Goal: Task Accomplishment & Management: Use online tool/utility

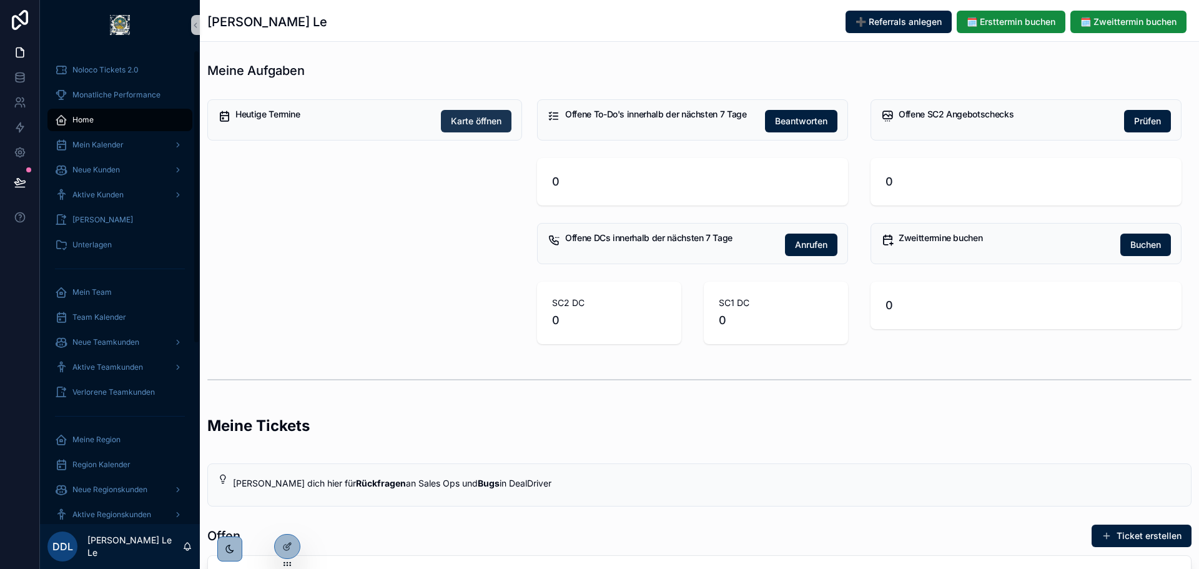
click at [469, 118] on span "Karte öffnen" at bounding box center [476, 121] width 51 height 12
click at [287, 520] on icon at bounding box center [287, 520] width 10 height 10
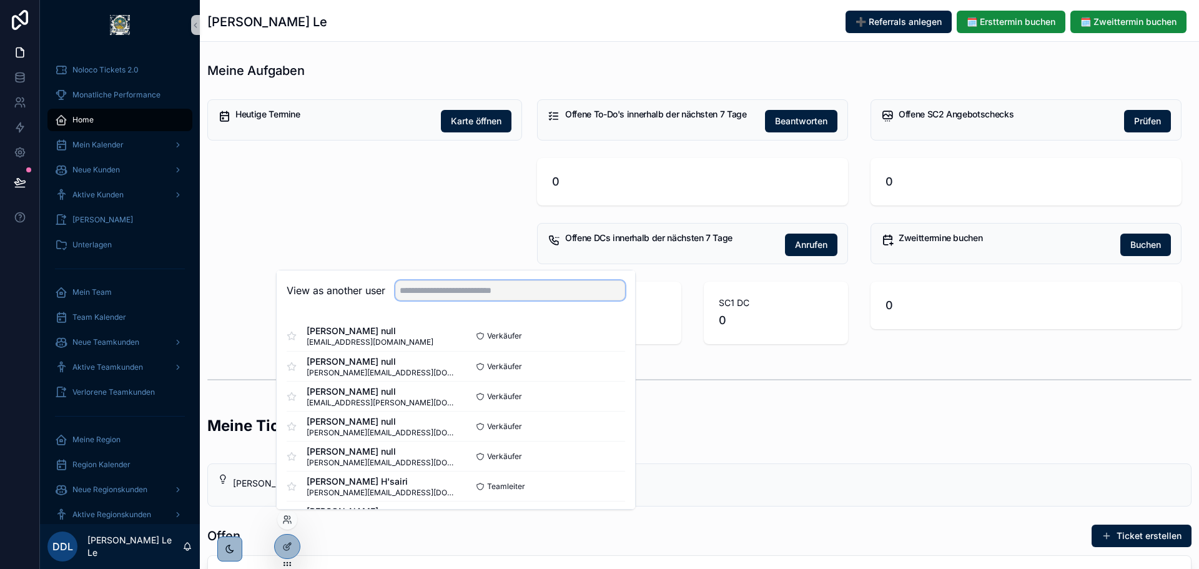
click at [433, 285] on input "text" at bounding box center [510, 290] width 230 height 20
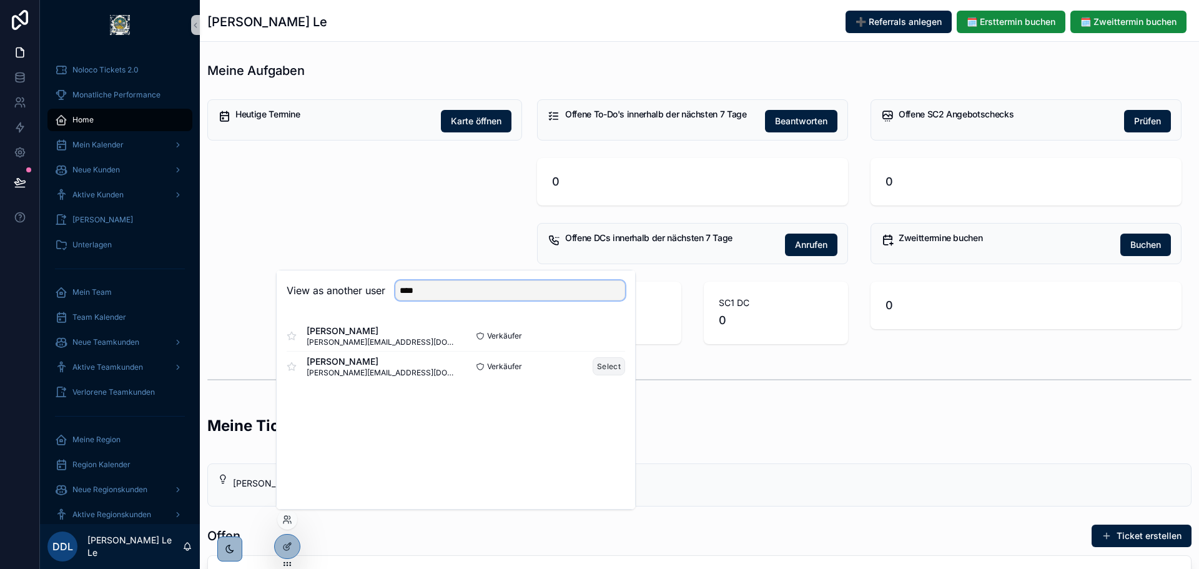
type input "****"
click at [607, 372] on button "Select" at bounding box center [609, 366] width 32 height 18
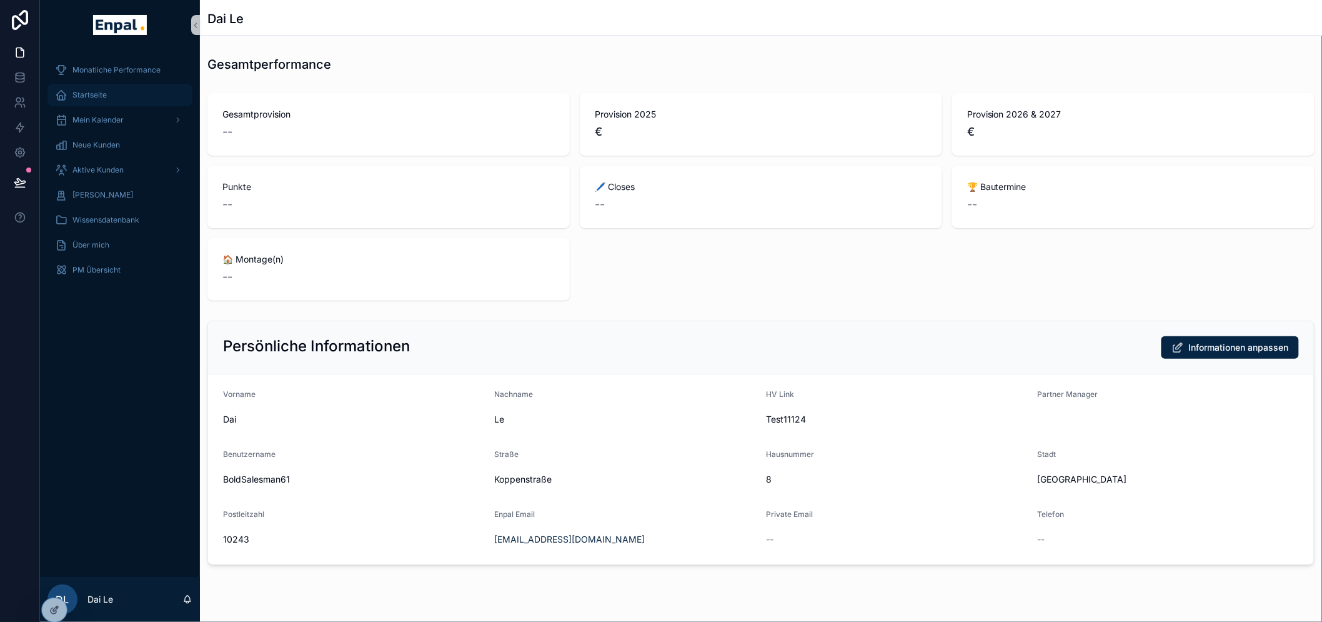
click at [116, 86] on div "Startseite" at bounding box center [120, 95] width 130 height 20
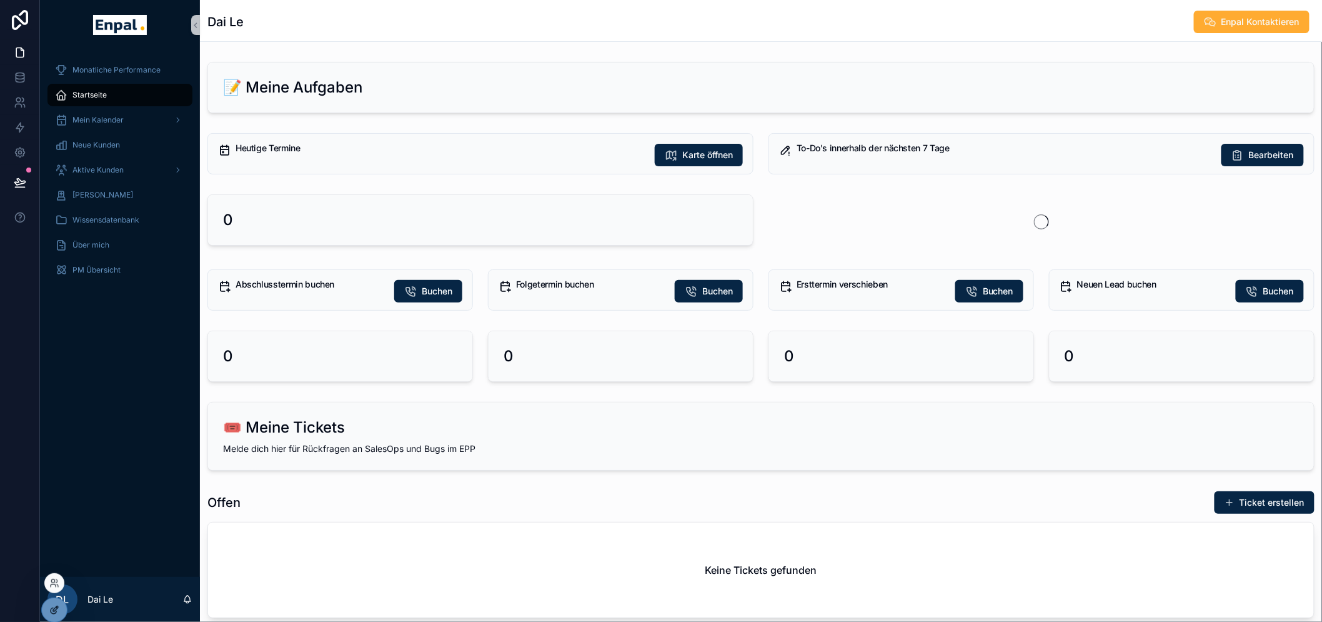
click at [61, 559] on div at bounding box center [54, 610] width 25 height 24
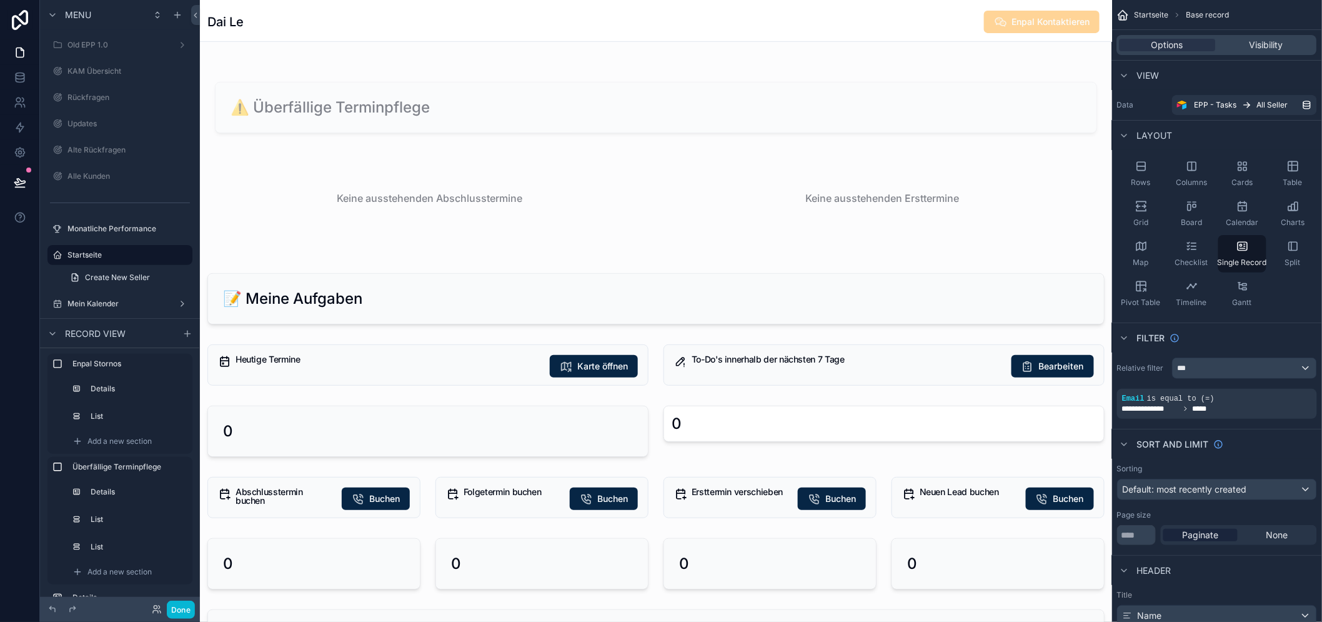
scroll to position [208, 0]
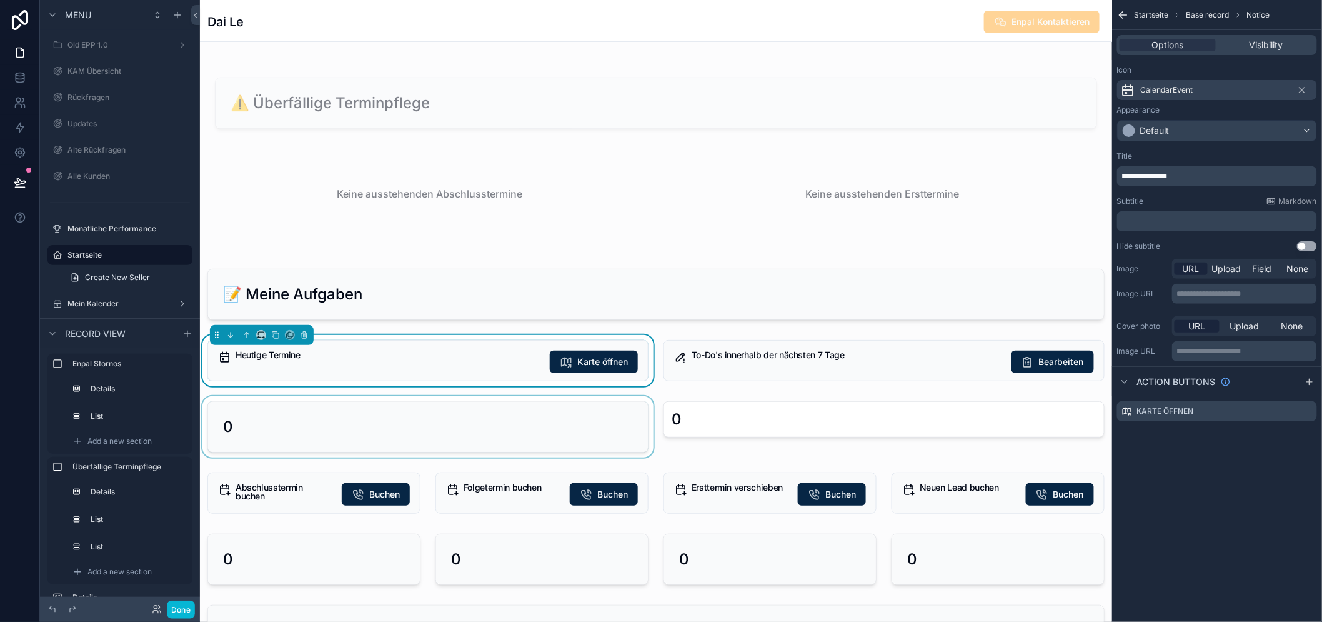
click at [500, 403] on div "scrollable content" at bounding box center [428, 426] width 456 height 61
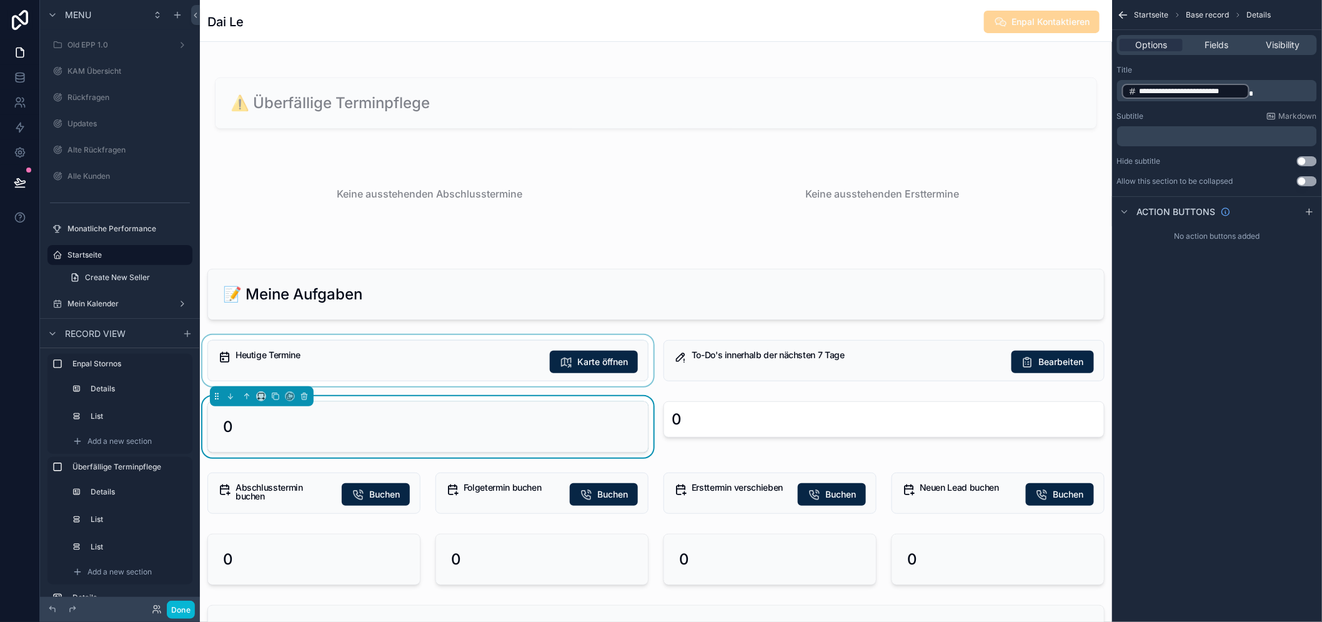
click at [496, 348] on div "scrollable content" at bounding box center [428, 360] width 456 height 51
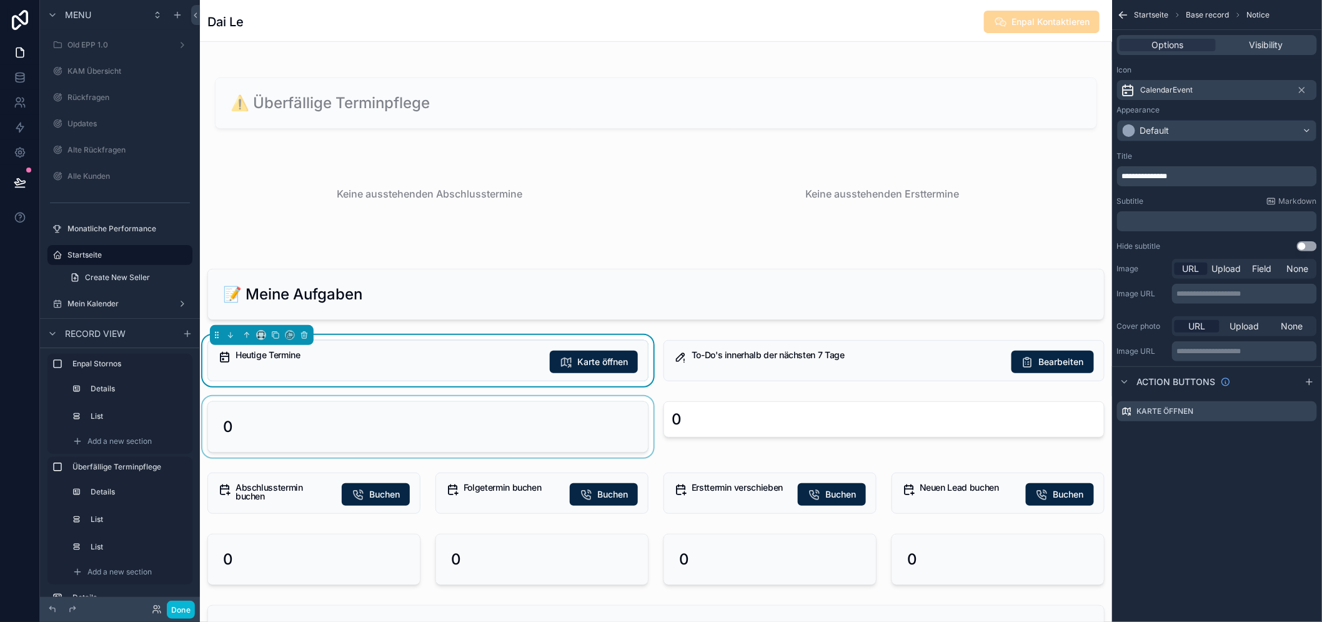
click at [491, 416] on div "scrollable content" at bounding box center [428, 426] width 456 height 61
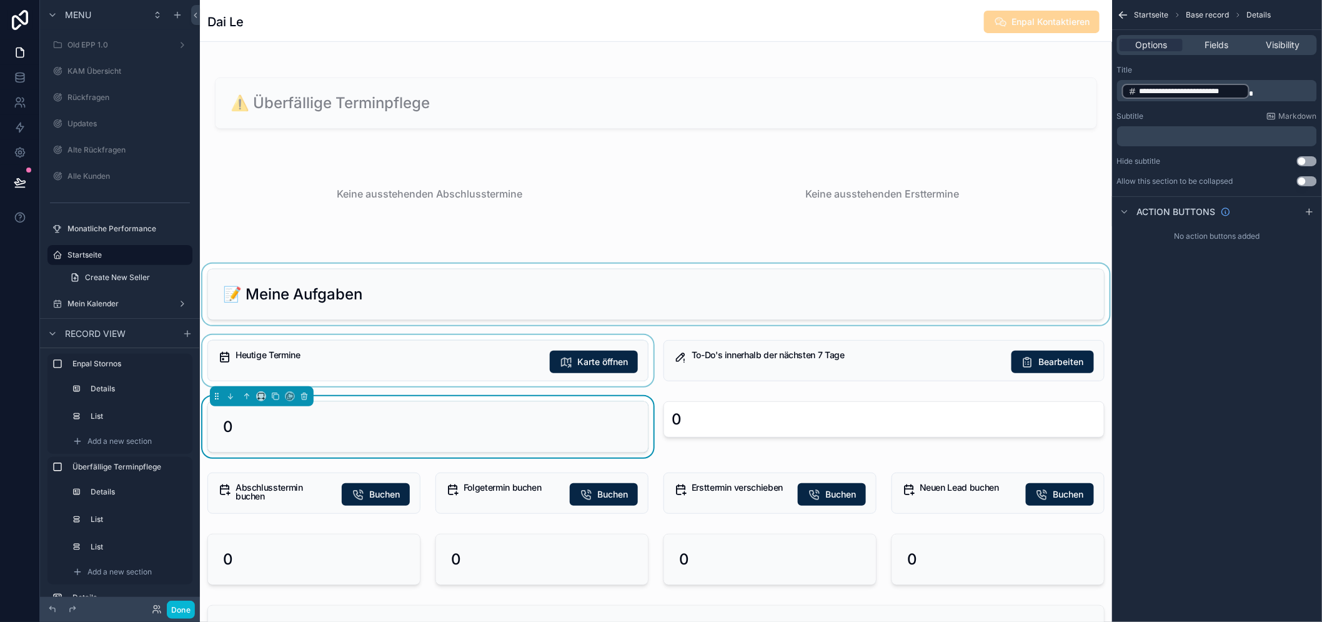
click at [484, 311] on div "scrollable content" at bounding box center [656, 294] width 912 height 61
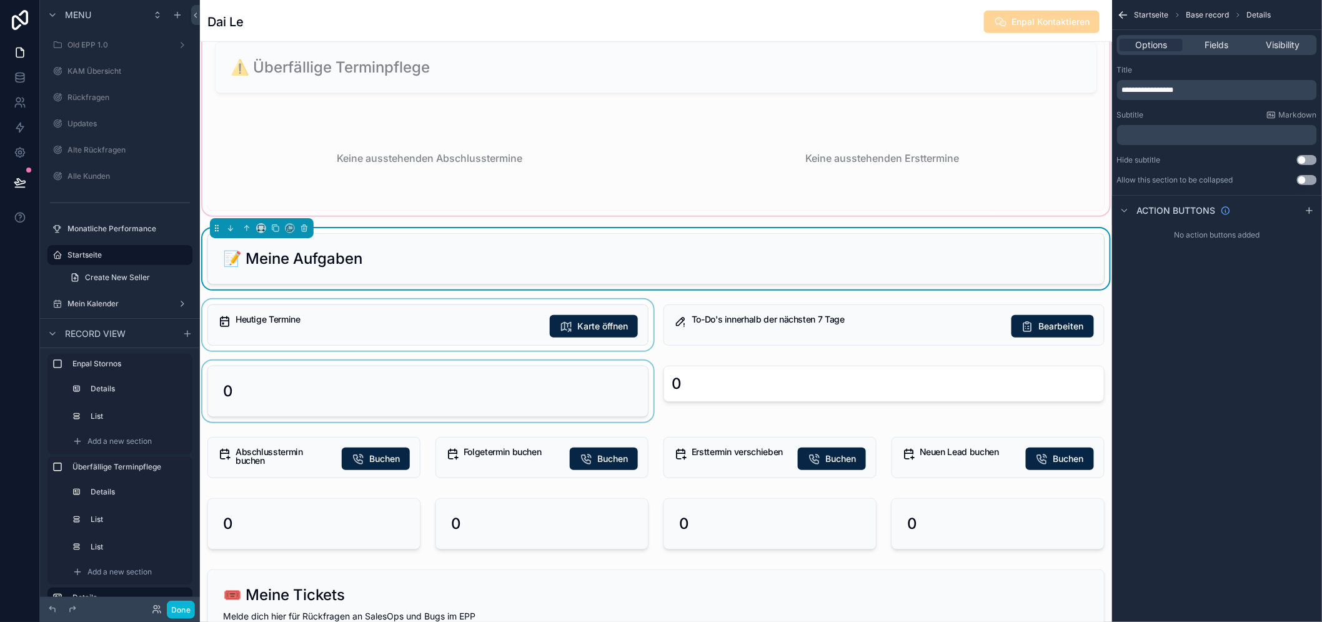
scroll to position [347, 0]
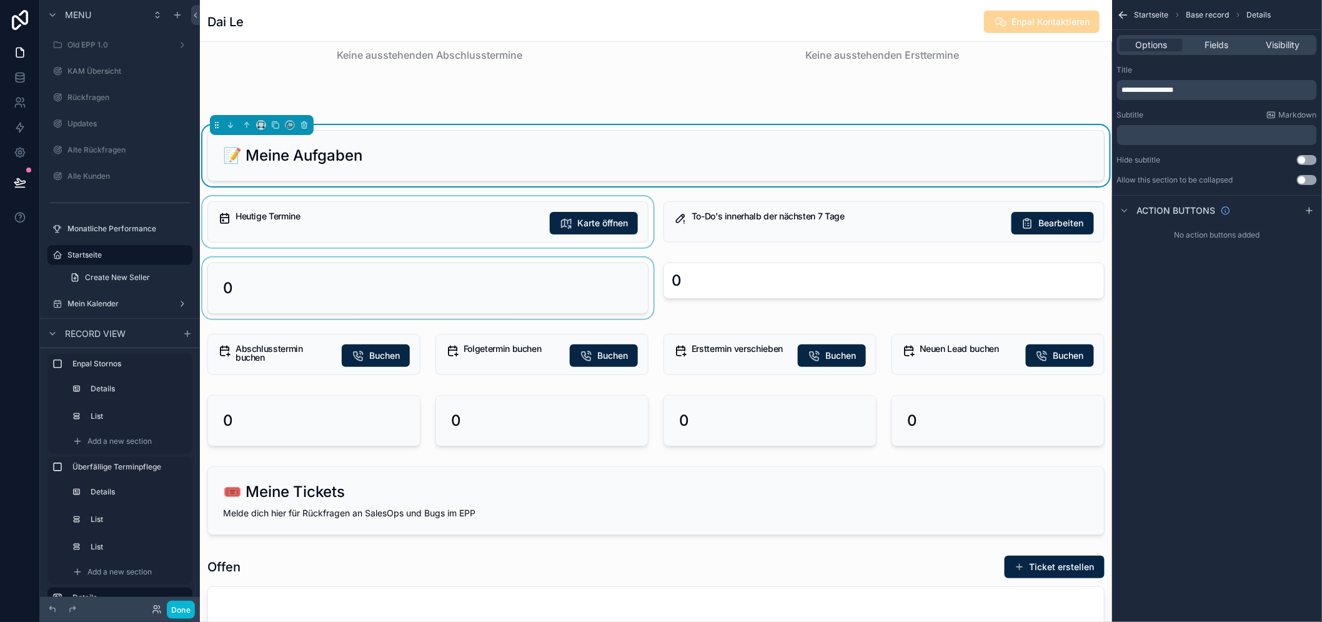
click at [510, 233] on div "scrollable content" at bounding box center [428, 221] width 456 height 51
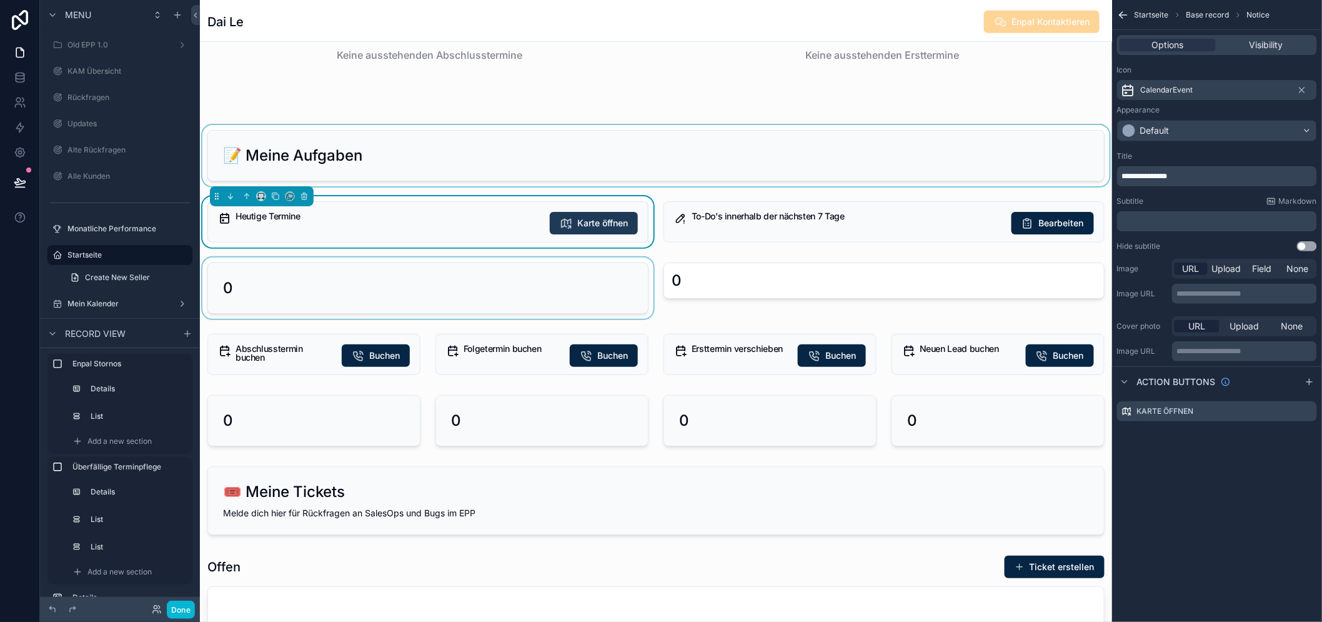
click at [582, 227] on span "Karte öffnen" at bounding box center [602, 223] width 51 height 12
click at [612, 227] on span "Karte öffnen" at bounding box center [602, 223] width 51 height 12
click at [1189, 411] on icon "scrollable content" at bounding box center [1307, 411] width 10 height 10
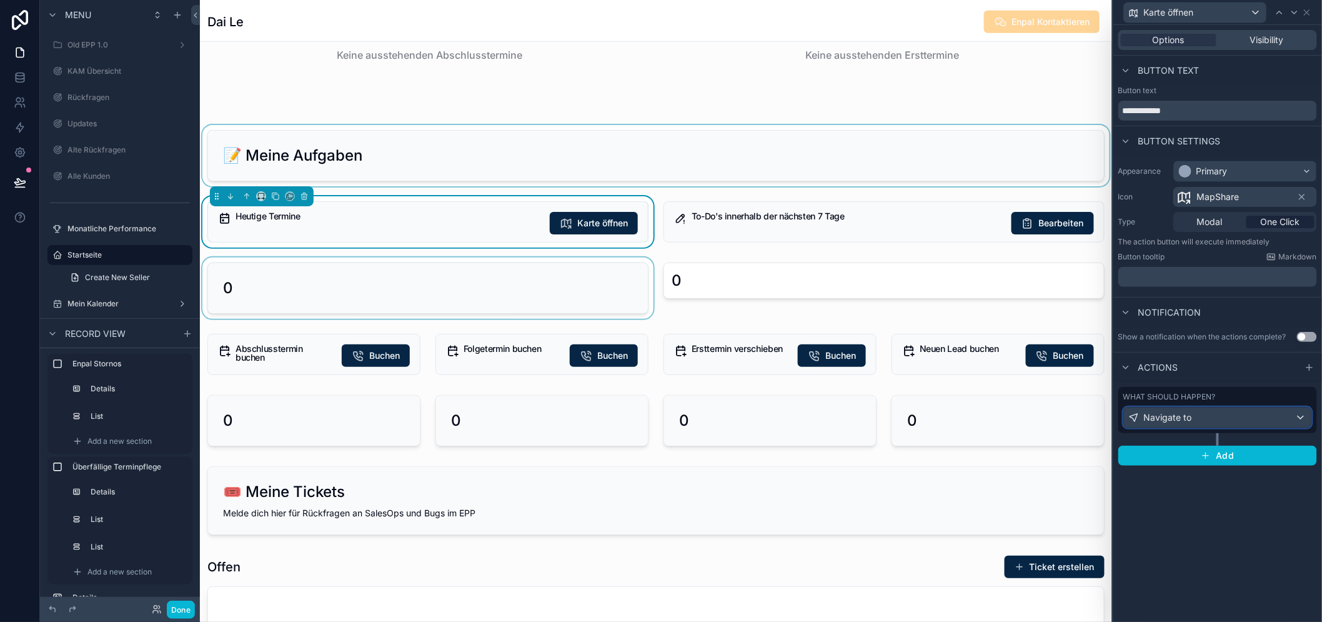
click at [1189, 416] on div "Navigate to" at bounding box center [1217, 417] width 187 height 20
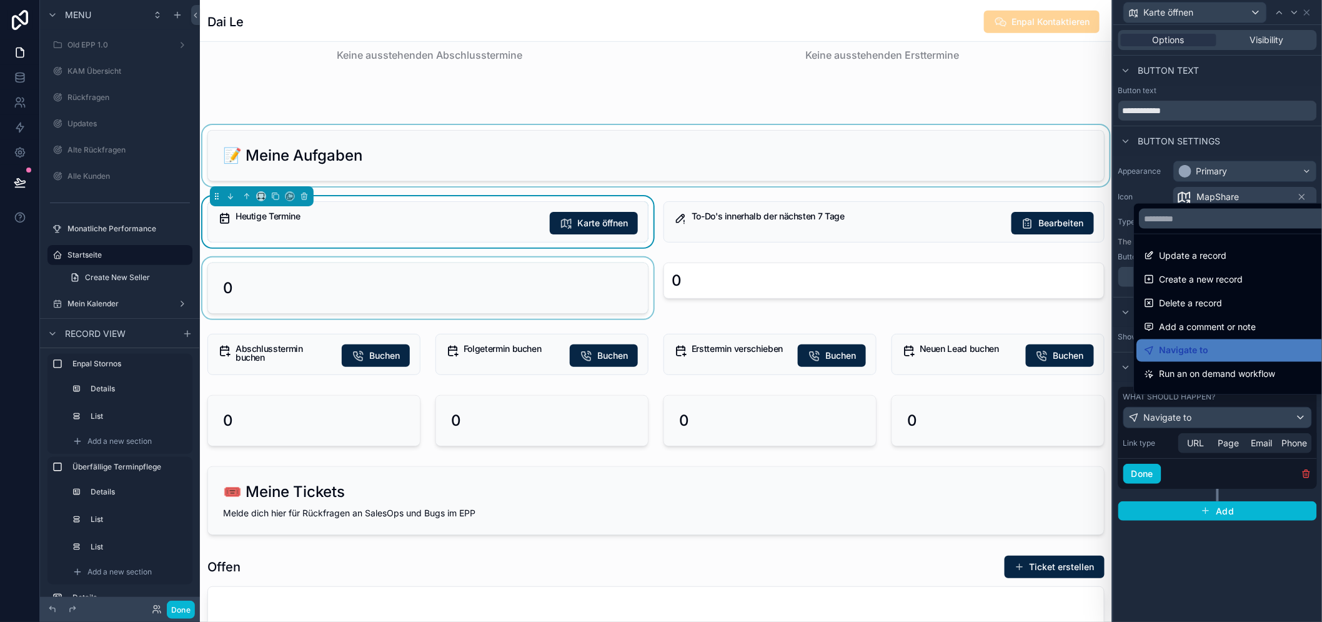
click at [1189, 416] on div at bounding box center [1217, 311] width 209 height 622
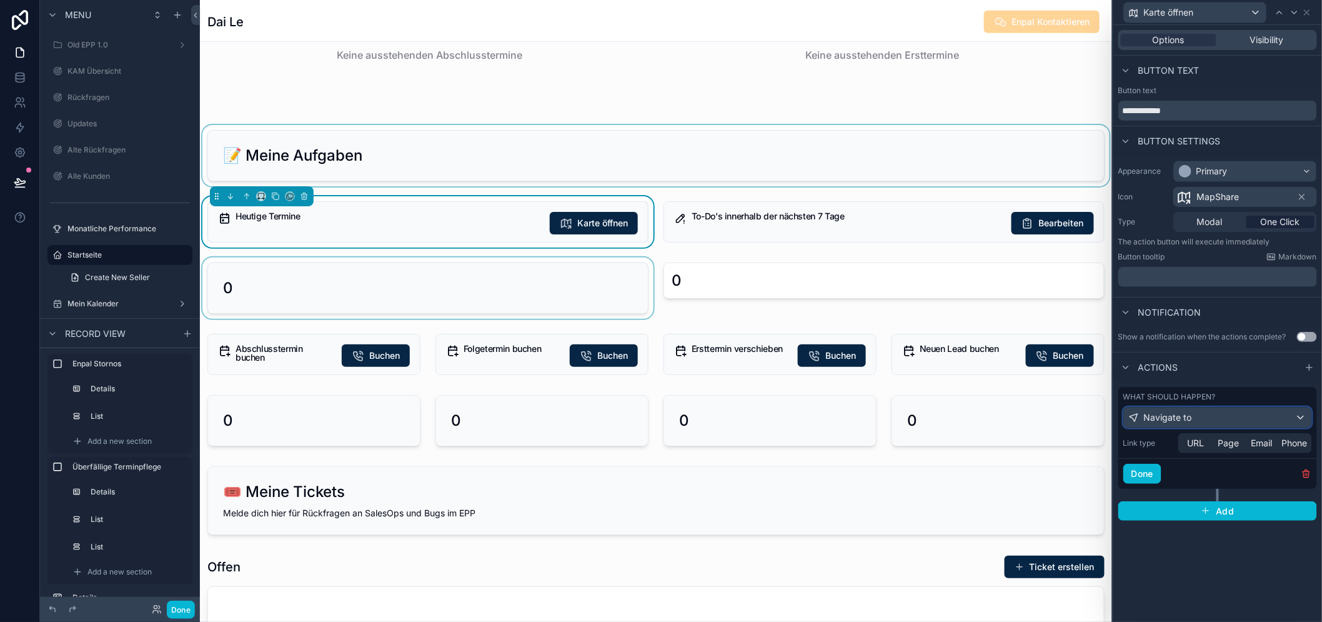
click at [1189, 417] on div "Navigate to" at bounding box center [1217, 417] width 187 height 20
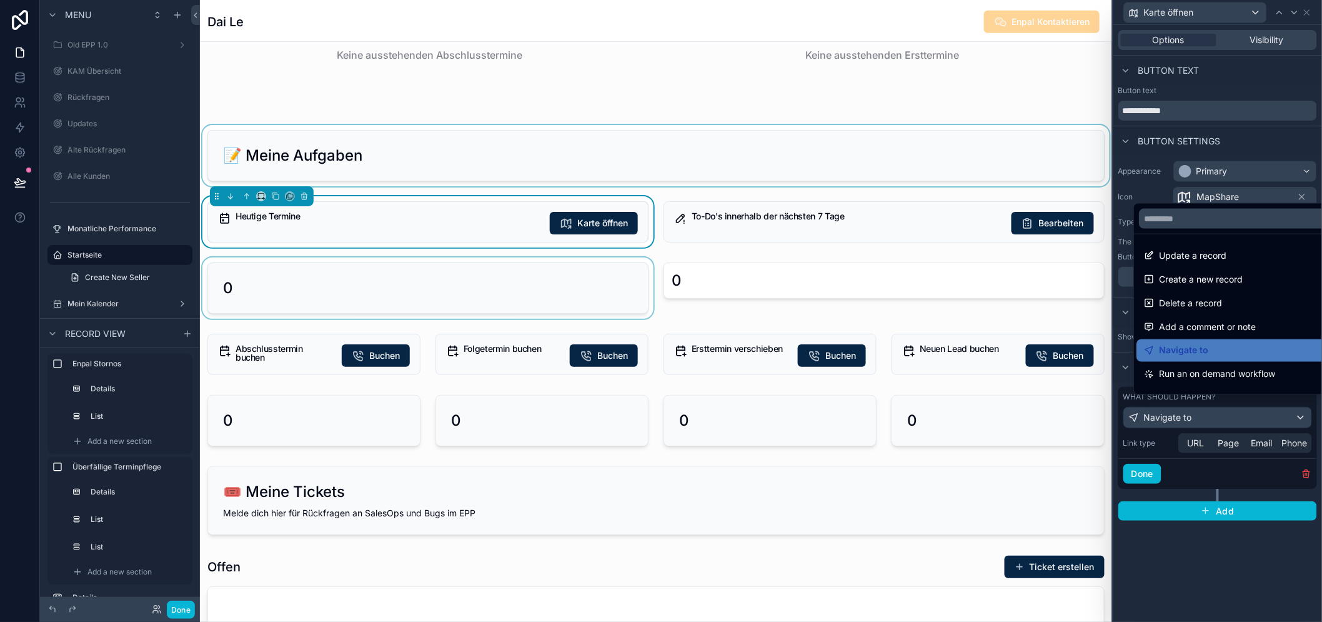
click at [1189, 417] on div at bounding box center [1217, 311] width 209 height 622
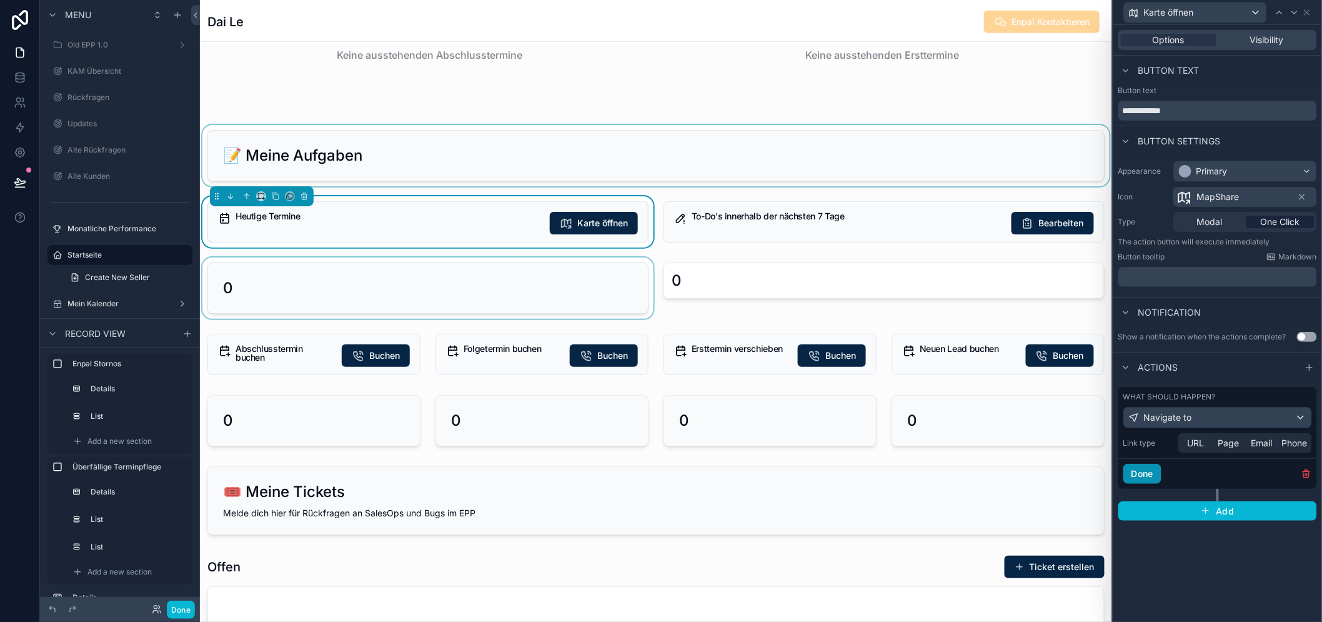
click at [1158, 469] on button "Done" at bounding box center [1142, 474] width 38 height 20
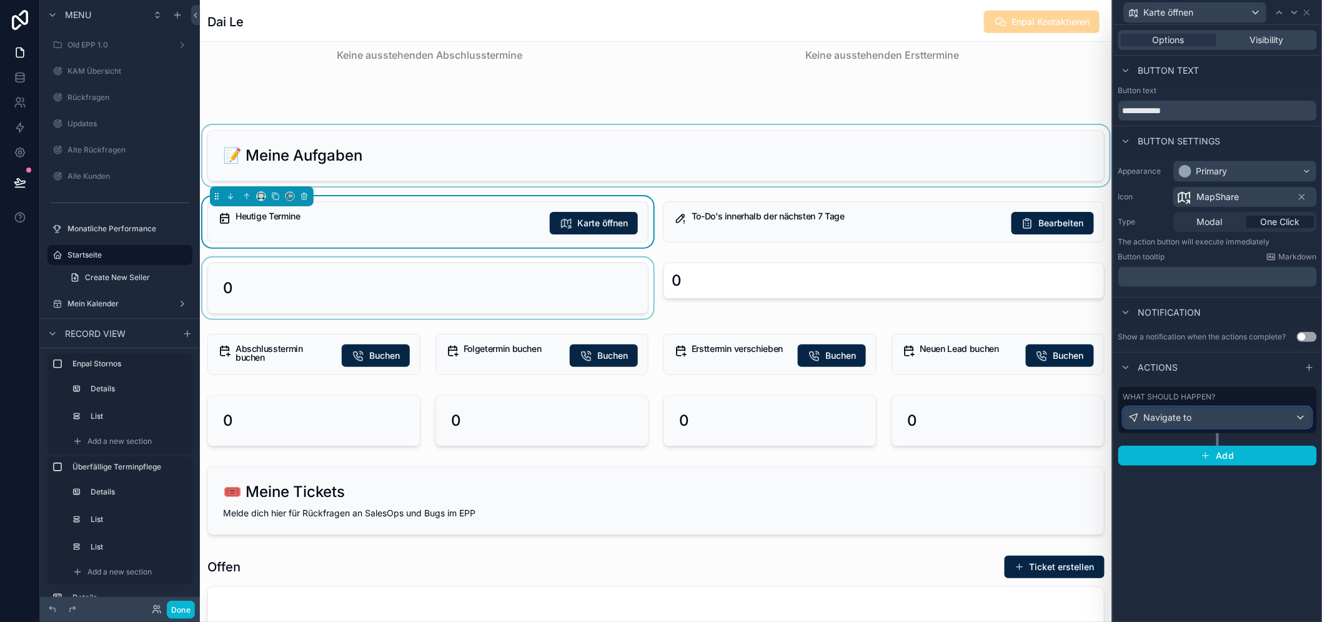
click at [1189, 414] on span "Navigate to" at bounding box center [1168, 417] width 48 height 12
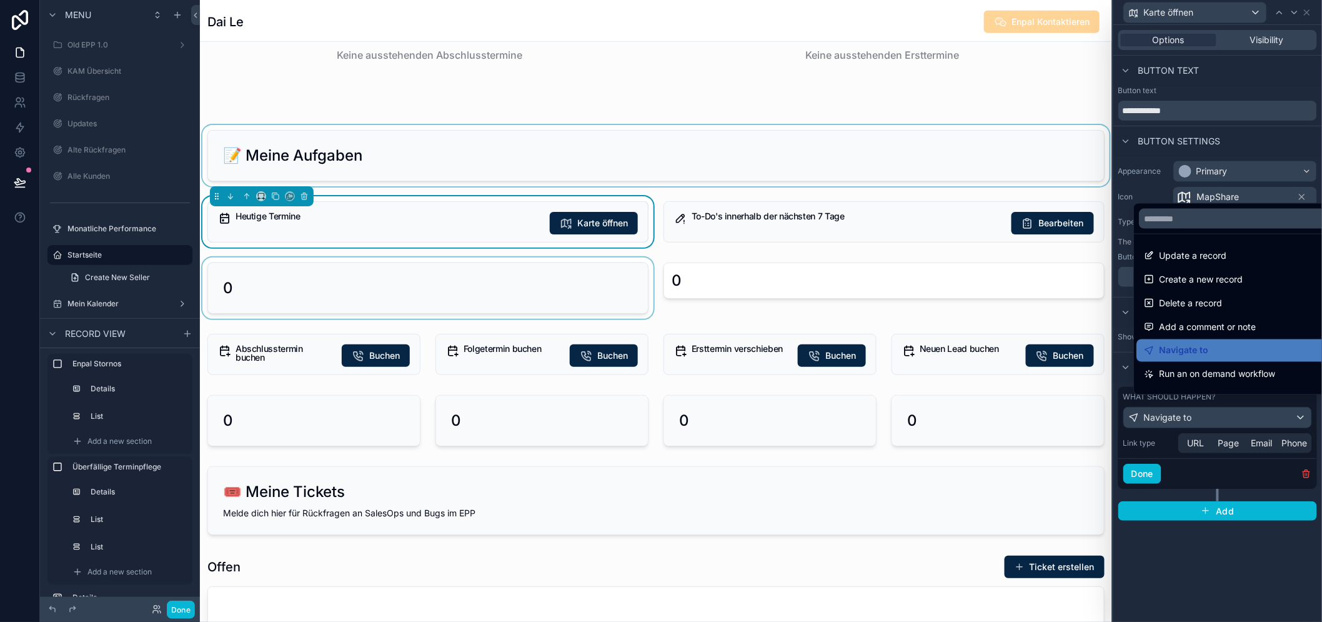
click at [1189, 414] on div at bounding box center [1217, 311] width 209 height 622
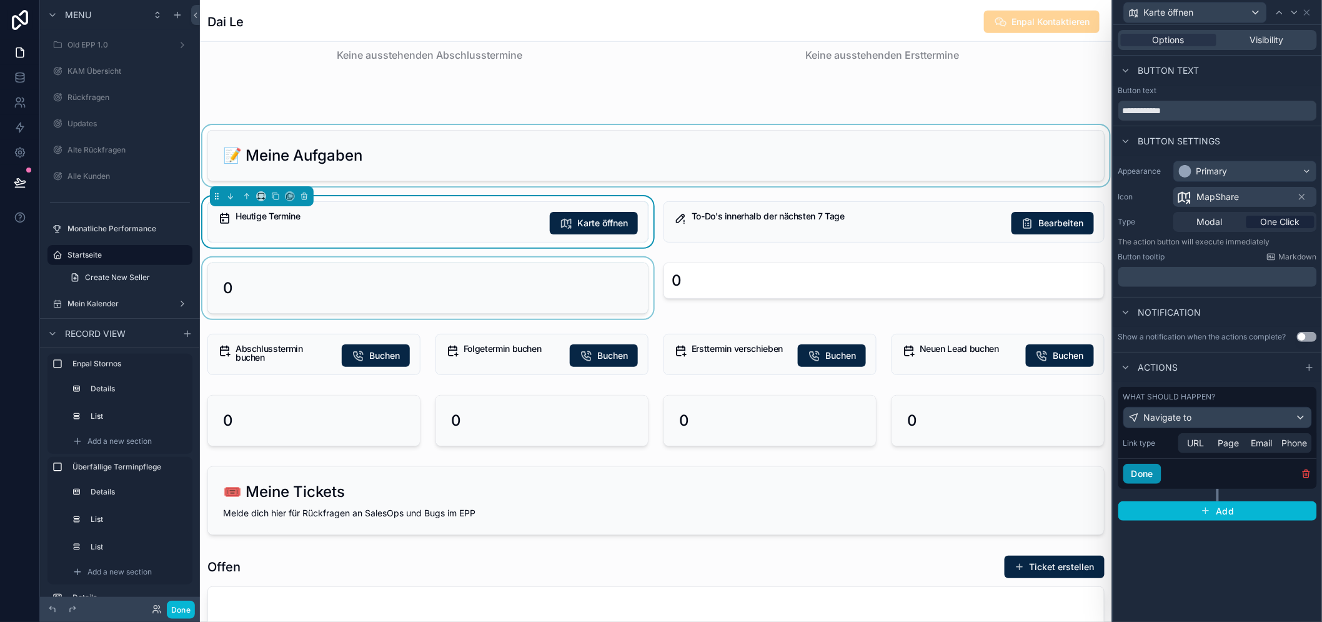
click at [1161, 473] on button "Done" at bounding box center [1142, 474] width 38 height 20
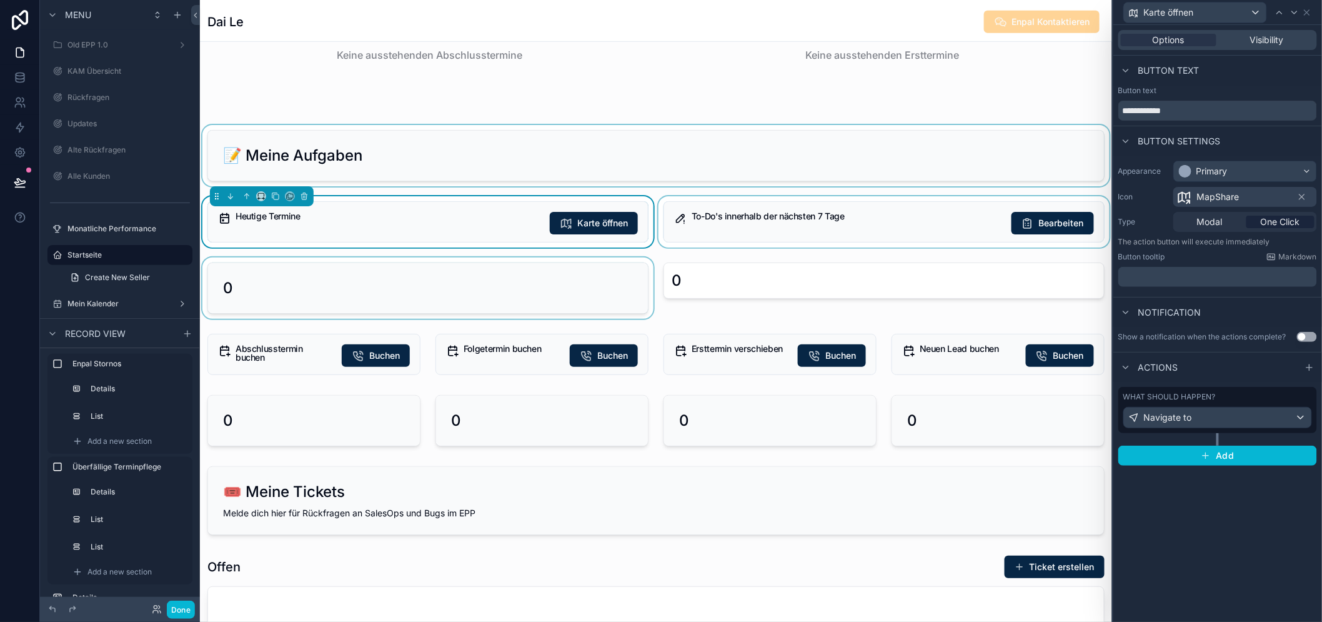
click at [660, 232] on div "scrollable content" at bounding box center [884, 221] width 456 height 51
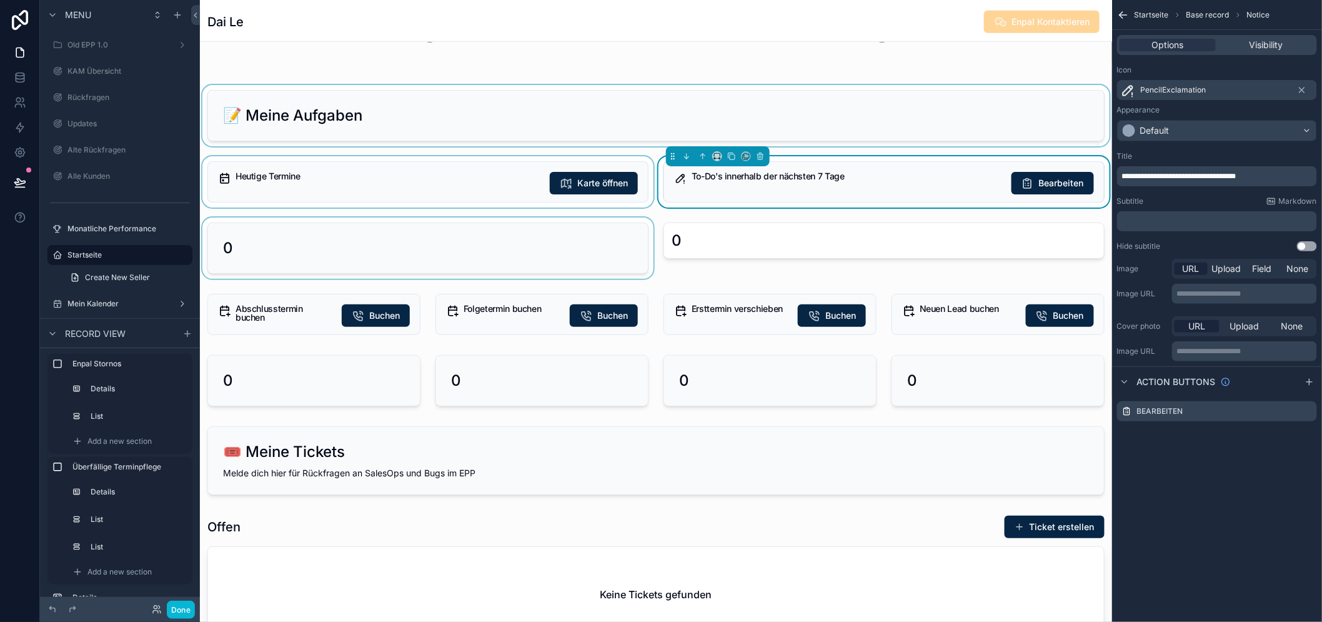
click at [610, 219] on div "scrollable content" at bounding box center [428, 247] width 456 height 61
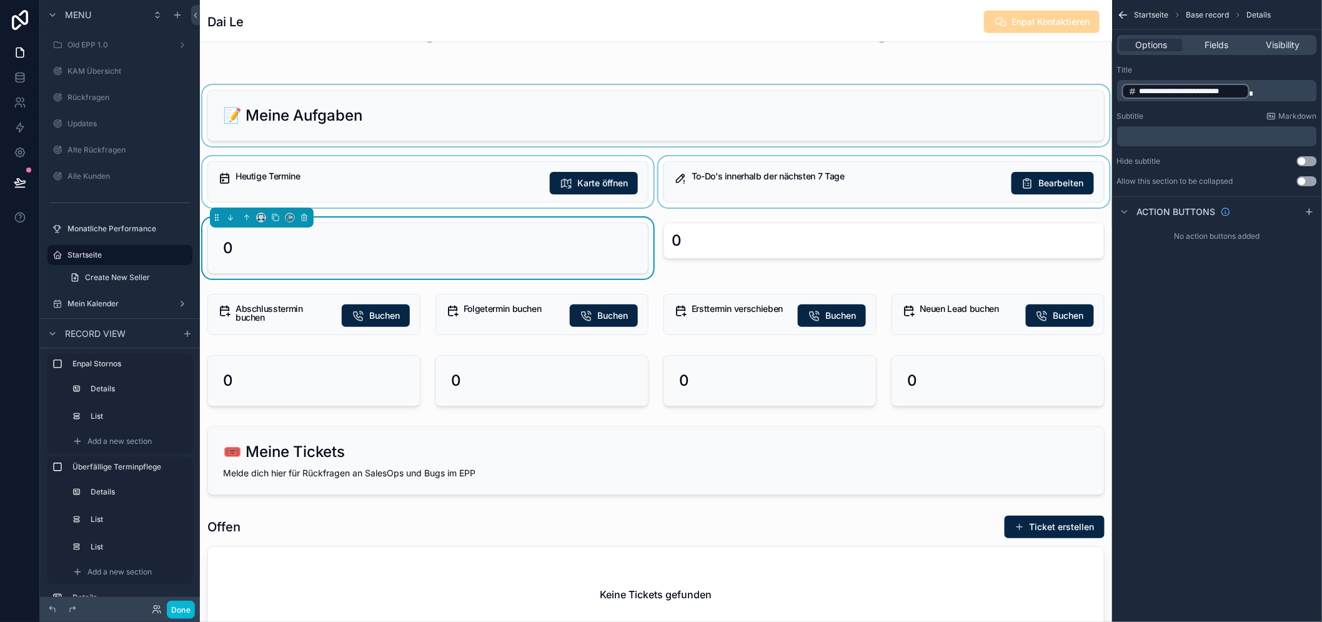
click at [600, 177] on div "scrollable content" at bounding box center [428, 181] width 456 height 51
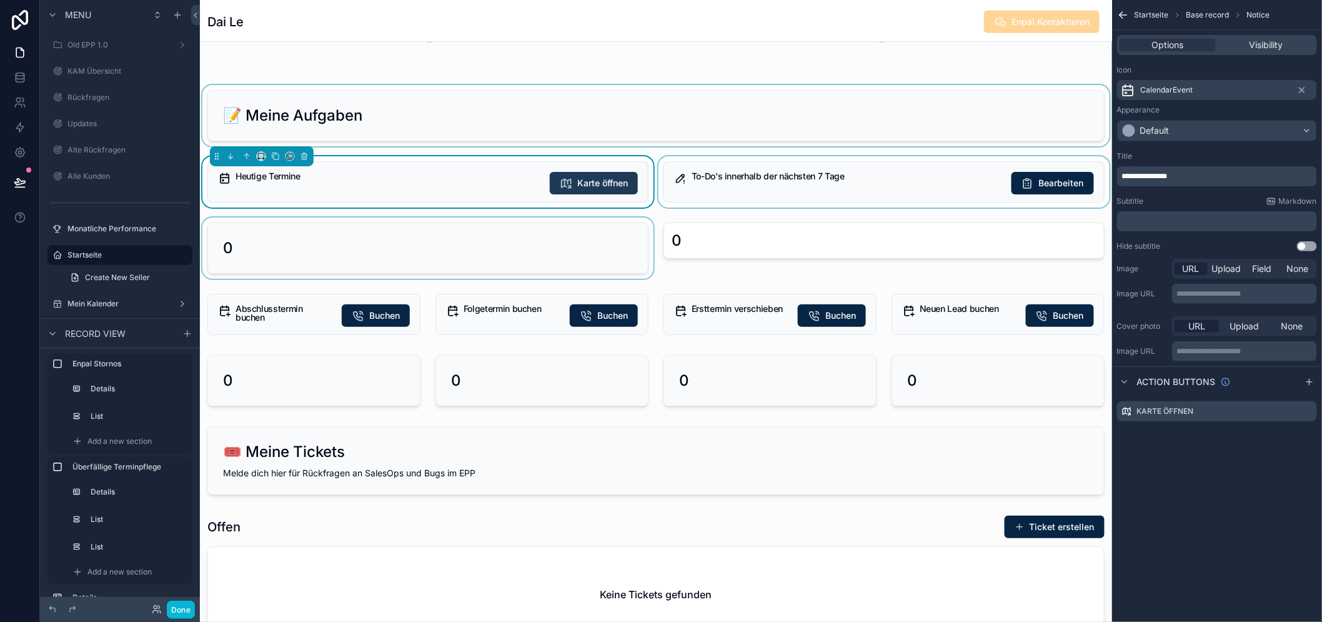
click at [607, 181] on span "Karte öffnen" at bounding box center [602, 183] width 51 height 12
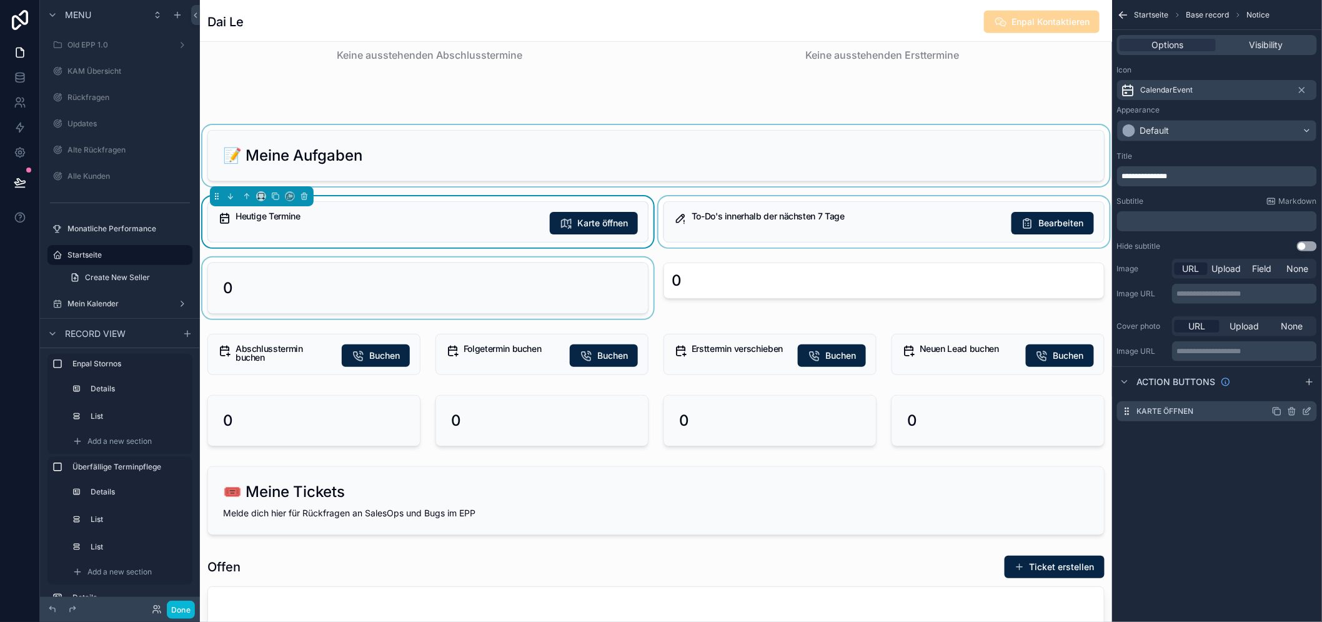
click at [1189, 412] on icon "scrollable content" at bounding box center [1307, 411] width 10 height 10
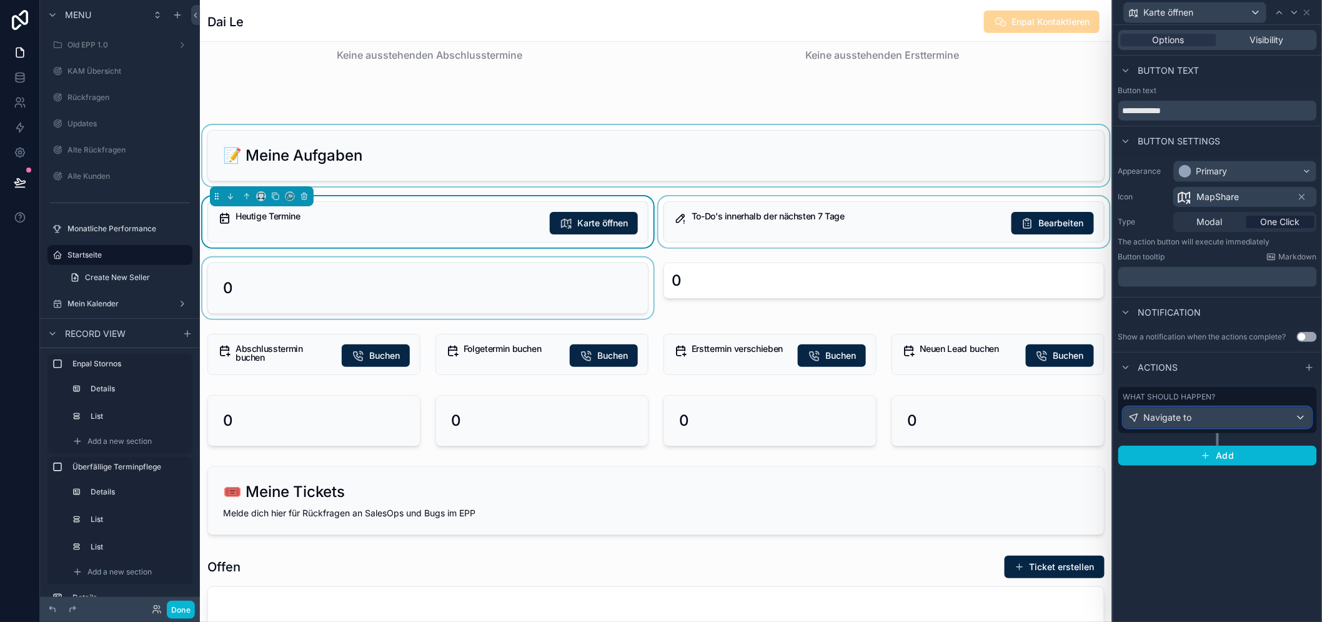
click at [1189, 414] on div "Navigate to" at bounding box center [1217, 417] width 187 height 20
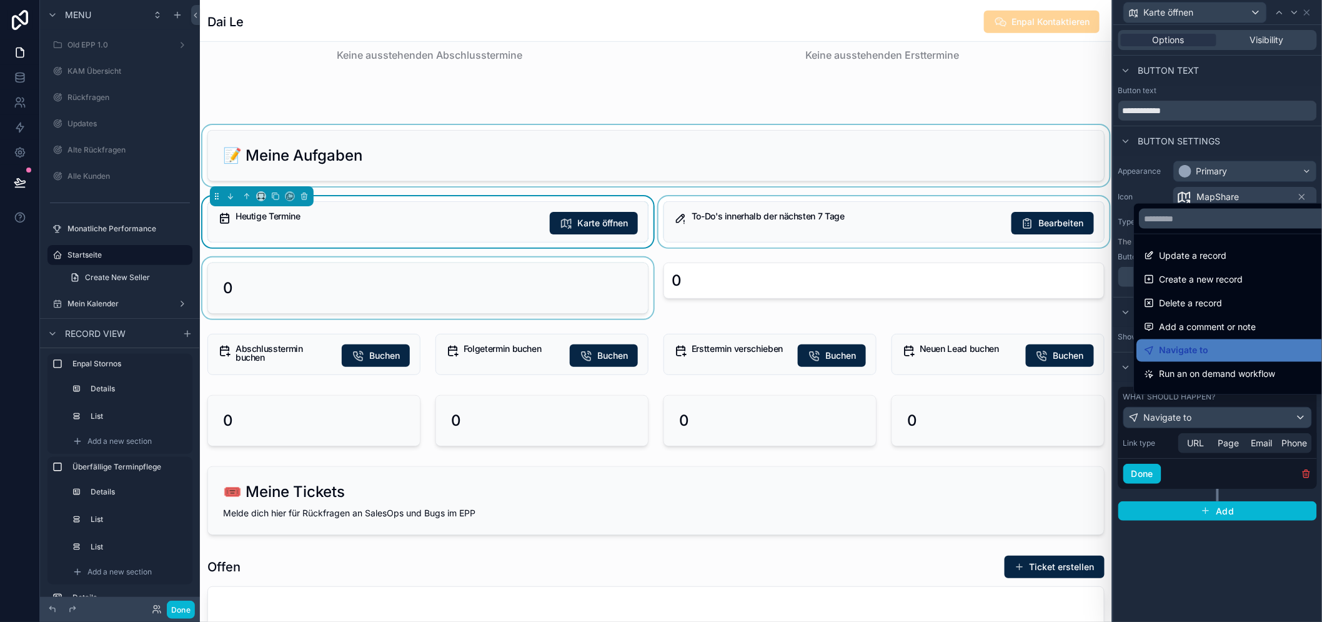
click at [1189, 414] on div at bounding box center [1217, 311] width 209 height 622
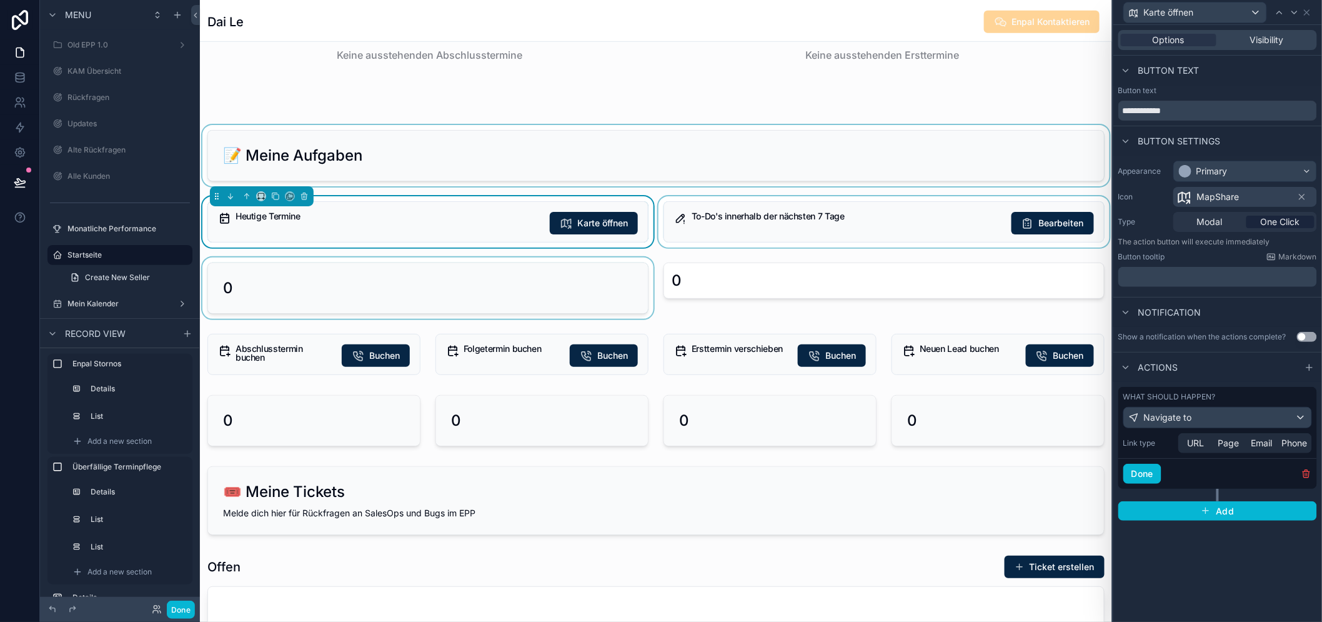
click at [1189, 401] on div "What should happen?" at bounding box center [1217, 397] width 189 height 10
click at [1189, 413] on div "Navigate to" at bounding box center [1217, 417] width 187 height 20
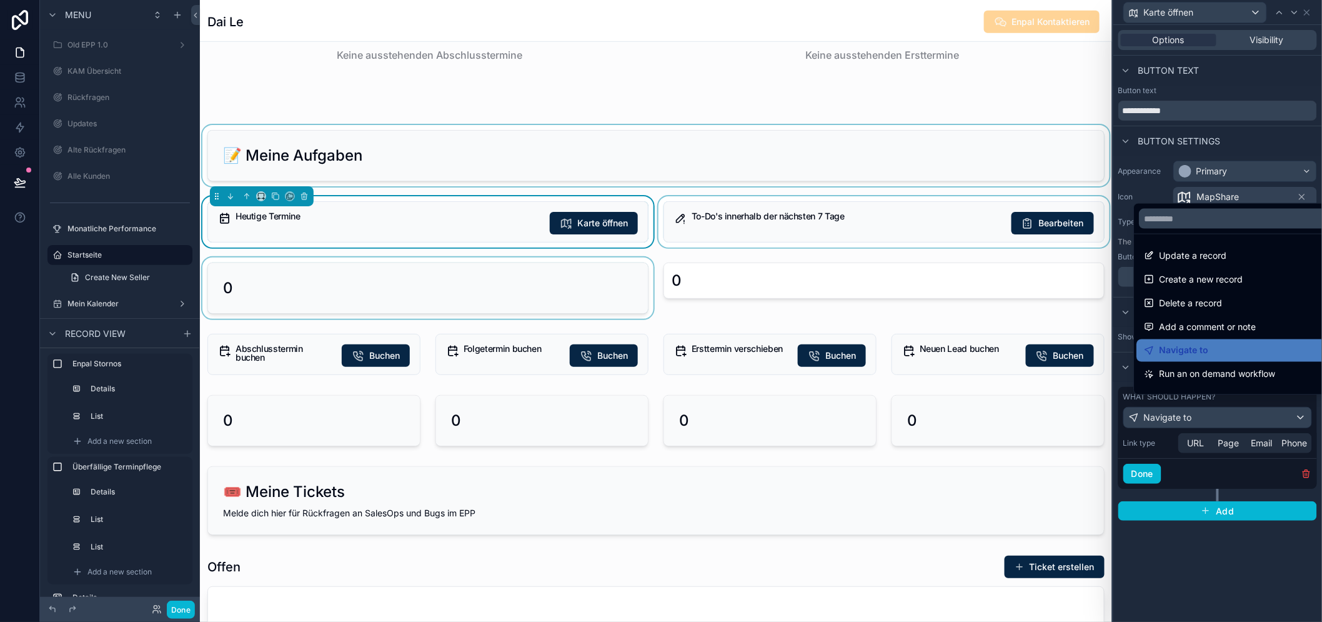
click at [1189, 413] on div at bounding box center [1217, 311] width 209 height 622
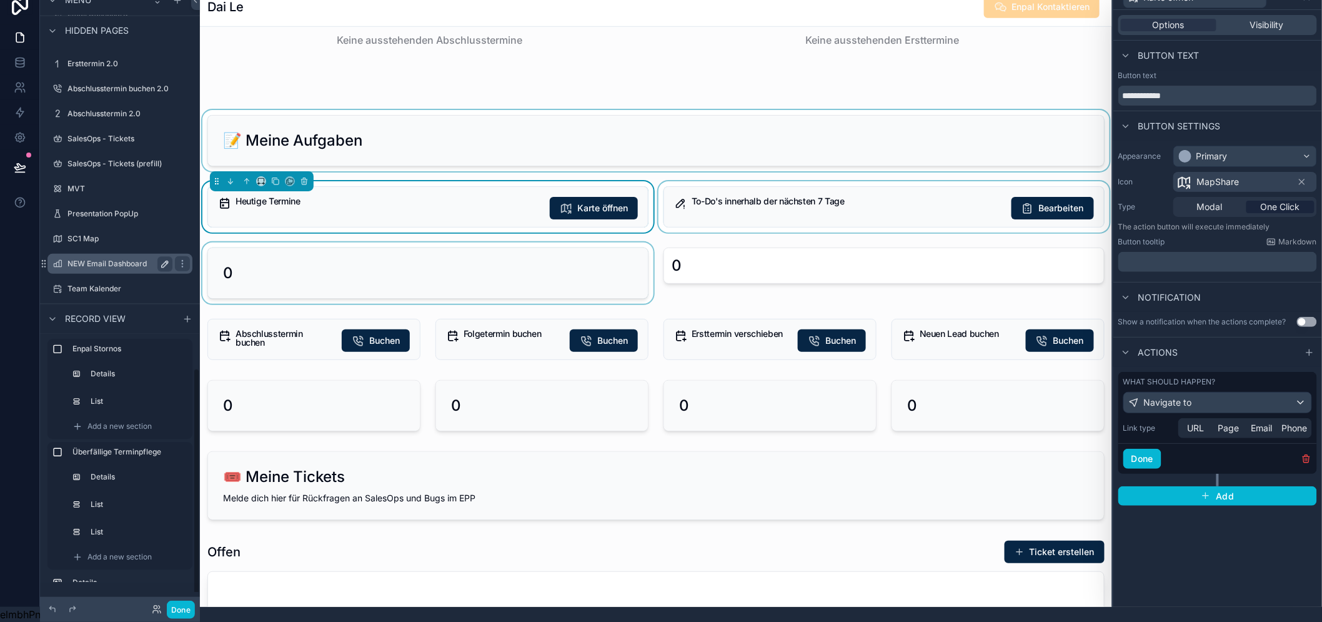
scroll to position [26, 0]
click at [1189, 392] on div "Navigate to" at bounding box center [1217, 402] width 187 height 20
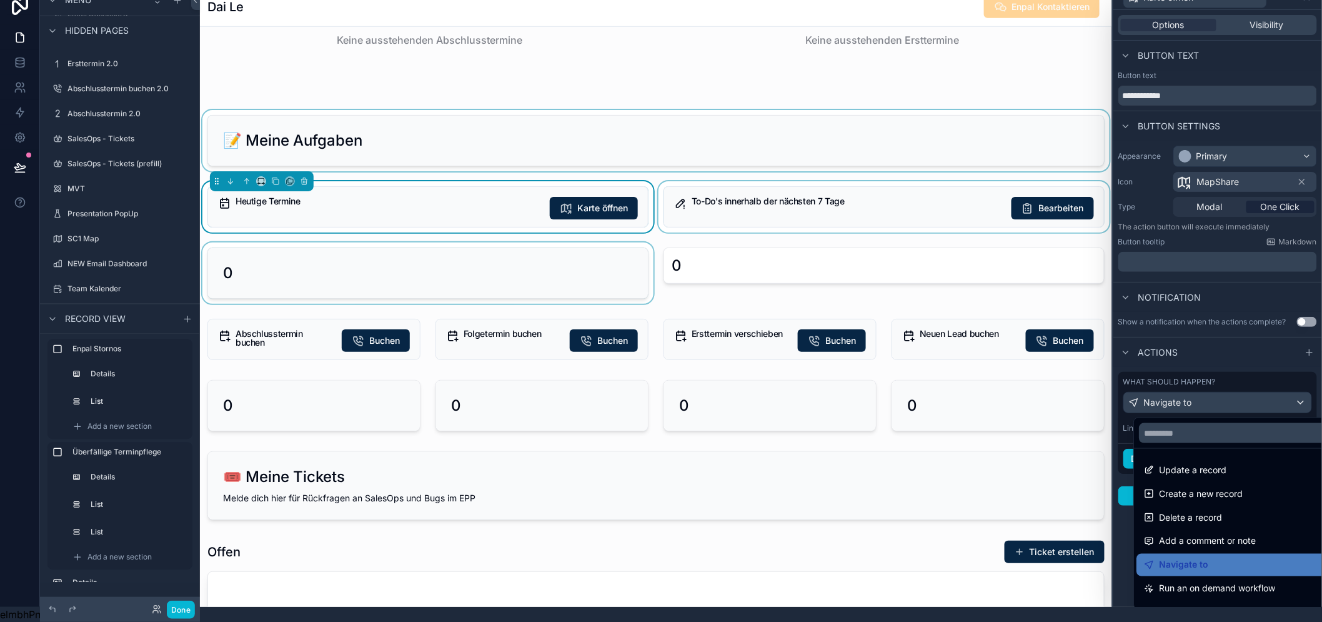
click at [1189, 391] on div at bounding box center [1217, 296] width 209 height 622
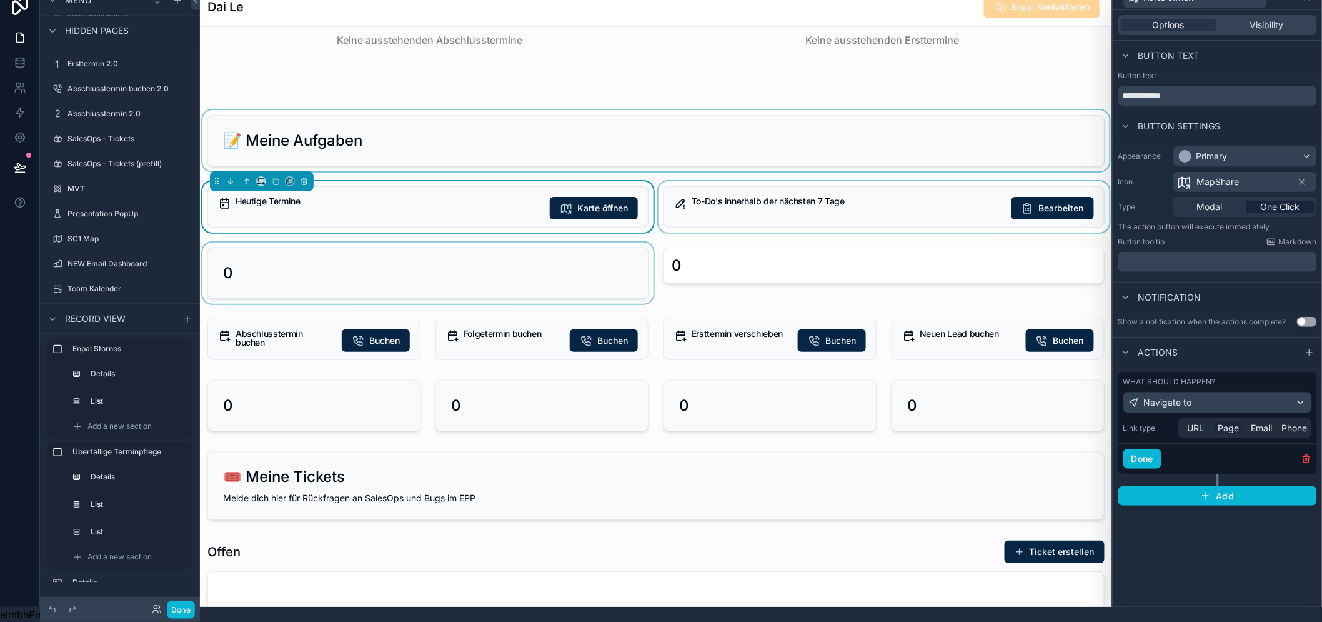
click at [1189, 422] on span "Page" at bounding box center [1228, 428] width 21 height 12
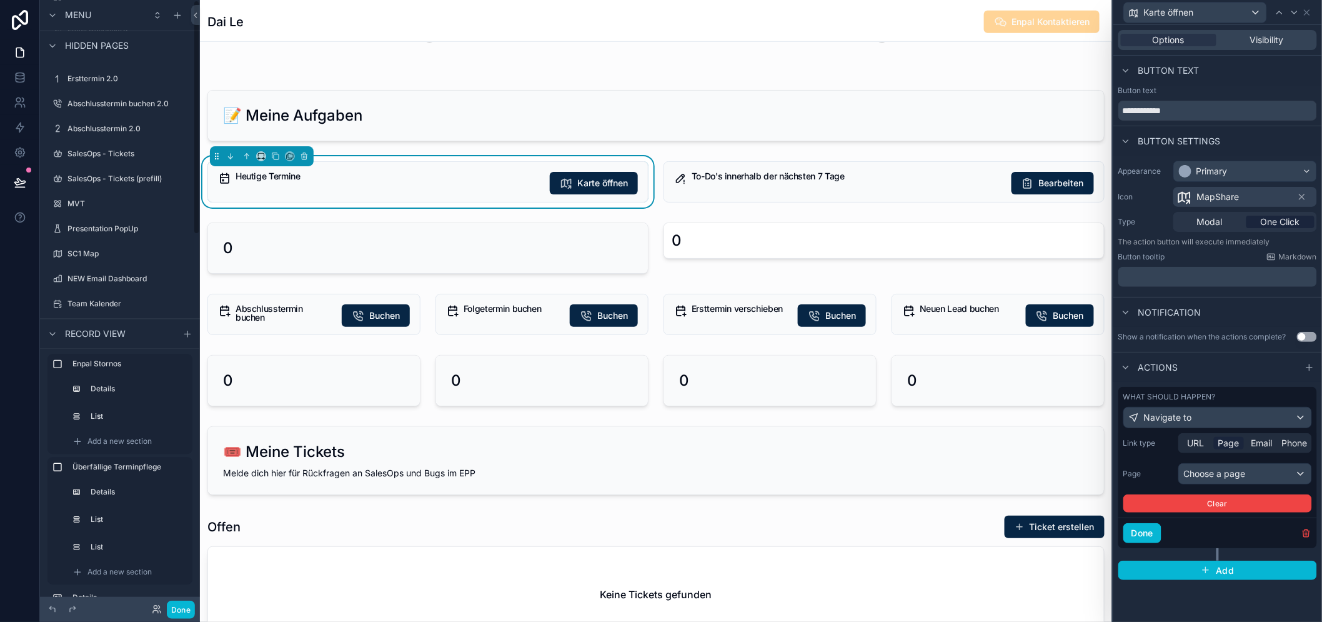
scroll to position [0, 0]
click at [1189, 470] on div "Choose a page" at bounding box center [1245, 474] width 132 height 20
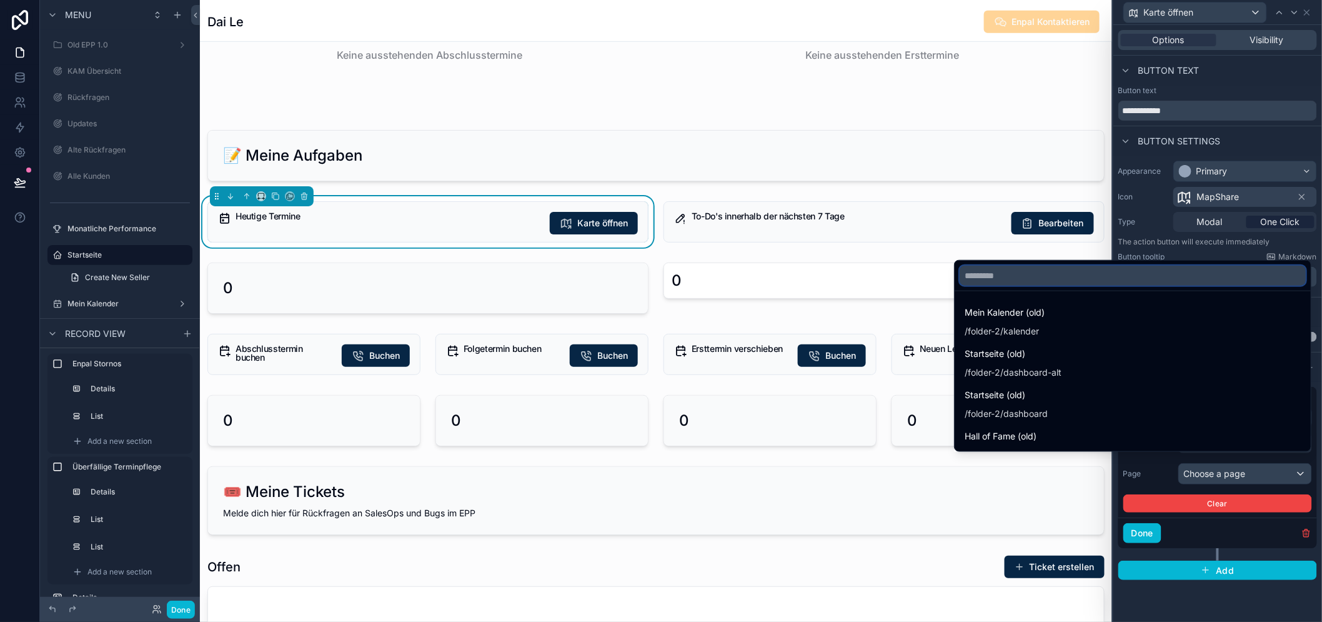
click at [982, 285] on input "text" at bounding box center [1133, 275] width 346 height 20
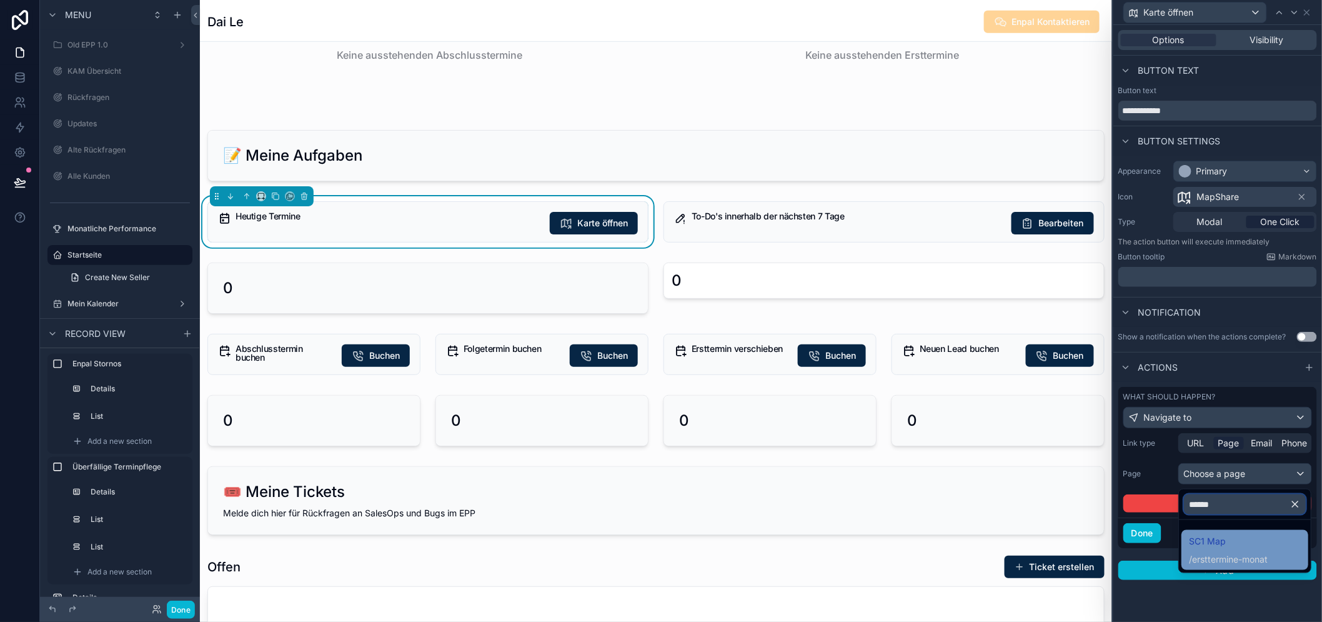
type input "******"
drag, startPoint x: 1221, startPoint y: 547, endPoint x: 1231, endPoint y: 542, distance: 11.7
click at [1189, 547] on span "SC1 Map" at bounding box center [1228, 540] width 79 height 15
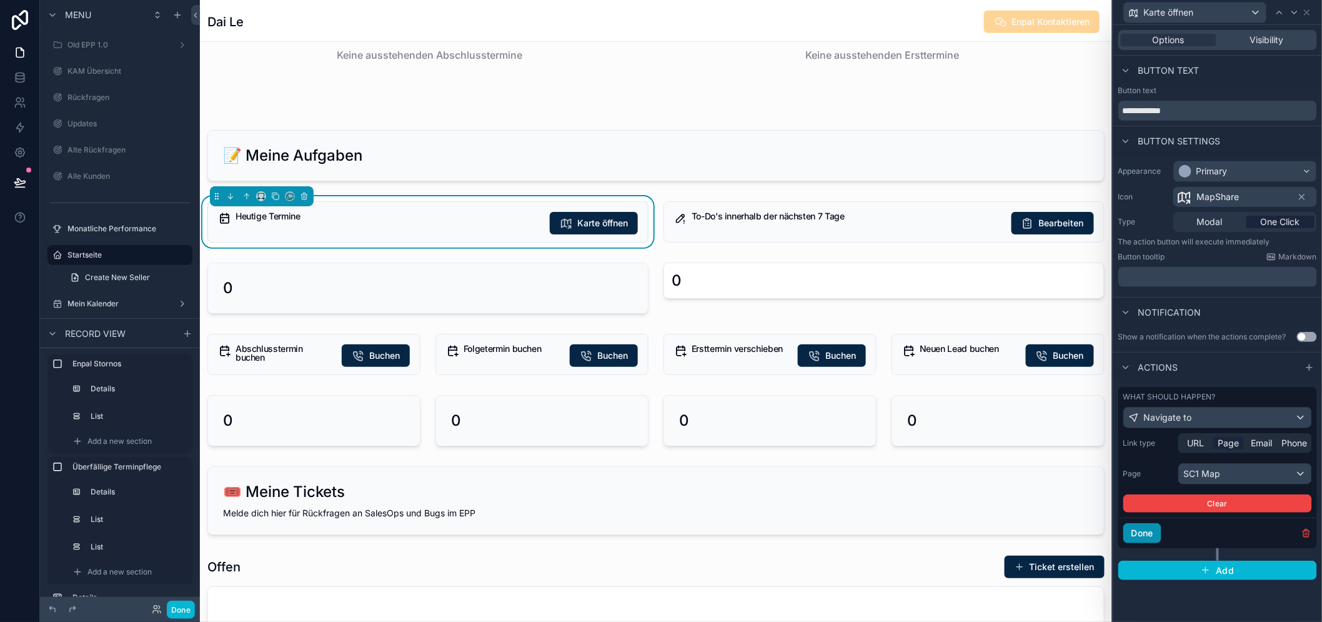
click at [1156, 535] on button "Done" at bounding box center [1142, 533] width 38 height 20
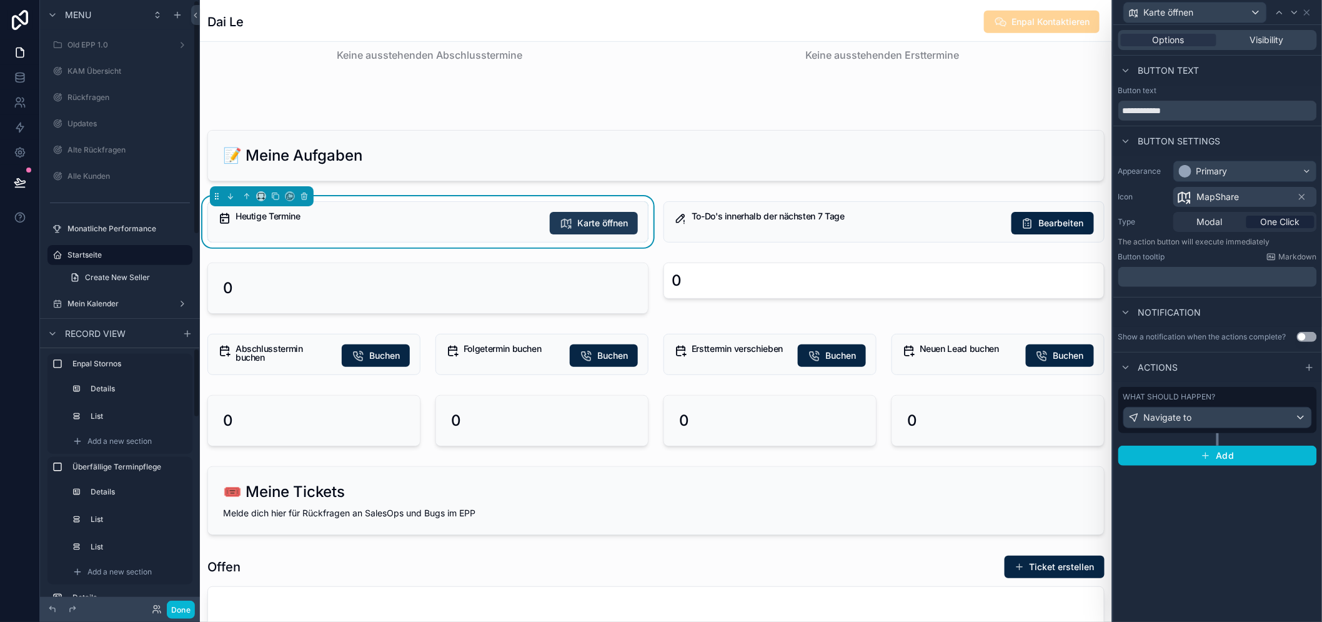
click at [583, 227] on span "Karte öffnen" at bounding box center [602, 223] width 51 height 12
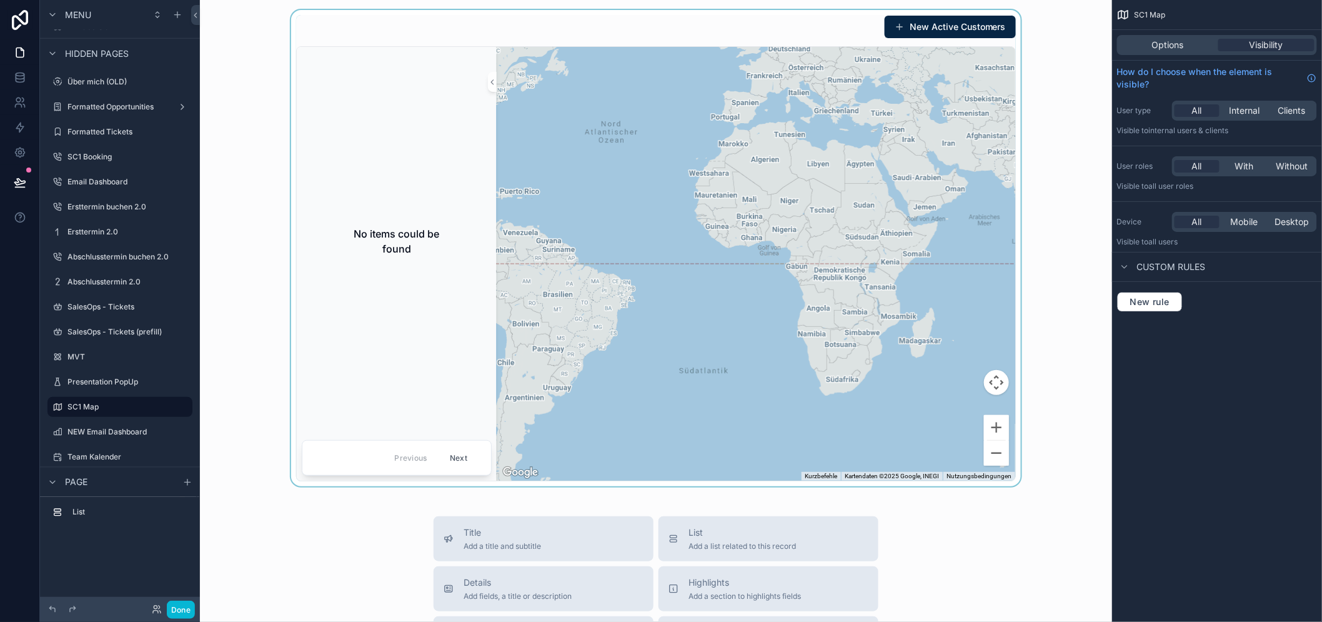
click at [1066, 166] on div "scrollable content" at bounding box center [656, 248] width 892 height 476
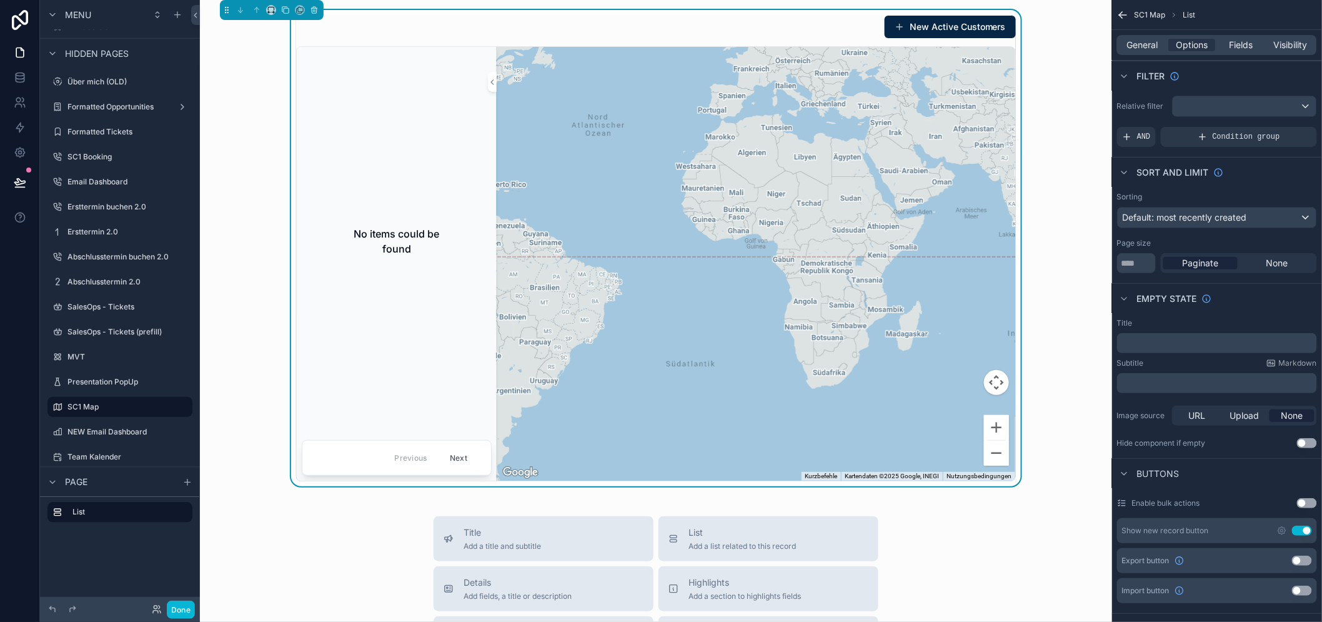
click at [1086, 303] on div "New Active Customers No items could be found Previous Next ← Nach links → Nach …" at bounding box center [656, 248] width 892 height 476
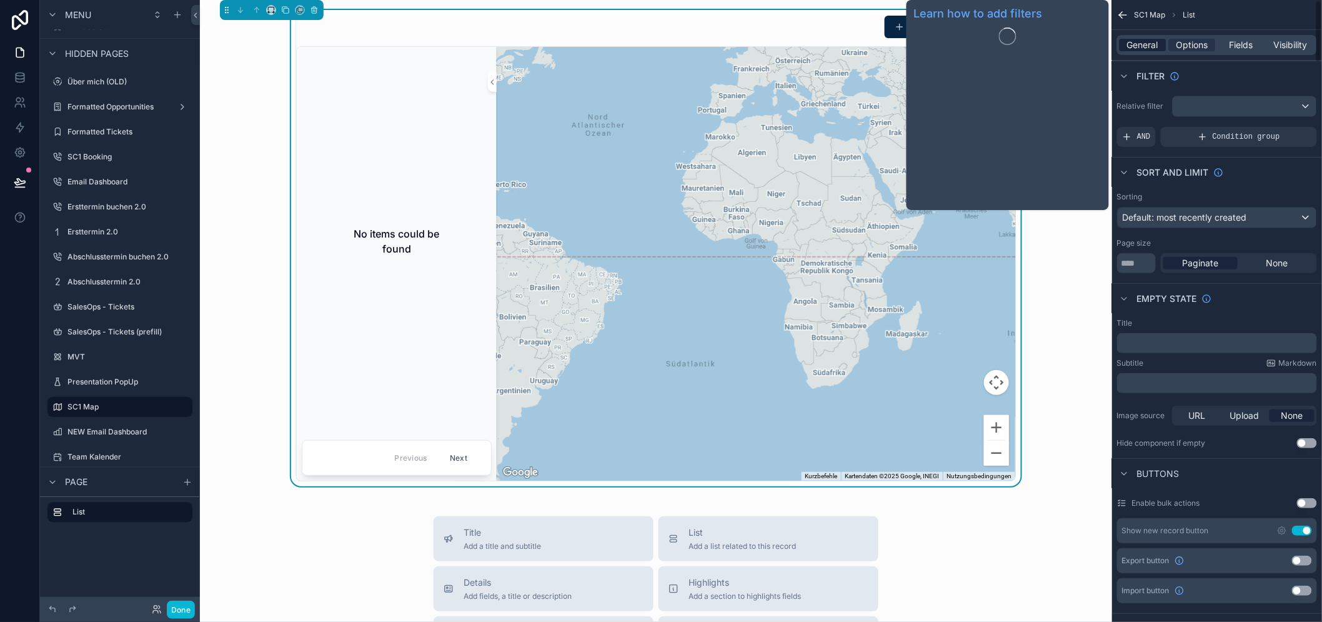
click at [1158, 42] on span "General" at bounding box center [1143, 45] width 31 height 12
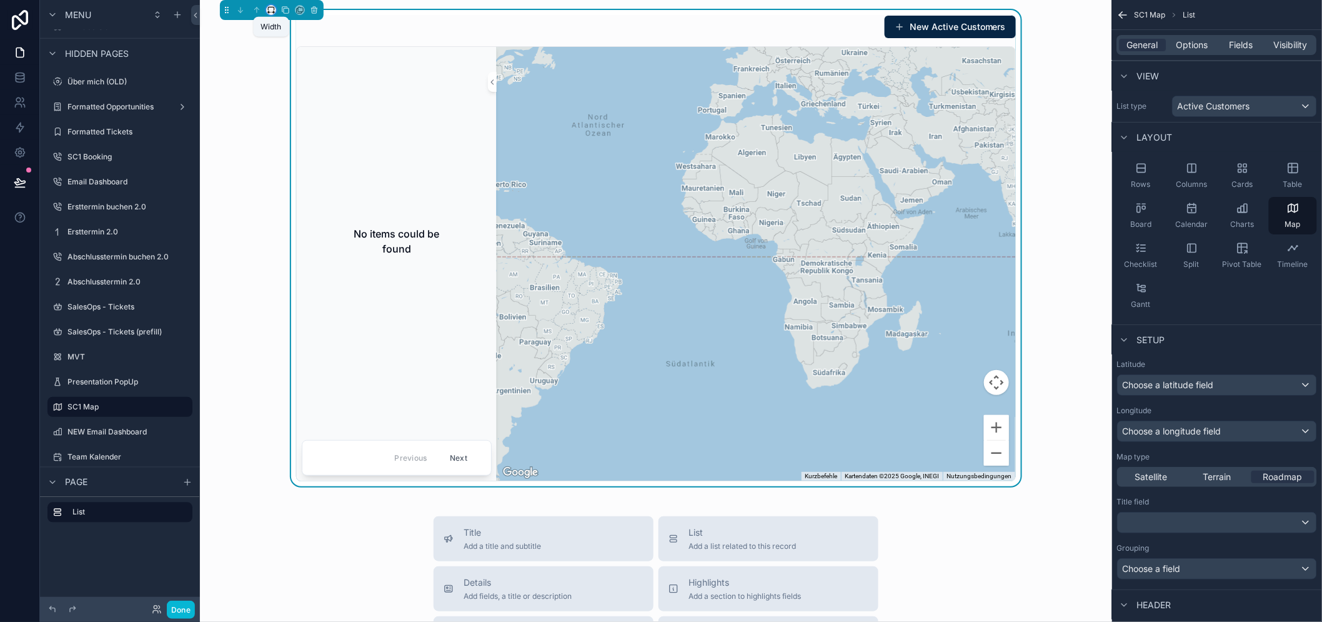
click at [267, 6] on icon "scrollable content" at bounding box center [271, 10] width 9 height 9
click at [296, 165] on div "Full width" at bounding box center [296, 175] width 54 height 22
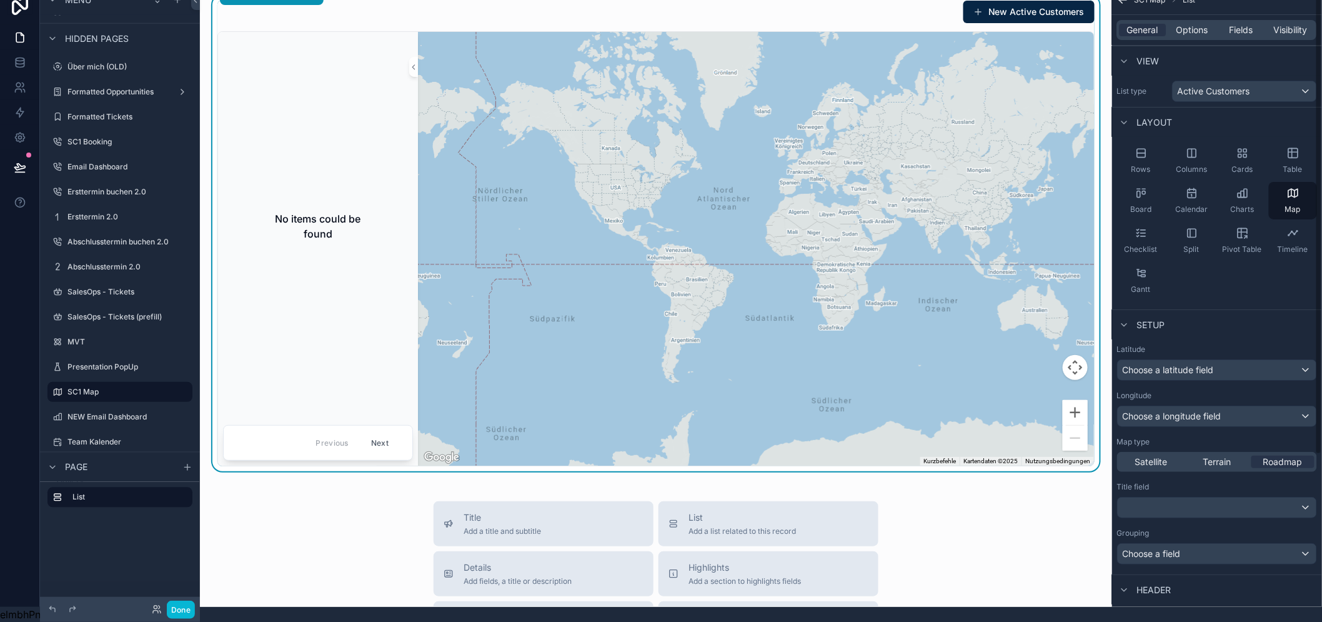
click at [344, 277] on div "No items could be found" at bounding box center [318, 226] width 190 height 378
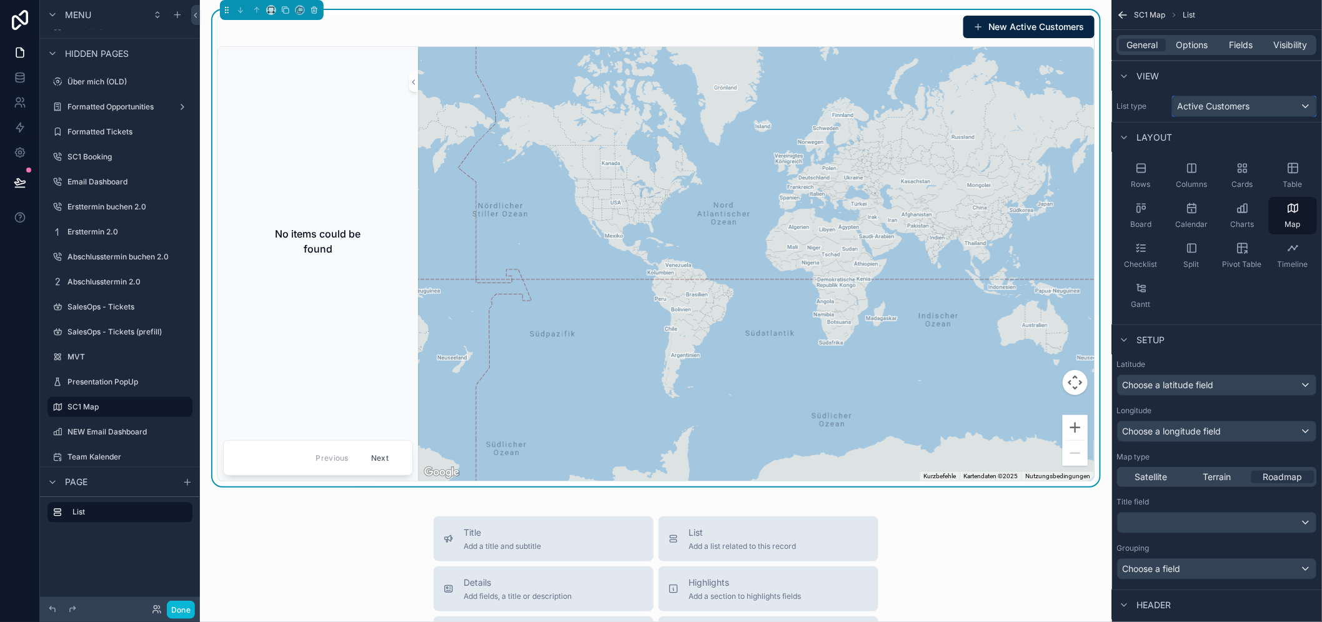
click at [1189, 103] on span "Active Customers" at bounding box center [1214, 106] width 72 height 12
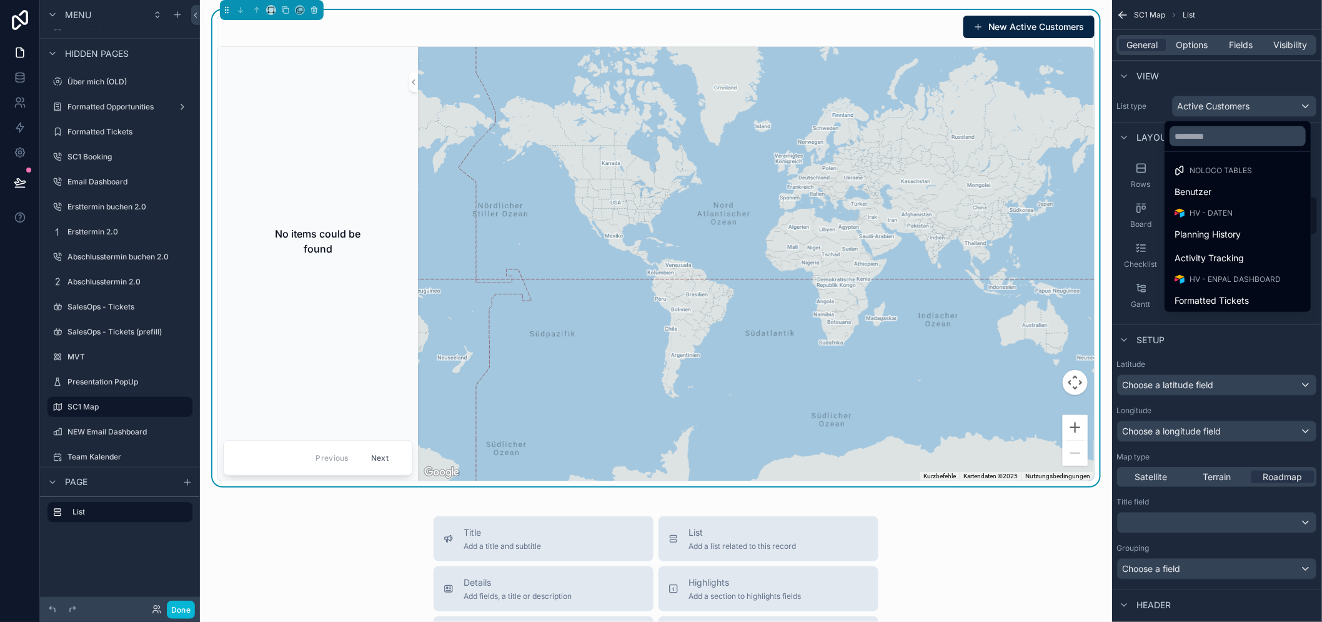
click at [1189, 103] on div "scrollable content" at bounding box center [661, 311] width 1322 height 622
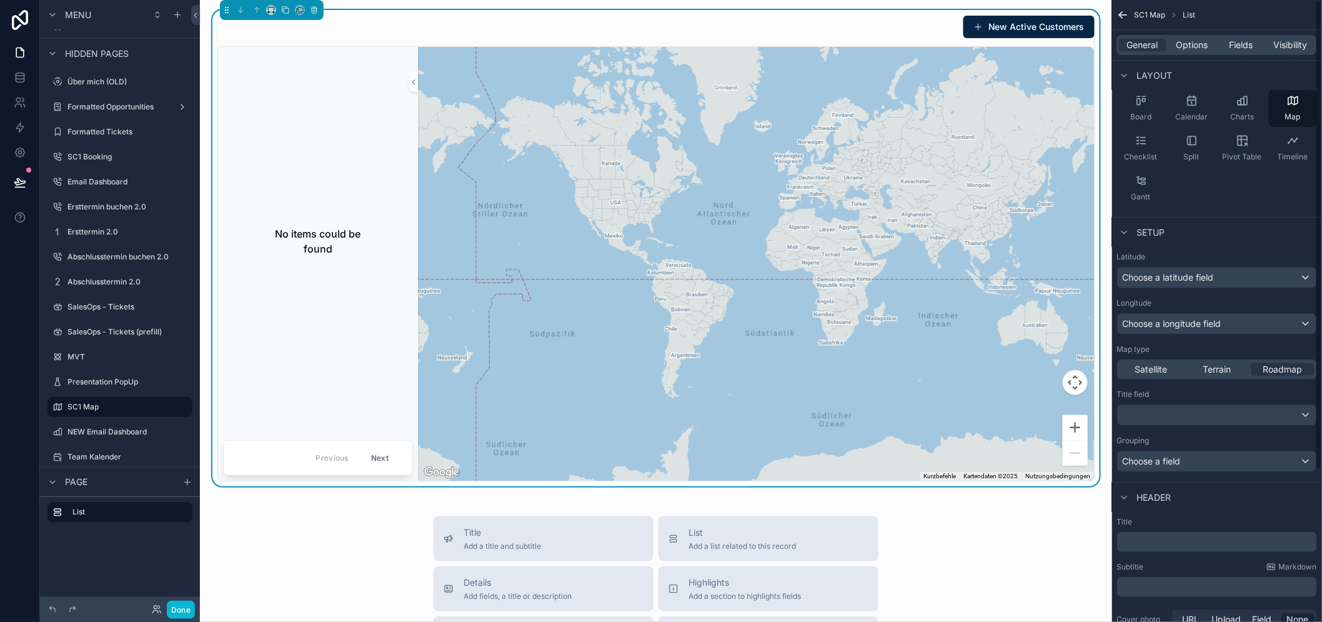
scroll to position [219, 0]
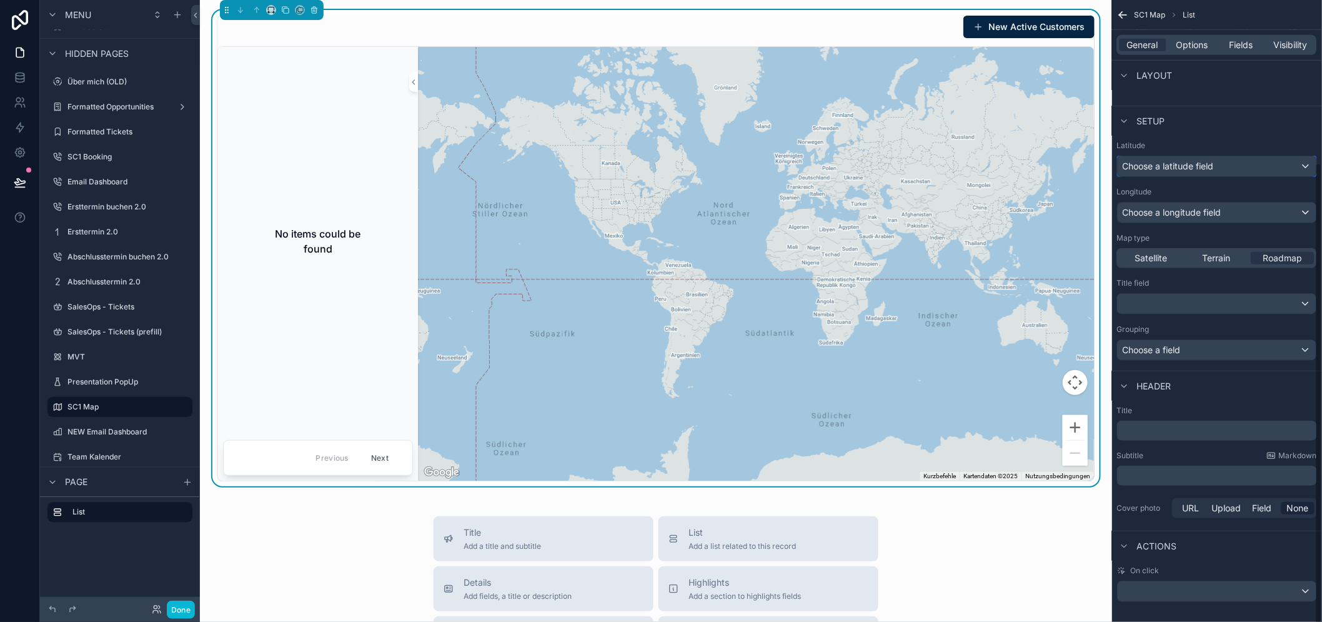
click at [1189, 169] on span "Choose a latitude field" at bounding box center [1168, 166] width 91 height 11
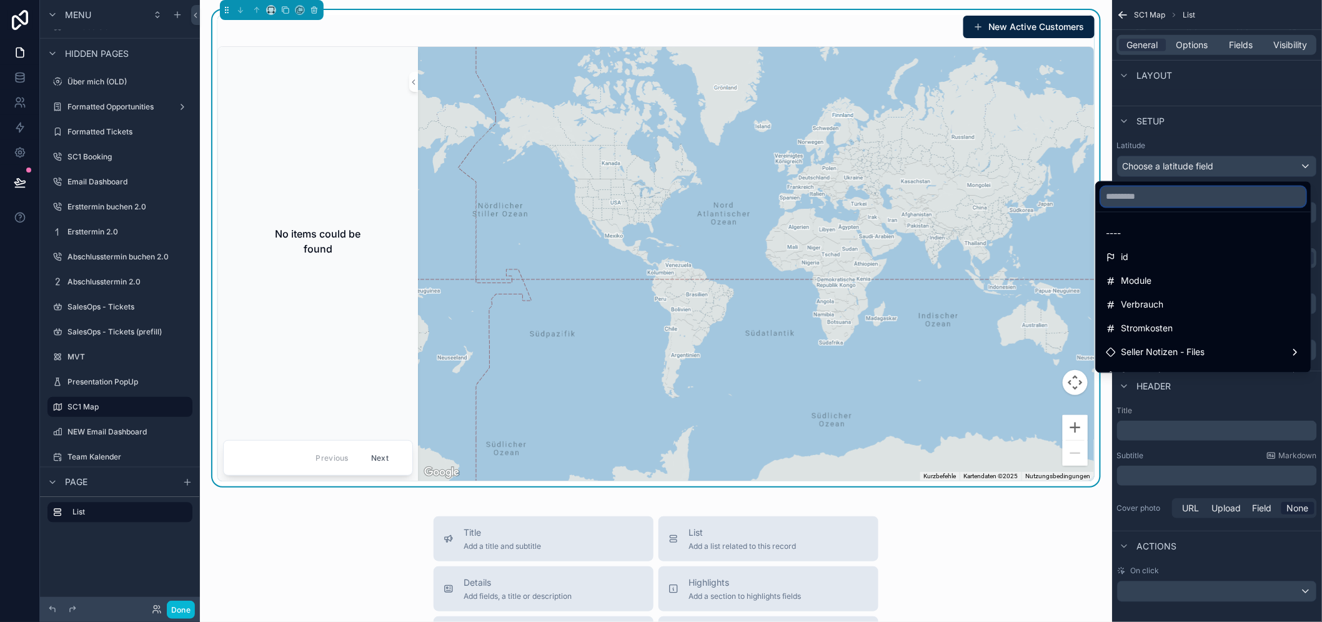
click at [1189, 197] on input "text" at bounding box center [1203, 197] width 205 height 20
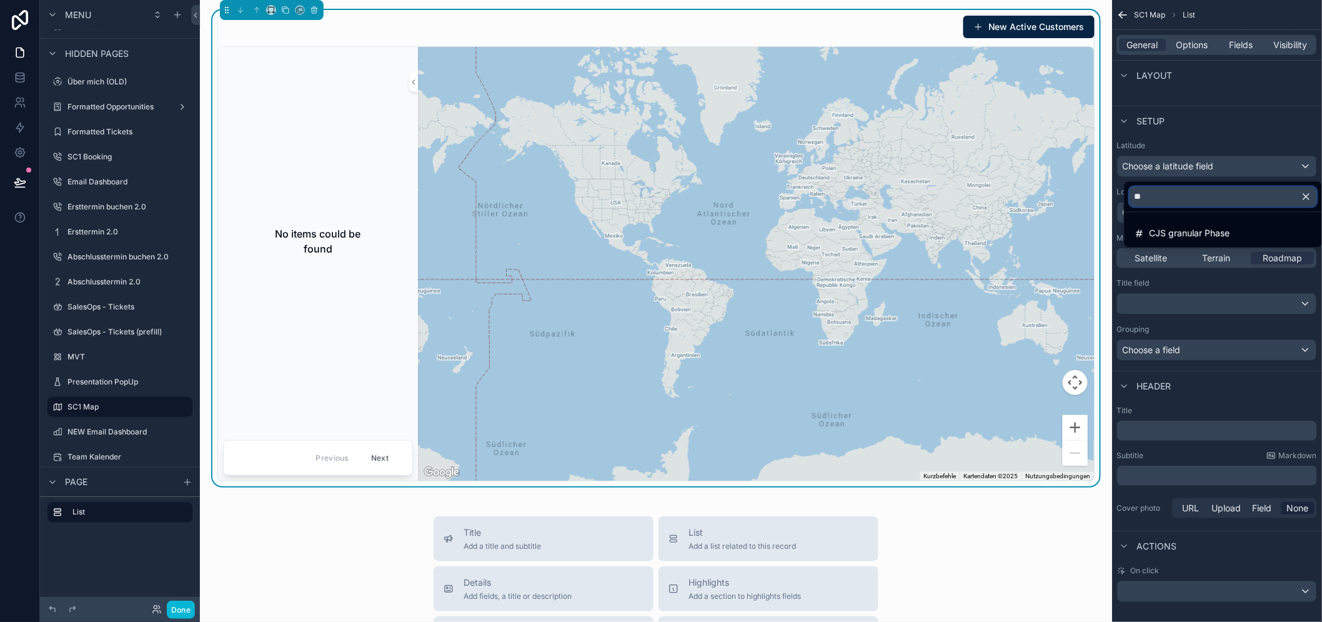
type input "*"
type input "**"
click at [1189, 138] on div "scrollable content" at bounding box center [661, 311] width 1322 height 622
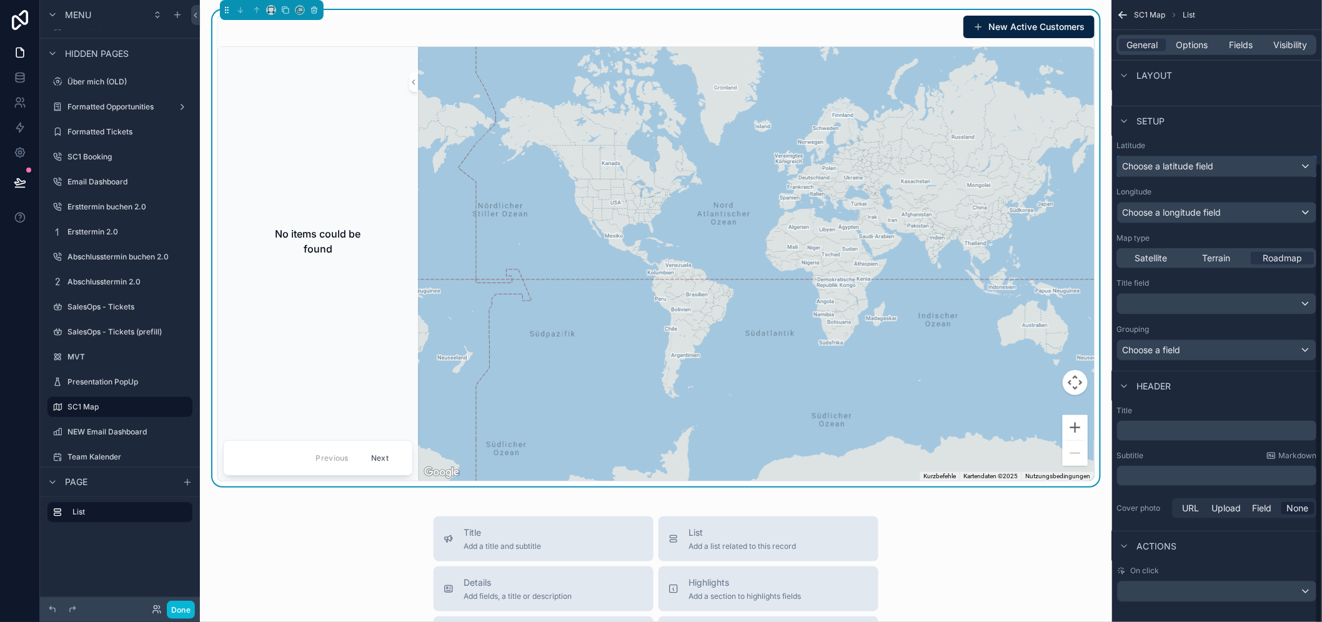
click at [1189, 161] on div "Choose a latitude field" at bounding box center [1217, 166] width 199 height 20
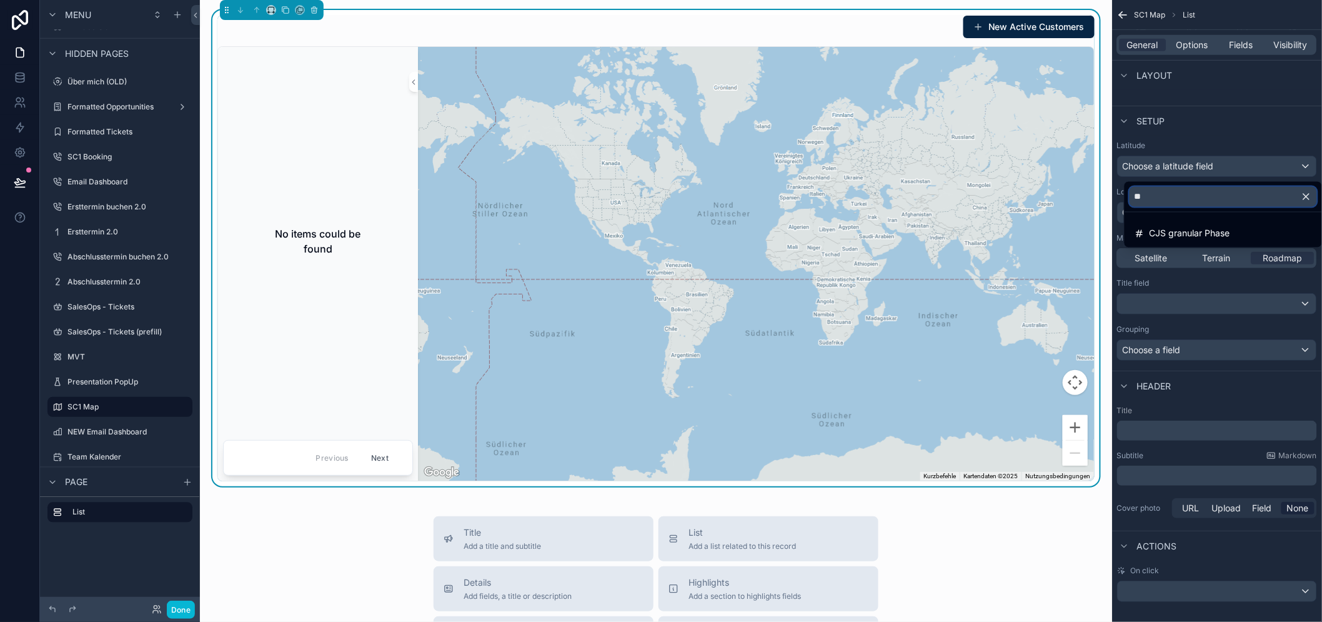
click at [1189, 200] on input "**" at bounding box center [1222, 197] width 187 height 20
type input "********"
drag, startPoint x: 1244, startPoint y: 179, endPoint x: 1239, endPoint y: 190, distance: 12.3
click at [1189, 179] on div "******** No options" at bounding box center [1223, 215] width 199 height 72
click at [1189, 190] on input "********" at bounding box center [1222, 197] width 187 height 20
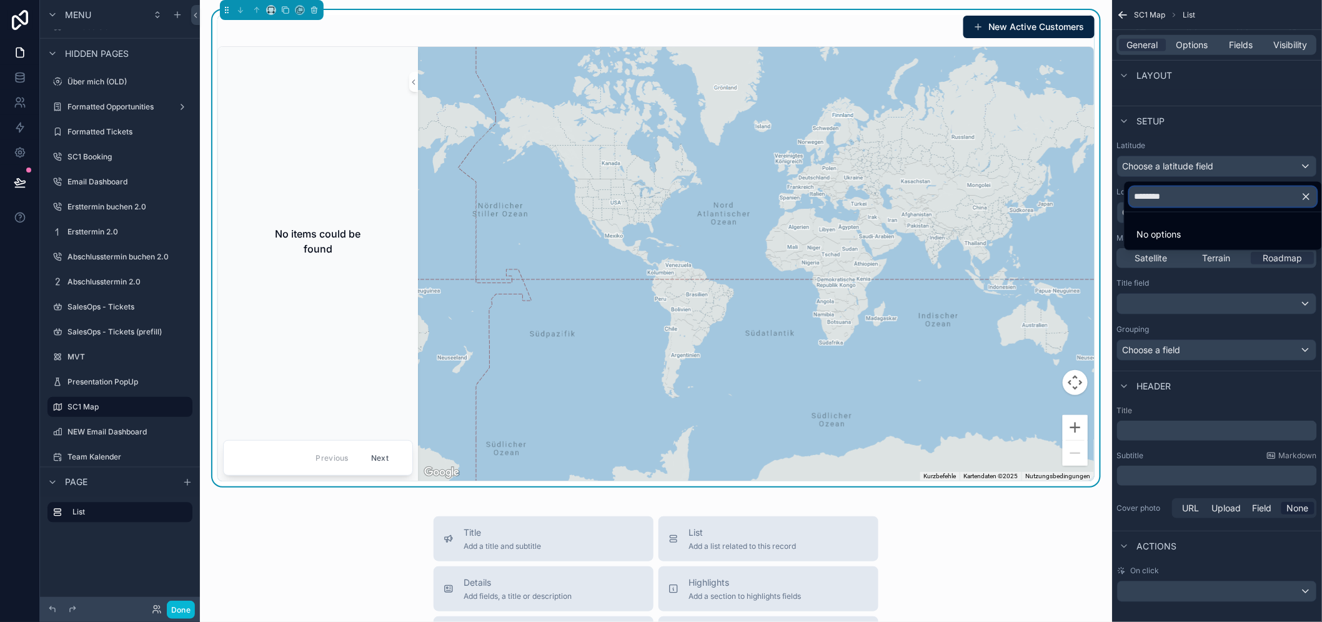
click at [1189, 190] on input "********" at bounding box center [1222, 197] width 187 height 20
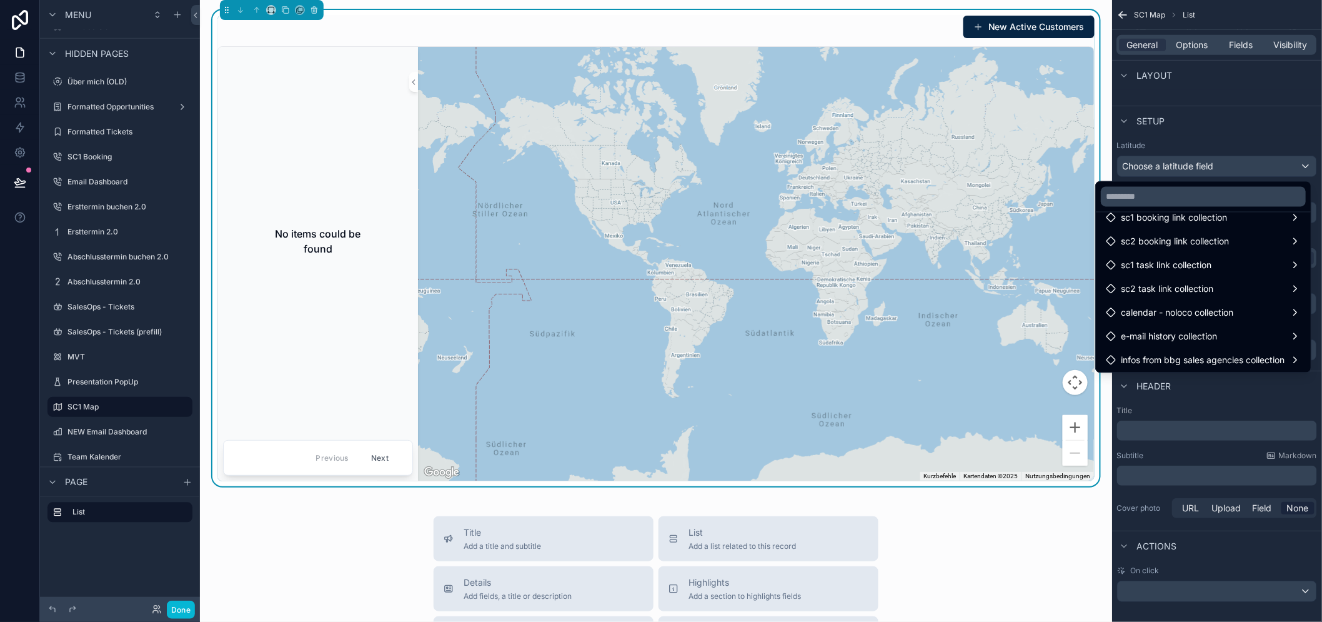
scroll to position [0, 0]
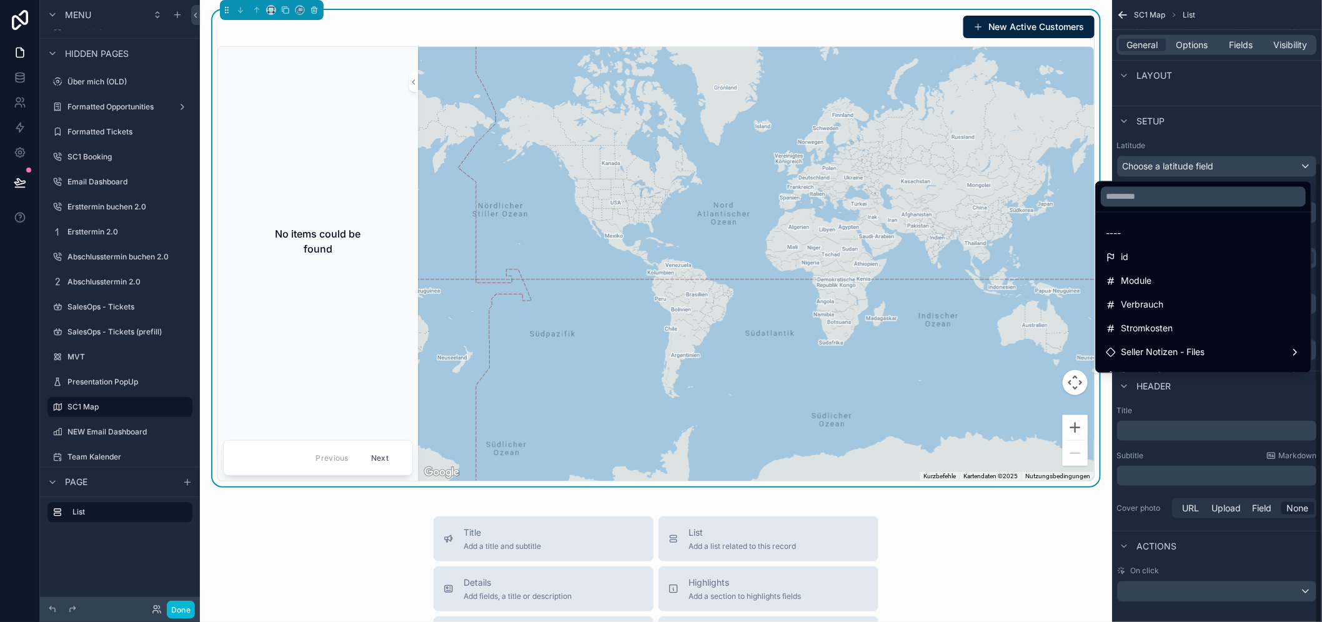
click at [1189, 73] on div "scrollable content" at bounding box center [661, 311] width 1322 height 622
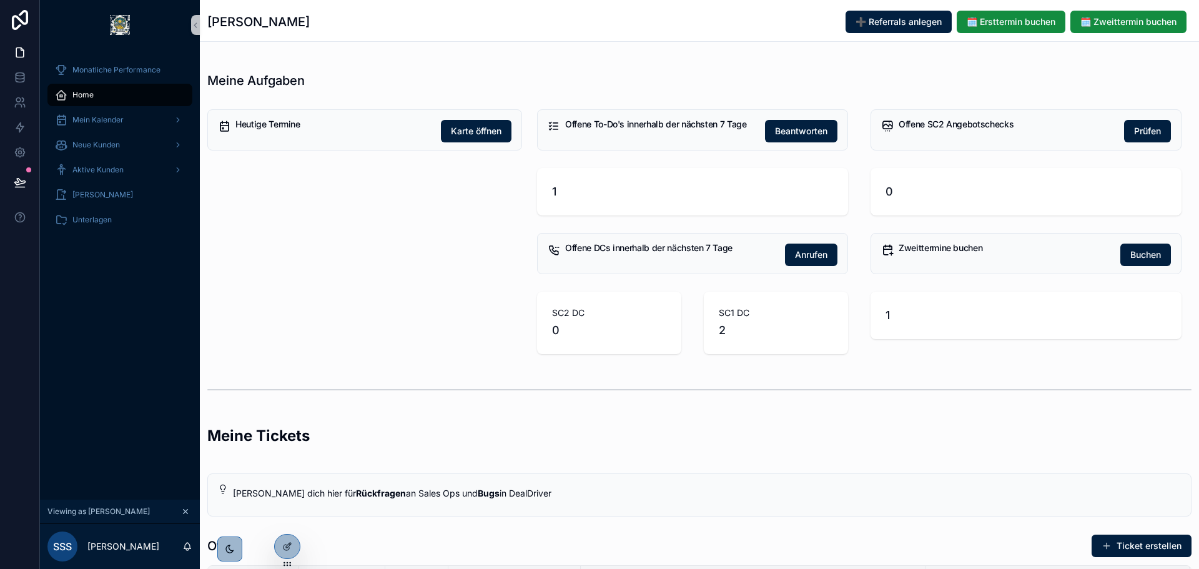
scroll to position [187, 0]
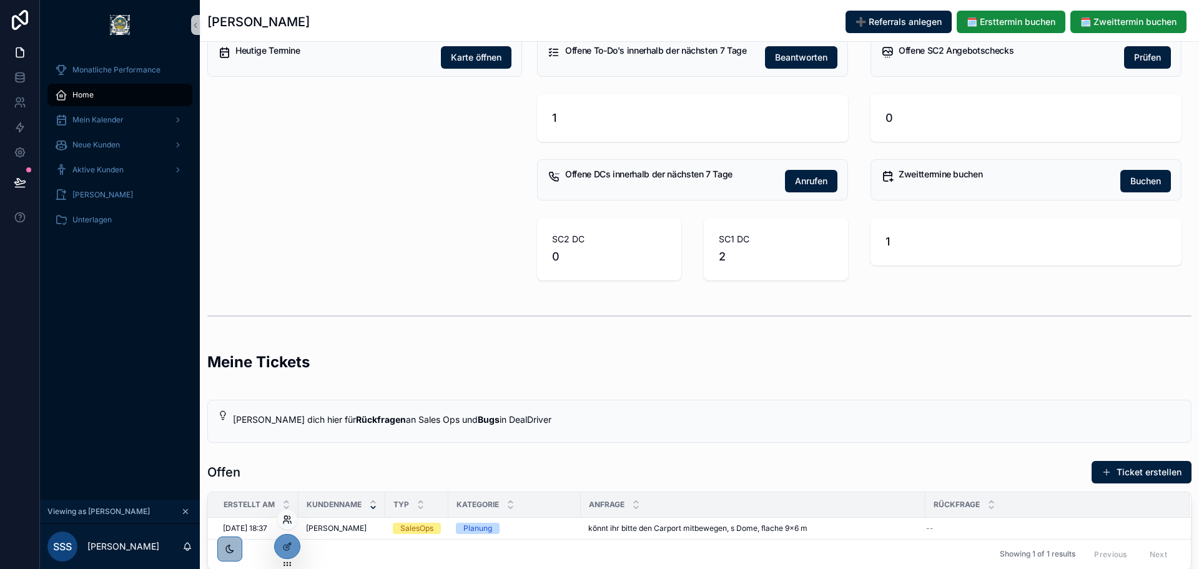
click at [286, 518] on icon at bounding box center [287, 520] width 10 height 10
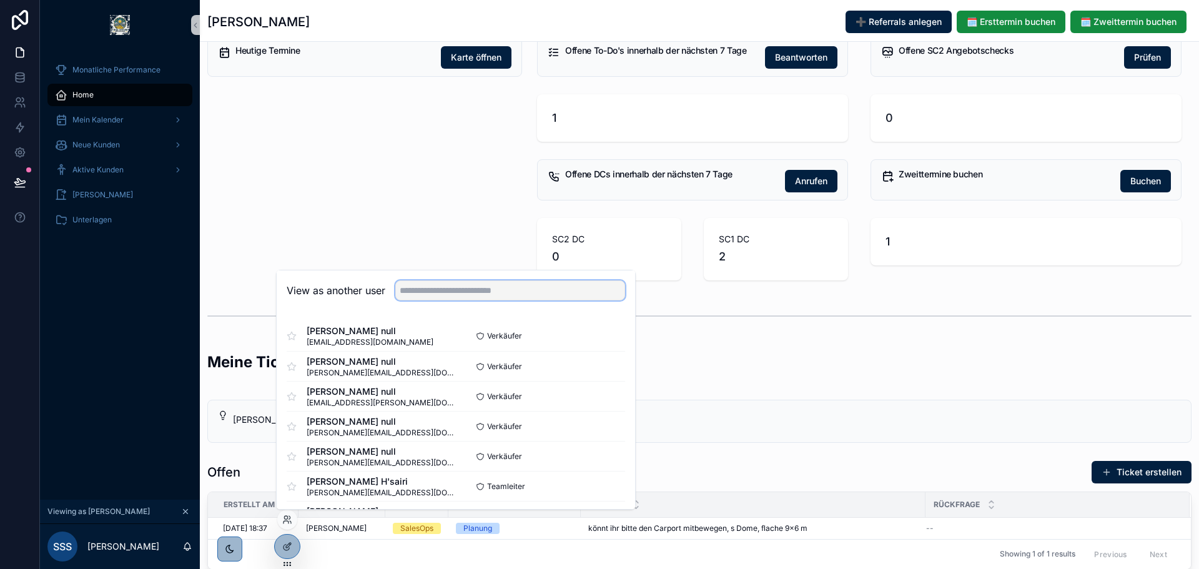
click at [464, 282] on input "text" at bounding box center [510, 290] width 230 height 20
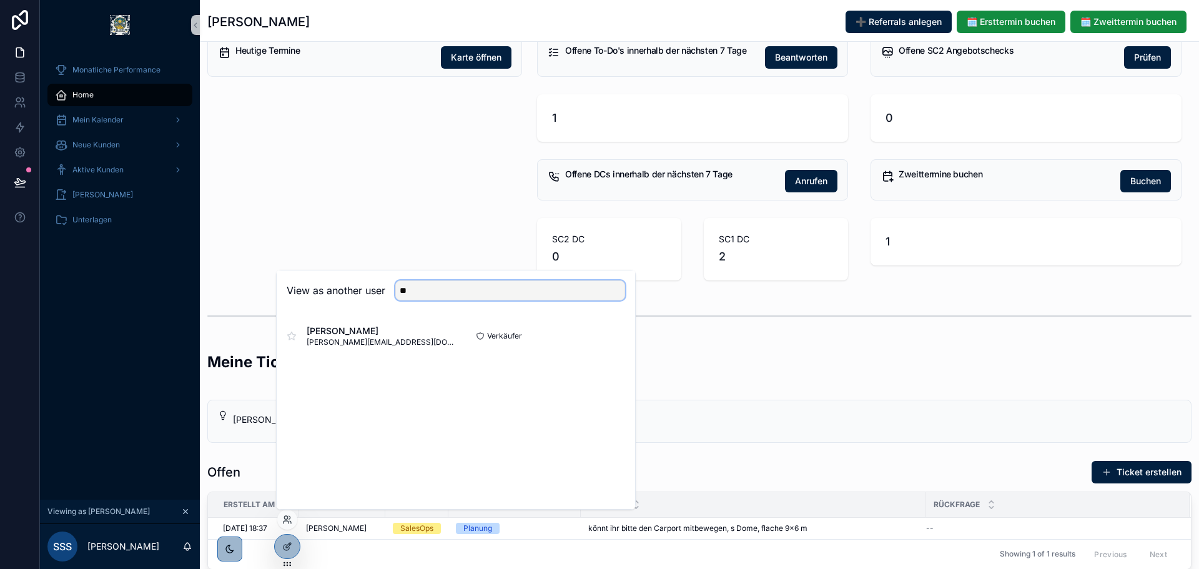
type input "*"
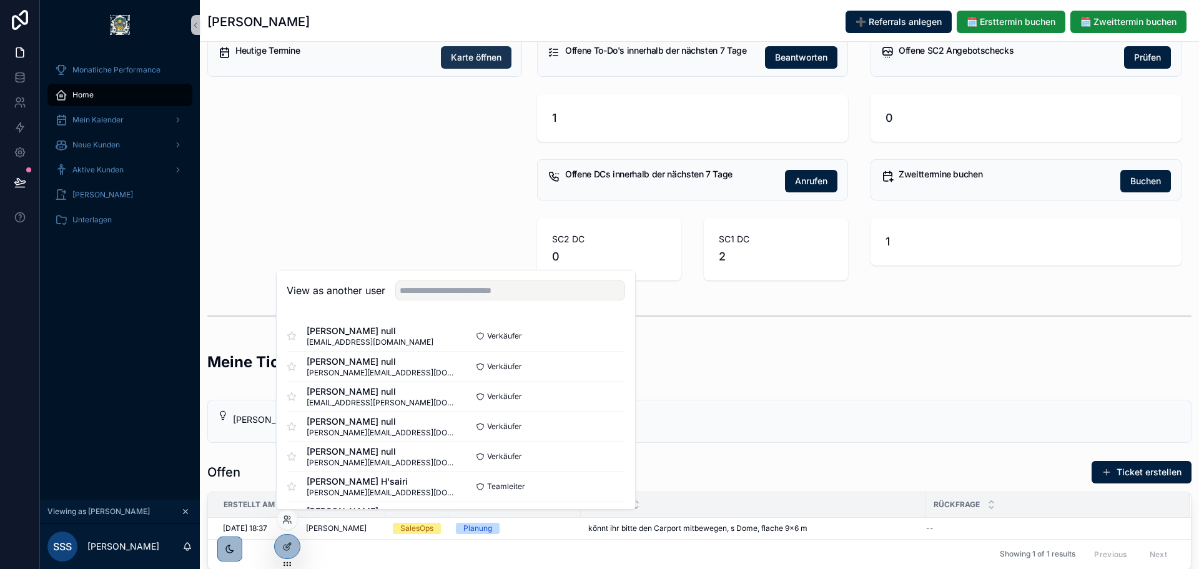
click at [464, 54] on span "Karte öffnen" at bounding box center [476, 57] width 51 height 12
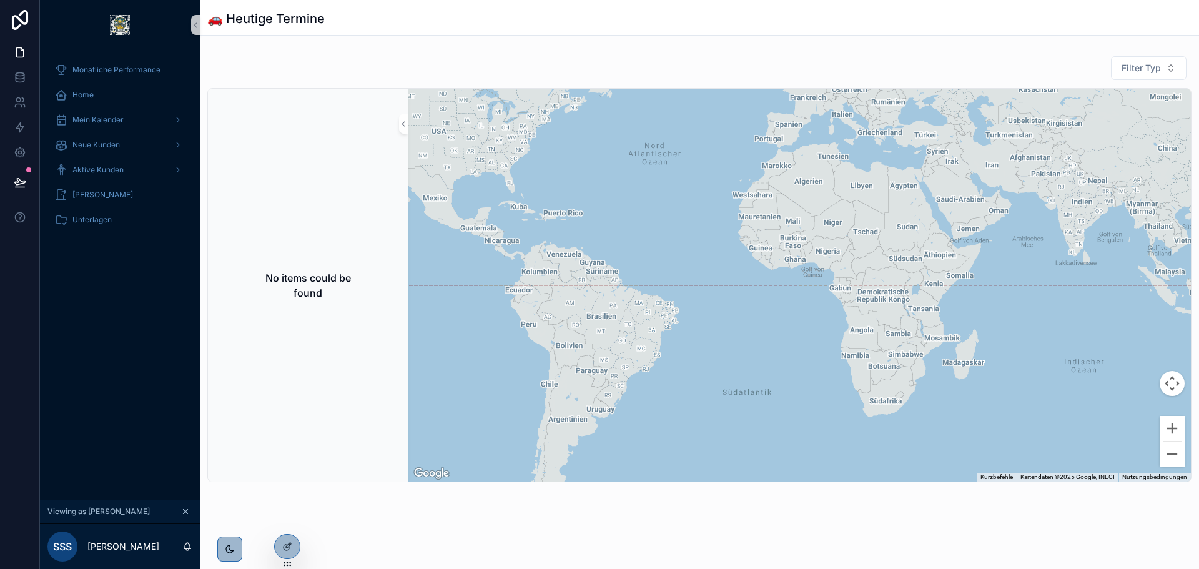
click at [335, 171] on div "No items could be found" at bounding box center [308, 285] width 190 height 383
click at [299, 547] on div at bounding box center [287, 547] width 25 height 24
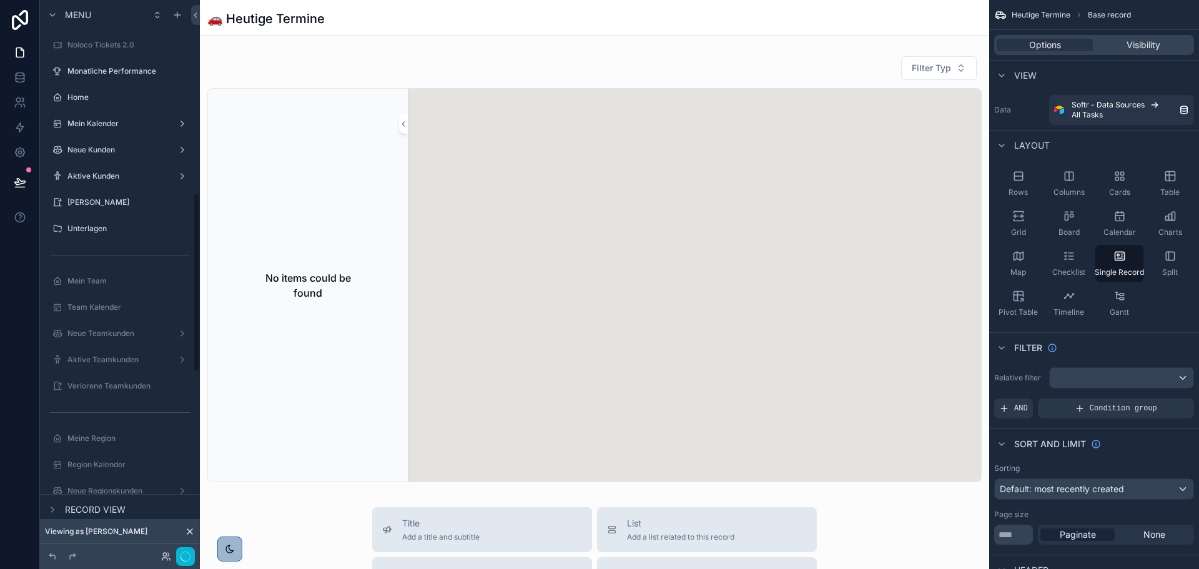
scroll to position [597, 0]
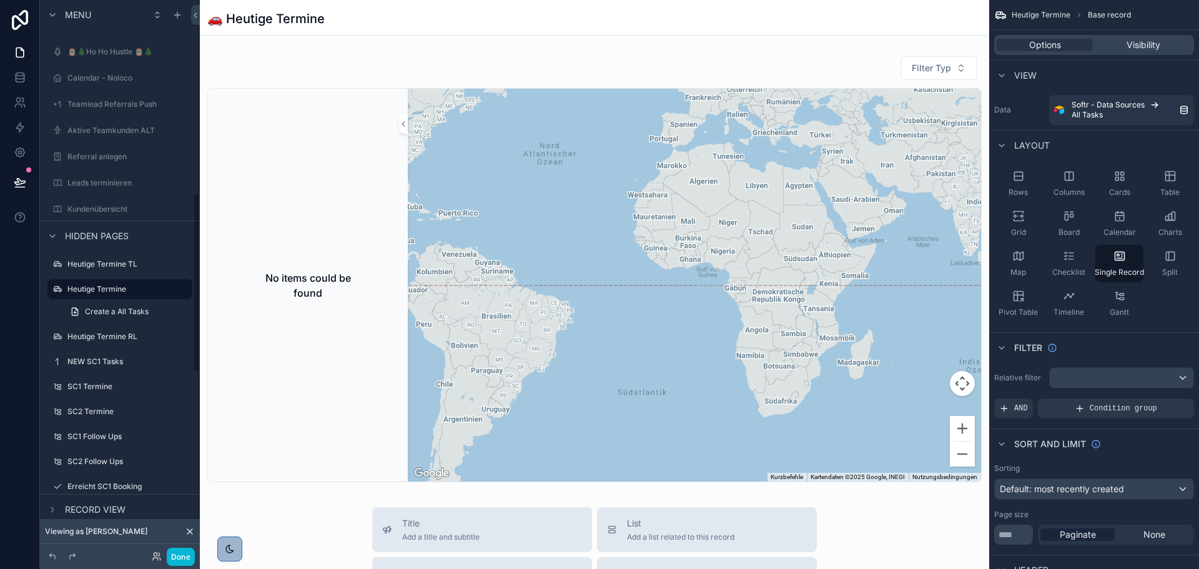
click at [327, 309] on div "scrollable content" at bounding box center [595, 526] width 790 height 1052
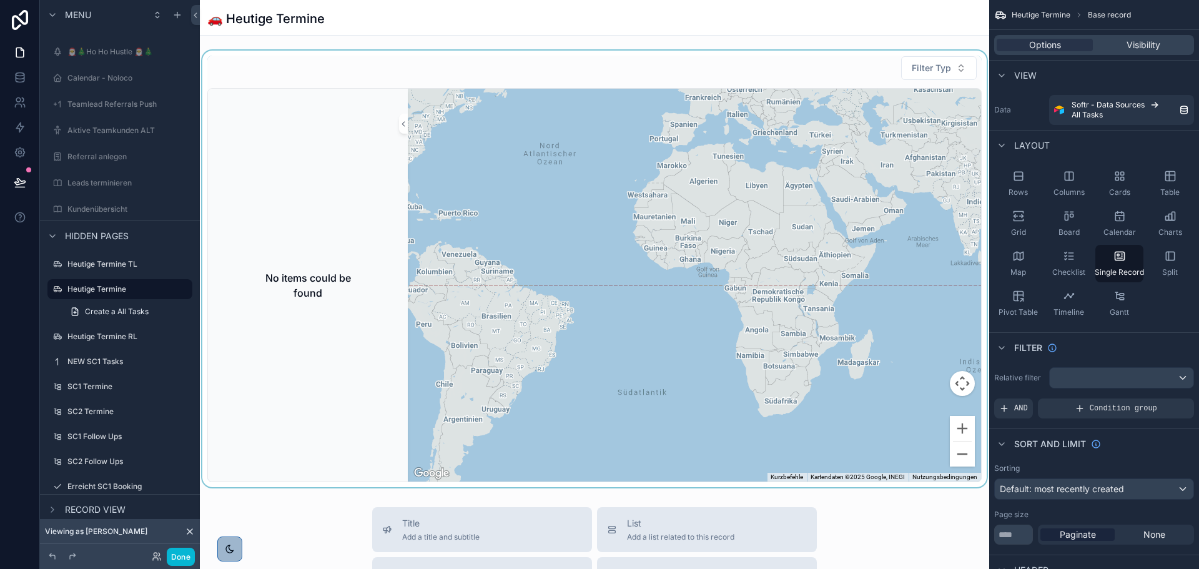
click at [321, 306] on div "No items could be found" at bounding box center [308, 286] width 190 height 110
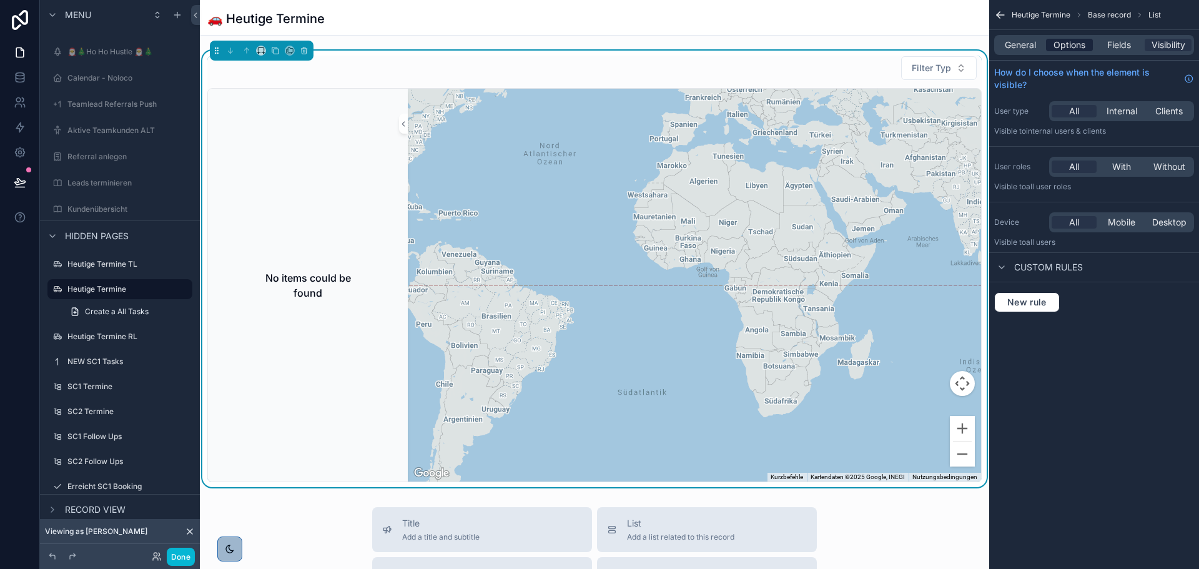
click at [1061, 42] on span "Options" at bounding box center [1070, 45] width 32 height 12
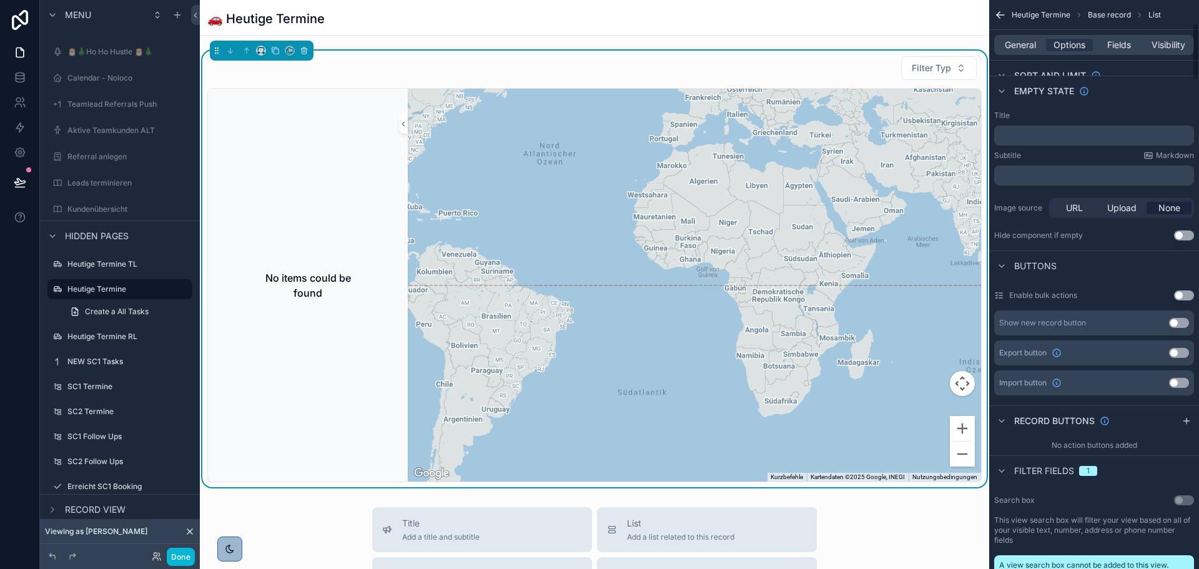
scroll to position [62, 0]
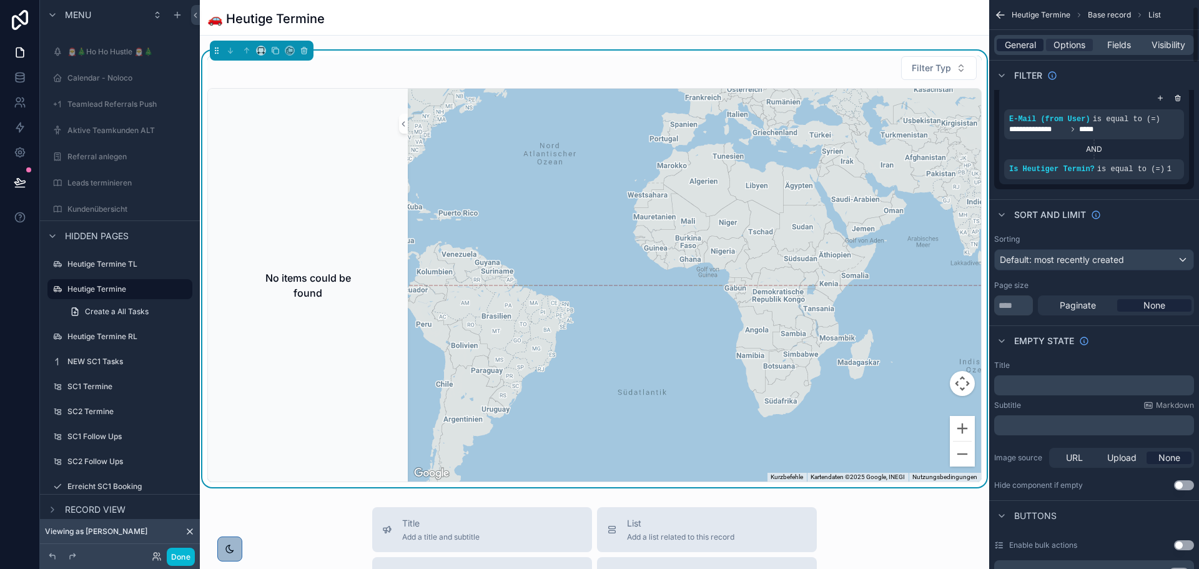
click at [1026, 42] on span "General" at bounding box center [1020, 45] width 31 height 12
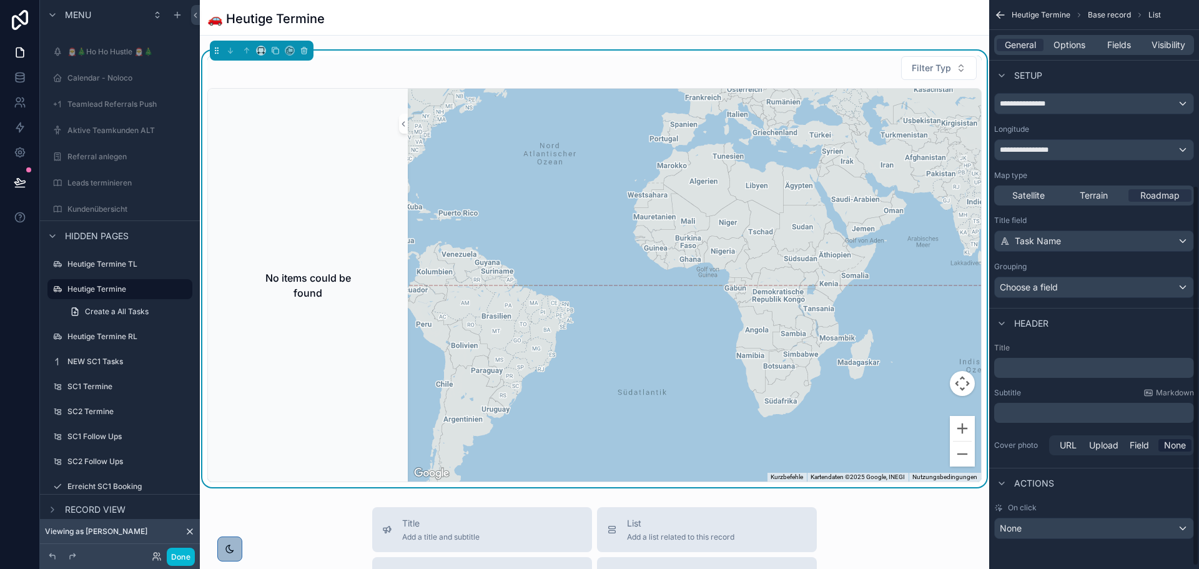
scroll to position [219, 0]
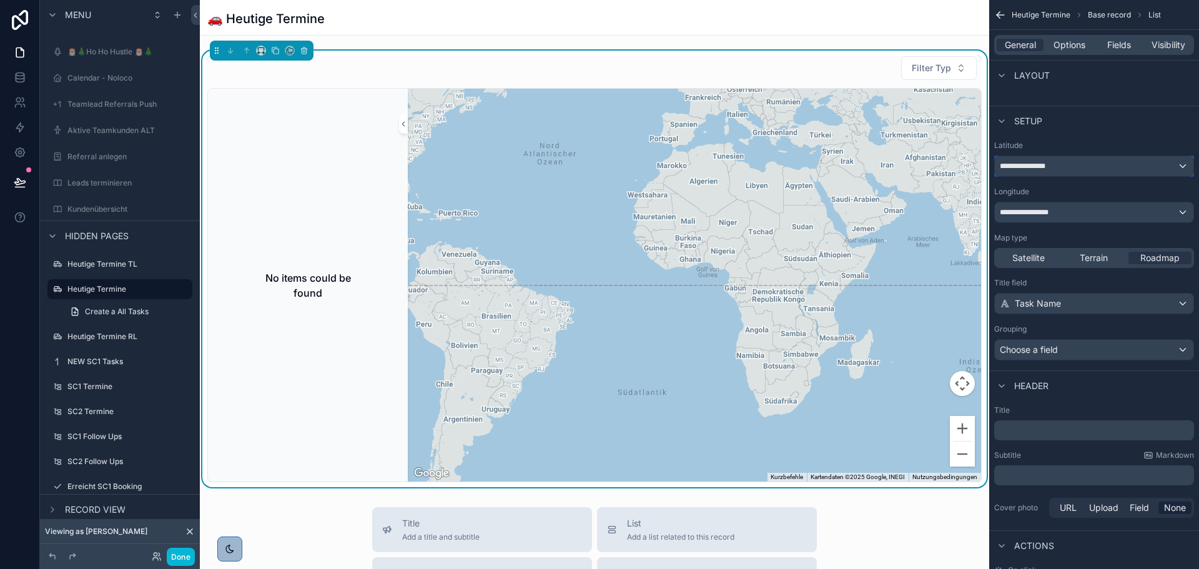
click at [1067, 164] on div "**********" at bounding box center [1094, 166] width 199 height 20
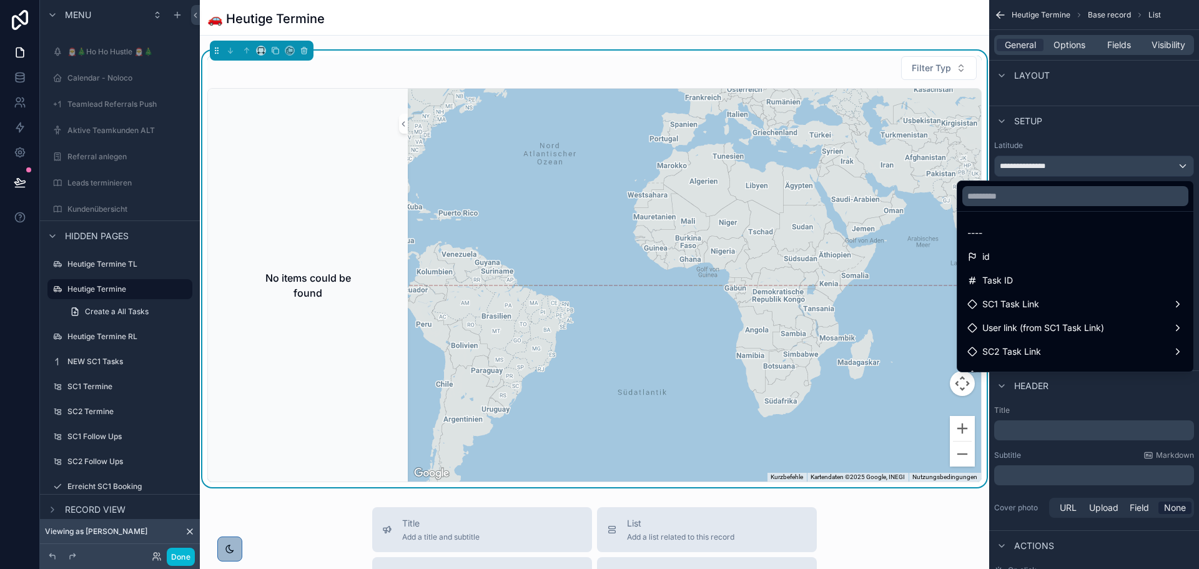
click at [1067, 164] on div "scrollable content" at bounding box center [599, 284] width 1199 height 569
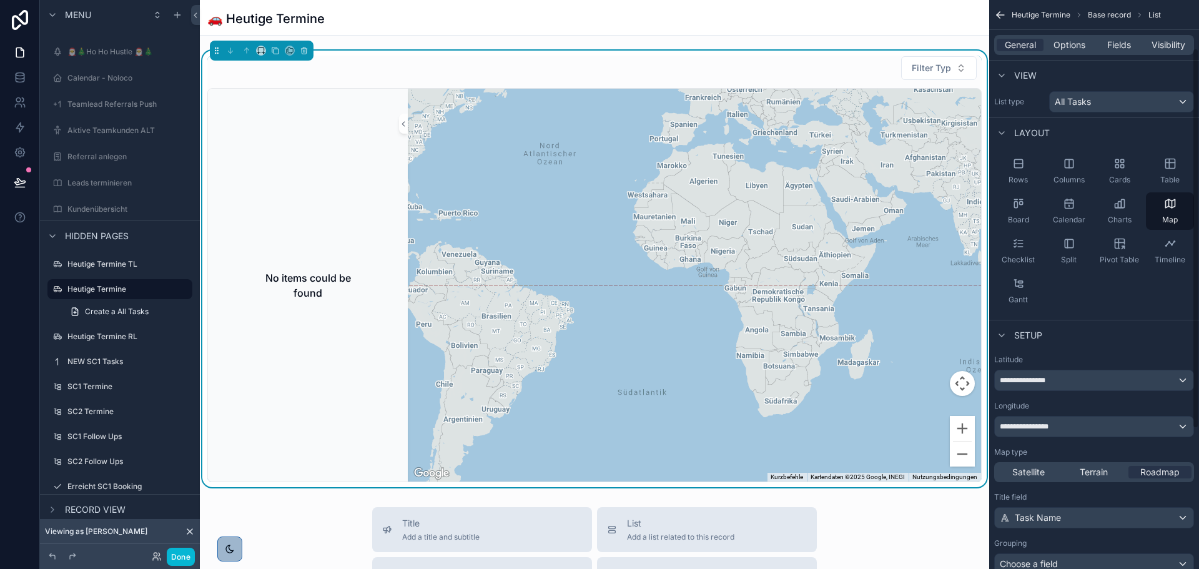
scroll to position [0, 0]
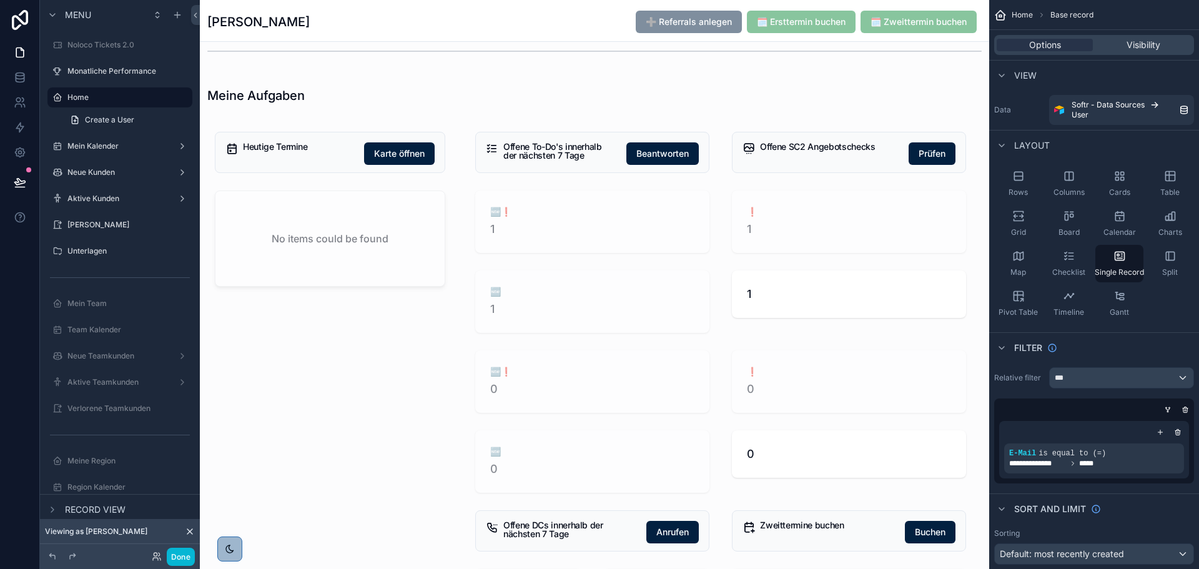
scroll to position [62, 0]
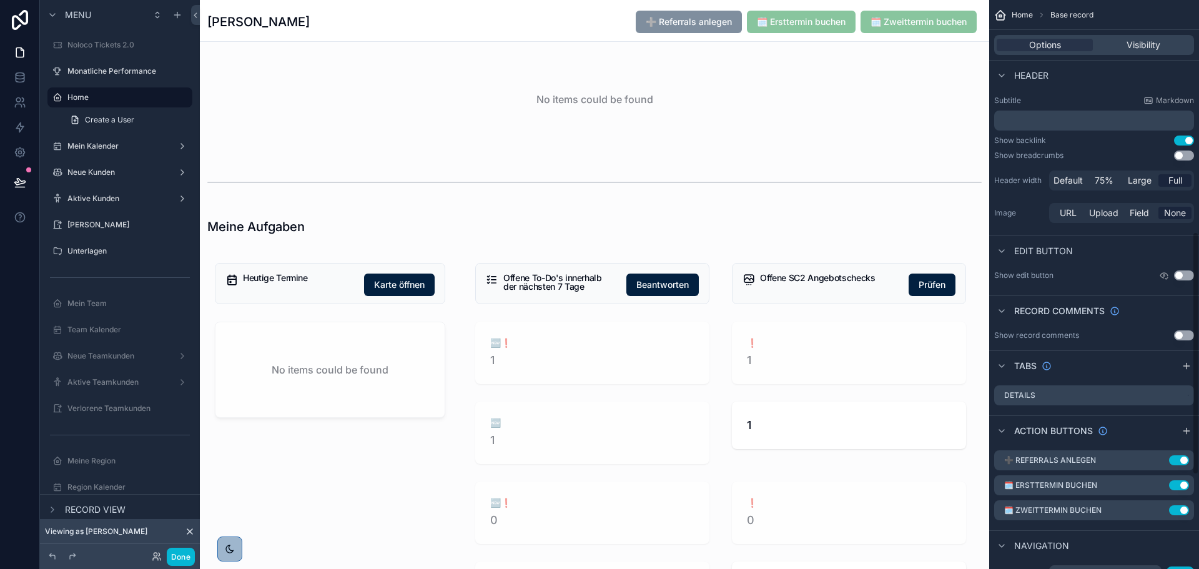
scroll to position [750, 0]
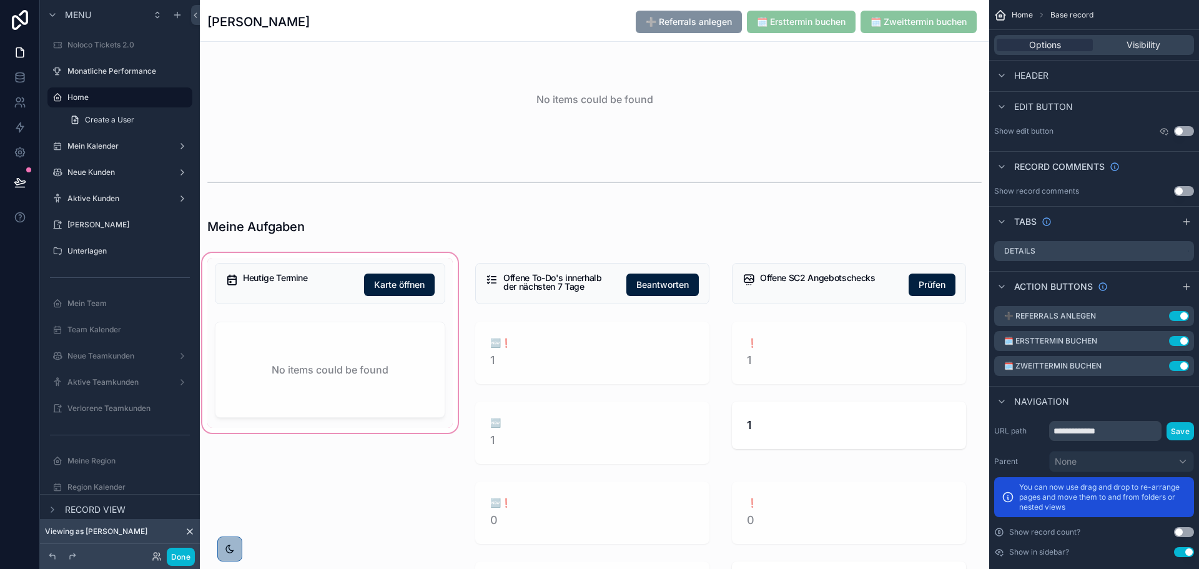
click at [353, 284] on div "scrollable content" at bounding box center [330, 512] width 260 height 525
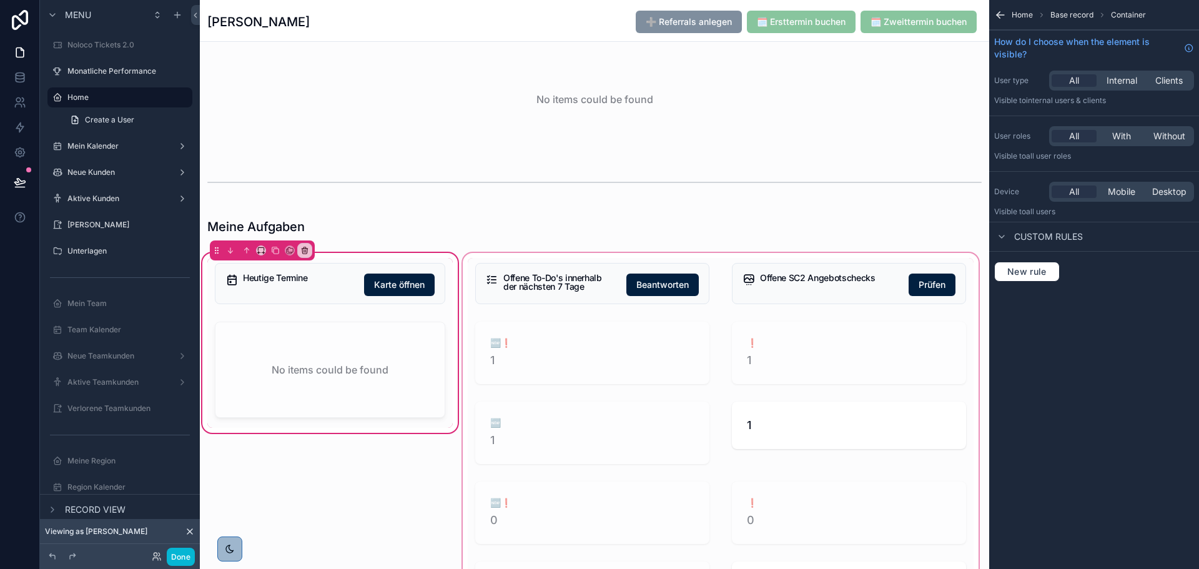
scroll to position [0, 0]
click at [338, 284] on div "scrollable content" at bounding box center [329, 283] width 245 height 51
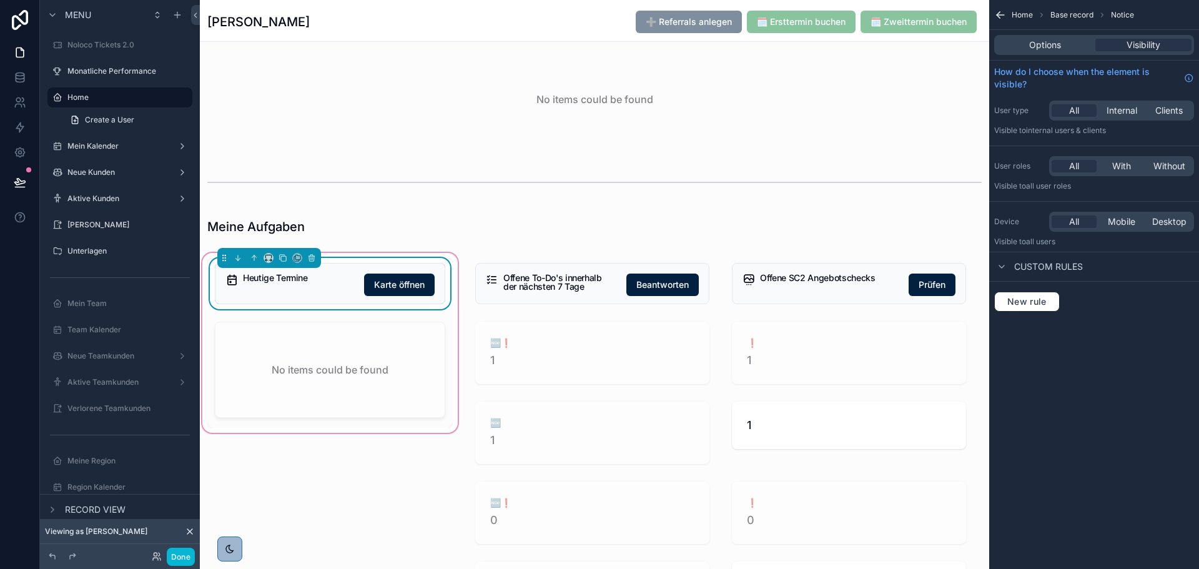
click at [1056, 38] on div "Options Visibility" at bounding box center [1094, 45] width 200 height 20
click at [1058, 44] on span "Options" at bounding box center [1045, 45] width 32 height 12
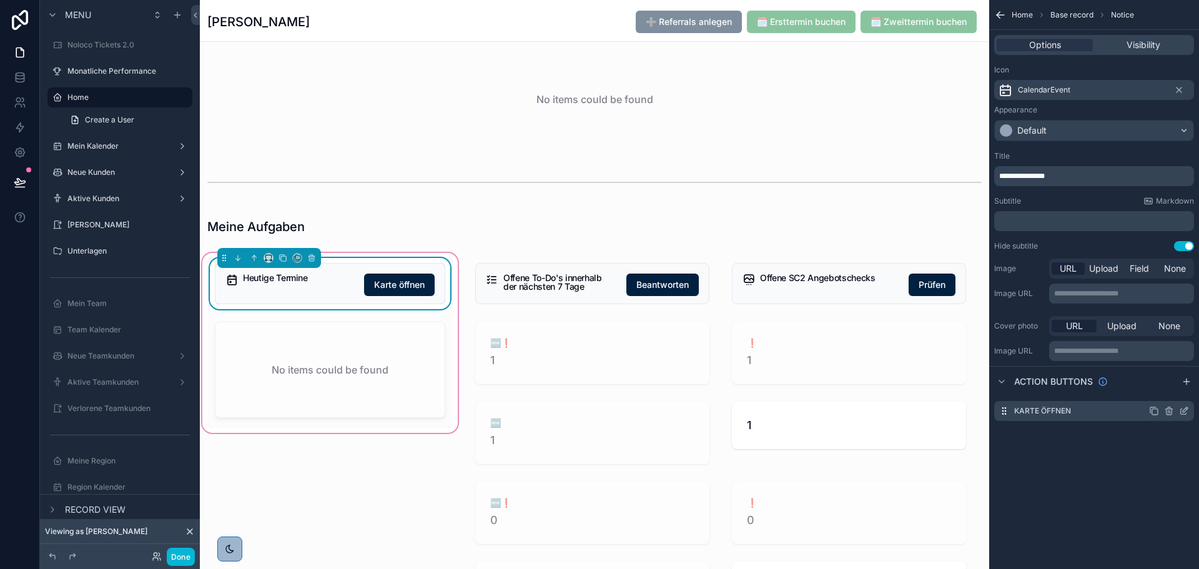
click at [1182, 412] on icon "scrollable content" at bounding box center [1184, 411] width 10 height 10
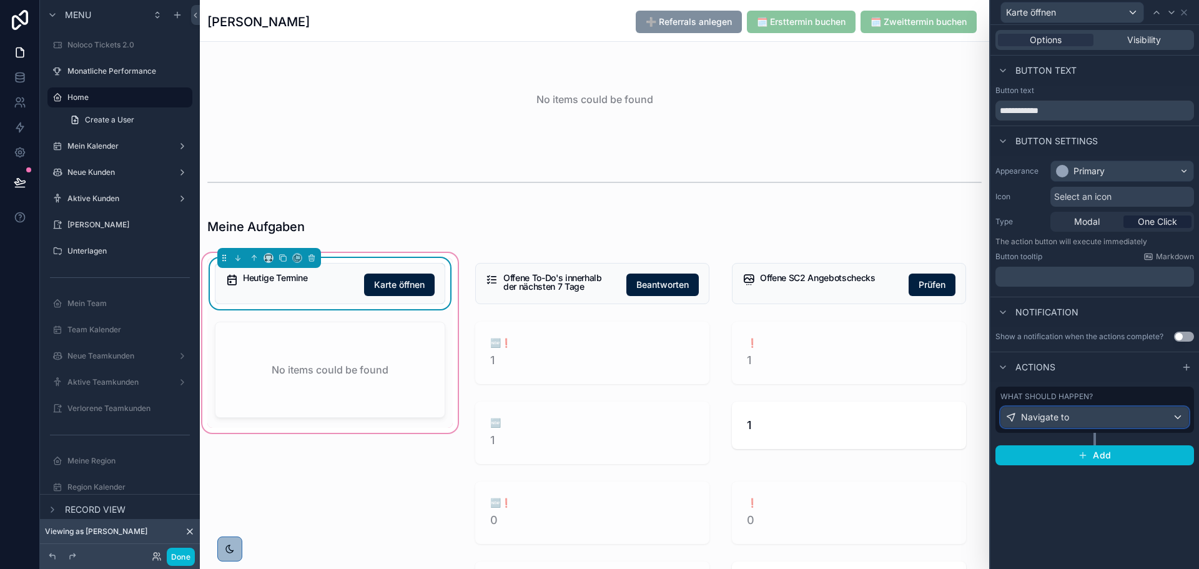
click at [1068, 412] on span "Navigate to" at bounding box center [1045, 417] width 48 height 12
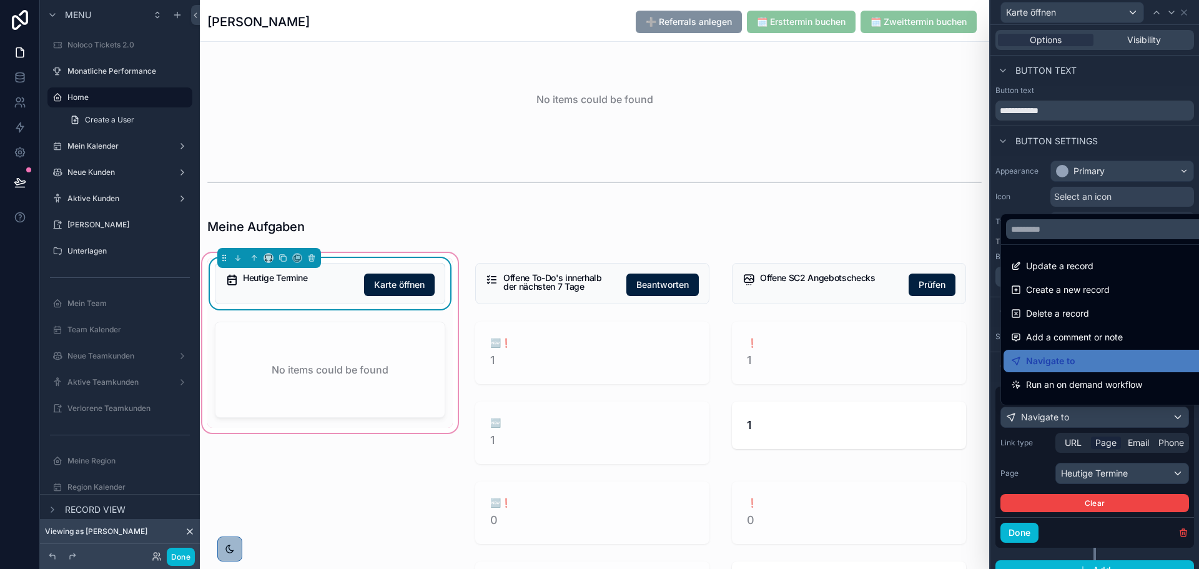
click at [1068, 412] on div at bounding box center [1095, 284] width 209 height 569
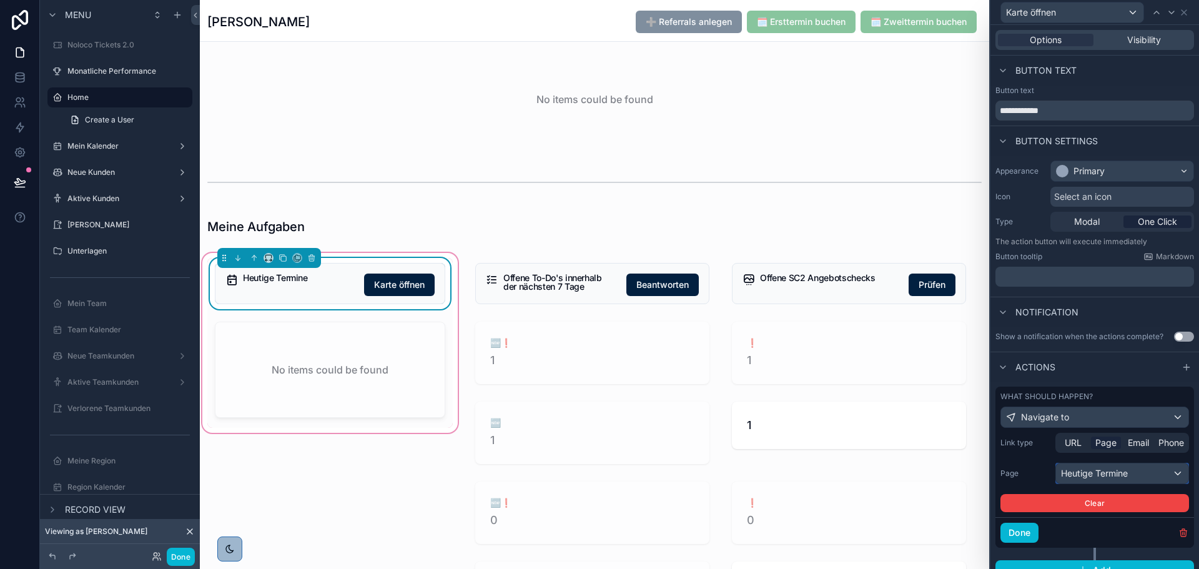
click at [1093, 467] on div "Heutige Termine" at bounding box center [1122, 474] width 132 height 20
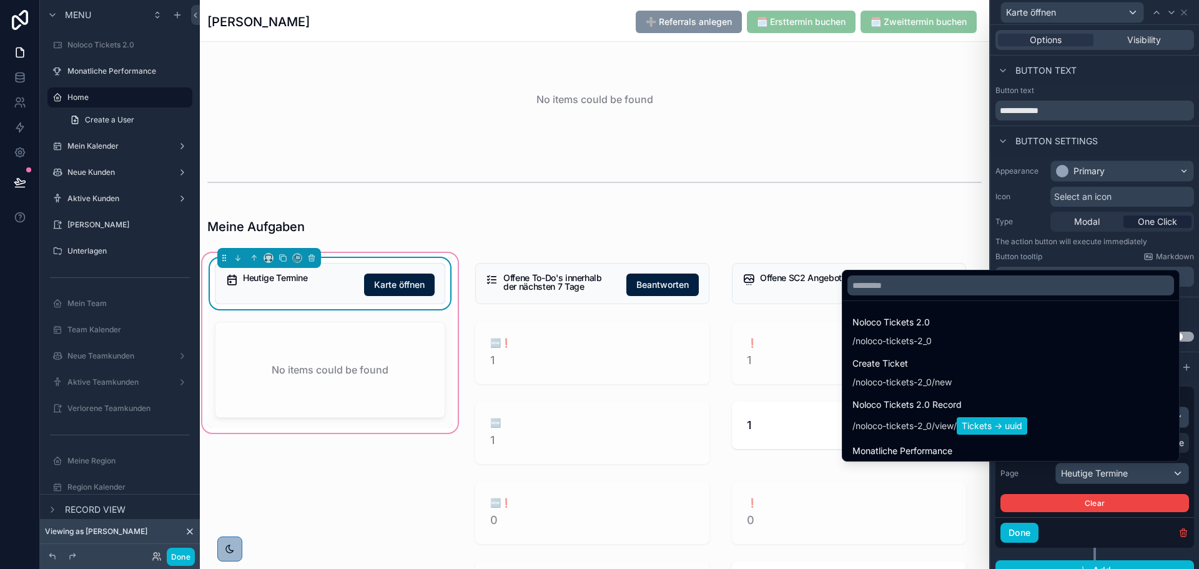
click at [1093, 469] on div at bounding box center [1095, 284] width 209 height 569
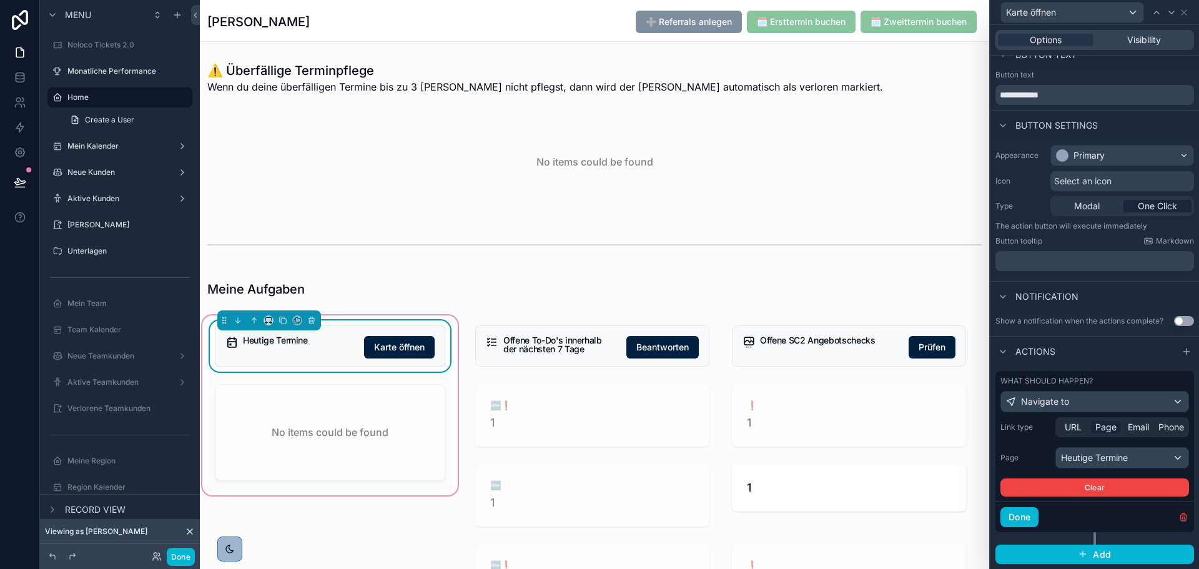
click at [390, 334] on div "Heutige Termine Karte öffnen" at bounding box center [330, 345] width 231 height 41
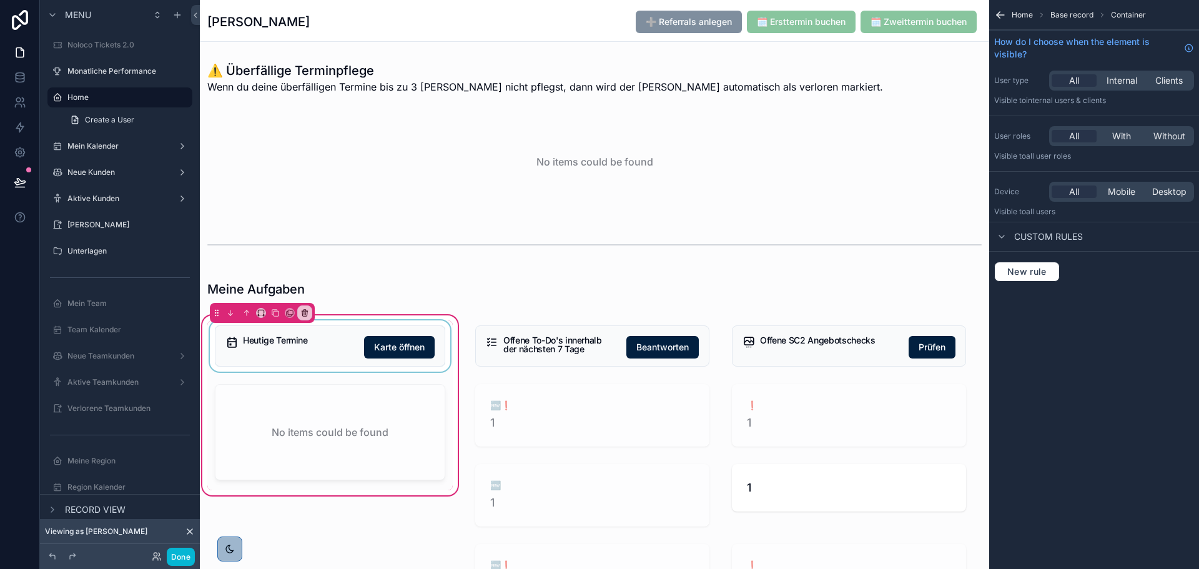
click at [390, 346] on div "scrollable content" at bounding box center [329, 345] width 245 height 51
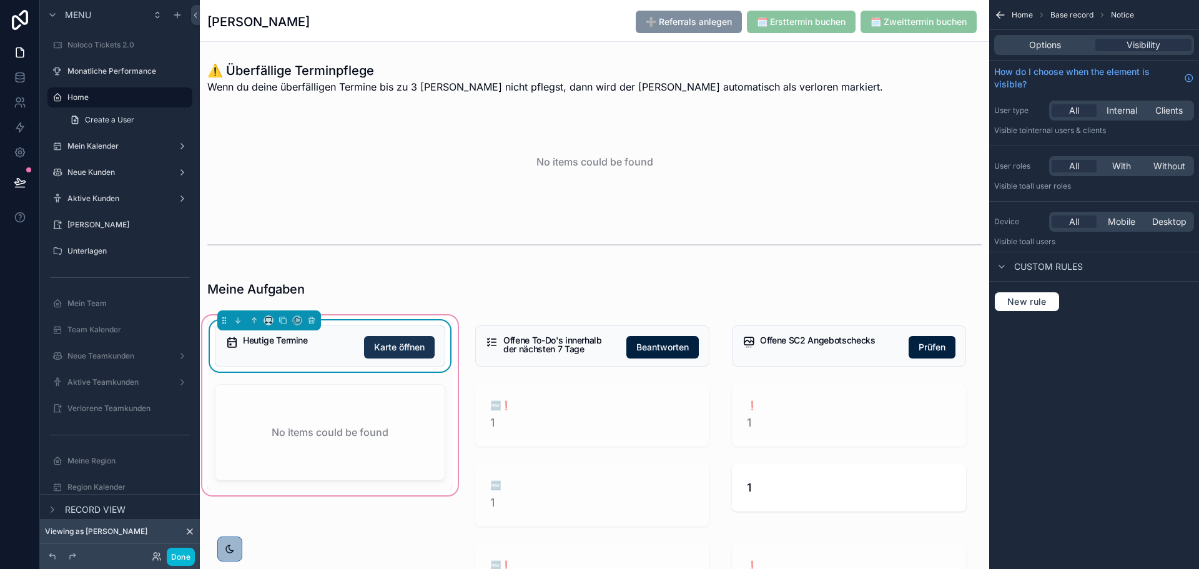
click at [394, 341] on span "Karte öffnen" at bounding box center [399, 347] width 51 height 12
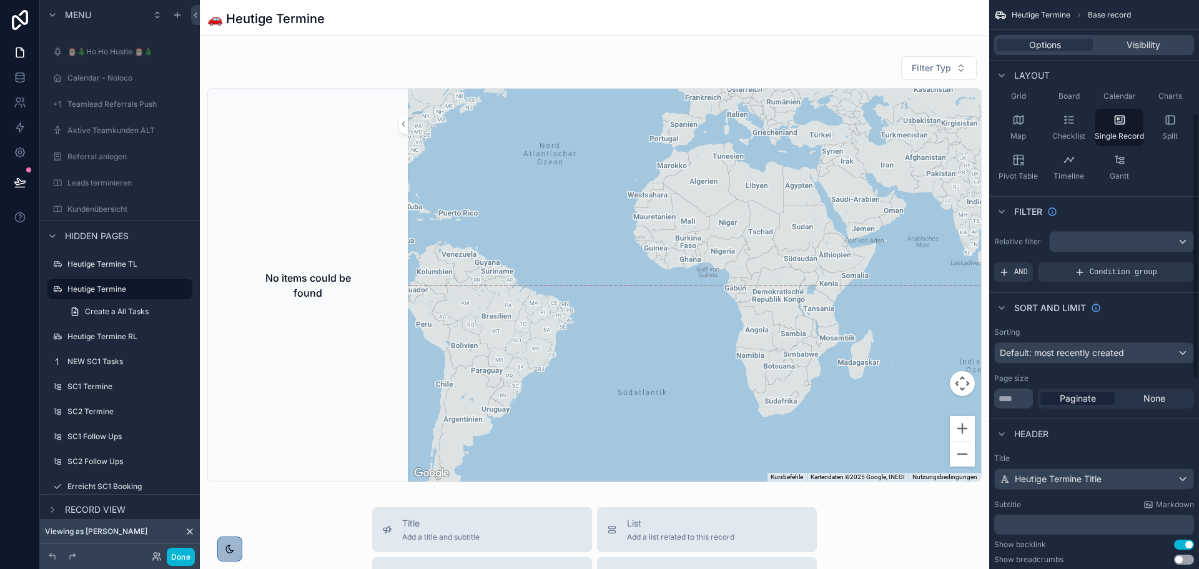
scroll to position [312, 0]
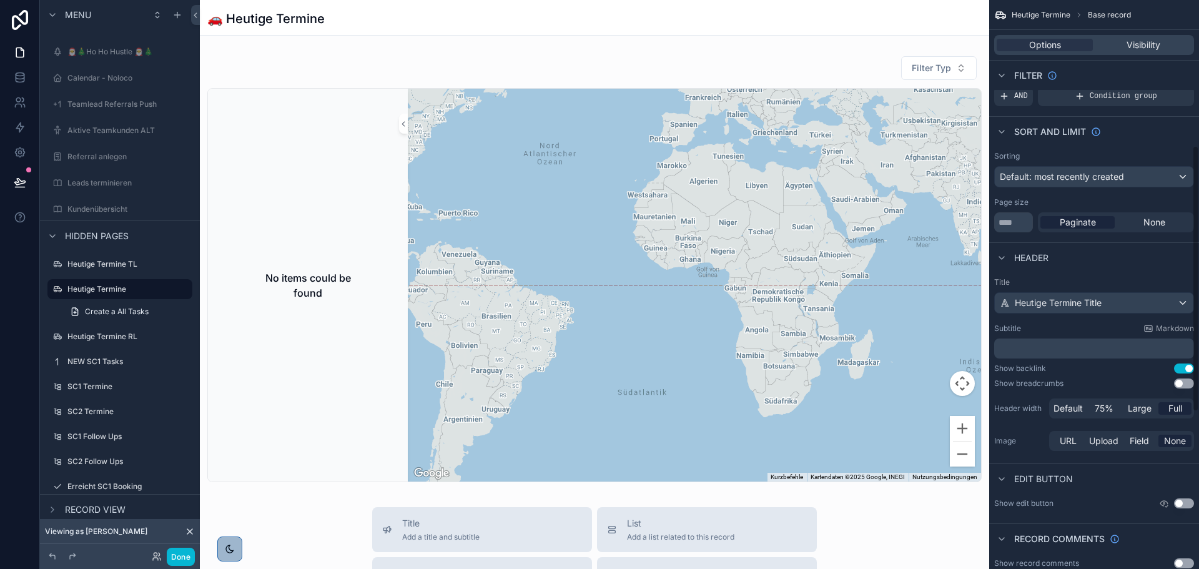
click at [359, 249] on div "scrollable content" at bounding box center [595, 526] width 790 height 1052
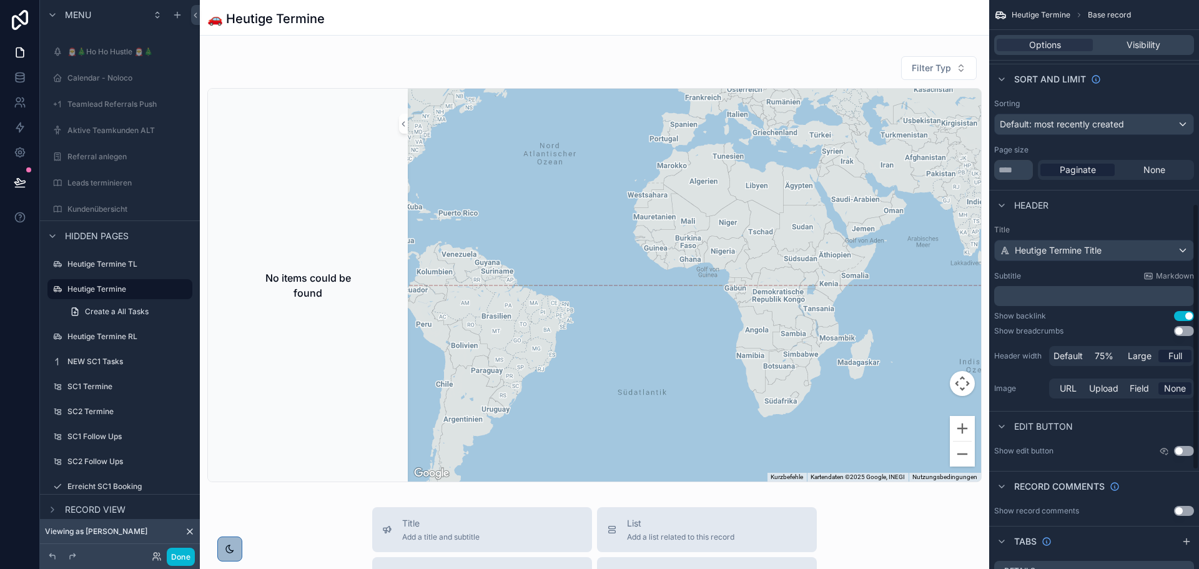
scroll to position [437, 0]
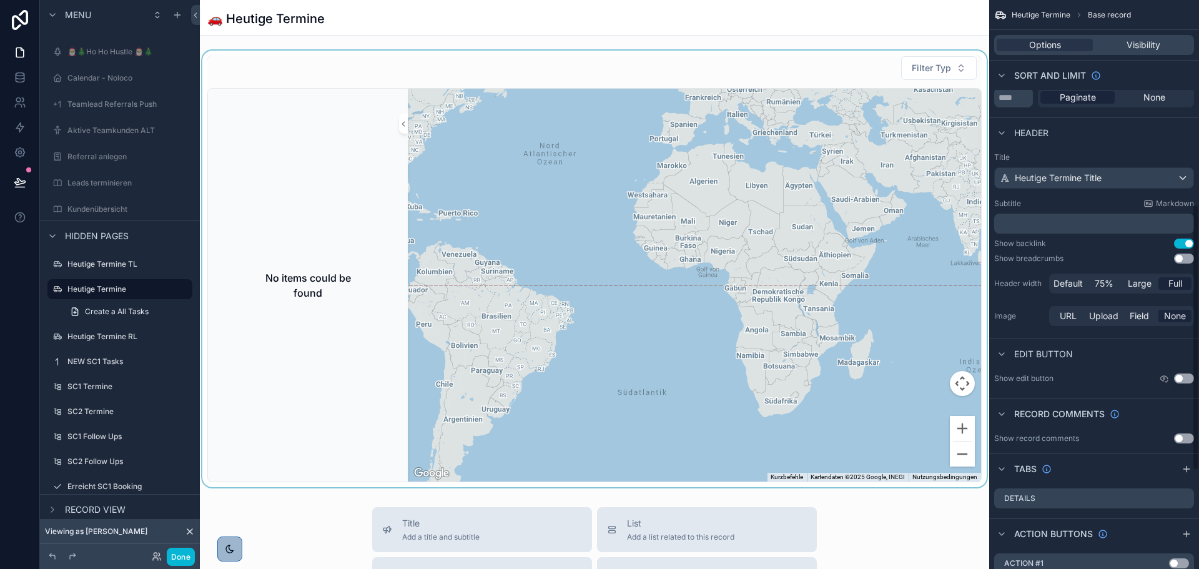
click at [355, 218] on div "No items could be found" at bounding box center [308, 285] width 190 height 383
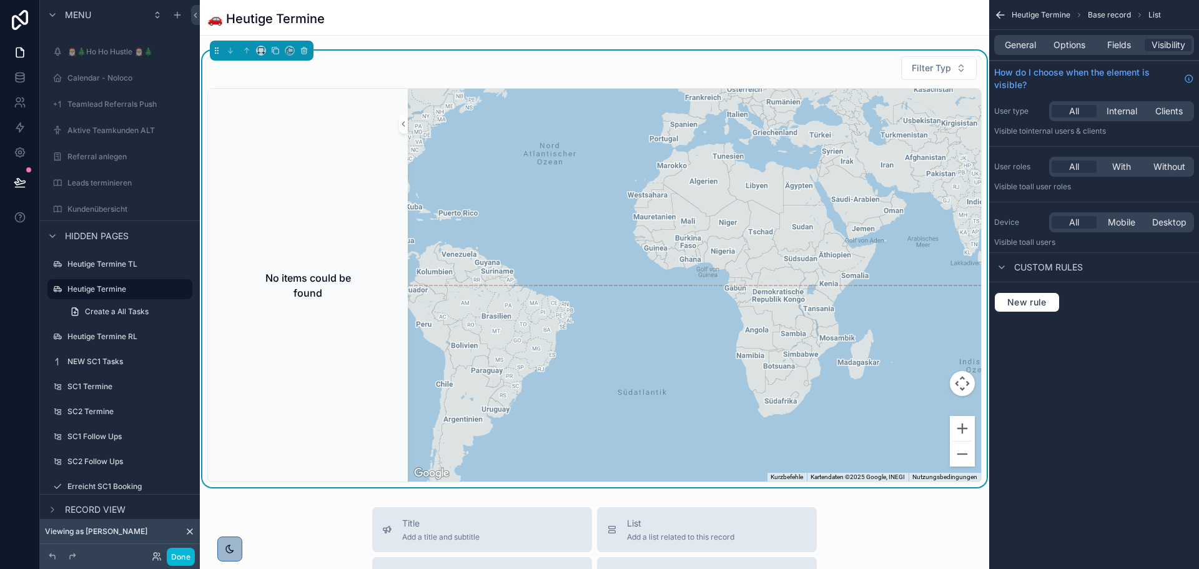
scroll to position [0, 0]
click at [1024, 46] on span "General" at bounding box center [1020, 45] width 31 height 12
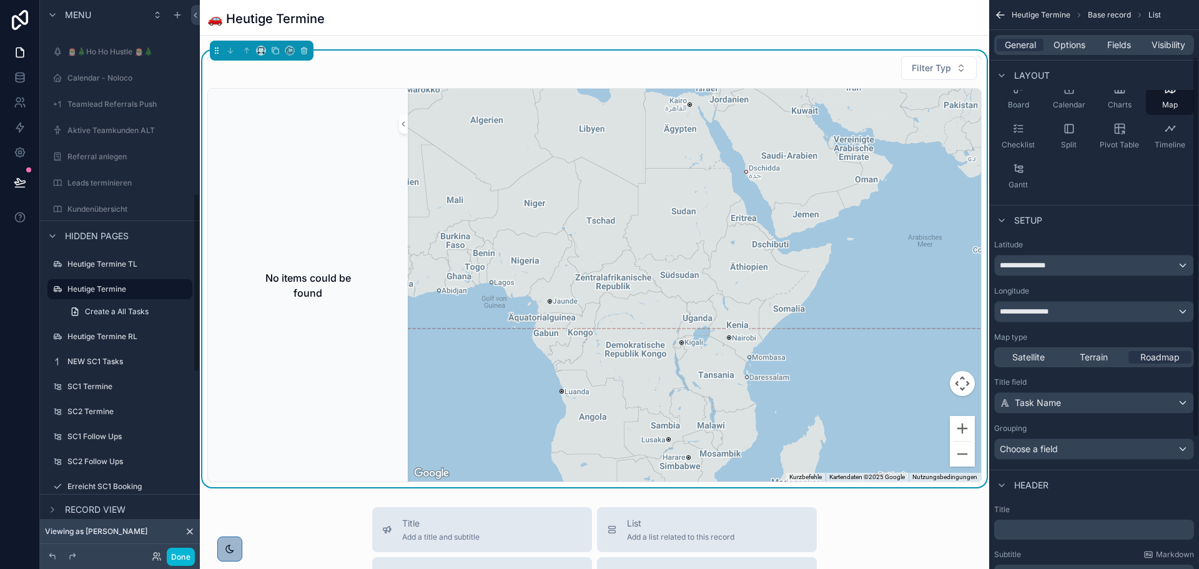
scroll to position [125, 0]
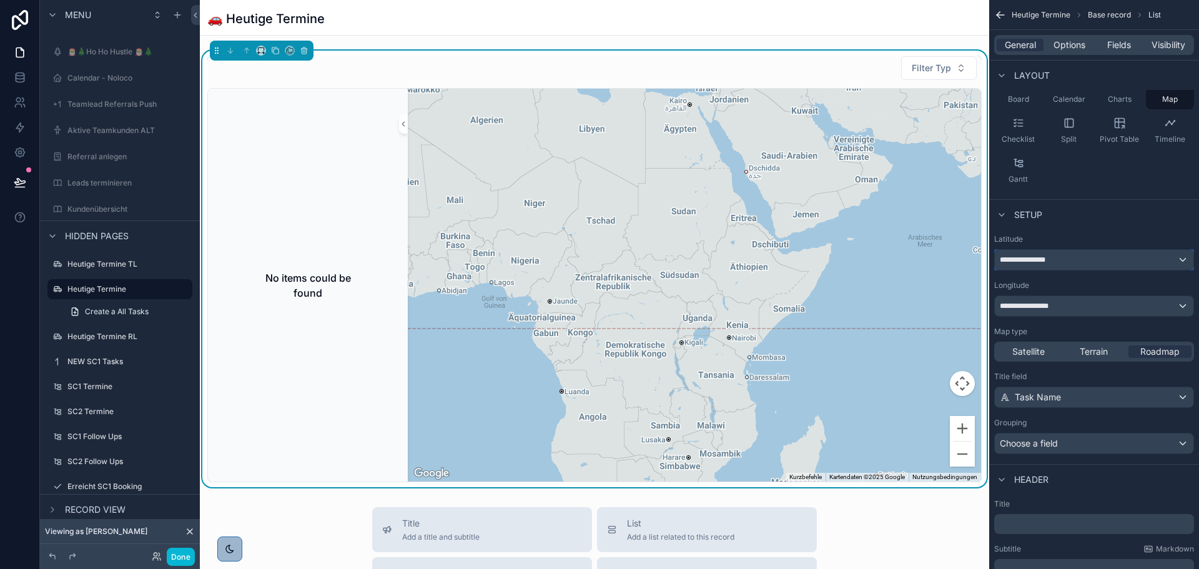
click at [1091, 257] on div "**********" at bounding box center [1094, 260] width 199 height 20
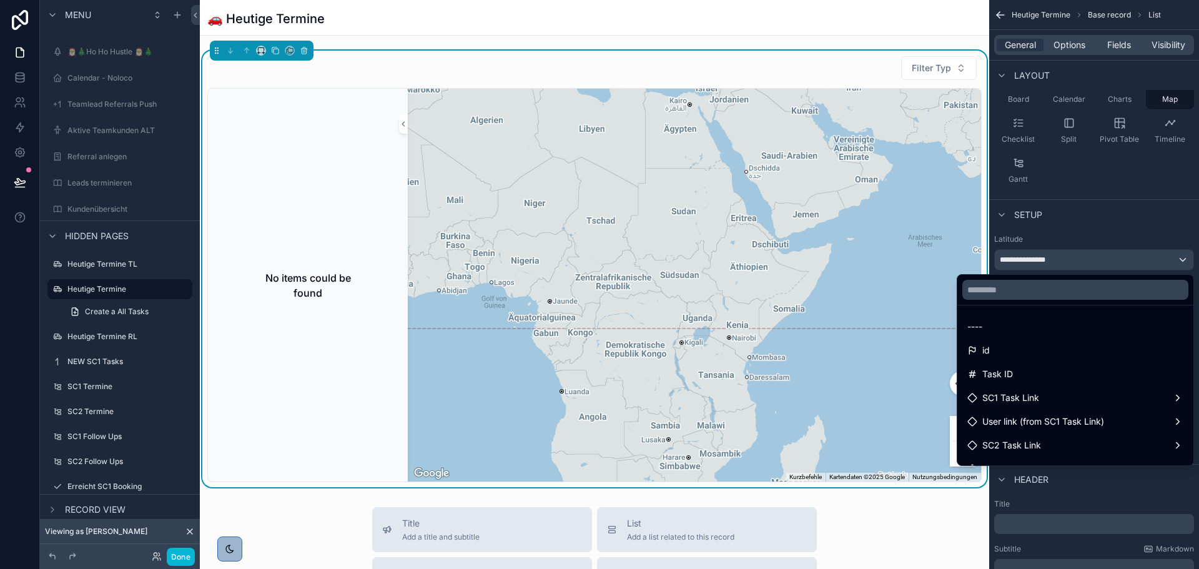
click at [1091, 257] on div "scrollable content" at bounding box center [599, 284] width 1199 height 569
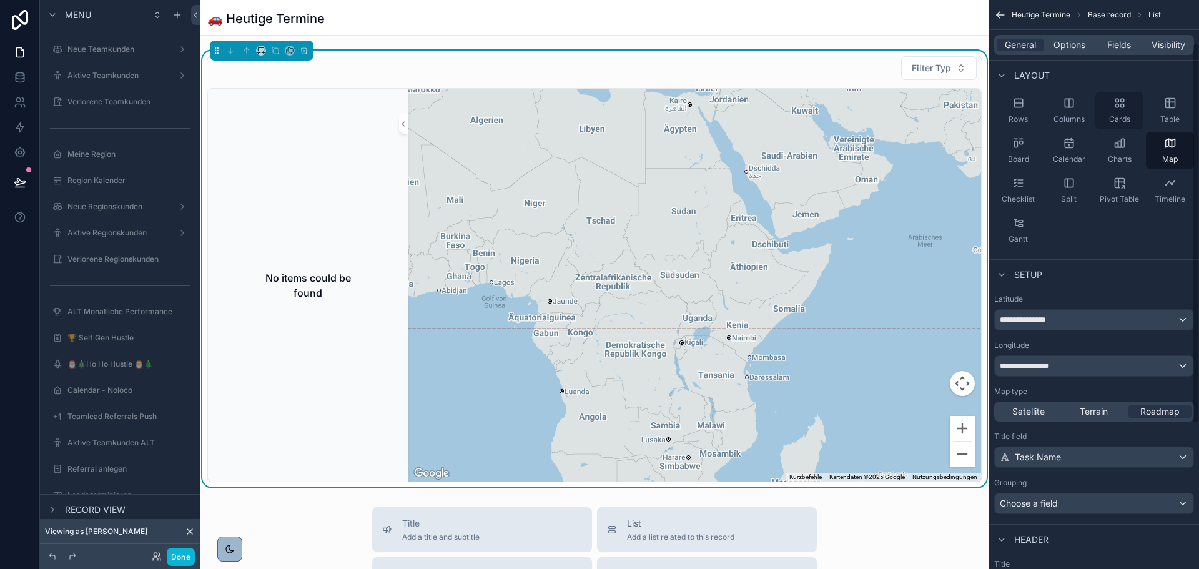
scroll to position [0, 0]
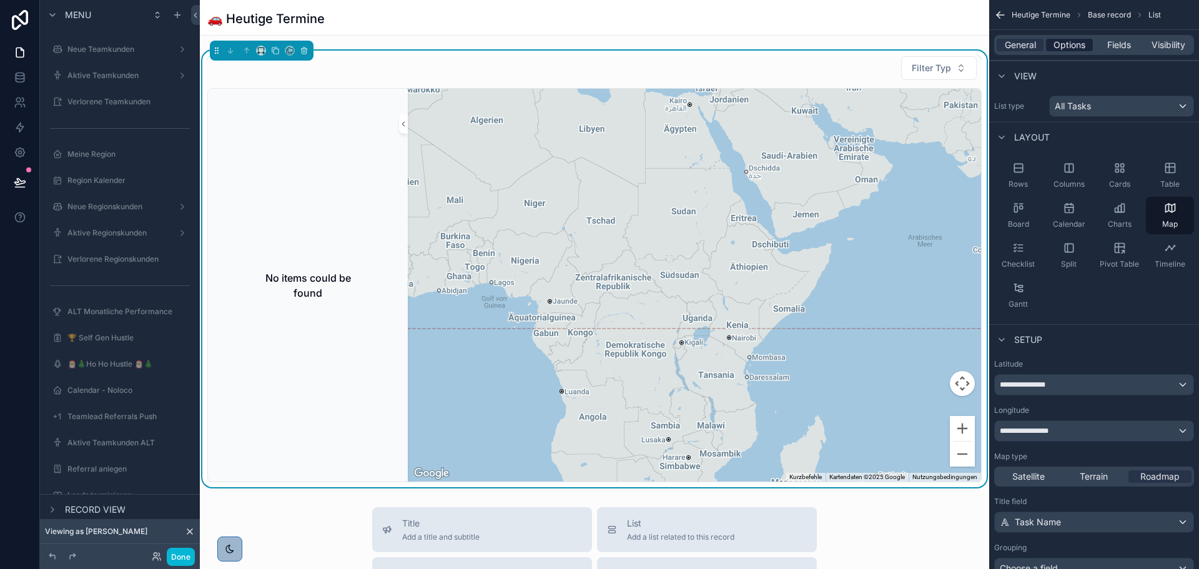
click at [1066, 49] on span "Options" at bounding box center [1070, 45] width 32 height 12
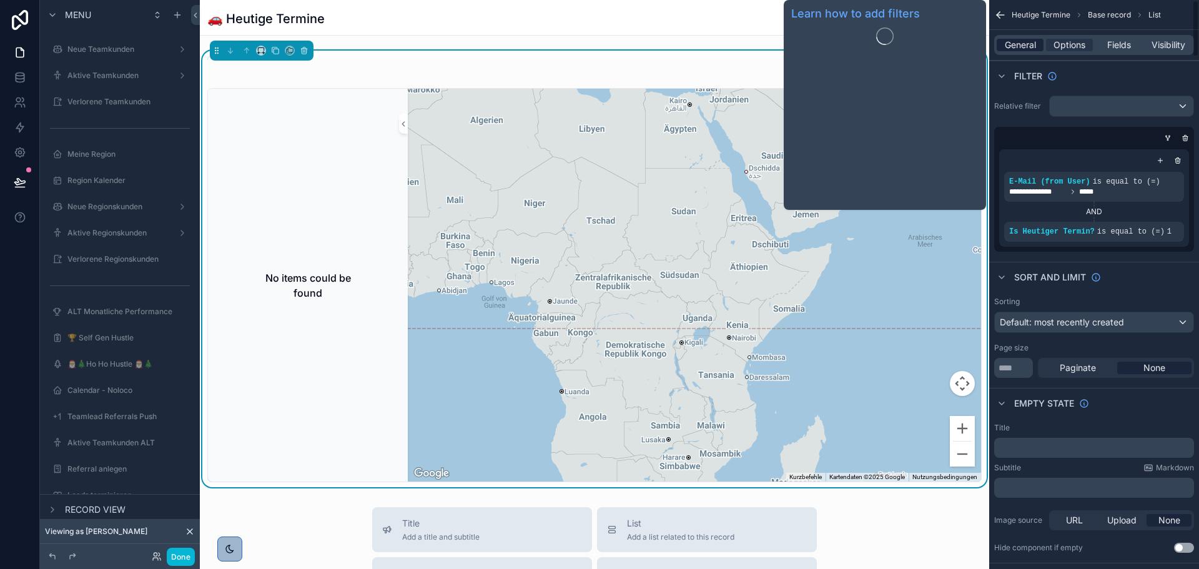
click at [1008, 41] on span "General" at bounding box center [1020, 45] width 31 height 12
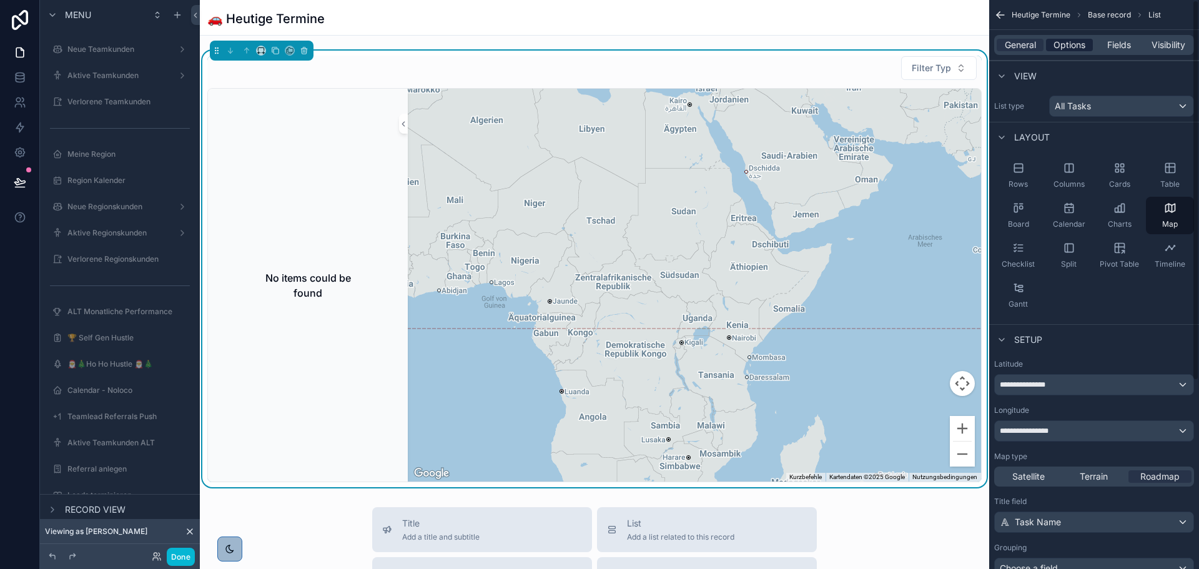
click at [1071, 49] on span "Options" at bounding box center [1070, 45] width 32 height 12
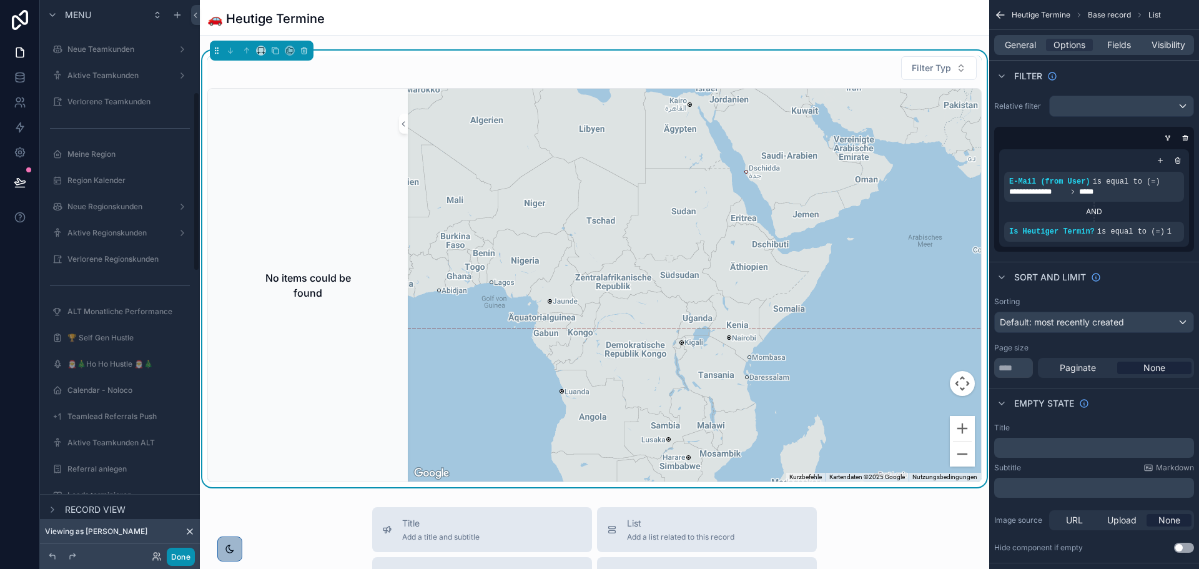
click at [188, 562] on button "Done" at bounding box center [181, 557] width 28 height 18
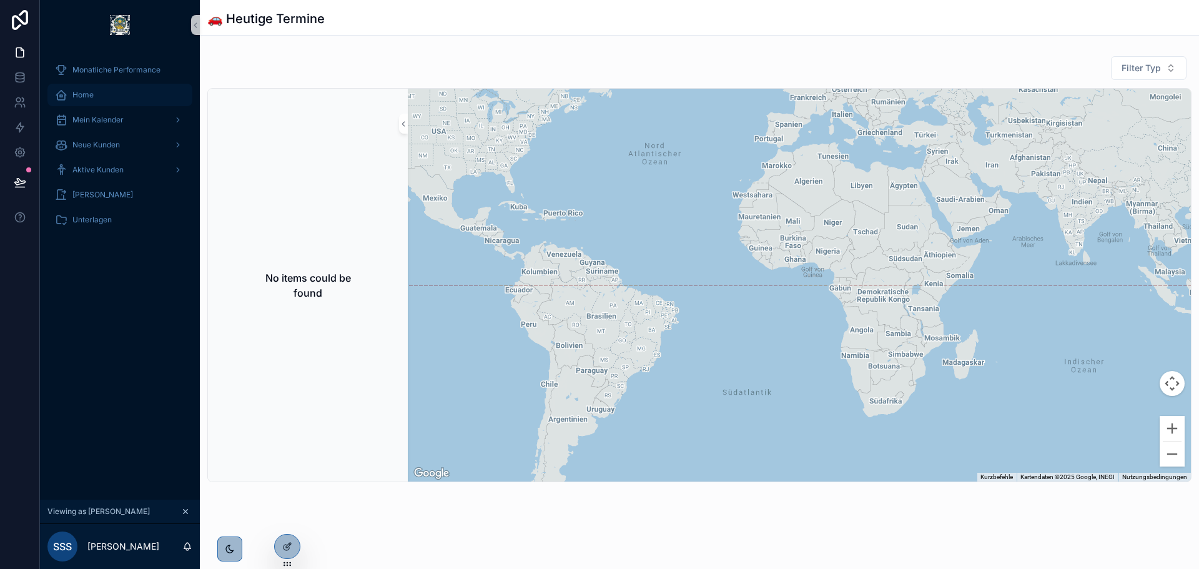
click at [102, 101] on div "Home" at bounding box center [120, 95] width 130 height 20
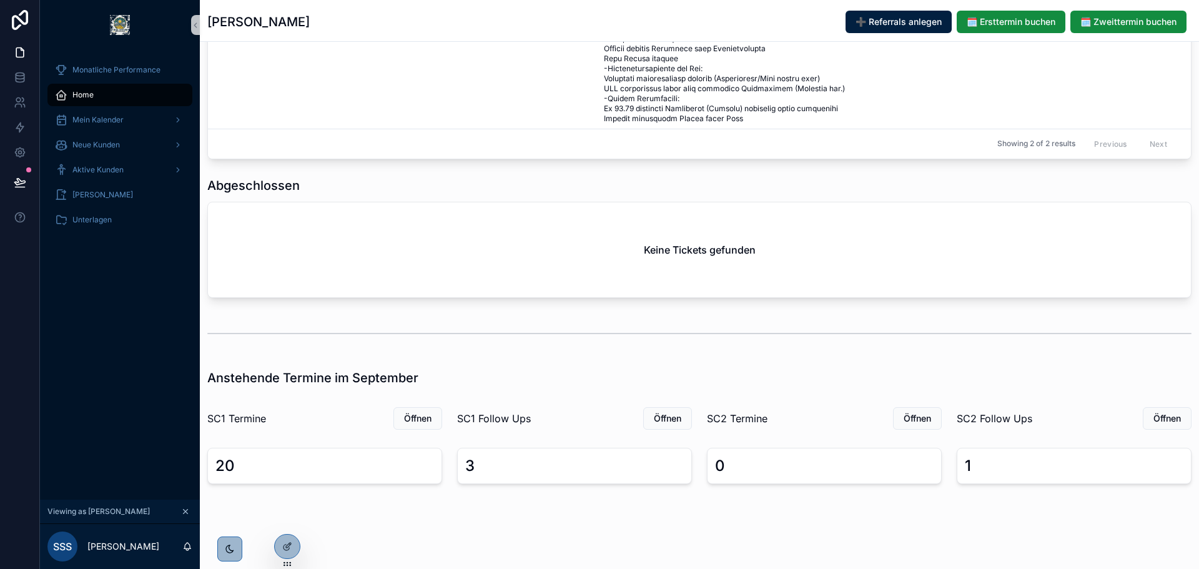
scroll to position [1008, 0]
click at [420, 419] on span "Öffnen" at bounding box center [417, 418] width 27 height 12
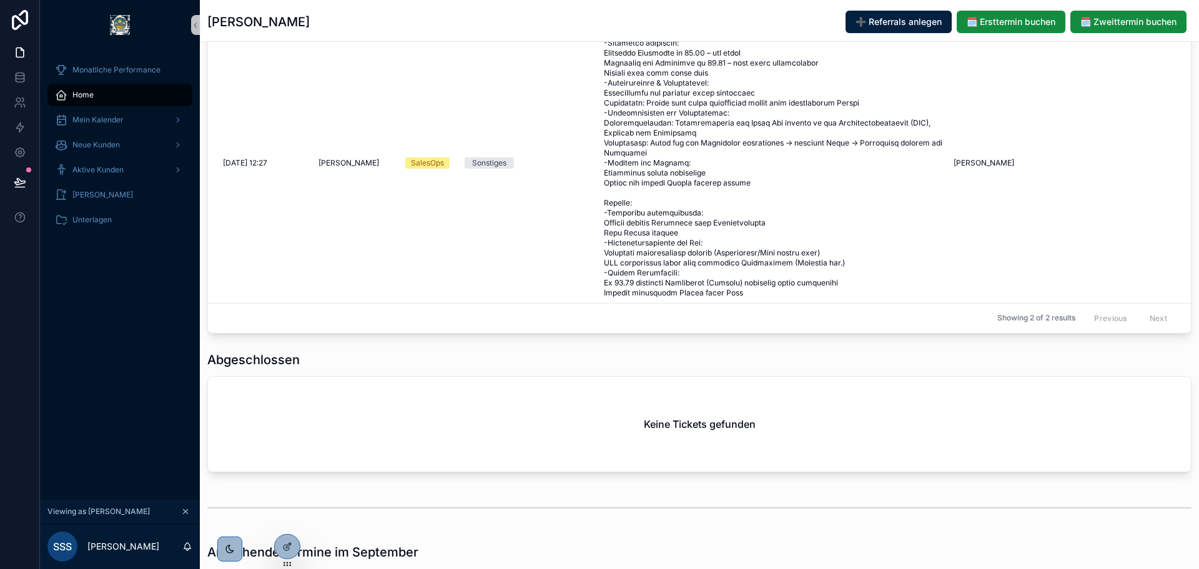
scroll to position [1008, 0]
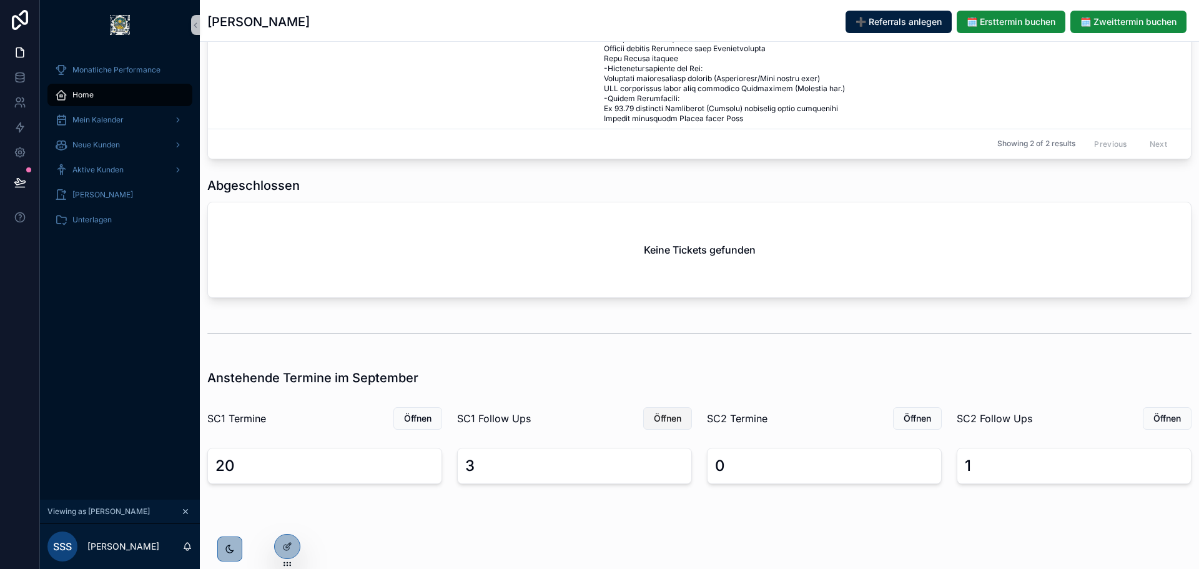
click at [675, 417] on span "Öffnen" at bounding box center [667, 418] width 27 height 12
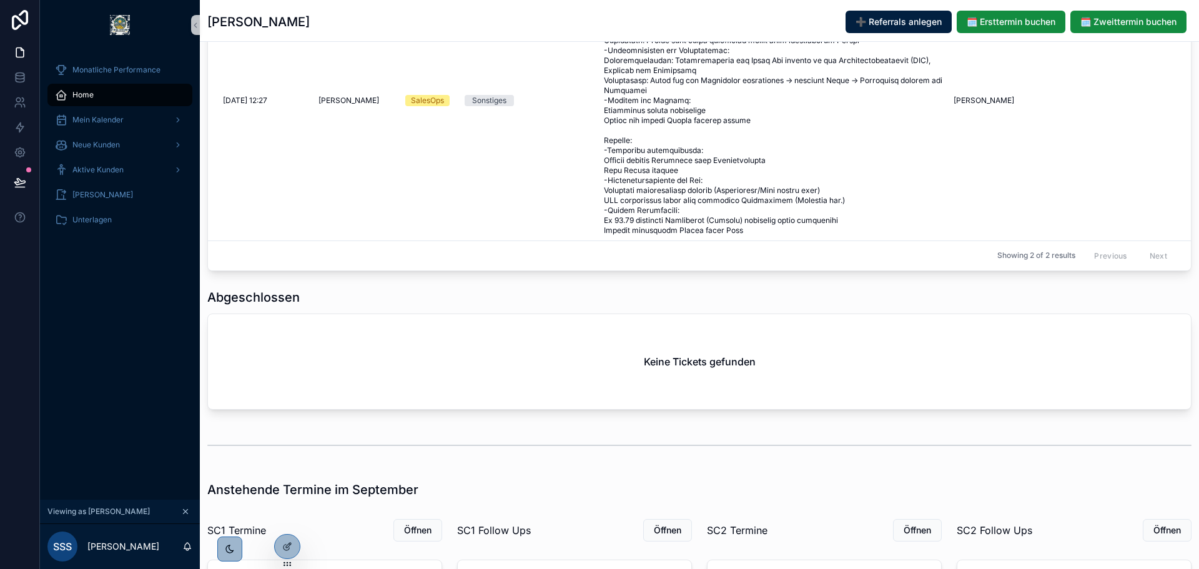
scroll to position [1008, 0]
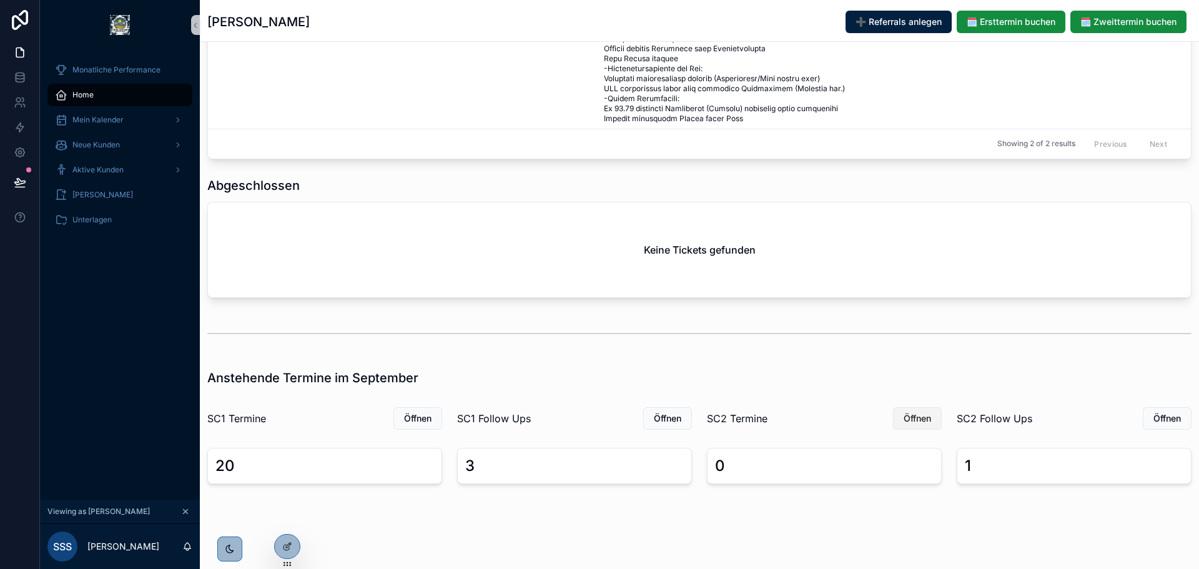
click at [904, 415] on span "Öffnen" at bounding box center [917, 418] width 27 height 12
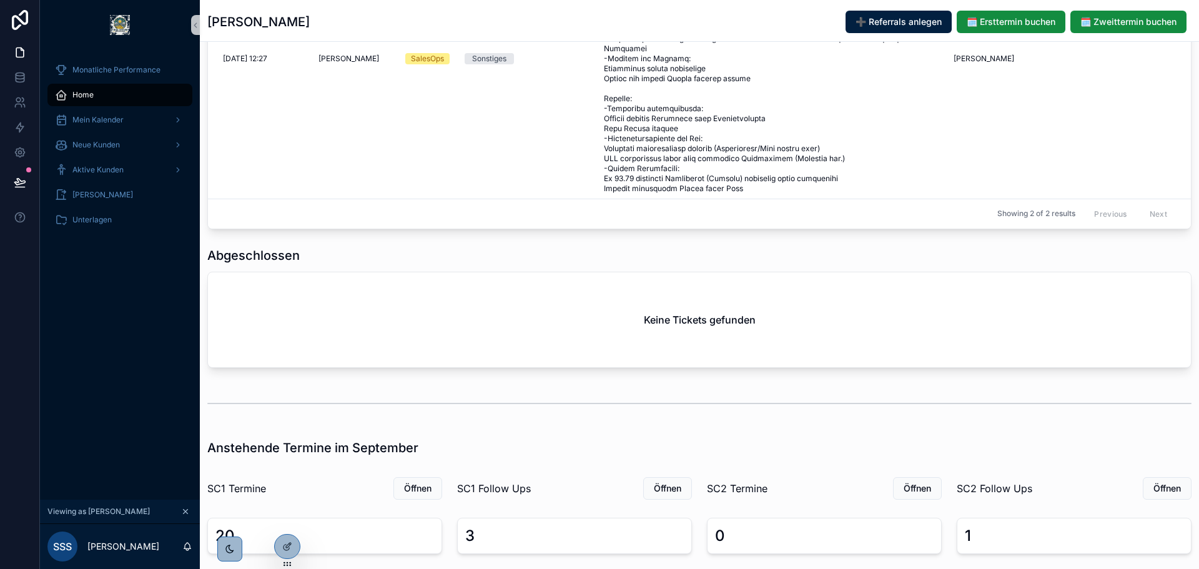
scroll to position [1008, 0]
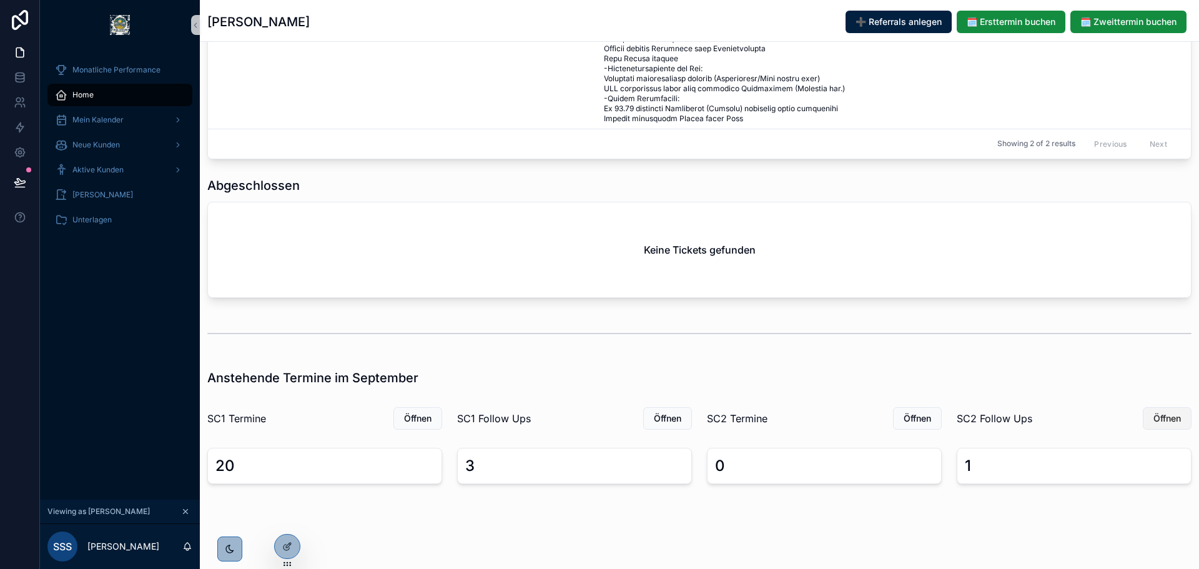
click at [1161, 412] on span "Öffnen" at bounding box center [1167, 418] width 27 height 12
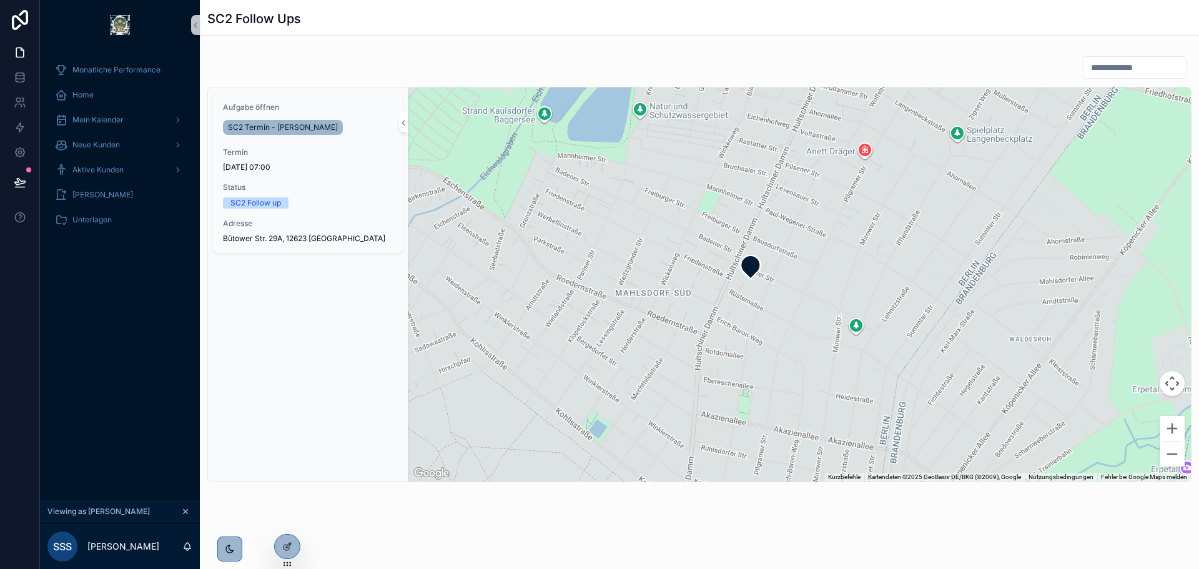
drag, startPoint x: 504, startPoint y: 245, endPoint x: 637, endPoint y: 258, distance: 133.1
click at [637, 258] on div "scrollable content" at bounding box center [799, 284] width 783 height 394
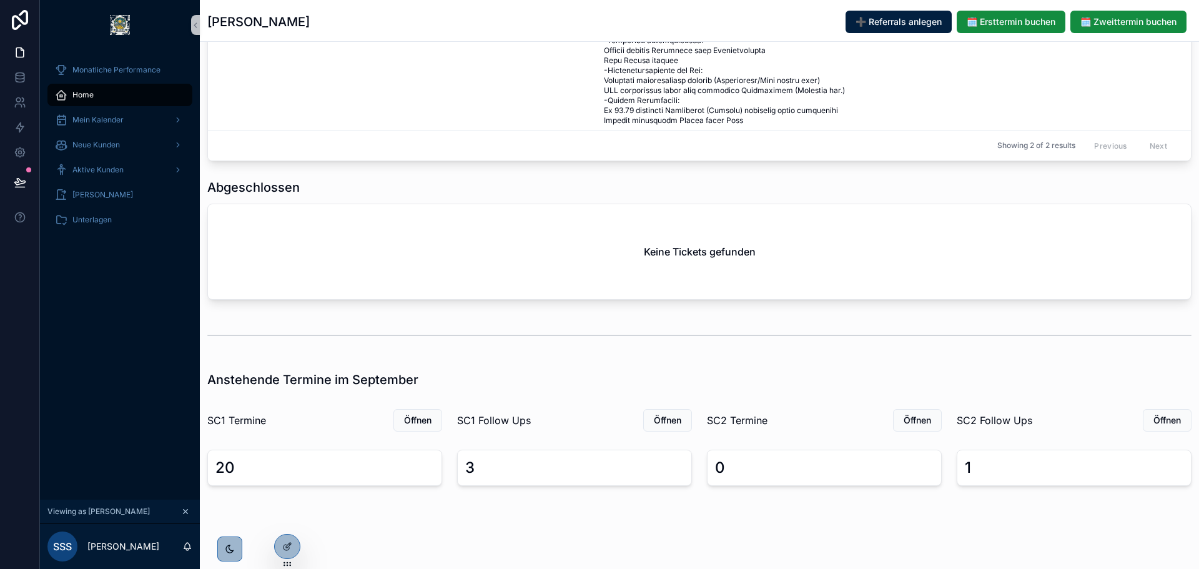
scroll to position [1008, 0]
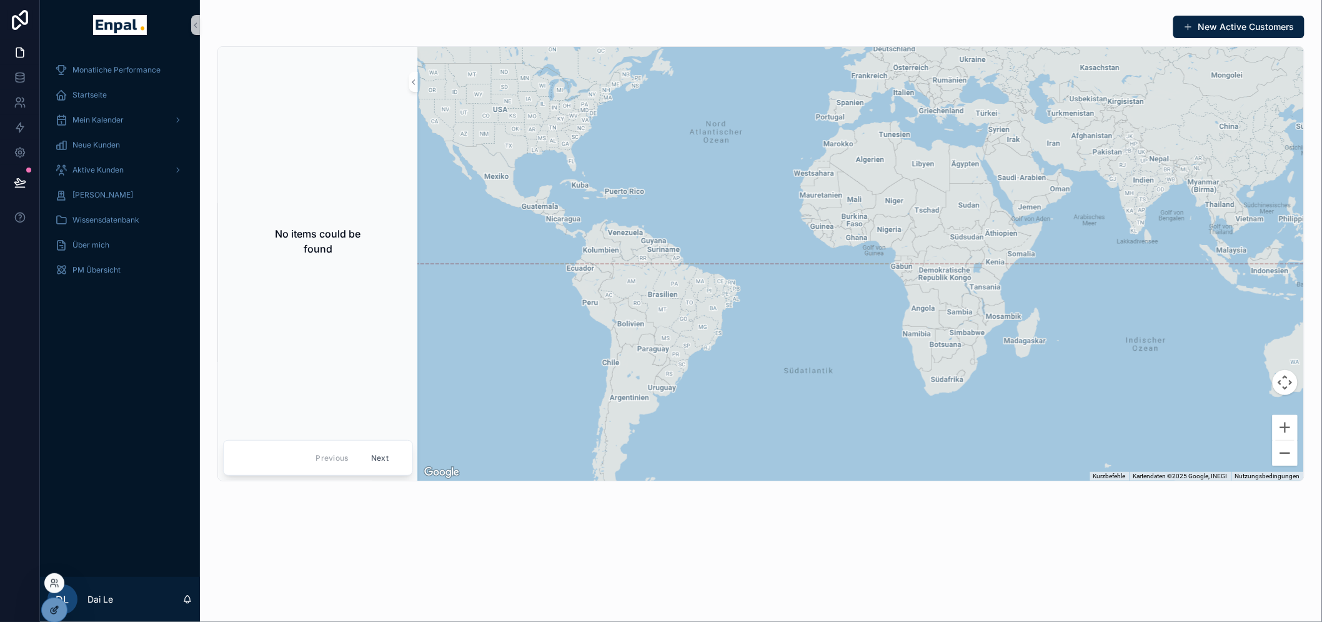
click at [56, 600] on div at bounding box center [54, 610] width 25 height 24
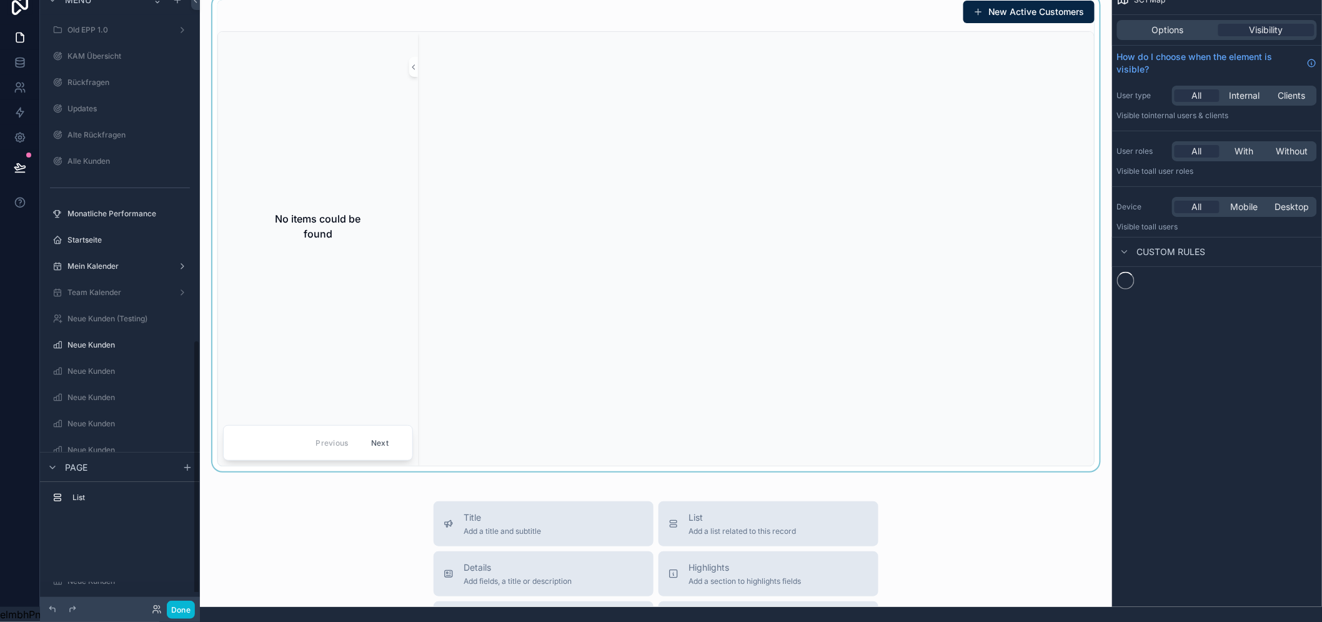
scroll to position [831, 0]
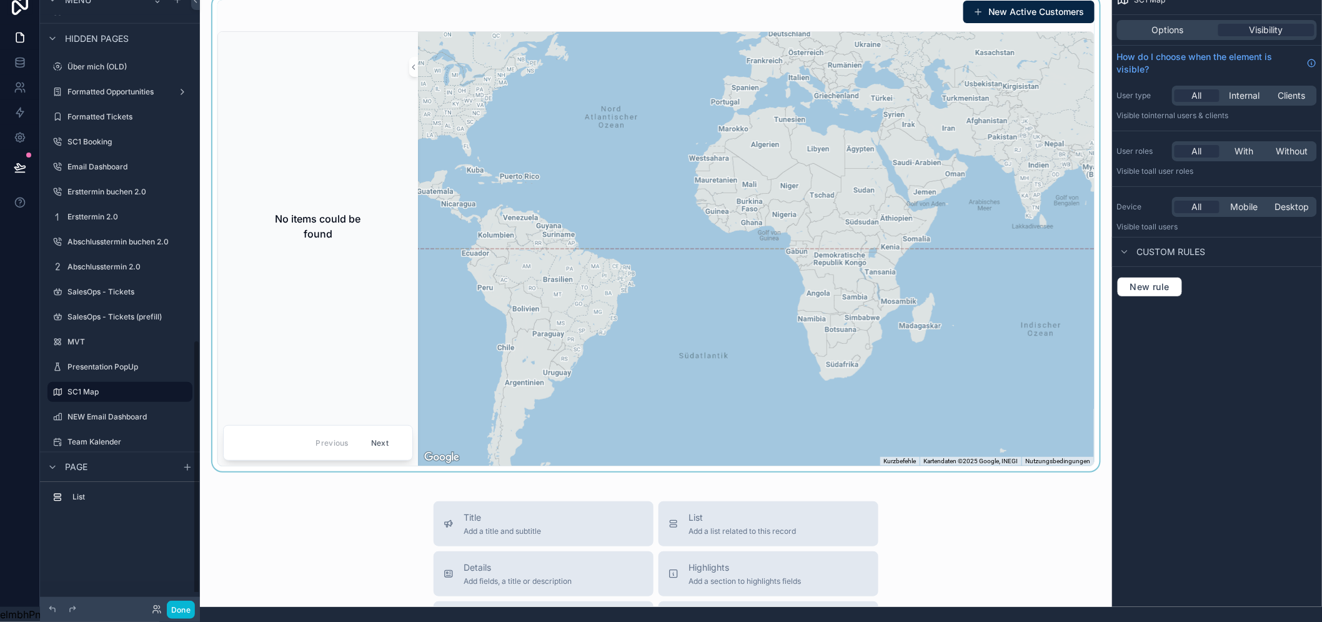
click at [303, 250] on div "No items could be found" at bounding box center [318, 226] width 190 height 110
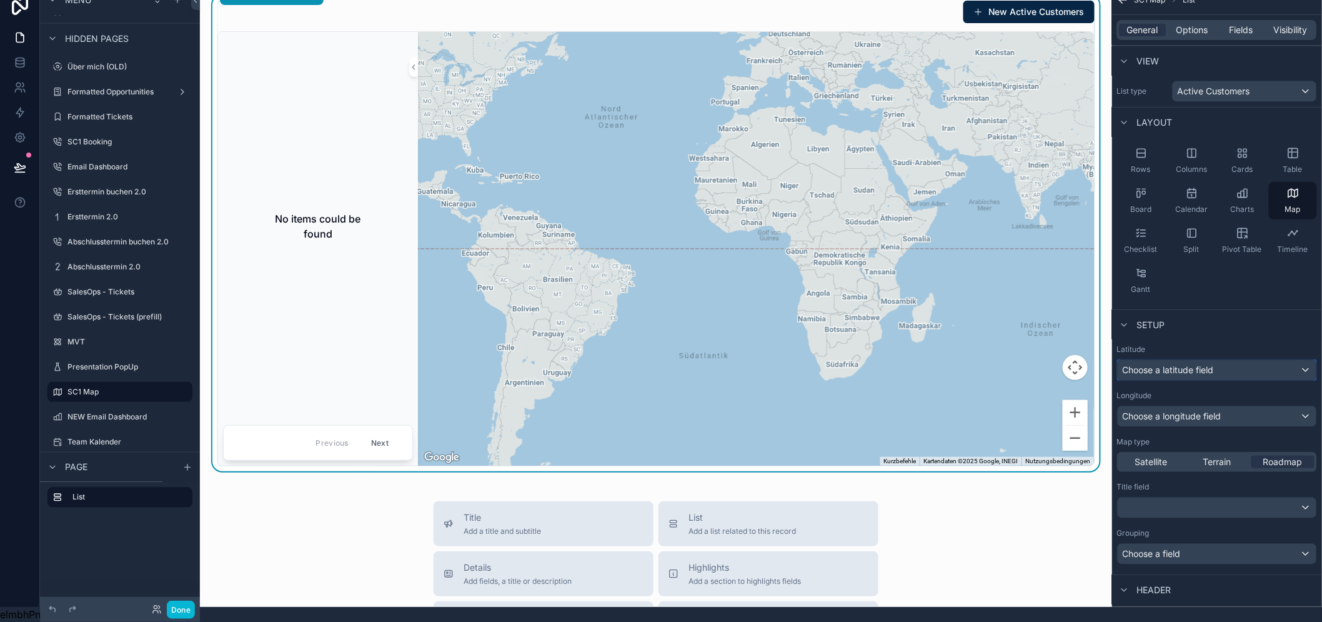
click at [1188, 364] on span "Choose a latitude field" at bounding box center [1168, 369] width 91 height 11
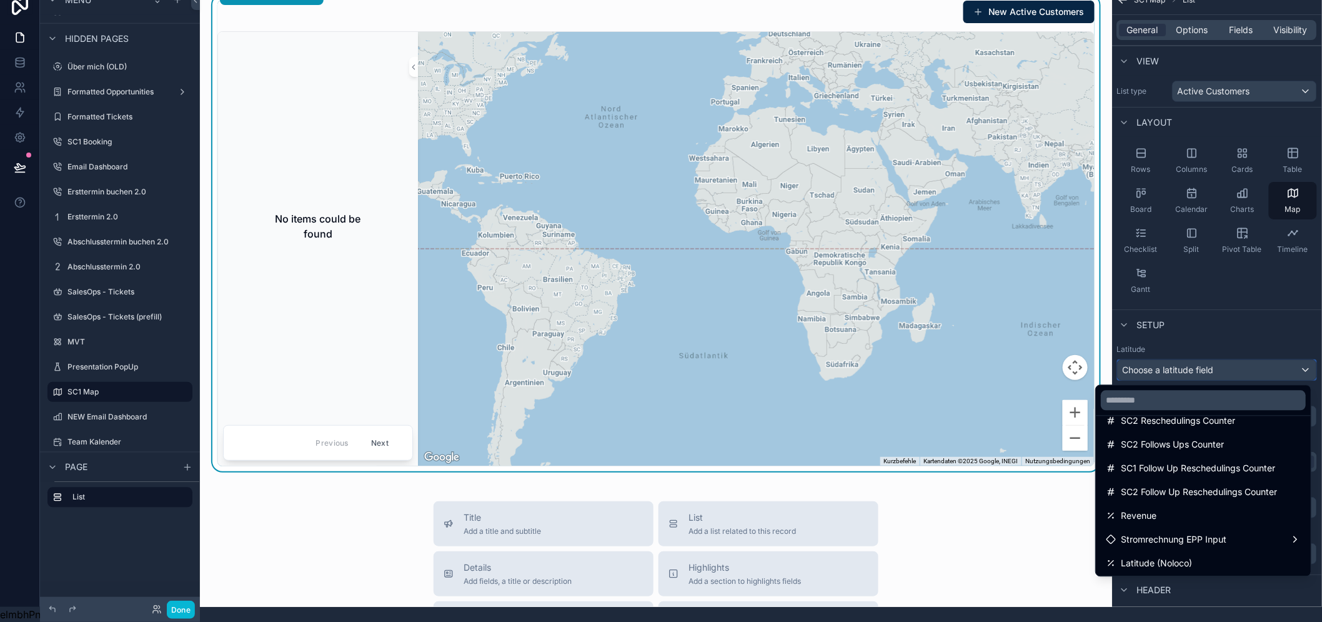
scroll to position [347, 0]
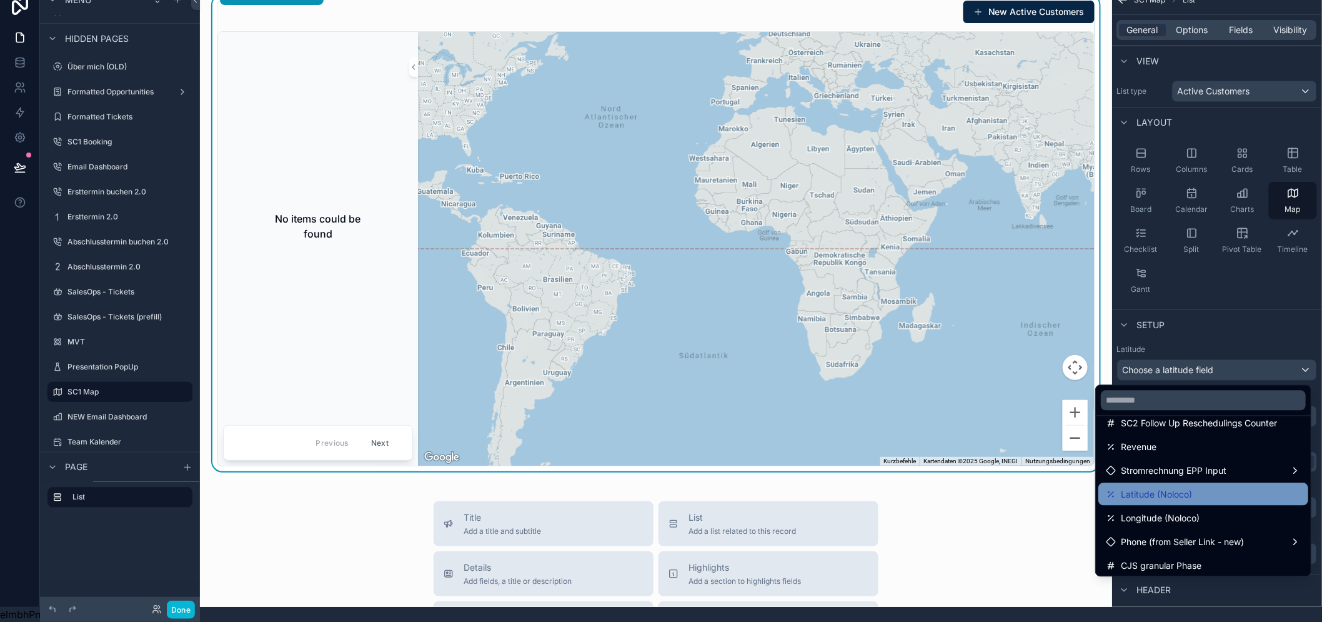
click at [1220, 483] on div "Latitude (Noloco)" at bounding box center [1203, 494] width 210 height 22
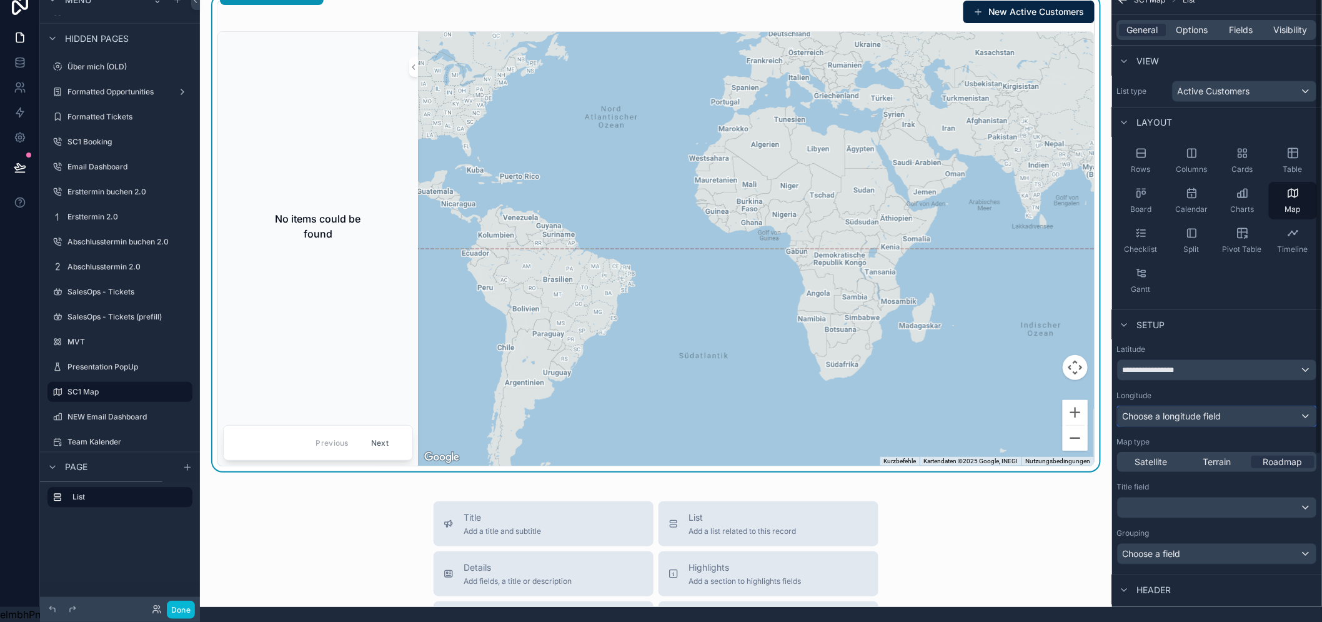
click at [1207, 410] on span "Choose a longitude field" at bounding box center [1172, 415] width 99 height 11
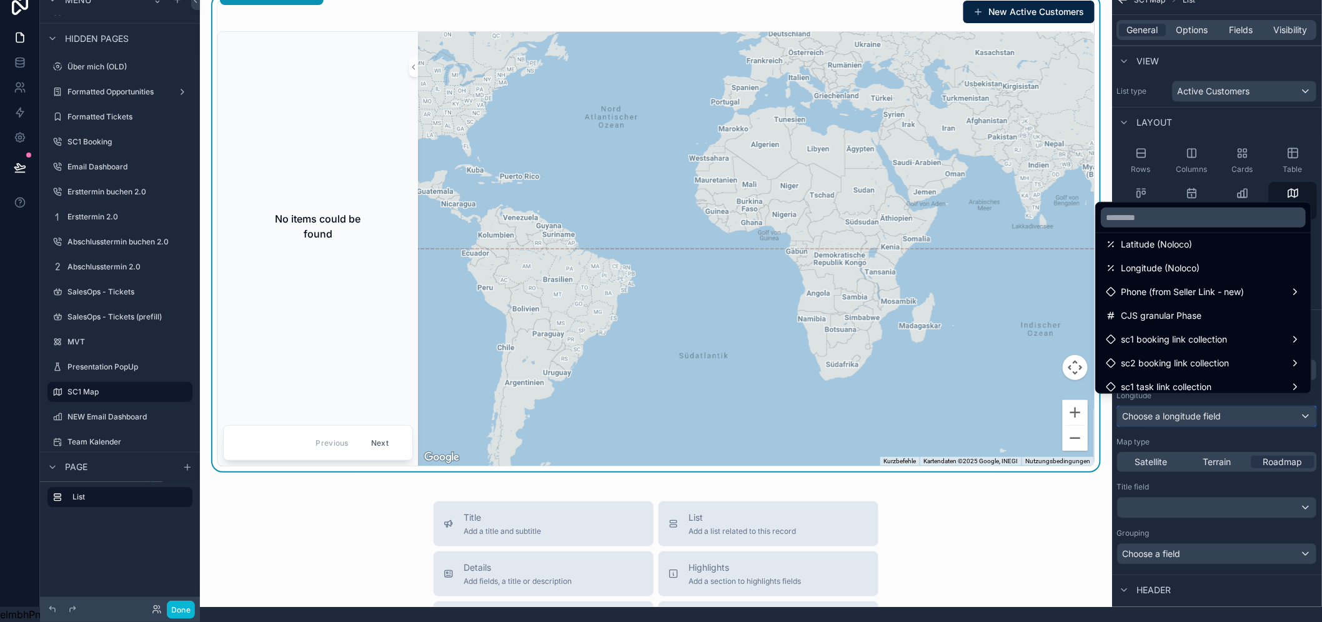
scroll to position [377, 0]
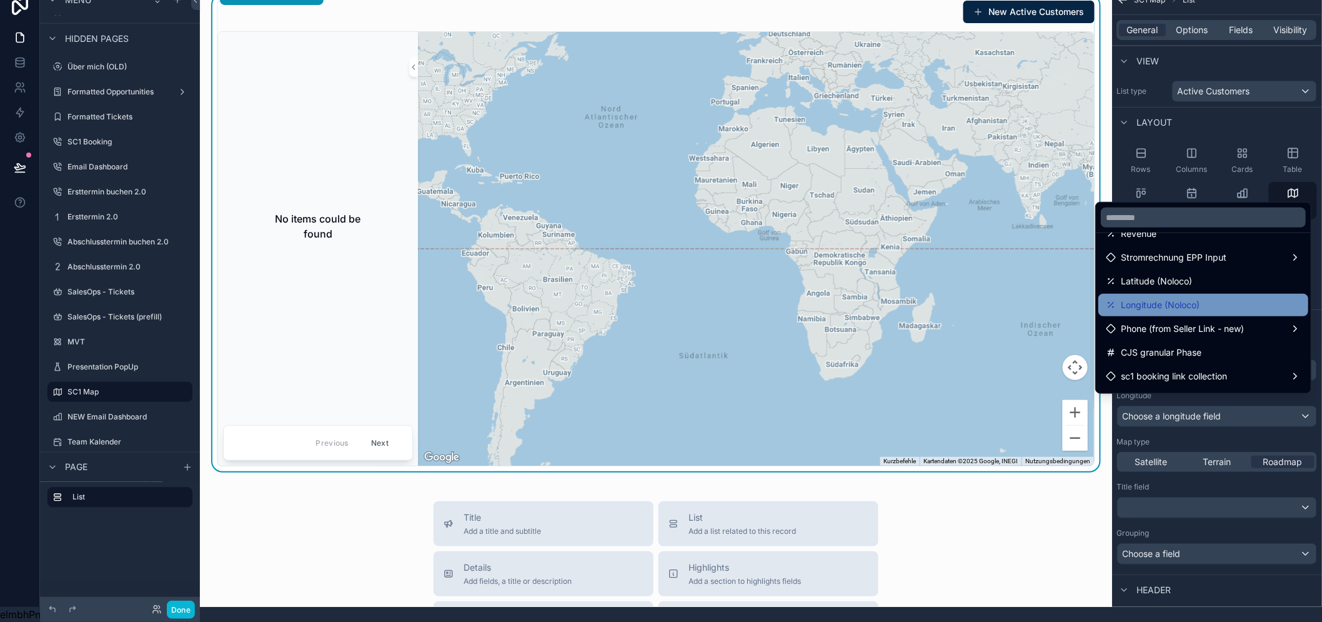
click at [1203, 310] on div "Longitude (Noloco)" at bounding box center [1203, 304] width 195 height 15
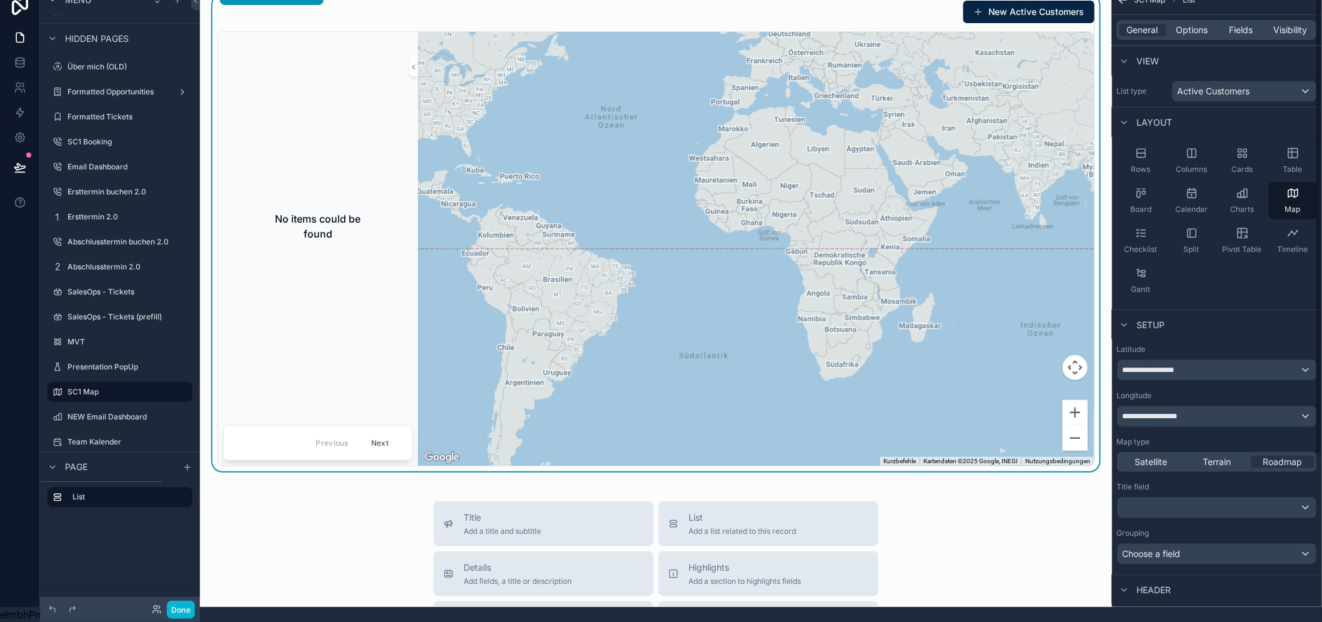
scroll to position [0, 0]
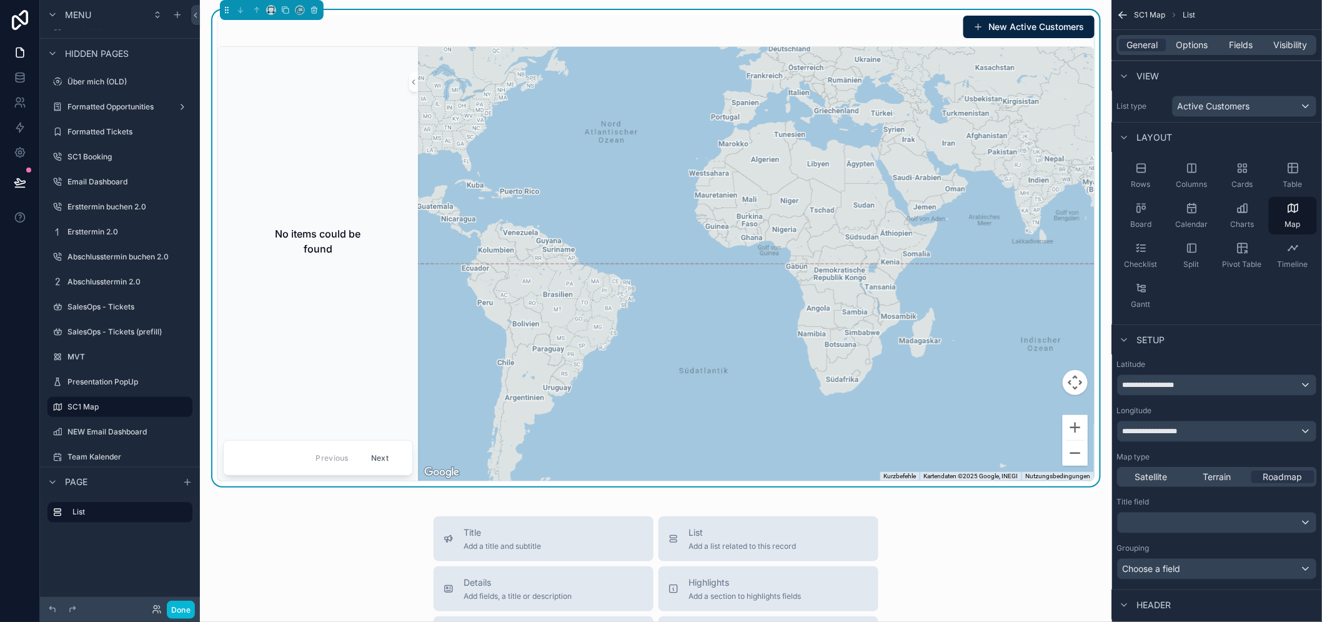
click at [1231, 334] on div "Setup" at bounding box center [1217, 339] width 210 height 30
click at [1193, 41] on span "Options" at bounding box center [1192, 45] width 32 height 12
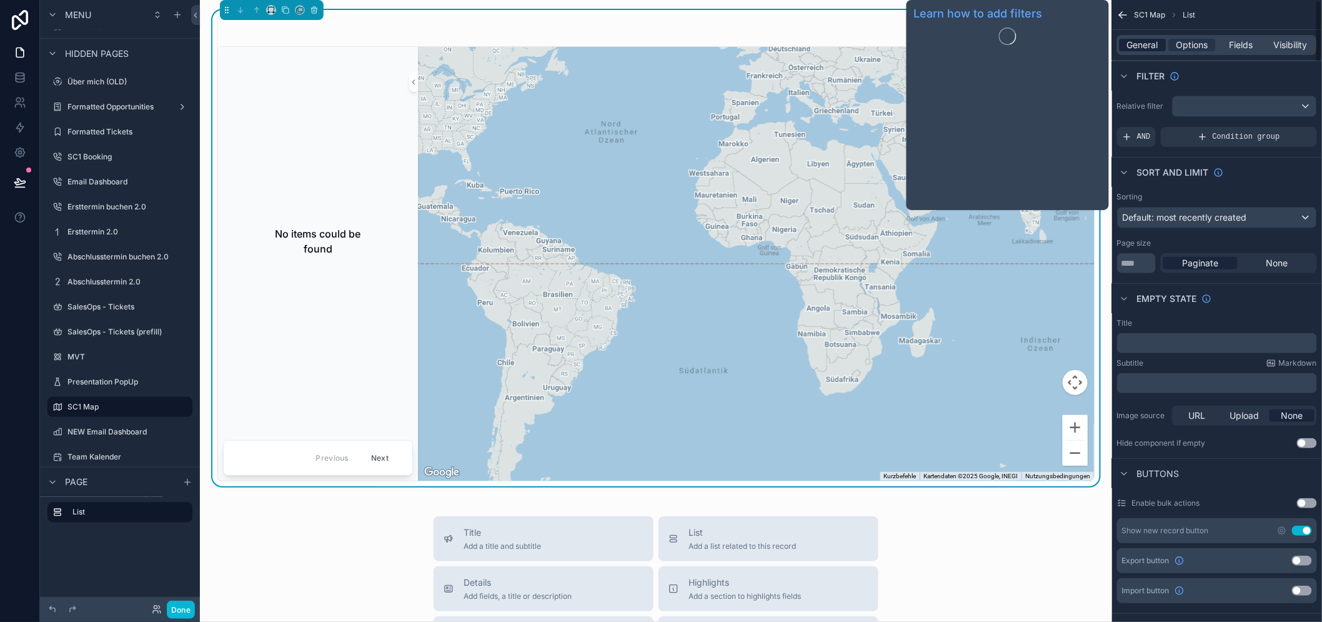
click at [1158, 50] on span "General" at bounding box center [1143, 45] width 31 height 12
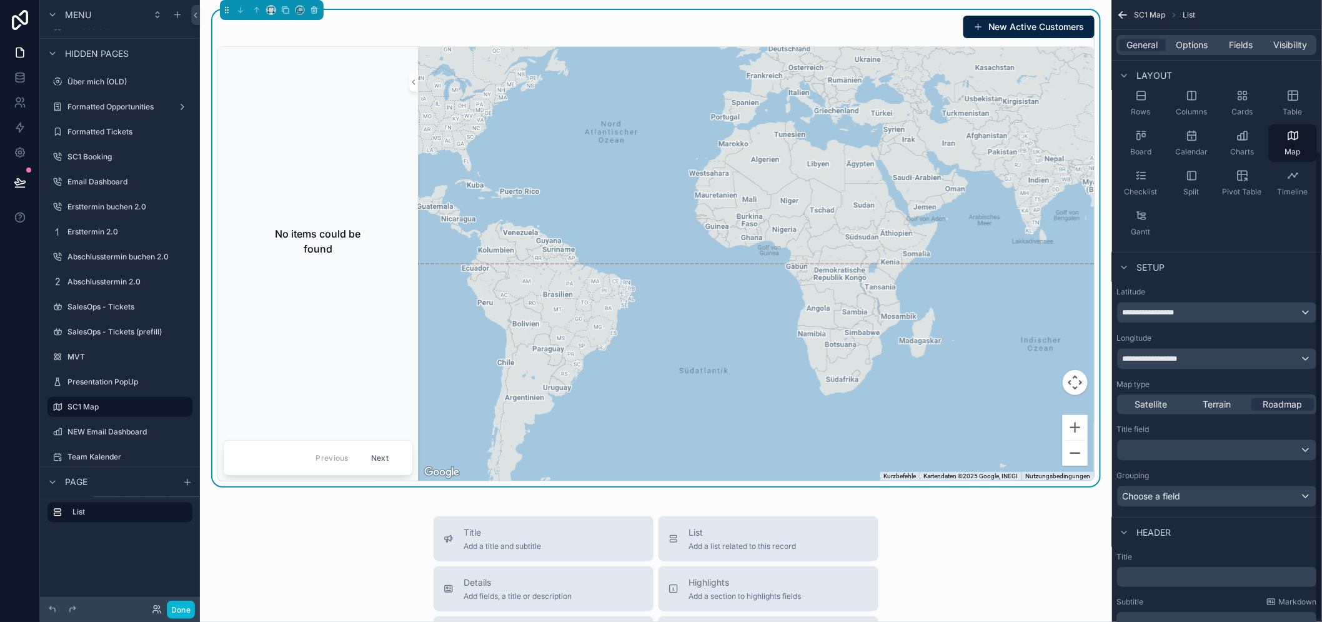
scroll to position [208, 0]
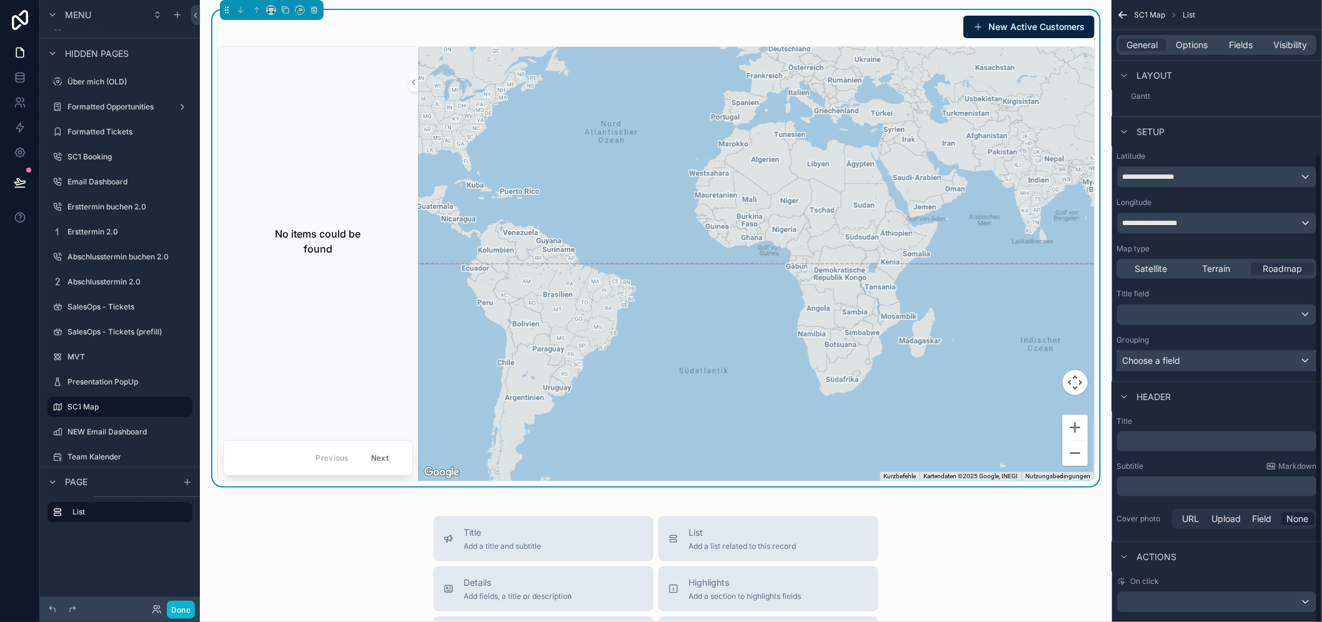
click at [1229, 359] on div "Choose a field" at bounding box center [1217, 360] width 199 height 20
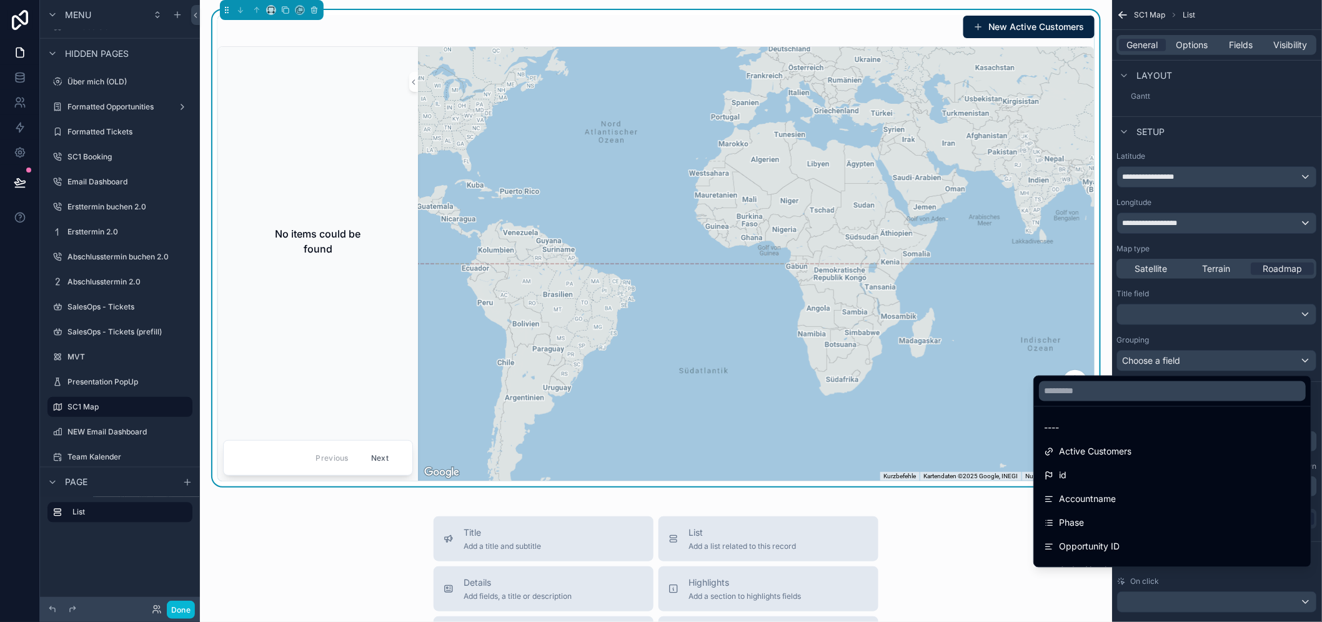
click at [1229, 359] on div "scrollable content" at bounding box center [661, 311] width 1322 height 622
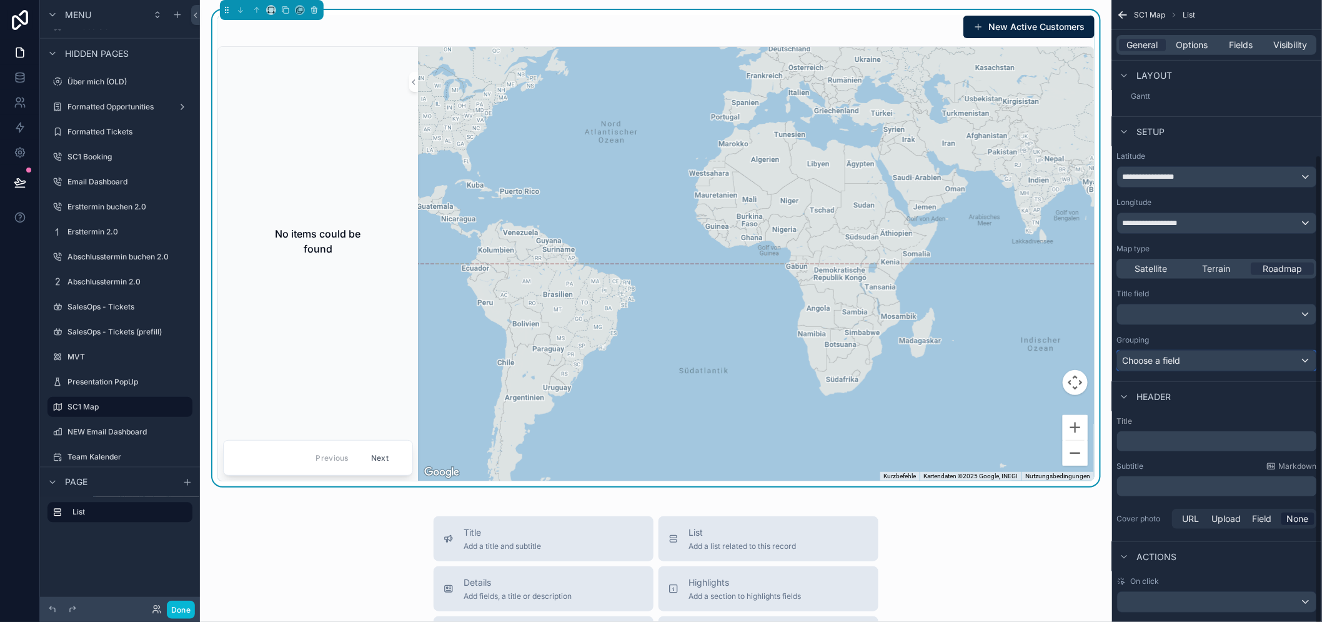
click at [1229, 359] on div "Choose a field" at bounding box center [1217, 360] width 199 height 20
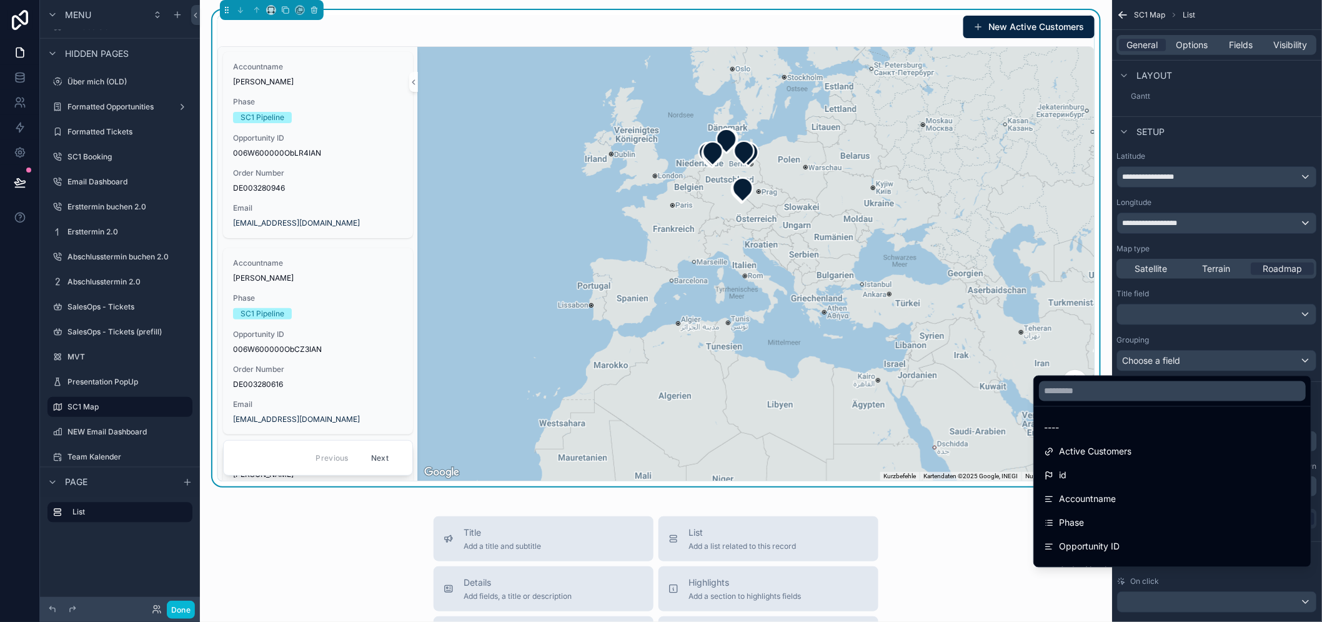
drag, startPoint x: 790, startPoint y: 120, endPoint x: 735, endPoint y: 347, distance: 233.2
click at [735, 346] on div "scrollable content" at bounding box center [756, 264] width 676 height 434
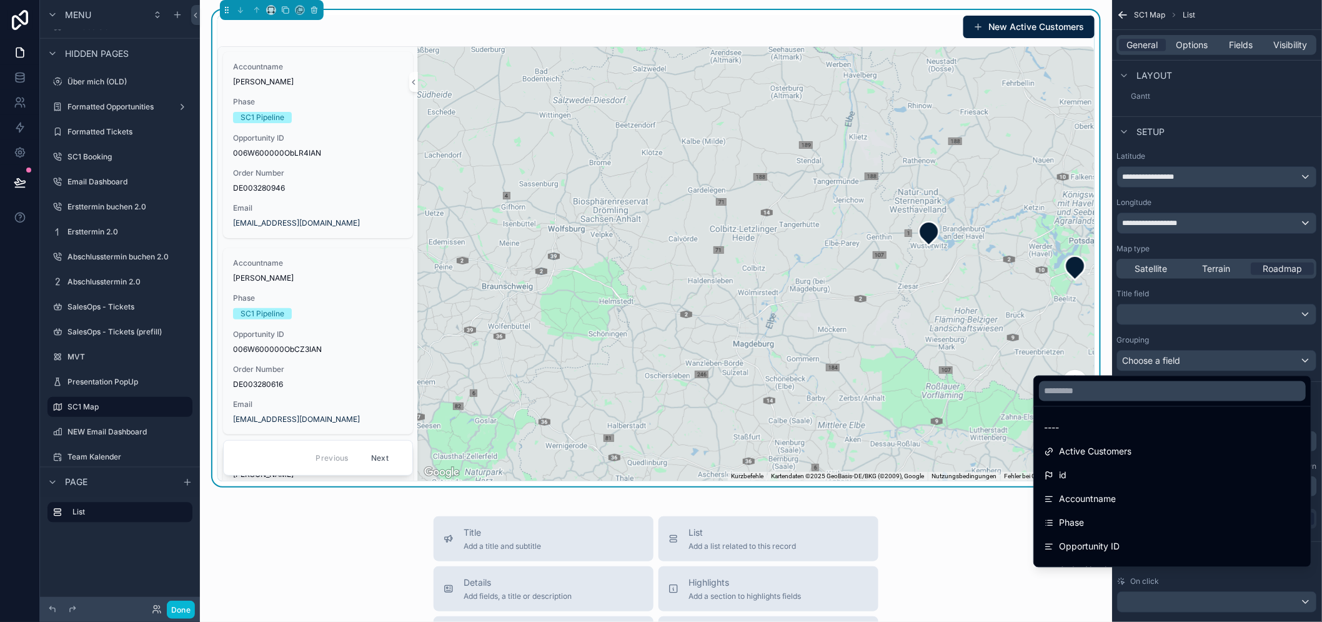
drag, startPoint x: 813, startPoint y: 282, endPoint x: 659, endPoint y: 290, distance: 154.5
click at [659, 290] on div "scrollable content" at bounding box center [756, 264] width 676 height 434
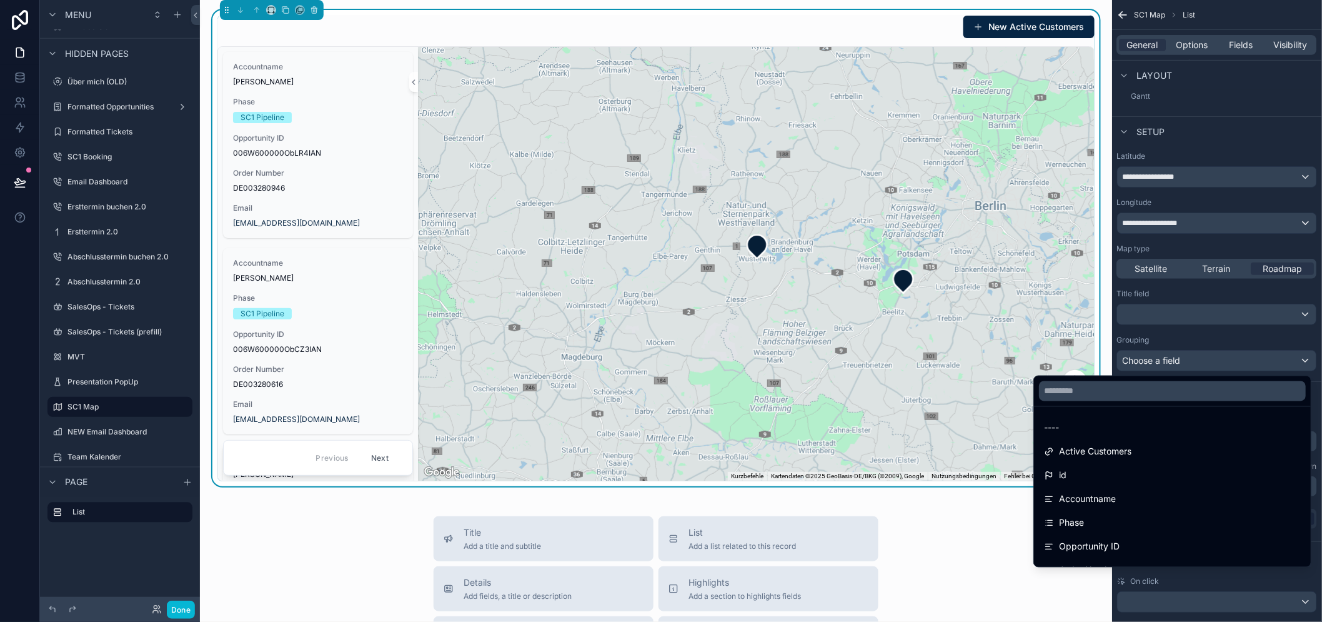
drag, startPoint x: 859, startPoint y: 298, endPoint x: 845, endPoint y: 287, distance: 17.9
click at [845, 287] on div "scrollable content" at bounding box center [756, 264] width 676 height 434
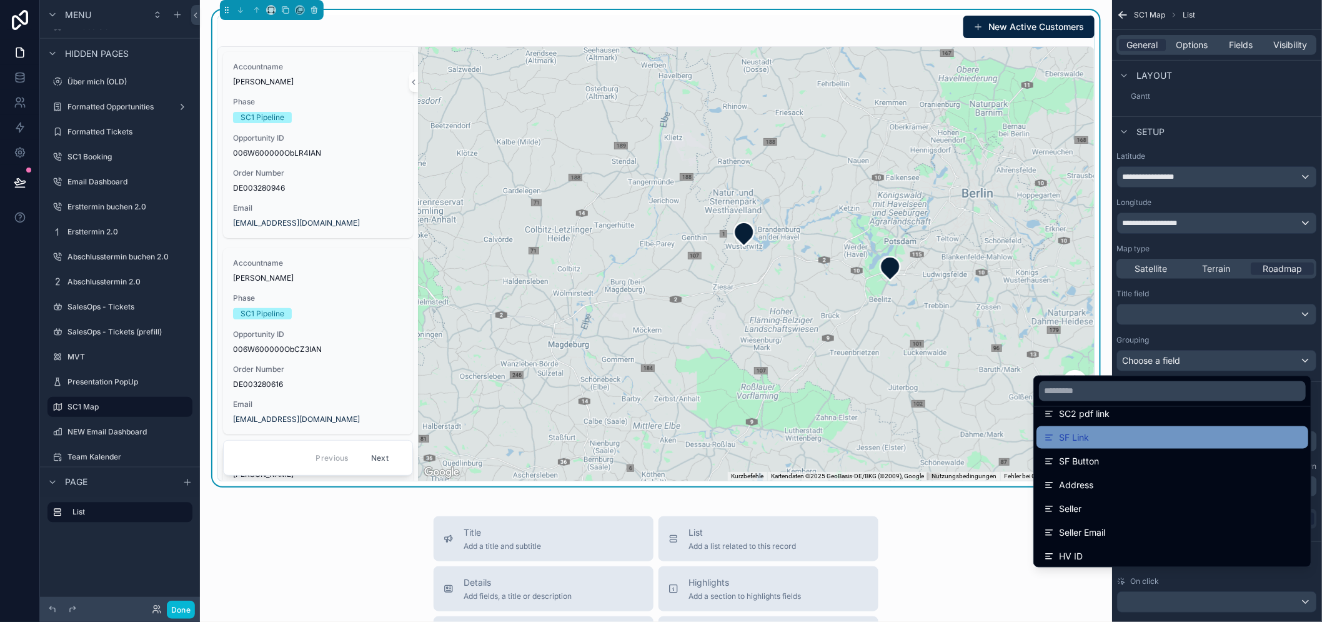
scroll to position [0, 0]
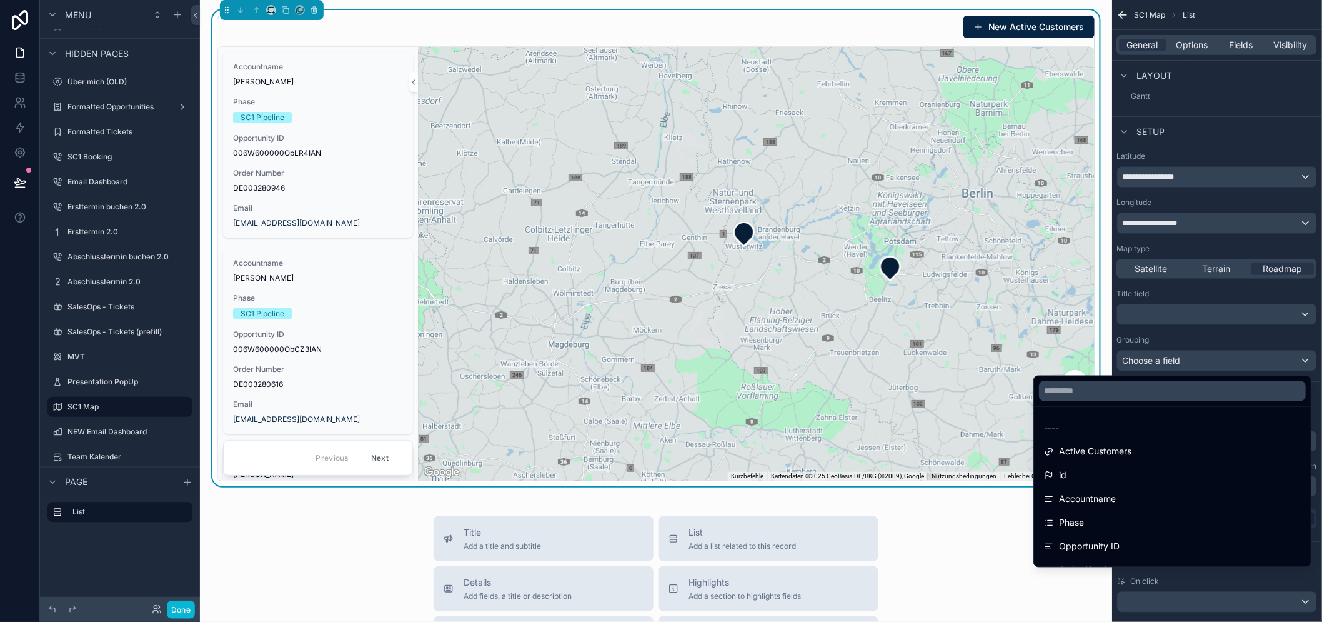
click at [1134, 14] on div "scrollable content" at bounding box center [661, 311] width 1322 height 622
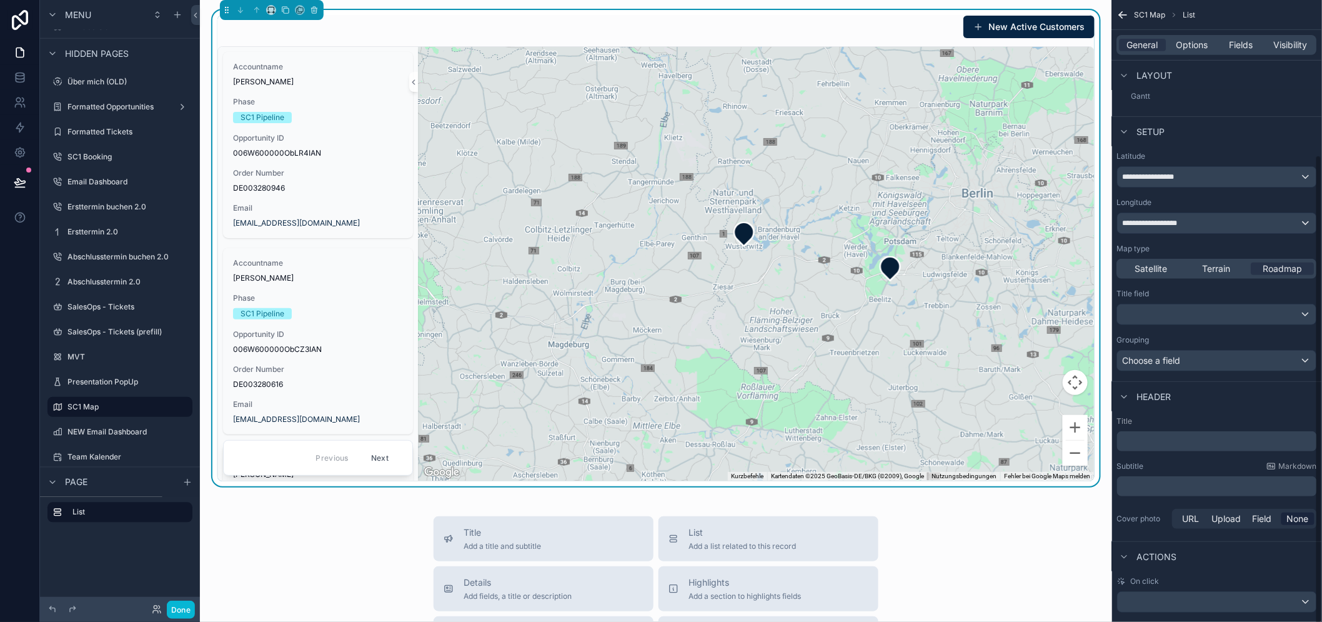
click at [1129, 12] on icon "scrollable content" at bounding box center [1123, 15] width 12 height 12
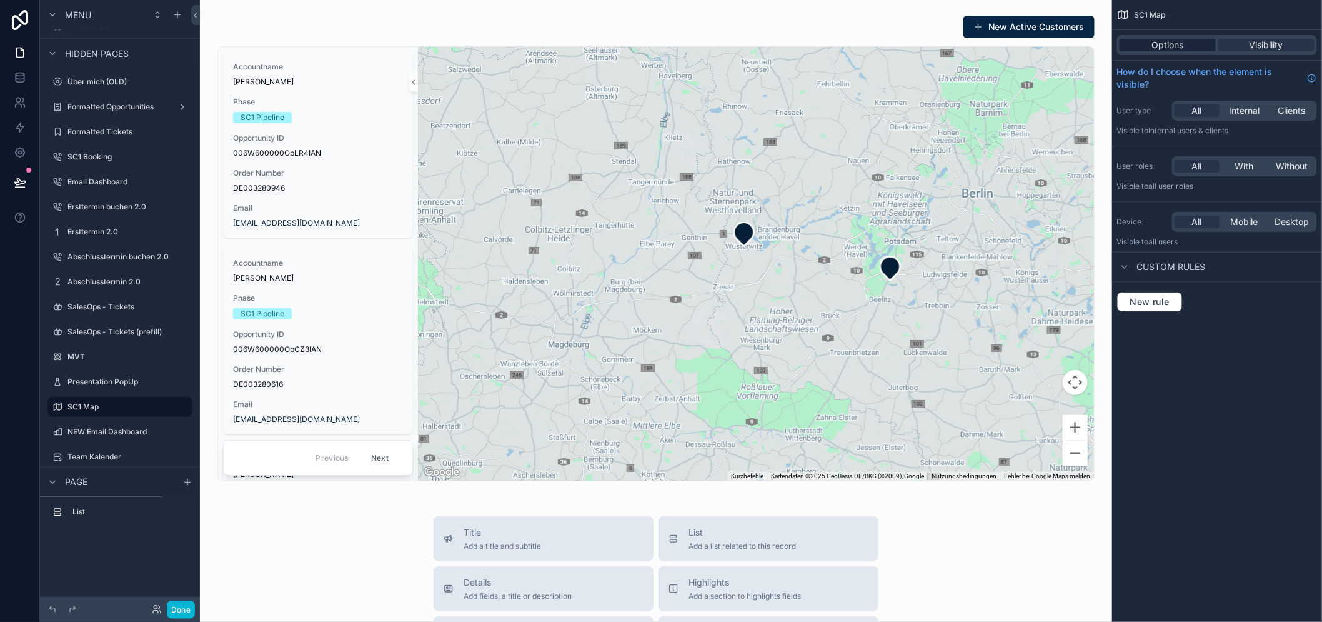
click at [1179, 46] on span "Options" at bounding box center [1168, 45] width 32 height 12
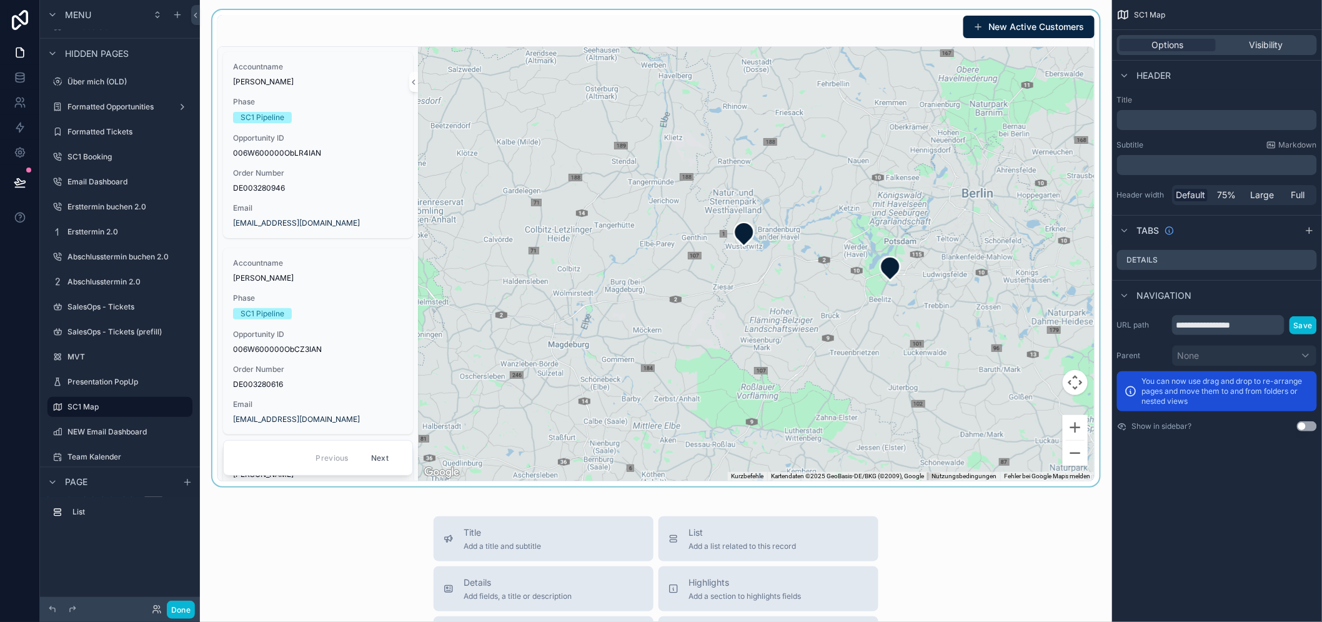
click at [365, 31] on div "scrollable content" at bounding box center [656, 248] width 892 height 476
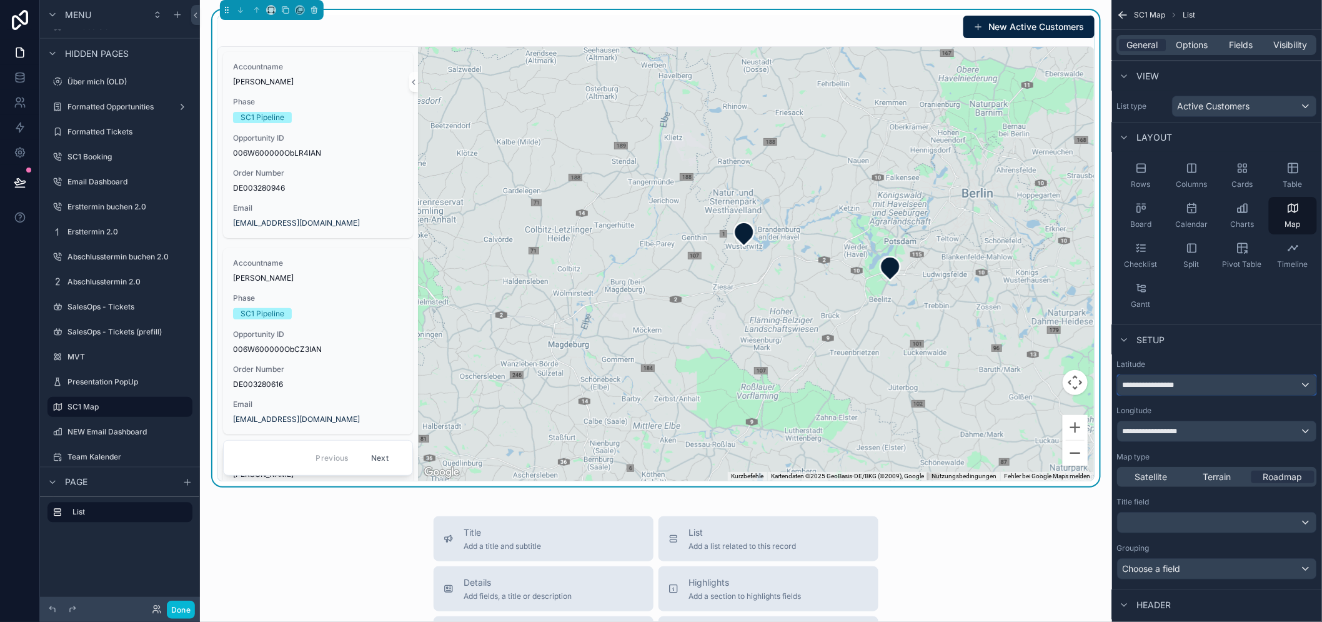
click at [1184, 384] on span "**********" at bounding box center [1153, 385] width 61 height 10
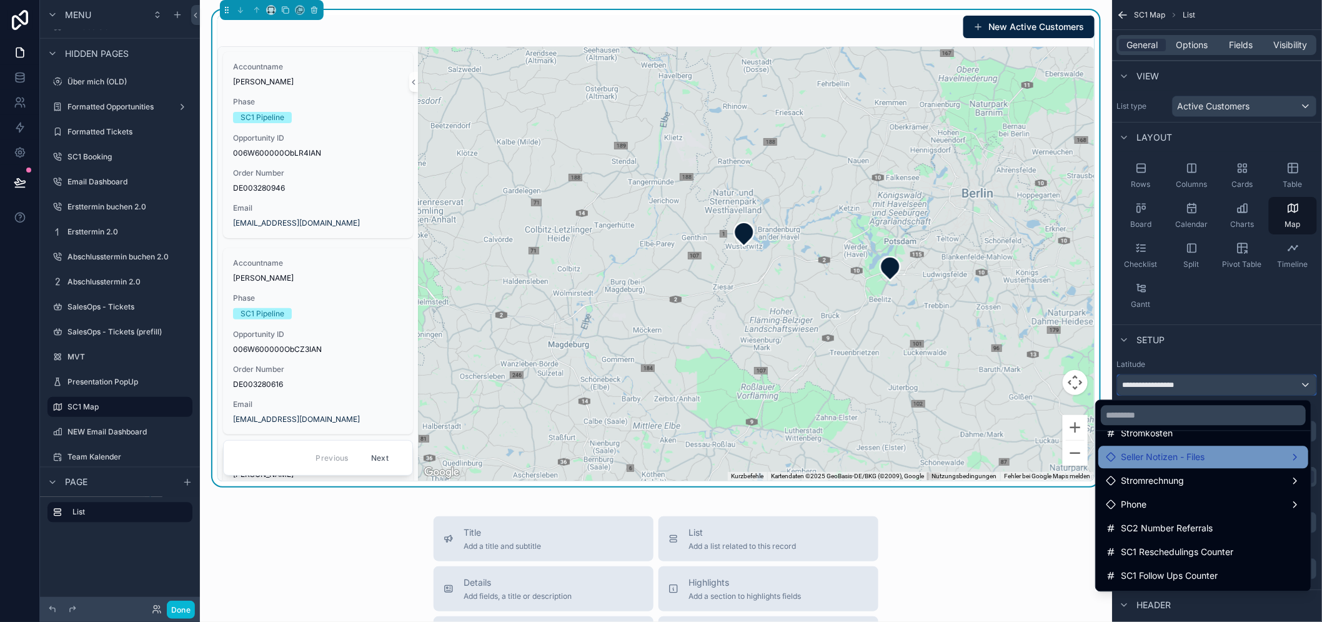
scroll to position [277, 0]
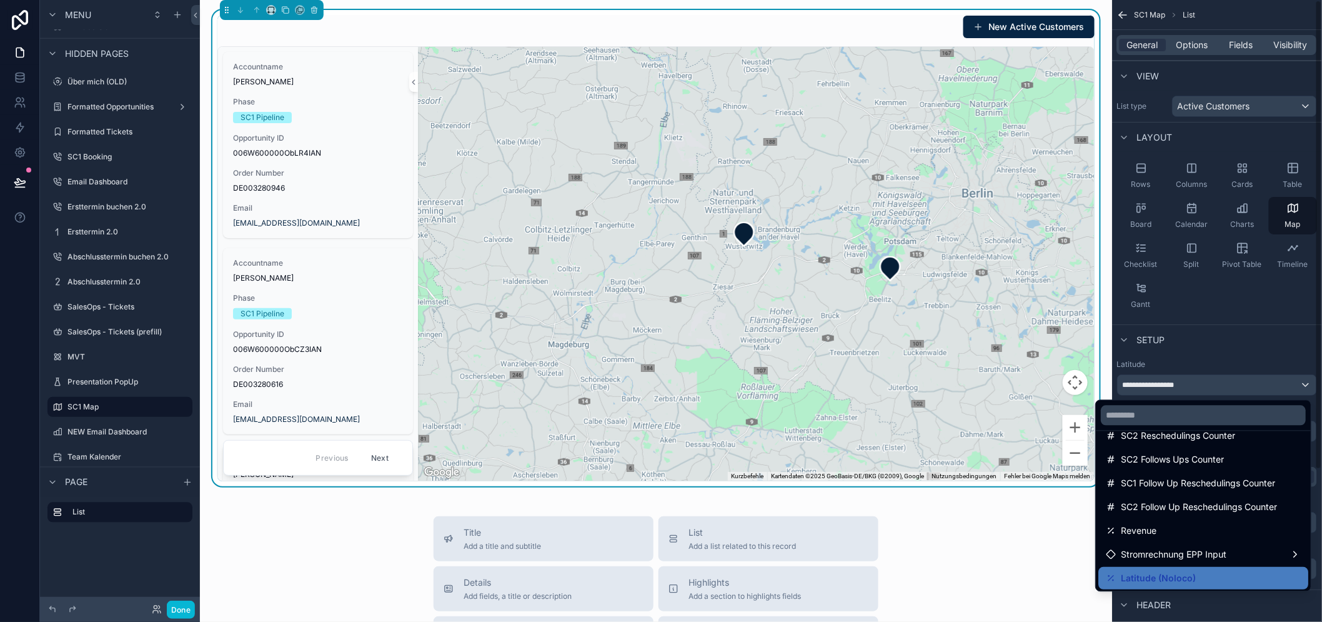
click at [1233, 334] on div "scrollable content" at bounding box center [661, 311] width 1322 height 622
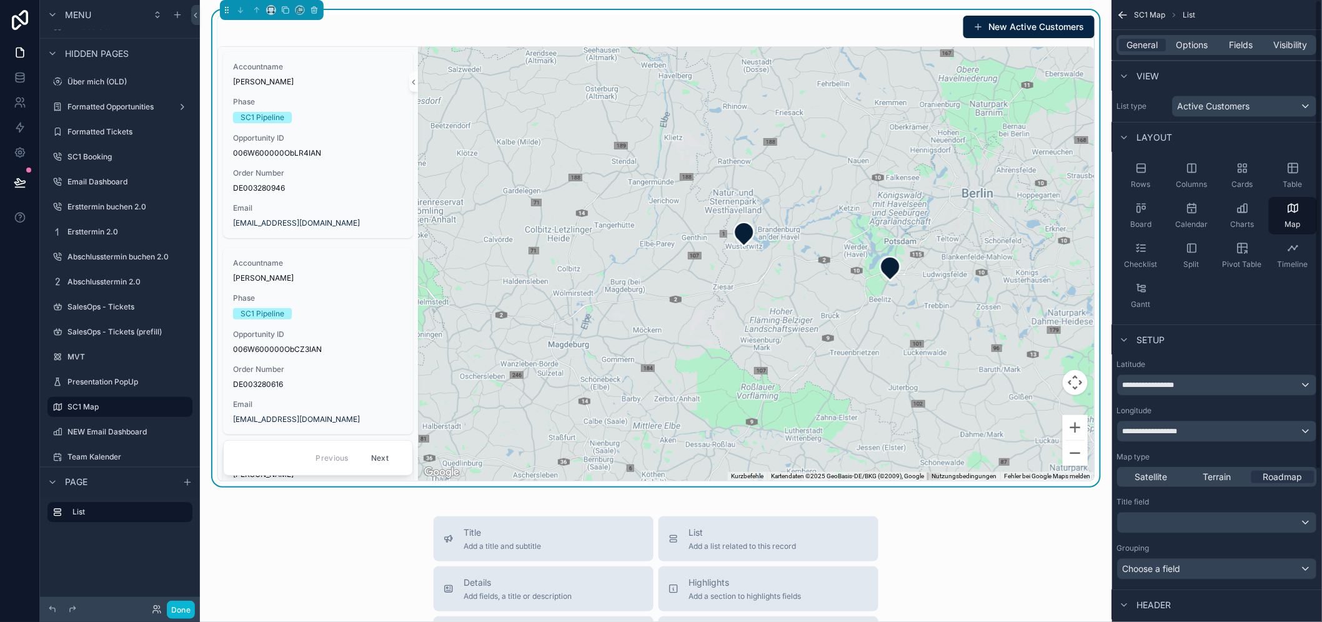
click at [1204, 50] on span "Options" at bounding box center [1192, 45] width 32 height 12
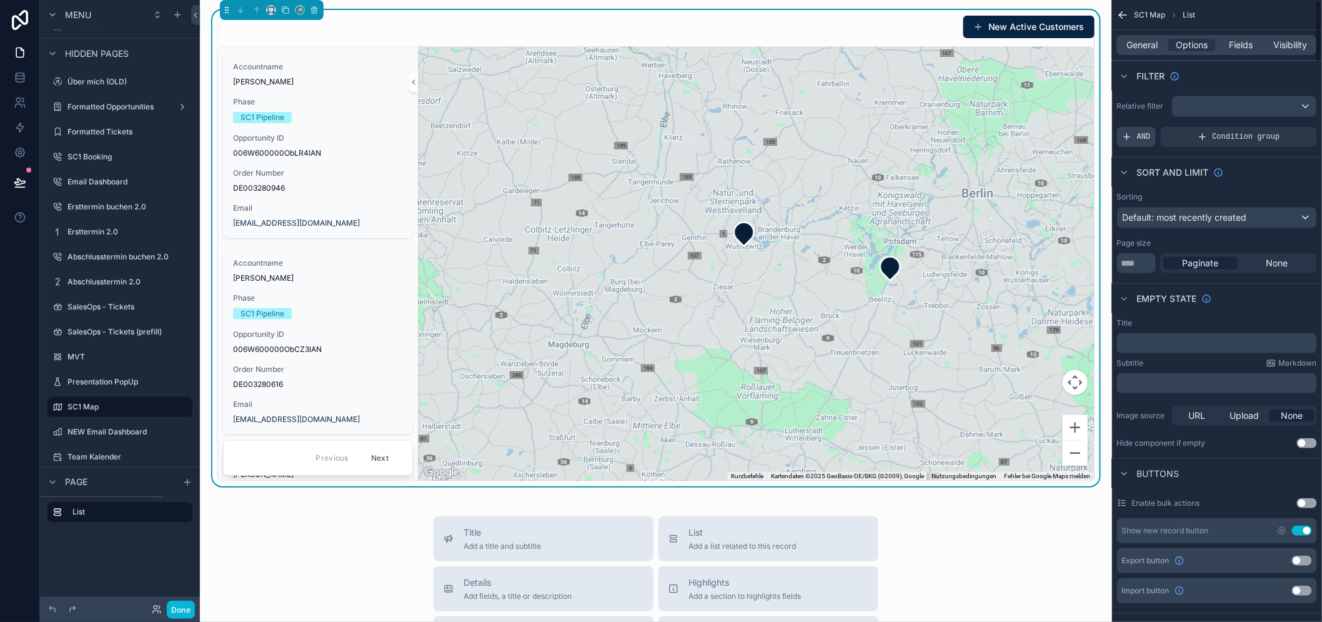
click at [1132, 136] on icon "scrollable content" at bounding box center [1127, 137] width 10 height 10
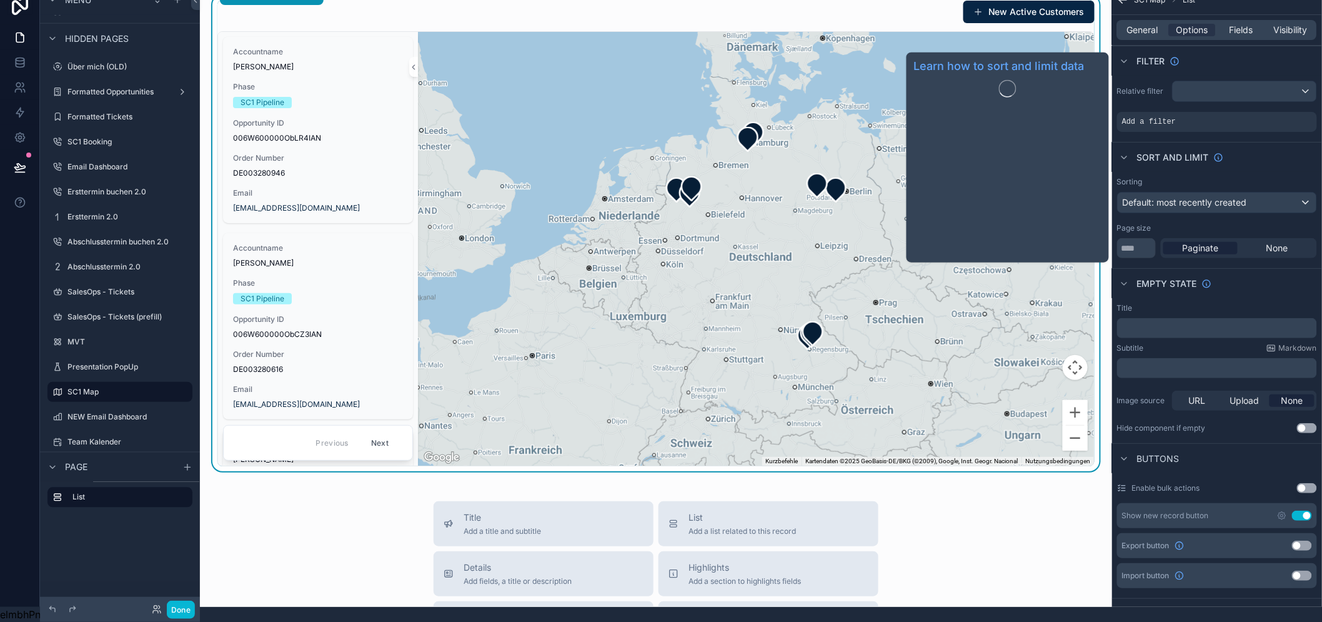
scroll to position [0, 0]
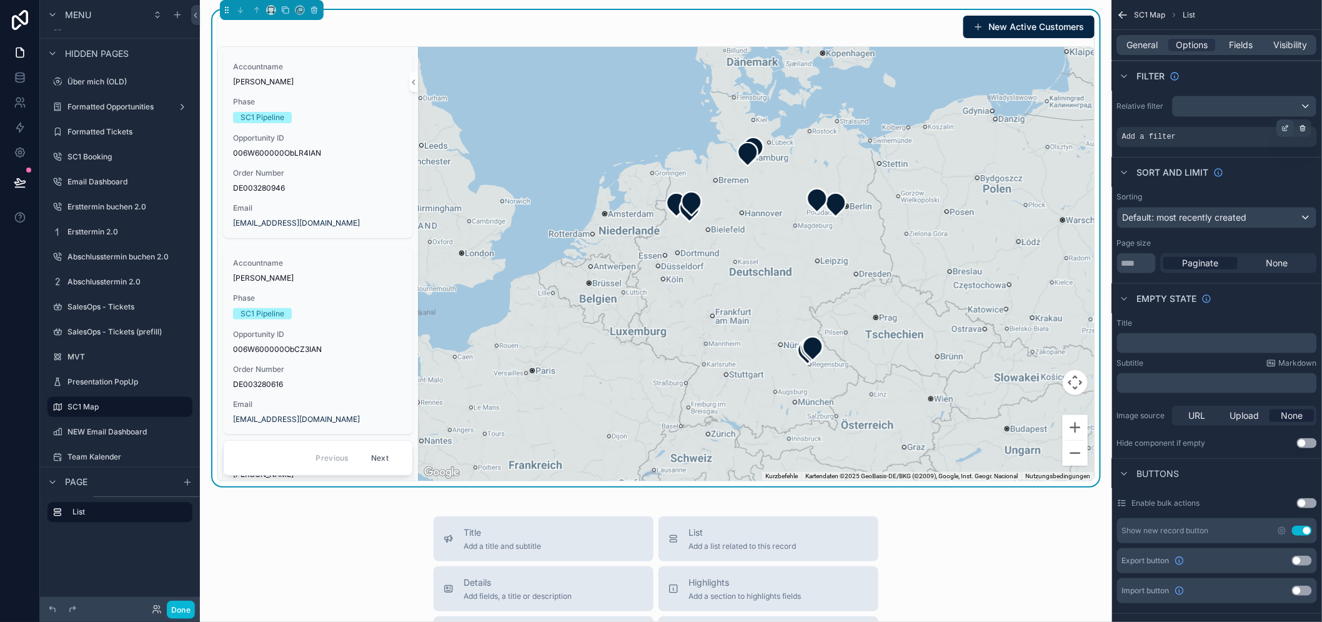
click at [1289, 128] on div "scrollable content" at bounding box center [1285, 127] width 17 height 17
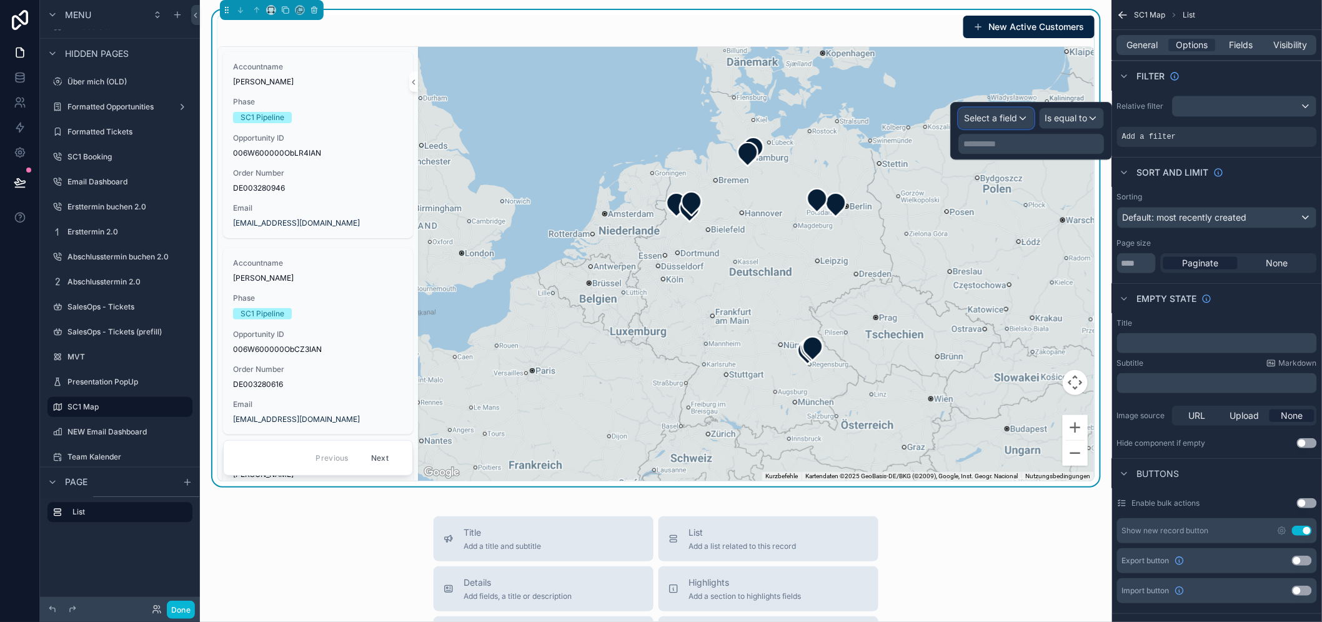
click at [1007, 123] on span "Select a field" at bounding box center [990, 118] width 53 height 12
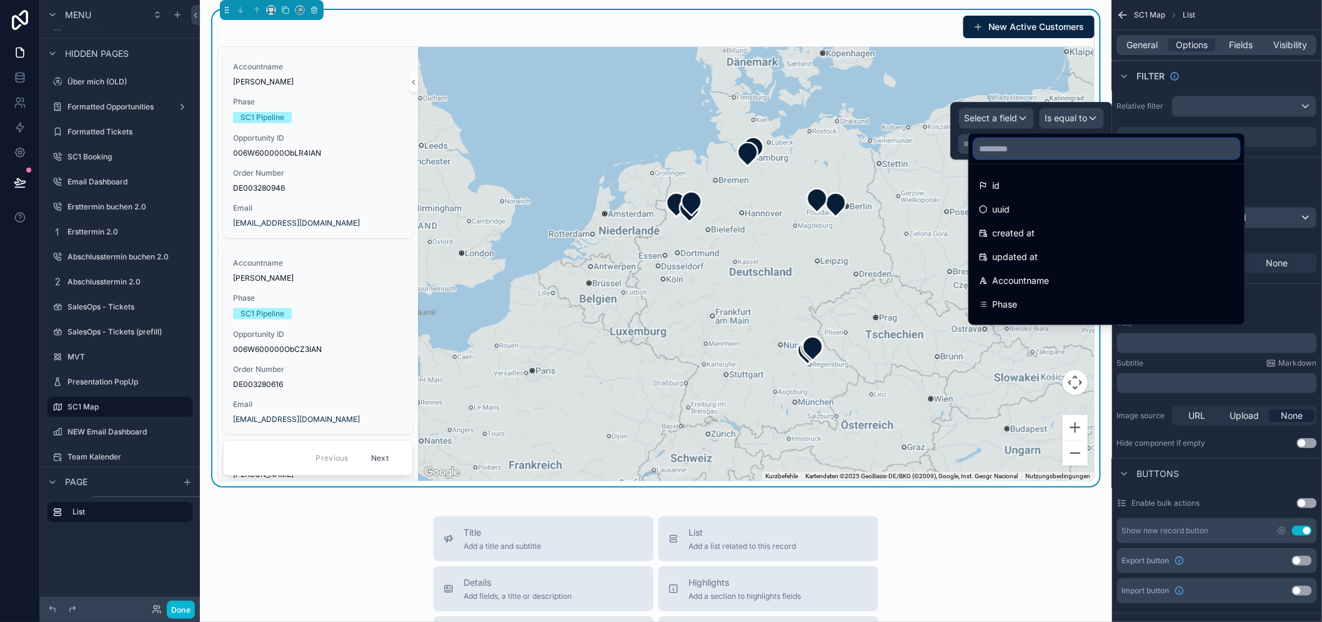
click at [1011, 147] on input "text" at bounding box center [1106, 149] width 265 height 20
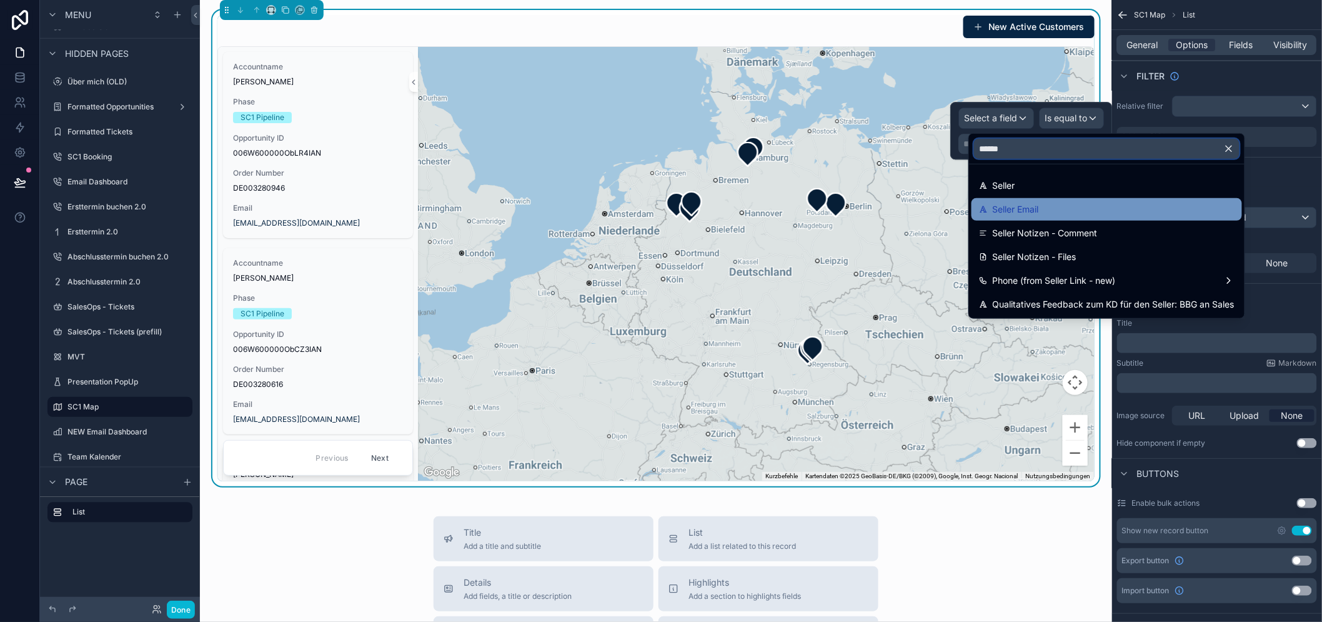
type input "******"
click at [1032, 204] on span "Seller Email" at bounding box center [1016, 209] width 46 height 15
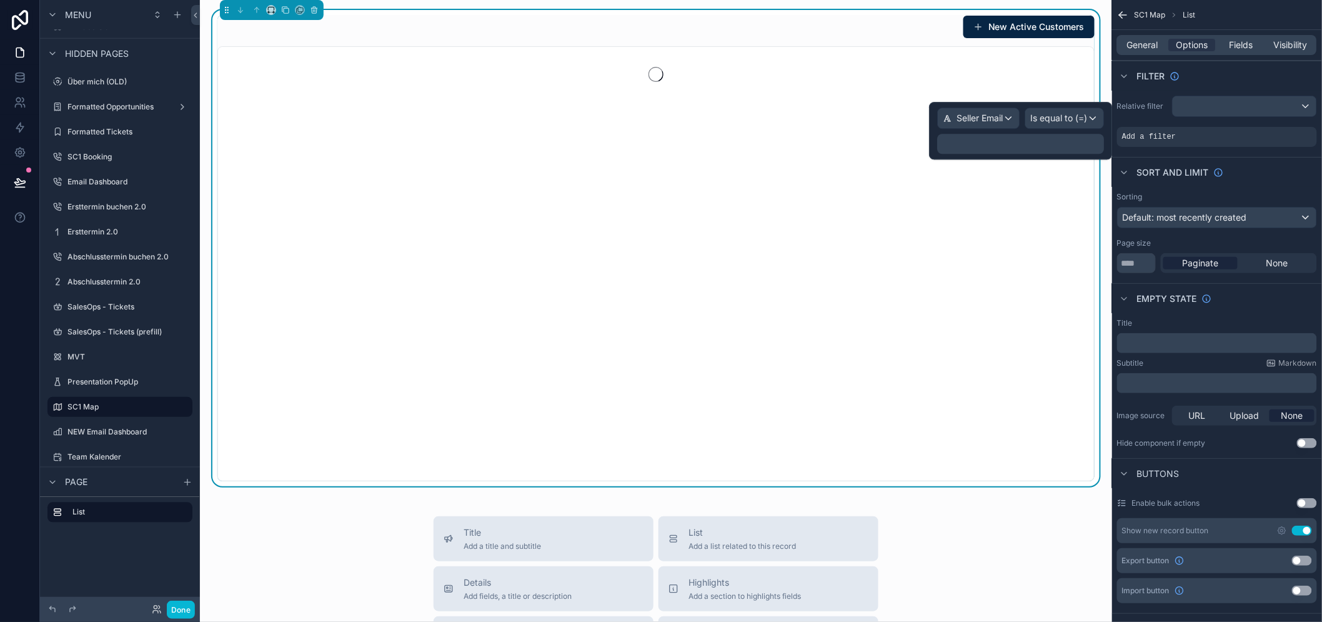
scroll to position [26, 0]
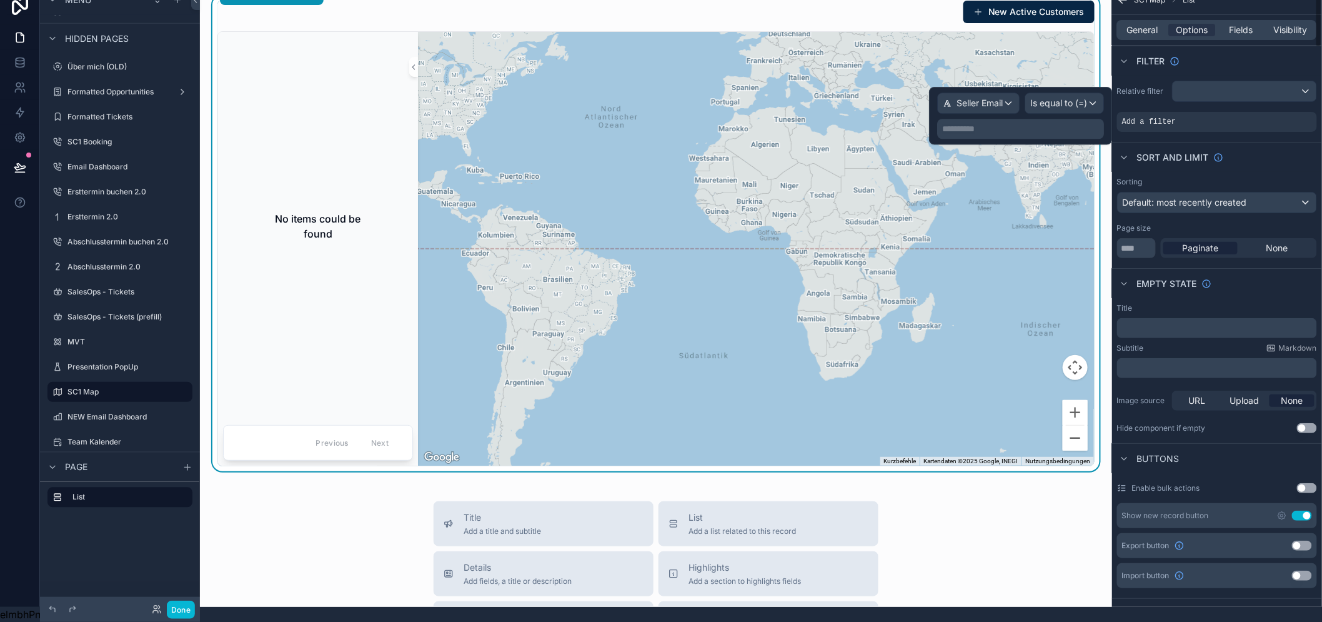
click at [1026, 122] on p "**********" at bounding box center [1021, 128] width 159 height 12
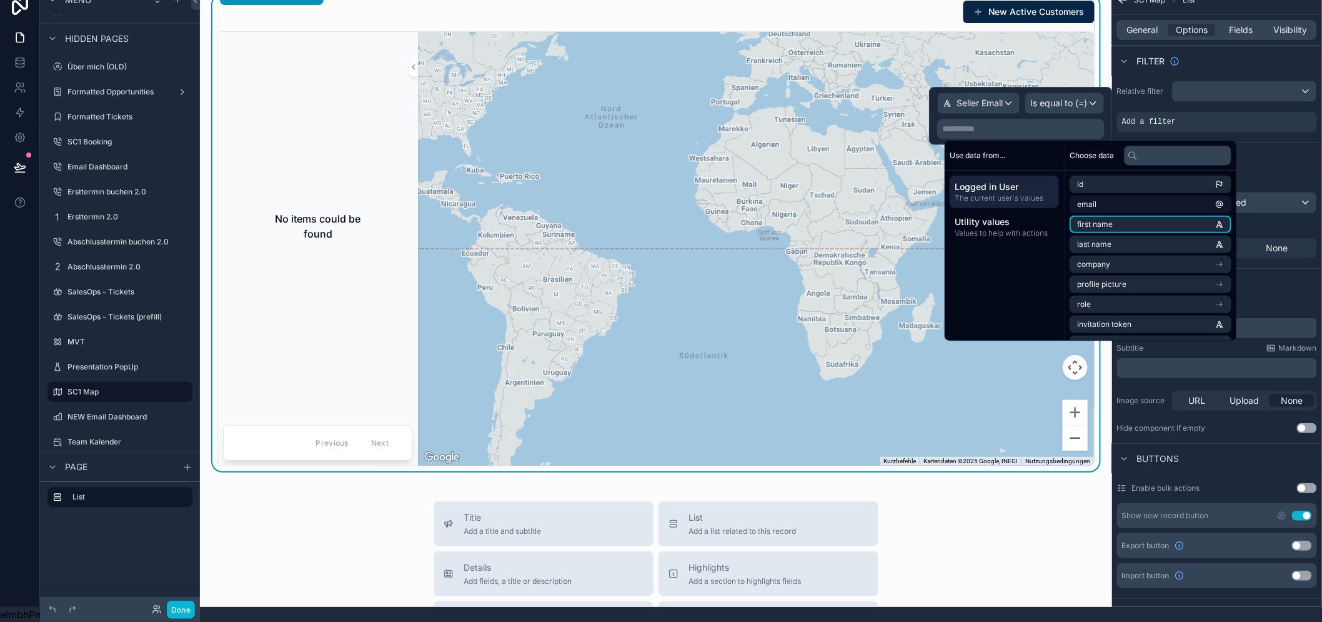
click at [1140, 196] on li "email" at bounding box center [1150, 204] width 162 height 17
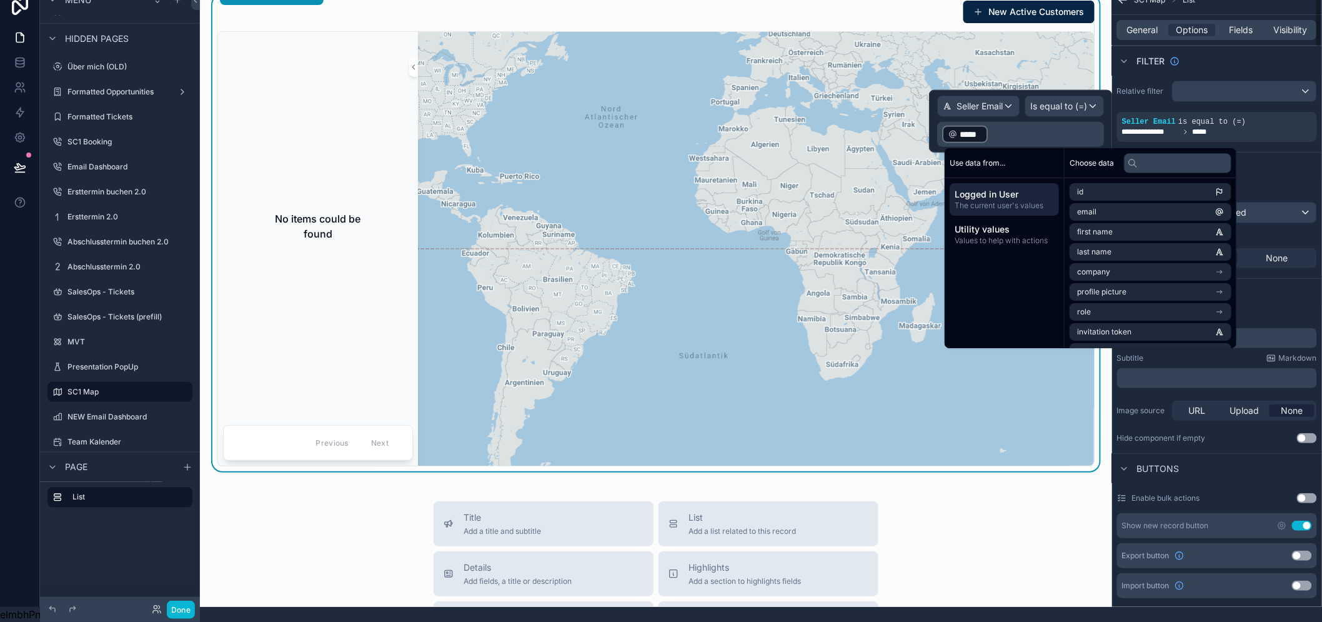
click at [1276, 164] on div "Sort And Limit" at bounding box center [1217, 167] width 210 height 30
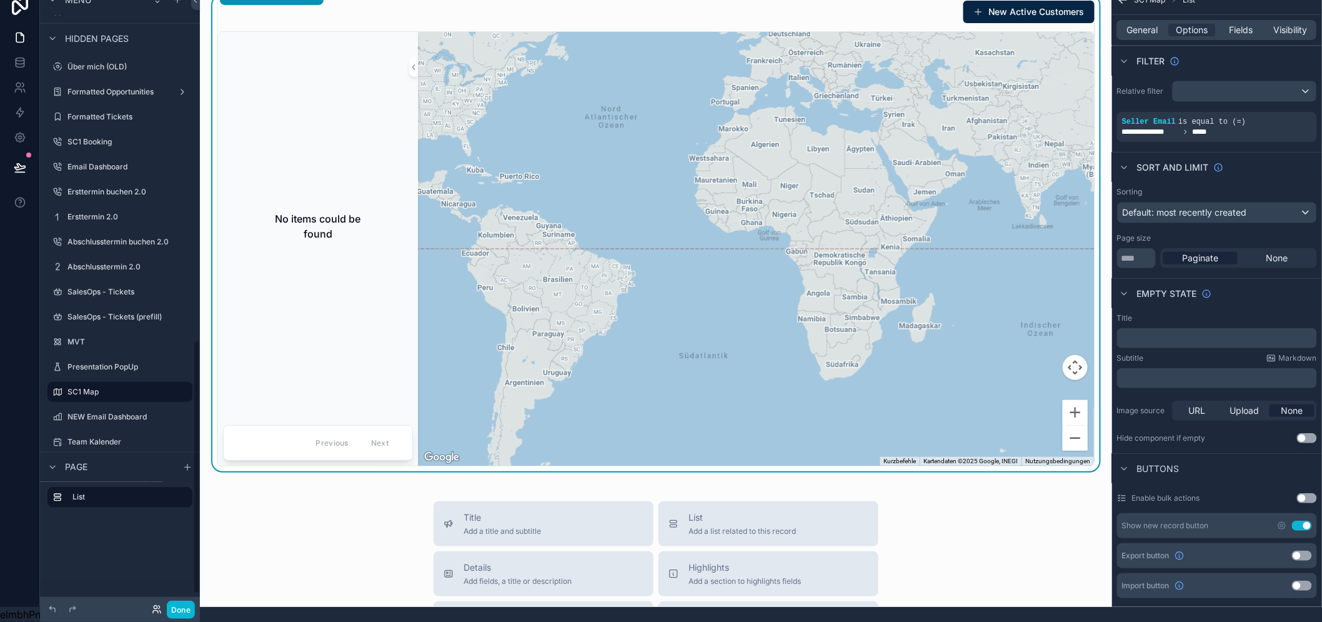
click at [156, 605] on icon at bounding box center [157, 609] width 10 height 10
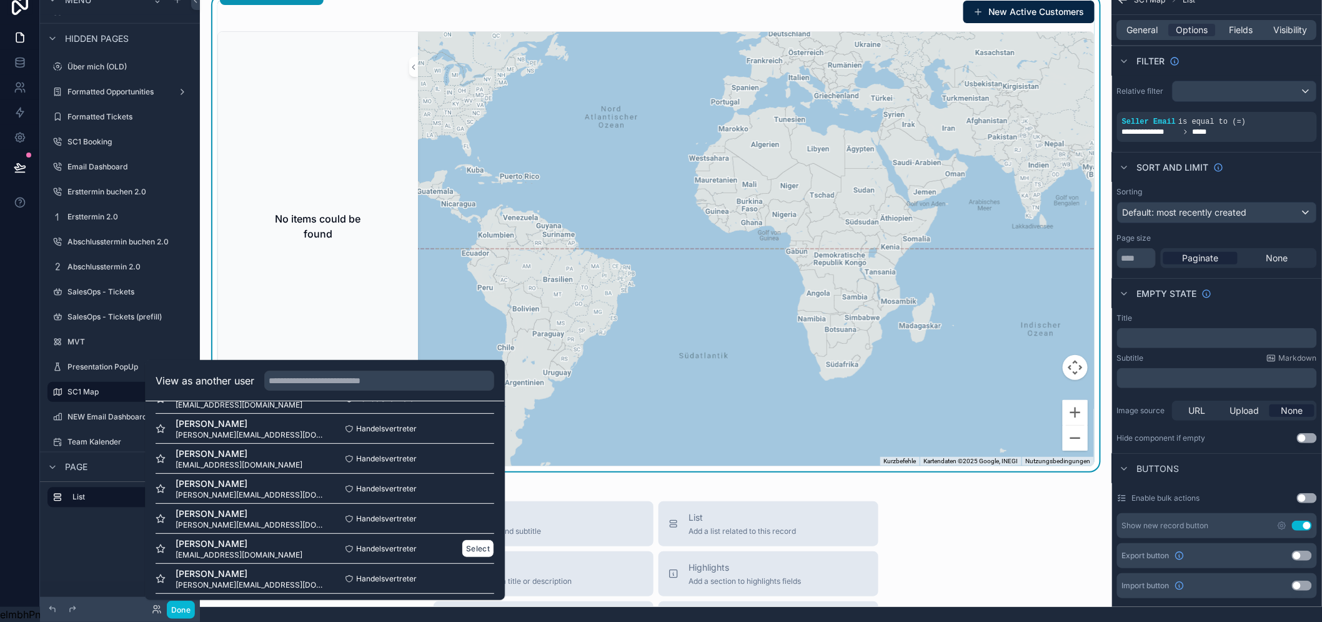
scroll to position [208, 0]
click at [473, 484] on button "Select" at bounding box center [478, 488] width 32 height 18
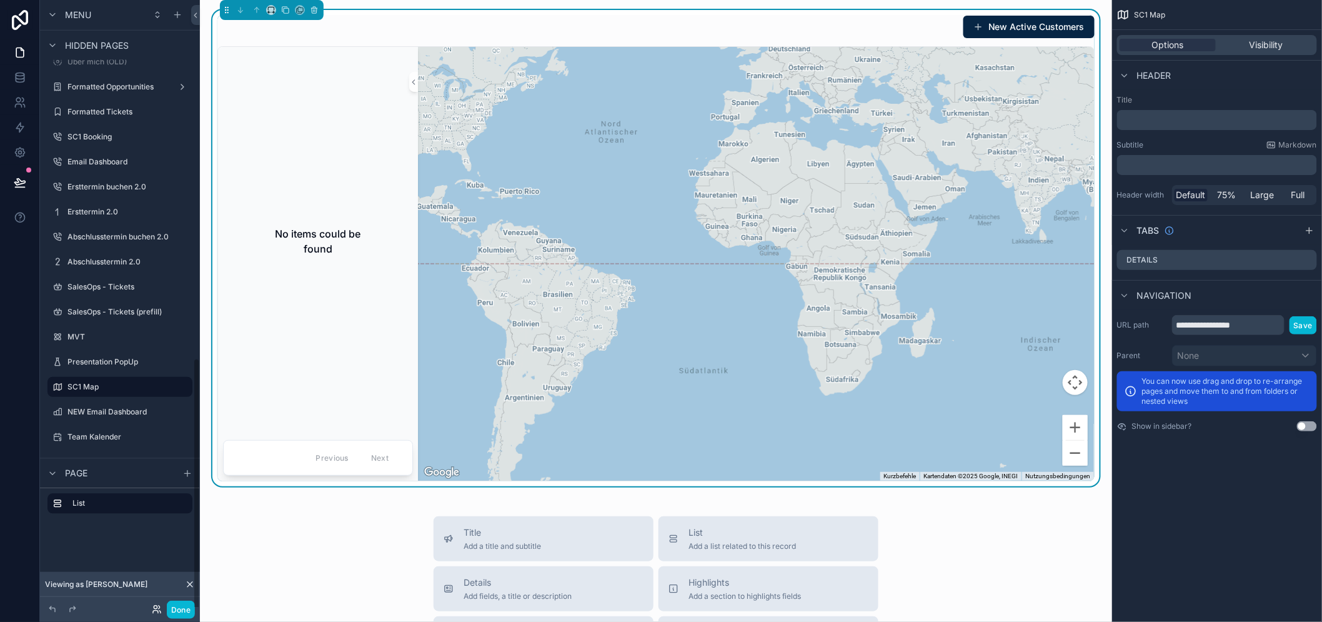
click at [155, 605] on icon at bounding box center [157, 609] width 10 height 10
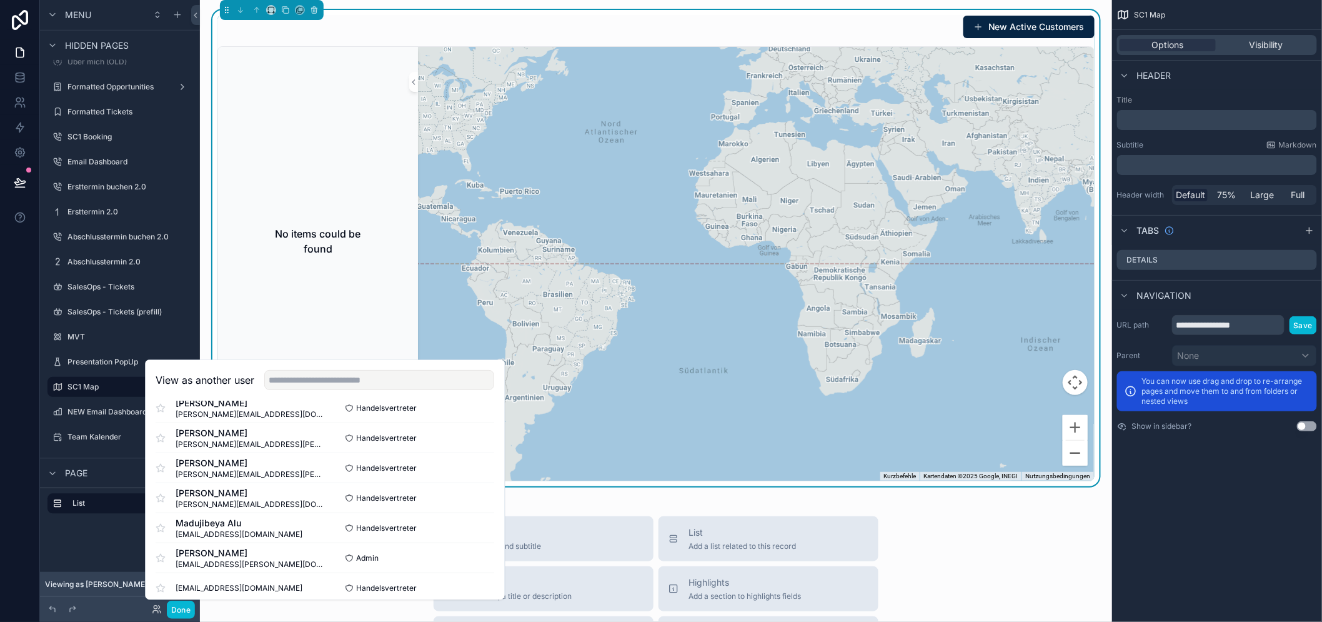
scroll to position [277, 0]
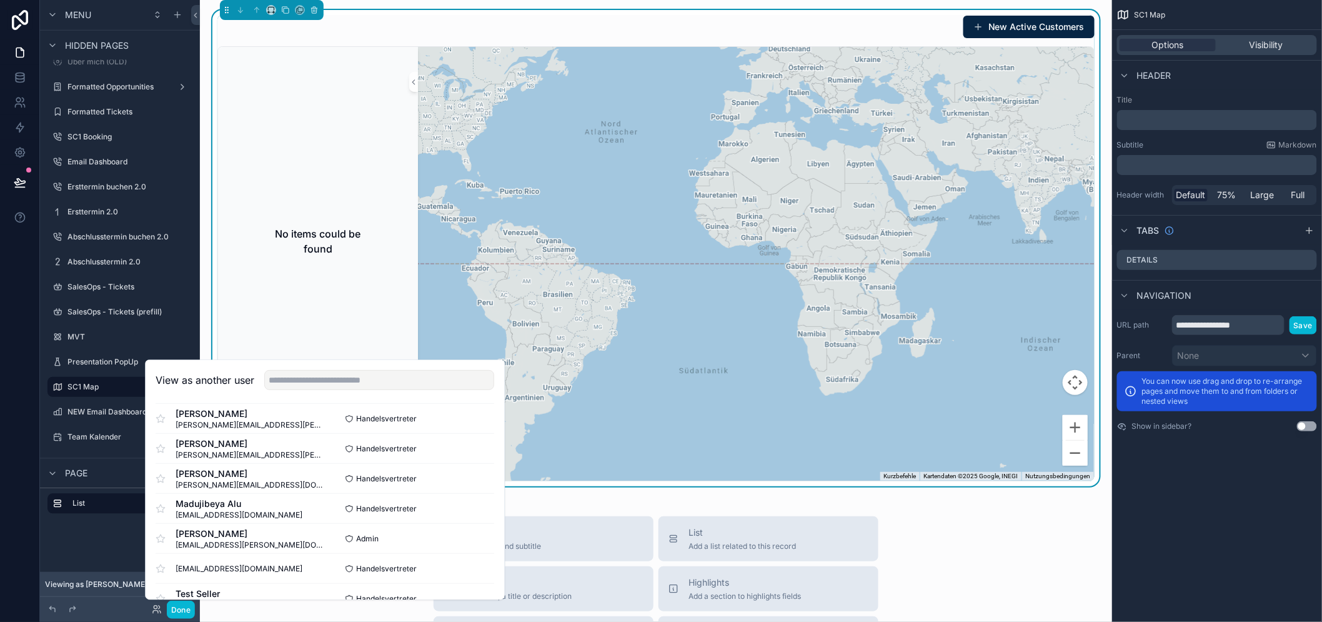
click at [1152, 534] on div "**********" at bounding box center [1217, 311] width 210 height 622
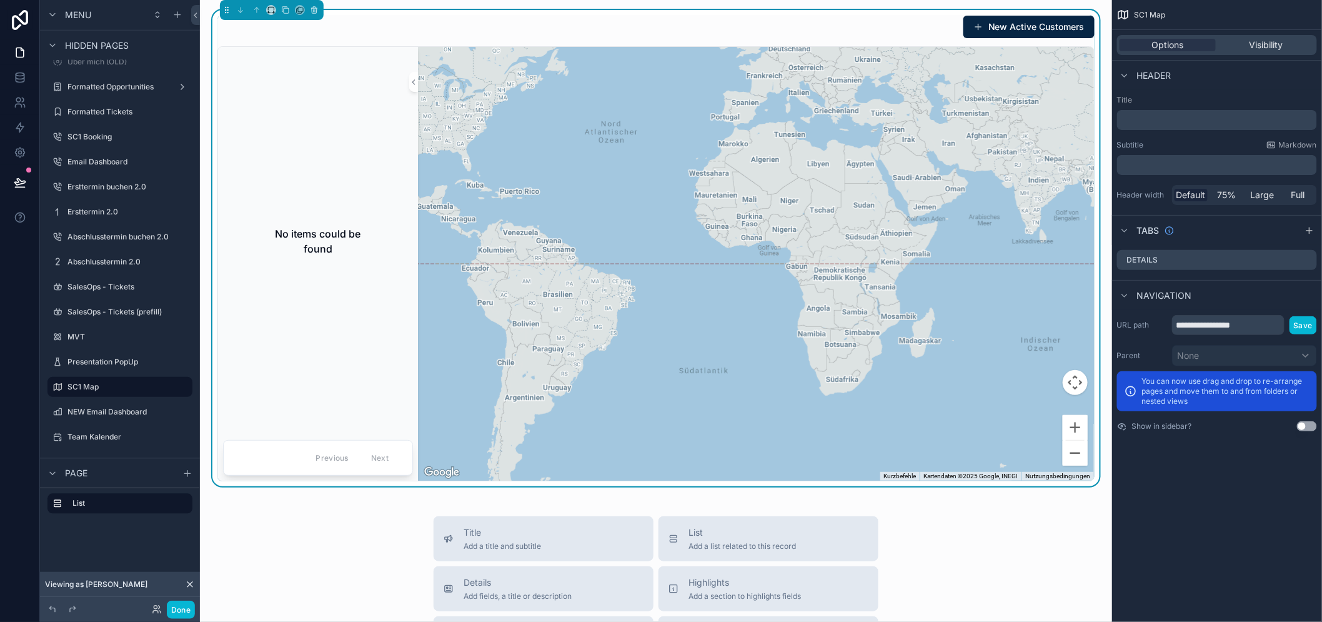
click at [341, 248] on h2 "No items could be found" at bounding box center [318, 241] width 110 height 30
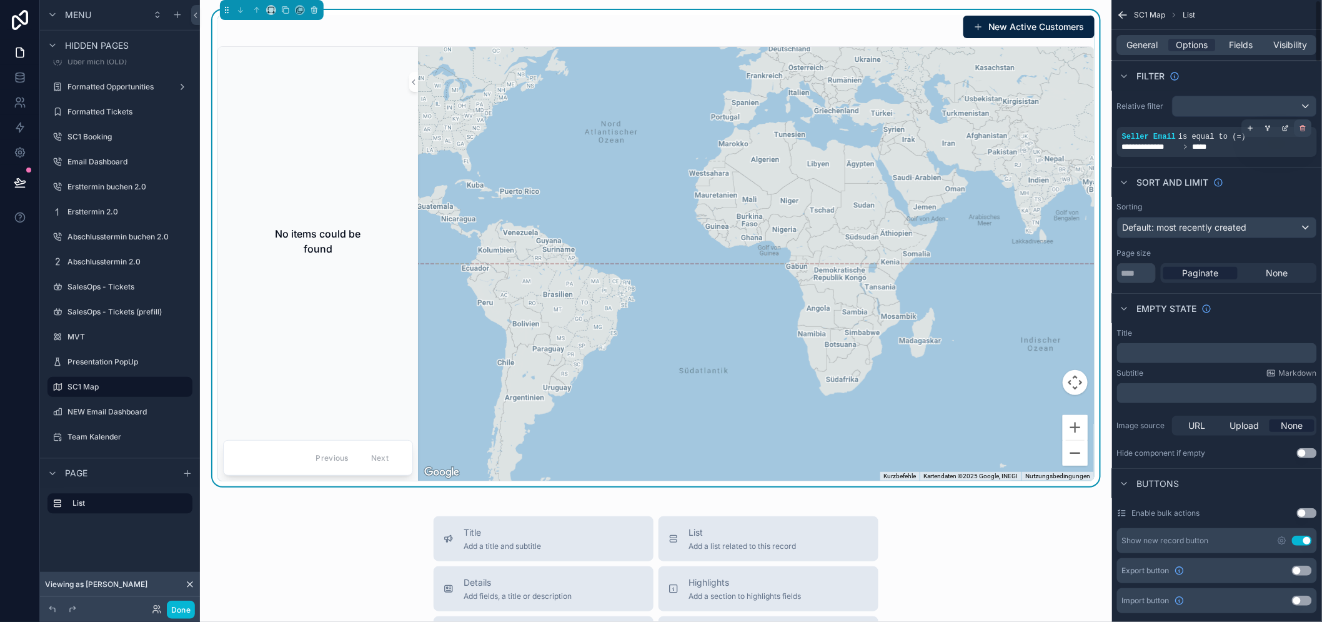
click at [1306, 131] on icon "scrollable content" at bounding box center [1303, 129] width 4 height 4
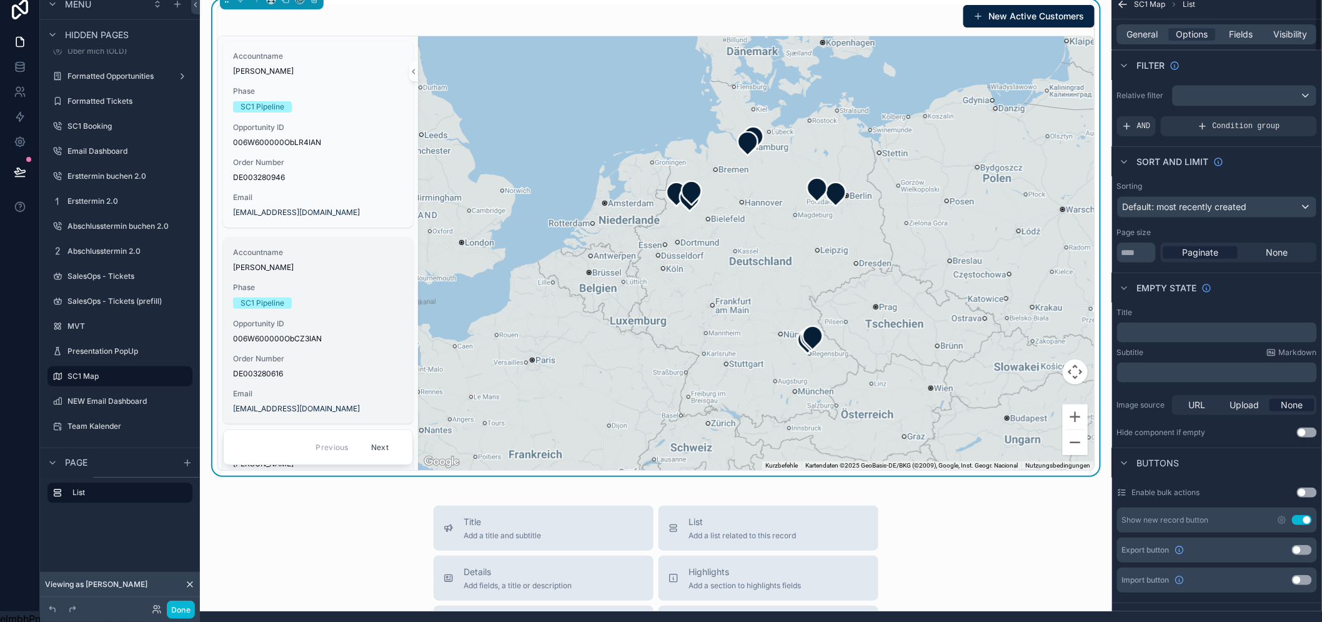
scroll to position [0, 0]
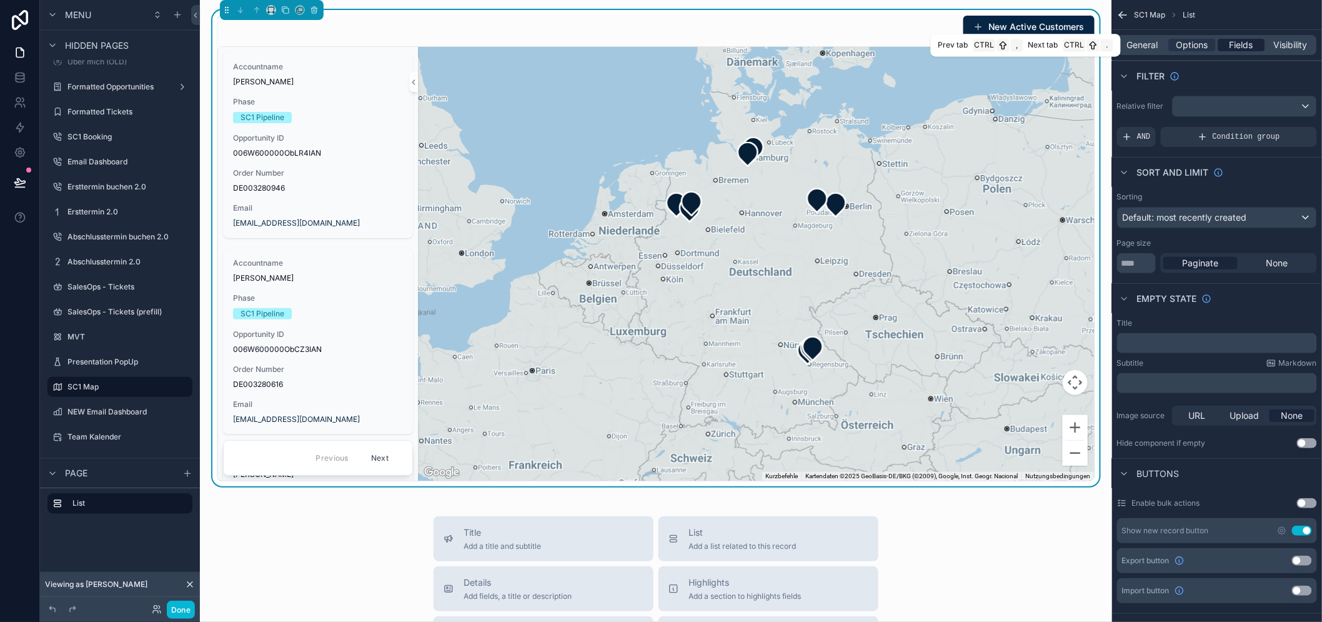
click at [1241, 47] on span "Fields" at bounding box center [1242, 45] width 24 height 12
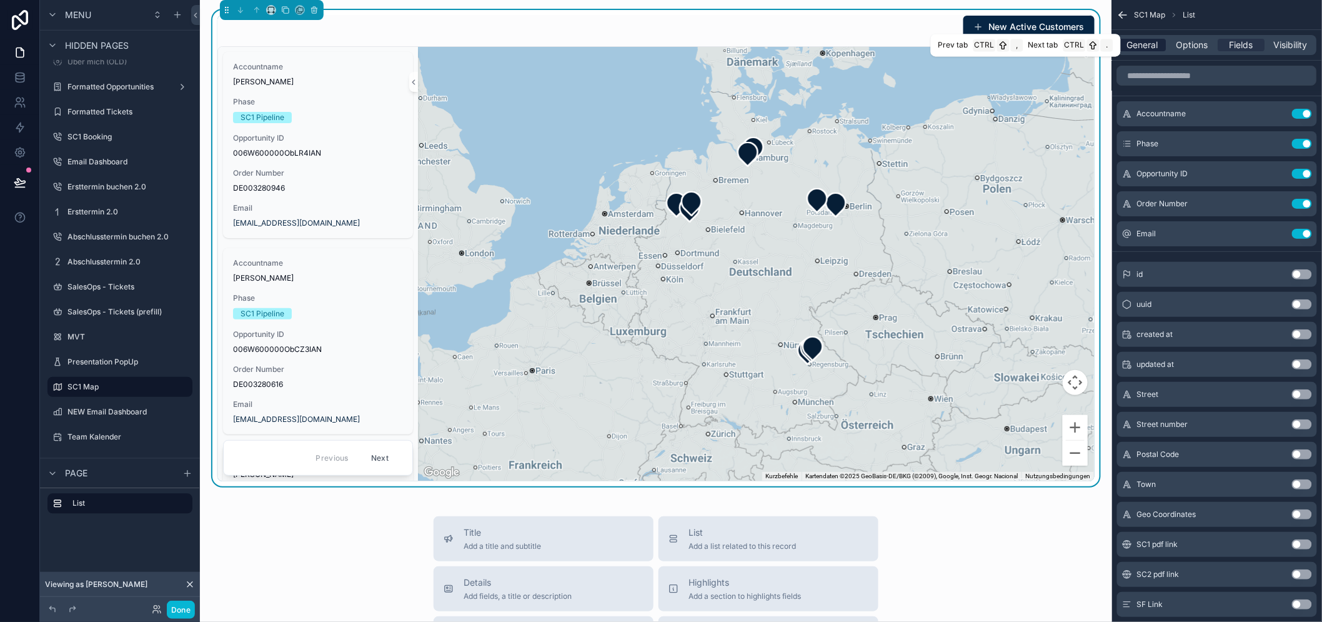
click at [1159, 42] on span "General" at bounding box center [1143, 45] width 31 height 12
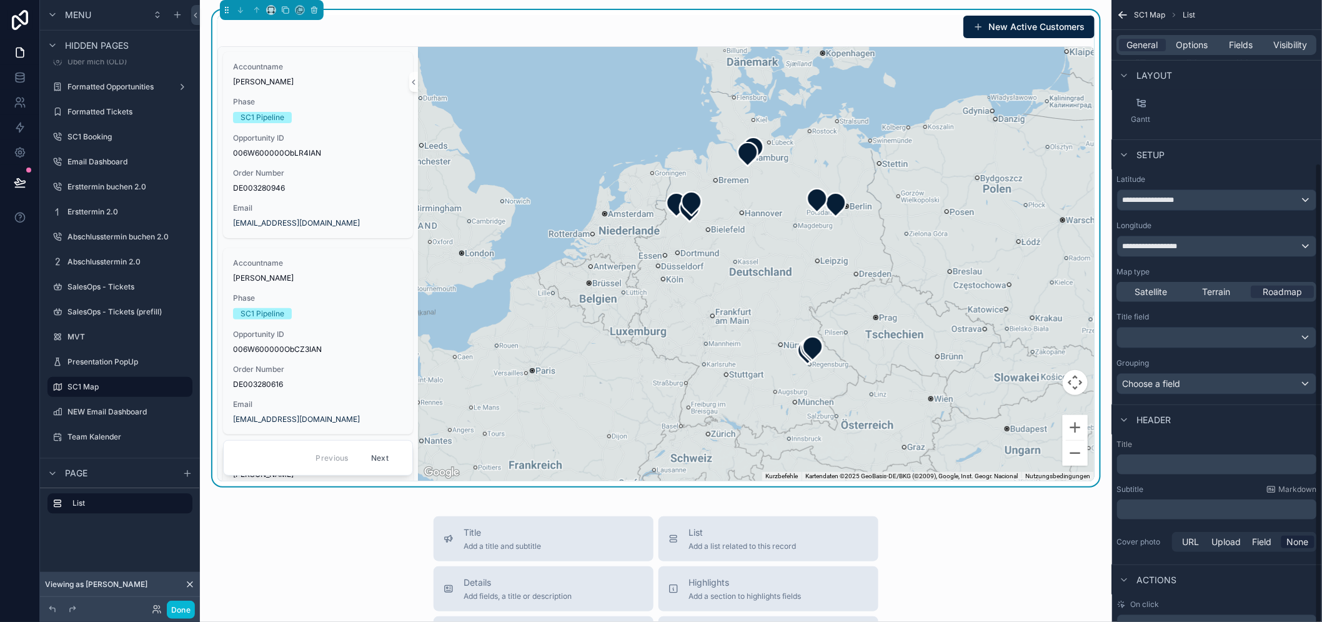
scroll to position [219, 0]
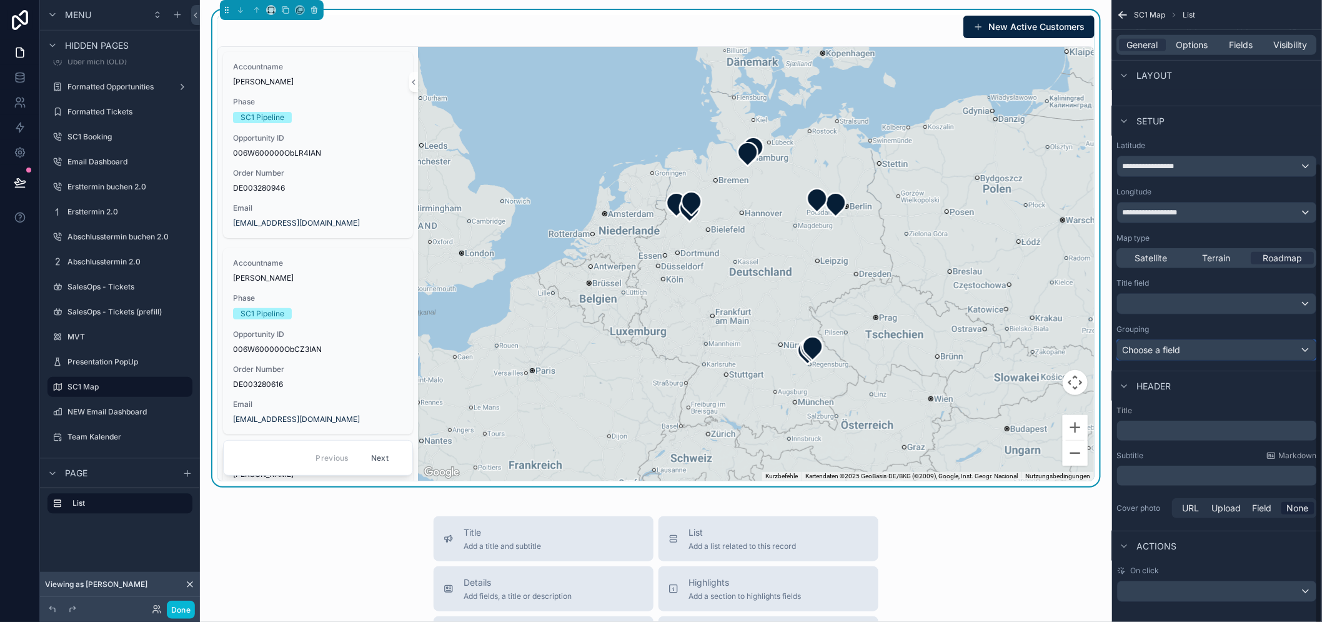
click at [1234, 353] on div "Choose a field" at bounding box center [1217, 350] width 199 height 20
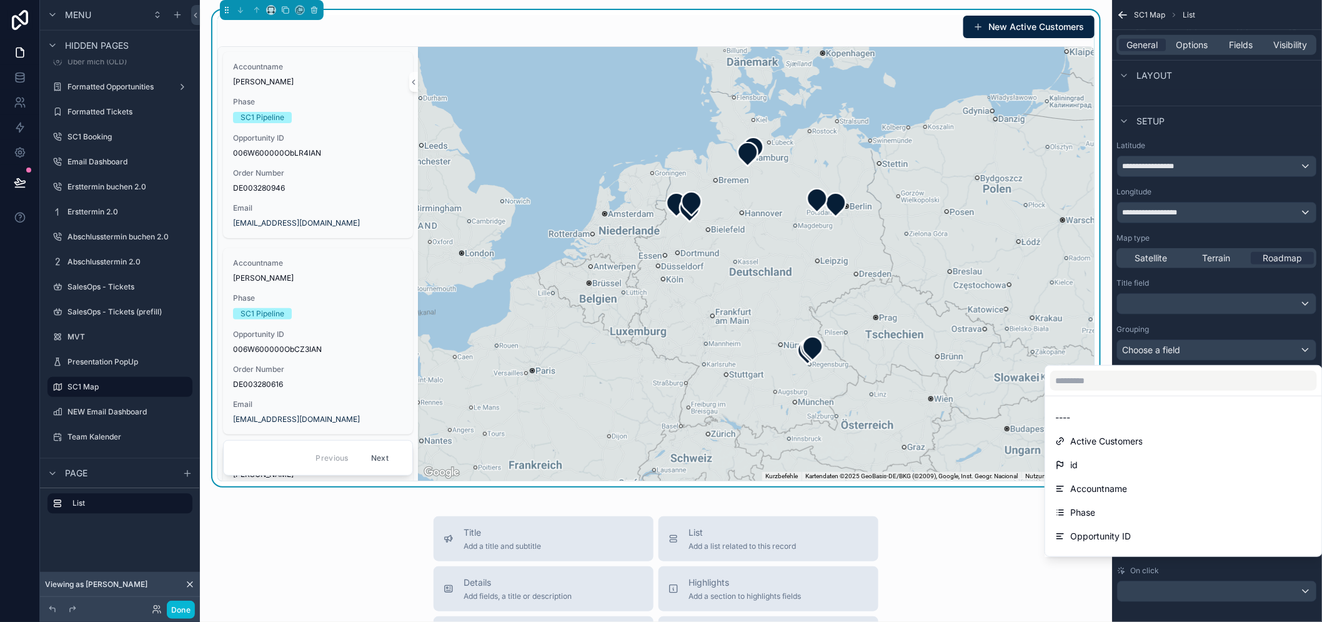
click at [1236, 352] on div "scrollable content" at bounding box center [661, 311] width 1322 height 622
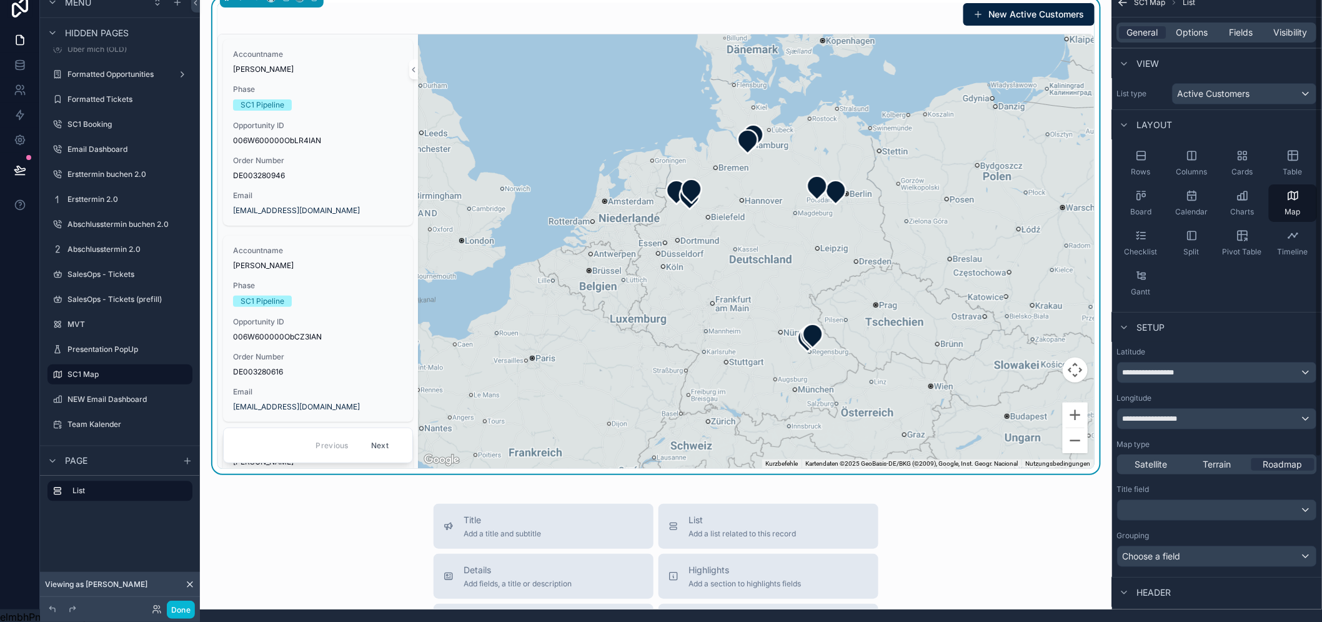
scroll to position [0, 0]
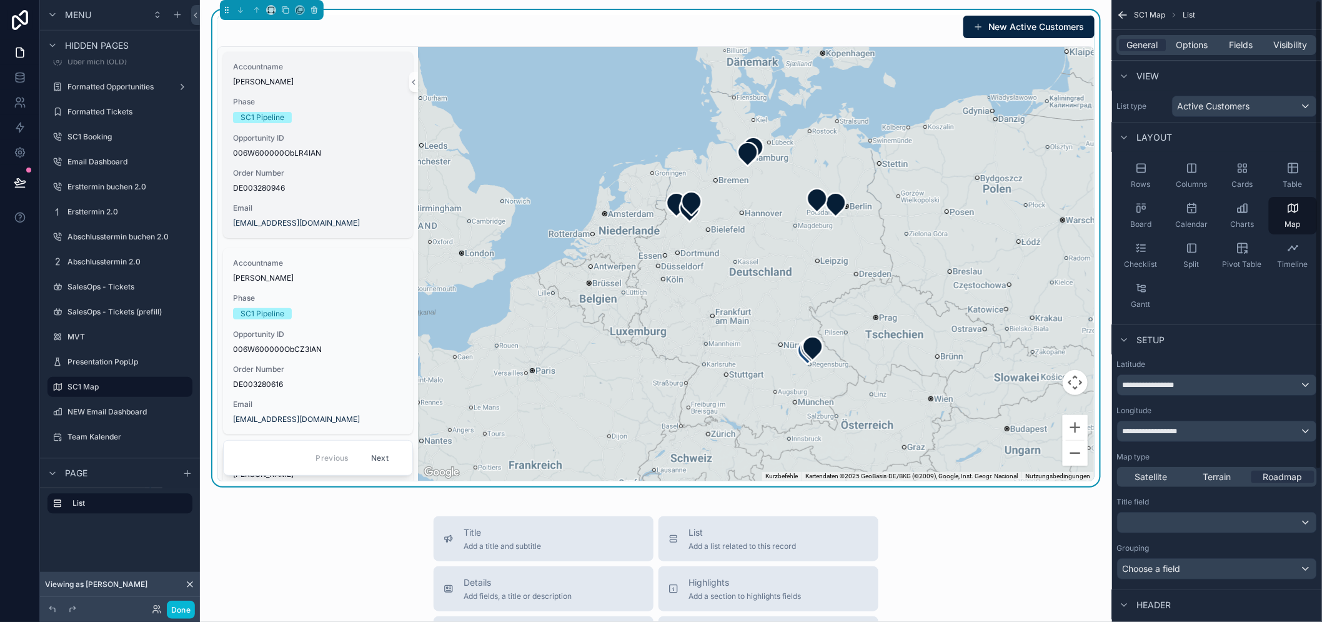
click at [338, 180] on div "Order Number DE003280946" at bounding box center [318, 180] width 170 height 25
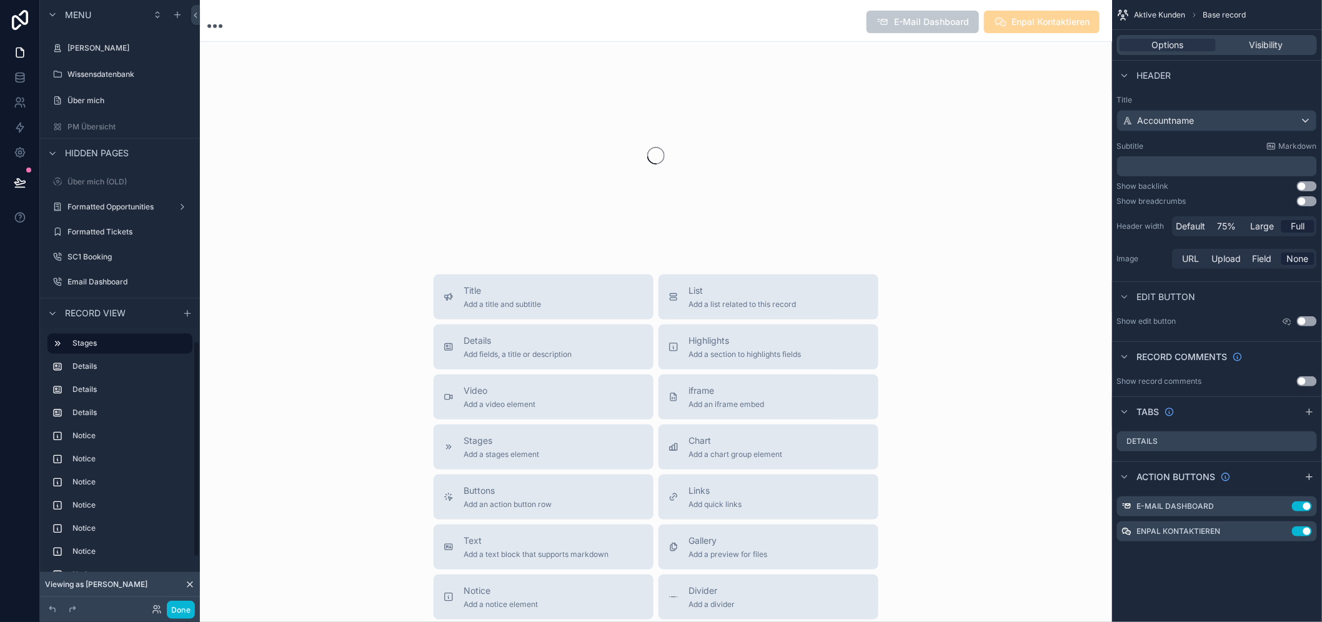
scroll to position [971, 0]
click at [338, 180] on div "scrollable content" at bounding box center [656, 155] width 912 height 197
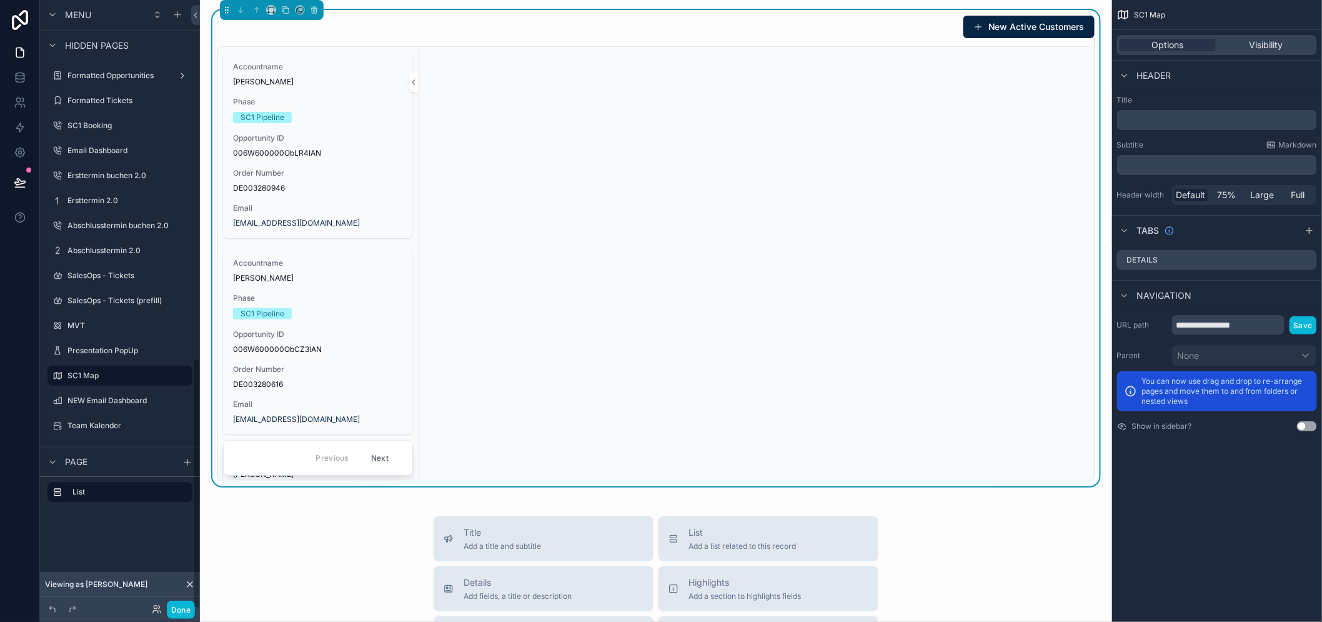
scroll to position [851, 0]
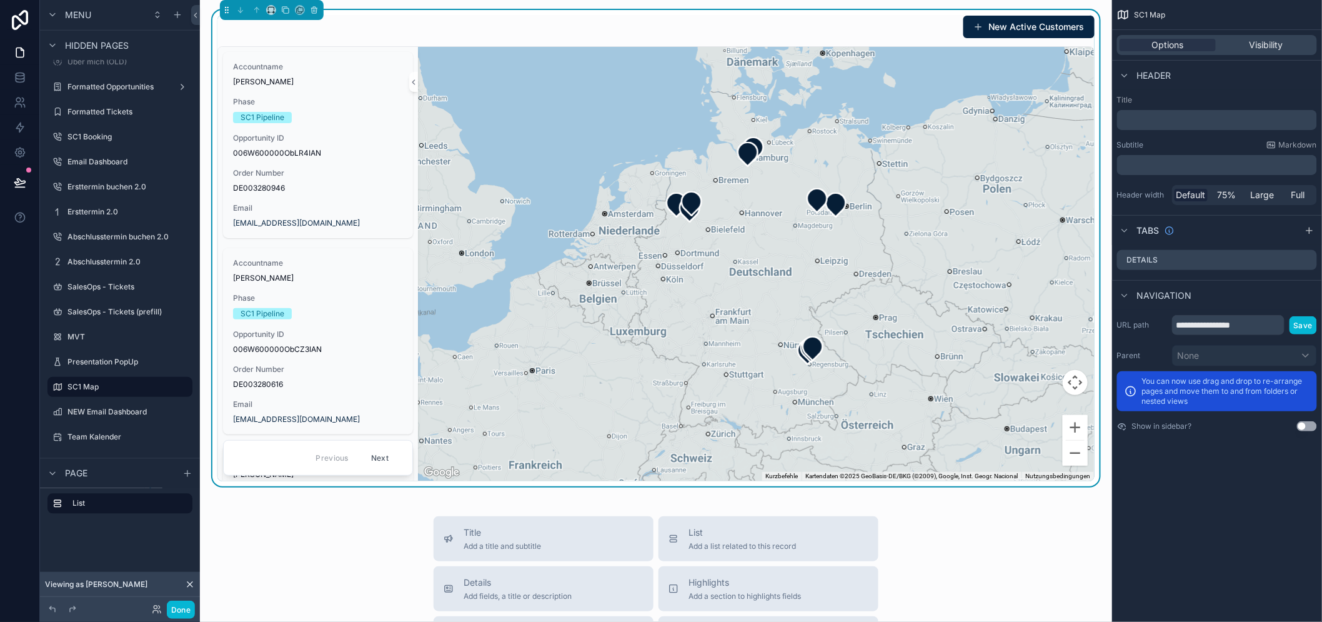
click at [408, 28] on div "New Active Customers" at bounding box center [655, 27] width 877 height 24
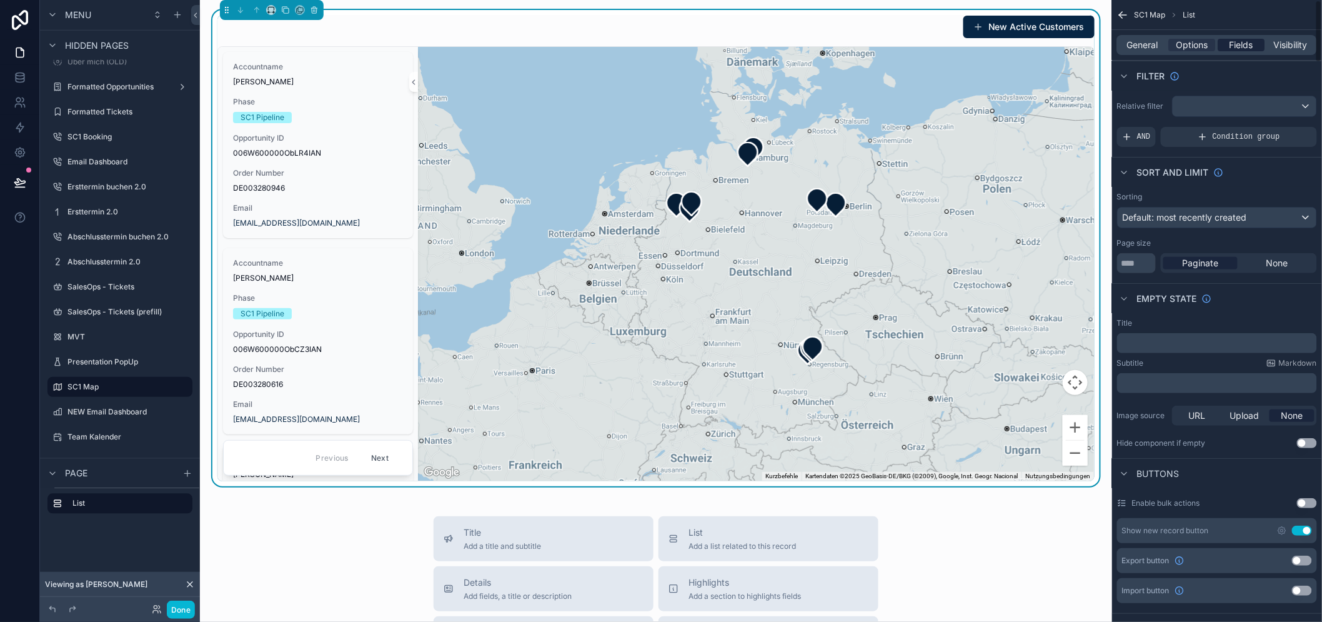
click at [1240, 47] on span "Fields" at bounding box center [1242, 45] width 24 height 12
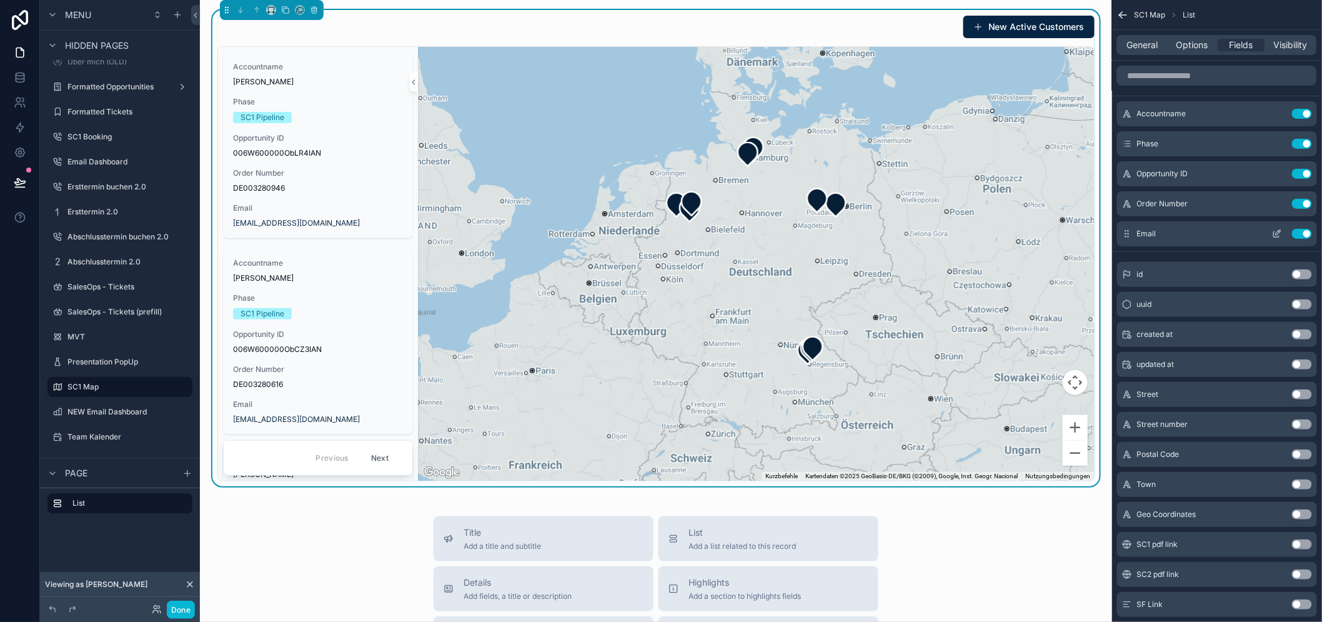
click at [1312, 233] on button "Use setting" at bounding box center [1302, 234] width 20 height 10
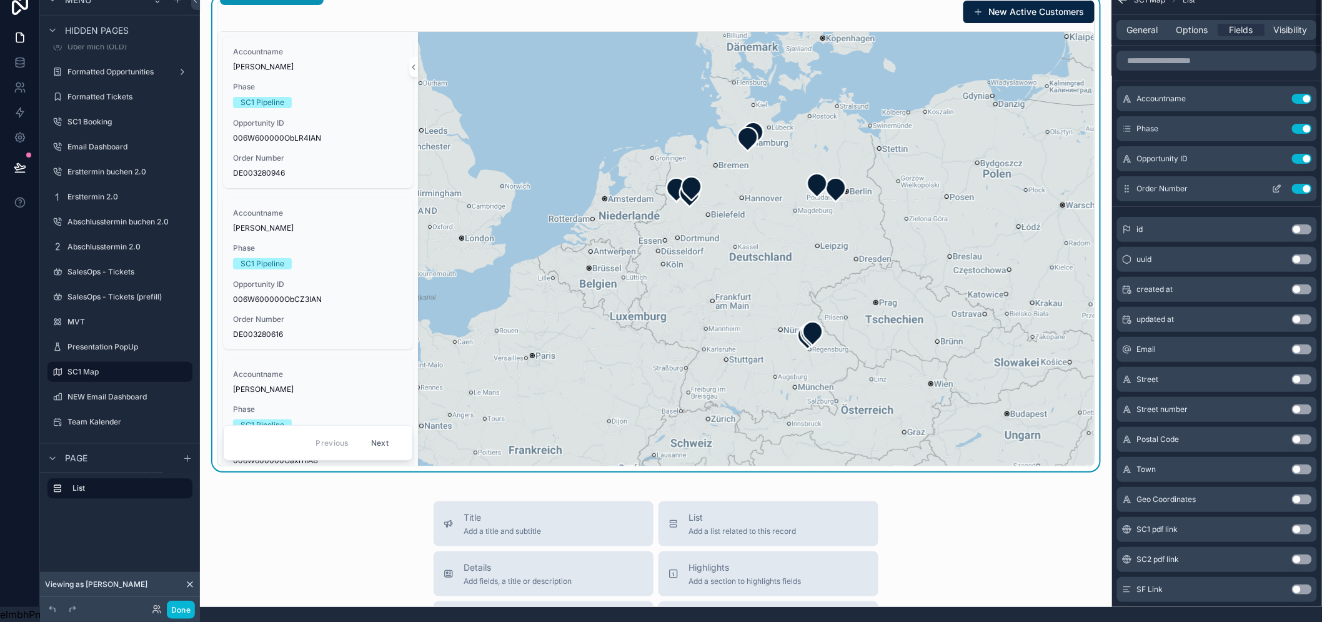
scroll to position [0, 0]
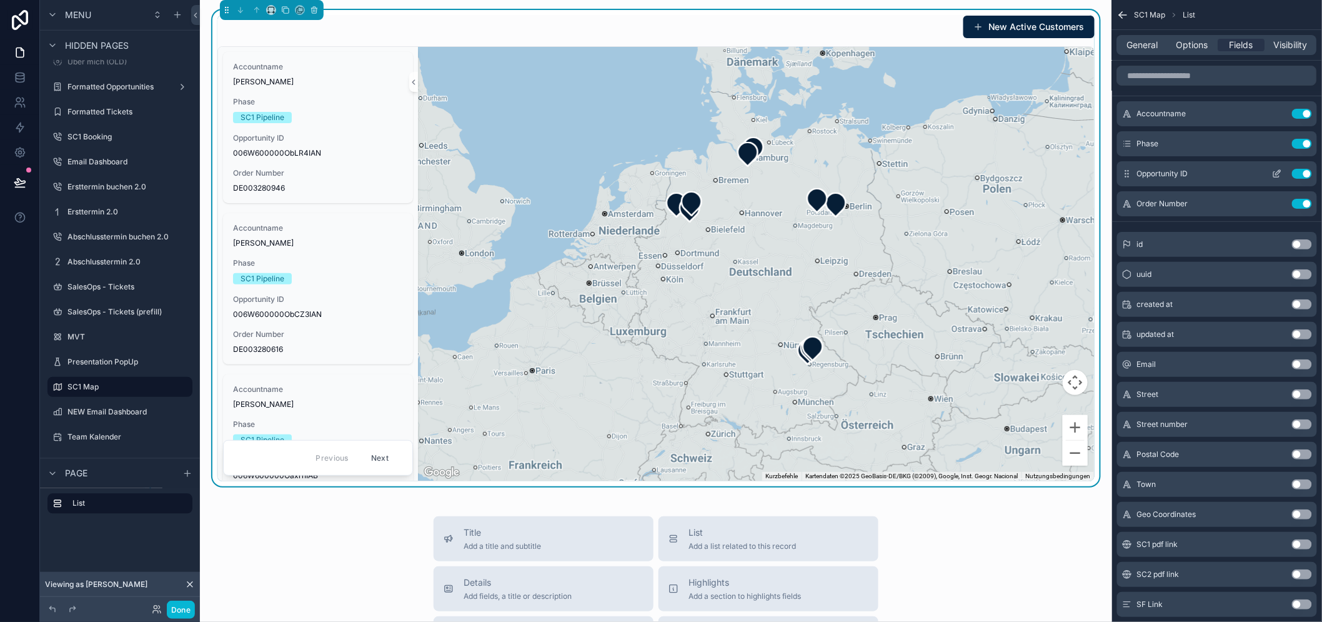
click at [1312, 176] on button "Use setting" at bounding box center [1302, 174] width 20 height 10
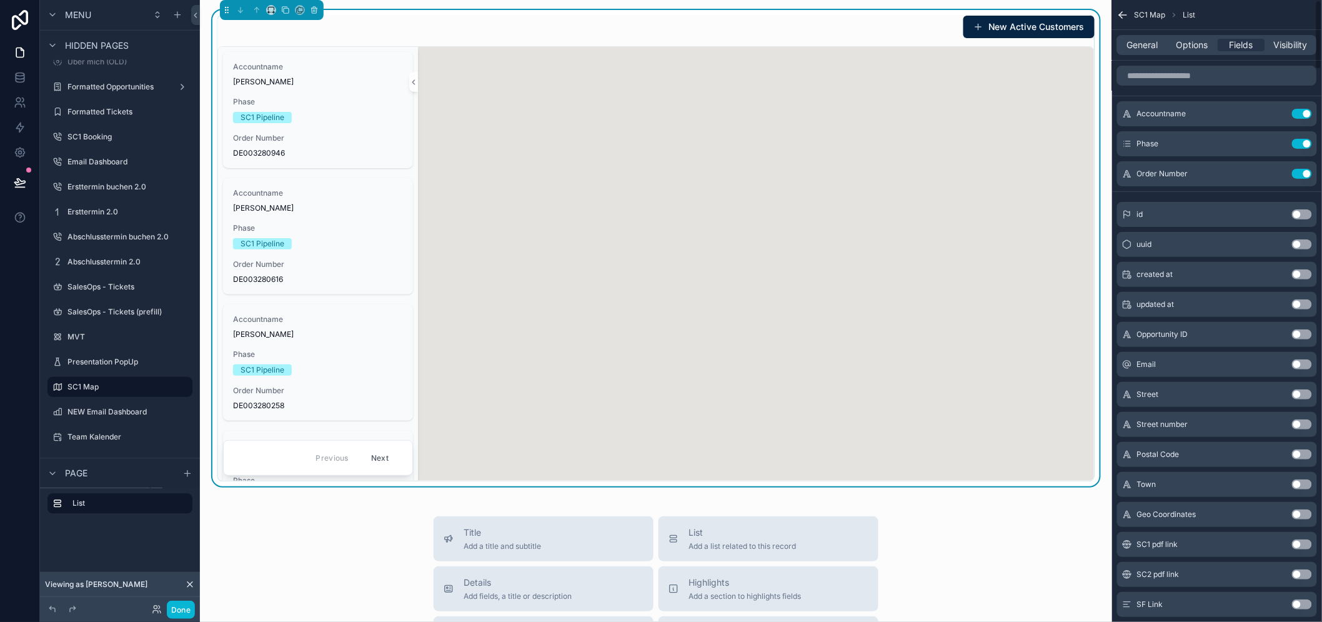
scroll to position [26, 0]
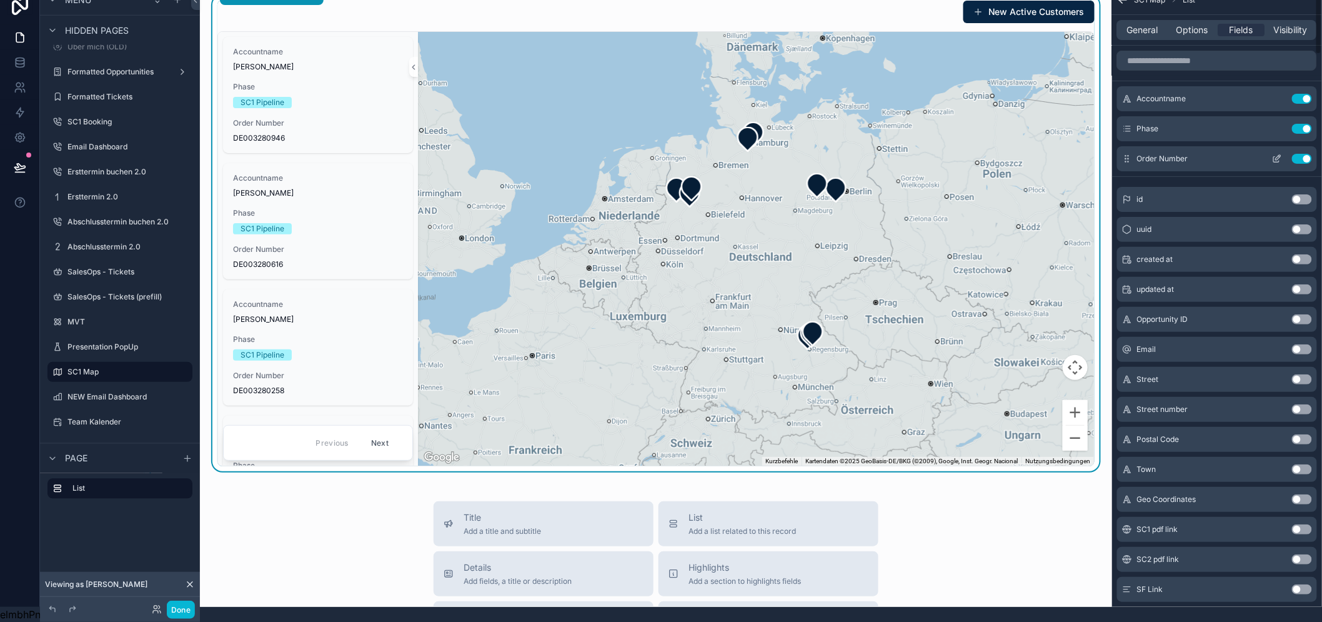
click at [1311, 154] on button "Use setting" at bounding box center [1302, 159] width 20 height 10
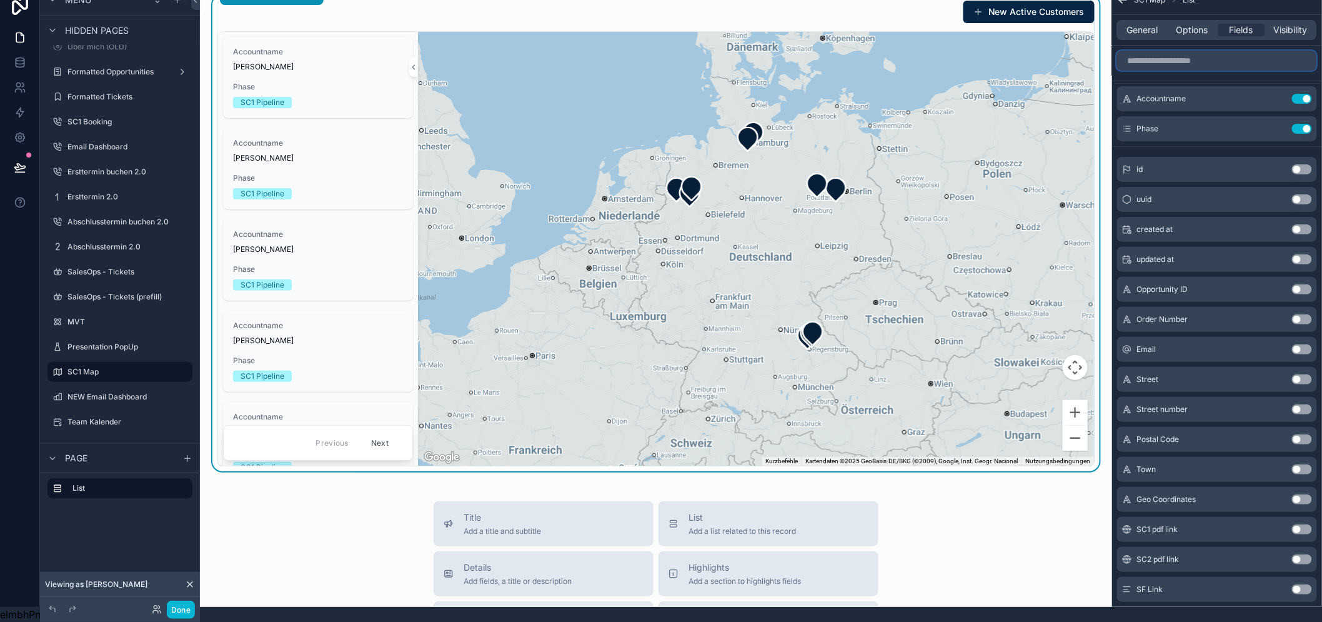
click at [1252, 51] on input "scrollable content" at bounding box center [1217, 61] width 200 height 20
click at [1310, 124] on button "Use setting" at bounding box center [1302, 129] width 20 height 10
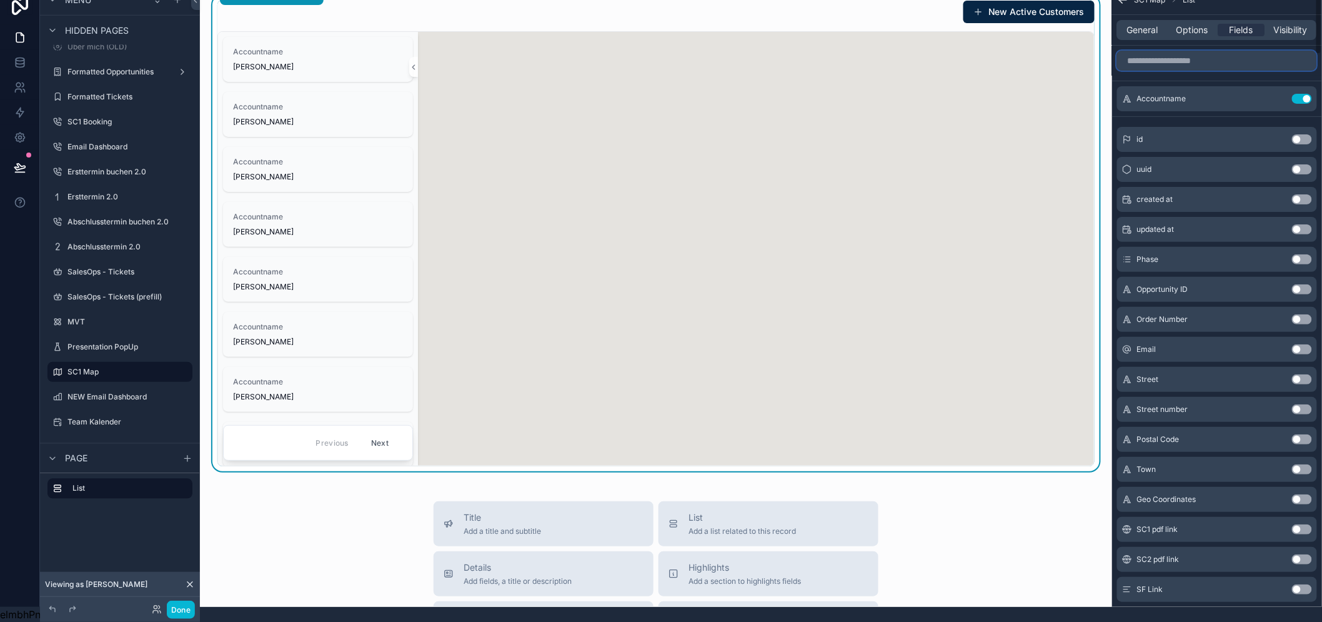
click at [1238, 52] on input "scrollable content" at bounding box center [1217, 61] width 200 height 20
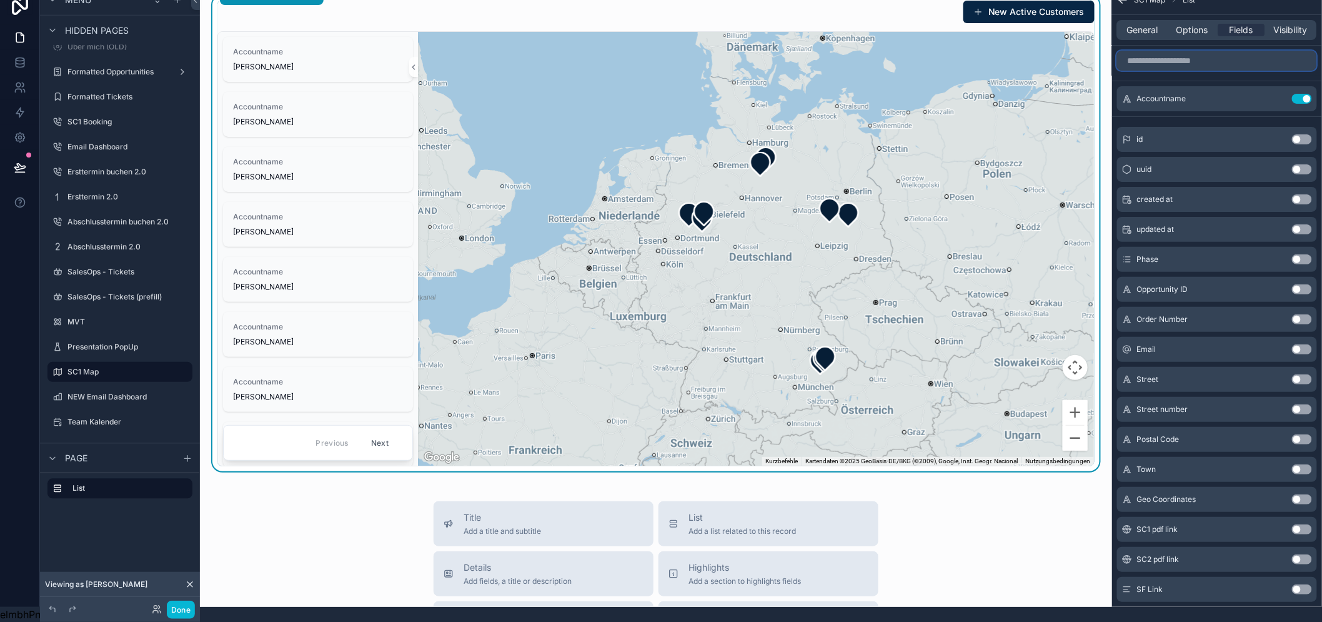
type input "*"
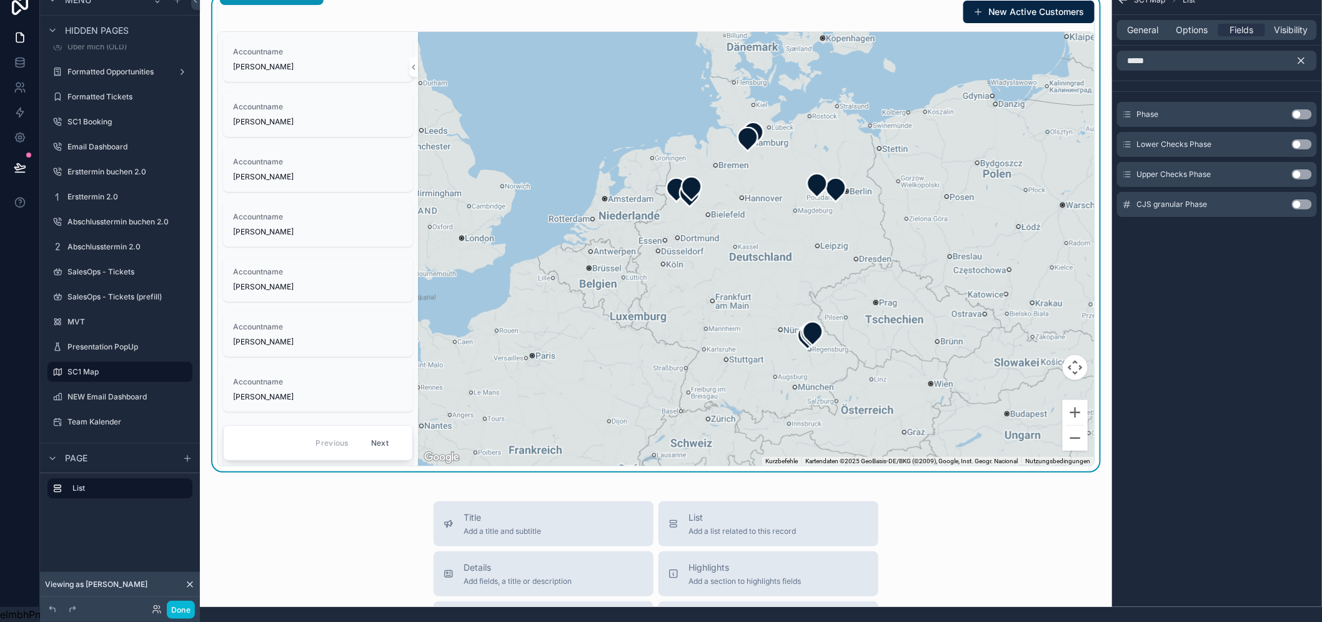
click at [1306, 109] on button "Use setting" at bounding box center [1302, 114] width 20 height 10
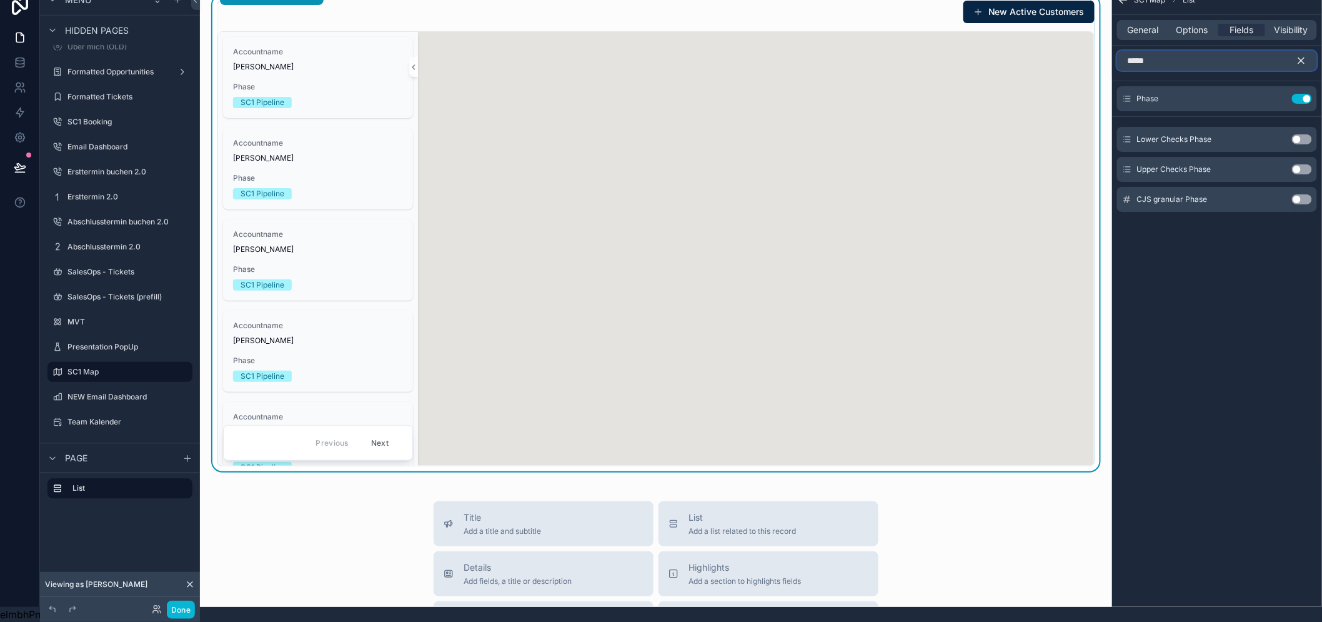
click at [1226, 51] on input "*****" at bounding box center [1217, 61] width 200 height 20
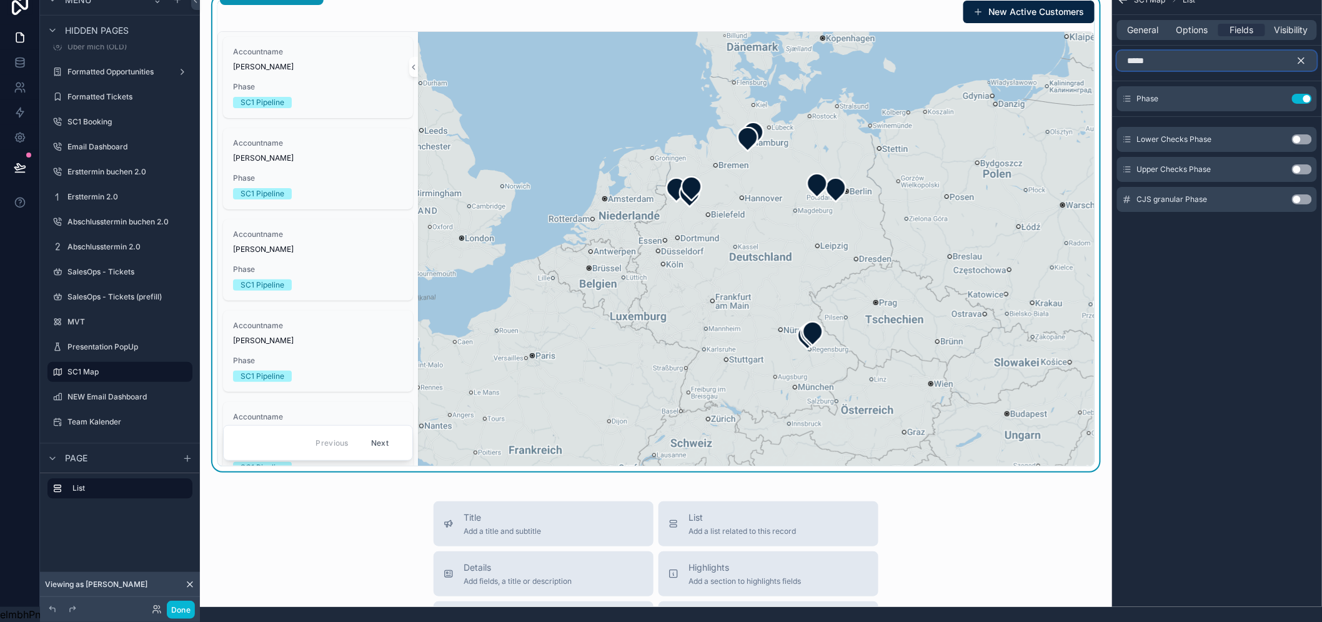
click at [1226, 51] on input "*****" at bounding box center [1217, 61] width 200 height 20
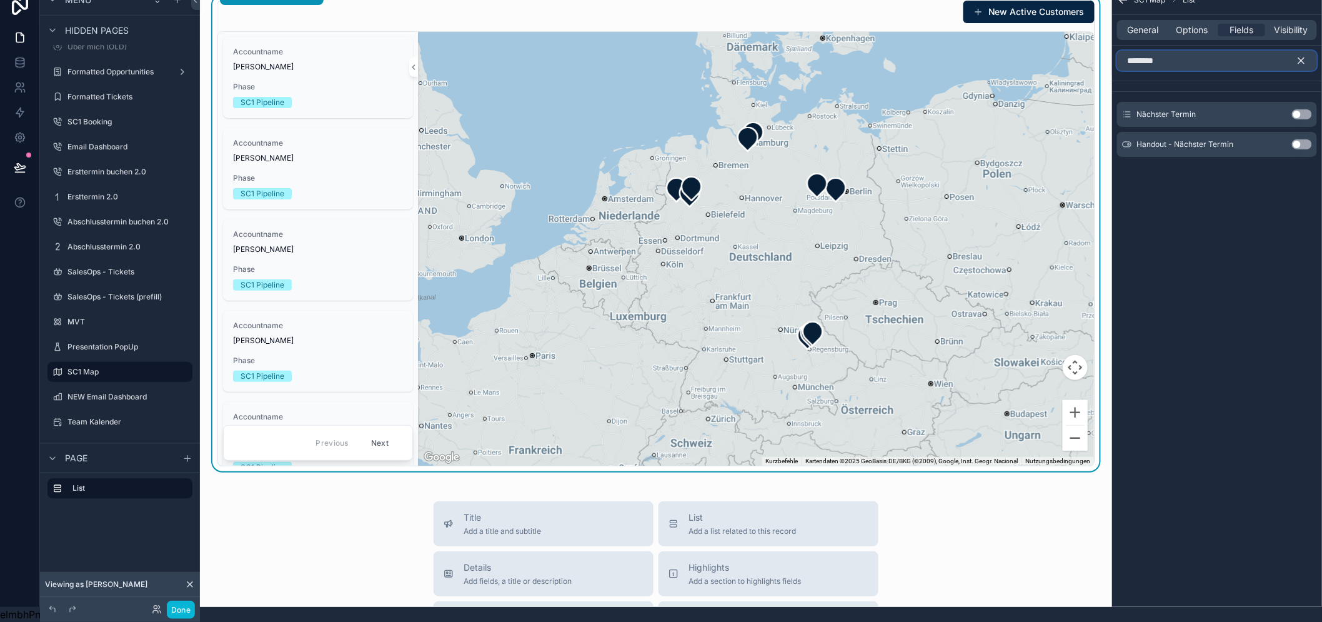
type input "********"
click at [1306, 109] on button "Use setting" at bounding box center [1302, 114] width 20 height 10
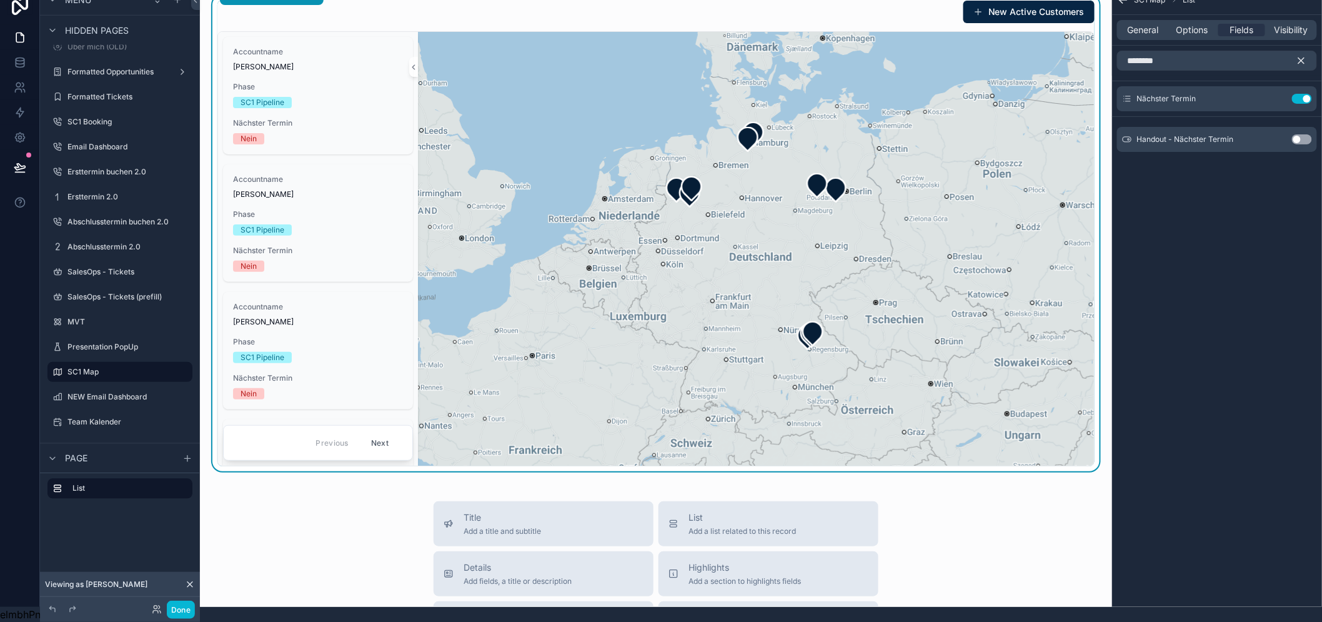
scroll to position [0, 0]
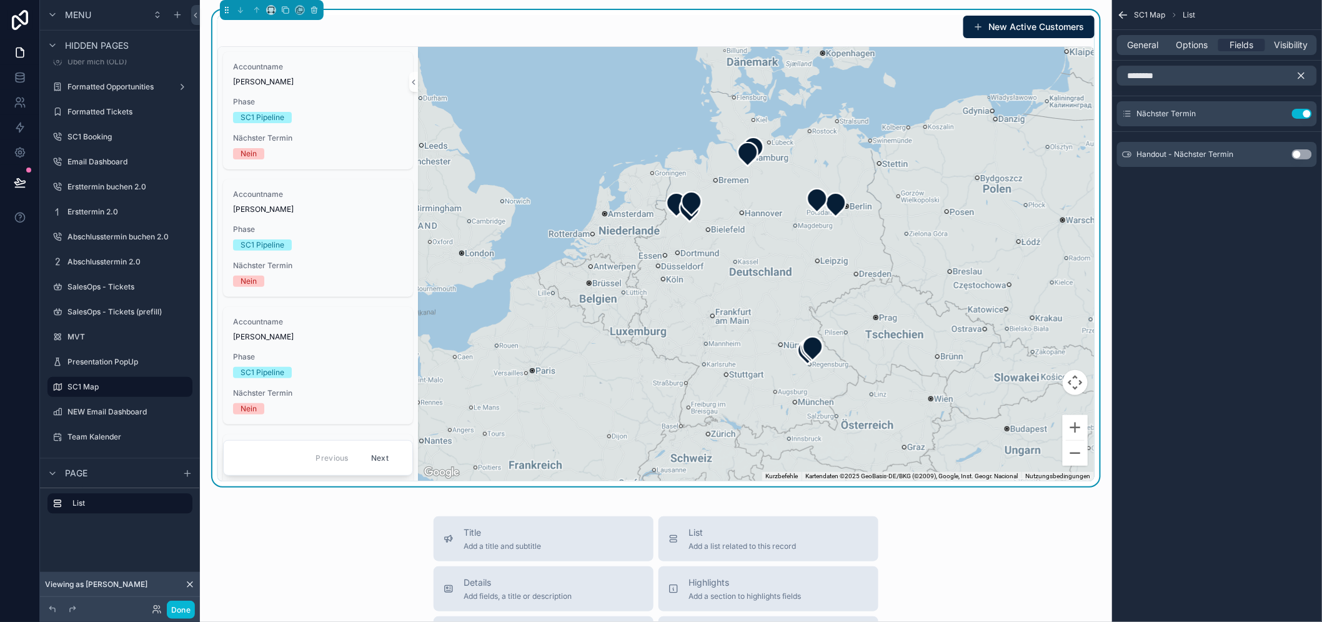
click at [1307, 76] on icon "scrollable content" at bounding box center [1301, 75] width 11 height 11
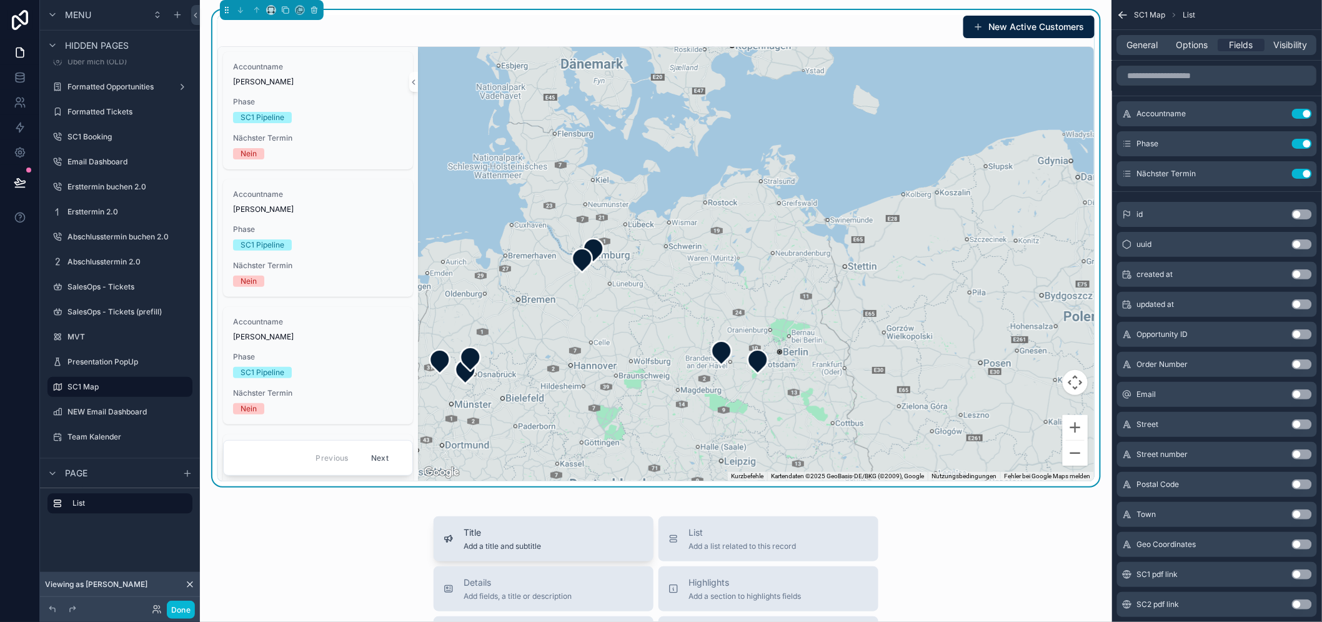
click at [559, 543] on div "Title Add a title and subtitle" at bounding box center [544, 538] width 200 height 25
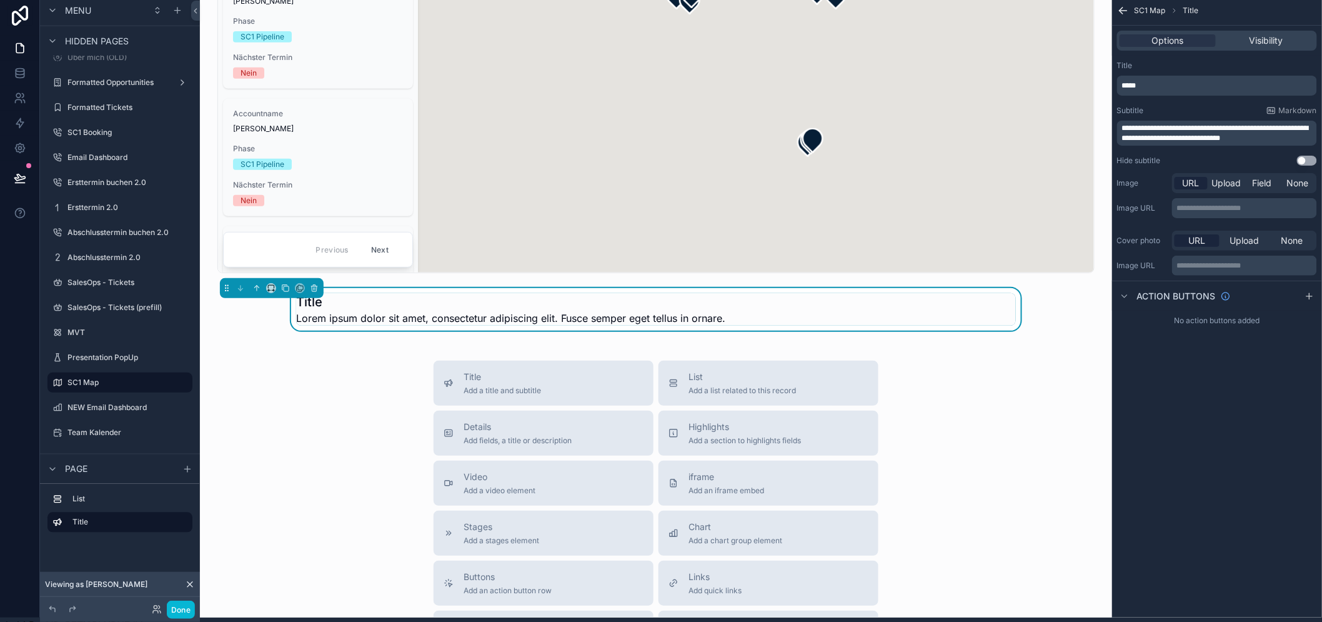
scroll to position [209, 0]
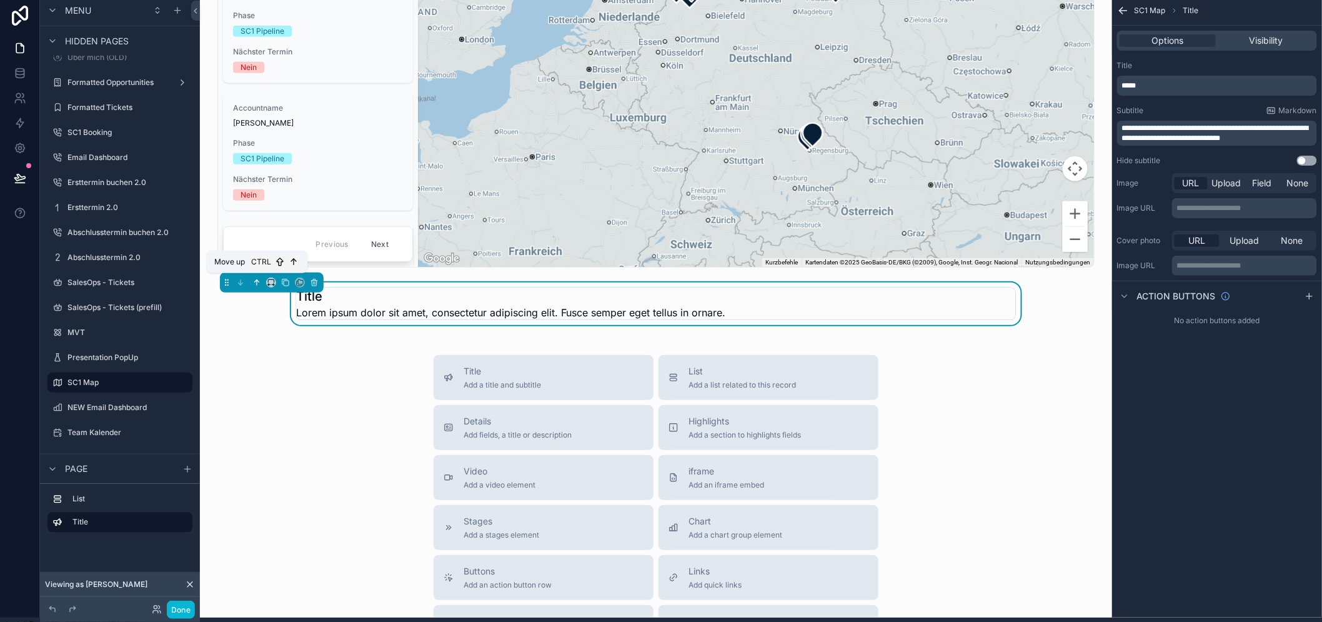
click at [257, 285] on icon "scrollable content" at bounding box center [257, 282] width 0 height 5
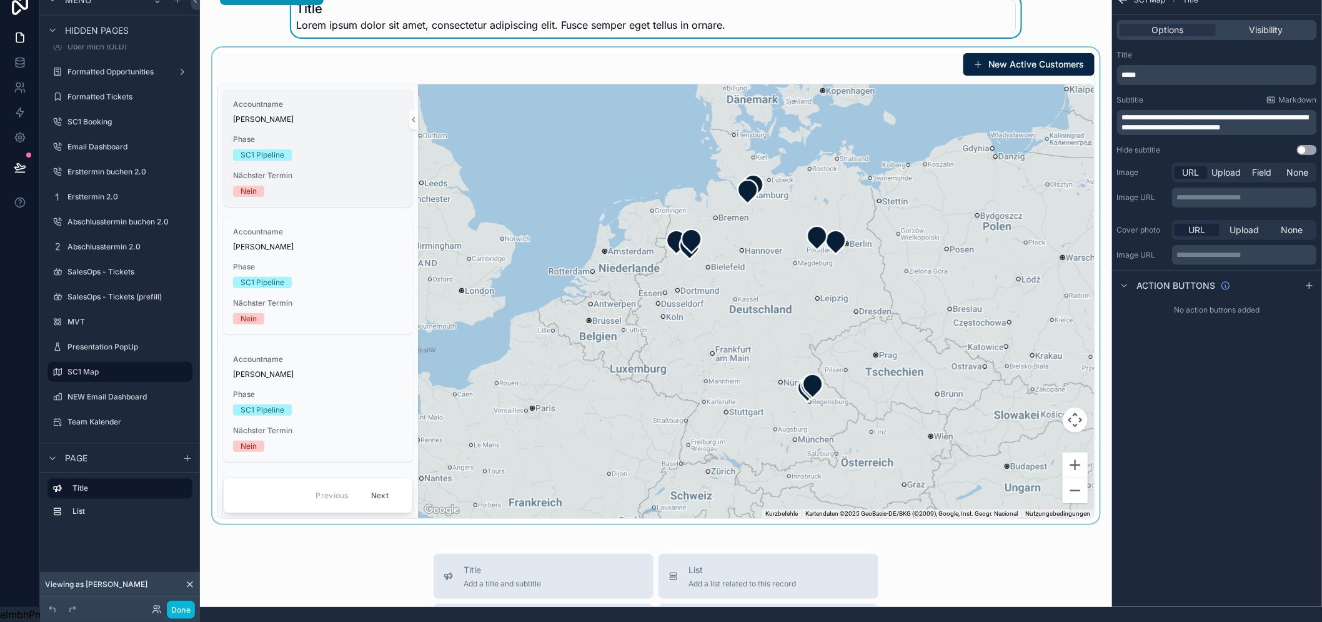
scroll to position [0, 0]
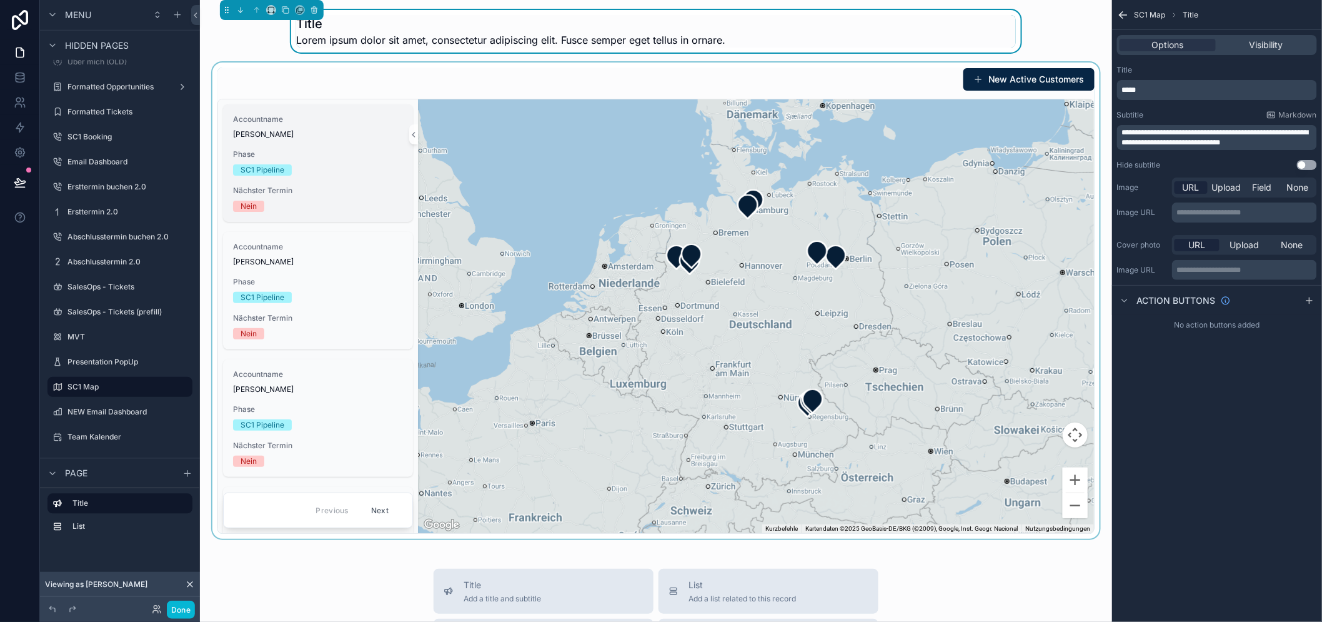
click at [307, 151] on span "Phase" at bounding box center [318, 154] width 170 height 10
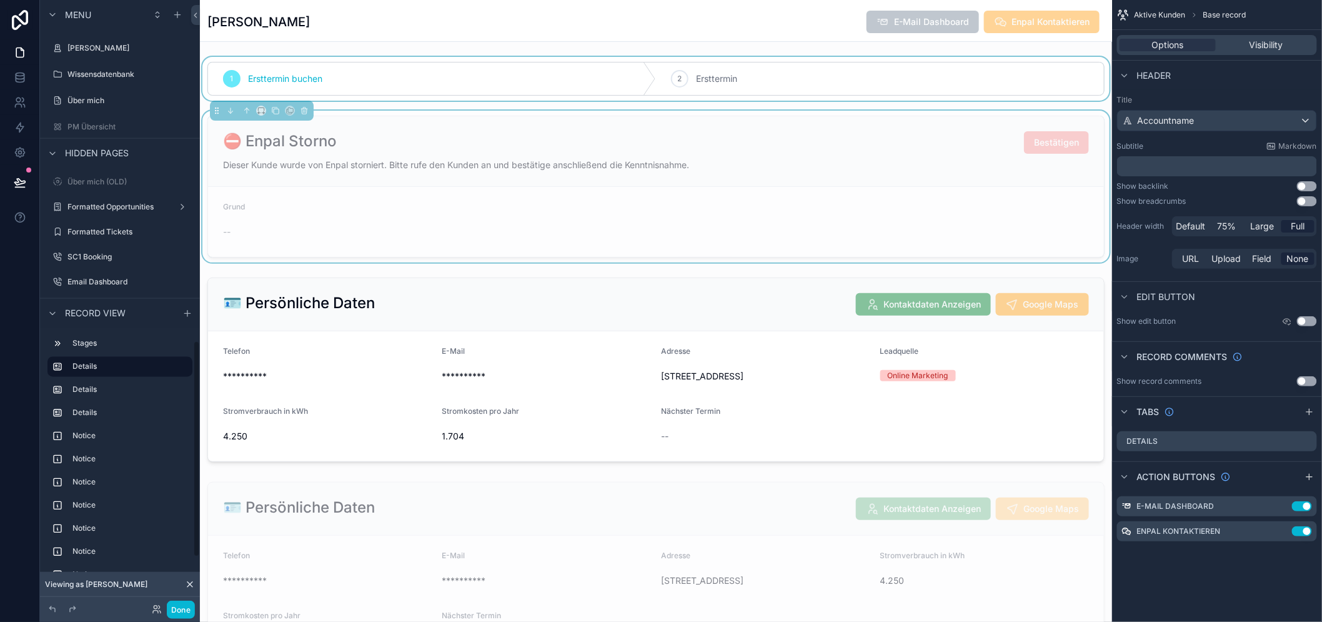
scroll to position [971, 0]
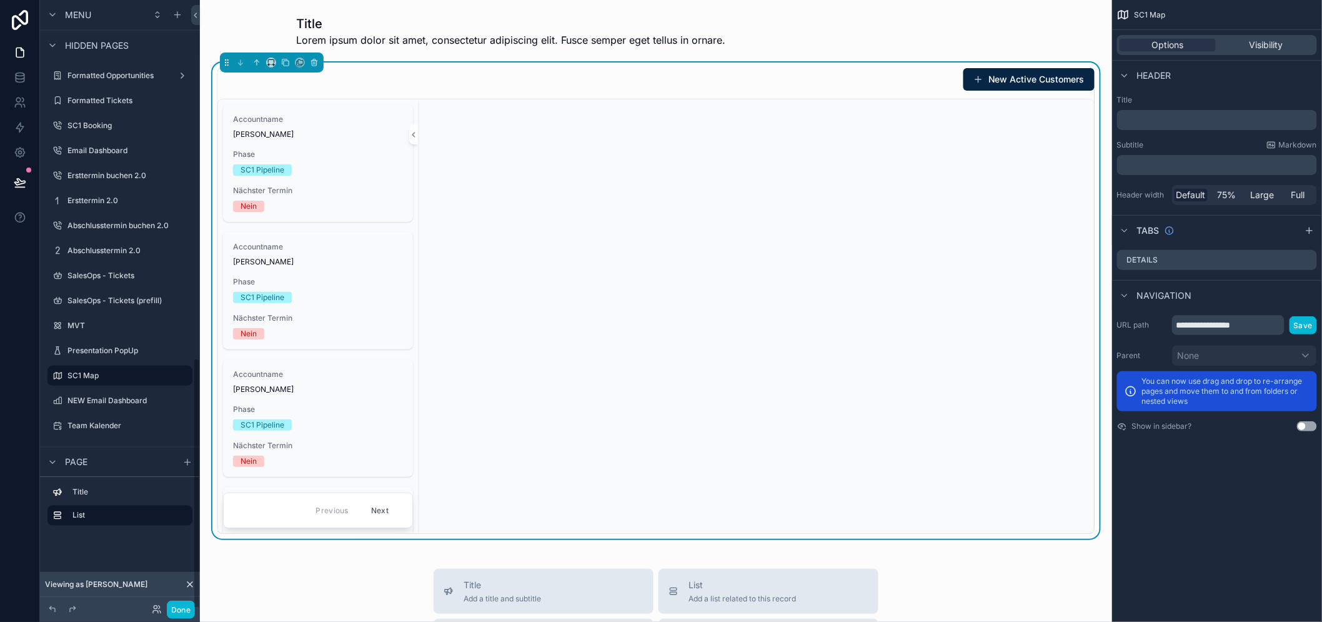
scroll to position [851, 0]
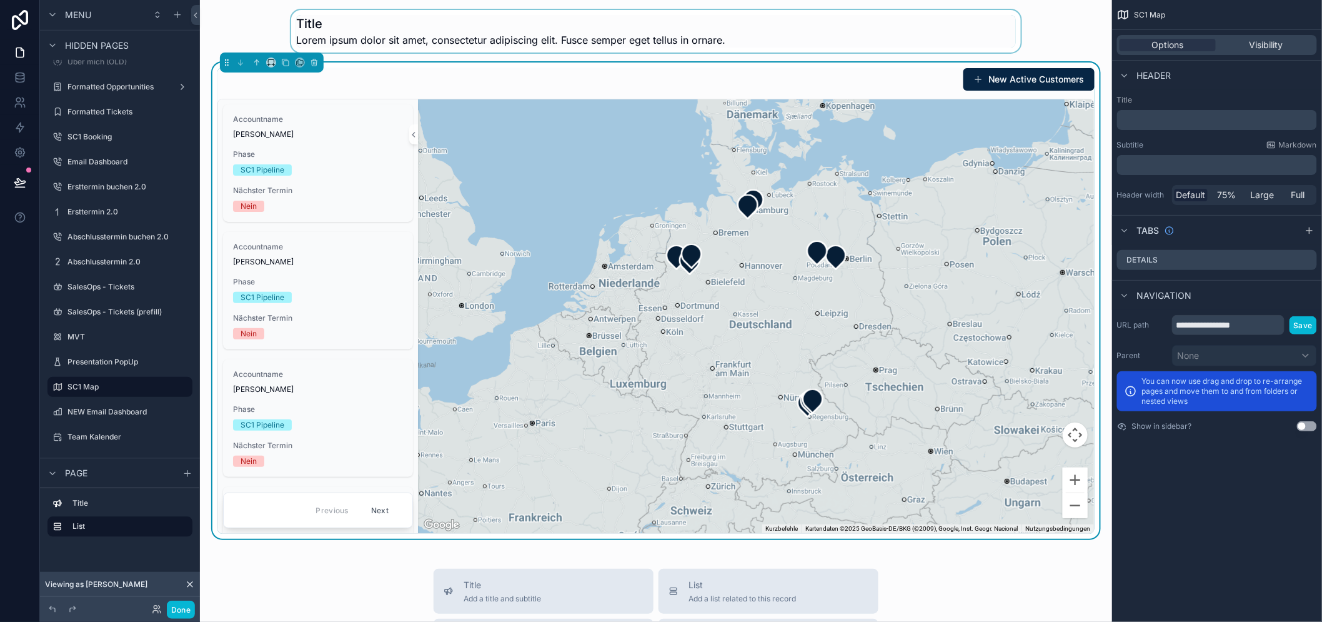
click at [842, 37] on div "scrollable content" at bounding box center [656, 31] width 892 height 42
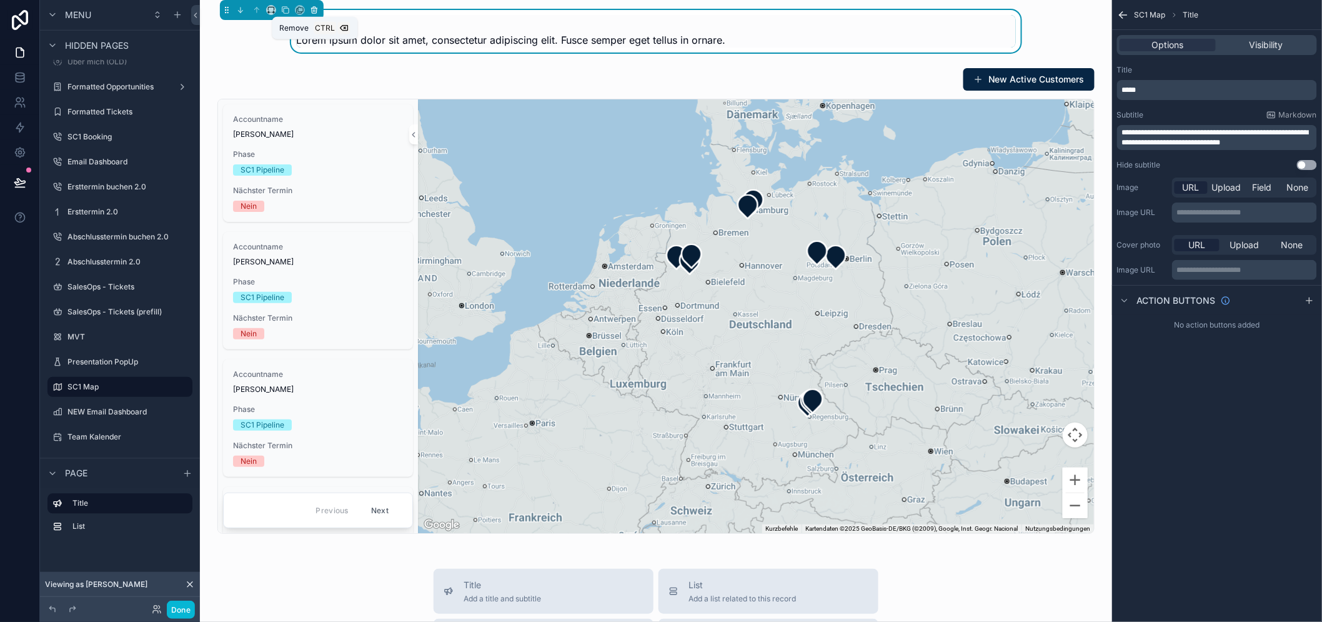
click at [314, 11] on icon "scrollable content" at bounding box center [314, 10] width 9 height 9
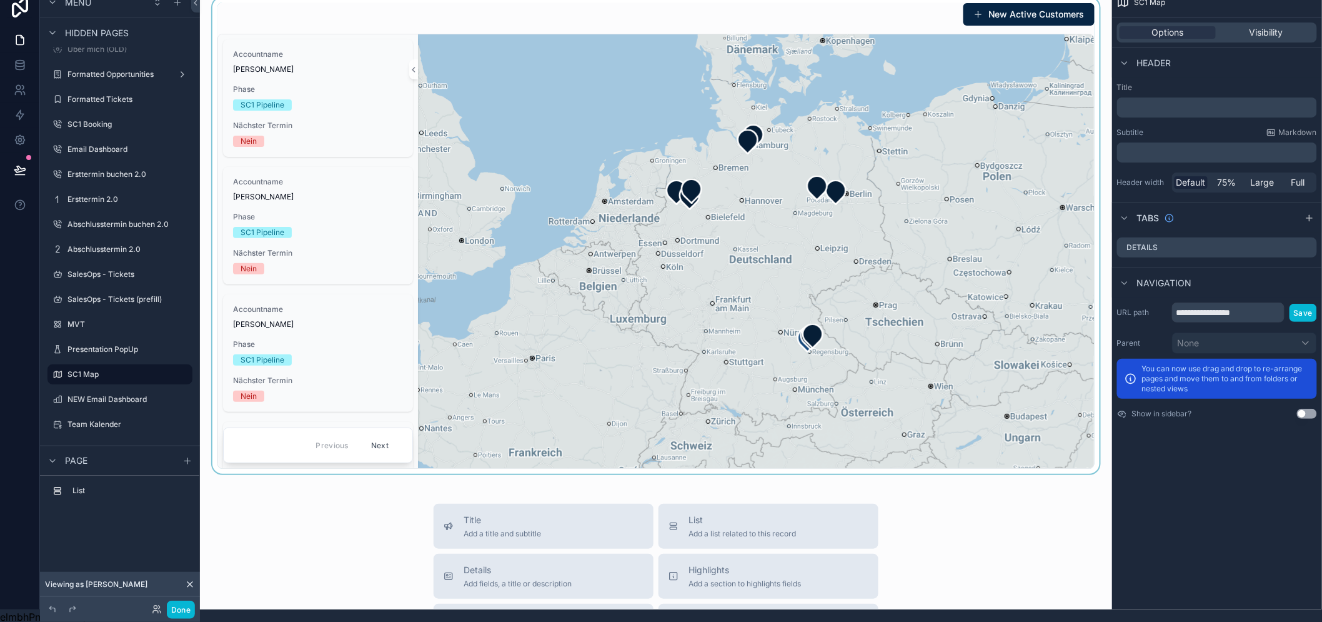
scroll to position [0, 0]
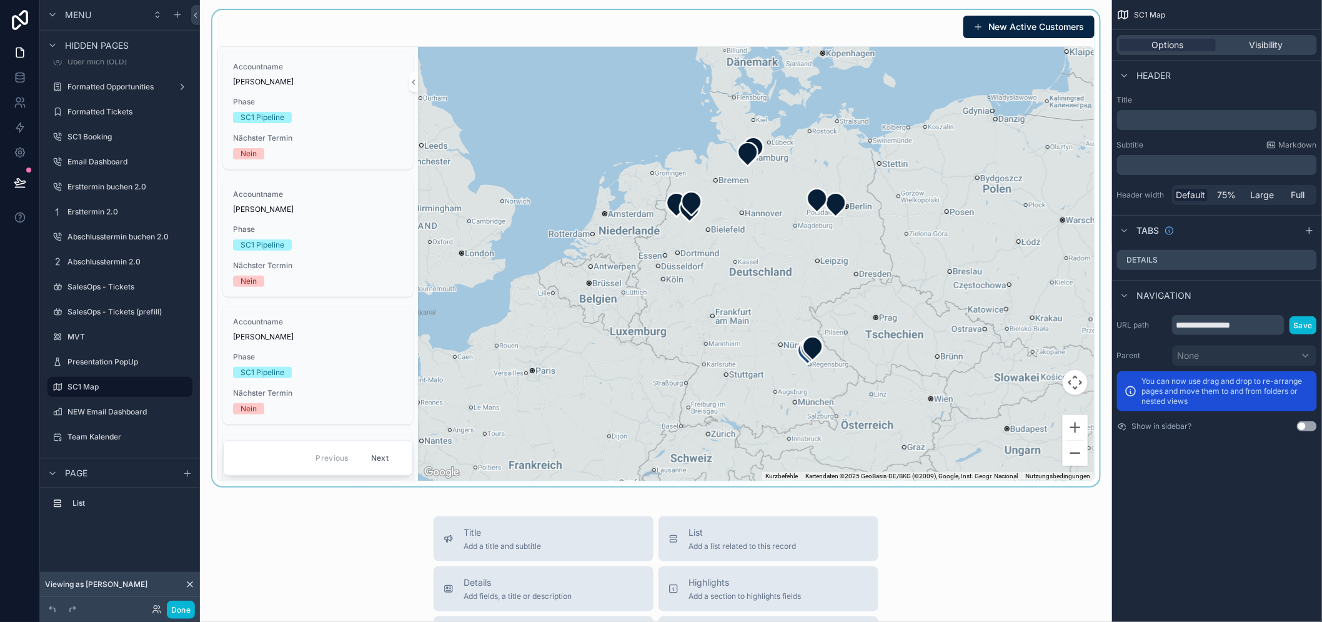
click at [421, 34] on div "scrollable content" at bounding box center [656, 248] width 892 height 476
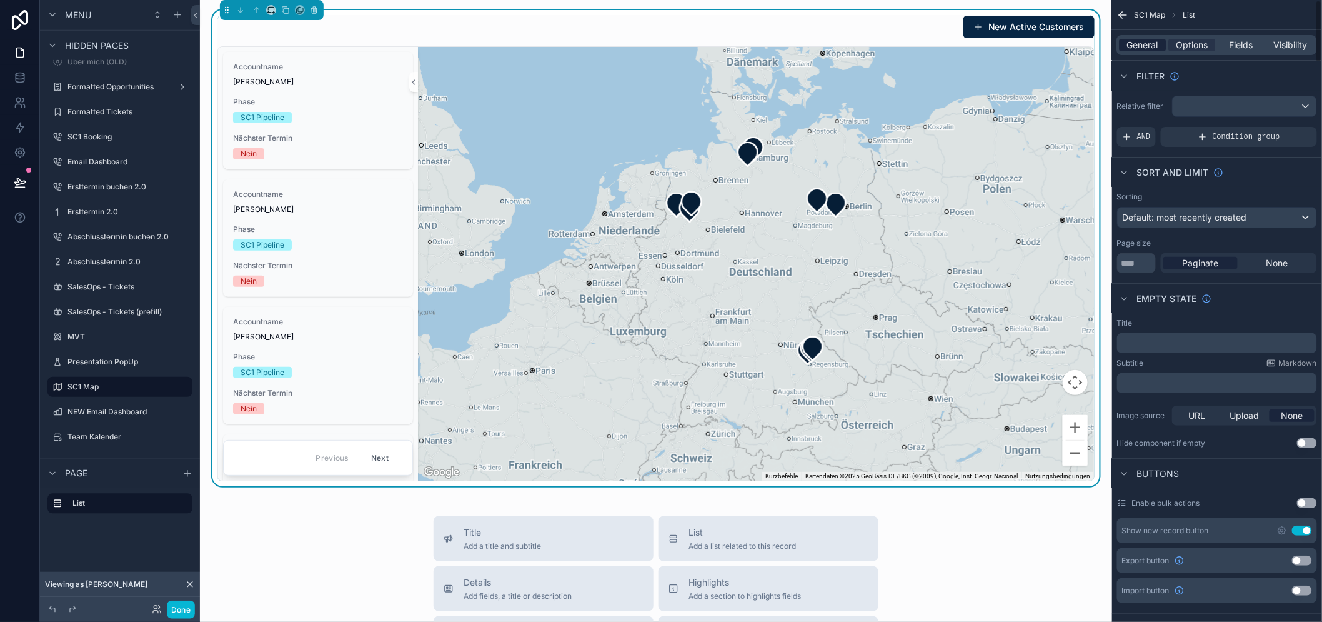
click at [1143, 42] on span "General" at bounding box center [1143, 45] width 31 height 12
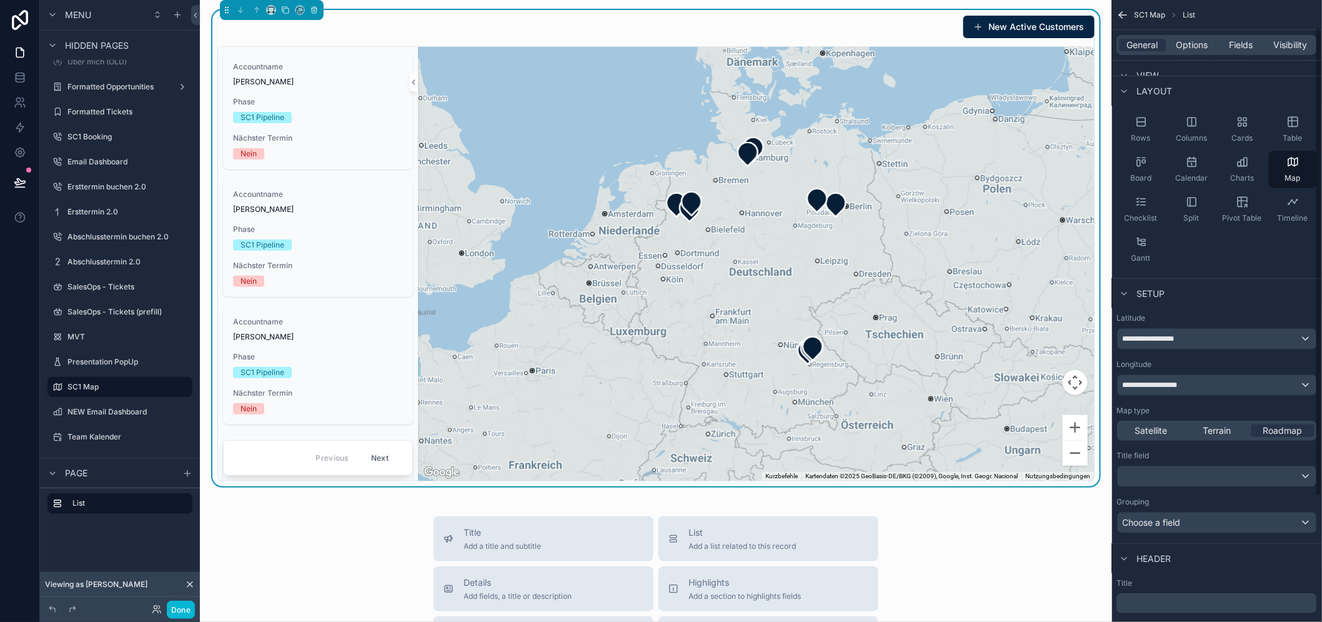
scroll to position [69, 0]
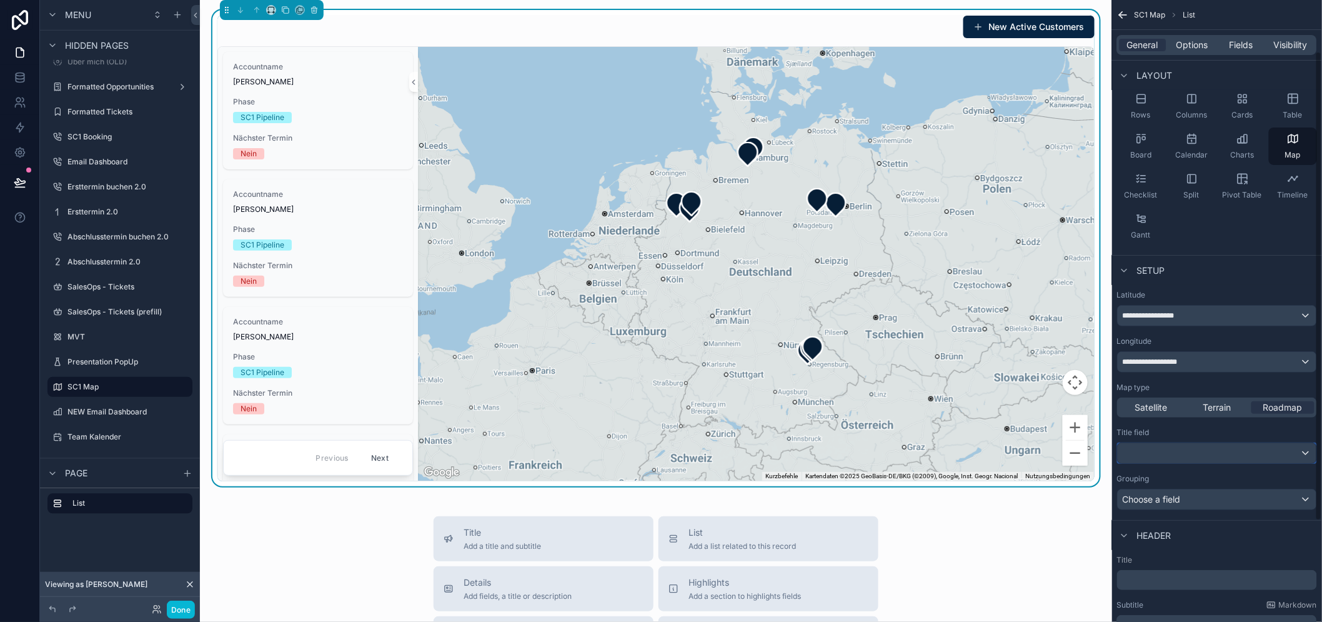
click at [1188, 455] on div "scrollable content" at bounding box center [1217, 453] width 199 height 20
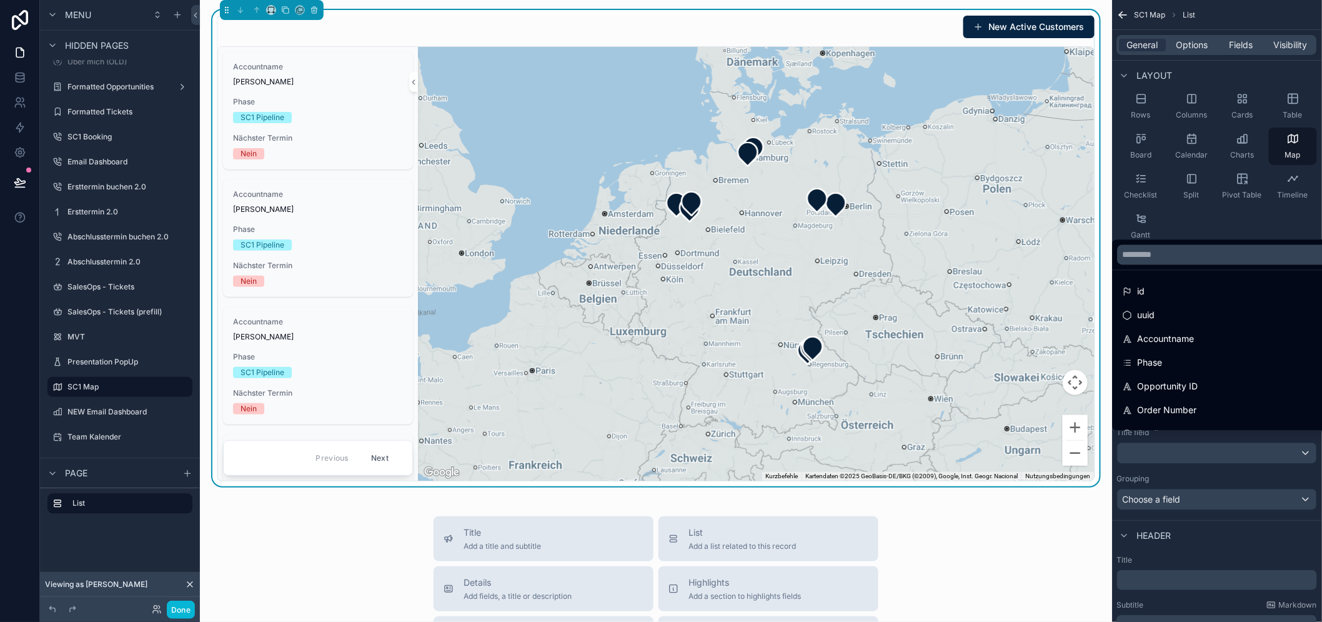
click at [1188, 455] on div "scrollable content" at bounding box center [661, 311] width 1322 height 622
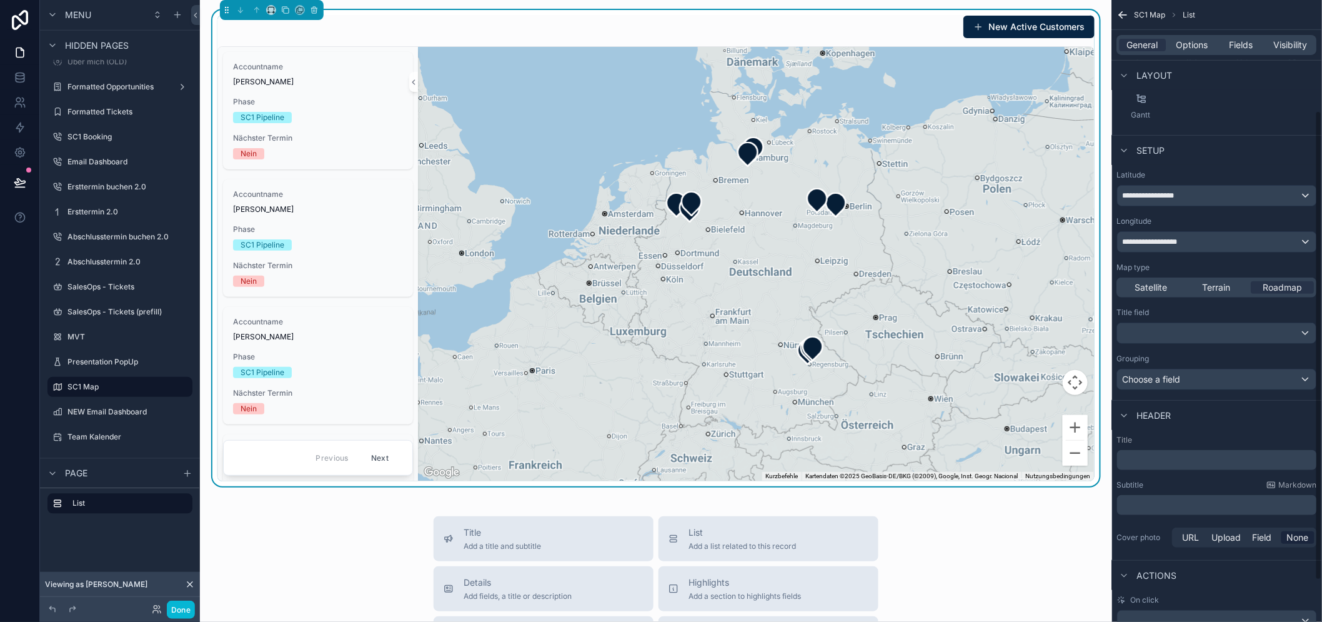
scroll to position [208, 0]
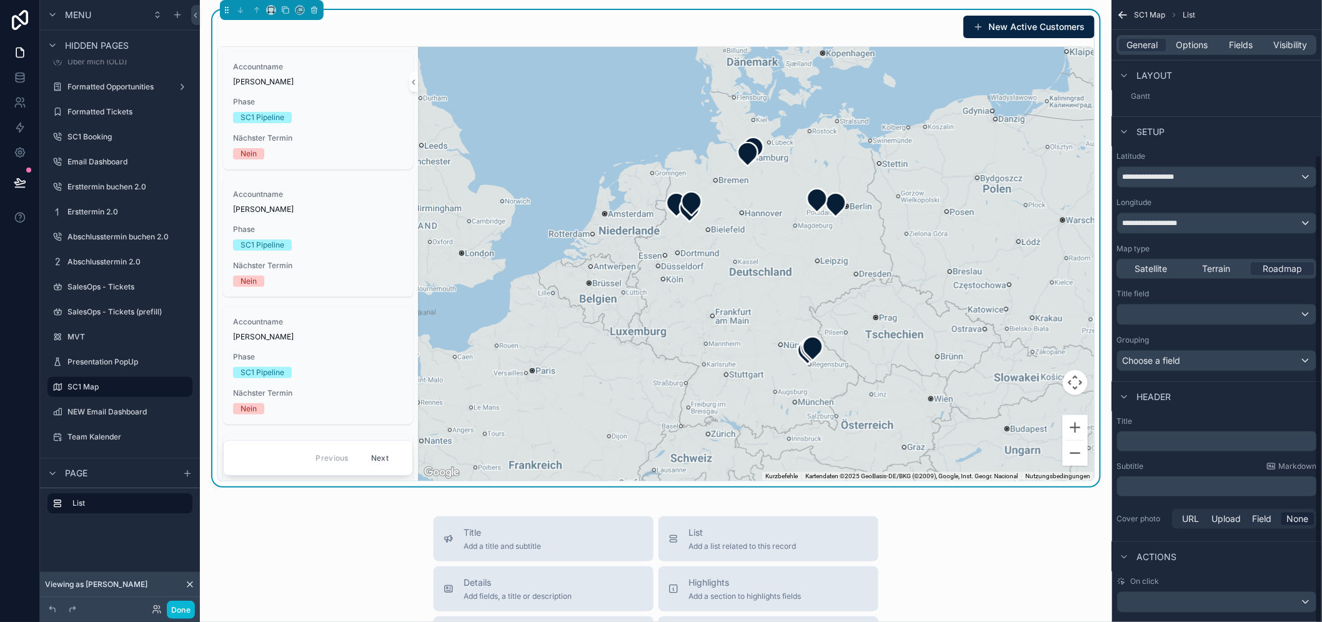
click at [1181, 449] on div "﻿" at bounding box center [1217, 441] width 200 height 20
click at [1179, 441] on p "﻿" at bounding box center [1218, 441] width 192 height 12
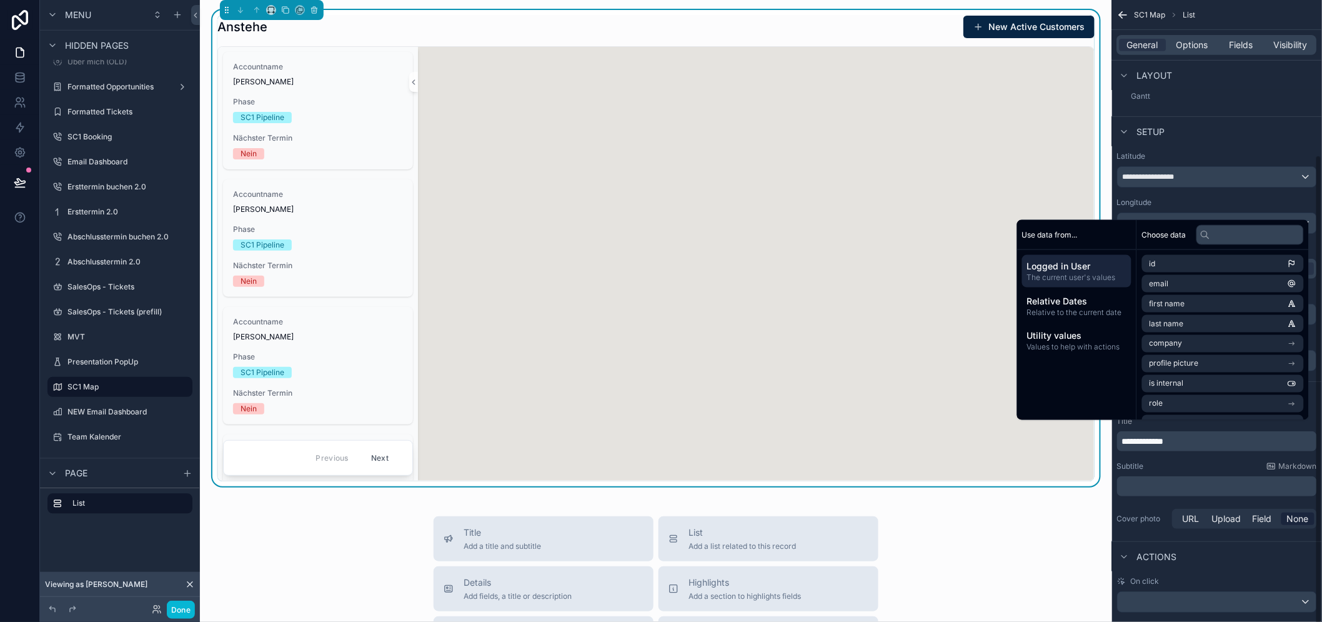
scroll to position [26, 0]
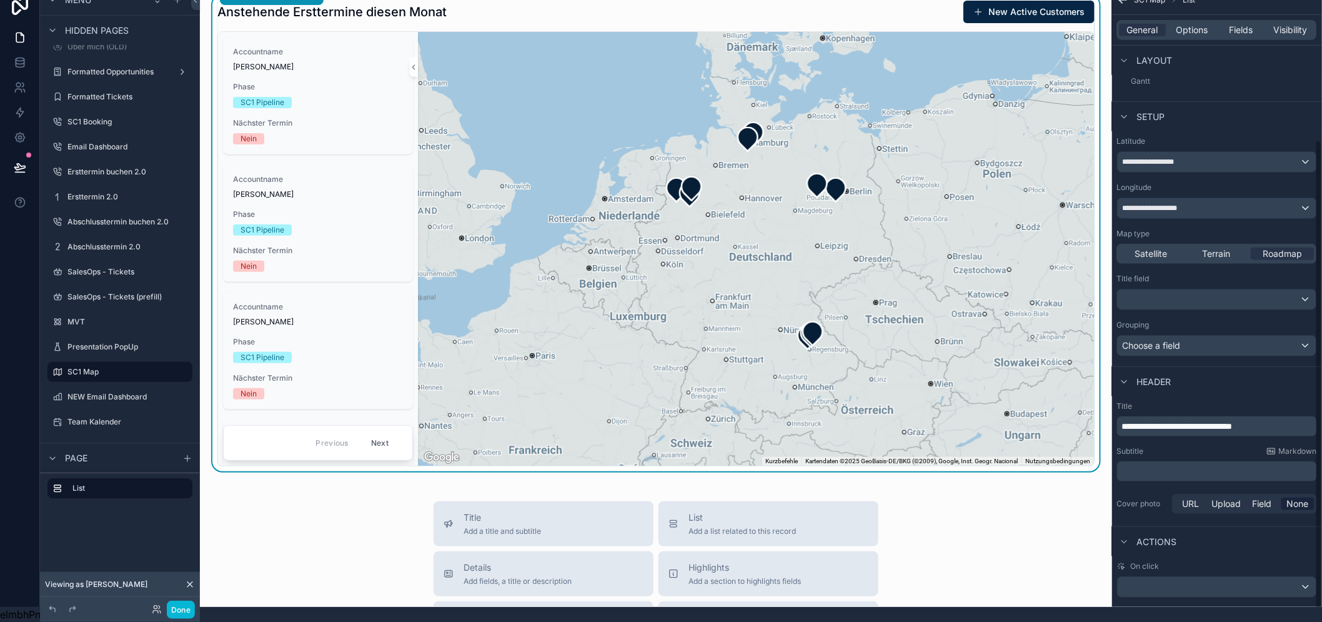
click at [1135, 422] on span "**********" at bounding box center [1177, 426] width 111 height 9
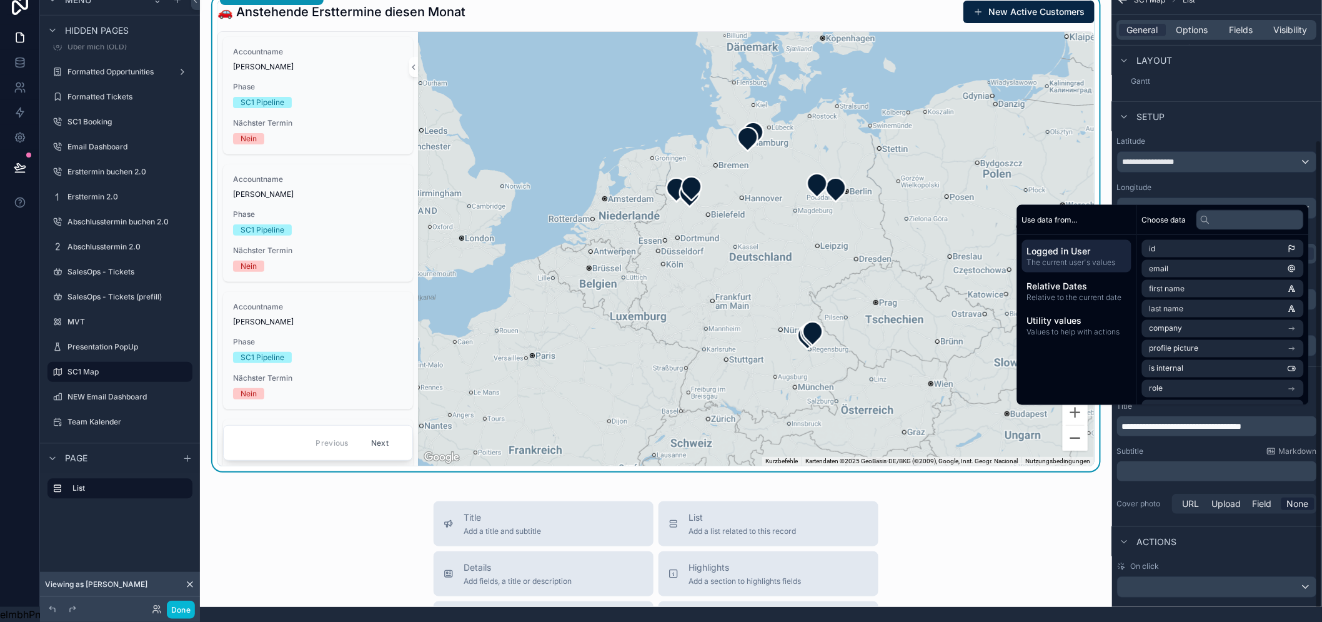
click at [1251, 556] on div "On click" at bounding box center [1217, 579] width 210 height 46
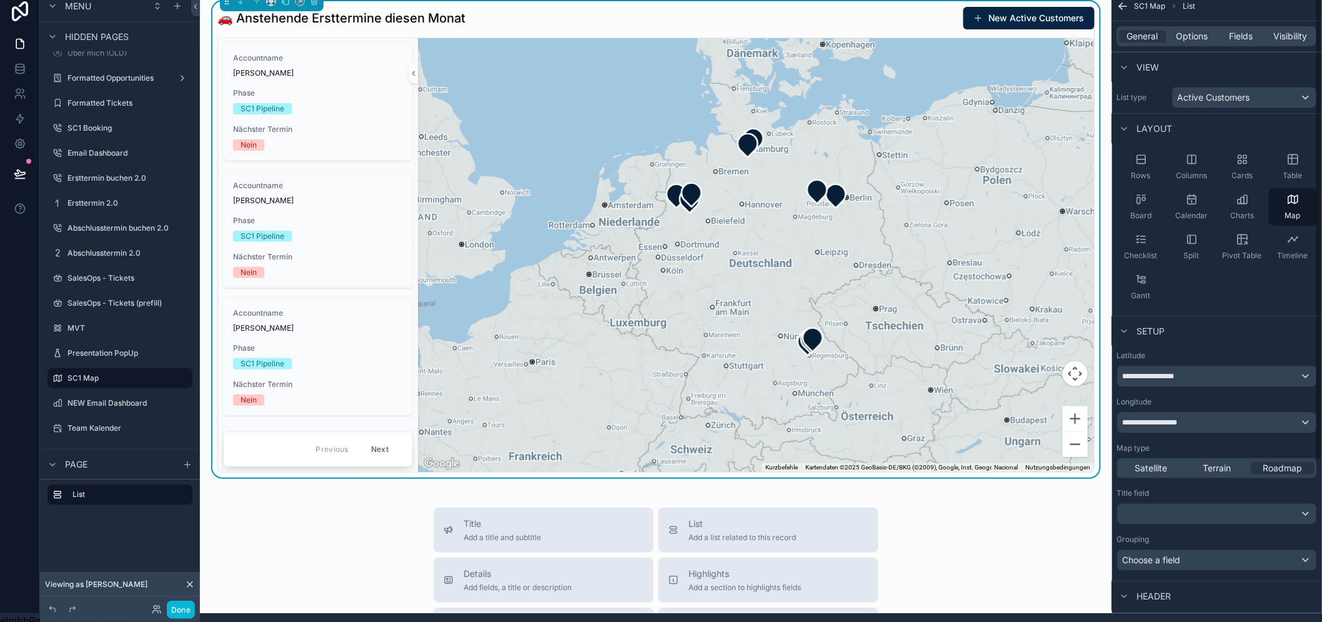
scroll to position [0, 0]
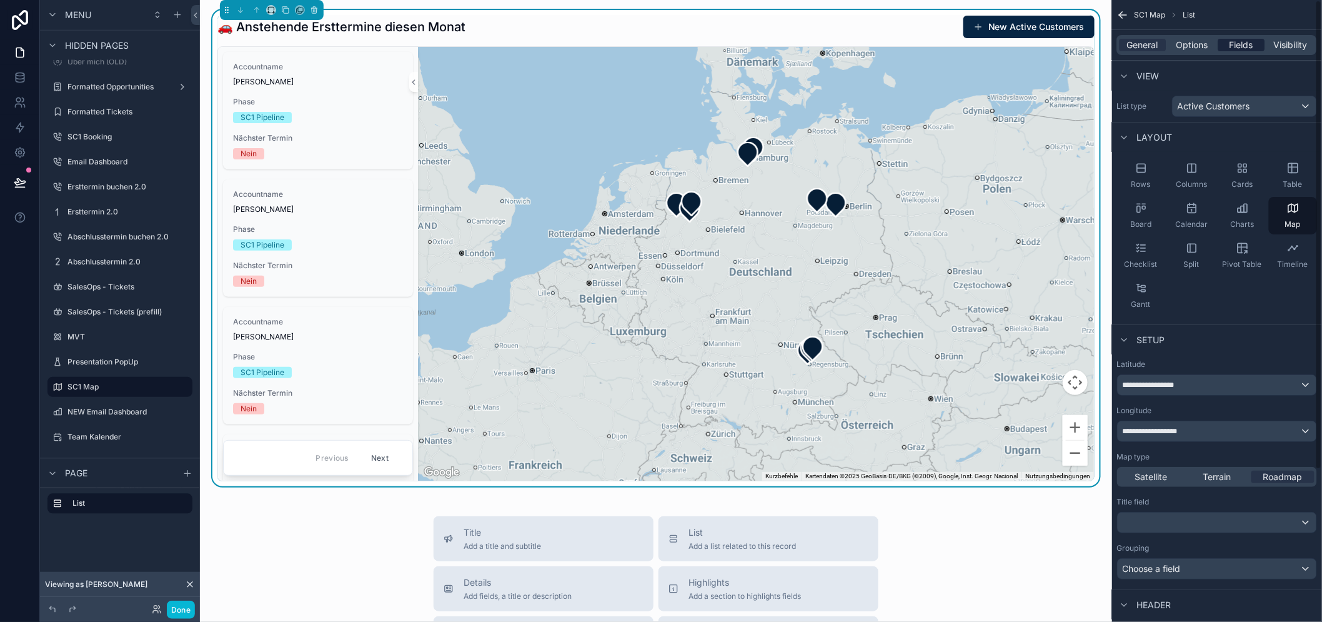
drag, startPoint x: 1246, startPoint y: 41, endPoint x: 1235, endPoint y: 48, distance: 13.0
click at [1246, 41] on span "Fields" at bounding box center [1242, 45] width 24 height 12
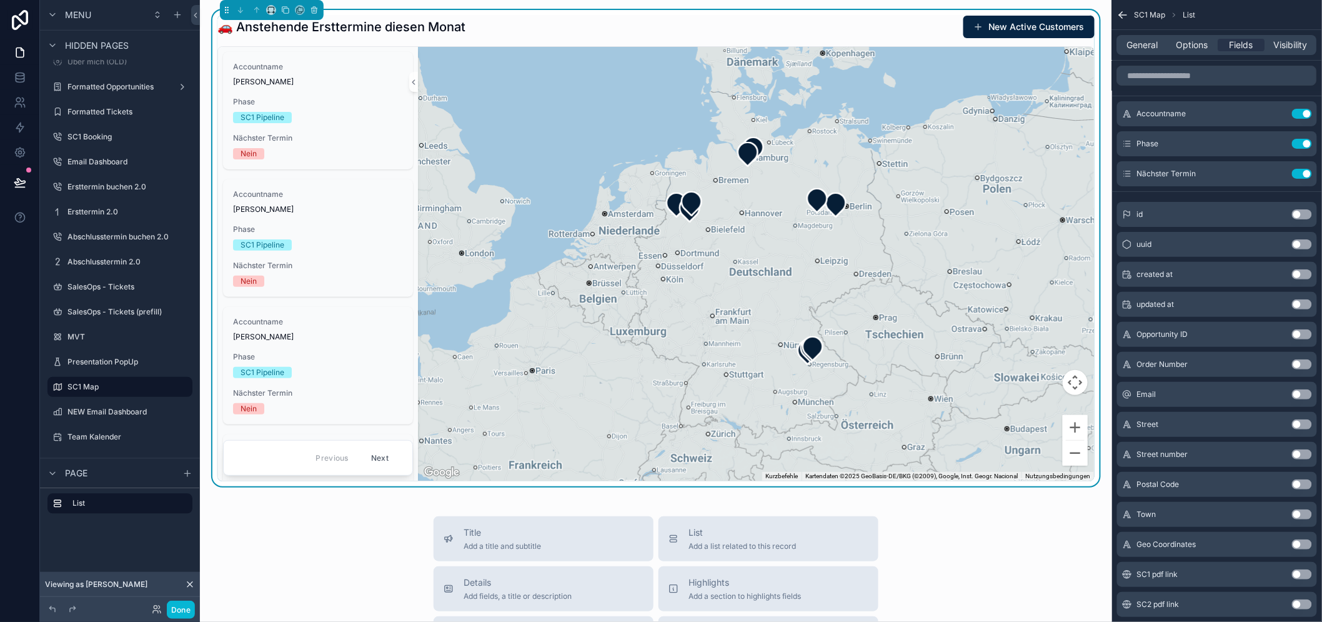
click at [1209, 53] on div "General Options Fields Visibility" at bounding box center [1217, 45] width 200 height 20
click at [1207, 48] on span "Options" at bounding box center [1192, 45] width 32 height 12
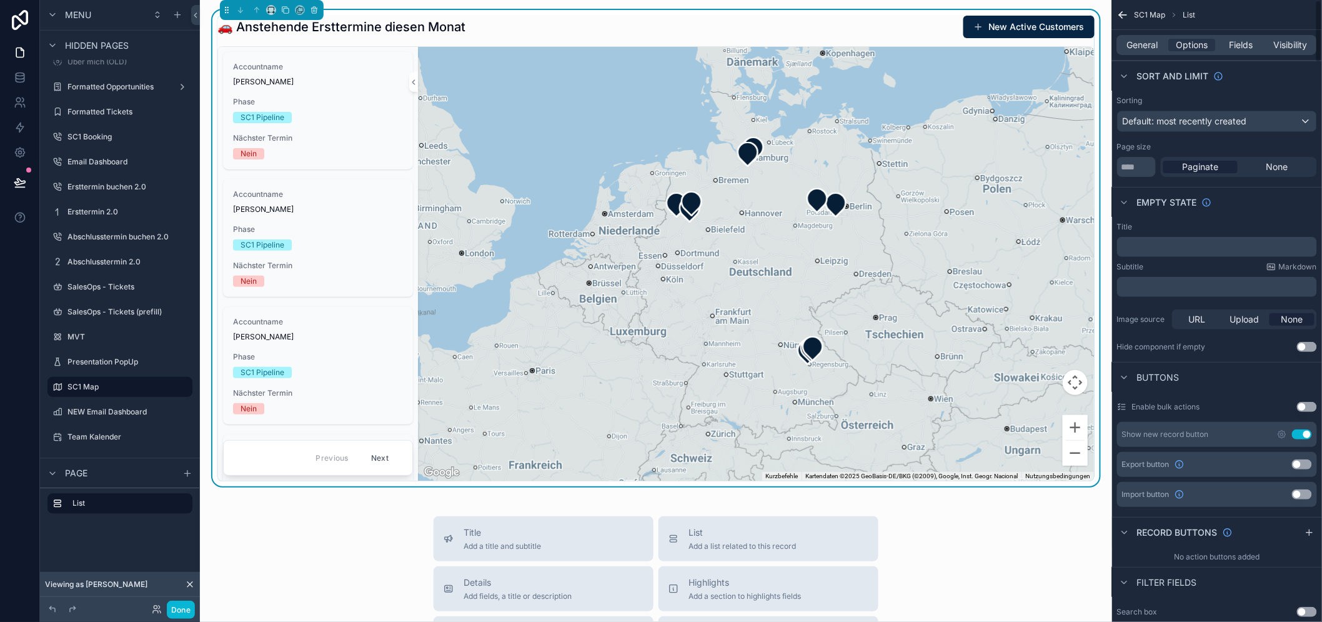
scroll to position [208, 0]
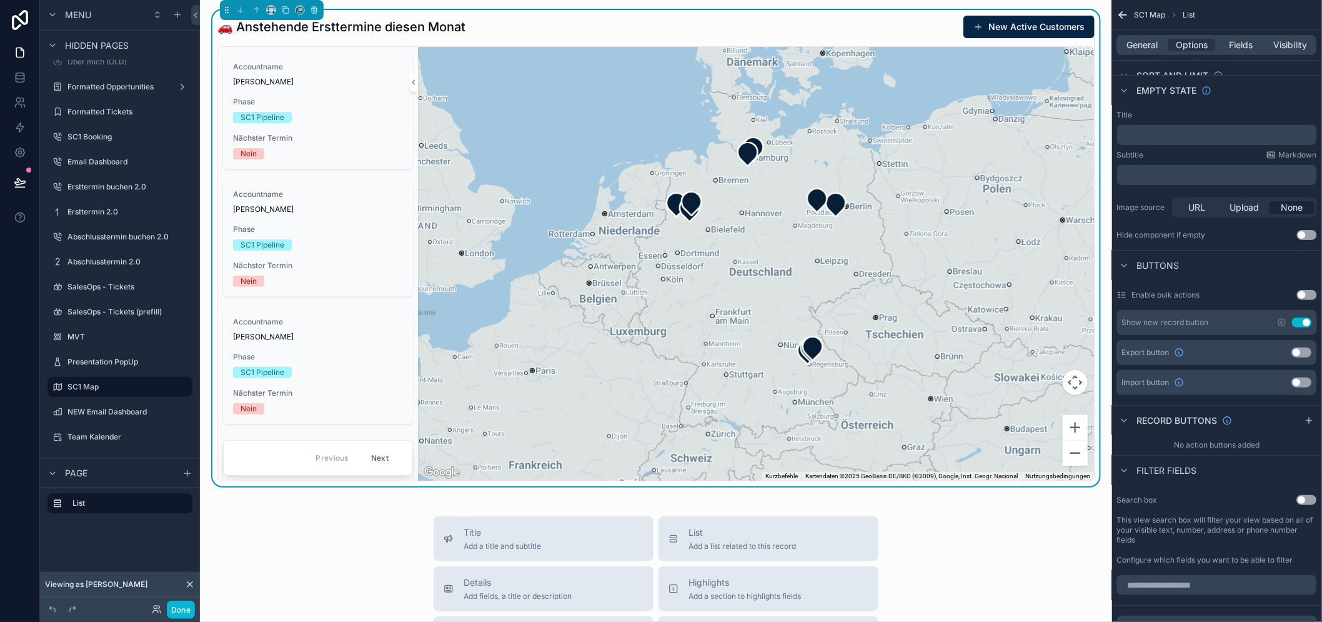
click at [1309, 321] on button "Use setting" at bounding box center [1302, 322] width 20 height 10
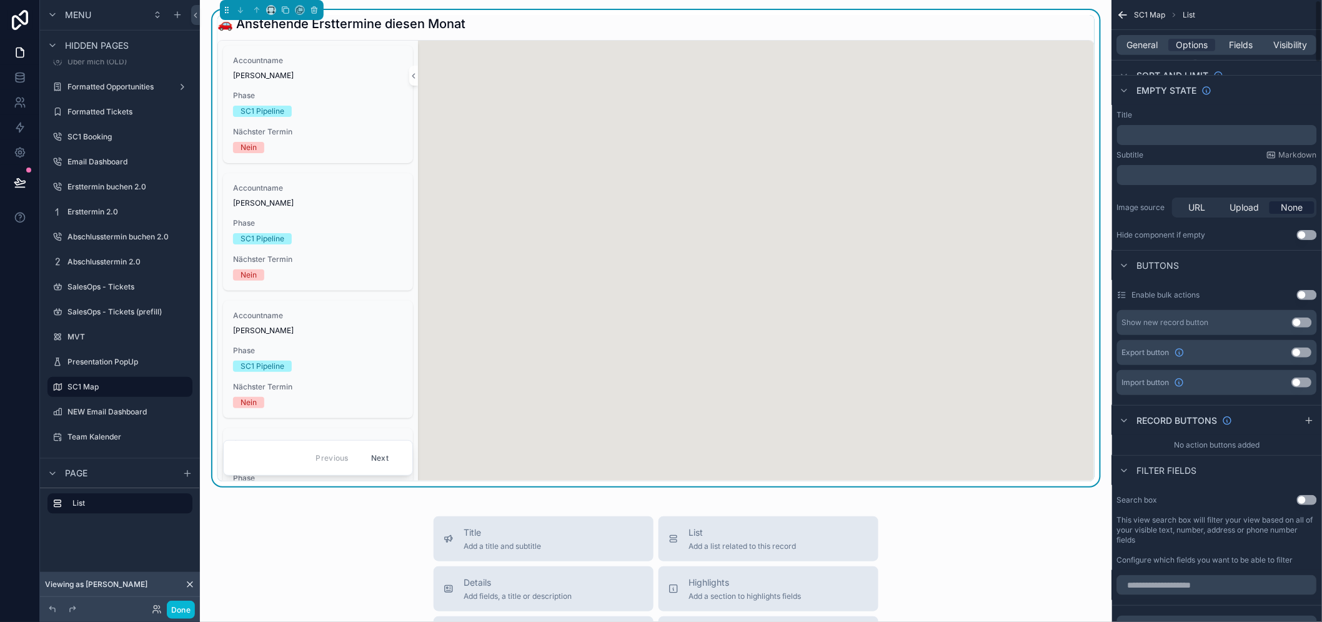
scroll to position [0, 0]
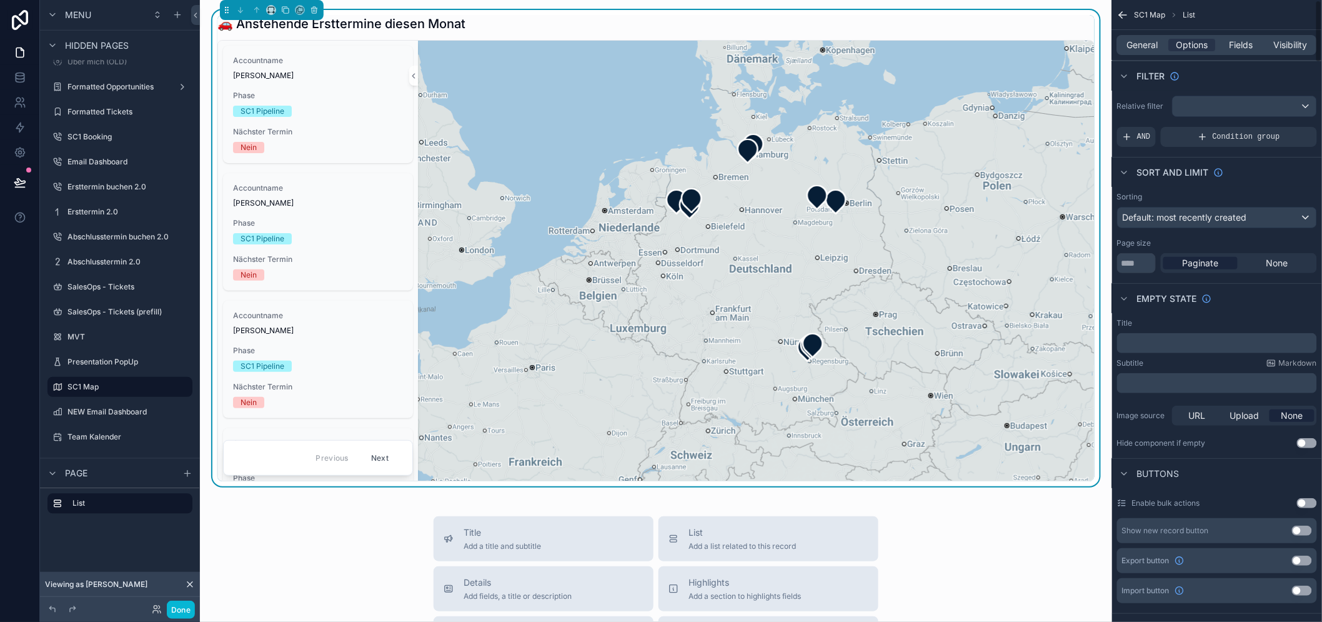
click at [1247, 52] on div "General Options Fields Visibility" at bounding box center [1217, 45] width 200 height 20
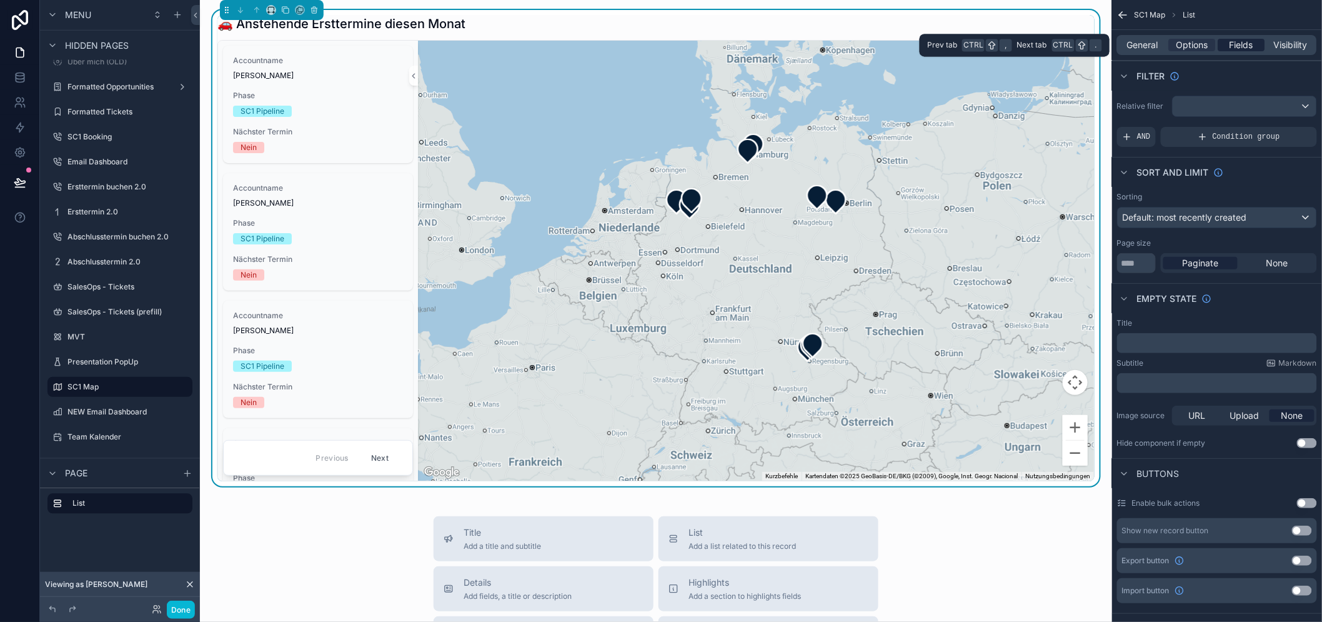
click at [1247, 47] on span "Fields" at bounding box center [1242, 45] width 24 height 12
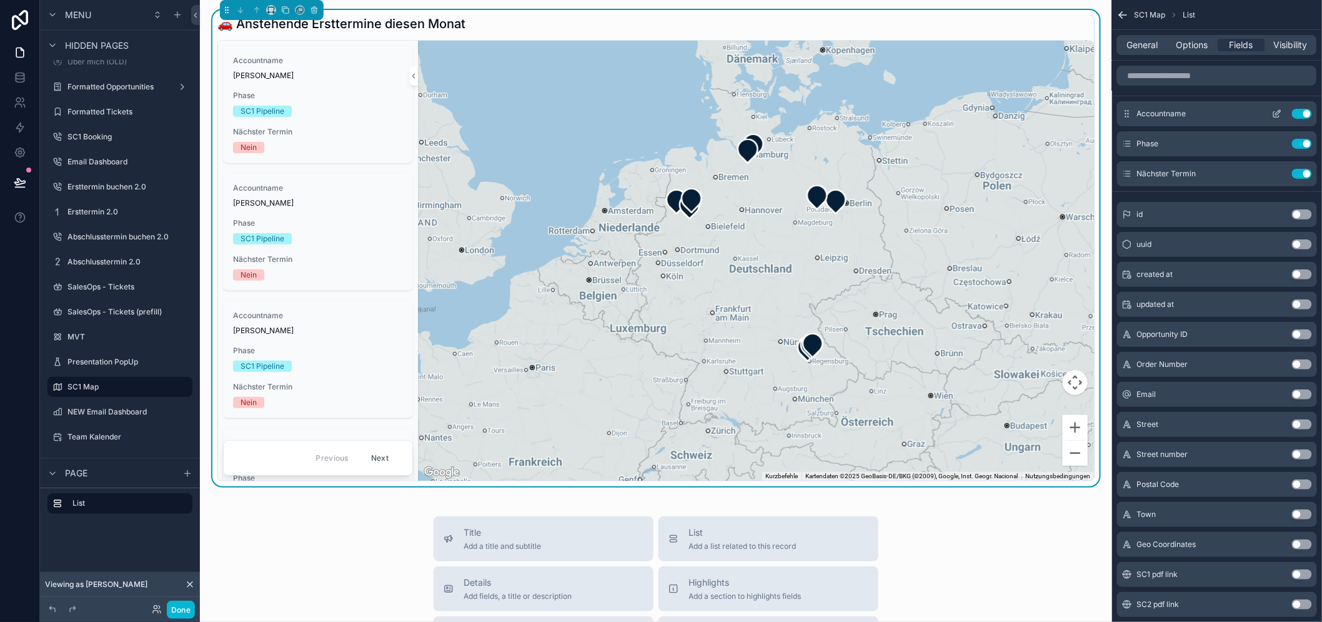
click at [1282, 116] on icon "scrollable content" at bounding box center [1277, 114] width 10 height 10
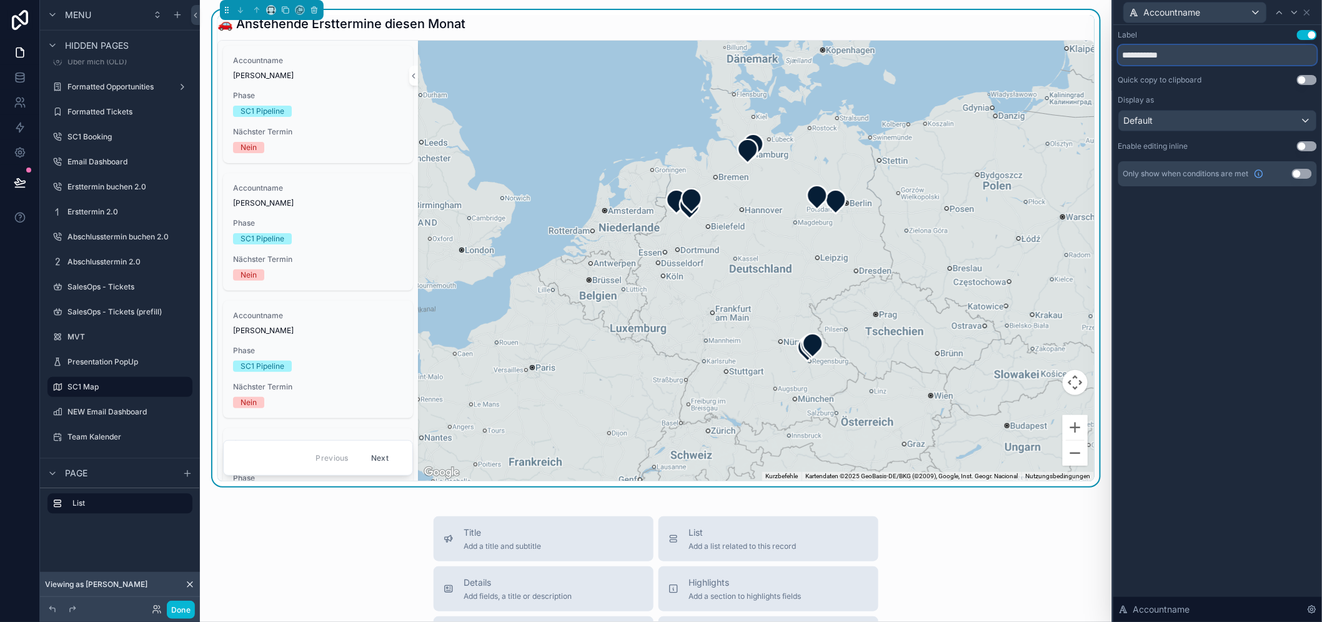
click at [1216, 62] on input "**********" at bounding box center [1217, 55] width 199 height 20
type input "**********"
click at [1225, 277] on div "**********" at bounding box center [1217, 323] width 209 height 597
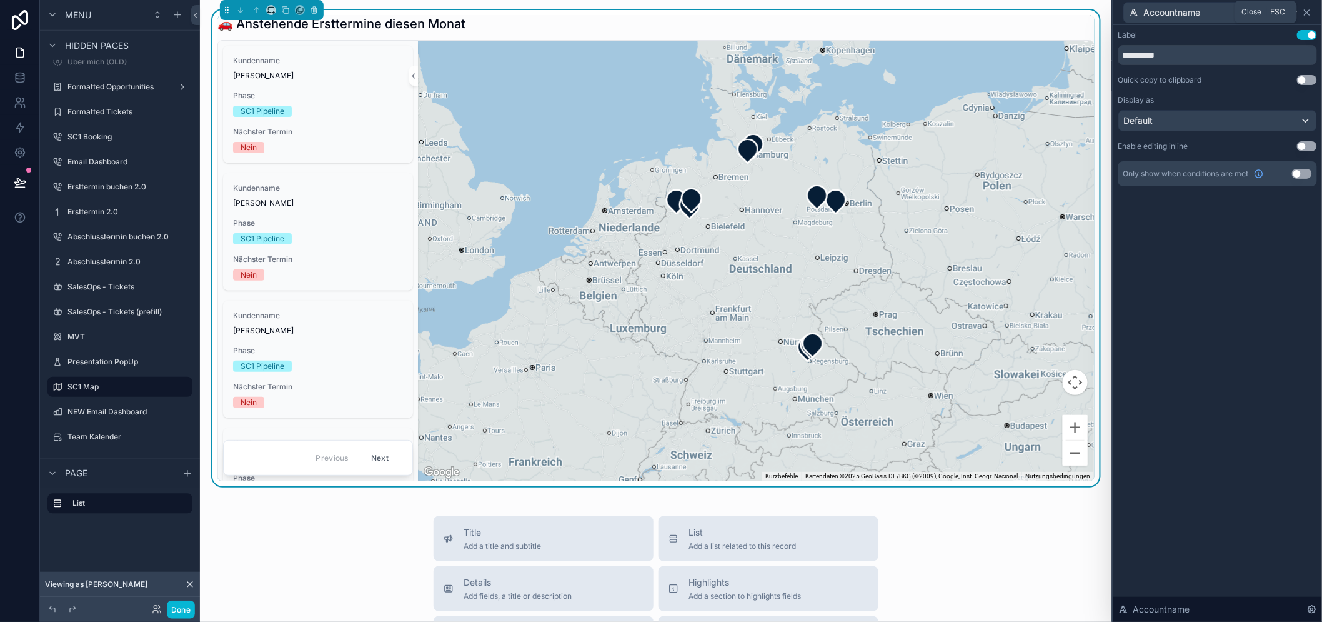
click at [1312, 11] on icon at bounding box center [1307, 12] width 10 height 10
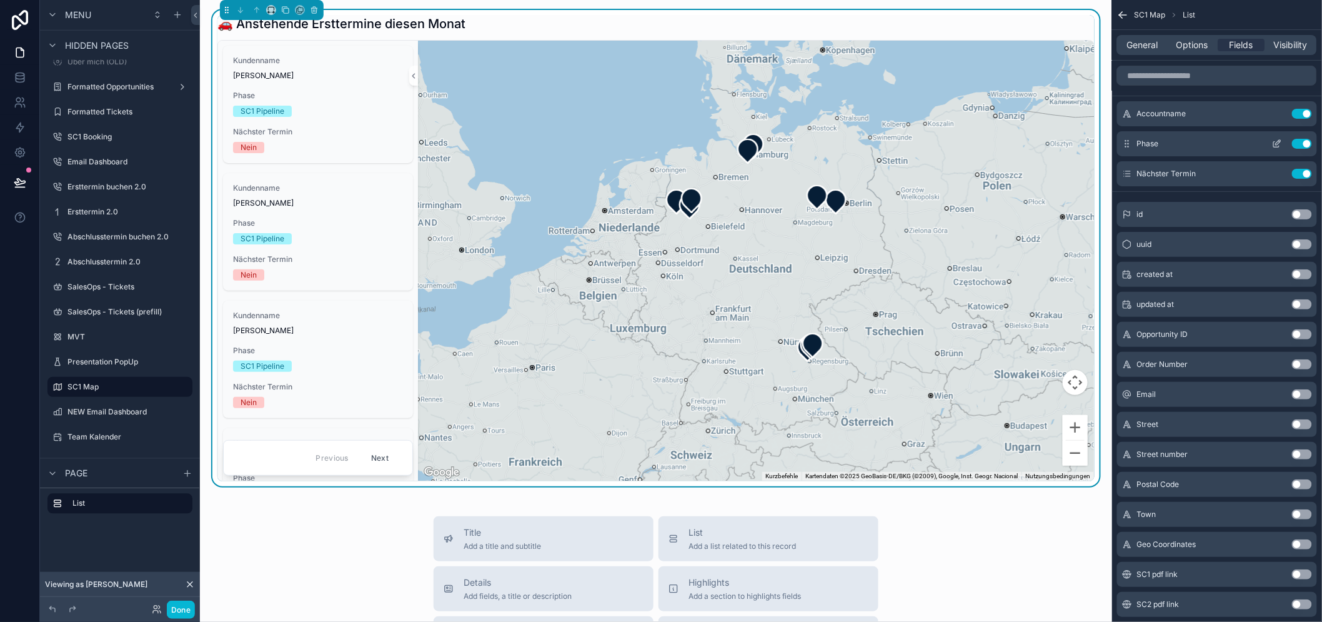
click at [1282, 142] on icon "scrollable content" at bounding box center [1277, 144] width 10 height 10
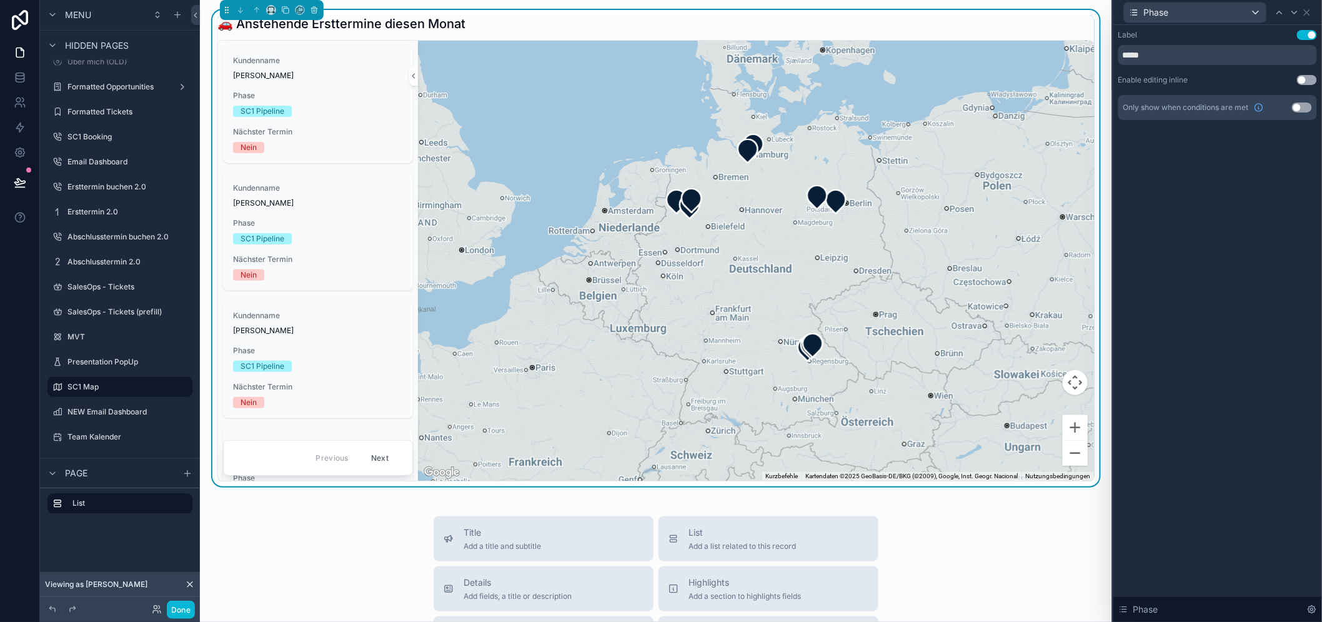
click at [1314, 39] on button "Use setting" at bounding box center [1307, 35] width 20 height 10
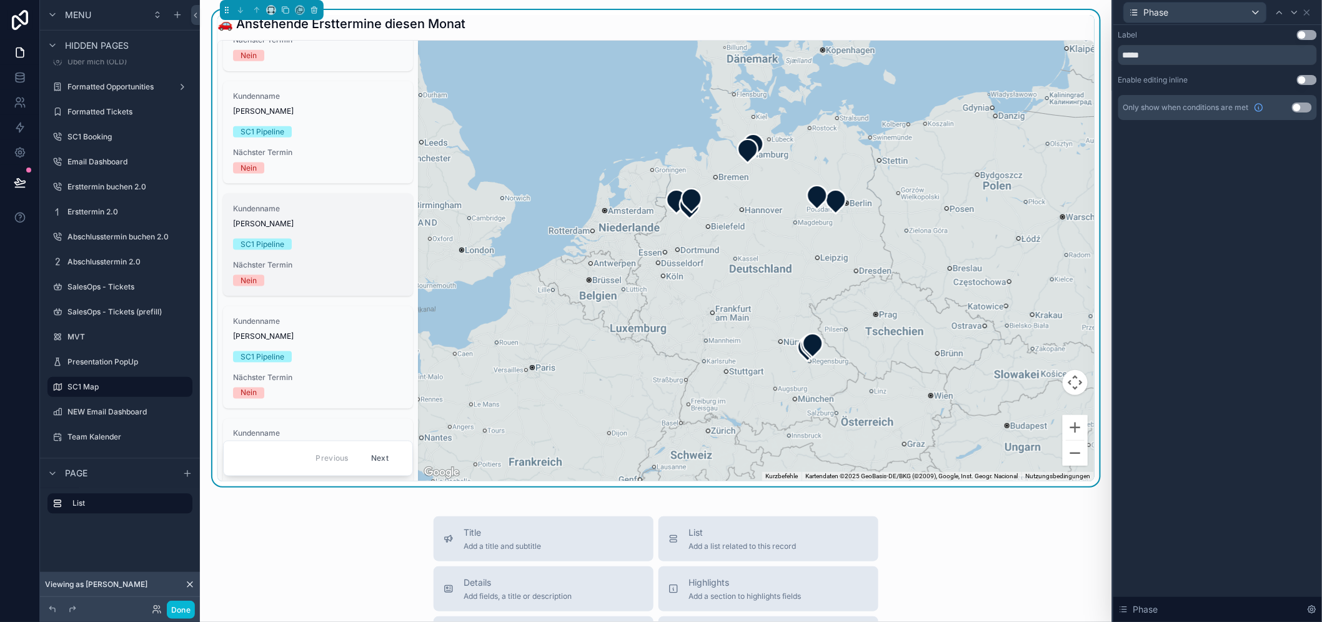
scroll to position [720, 0]
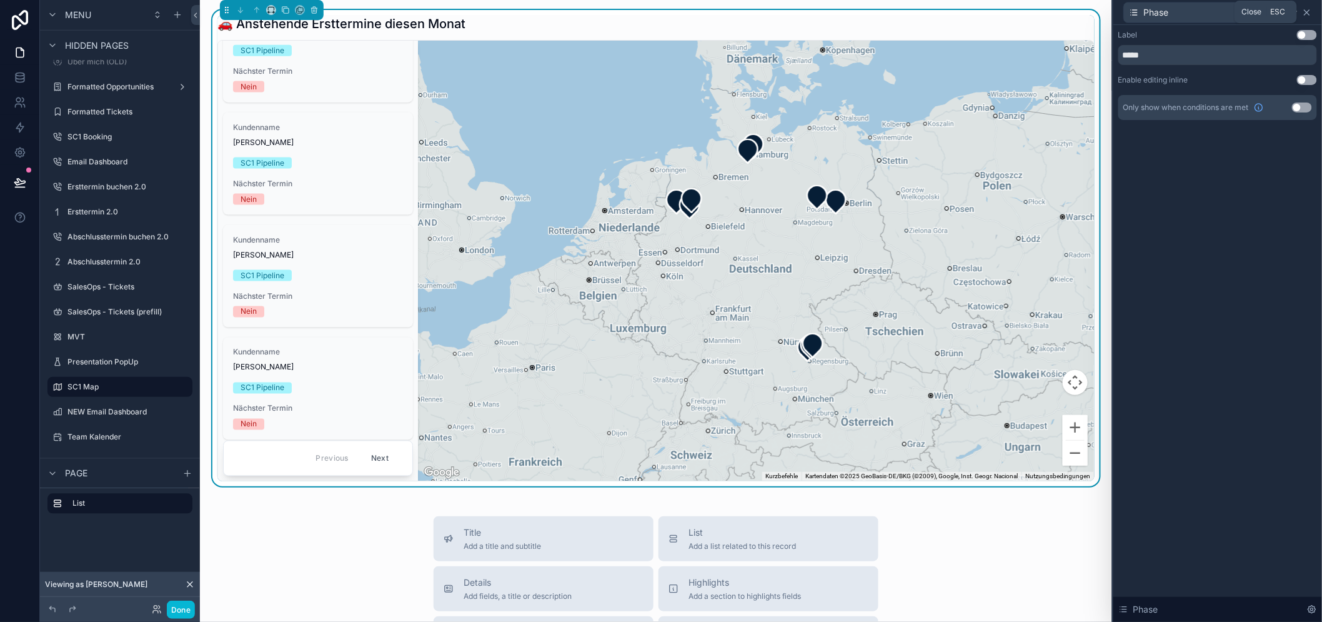
click at [1312, 13] on icon at bounding box center [1307, 12] width 10 height 10
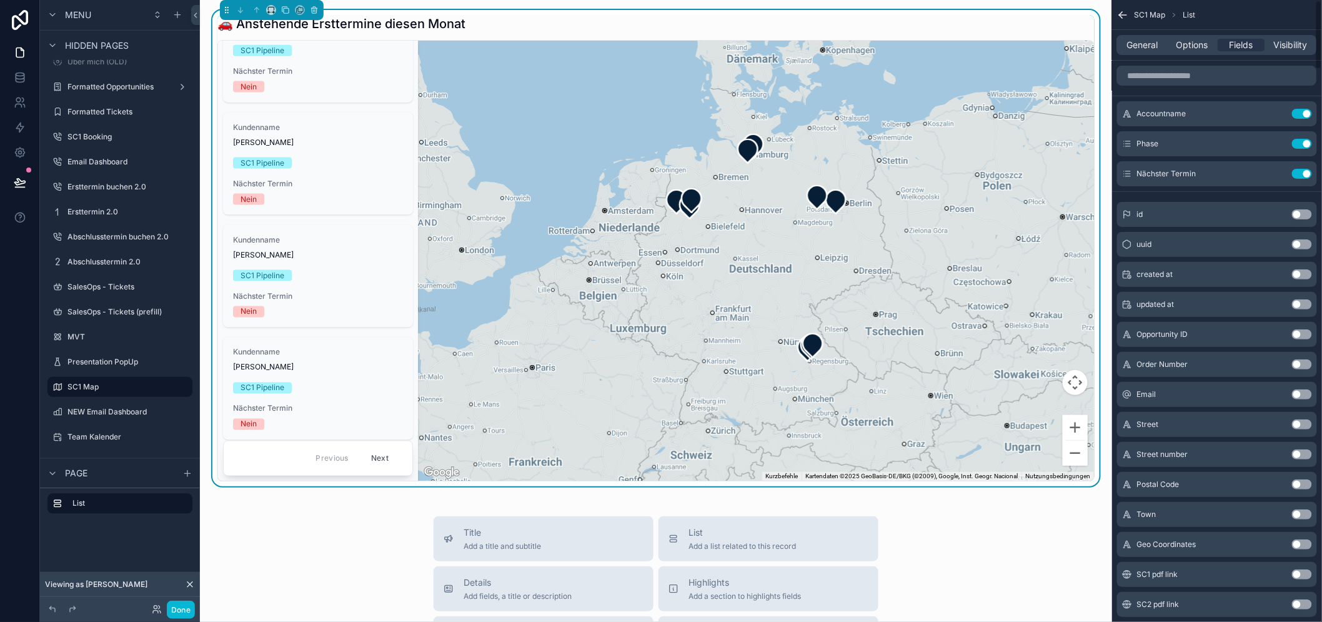
drag, startPoint x: 1316, startPoint y: 139, endPoint x: 1258, endPoint y: 171, distance: 66.3
click at [1312, 139] on button "Use setting" at bounding box center [1302, 144] width 20 height 10
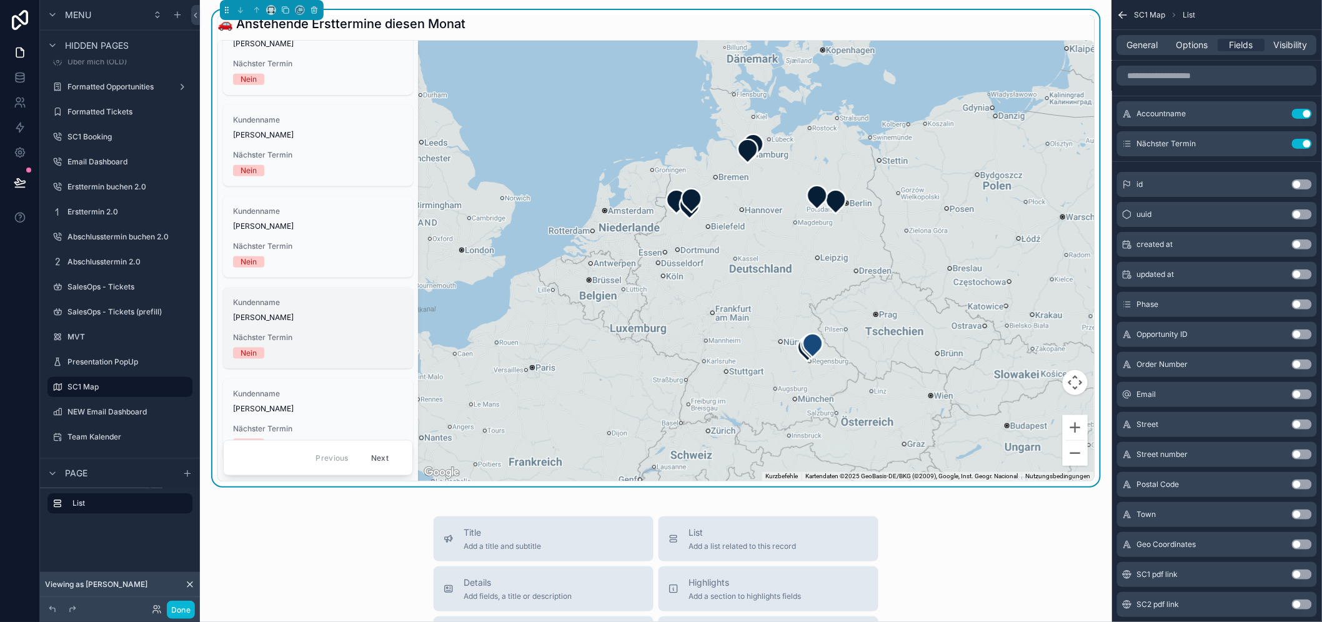
scroll to position [508, 0]
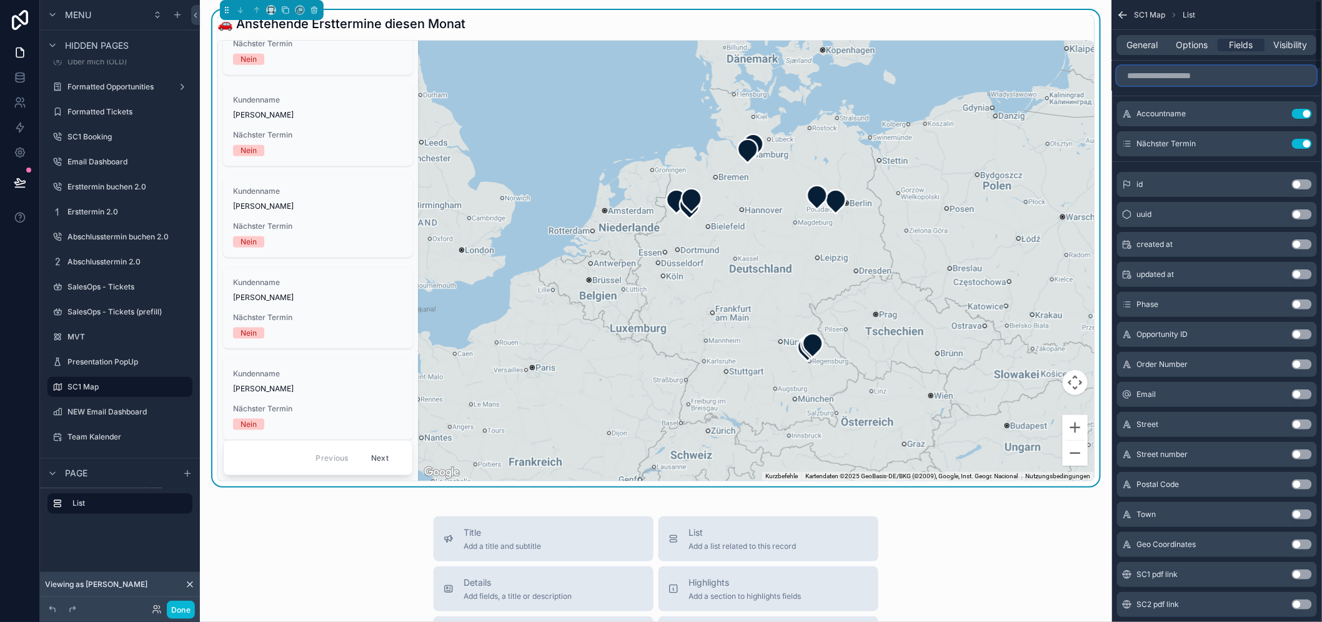
click at [1206, 77] on input "scrollable content" at bounding box center [1217, 76] width 200 height 20
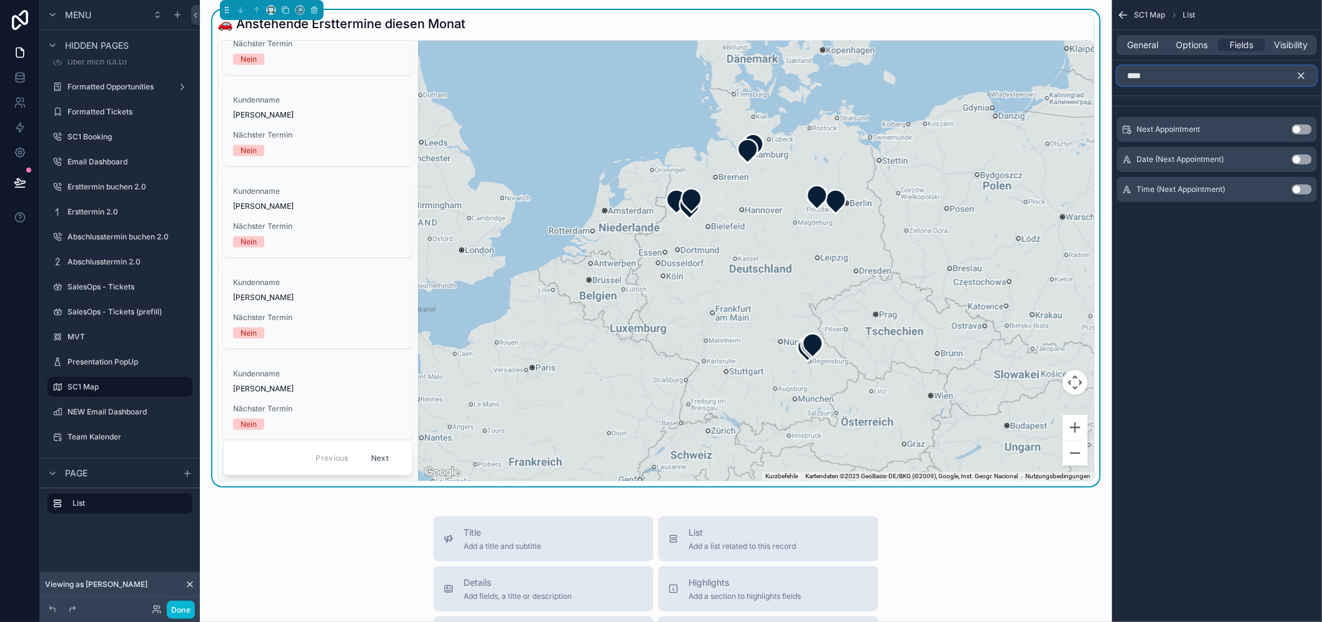
type input "****"
click at [1312, 129] on button "Use setting" at bounding box center [1302, 129] width 20 height 10
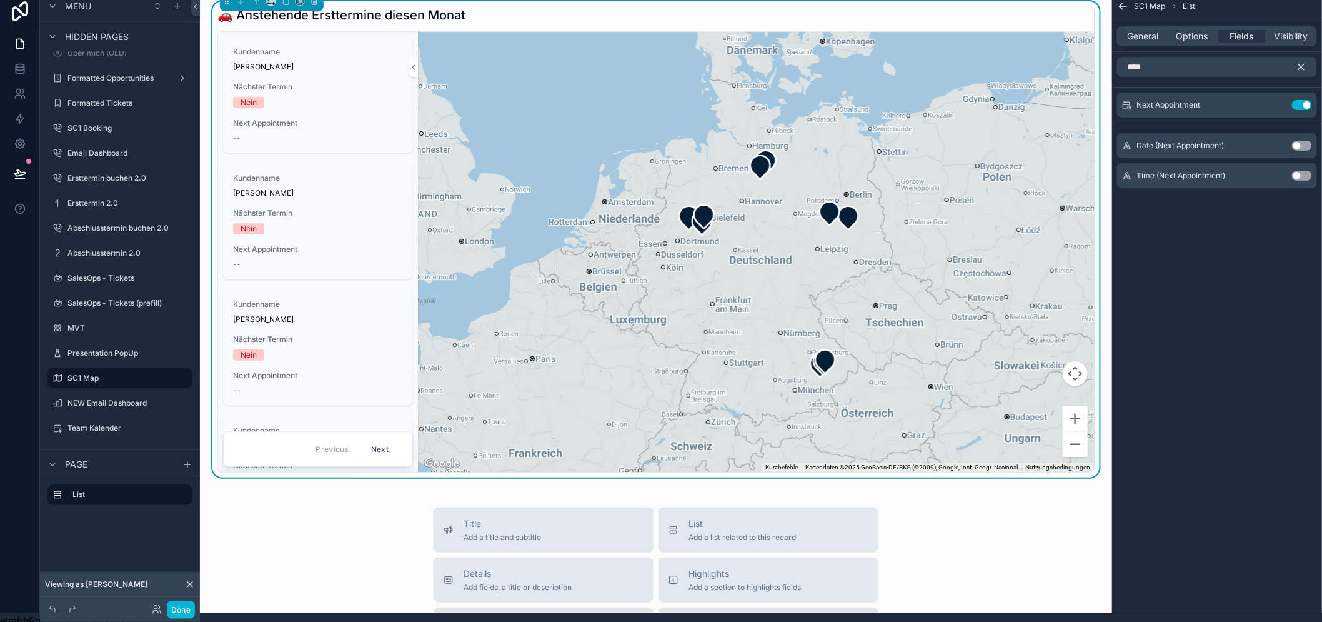
scroll to position [0, 0]
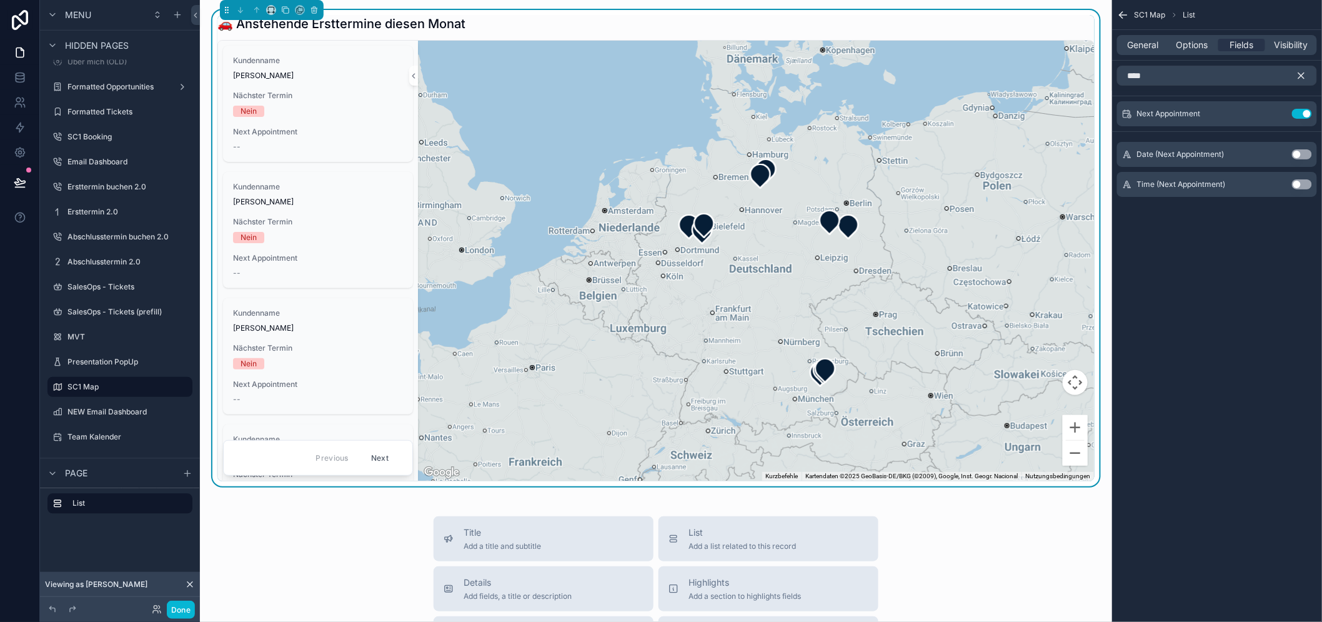
click at [1307, 79] on icon "scrollable content" at bounding box center [1301, 75] width 11 height 11
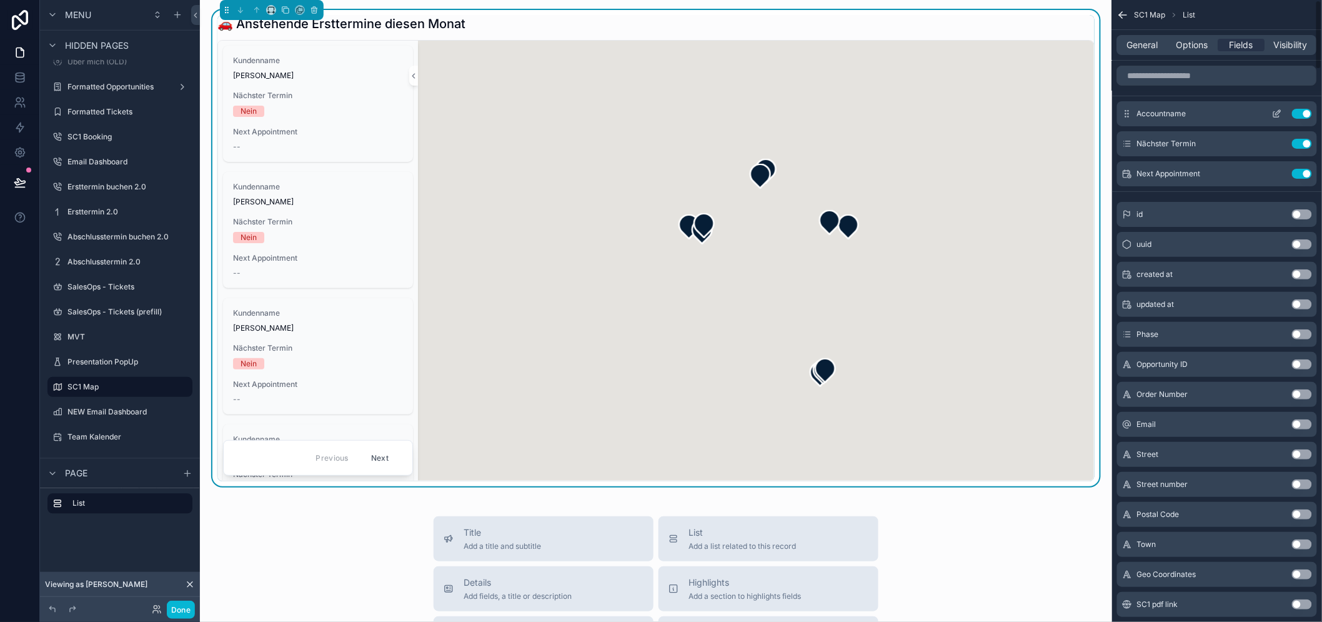
scroll to position [26, 0]
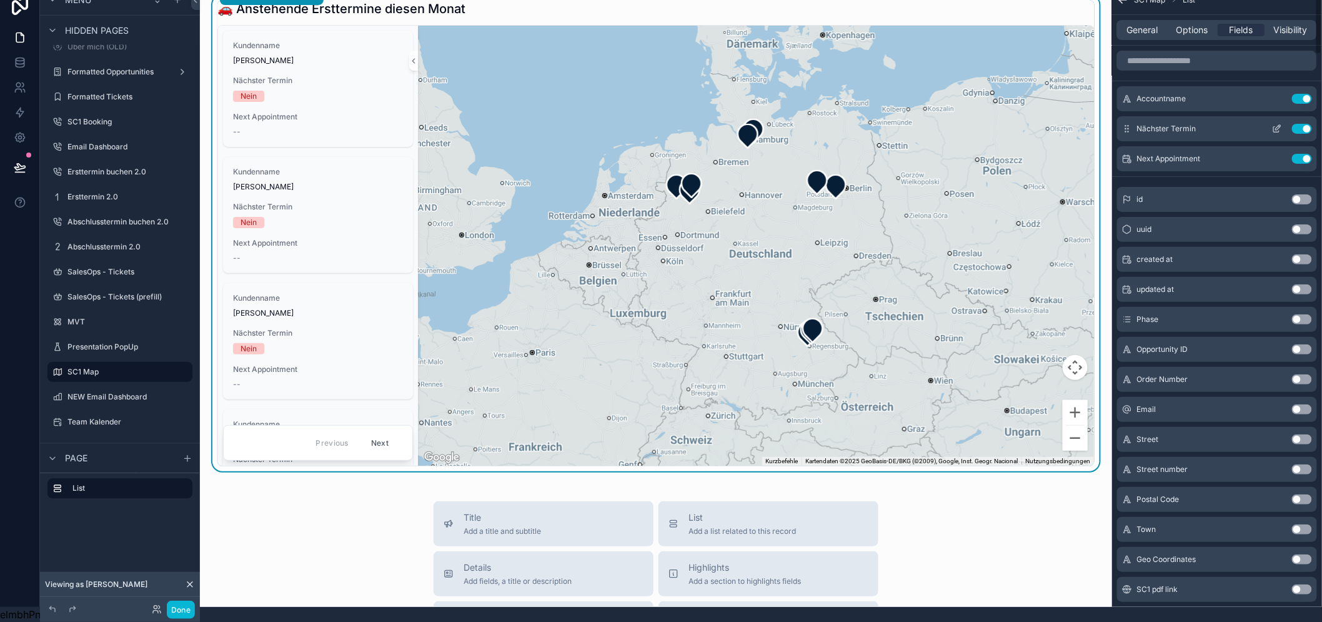
click at [1312, 124] on button "Use setting" at bounding box center [1302, 129] width 20 height 10
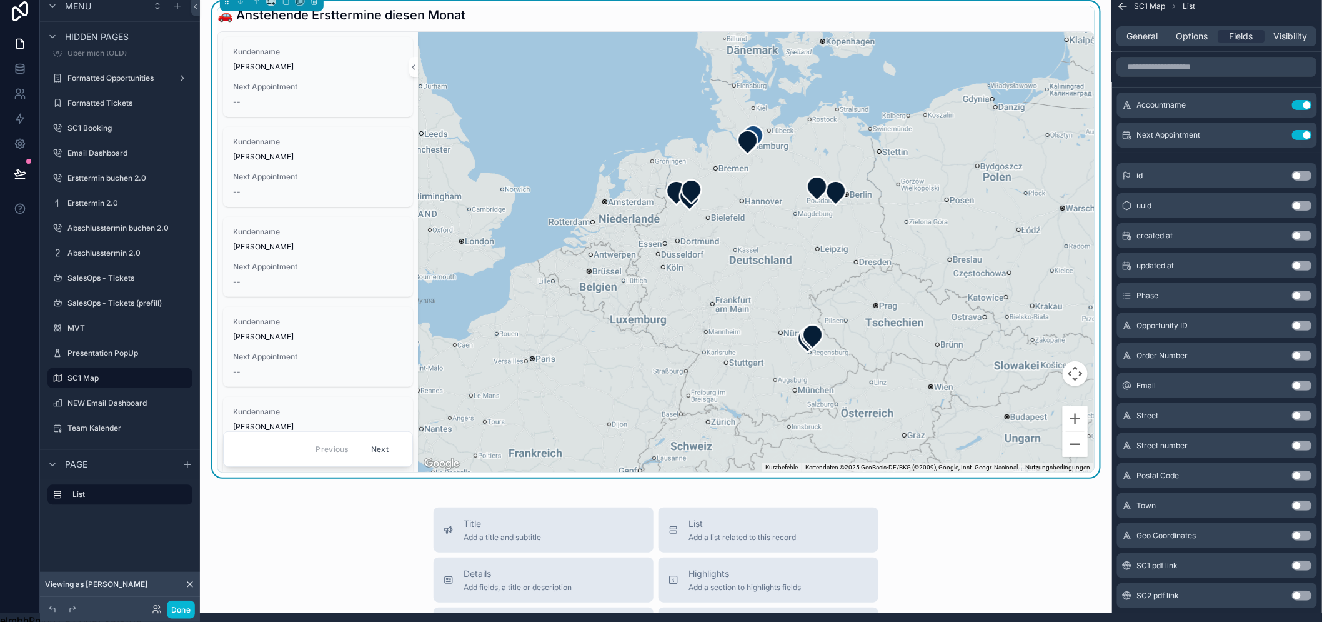
scroll to position [0, 0]
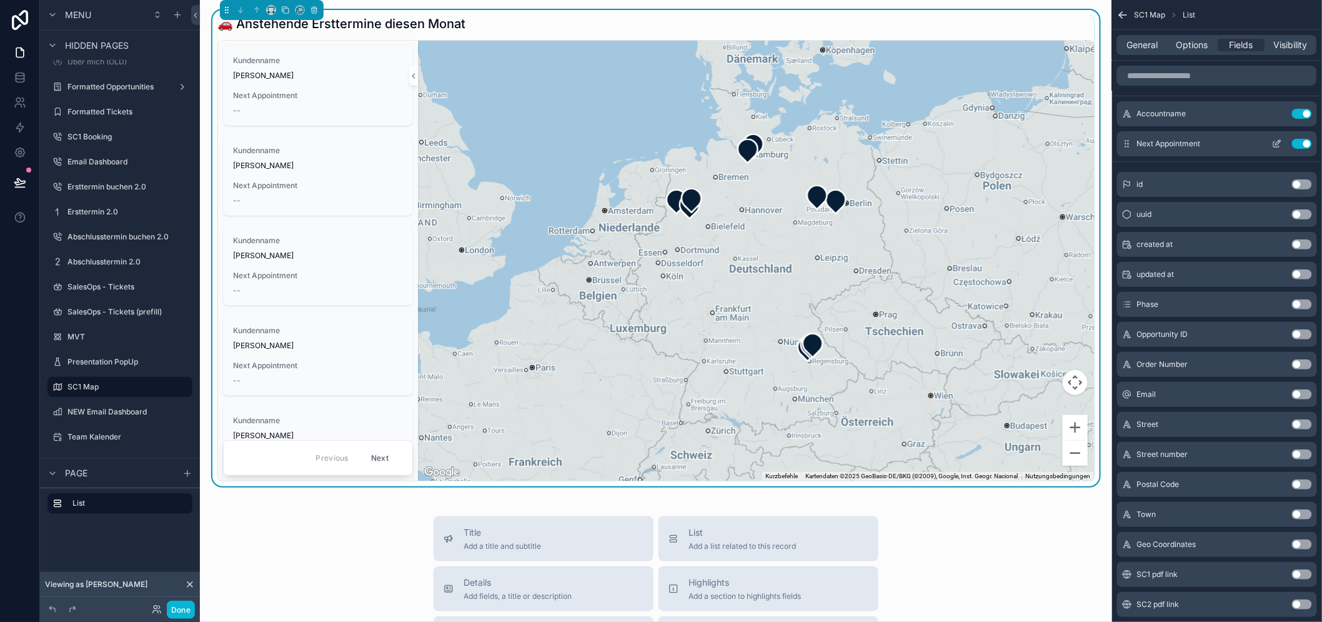
click at [1279, 144] on icon "scrollable content" at bounding box center [1277, 145] width 6 height 6
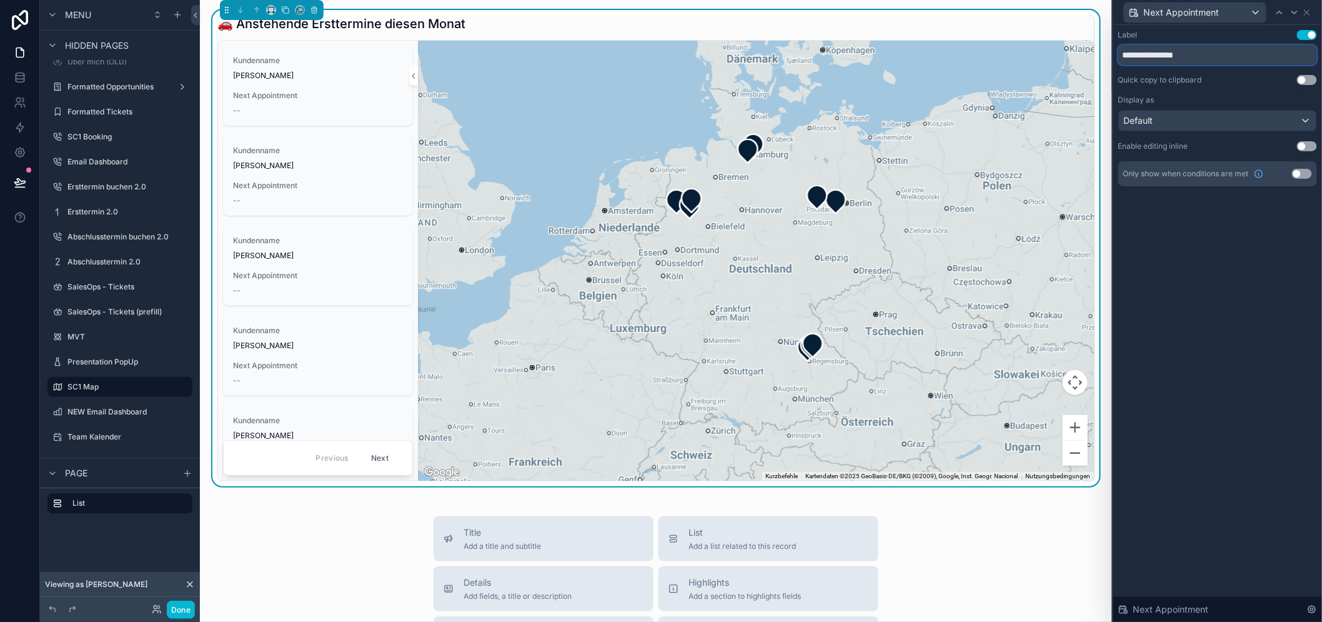
click at [1242, 57] on input "**********" at bounding box center [1217, 55] width 199 height 20
click at [1241, 57] on input "**********" at bounding box center [1217, 55] width 199 height 20
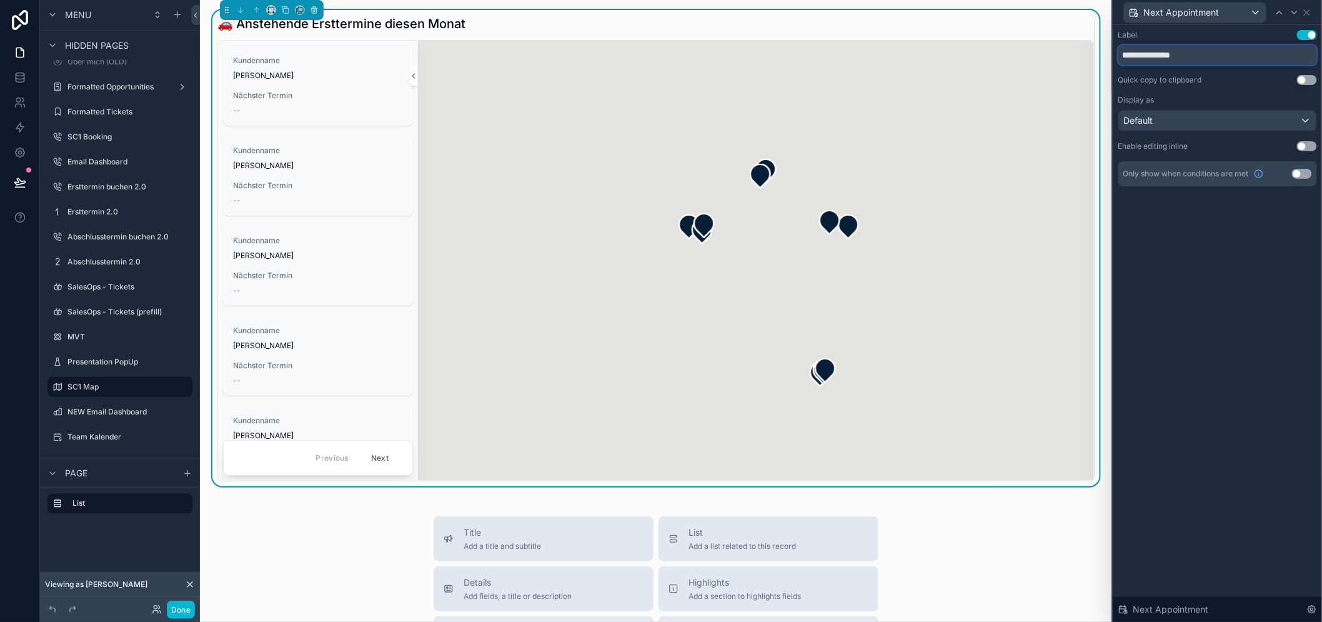
scroll to position [26, 0]
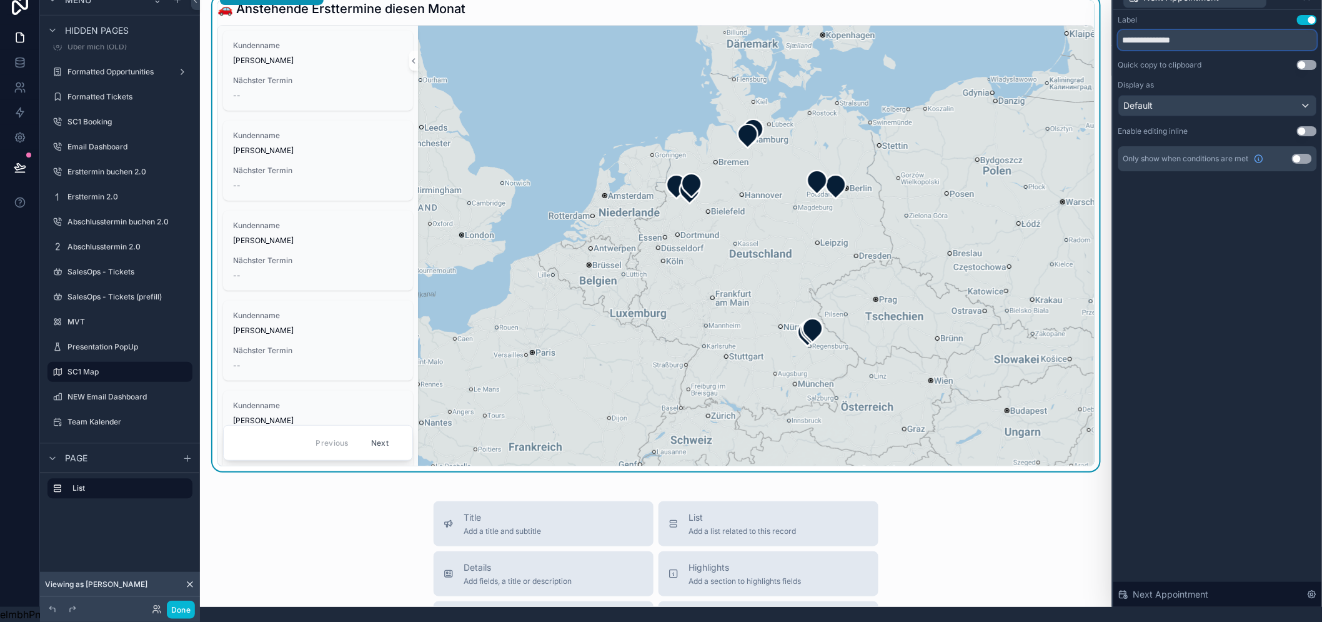
type input "**********"
click at [1194, 96] on div "Default" at bounding box center [1217, 106] width 197 height 20
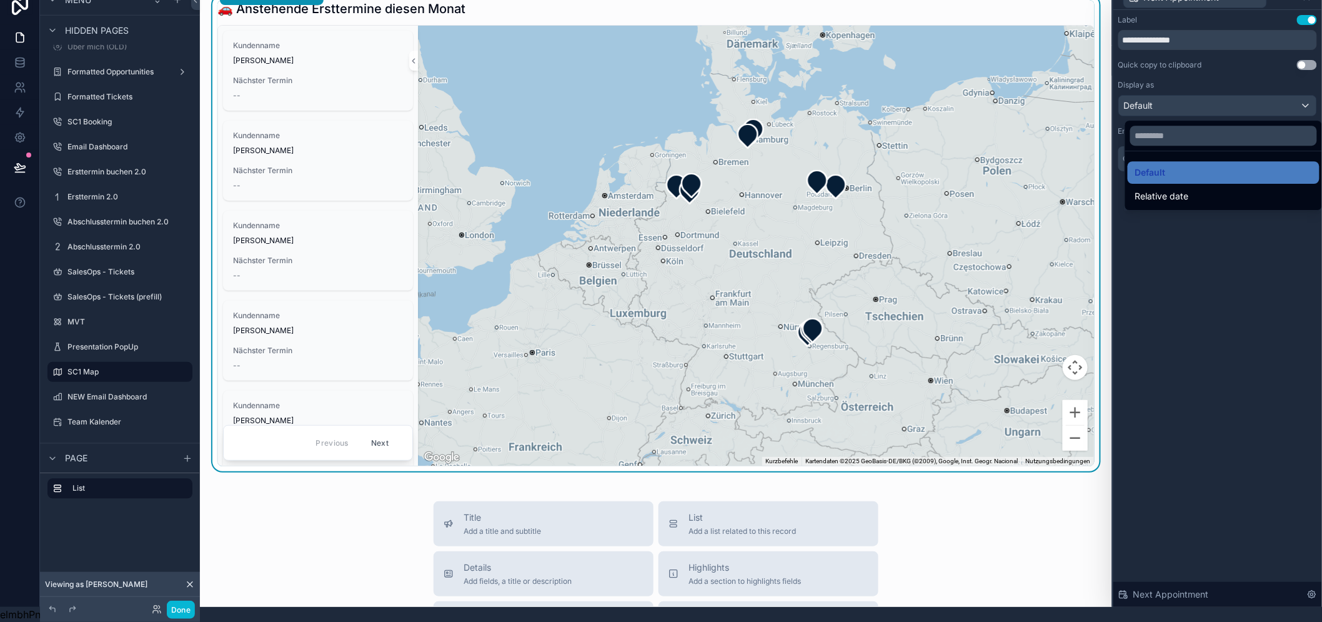
click at [1199, 251] on div at bounding box center [1217, 296] width 209 height 622
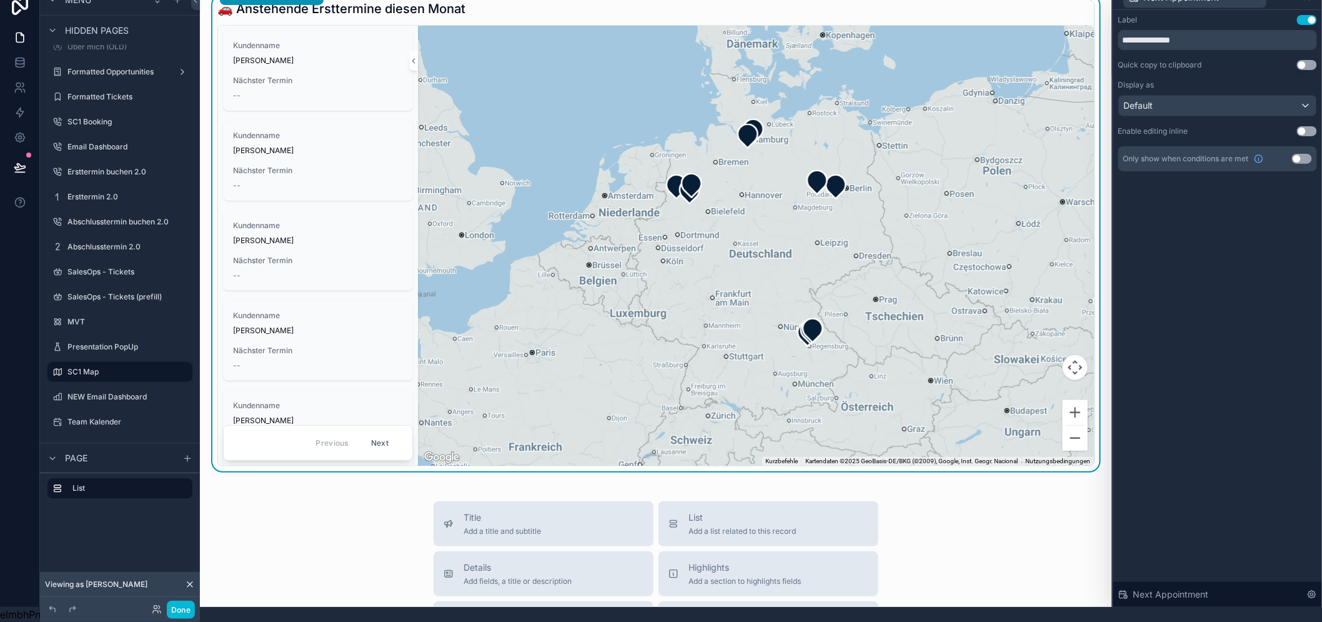
scroll to position [0, 0]
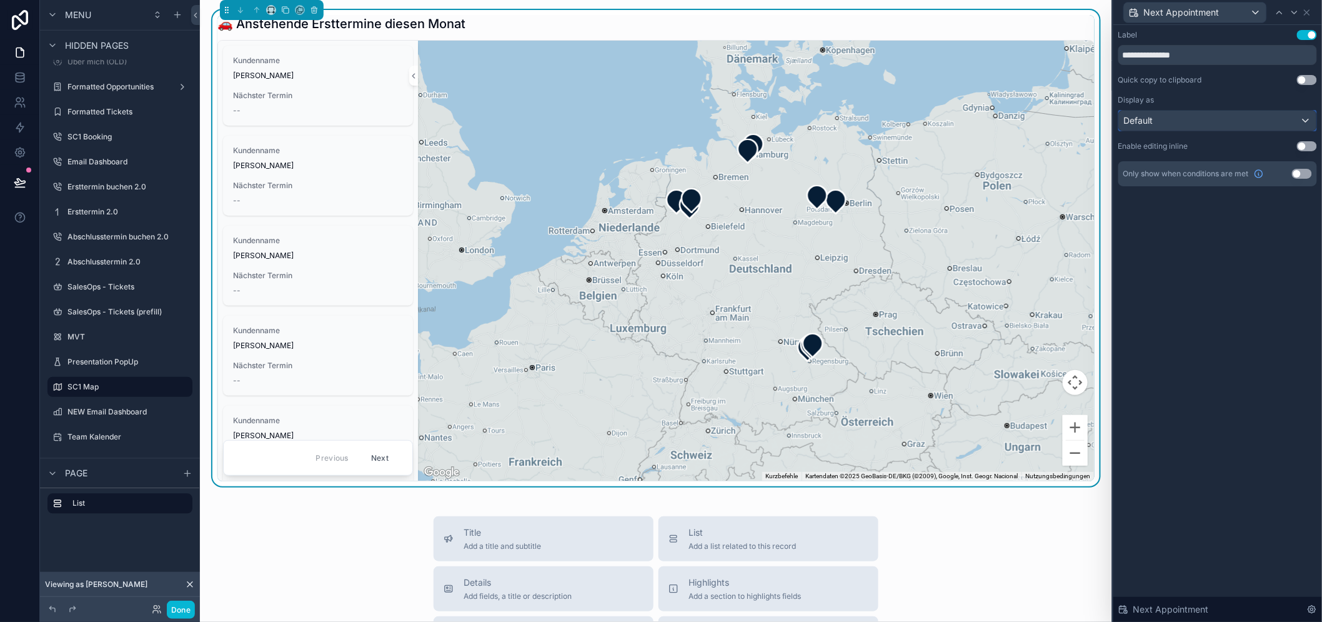
click at [1216, 119] on div "Default" at bounding box center [1217, 121] width 197 height 20
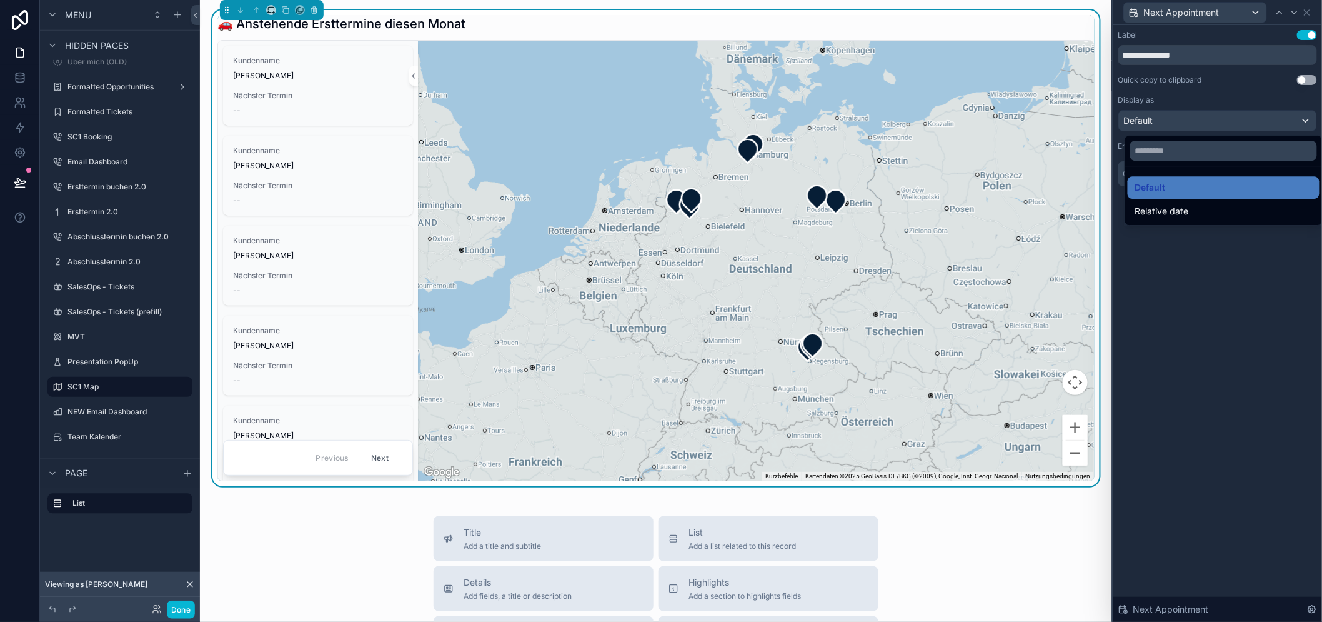
click at [1159, 207] on span "Relative date" at bounding box center [1162, 211] width 54 height 15
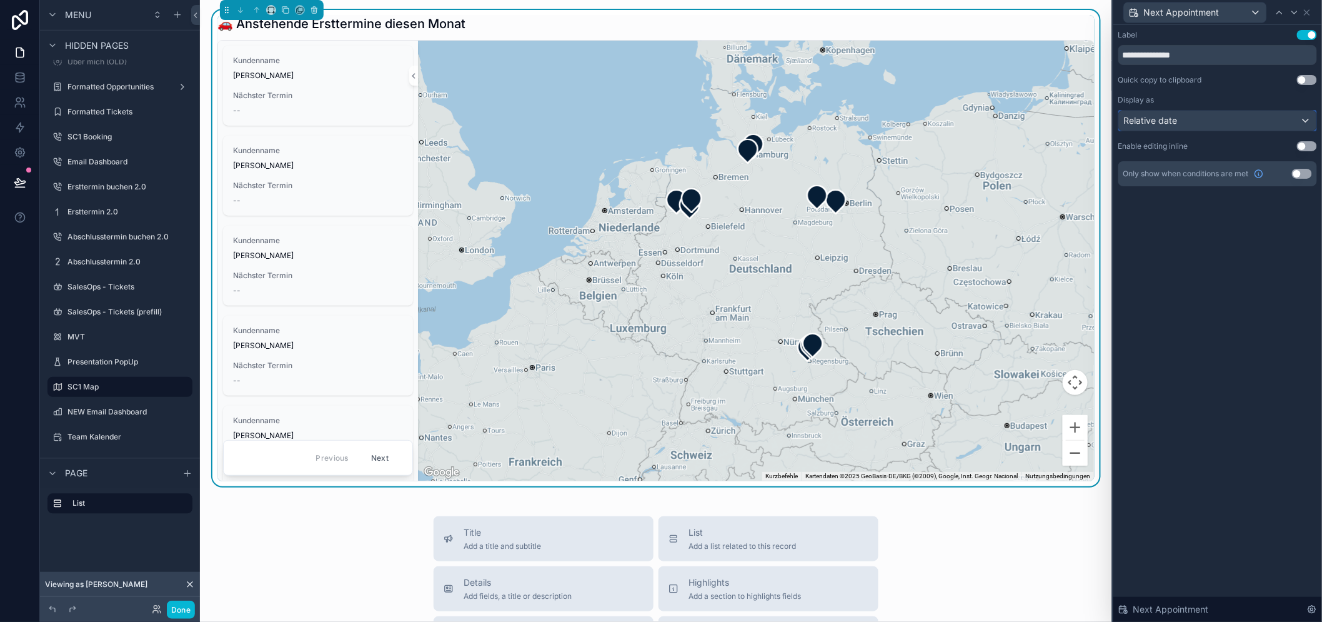
click at [1228, 126] on div "Relative date" at bounding box center [1217, 121] width 197 height 20
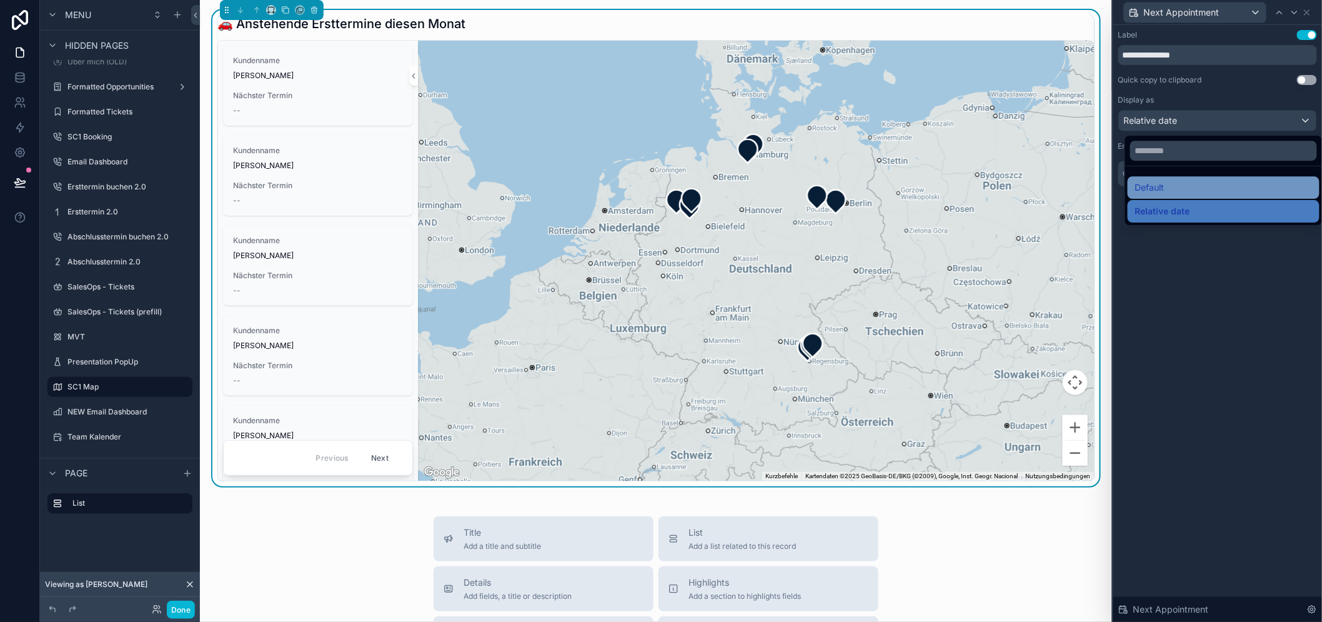
click at [1179, 182] on div "Default" at bounding box center [1223, 187] width 177 height 15
click at [1219, 278] on div "**********" at bounding box center [1217, 323] width 209 height 597
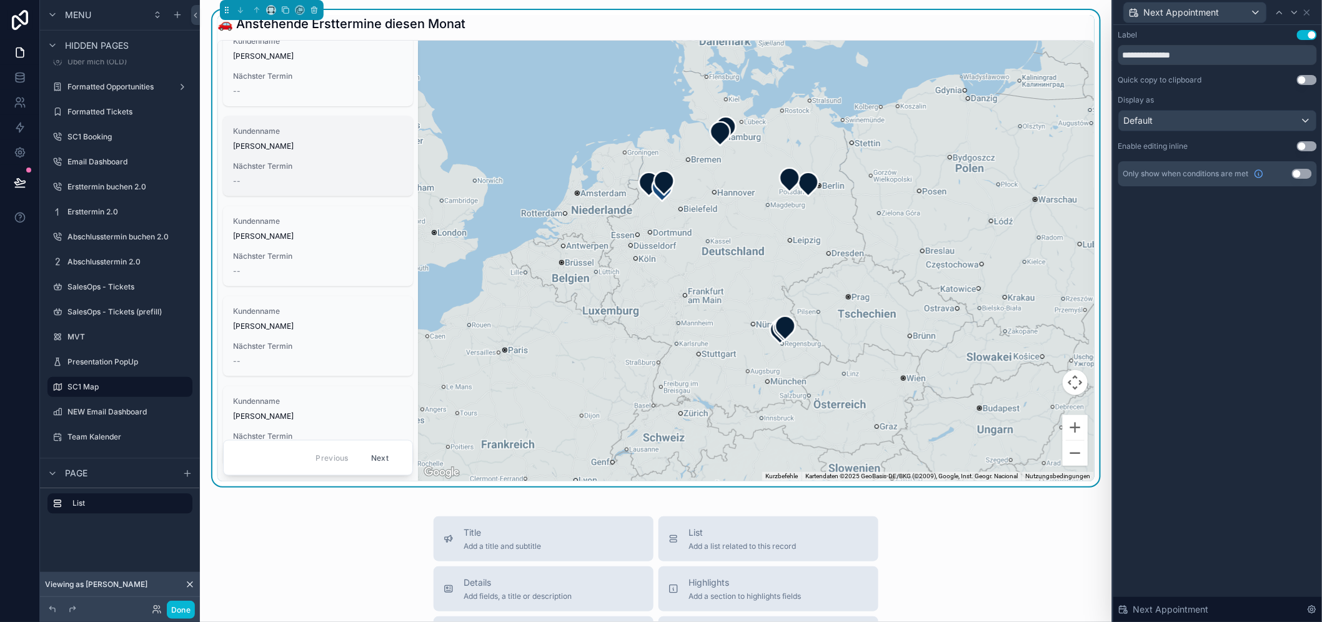
scroll to position [495, 0]
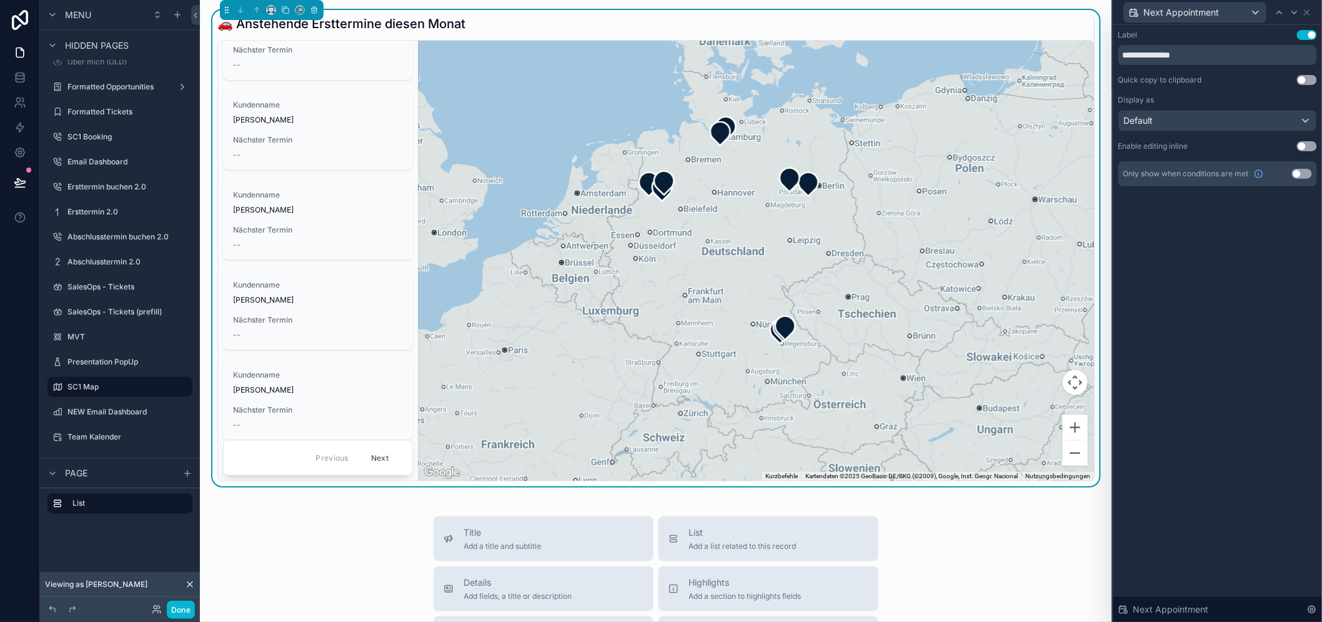
click at [1159, 250] on div "**********" at bounding box center [1217, 323] width 209 height 597
click at [1299, 13] on icon at bounding box center [1294, 12] width 10 height 10
click at [1312, 12] on icon at bounding box center [1307, 12] width 10 height 10
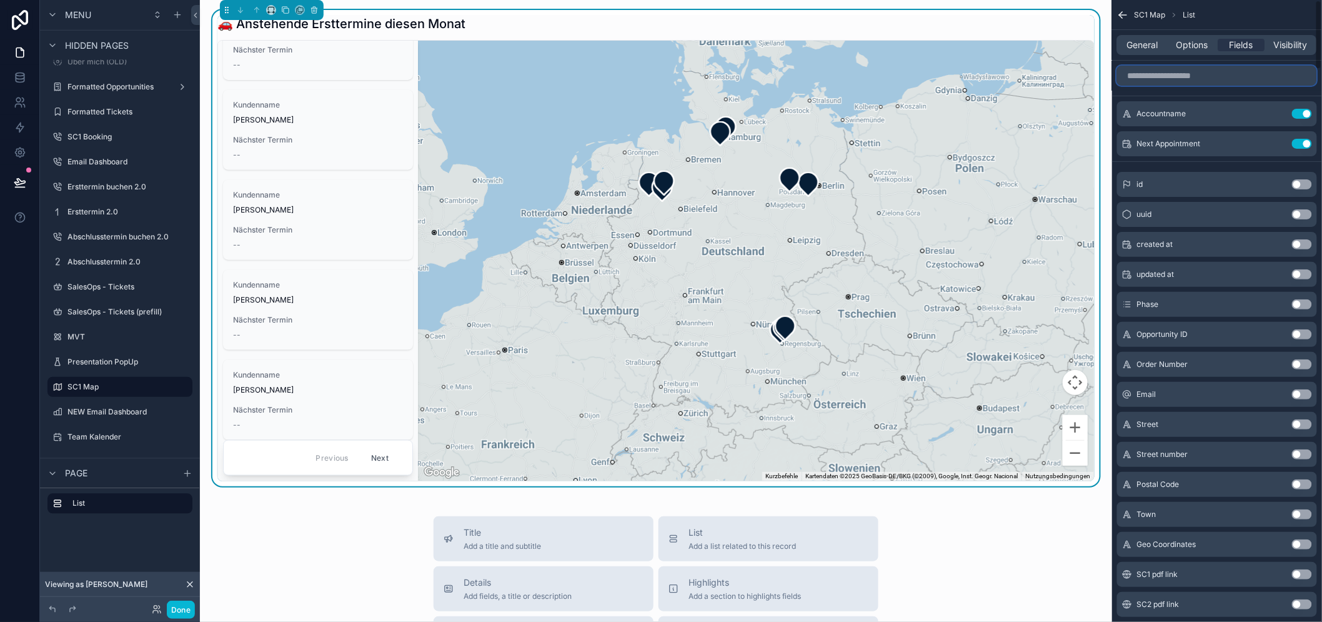
click at [1231, 73] on input "scrollable content" at bounding box center [1217, 76] width 200 height 20
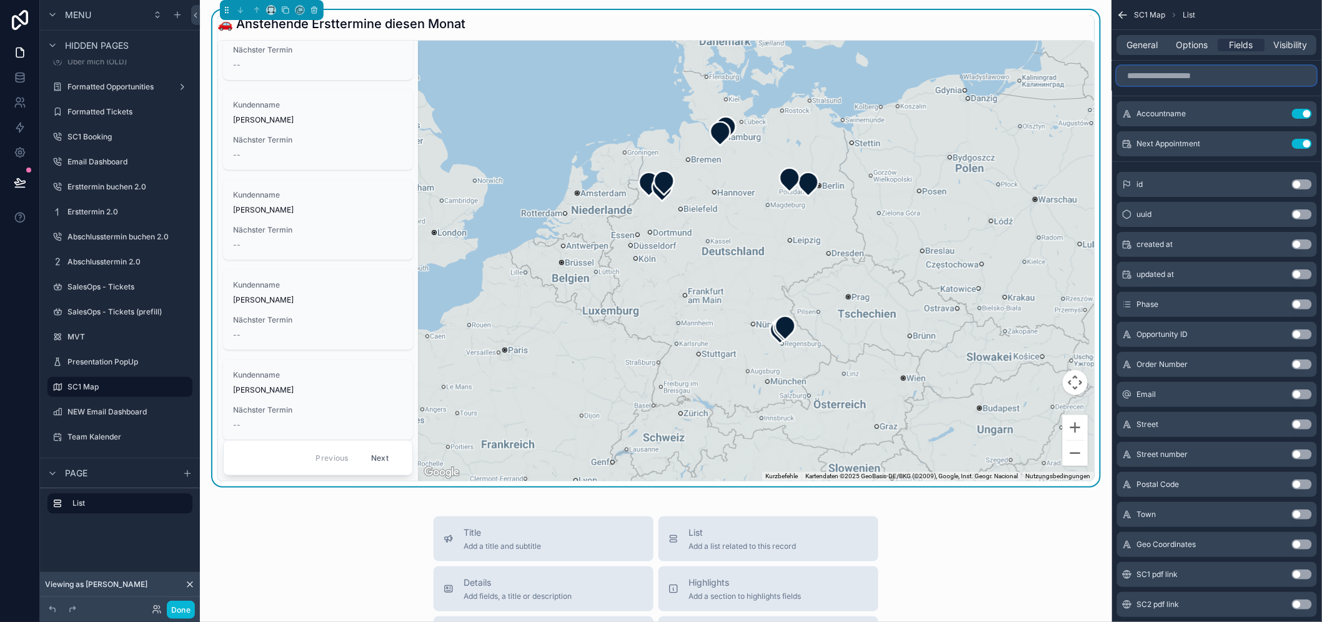
click at [1231, 73] on input "scrollable content" at bounding box center [1217, 76] width 200 height 20
type input "*"
click at [1231, 73] on input "*" at bounding box center [1217, 76] width 200 height 20
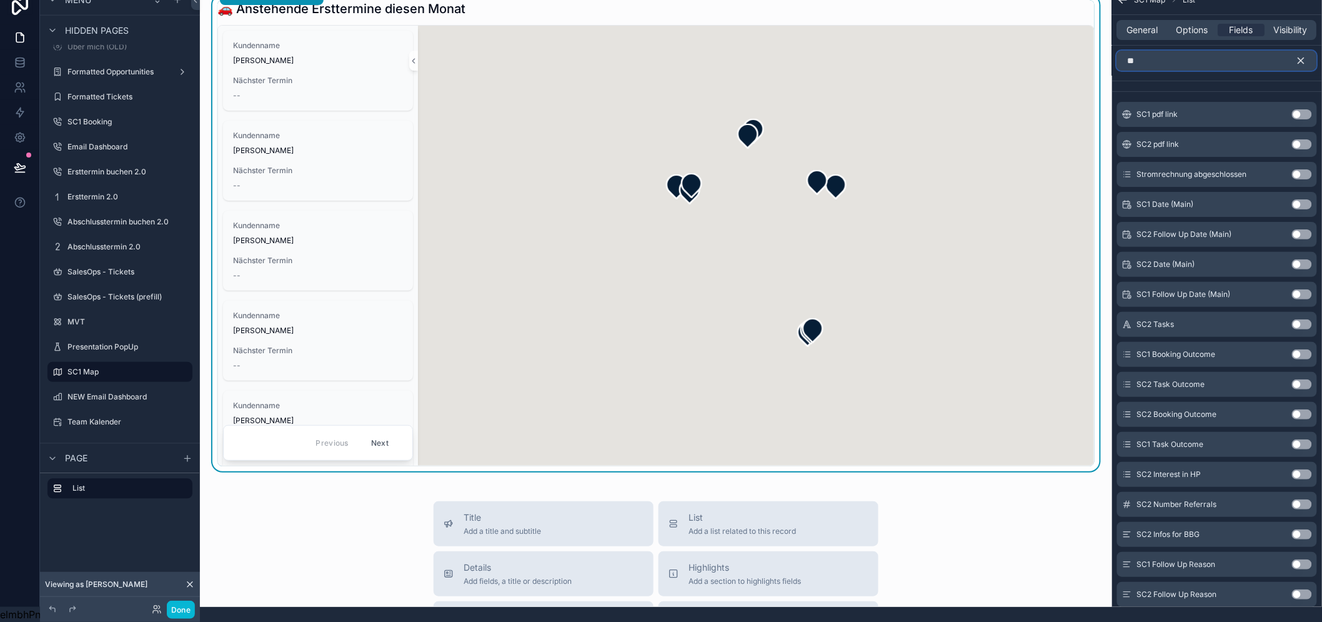
type input "*"
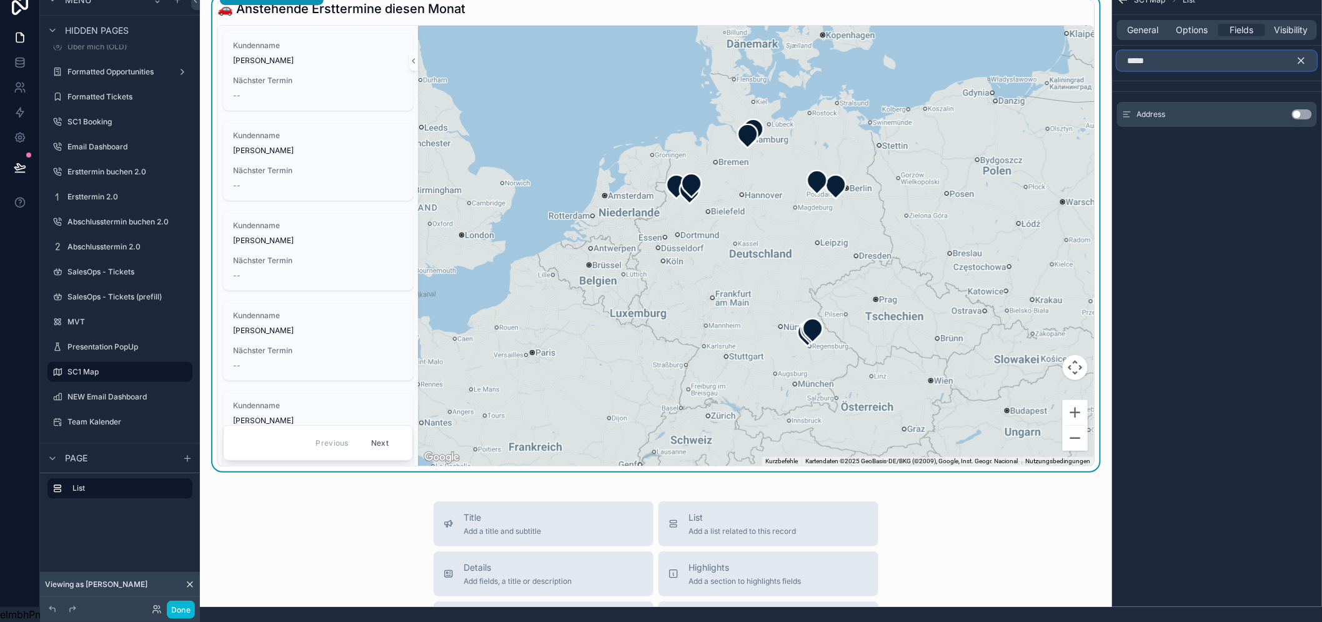
type input "*****"
click at [1312, 109] on button "Use setting" at bounding box center [1302, 114] width 20 height 10
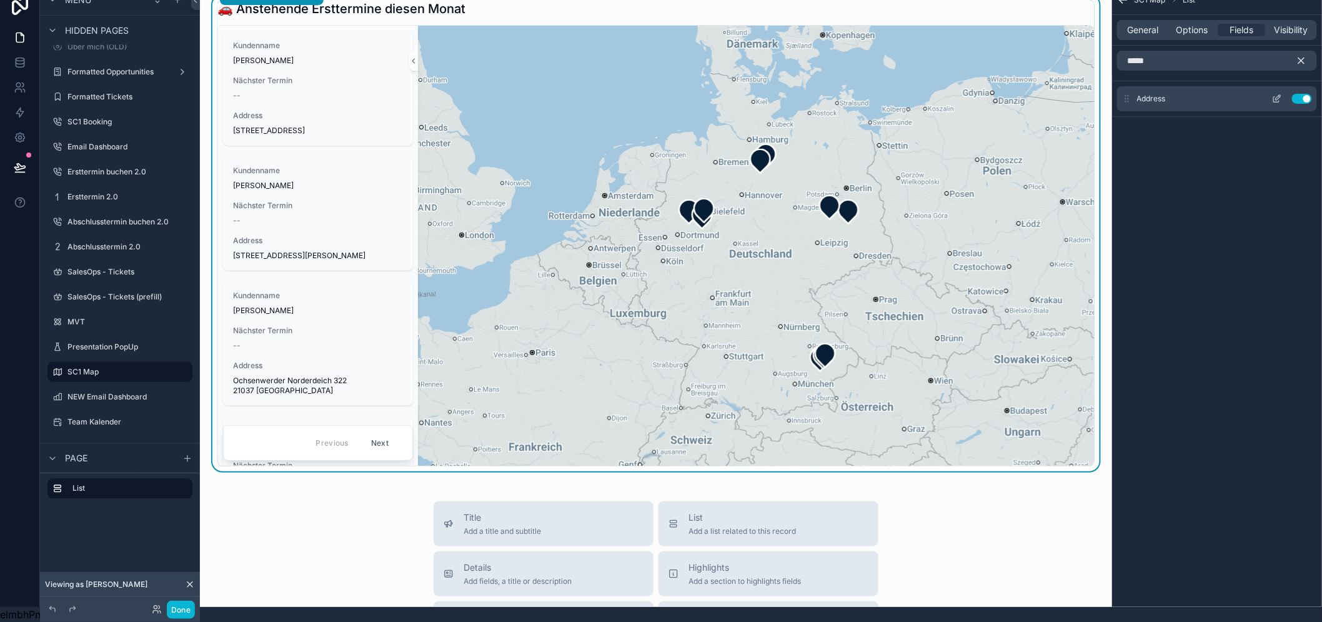
scroll to position [0, 0]
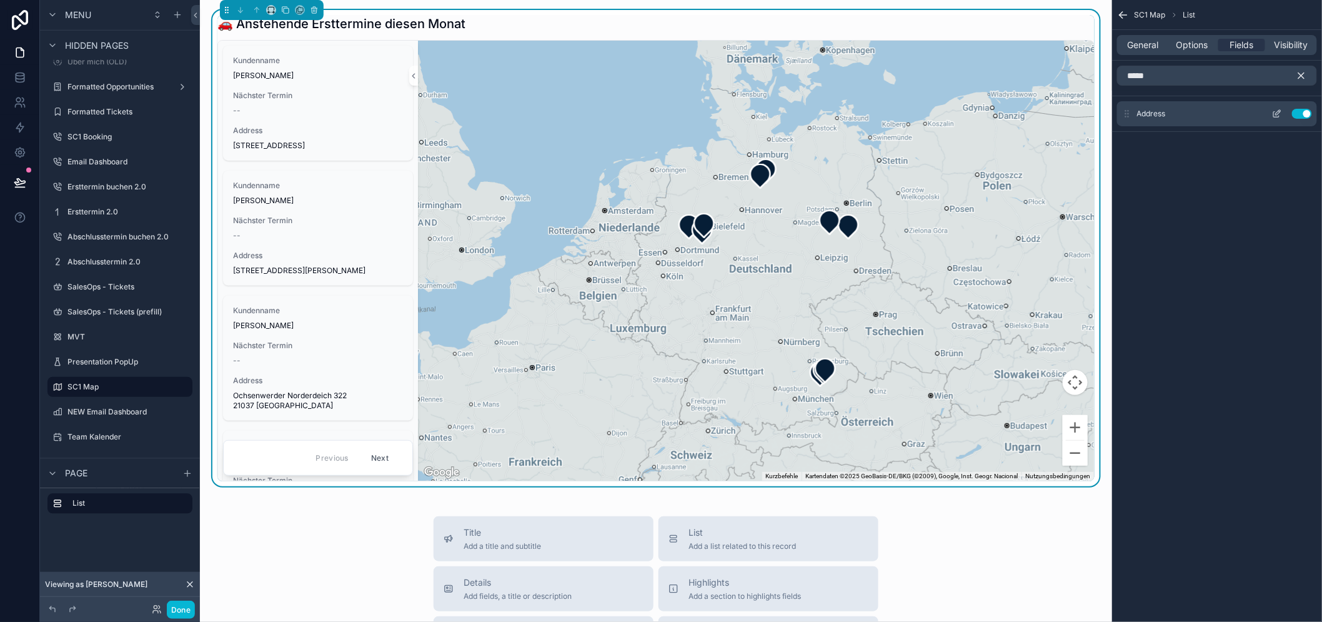
click at [1281, 114] on icon "scrollable content" at bounding box center [1278, 112] width 5 height 5
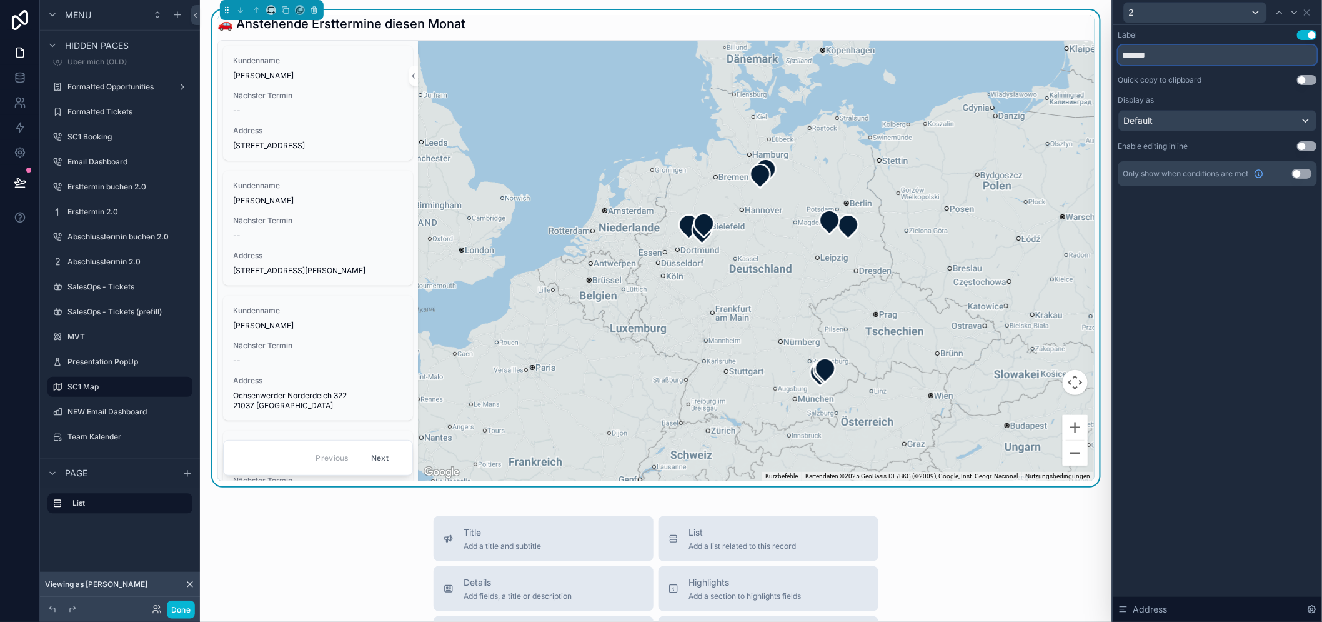
click at [1231, 51] on input "*******" at bounding box center [1217, 55] width 199 height 20
type input "*******"
click at [1196, 311] on div "Label Use setting ******* Quick copy to clipboard Use setting Display as Defaul…" at bounding box center [1217, 323] width 209 height 597
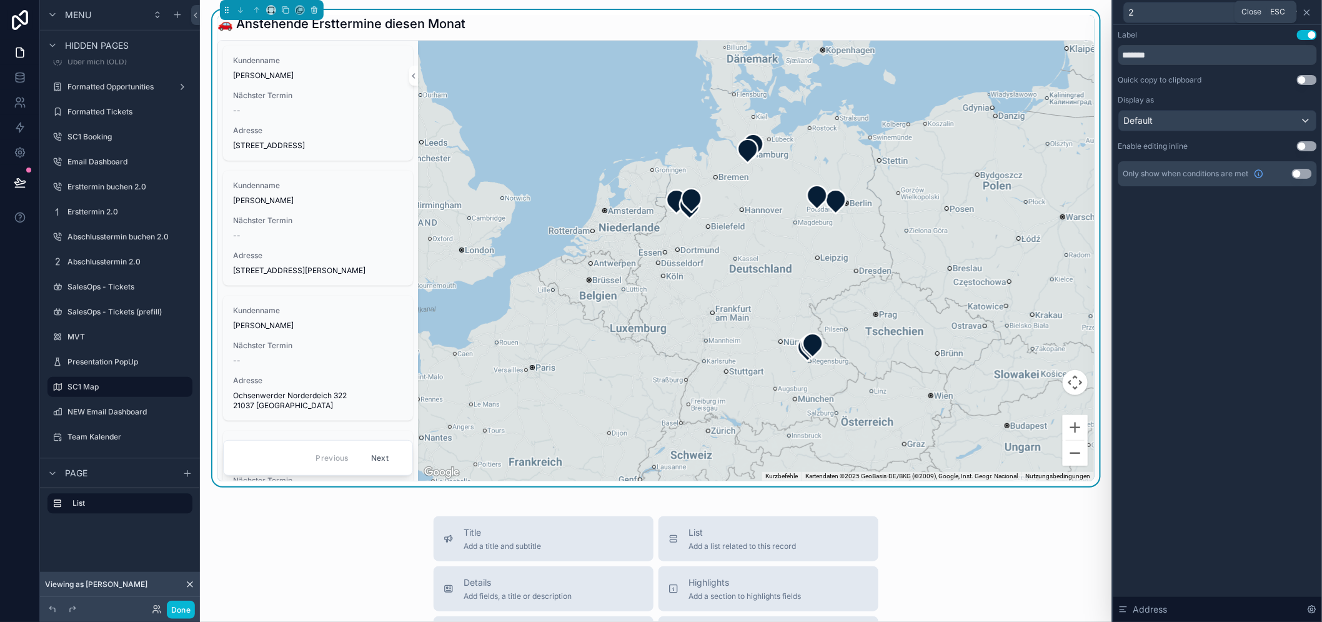
click at [1309, 10] on icon at bounding box center [1306, 12] width 5 height 5
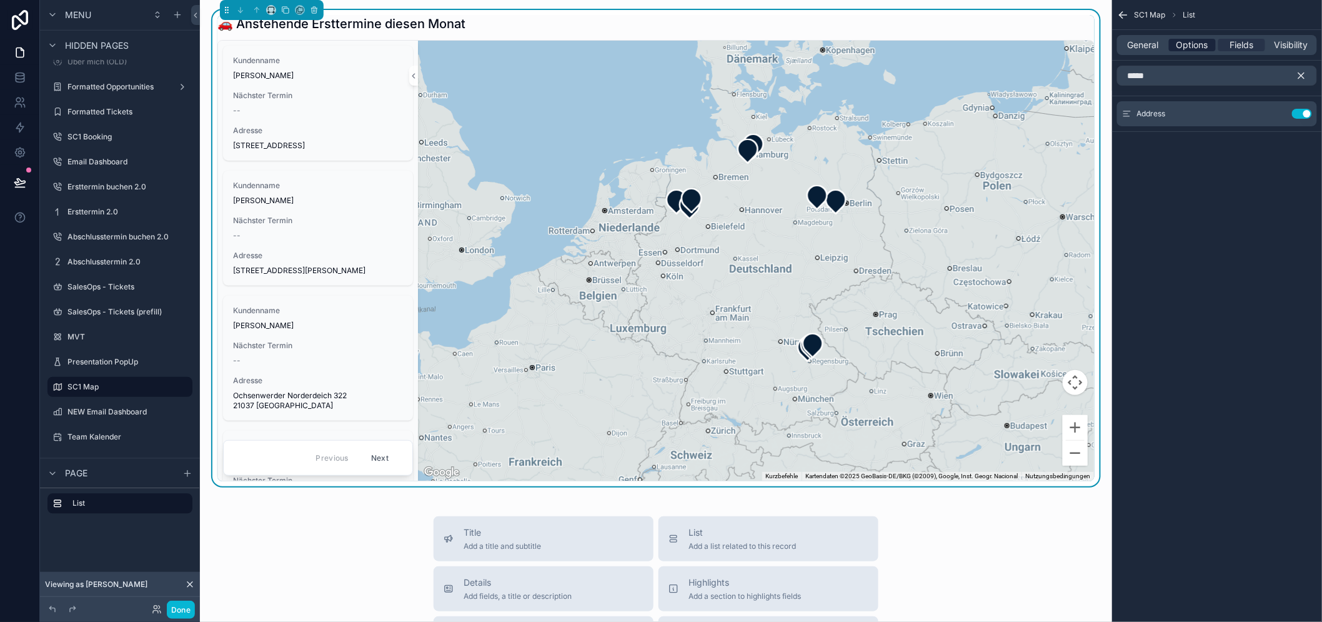
click at [1206, 45] on span "Options" at bounding box center [1192, 45] width 32 height 12
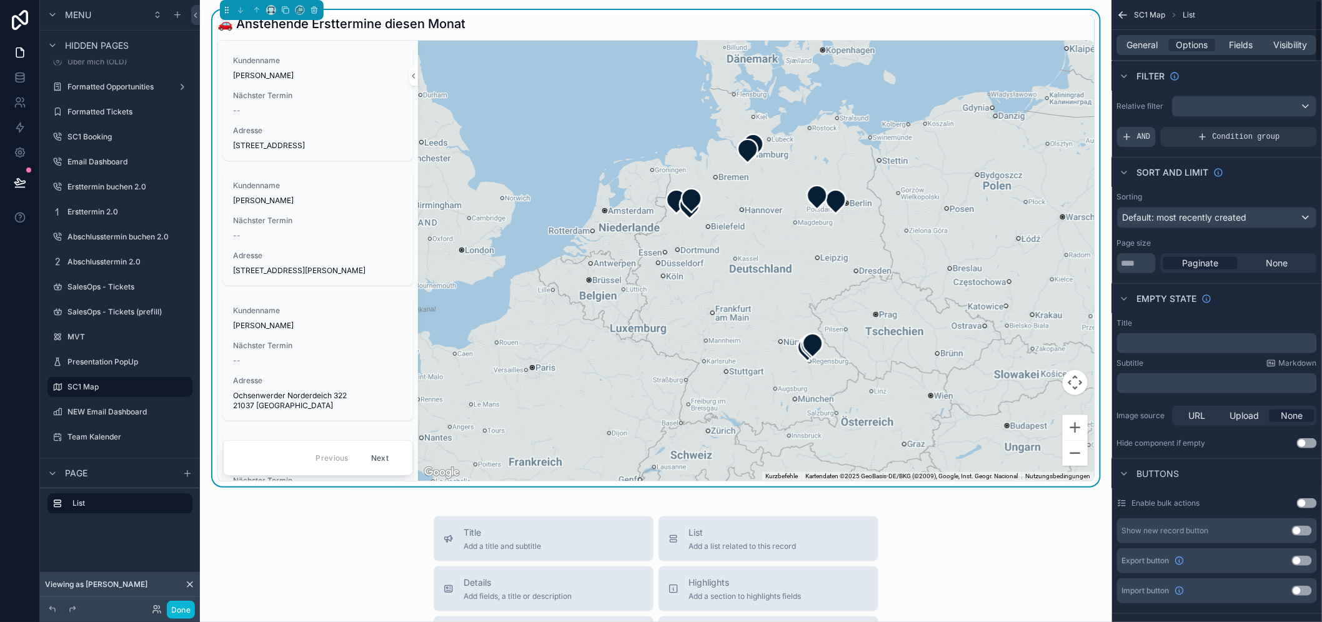
click at [1151, 139] on span "AND" at bounding box center [1144, 137] width 14 height 10
click at [1289, 130] on div "scrollable content" at bounding box center [1285, 127] width 17 height 17
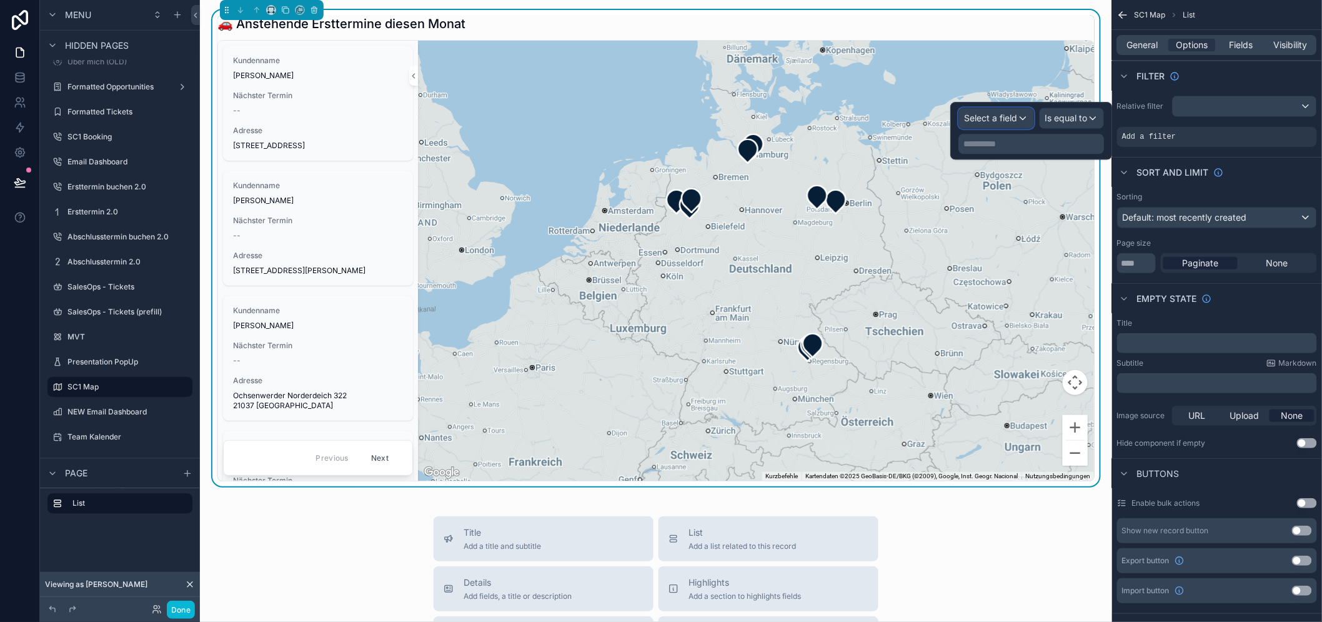
click at [1017, 115] on span "Select a field" at bounding box center [990, 117] width 53 height 11
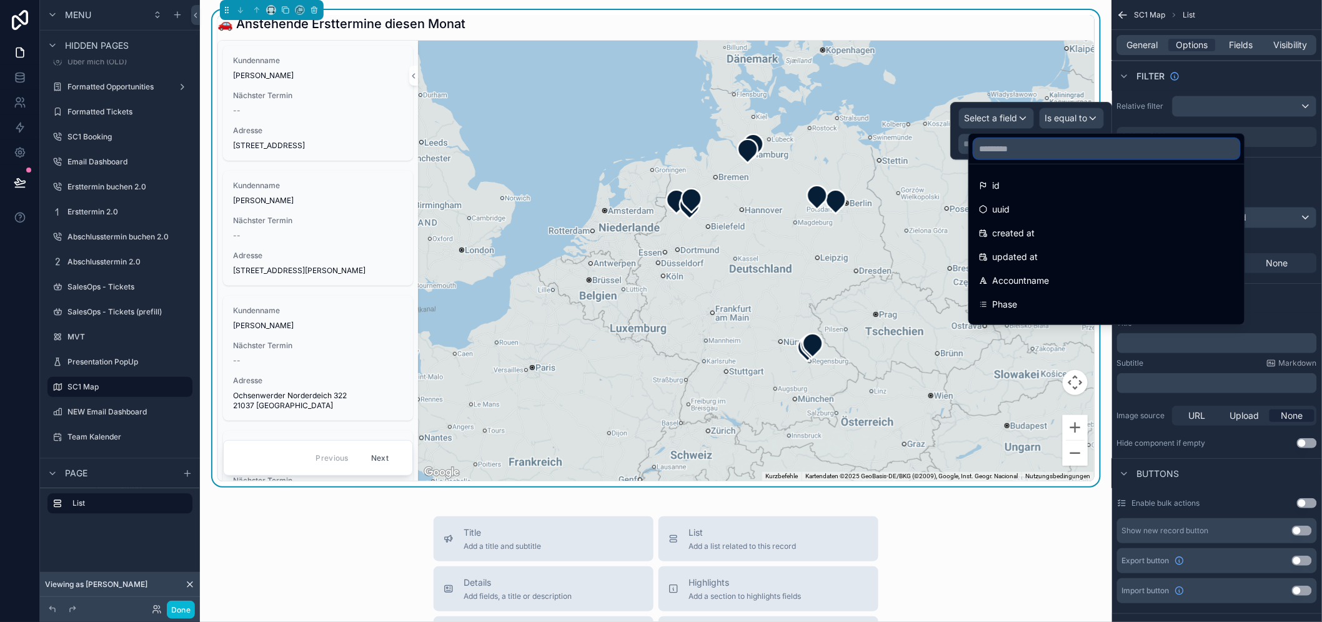
click at [1033, 156] on input "text" at bounding box center [1106, 149] width 265 height 20
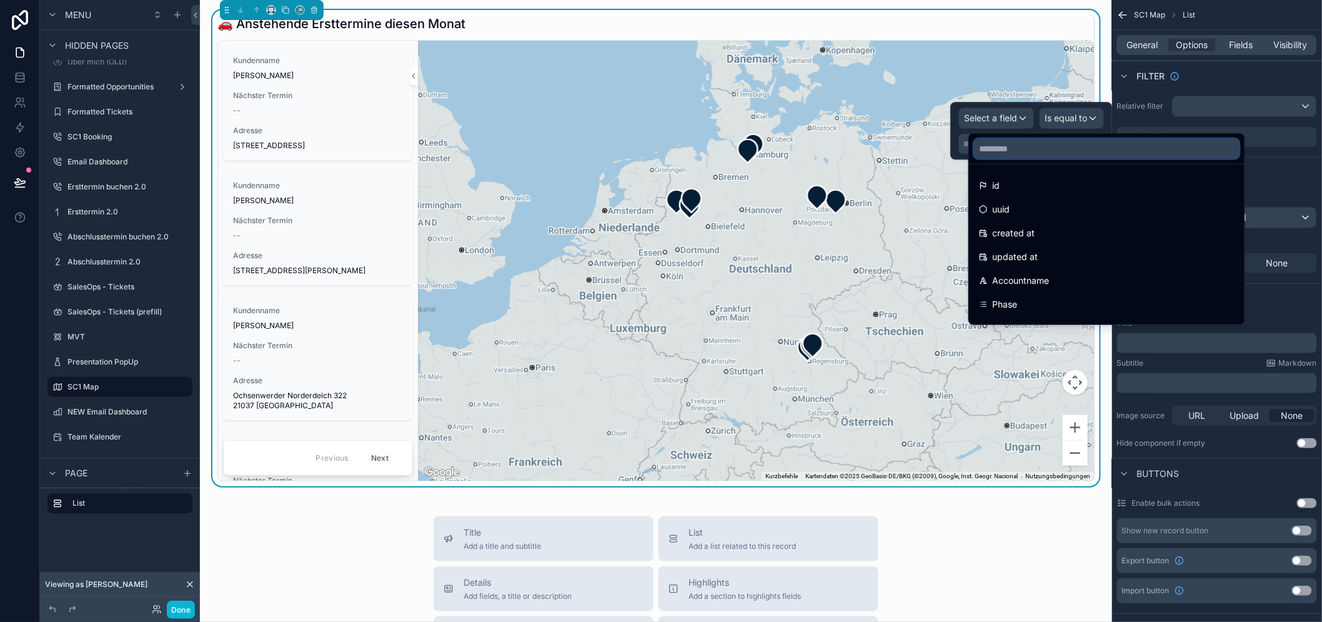
click at [1033, 156] on input "text" at bounding box center [1106, 149] width 265 height 20
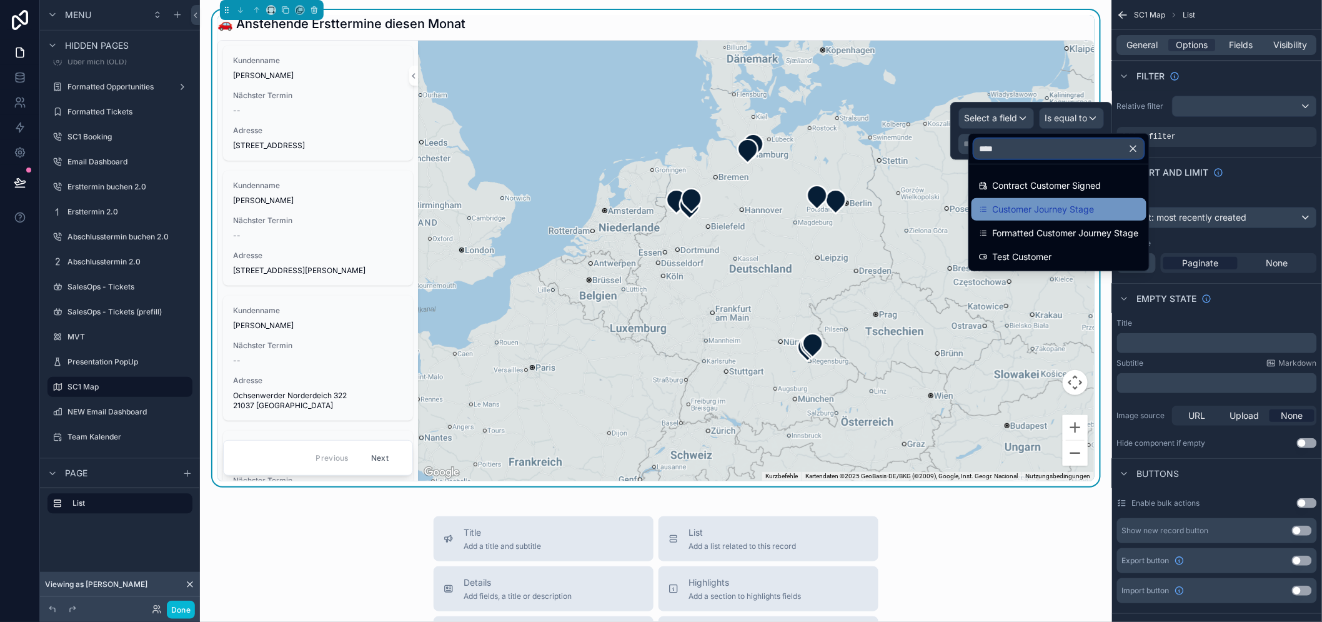
type input "****"
click at [1033, 204] on span "Customer Journey Stage" at bounding box center [1044, 209] width 102 height 15
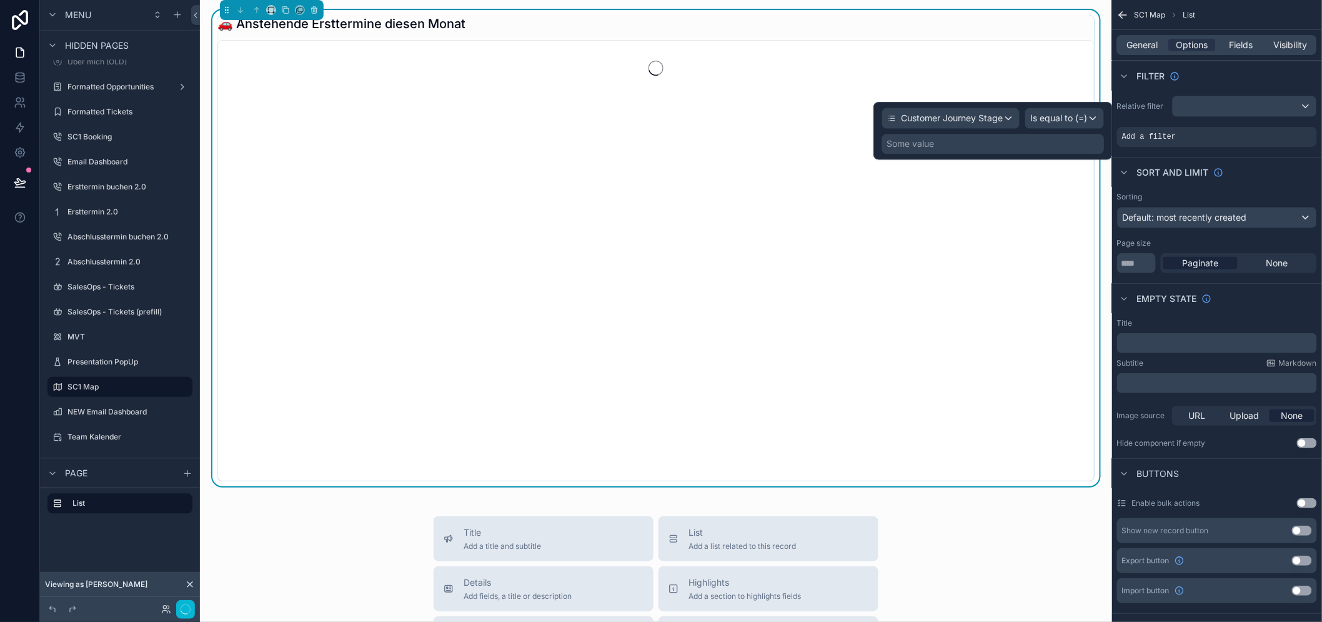
scroll to position [26, 0]
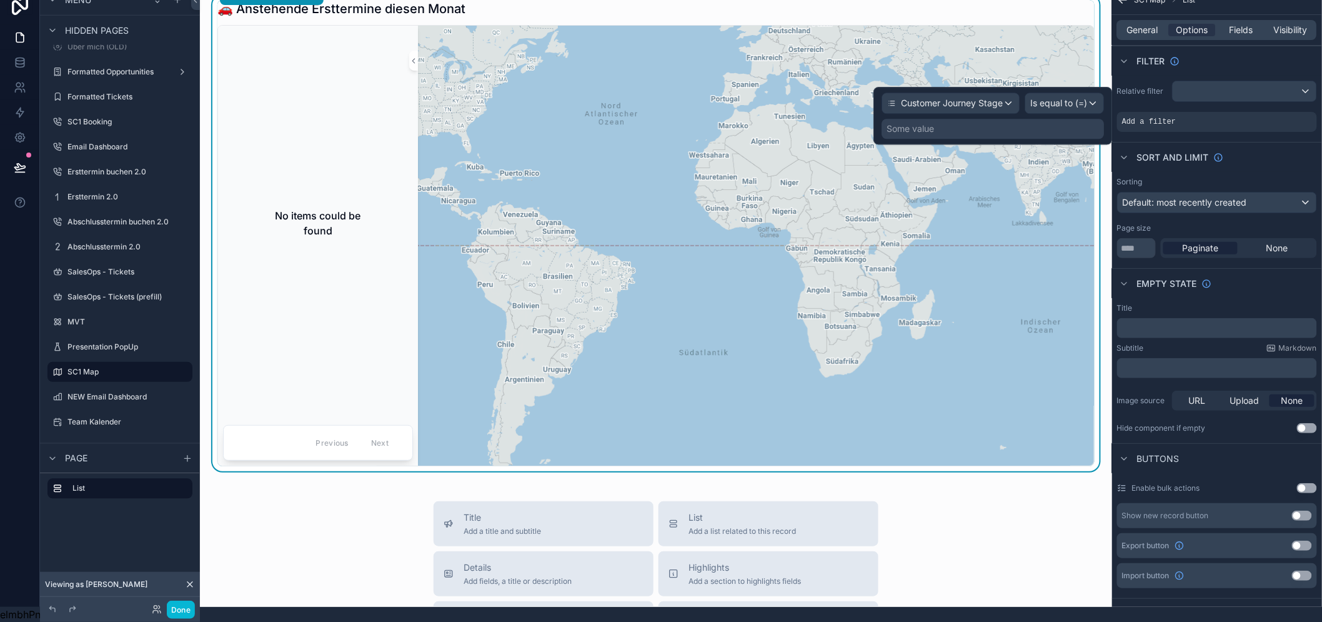
click at [1056, 123] on div "Some value" at bounding box center [992, 129] width 222 height 20
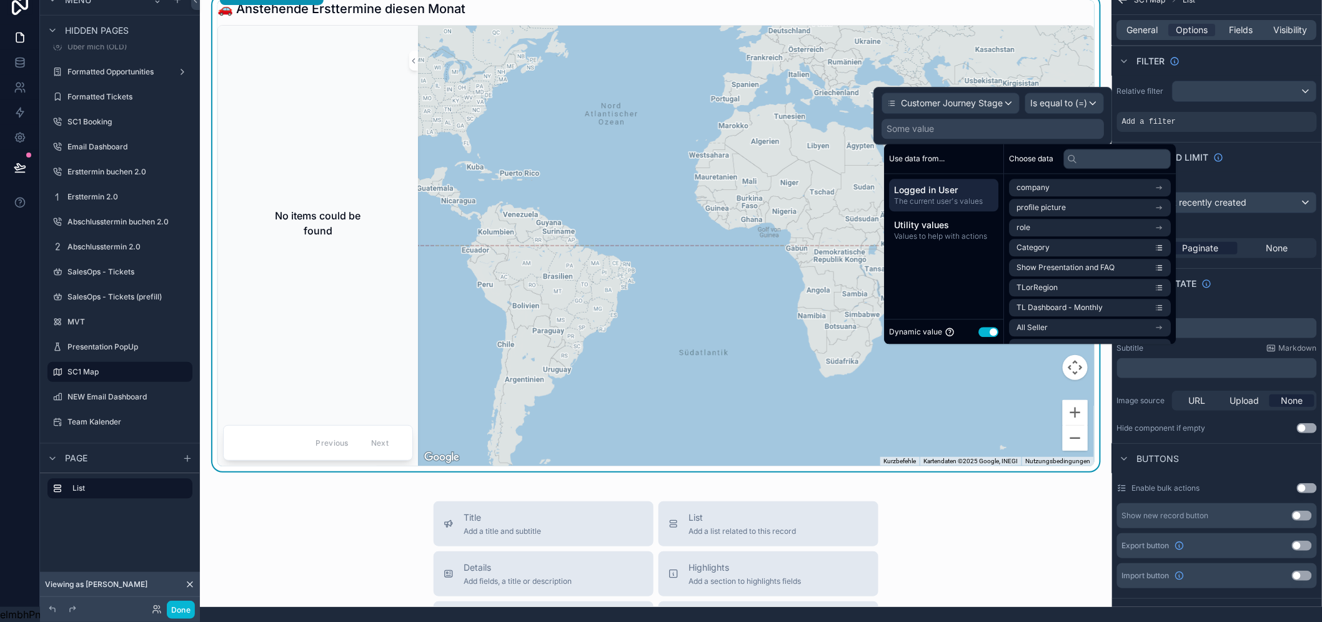
click at [990, 327] on button "Use setting" at bounding box center [989, 332] width 20 height 10
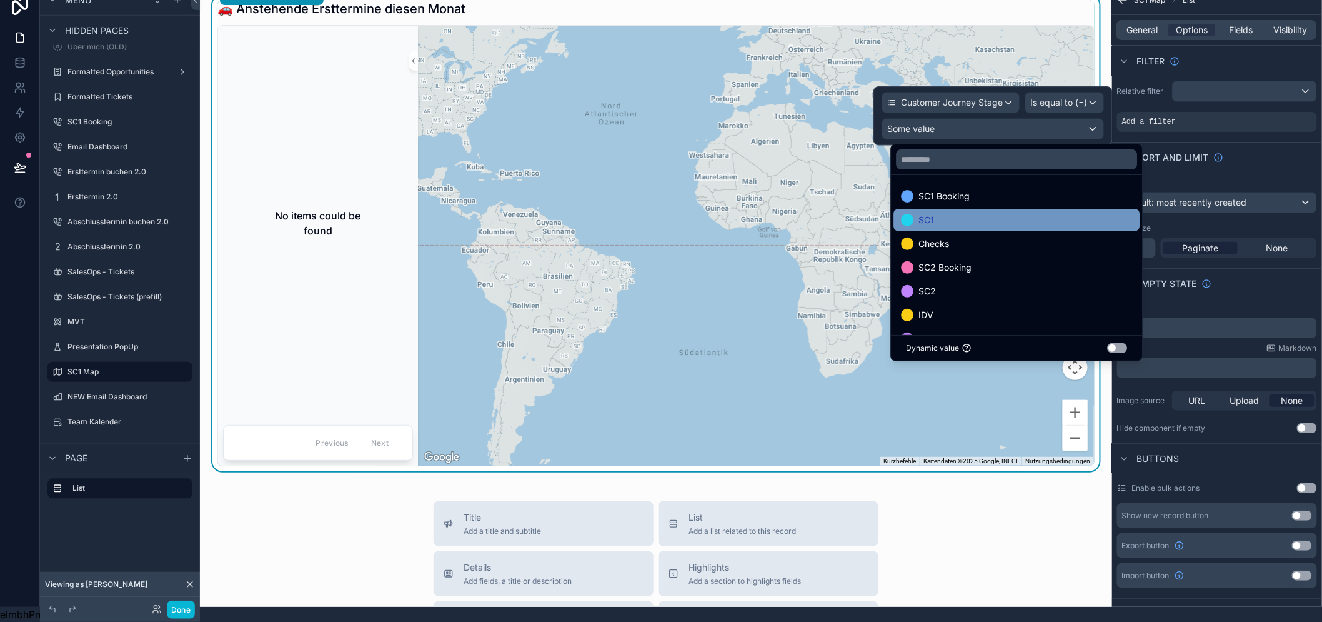
click at [999, 216] on div "SC1" at bounding box center [1016, 219] width 231 height 15
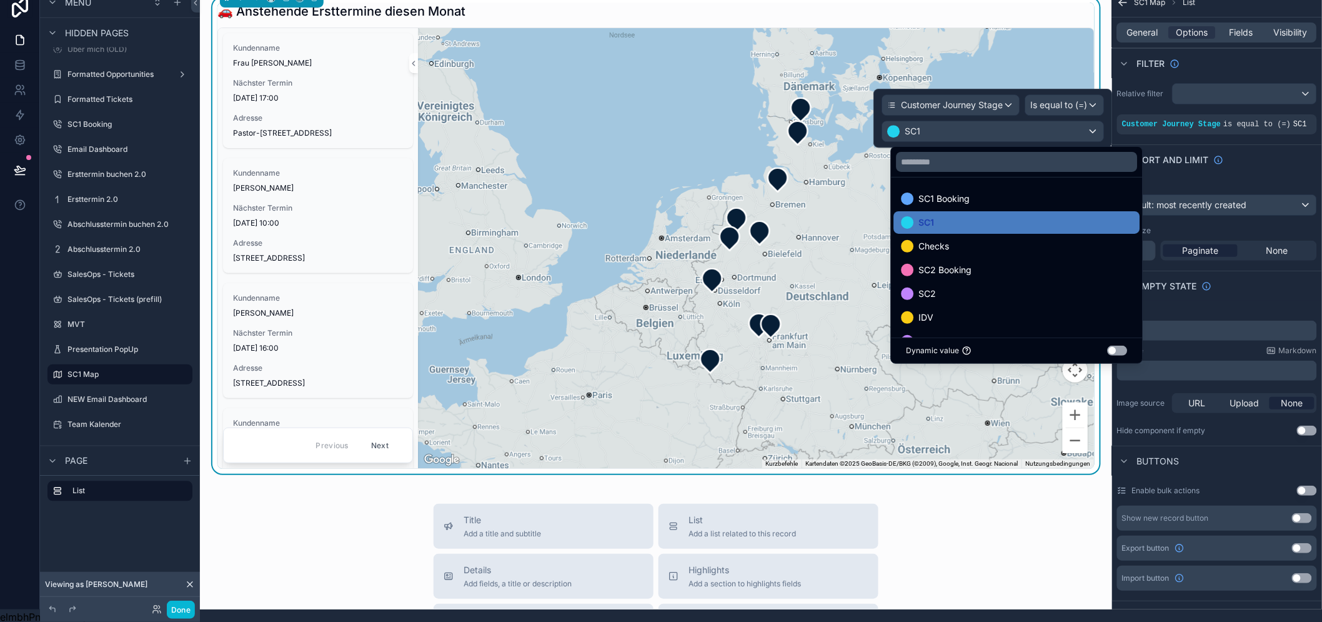
scroll to position [0, 0]
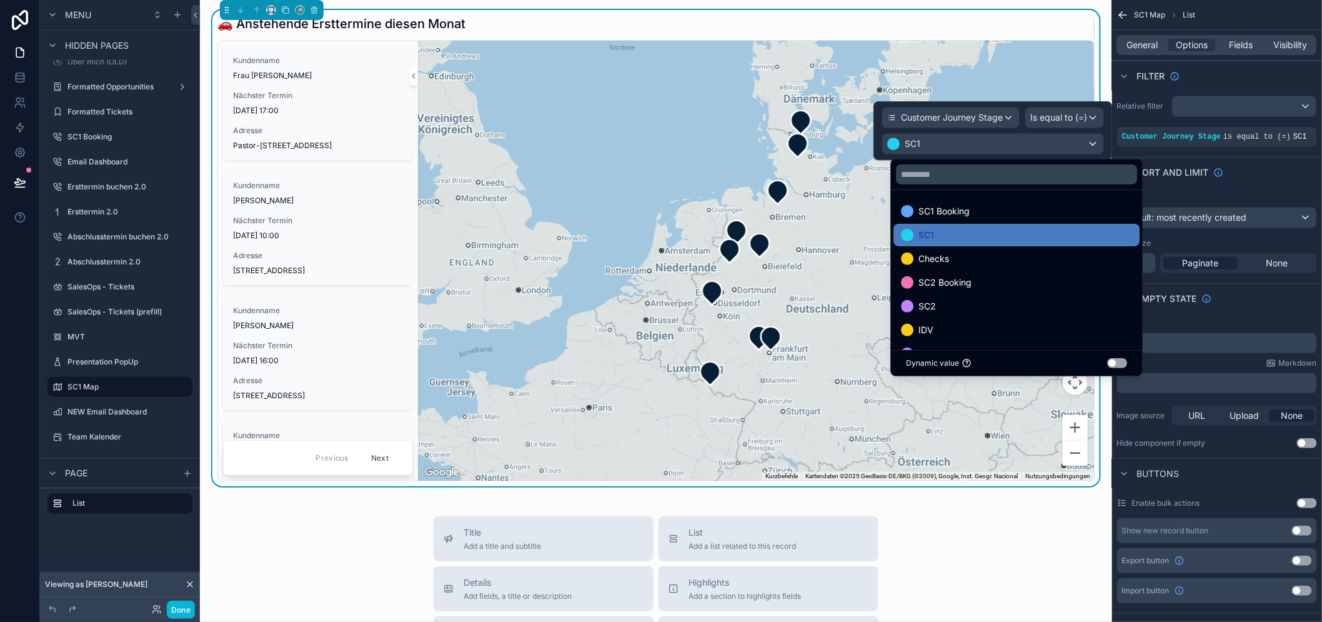
click at [1266, 183] on div "Sort And Limit" at bounding box center [1217, 172] width 210 height 30
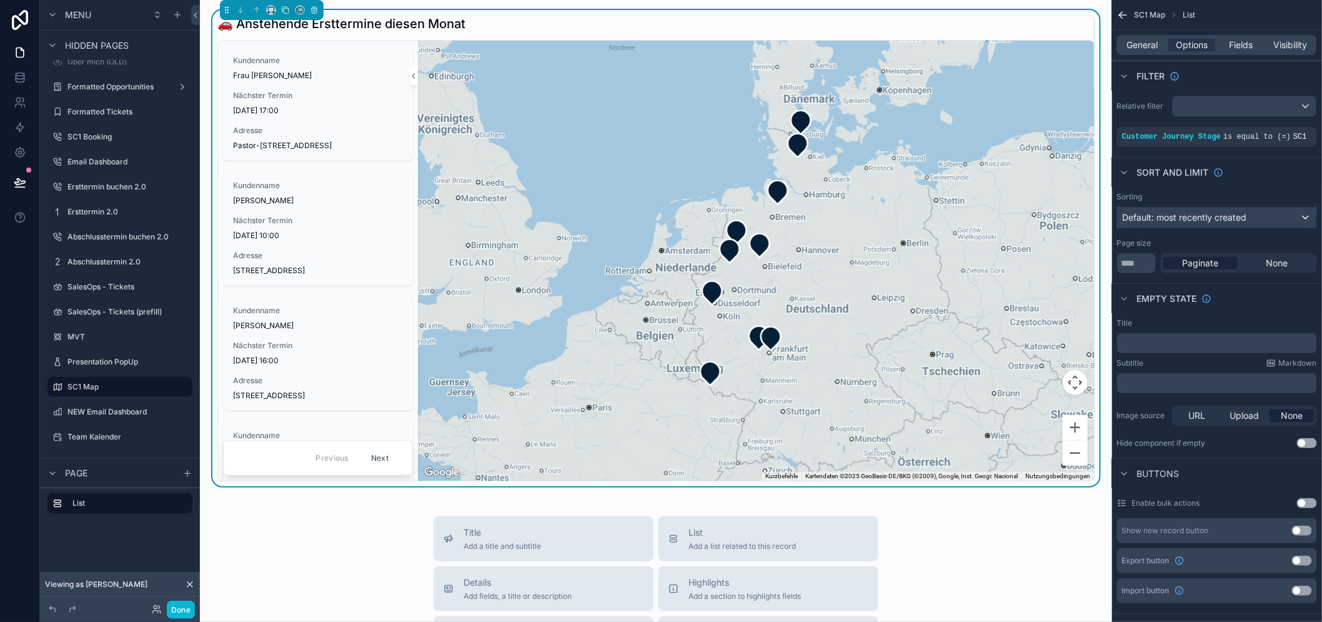
click at [1174, 217] on span "Default: most recently created" at bounding box center [1185, 217] width 124 height 11
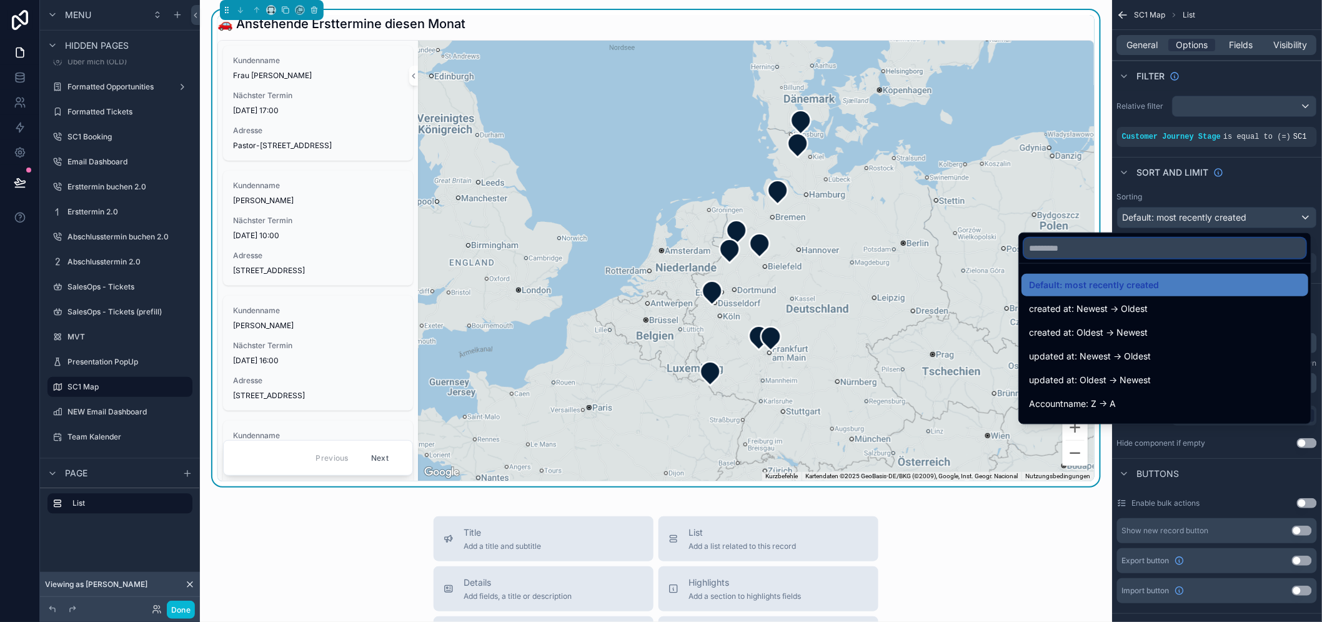
click at [1196, 254] on input "text" at bounding box center [1165, 248] width 282 height 20
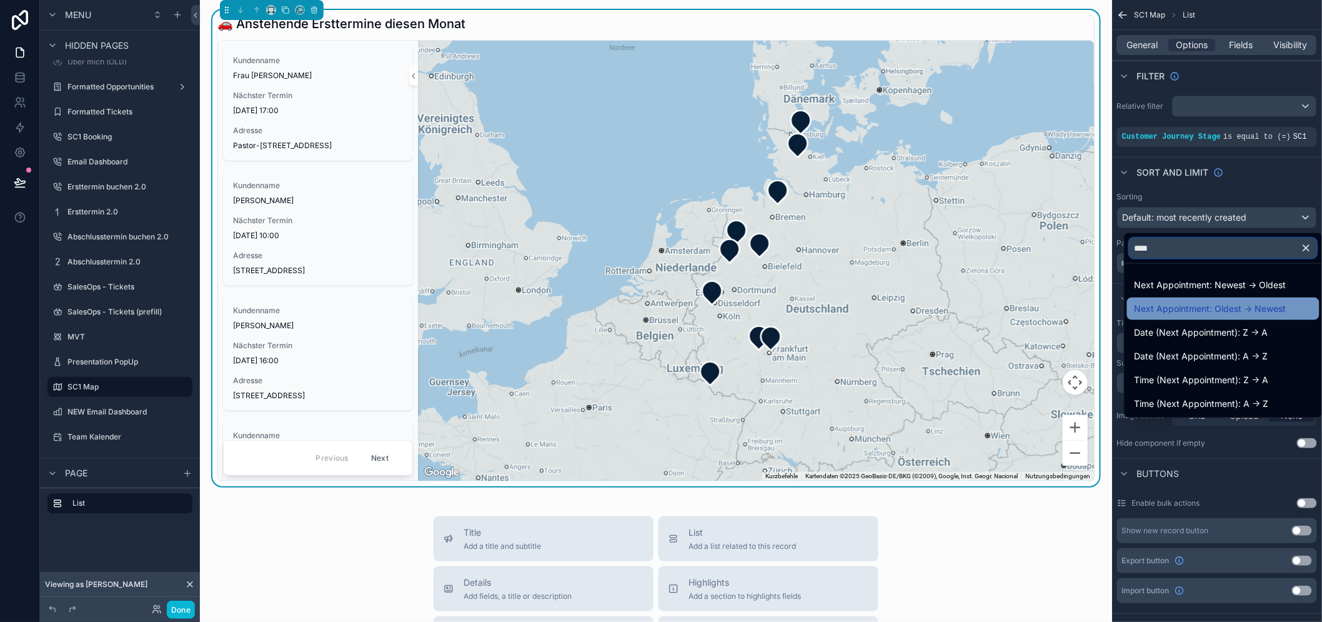
type input "****"
click at [1269, 304] on span "Next Appointment: Oldest -> Newest" at bounding box center [1210, 308] width 152 height 15
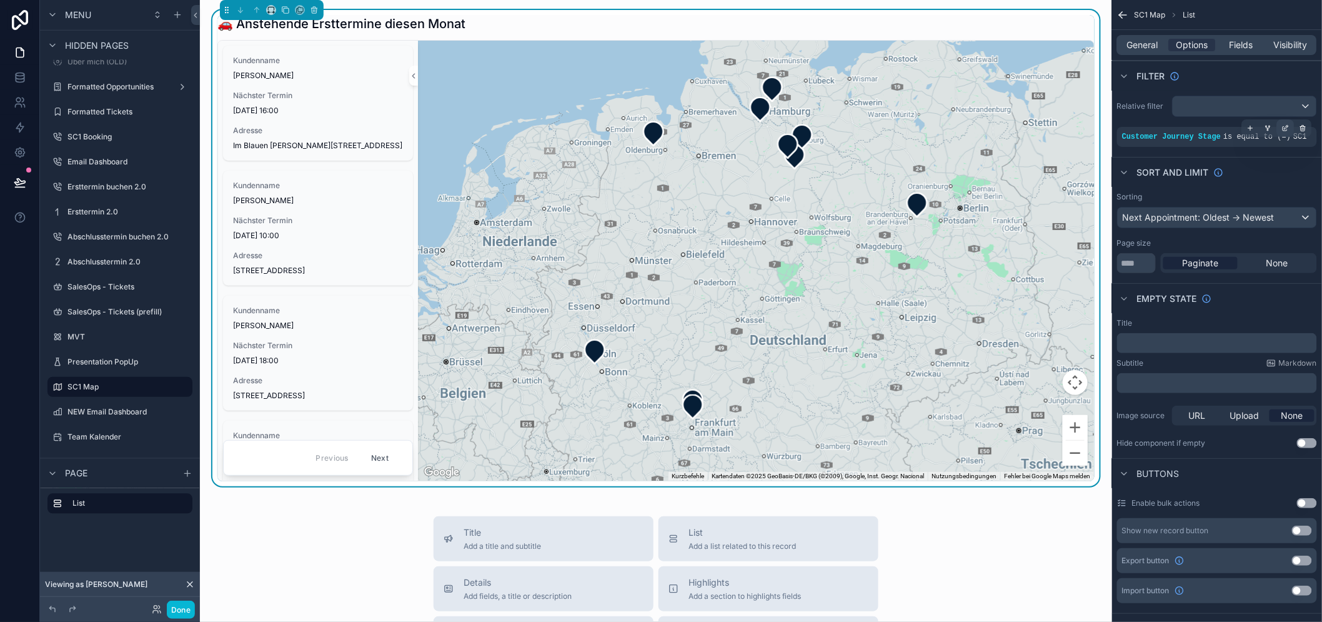
click at [1289, 130] on icon "scrollable content" at bounding box center [1285, 127] width 7 height 7
click at [1256, 128] on div "scrollable content" at bounding box center [1250, 127] width 17 height 17
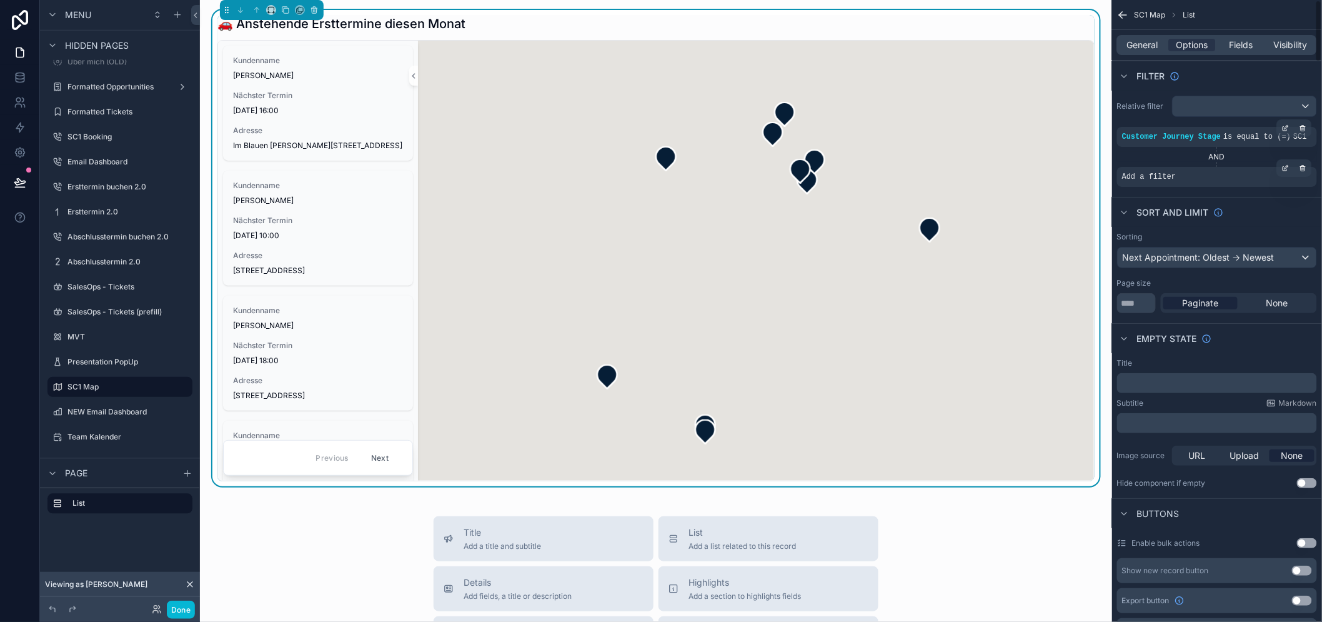
scroll to position [26, 0]
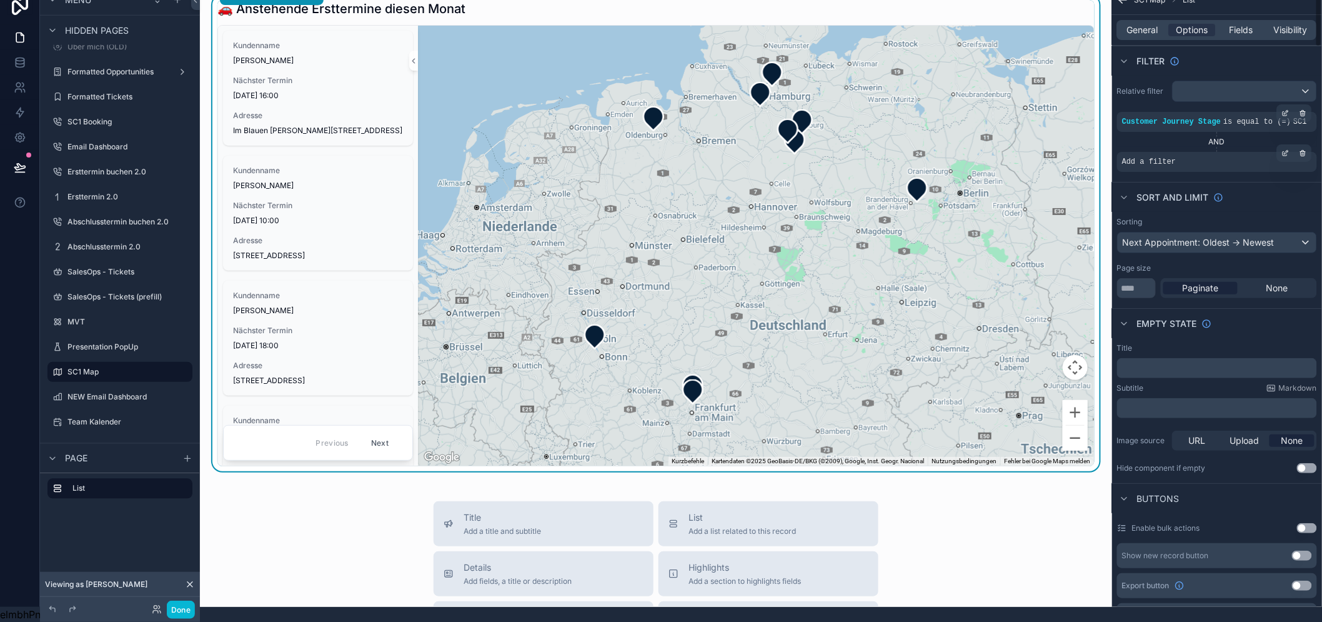
click at [1286, 152] on div "Add a filter" at bounding box center [1217, 162] width 200 height 20
click at [1291, 144] on div "scrollable content" at bounding box center [1285, 152] width 17 height 17
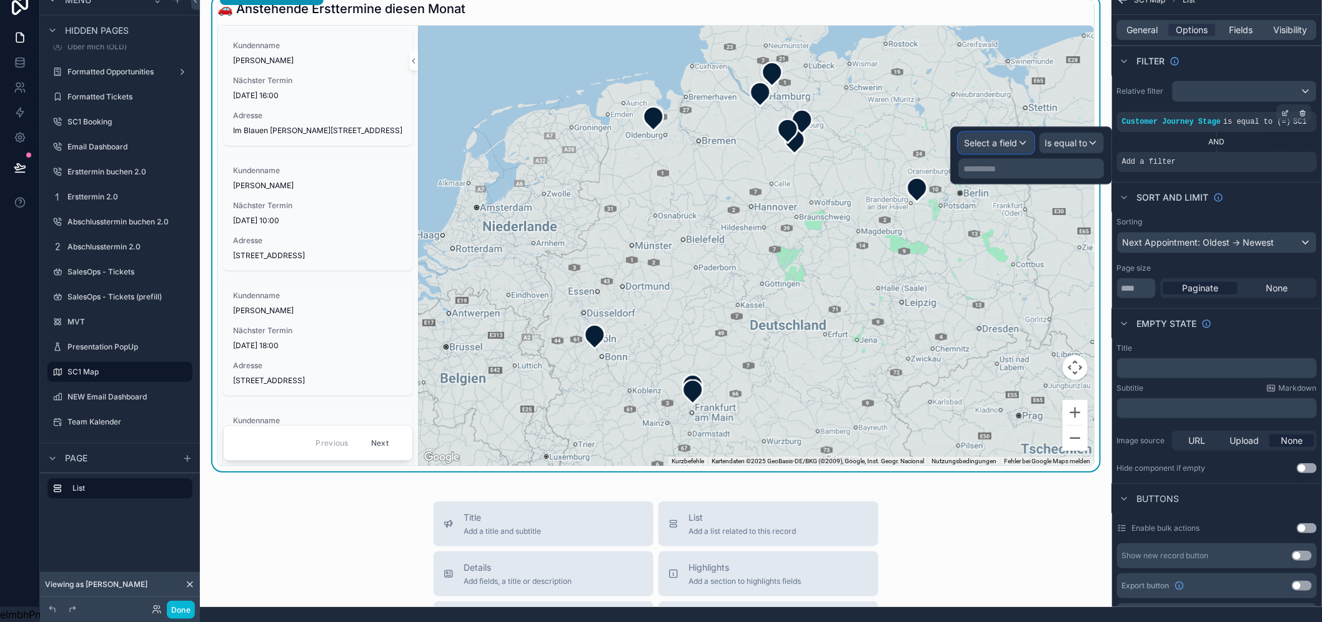
click at [1017, 137] on span "Select a field" at bounding box center [990, 142] width 53 height 11
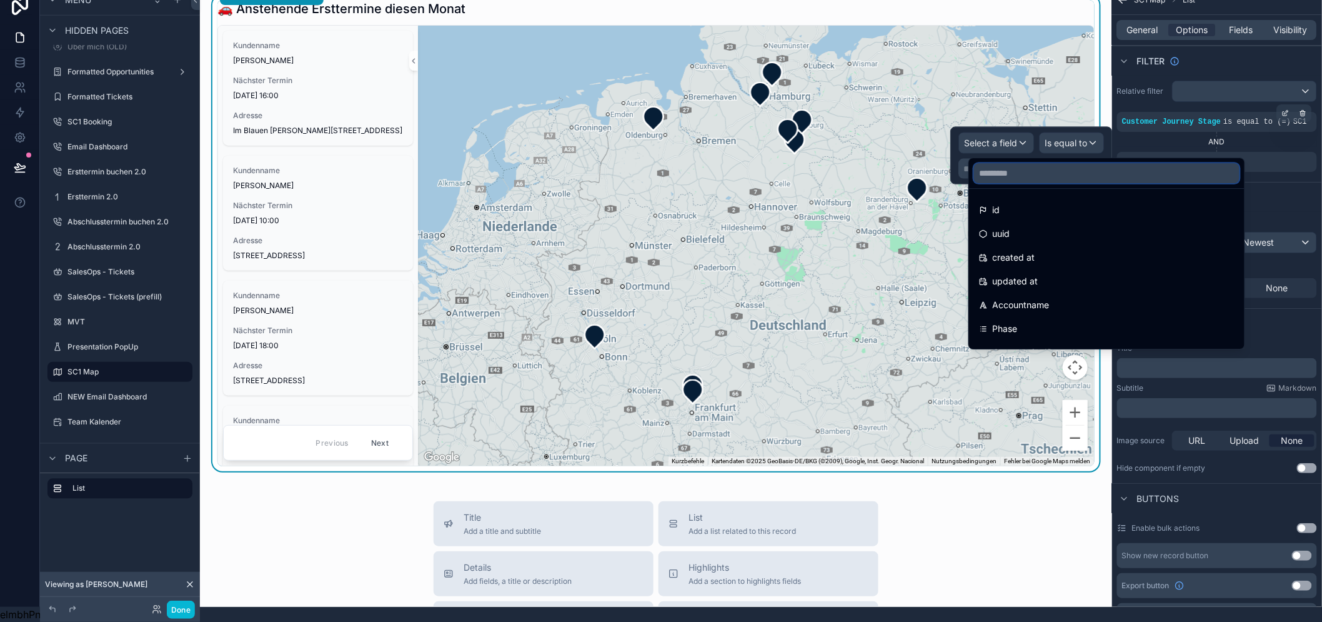
click at [1015, 163] on input "text" at bounding box center [1106, 173] width 265 height 20
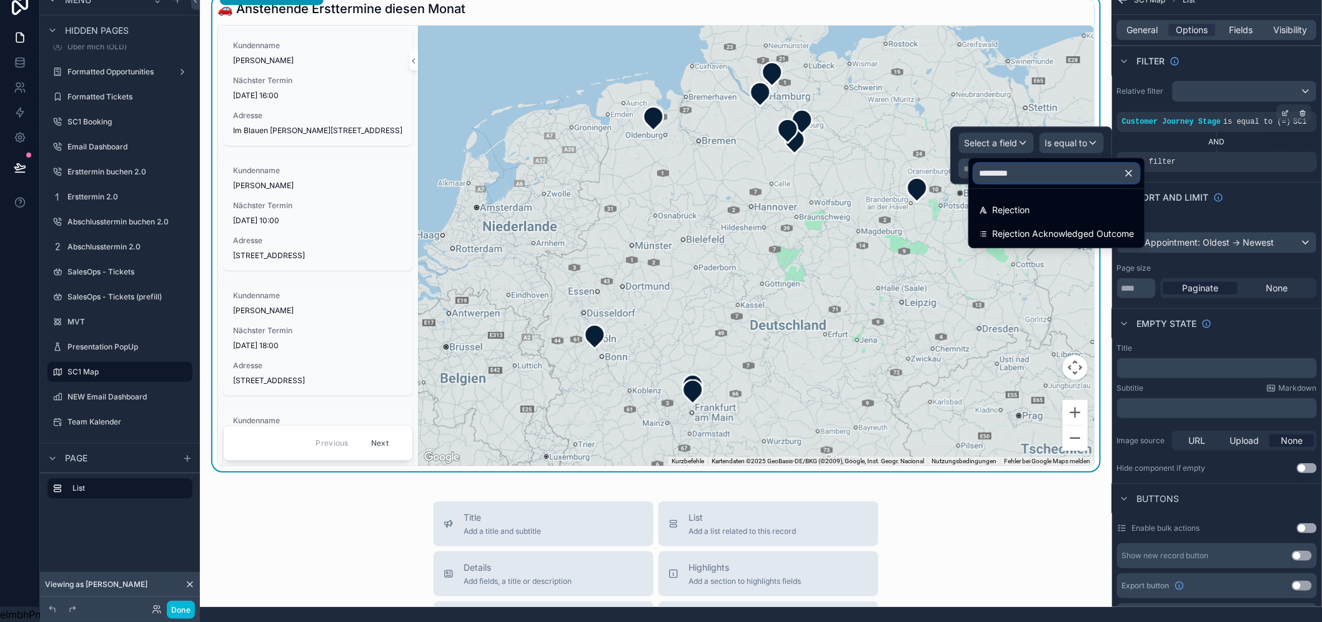
type input "*********"
click at [1027, 202] on span "Rejection" at bounding box center [1011, 209] width 37 height 15
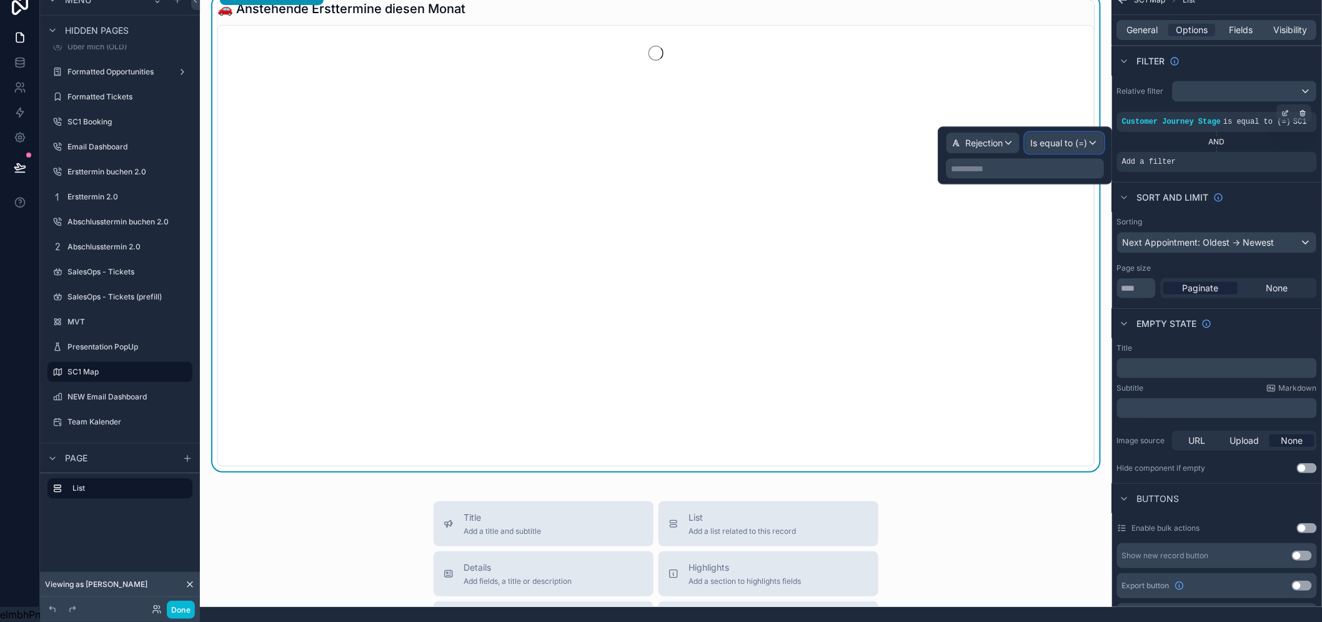
click at [1087, 137] on span "Is equal to (=)" at bounding box center [1058, 143] width 57 height 12
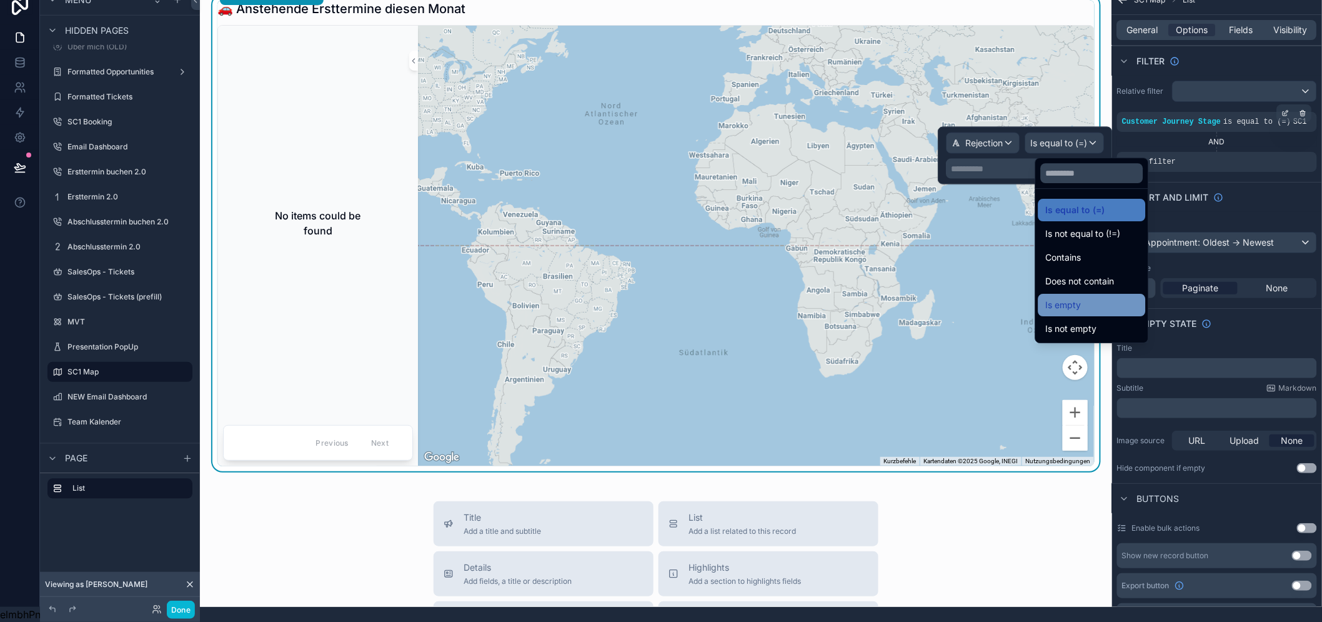
click at [1079, 297] on span "Is empty" at bounding box center [1064, 304] width 36 height 15
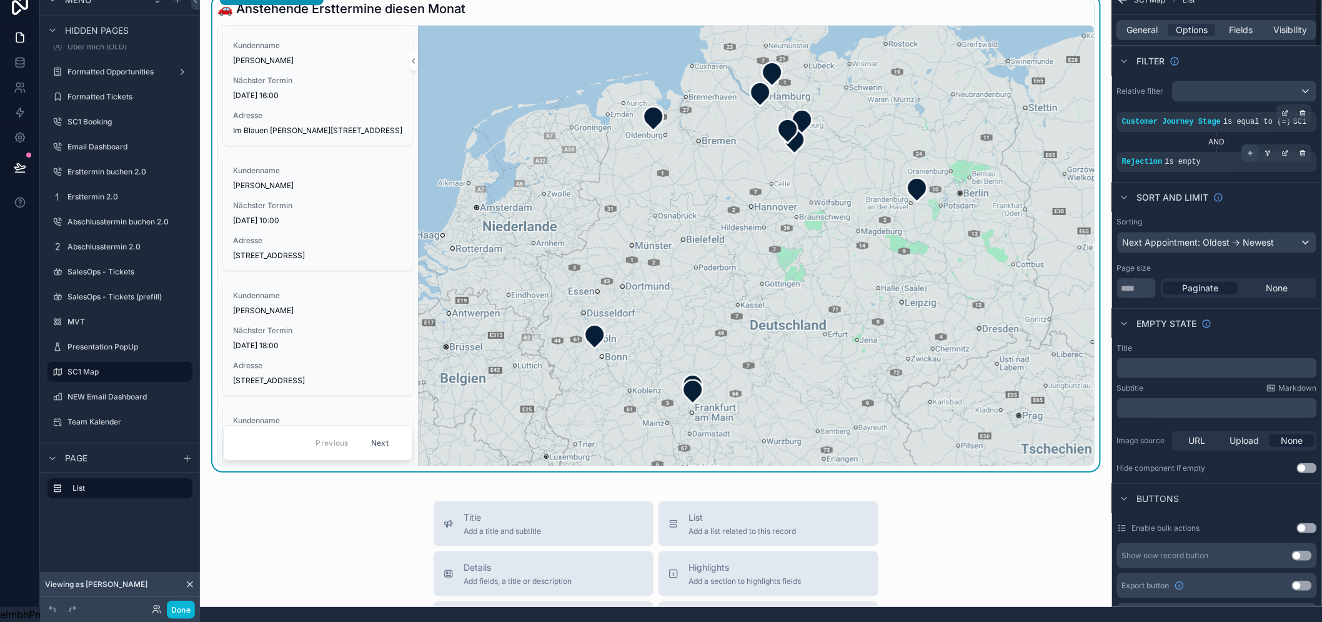
click at [1259, 147] on div "scrollable content" at bounding box center [1250, 152] width 17 height 17
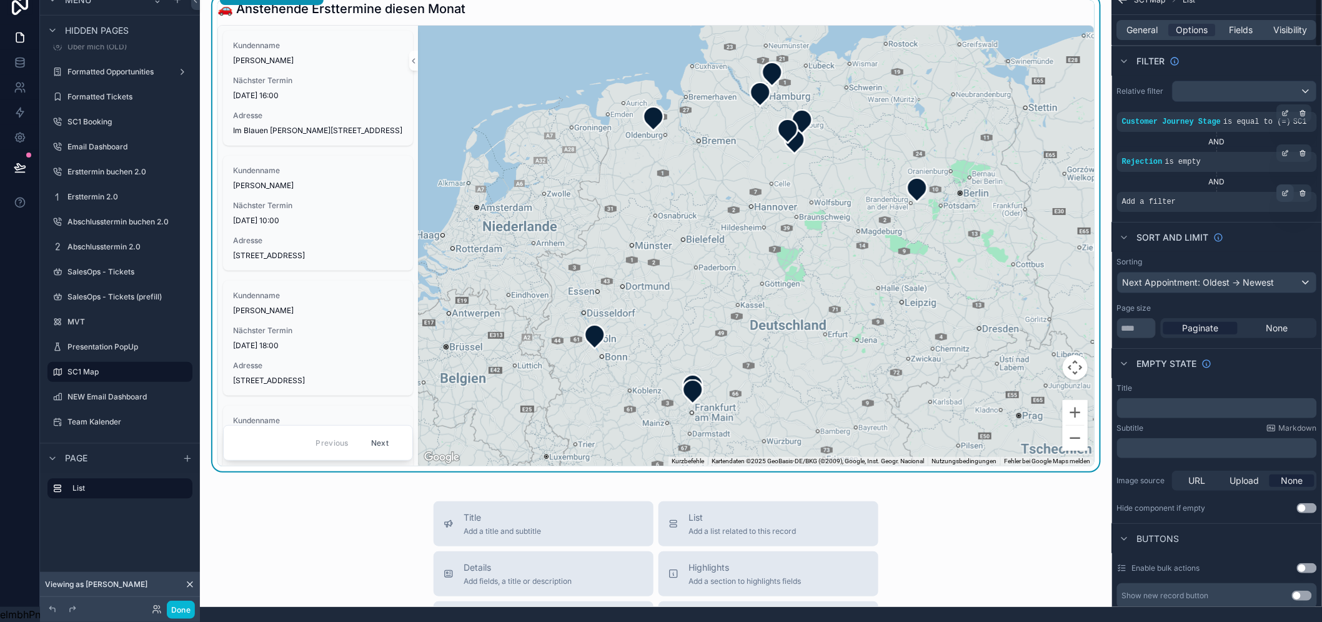
click at [1289, 189] on icon "scrollable content" at bounding box center [1285, 192] width 7 height 7
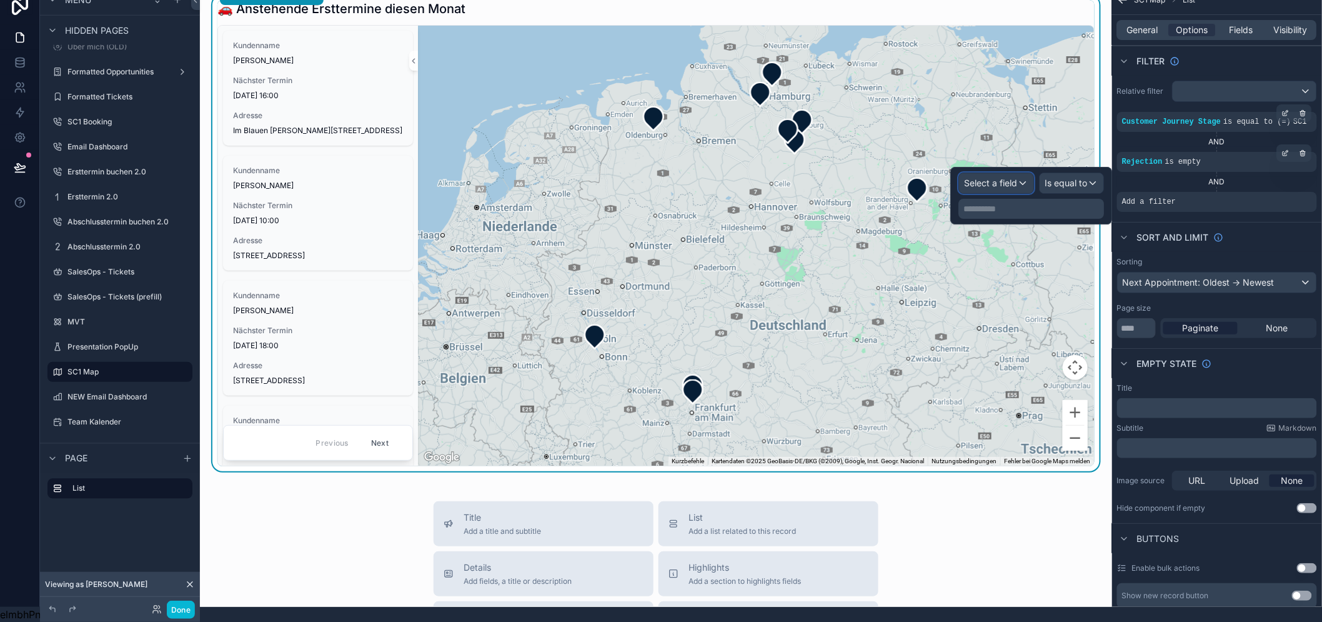
click at [1033, 174] on div "Select a field" at bounding box center [996, 183] width 74 height 20
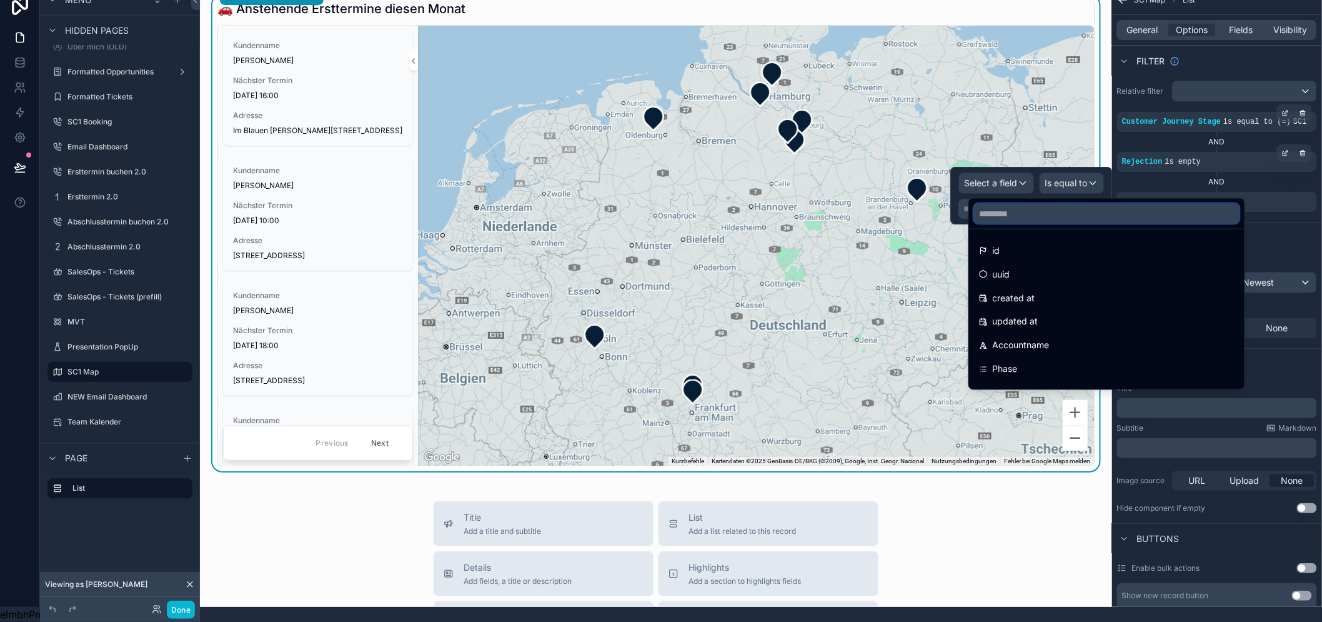
click at [1044, 204] on input "text" at bounding box center [1106, 214] width 265 height 20
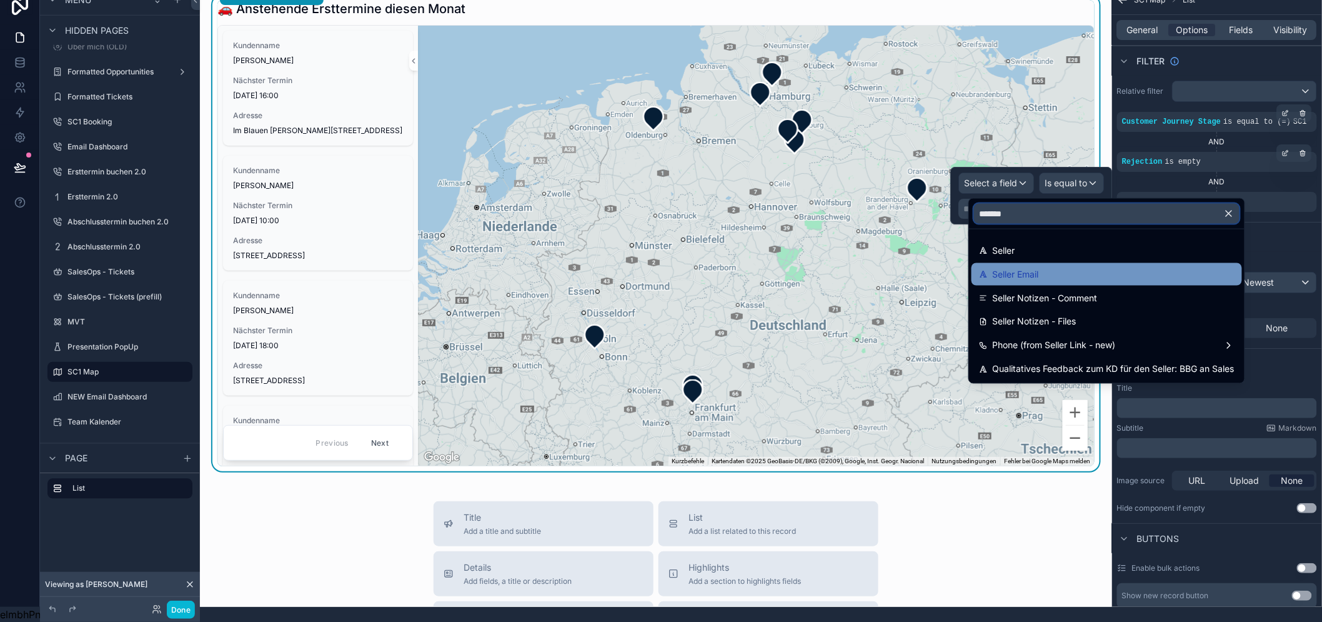
type input "******"
click at [1059, 263] on div "Seller Email" at bounding box center [1106, 274] width 270 height 22
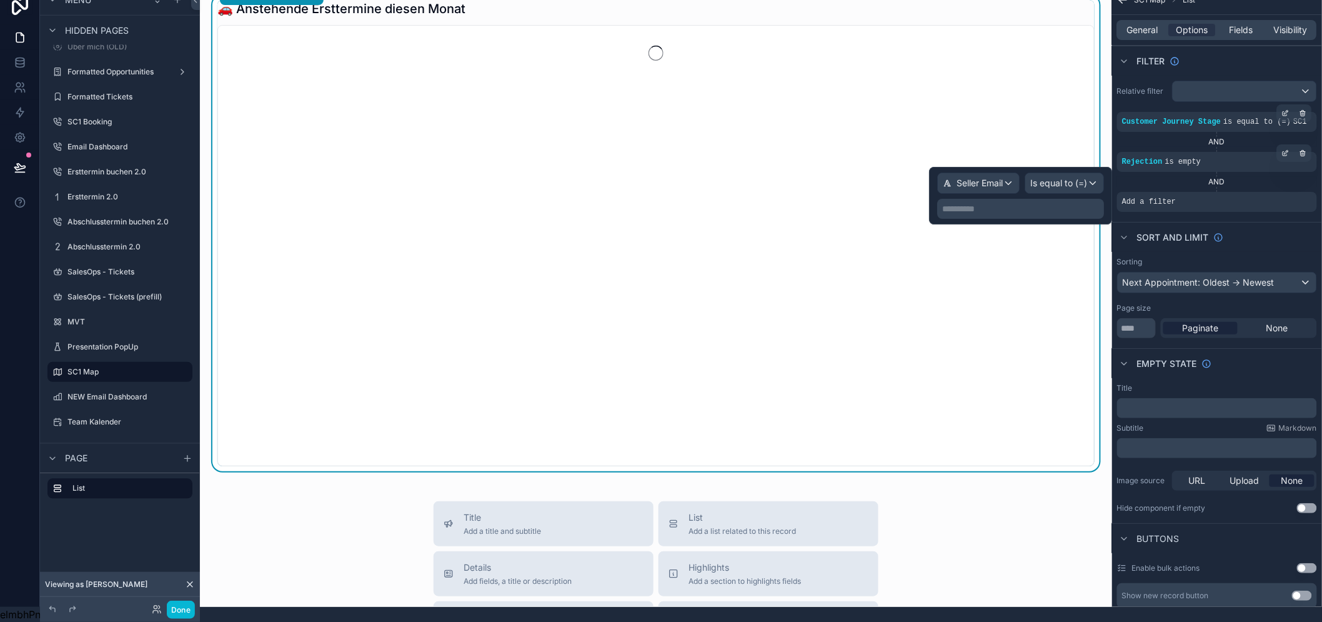
click at [1069, 202] on p "**********" at bounding box center [1021, 208] width 159 height 12
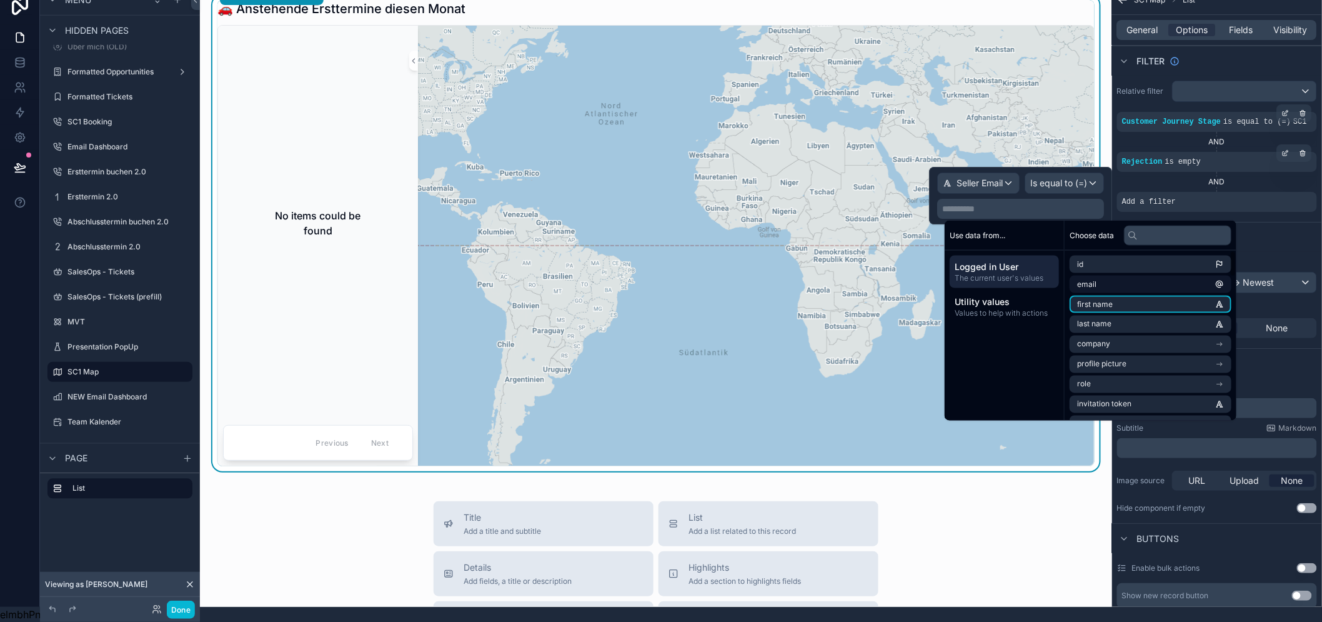
click at [1121, 275] on li "email" at bounding box center [1150, 283] width 162 height 17
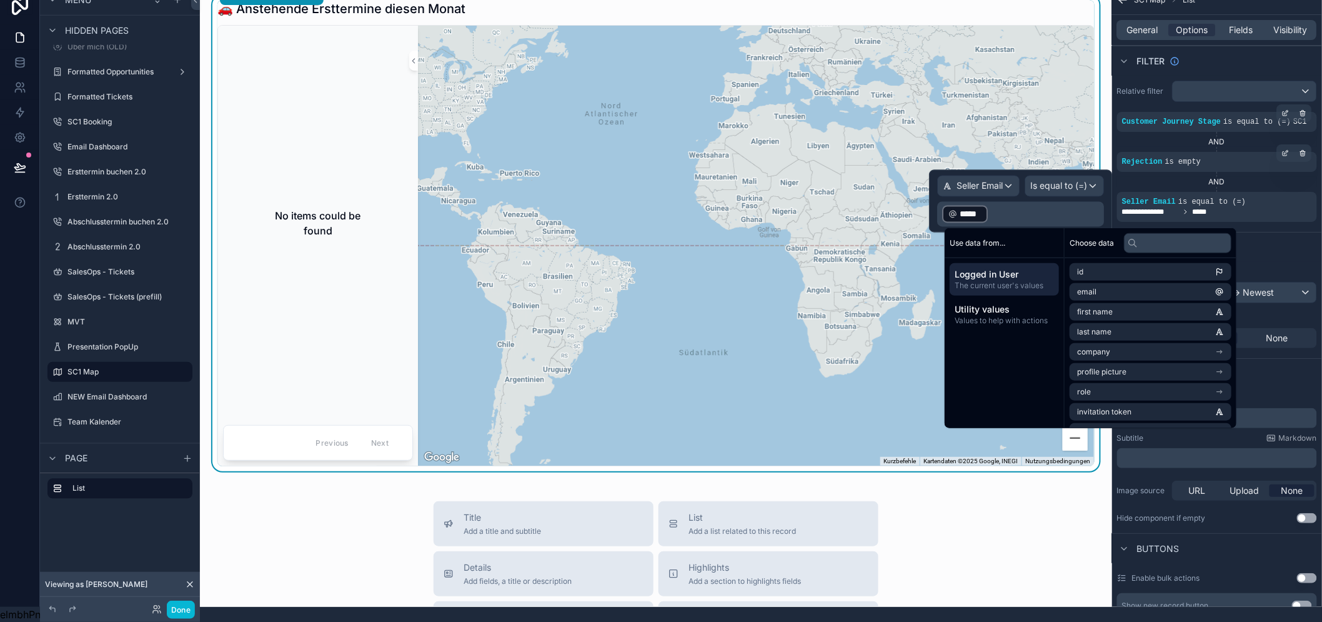
click at [1273, 239] on div "Sort And Limit" at bounding box center [1217, 247] width 210 height 30
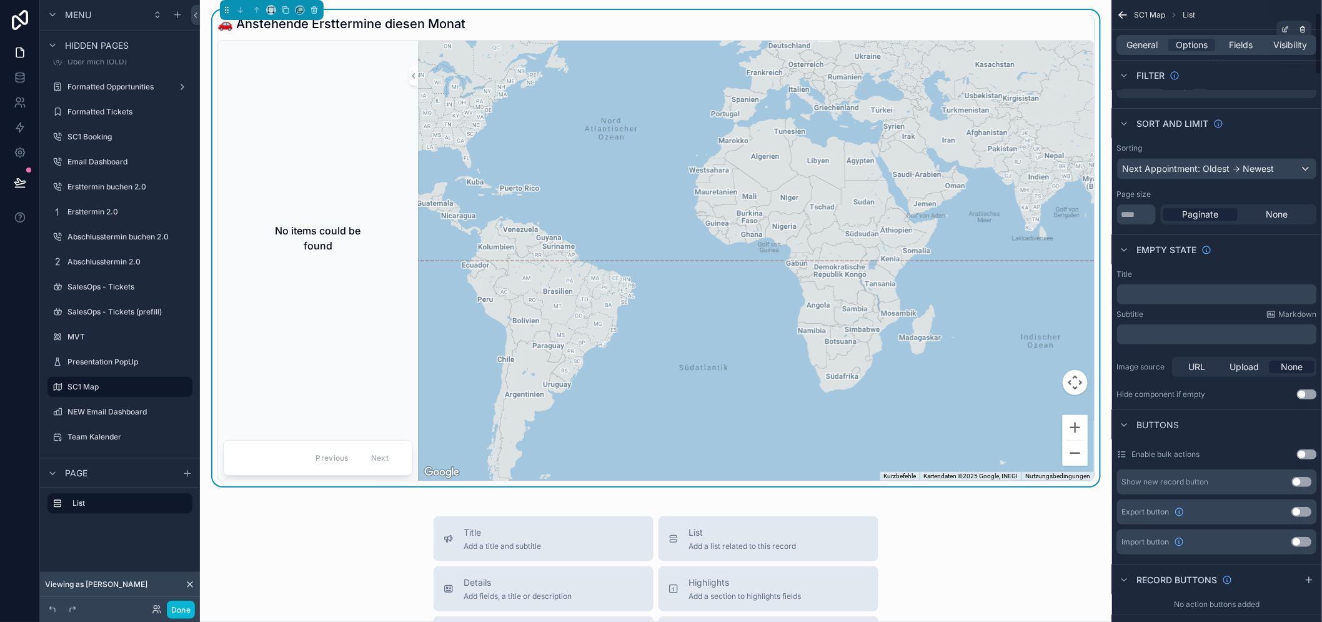
scroll to position [0, 0]
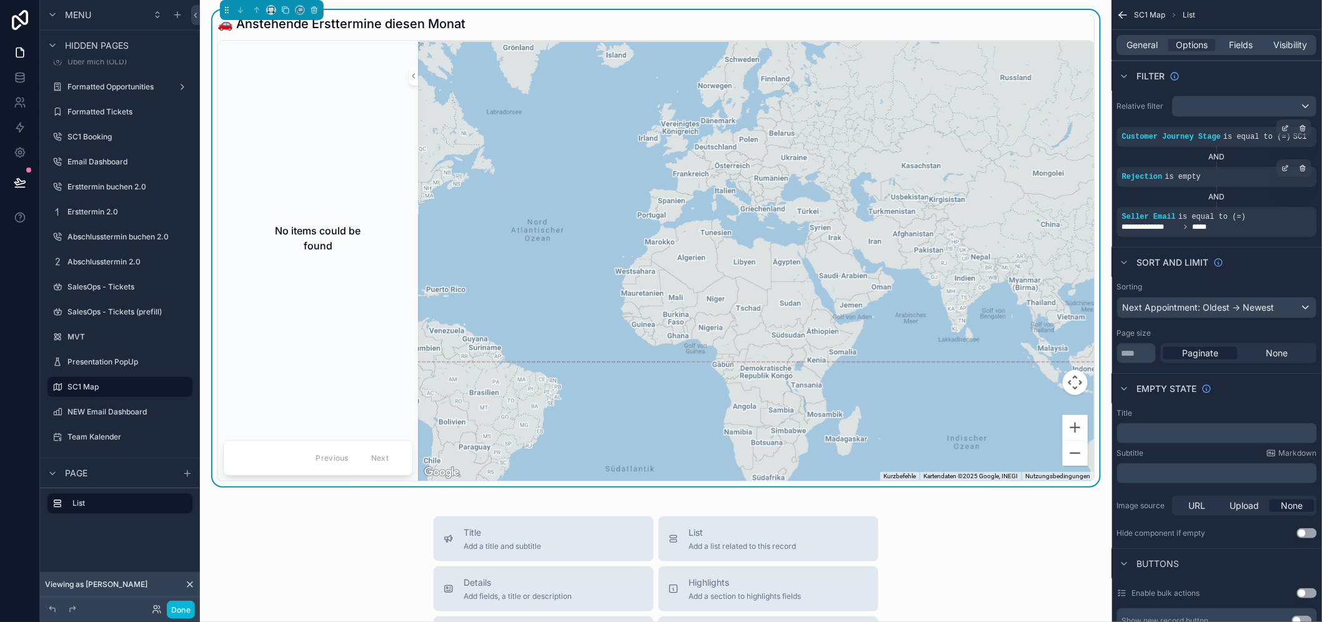
drag, startPoint x: 855, startPoint y: 227, endPoint x: 775, endPoint y: 335, distance: 133.9
click at [775, 335] on div "scrollable content" at bounding box center [756, 261] width 676 height 440
click at [147, 608] on div "Done" at bounding box center [170, 609] width 50 height 18
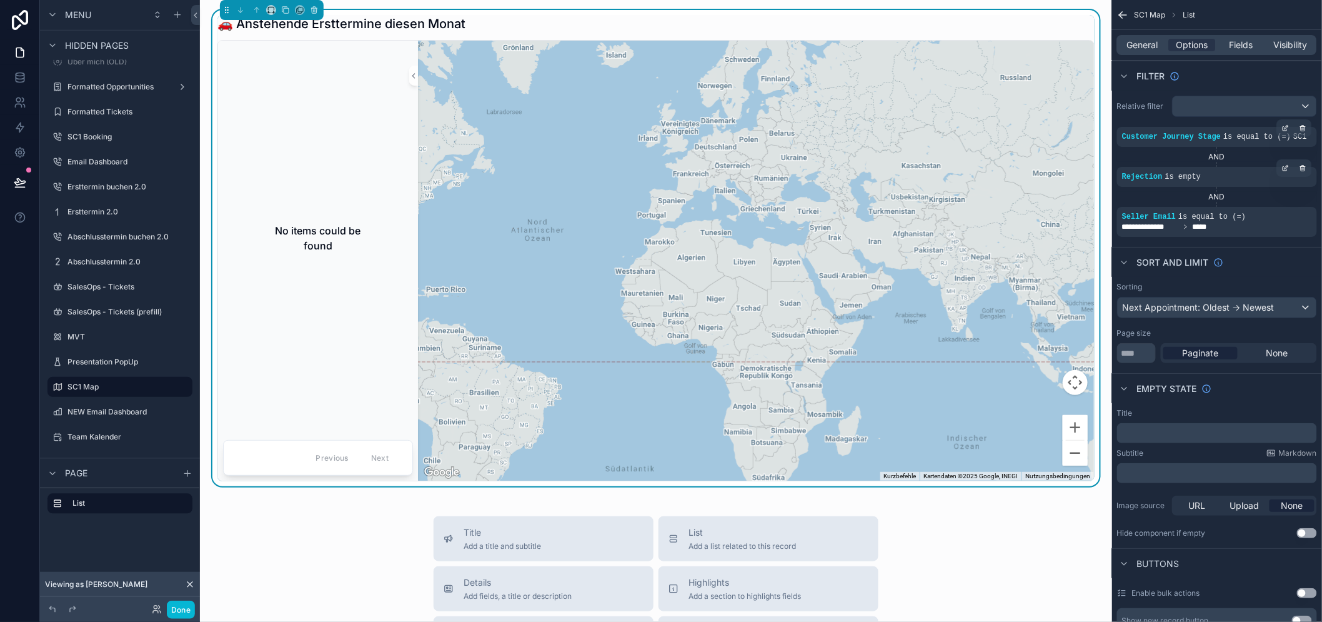
click at [313, 371] on div "No items could be found" at bounding box center [318, 238] width 190 height 384
click at [188, 610] on button "Done" at bounding box center [181, 609] width 28 height 18
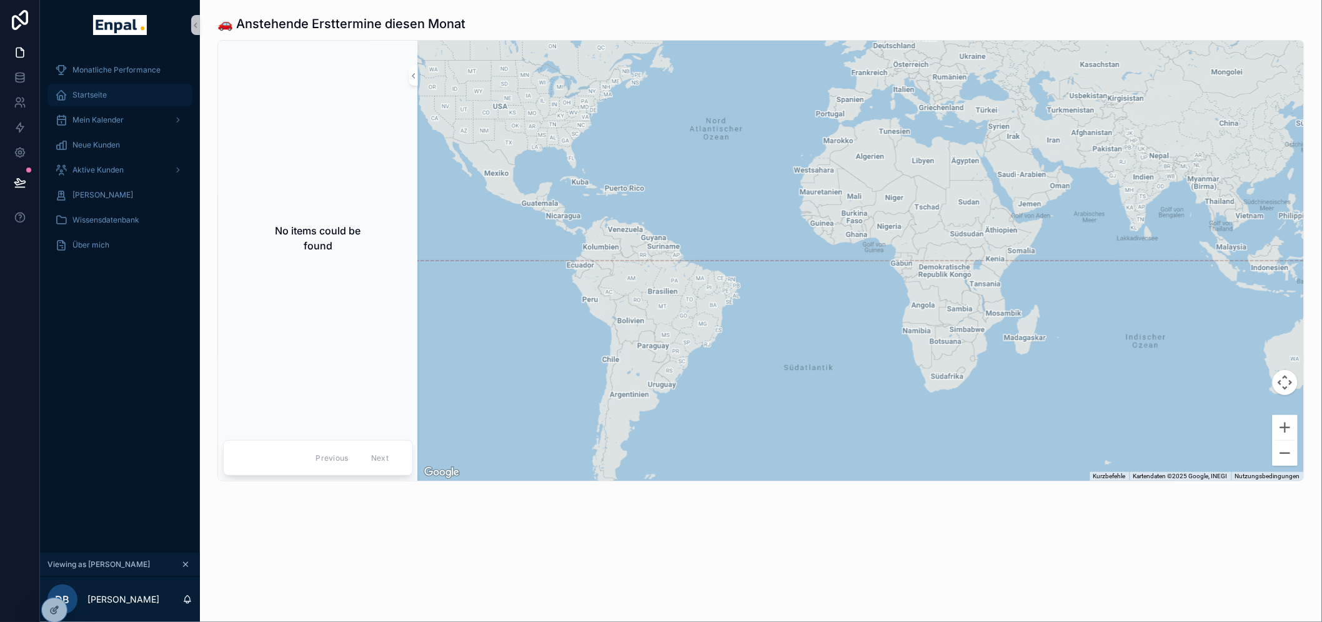
click at [126, 99] on div "Startseite" at bounding box center [120, 95] width 130 height 20
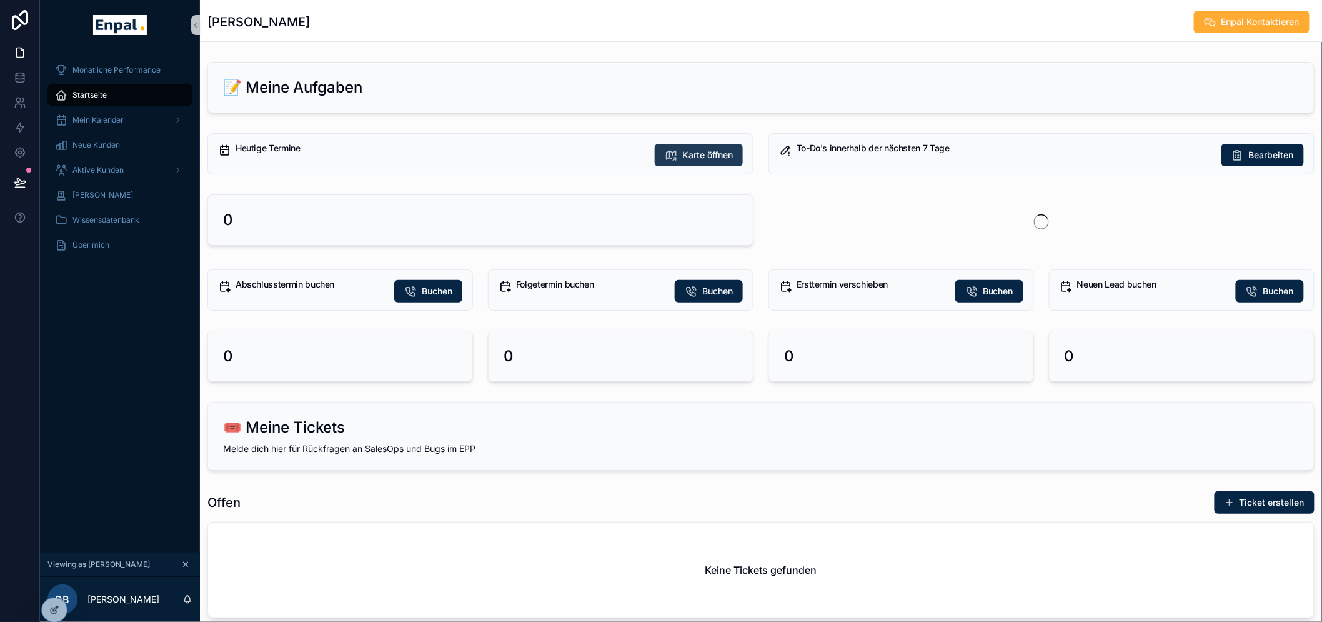
click at [698, 157] on span "Karte öffnen" at bounding box center [707, 155] width 51 height 12
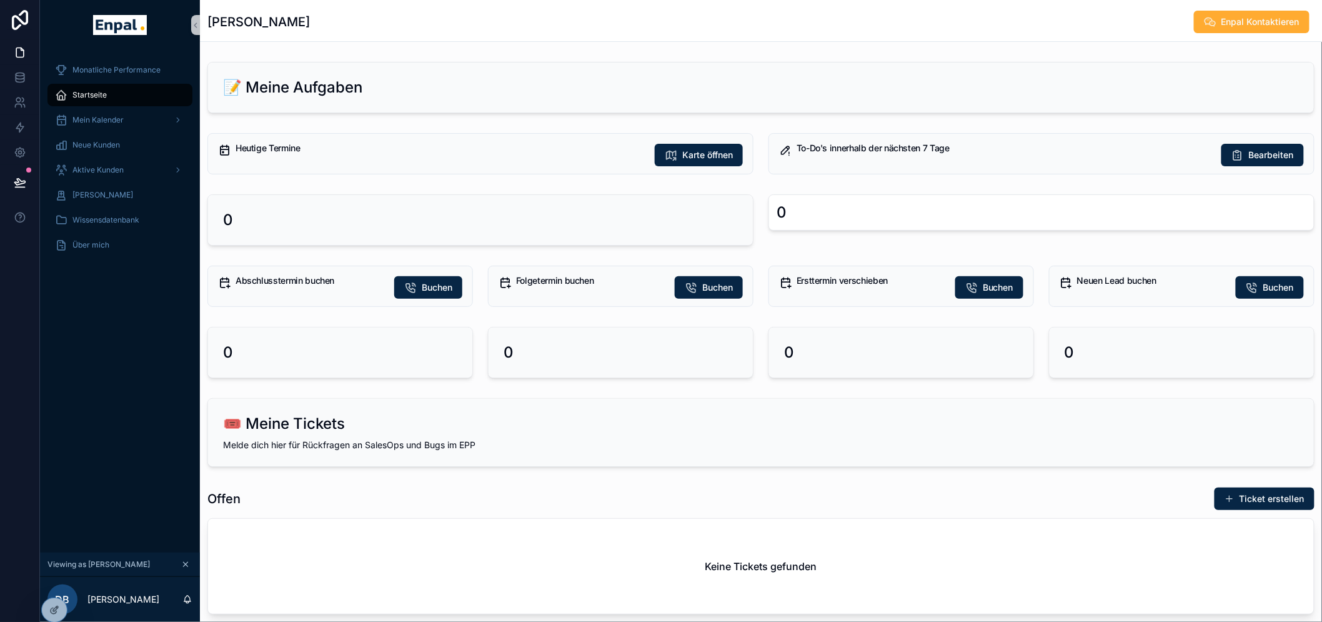
drag, startPoint x: 371, startPoint y: 167, endPoint x: 556, endPoint y: 162, distance: 185.0
click at [556, 162] on div "Heutige Termine Karte öffnen" at bounding box center [480, 153] width 546 height 41
click at [556, 162] on div "Heutige Termine Karte öffnen" at bounding box center [489, 155] width 507 height 22
click at [710, 160] on span "Karte öffnen" at bounding box center [707, 155] width 51 height 12
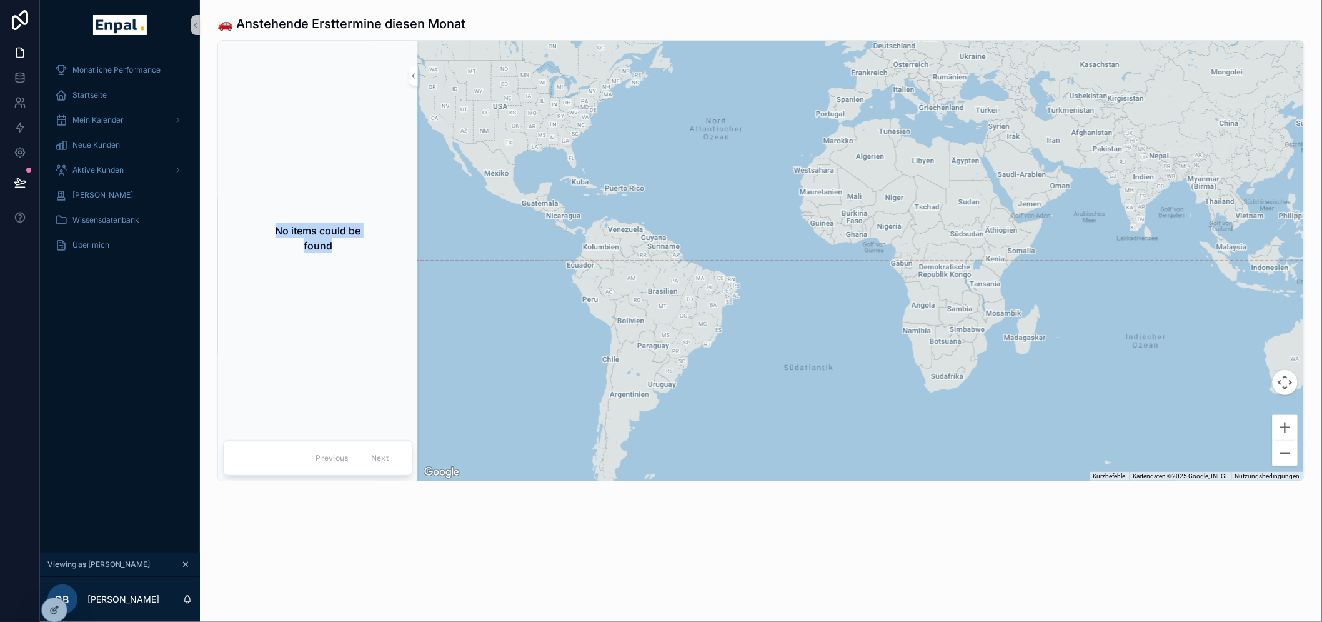
drag, startPoint x: 364, startPoint y: 283, endPoint x: 372, endPoint y: 299, distance: 17.3
click at [372, 299] on div "No items could be found" at bounding box center [318, 238] width 190 height 384
click at [370, 299] on div "No items could be found" at bounding box center [318, 238] width 190 height 384
drag, startPoint x: 234, startPoint y: 32, endPoint x: 440, endPoint y: 21, distance: 206.4
click at [440, 21] on h1 "🚗 Anstehende Ersttermine diesen Monat" at bounding box center [341, 23] width 248 height 17
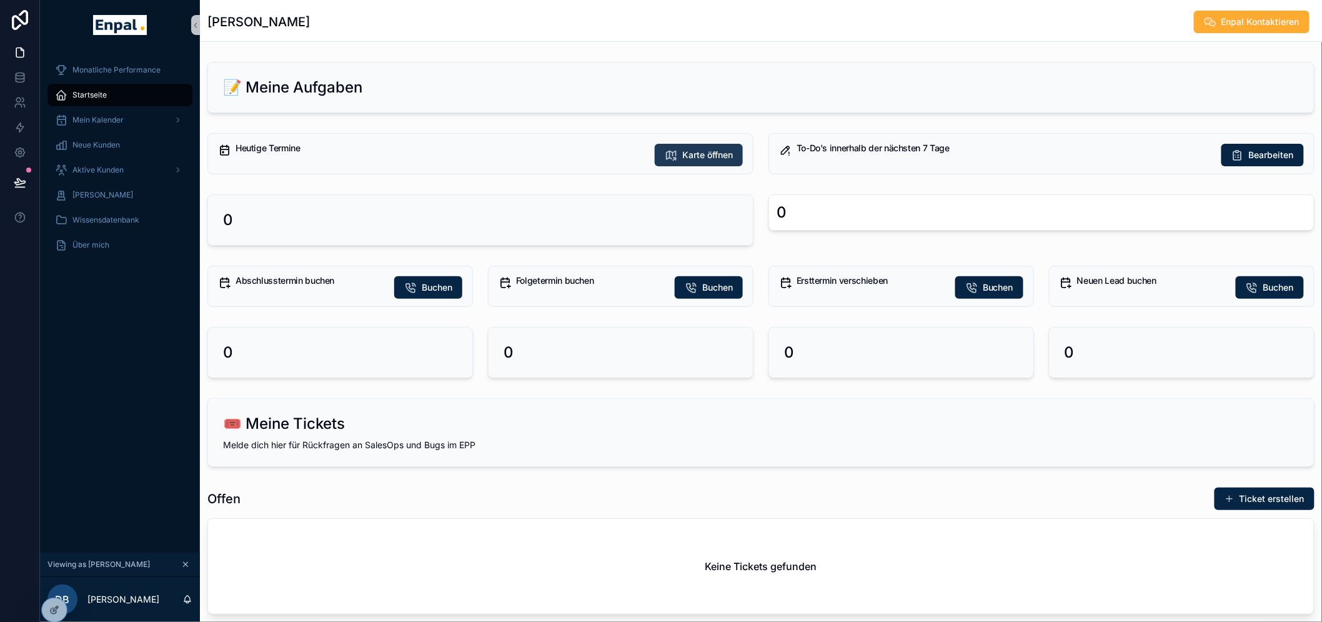
click at [715, 159] on span "Karte öffnen" at bounding box center [707, 155] width 51 height 12
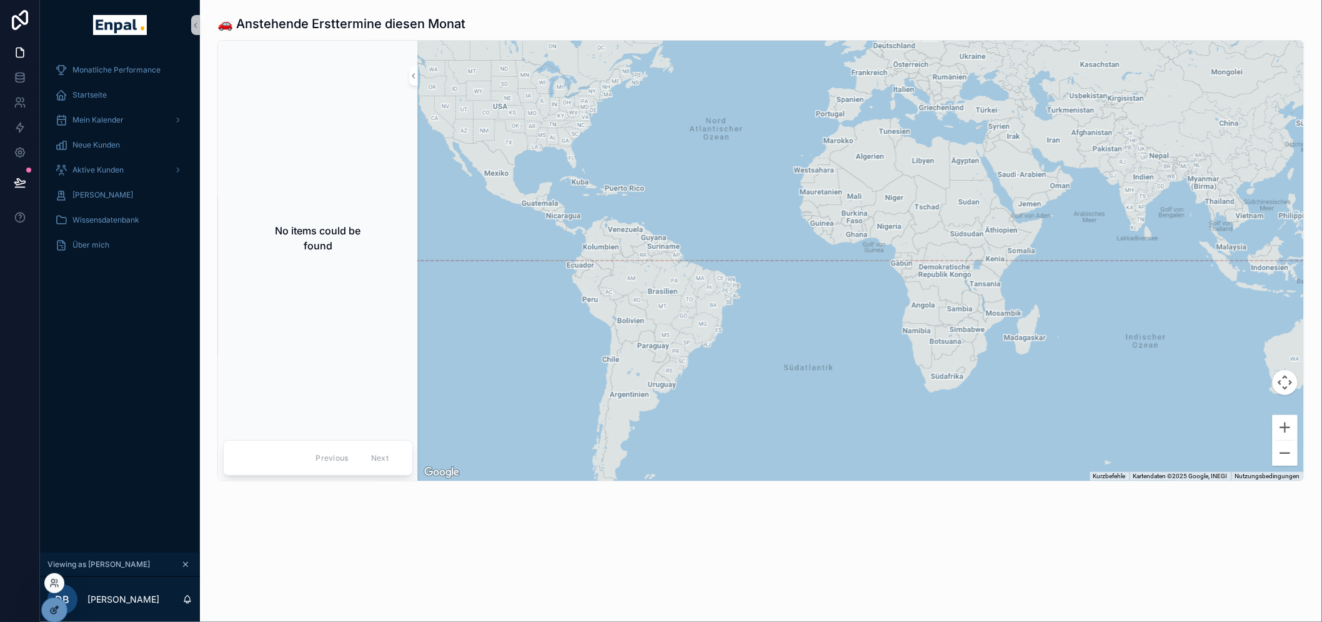
click at [54, 609] on icon at bounding box center [54, 610] width 10 height 10
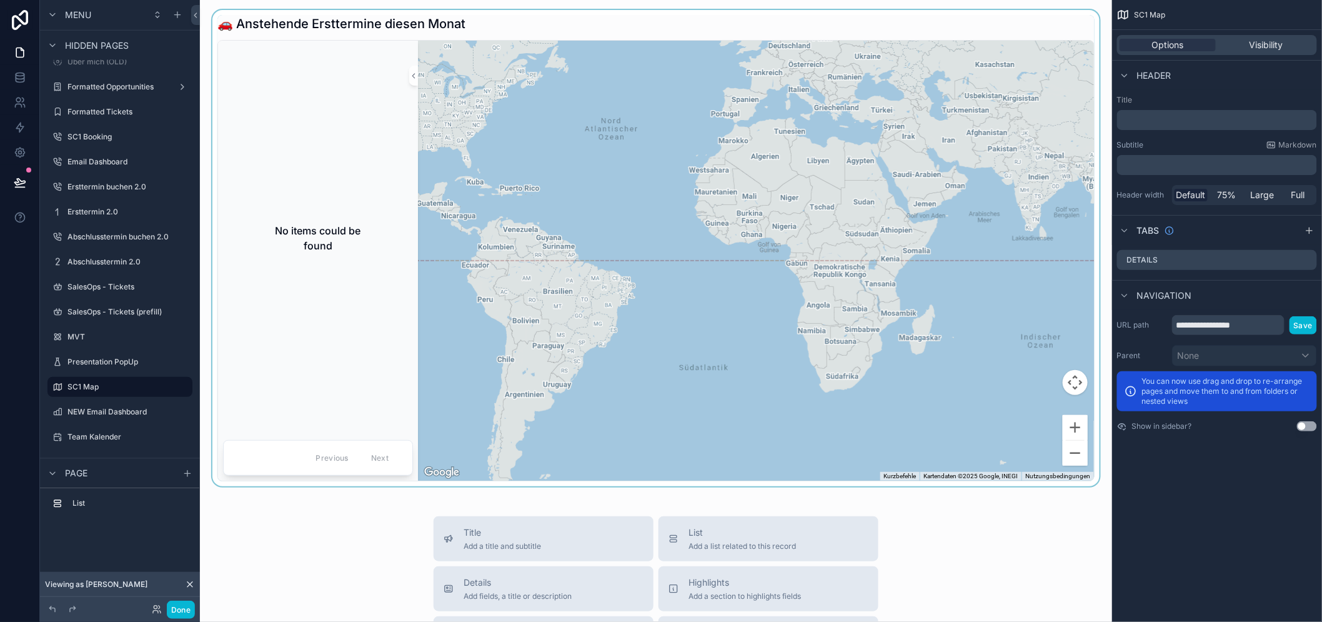
click at [311, 146] on div "No items could be found" at bounding box center [318, 238] width 190 height 384
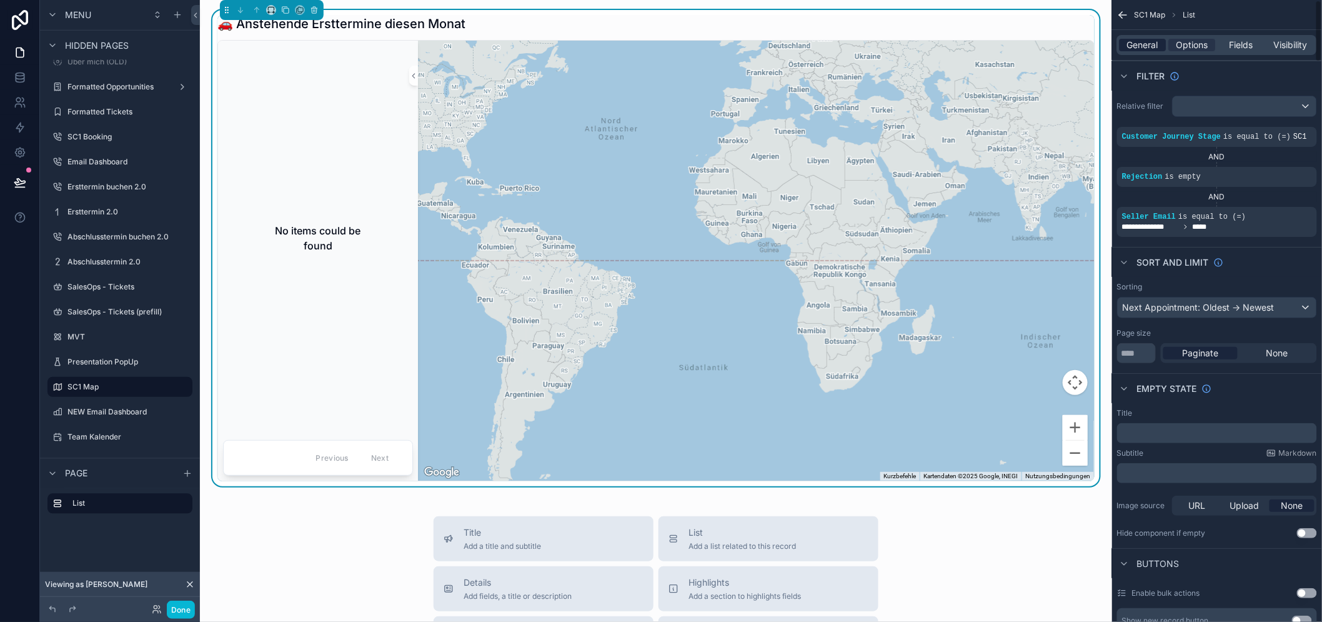
click at [1159, 42] on span "General" at bounding box center [1143, 45] width 31 height 12
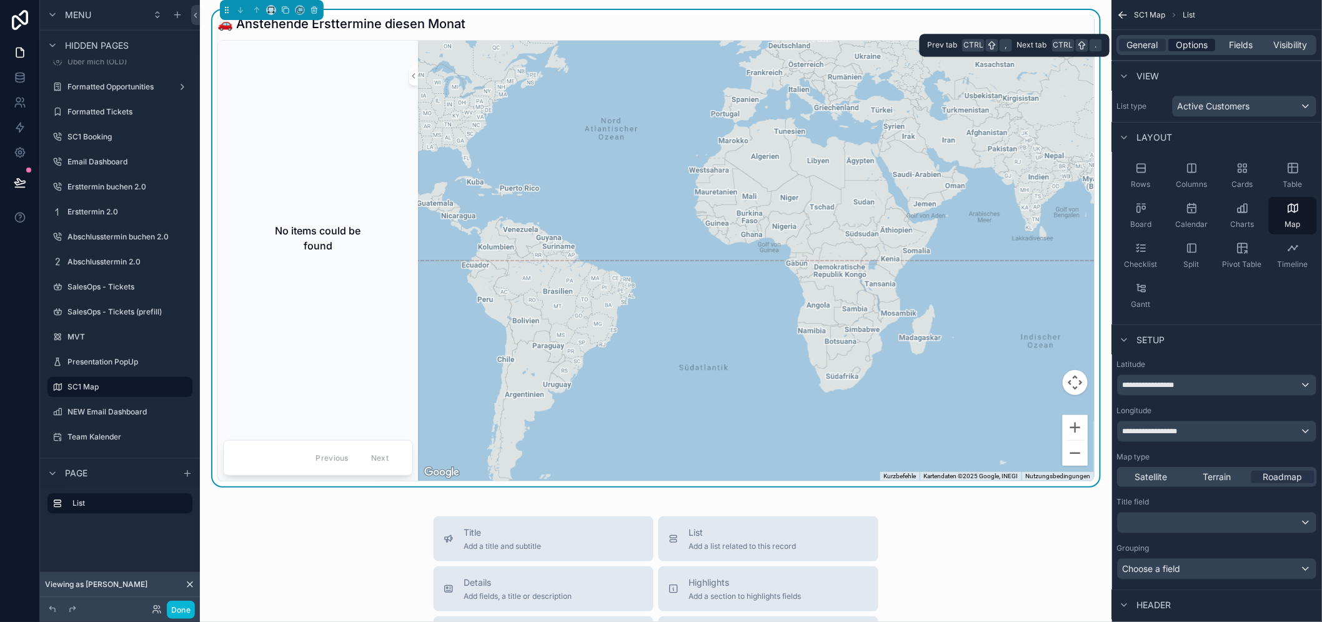
click at [1208, 41] on span "Options" at bounding box center [1192, 45] width 32 height 12
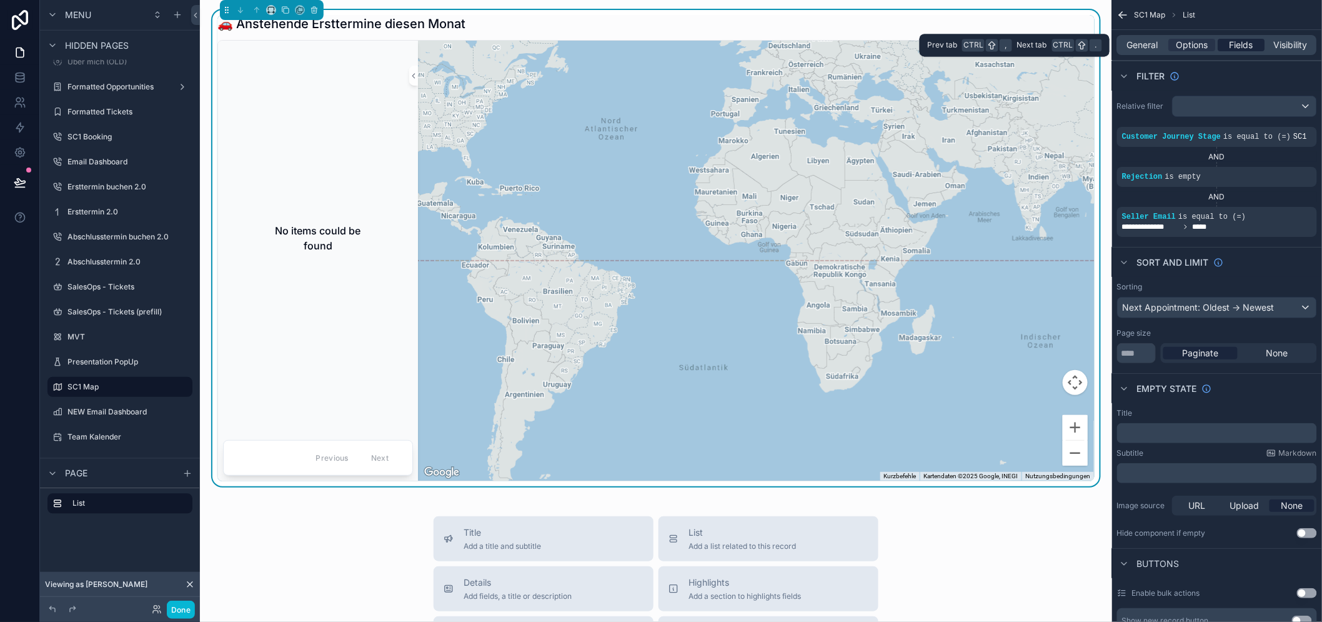
click at [1237, 42] on div "Fields" at bounding box center [1241, 45] width 47 height 12
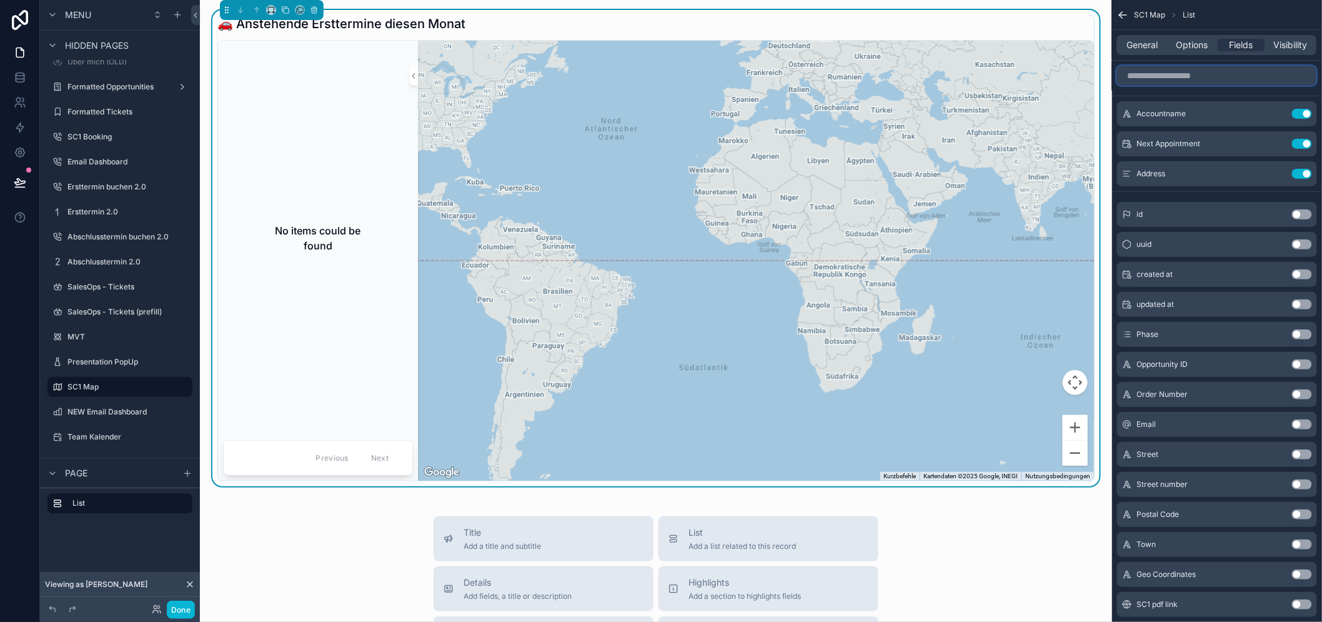
click at [1201, 85] on input "scrollable content" at bounding box center [1217, 76] width 200 height 20
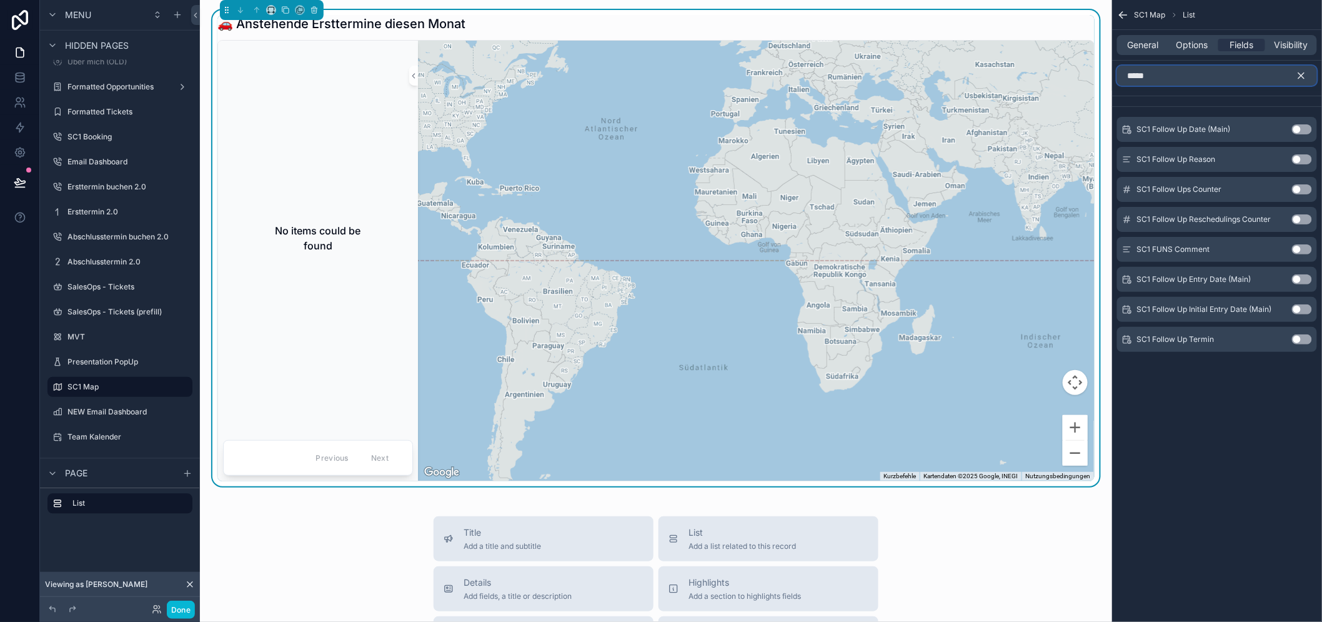
type input "*****"
click at [1310, 130] on button "Use setting" at bounding box center [1302, 129] width 20 height 10
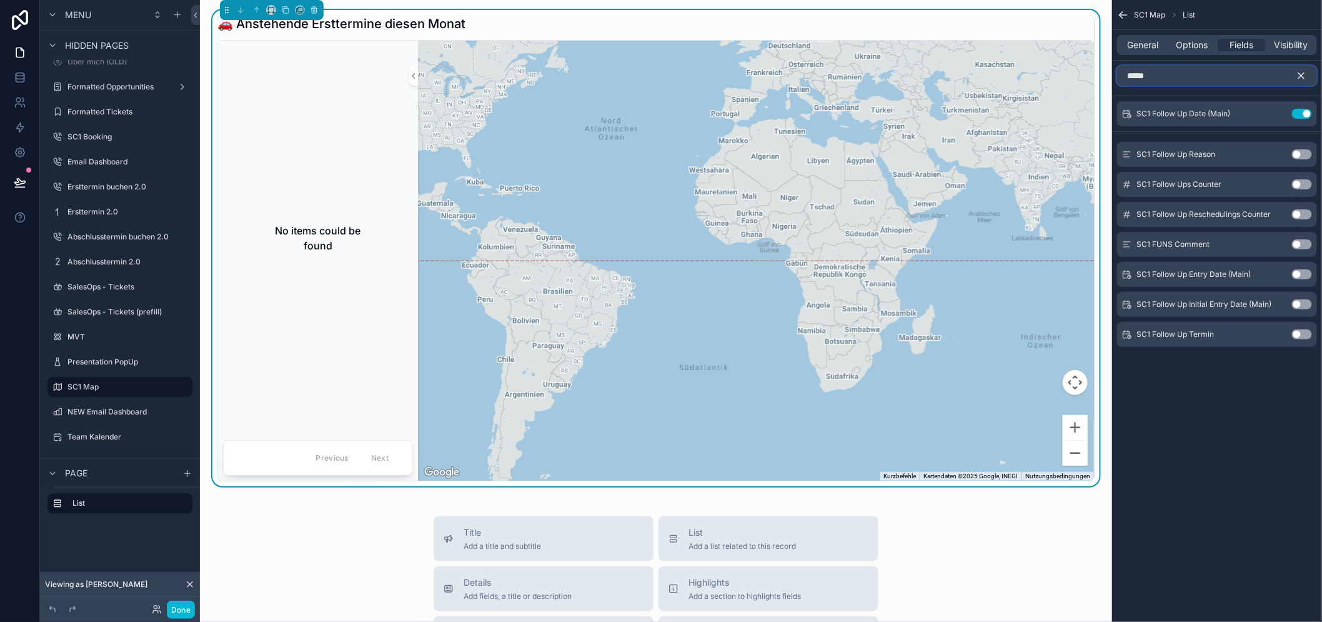
click at [1196, 76] on input "*****" at bounding box center [1217, 76] width 200 height 20
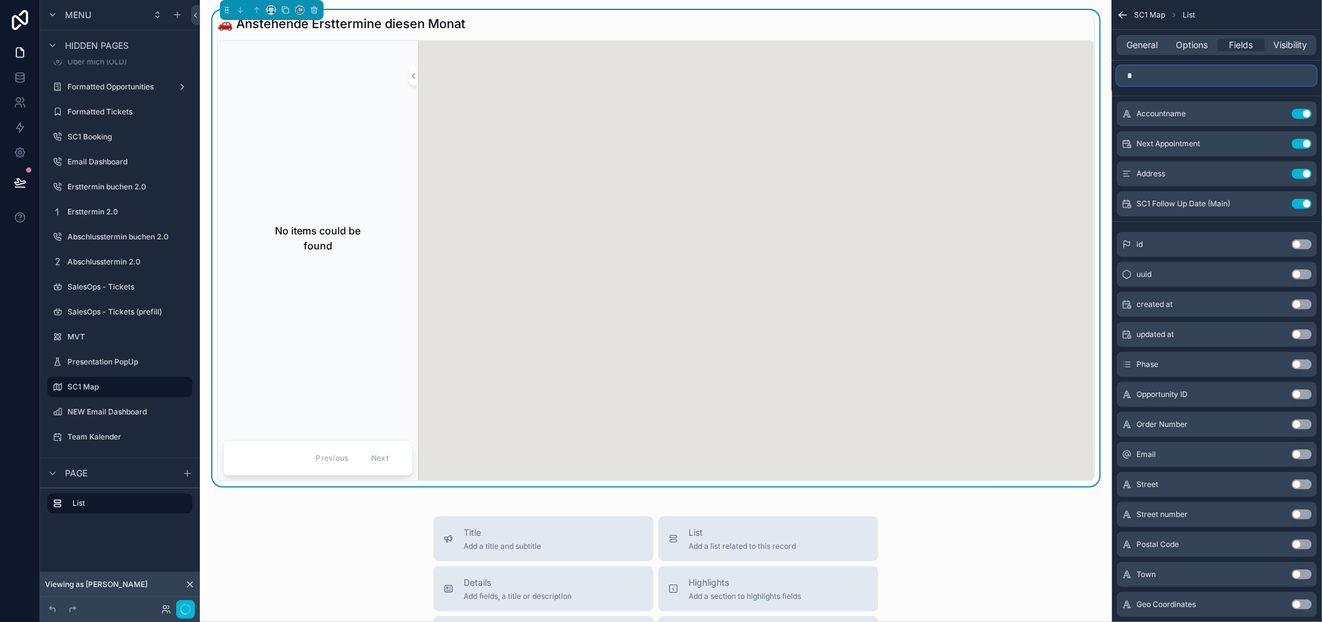
scroll to position [26, 0]
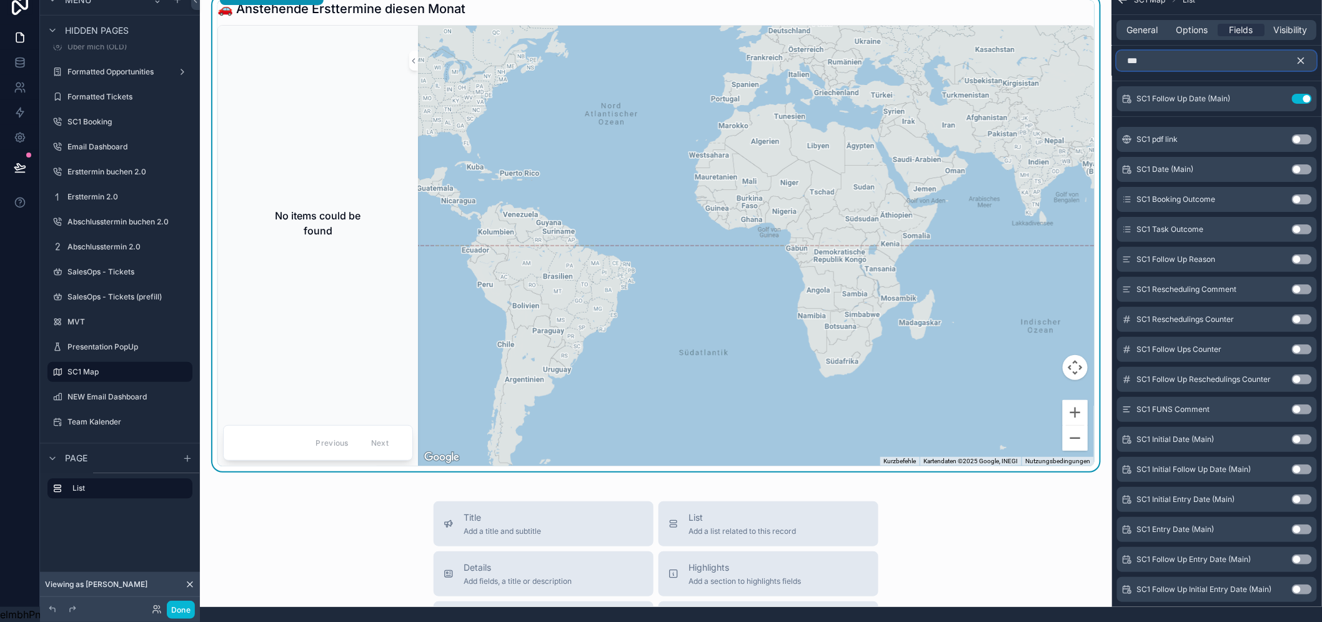
type input "***"
click at [1309, 164] on button "Use setting" at bounding box center [1302, 169] width 20 height 10
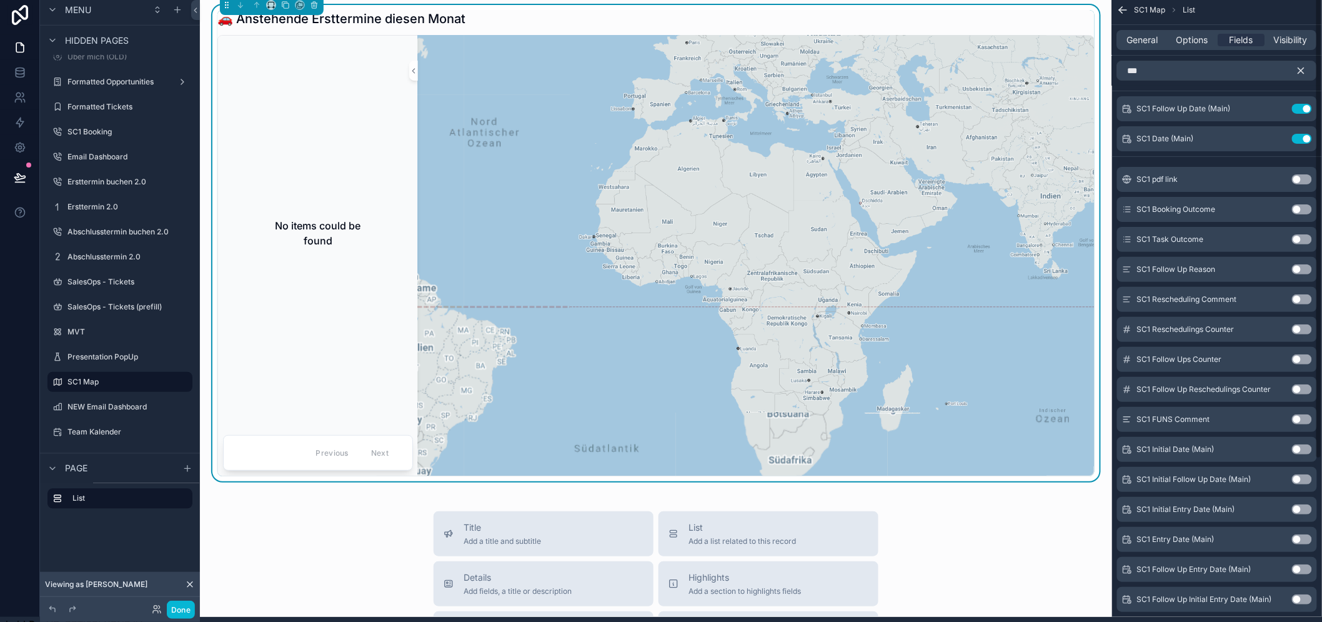
scroll to position [0, 0]
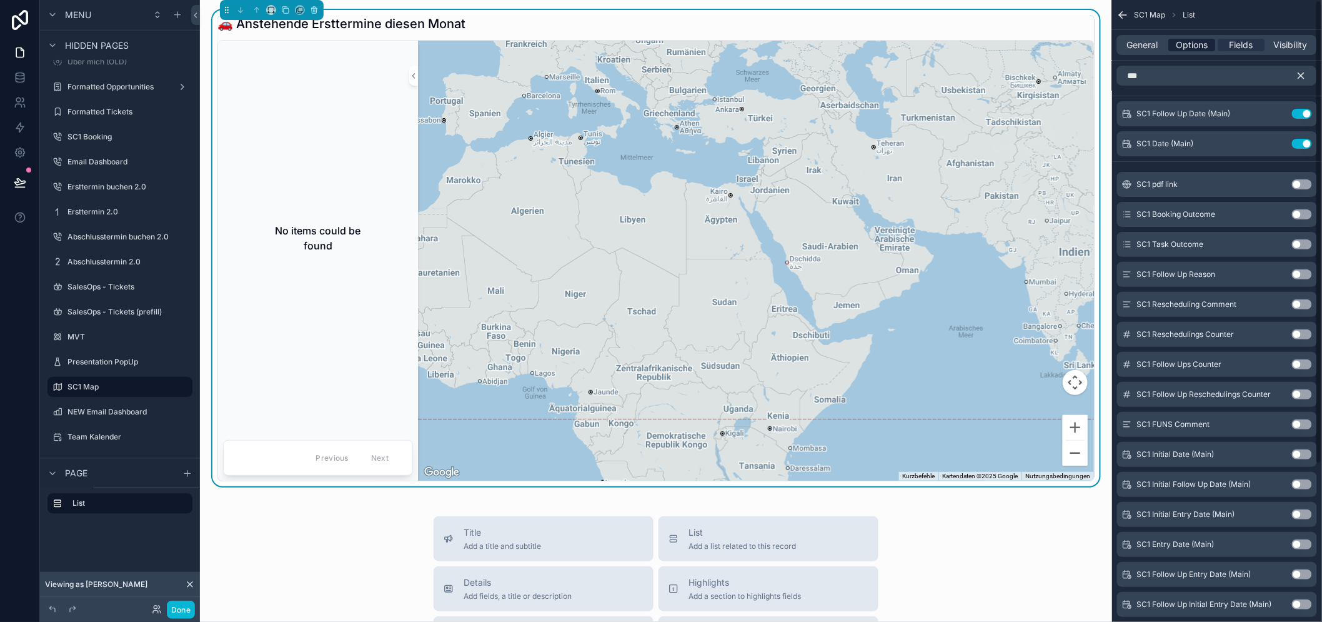
click at [1203, 41] on span "Options" at bounding box center [1192, 45] width 32 height 12
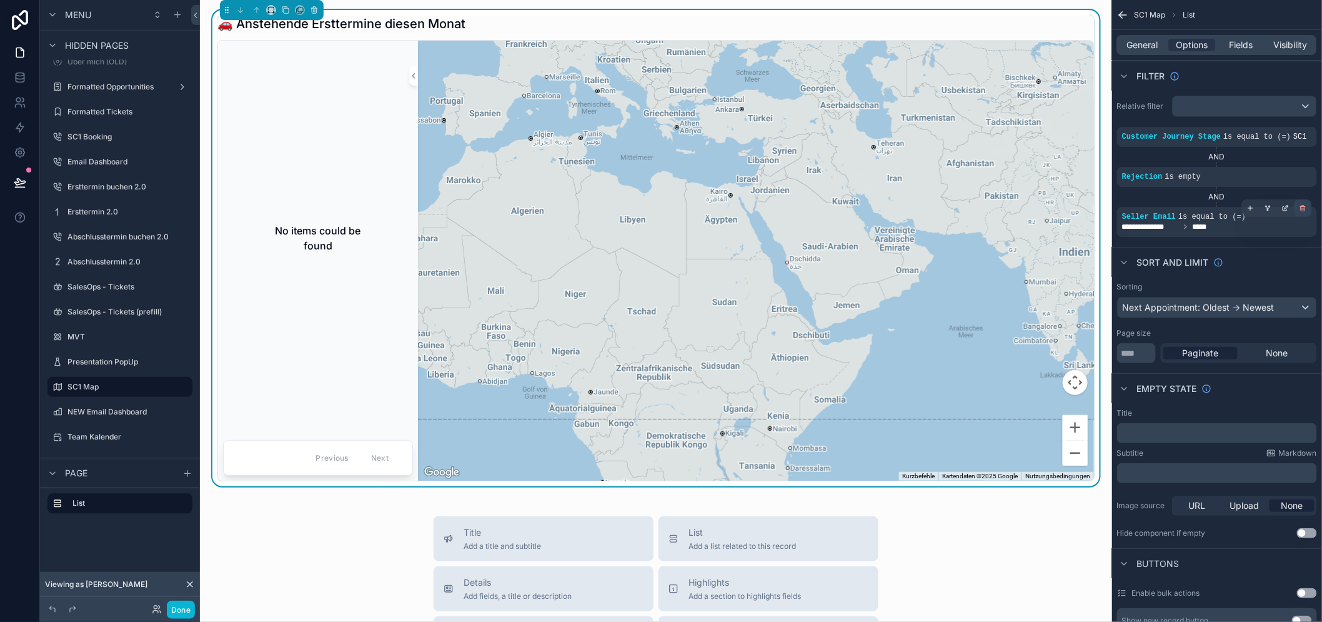
click at [1306, 209] on icon "scrollable content" at bounding box center [1303, 209] width 4 height 4
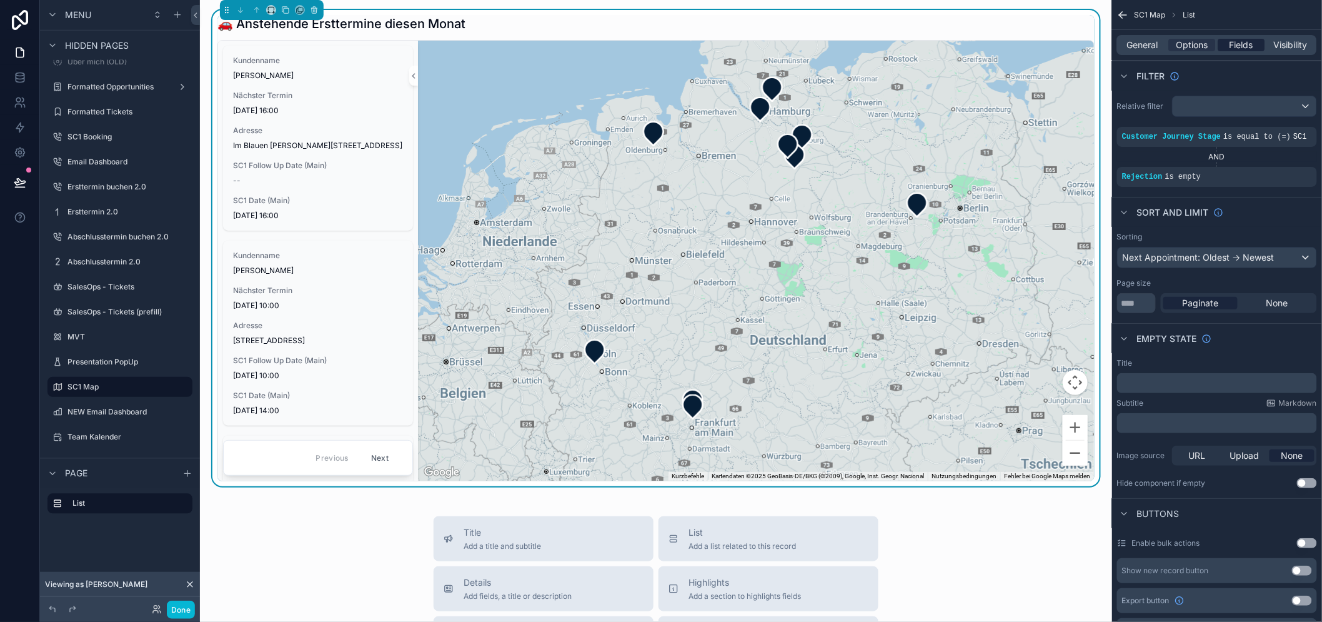
click at [1244, 40] on span "Fields" at bounding box center [1242, 45] width 24 height 12
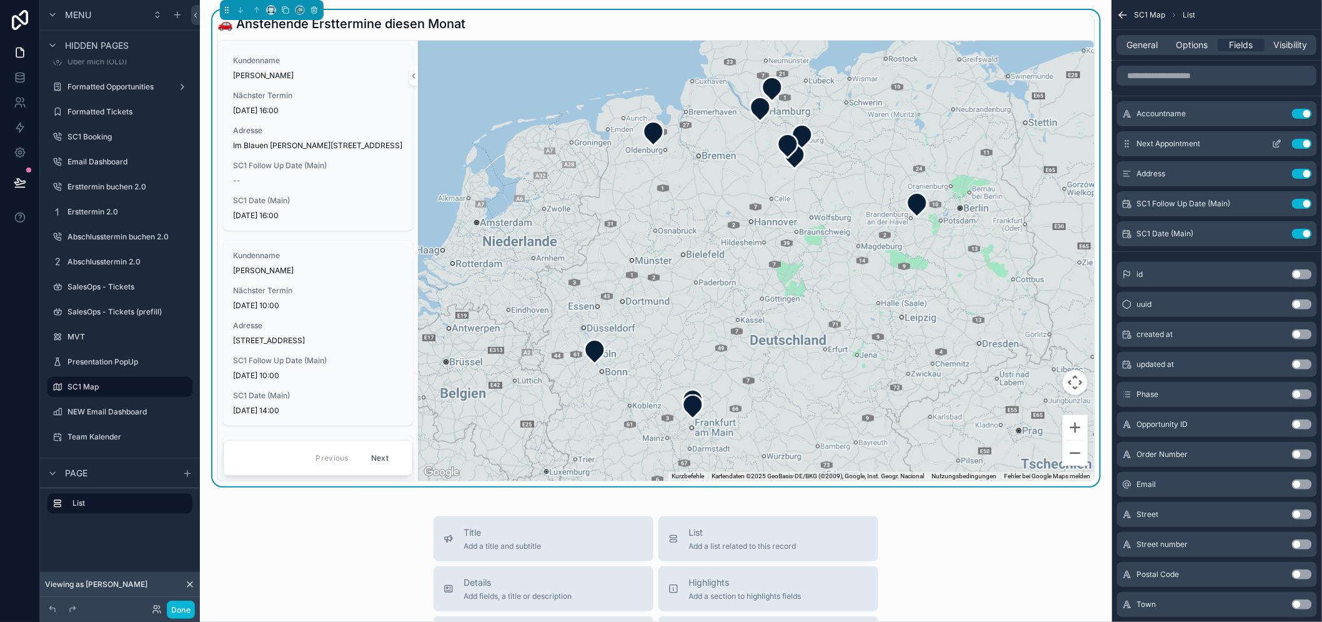
click at [1309, 146] on button "Use setting" at bounding box center [1302, 144] width 20 height 10
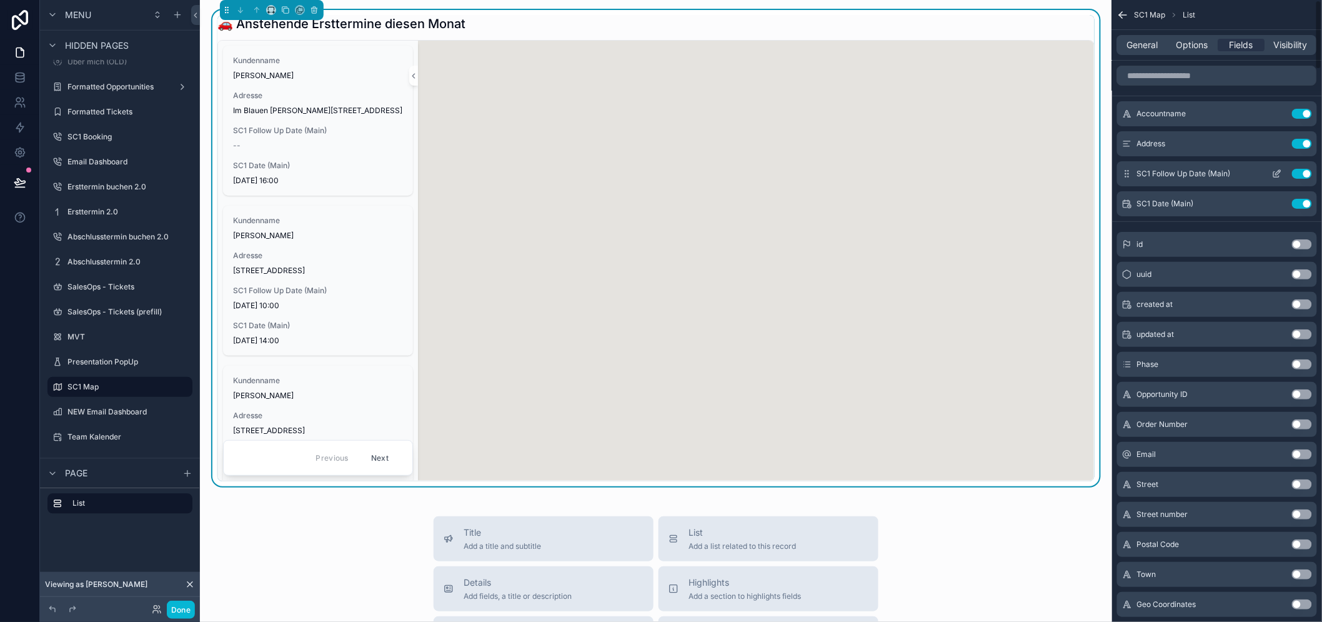
scroll to position [26, 0]
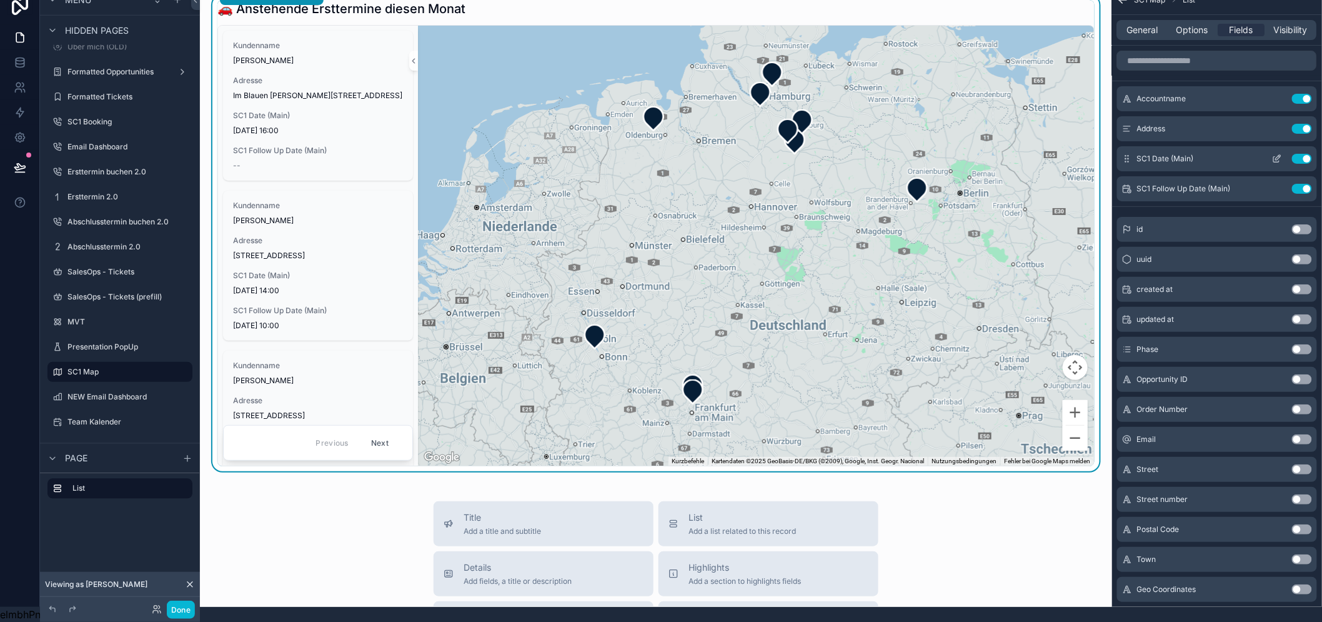
click at [1290, 146] on div "SC1 Date (Main) Use setting" at bounding box center [1217, 158] width 200 height 25
click at [1282, 154] on icon "scrollable content" at bounding box center [1277, 159] width 10 height 10
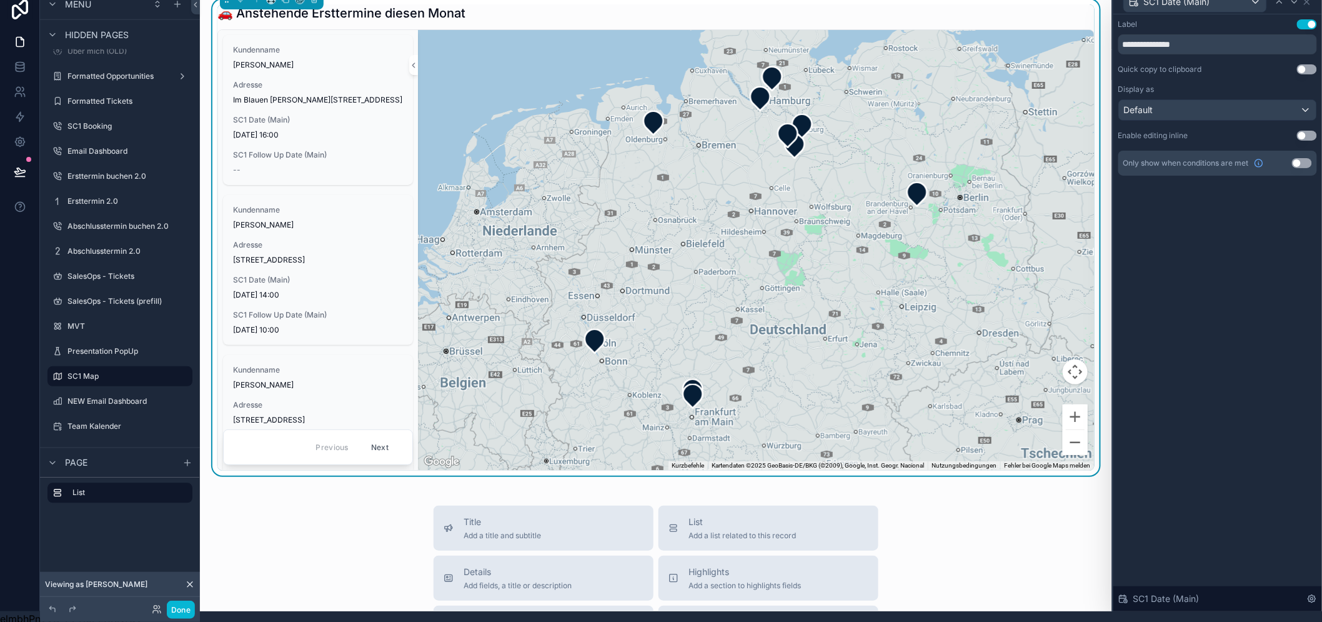
scroll to position [0, 0]
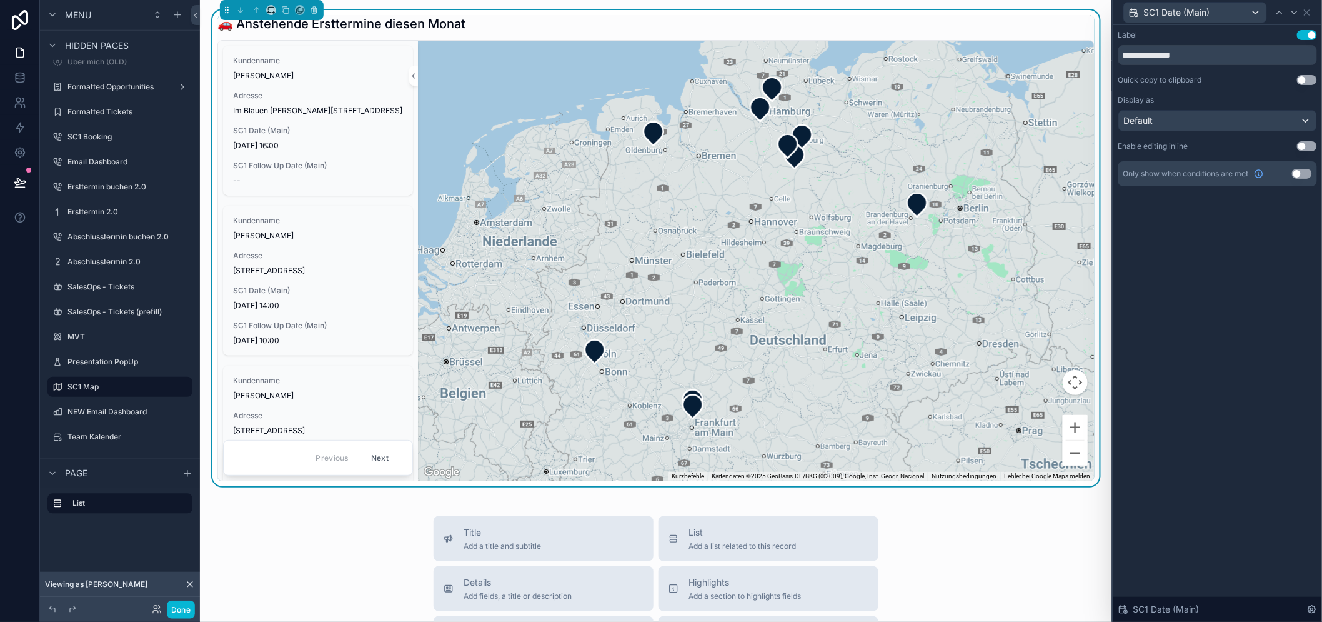
click at [1221, 65] on div "**********" at bounding box center [1217, 108] width 199 height 156
click at [1221, 64] on input "**********" at bounding box center [1217, 55] width 199 height 20
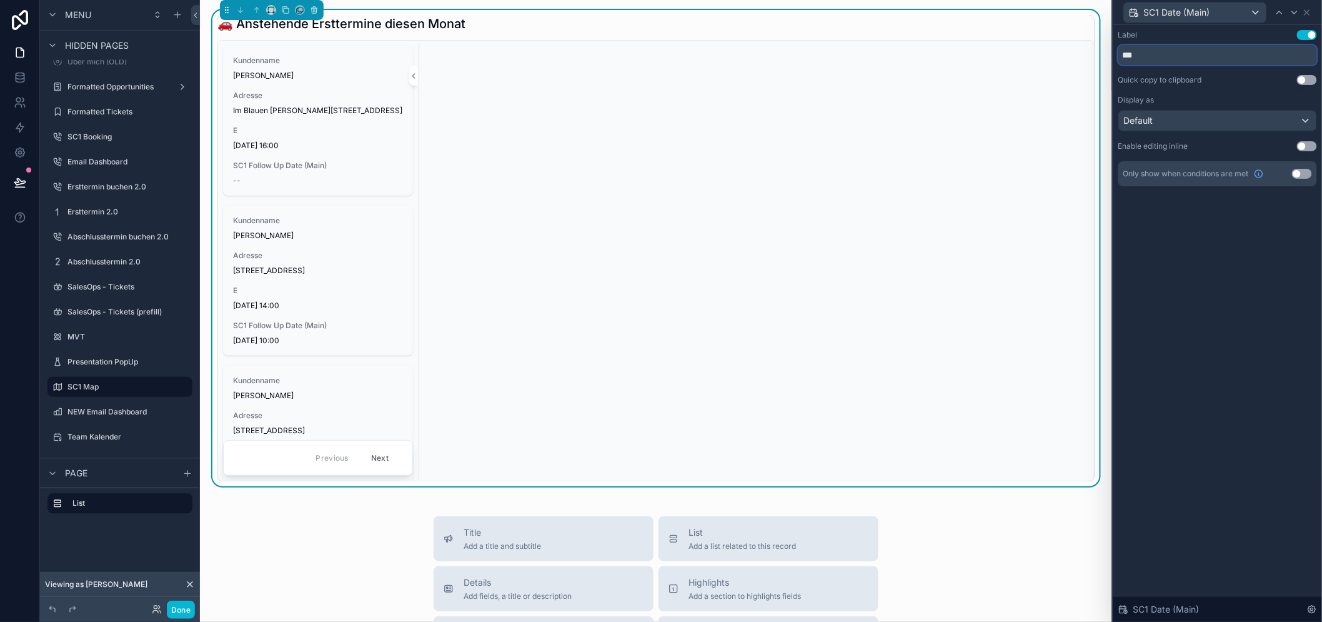
scroll to position [26, 0]
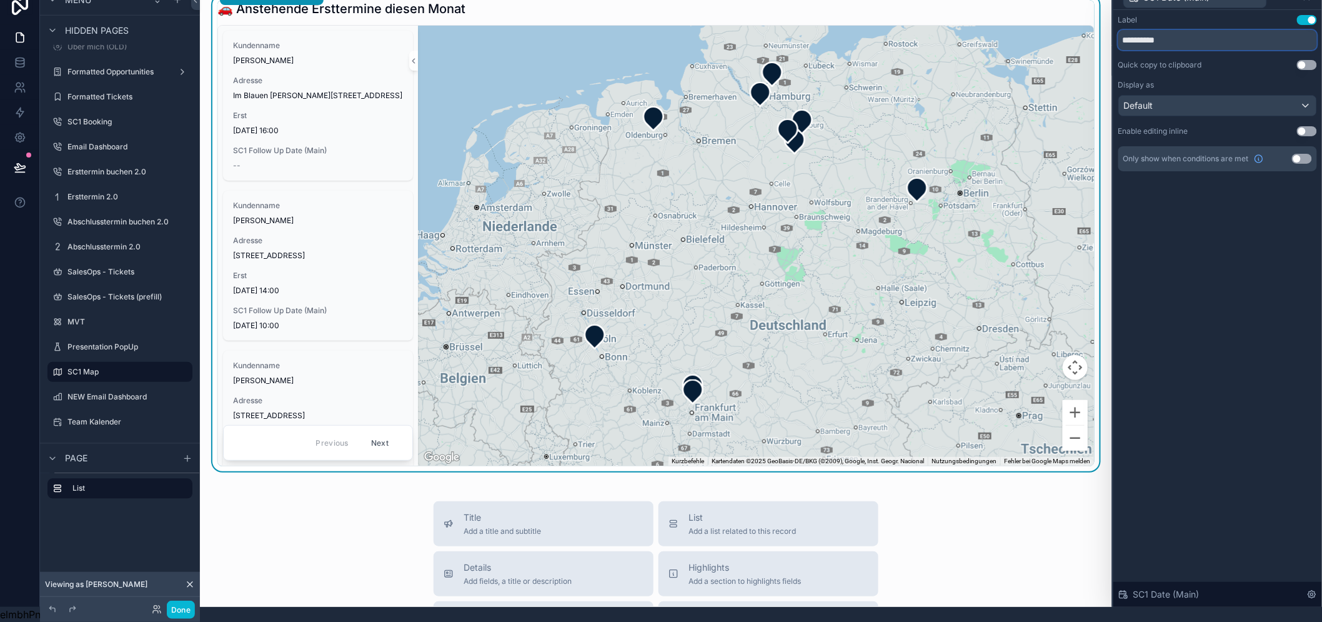
type input "**********"
click at [1194, 259] on div "**********" at bounding box center [1217, 308] width 209 height 597
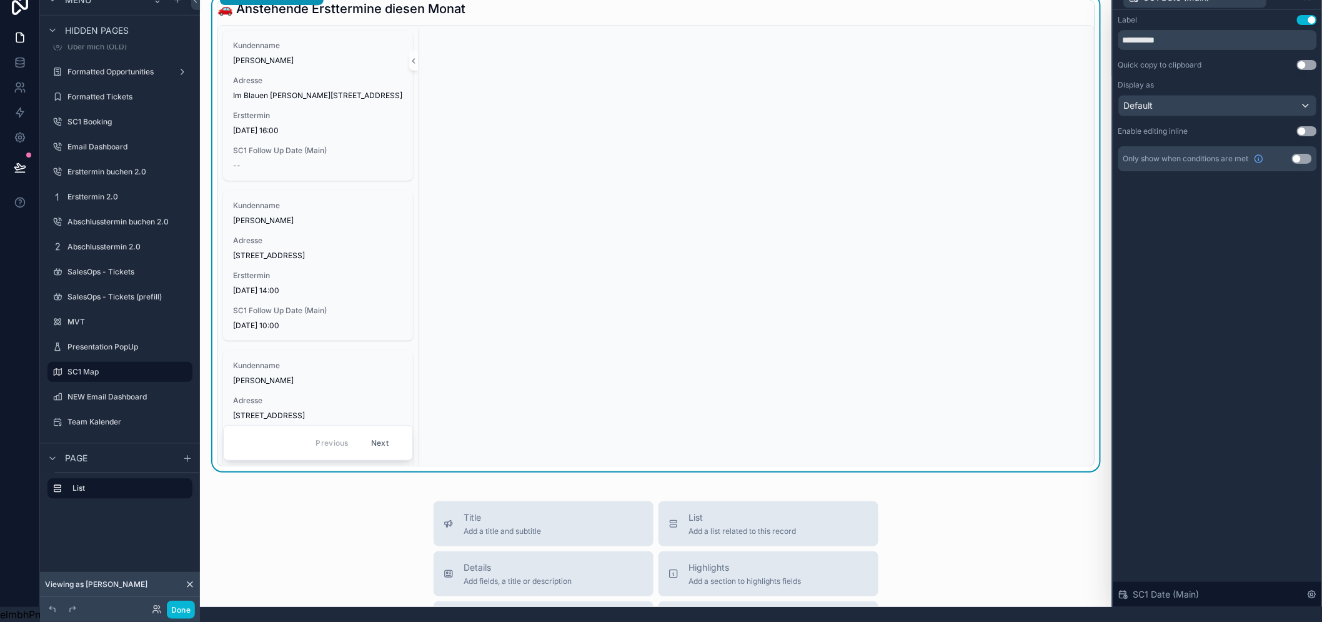
scroll to position [0, 0]
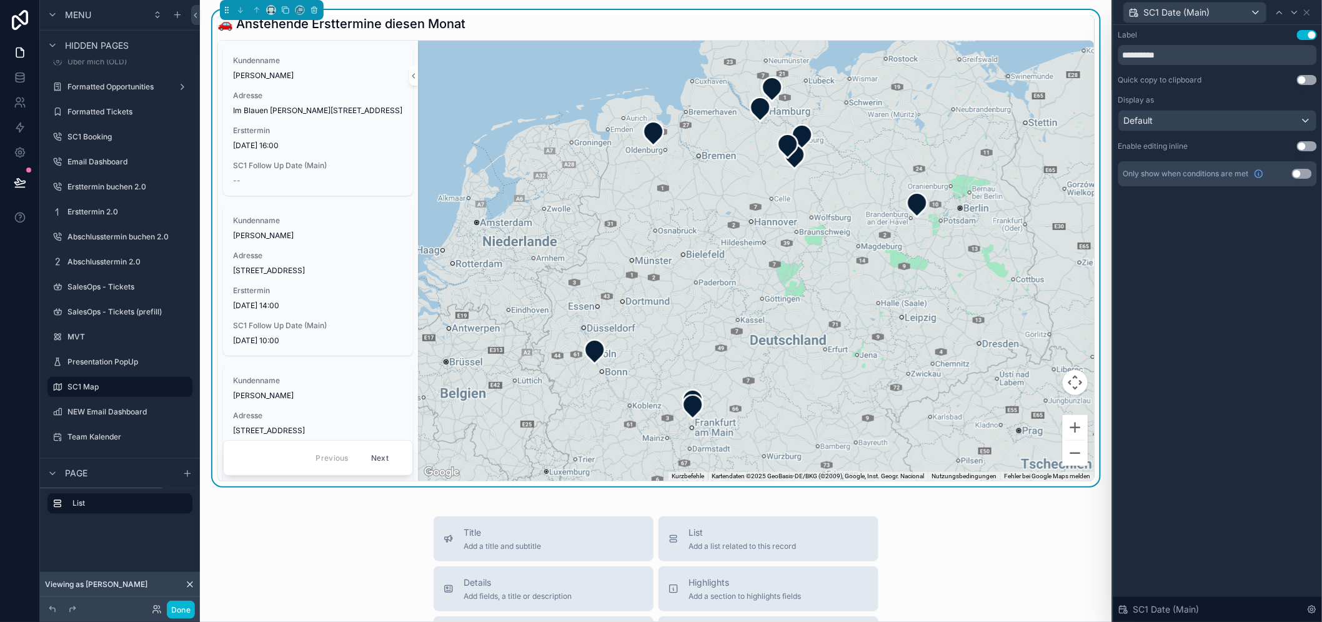
drag, startPoint x: 1227, startPoint y: 267, endPoint x: 1227, endPoint y: 258, distance: 9.4
click at [1228, 267] on div "**********" at bounding box center [1217, 323] width 209 height 597
click at [1220, 251] on div "**********" at bounding box center [1217, 323] width 209 height 597
click at [1239, 265] on div "**********" at bounding box center [1217, 323] width 209 height 597
click at [1237, 265] on div "**********" at bounding box center [1217, 323] width 209 height 597
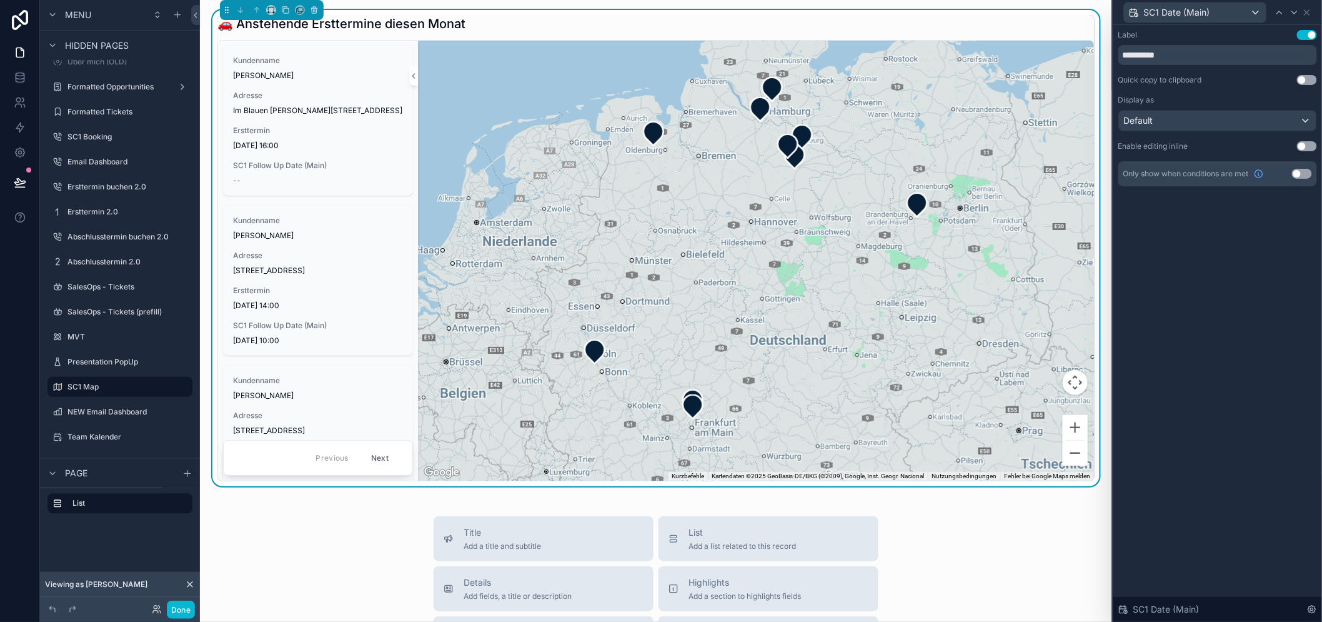
click at [1240, 262] on div "**********" at bounding box center [1217, 323] width 209 height 597
click at [1258, 254] on div "**********" at bounding box center [1217, 323] width 209 height 597
click at [1299, 15] on icon at bounding box center [1294, 12] width 10 height 10
click at [1212, 66] on div "**********" at bounding box center [1217, 108] width 199 height 156
click at [1216, 52] on input "**********" at bounding box center [1217, 55] width 199 height 20
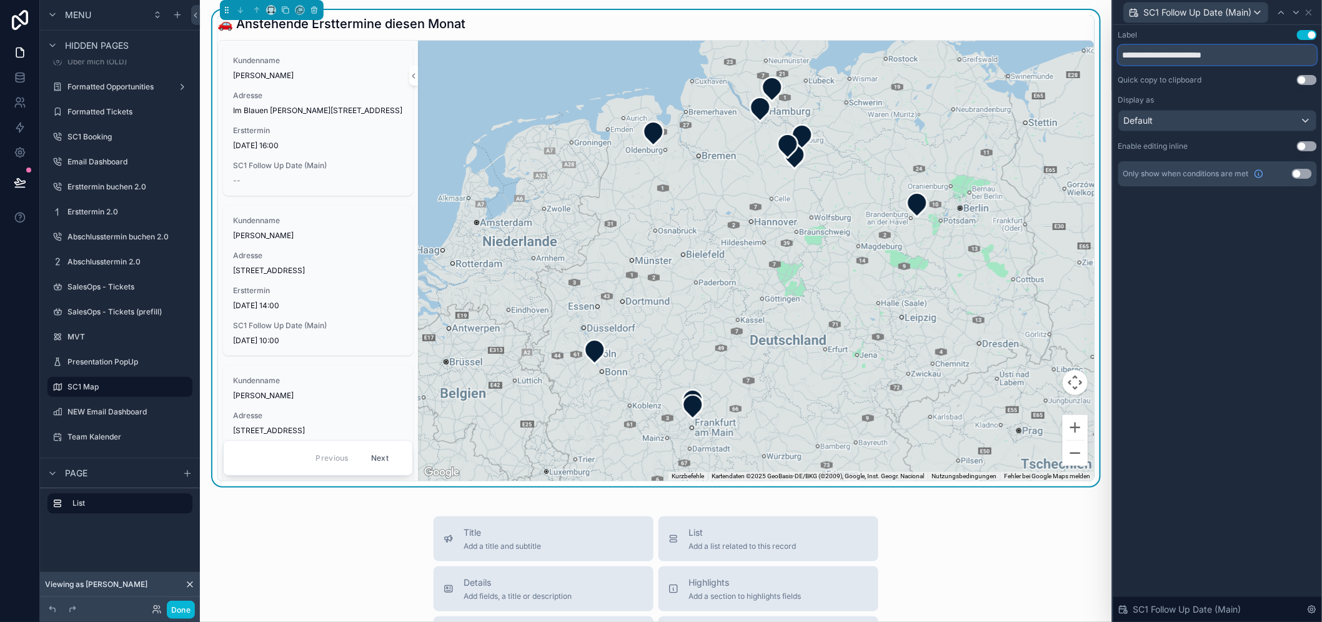
click at [1216, 52] on input "**********" at bounding box center [1217, 55] width 199 height 20
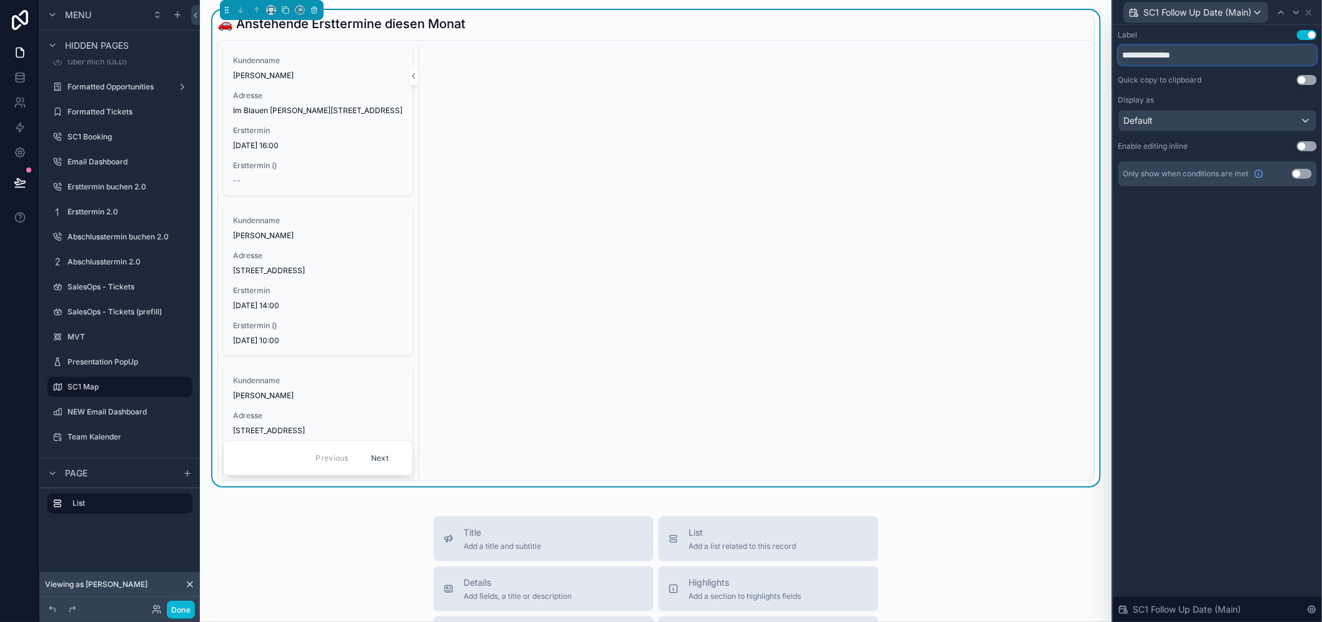
scroll to position [26, 0]
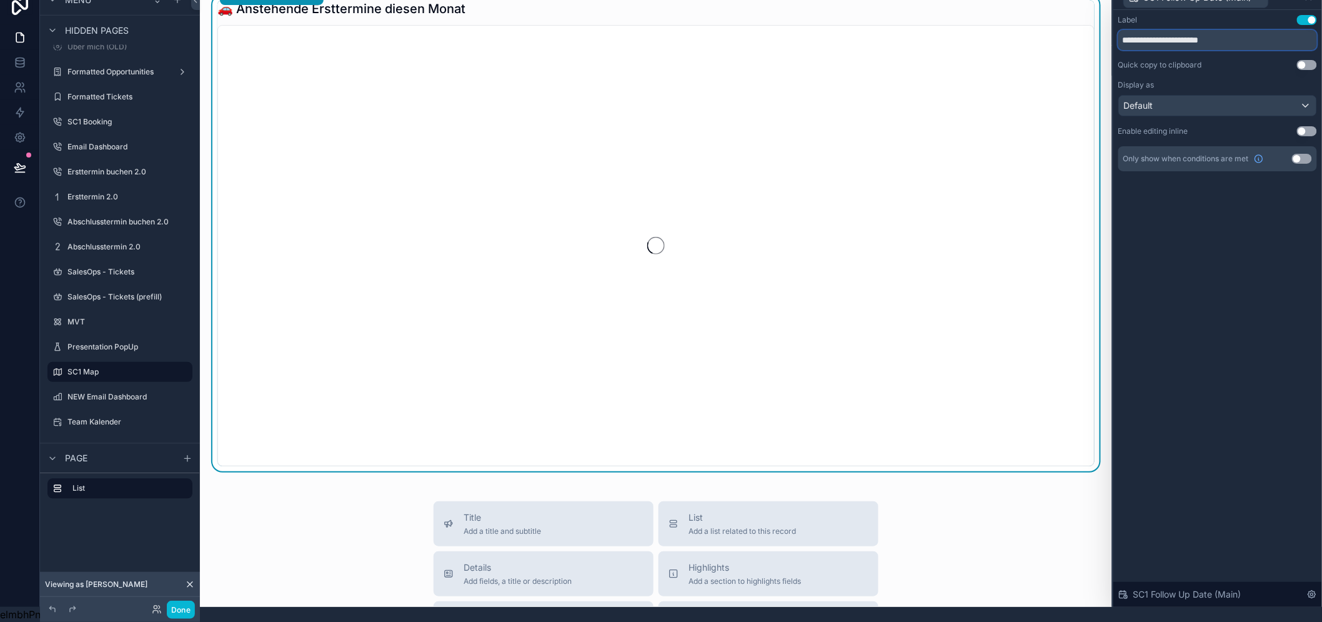
type input "**********"
click at [1222, 210] on div "**********" at bounding box center [1217, 308] width 209 height 597
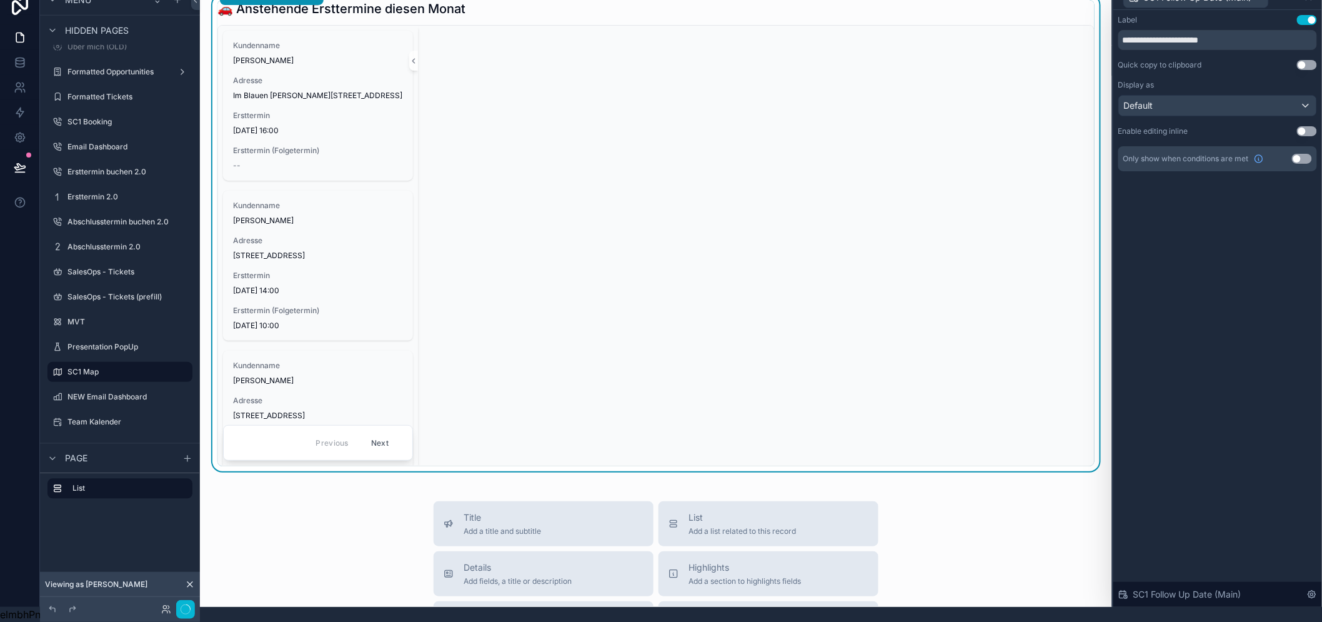
click at [1310, 154] on button "Use setting" at bounding box center [1302, 159] width 20 height 10
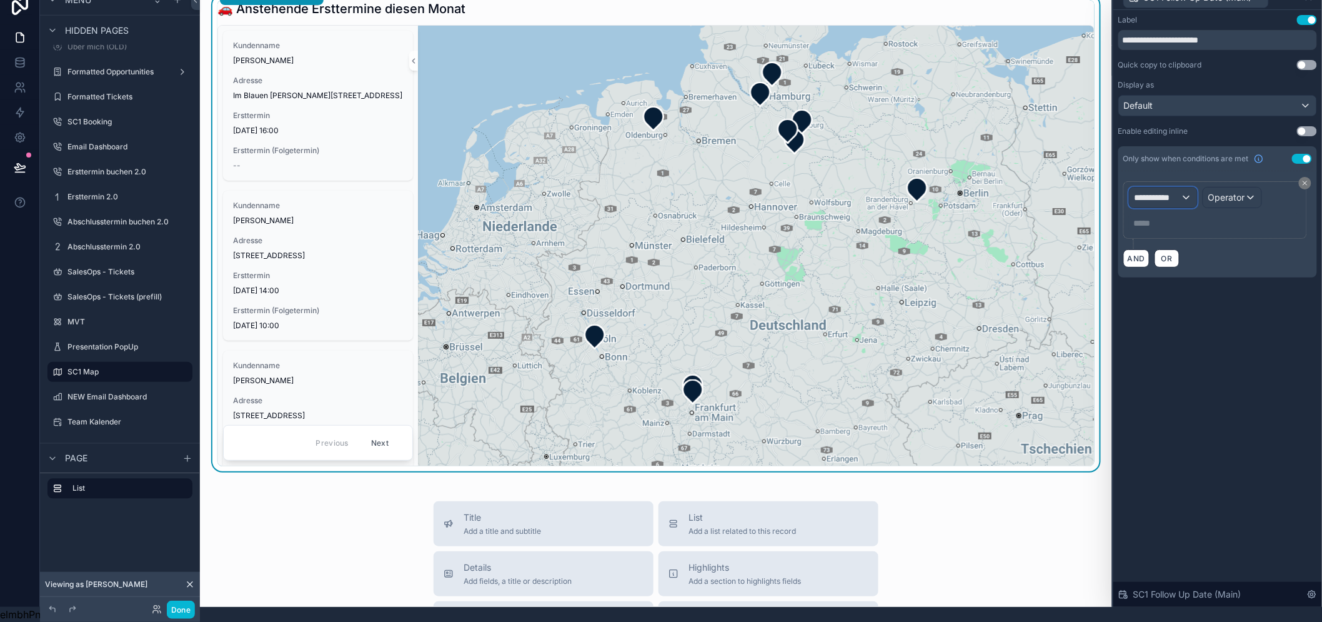
click at [1181, 192] on span "**********" at bounding box center [1157, 197] width 46 height 12
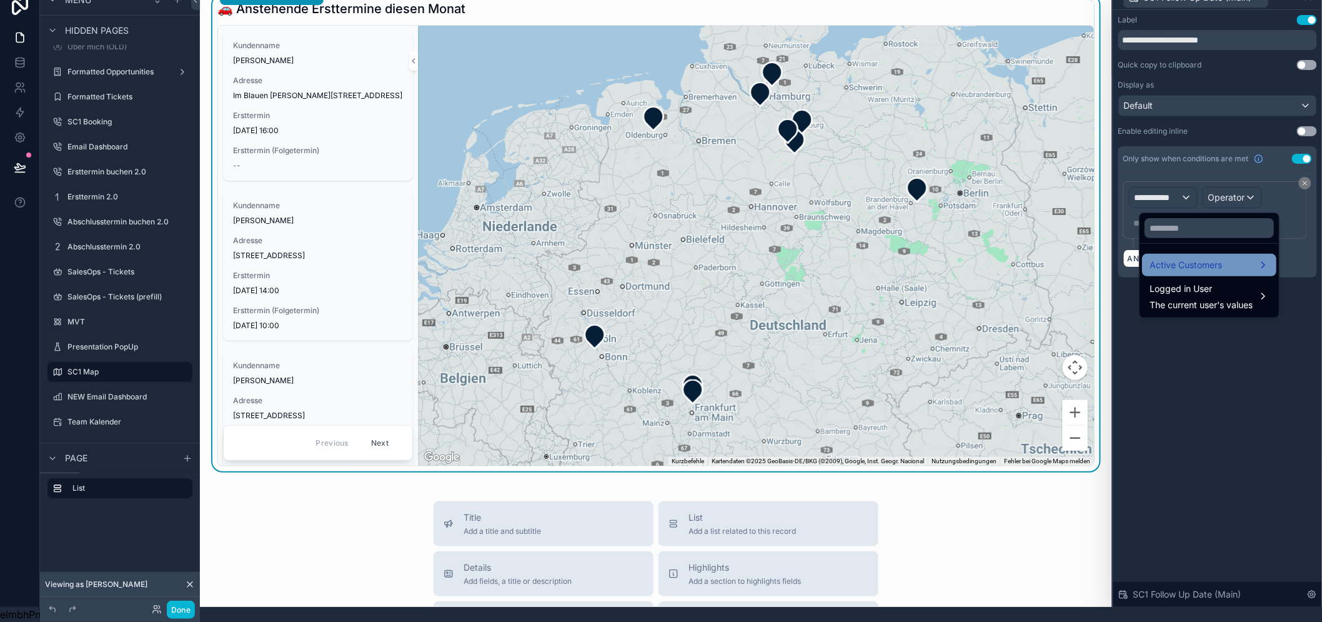
click at [1187, 257] on span "Active Customers" at bounding box center [1185, 264] width 72 height 15
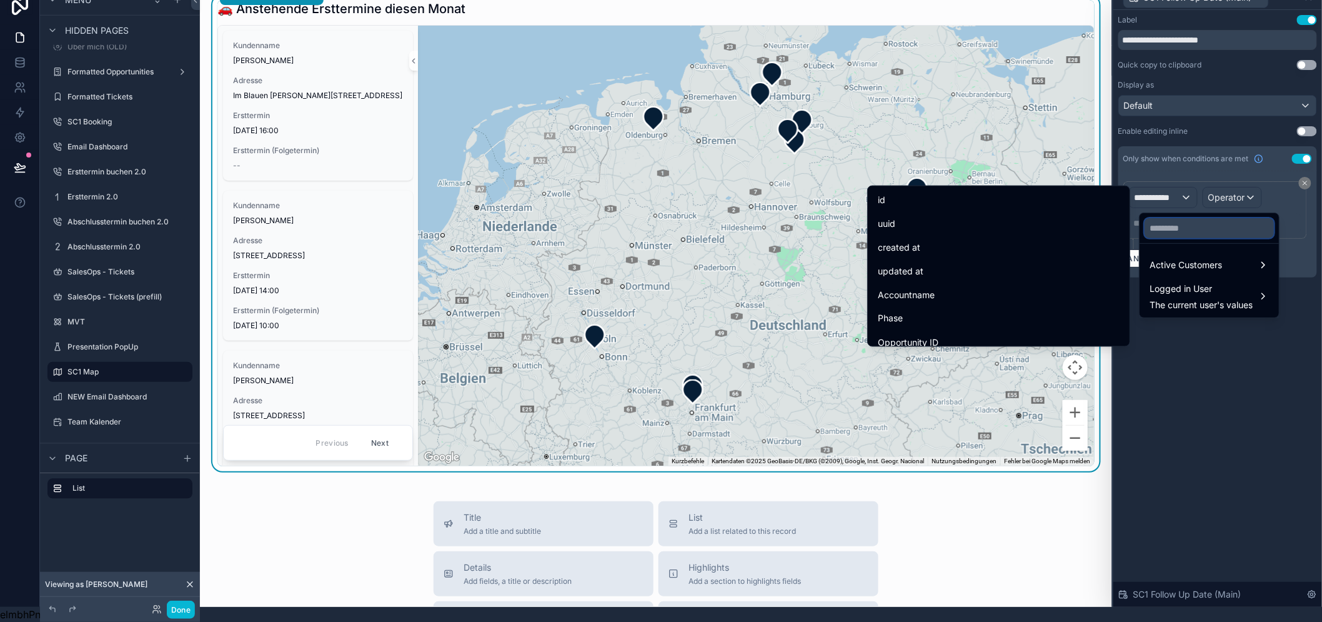
click at [1173, 218] on input "text" at bounding box center [1208, 228] width 129 height 20
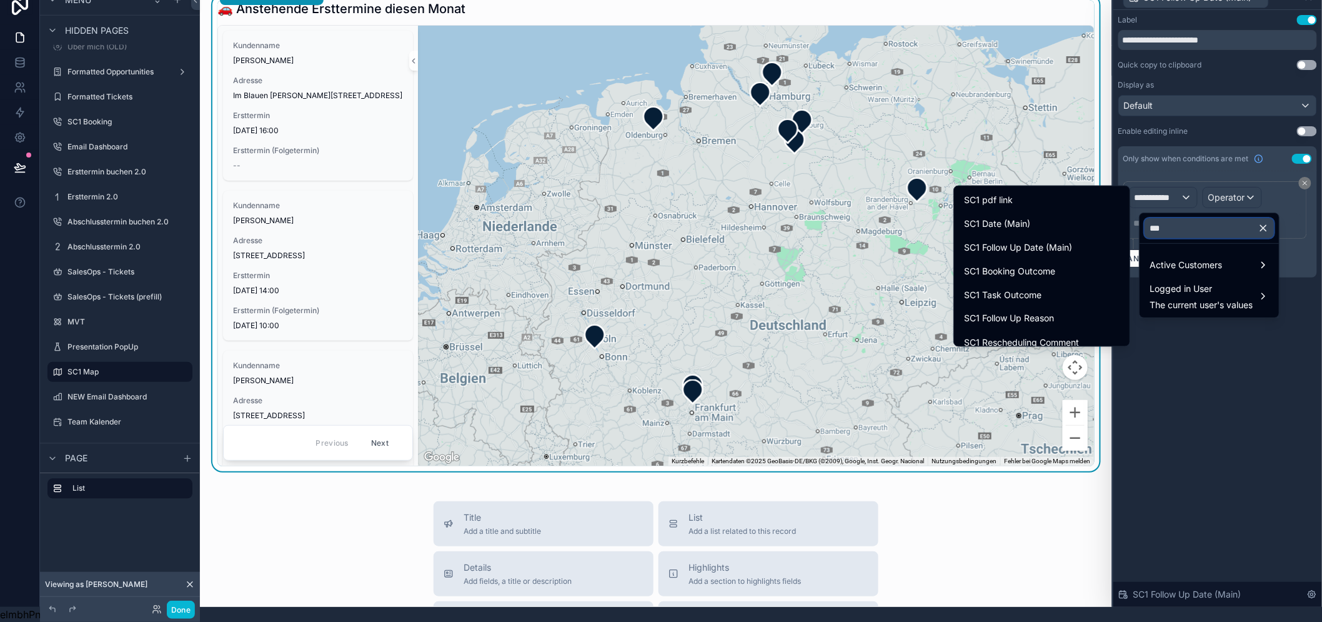
scroll to position [0, 0]
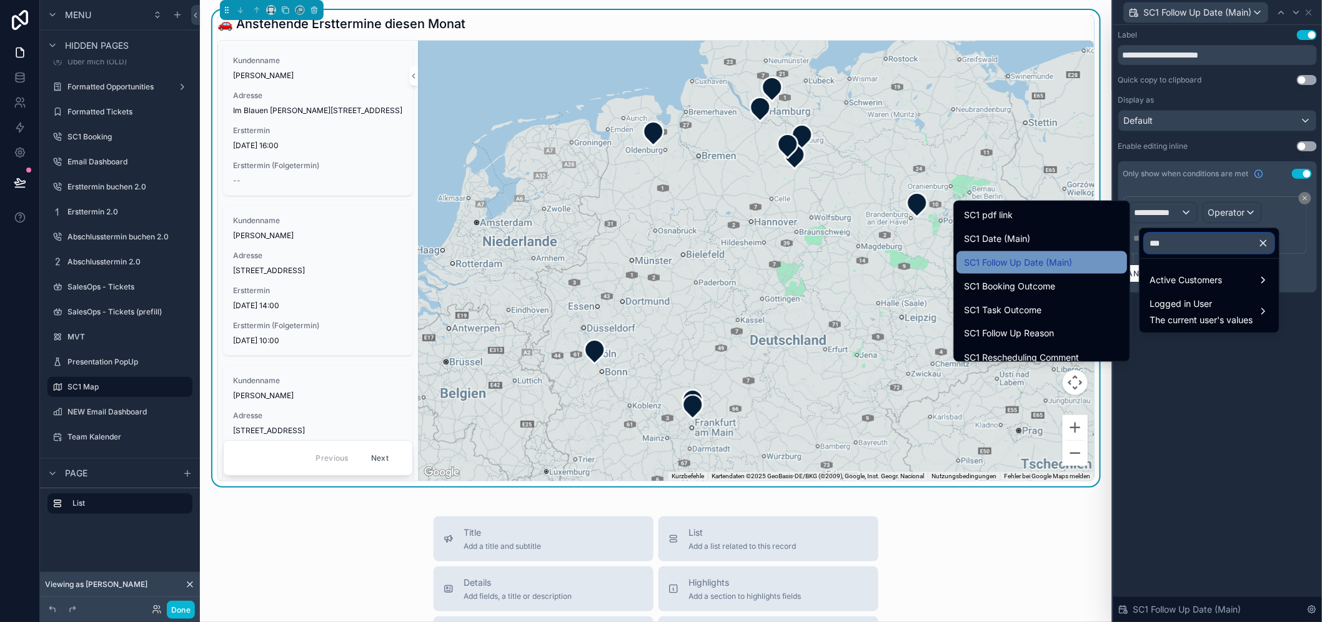
type input "***"
click at [1077, 265] on div "SC1 Follow Up Date (Main)" at bounding box center [1042, 262] width 156 height 15
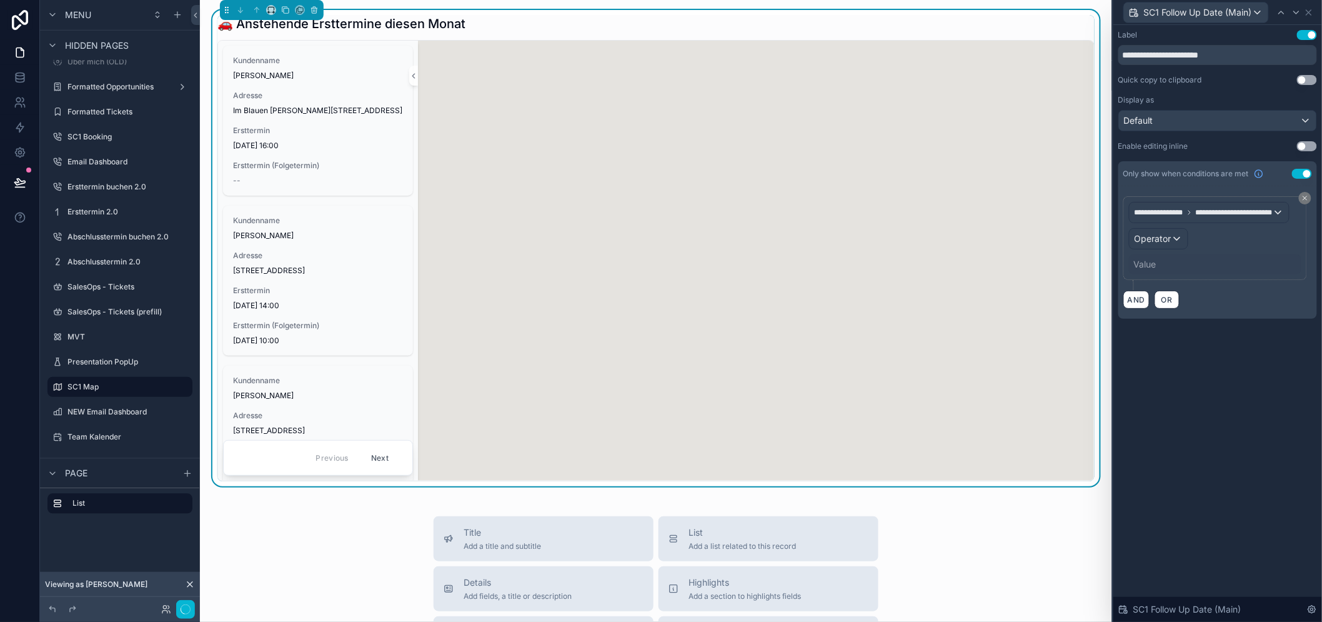
scroll to position [26, 0]
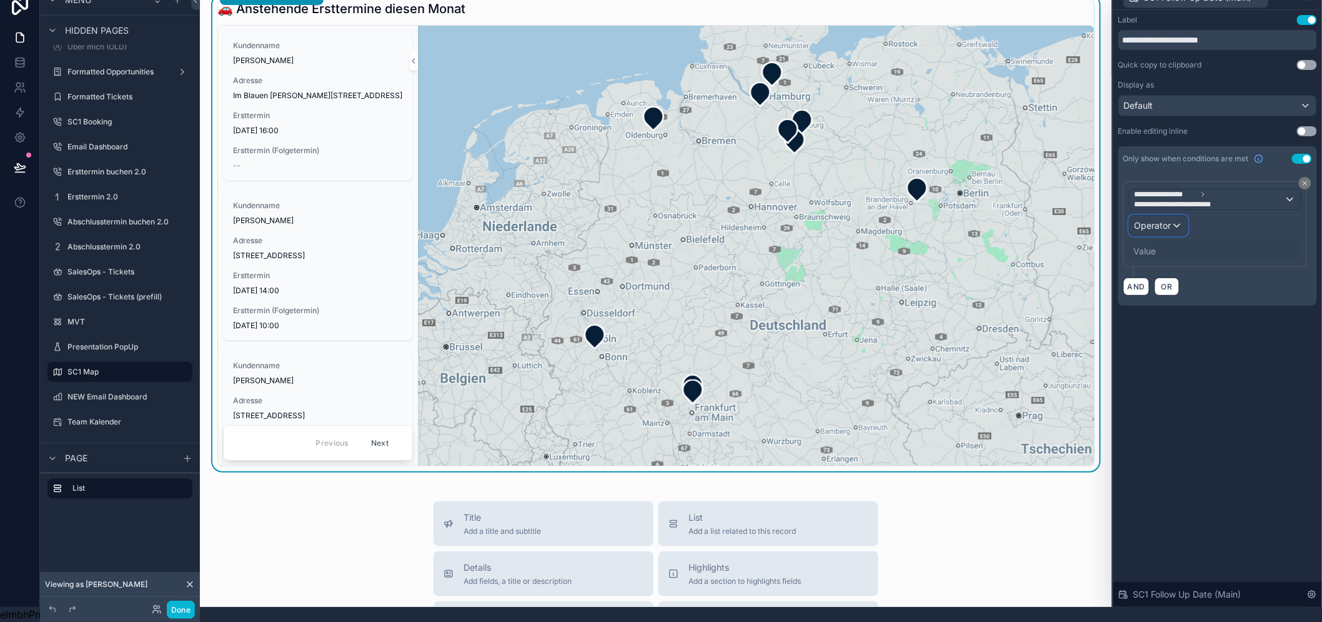
click at [1171, 220] on span "Operator" at bounding box center [1152, 225] width 37 height 11
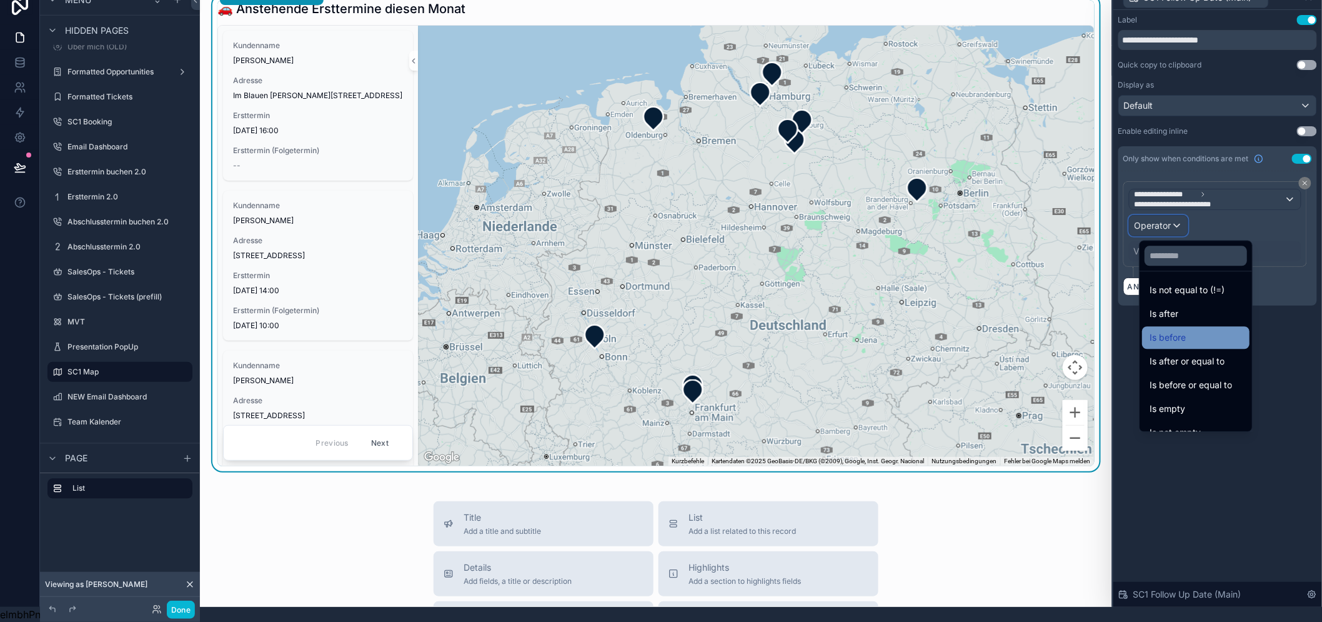
scroll to position [41, 0]
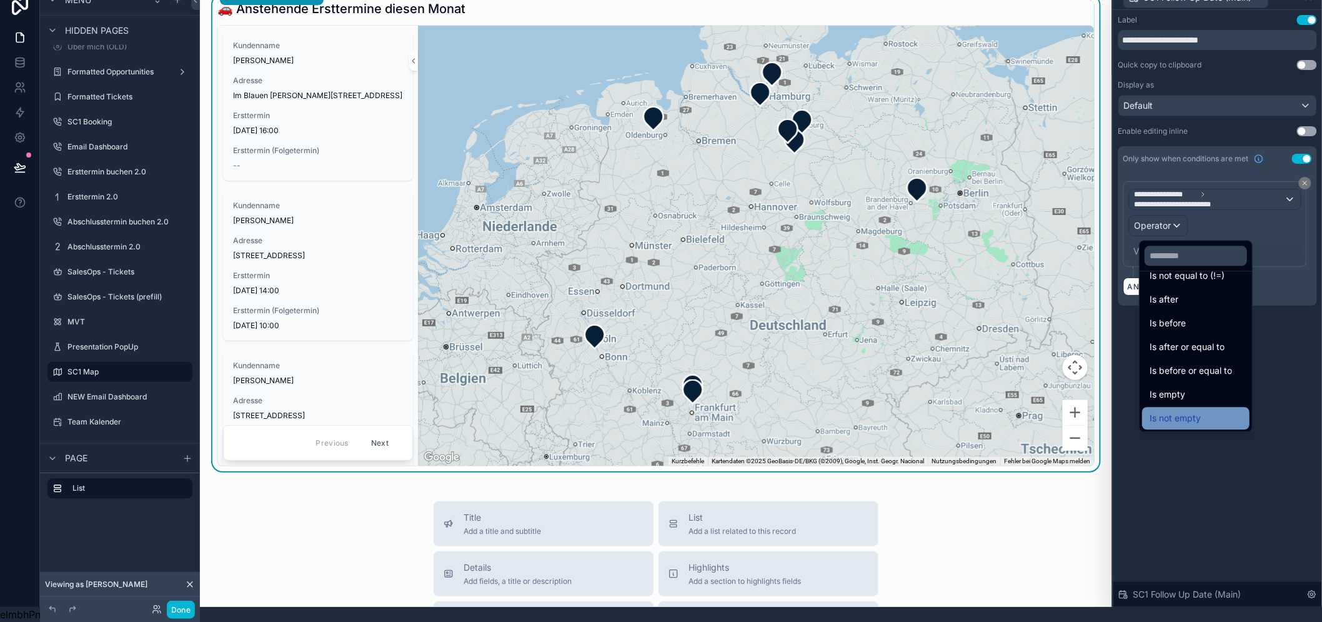
click at [1196, 410] on span "Is not empty" at bounding box center [1174, 417] width 51 height 15
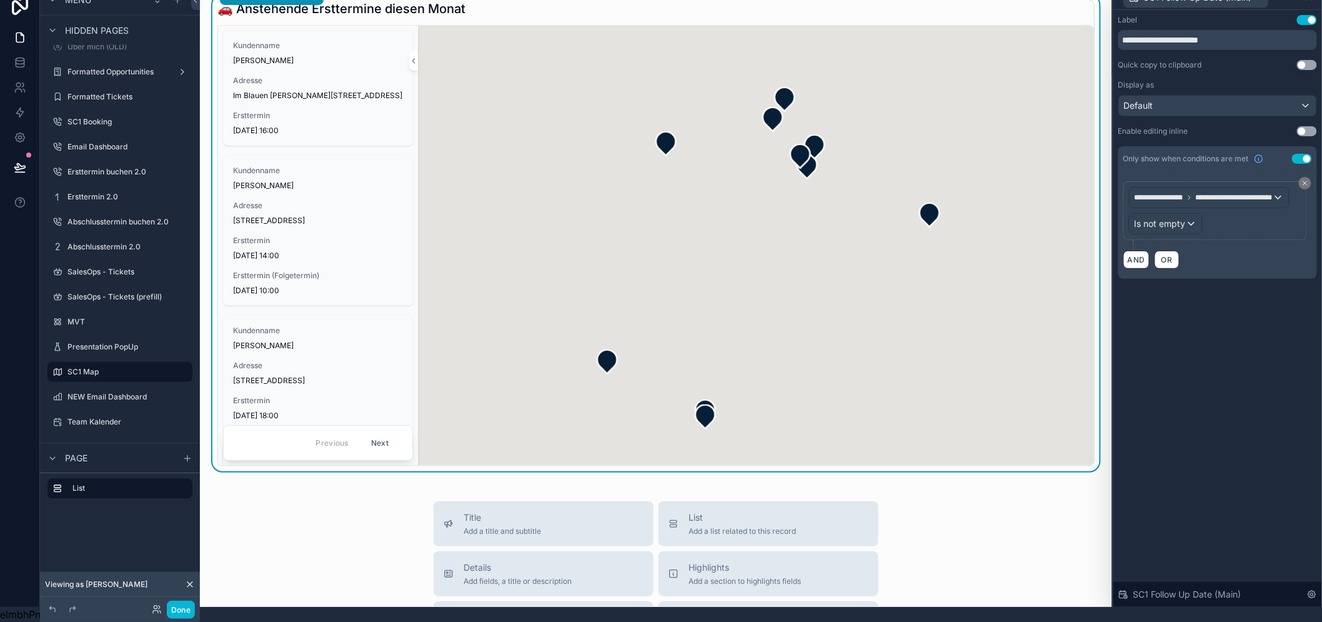
click at [1247, 428] on div "**********" at bounding box center [1217, 308] width 209 height 597
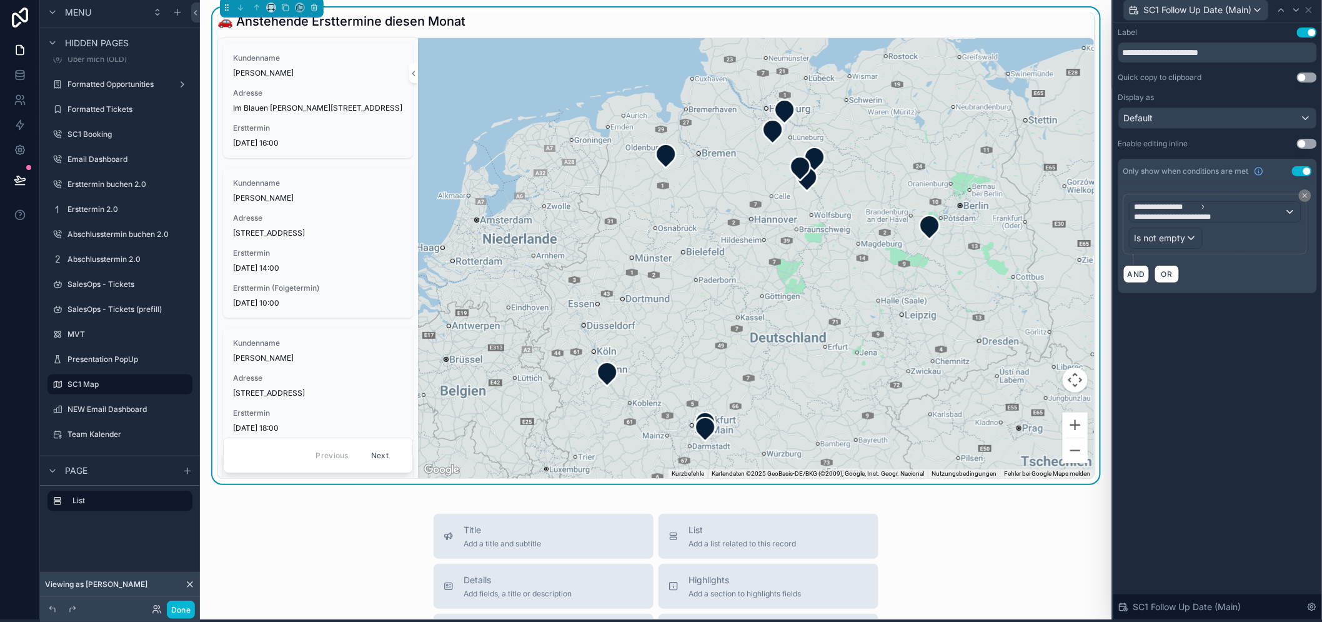
scroll to position [0, 0]
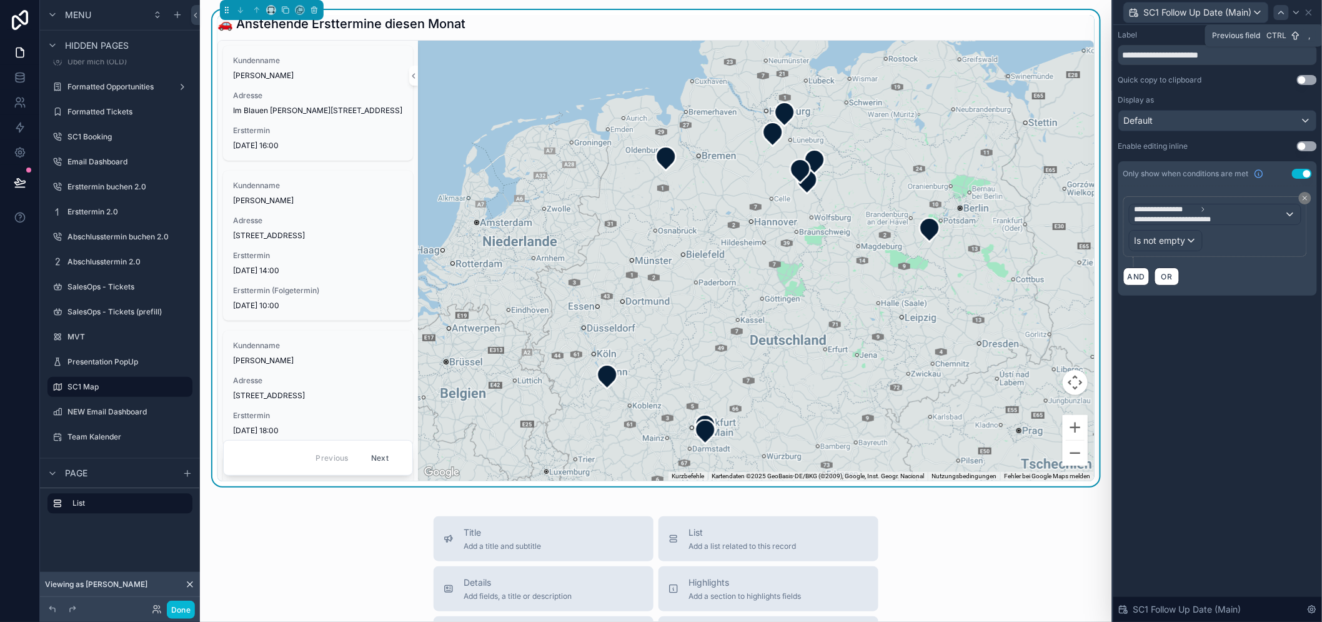
click at [1286, 9] on icon at bounding box center [1281, 12] width 10 height 10
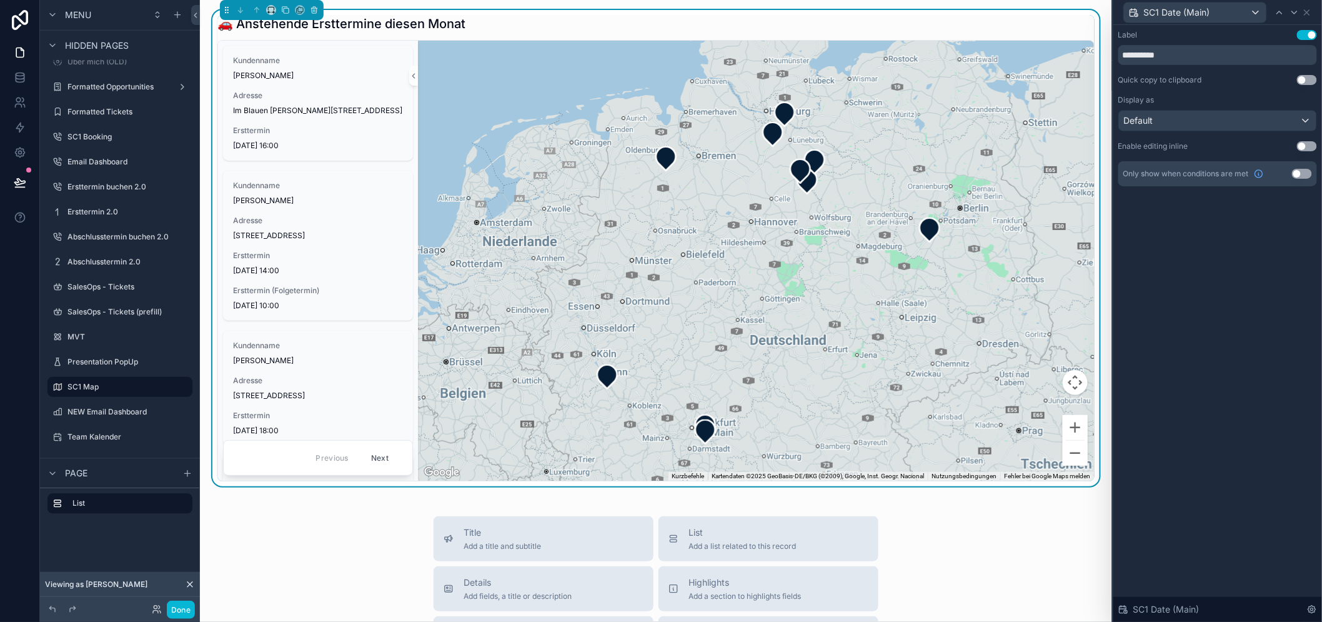
click at [1309, 176] on button "Use setting" at bounding box center [1302, 174] width 20 height 10
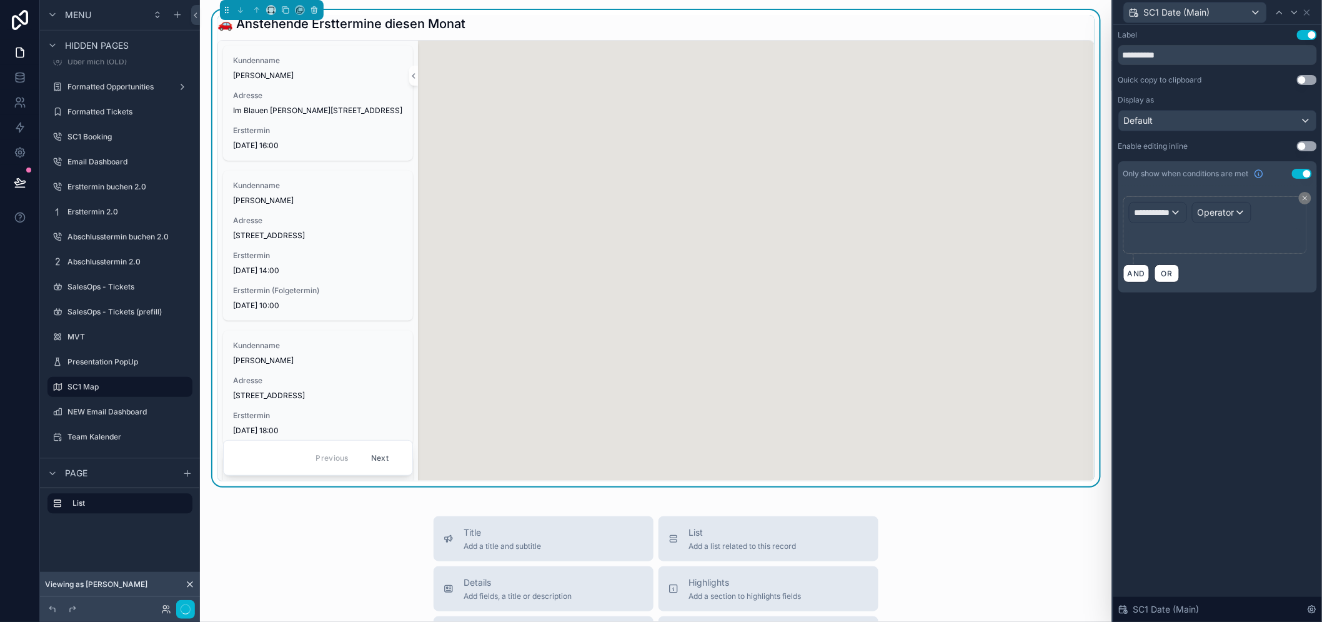
scroll to position [26, 0]
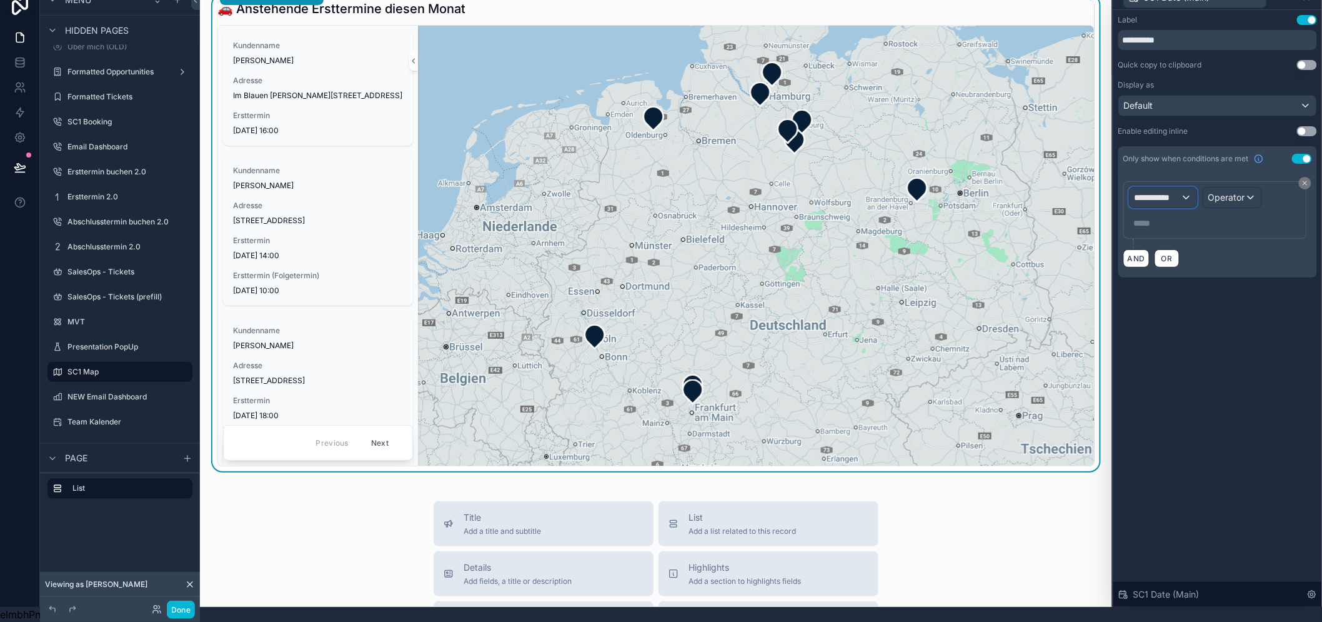
click at [1190, 194] on div "**********" at bounding box center [1162, 197] width 67 height 20
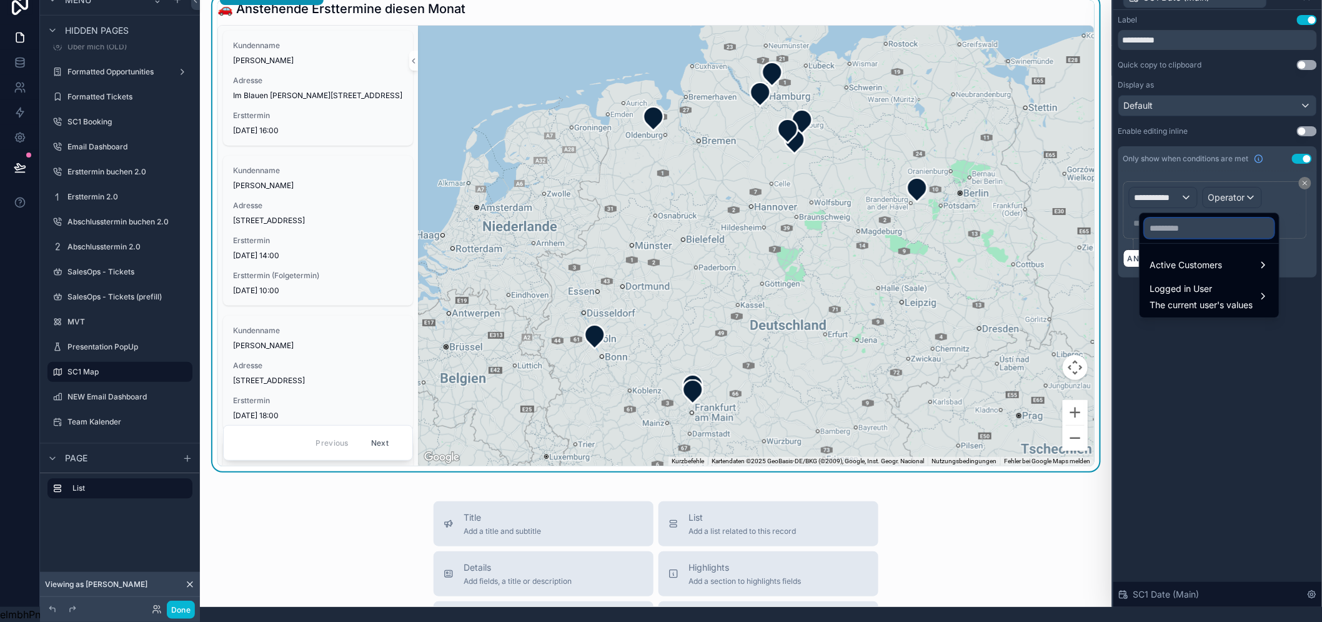
click at [1187, 226] on input "text" at bounding box center [1208, 228] width 129 height 20
click at [1187, 257] on span "Active Customers" at bounding box center [1185, 264] width 72 height 15
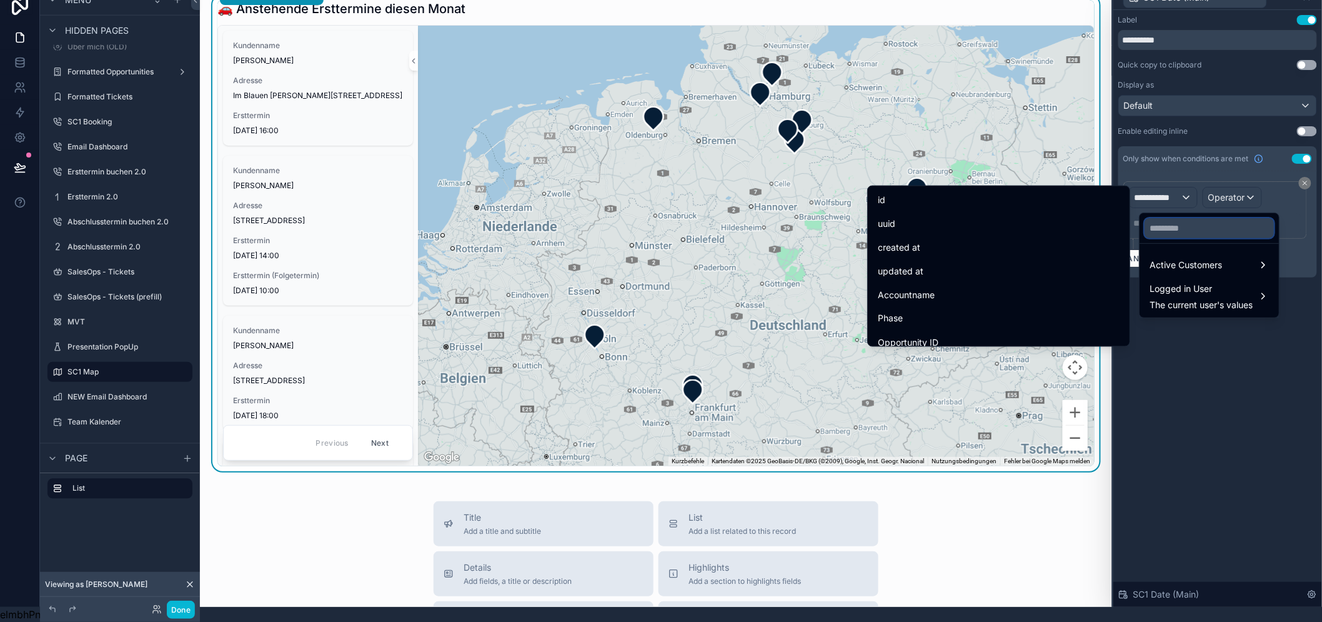
click at [1166, 219] on input "text" at bounding box center [1208, 228] width 129 height 20
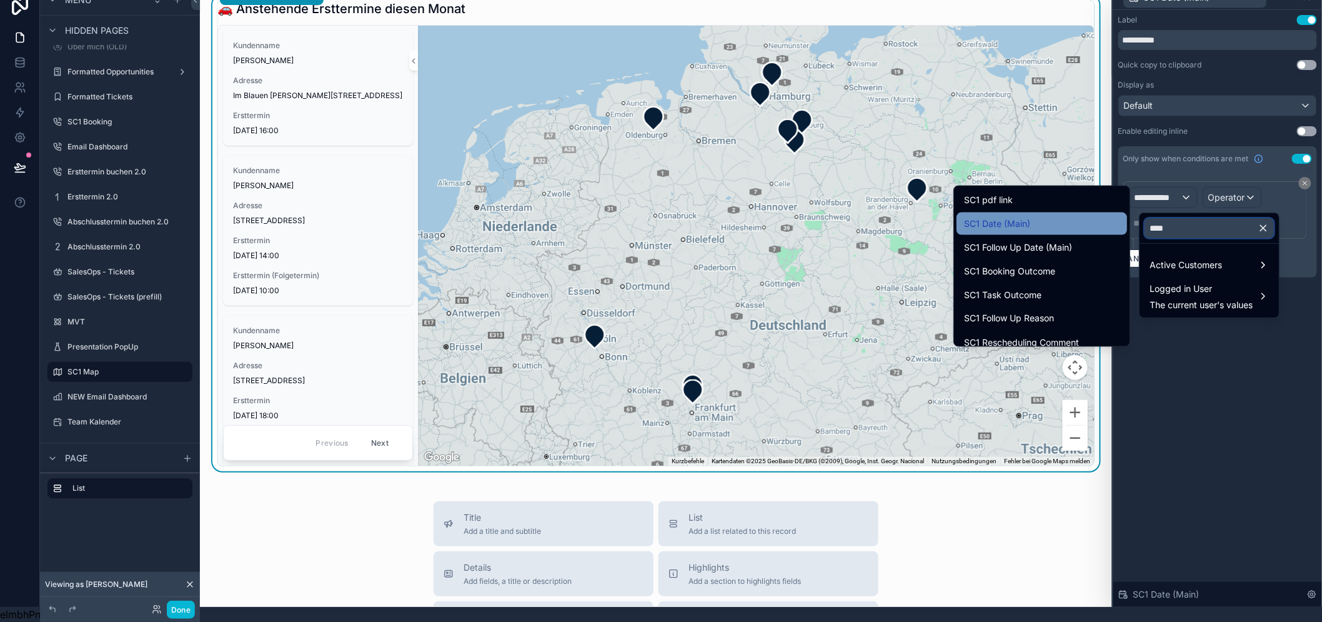
type input "***"
click at [1033, 216] on div "SC1 Date (Main)" at bounding box center [1042, 223] width 156 height 15
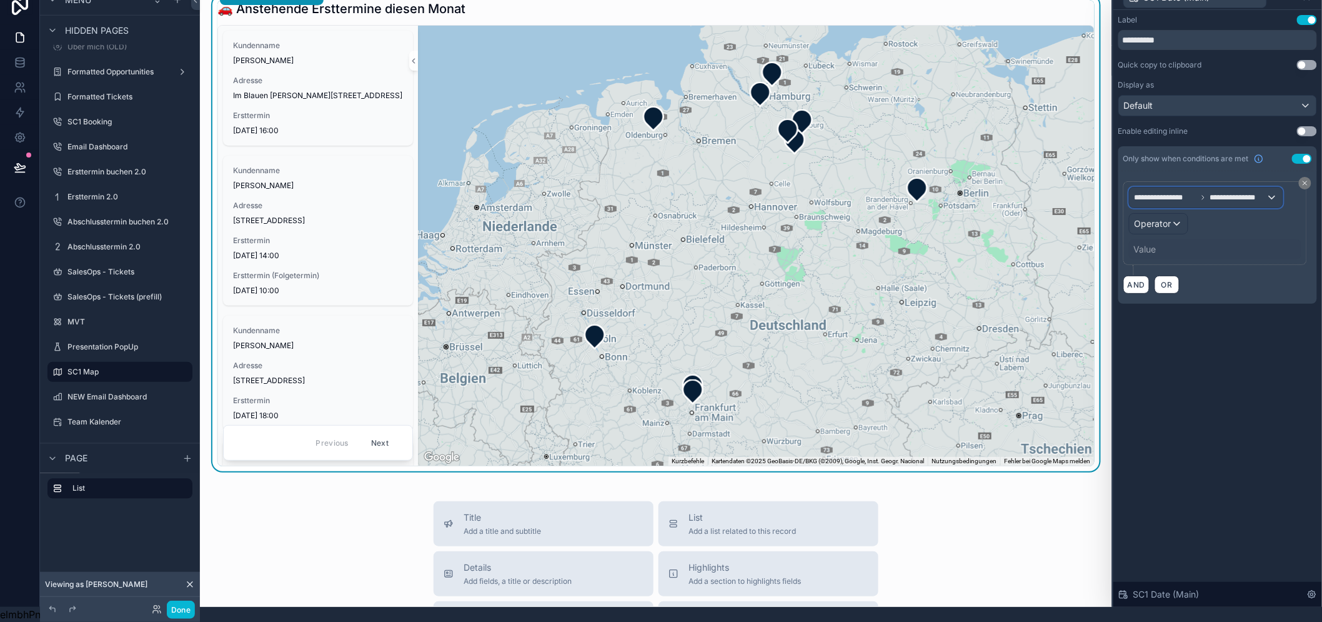
click at [1234, 192] on span "**********" at bounding box center [1237, 197] width 57 height 10
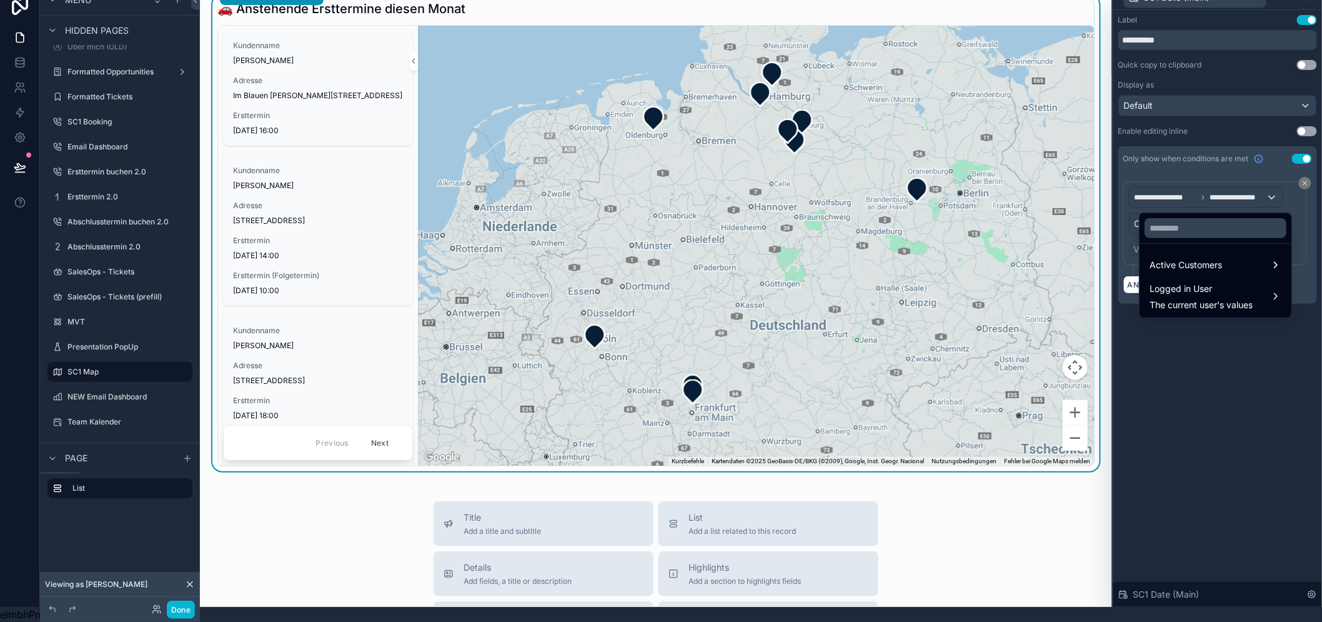
click at [1234, 189] on div at bounding box center [1217, 296] width 209 height 622
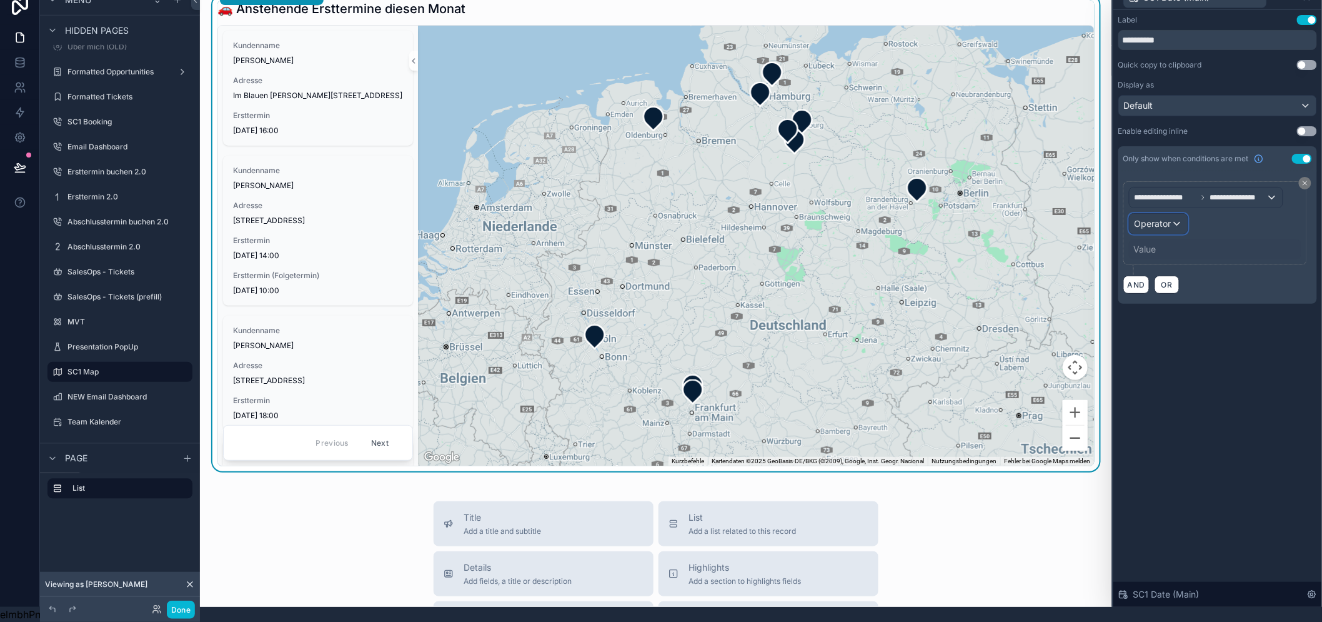
click at [1171, 218] on span "Operator" at bounding box center [1152, 223] width 37 height 11
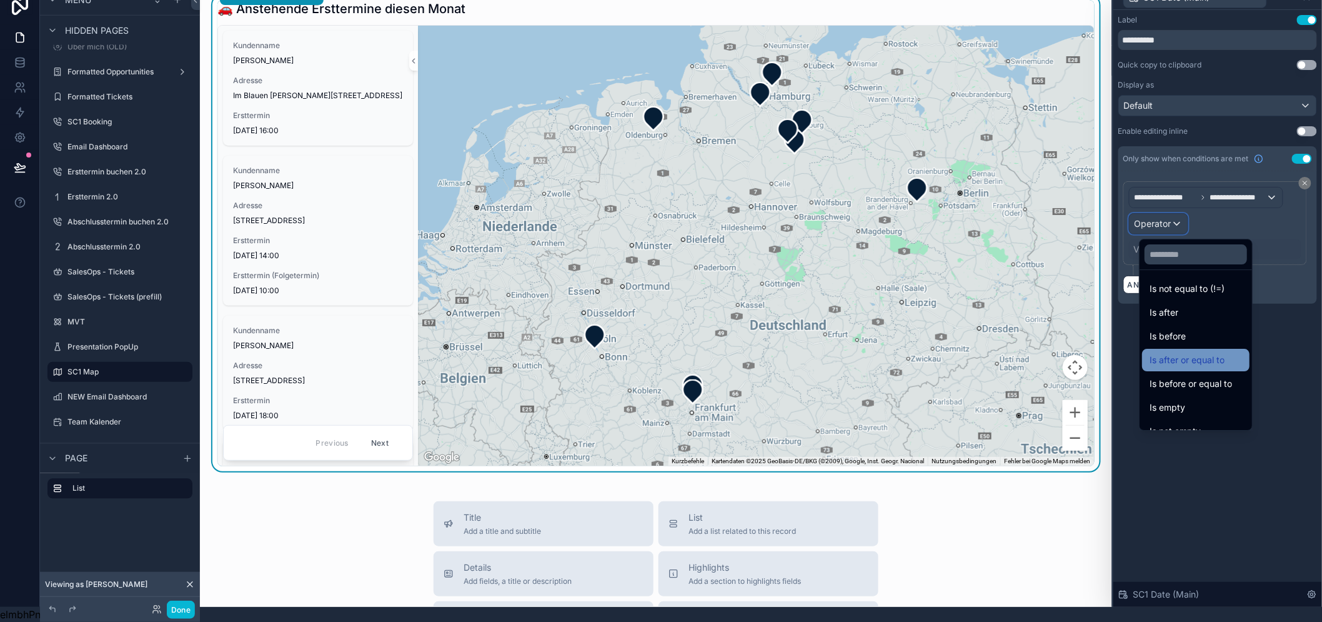
scroll to position [41, 0]
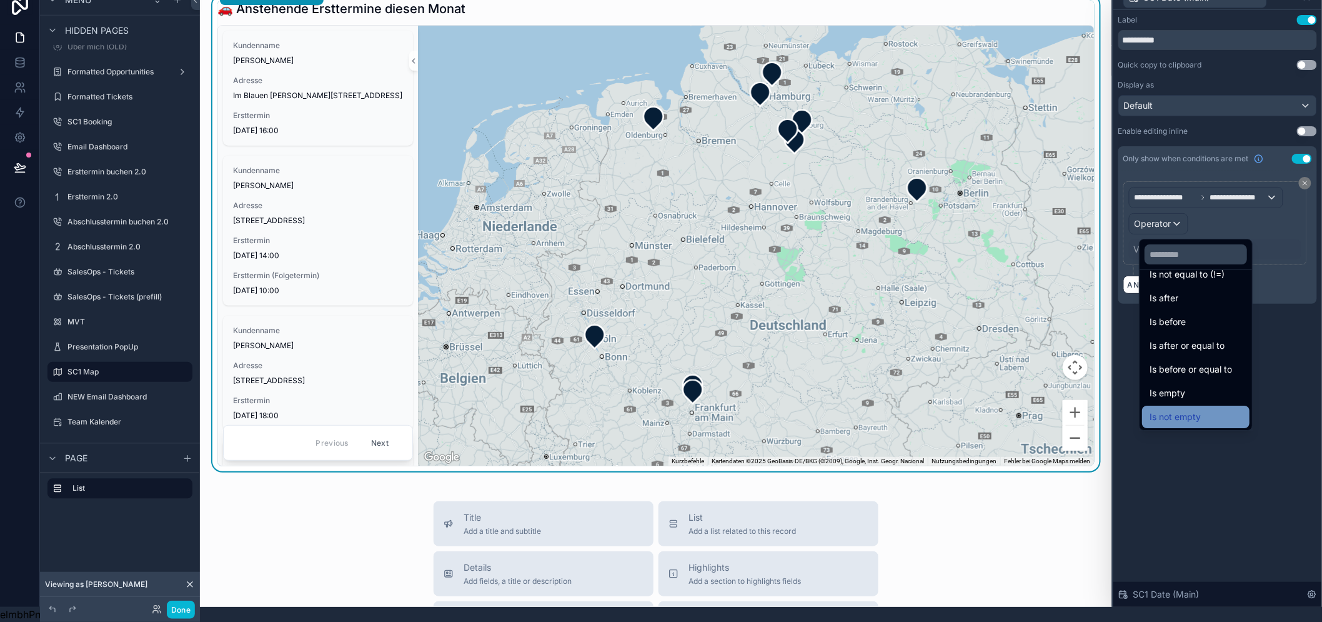
click at [1197, 409] on span "Is not empty" at bounding box center [1174, 416] width 51 height 15
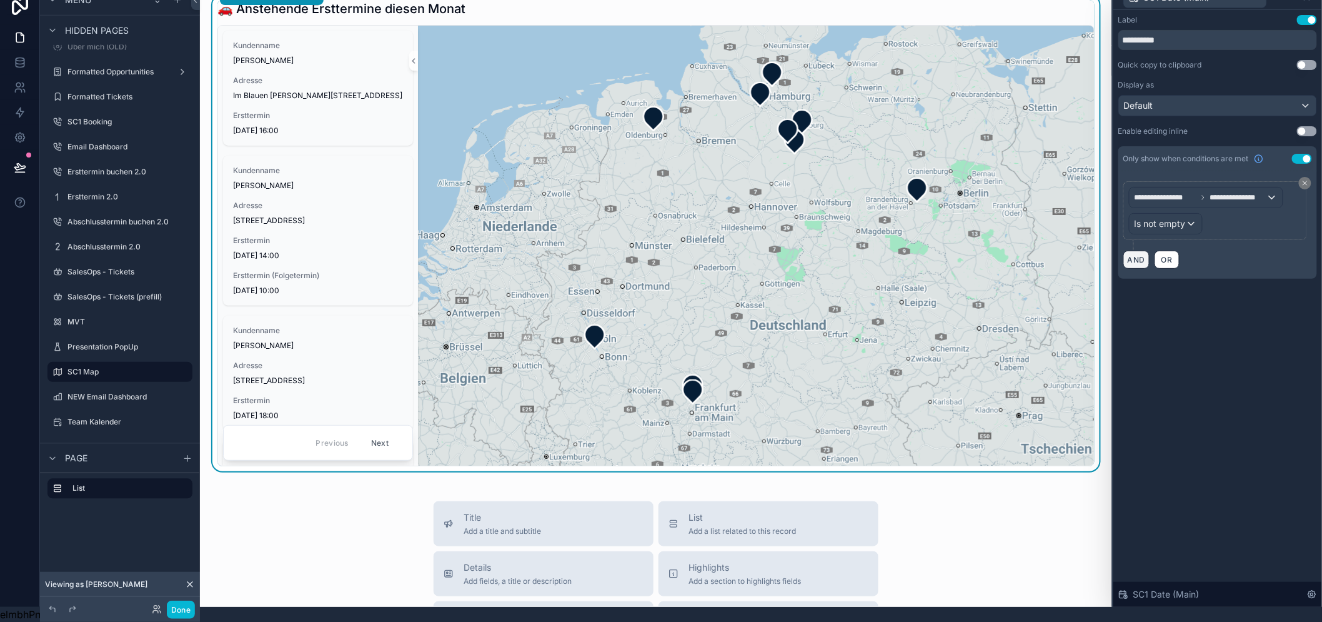
click at [1147, 255] on button "AND" at bounding box center [1136, 259] width 26 height 18
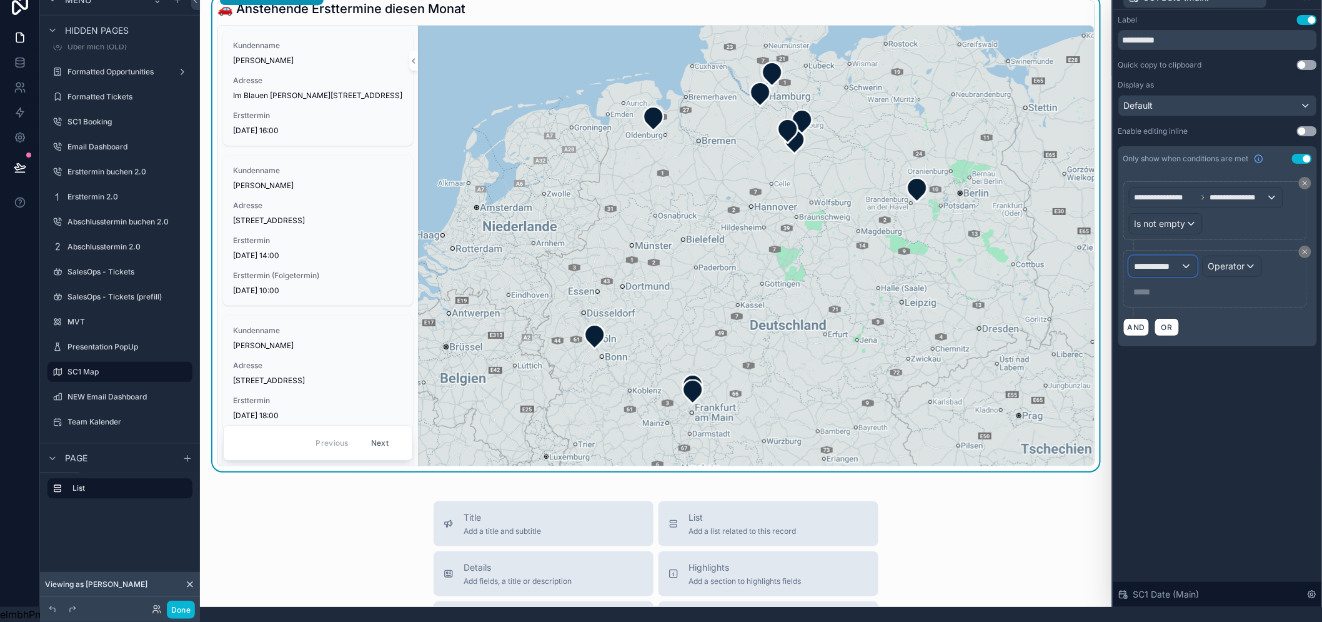
click at [1160, 260] on span "**********" at bounding box center [1157, 266] width 46 height 12
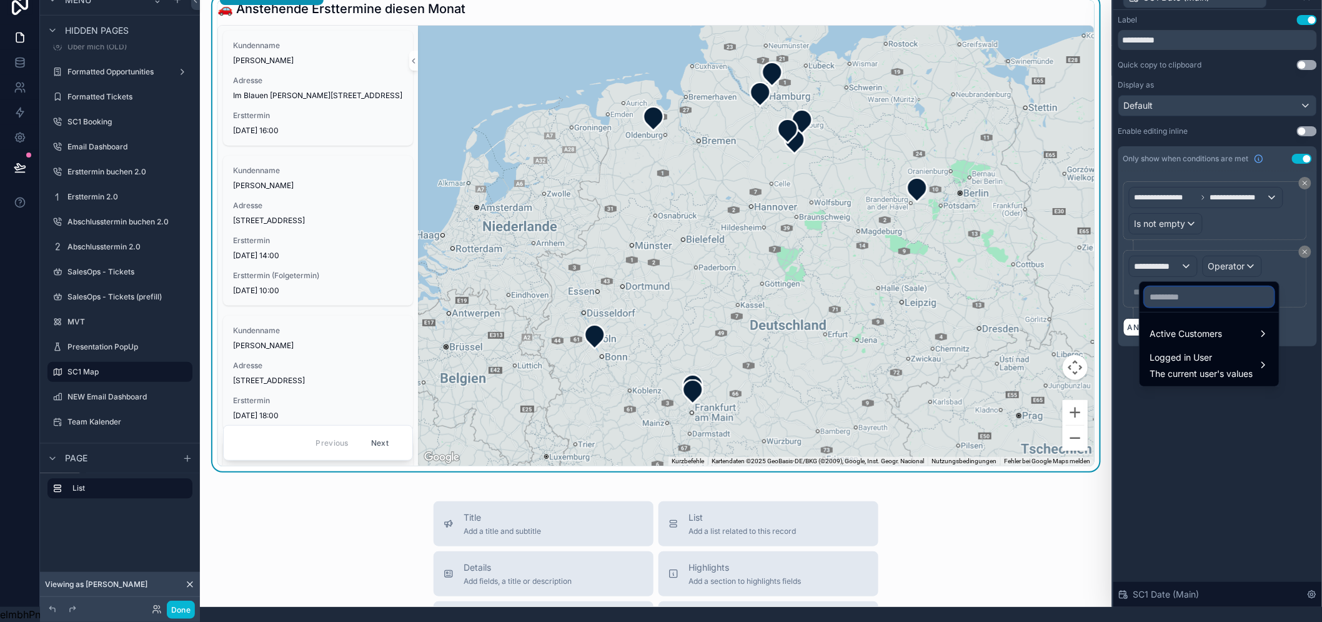
click at [1190, 291] on input "text" at bounding box center [1208, 297] width 129 height 20
type input "***"
click at [1191, 322] on div "Active Customers" at bounding box center [1209, 333] width 134 height 22
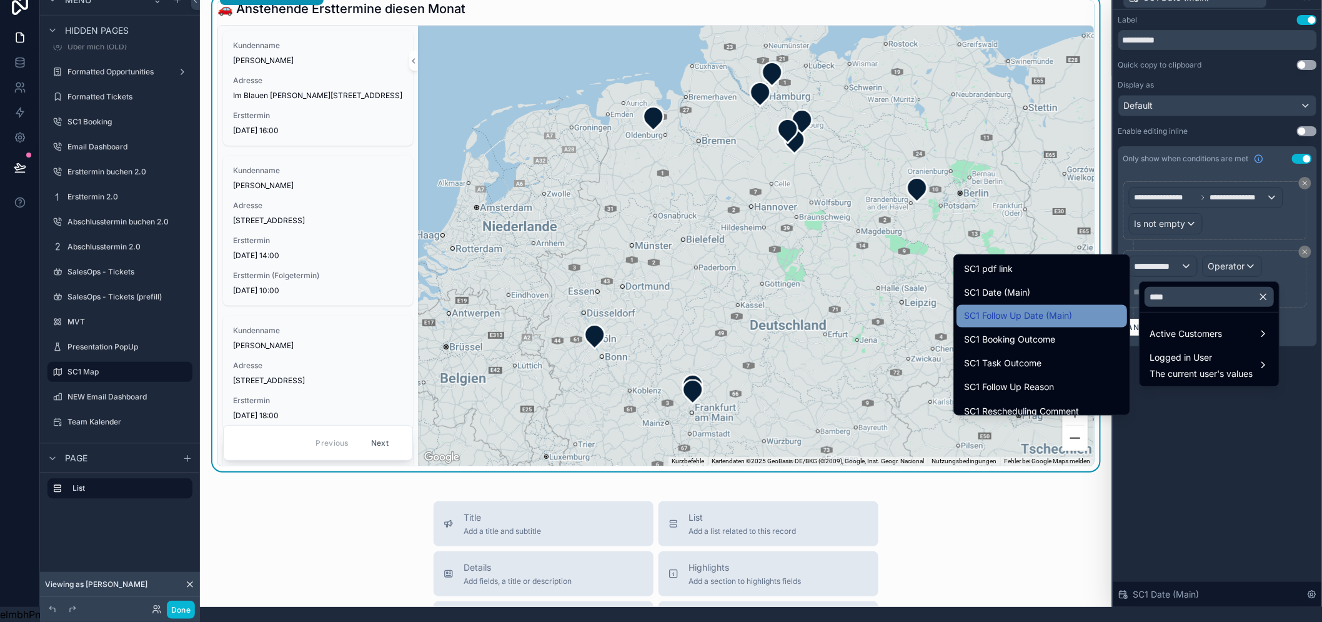
click at [1051, 309] on span "SC1 Follow Up Date (Main)" at bounding box center [1018, 316] width 108 height 15
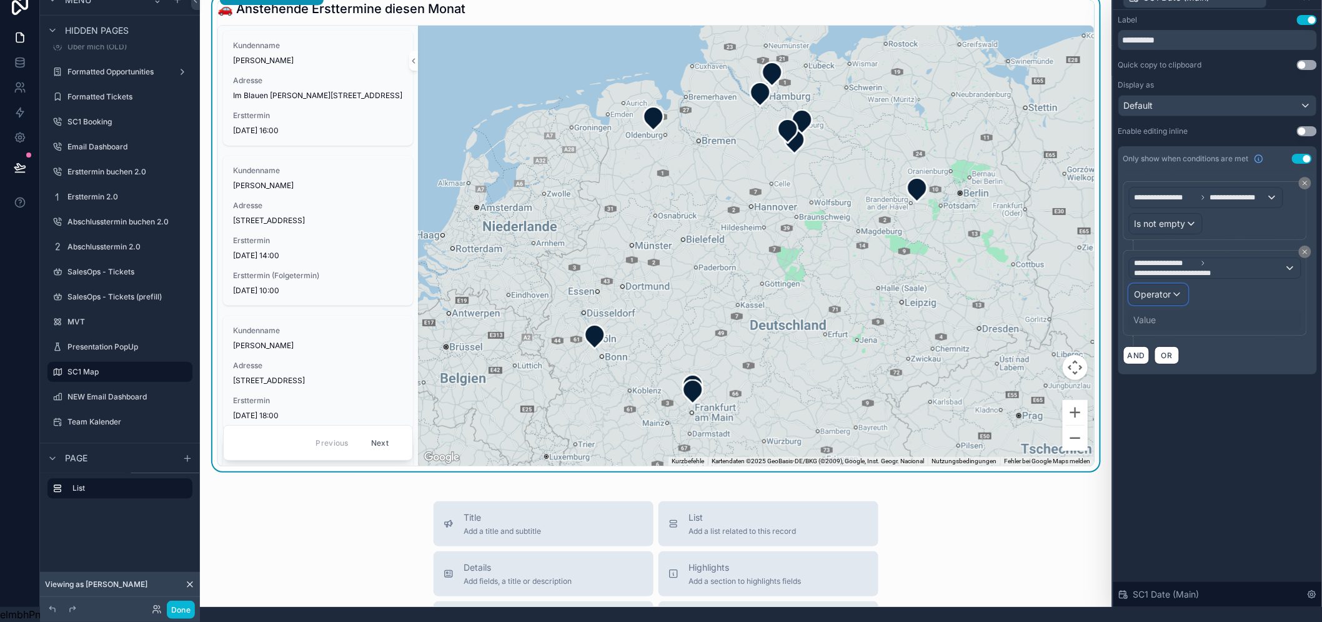
click at [1171, 289] on span "Operator" at bounding box center [1152, 294] width 37 height 11
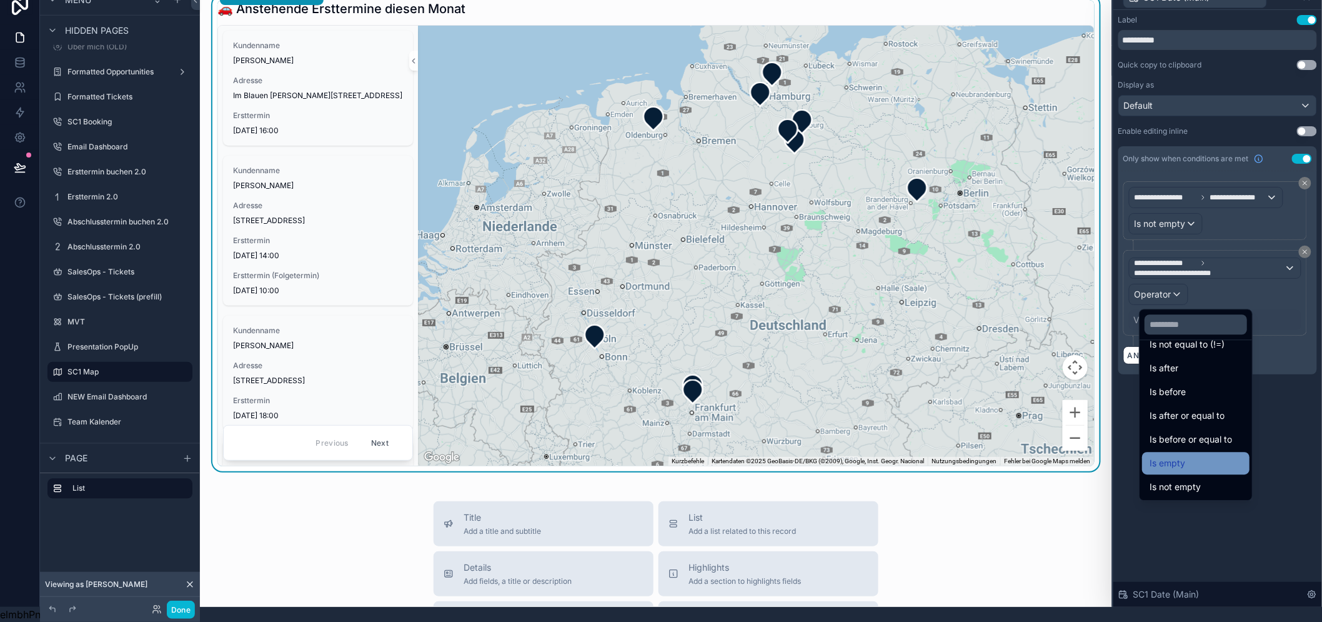
click at [1206, 455] on div "Is empty" at bounding box center [1195, 462] width 92 height 15
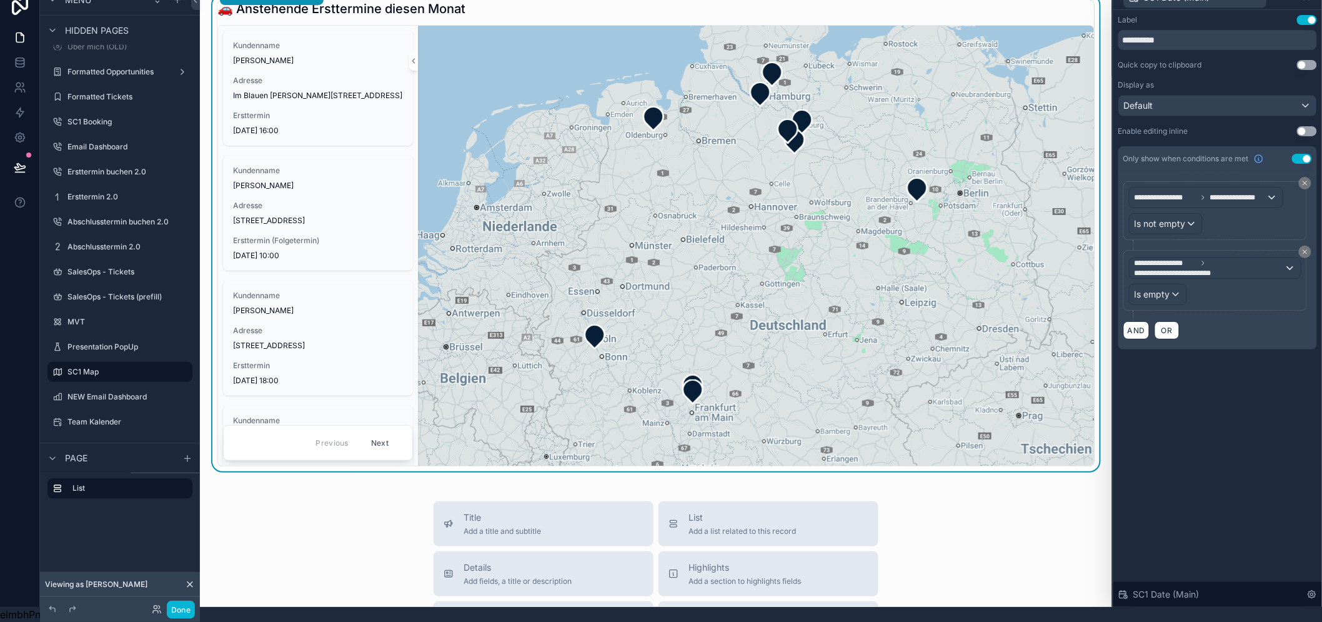
click at [1269, 454] on div "**********" at bounding box center [1217, 308] width 209 height 597
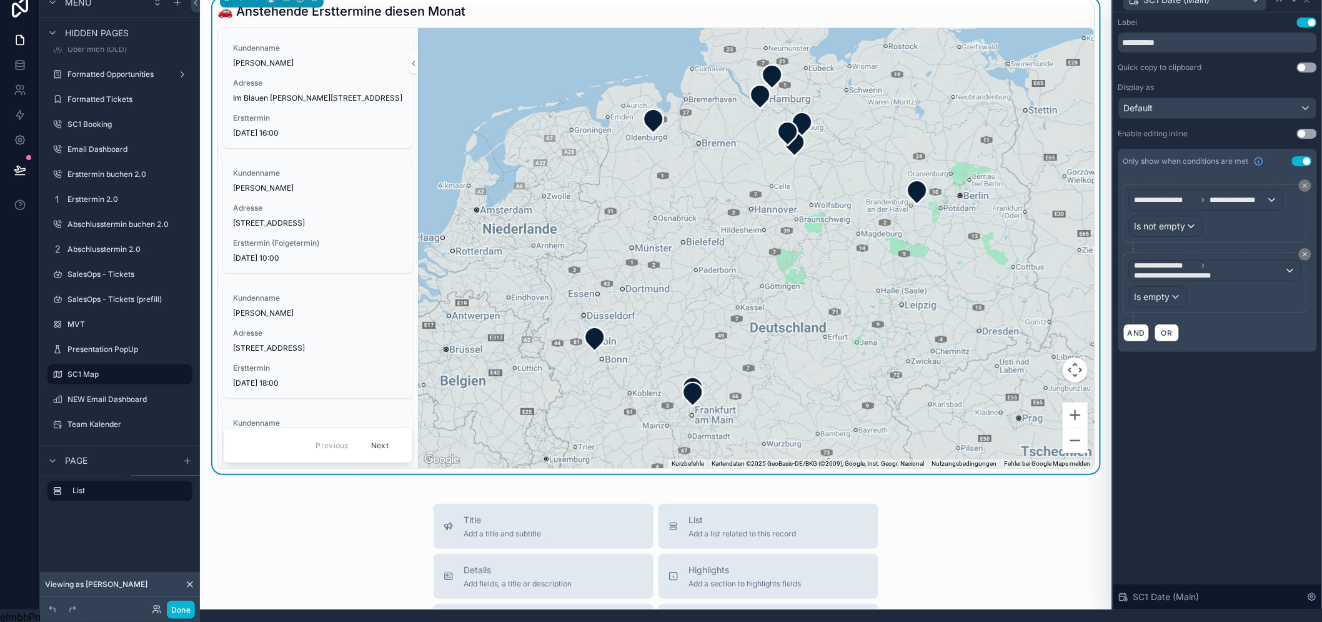
scroll to position [0, 0]
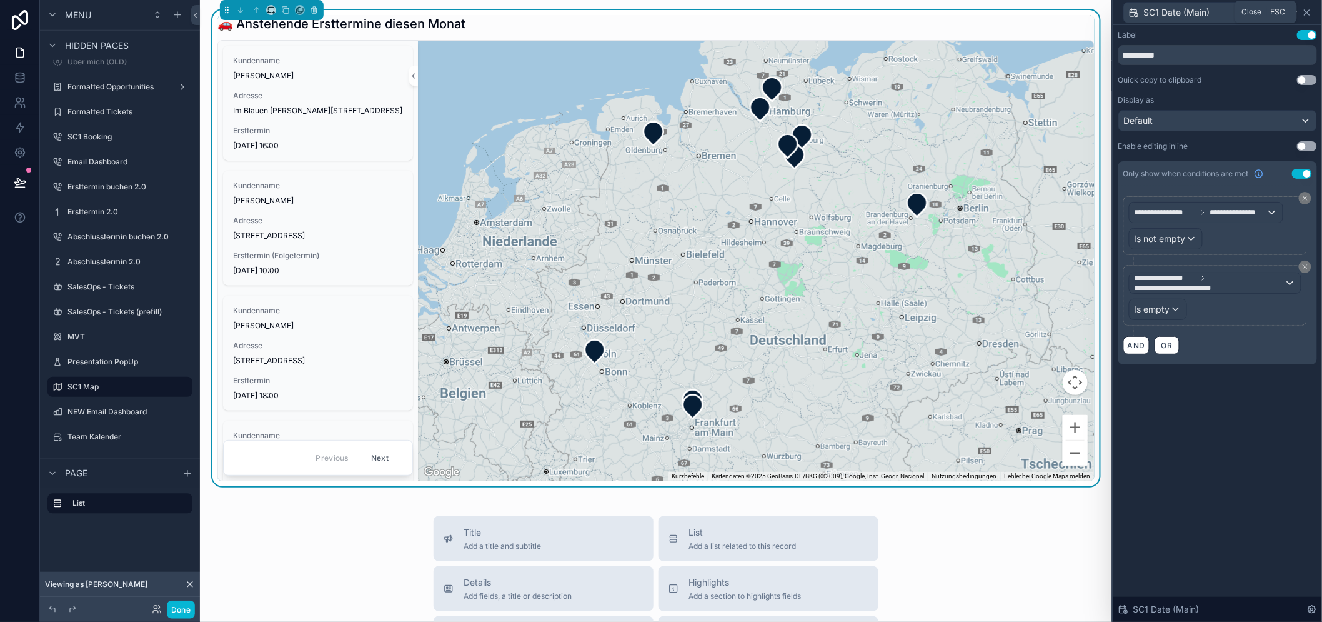
click at [1312, 16] on icon at bounding box center [1307, 12] width 10 height 10
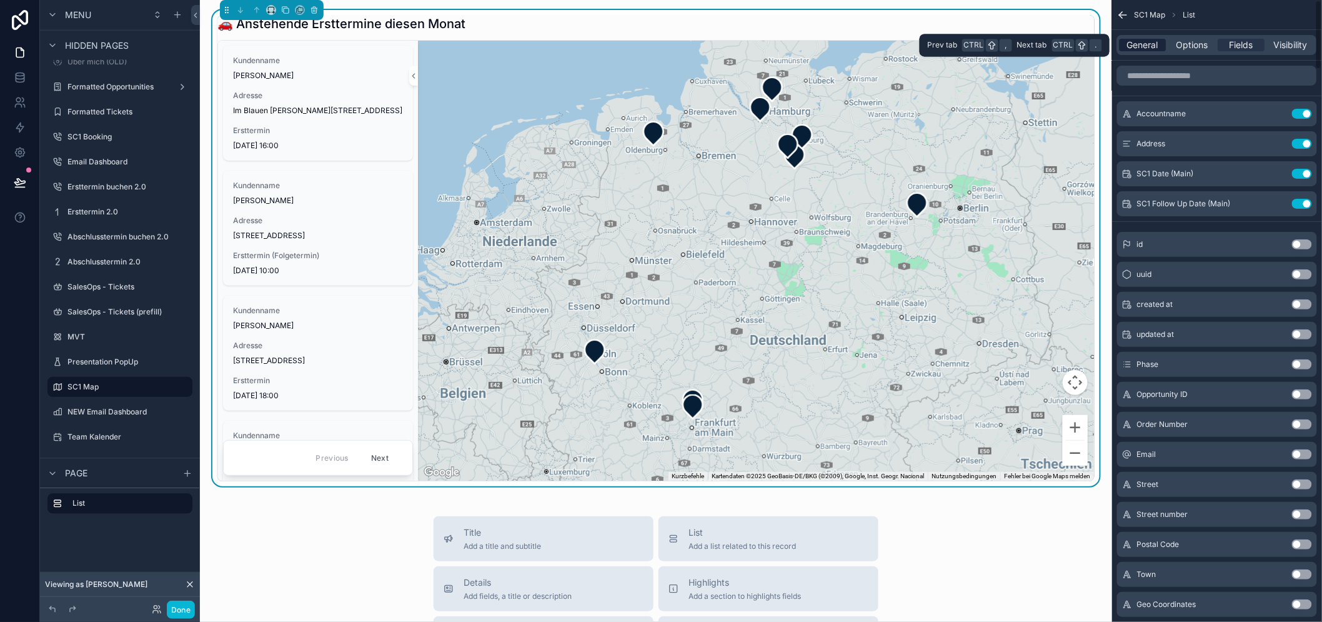
click at [1166, 39] on div "General" at bounding box center [1142, 45] width 47 height 12
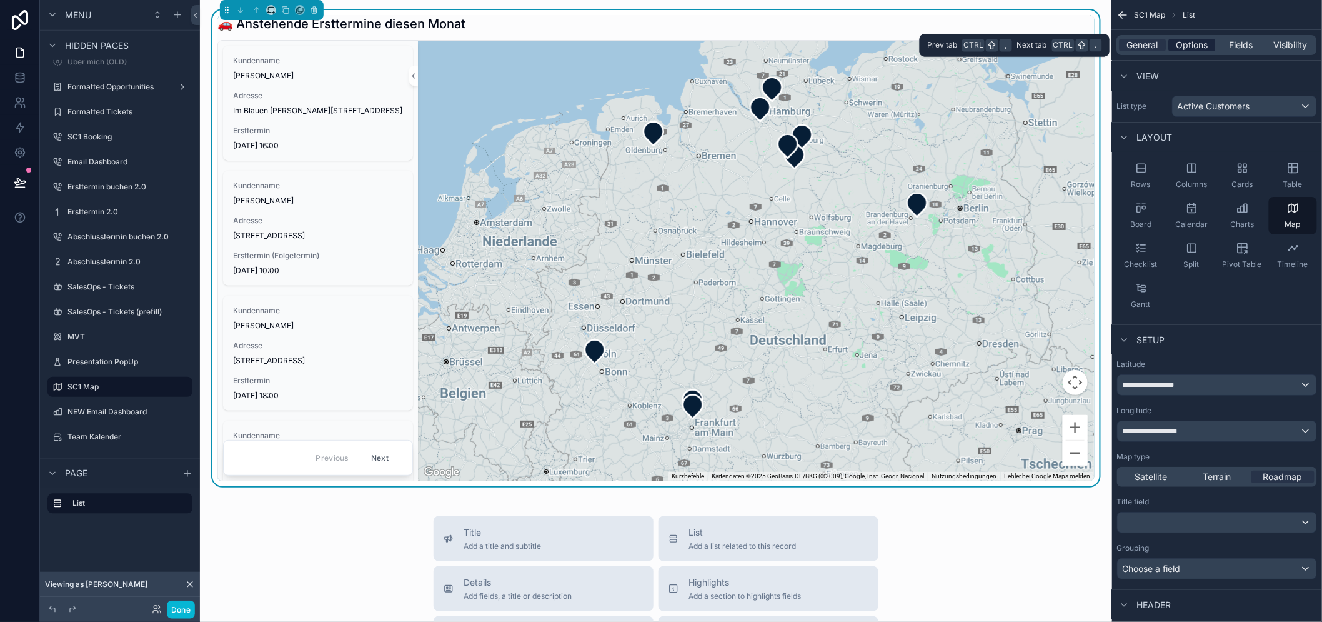
click at [1208, 40] on span "Options" at bounding box center [1192, 45] width 32 height 12
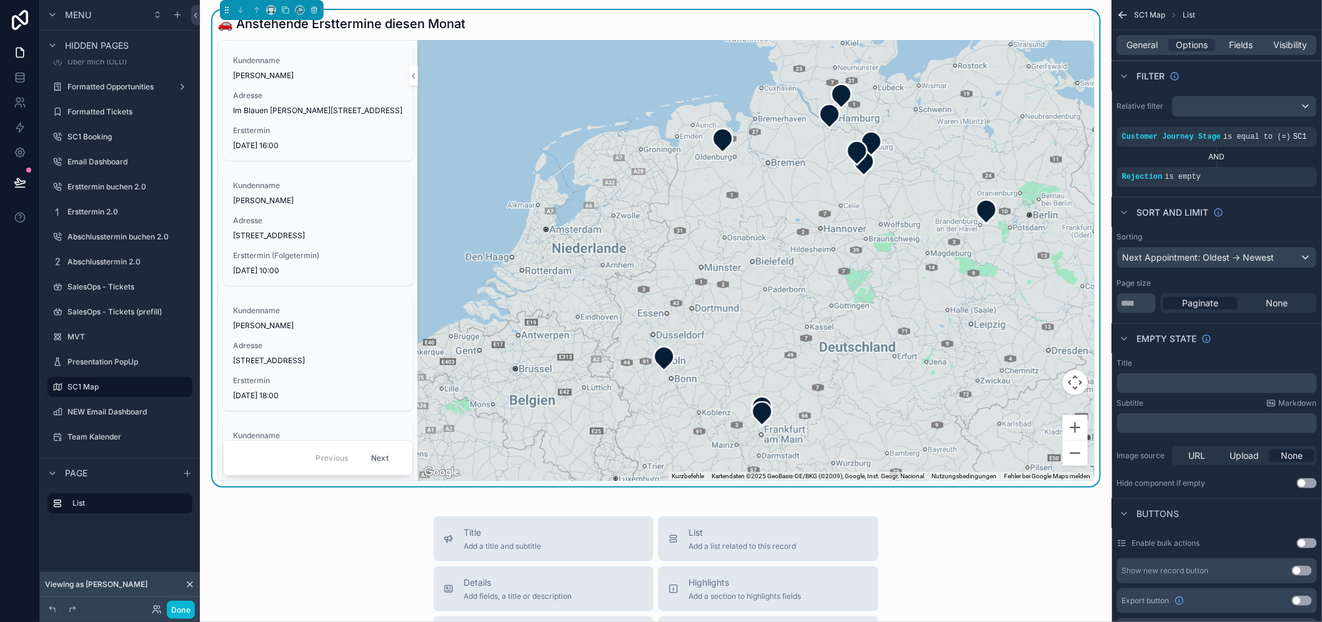
drag, startPoint x: 817, startPoint y: 275, endPoint x: 741, endPoint y: 314, distance: 85.5
click at [741, 314] on div "scrollable content" at bounding box center [756, 261] width 676 height 440
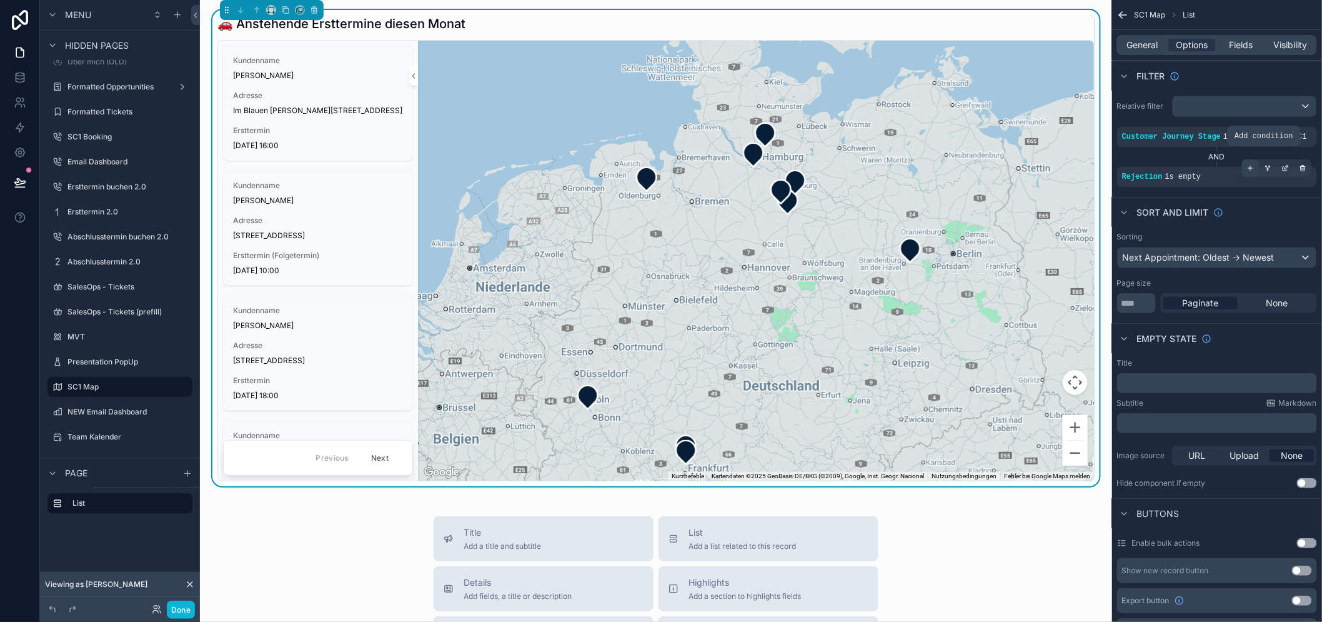
click at [1254, 166] on icon "scrollable content" at bounding box center [1250, 167] width 7 height 7
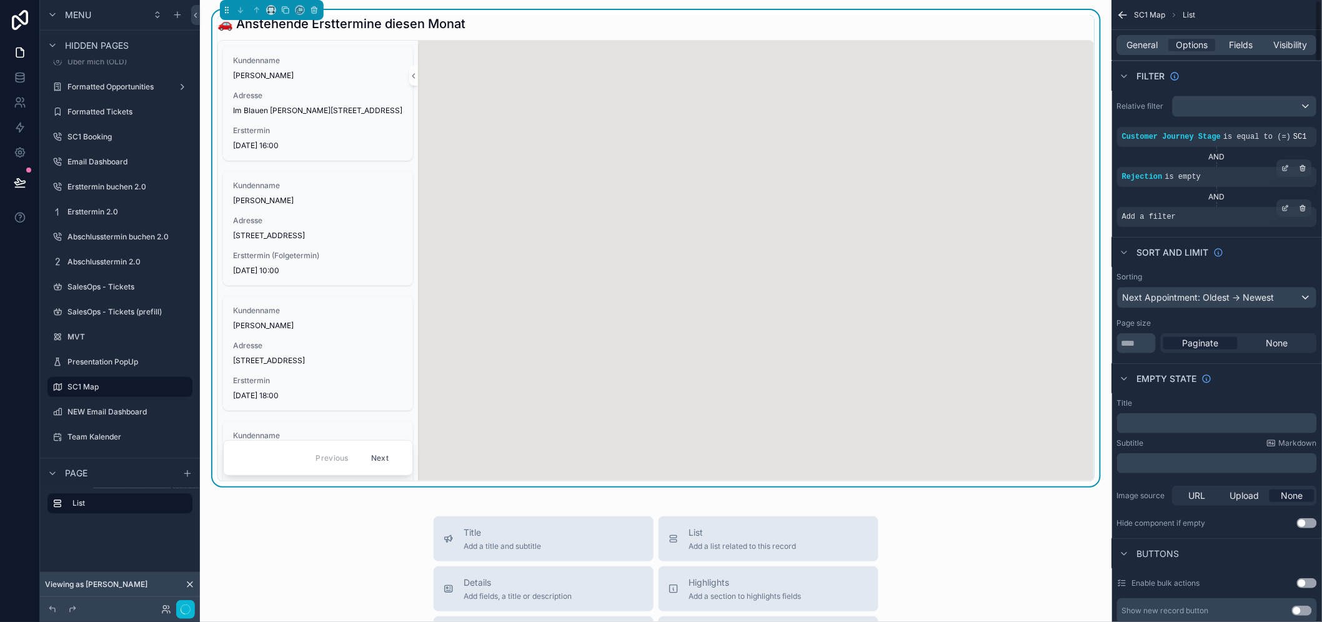
scroll to position [26, 0]
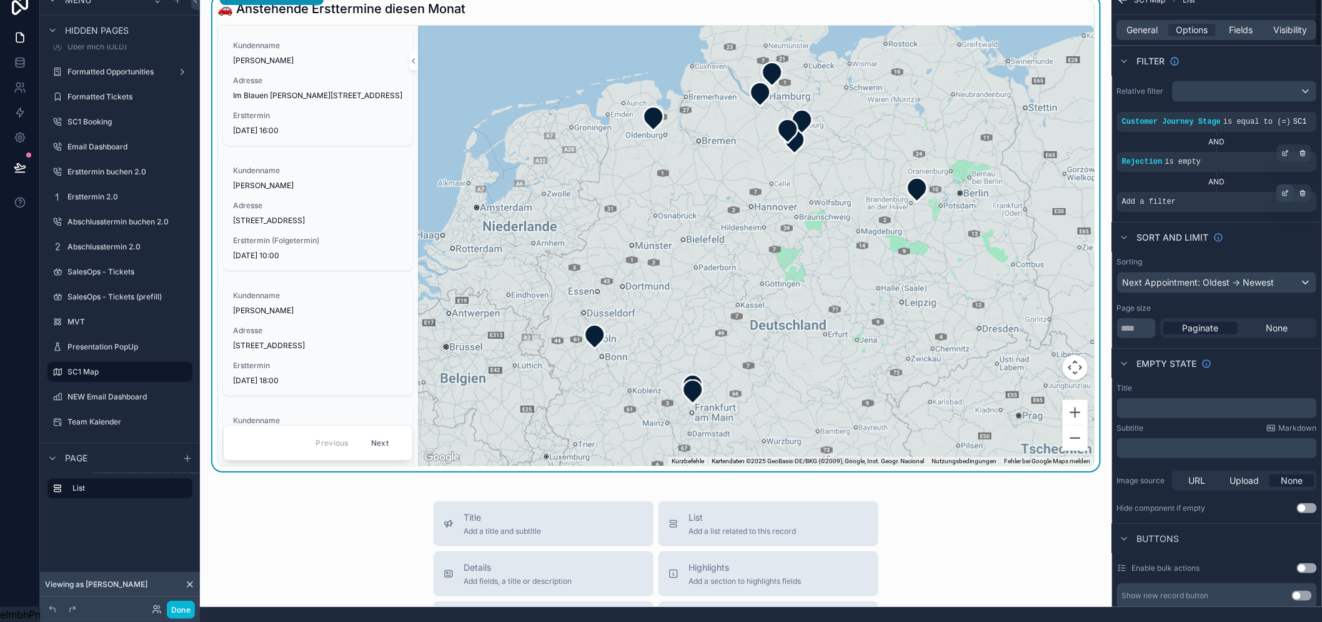
click at [1294, 188] on div "scrollable content" at bounding box center [1285, 192] width 17 height 17
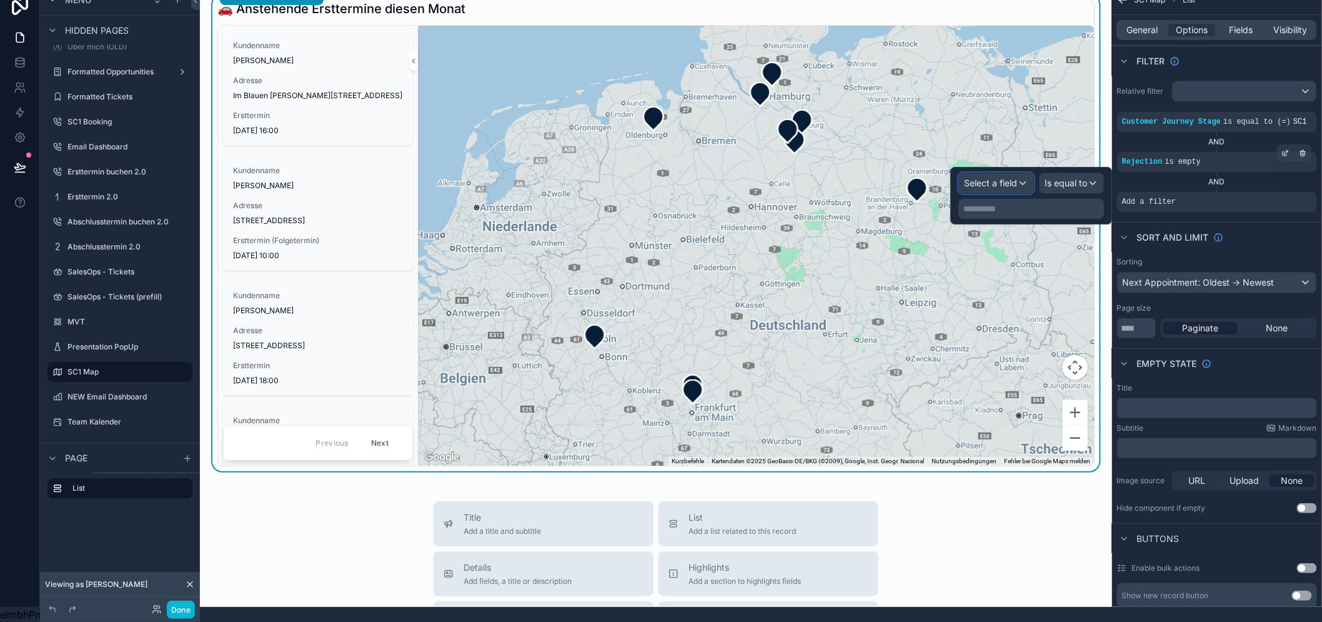
click at [1017, 177] on span "Select a field" at bounding box center [990, 182] width 53 height 11
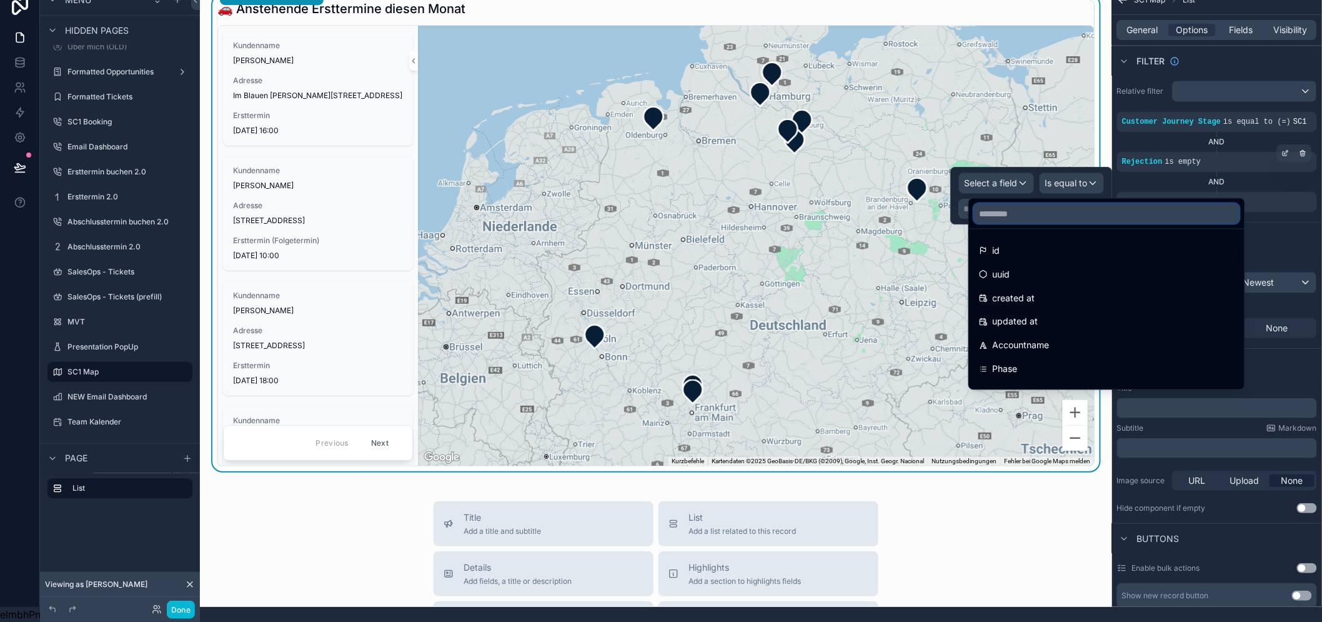
click at [1026, 206] on input "text" at bounding box center [1106, 214] width 265 height 20
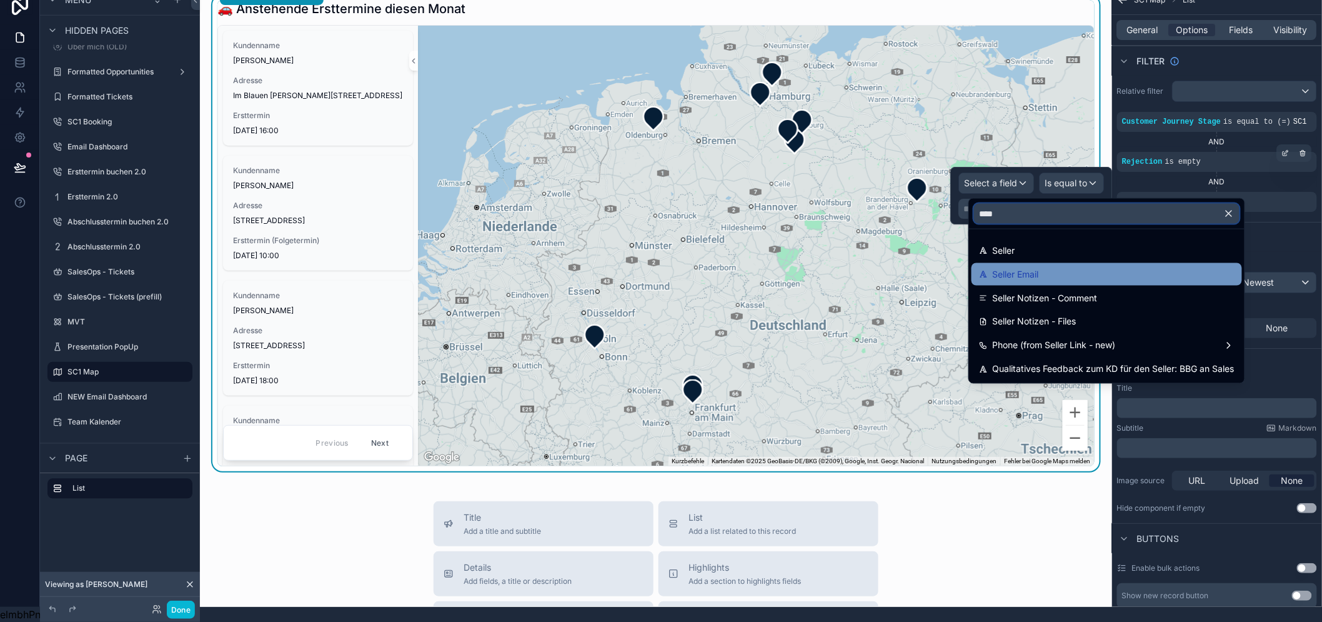
type input "****"
click at [1115, 263] on div "Seller Email" at bounding box center [1106, 274] width 270 height 22
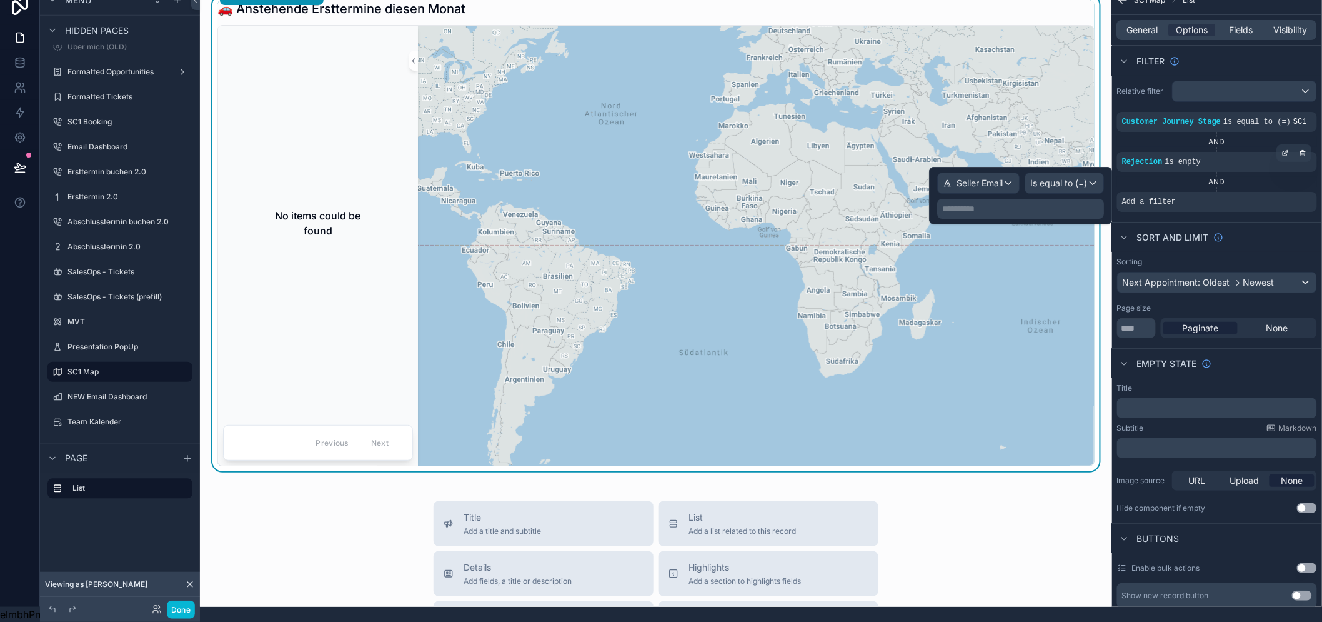
click at [1040, 186] on div "**********" at bounding box center [1020, 195] width 167 height 46
click at [1038, 202] on p "**********" at bounding box center [1021, 208] width 159 height 12
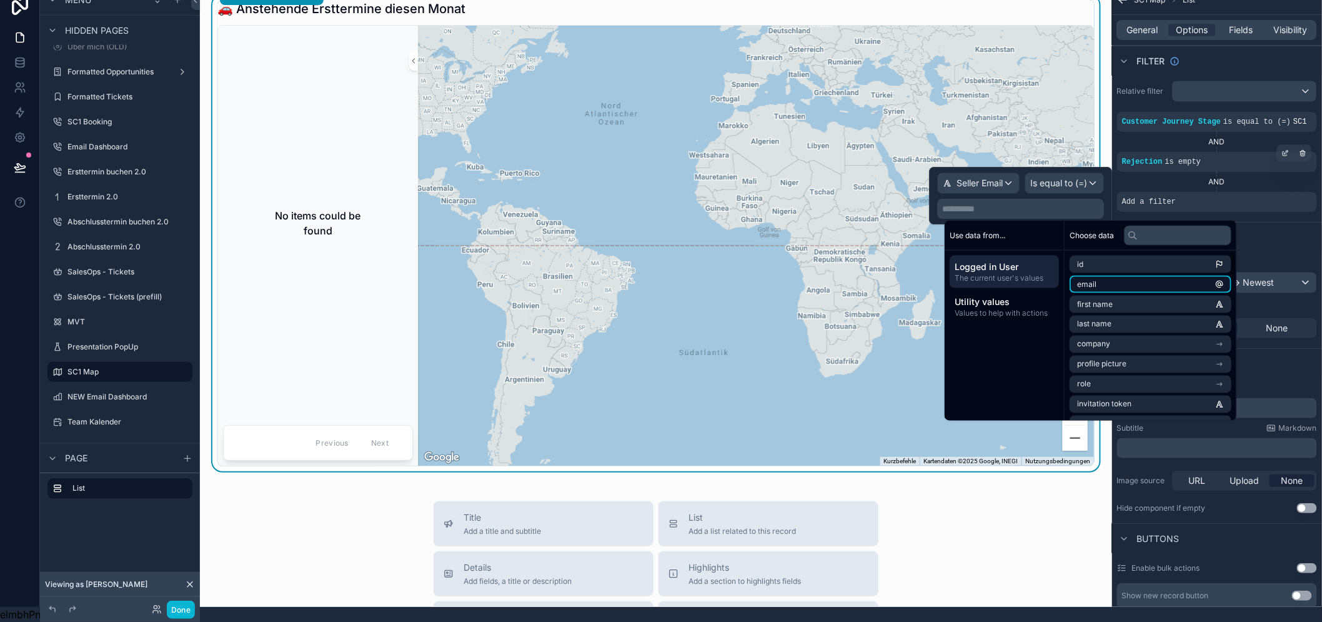
click at [1131, 276] on li "email" at bounding box center [1150, 283] width 162 height 17
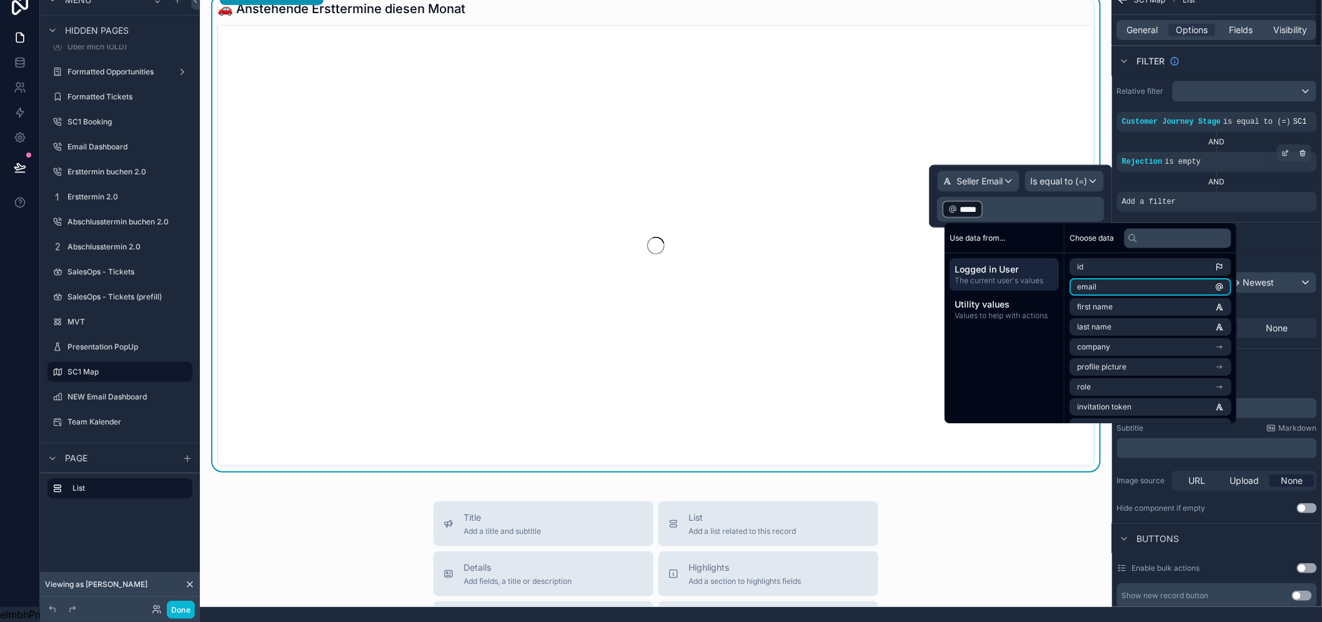
click at [1287, 222] on div "Sort And Limit" at bounding box center [1217, 237] width 210 height 30
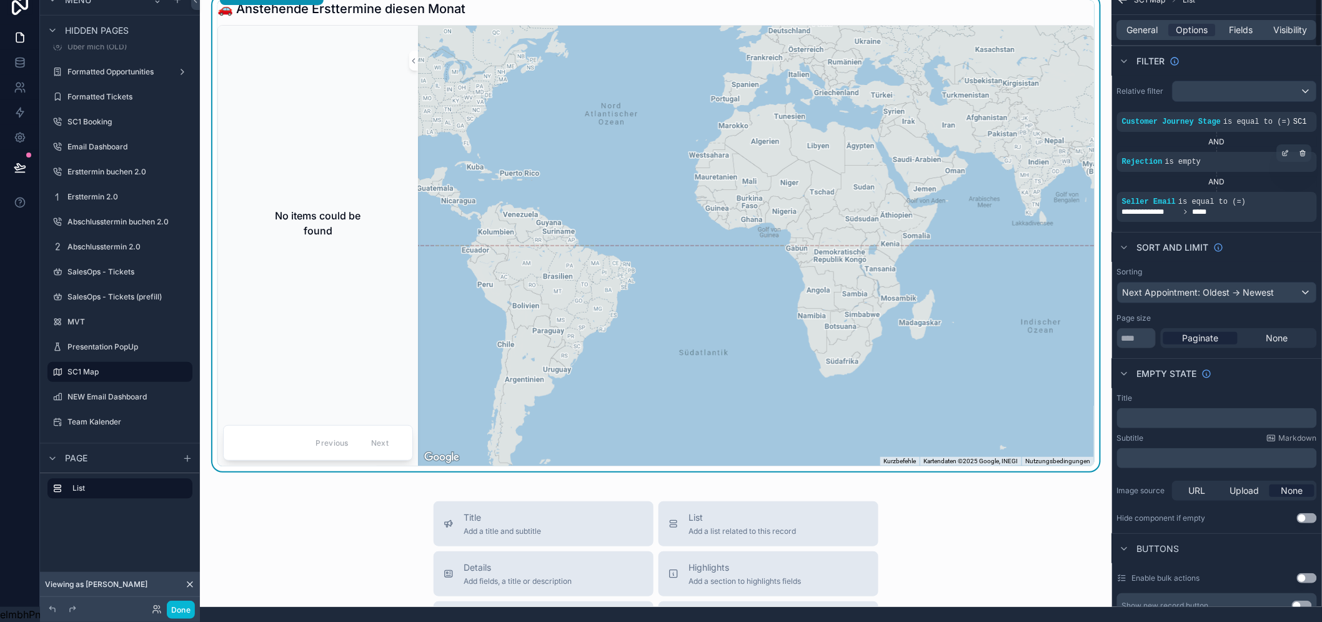
scroll to position [0, 0]
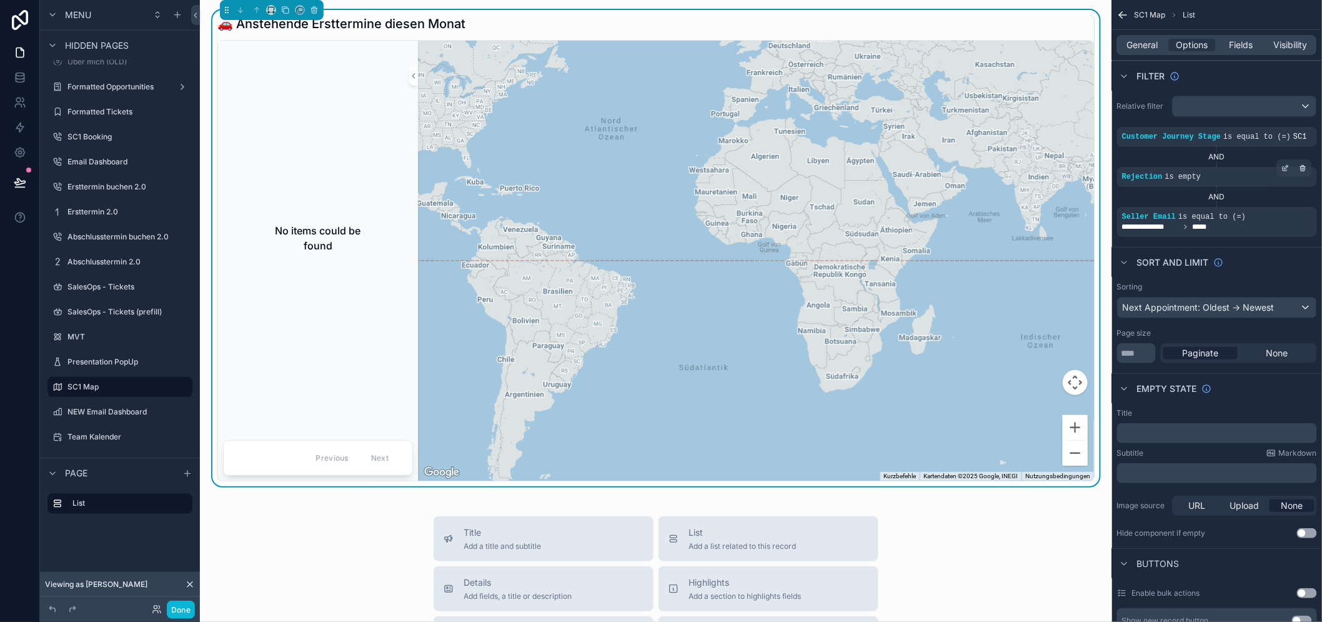
click at [402, 33] on div "🚗 Anstehende Ersttermine diesen Monat No items could be found Previous Next ← N…" at bounding box center [655, 248] width 877 height 466
click at [183, 608] on button "Done" at bounding box center [181, 609] width 28 height 18
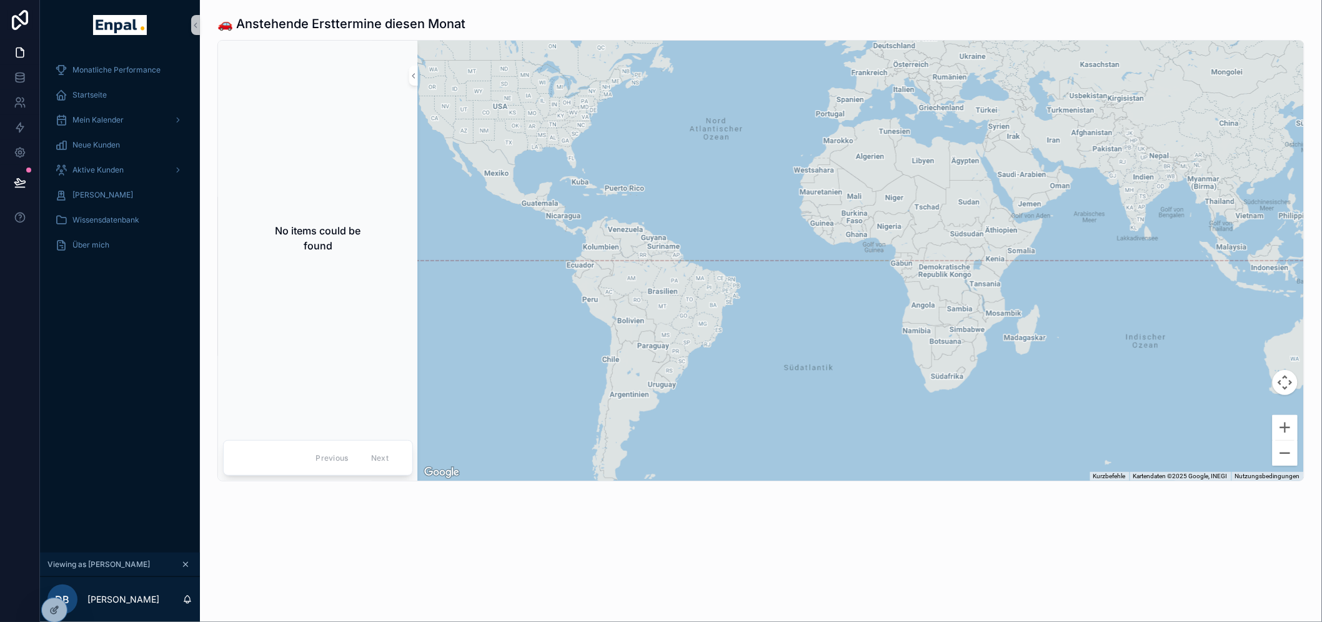
click at [115, 376] on div "Monatliche Performance Startseite Mein Kalender Neue Kunden Aktive Kunden Verlo…" at bounding box center [120, 301] width 160 height 502
click at [883, 566] on div "🚗 Anstehende Ersttermine diesen Monat No items could be found Previous Next ← N…" at bounding box center [761, 283] width 1122 height 566
click at [321, 352] on div "No items could be found" at bounding box center [318, 238] width 190 height 384
drag, startPoint x: 307, startPoint y: 257, endPoint x: 348, endPoint y: 269, distance: 43.1
click at [347, 269] on div "No items could be found" at bounding box center [318, 238] width 190 height 110
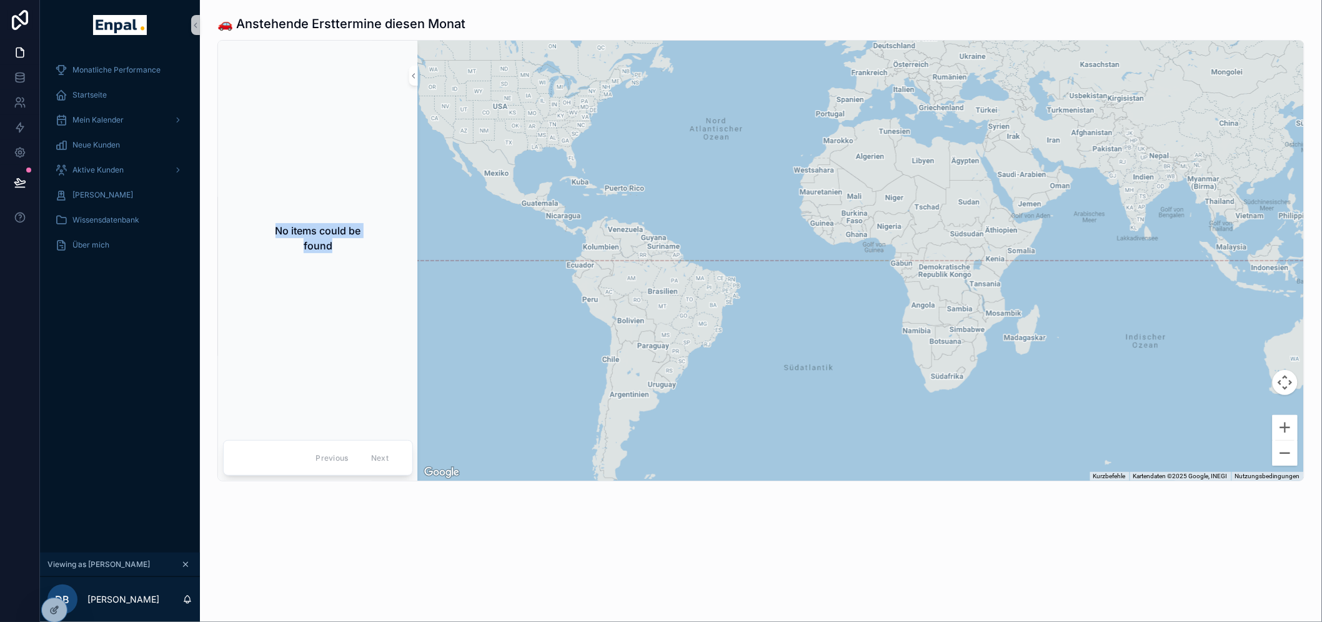
click at [348, 269] on div "No items could be found" at bounding box center [318, 238] width 190 height 110
drag, startPoint x: 617, startPoint y: 557, endPoint x: 633, endPoint y: 557, distance: 16.2
click at [633, 557] on div "🚗 Anstehende Ersttermine diesen Monat No items could be found Previous Next ← N…" at bounding box center [761, 283] width 1122 height 566
click at [413, 566] on div "🚗 Anstehende Ersttermine diesen Monat No items could be found Previous Next ← N…" at bounding box center [761, 283] width 1122 height 566
click at [53, 610] on icon at bounding box center [55, 608] width 5 height 5
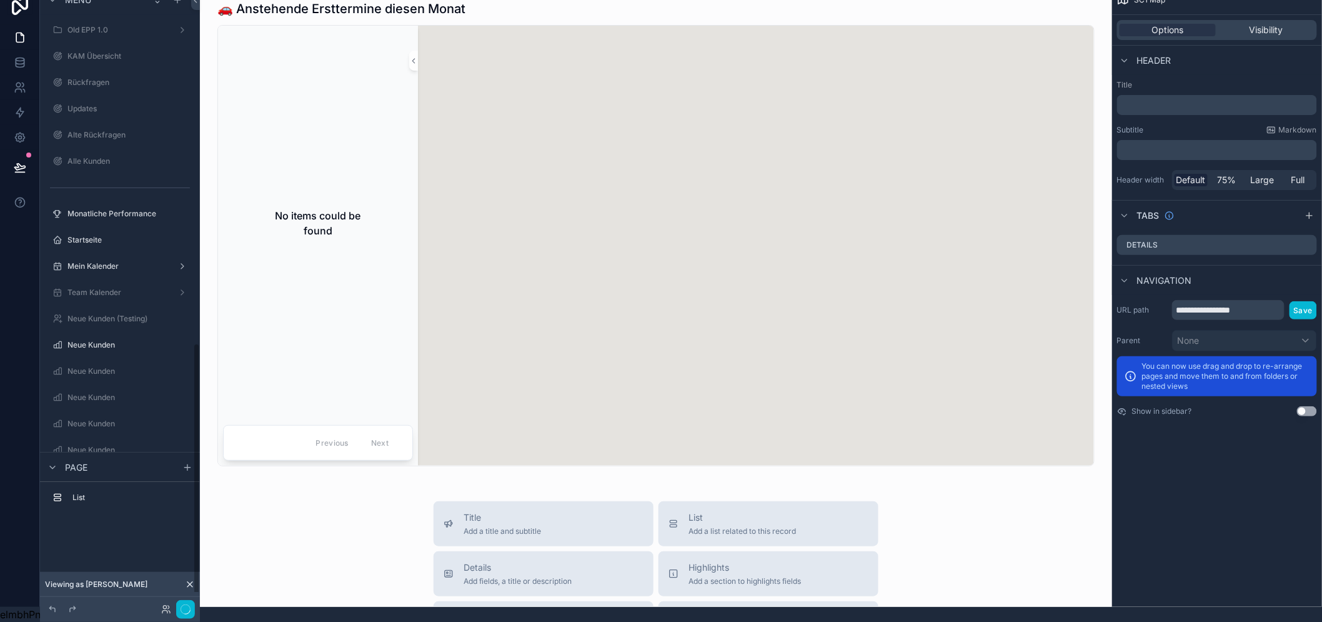
scroll to position [851, 0]
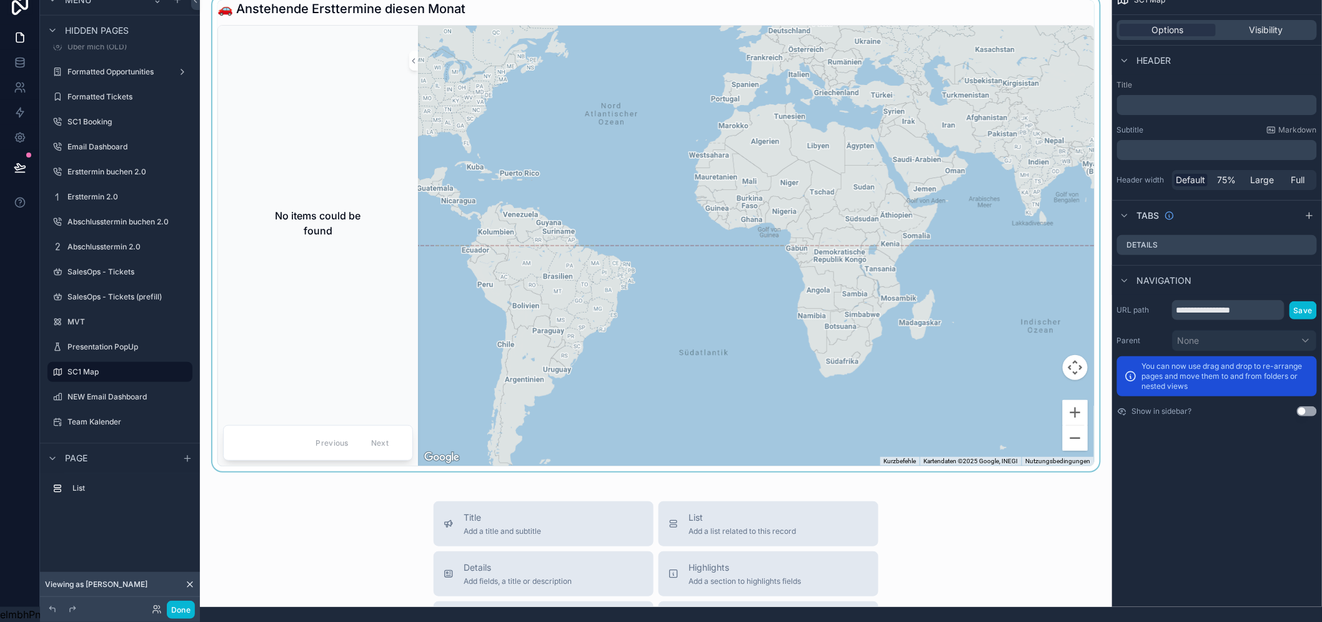
click at [372, 239] on div "No items could be found" at bounding box center [318, 223] width 190 height 110
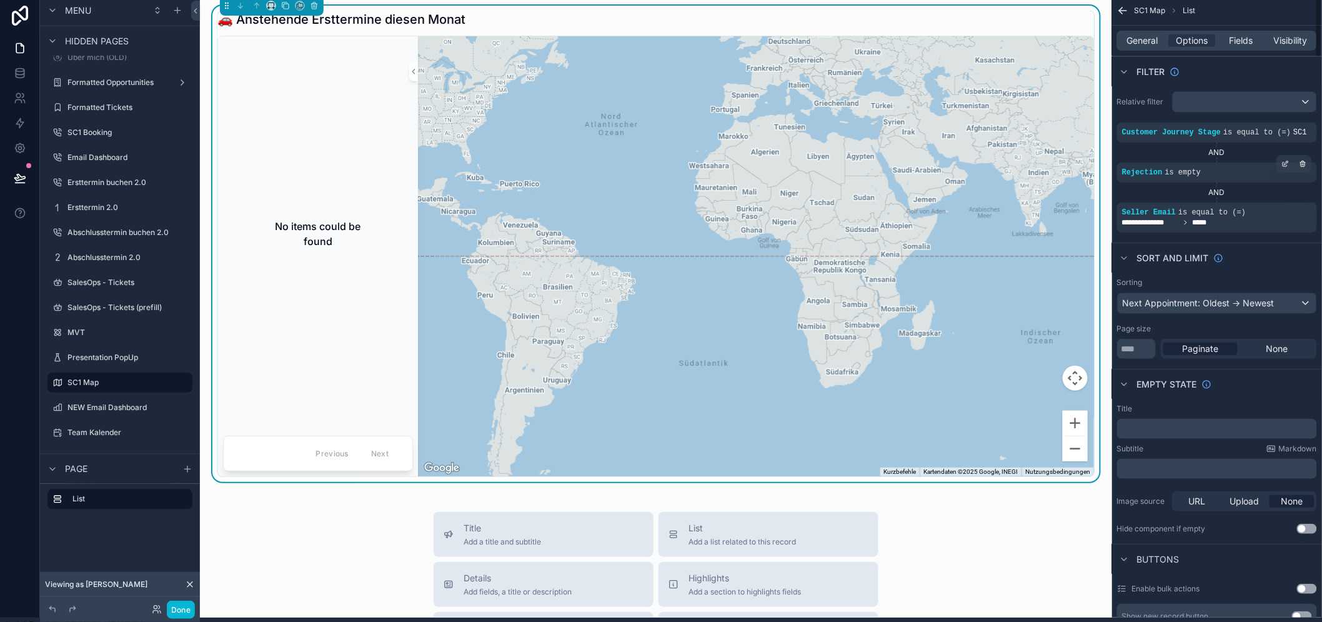
scroll to position [0, 0]
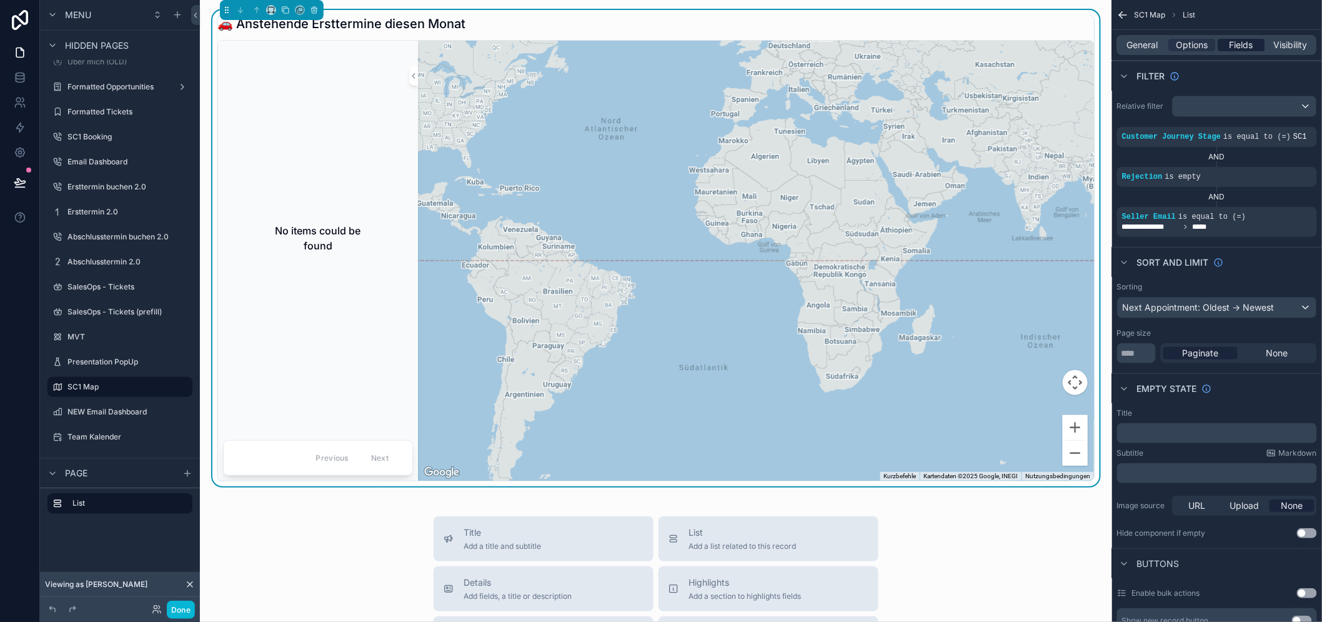
click at [1246, 48] on span "Fields" at bounding box center [1242, 45] width 24 height 12
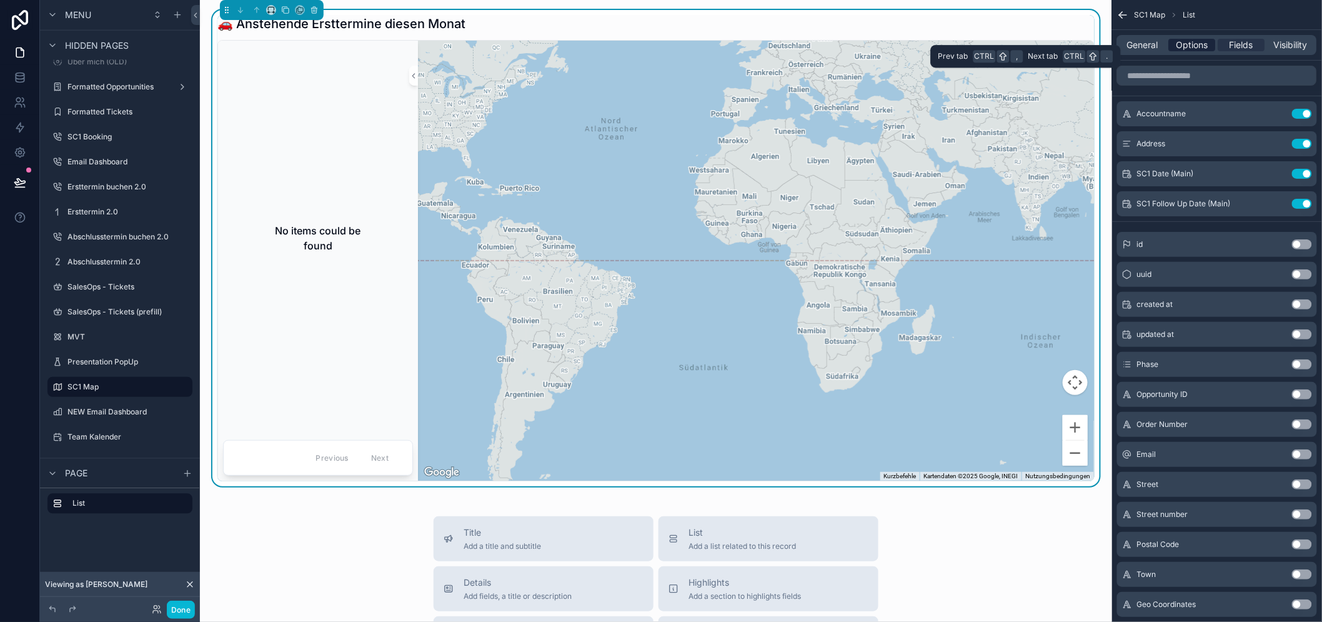
click at [1196, 51] on span "Options" at bounding box center [1192, 45] width 32 height 12
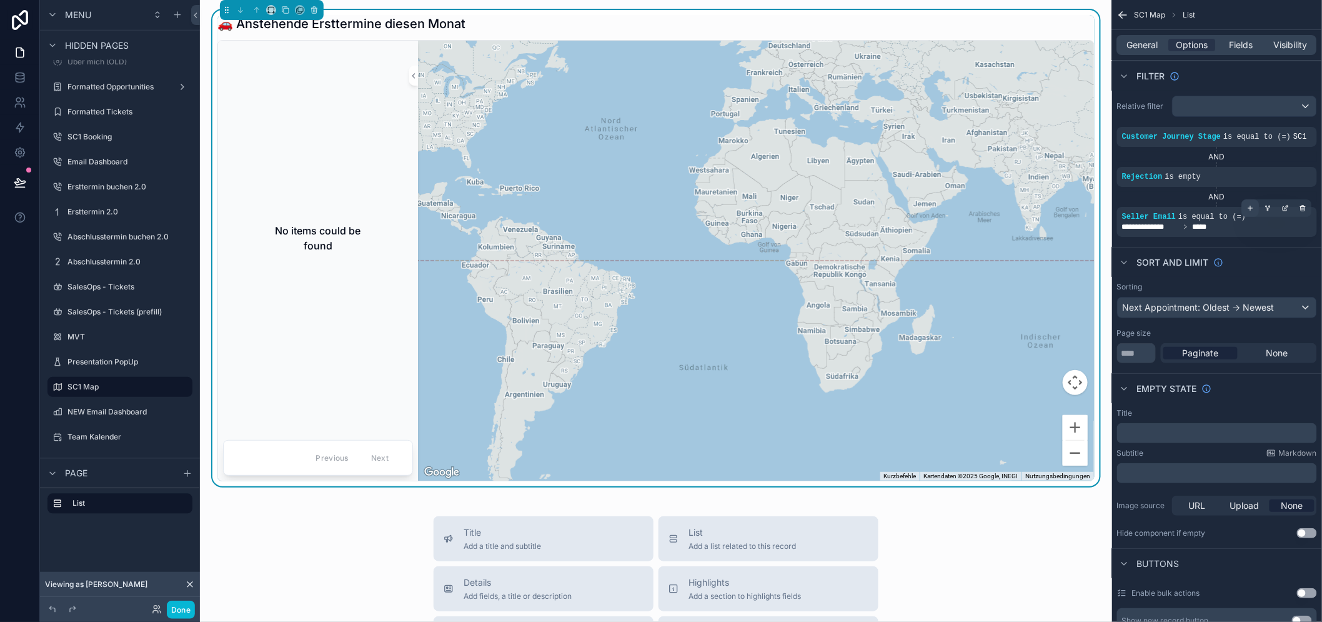
click at [1254, 205] on icon "scrollable content" at bounding box center [1250, 207] width 7 height 7
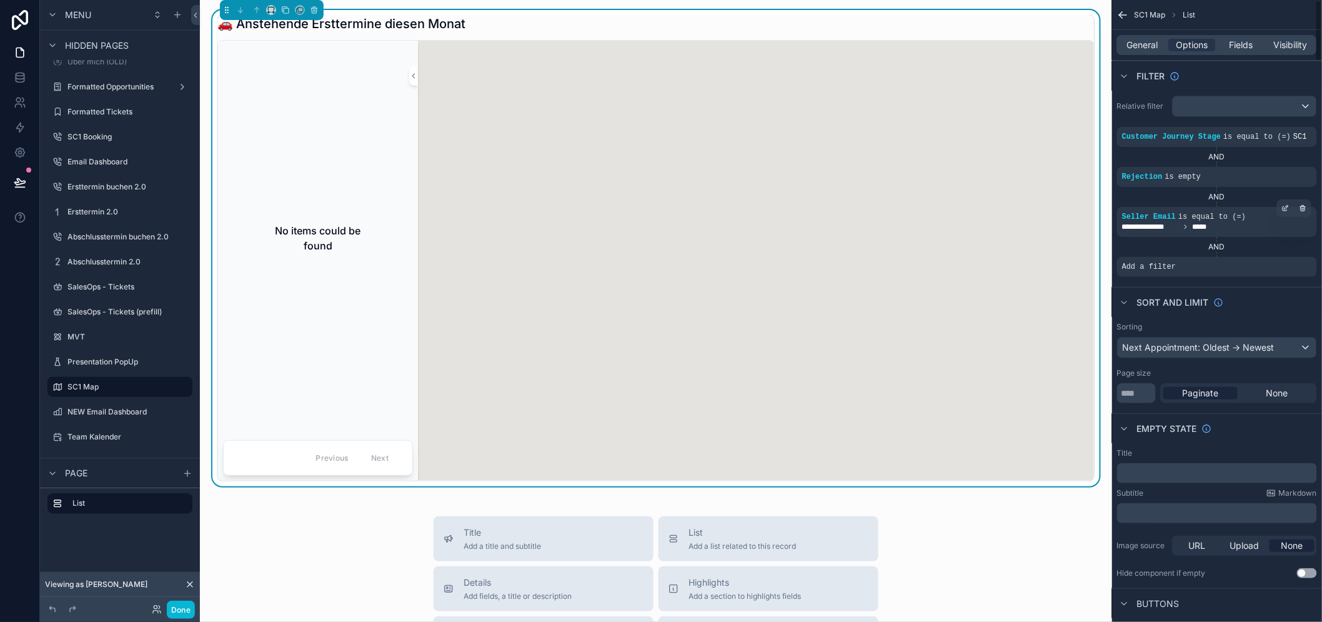
scroll to position [26, 0]
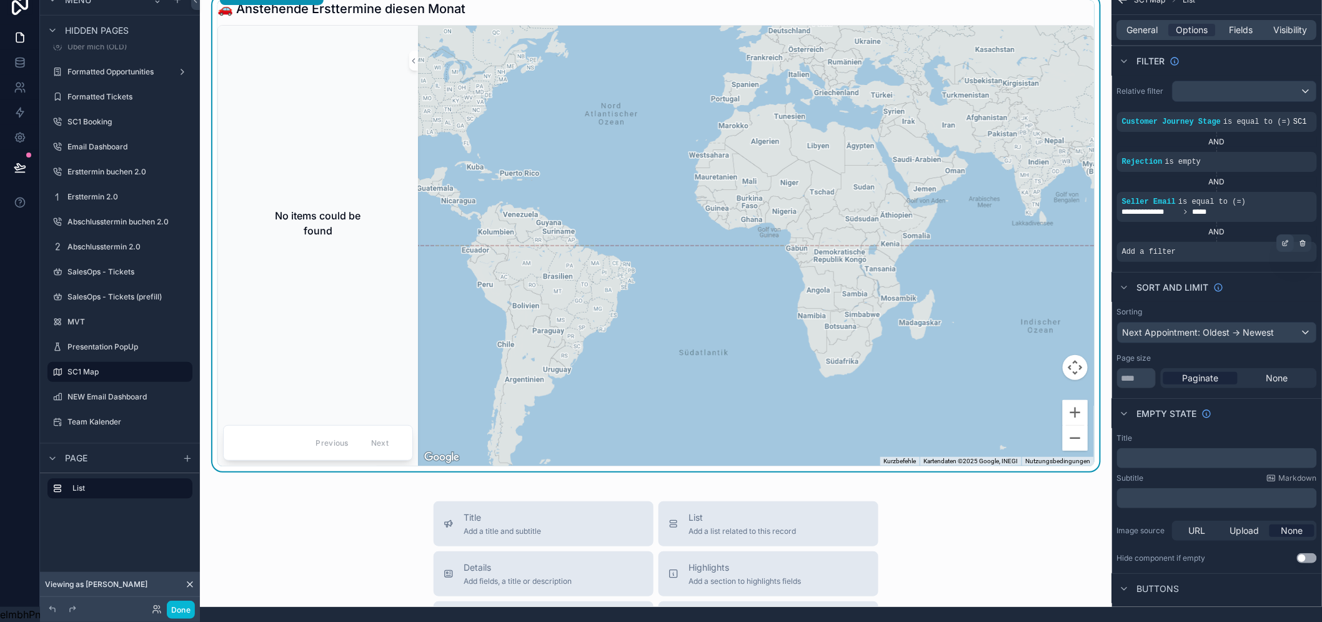
click at [1289, 239] on icon "scrollable content" at bounding box center [1285, 242] width 7 height 7
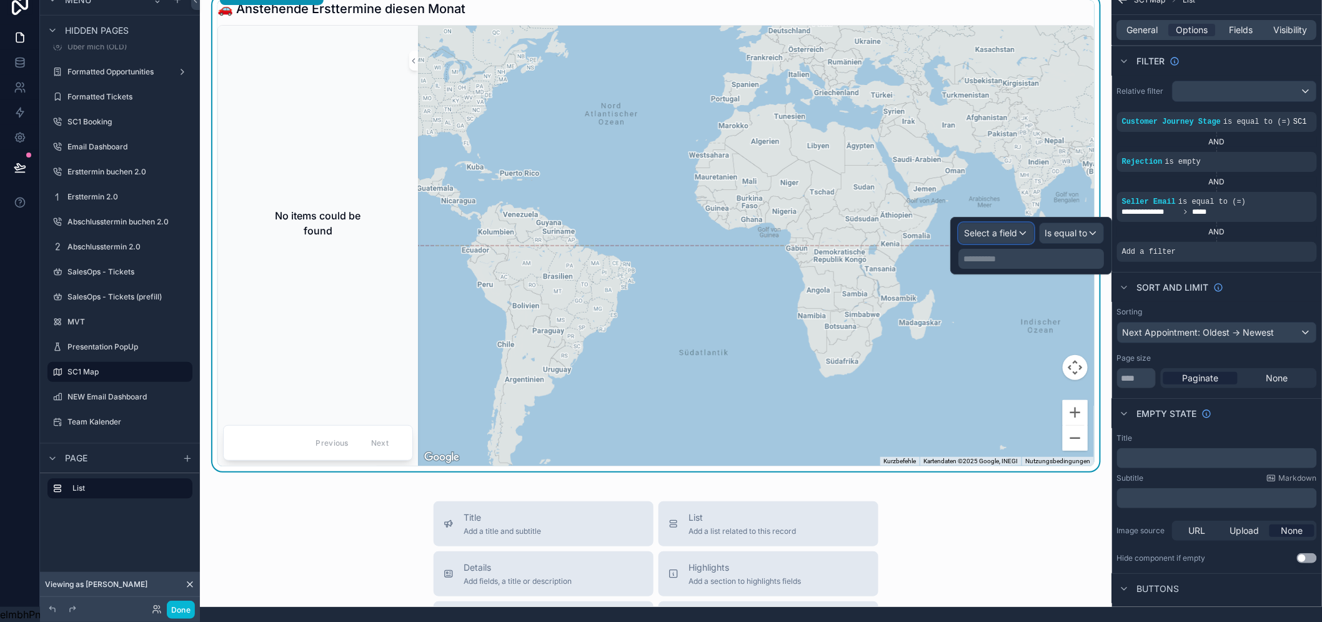
click at [1033, 228] on div "Select a field" at bounding box center [996, 233] width 74 height 20
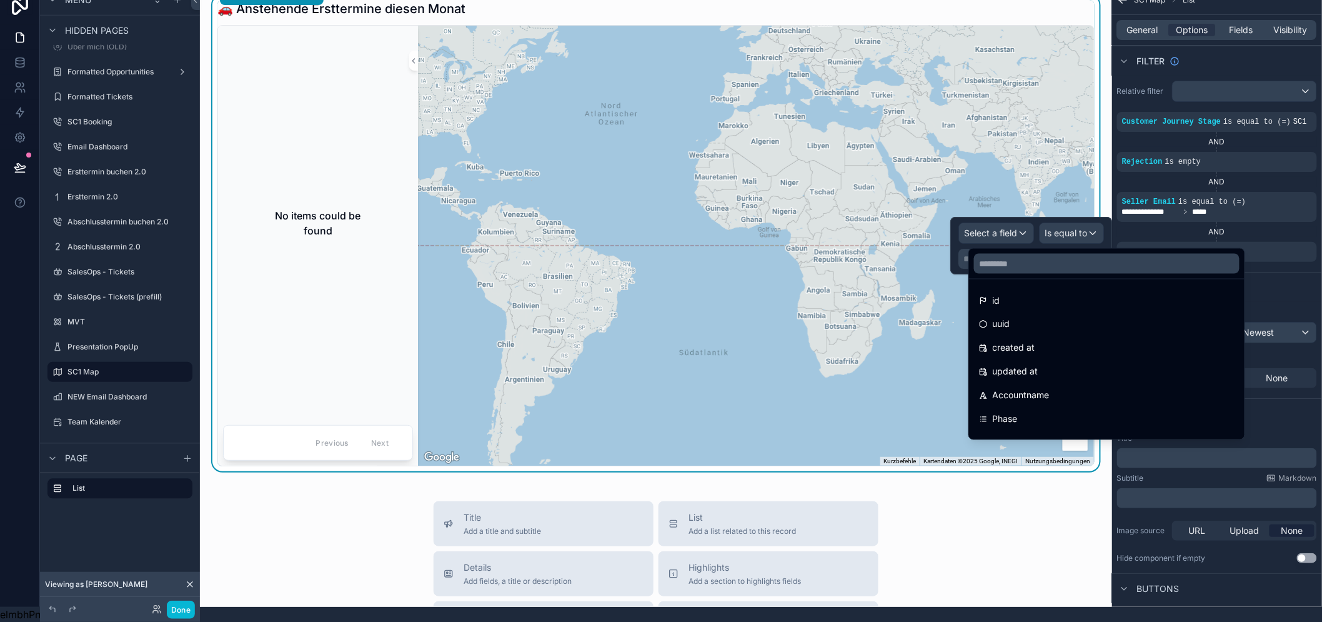
click at [1035, 263] on div at bounding box center [1106, 264] width 275 height 30
click at [1029, 254] on input "text" at bounding box center [1106, 264] width 265 height 20
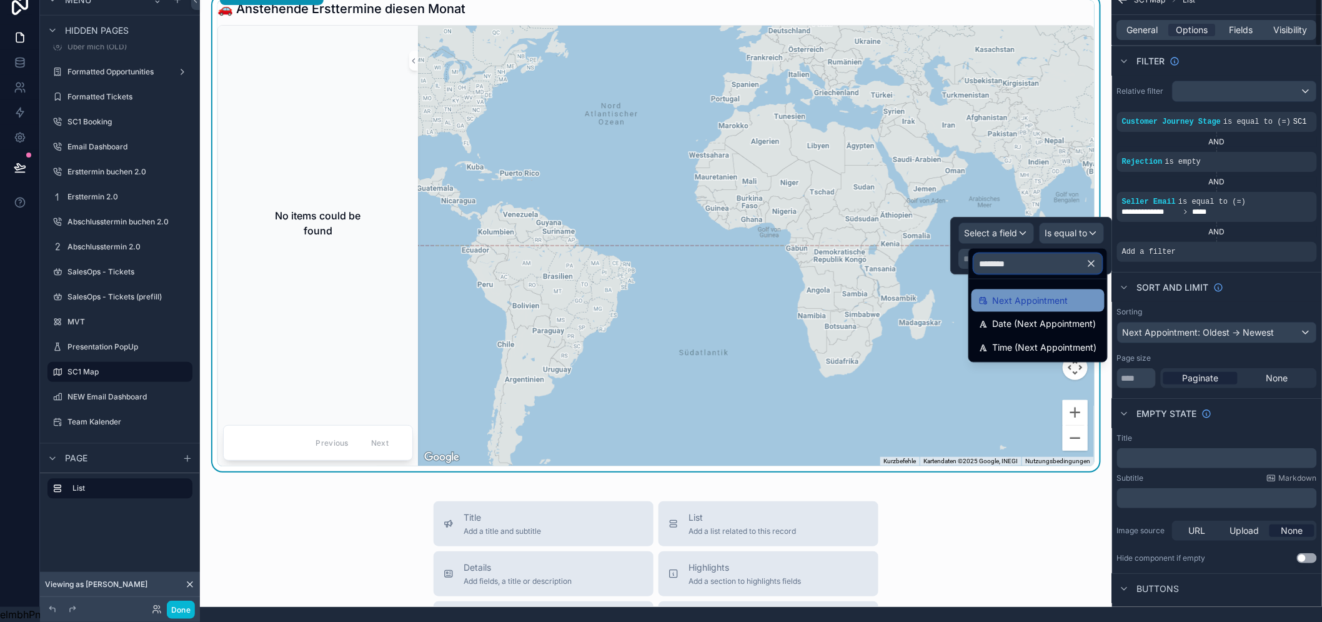
type input "********"
click at [1072, 293] on div "Next Appointment" at bounding box center [1038, 300] width 118 height 15
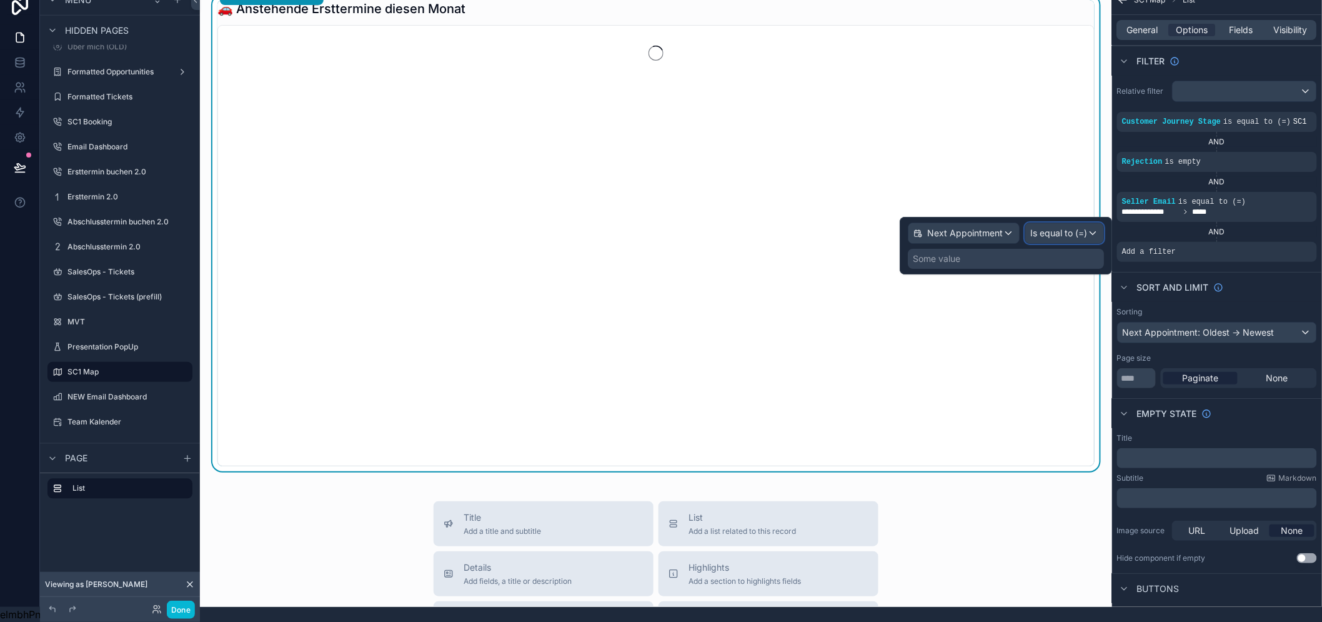
click at [1077, 229] on div "Is equal to (=)" at bounding box center [1064, 233] width 78 height 20
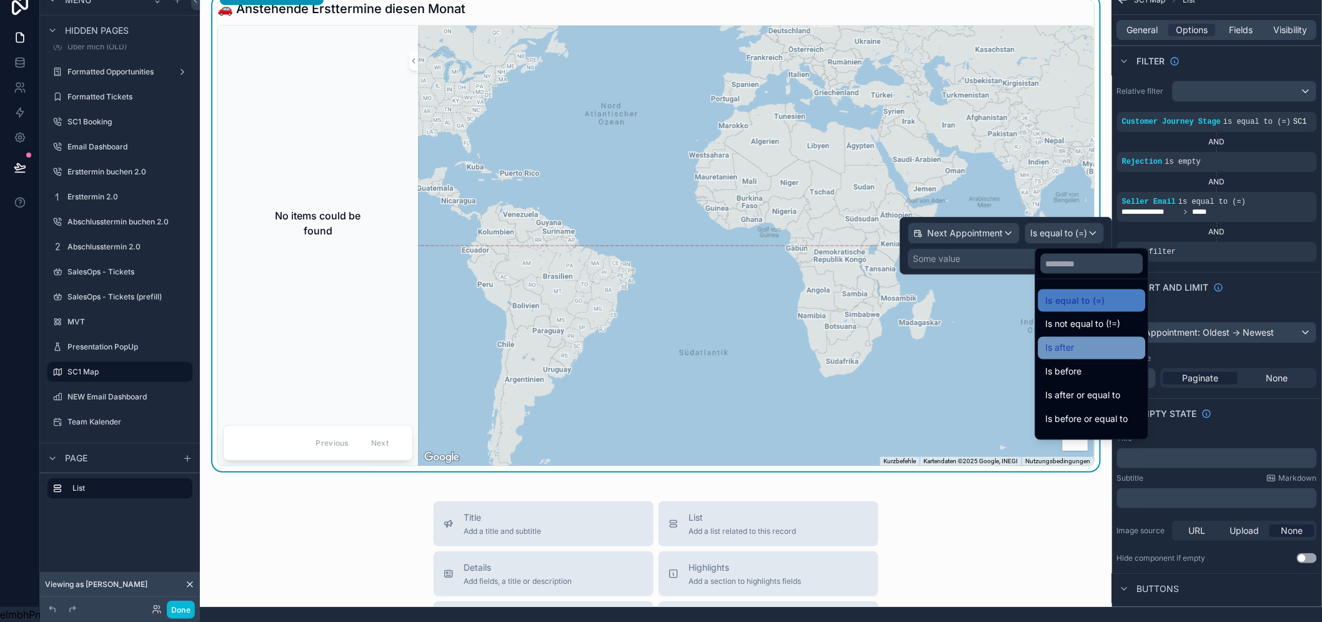
click at [1079, 340] on div "Is after" at bounding box center [1092, 347] width 92 height 15
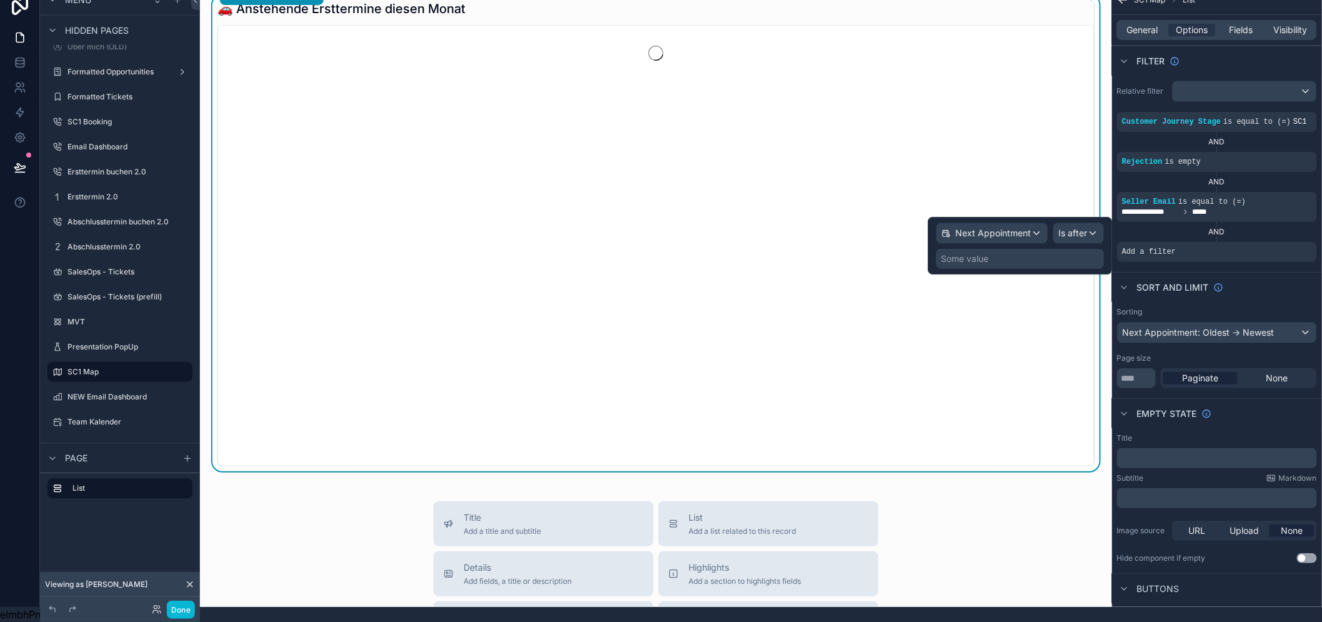
click at [1013, 249] on div "Some value" at bounding box center [1020, 259] width 168 height 20
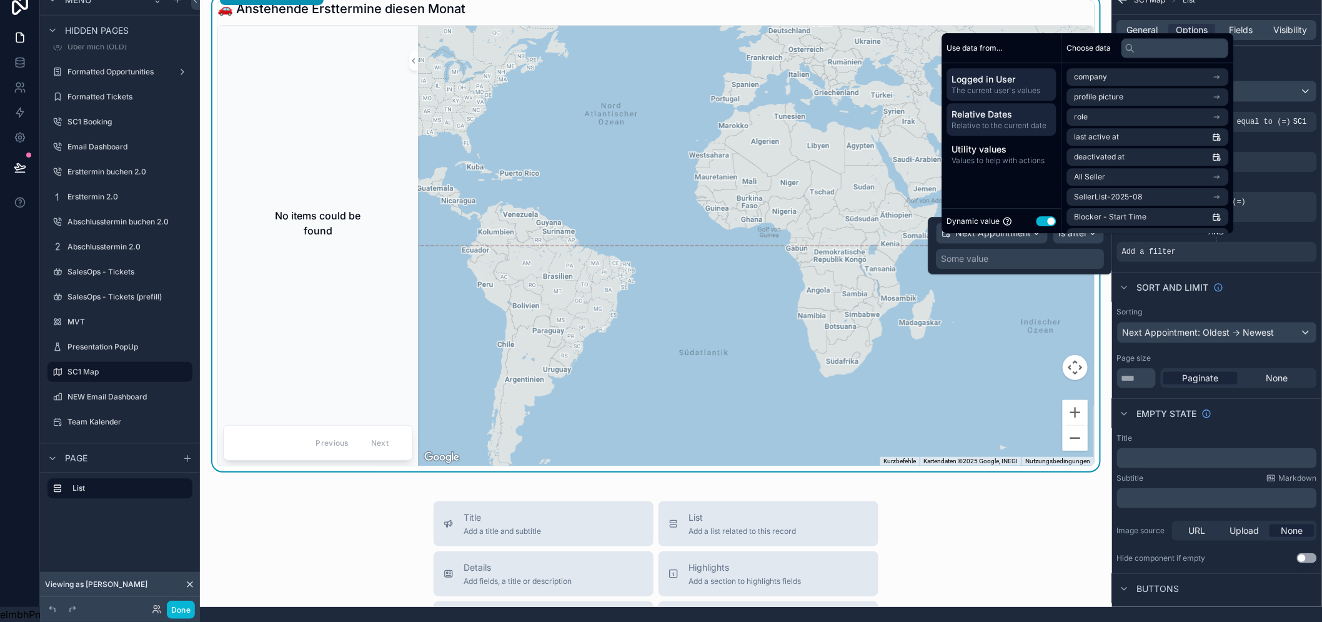
click at [987, 126] on span "Relative to the current date" at bounding box center [1001, 126] width 99 height 10
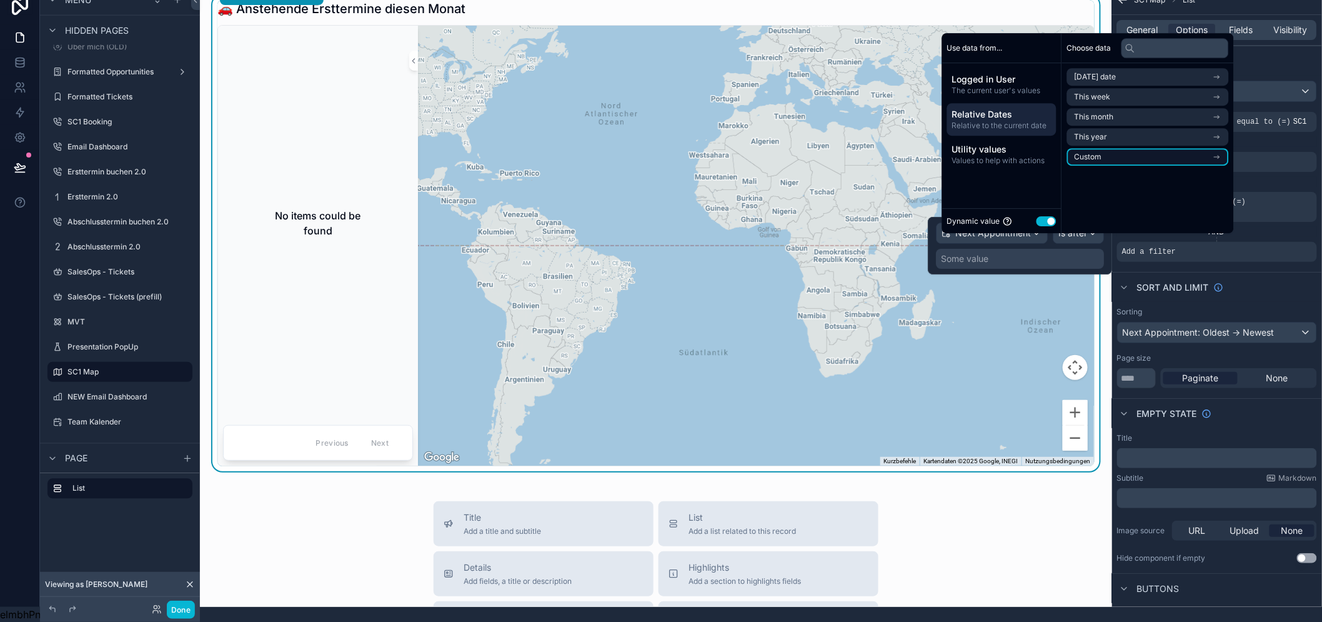
click at [1129, 163] on li "Custom" at bounding box center [1148, 156] width 162 height 17
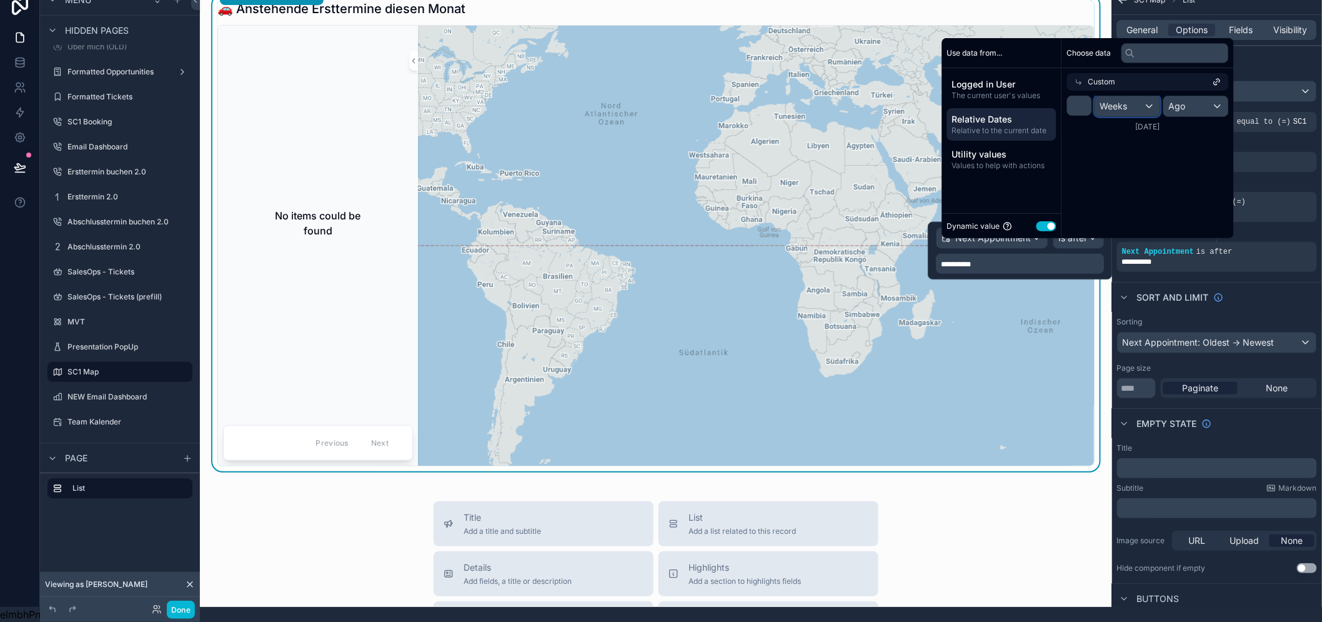
click at [1133, 111] on div "Weeks" at bounding box center [1127, 106] width 65 height 20
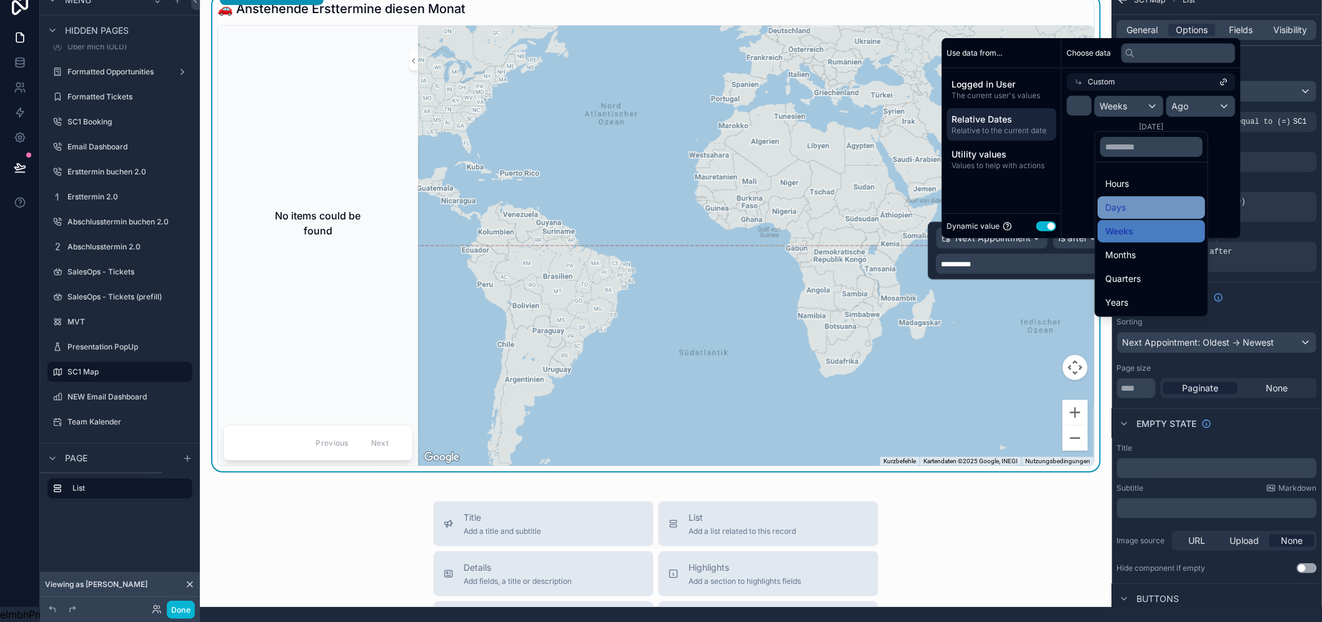
click at [1123, 200] on span "Days" at bounding box center [1115, 207] width 21 height 15
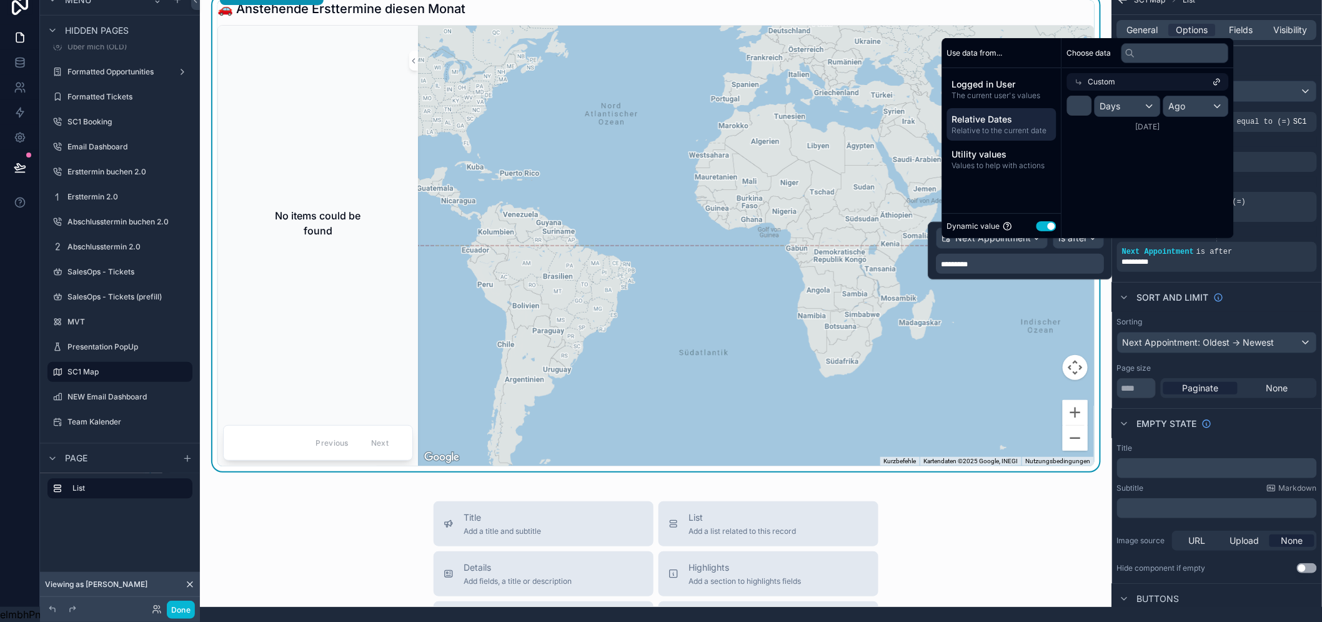
click at [1153, 180] on div "Choose data Custom * Days Ago 6.9.2025" at bounding box center [1148, 138] width 172 height 200
click at [1264, 287] on div "Sort And Limit" at bounding box center [1217, 297] width 210 height 30
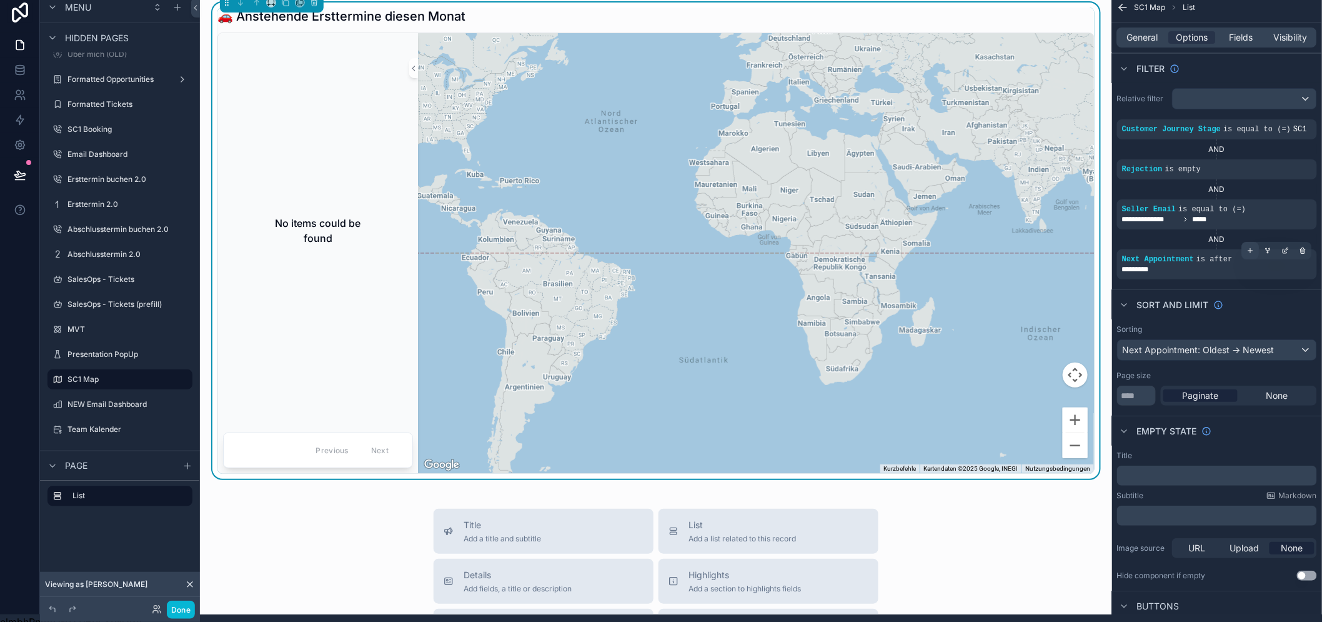
scroll to position [0, 0]
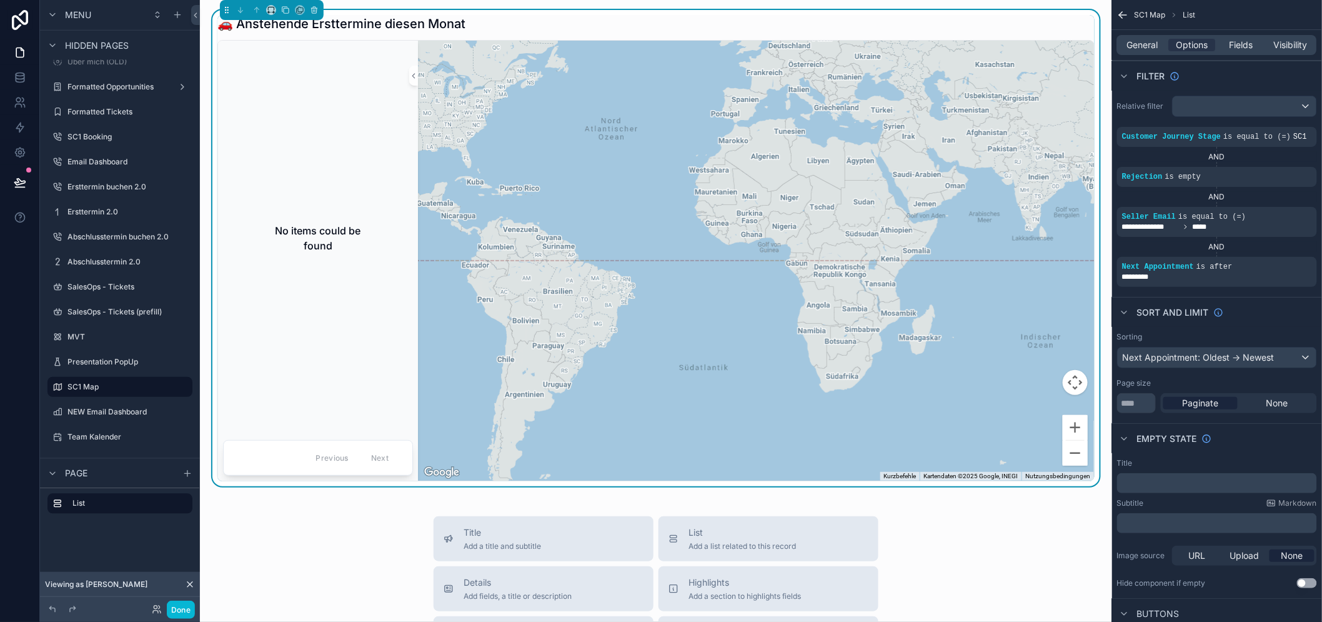
click at [322, 220] on div "No items could be found" at bounding box center [318, 238] width 190 height 110
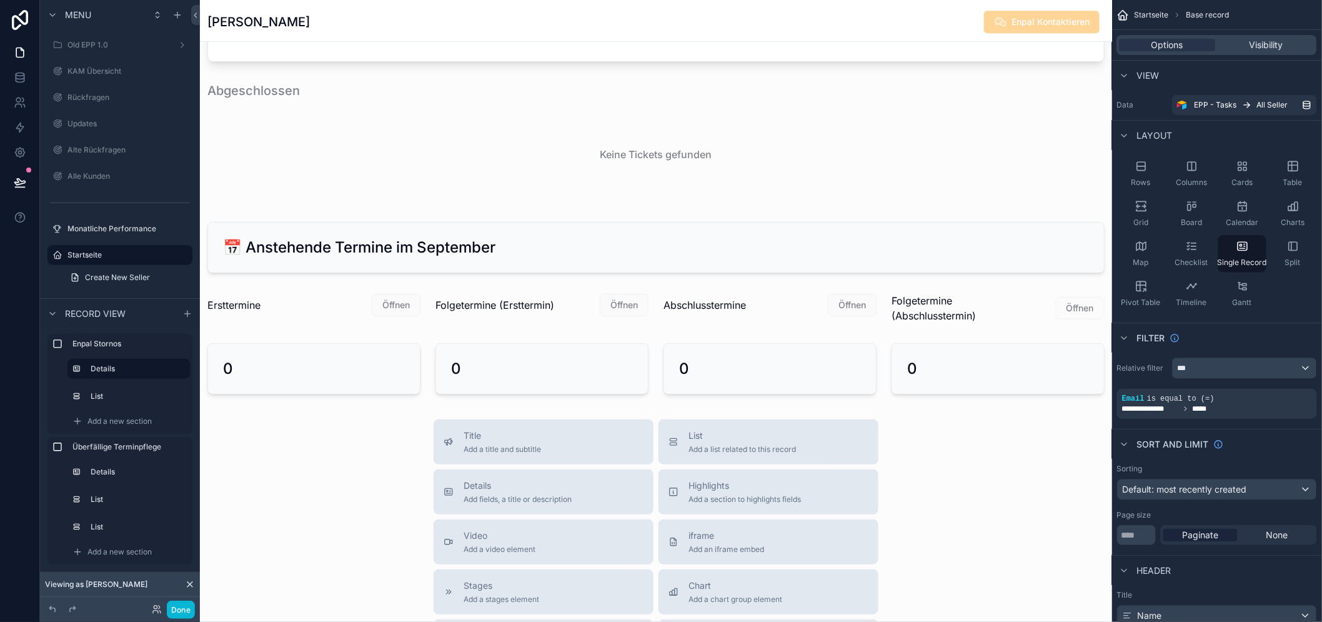
scroll to position [1520, 0]
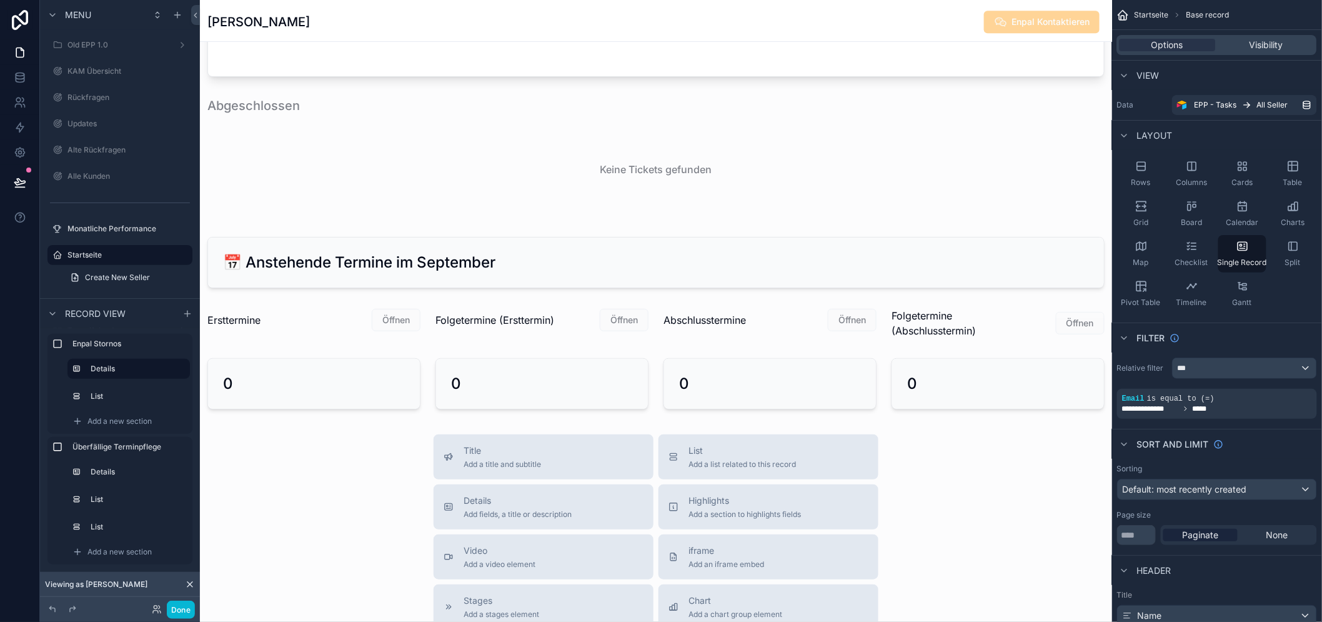
click at [394, 317] on div "scrollable content" at bounding box center [314, 323] width 228 height 40
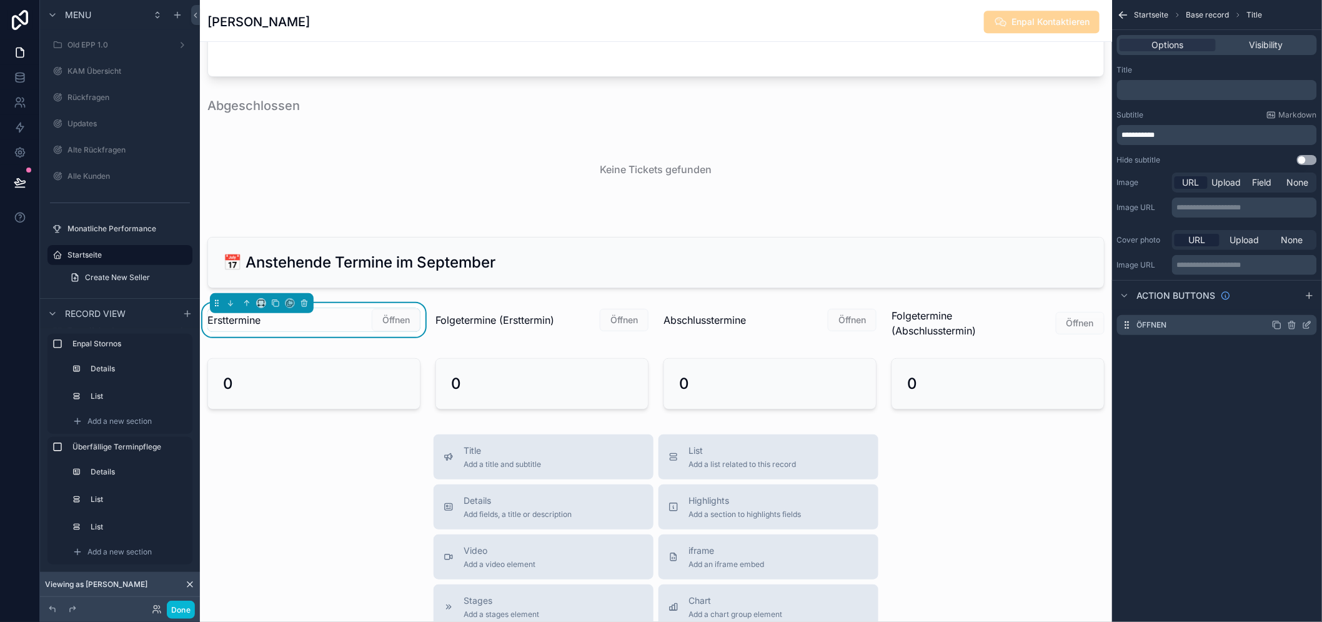
click at [1312, 325] on icon "scrollable content" at bounding box center [1307, 325] width 10 height 10
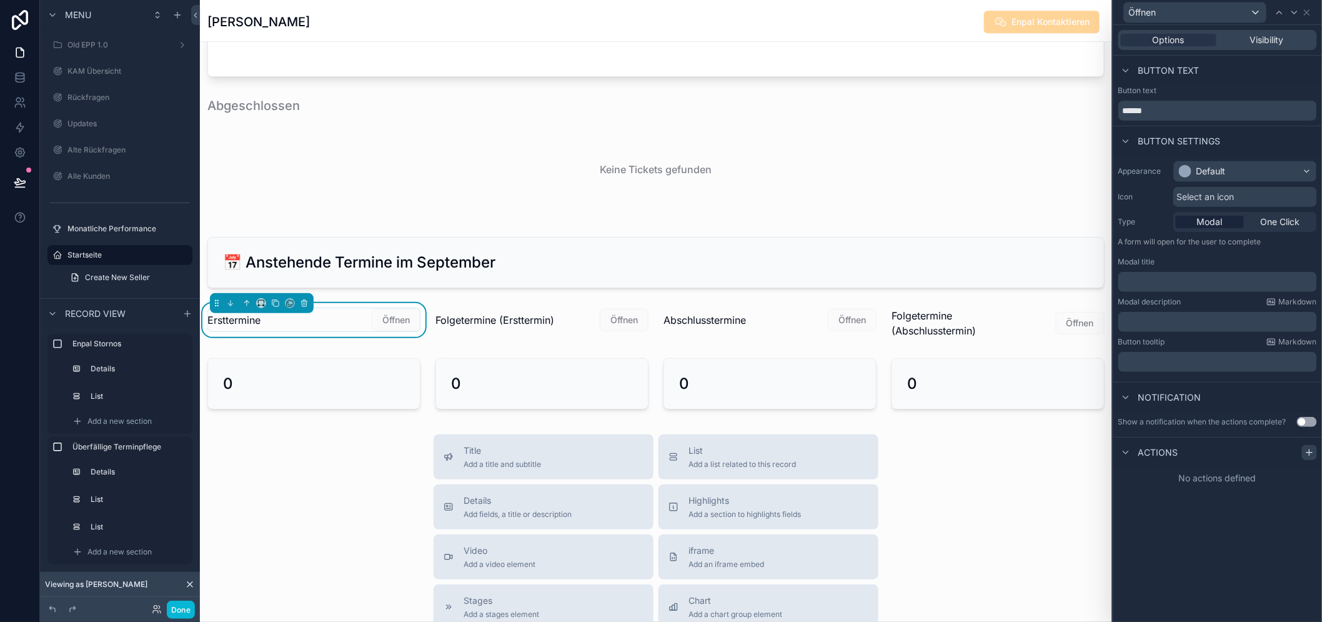
click at [1314, 456] on div at bounding box center [1309, 452] width 15 height 15
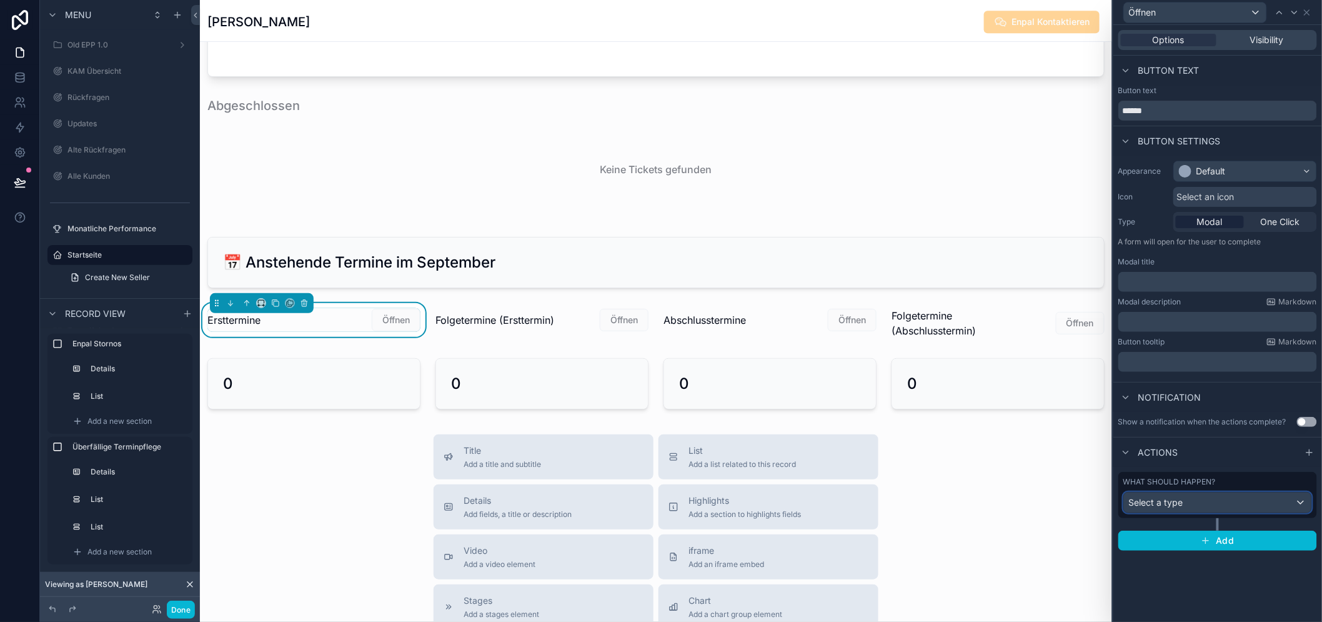
click at [1213, 498] on div "Select a type" at bounding box center [1217, 502] width 187 height 20
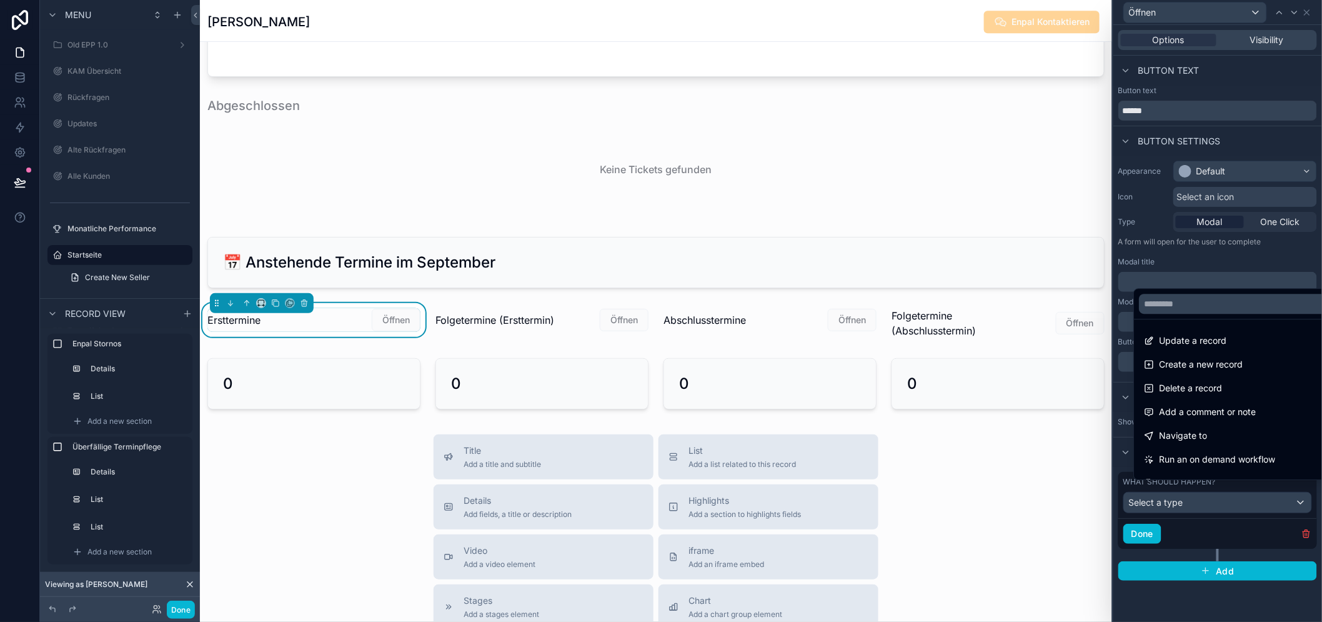
click at [1253, 163] on div at bounding box center [1217, 311] width 209 height 622
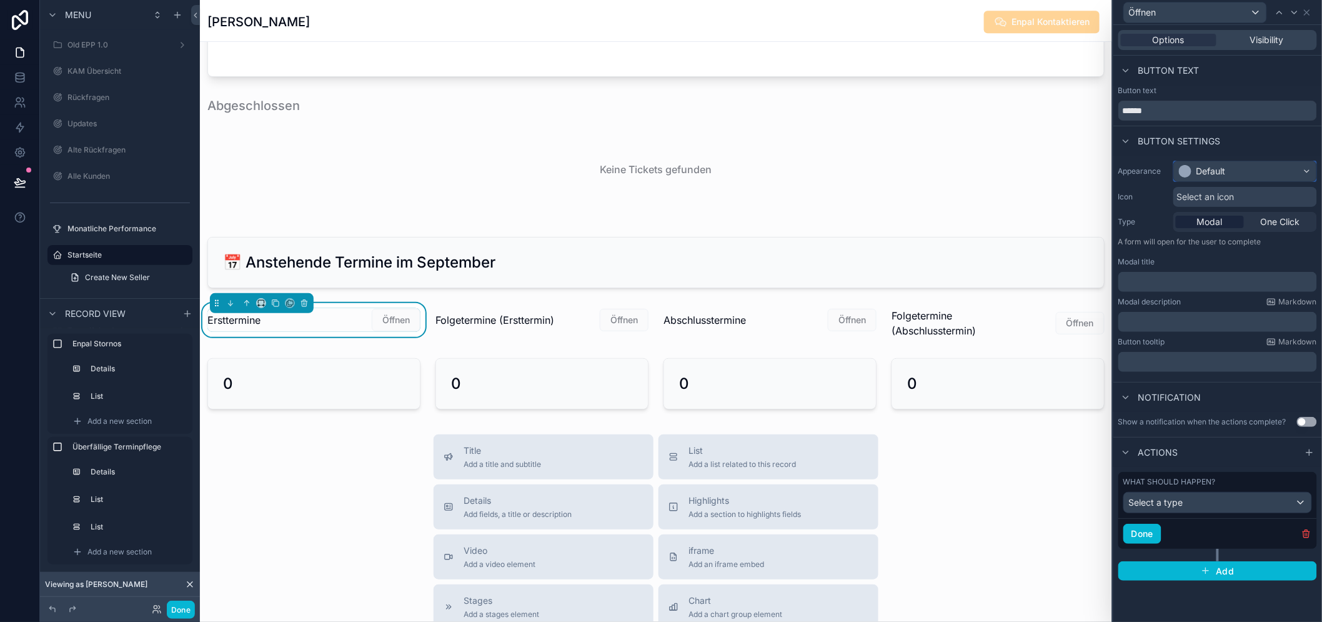
click at [1249, 171] on div "Default" at bounding box center [1245, 171] width 142 height 20
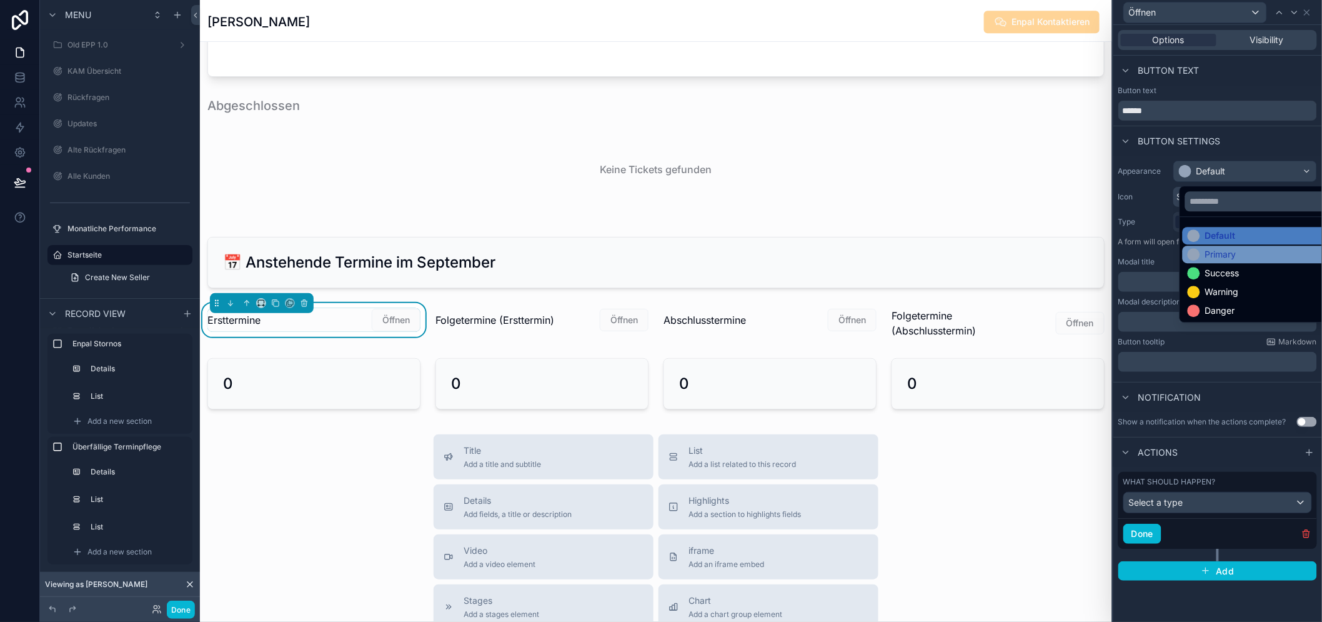
click at [1227, 254] on div "Primary" at bounding box center [1220, 254] width 31 height 12
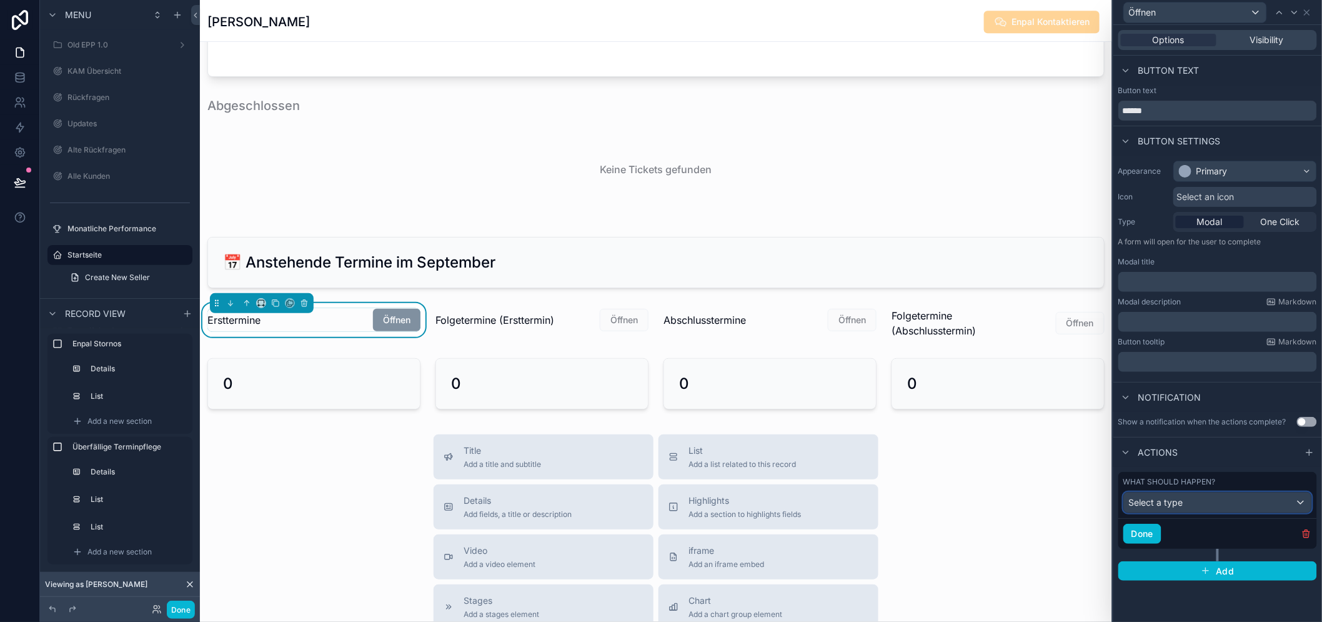
click at [1214, 498] on div "Select a type" at bounding box center [1217, 502] width 187 height 20
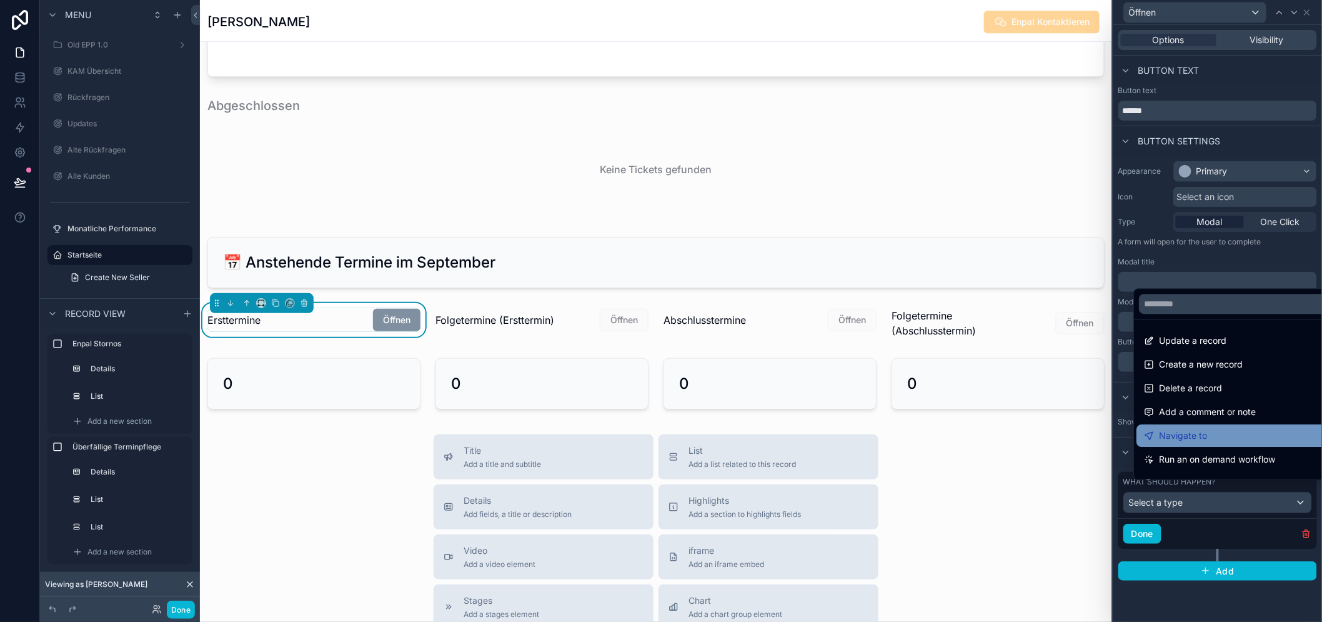
click at [1251, 443] on div "Navigate to" at bounding box center [1242, 435] width 197 height 15
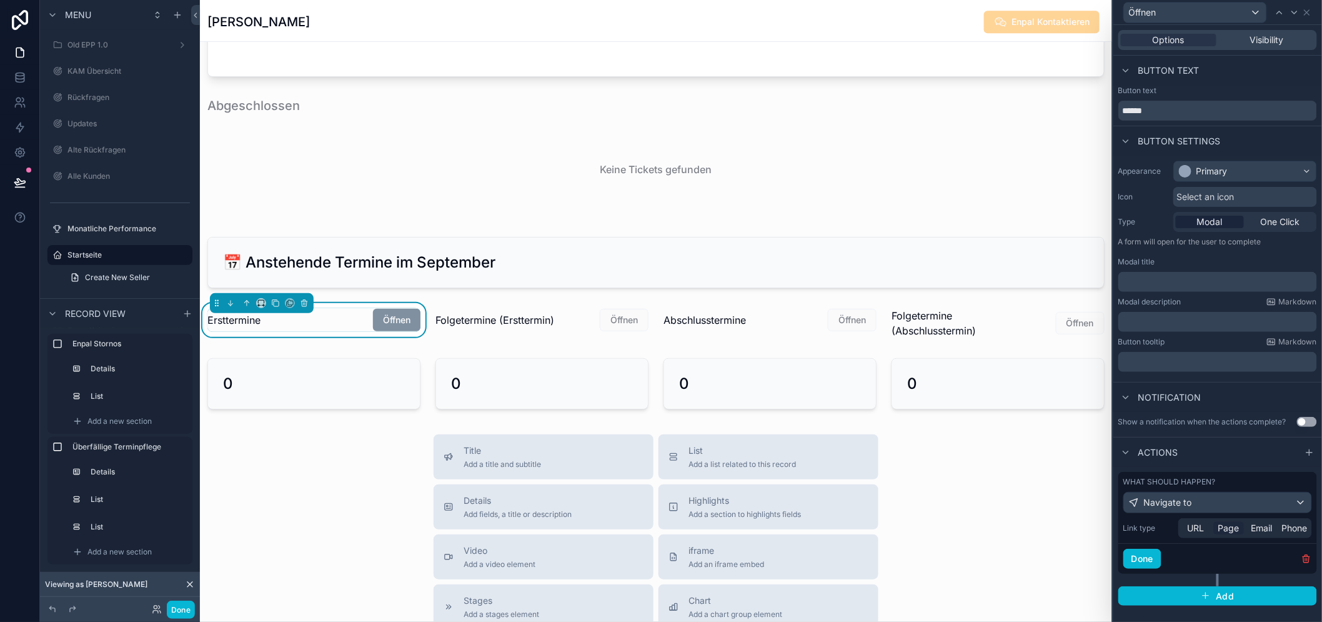
click at [1231, 525] on span "Page" at bounding box center [1228, 528] width 21 height 12
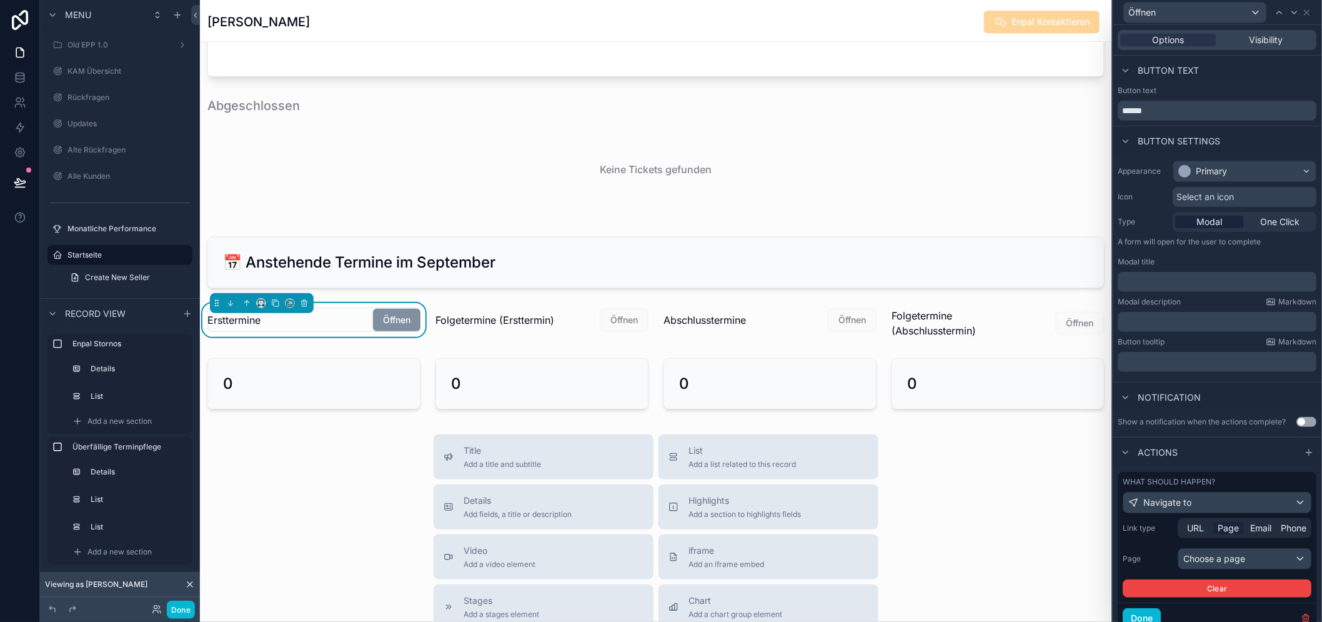
scroll to position [47, 0]
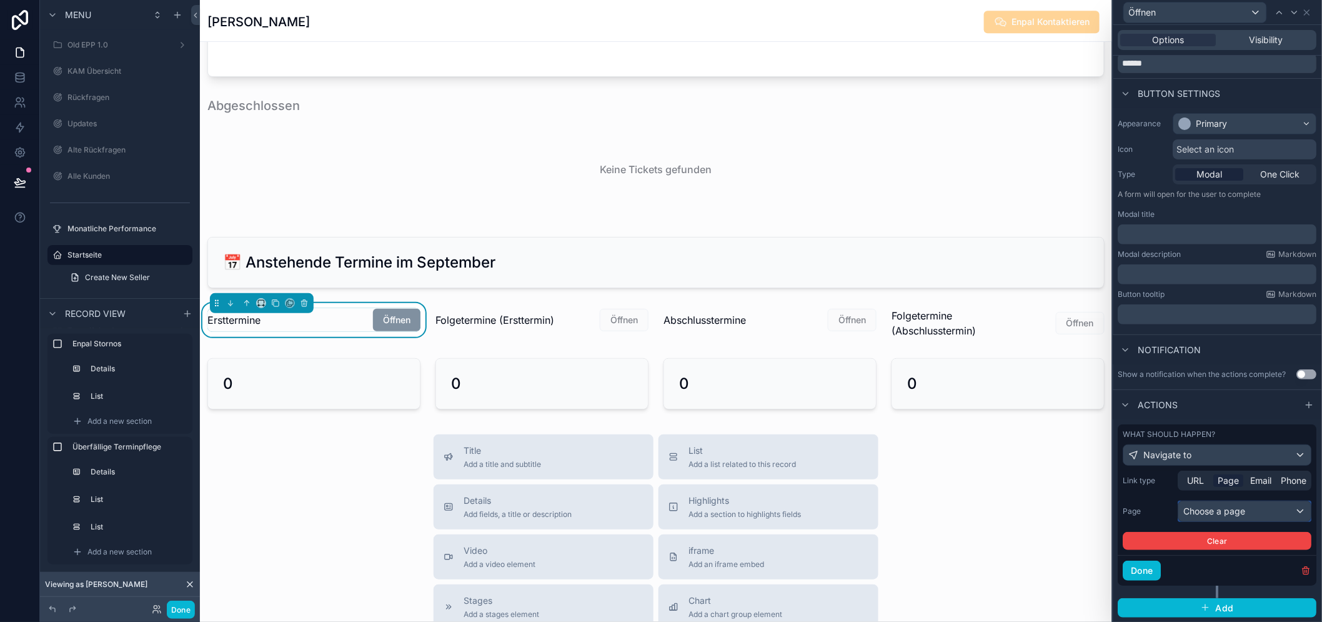
click at [1223, 520] on div "Choose a page" at bounding box center [1245, 511] width 132 height 20
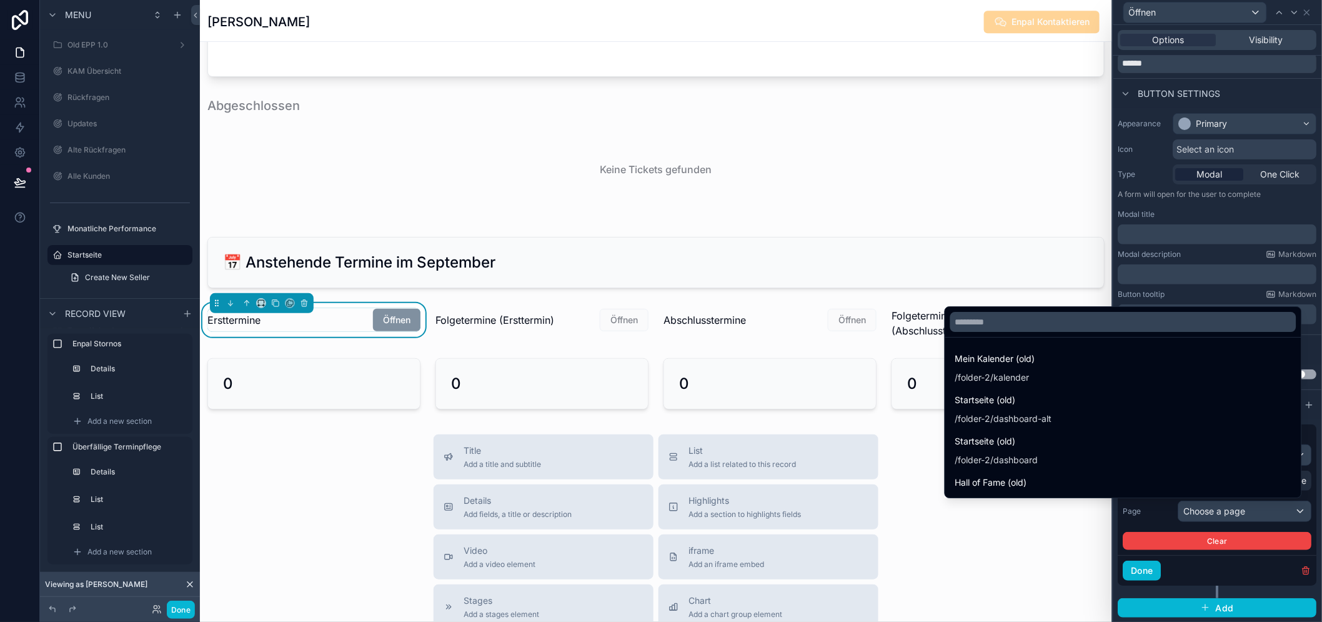
click at [1066, 319] on div at bounding box center [1123, 322] width 356 height 30
click at [1066, 330] on input "text" at bounding box center [1123, 322] width 346 height 20
type input "***"
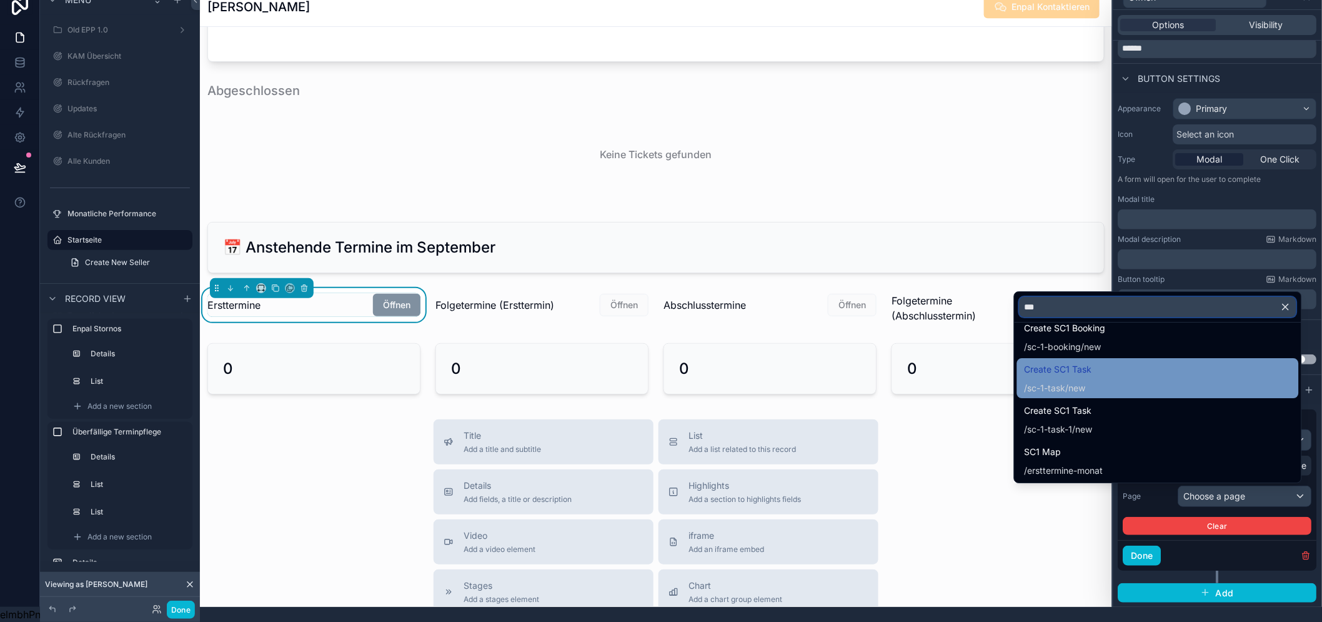
scroll to position [26, 0]
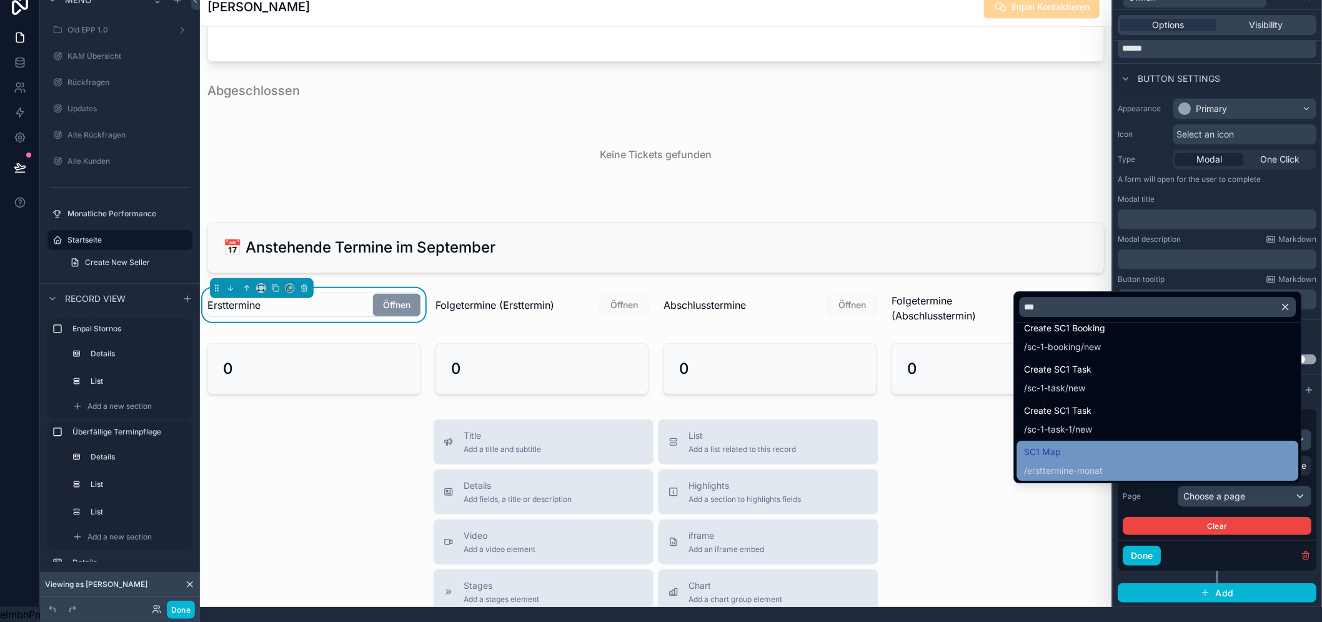
click at [1113, 445] on div "SC1 Map / ersttermine-monat" at bounding box center [1157, 460] width 267 height 32
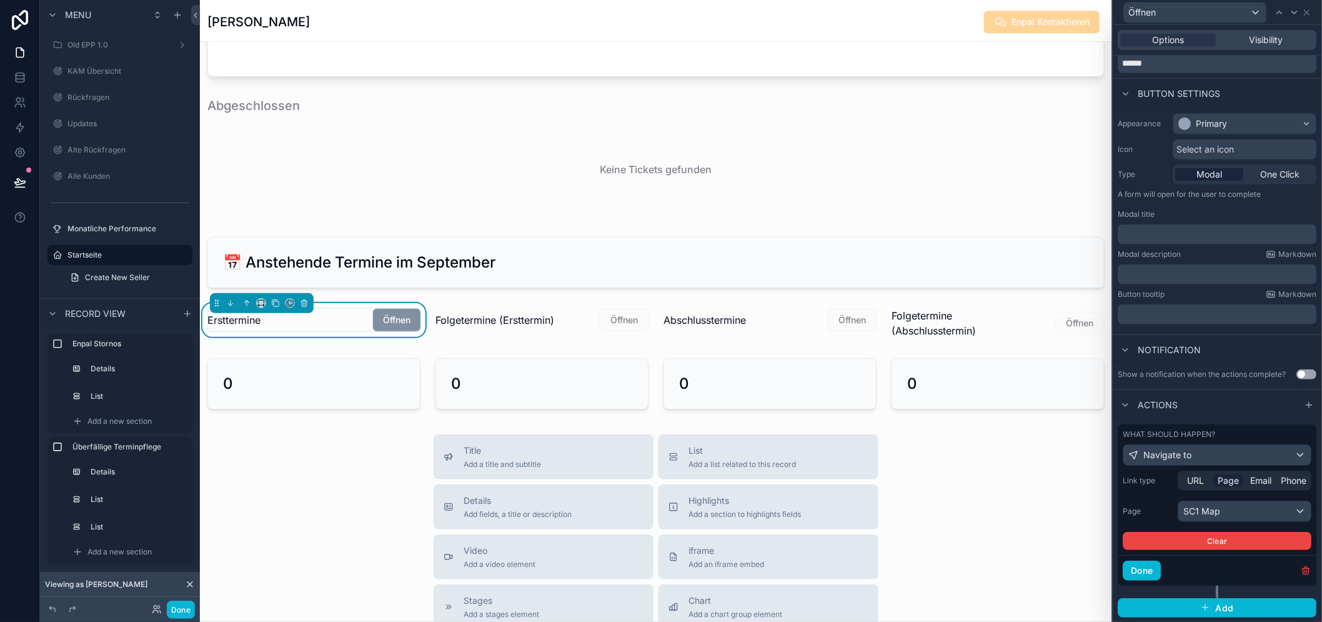
scroll to position [0, 0]
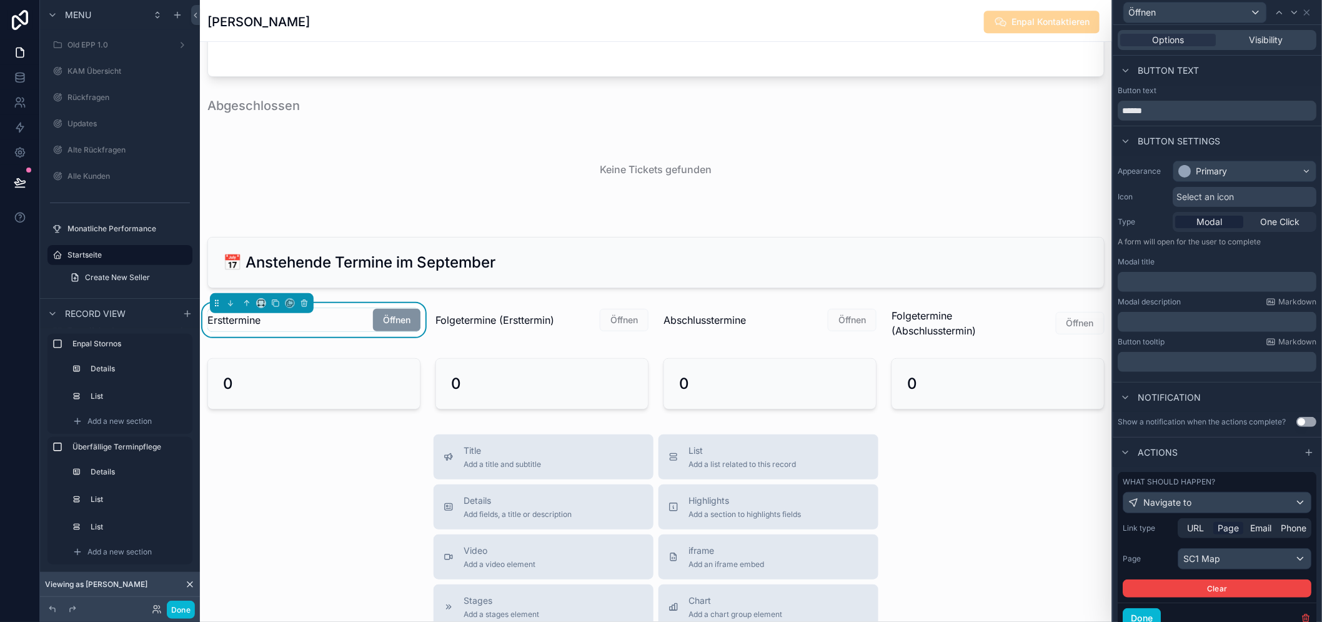
click at [1296, 233] on div "Appearance Primary Icon Select an icon Type Modal One Click A form will open fo…" at bounding box center [1217, 266] width 209 height 221
click at [1292, 223] on span "One Click" at bounding box center [1280, 222] width 39 height 12
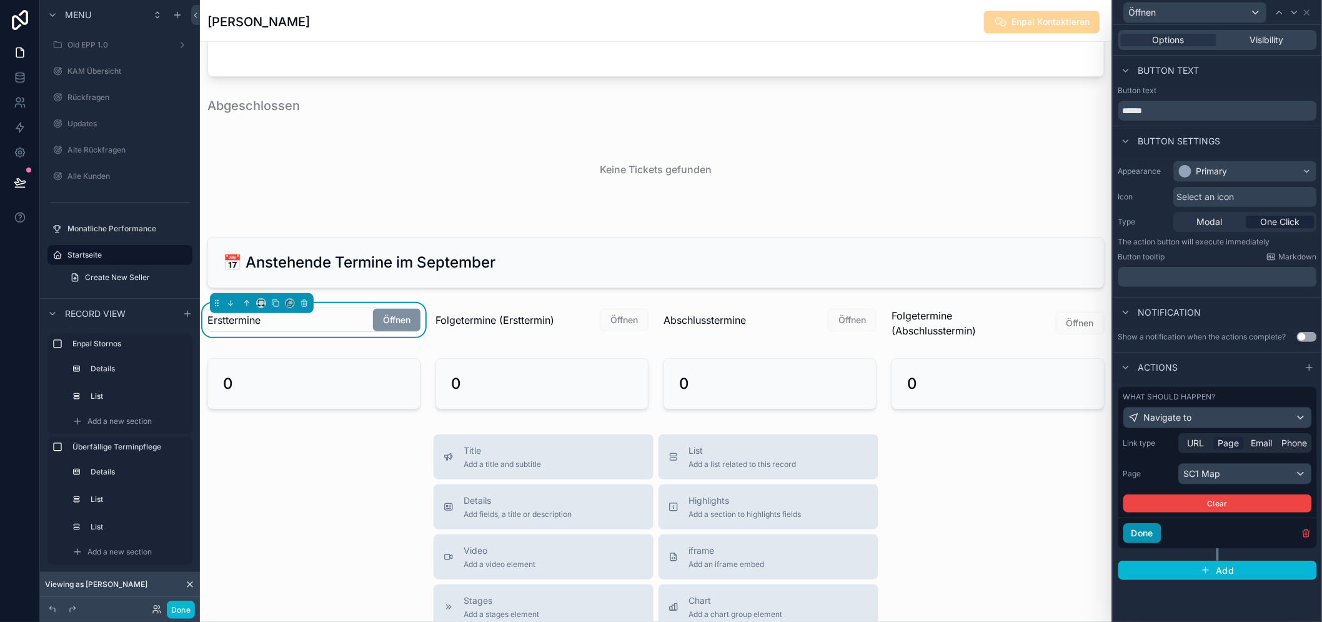
click at [1149, 525] on button "Done" at bounding box center [1142, 533] width 38 height 20
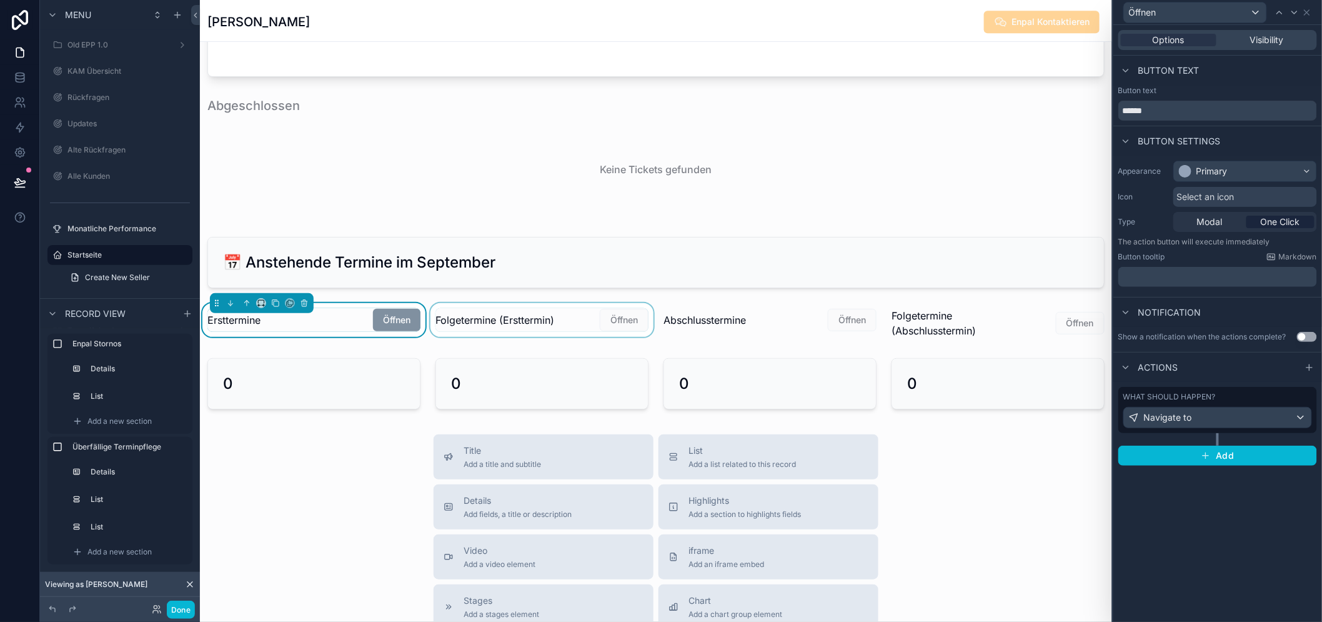
click at [627, 323] on div "scrollable content" at bounding box center [542, 323] width 228 height 40
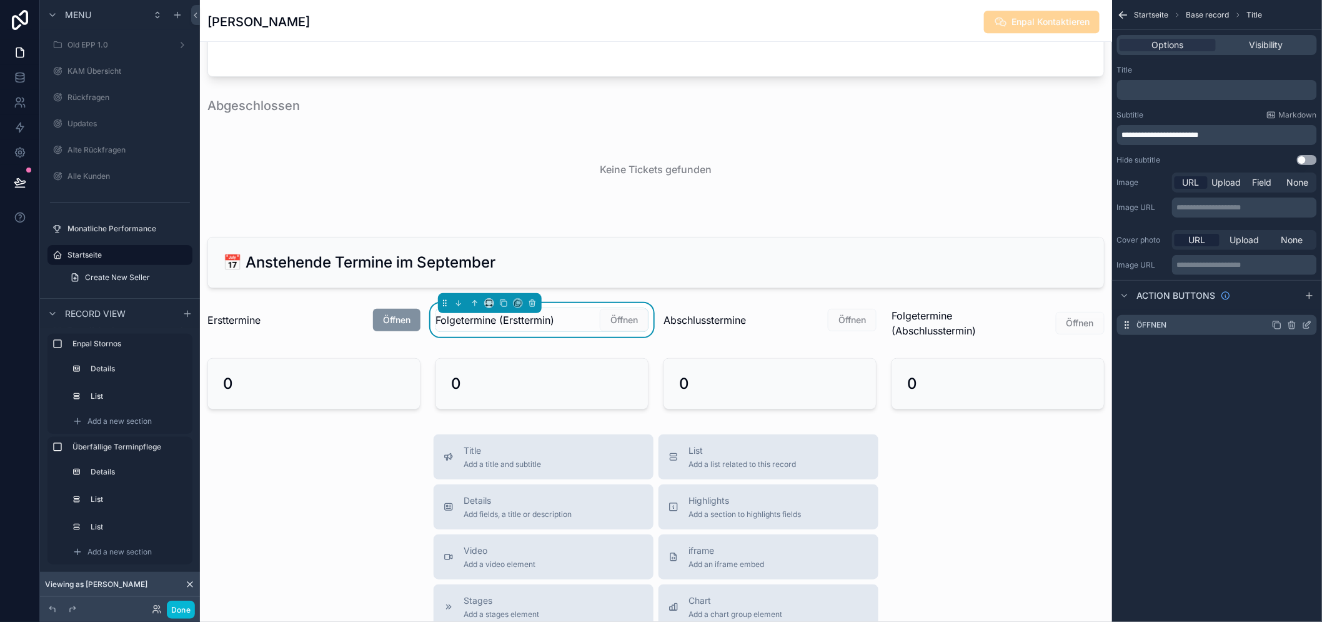
click at [1312, 321] on icon "scrollable content" at bounding box center [1307, 325] width 10 height 10
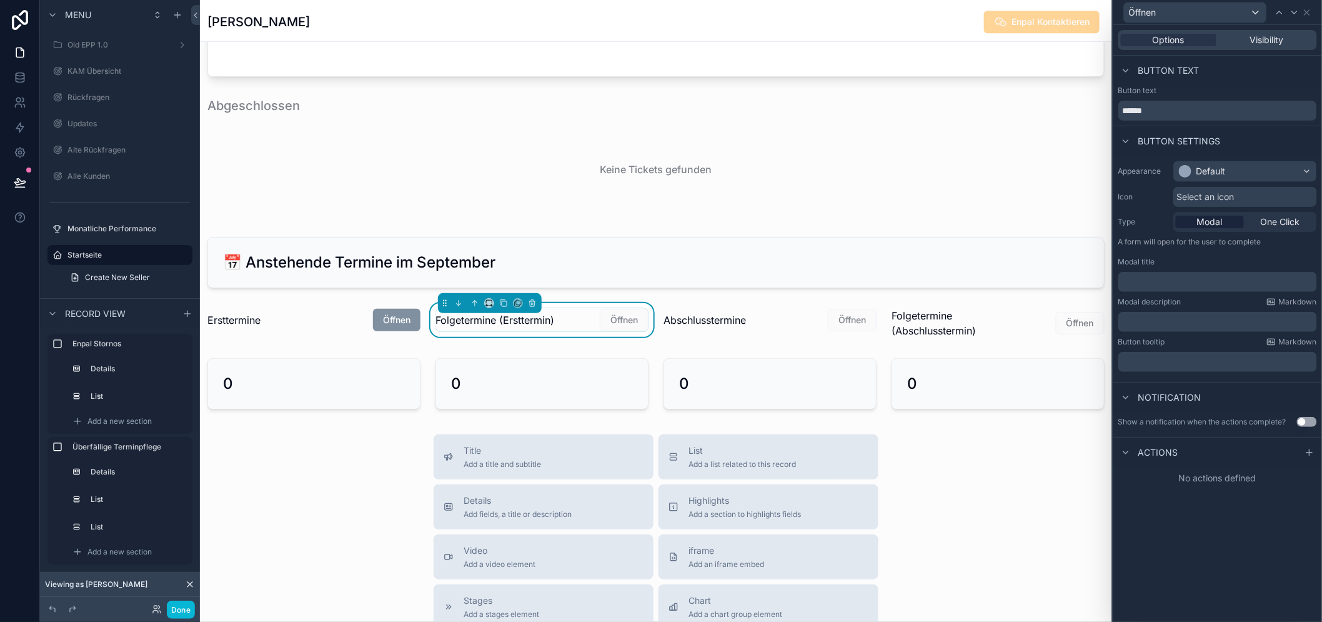
click at [1222, 159] on div "Appearance Default Icon Select an icon Type Modal One Click A form will open fo…" at bounding box center [1217, 266] width 209 height 221
click at [1222, 171] on div "Default" at bounding box center [1210, 171] width 29 height 12
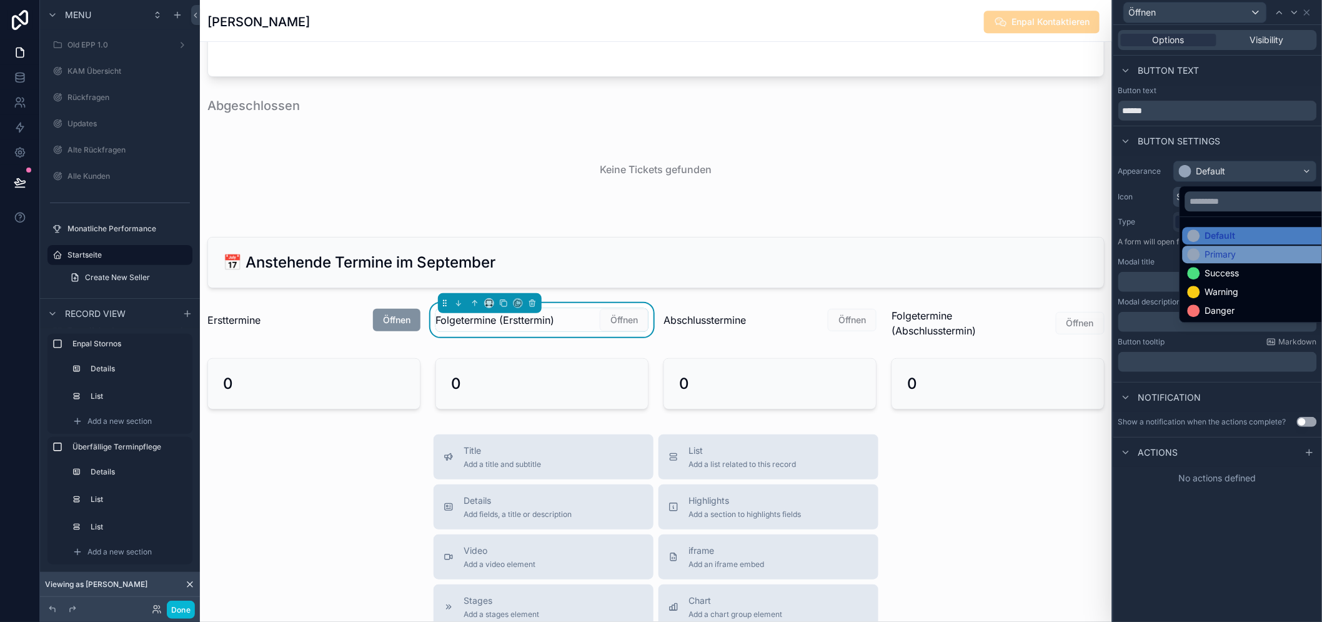
click at [1216, 250] on div "Primary" at bounding box center [1220, 254] width 31 height 12
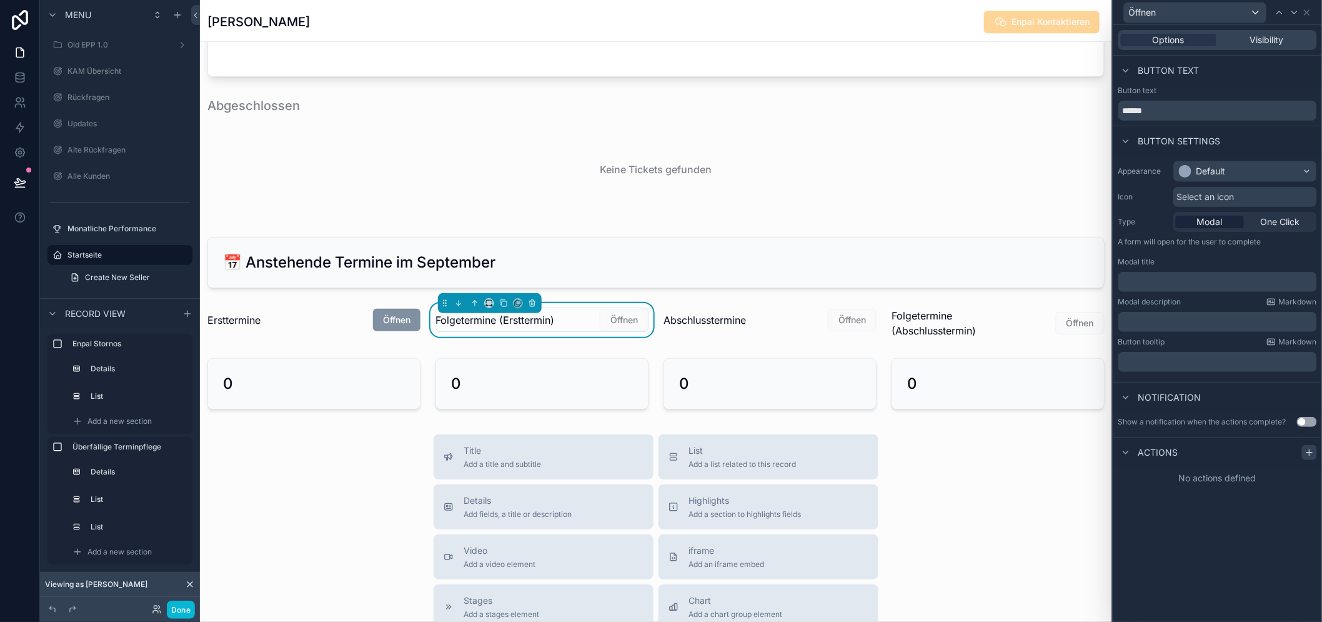
click at [1314, 450] on icon at bounding box center [1309, 452] width 10 height 10
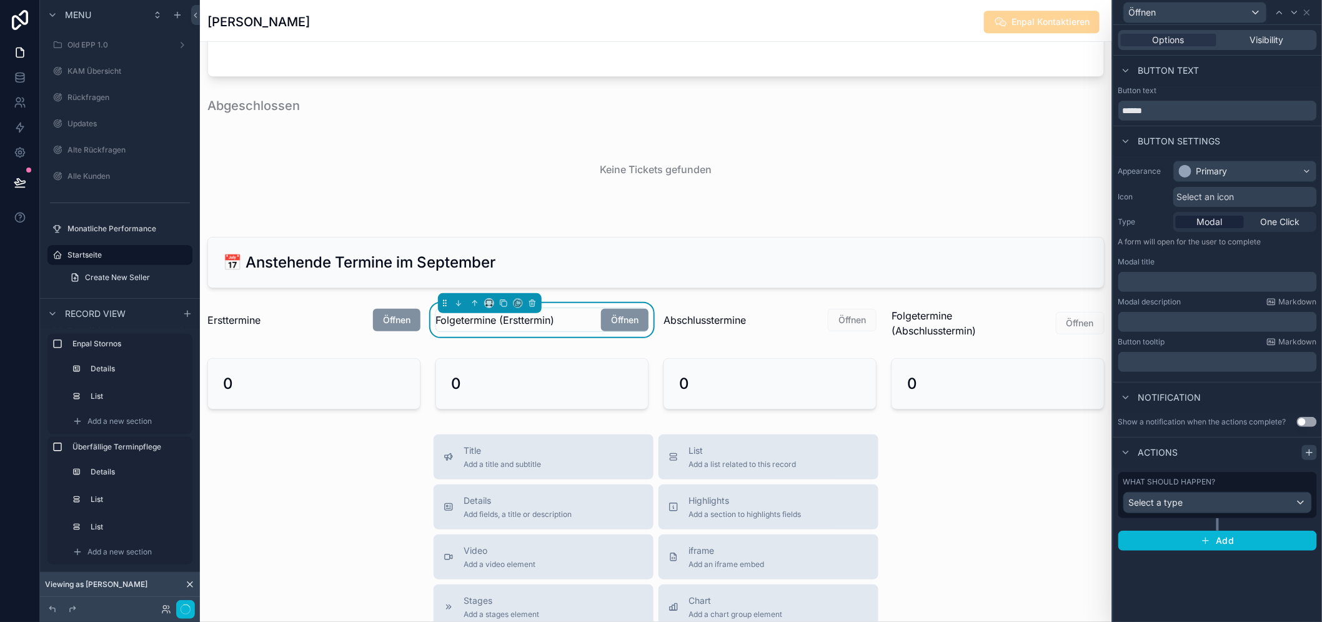
click at [1314, 451] on icon at bounding box center [1309, 452] width 10 height 10
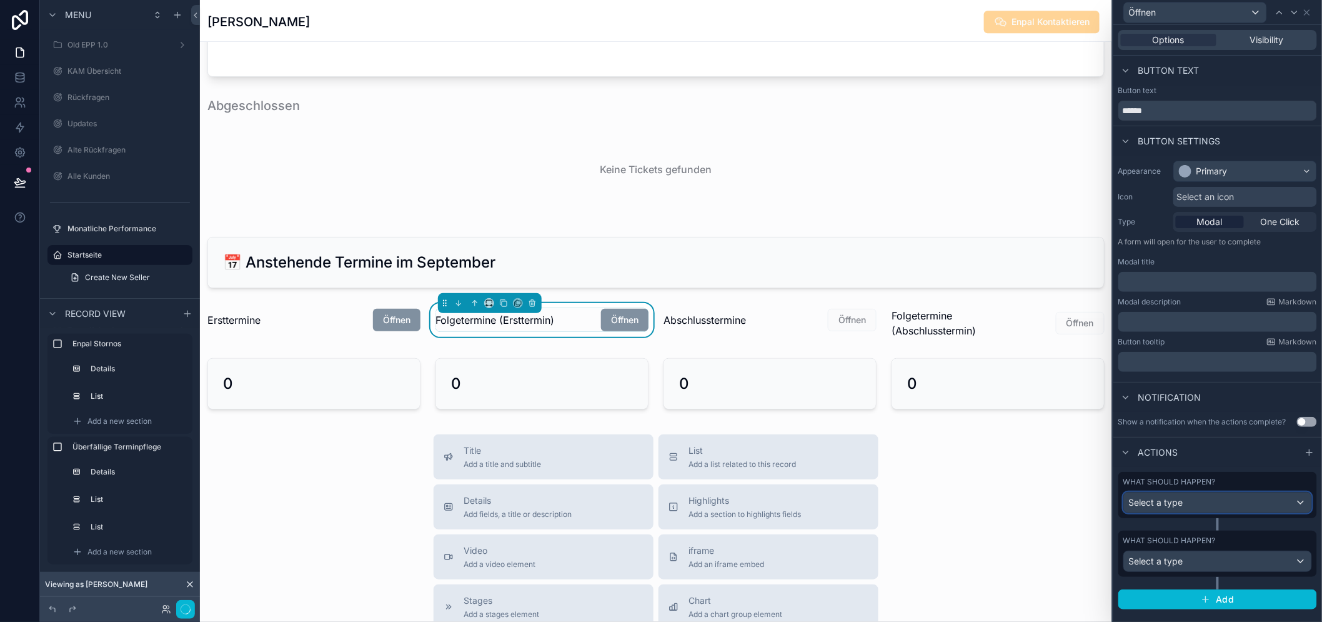
click at [1206, 492] on div "Select a type" at bounding box center [1217, 502] width 187 height 20
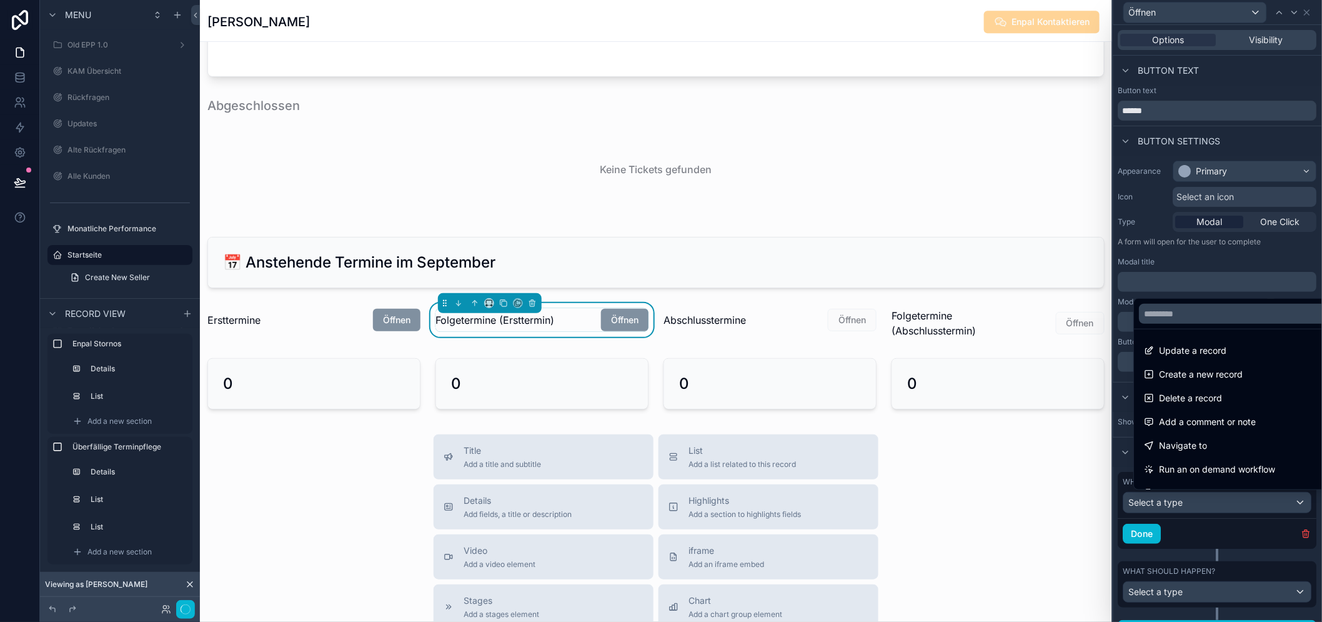
click at [1206, 490] on div "Update a record Create a new record Delete a record Add a comment or note Navig…" at bounding box center [1242, 394] width 218 height 192
click at [1307, 542] on div at bounding box center [1217, 311] width 209 height 622
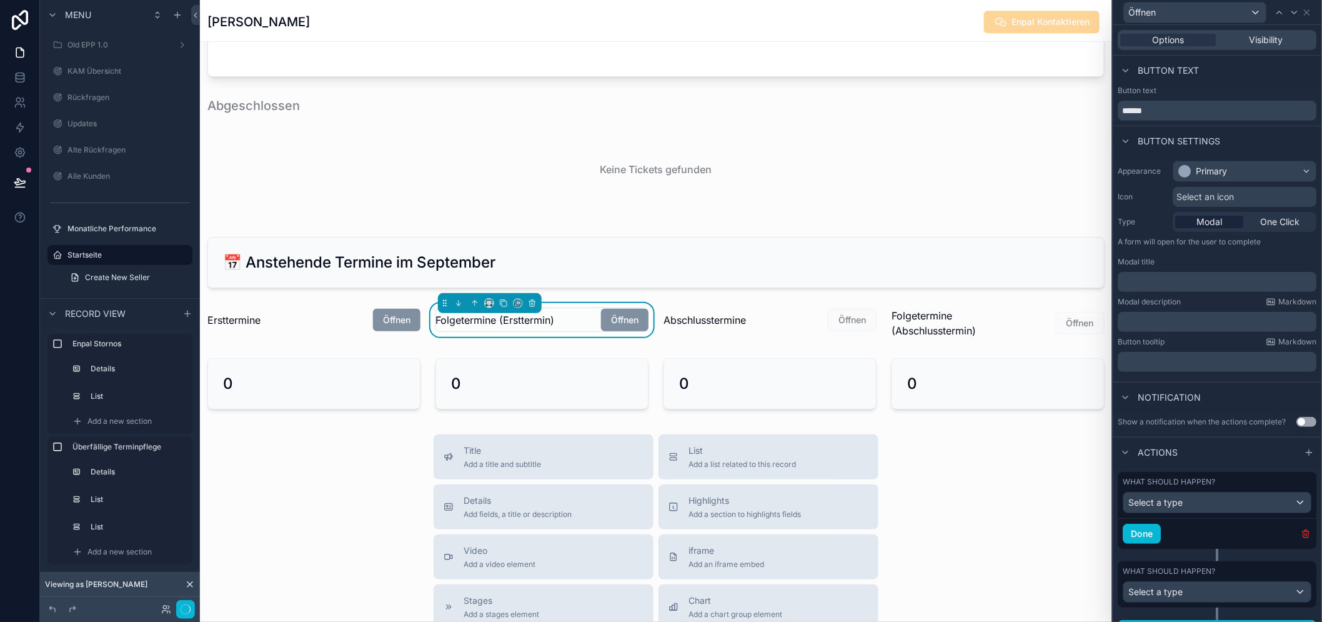
click at [1307, 538] on icon "button" at bounding box center [1306, 533] width 10 height 10
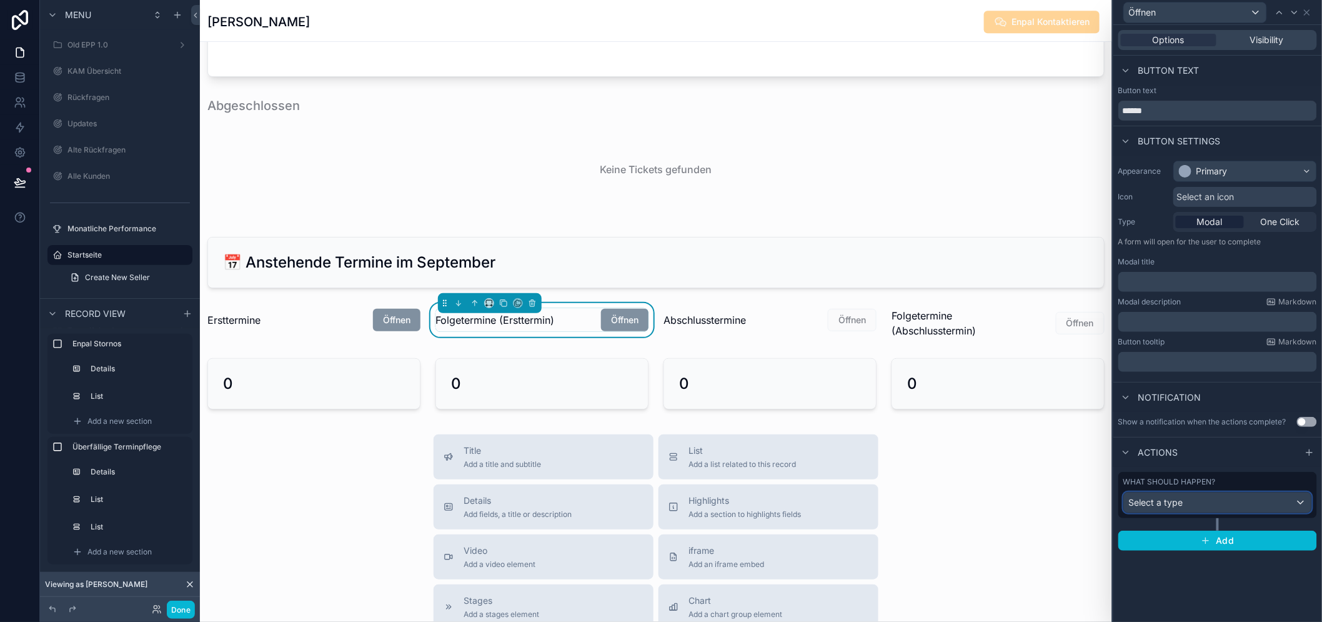
click at [1221, 505] on div "Select a type" at bounding box center [1217, 502] width 187 height 20
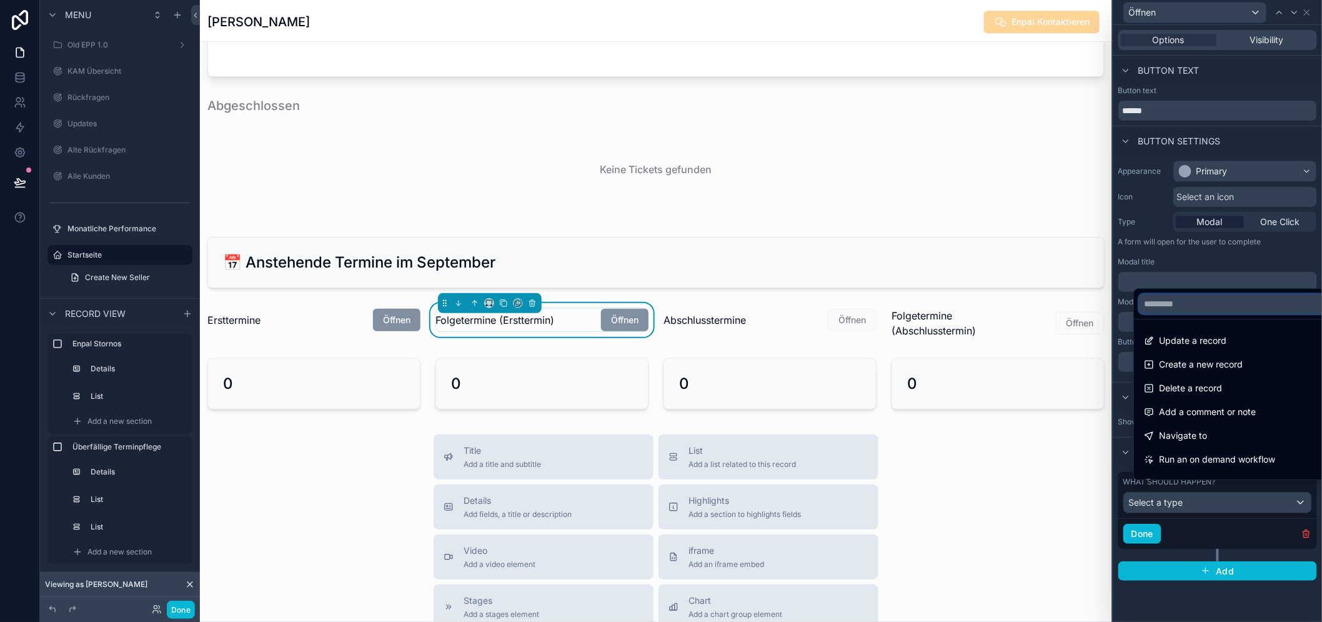
click at [1191, 314] on input "text" at bounding box center [1242, 304] width 207 height 20
click at [1210, 443] on div "Navigate to" at bounding box center [1242, 435] width 197 height 15
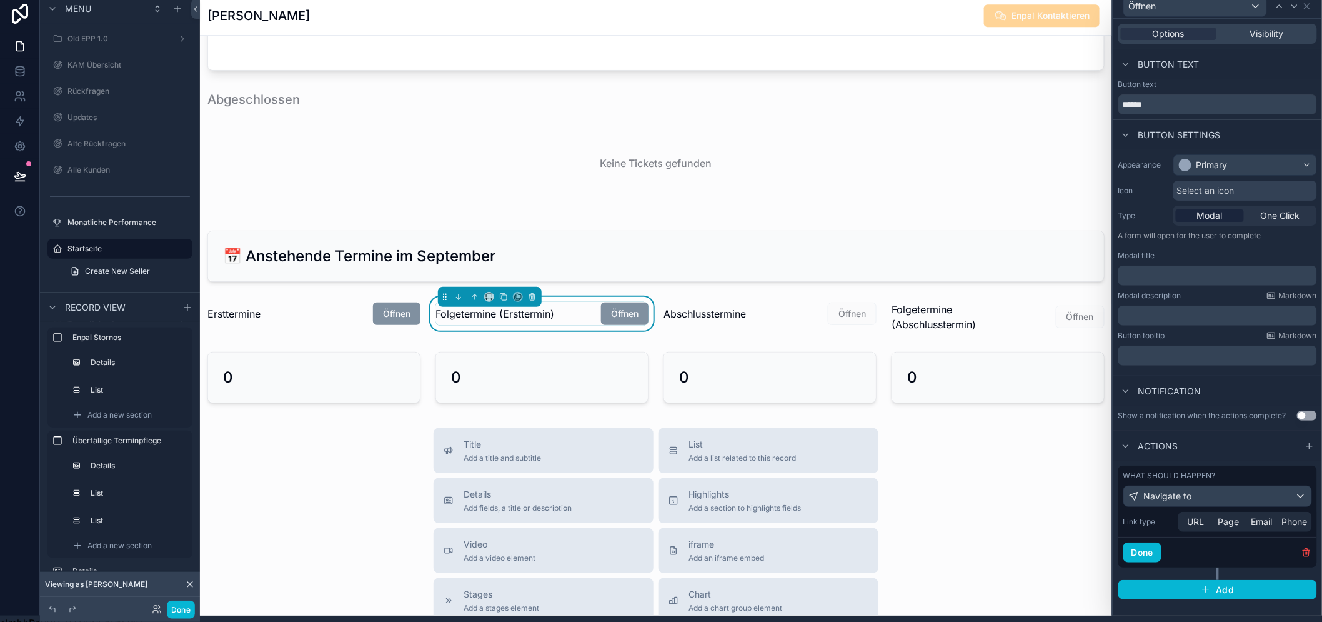
scroll to position [26, 0]
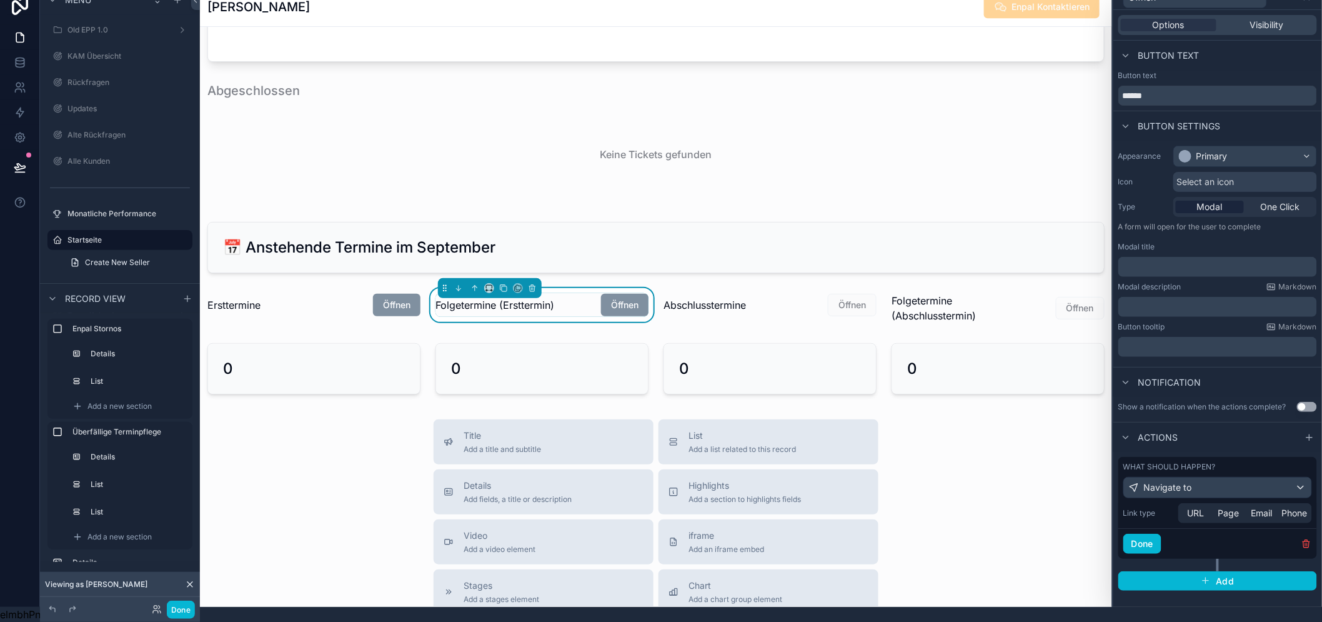
click at [1239, 507] on span "Page" at bounding box center [1228, 513] width 21 height 12
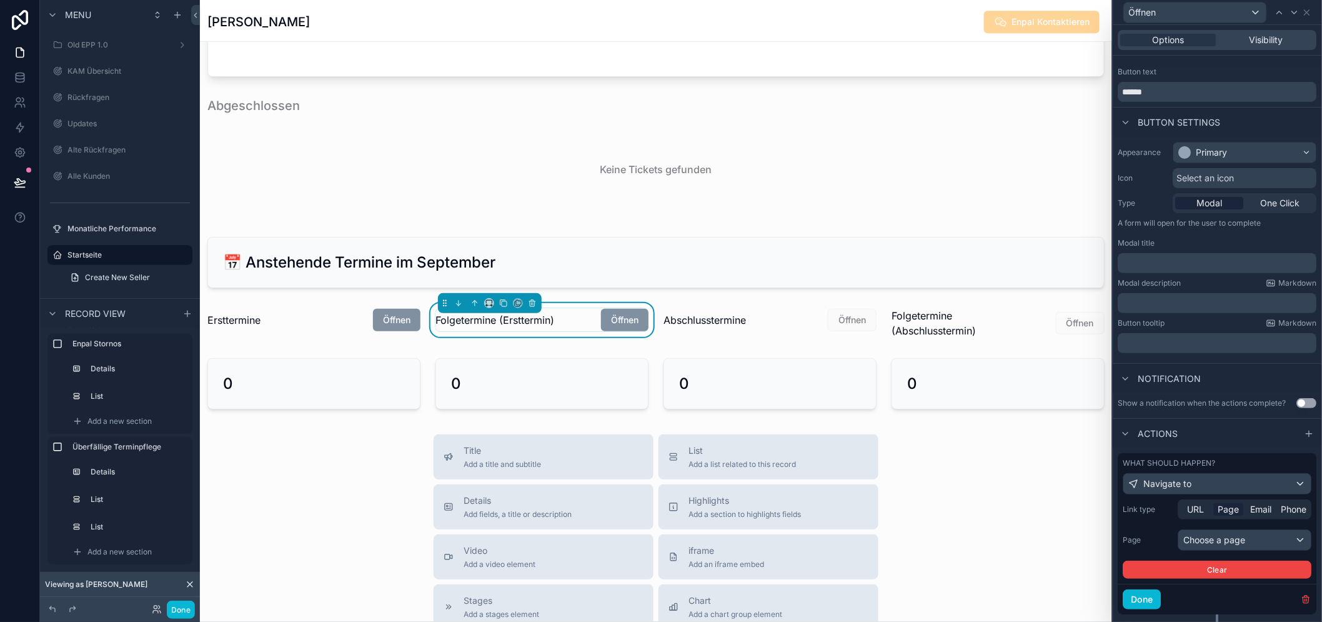
scroll to position [47, 0]
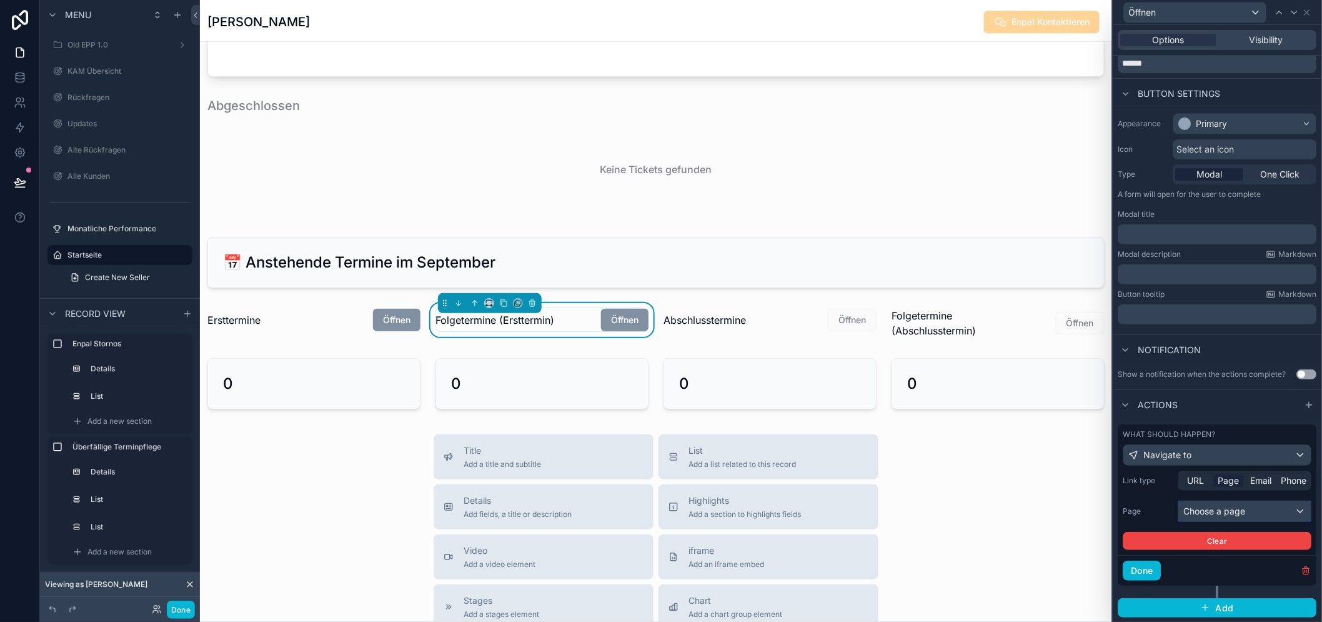
click at [1237, 521] on div "Choose a page" at bounding box center [1245, 511] width 132 height 20
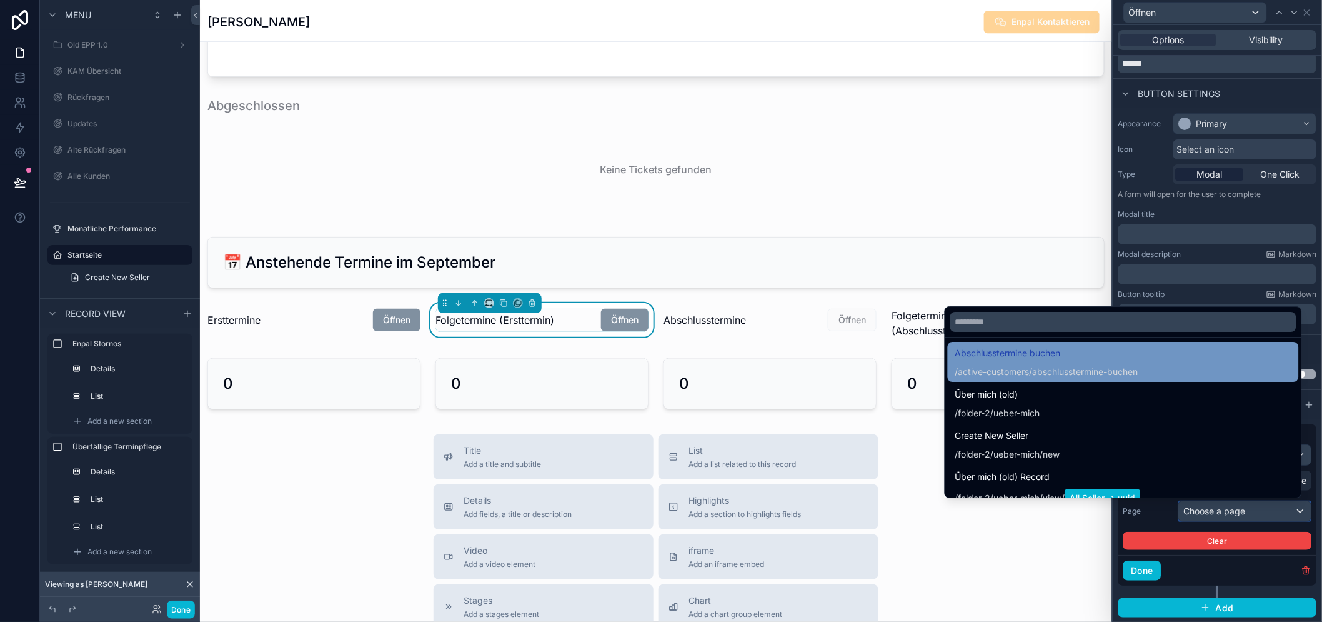
scroll to position [555, 0]
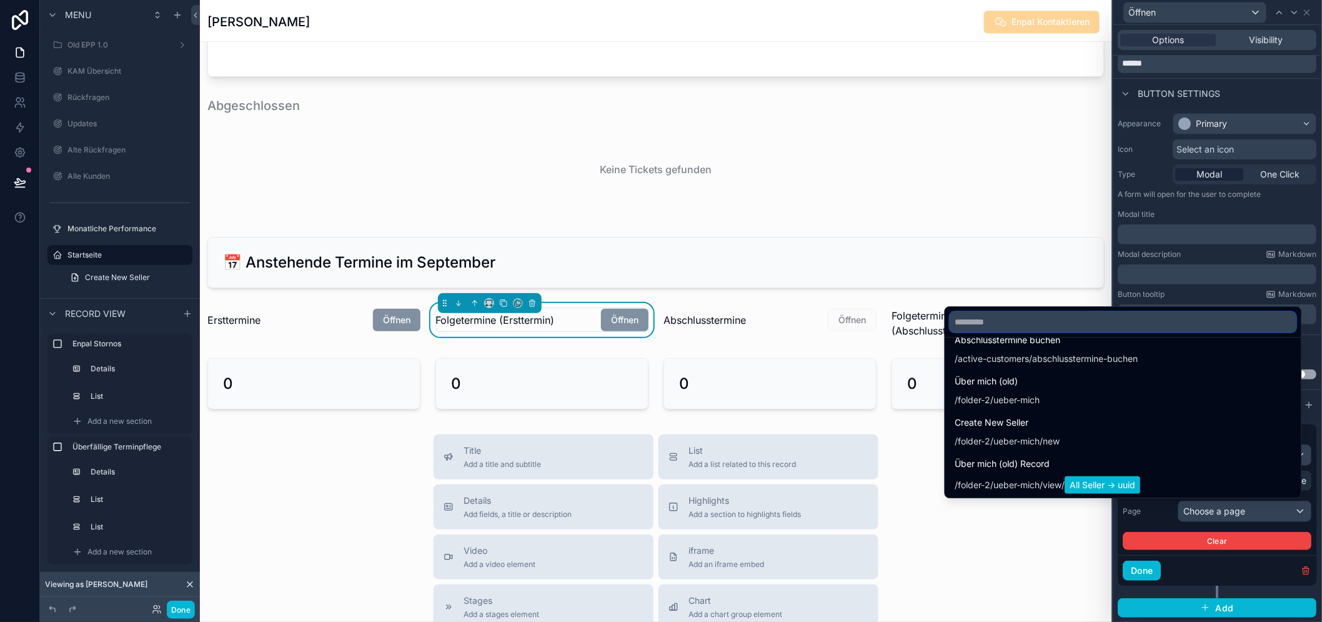
click at [1003, 332] on input "text" at bounding box center [1123, 322] width 346 height 20
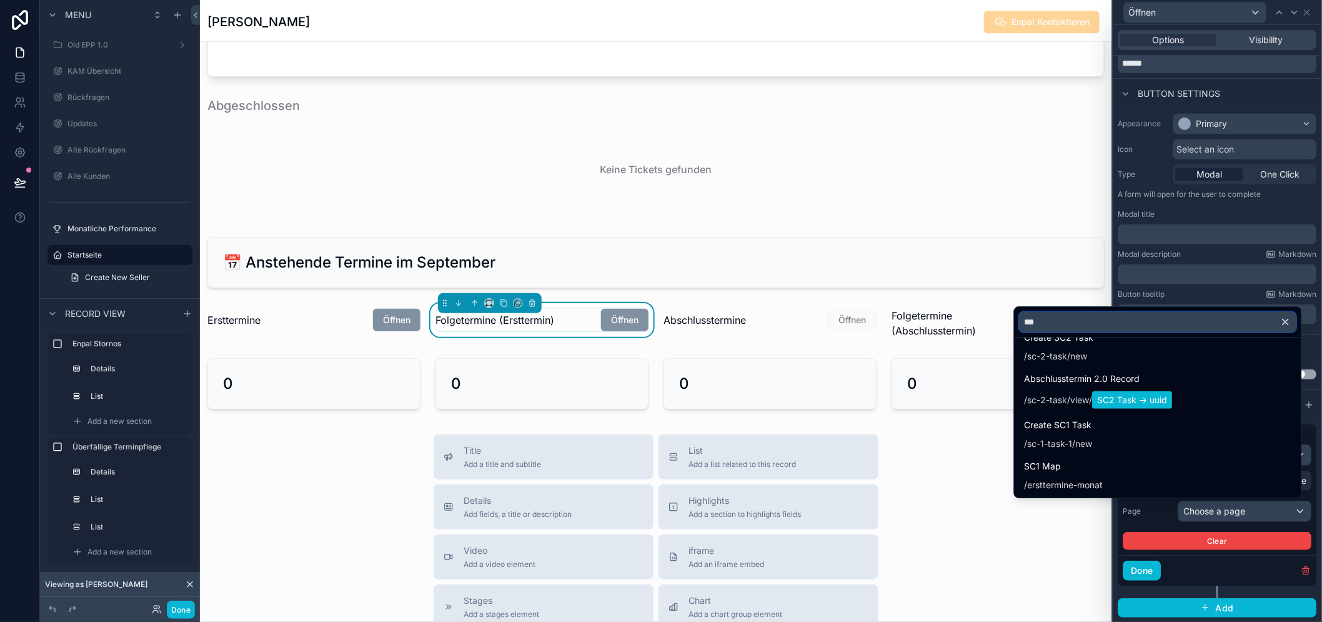
scroll to position [104, 0]
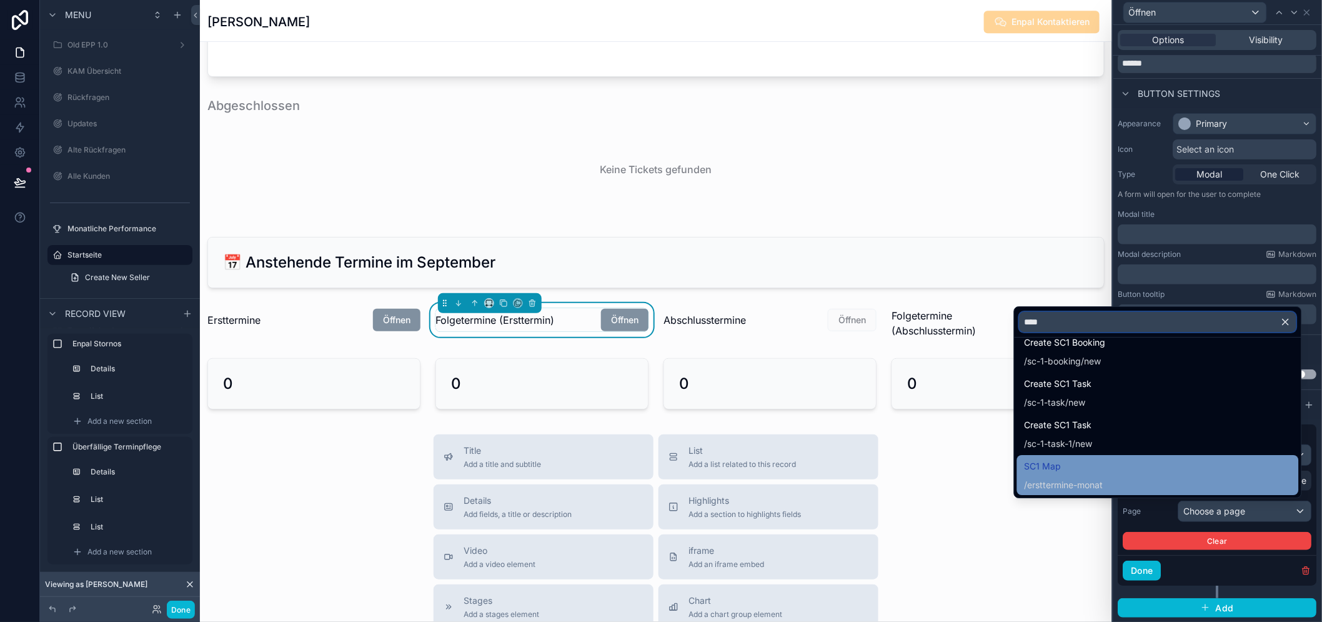
type input "***"
click at [1095, 488] on span "ersttermine-monat" at bounding box center [1066, 485] width 76 height 12
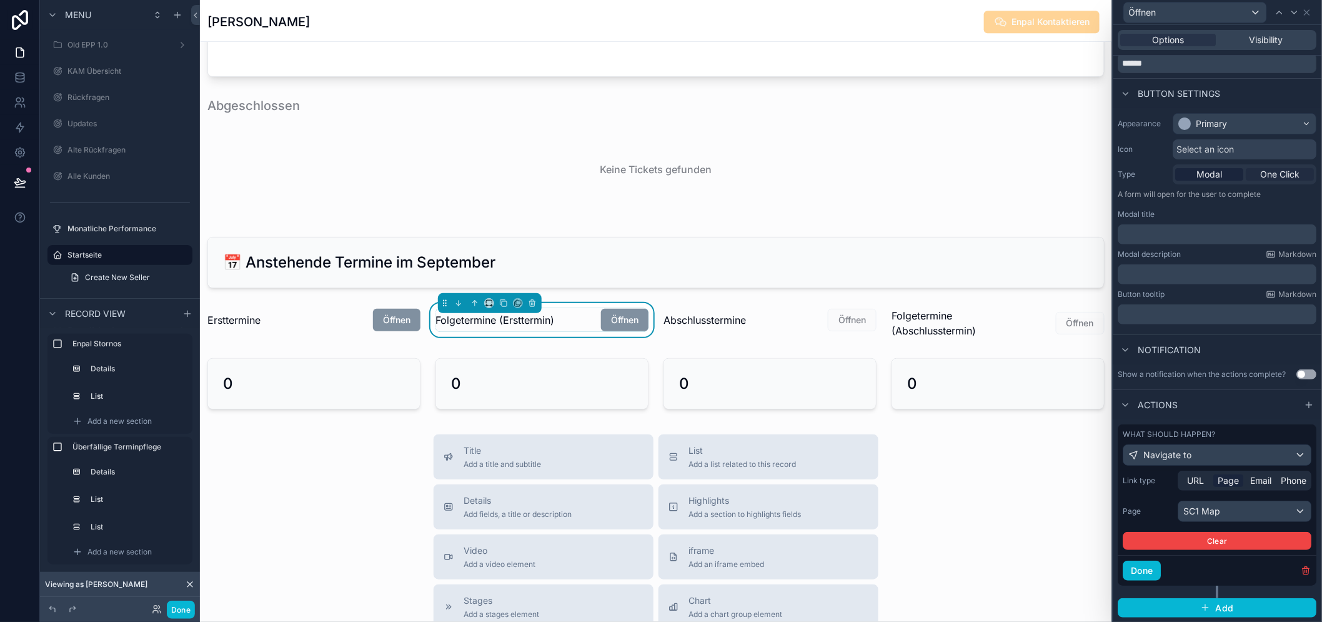
click at [1278, 179] on span "One Click" at bounding box center [1280, 174] width 39 height 12
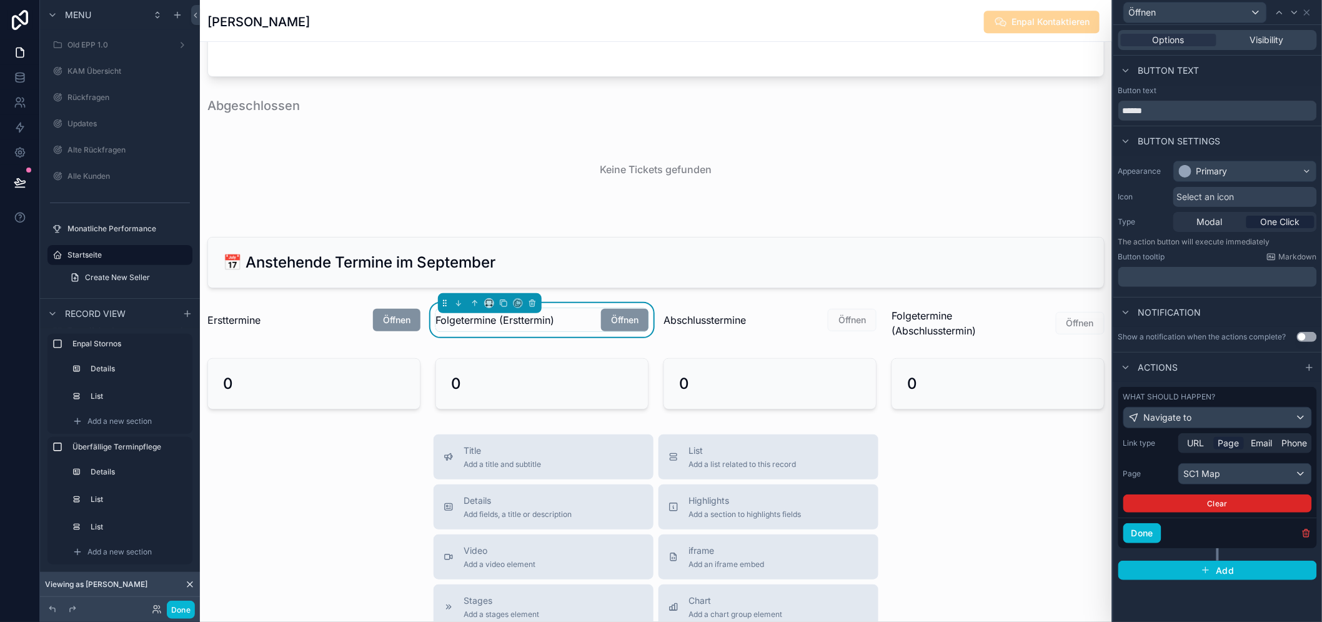
scroll to position [0, 0]
click at [1143, 530] on button "Done" at bounding box center [1142, 533] width 38 height 20
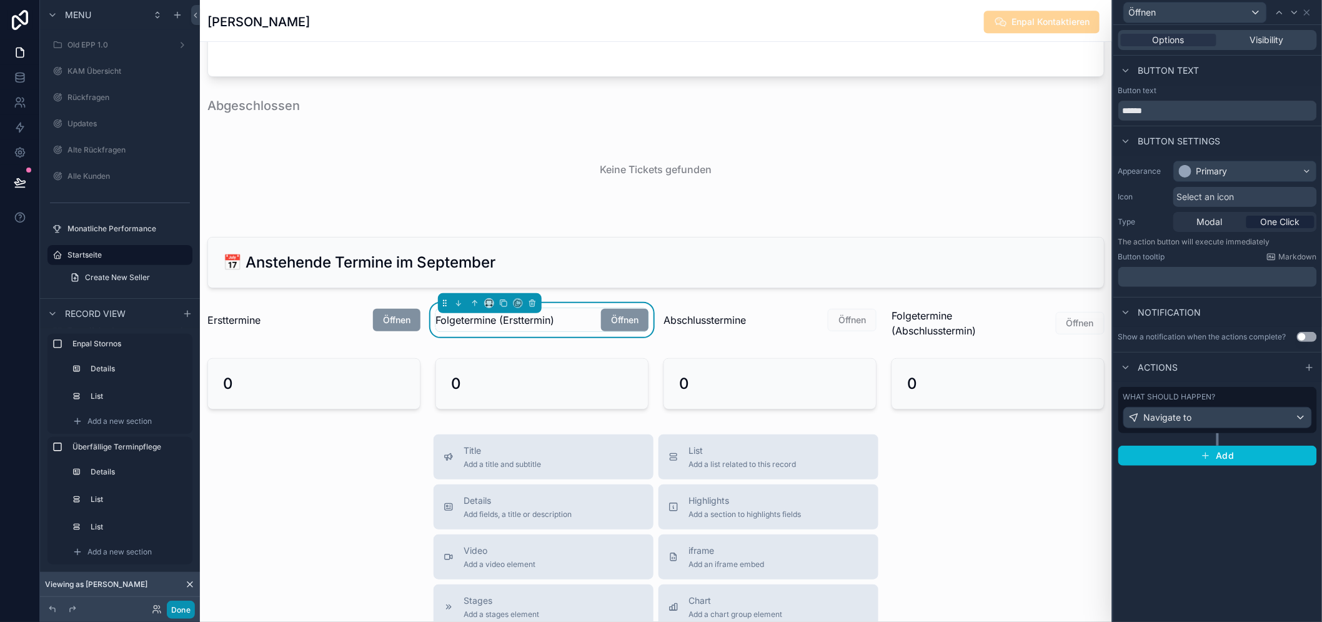
click at [190, 616] on button "Done" at bounding box center [181, 609] width 28 height 18
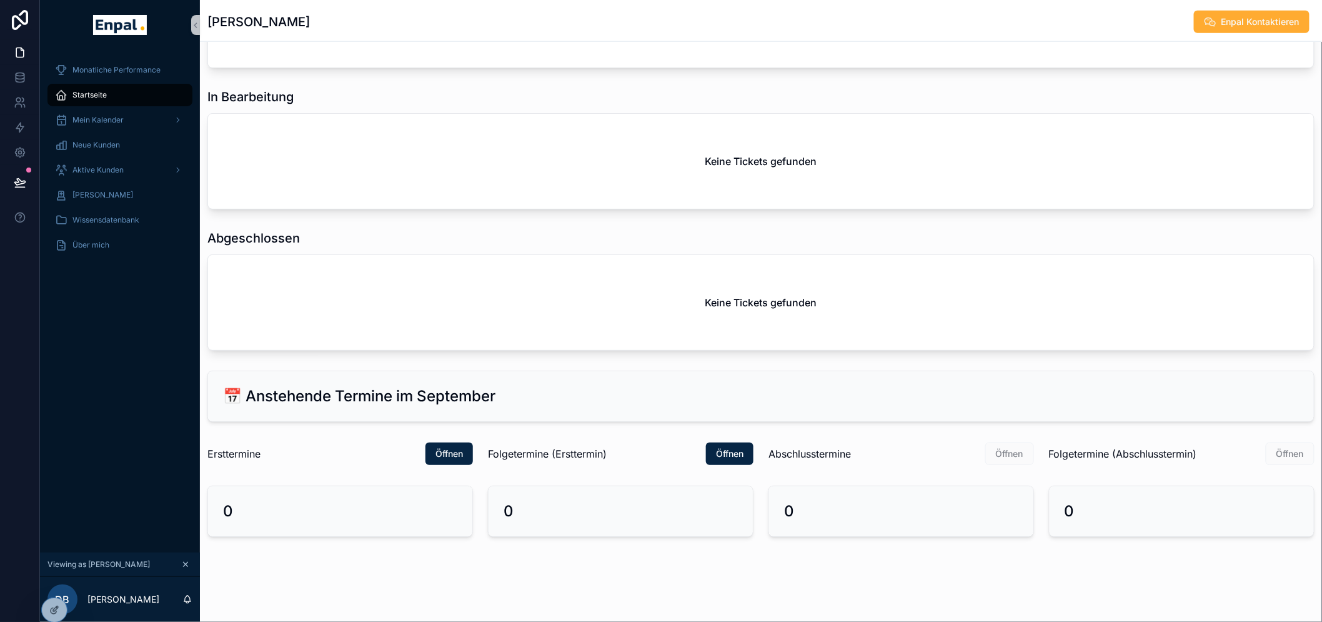
scroll to position [536, 0]
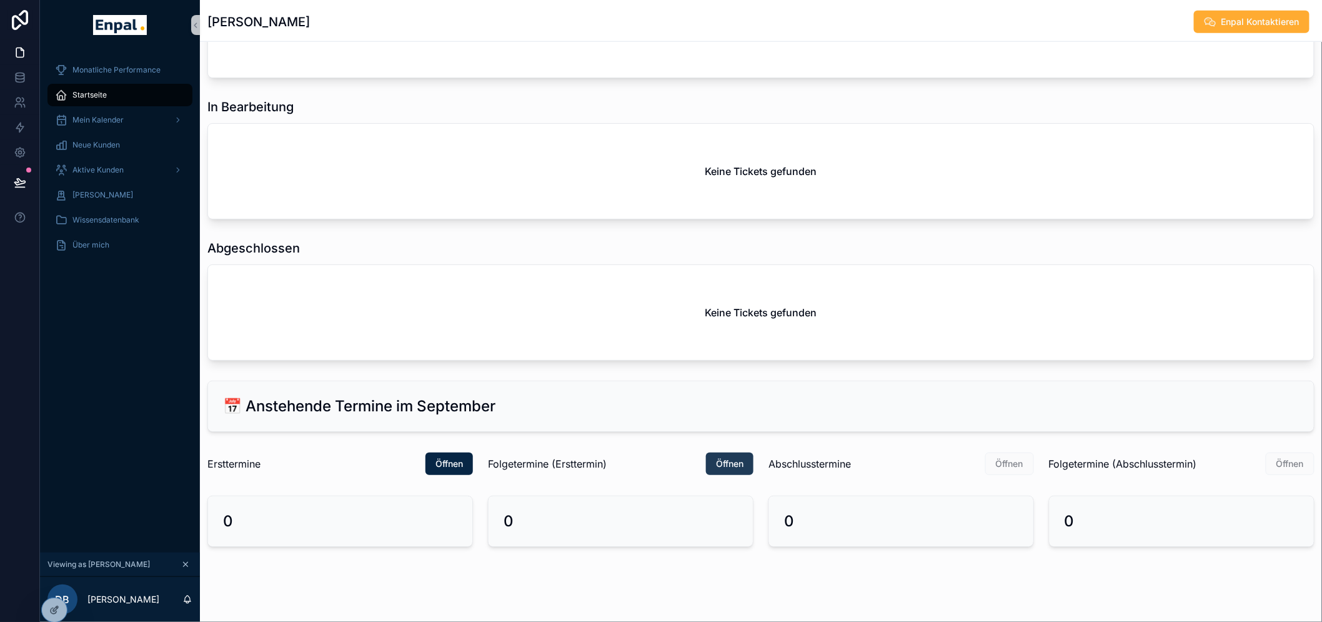
click at [730, 460] on span "Öffnen" at bounding box center [729, 463] width 27 height 12
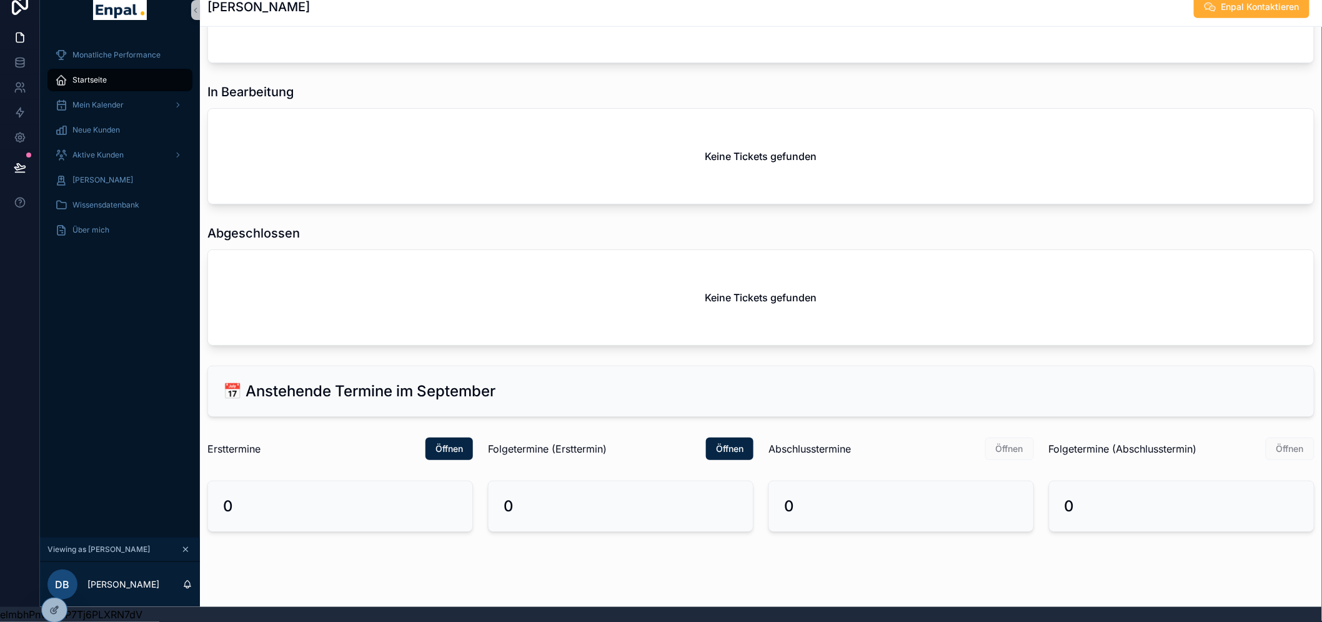
scroll to position [26, 0]
click at [440, 442] on span "Öffnen" at bounding box center [448, 448] width 27 height 12
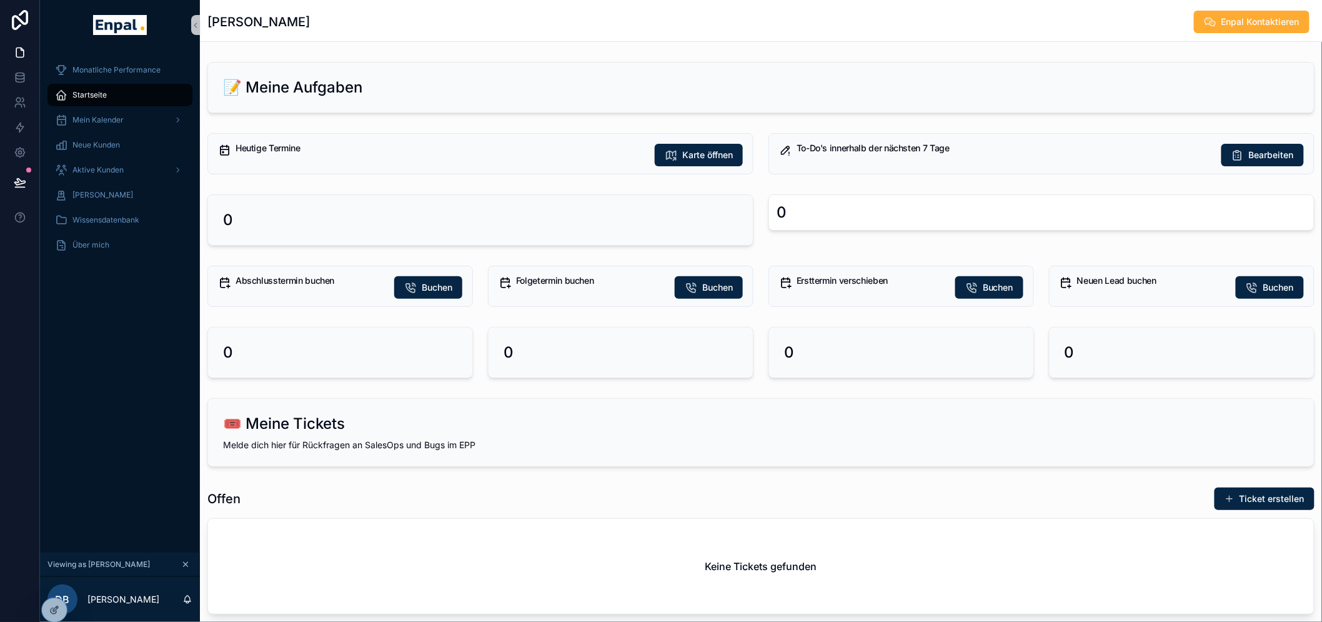
scroll to position [26, 0]
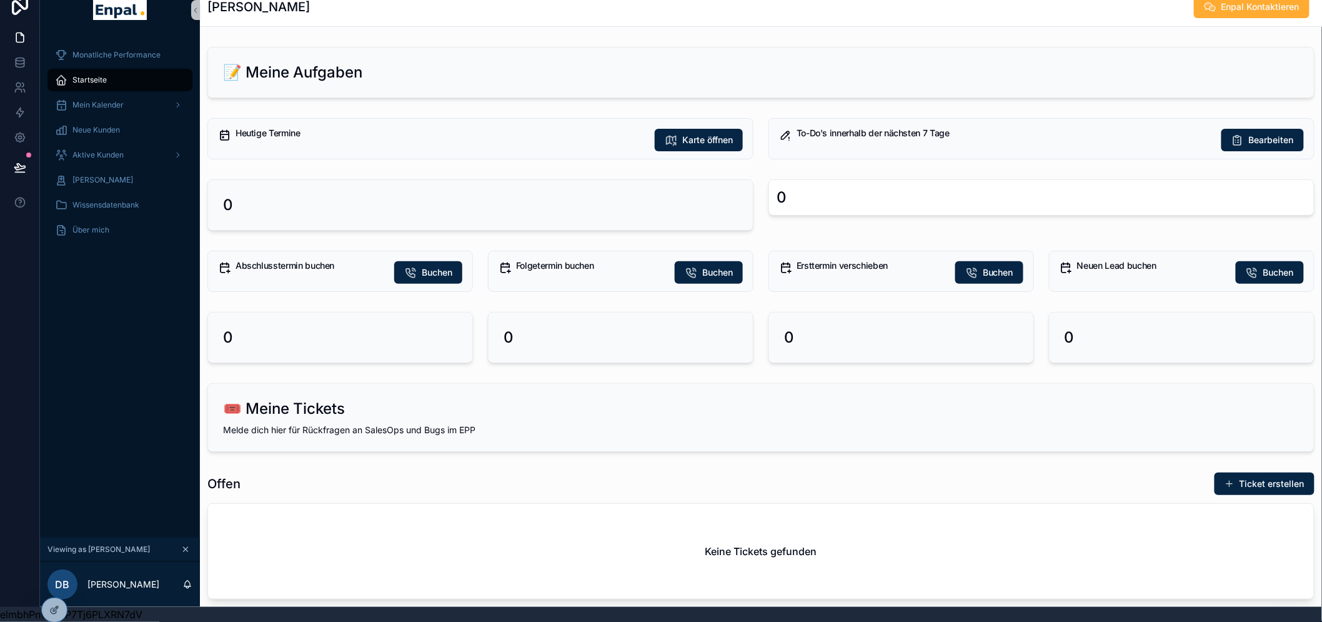
click at [186, 551] on icon "scrollable content" at bounding box center [185, 549] width 9 height 9
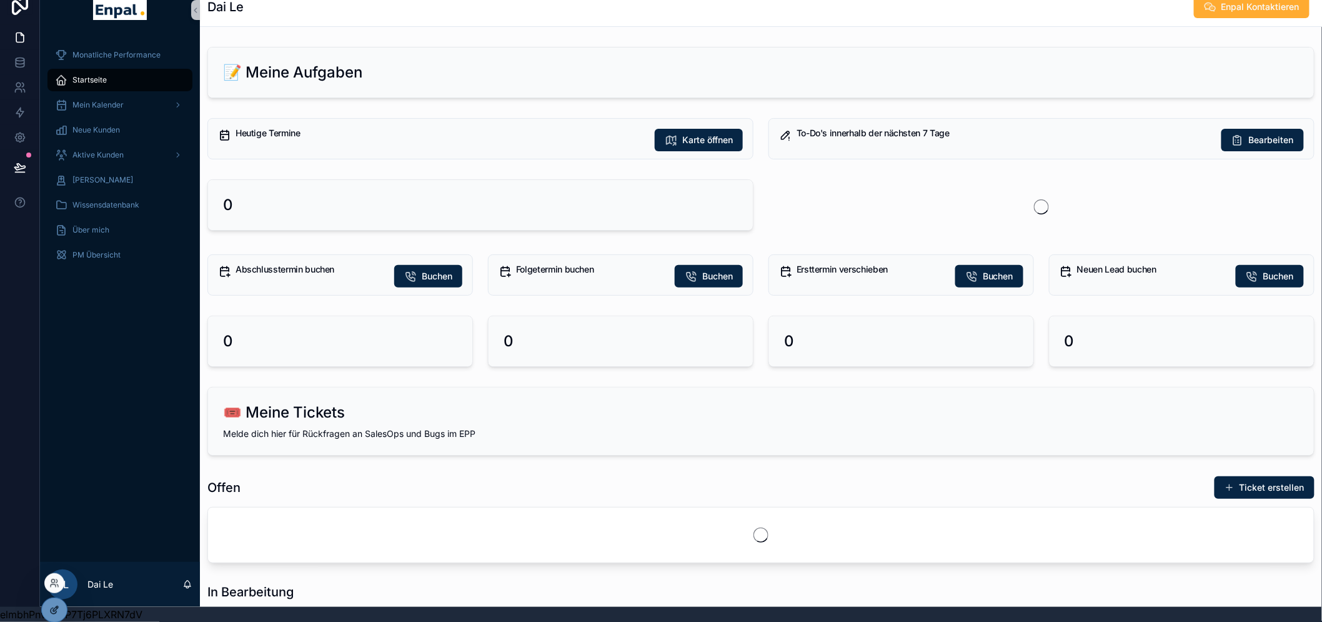
scroll to position [26, 0]
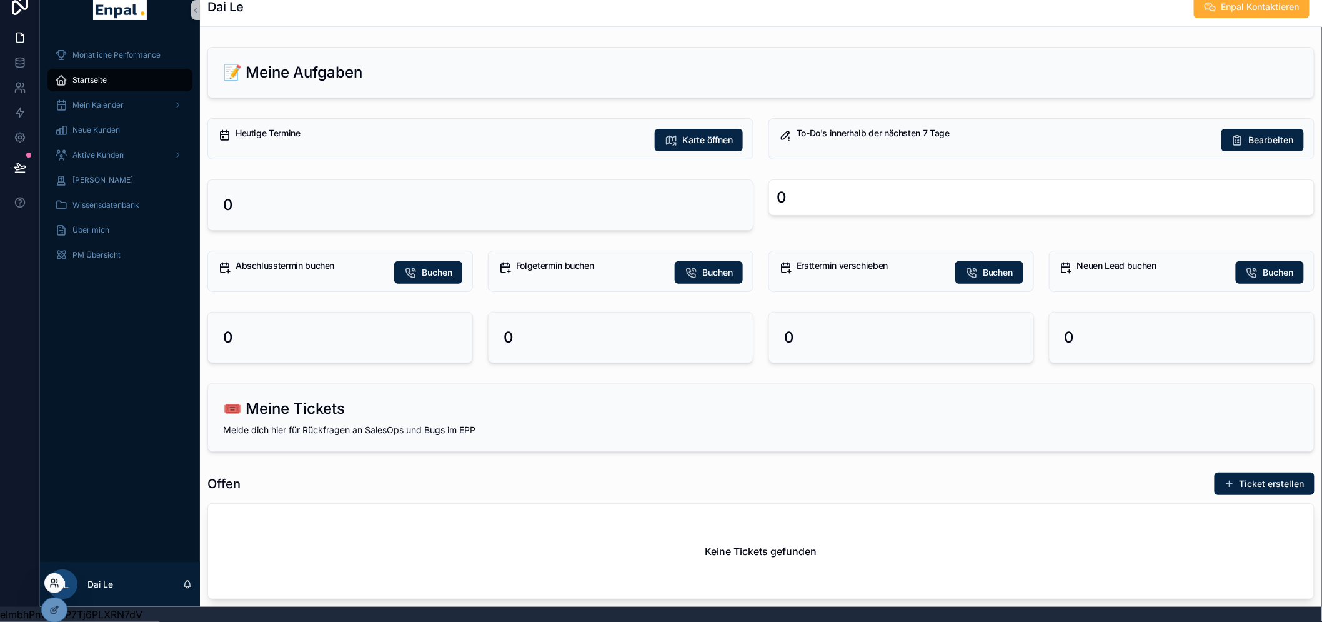
click at [54, 580] on icon at bounding box center [54, 583] width 10 height 10
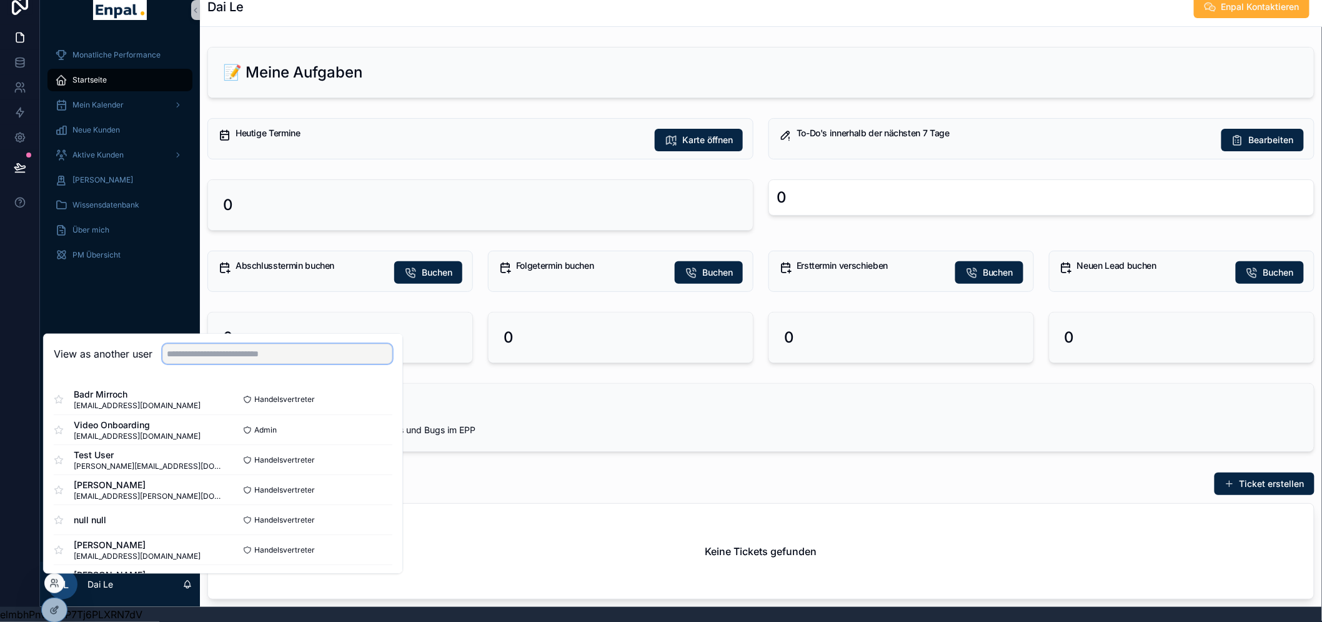
click at [244, 360] on input "text" at bounding box center [277, 354] width 230 height 20
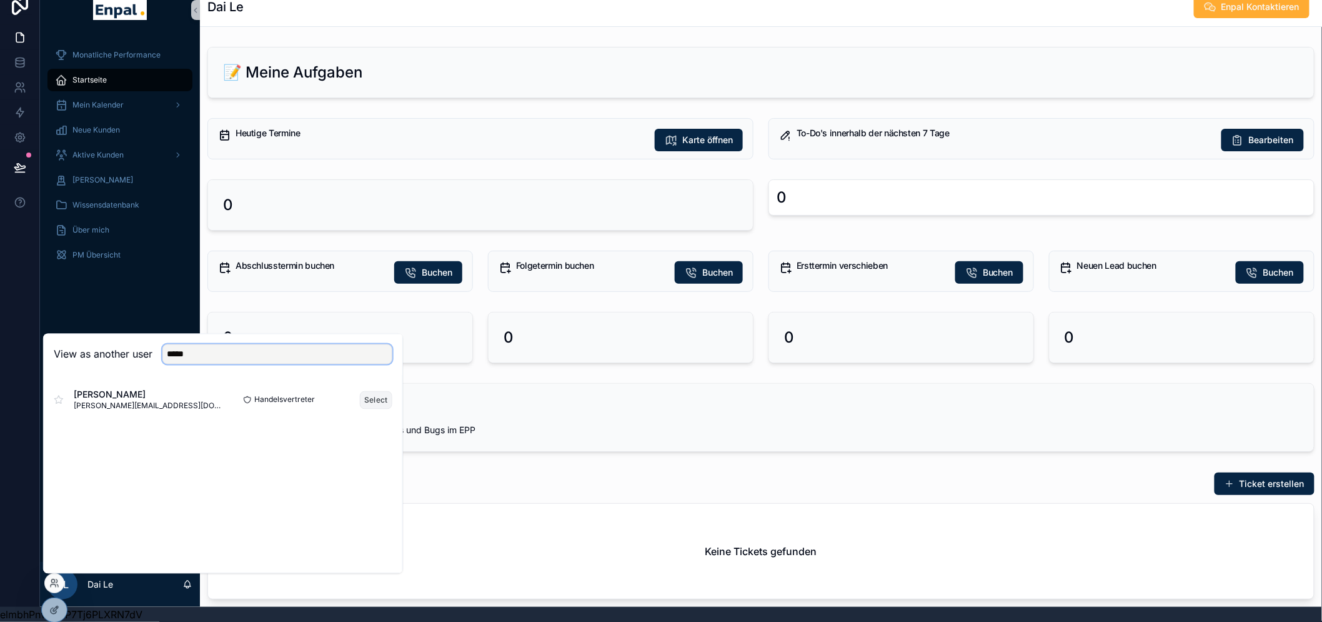
type input "*****"
click at [365, 407] on button "Select" at bounding box center [376, 399] width 32 height 18
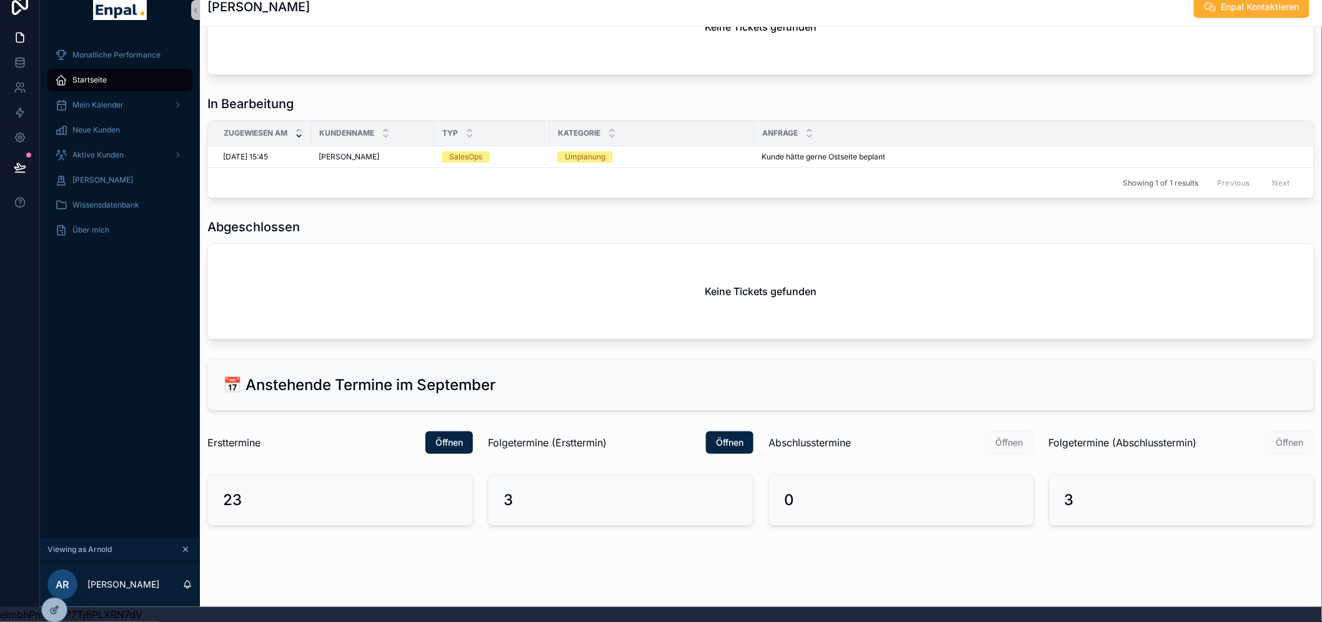
scroll to position [711, 0]
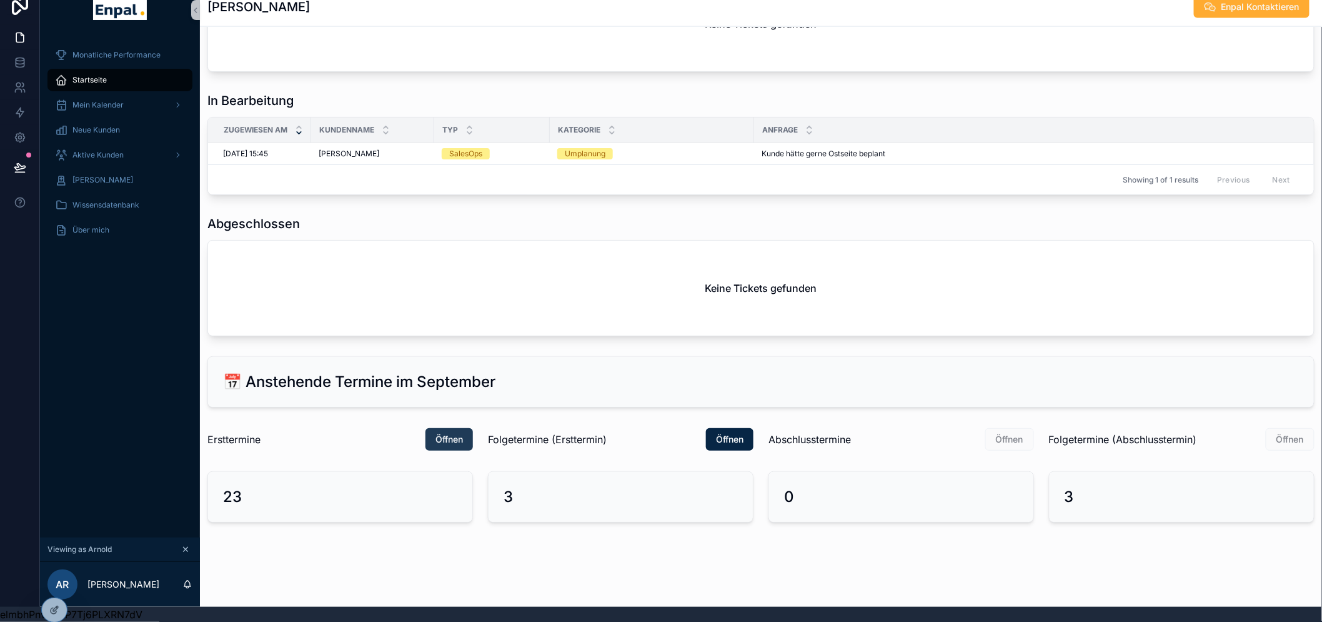
click at [450, 439] on span "Öffnen" at bounding box center [448, 439] width 27 height 12
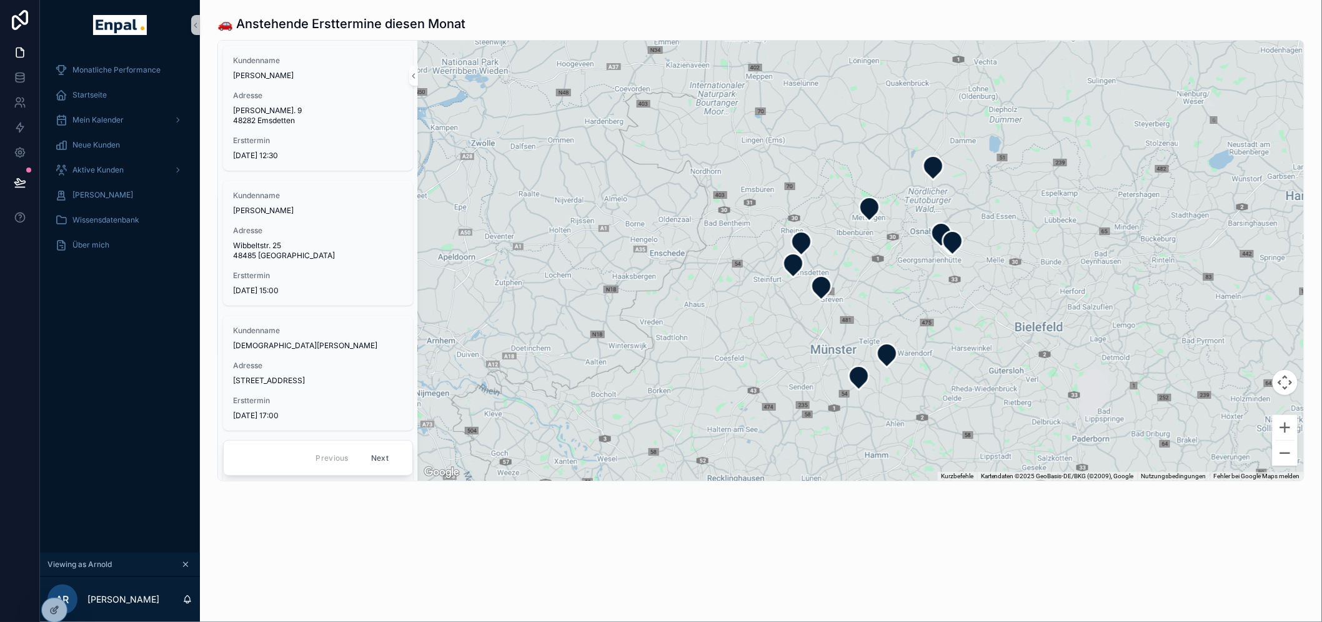
click at [378, 467] on button "Next" at bounding box center [379, 457] width 35 height 19
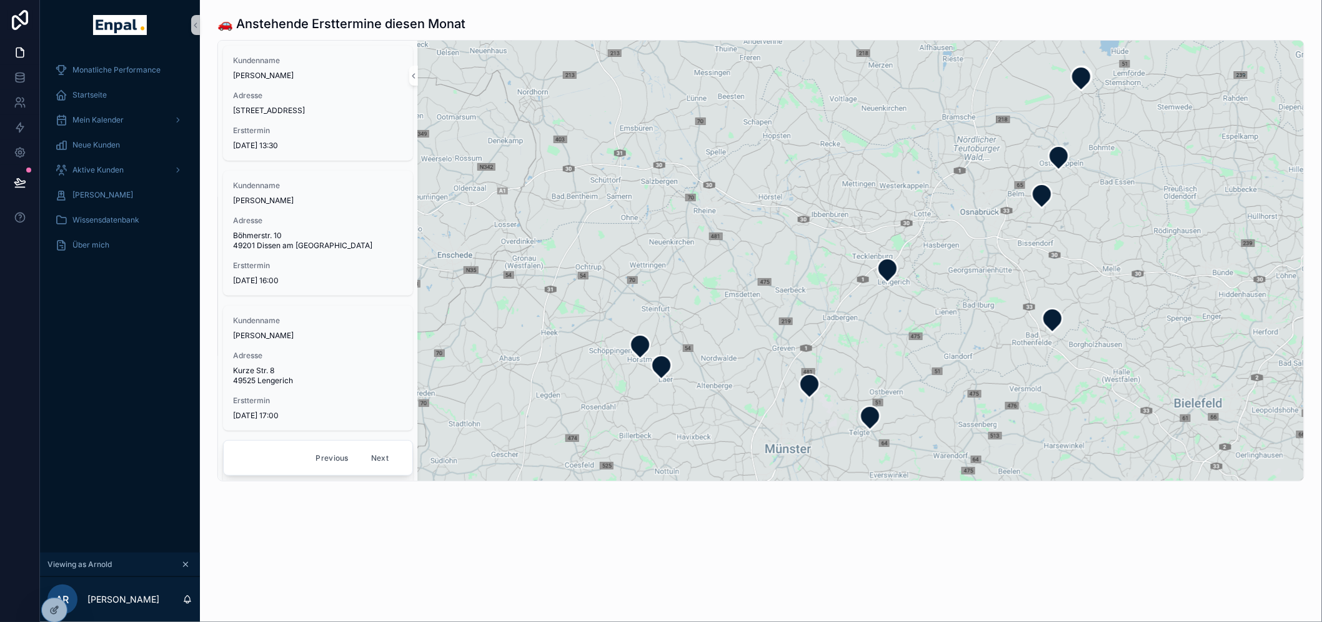
click at [327, 464] on button "Previous" at bounding box center [332, 457] width 50 height 19
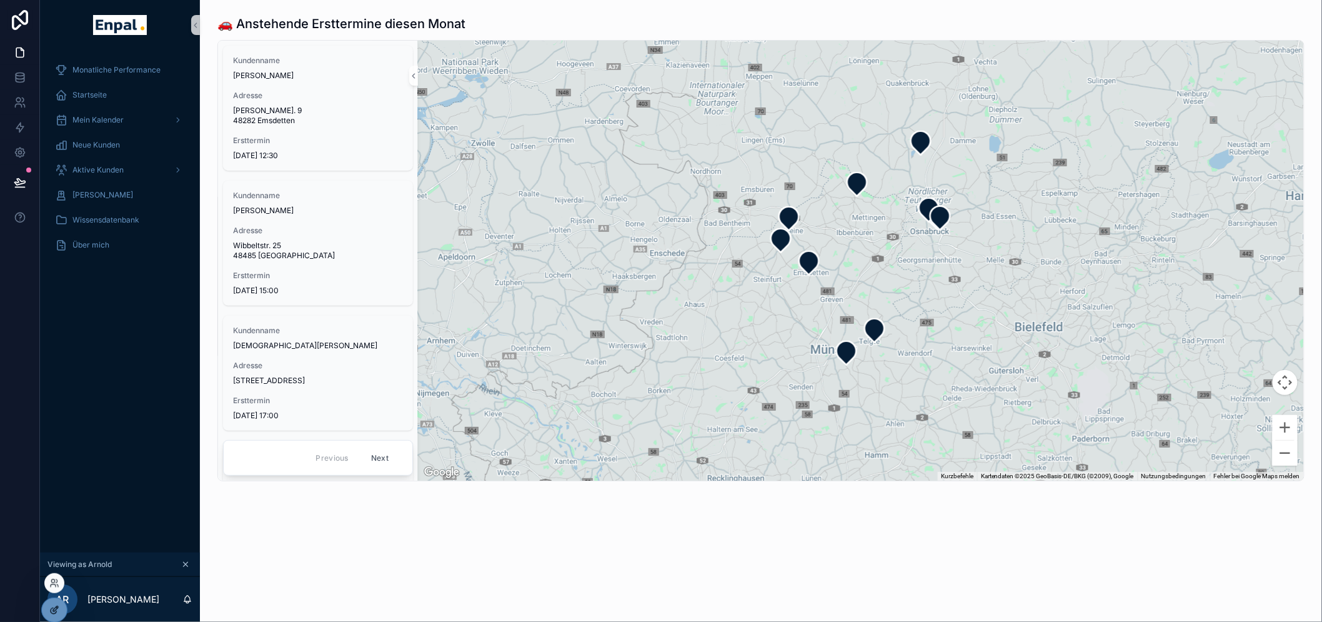
click at [57, 608] on icon at bounding box center [55, 608] width 5 height 5
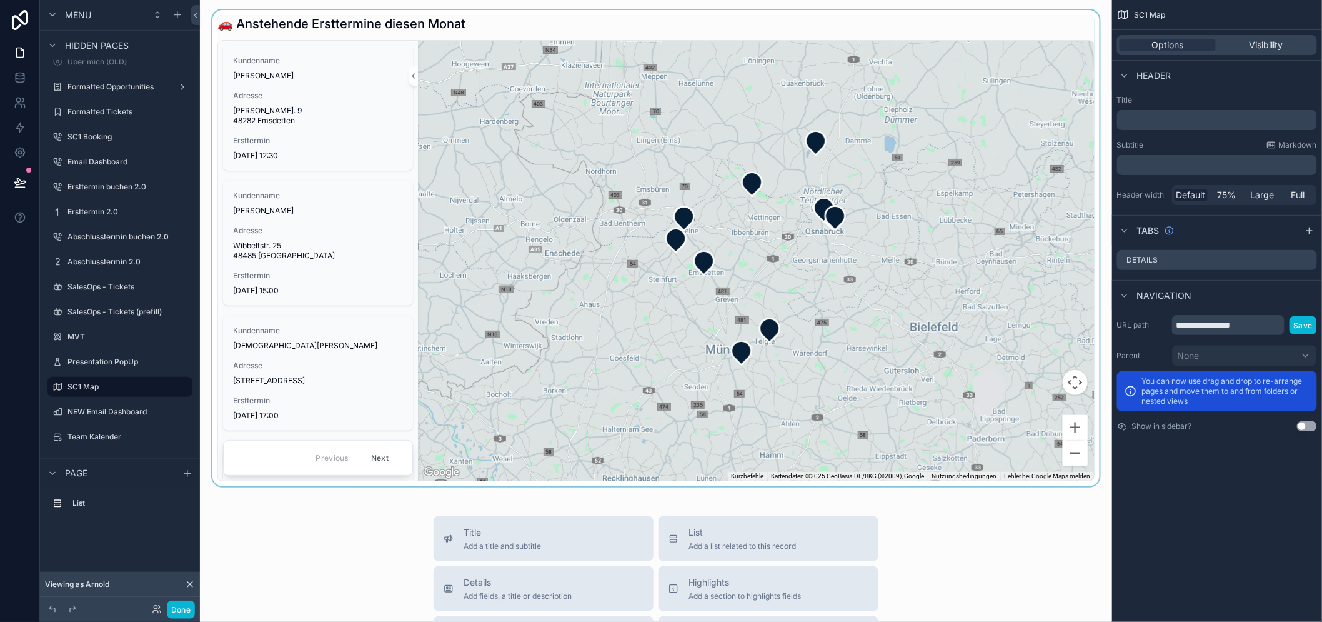
click at [472, 15] on div "scrollable content" at bounding box center [656, 248] width 892 height 476
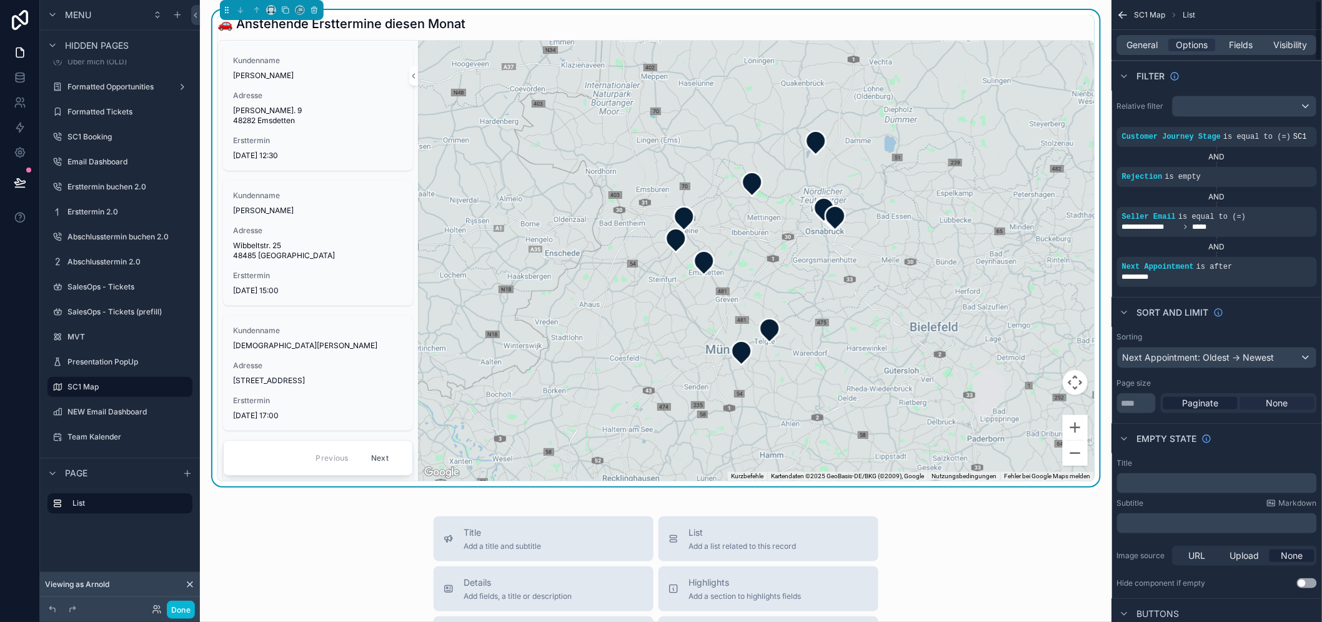
click at [1281, 397] on span "None" at bounding box center [1277, 403] width 22 height 12
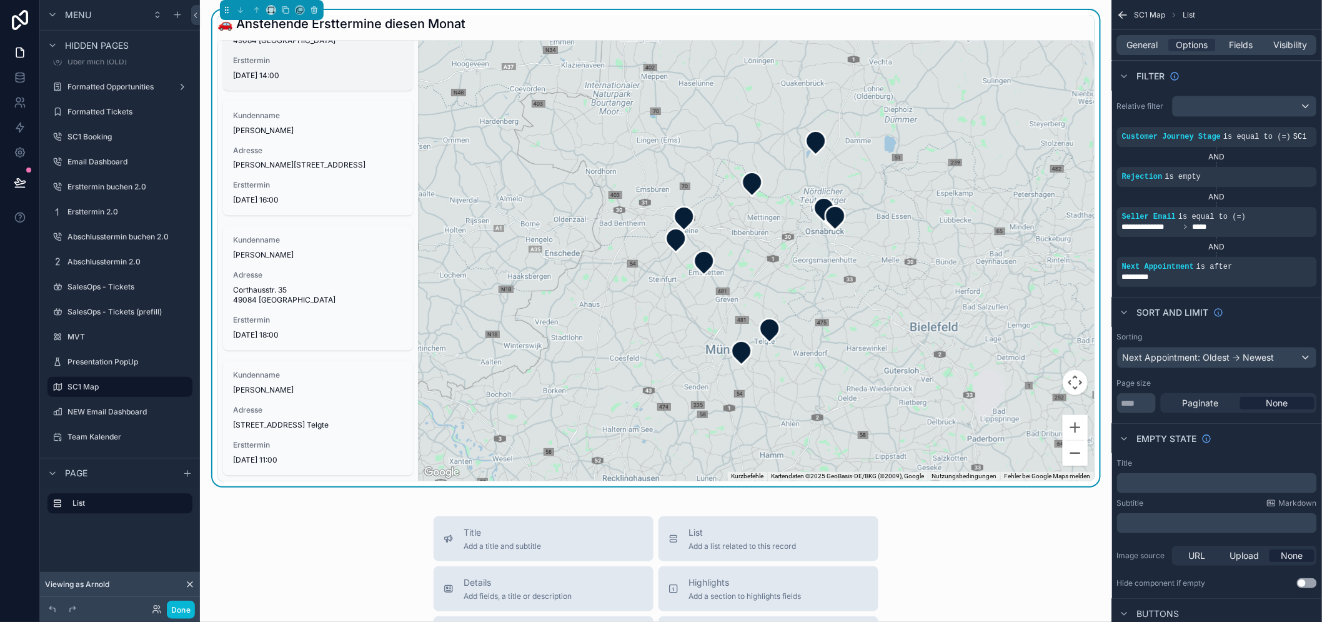
scroll to position [484, 0]
click at [190, 610] on button "Done" at bounding box center [181, 609] width 28 height 18
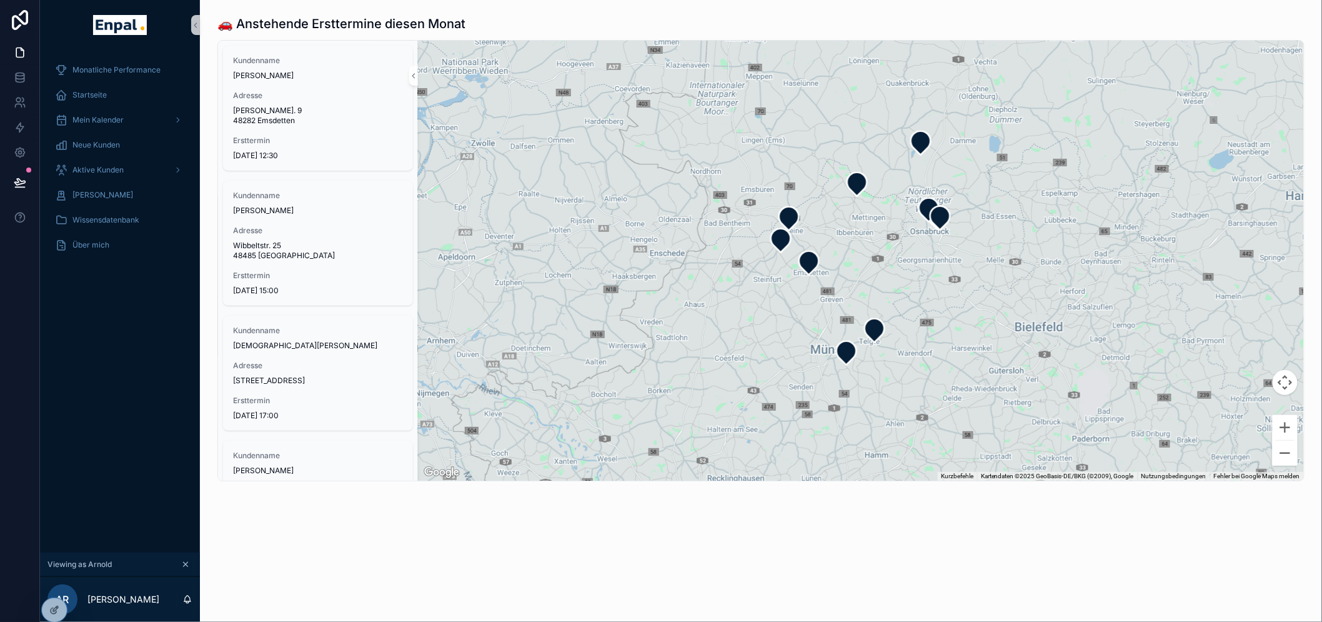
click at [300, 553] on div "🚗 Anstehende Ersttermine diesen Monat Kundenname Matthias Markfort Adresse Fran…" at bounding box center [761, 283] width 1122 height 566
click at [109, 401] on div "Monatliche Performance Startseite Mein Kalender Neue Kunden Aktive Kunden Verlo…" at bounding box center [120, 301] width 160 height 502
click at [53, 605] on icon at bounding box center [54, 610] width 10 height 10
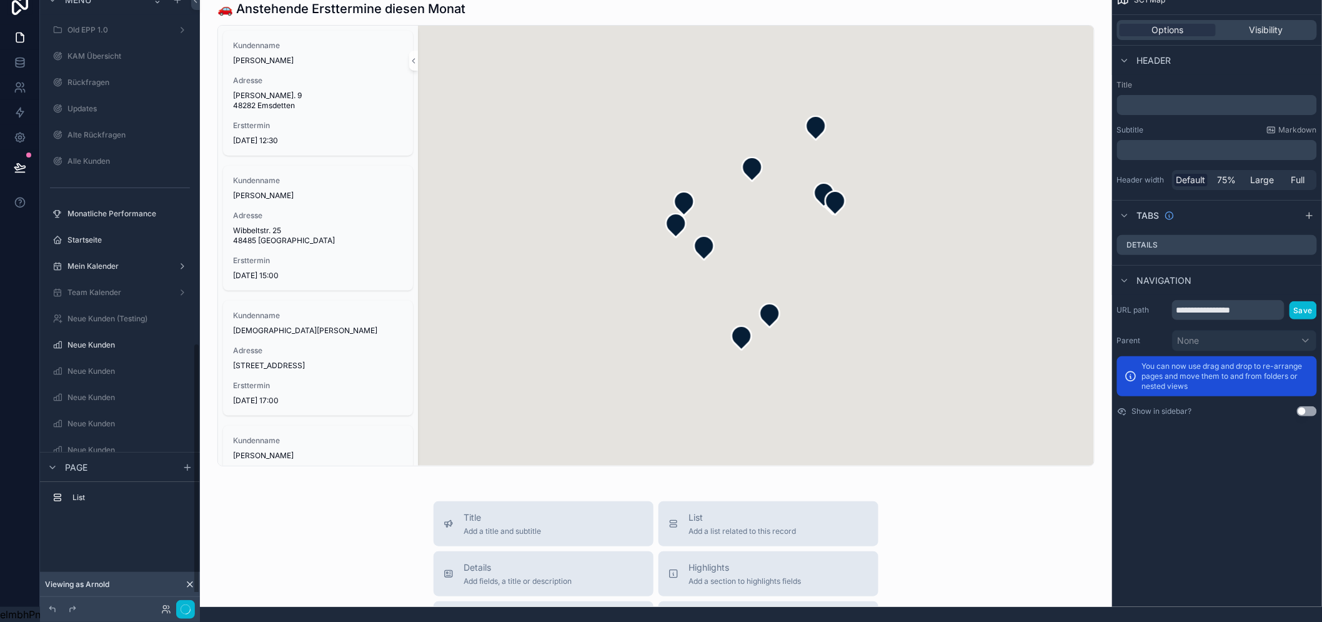
scroll to position [851, 0]
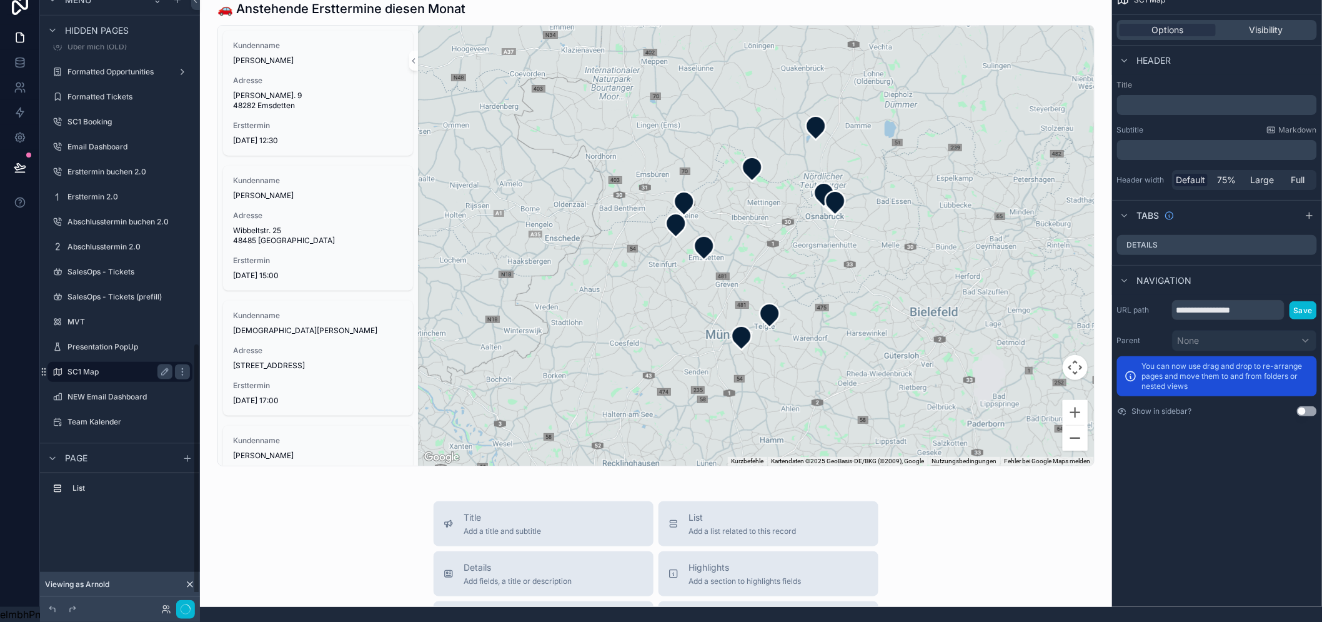
click at [180, 367] on icon "scrollable content" at bounding box center [182, 372] width 10 height 10
click at [220, 379] on div "Clone" at bounding box center [226, 385] width 38 height 12
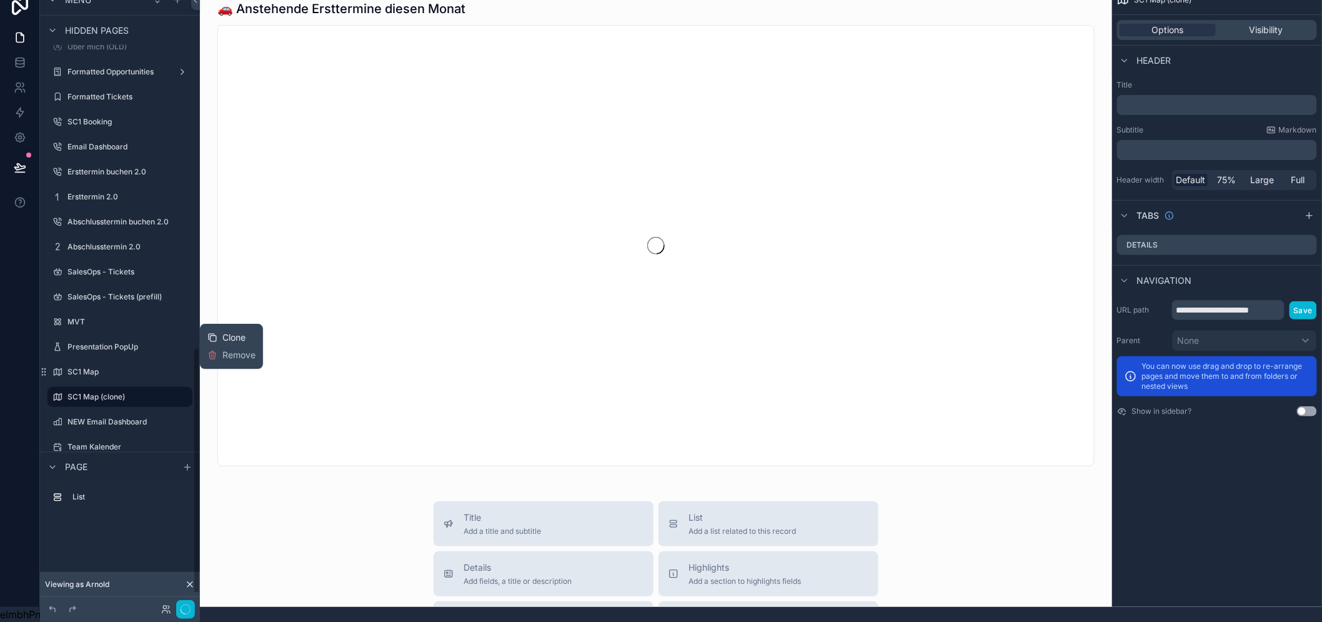
scroll to position [876, 0]
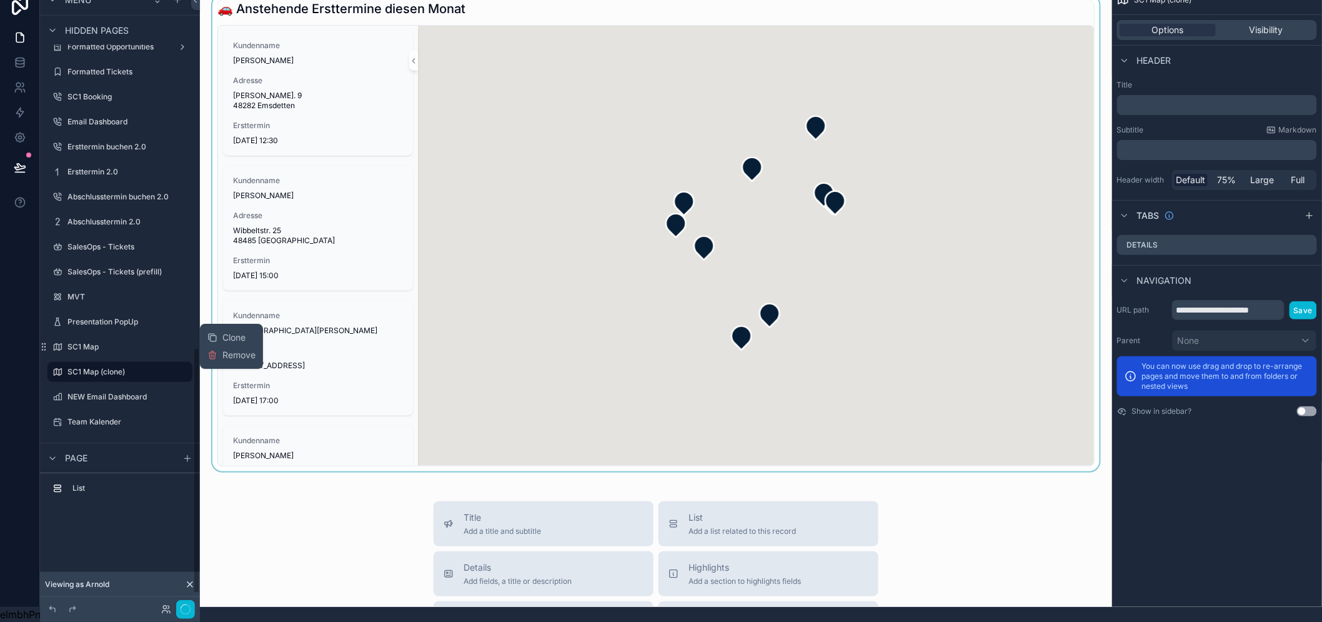
click at [116, 367] on label "SC1 Map (clone)" at bounding box center [125, 372] width 117 height 10
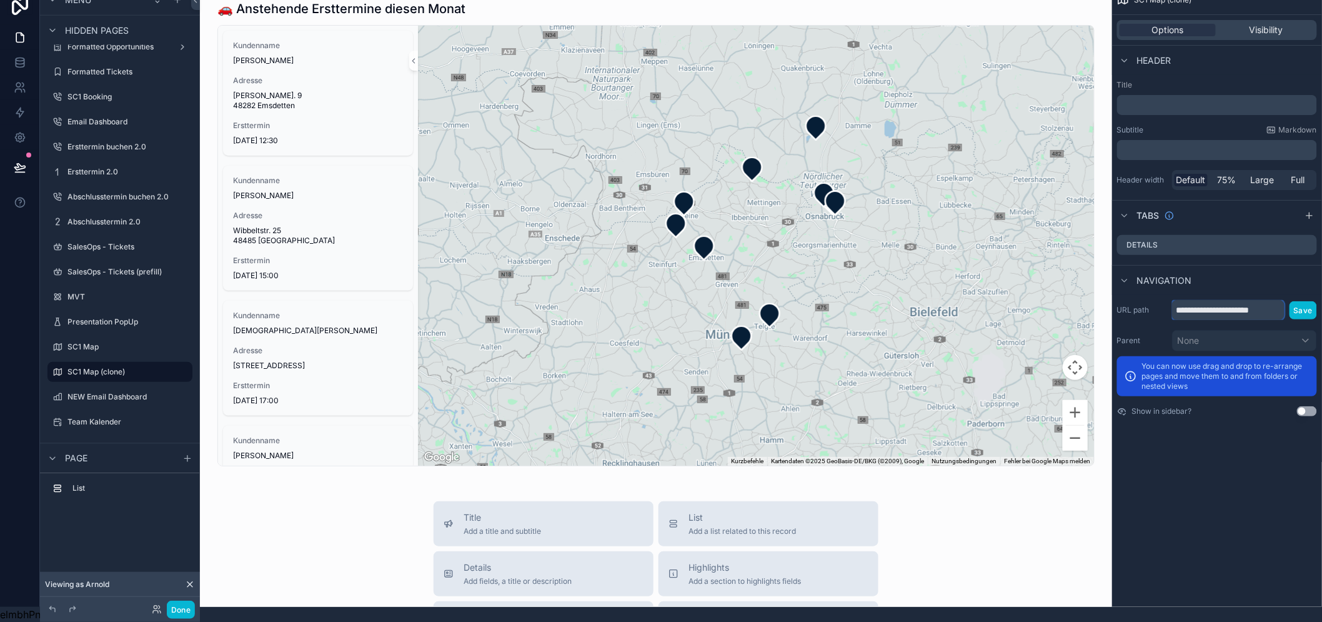
click at [1228, 300] on input "**********" at bounding box center [1228, 310] width 112 height 20
click at [1232, 301] on input "**********" at bounding box center [1228, 310] width 112 height 20
click at [1228, 466] on div "**********" at bounding box center [1217, 296] width 210 height 622
click at [1257, 309] on input "**********" at bounding box center [1228, 310] width 112 height 20
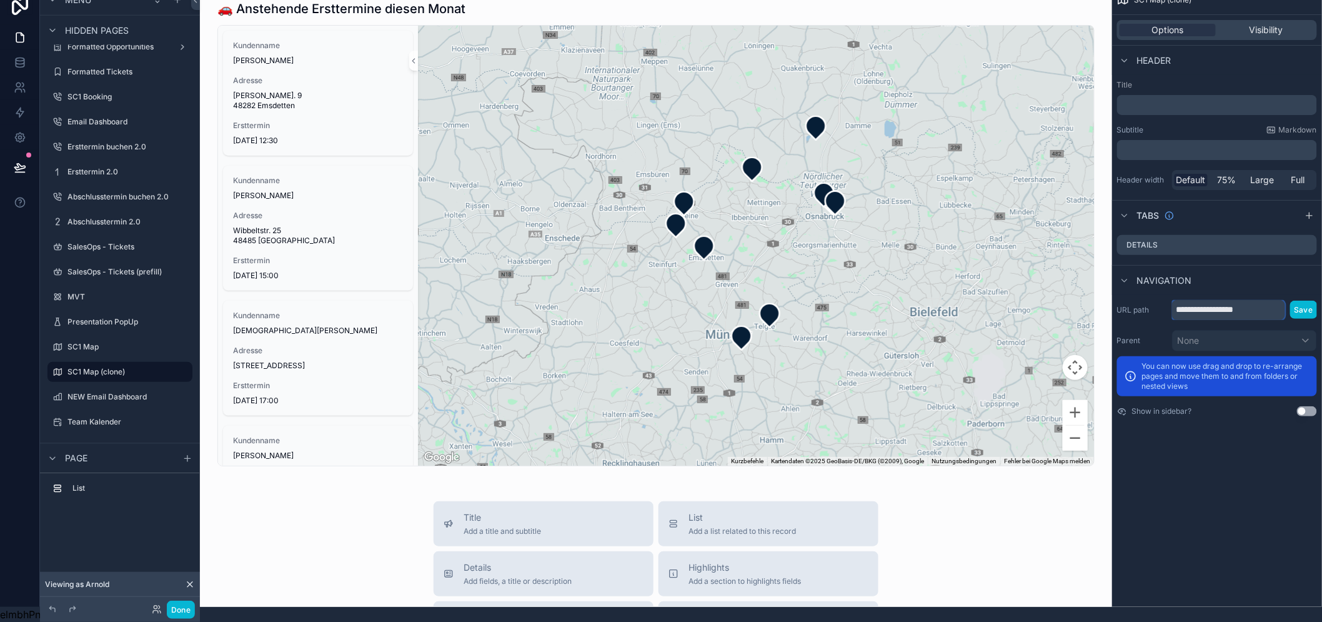
type input "**********"
click at [1316, 300] on button "Save" at bounding box center [1303, 309] width 27 height 18
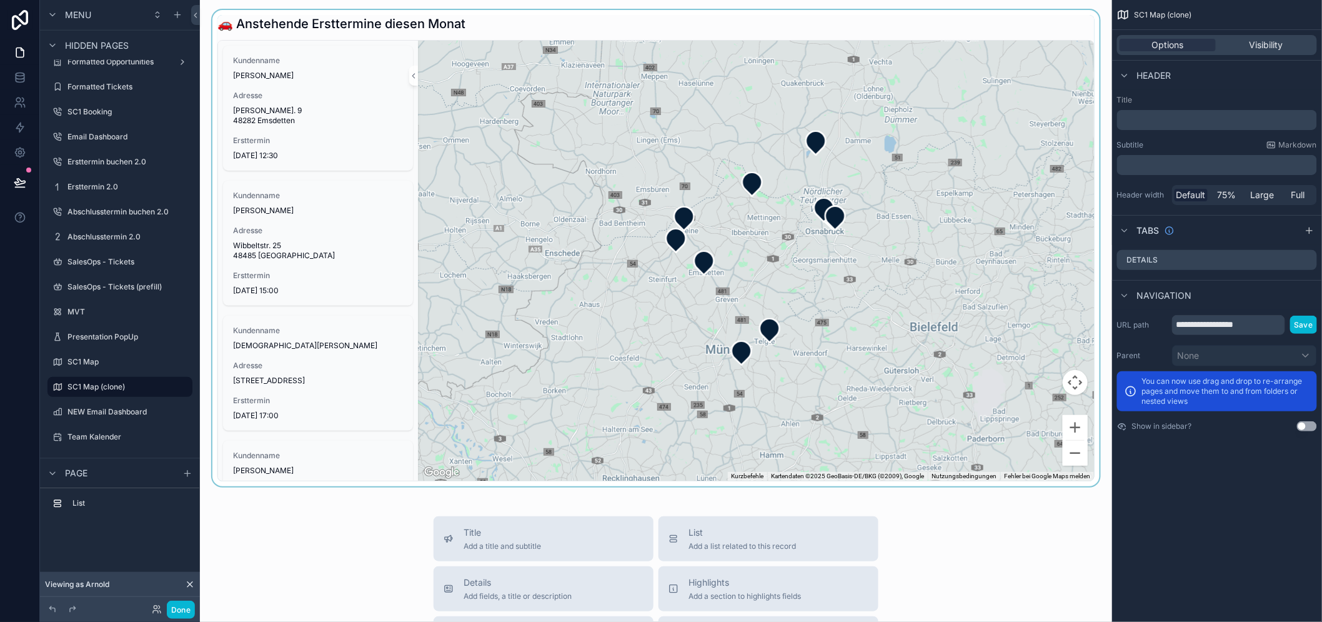
click at [595, 25] on div "scrollable content" at bounding box center [656, 248] width 892 height 476
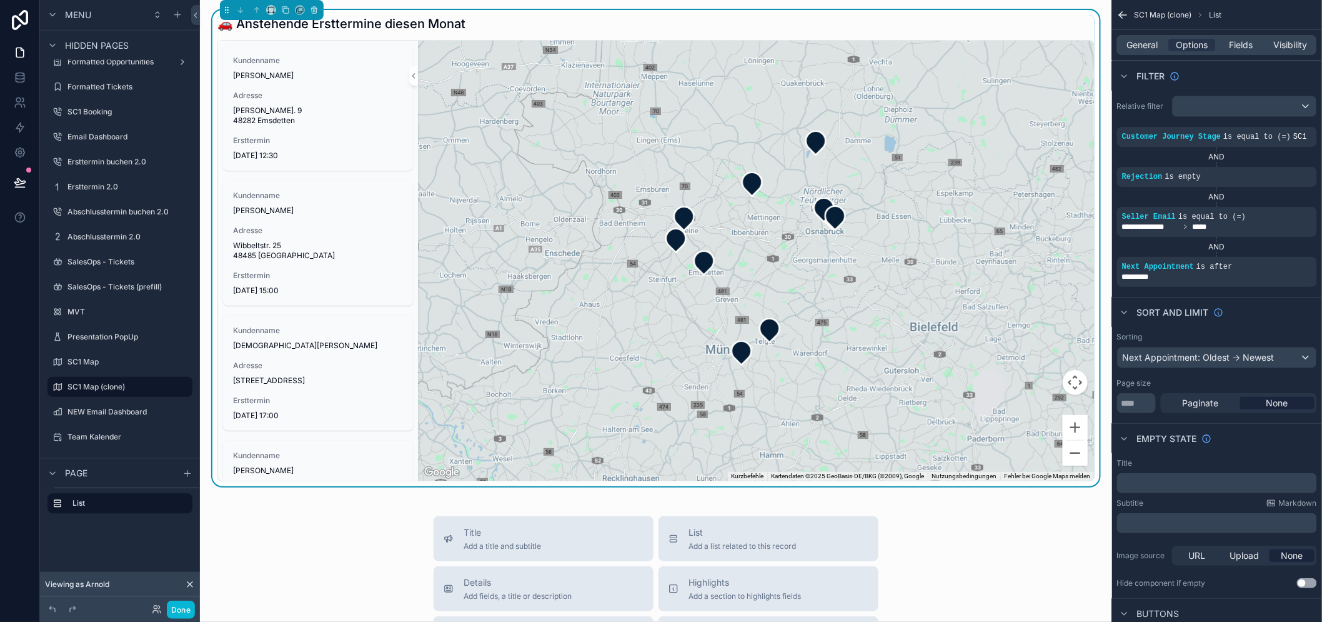
click at [341, 27] on h1 "🚗 Anstehende Ersttermine diesen Monat" at bounding box center [341, 23] width 248 height 17
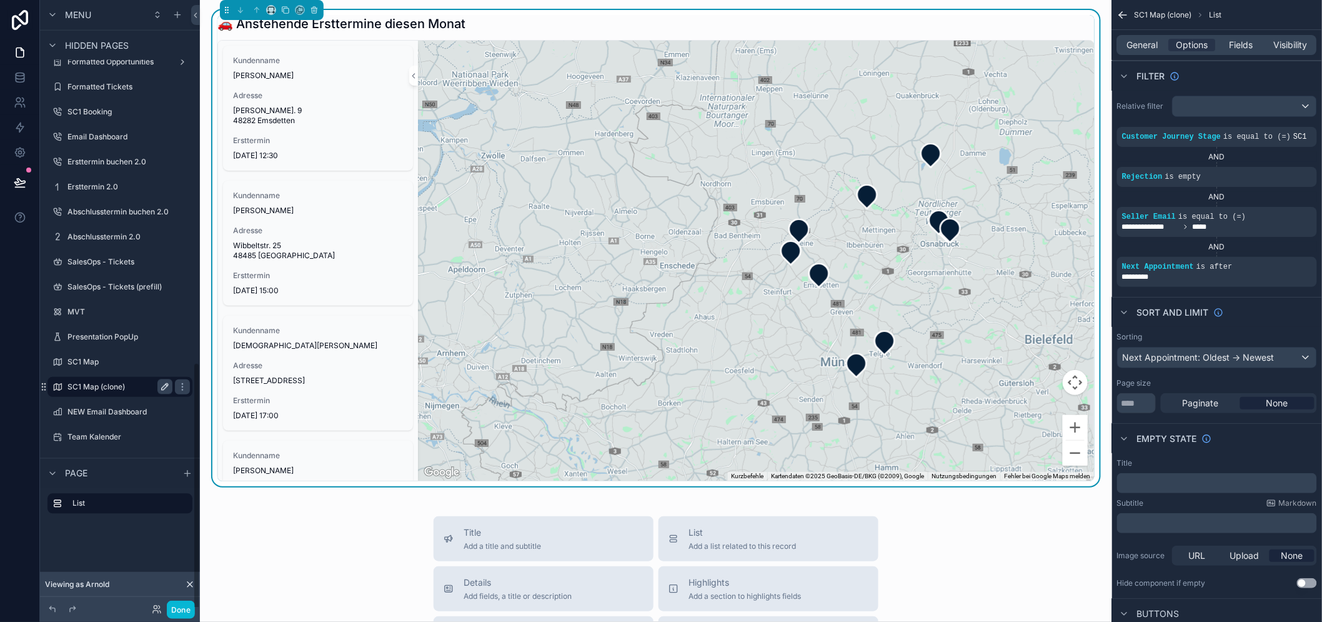
click at [167, 384] on icon "scrollable content" at bounding box center [165, 387] width 10 height 10
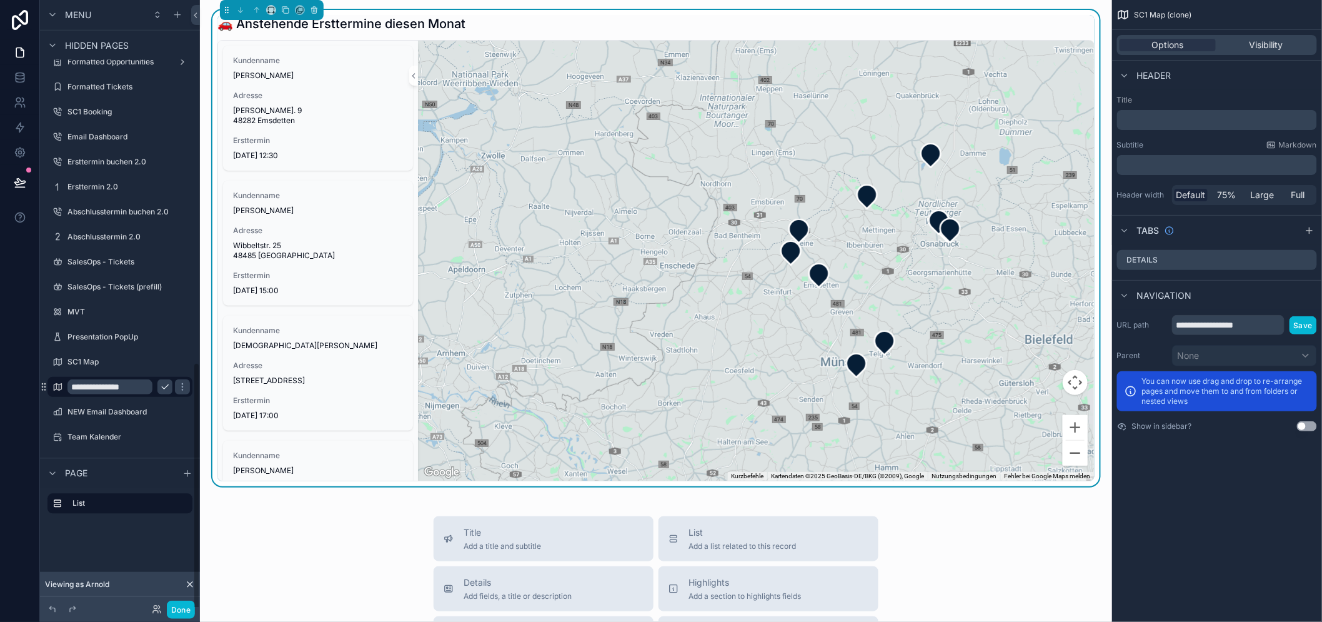
click at [86, 389] on input "**********" at bounding box center [109, 386] width 85 height 15
type input "*******"
click at [177, 388] on icon "scrollable content" at bounding box center [182, 387] width 10 height 10
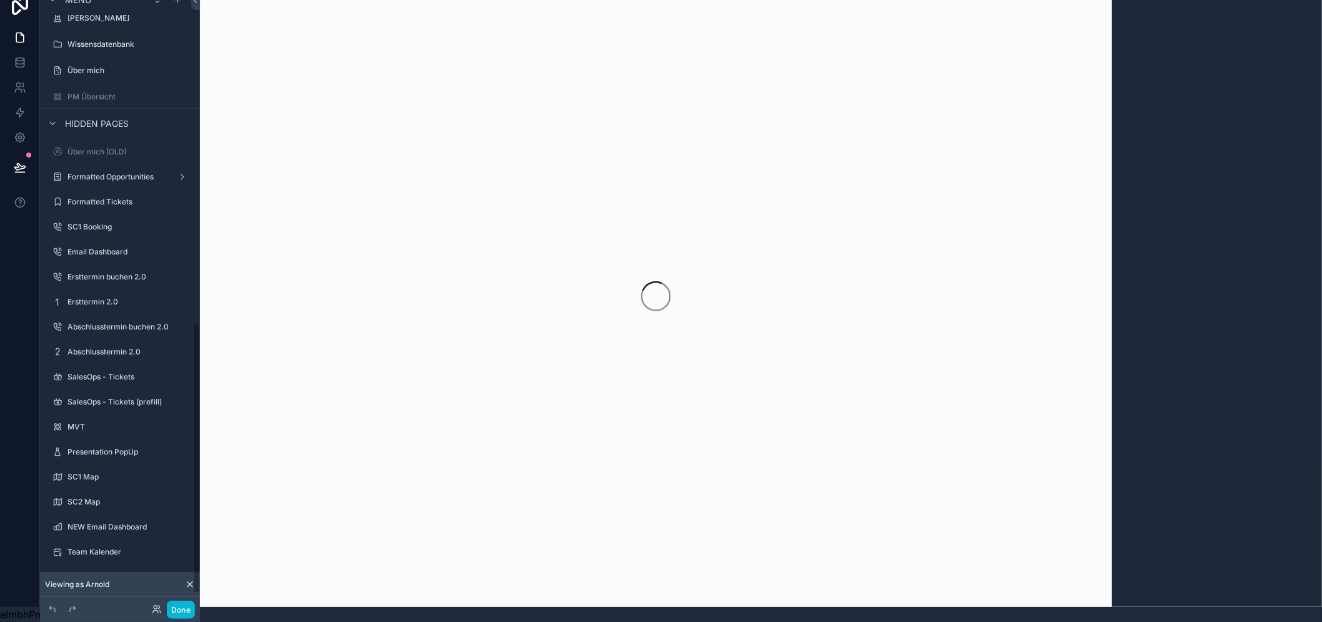
scroll to position [5, 0]
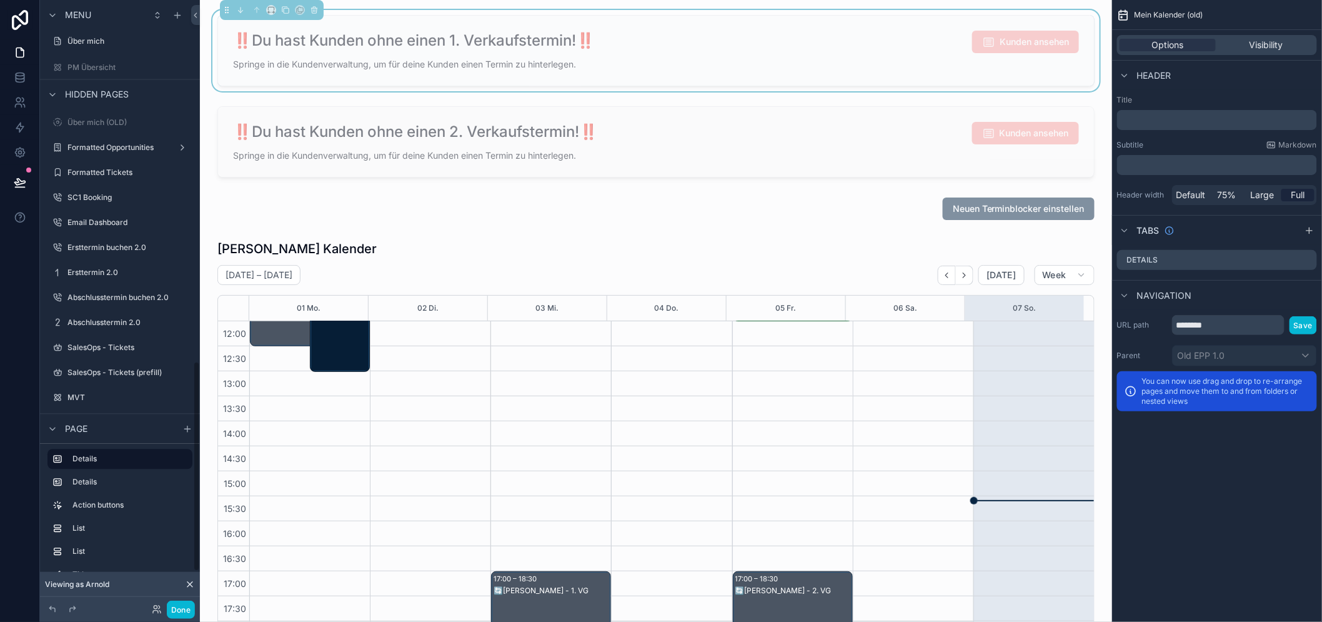
scroll to position [1192, 0]
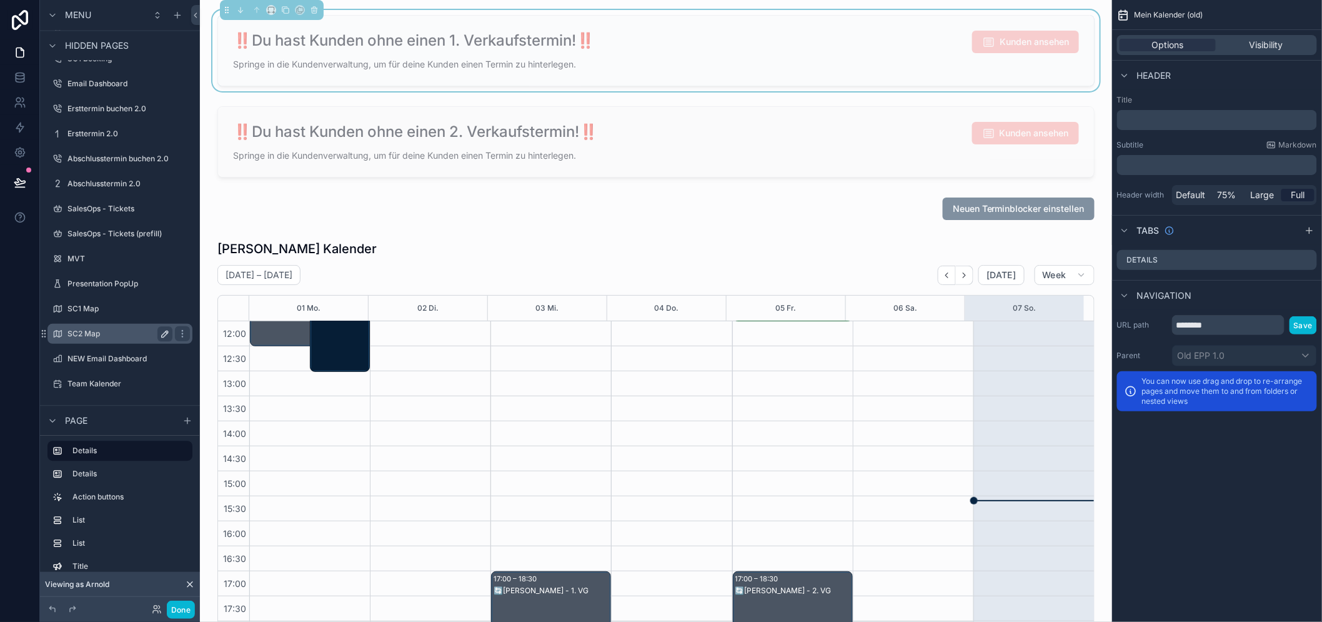
click at [102, 324] on div "SC2 Map" at bounding box center [120, 334] width 140 height 20
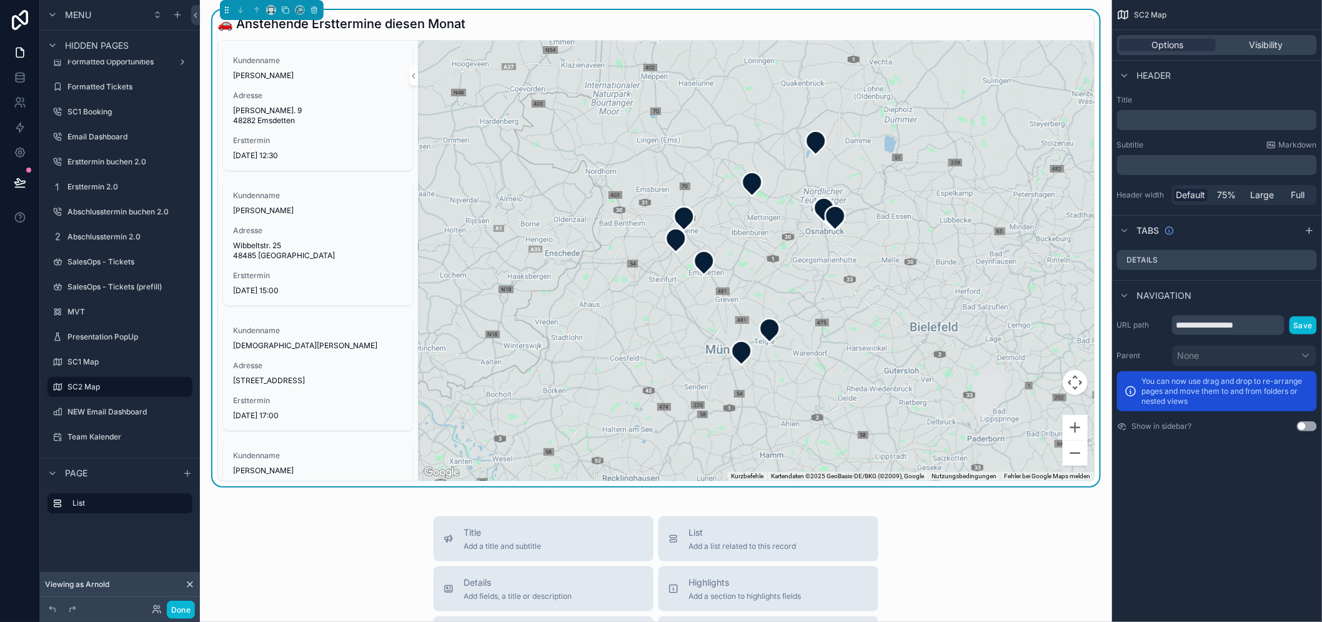
click at [540, 21] on div "🚗 Anstehende Ersttermine diesen Monat" at bounding box center [655, 23] width 877 height 17
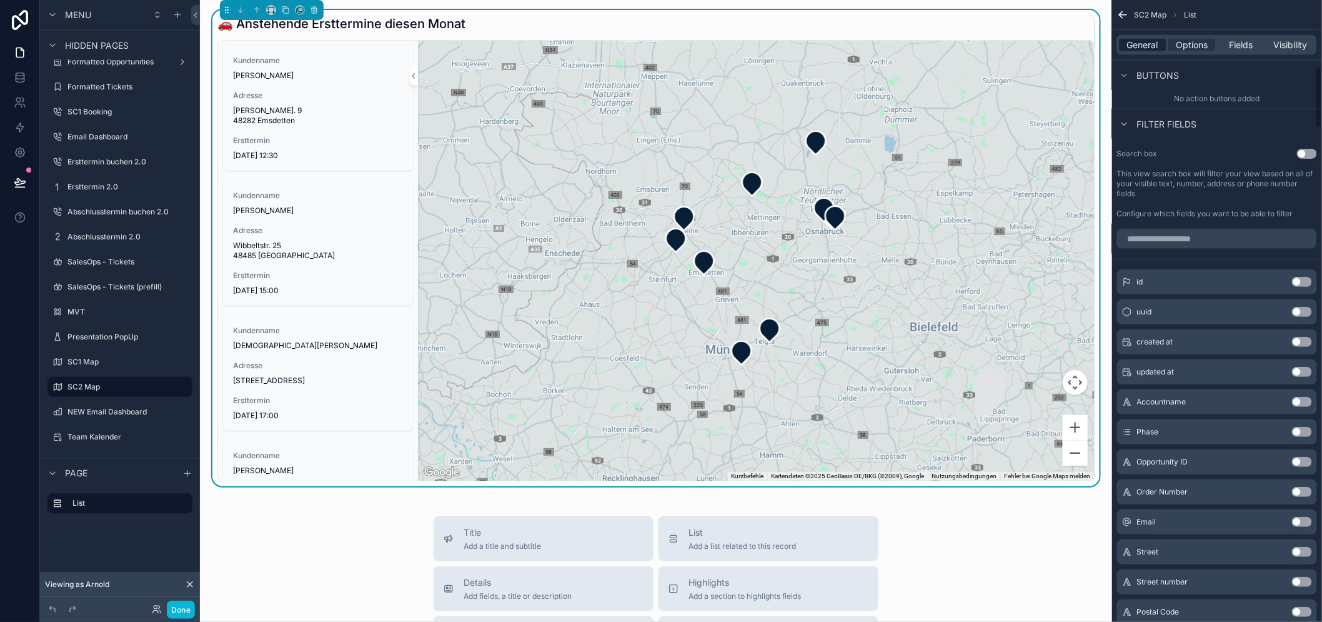
click at [1148, 42] on span "General" at bounding box center [1143, 45] width 31 height 12
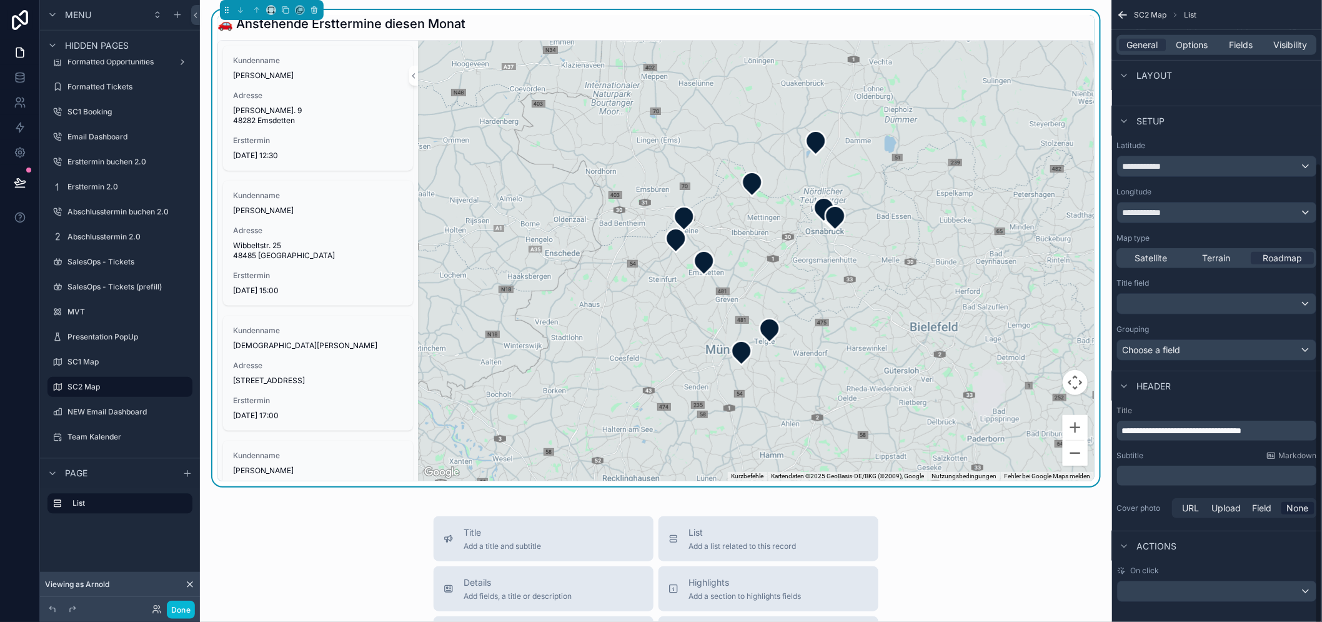
click at [1244, 424] on p "**********" at bounding box center [1218, 430] width 192 height 12
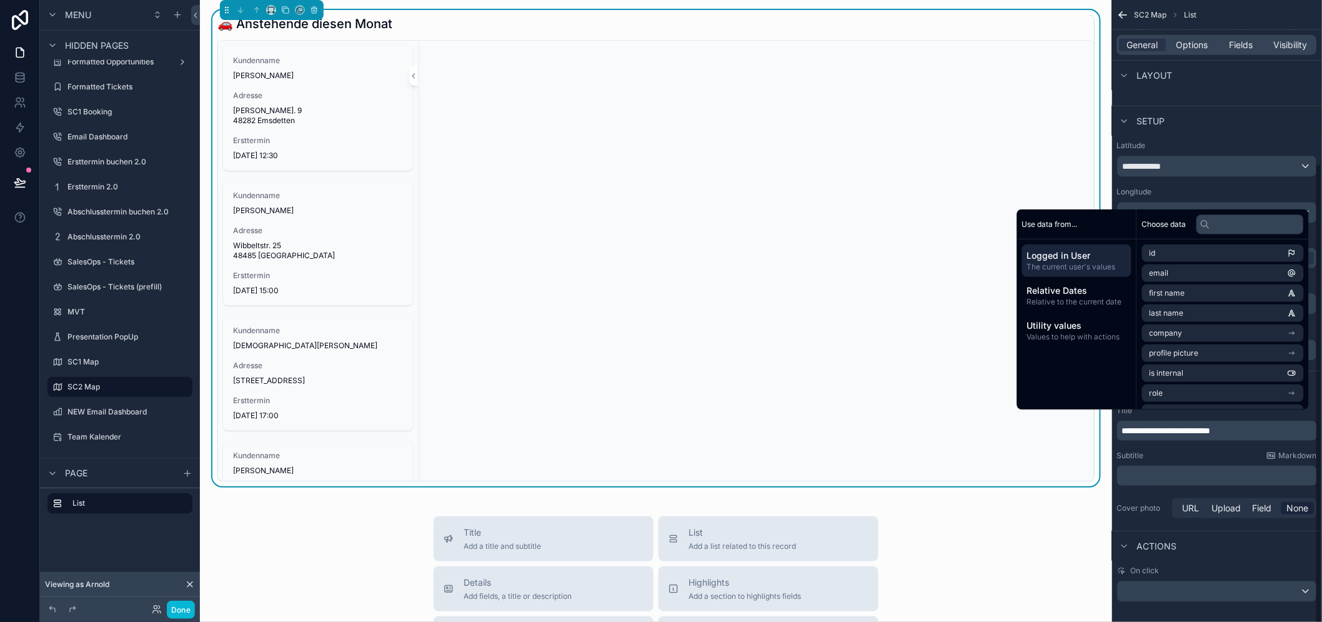
scroll to position [26, 0]
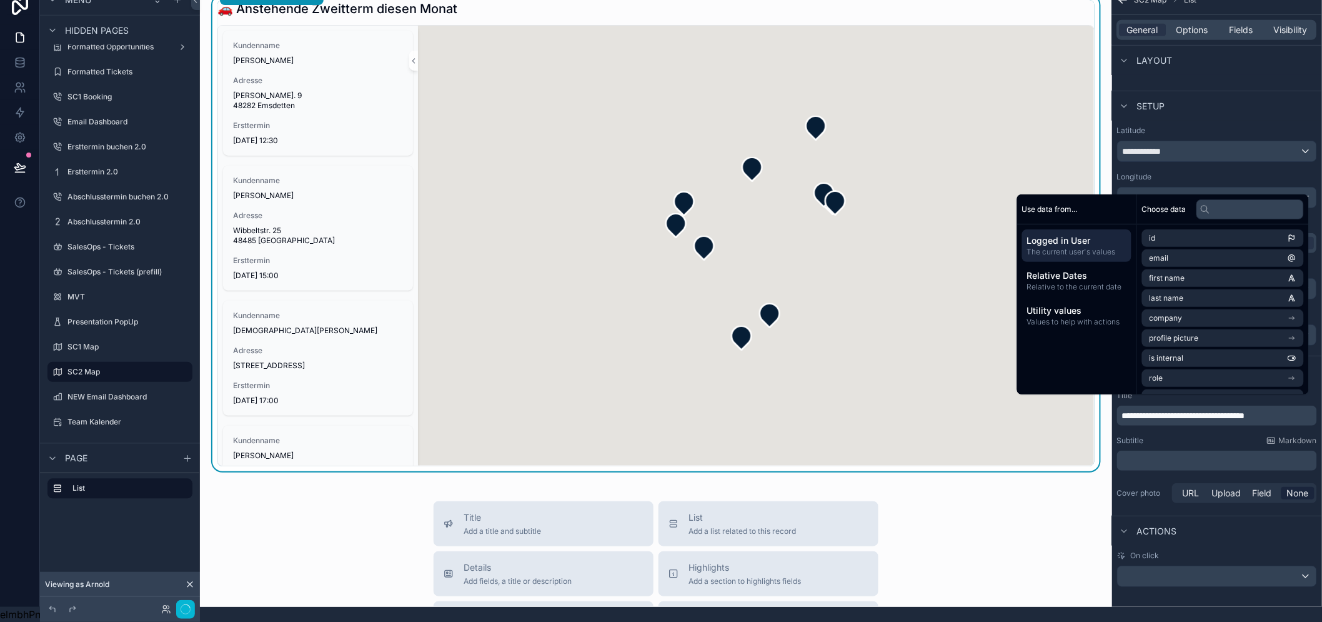
click at [1232, 590] on div "**********" at bounding box center [1217, 191] width 210 height 850
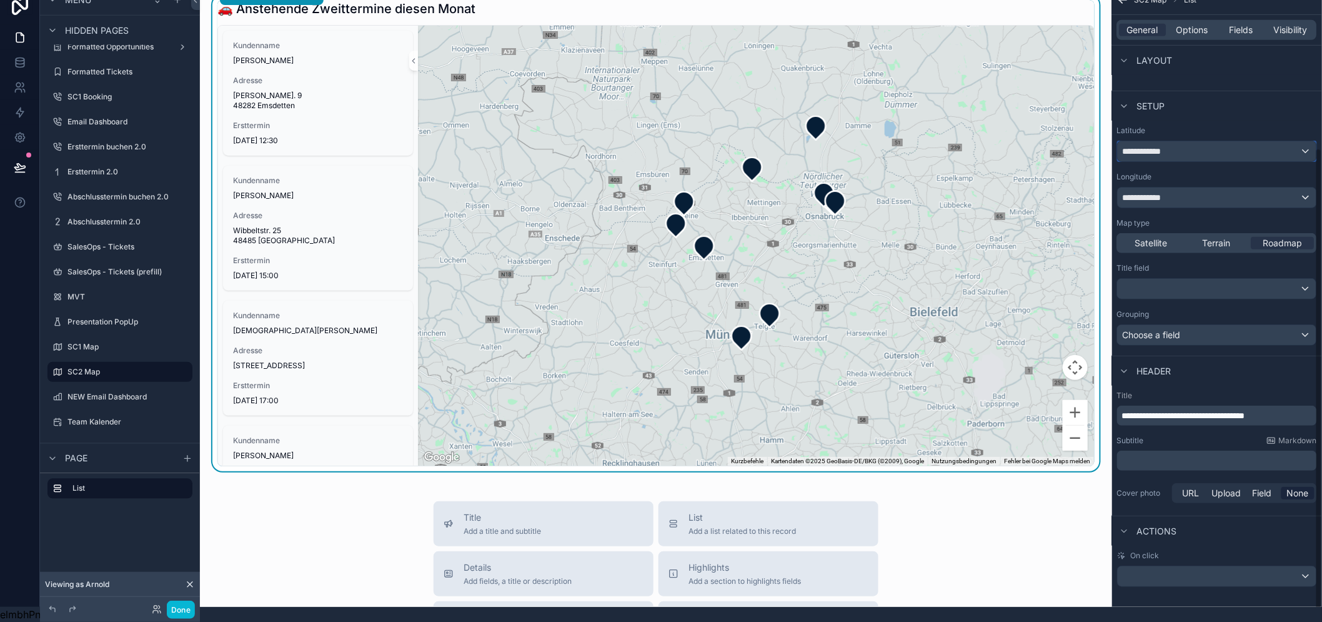
click at [1201, 146] on div "**********" at bounding box center [1217, 151] width 199 height 20
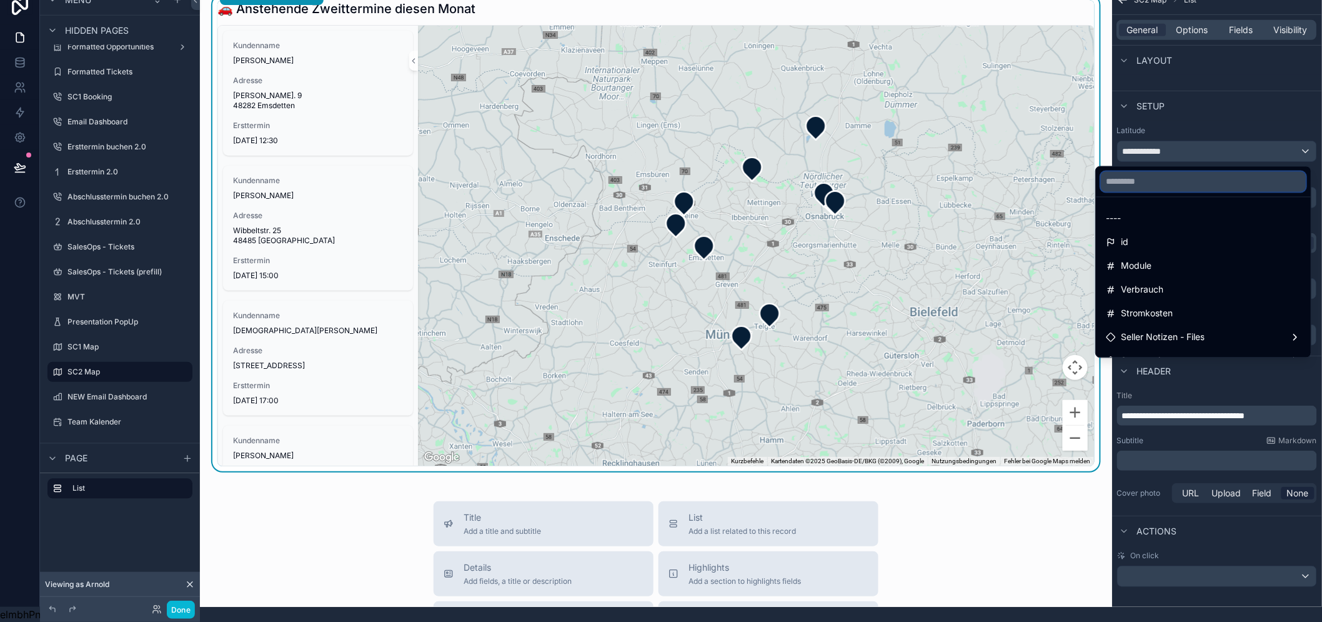
click at [1184, 172] on input "text" at bounding box center [1203, 182] width 205 height 20
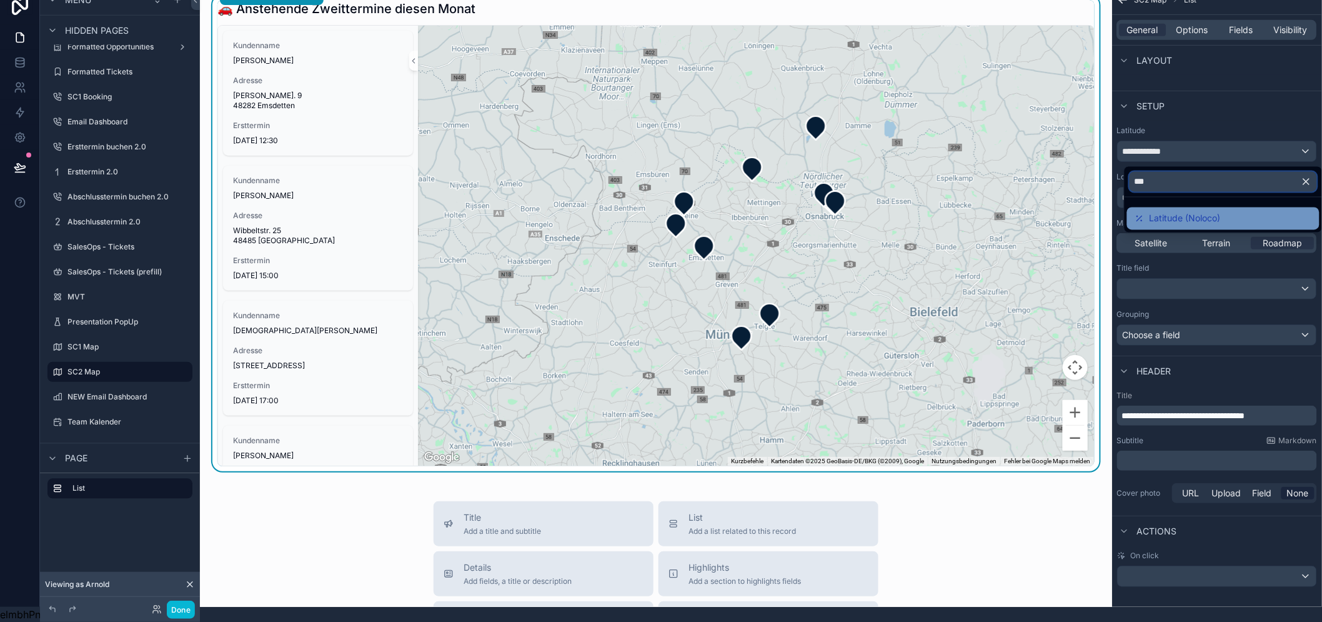
type input "***"
click at [1187, 211] on span "Latitude (Noloco)" at bounding box center [1184, 218] width 71 height 15
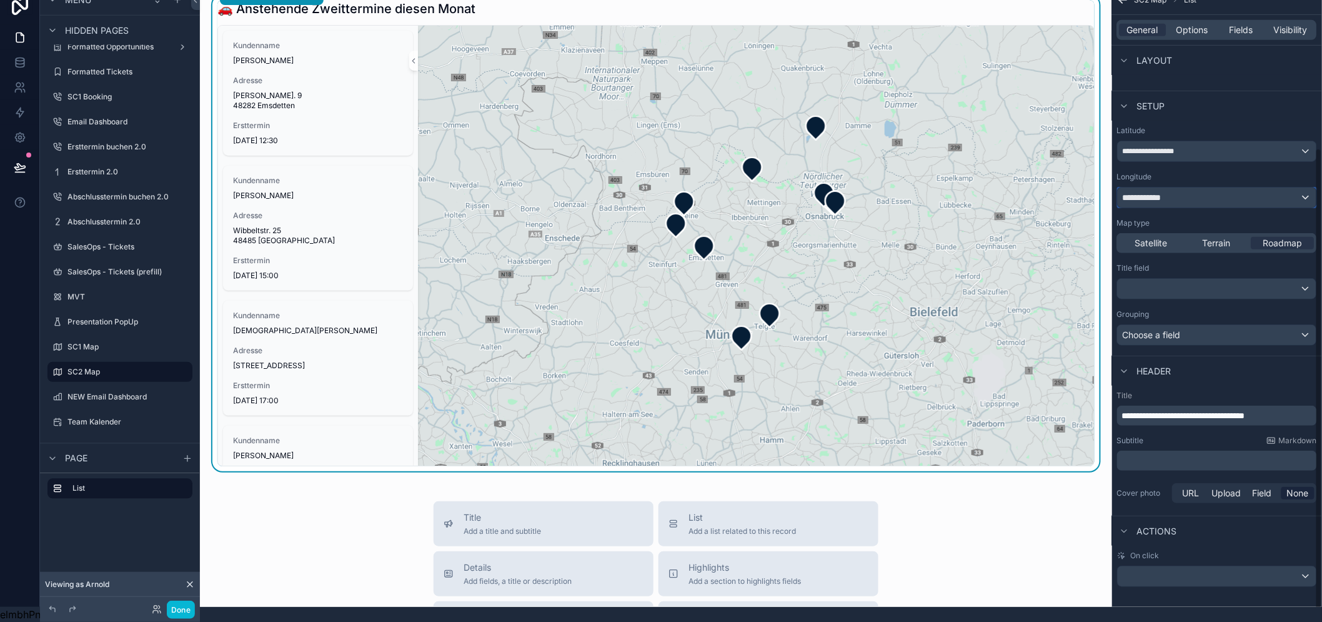
click at [1212, 188] on div "**********" at bounding box center [1217, 197] width 199 height 20
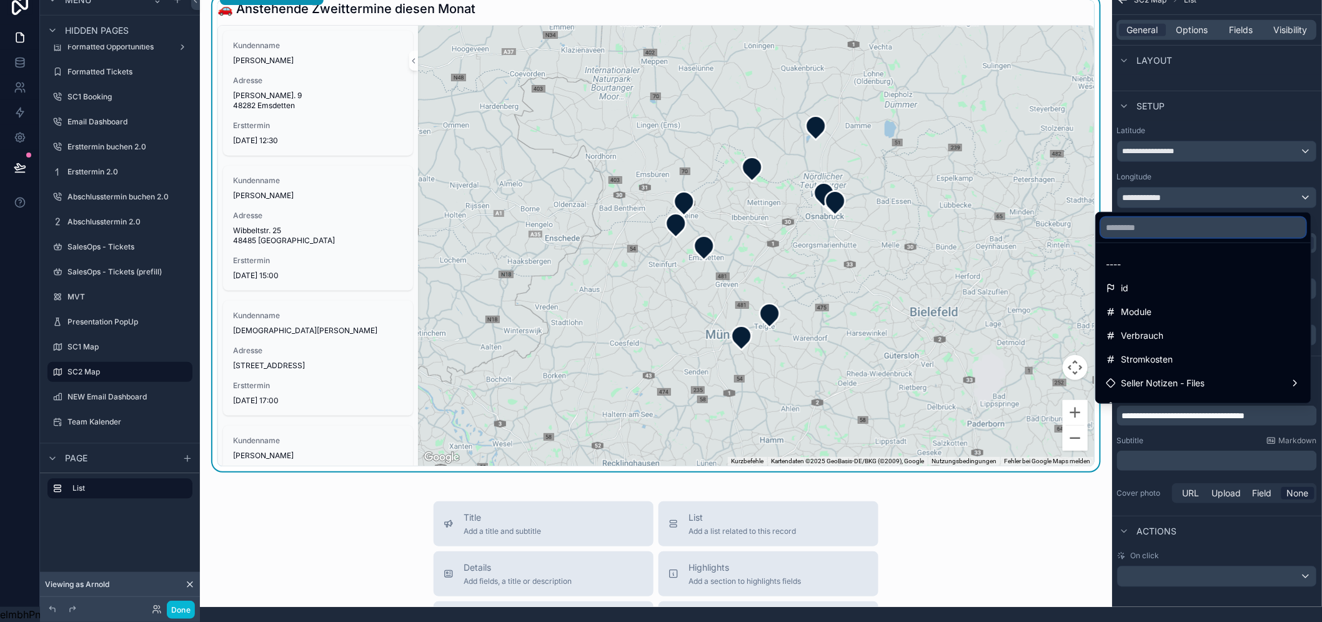
click at [1177, 217] on input "text" at bounding box center [1203, 227] width 205 height 20
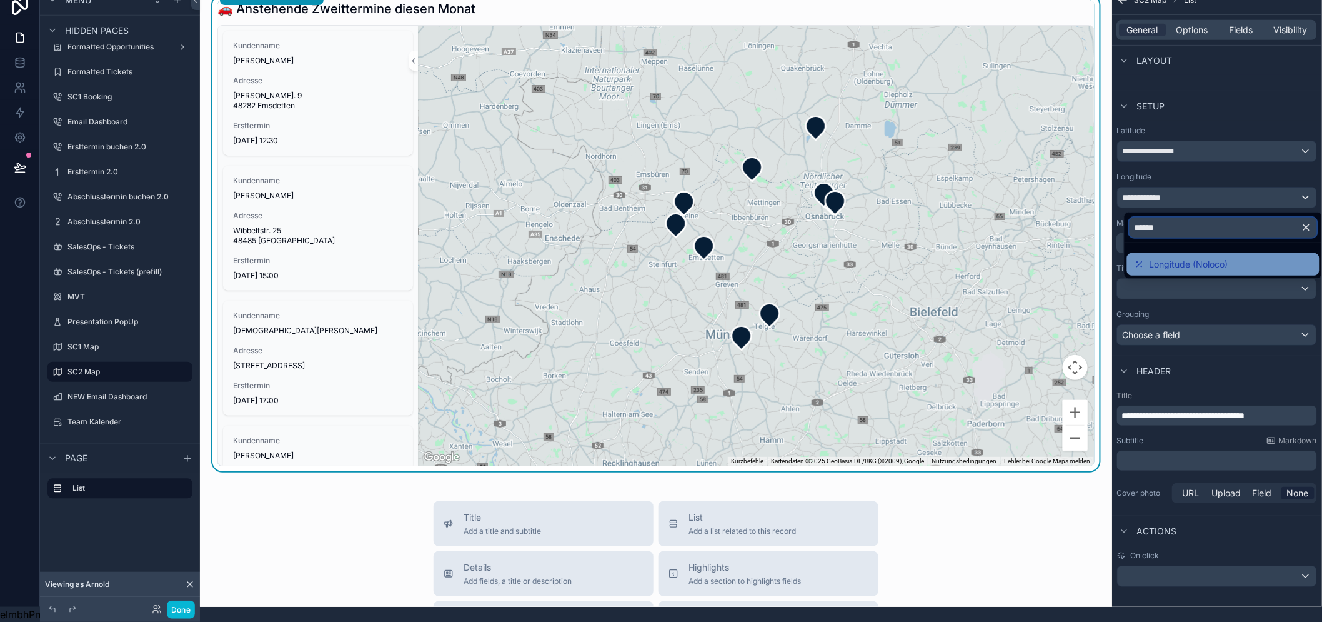
type input "******"
click at [1196, 257] on span "Longitude (Noloco)" at bounding box center [1188, 264] width 79 height 15
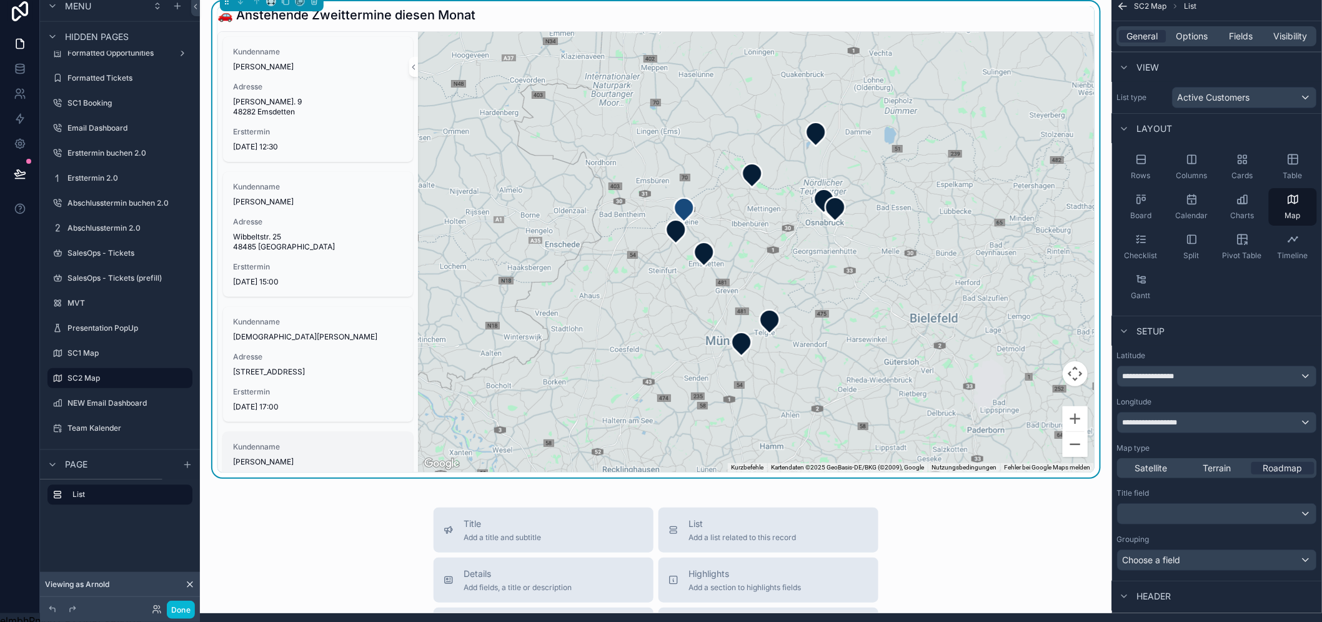
scroll to position [0, 0]
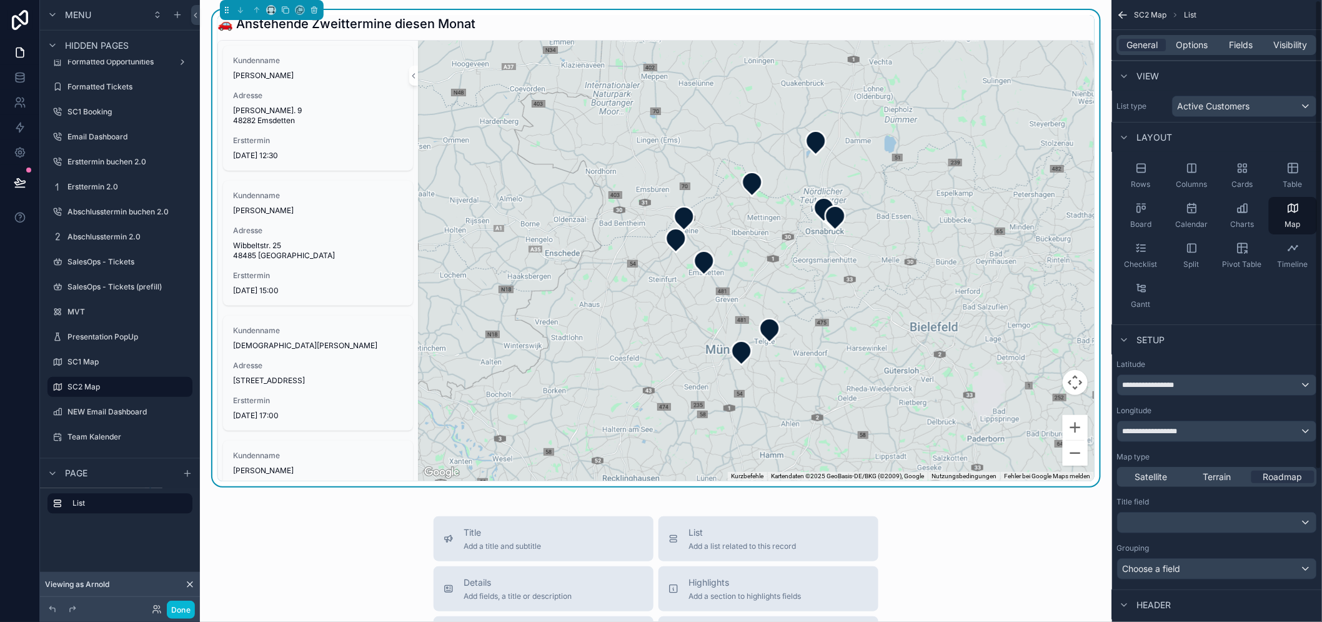
click at [1210, 52] on div "General Options Fields Visibility" at bounding box center [1217, 45] width 200 height 20
click at [1208, 47] on span "Options" at bounding box center [1192, 45] width 32 height 12
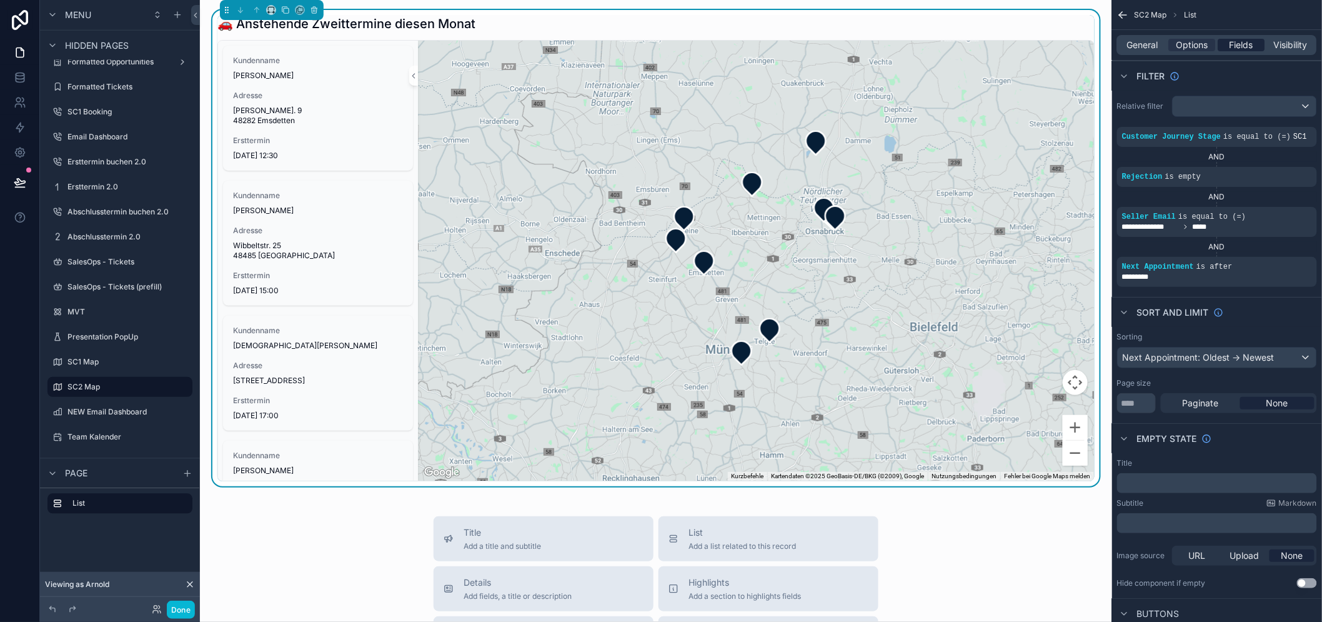
click at [1242, 48] on span "Fields" at bounding box center [1242, 45] width 24 height 12
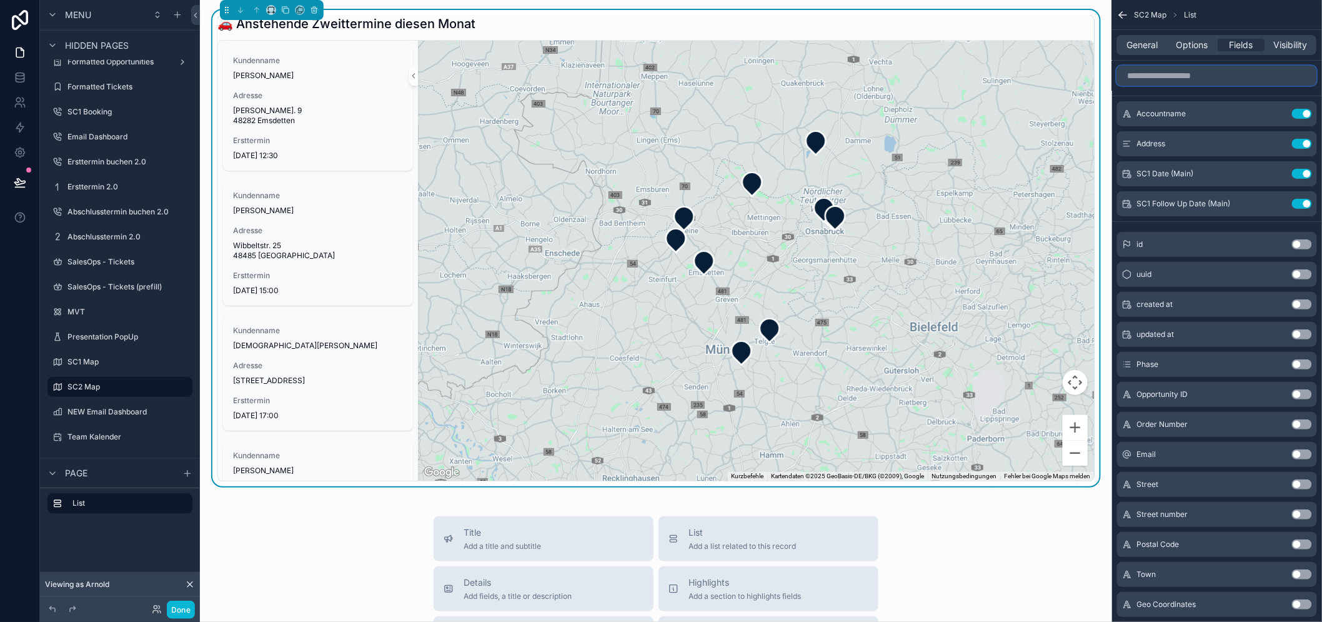
click at [1209, 77] on input "scrollable content" at bounding box center [1217, 76] width 200 height 20
click at [1198, 44] on span "Options" at bounding box center [1192, 45] width 32 height 12
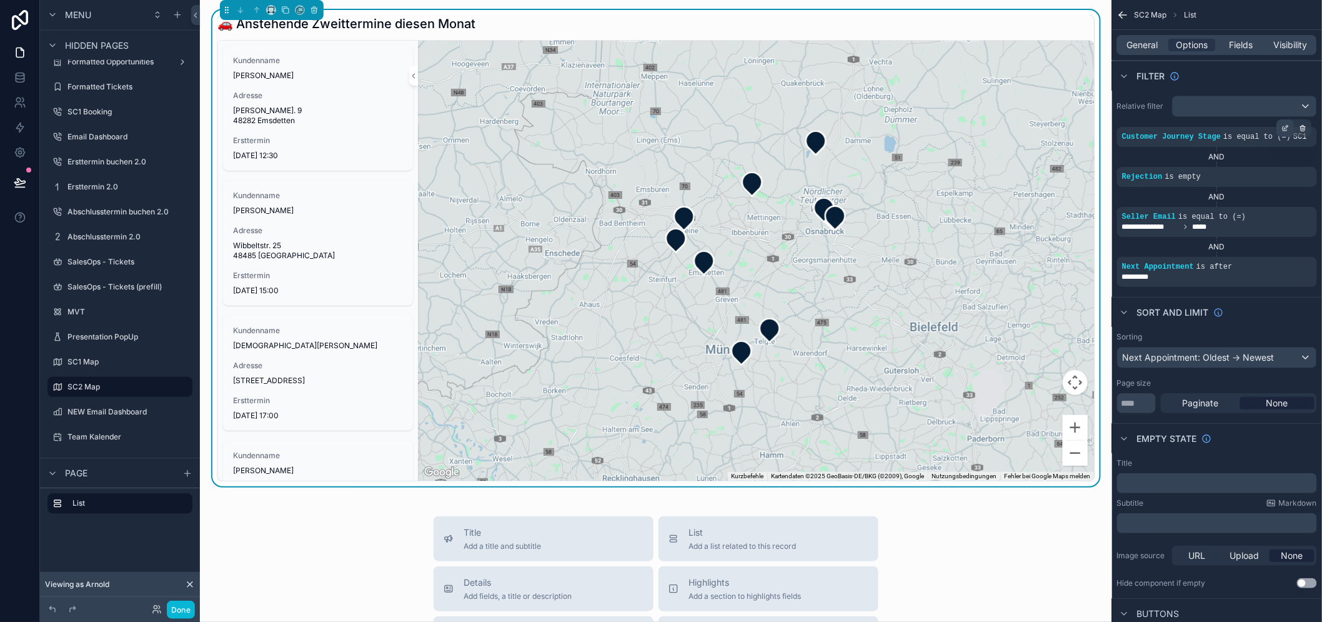
click at [1292, 129] on div "scrollable content" at bounding box center [1285, 127] width 17 height 17
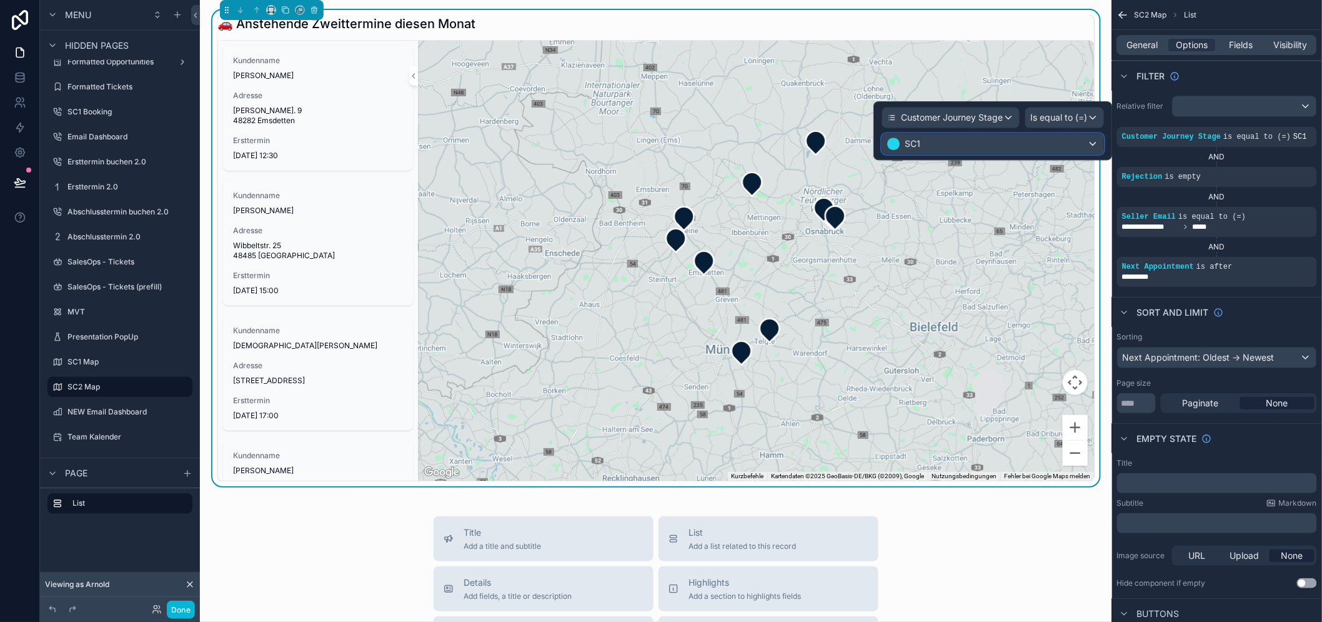
click at [998, 138] on div "SC1" at bounding box center [992, 144] width 221 height 20
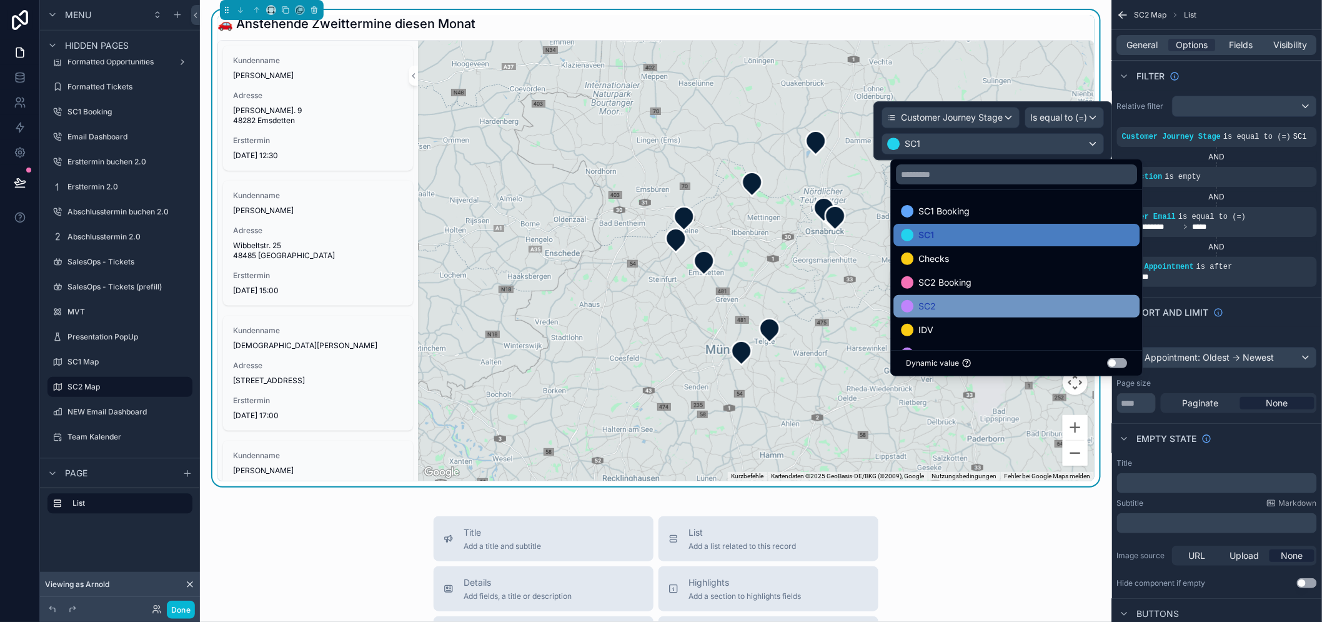
click at [995, 300] on div "SC2" at bounding box center [1016, 306] width 231 height 15
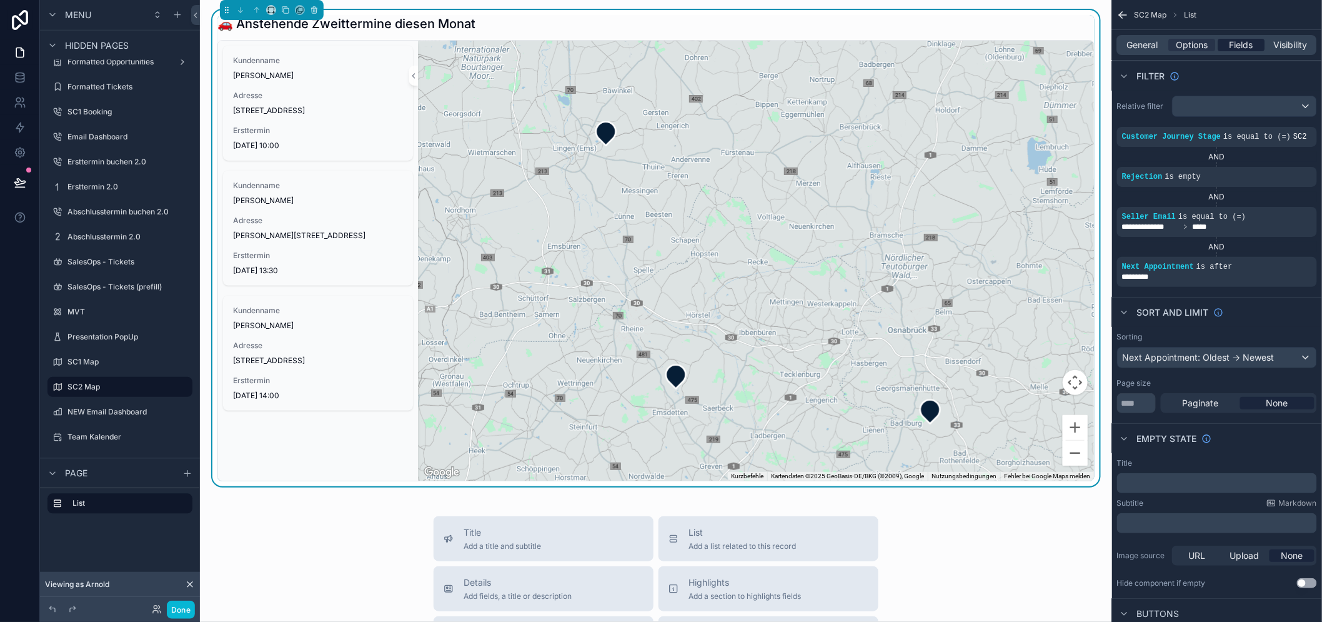
click at [1251, 45] on span "Fields" at bounding box center [1242, 45] width 24 height 12
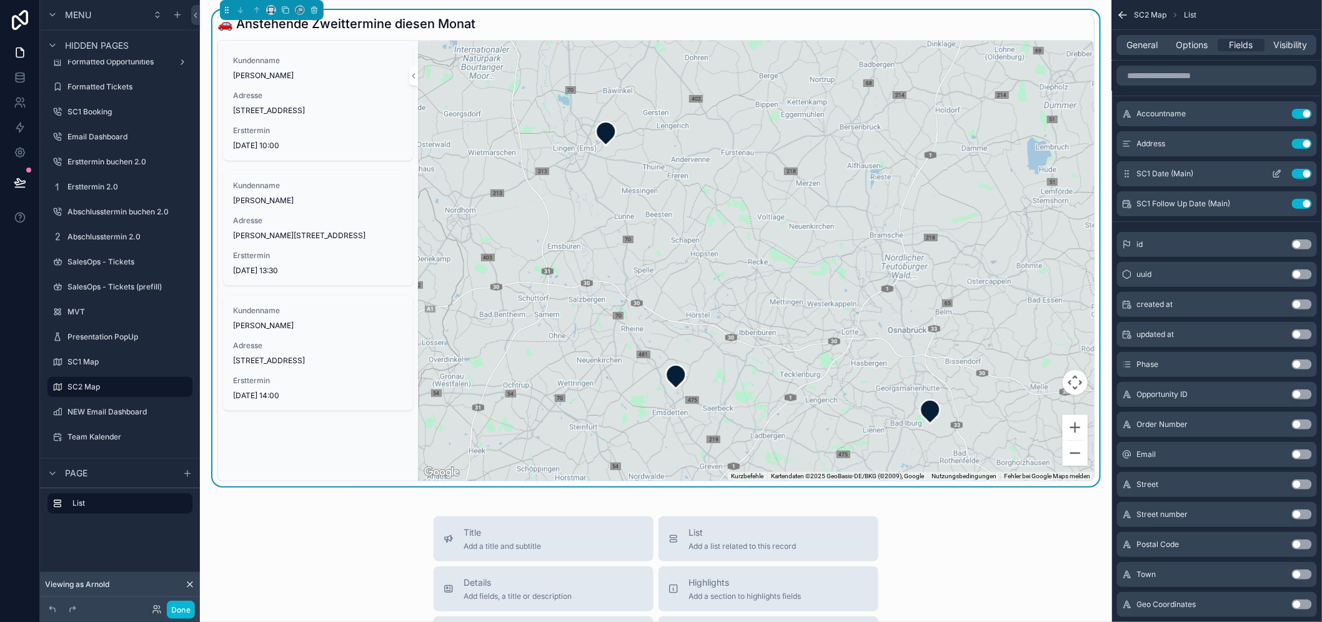
click at [1312, 174] on button "Use setting" at bounding box center [1302, 174] width 20 height 10
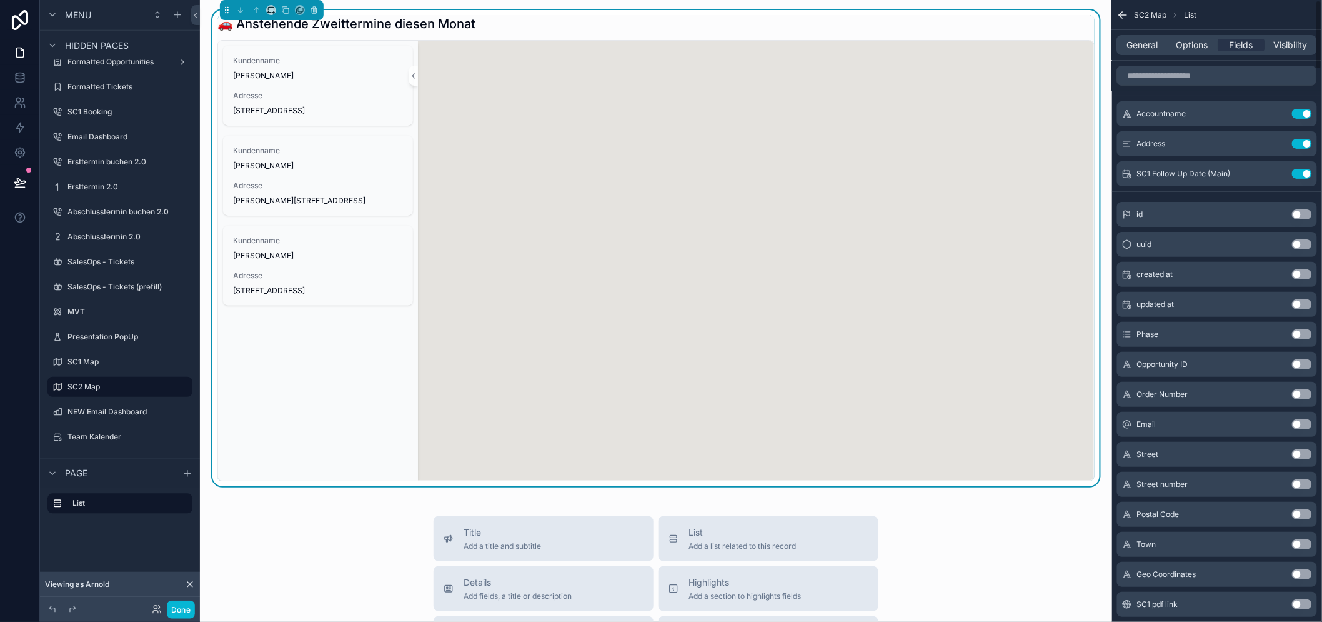
scroll to position [26, 0]
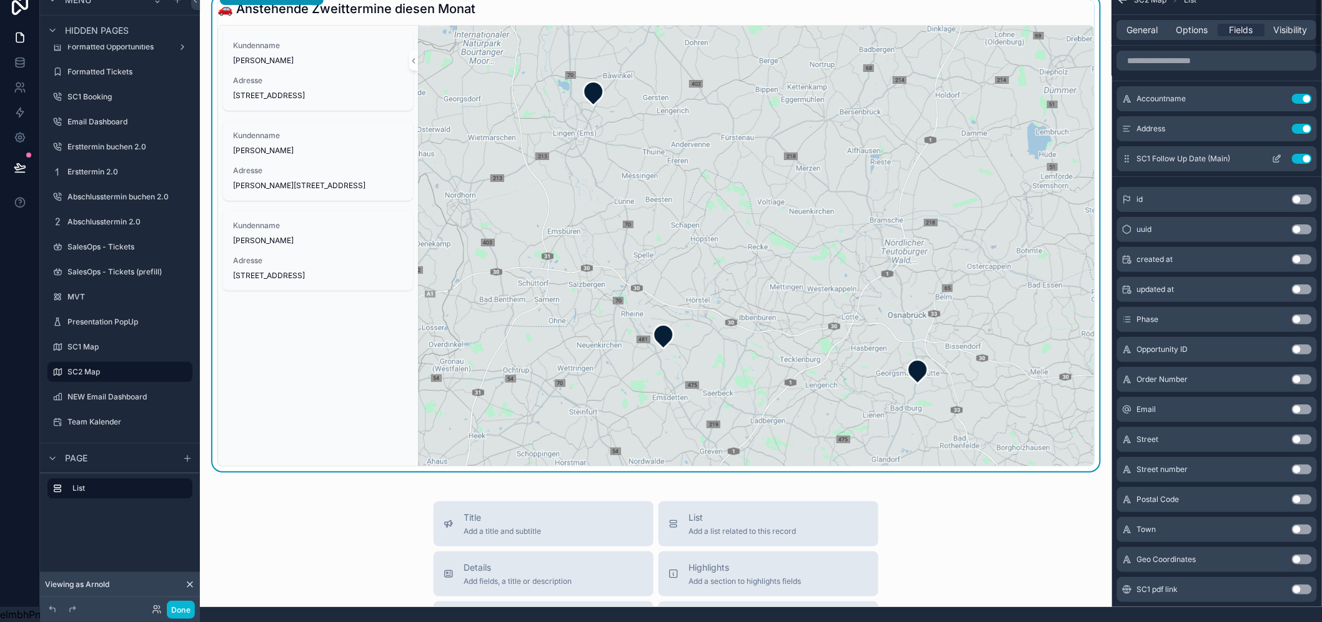
click at [1312, 154] on button "Use setting" at bounding box center [1302, 159] width 20 height 10
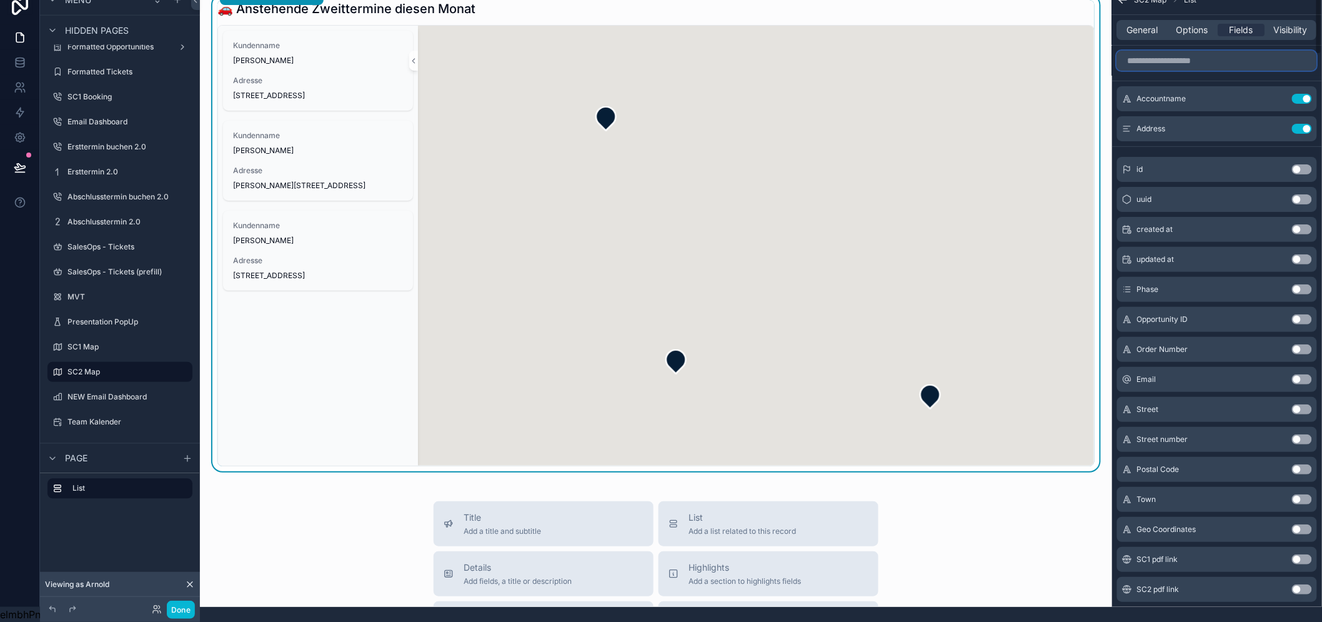
click at [1196, 51] on input "scrollable content" at bounding box center [1217, 61] width 200 height 20
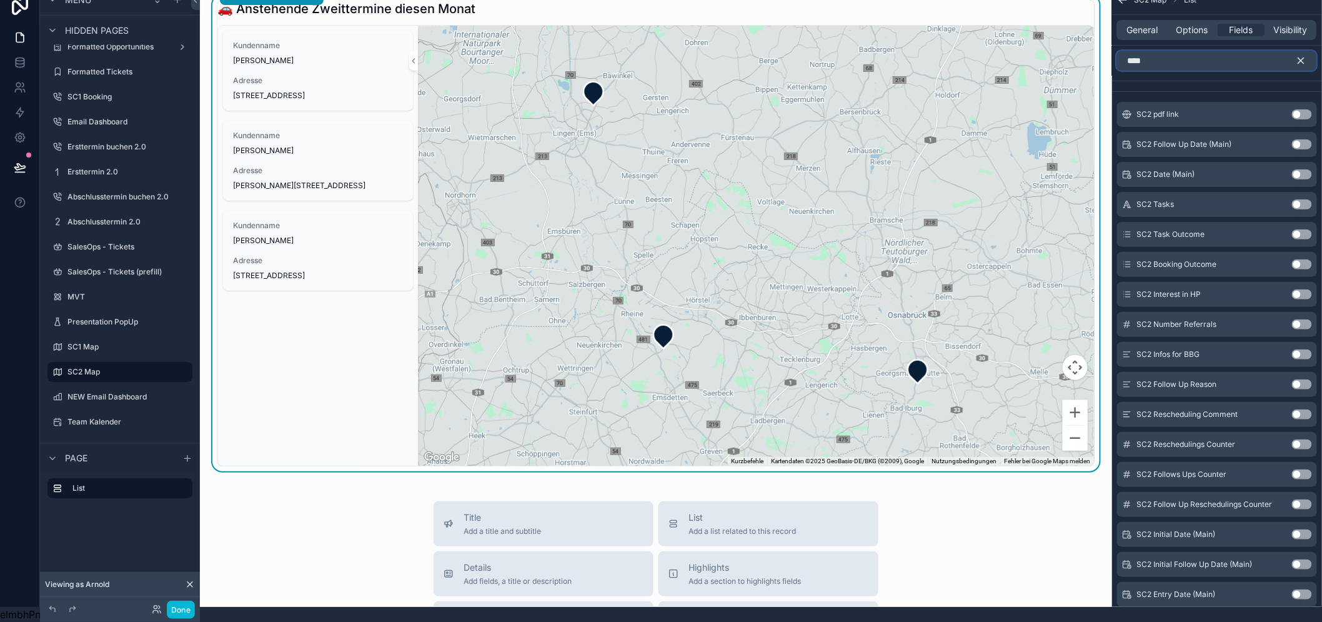
type input "***"
click at [1312, 139] on button "Use setting" at bounding box center [1302, 144] width 20 height 10
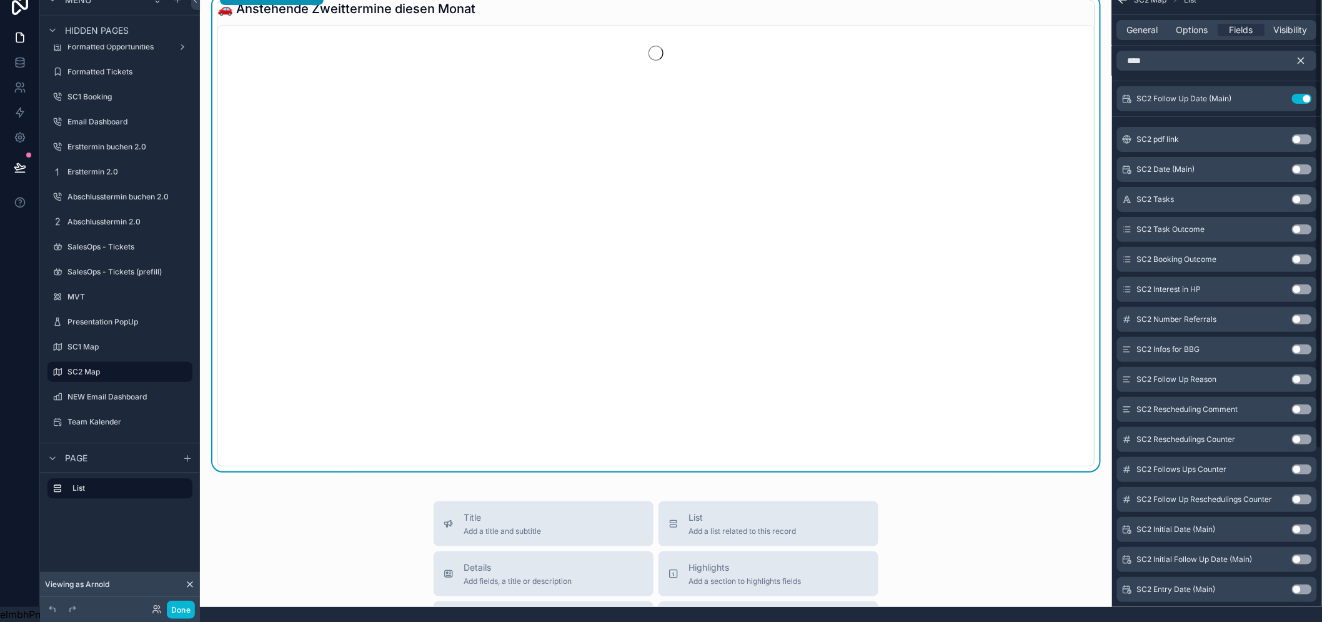
click at [1312, 164] on button "Use setting" at bounding box center [1302, 169] width 20 height 10
click at [1304, 58] on icon "scrollable content" at bounding box center [1302, 61] width 6 height 6
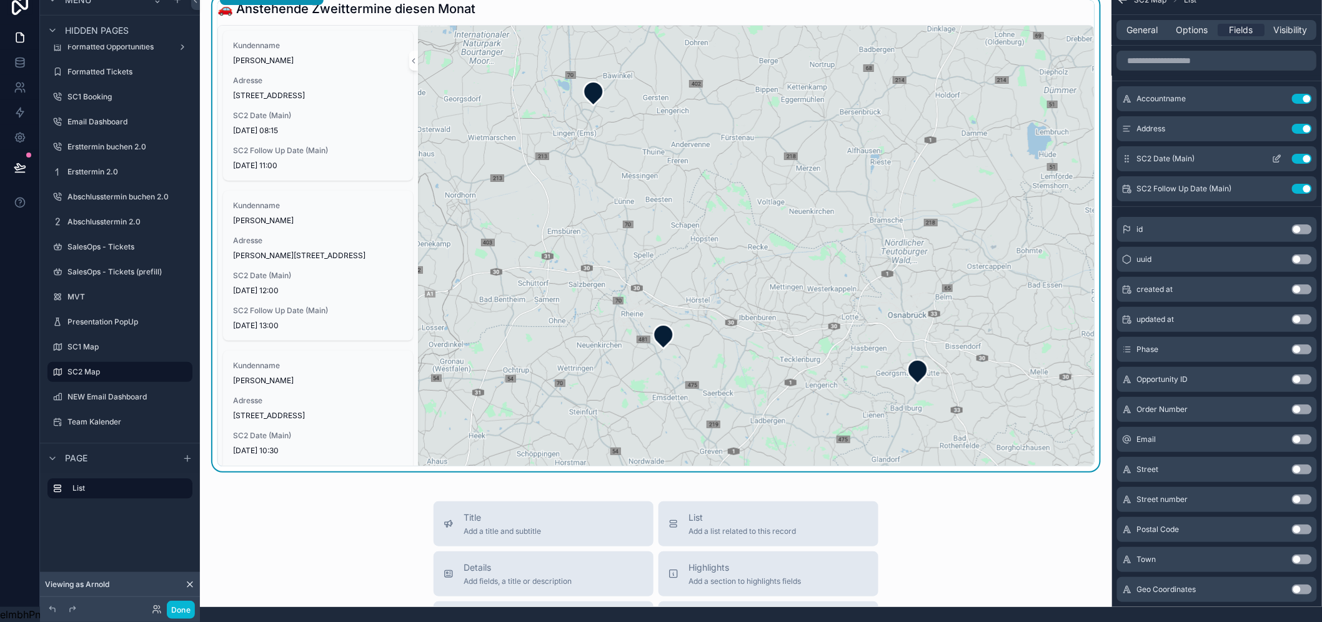
click at [1282, 154] on icon "scrollable content" at bounding box center [1277, 159] width 10 height 10
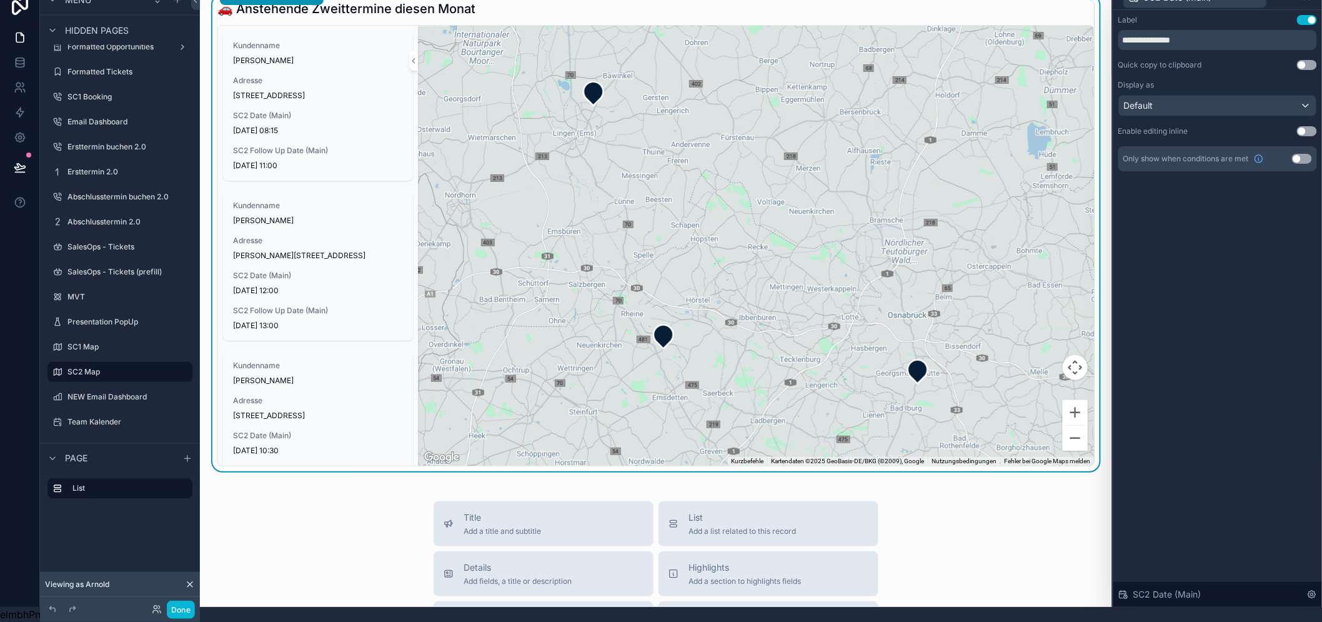
click at [1277, 185] on div "**********" at bounding box center [1217, 105] width 209 height 191
click at [1311, 154] on button "Use setting" at bounding box center [1302, 159] width 20 height 10
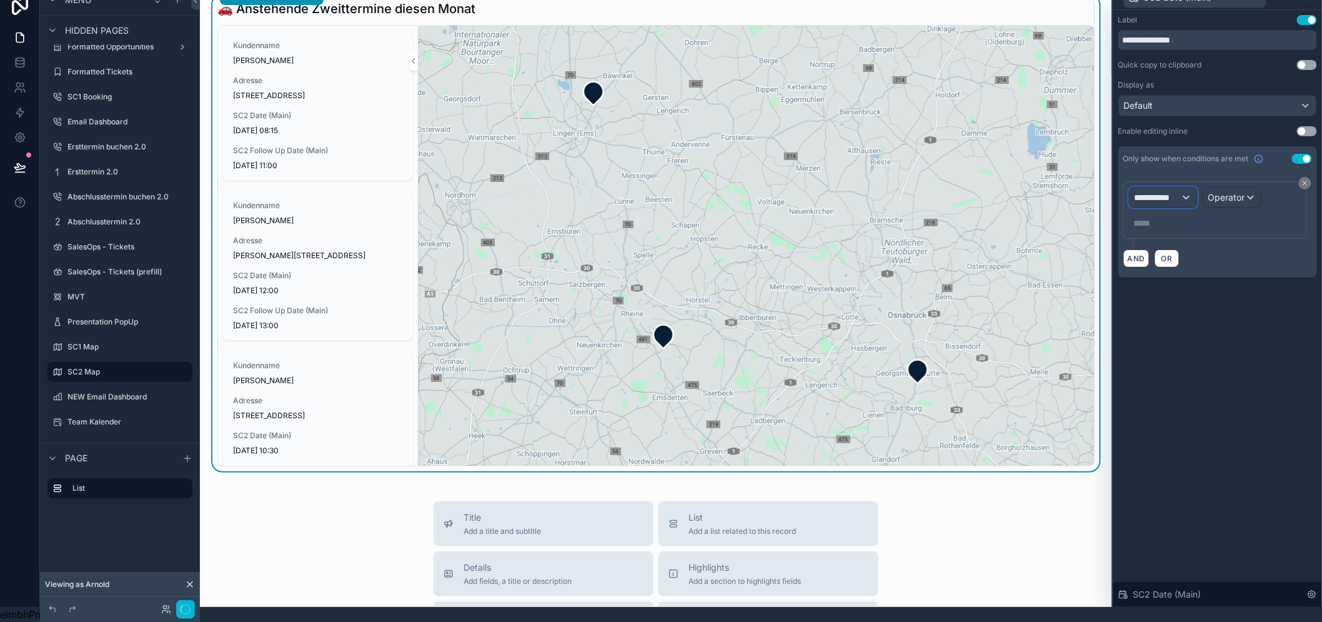
click at [1172, 191] on span "**********" at bounding box center [1157, 197] width 46 height 12
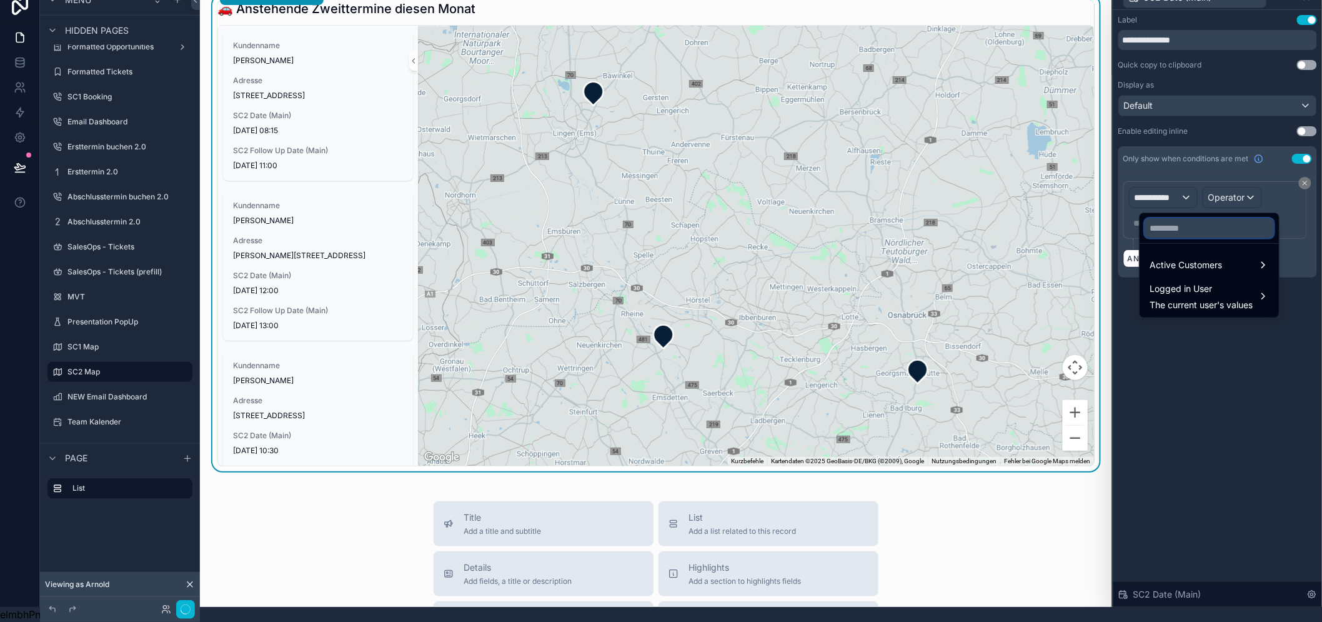
click at [1173, 219] on input "text" at bounding box center [1208, 228] width 129 height 20
click at [1194, 257] on span "Active Customers" at bounding box center [1185, 264] width 72 height 15
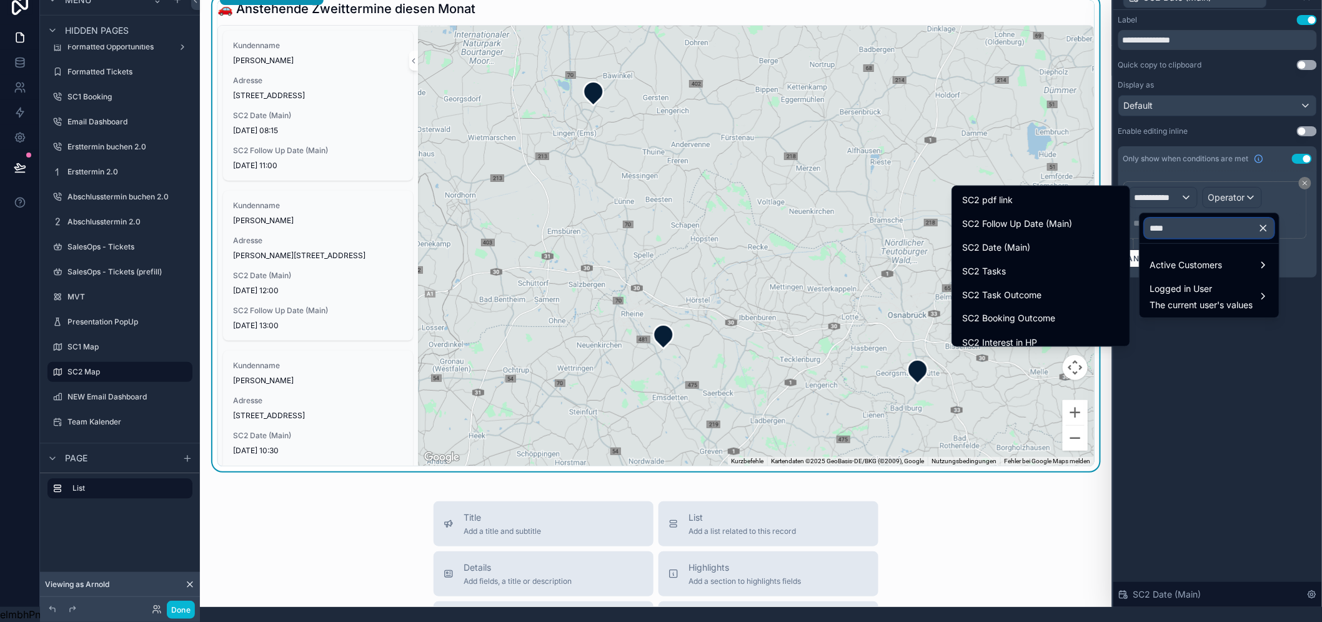
click at [1189, 218] on input "***" at bounding box center [1208, 228] width 129 height 20
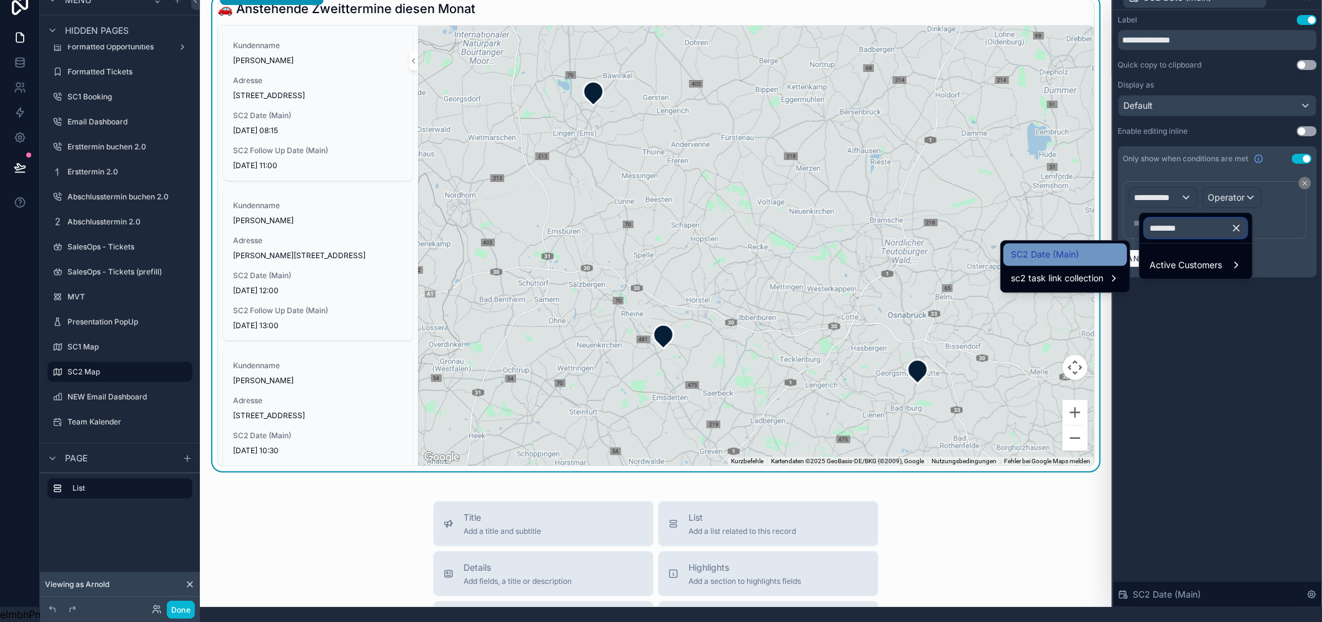
type input "********"
click at [1119, 251] on div "SC2 Date (Main)" at bounding box center [1065, 254] width 109 height 15
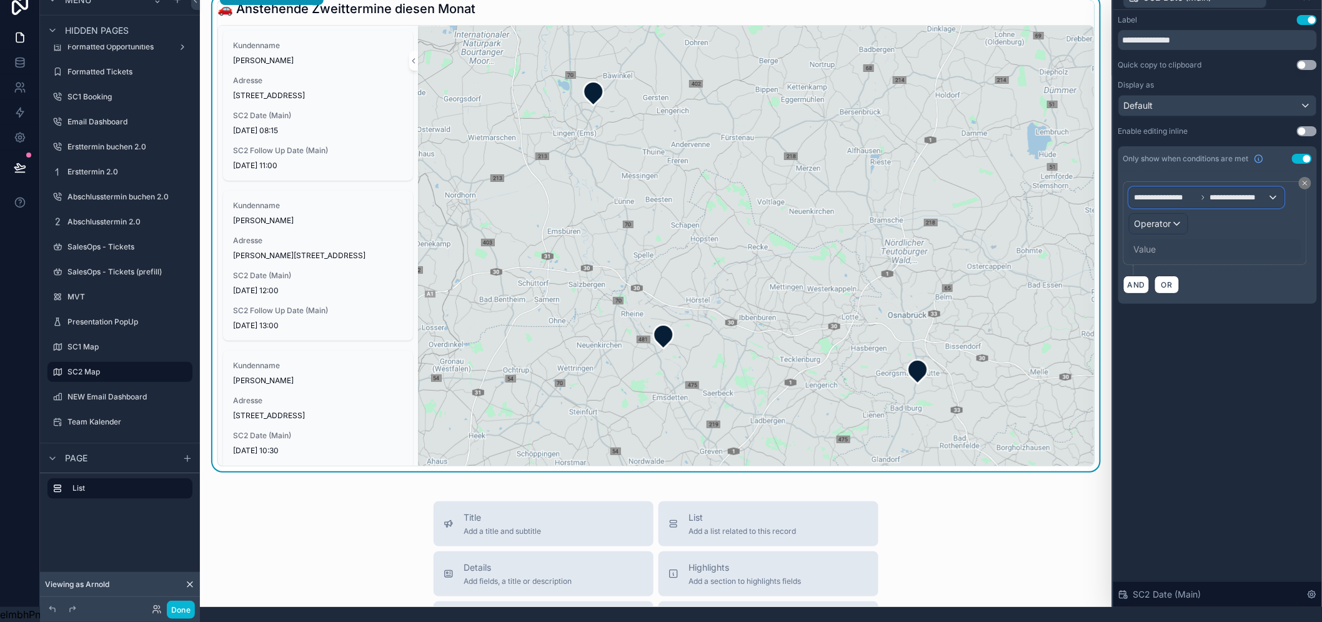
click at [1231, 192] on span "**********" at bounding box center [1238, 197] width 58 height 10
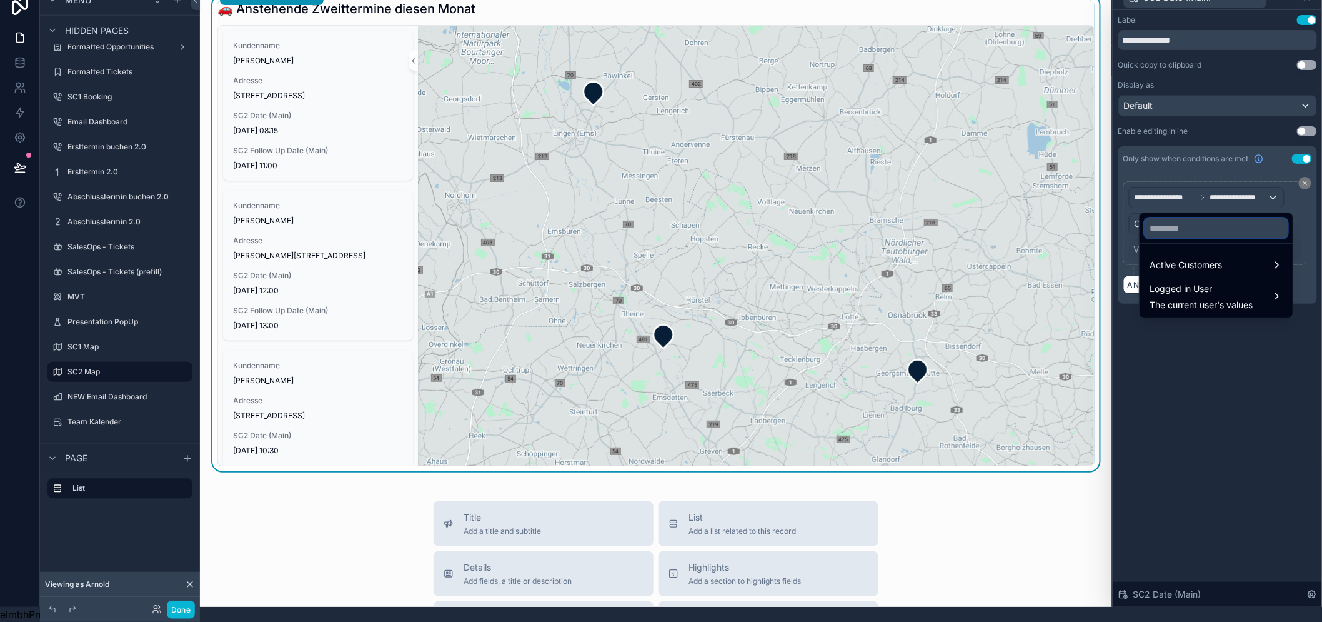
click at [1184, 218] on input "text" at bounding box center [1215, 228] width 143 height 20
click at [1300, 217] on div at bounding box center [1217, 296] width 209 height 622
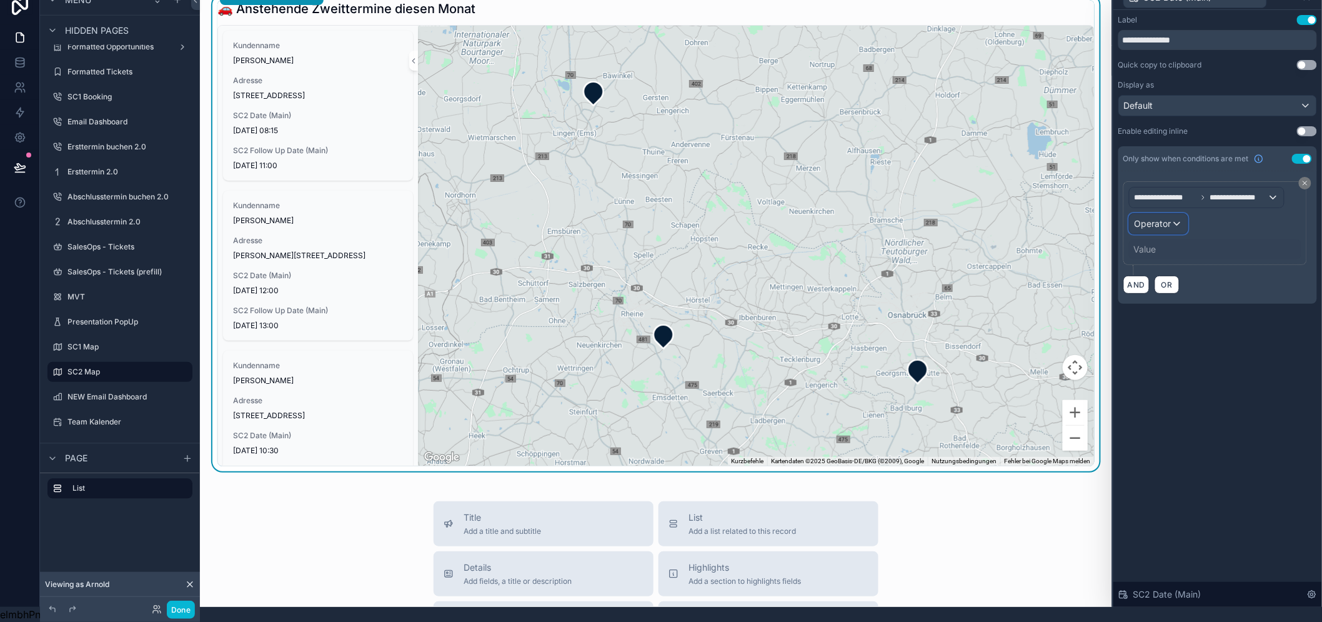
click at [1171, 217] on span "Operator" at bounding box center [1152, 223] width 37 height 12
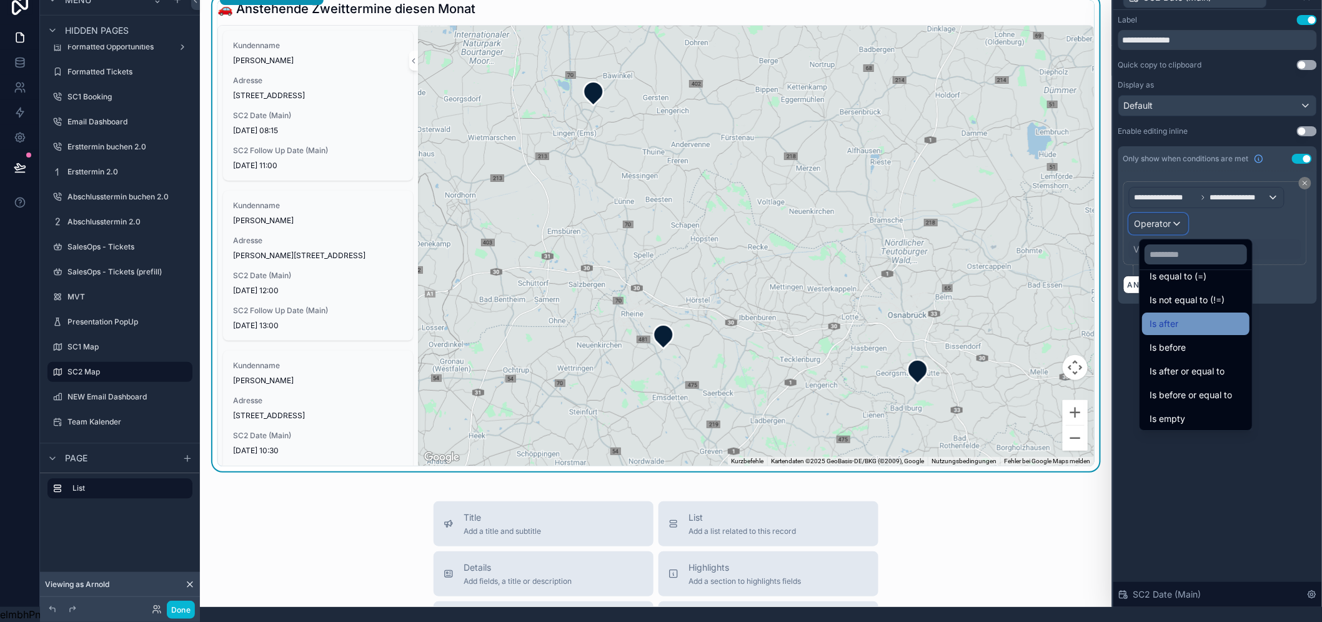
scroll to position [41, 0]
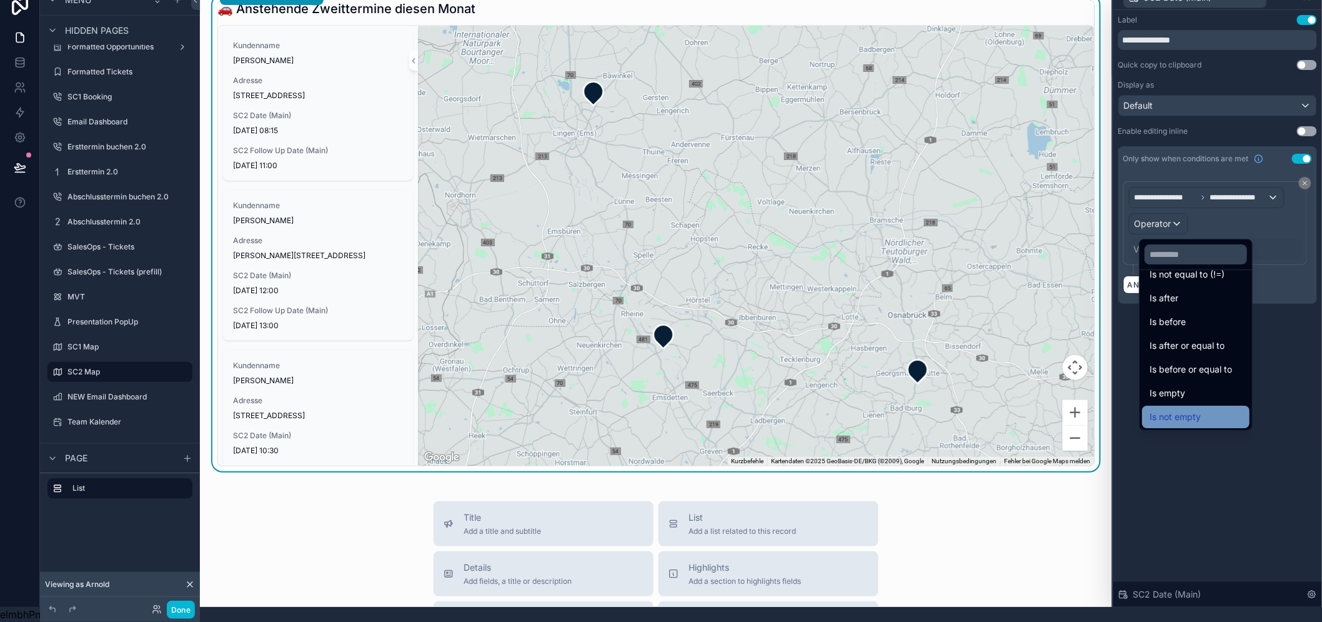
click at [1181, 409] on span "Is not empty" at bounding box center [1174, 416] width 51 height 15
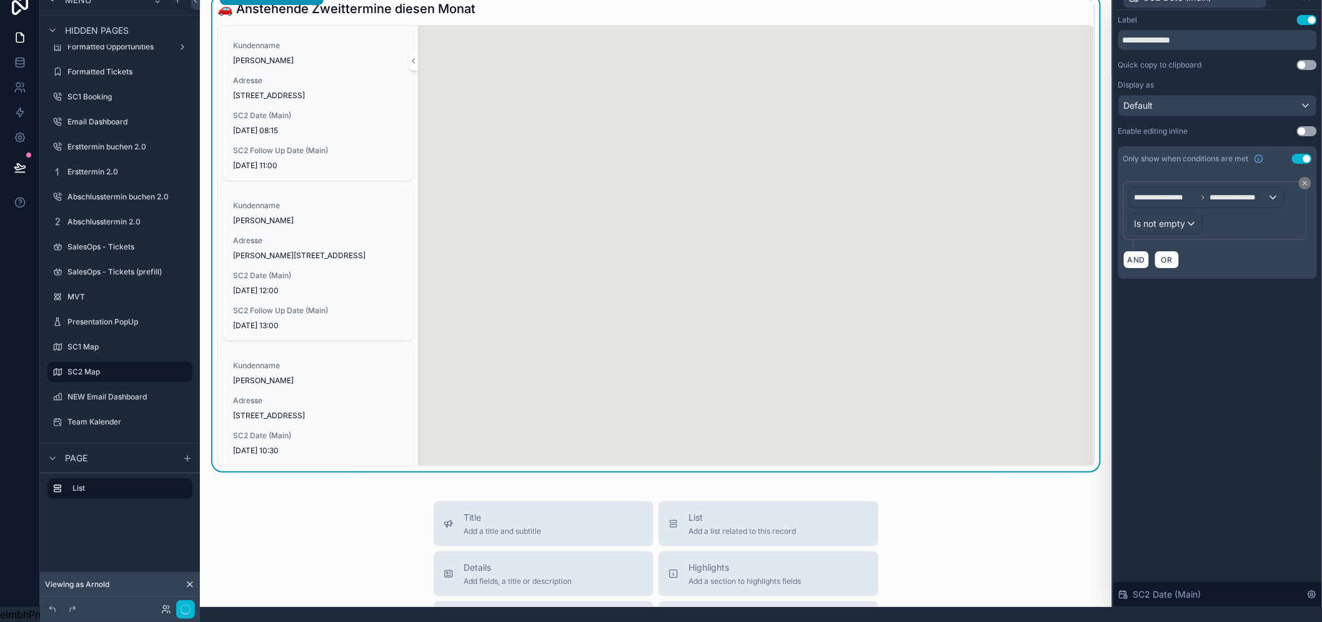
click at [1271, 221] on div "**********" at bounding box center [1215, 210] width 172 height 47
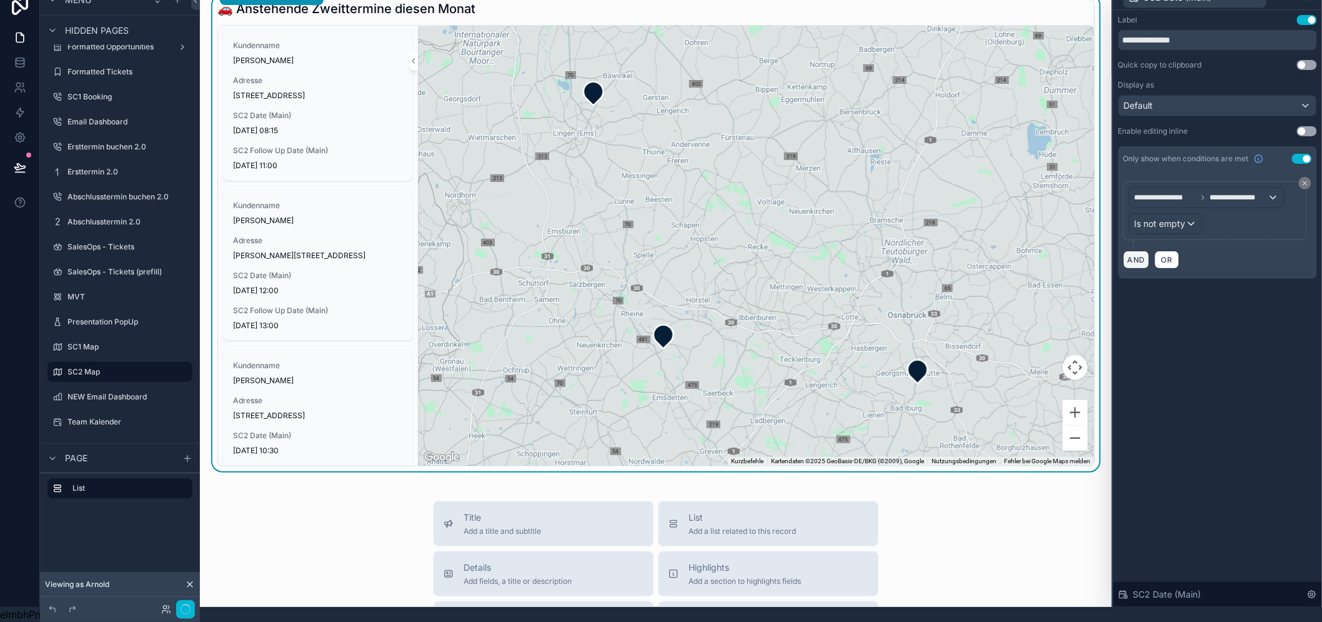
click at [1148, 250] on button "AND" at bounding box center [1136, 259] width 26 height 18
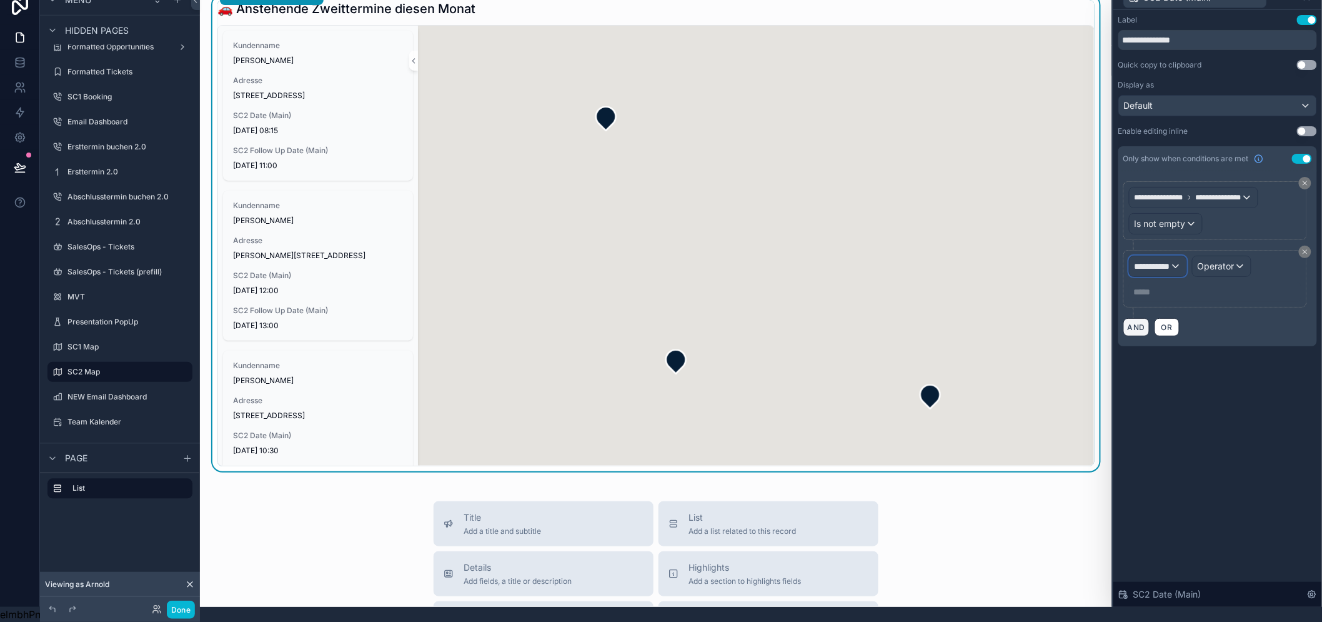
click at [1170, 260] on span "**********" at bounding box center [1152, 266] width 36 height 12
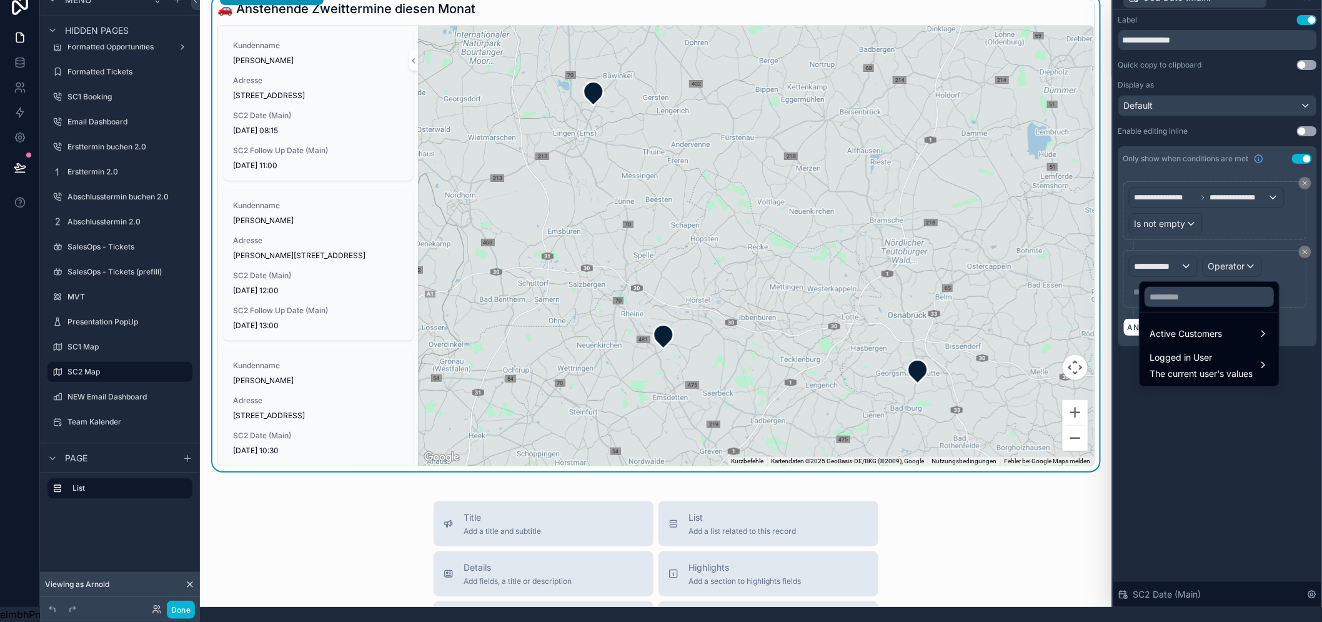
click at [1174, 282] on div at bounding box center [1208, 297] width 139 height 30
click at [1173, 287] on input "text" at bounding box center [1208, 297] width 129 height 20
click at [1209, 295] on input "**********" at bounding box center [1195, 297] width 102 height 20
click at [1216, 287] on input "**********" at bounding box center [1195, 297] width 102 height 20
type input "***"
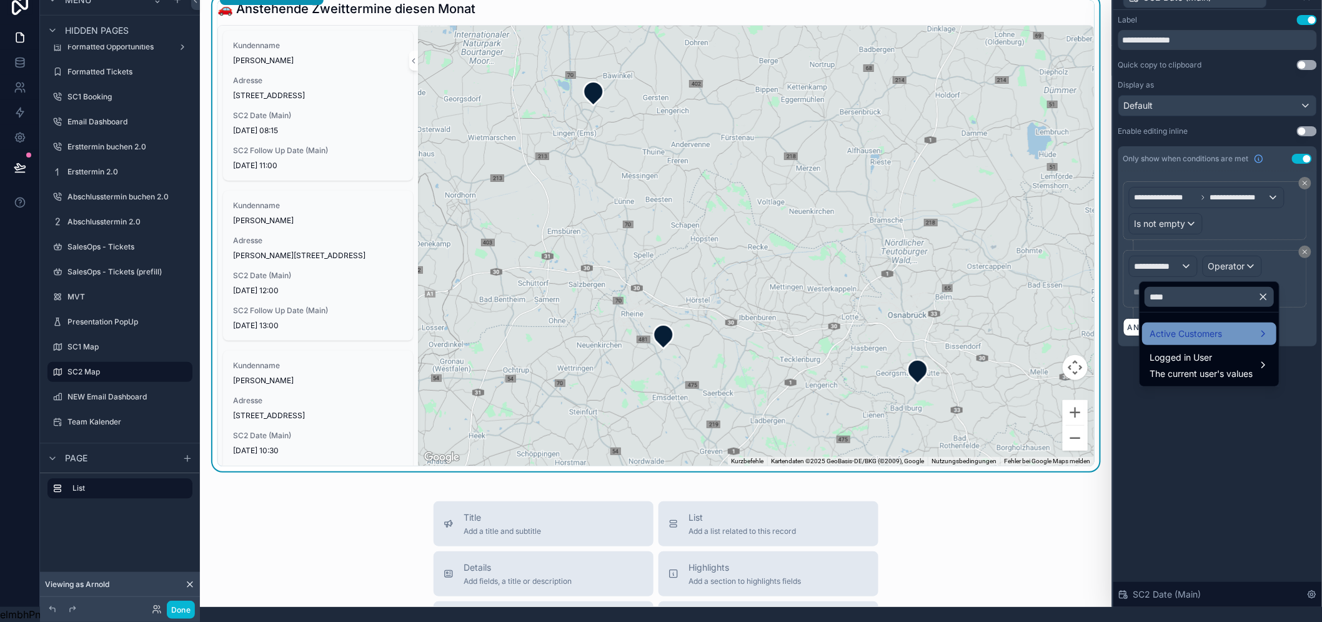
click at [1221, 326] on span "Active Customers" at bounding box center [1185, 333] width 72 height 15
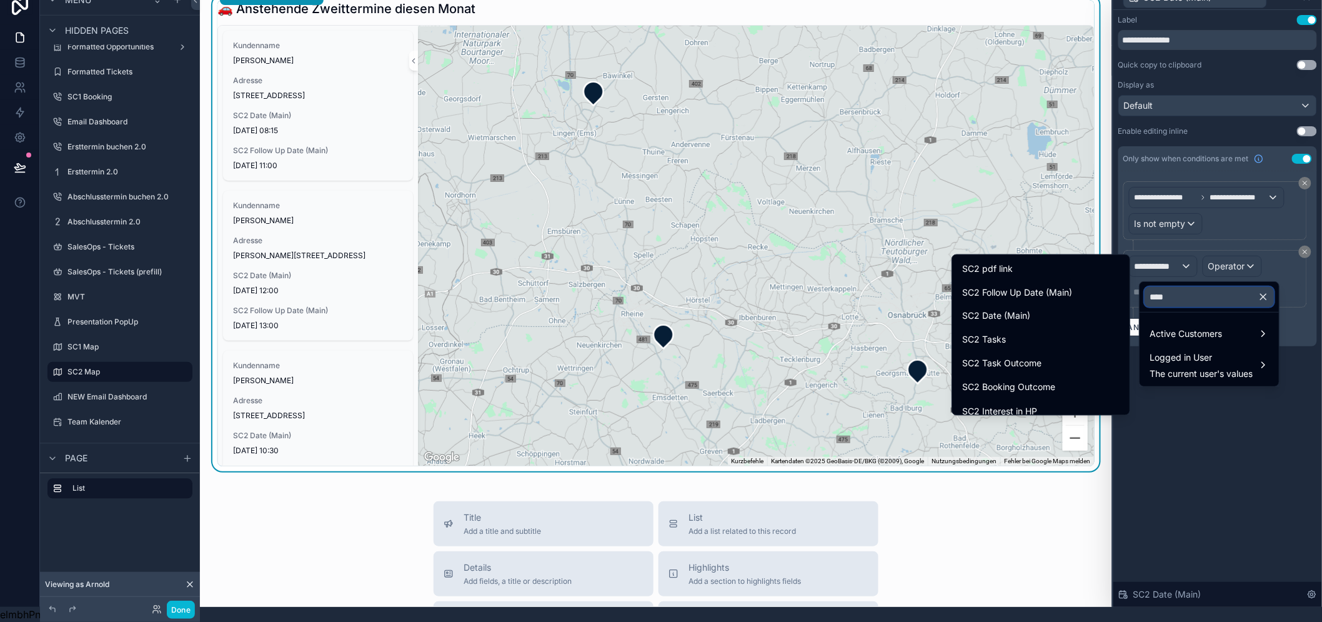
click at [1226, 287] on input "***" at bounding box center [1208, 297] width 129 height 20
click at [1073, 285] on div "SC2 Follow Up Date (Main)" at bounding box center [1040, 292] width 157 height 15
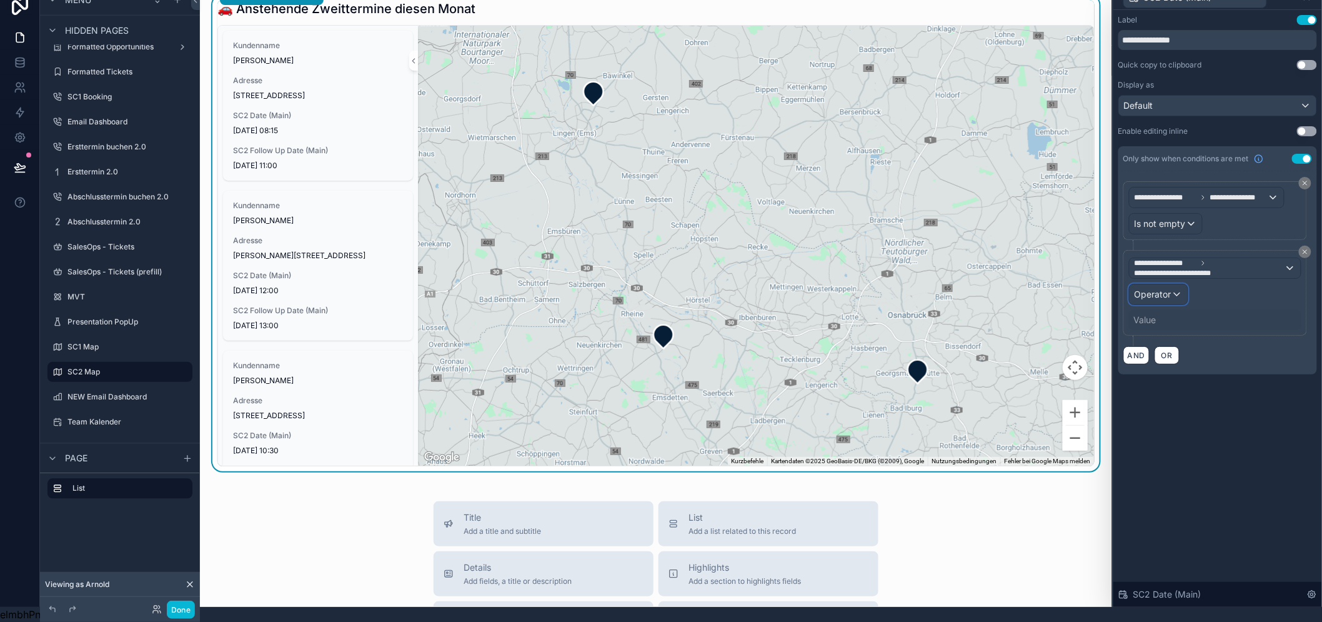
click at [1164, 290] on div "Operator" at bounding box center [1158, 294] width 58 height 20
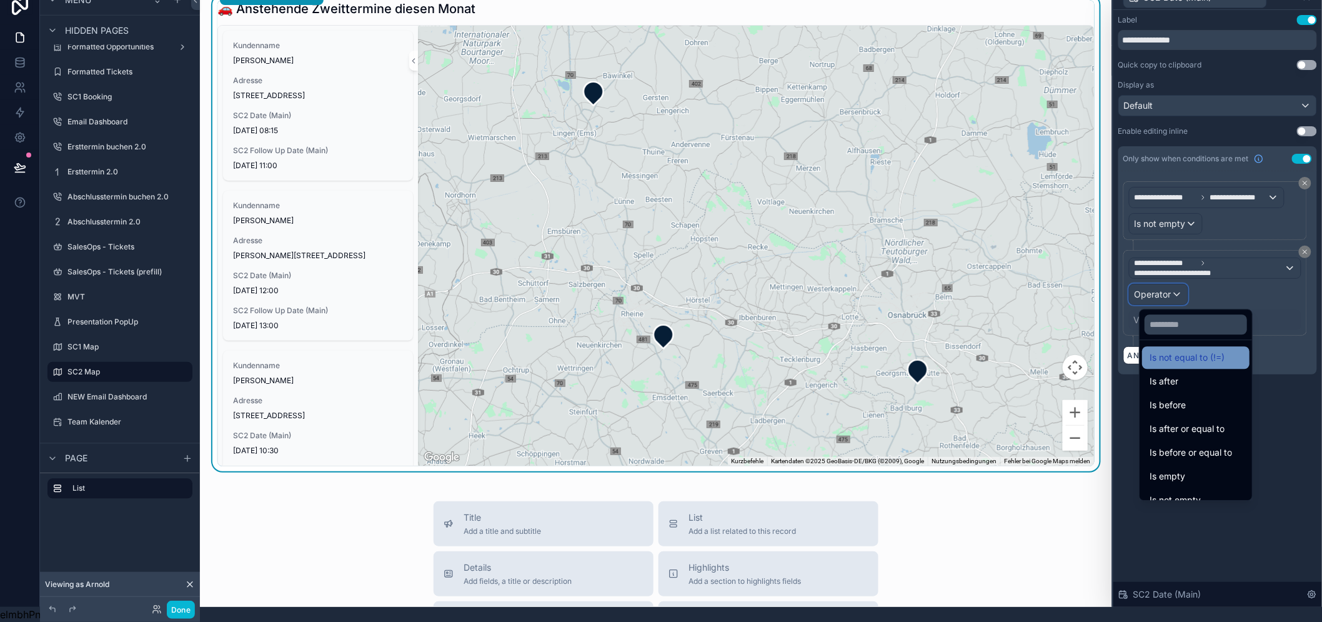
scroll to position [41, 0]
click at [1189, 455] on div "Is empty" at bounding box center [1195, 462] width 92 height 15
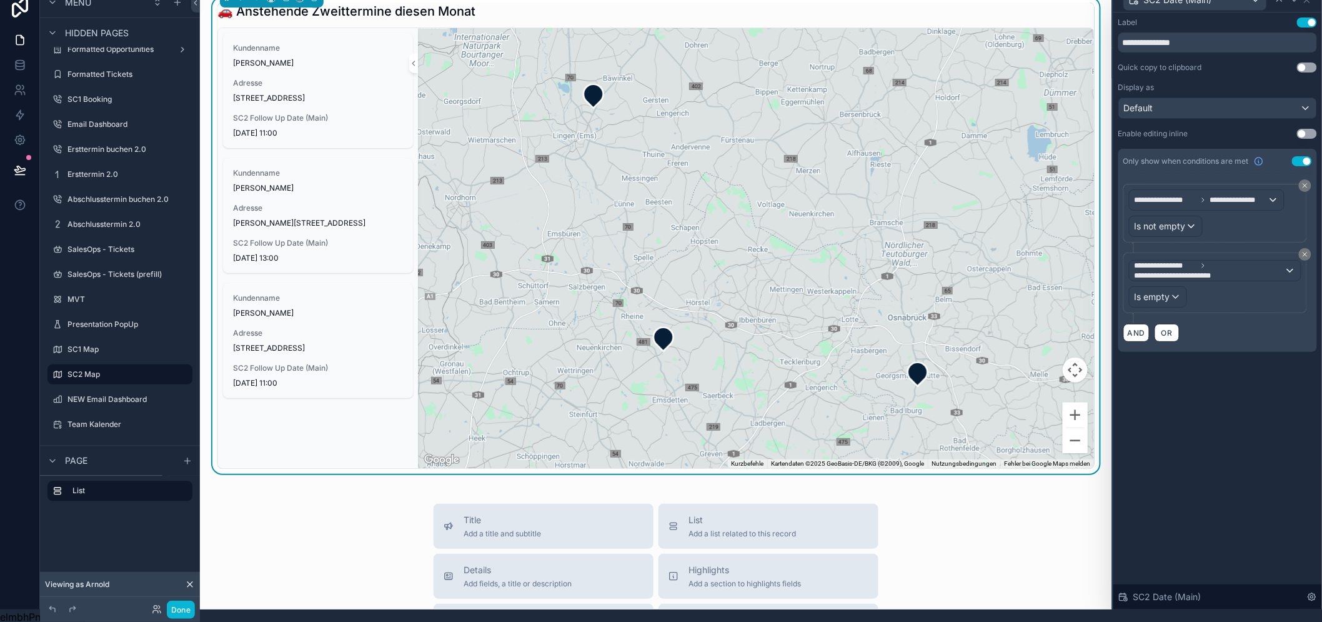
scroll to position [0, 0]
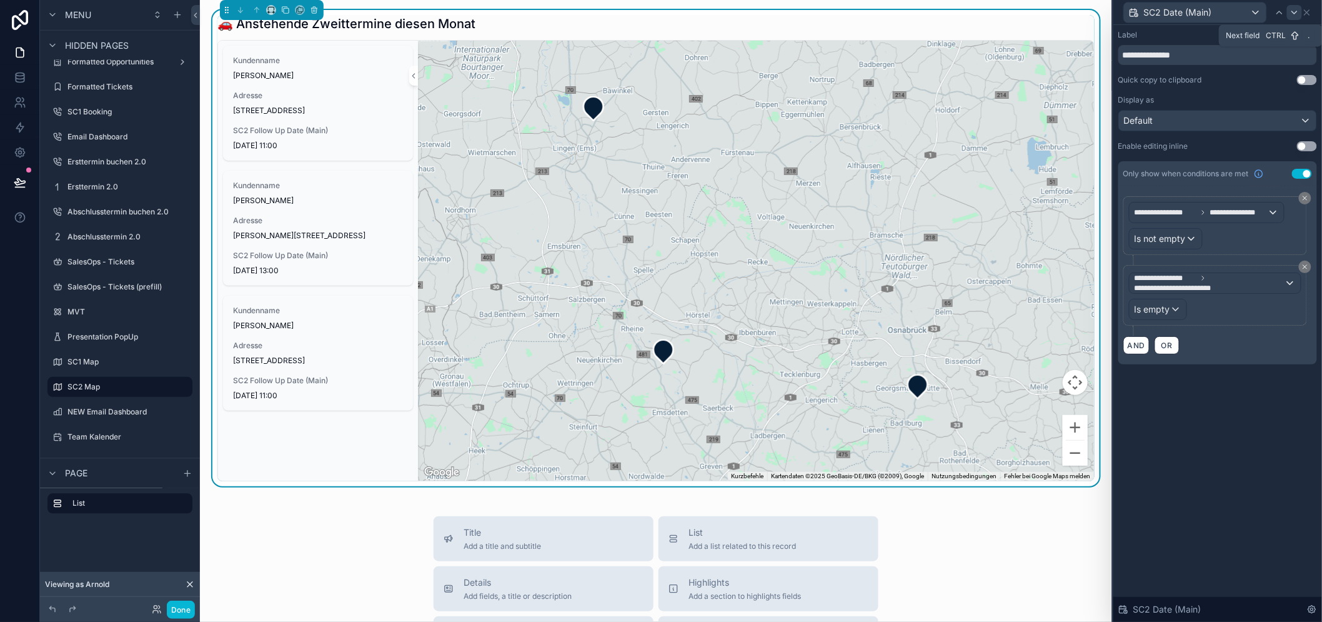
click at [1297, 11] on icon at bounding box center [1294, 12] width 5 height 2
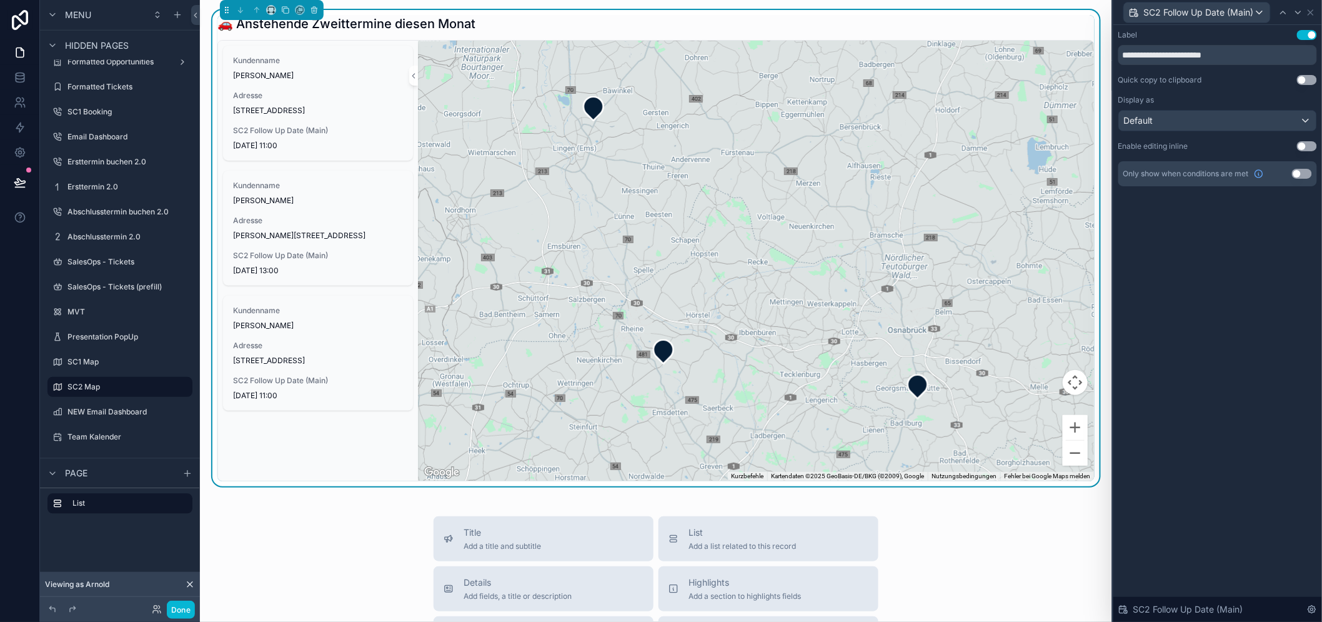
click at [1312, 173] on button "Use setting" at bounding box center [1302, 174] width 20 height 10
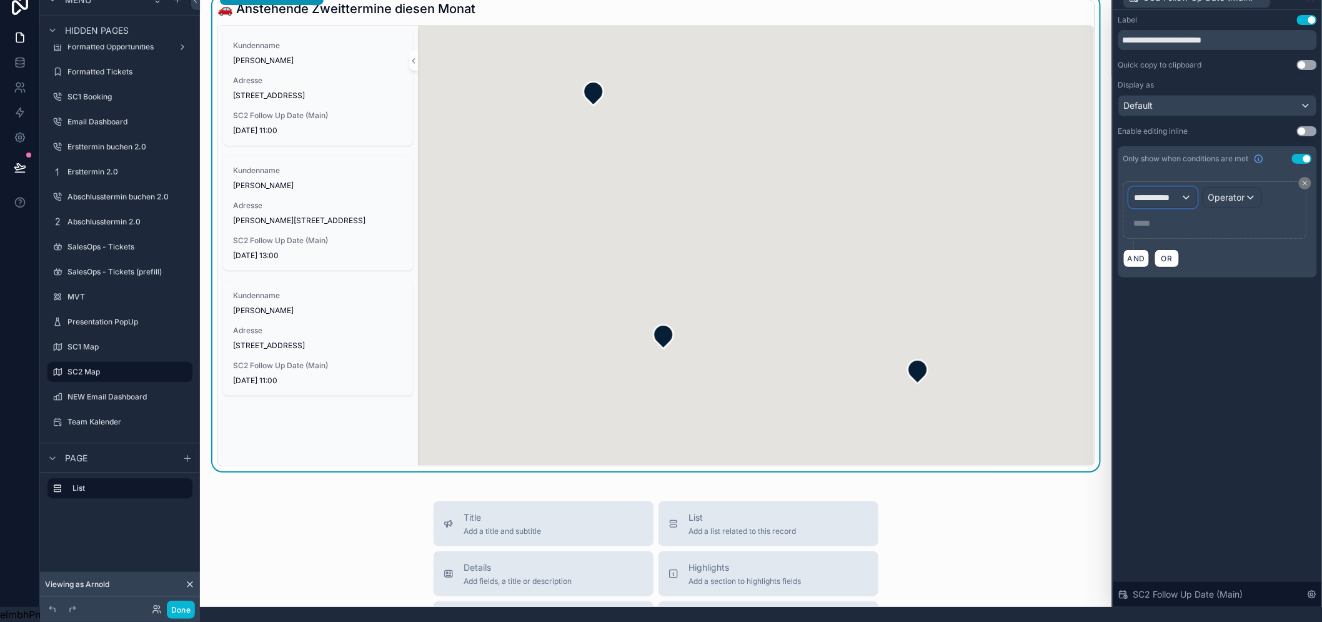
click at [1177, 191] on span "**********" at bounding box center [1157, 197] width 46 height 12
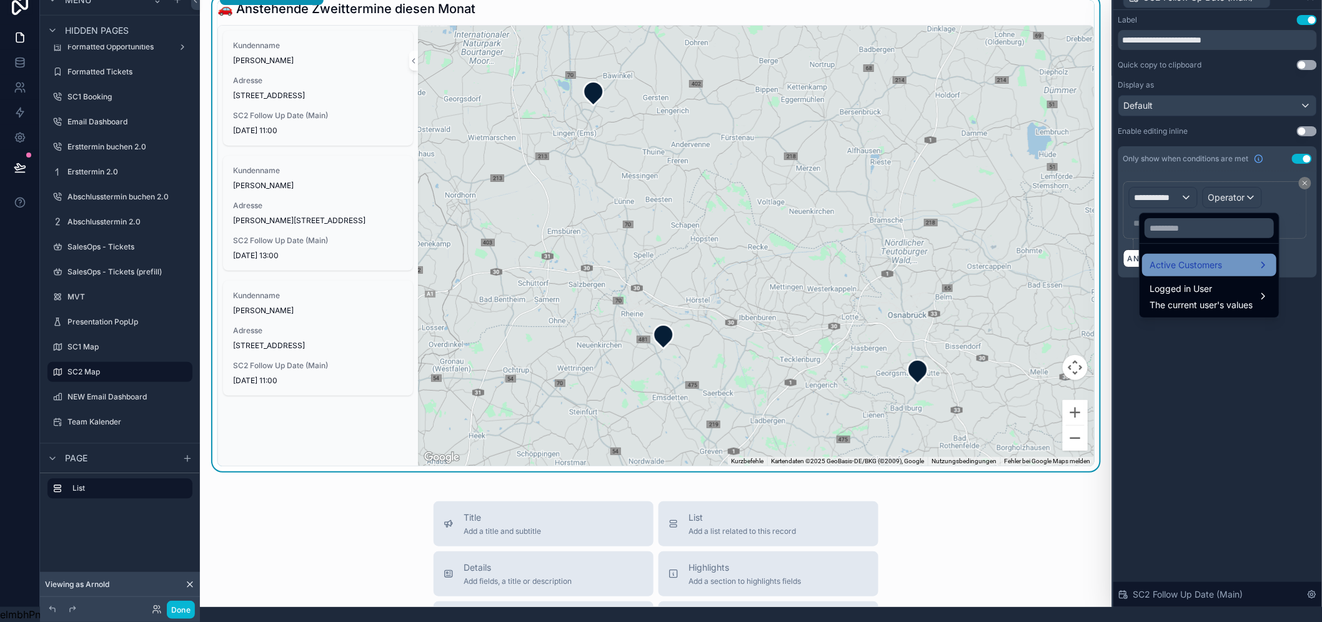
click at [1185, 263] on div "Active Customers" at bounding box center [1209, 265] width 134 height 22
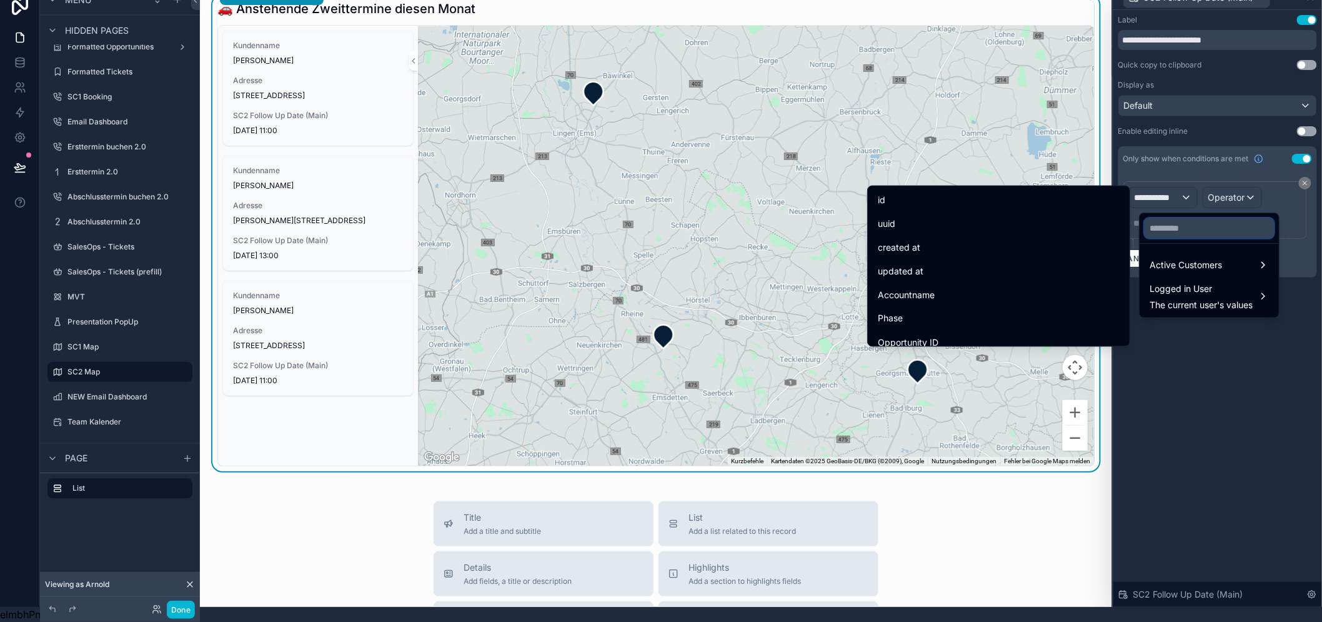
click at [1184, 218] on input "text" at bounding box center [1208, 228] width 129 height 20
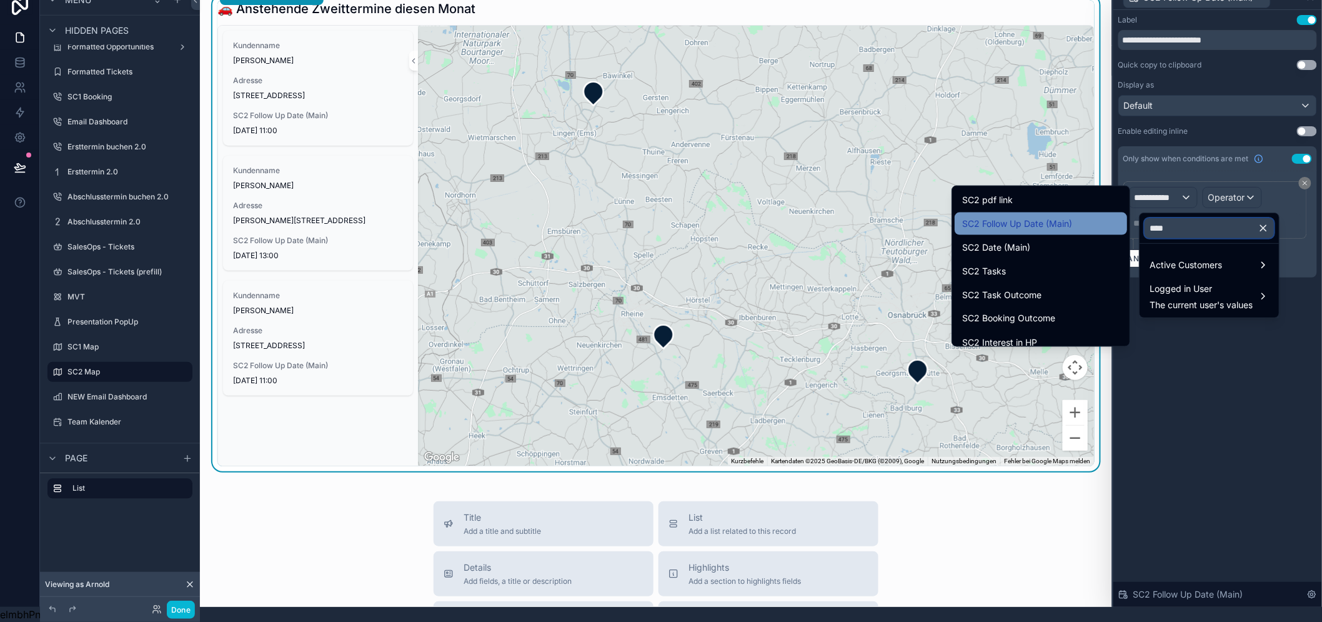
type input "***"
click at [1083, 216] on div "SC2 Follow Up Date (Main)" at bounding box center [1040, 223] width 157 height 15
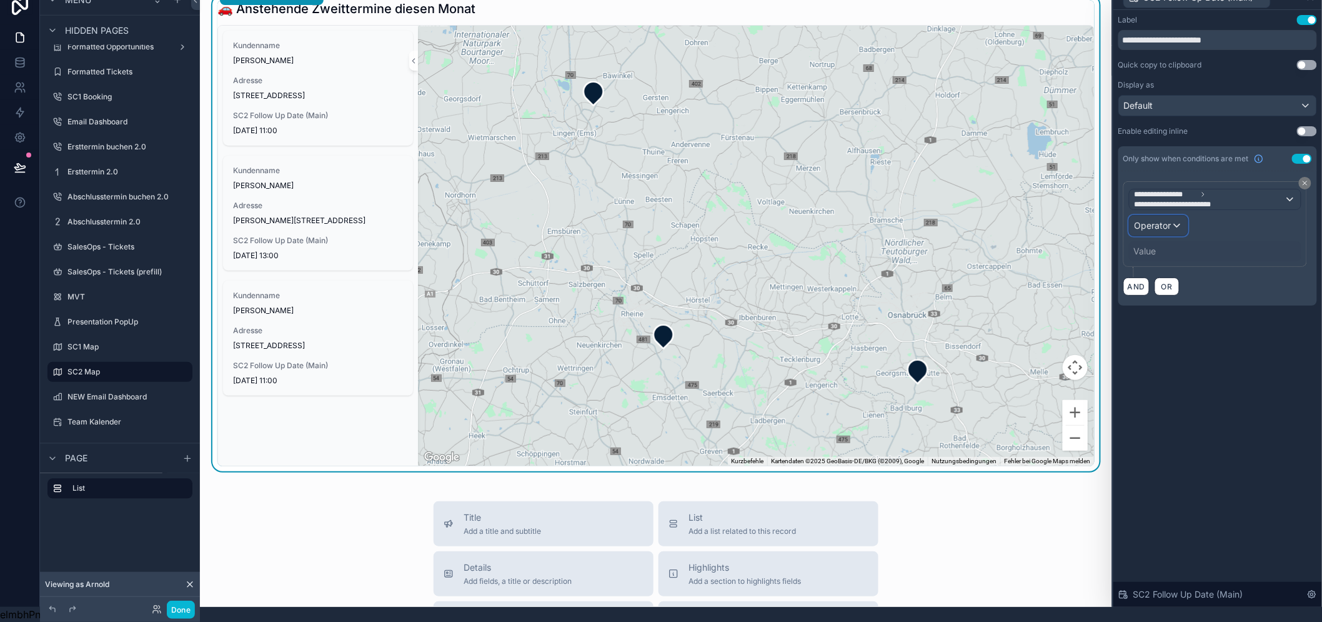
click at [1171, 220] on span "Operator" at bounding box center [1152, 225] width 37 height 11
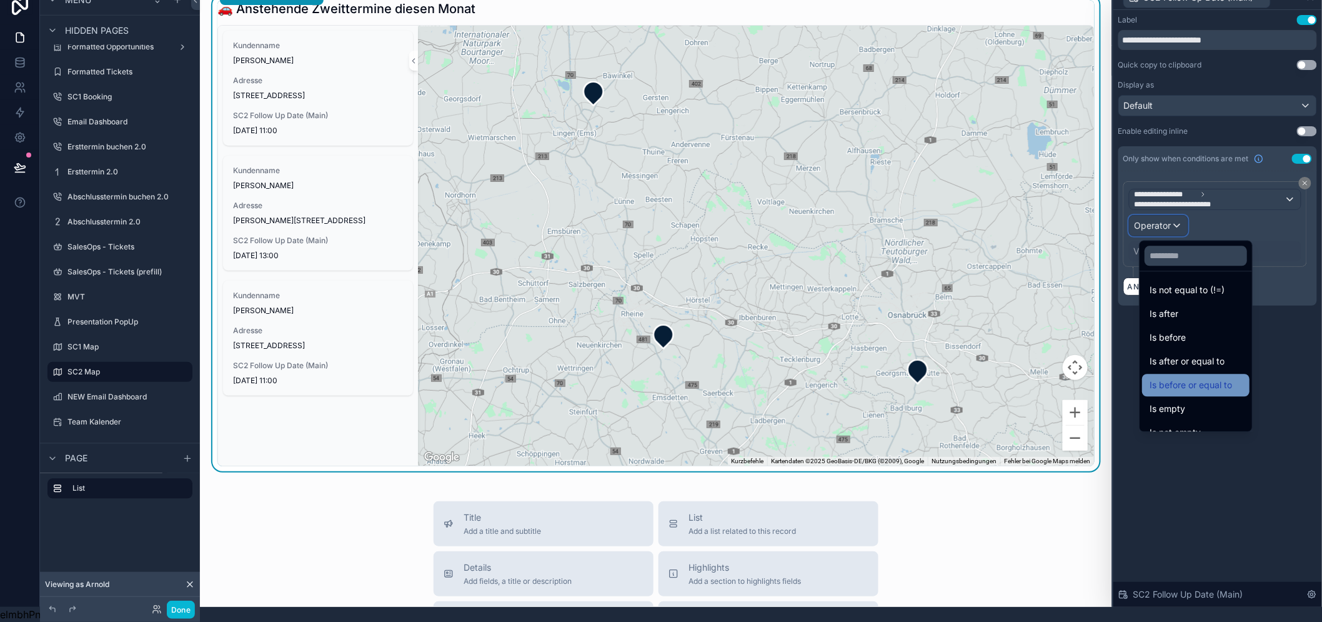
scroll to position [41, 0]
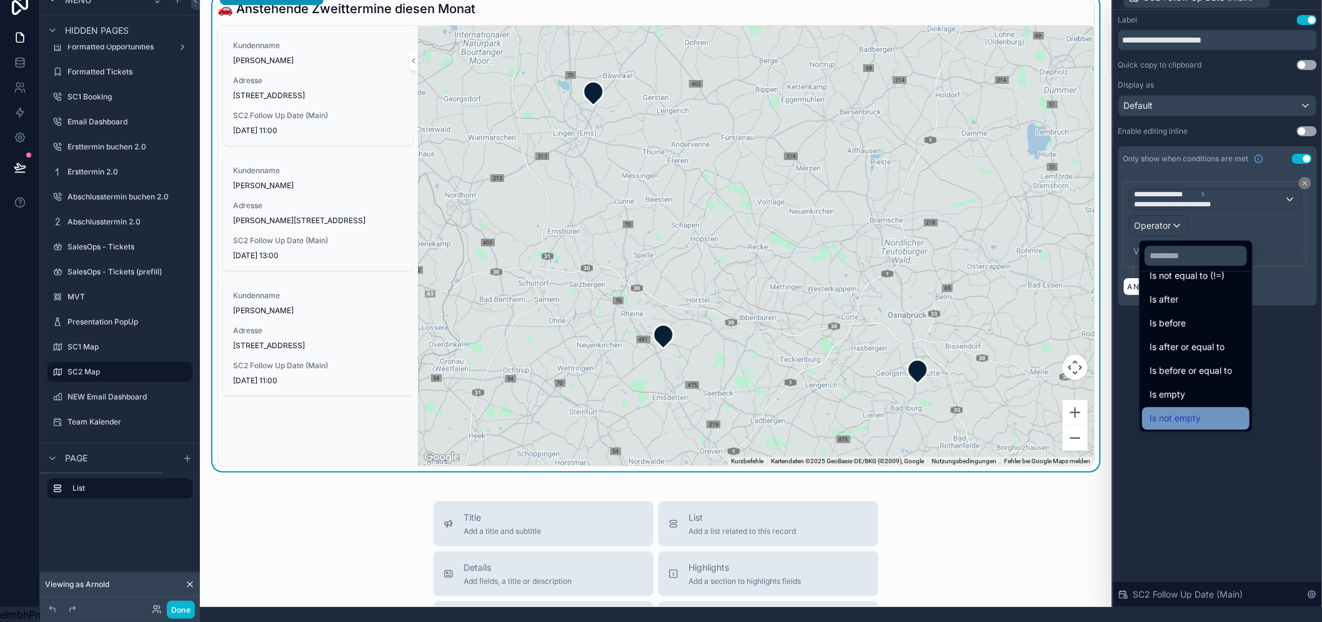
click at [1195, 410] on span "Is not empty" at bounding box center [1174, 417] width 51 height 15
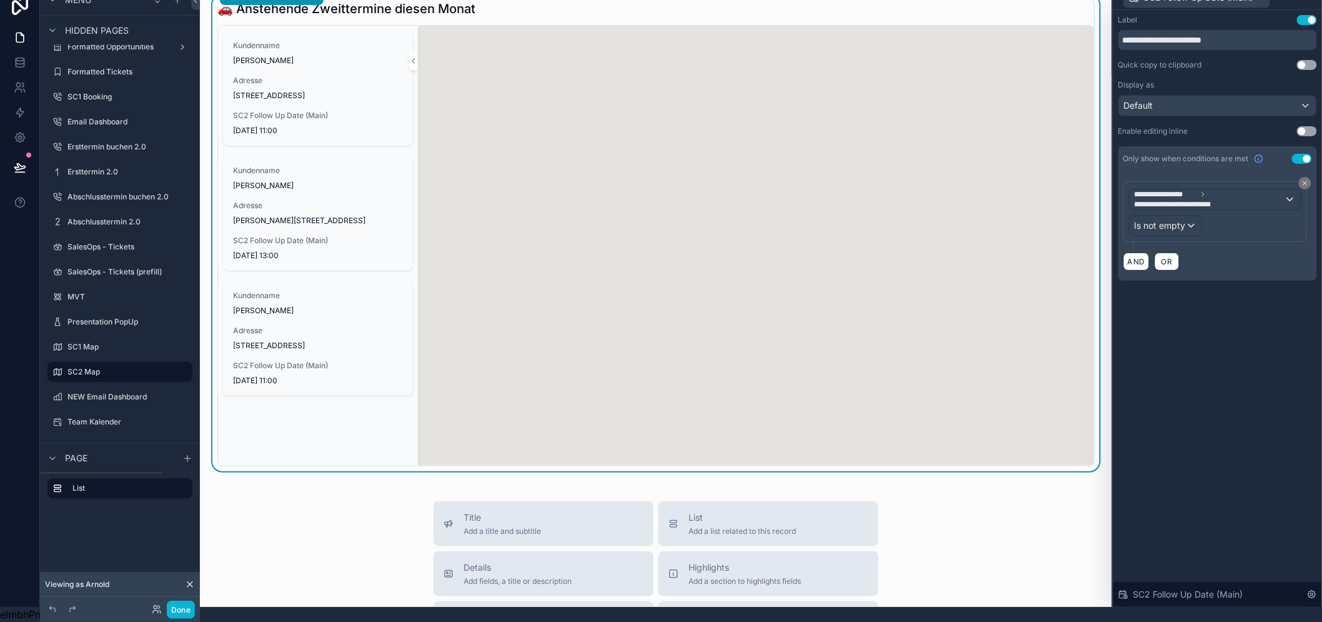
drag, startPoint x: 1239, startPoint y: 441, endPoint x: 1277, endPoint y: 337, distance: 110.5
click at [1239, 441] on div "**********" at bounding box center [1217, 308] width 209 height 597
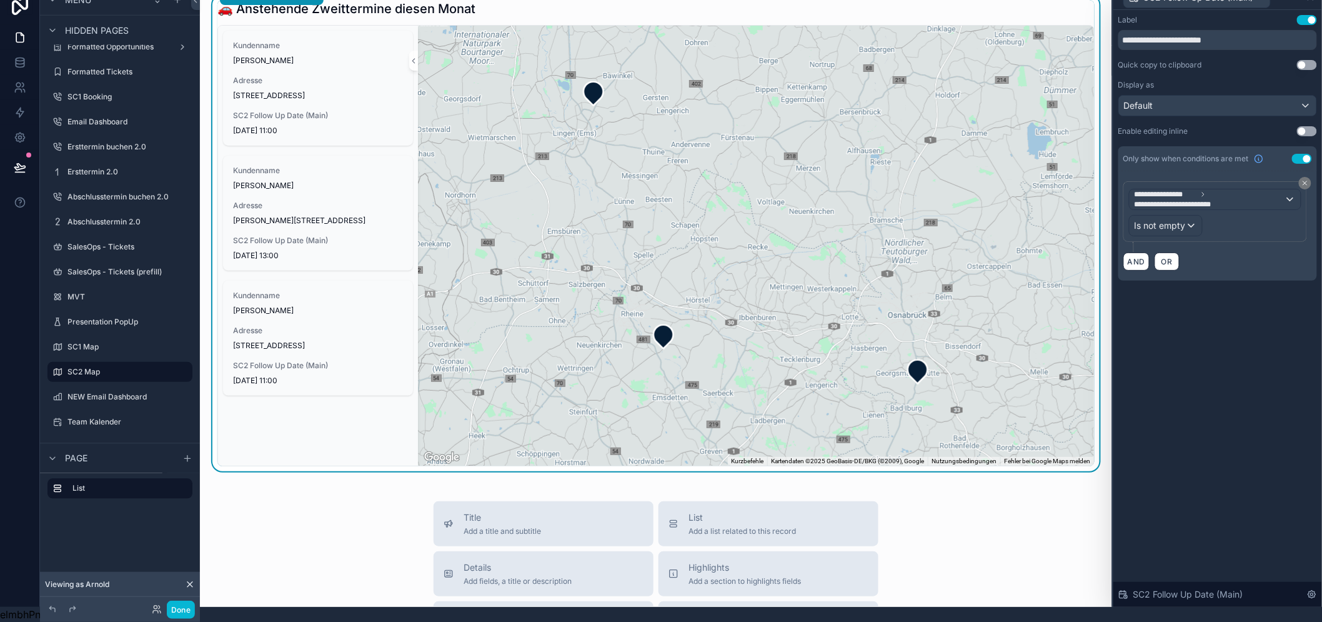
scroll to position [0, 0]
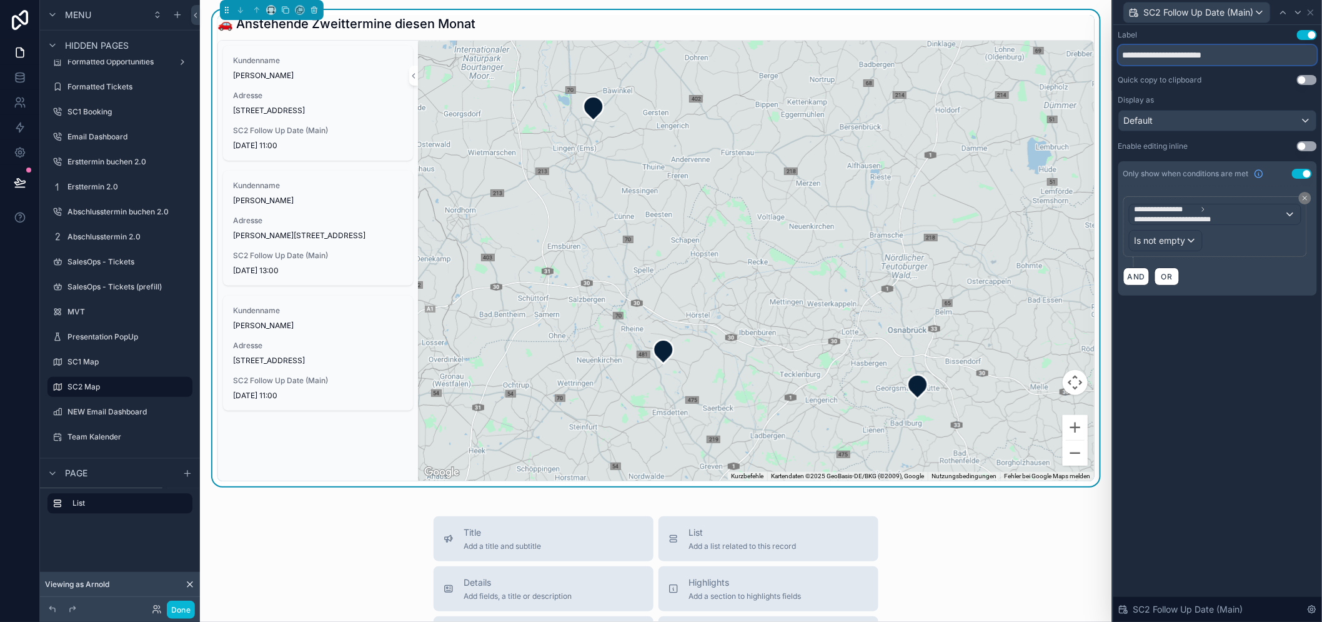
click at [1174, 56] on input "**********" at bounding box center [1217, 55] width 199 height 20
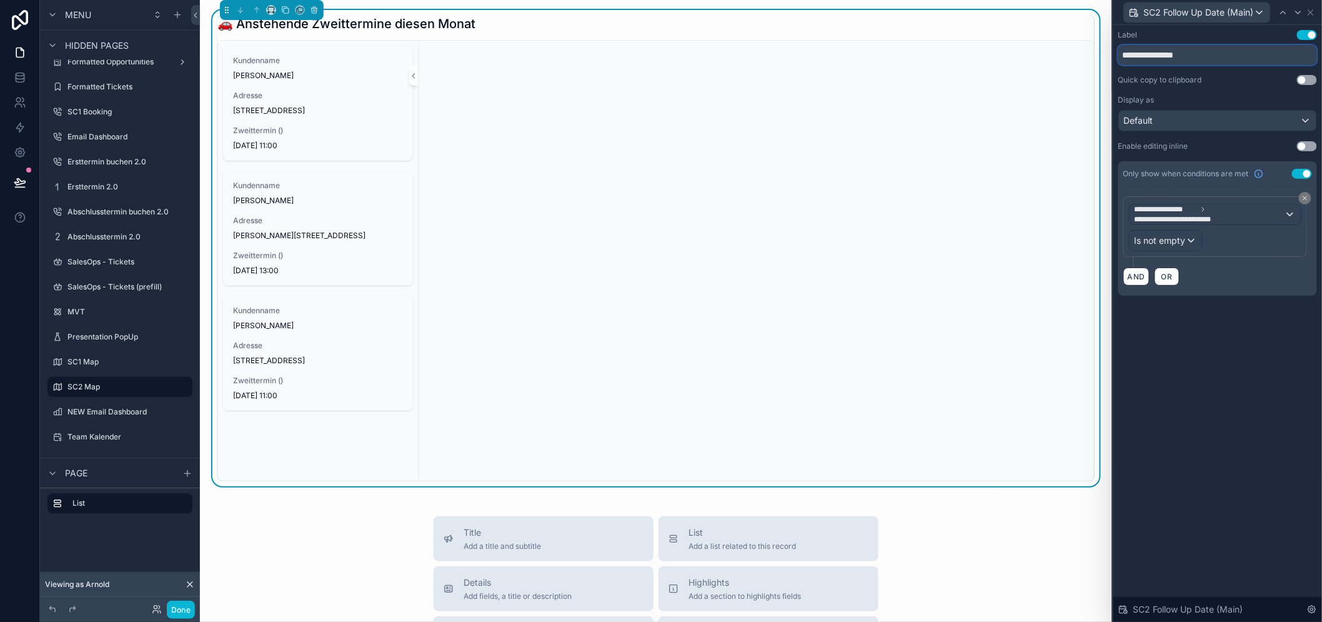
scroll to position [26, 0]
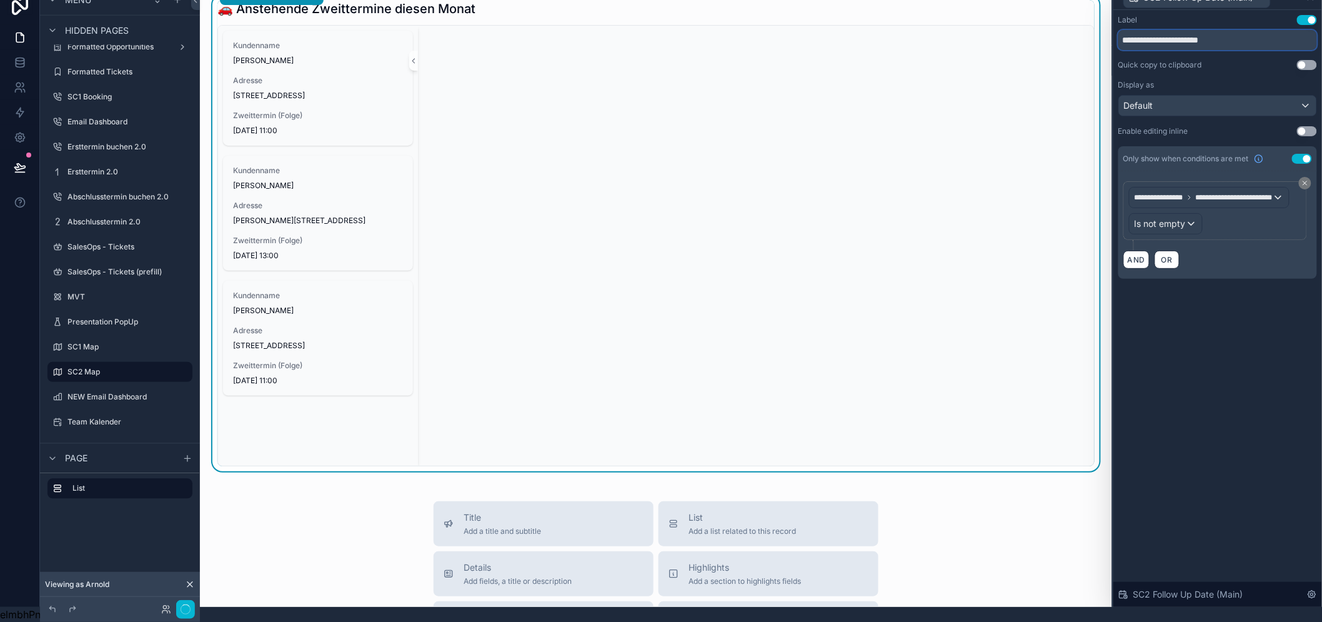
type input "**********"
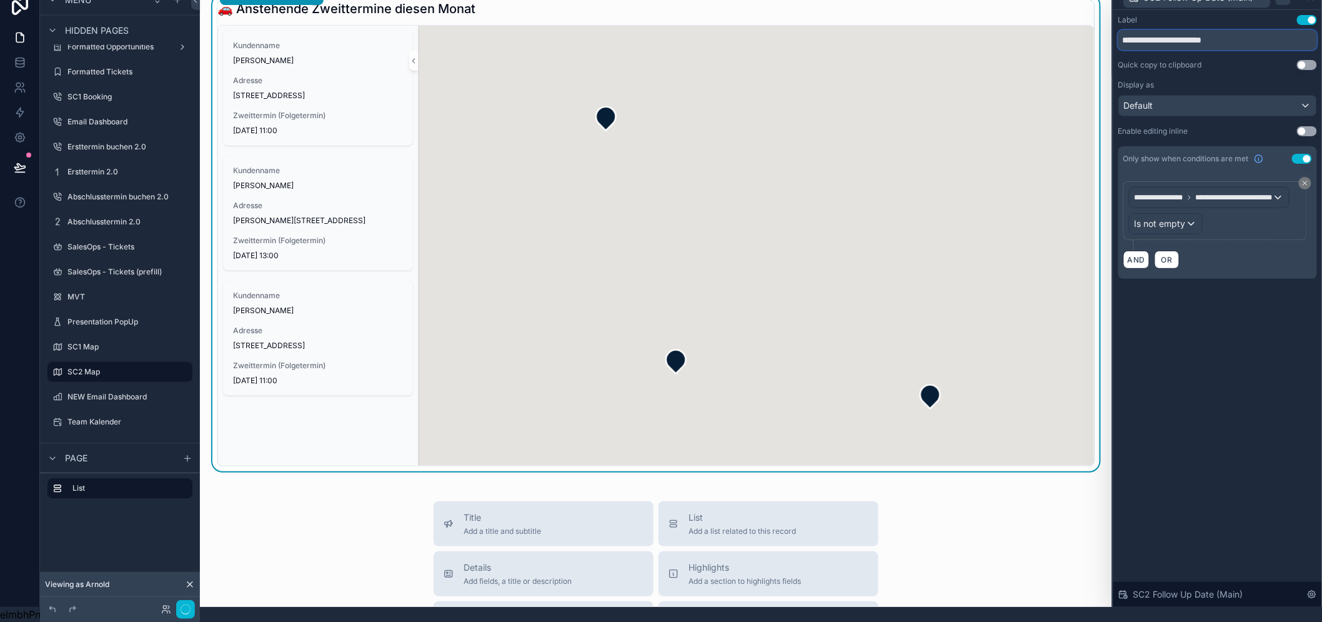
scroll to position [0, 0]
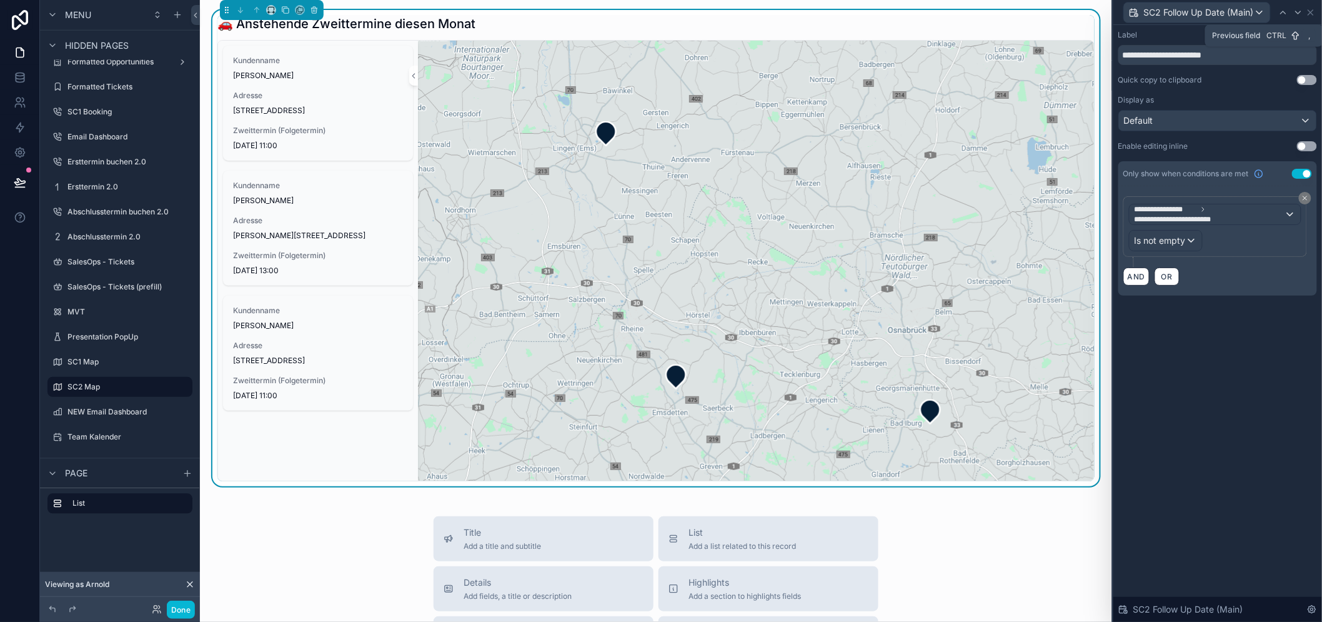
click at [1288, 14] on icon at bounding box center [1283, 12] width 10 height 10
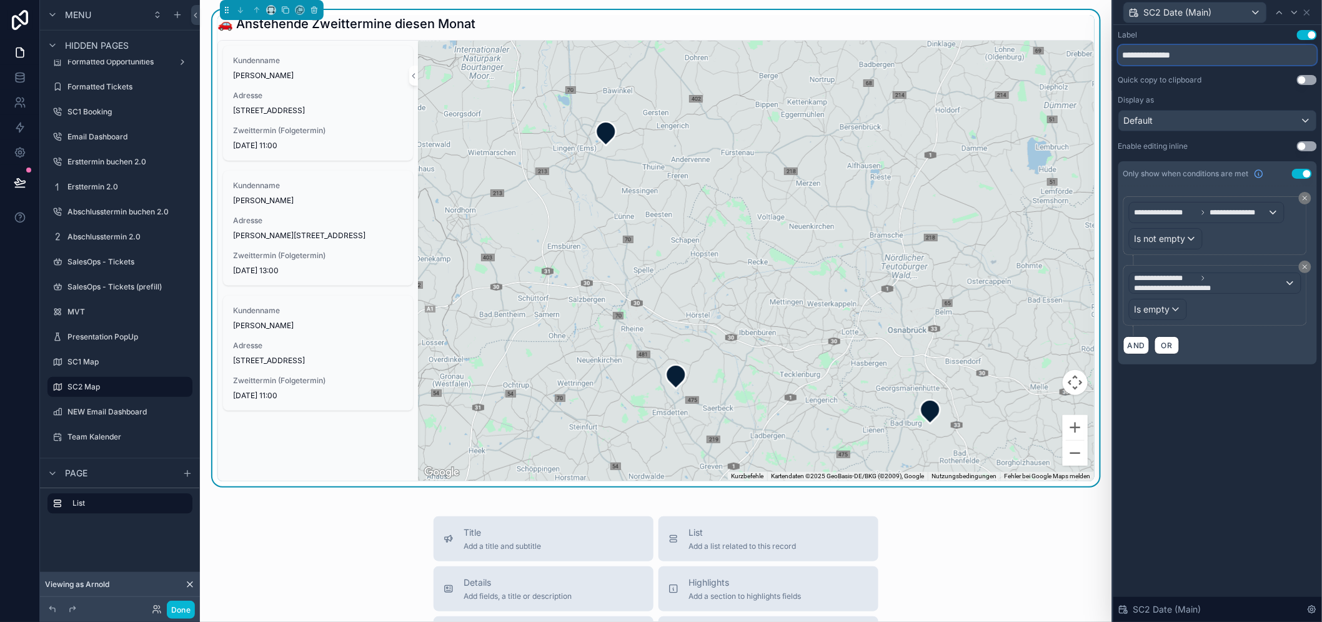
click at [1243, 52] on input "**********" at bounding box center [1217, 55] width 199 height 20
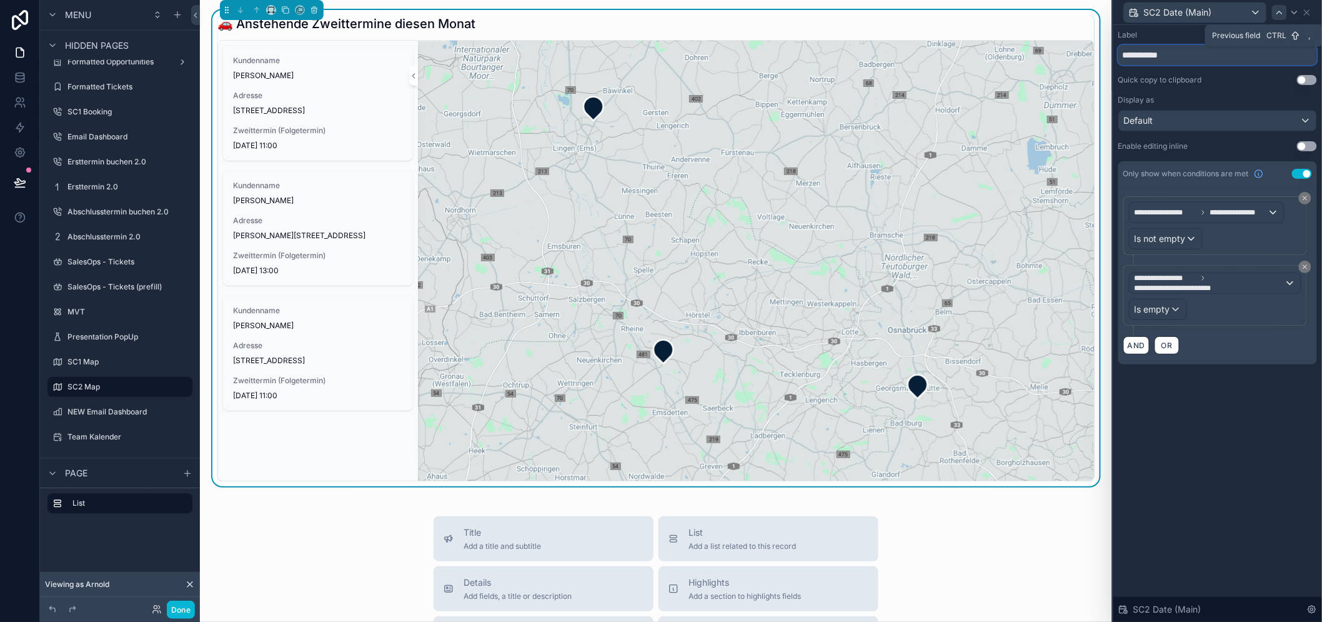
type input "**********"
click at [1282, 12] on icon at bounding box center [1279, 12] width 5 height 2
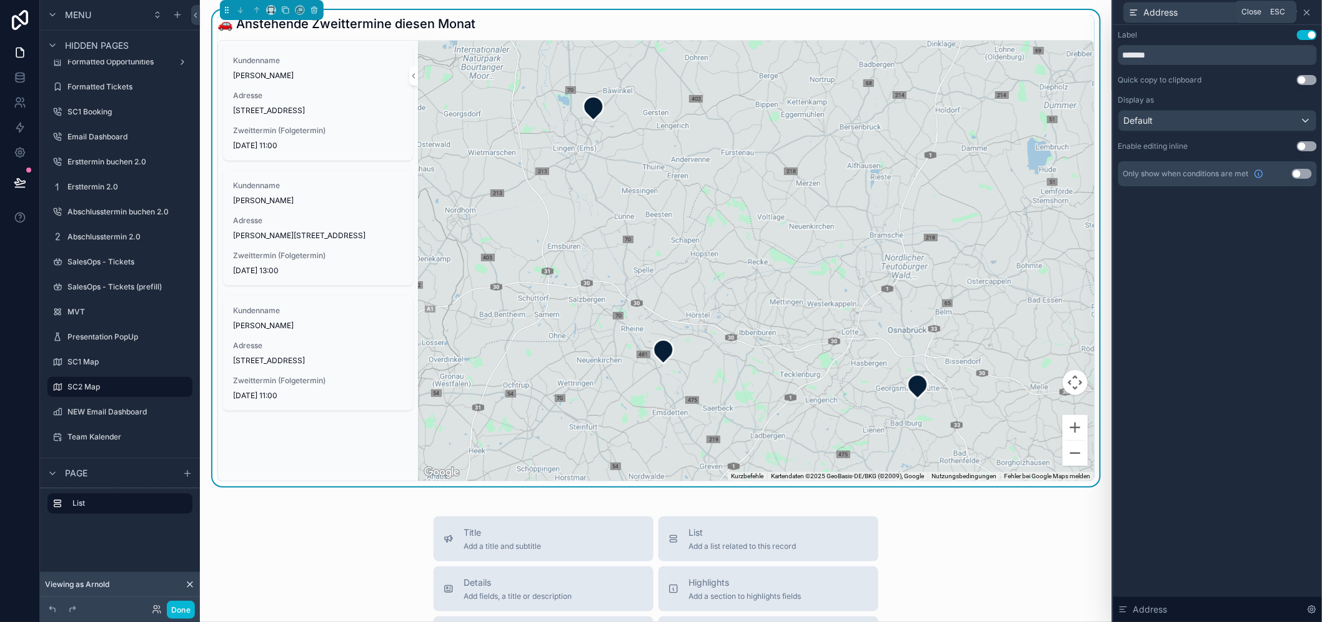
click at [1312, 12] on icon at bounding box center [1307, 12] width 10 height 10
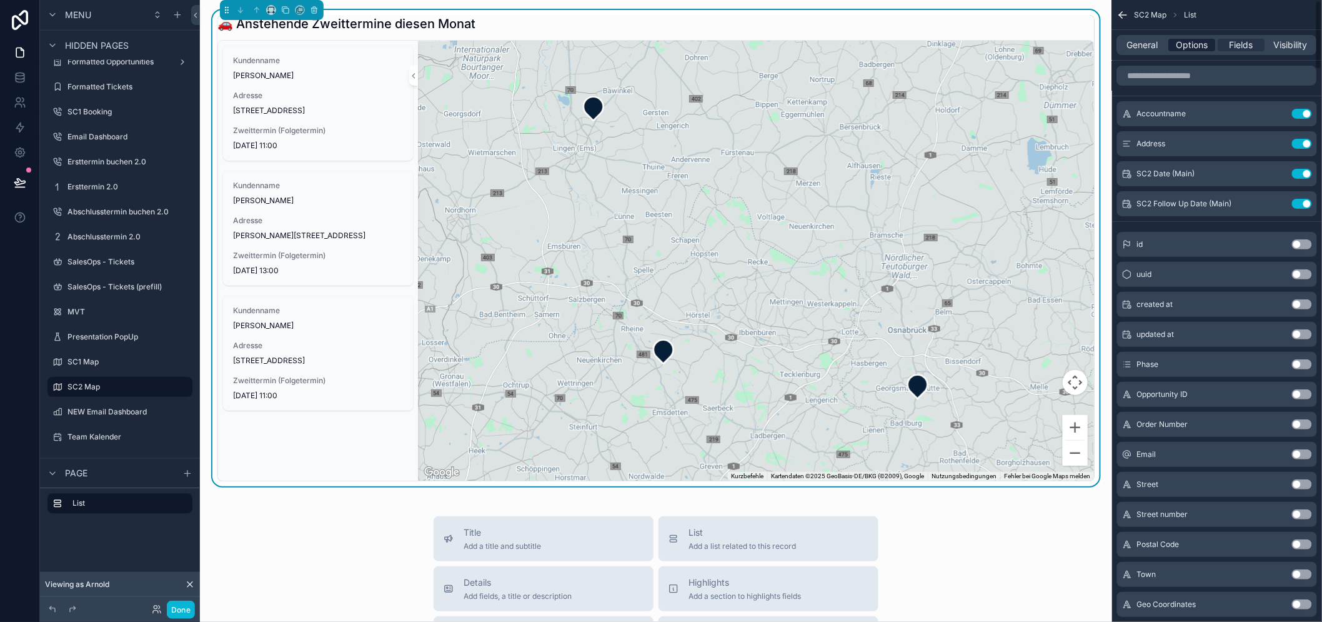
click at [1208, 45] on span "Options" at bounding box center [1192, 45] width 32 height 12
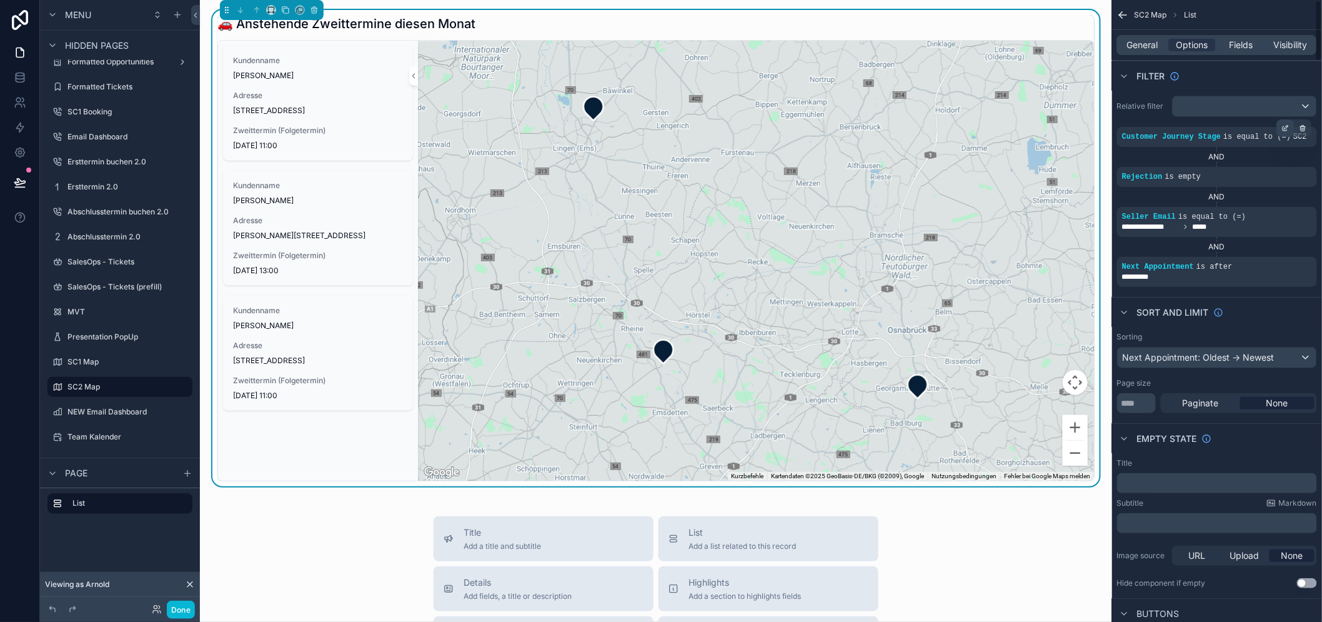
click at [1289, 128] on icon "scrollable content" at bounding box center [1287, 127] width 4 height 4
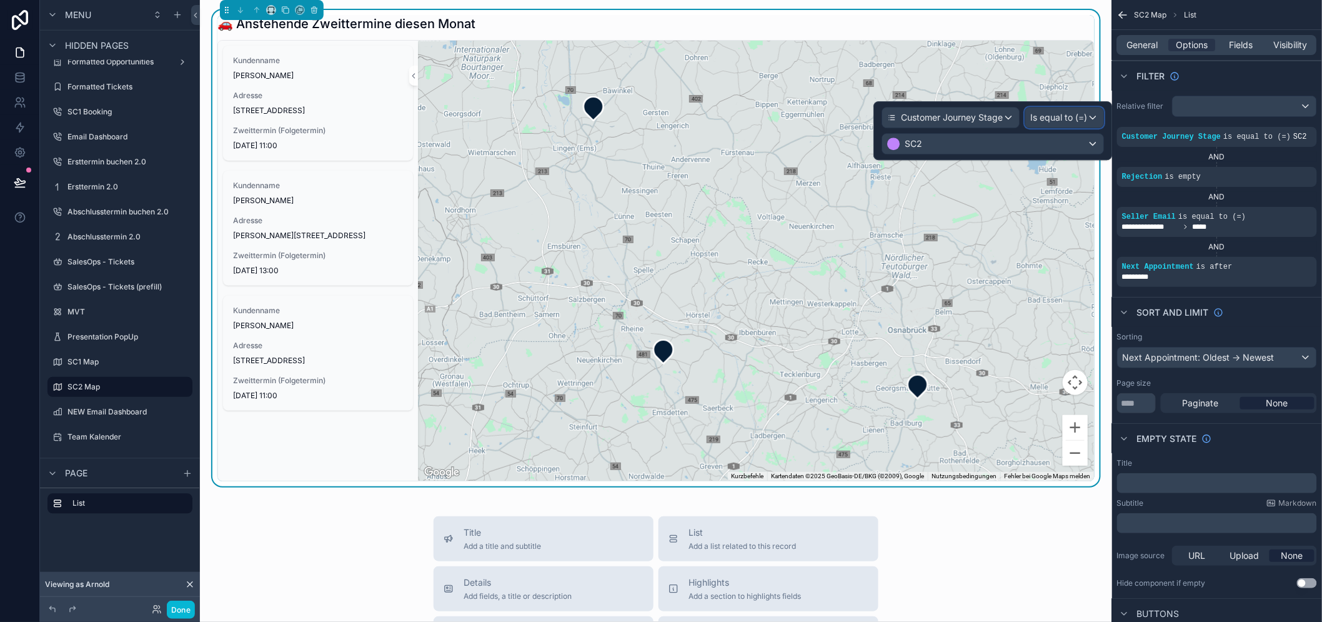
click at [1059, 117] on span "Is equal to (=)" at bounding box center [1058, 117] width 57 height 12
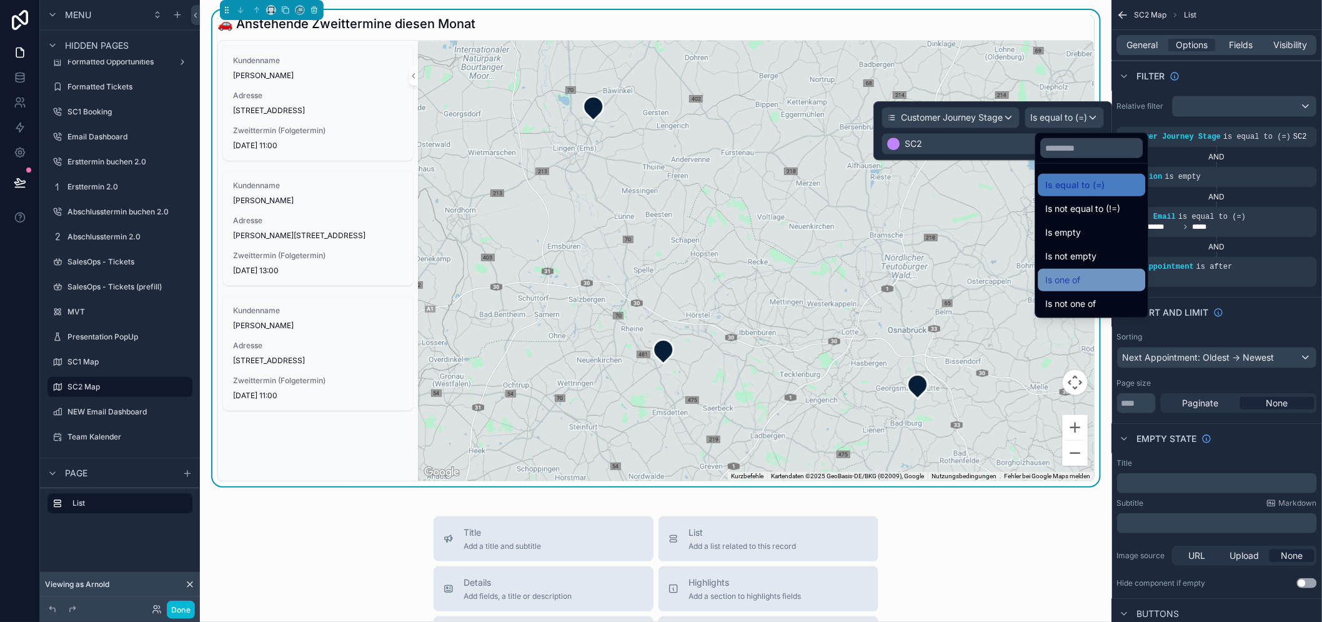
click at [1117, 286] on div "Is one of" at bounding box center [1092, 279] width 92 height 15
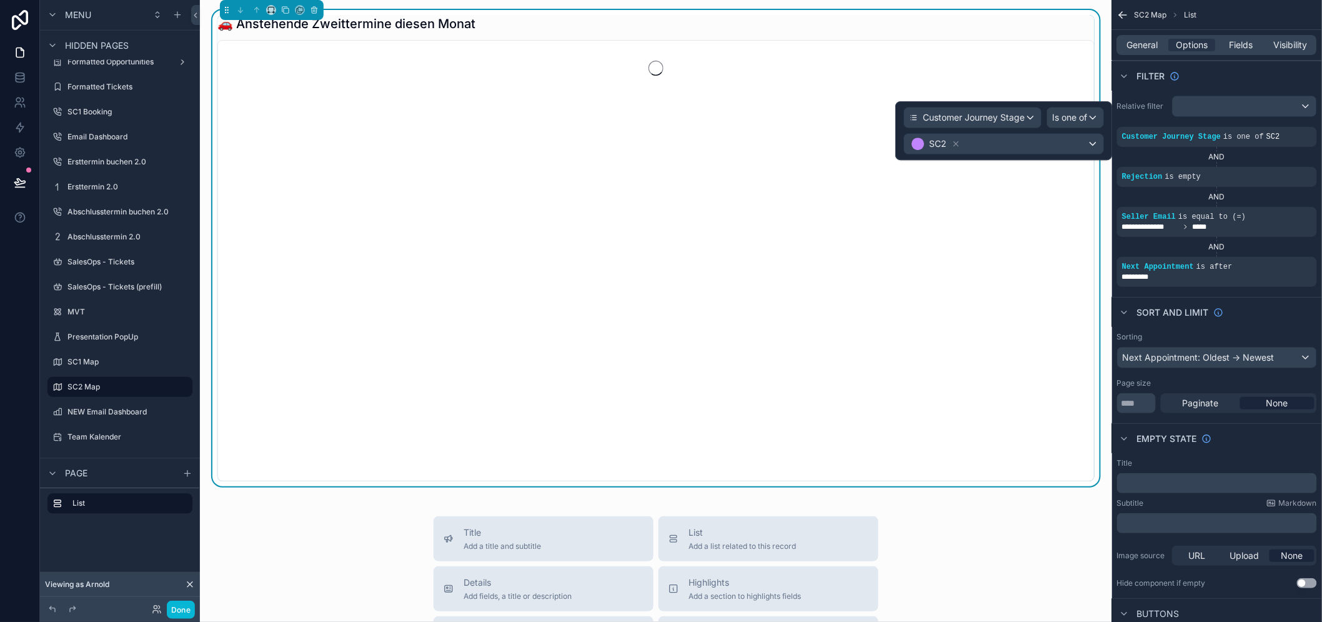
scroll to position [26, 0]
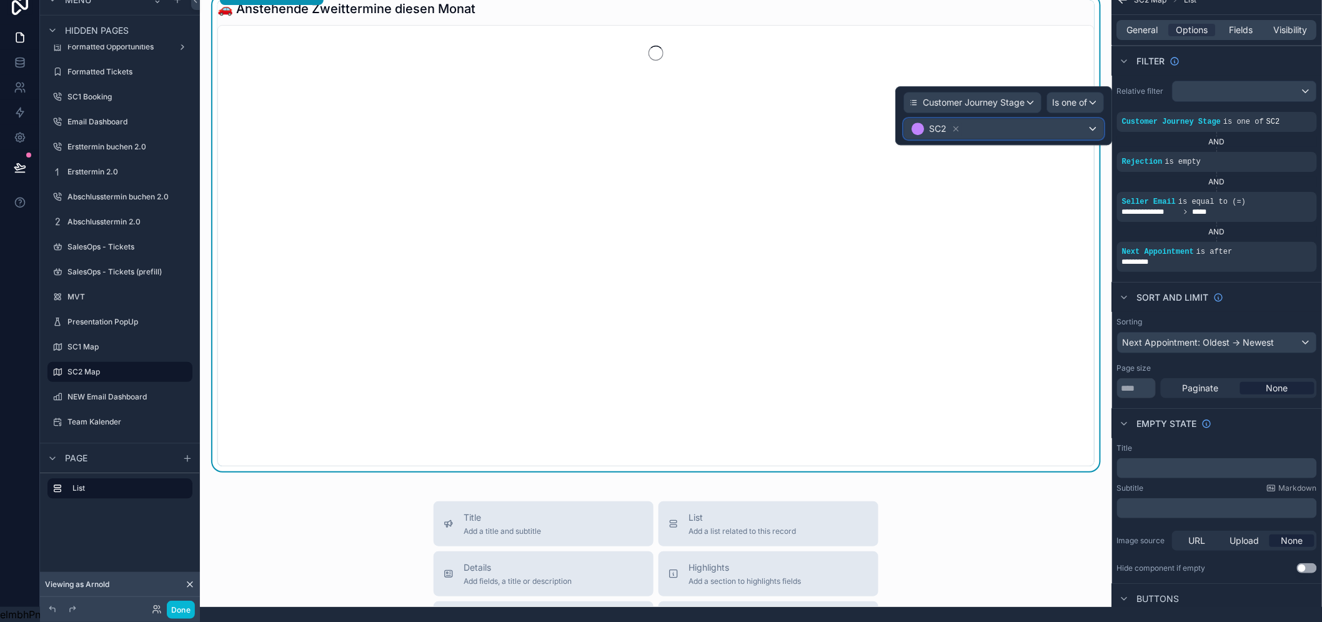
click at [1058, 121] on div "SC2" at bounding box center [1003, 129] width 199 height 20
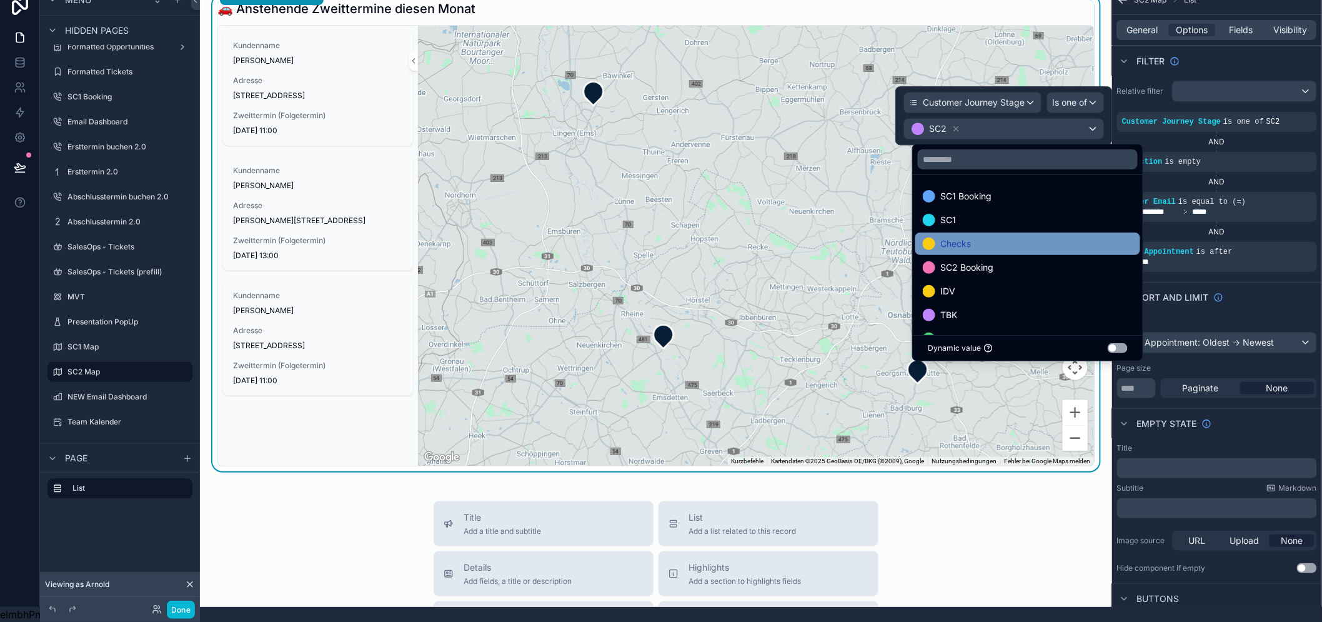
click at [1011, 236] on div "Checks" at bounding box center [1028, 243] width 210 height 15
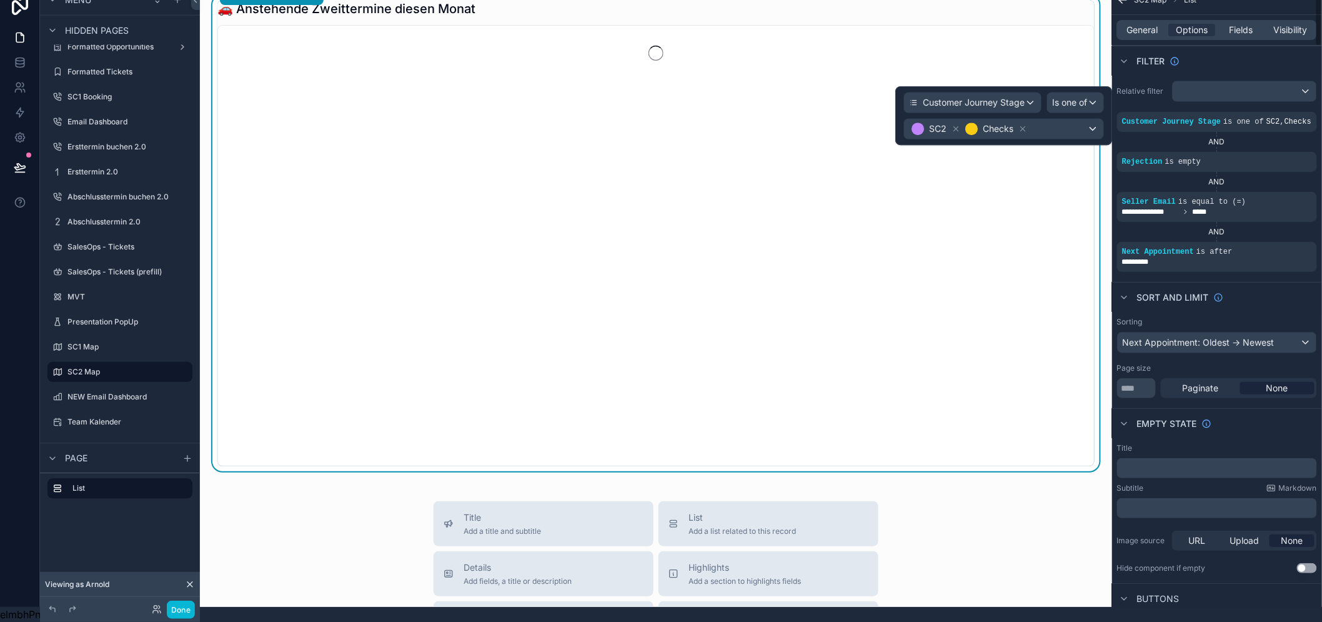
click at [1277, 289] on div "Sort And Limit" at bounding box center [1217, 297] width 210 height 30
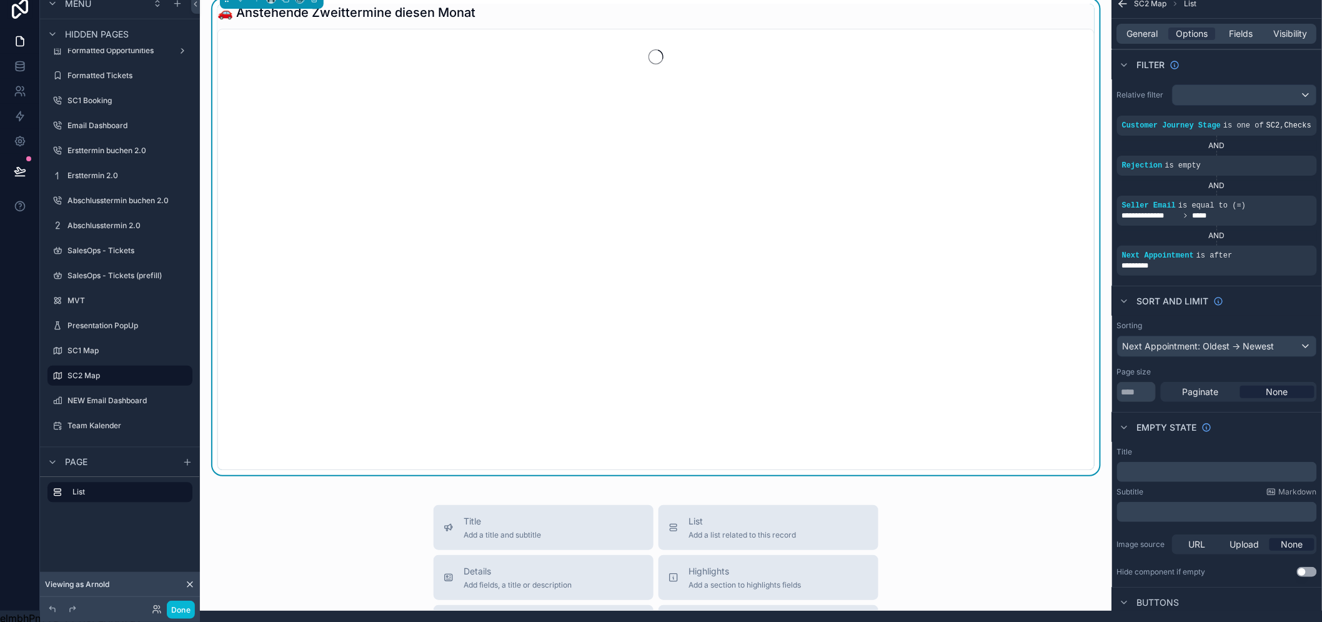
scroll to position [0, 0]
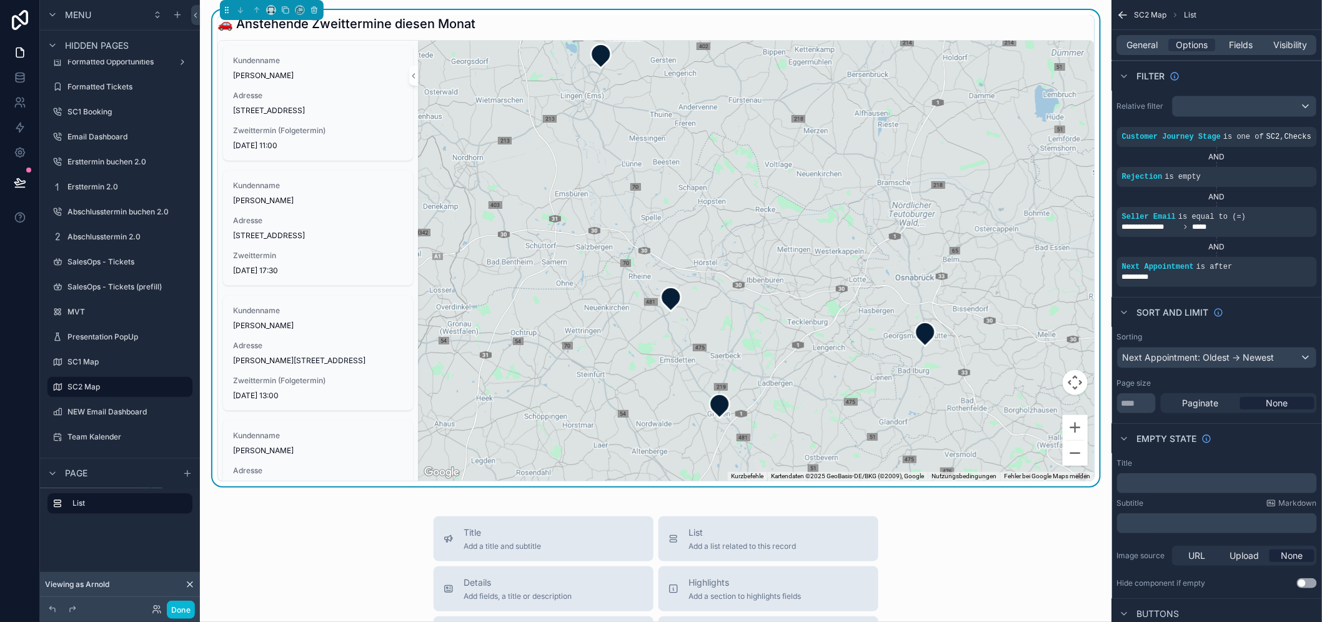
click at [1241, 49] on span "Fields" at bounding box center [1242, 45] width 24 height 12
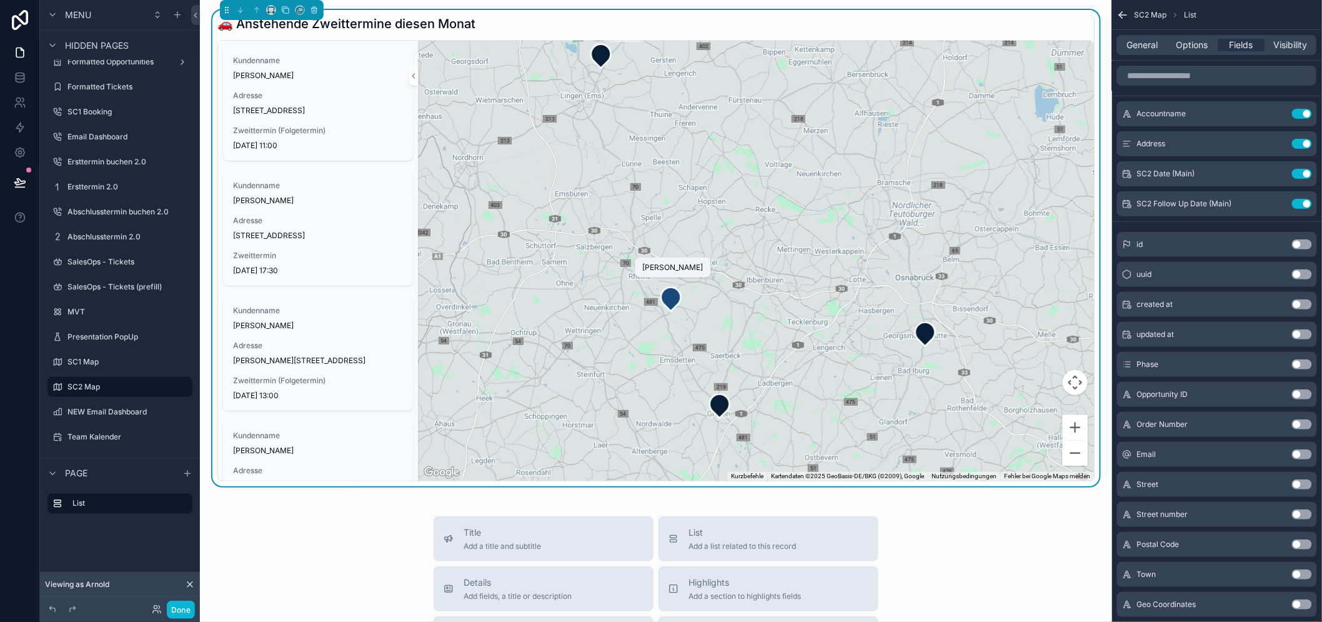
click at [678, 308] on icon "scrollable content" at bounding box center [671, 299] width 20 height 24
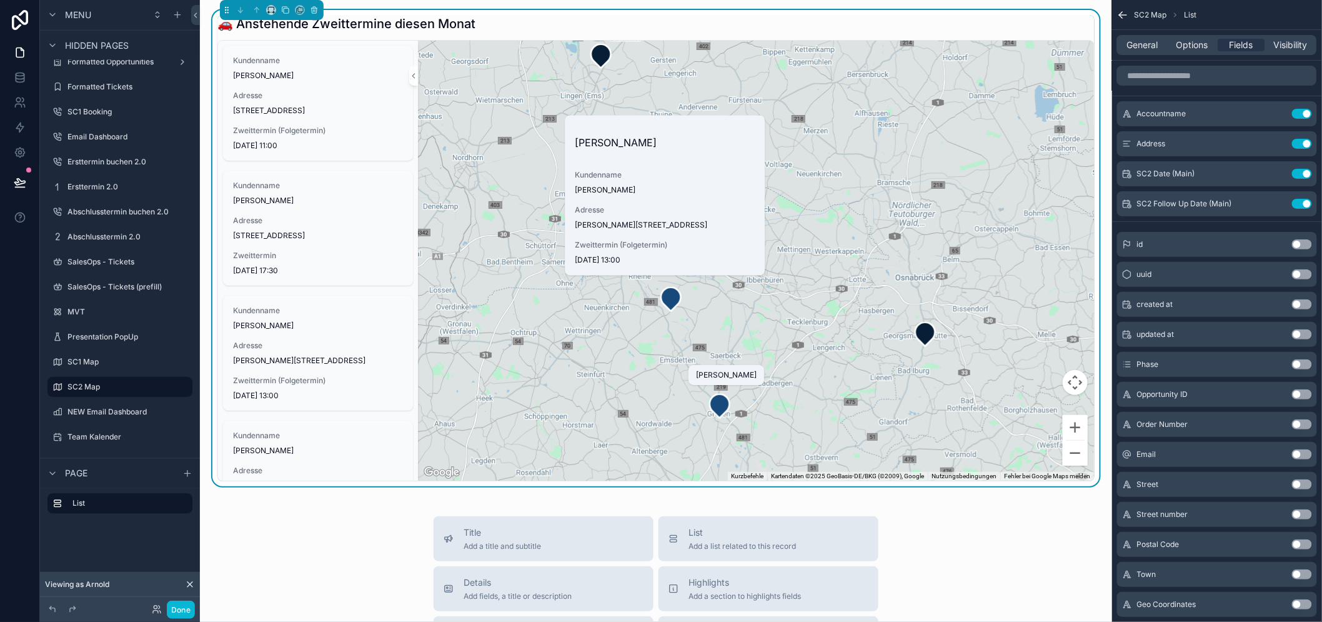
click at [723, 409] on icon "scrollable content" at bounding box center [720, 406] width 20 height 24
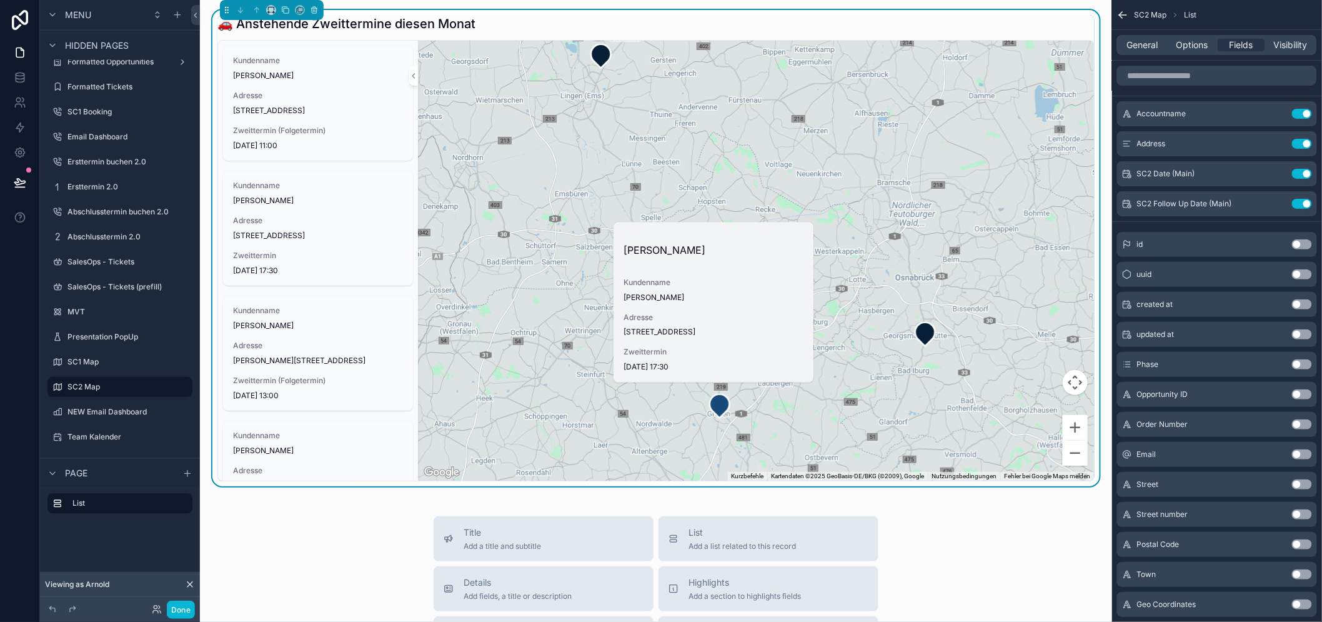
click at [691, 321] on span "Adresse" at bounding box center [713, 317] width 180 height 10
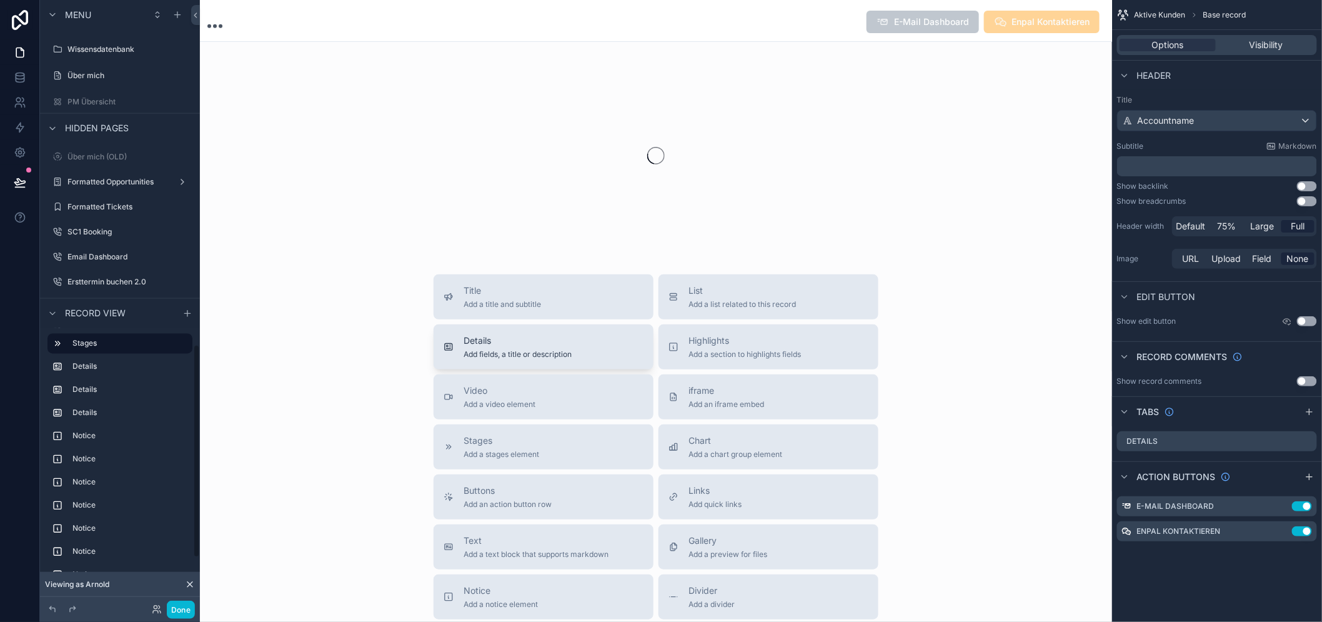
scroll to position [996, 0]
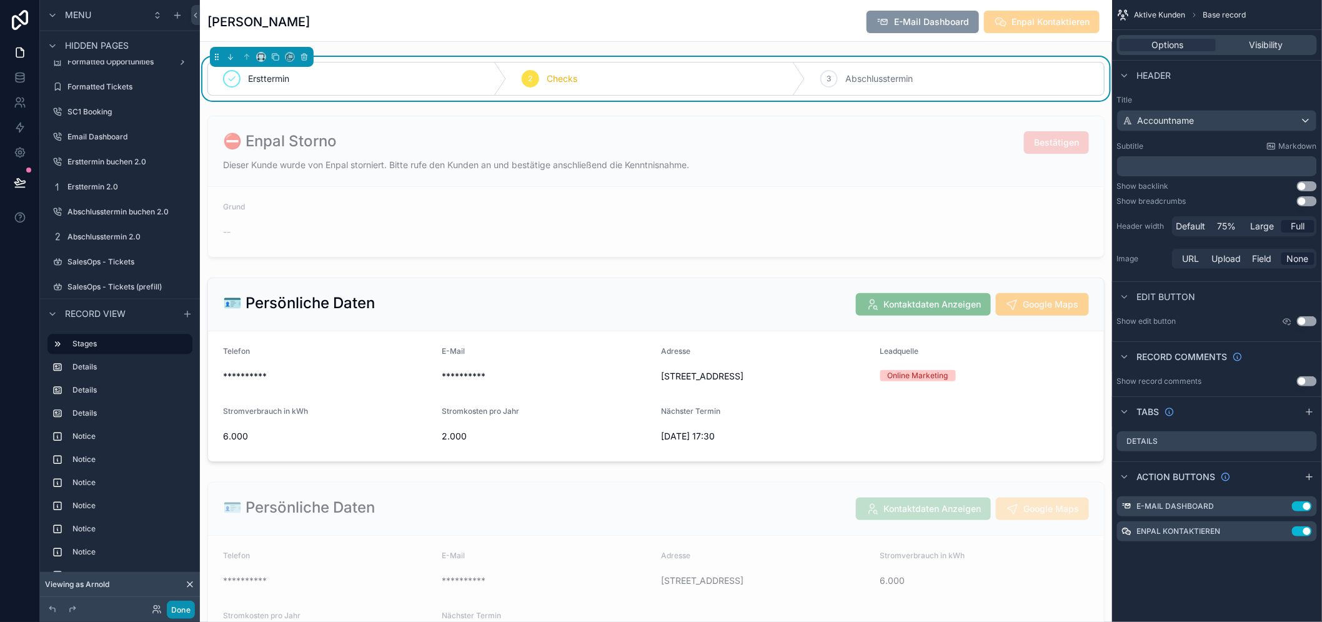
click at [186, 611] on button "Done" at bounding box center [181, 609] width 28 height 18
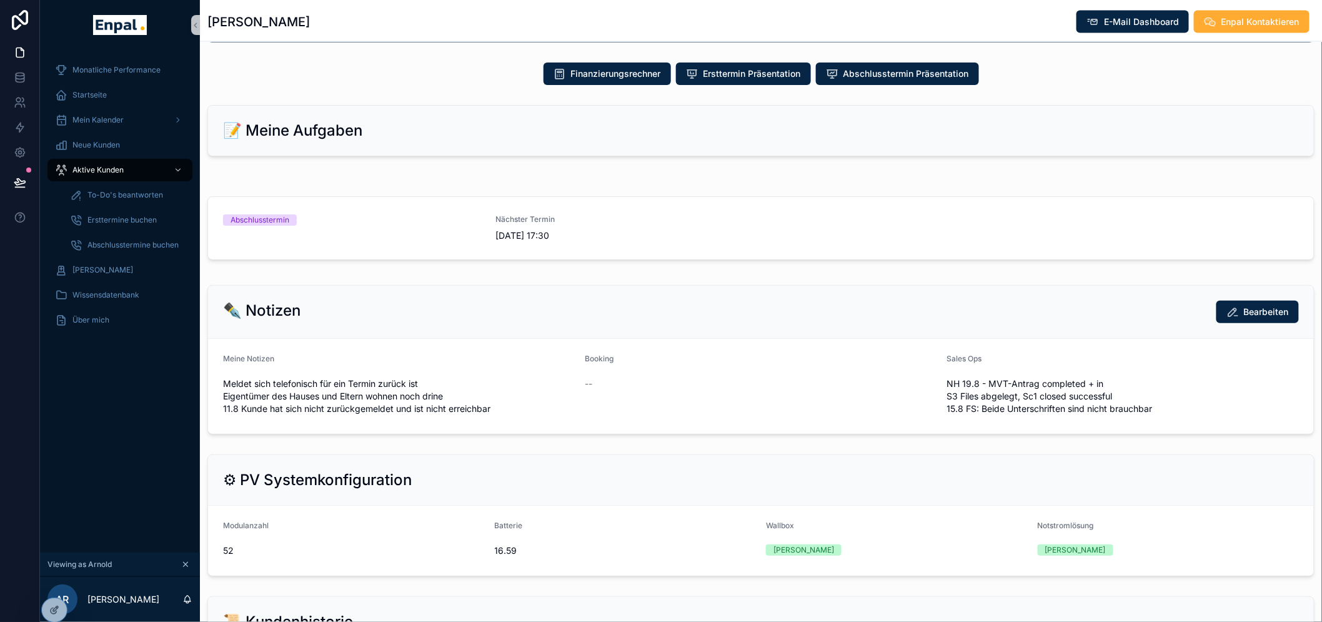
scroll to position [694, 0]
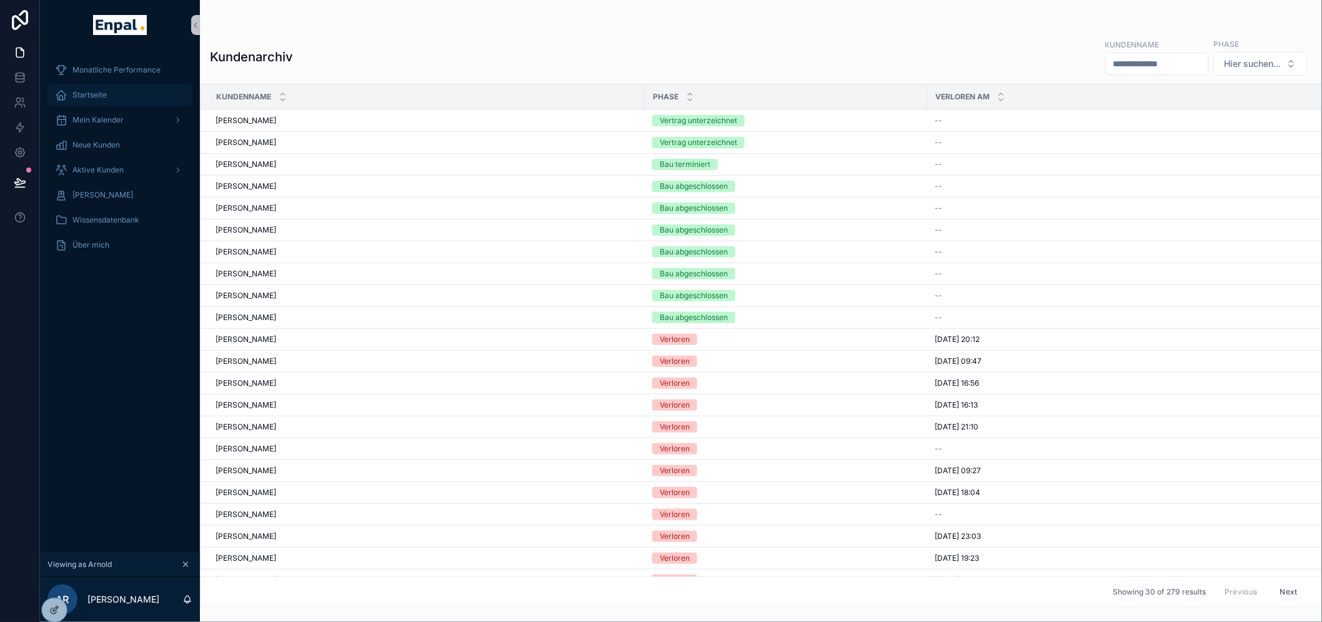
click at [104, 92] on span "Startseite" at bounding box center [89, 95] width 34 height 10
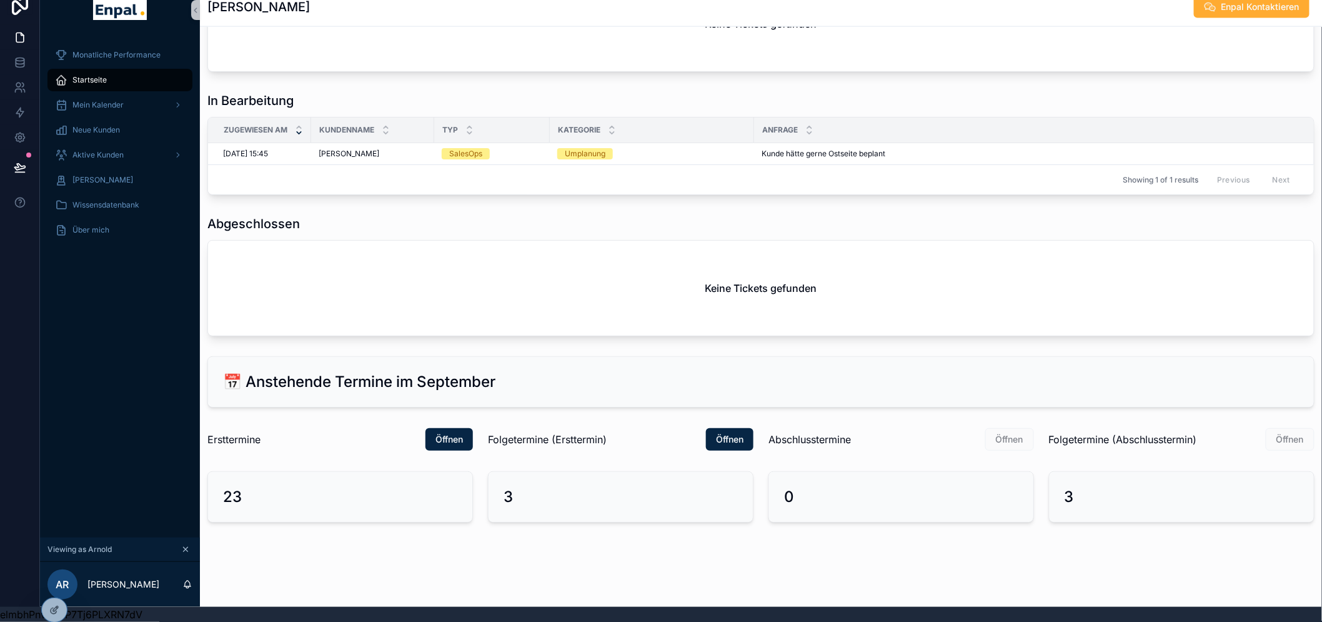
scroll to position [26, 0]
click at [61, 610] on div at bounding box center [54, 610] width 25 height 24
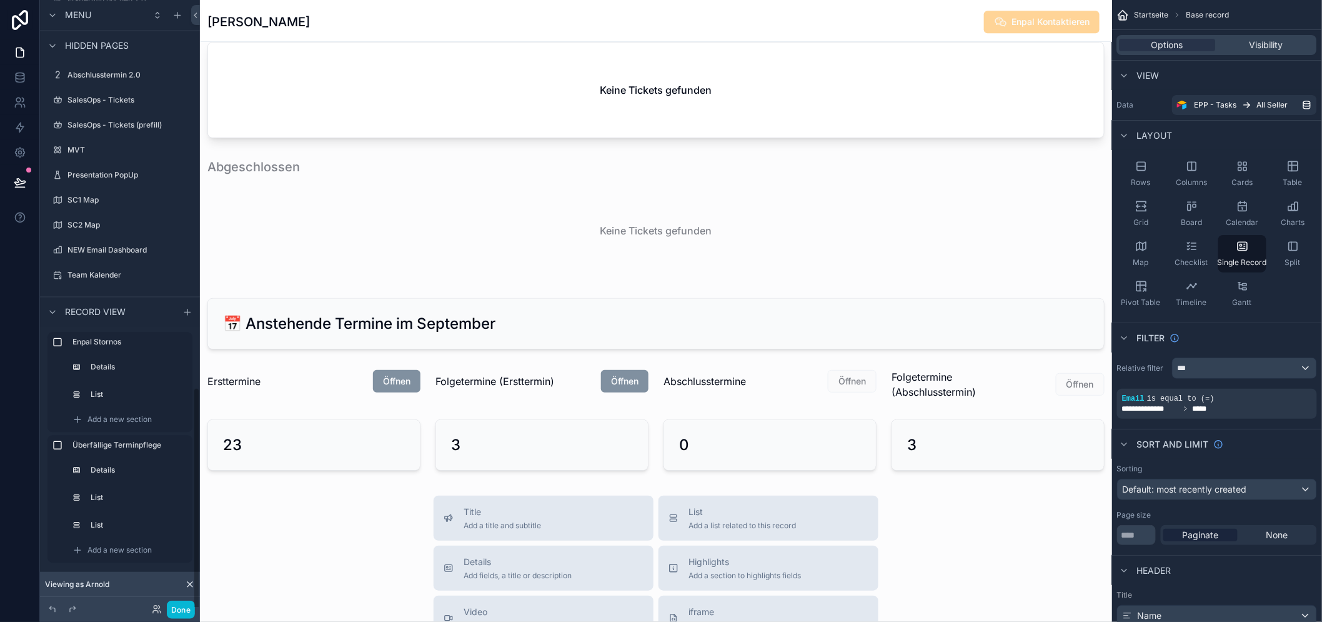
scroll to position [1071, 0]
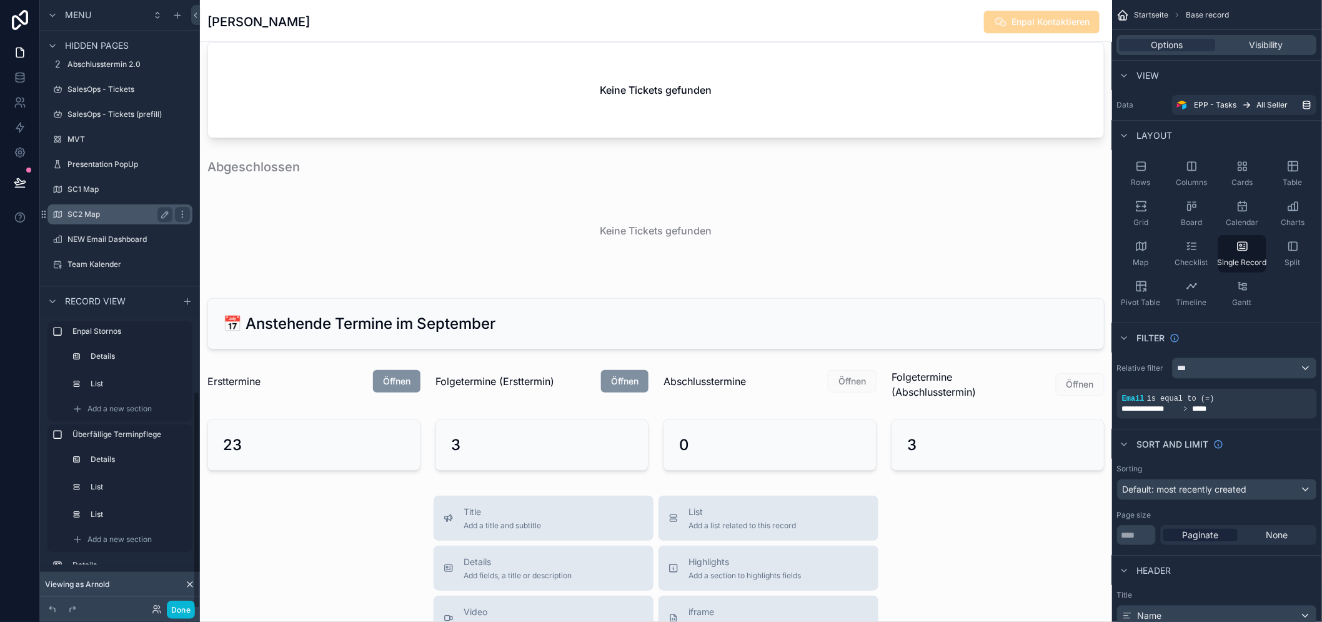
click at [87, 211] on label "SC2 Map" at bounding box center [117, 214] width 100 height 10
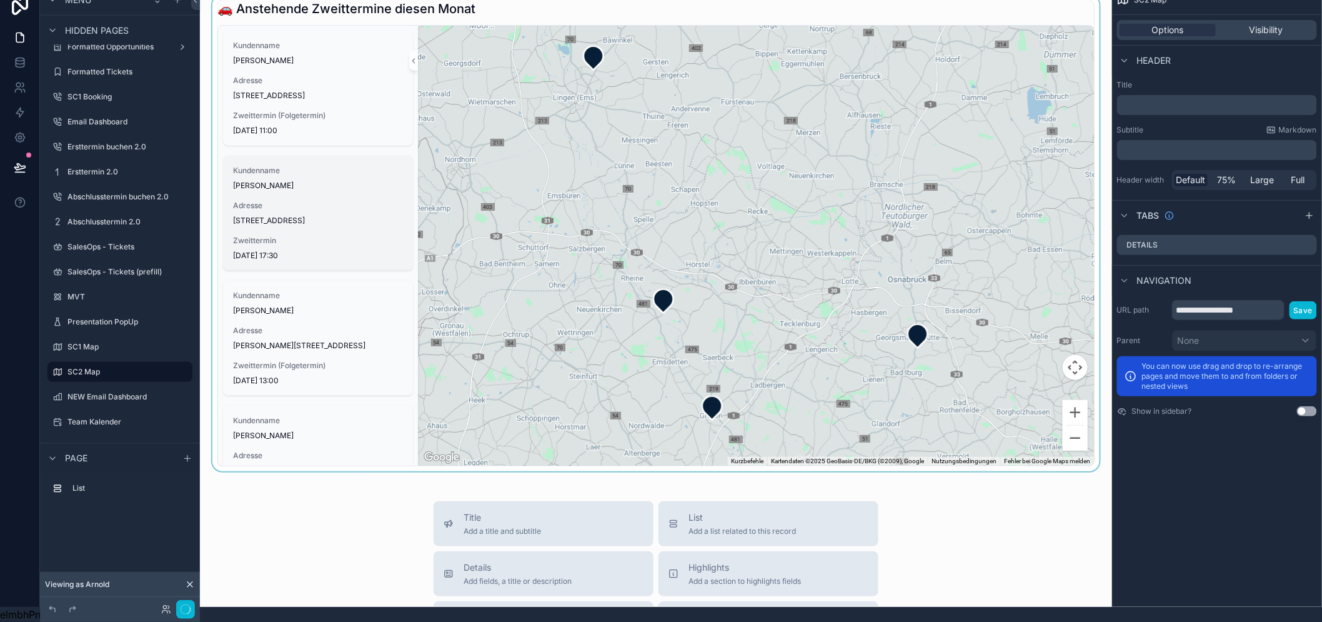
click at [345, 186] on span "[PERSON_NAME]" at bounding box center [318, 186] width 170 height 10
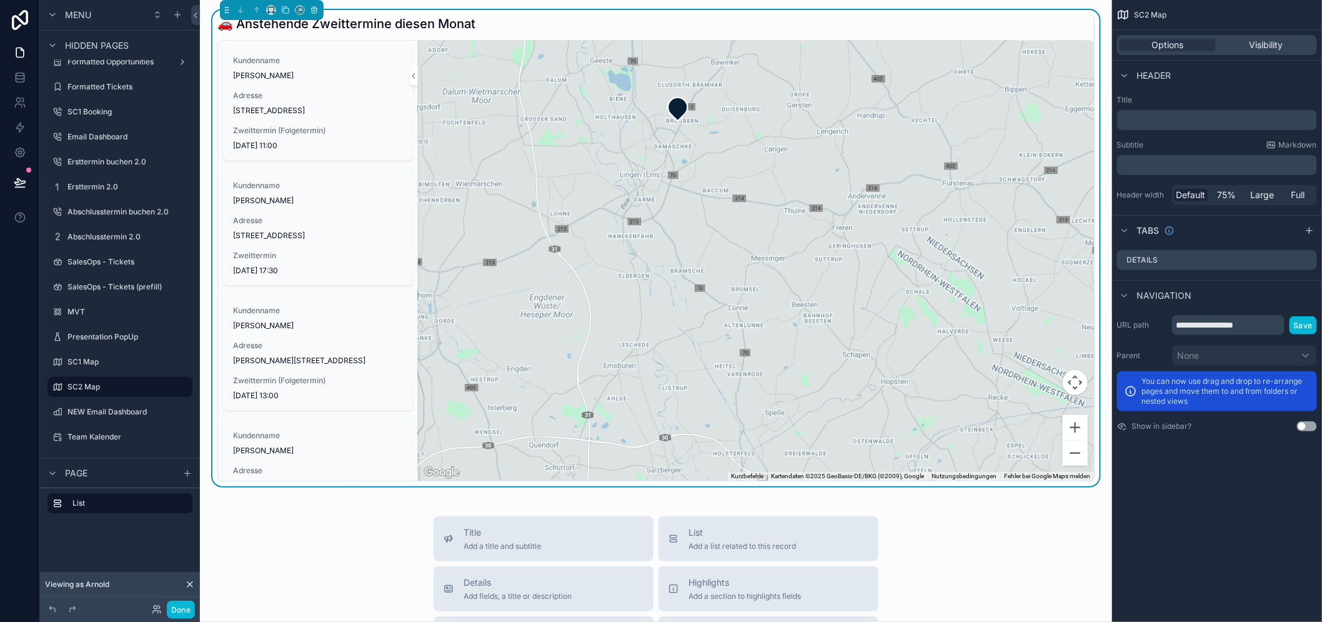
click at [527, 25] on div "🚗 Anstehende Zweittermine diesen Monat" at bounding box center [655, 23] width 877 height 17
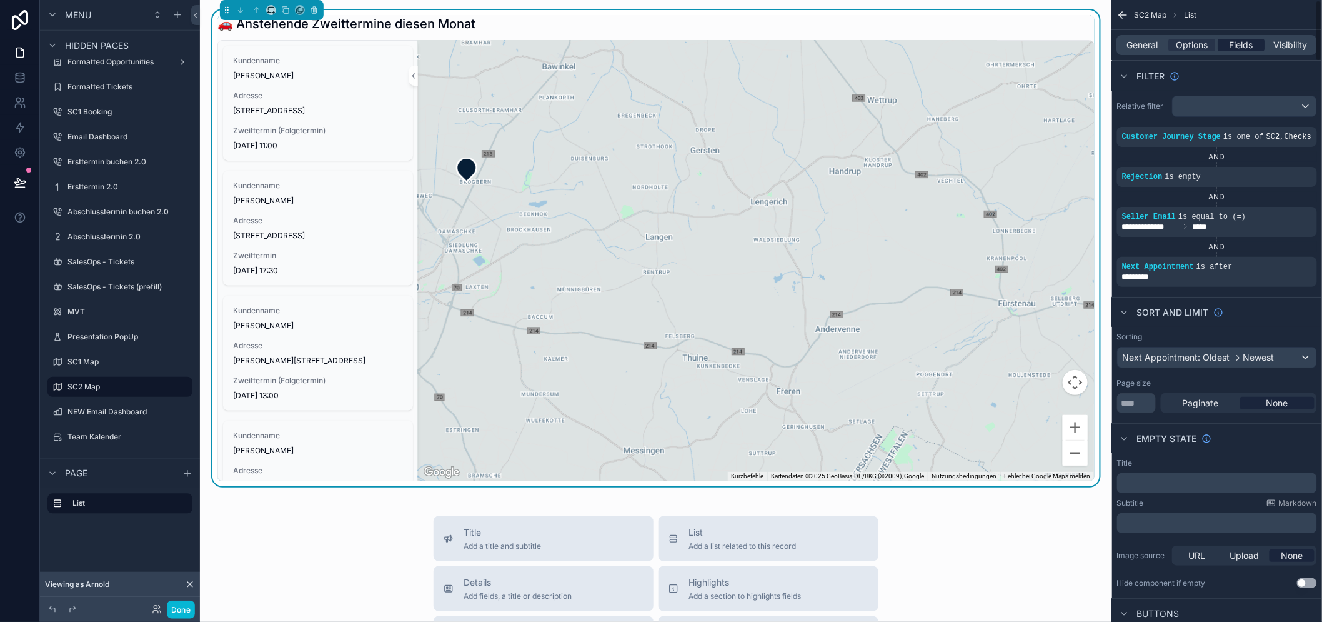
click at [1246, 42] on span "Fields" at bounding box center [1242, 45] width 24 height 12
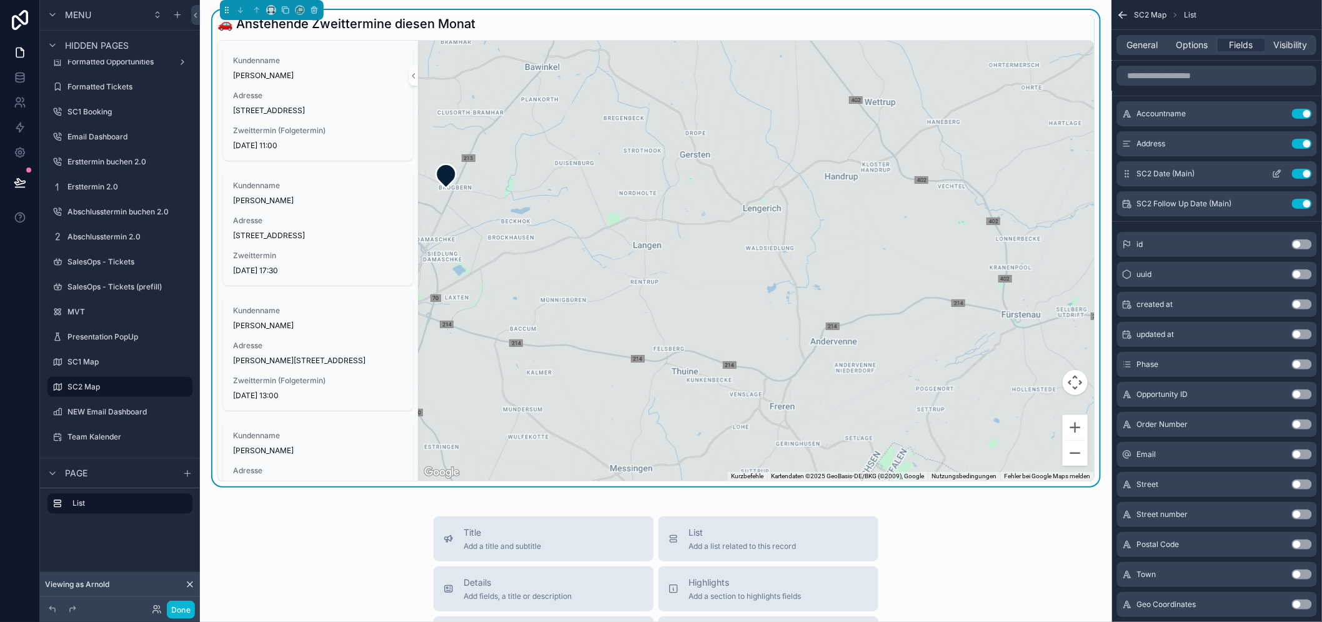
click at [1280, 171] on icon "scrollable content" at bounding box center [1279, 171] width 1 height 1
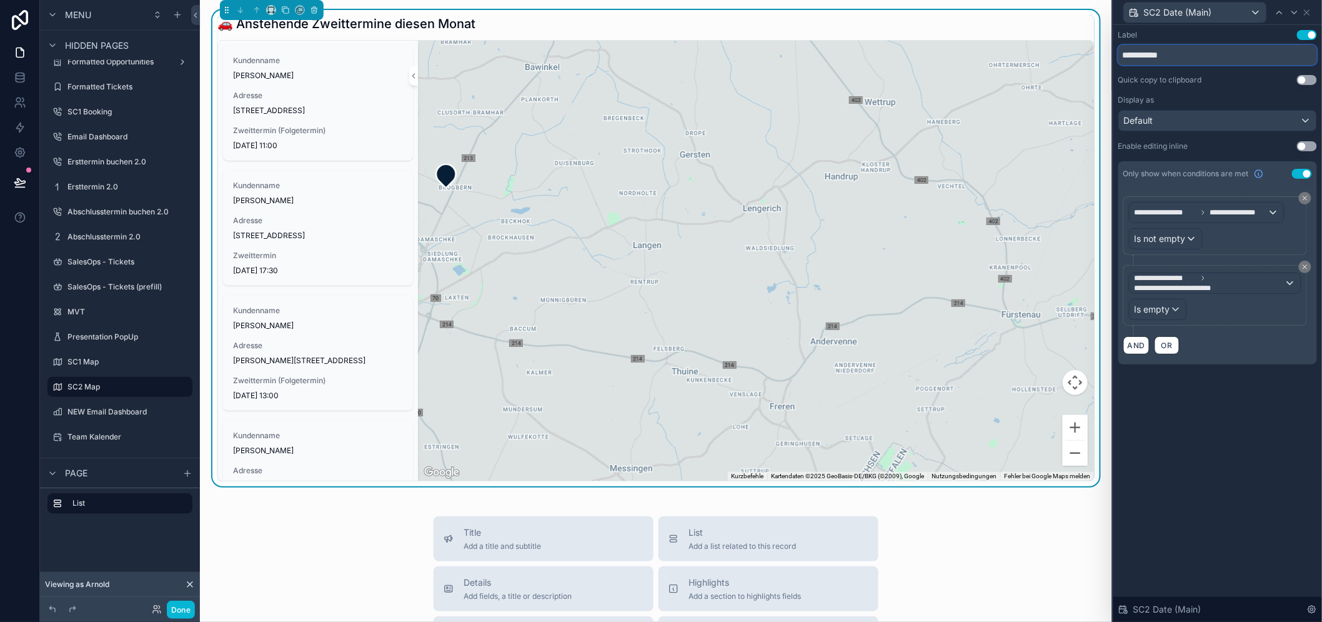
click at [1188, 62] on input "**********" at bounding box center [1217, 55] width 199 height 20
type input "*"
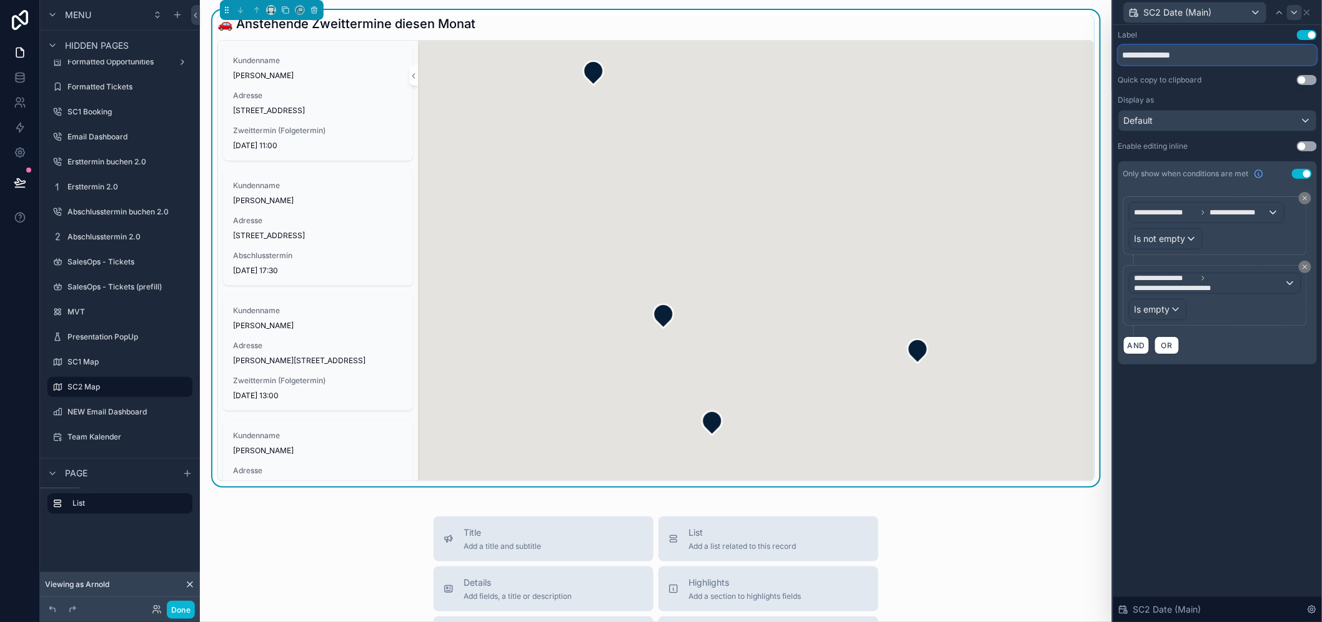
type input "**********"
click at [1299, 14] on icon at bounding box center [1294, 12] width 10 height 10
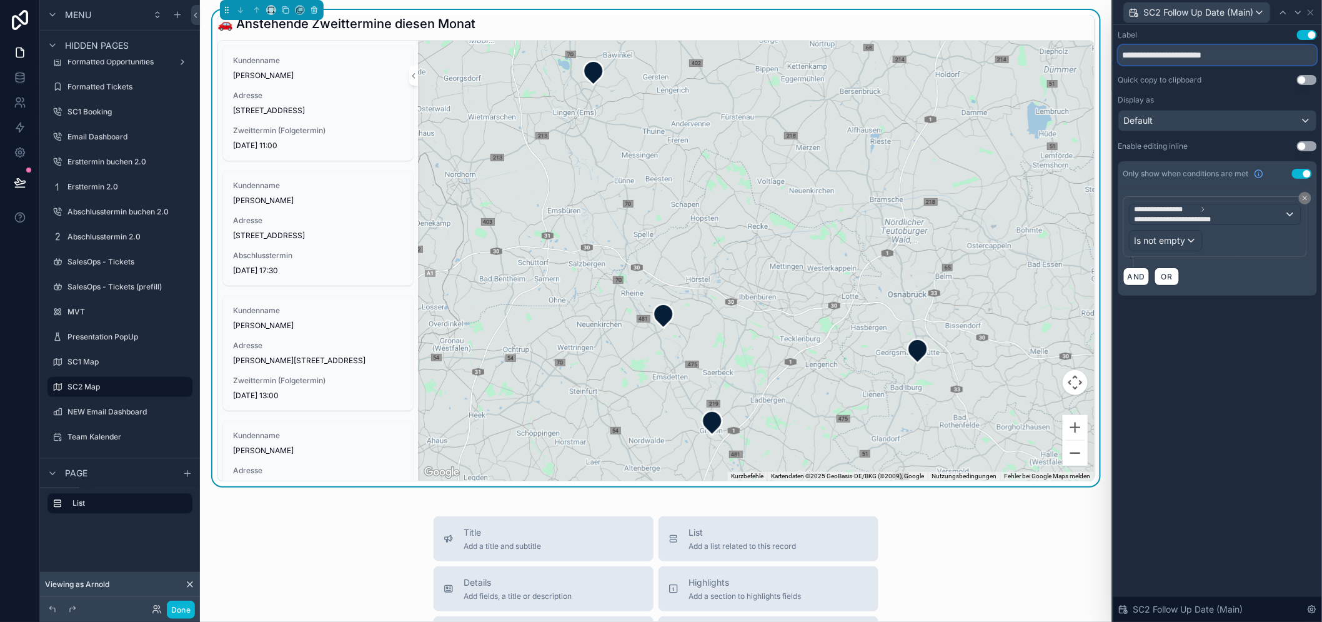
click at [1204, 54] on input "**********" at bounding box center [1217, 55] width 199 height 20
click at [1189, 54] on input "**********" at bounding box center [1217, 55] width 199 height 20
click at [1183, 58] on input "**********" at bounding box center [1217, 55] width 199 height 20
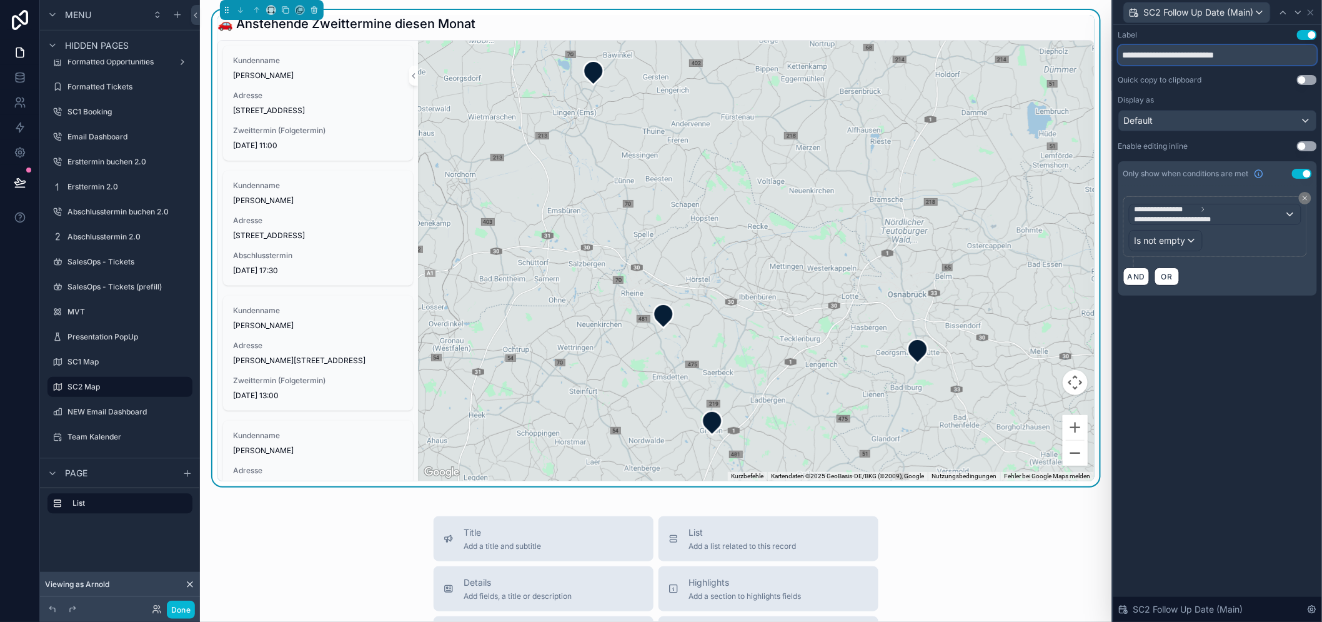
type input "**********"
click at [1232, 330] on div "**********" at bounding box center [1217, 323] width 209 height 597
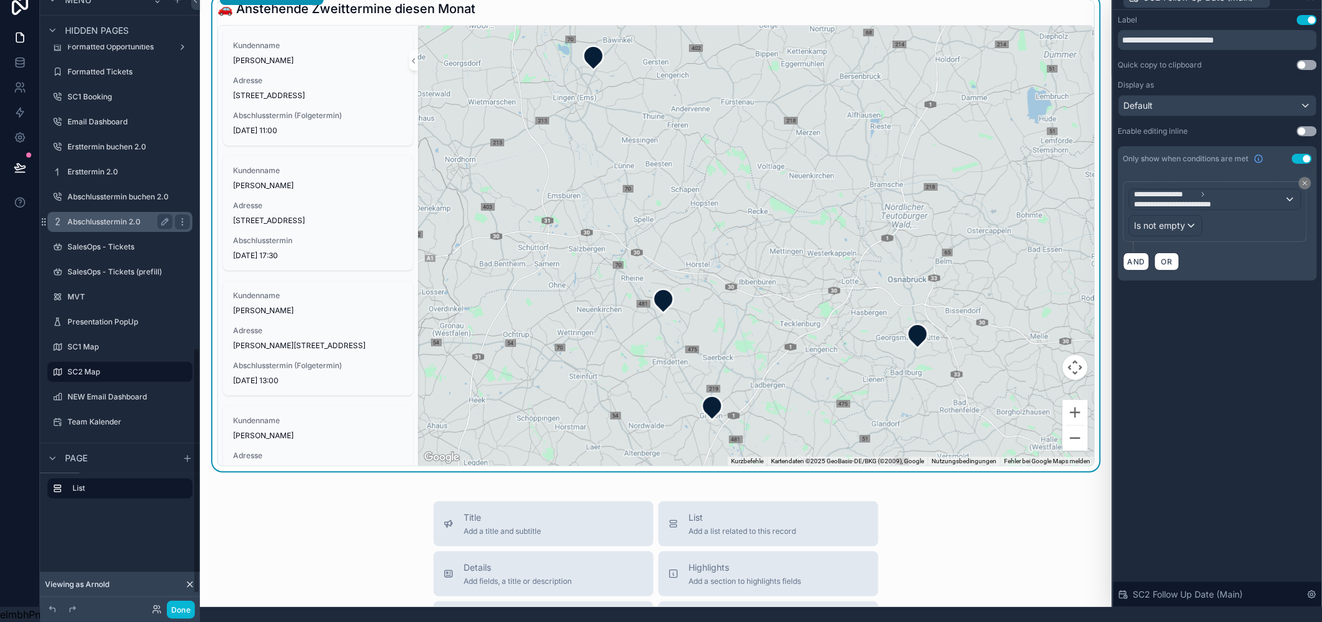
scroll to position [26, 0]
drag, startPoint x: 248, startPoint y: 525, endPoint x: 252, endPoint y: 509, distance: 16.1
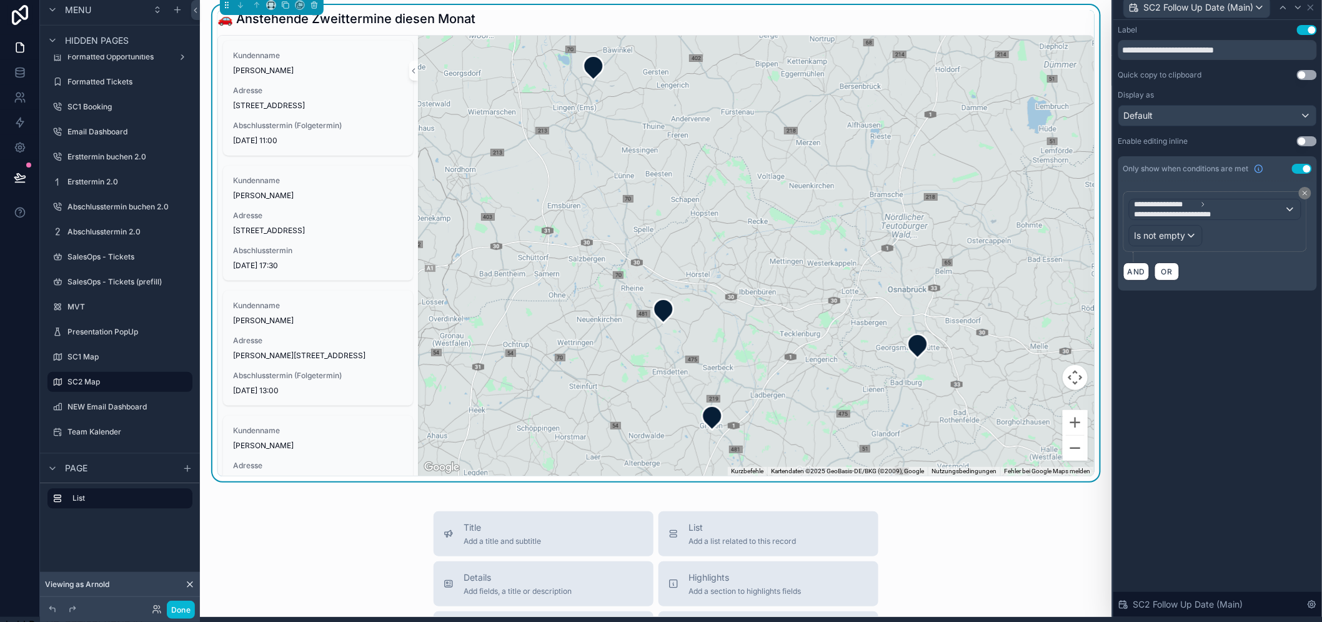
scroll to position [0, 0]
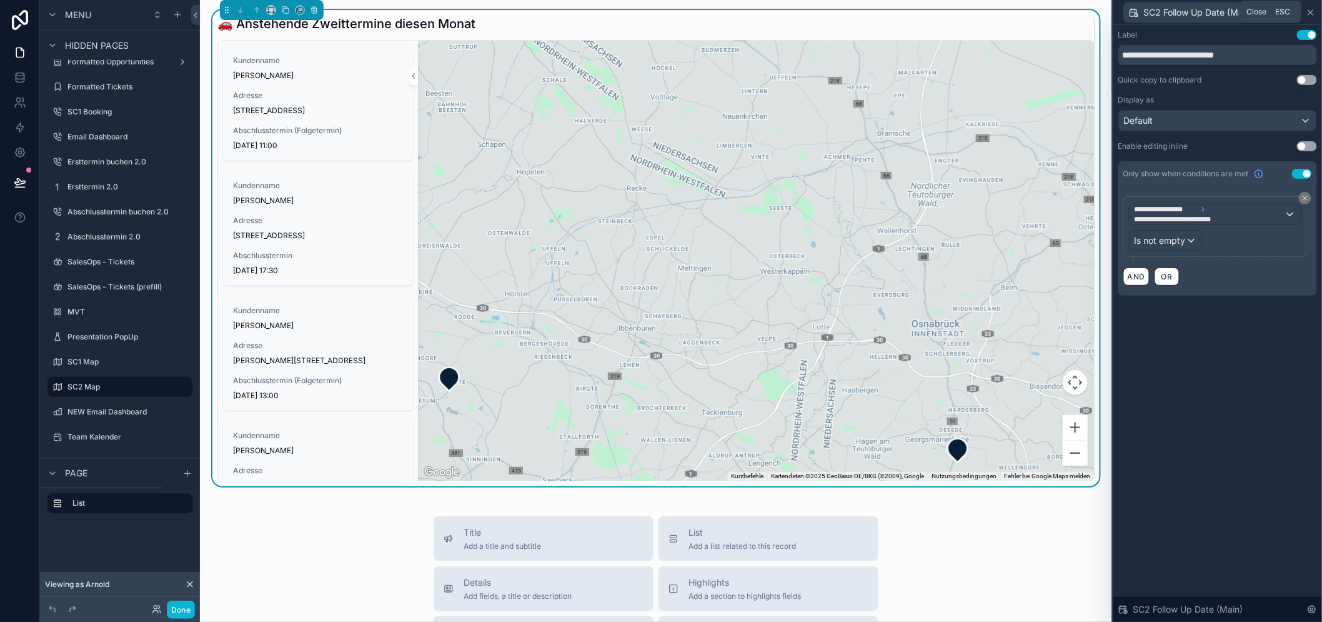
click at [1316, 12] on icon at bounding box center [1311, 12] width 10 height 10
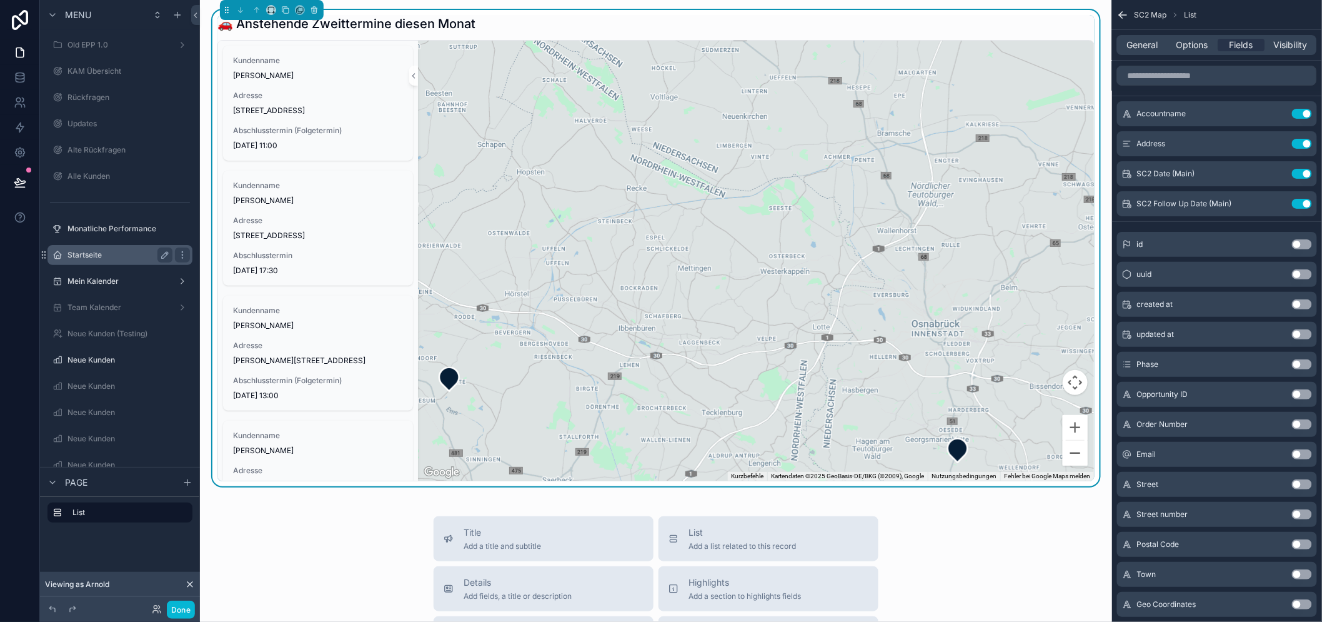
click at [102, 253] on label "Startseite" at bounding box center [117, 255] width 100 height 10
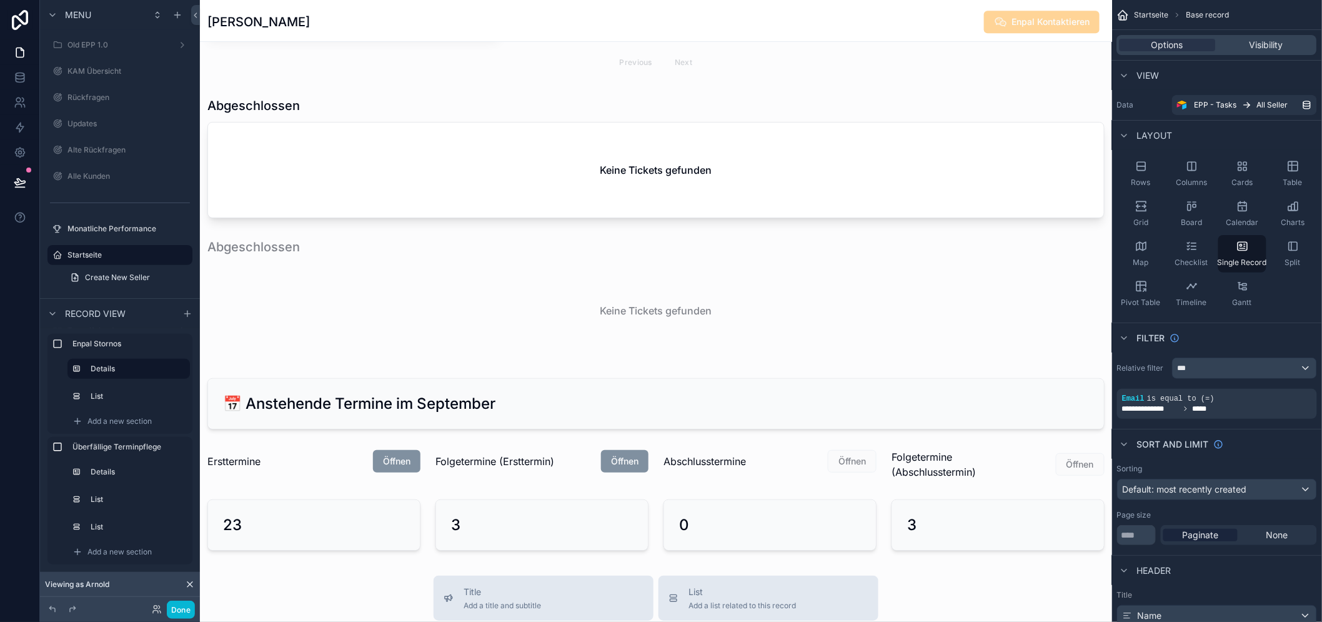
scroll to position [1527, 0]
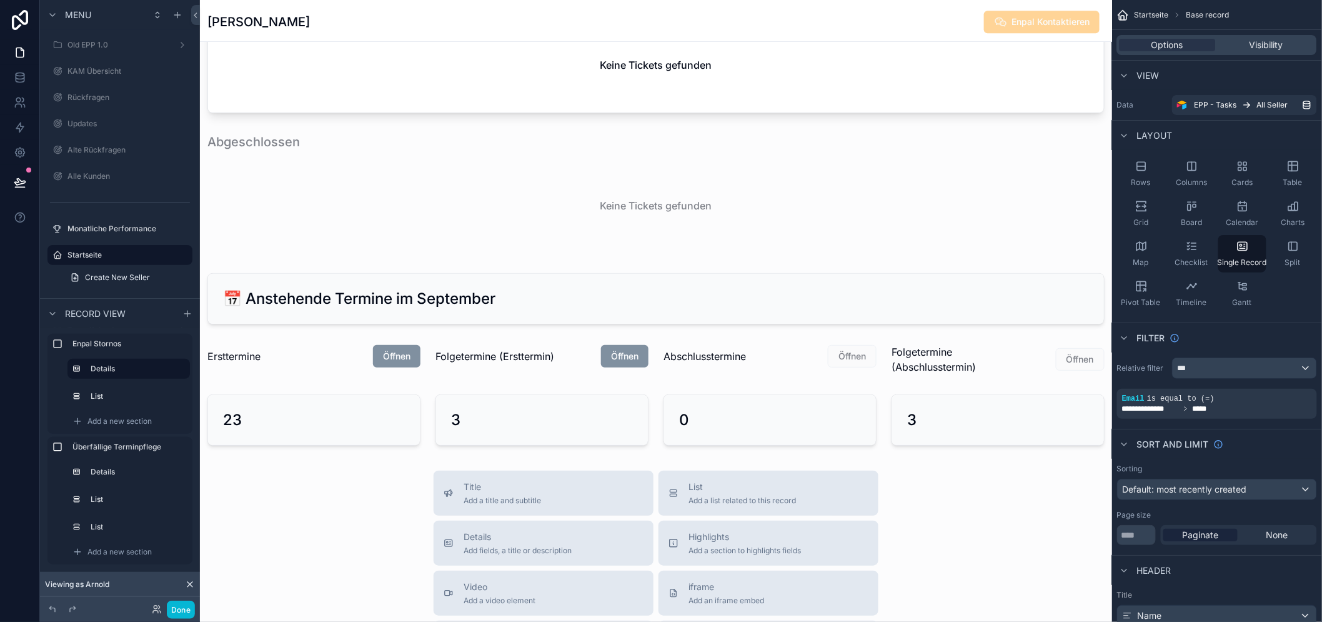
click at [851, 367] on div "scrollable content" at bounding box center [770, 359] width 228 height 40
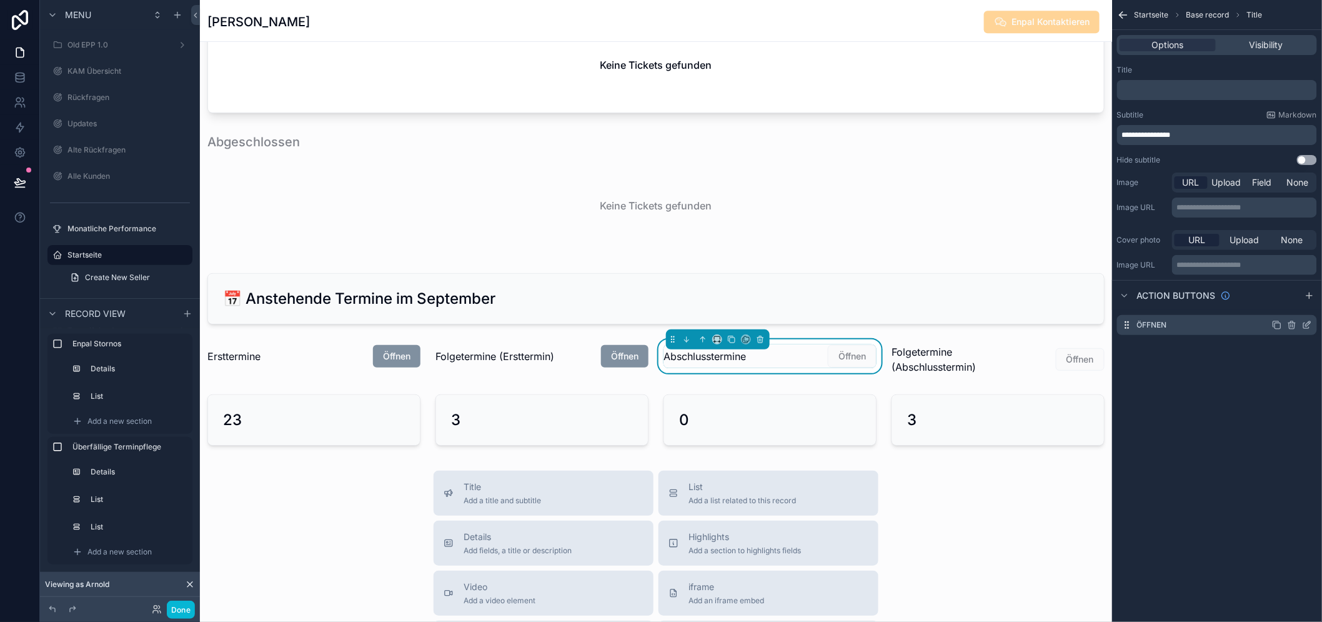
click at [1312, 322] on icon "scrollable content" at bounding box center [1307, 325] width 10 height 10
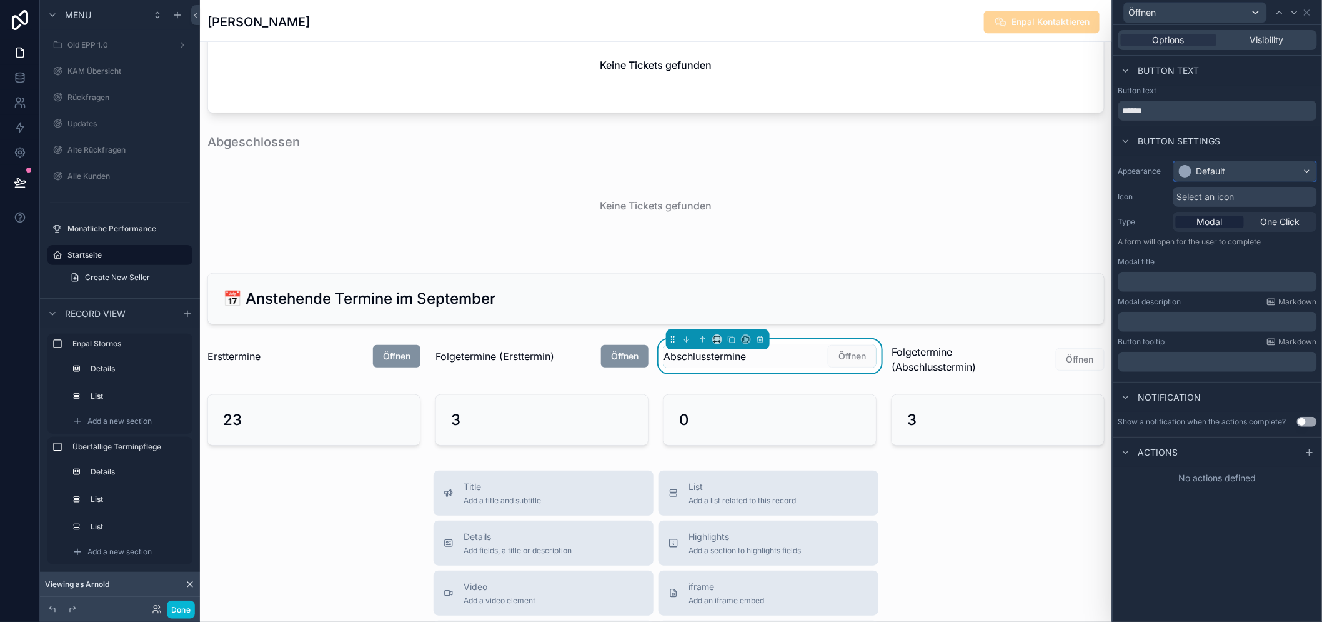
click at [1237, 170] on div "Default" at bounding box center [1245, 171] width 142 height 20
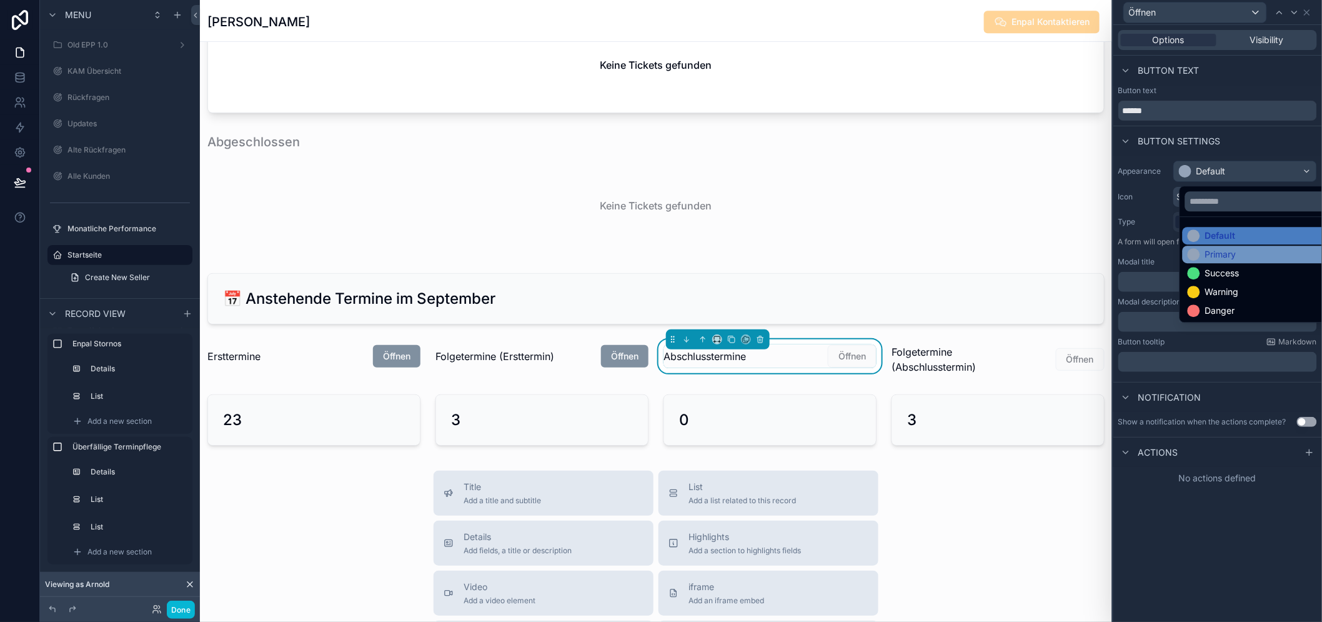
click at [1236, 246] on div "Primary" at bounding box center [1266, 253] width 167 height 17
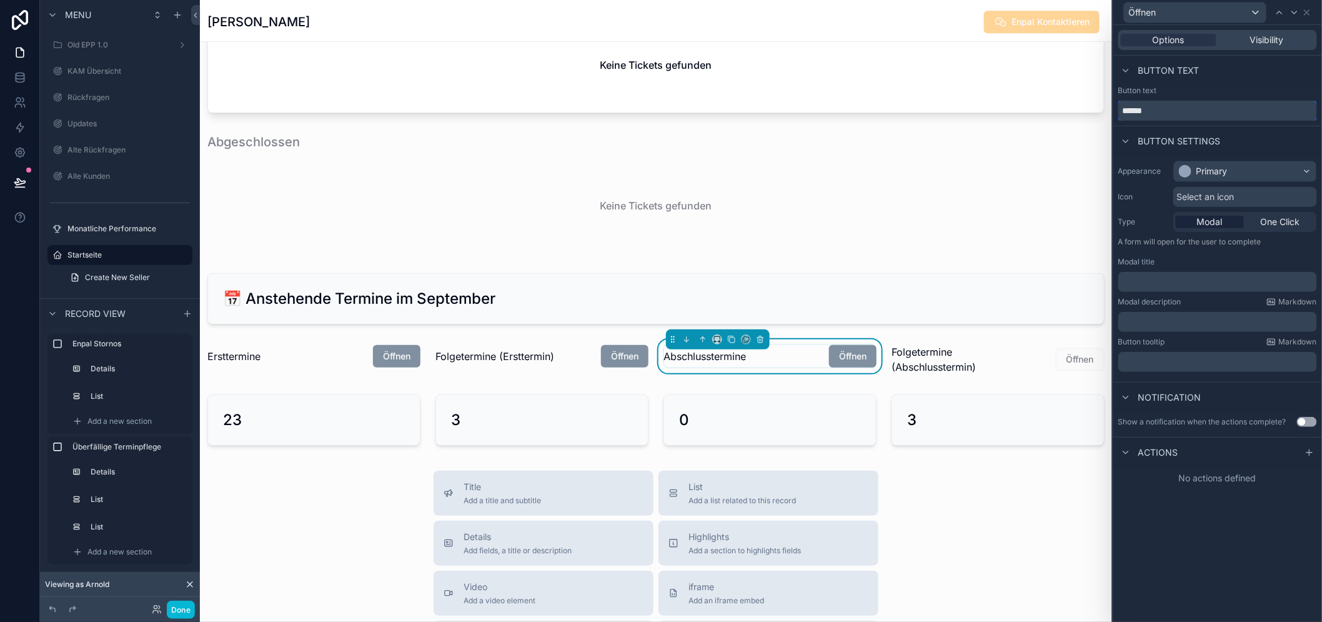
click at [1200, 111] on input "******" at bounding box center [1217, 111] width 199 height 20
click at [1272, 224] on span "One Click" at bounding box center [1280, 222] width 39 height 12
click at [1316, 450] on div "Options Visibility Button text Button text ****** Button settings Appearance Pr…" at bounding box center [1217, 323] width 209 height 597
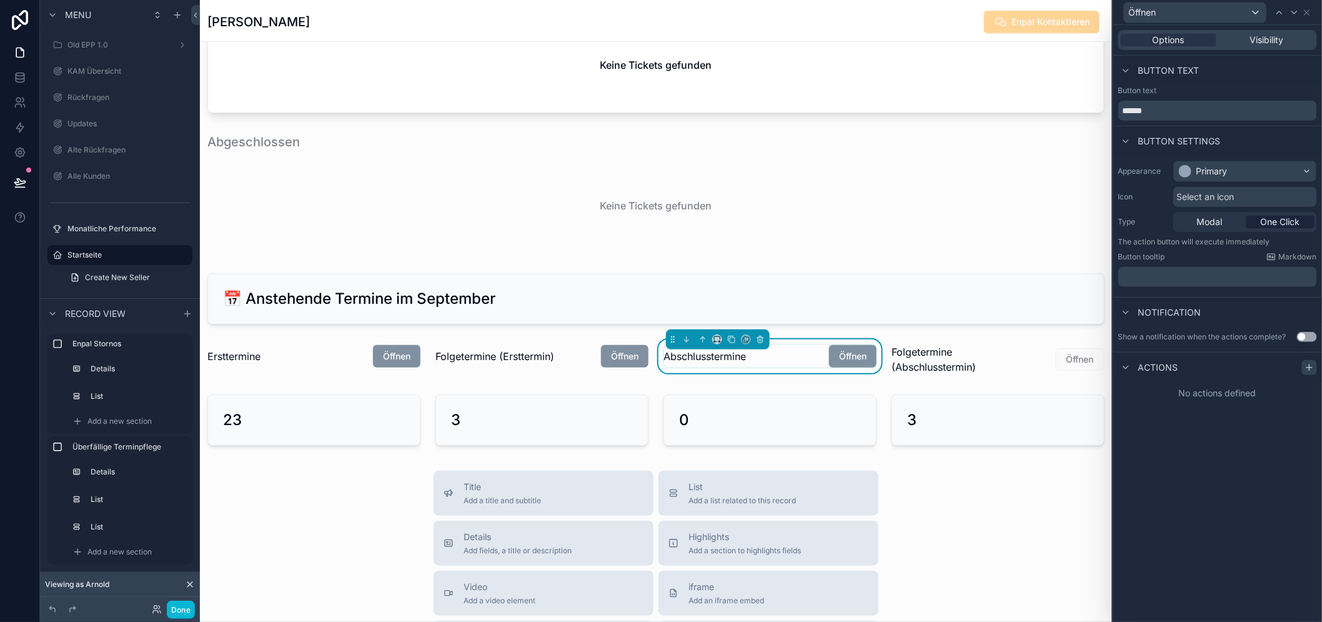
scroll to position [1, 0]
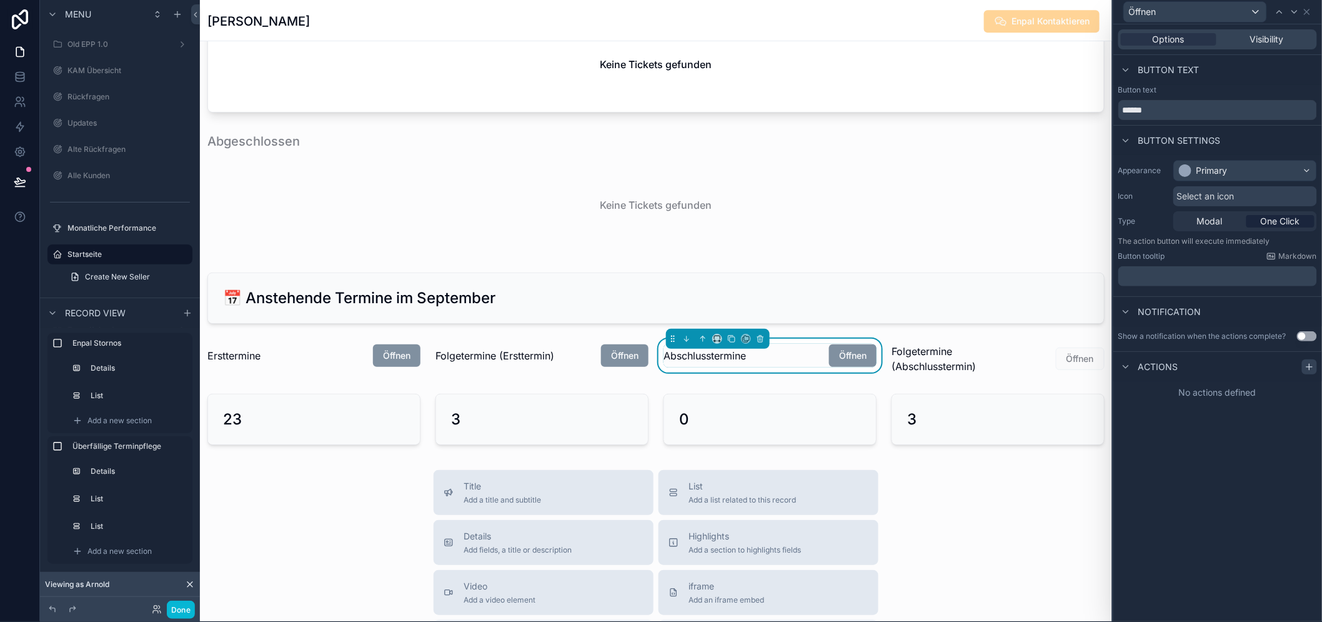
click at [1314, 367] on icon at bounding box center [1309, 367] width 10 height 10
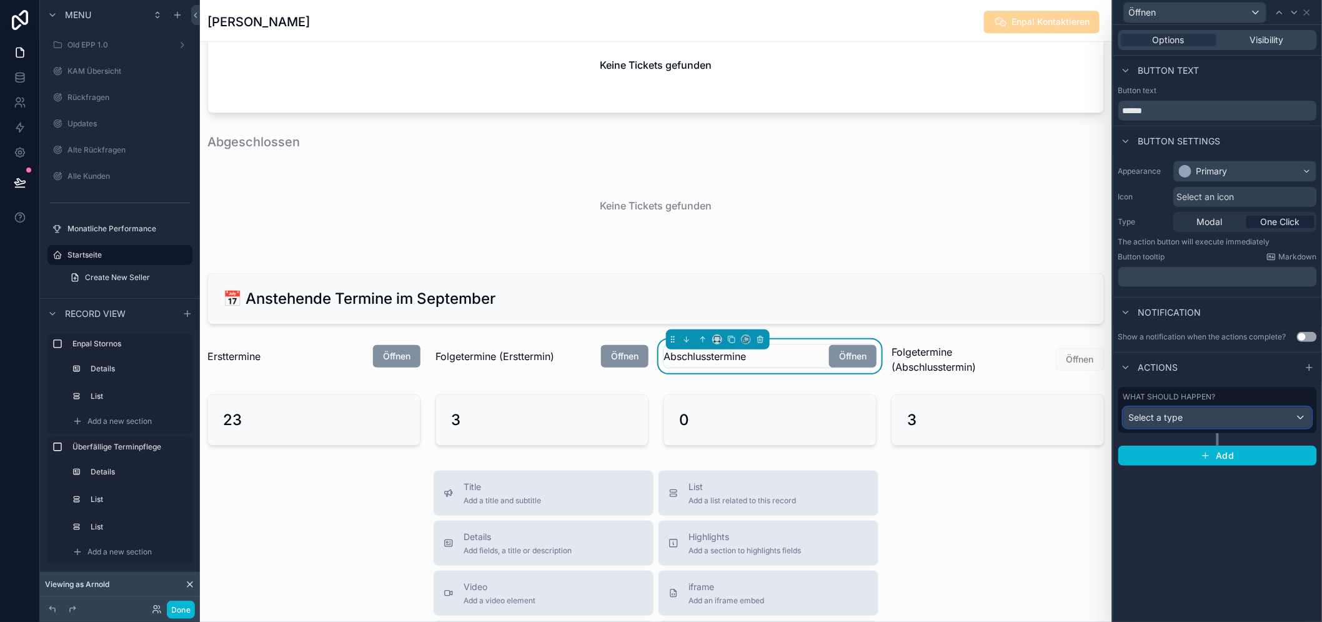
click at [1213, 413] on div "Select a type" at bounding box center [1217, 417] width 187 height 20
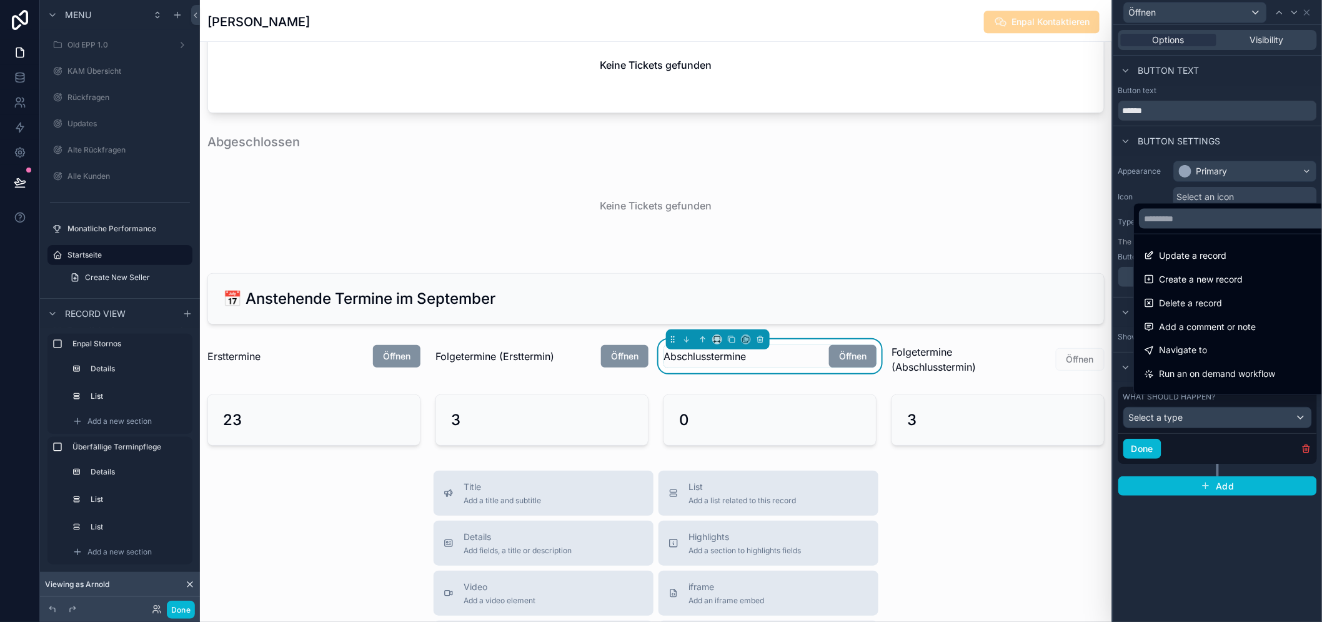
drag, startPoint x: 1241, startPoint y: 352, endPoint x: 1243, endPoint y: 346, distance: 6.7
click at [1241, 352] on div "Navigate to" at bounding box center [1242, 350] width 212 height 22
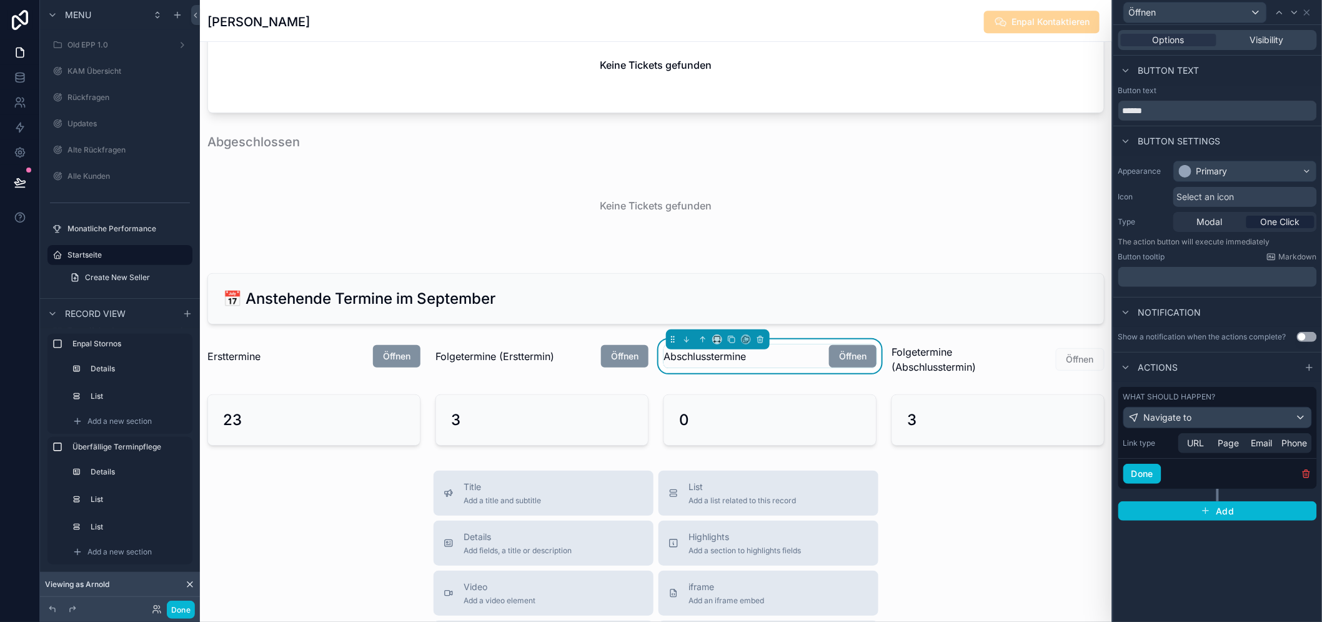
drag, startPoint x: 1239, startPoint y: 447, endPoint x: 1225, endPoint y: 460, distance: 19.9
click at [1239, 447] on span "Page" at bounding box center [1228, 443] width 21 height 12
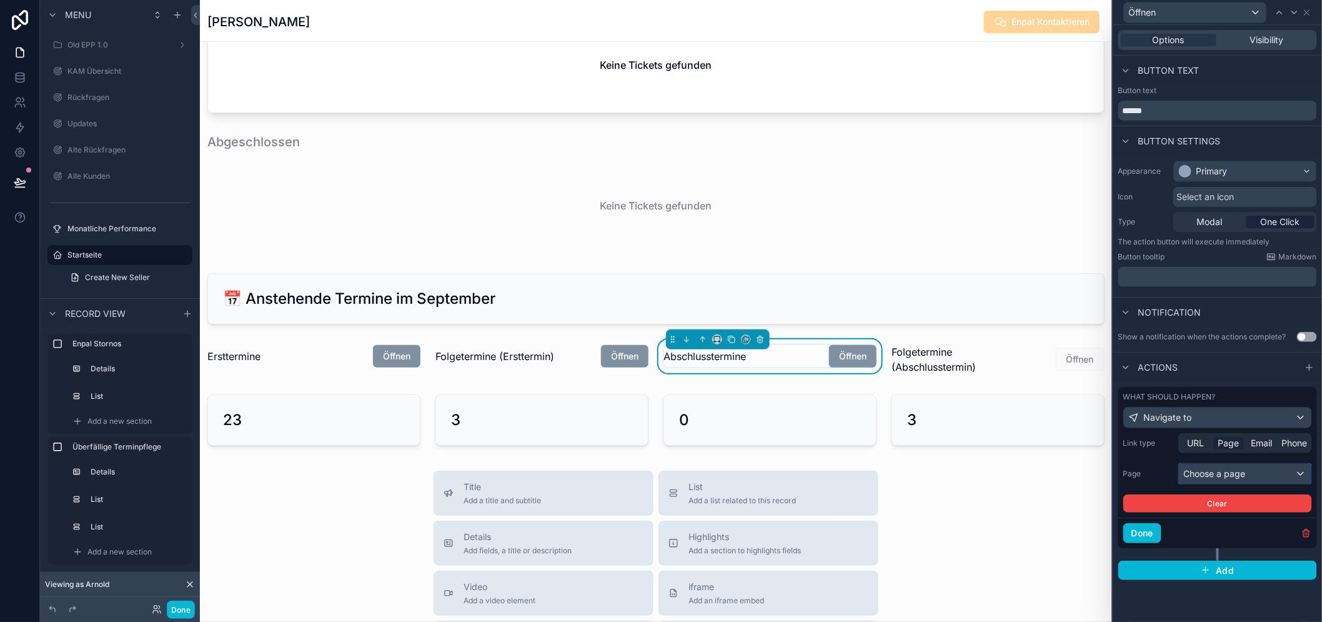
click at [1215, 482] on div "Choose a page" at bounding box center [1245, 474] width 132 height 20
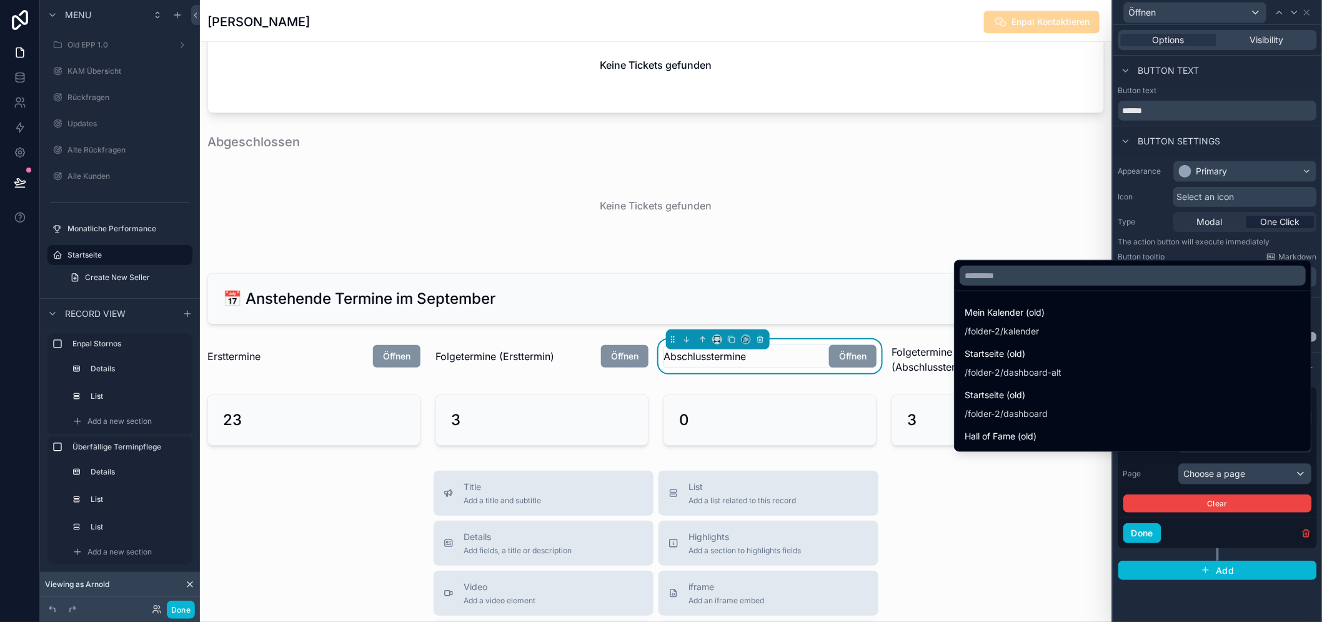
click at [1227, 478] on div at bounding box center [1217, 311] width 209 height 622
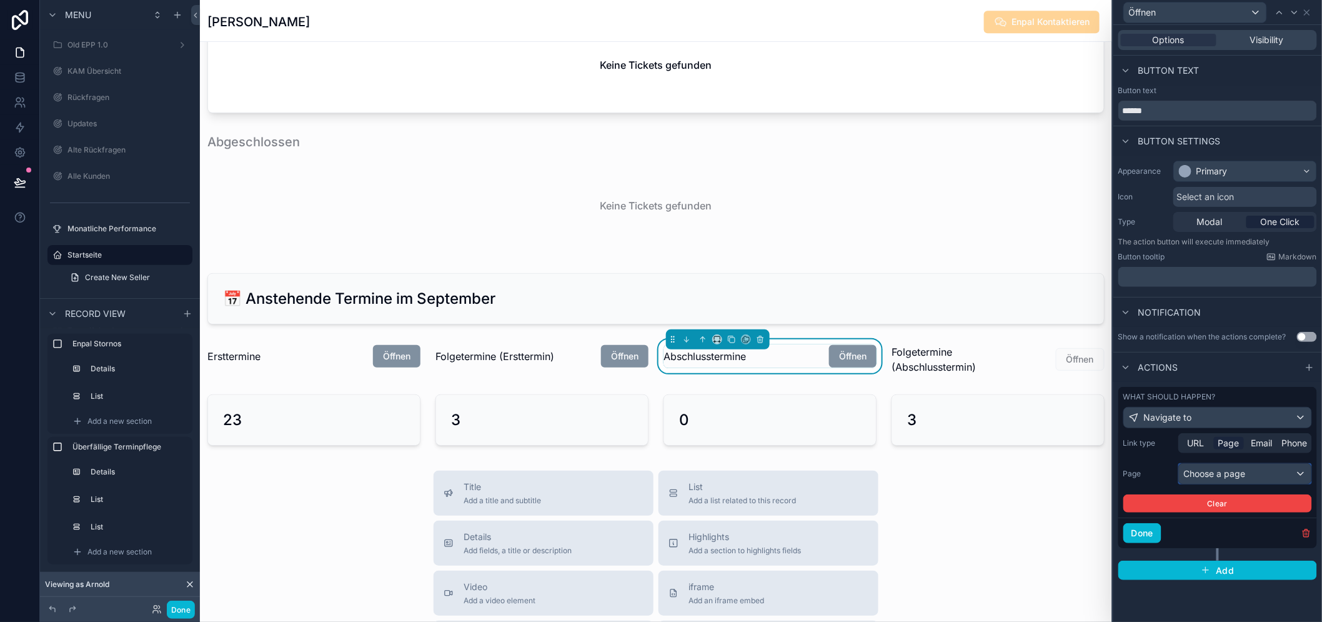
click at [1227, 478] on div "Choose a page" at bounding box center [1245, 474] width 132 height 20
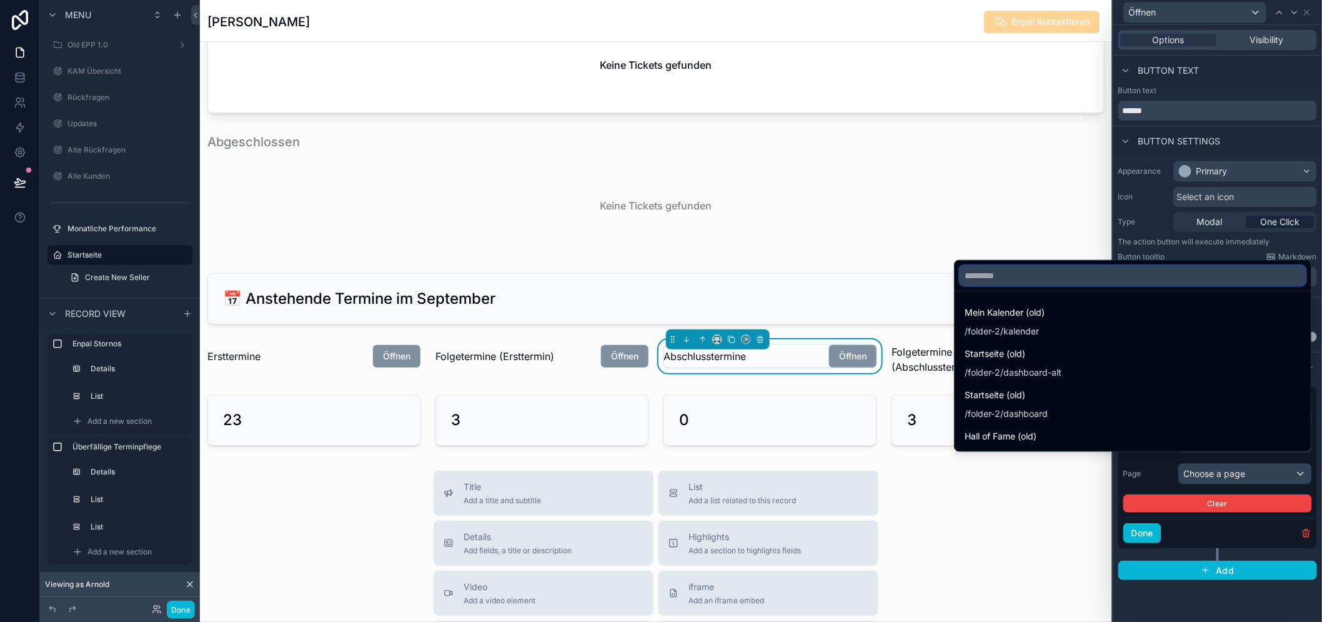
click at [1059, 282] on input "text" at bounding box center [1133, 275] width 346 height 20
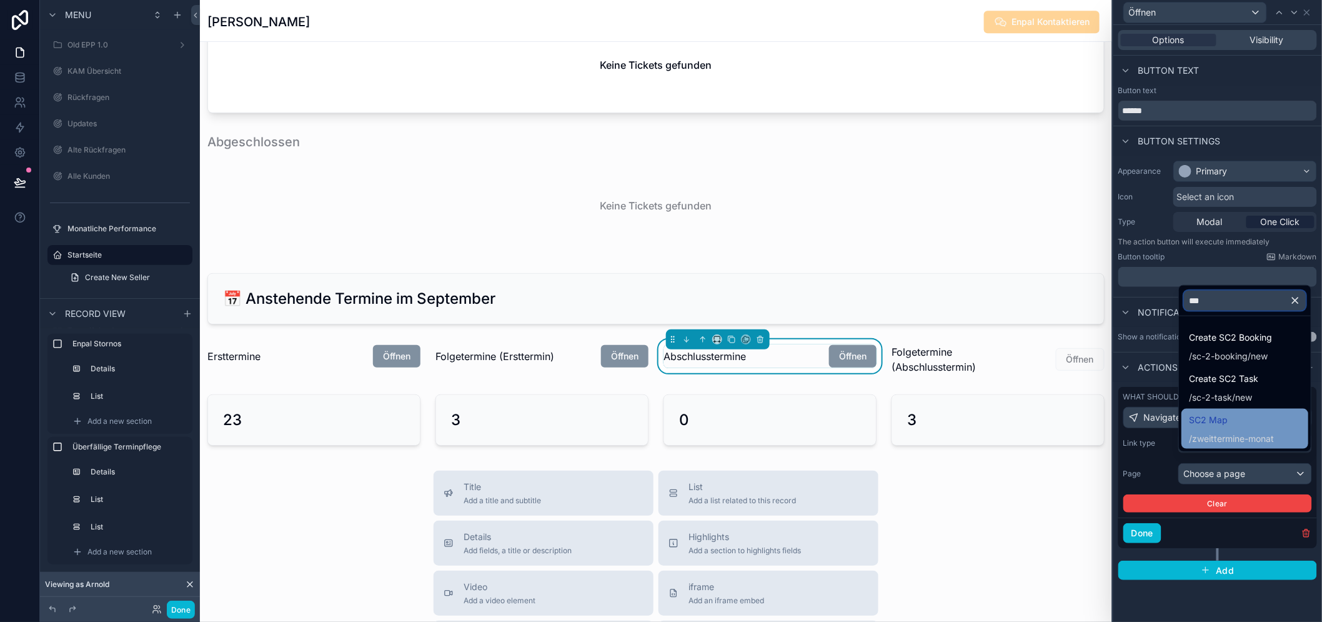
type input "***"
click at [1243, 445] on span "zweittermine-monat" at bounding box center [1233, 438] width 82 height 12
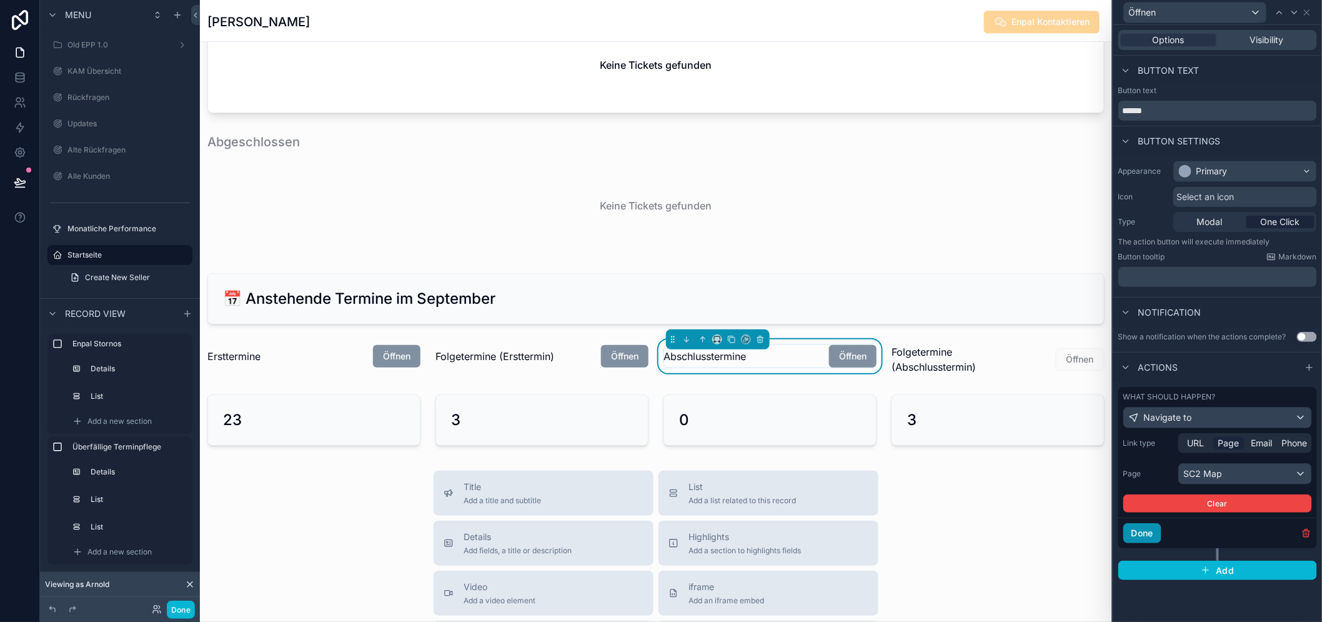
click at [1152, 523] on button "Done" at bounding box center [1142, 533] width 38 height 20
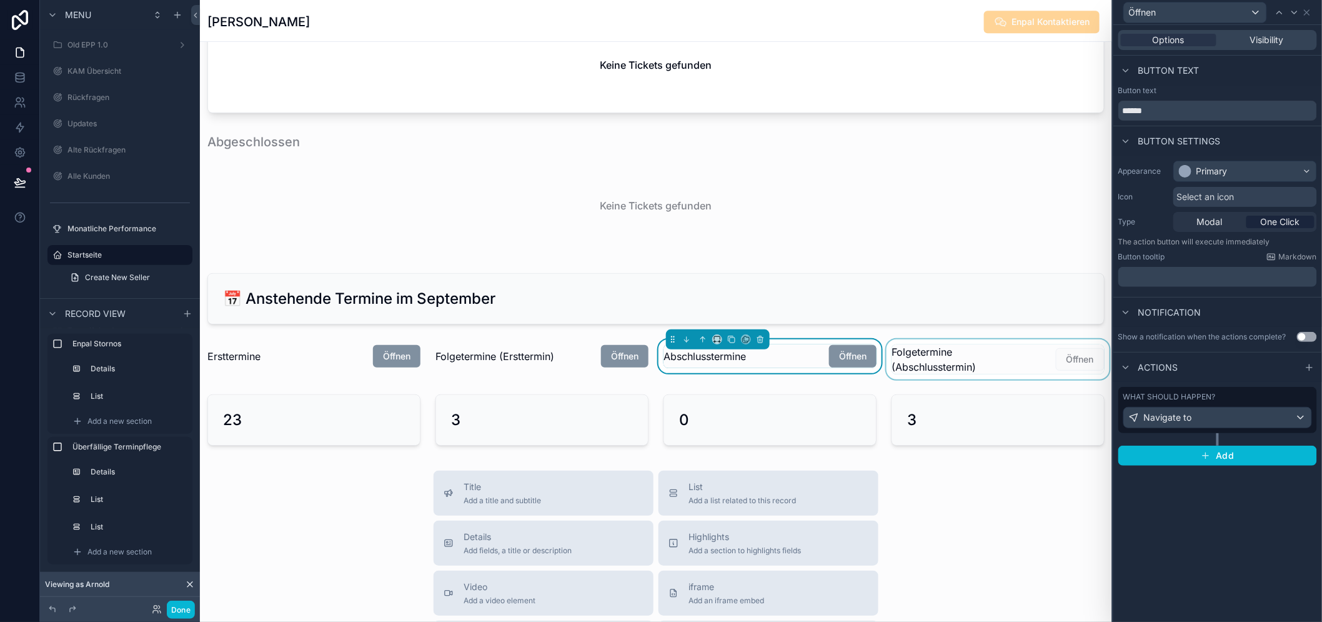
click at [1026, 376] on div "scrollable content" at bounding box center [998, 359] width 228 height 40
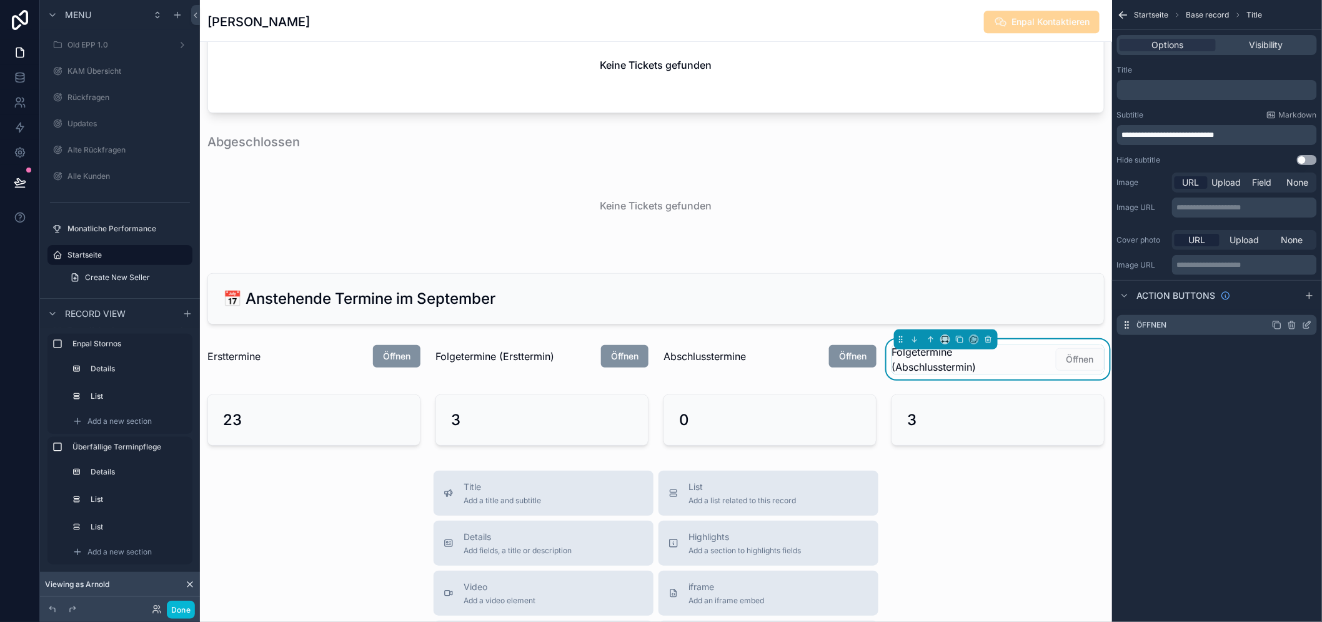
click at [1311, 325] on icon "scrollable content" at bounding box center [1308, 323] width 5 height 5
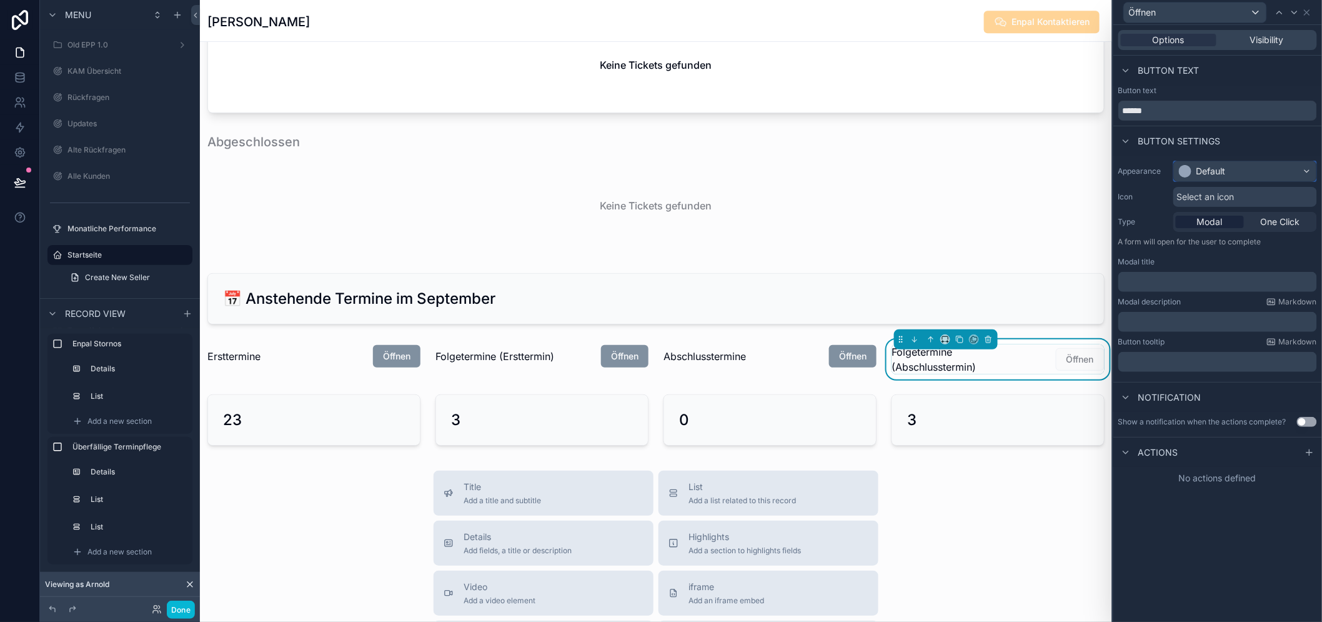
click at [1237, 166] on div "Default" at bounding box center [1245, 171] width 142 height 20
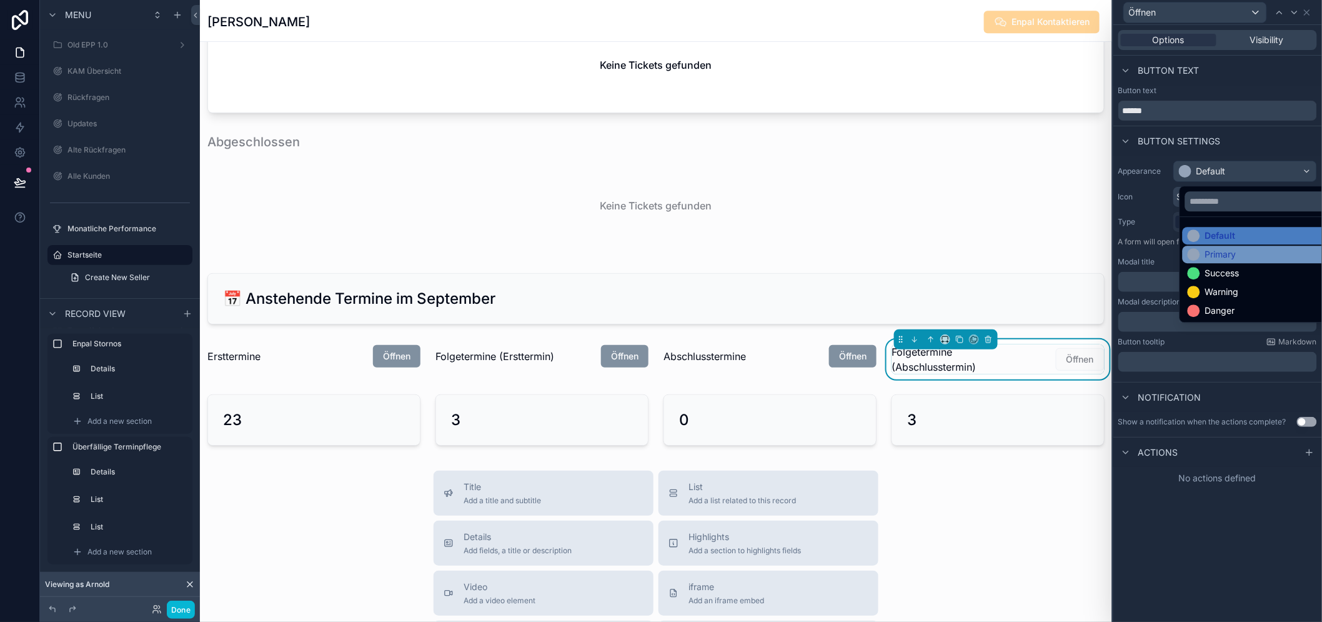
click at [1210, 253] on div "Primary" at bounding box center [1220, 254] width 31 height 12
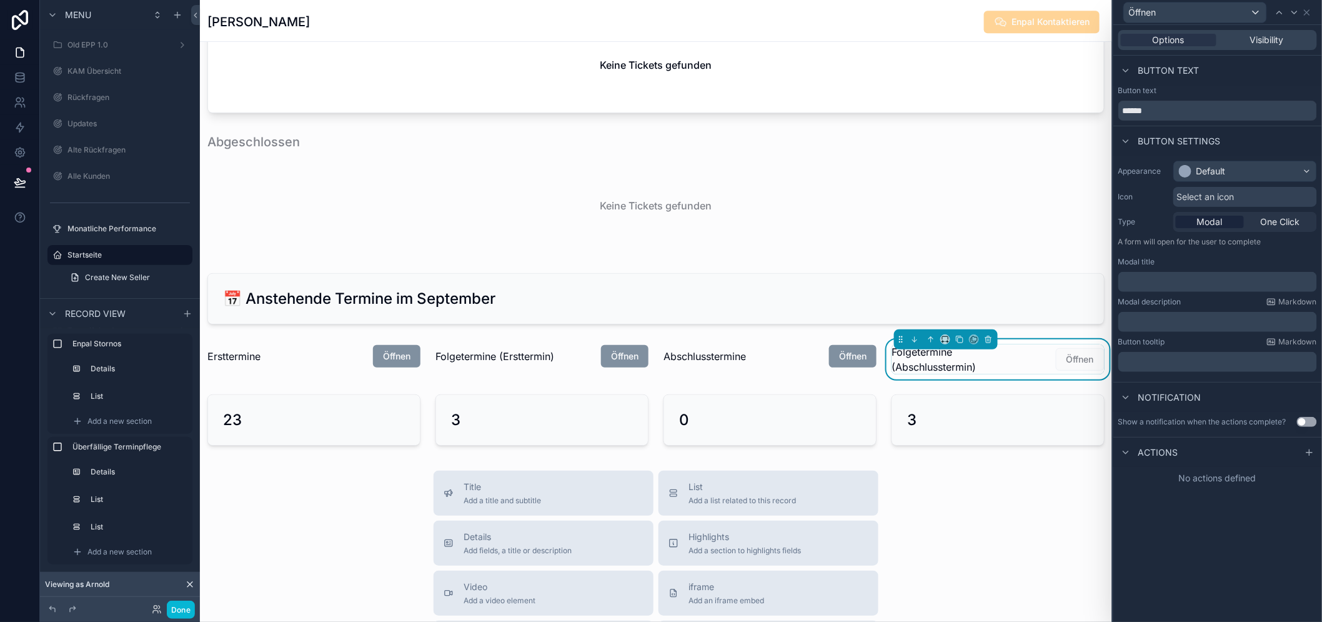
click at [1281, 217] on span "One Click" at bounding box center [1280, 222] width 39 height 12
click at [1317, 452] on div "Options Visibility Button text Button text ****** Button settings Appearance Pr…" at bounding box center [1217, 323] width 209 height 597
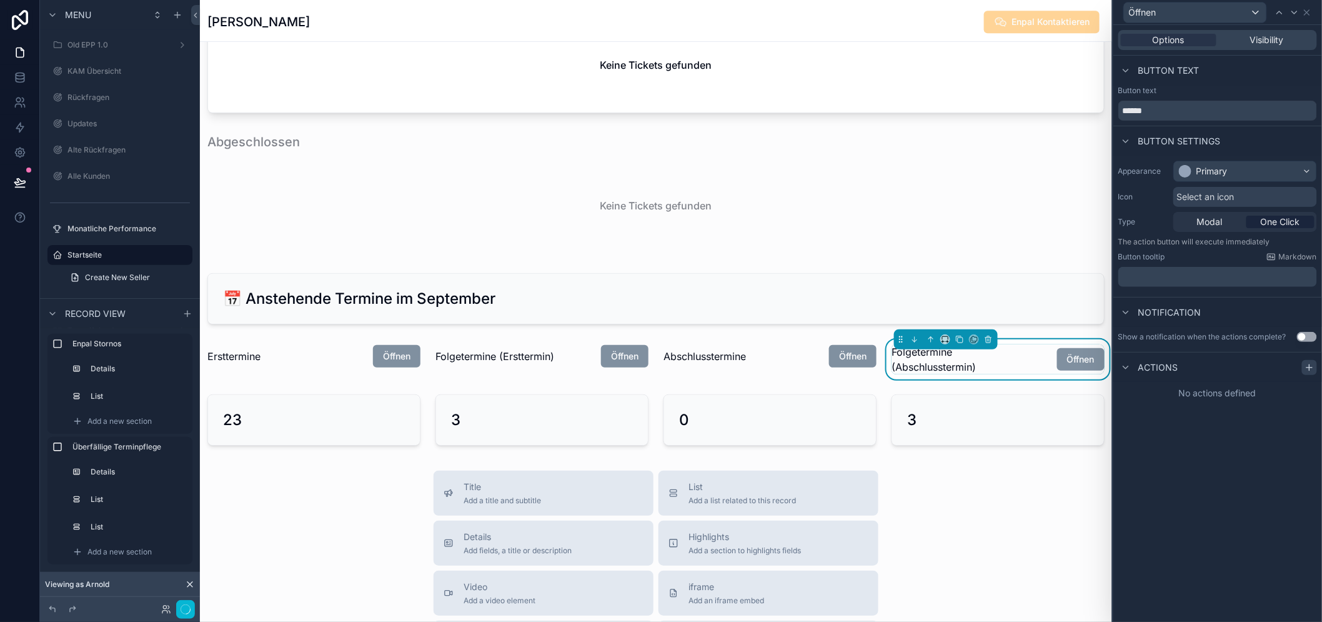
click at [1314, 367] on icon at bounding box center [1309, 367] width 10 height 10
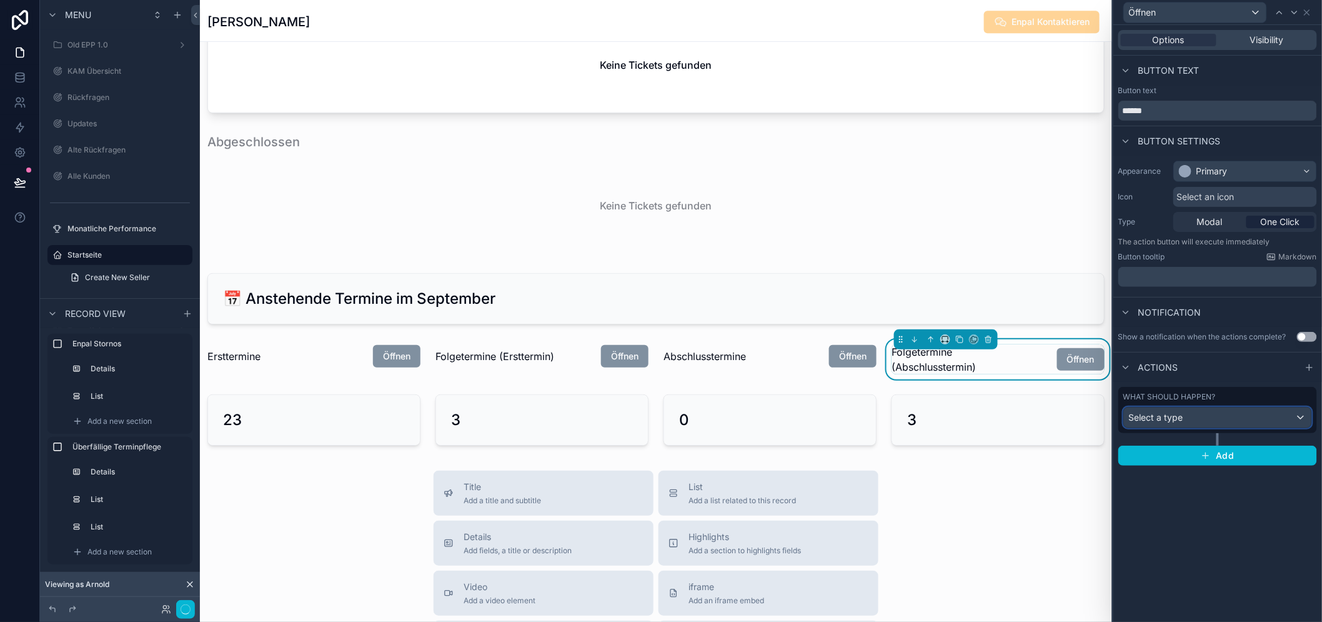
click at [1179, 417] on span "Select a type" at bounding box center [1156, 417] width 54 height 11
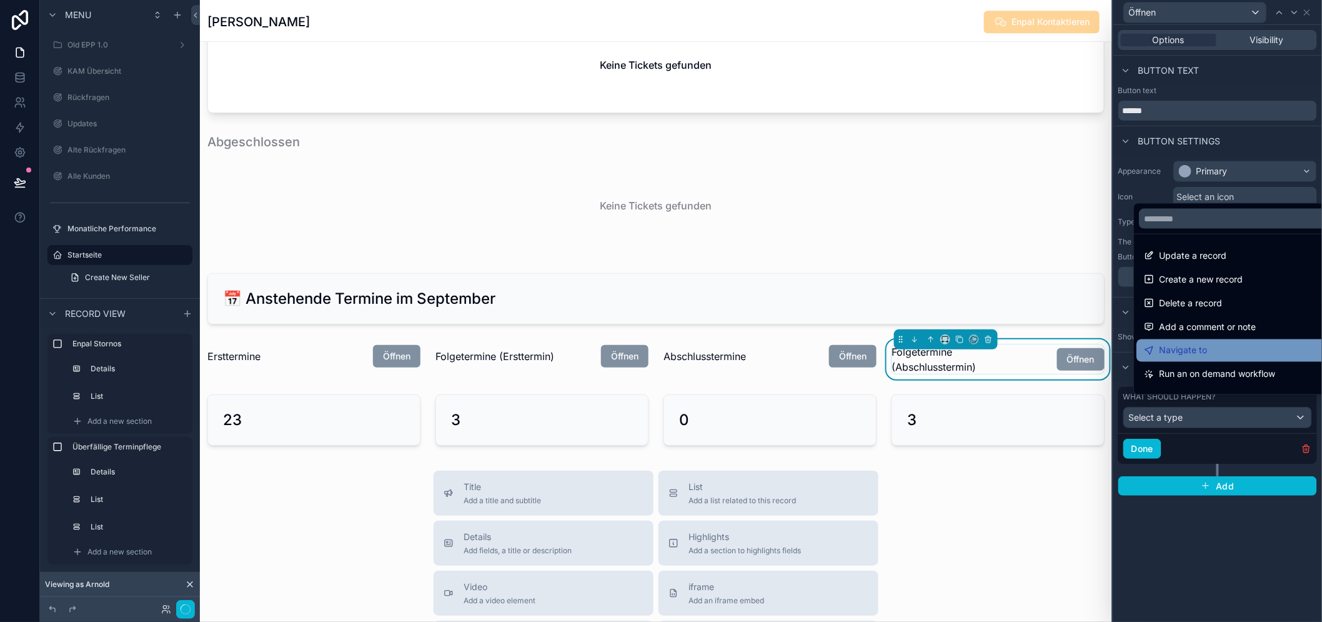
click at [1223, 358] on div "Navigate to" at bounding box center [1242, 350] width 197 height 15
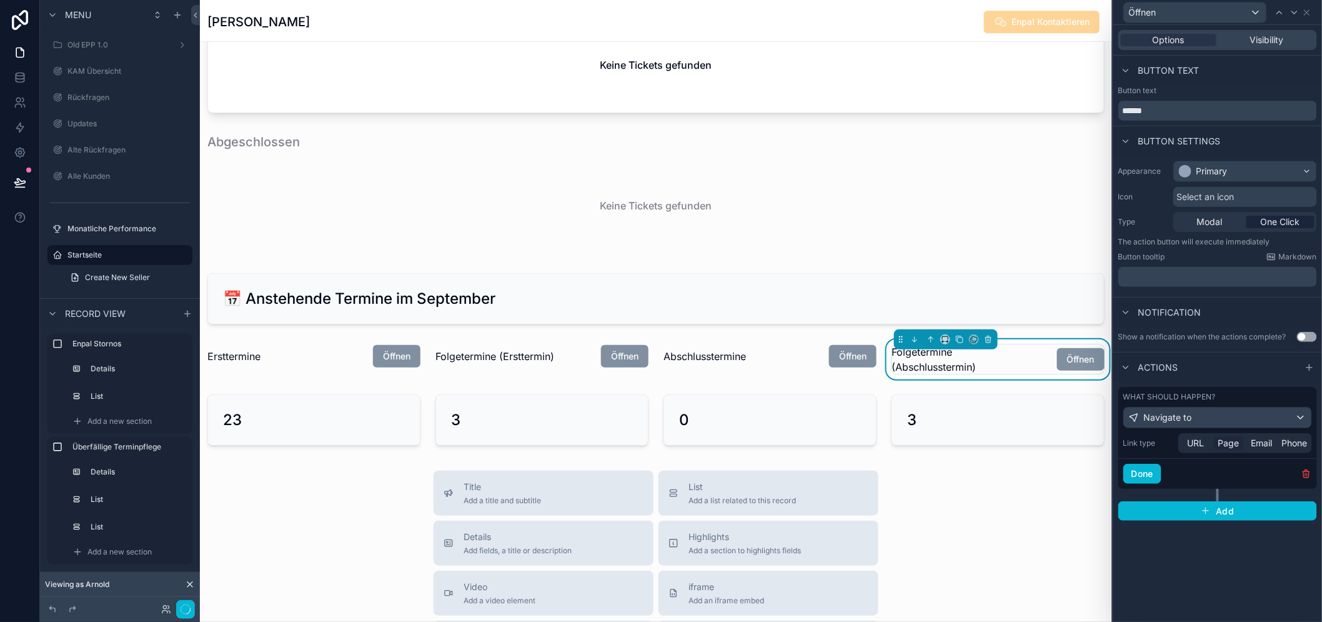
click at [1234, 437] on div "URL Page Email Phone" at bounding box center [1245, 443] width 134 height 20
click at [1234, 440] on span "Page" at bounding box center [1228, 443] width 21 height 12
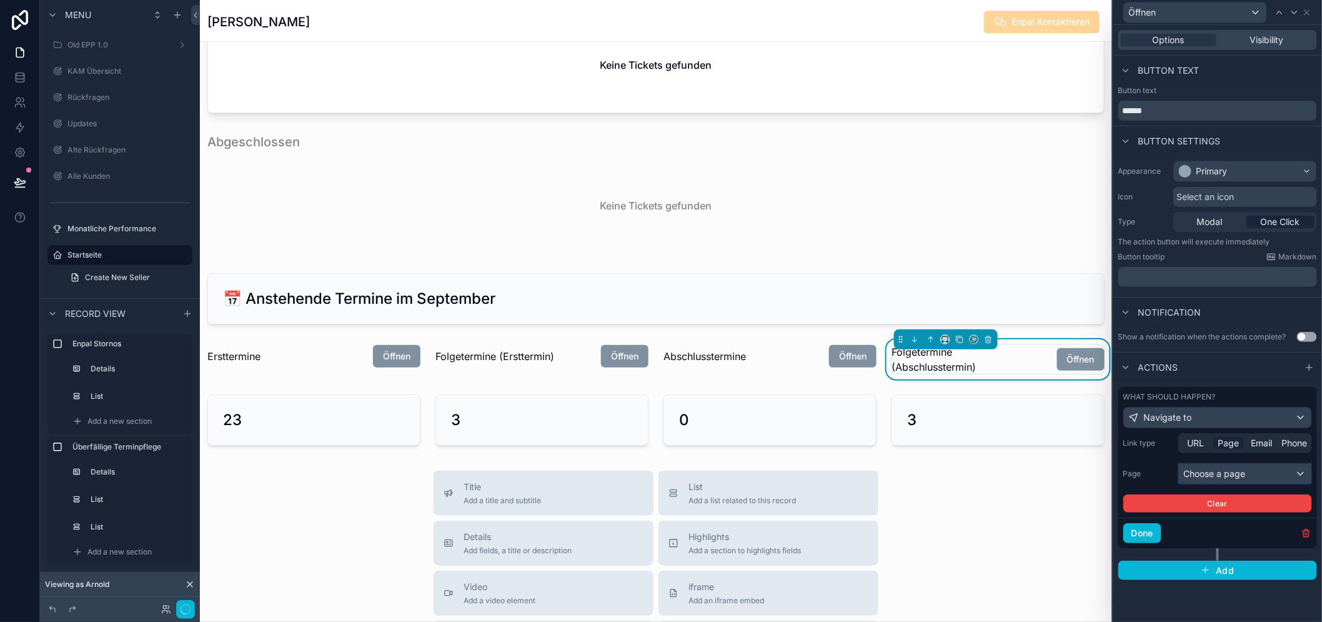
click at [1217, 470] on div "Choose a page" at bounding box center [1245, 474] width 132 height 20
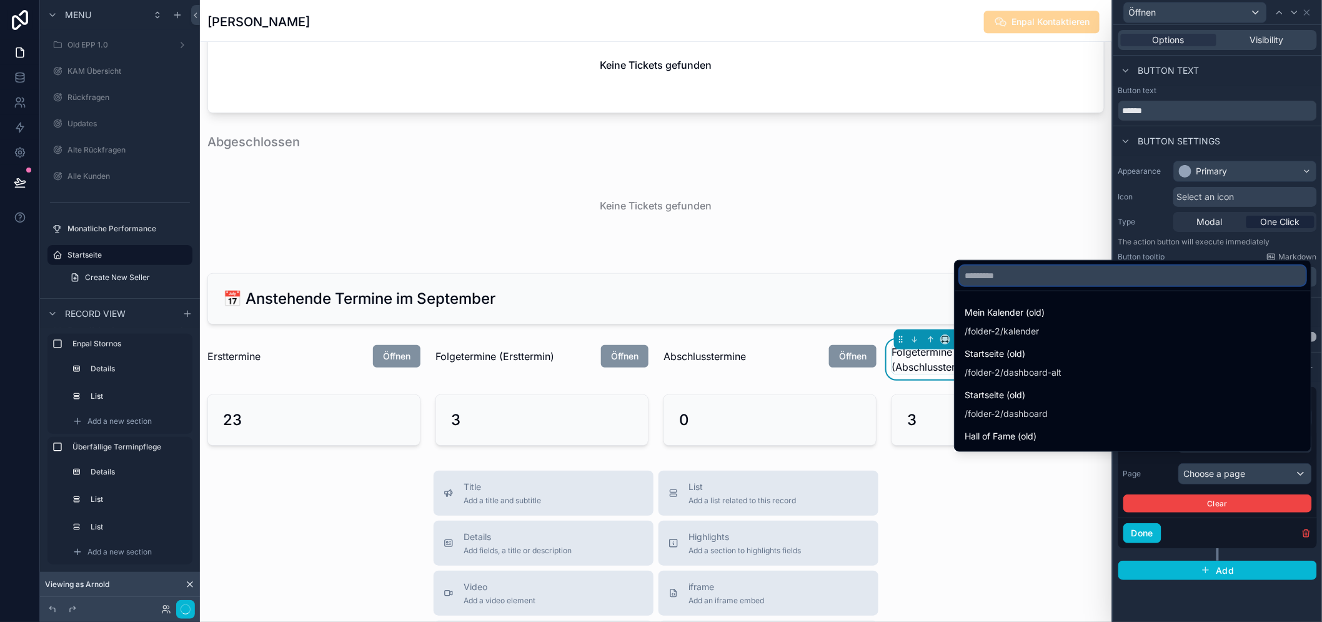
click at [1041, 285] on input "text" at bounding box center [1133, 275] width 346 height 20
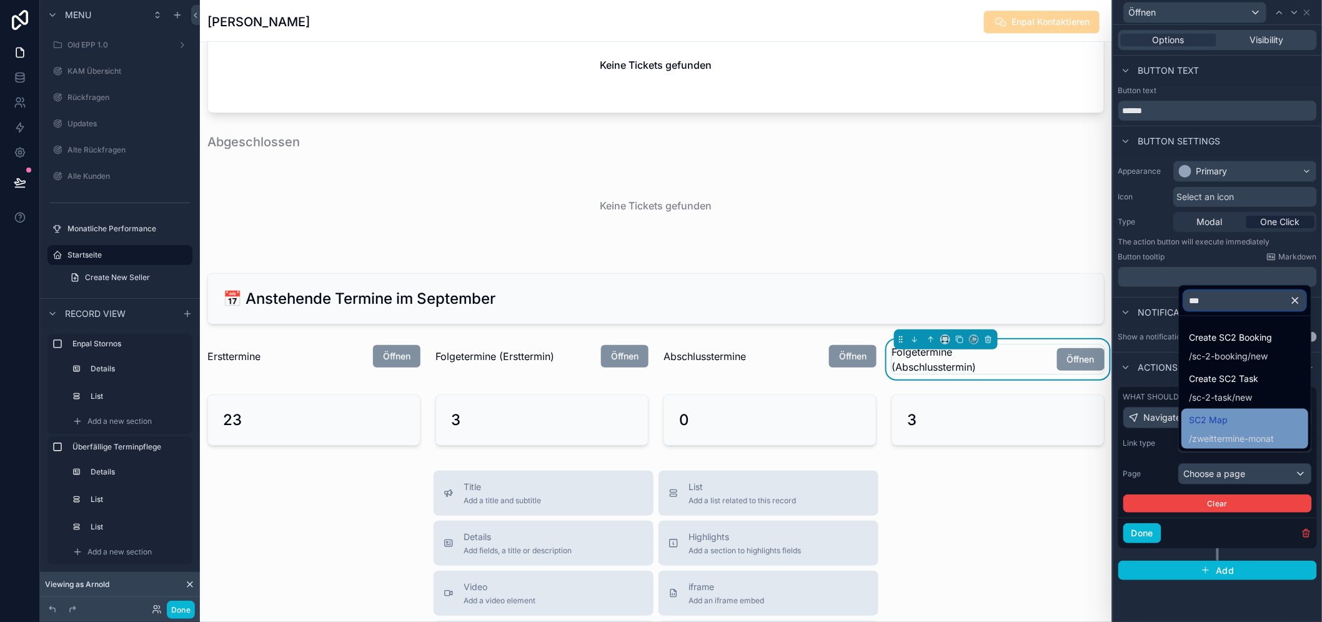
type input "***"
click at [1249, 427] on span "SC2 Map" at bounding box center [1231, 419] width 85 height 15
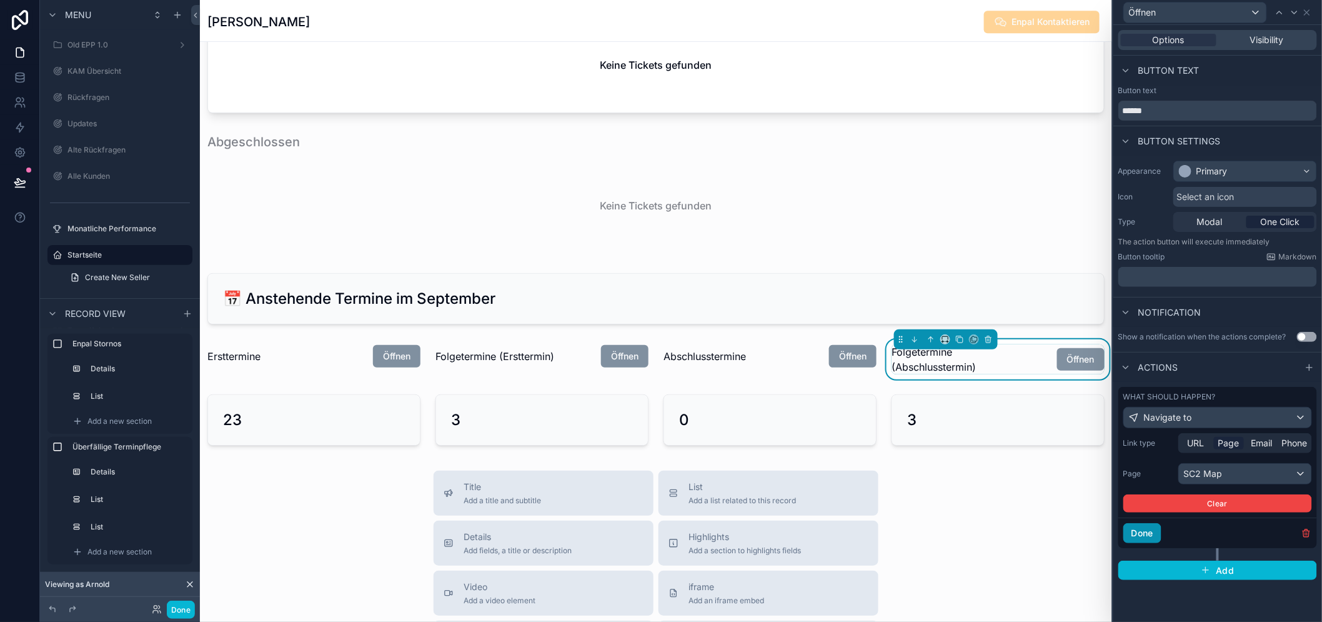
click at [1161, 523] on button "Done" at bounding box center [1142, 533] width 38 height 20
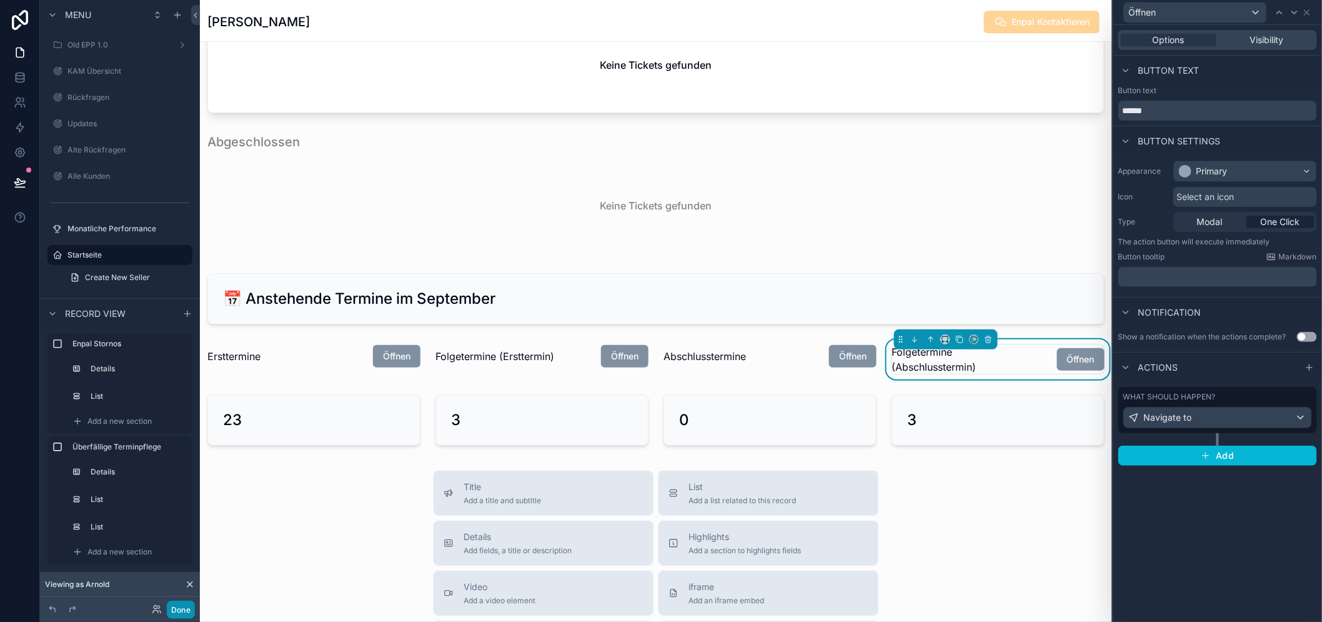
click at [186, 607] on button "Done" at bounding box center [181, 609] width 28 height 18
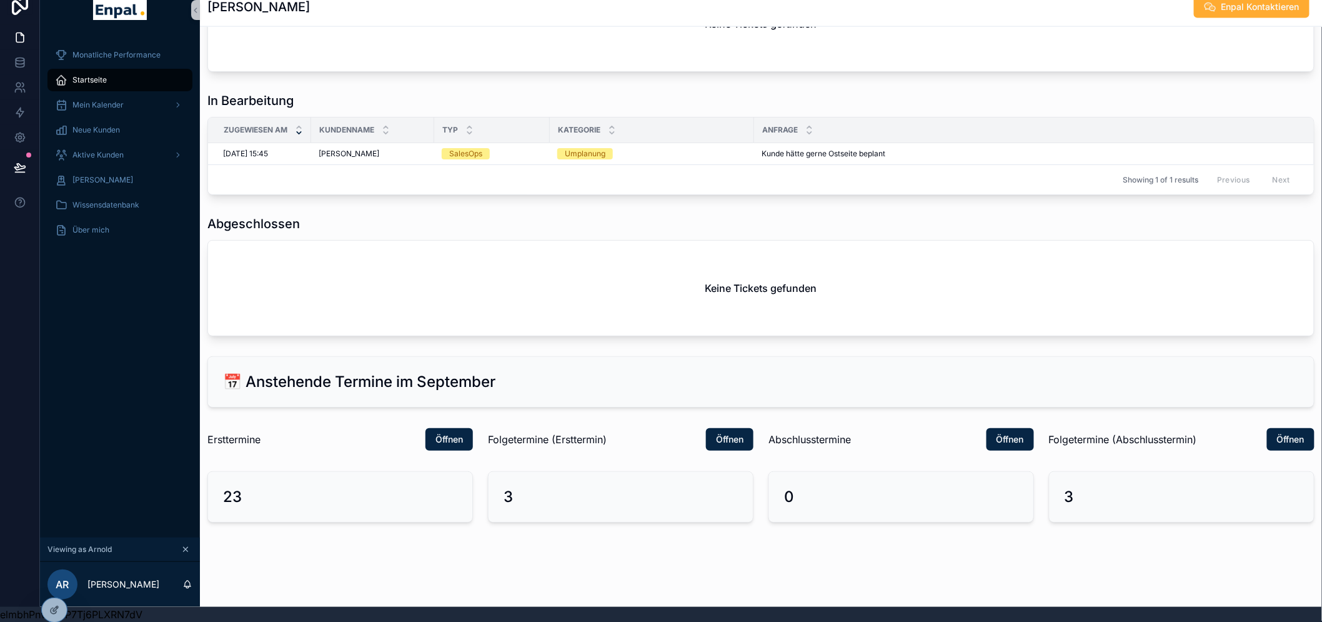
scroll to position [26, 0]
click at [1009, 437] on span "Öffnen" at bounding box center [1009, 439] width 27 height 12
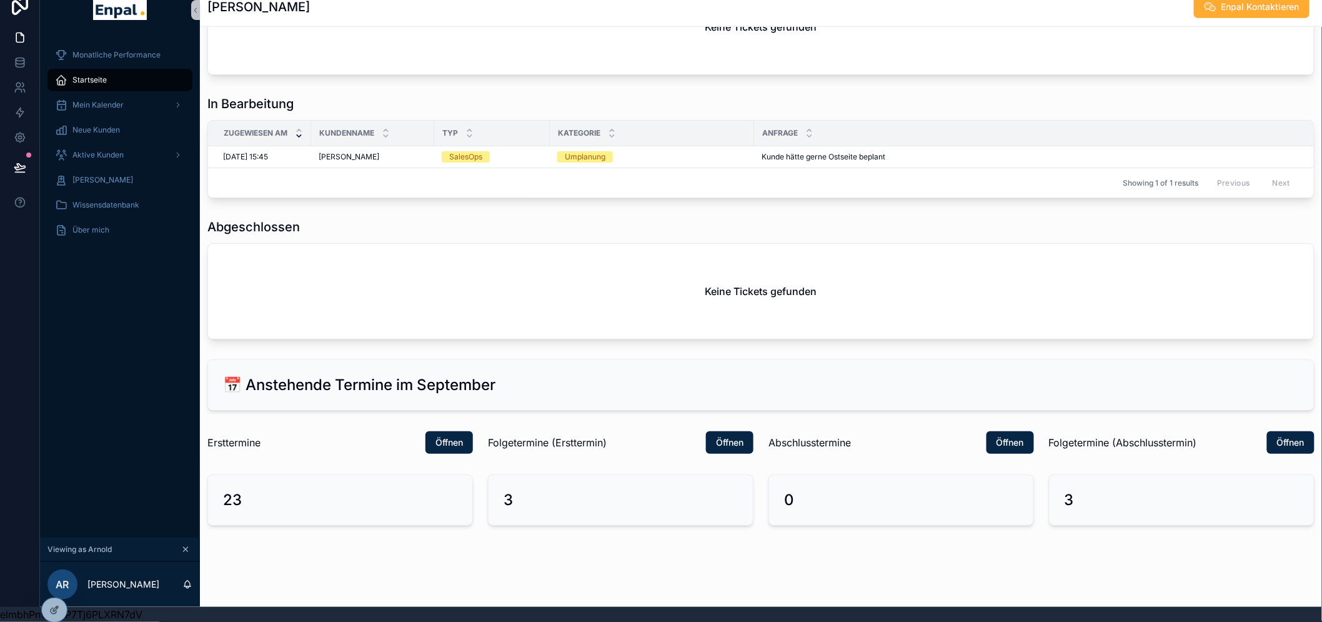
scroll to position [711, 0]
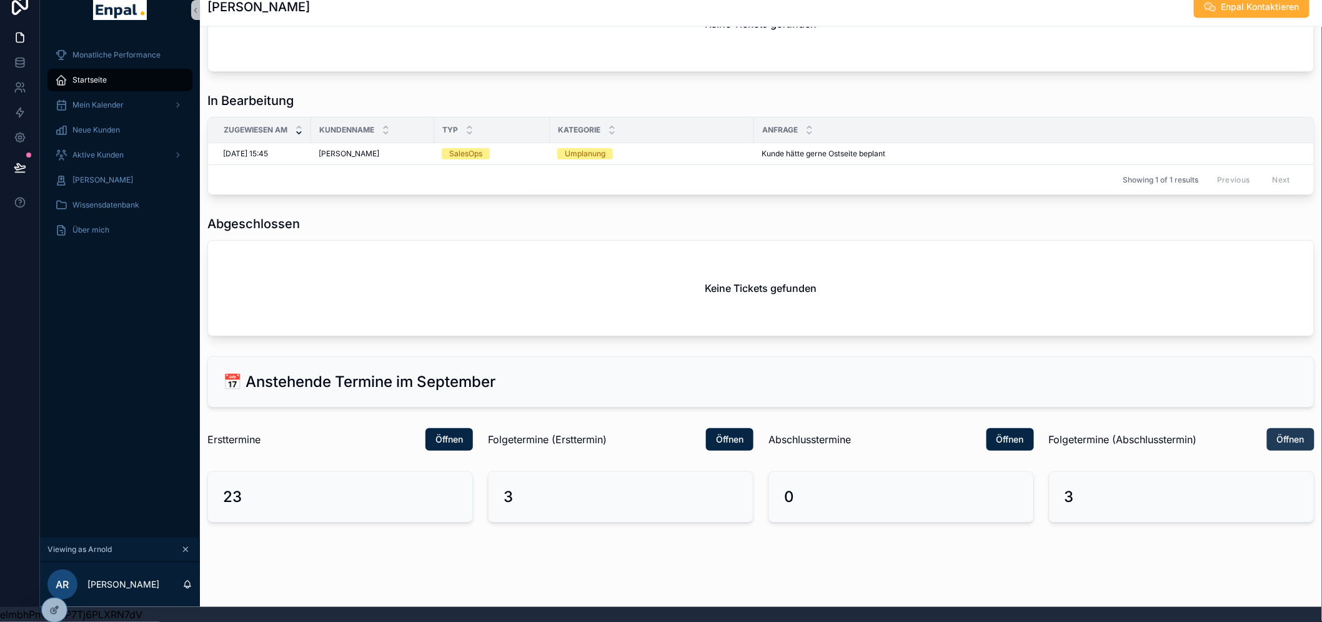
click at [1302, 442] on span "Öffnen" at bounding box center [1290, 439] width 27 height 12
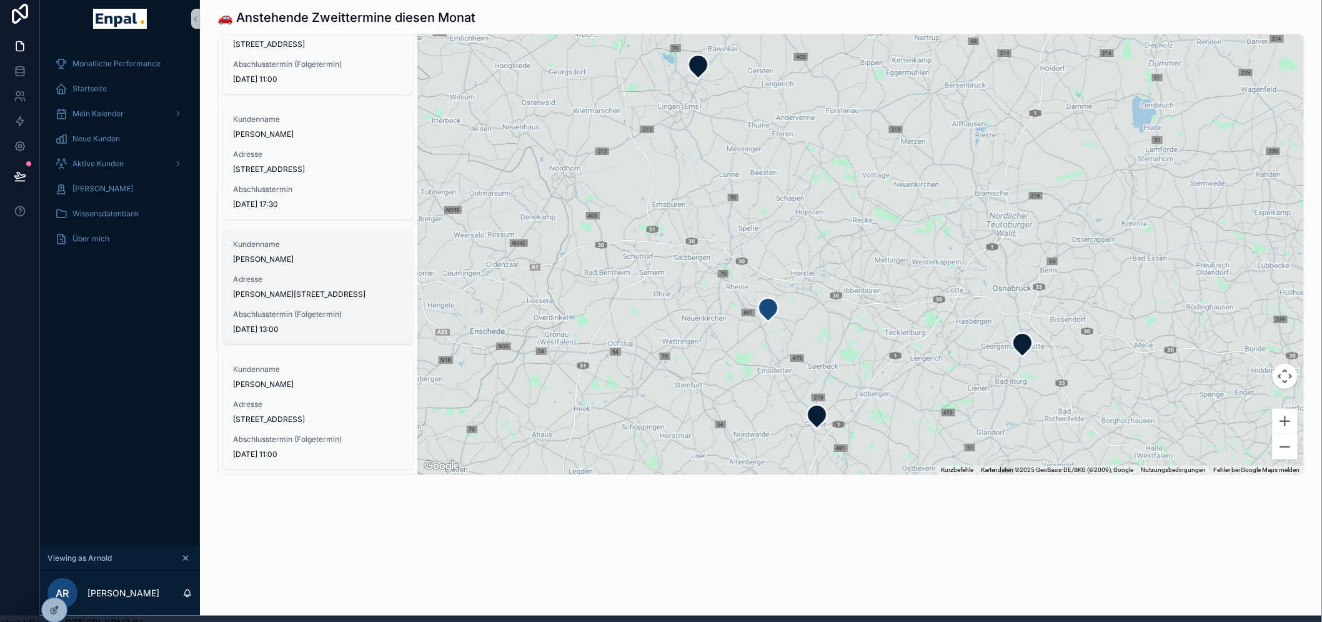
scroll to position [26, 0]
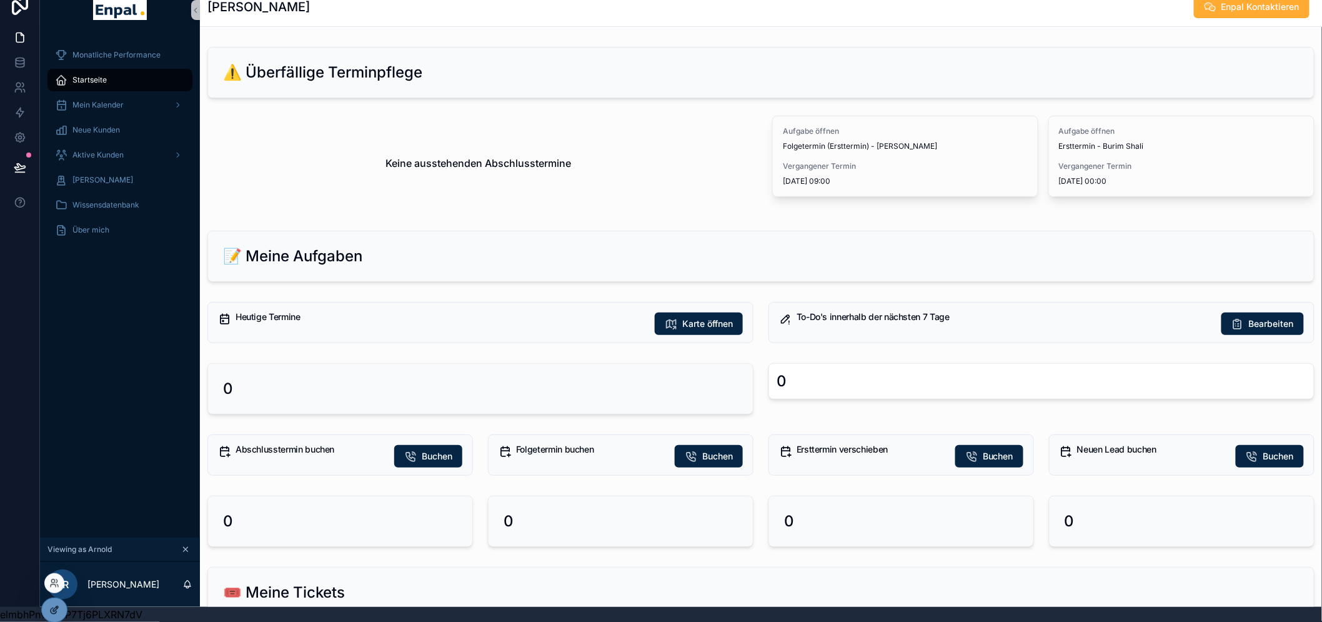
click at [48, 604] on div at bounding box center [54, 610] width 25 height 24
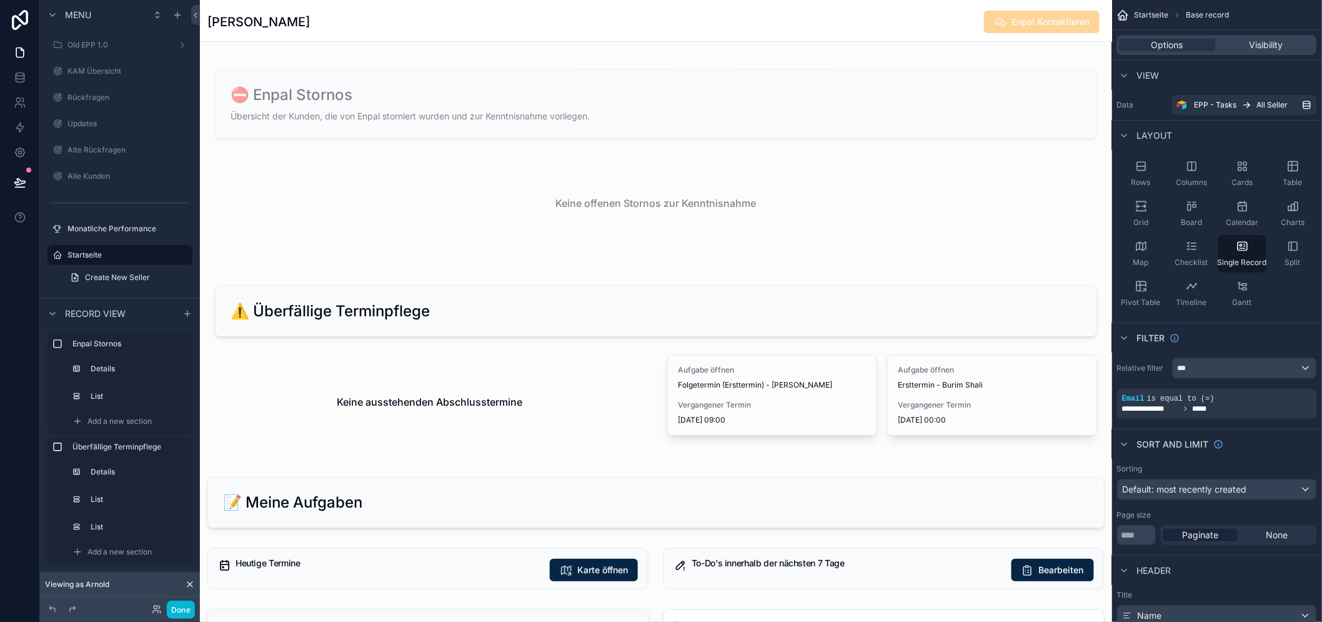
scroll to position [1502, 0]
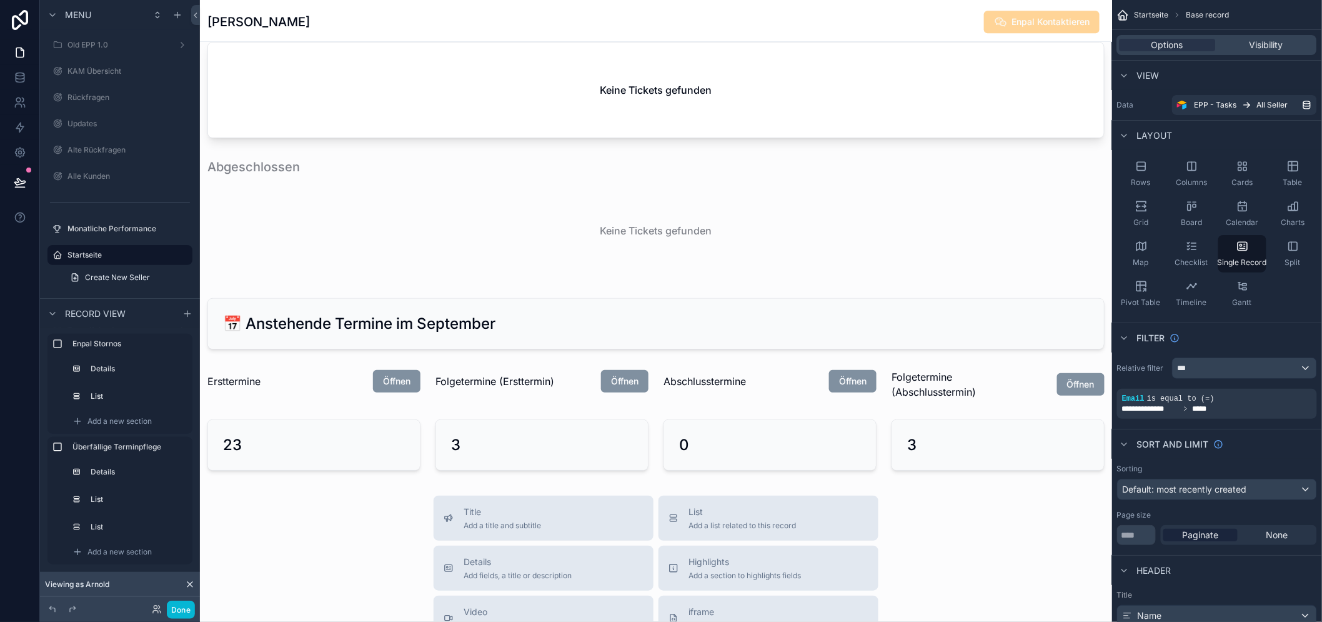
click at [995, 454] on div "scrollable content" at bounding box center [998, 444] width 228 height 61
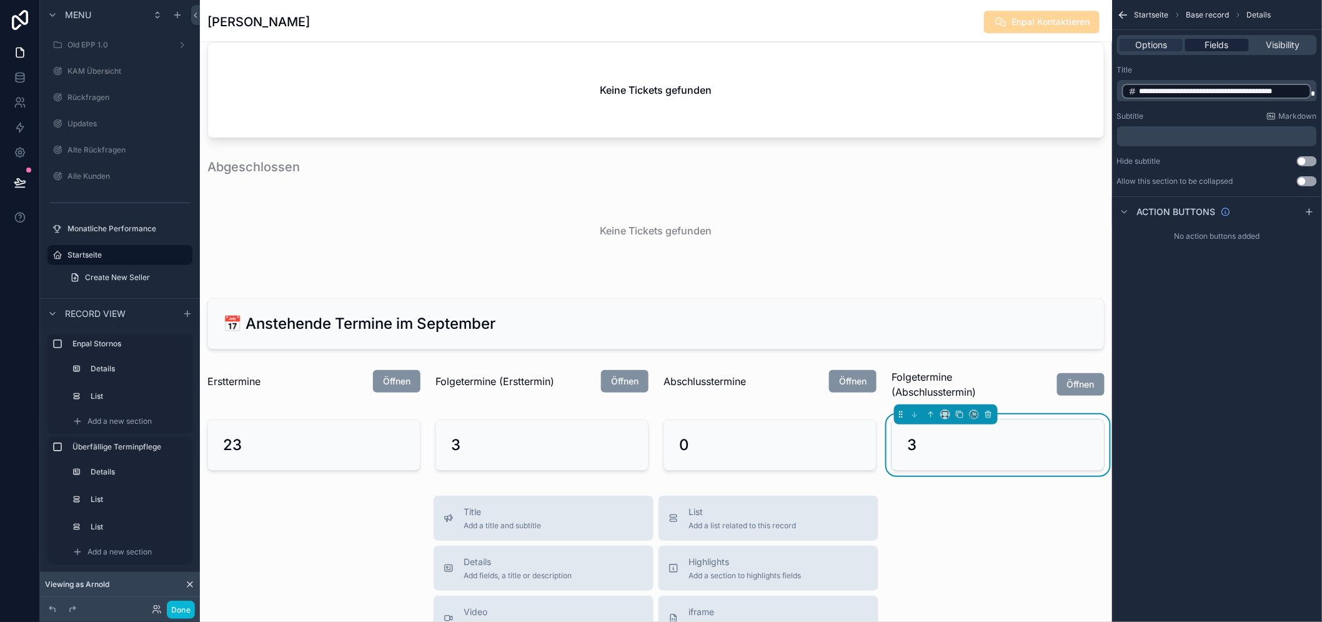
click at [1218, 44] on span "Fields" at bounding box center [1217, 45] width 24 height 12
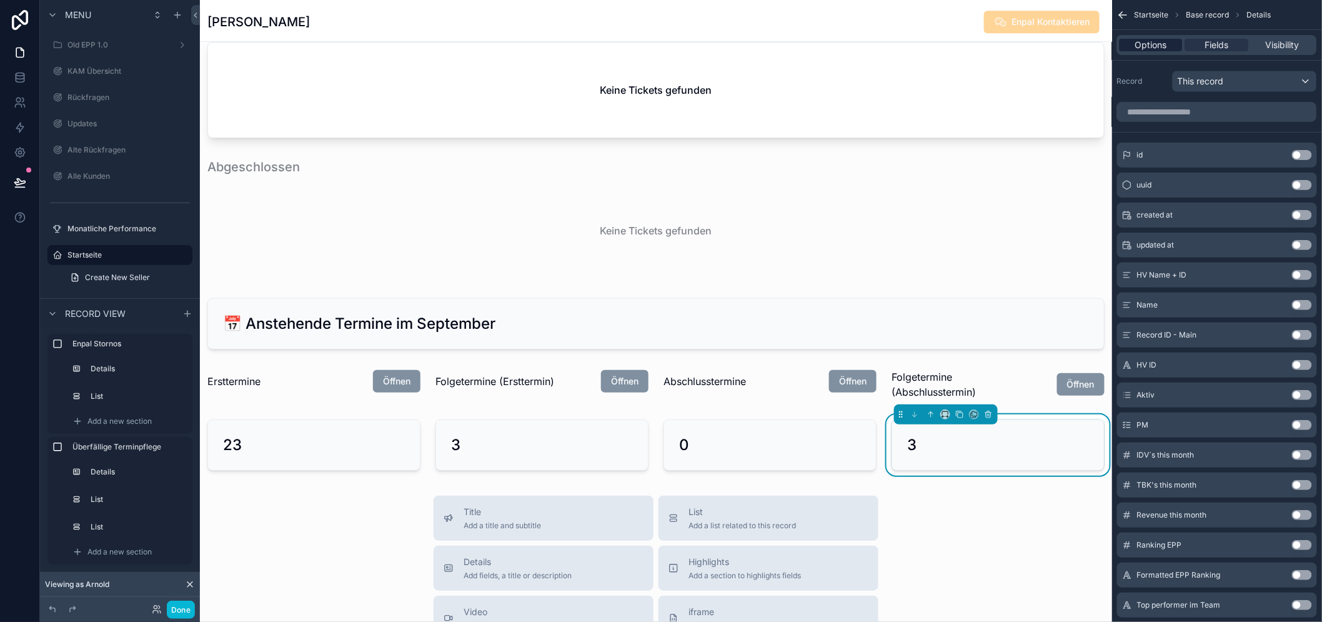
click at [1167, 45] on span "Options" at bounding box center [1151, 45] width 32 height 12
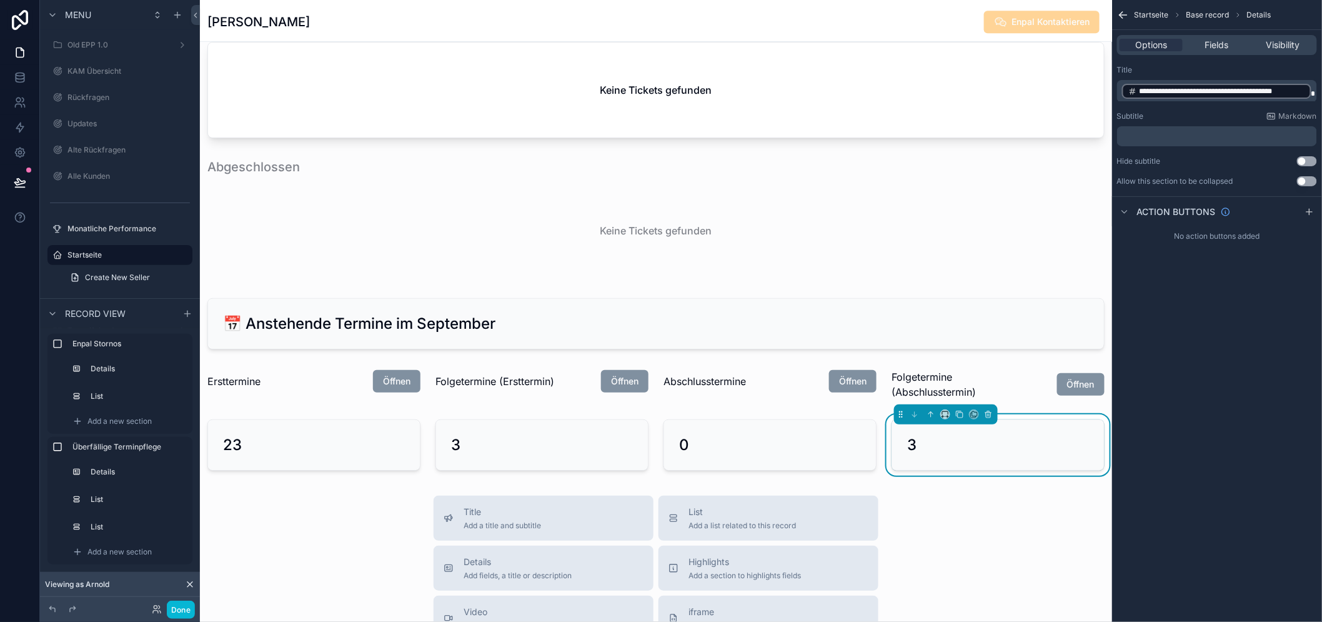
click at [1226, 52] on div "Options Fields Visibility" at bounding box center [1217, 45] width 200 height 20
click at [1226, 47] on span "Fields" at bounding box center [1217, 45] width 24 height 12
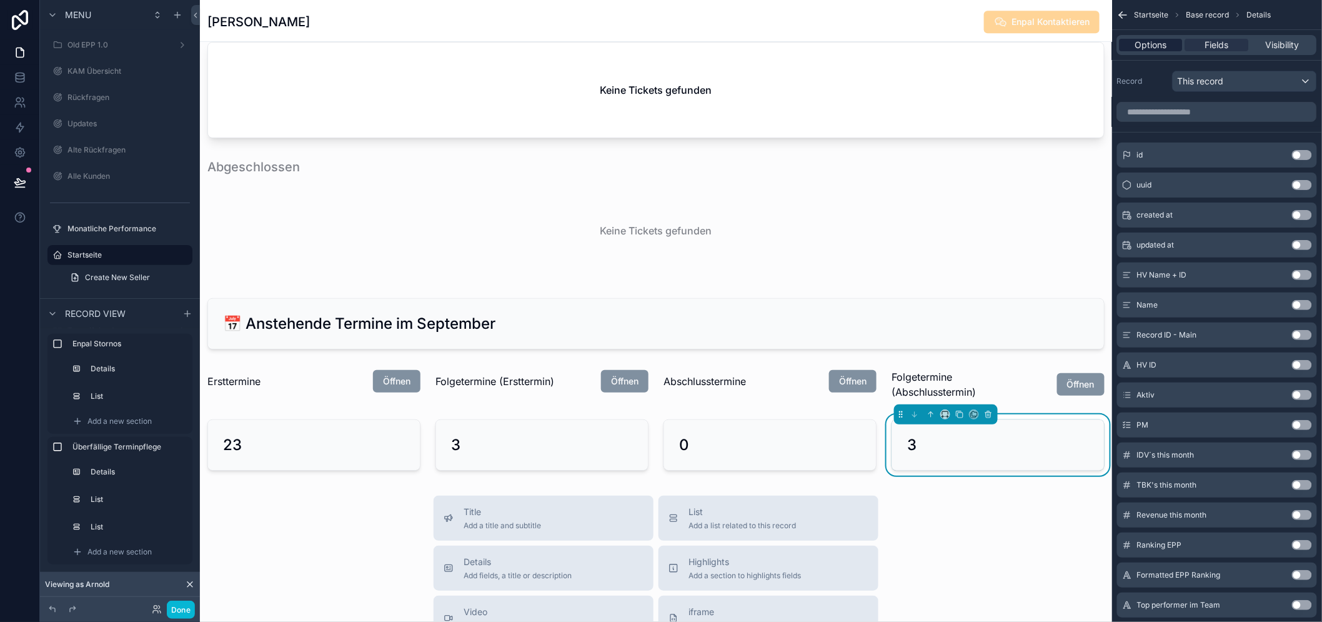
click at [1167, 45] on span "Options" at bounding box center [1151, 45] width 32 height 12
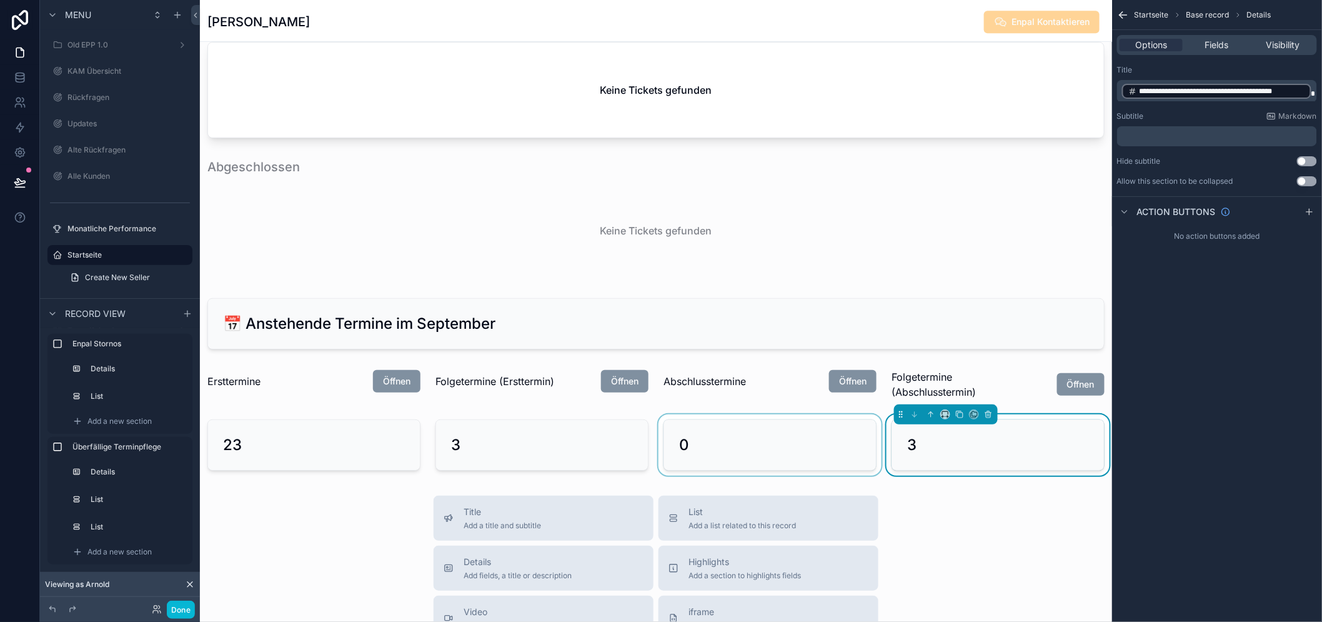
click at [812, 435] on div "scrollable content" at bounding box center [770, 444] width 228 height 61
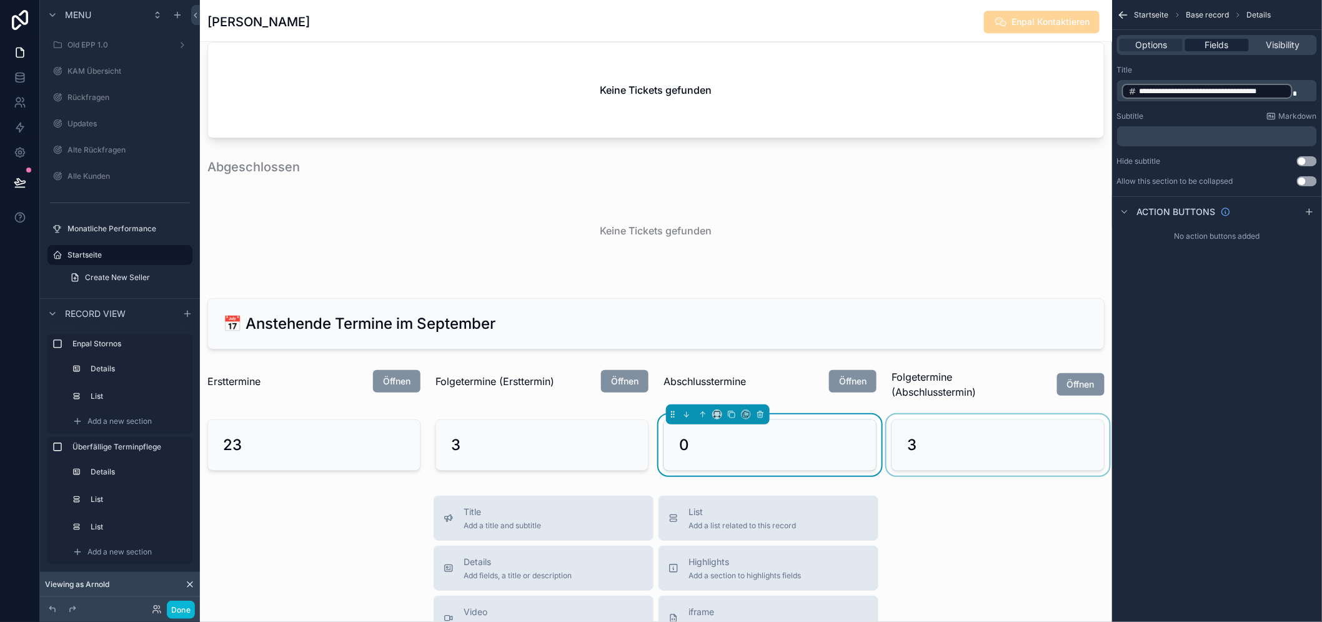
click at [1222, 47] on span "Fields" at bounding box center [1217, 45] width 24 height 12
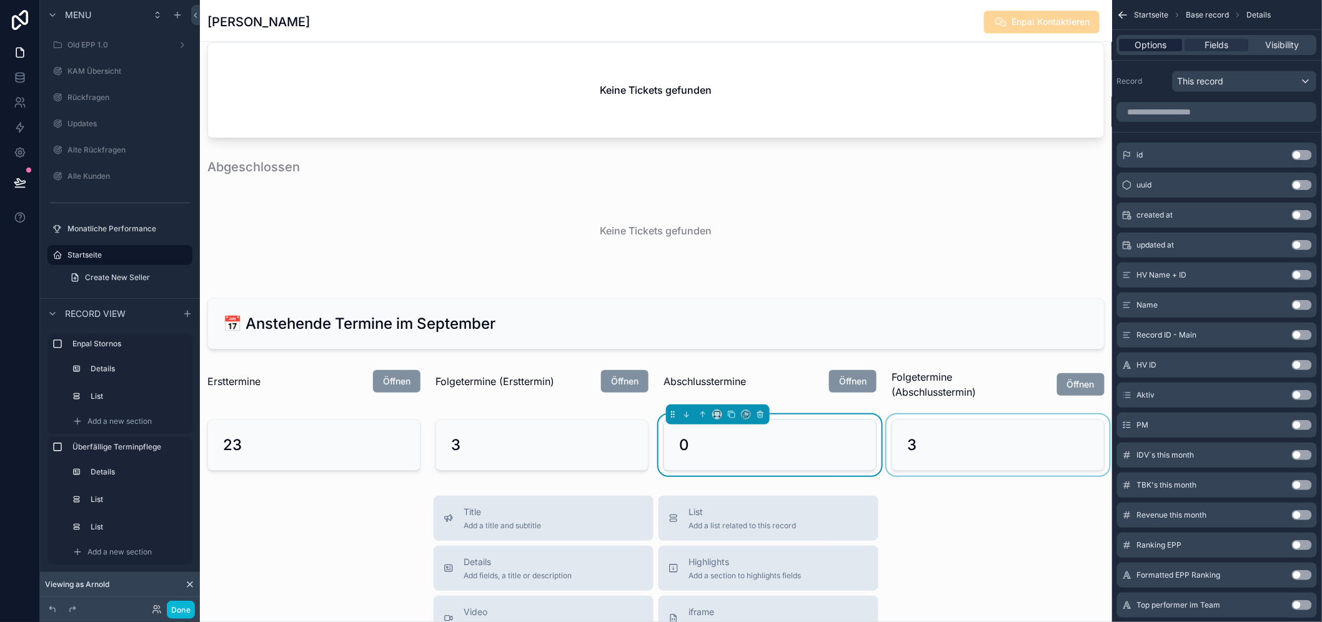
click at [1167, 44] on span "Options" at bounding box center [1151, 45] width 32 height 12
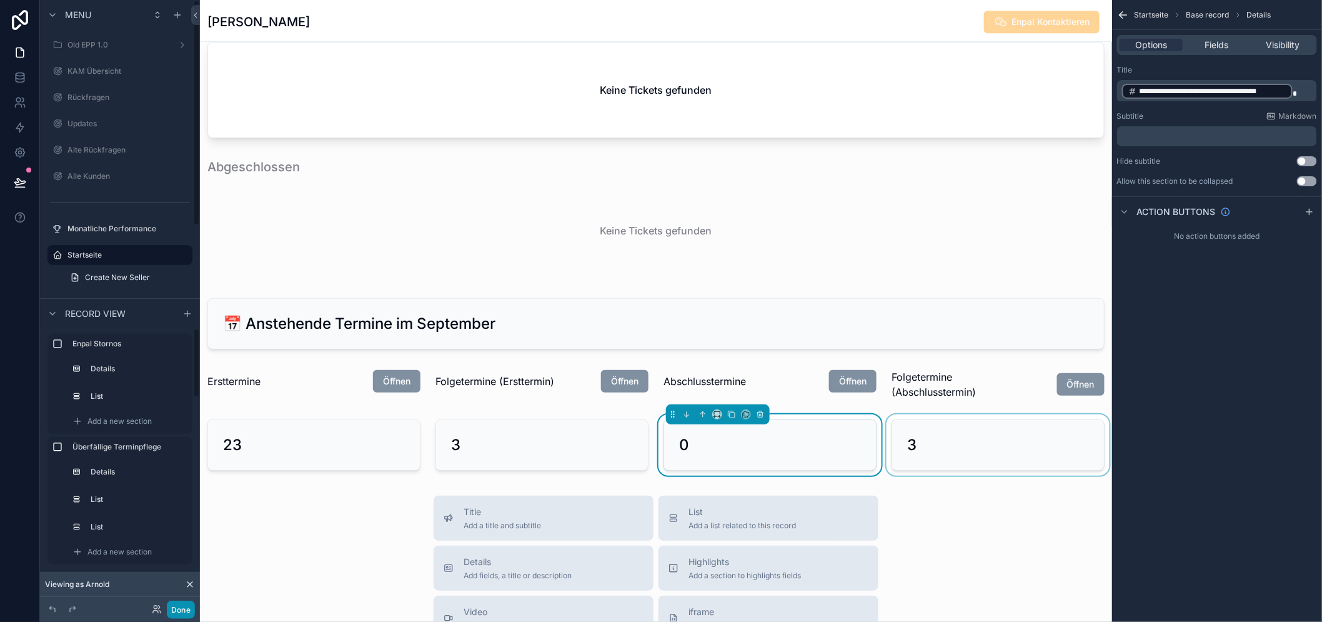
click at [184, 617] on button "Done" at bounding box center [181, 609] width 28 height 18
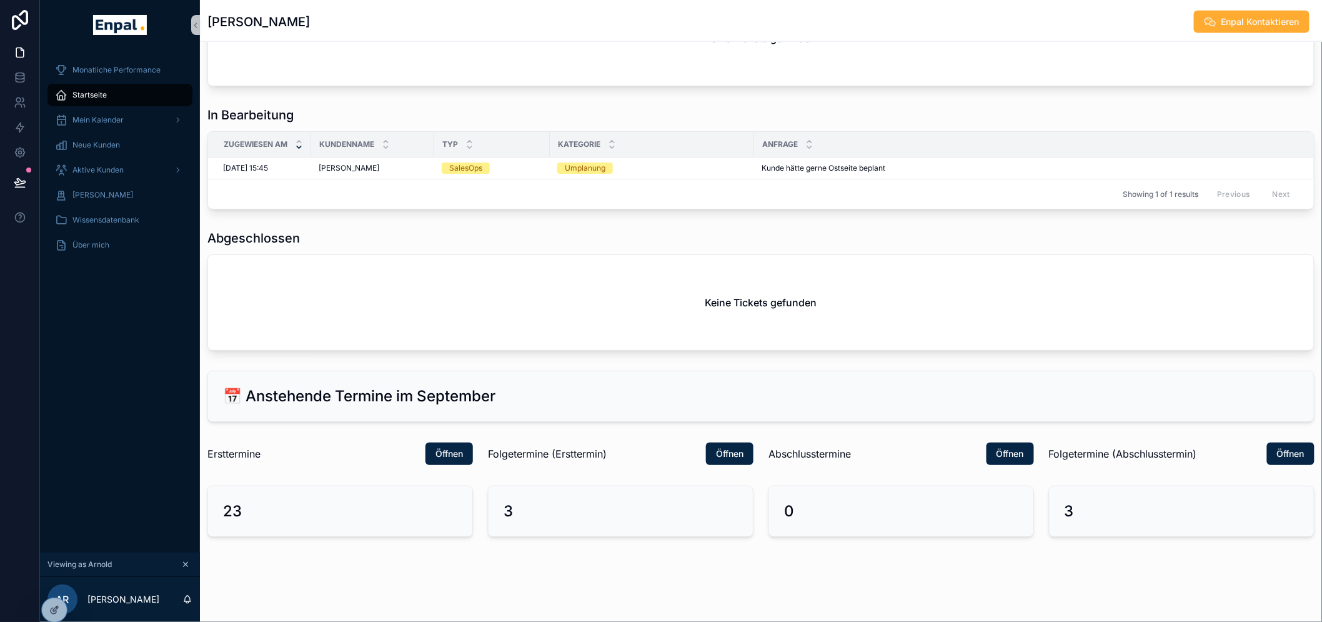
scroll to position [711, 0]
click at [1052, 462] on span "Folgetermine (Abschlusstermin)" at bounding box center [1123, 454] width 148 height 15
click at [1028, 465] on button "Öffnen" at bounding box center [1009, 454] width 47 height 22
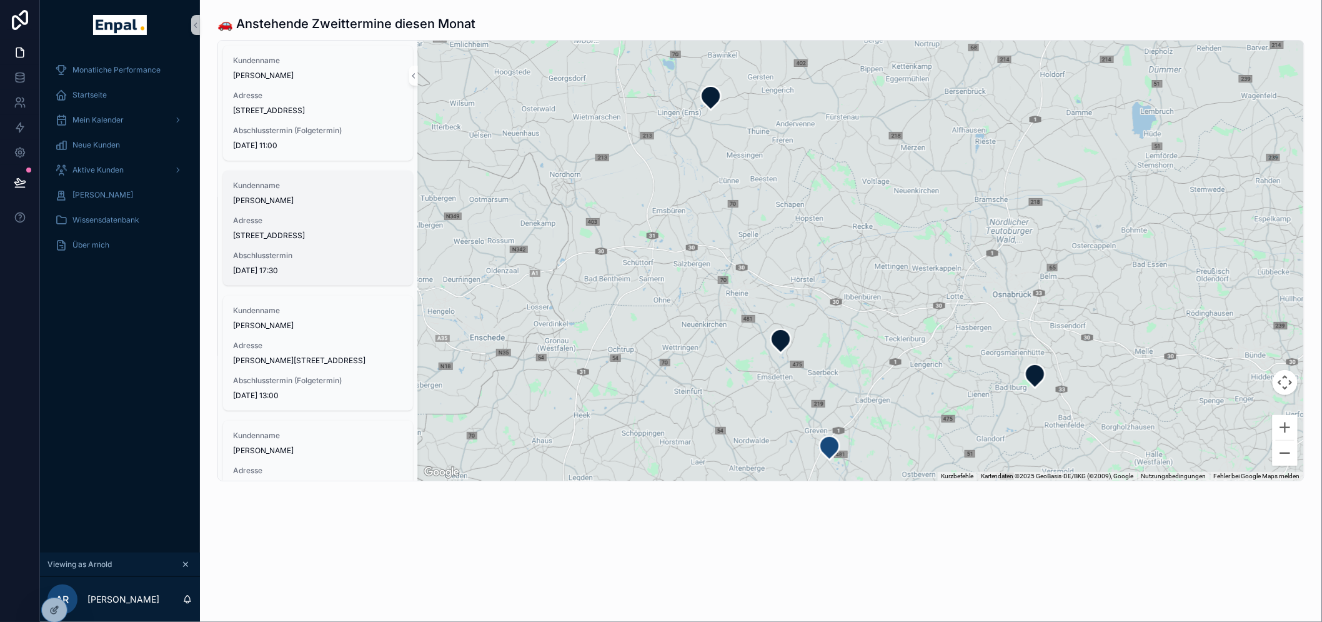
click at [309, 260] on div "Kundenname Navid Kazemi Adresse Grabenstraße 29 48268 Greven Abschlusstermin 9.…" at bounding box center [318, 228] width 190 height 115
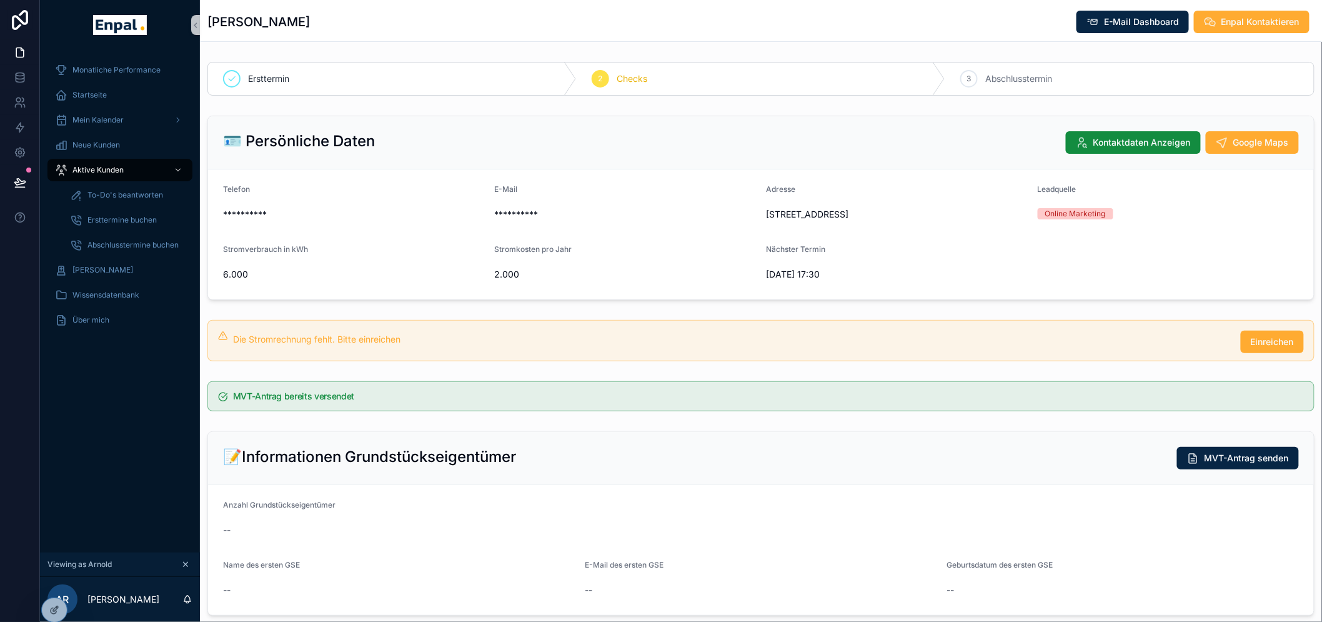
click at [613, 88] on div "2 Checks" at bounding box center [761, 78] width 369 height 32
drag, startPoint x: 642, startPoint y: 76, endPoint x: 773, endPoint y: 76, distance: 131.8
click at [801, 59] on div "Ersttermin 2 Checks 3 Abschlusstermin" at bounding box center [761, 79] width 1122 height 44
click at [763, 97] on div "Ersttermin 2 Checks 3 Abschlusstermin" at bounding box center [761, 79] width 1122 height 44
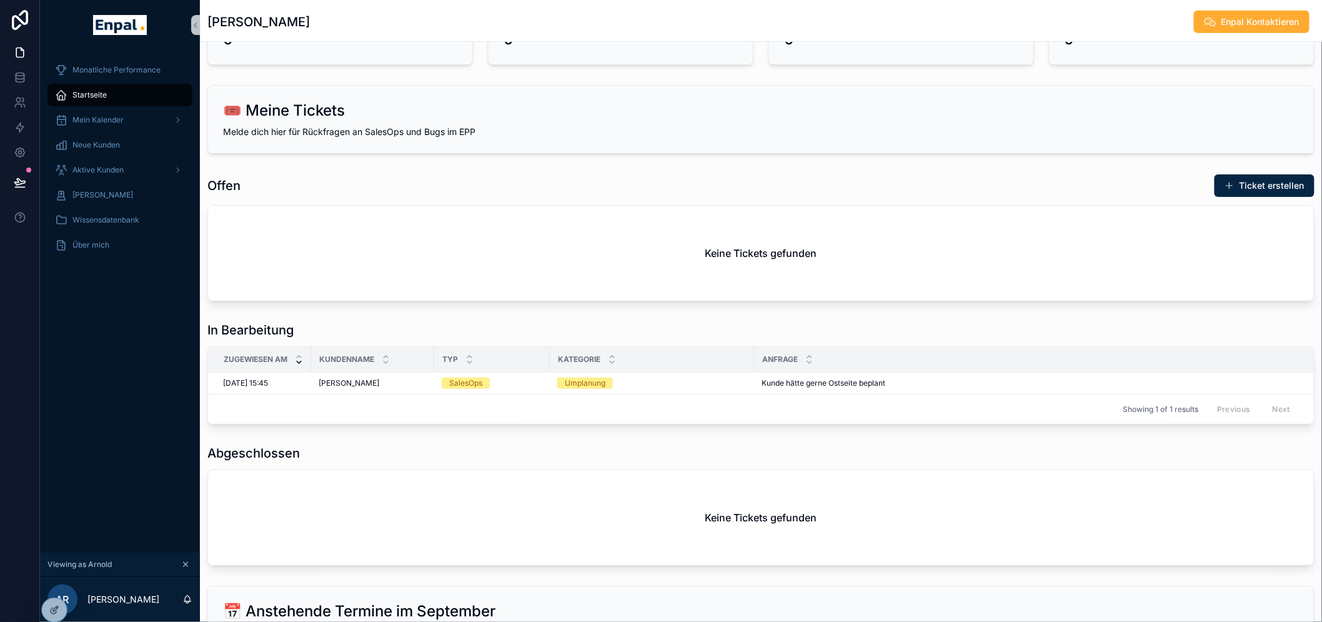
scroll to position [711, 0]
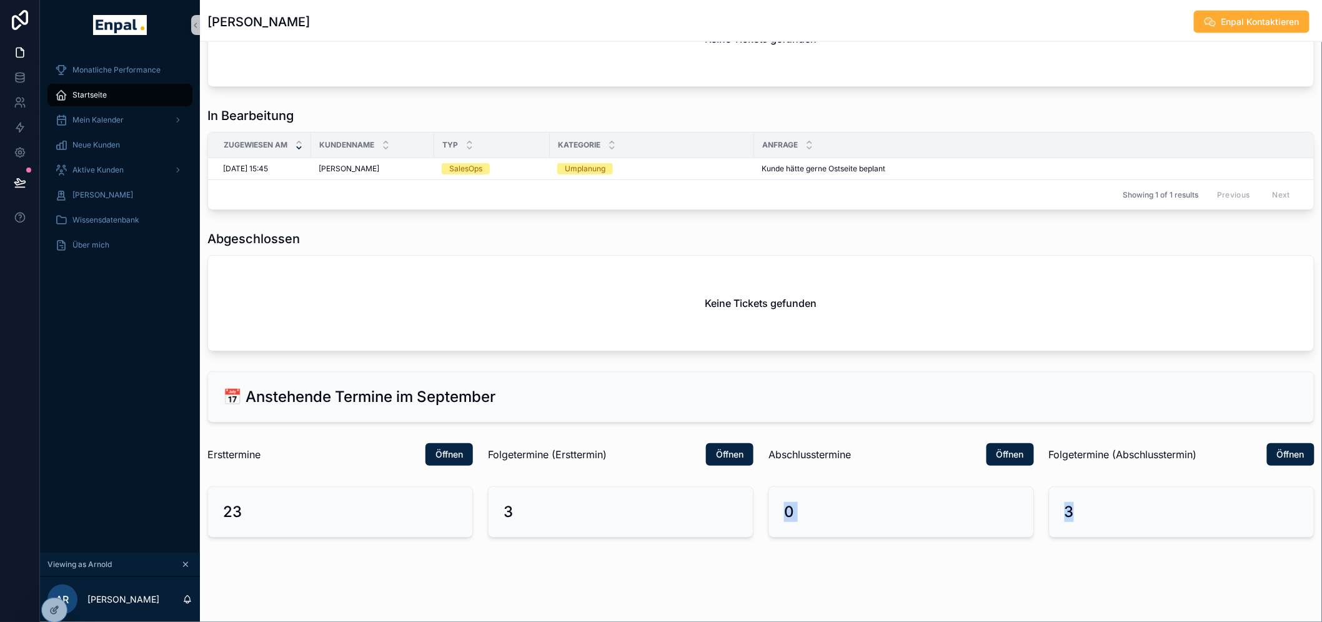
drag, startPoint x: 788, startPoint y: 520, endPoint x: 1119, endPoint y: 523, distance: 331.1
click at [1119, 522] on div "3" at bounding box center [1181, 512] width 234 height 20
click at [917, 522] on div "0" at bounding box center [901, 512] width 234 height 20
drag, startPoint x: 825, startPoint y: 526, endPoint x: 806, endPoint y: 526, distance: 19.4
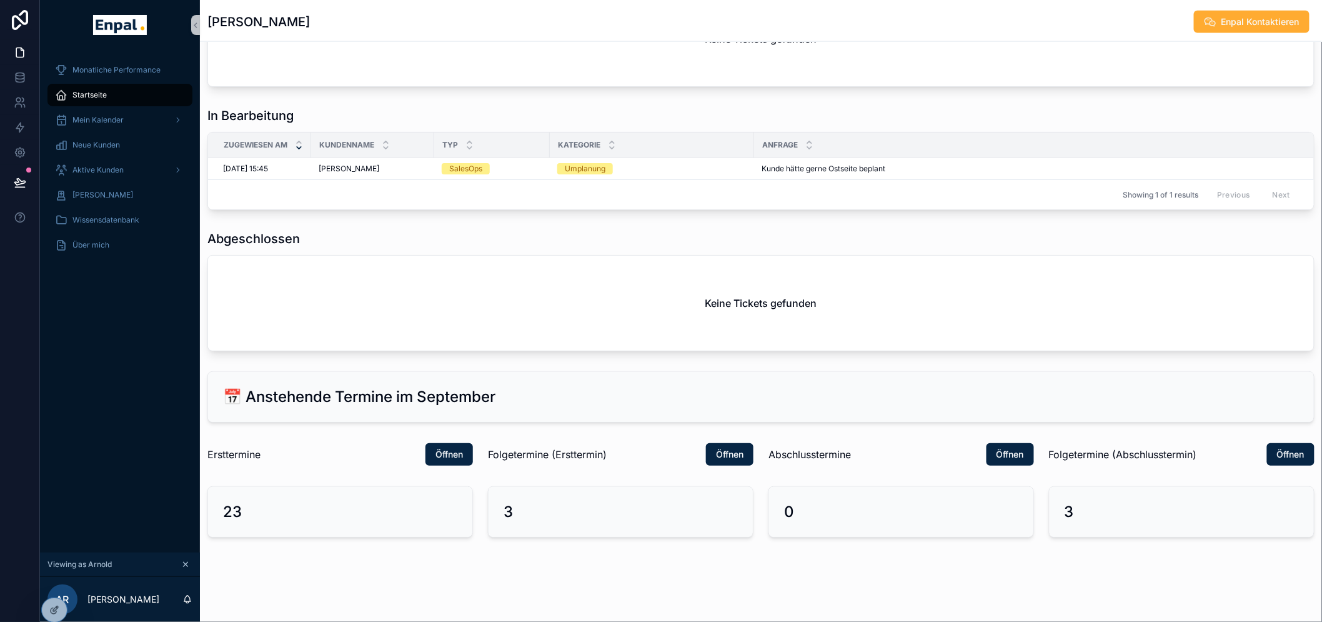
click at [806, 522] on div "0" at bounding box center [901, 512] width 234 height 20
click at [803, 522] on div "0" at bounding box center [901, 512] width 234 height 20
click at [798, 519] on div "0" at bounding box center [901, 512] width 234 height 20
click at [775, 519] on div "0" at bounding box center [901, 512] width 264 height 50
click at [797, 522] on div "0" at bounding box center [901, 512] width 234 height 20
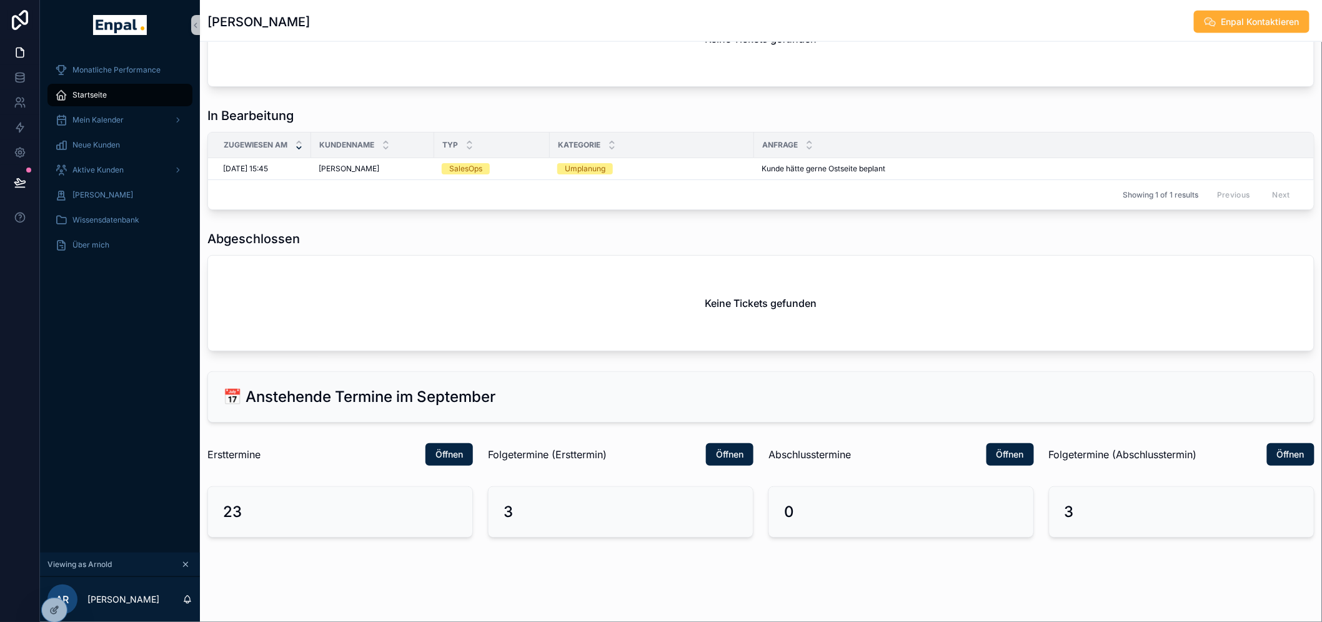
click at [796, 522] on div "0" at bounding box center [901, 512] width 234 height 20
click at [781, 523] on div "0" at bounding box center [901, 512] width 264 height 50
drag, startPoint x: 781, startPoint y: 523, endPoint x: 850, endPoint y: 523, distance: 68.7
click at [845, 523] on div "0" at bounding box center [901, 512] width 264 height 50
click at [850, 522] on div "0" at bounding box center [901, 512] width 234 height 20
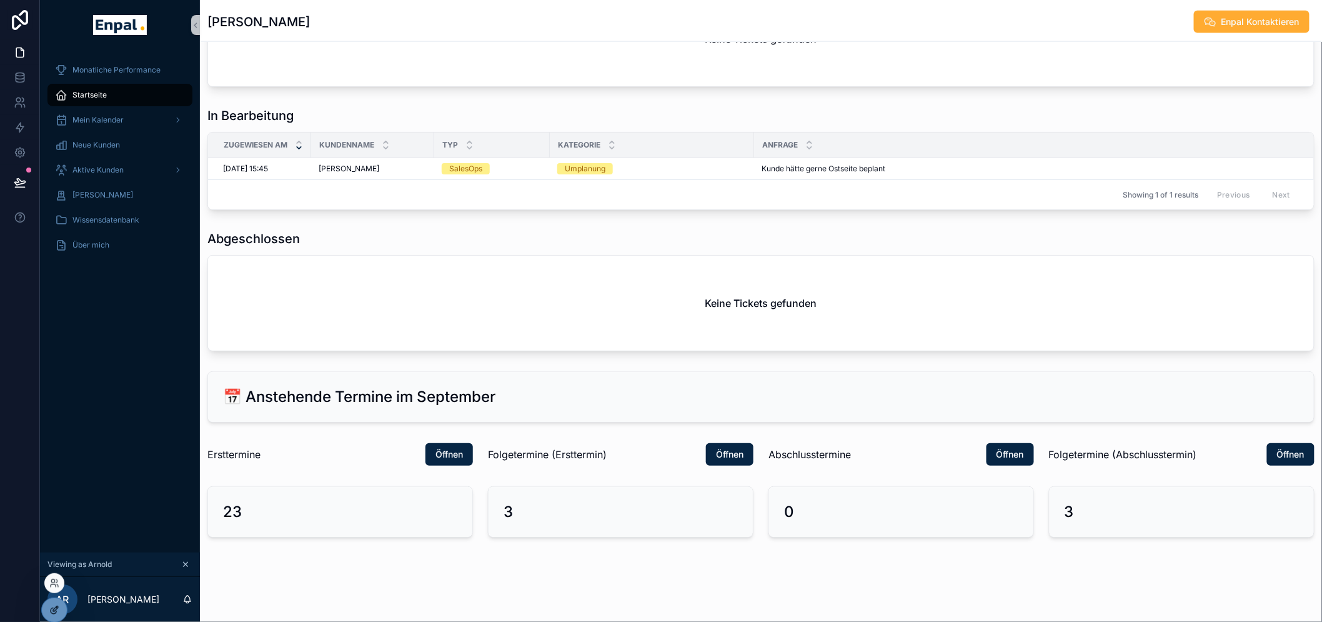
click at [50, 603] on div at bounding box center [54, 610] width 25 height 24
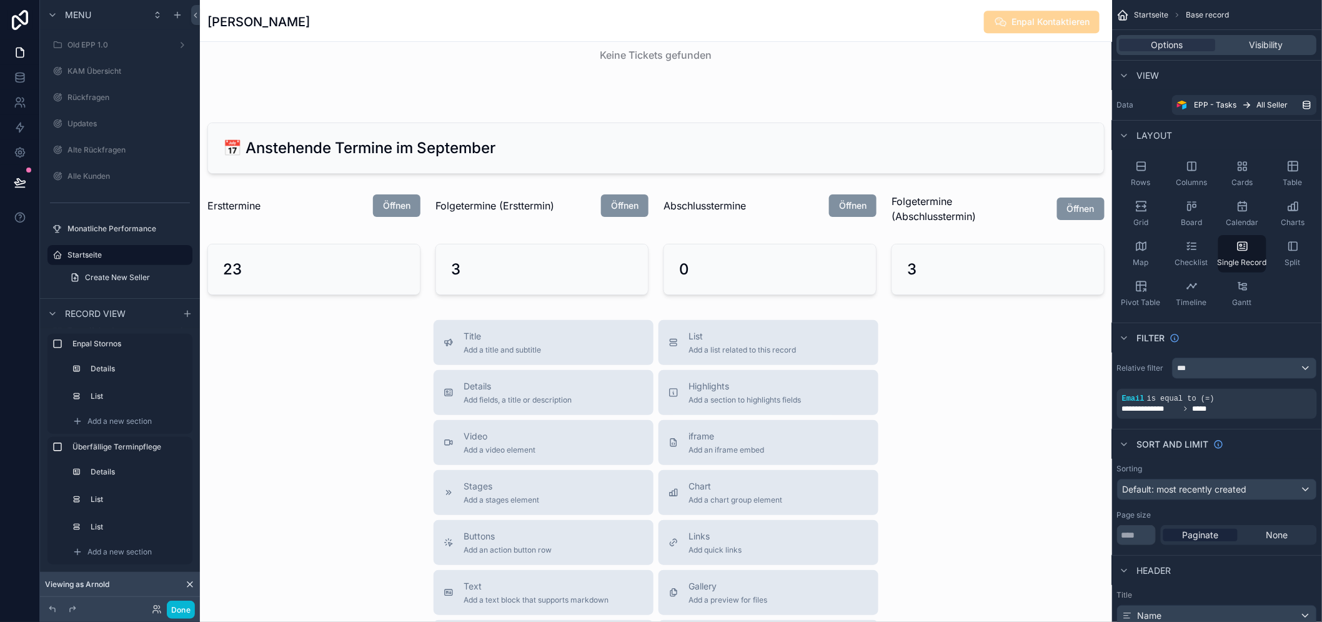
scroll to position [1502, 0]
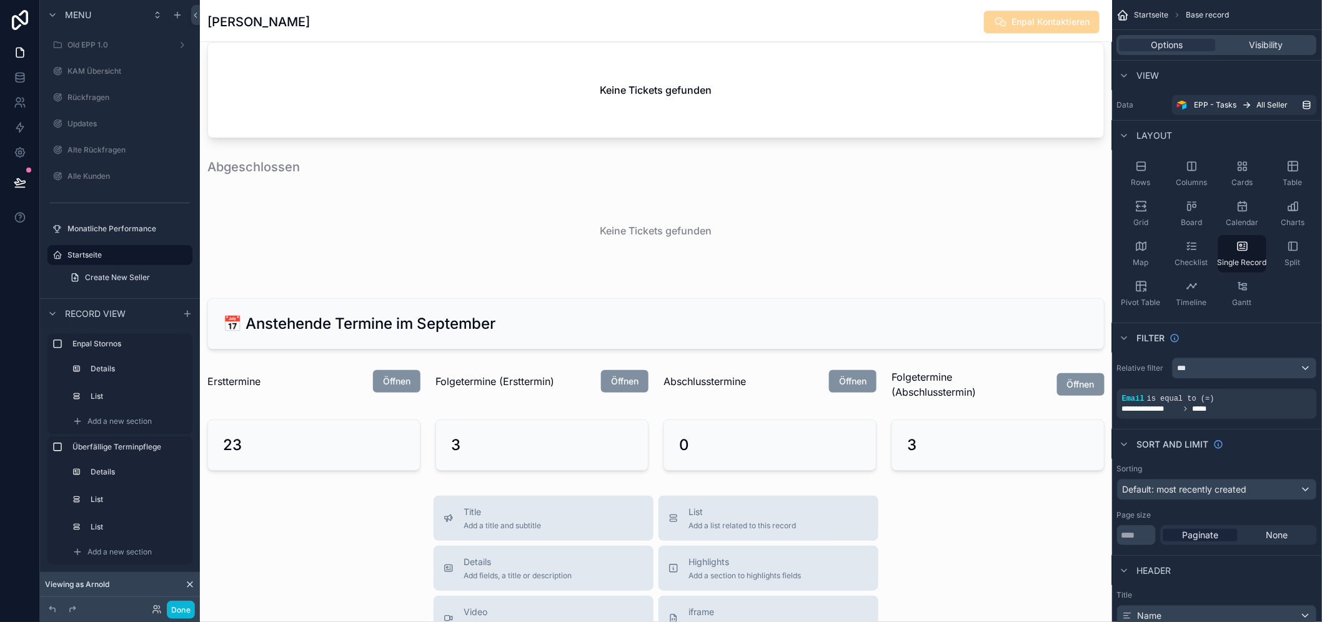
click at [807, 450] on div "scrollable content" at bounding box center [770, 444] width 228 height 61
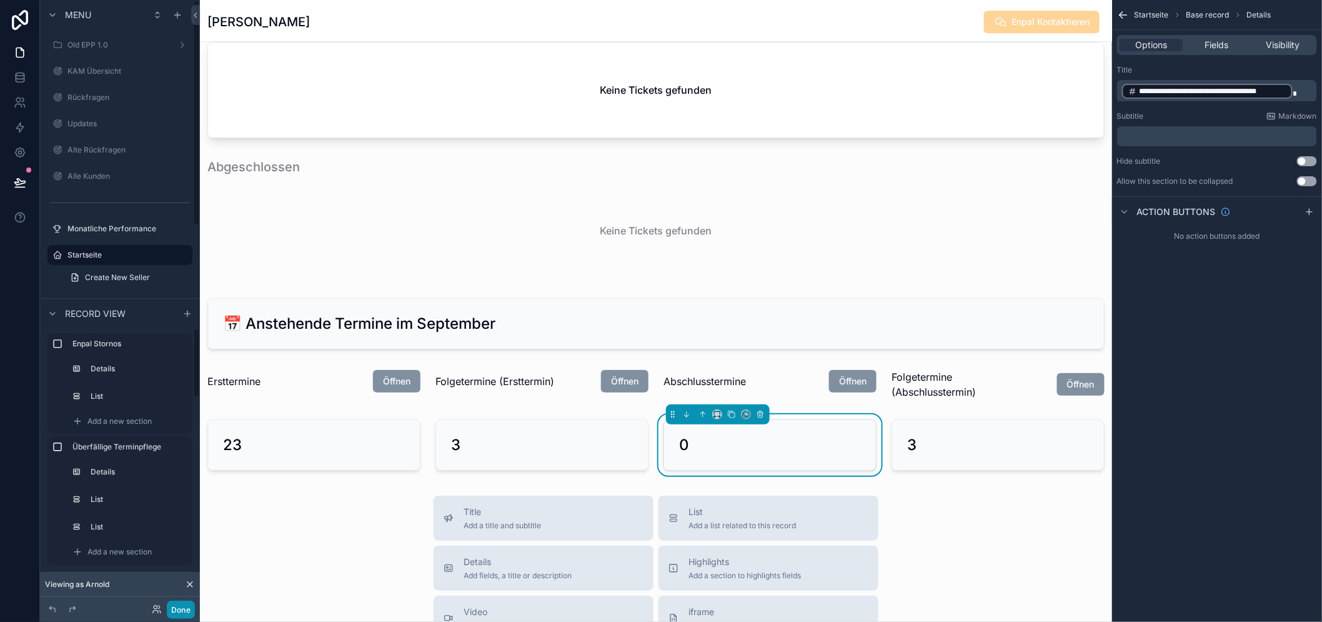
click at [171, 611] on button "Done" at bounding box center [181, 609] width 28 height 18
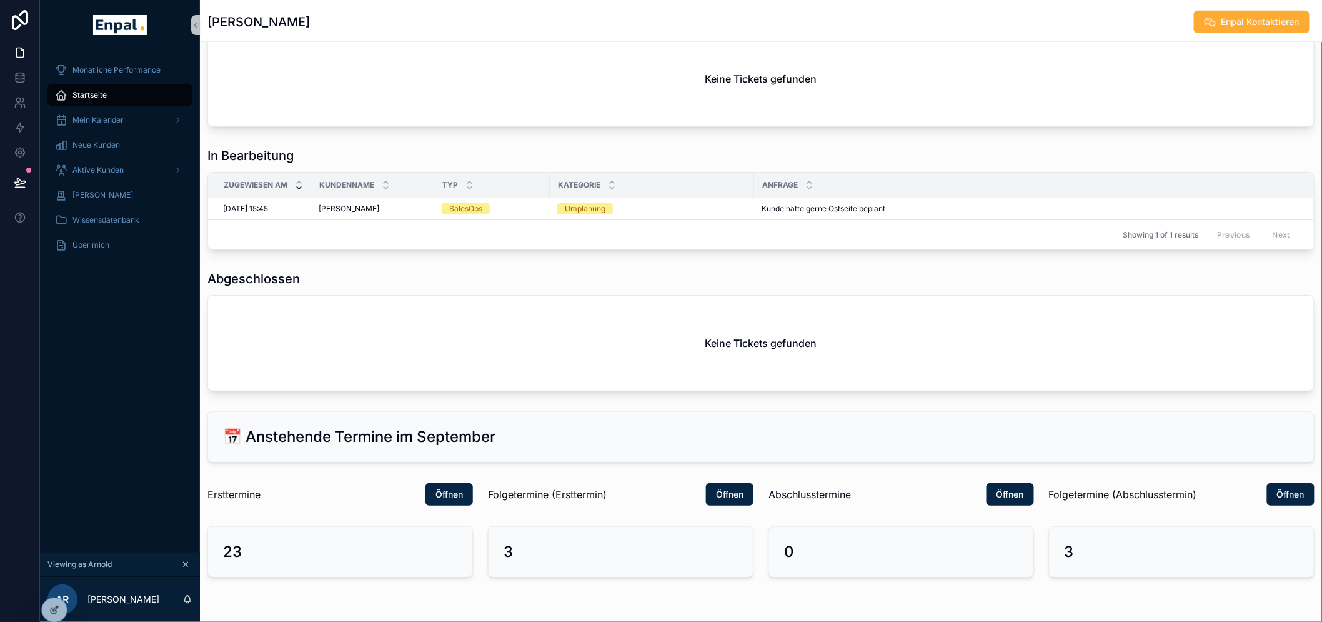
scroll to position [711, 0]
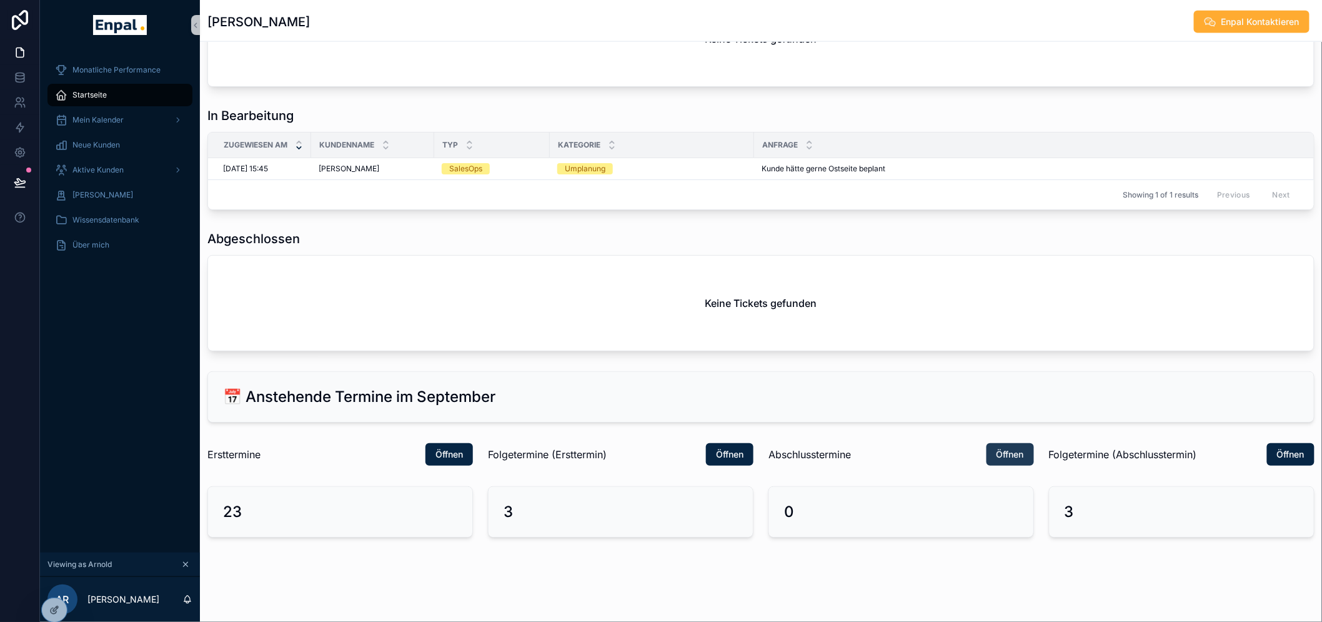
click at [1001, 460] on span "Öffnen" at bounding box center [1009, 454] width 27 height 12
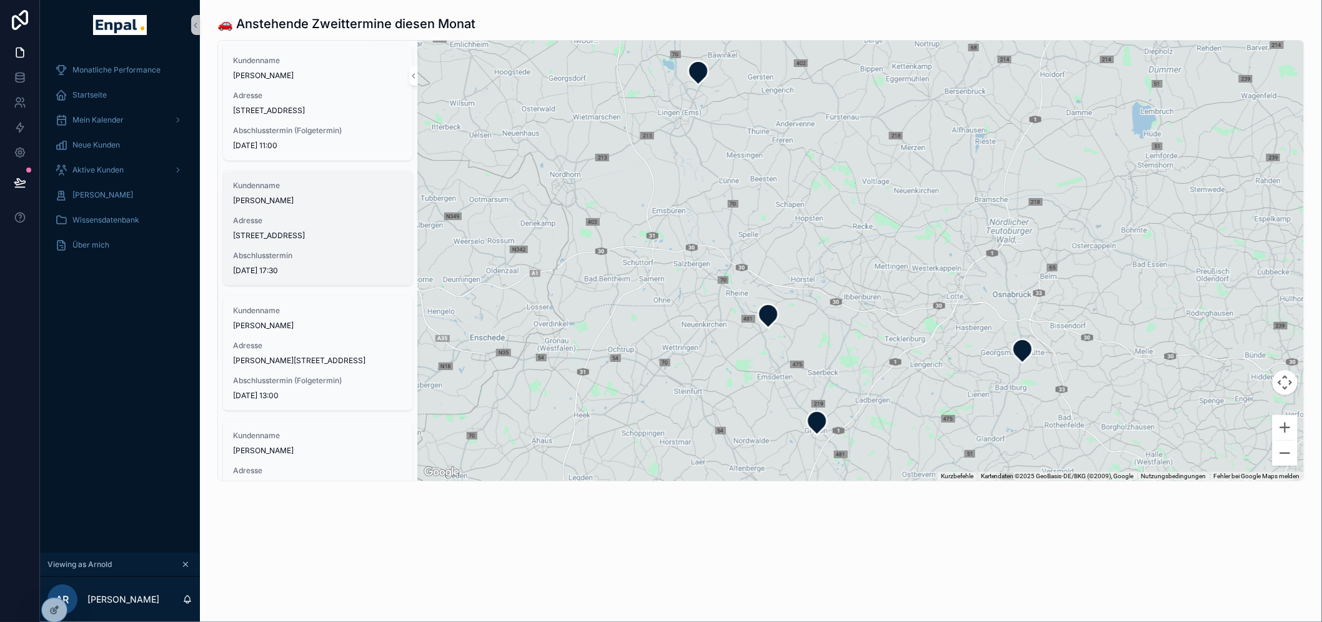
click at [350, 241] on span "[STREET_ADDRESS]" at bounding box center [318, 236] width 170 height 10
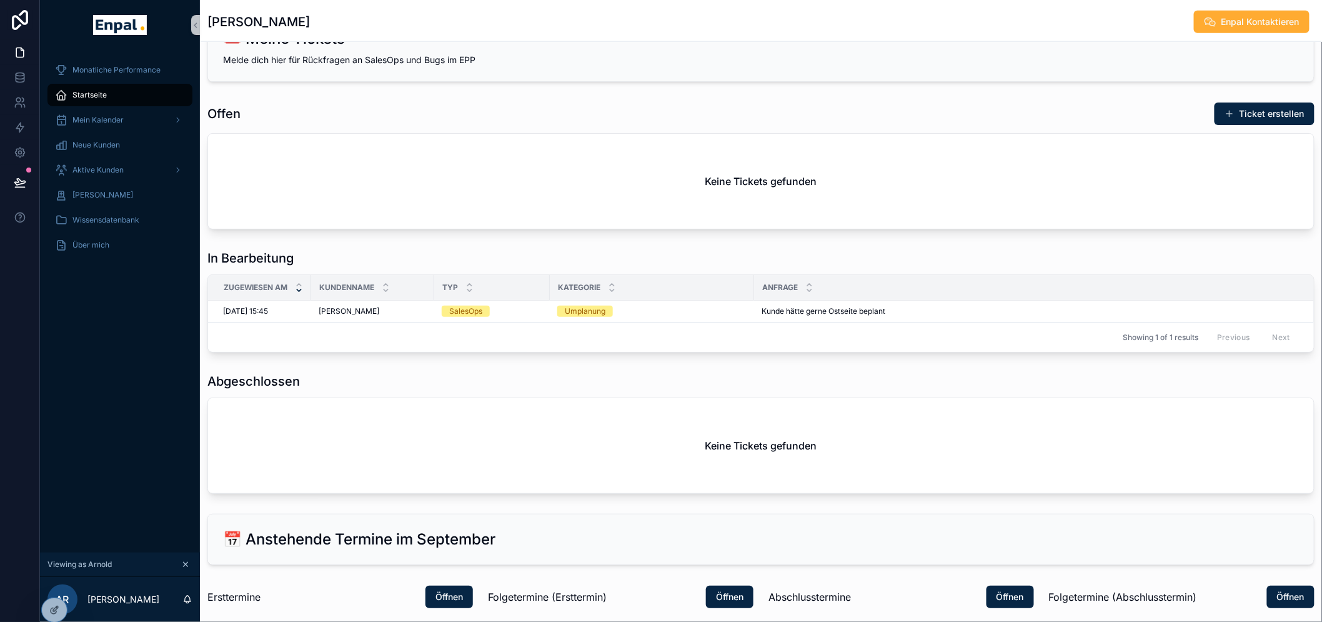
scroll to position [711, 0]
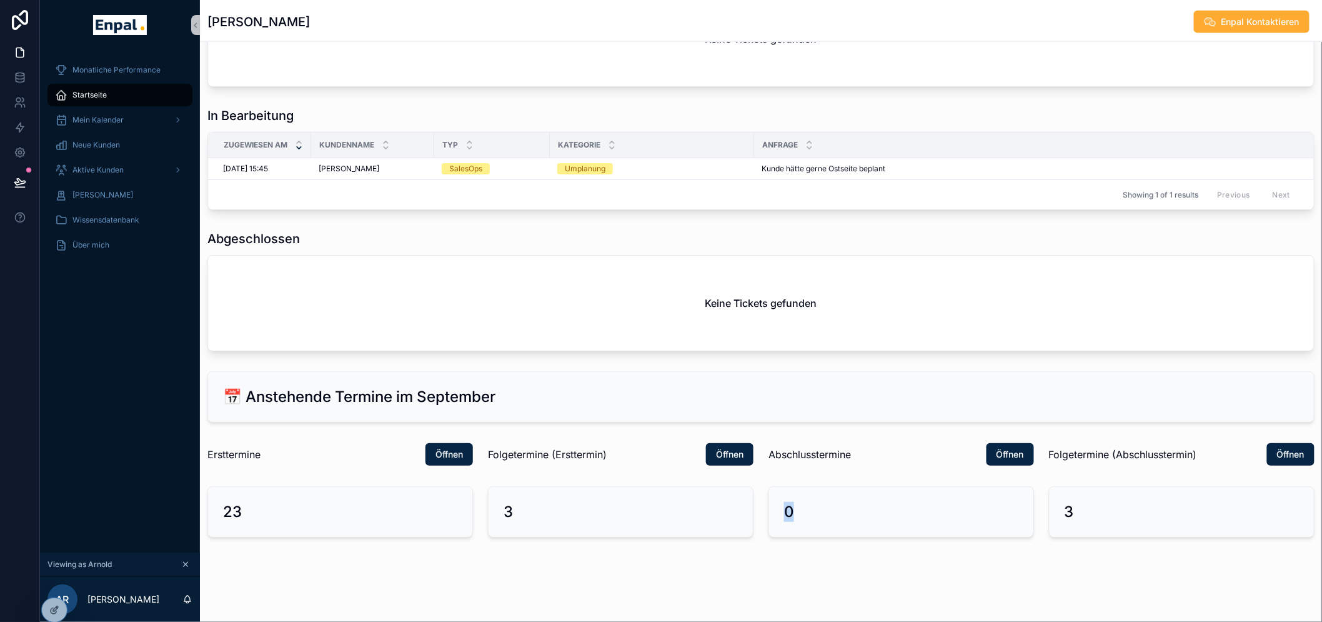
drag, startPoint x: 773, startPoint y: 525, endPoint x: 878, endPoint y: 523, distance: 105.6
click at [876, 523] on div "0" at bounding box center [901, 512] width 264 height 50
click at [864, 508] on div "0" at bounding box center [901, 512] width 264 height 50
click at [846, 462] on span "Abschlusstermine" at bounding box center [809, 454] width 82 height 15
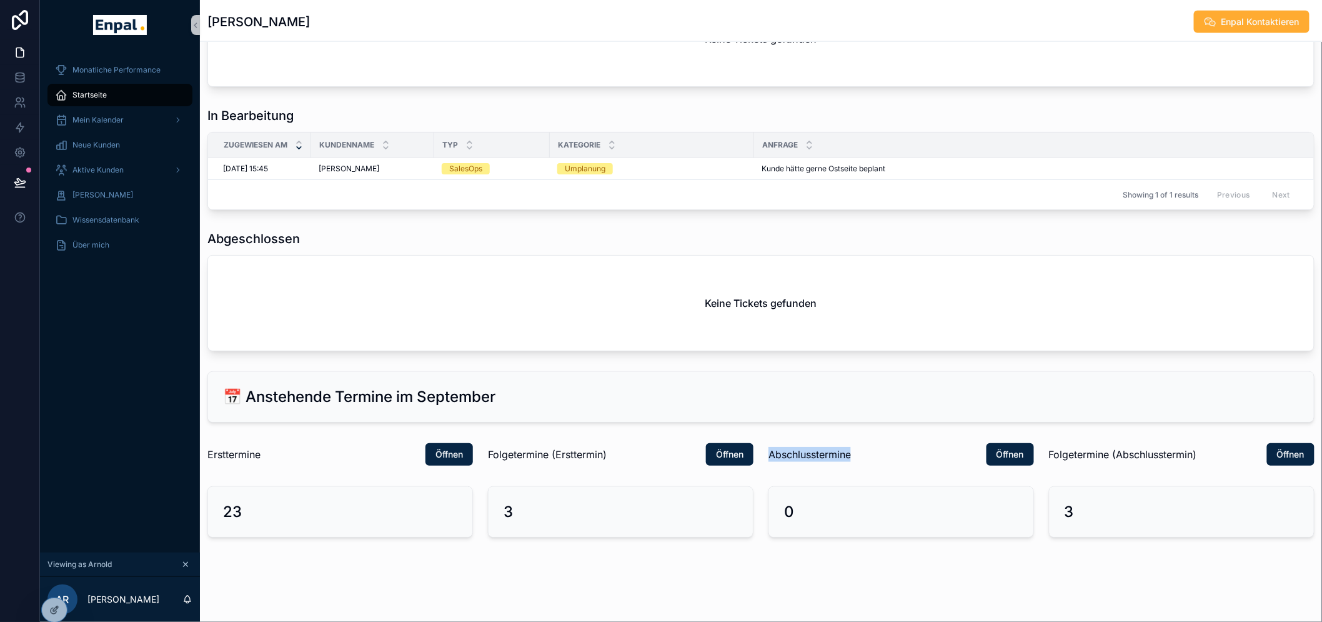
click at [846, 462] on span "Abschlusstermine" at bounding box center [809, 454] width 82 height 15
click at [866, 501] on div "0" at bounding box center [901, 512] width 264 height 50
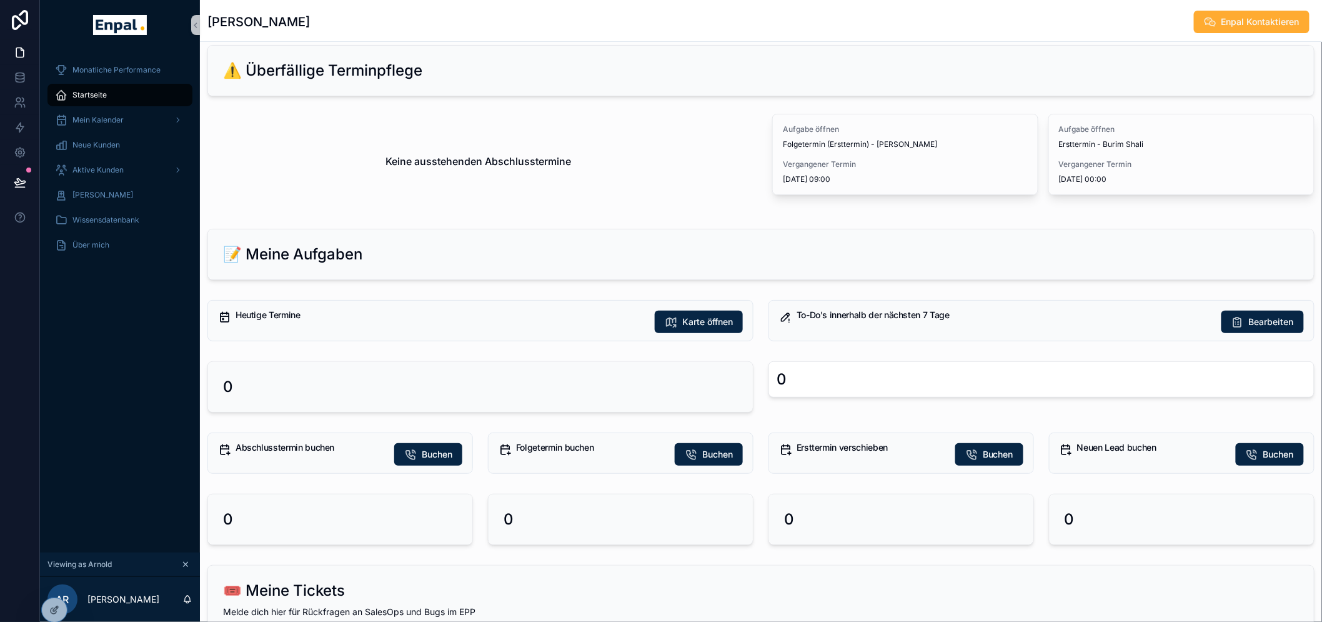
scroll to position [364, 0]
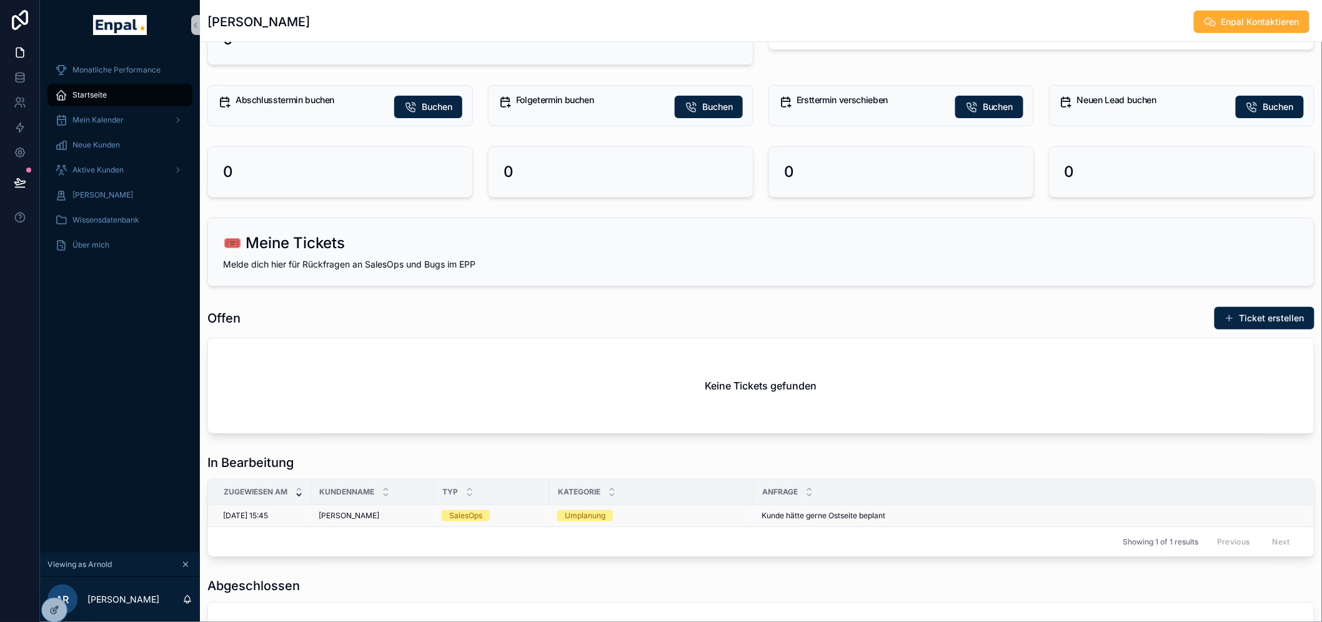
click at [891, 517] on div "Kunde hätte gerne Ostseite beplant Kunde hätte gerne Ostseite beplant" at bounding box center [1074, 515] width 627 height 10
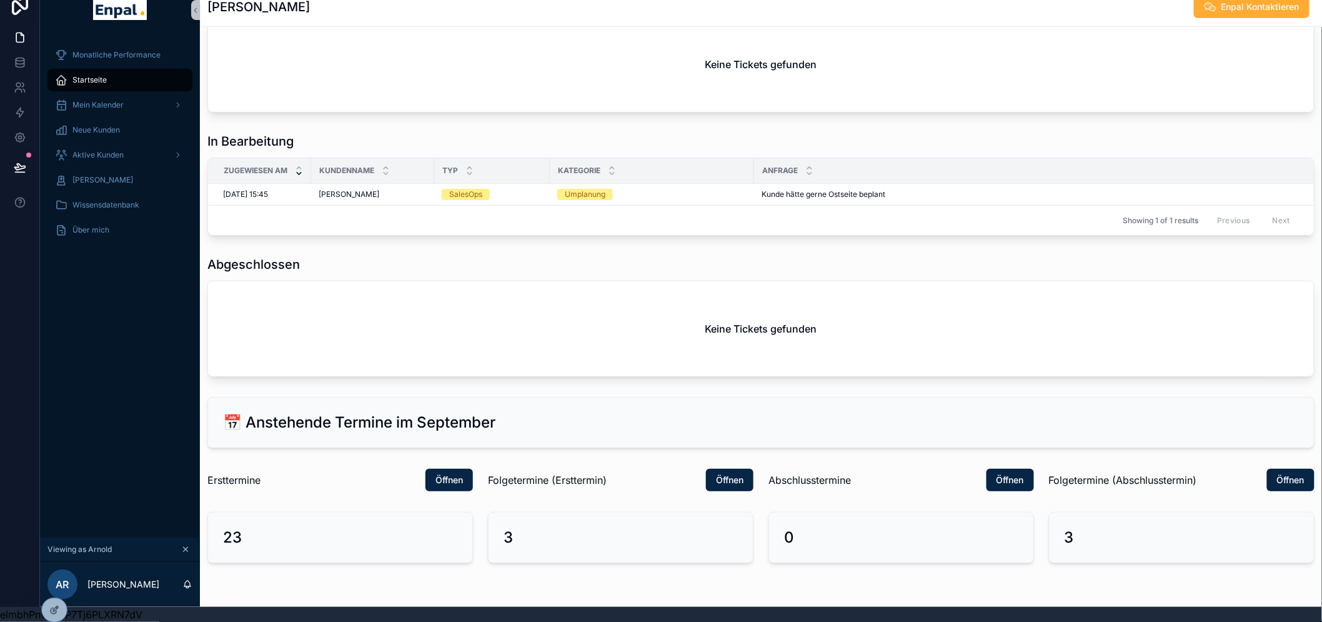
scroll to position [711, 0]
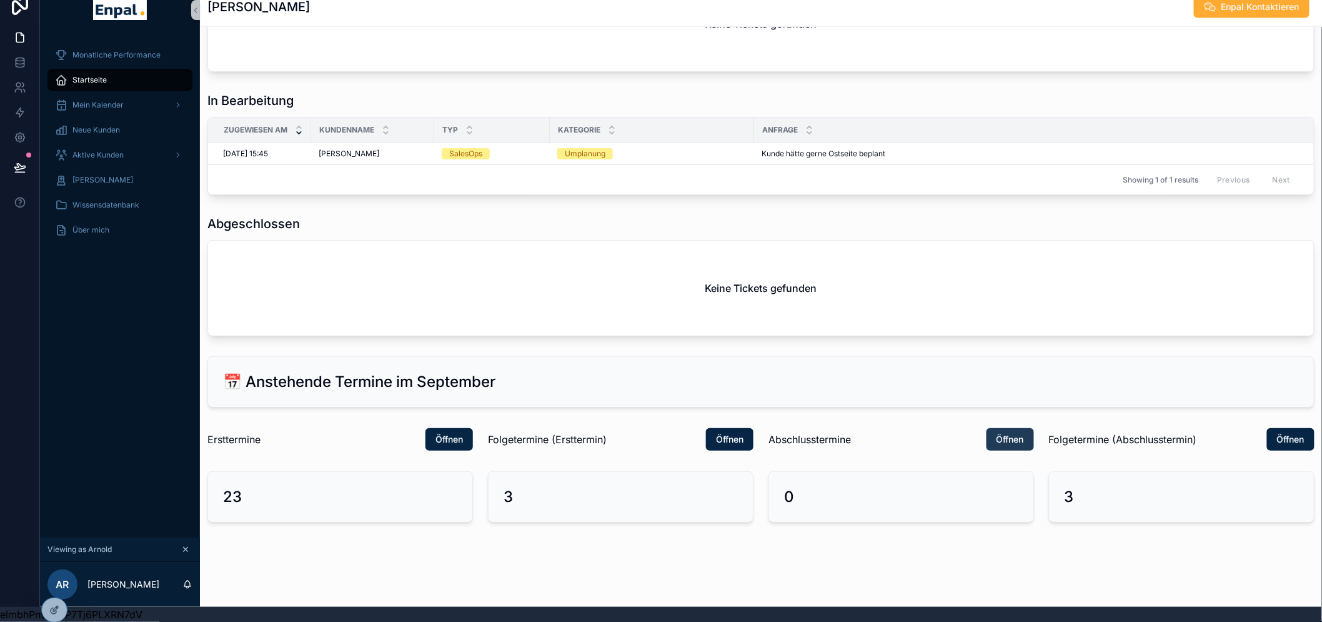
click at [990, 439] on button "Öffnen" at bounding box center [1009, 439] width 47 height 22
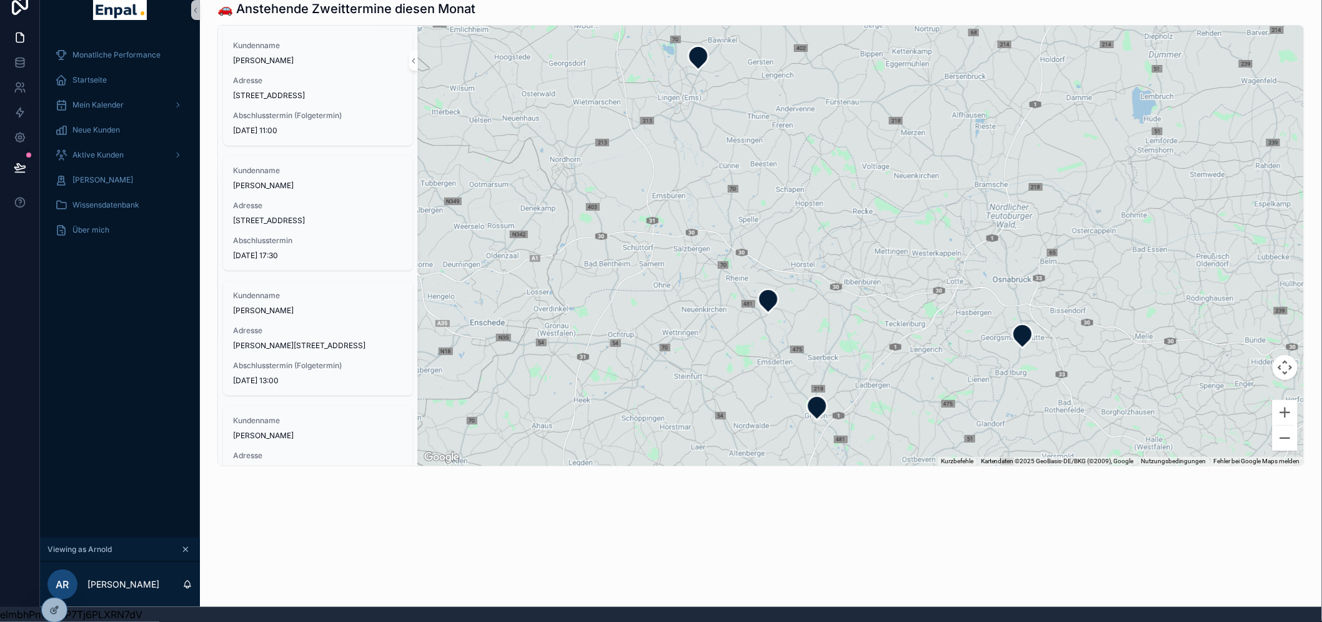
click at [370, 539] on div "🚗 Anstehende Zweittermine diesen Monat Kundenname Volker Spottke Adresse Waldst…" at bounding box center [761, 268] width 1122 height 566
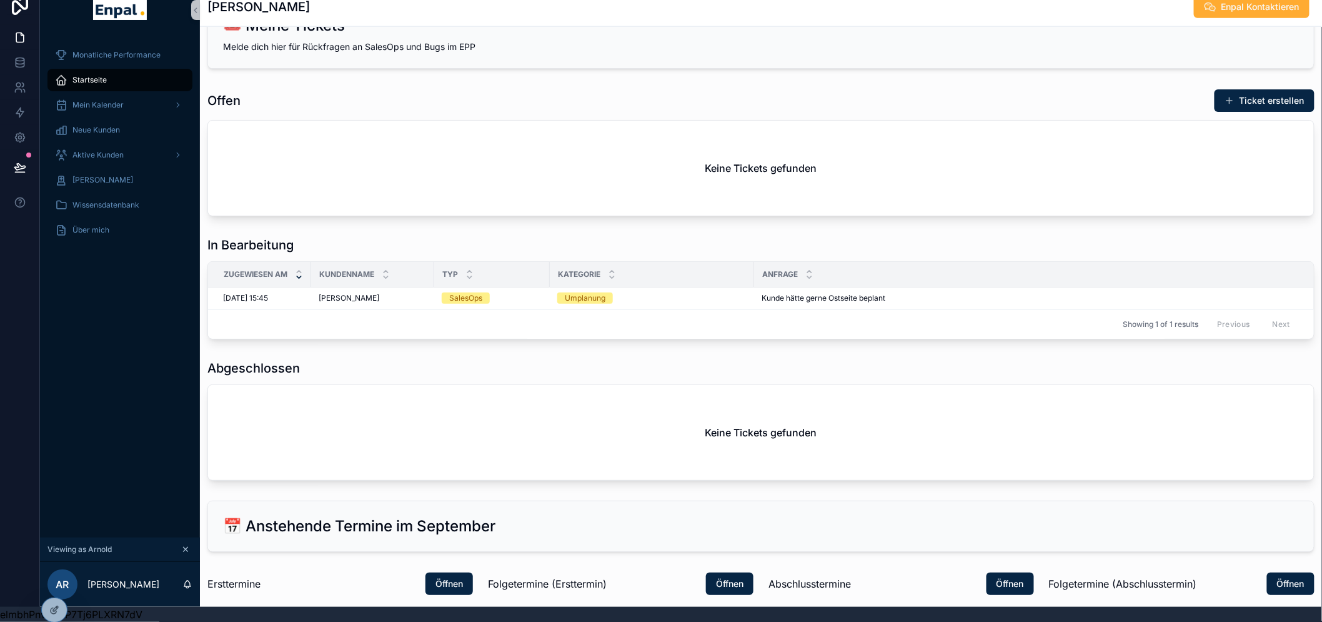
scroll to position [711, 0]
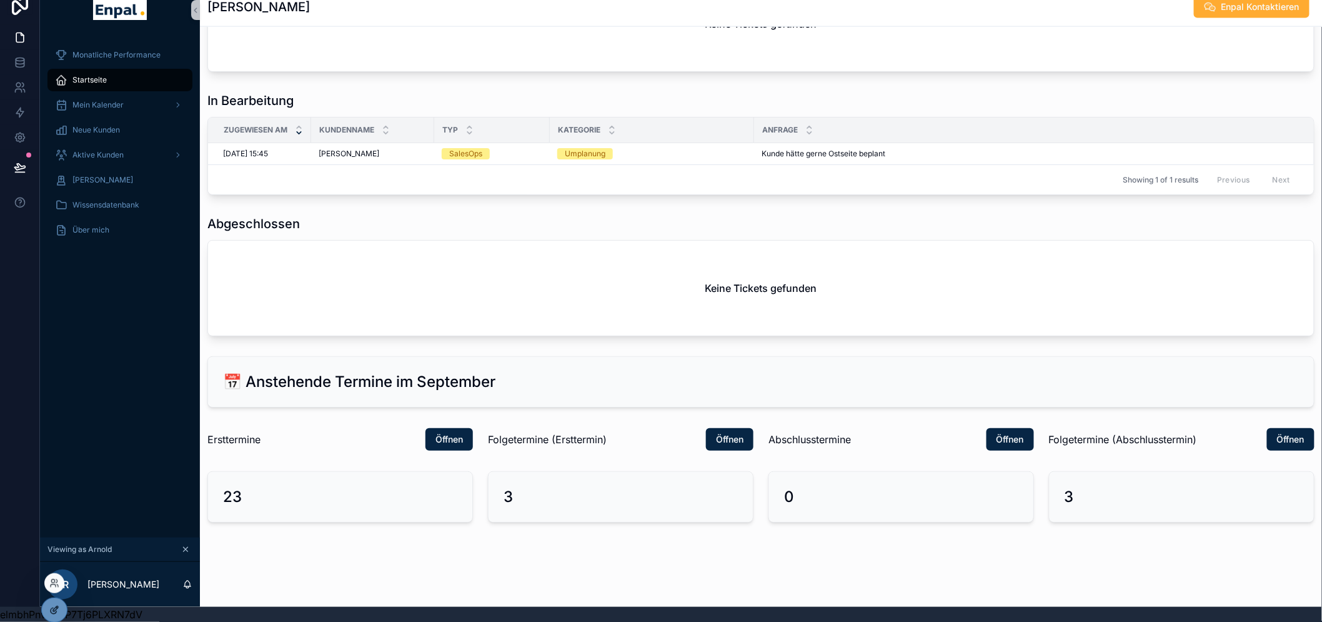
click at [52, 607] on icon at bounding box center [54, 610] width 10 height 10
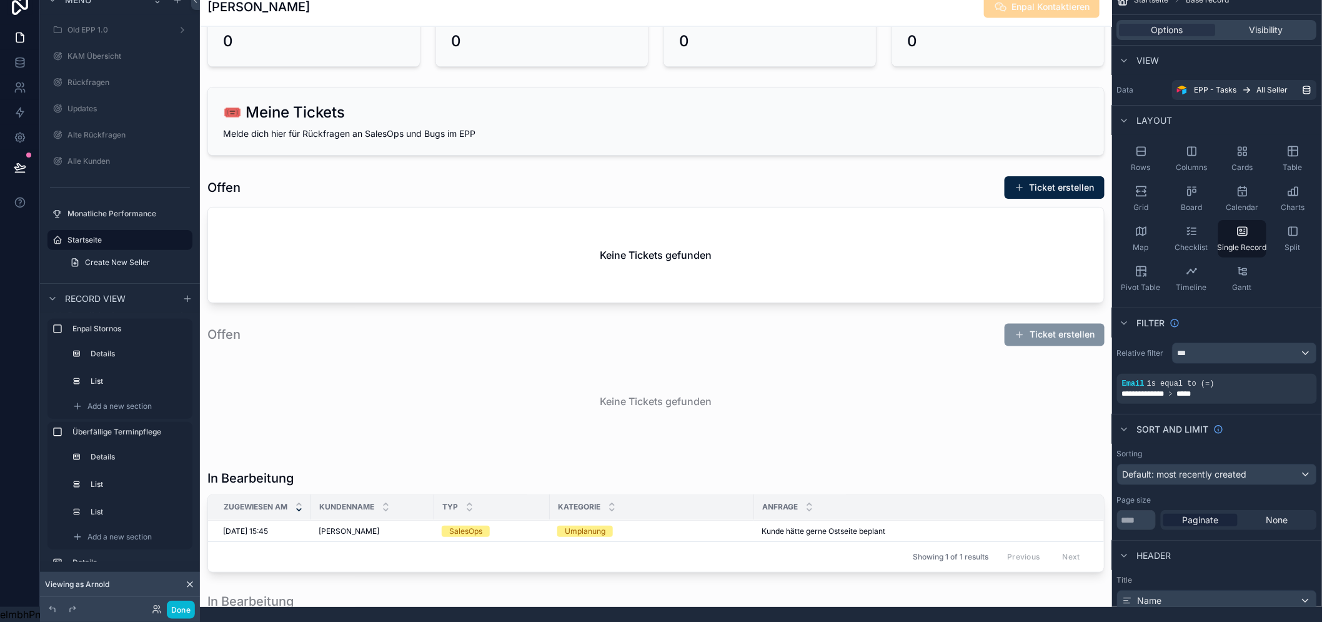
scroll to position [0, 0]
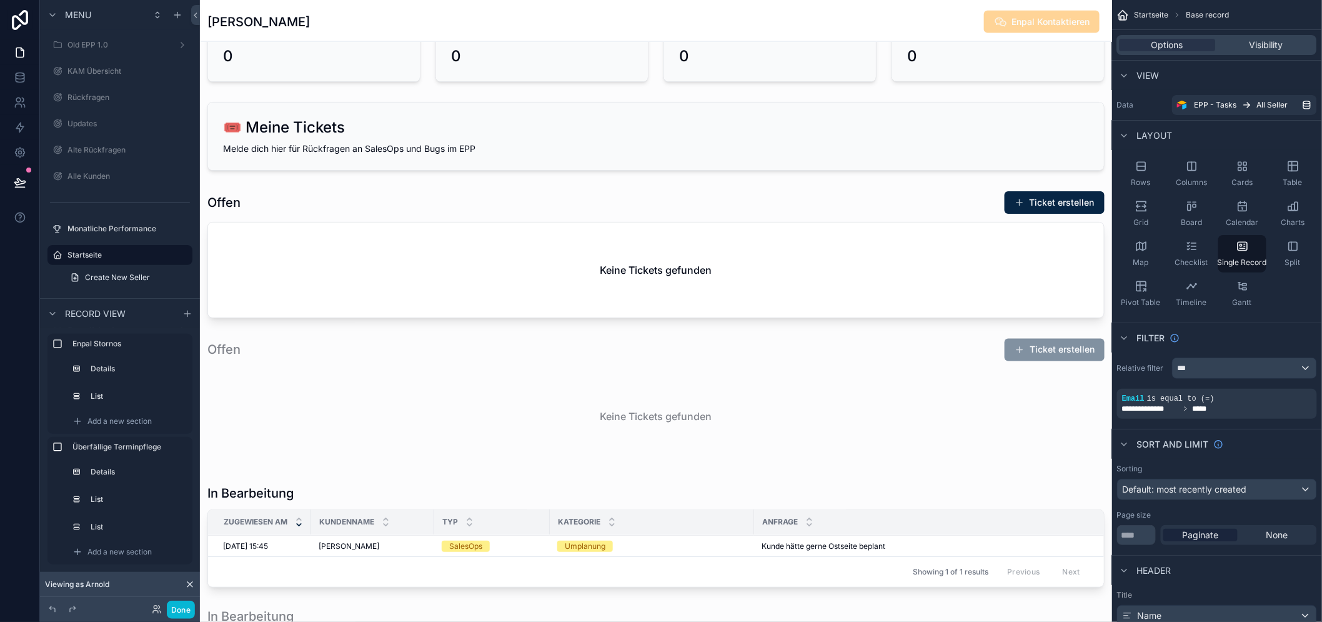
click at [628, 259] on div "scrollable content" at bounding box center [656, 560] width 912 height 2542
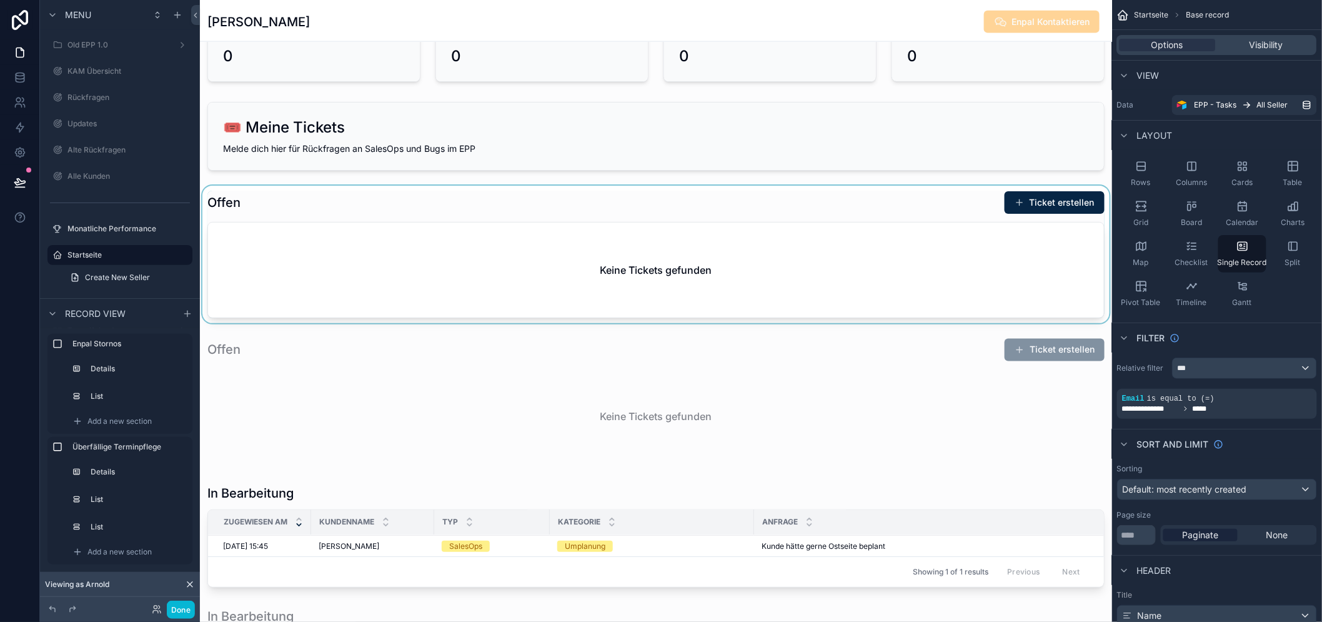
click at [658, 260] on div "scrollable content" at bounding box center [656, 254] width 912 height 137
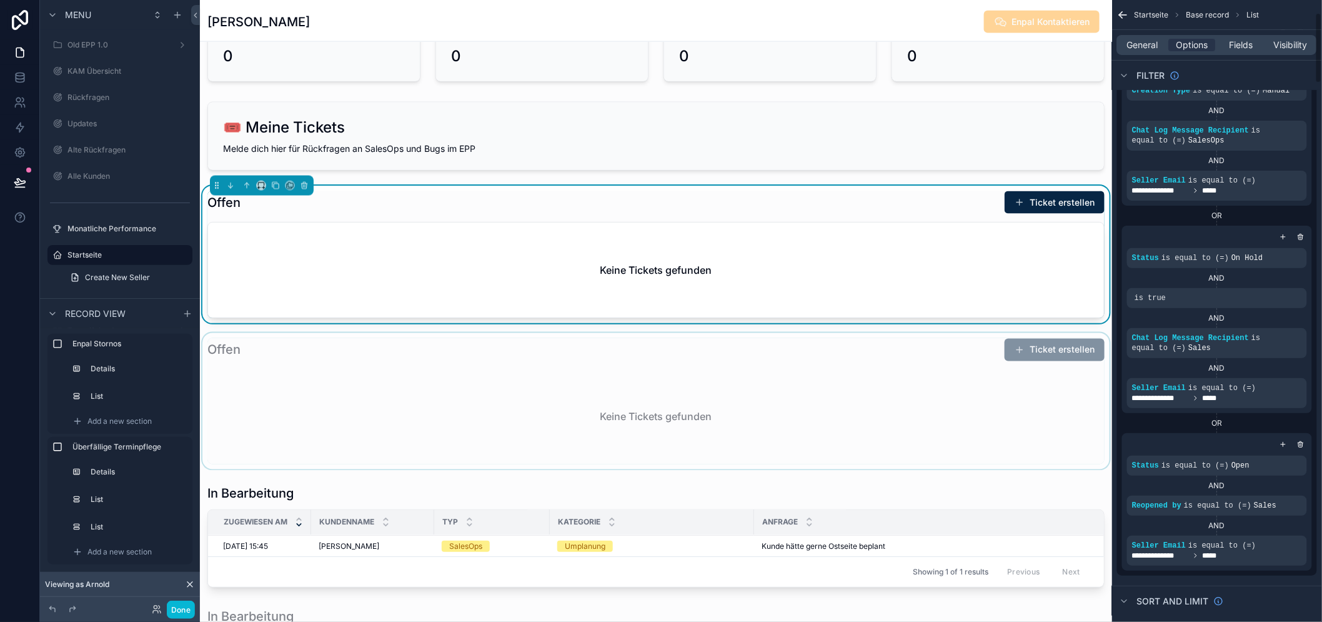
scroll to position [139, 0]
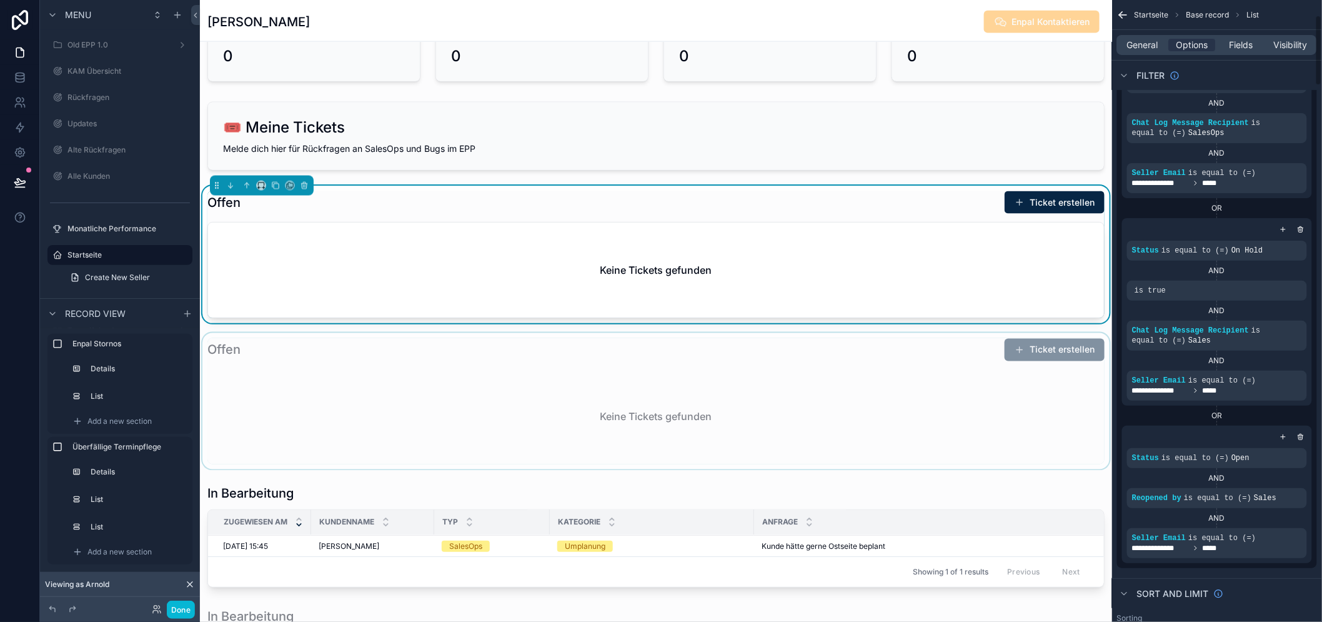
click at [921, 356] on div "scrollable content" at bounding box center [656, 401] width 912 height 136
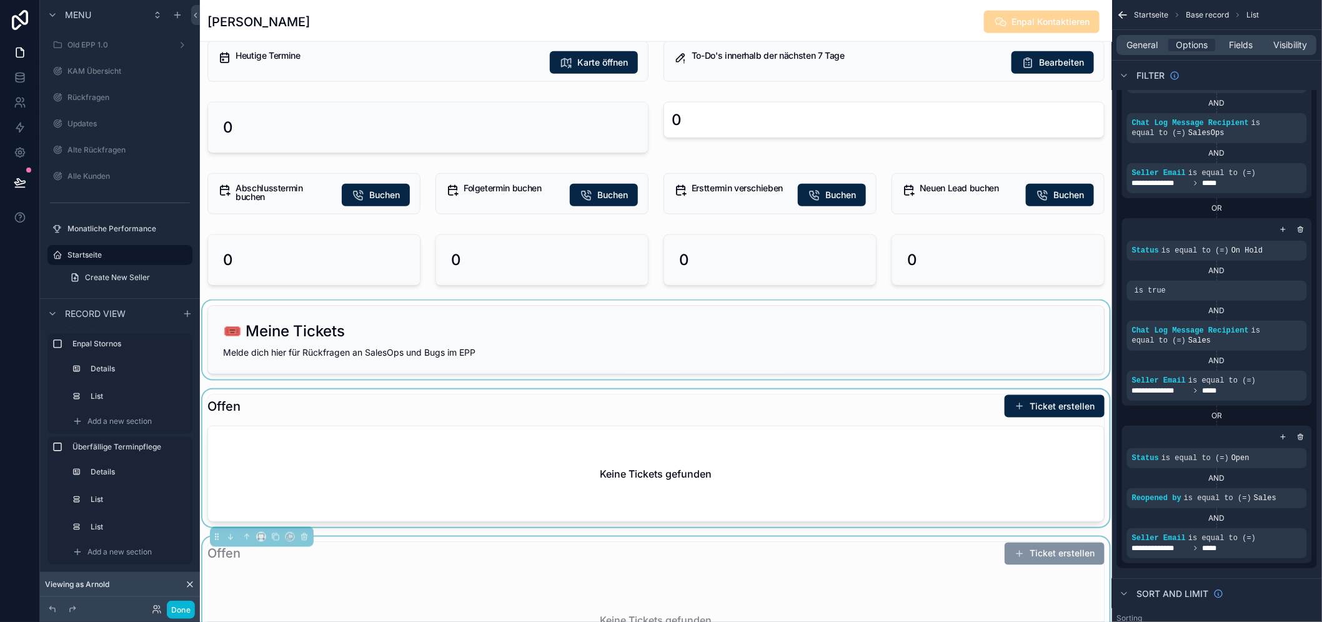
scroll to position [503, 0]
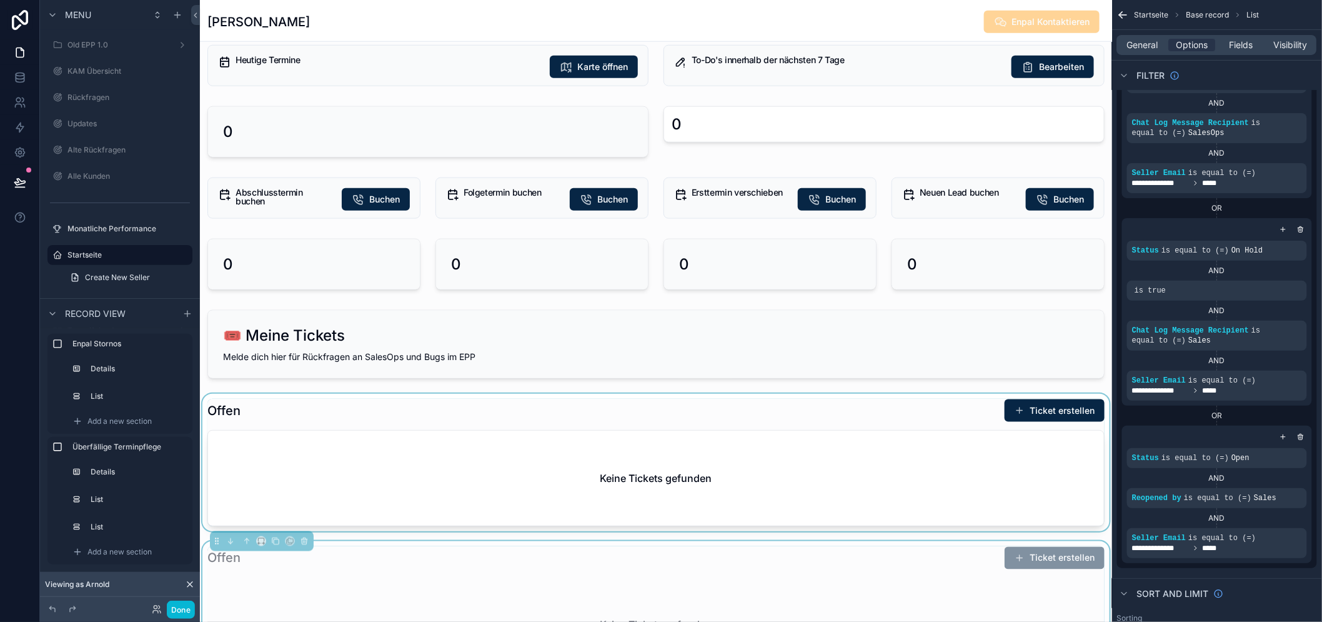
click at [873, 430] on div "scrollable content" at bounding box center [656, 462] width 912 height 137
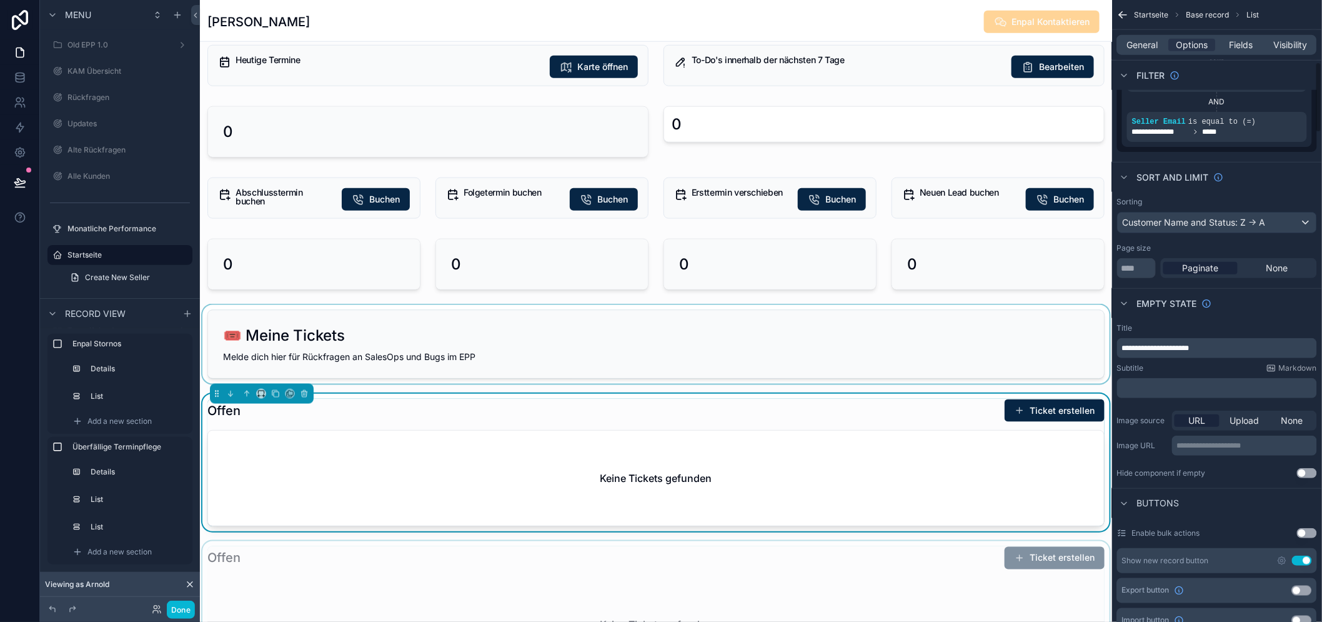
scroll to position [781, 0]
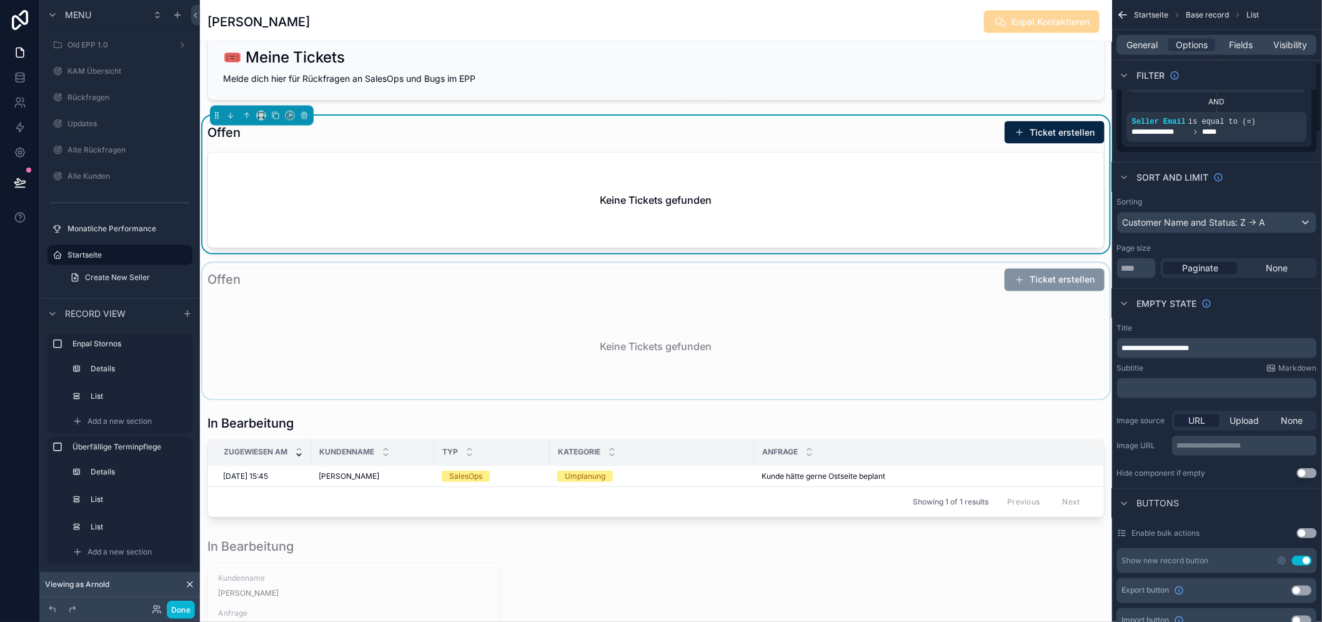
click at [946, 349] on div "scrollable content" at bounding box center [656, 331] width 912 height 136
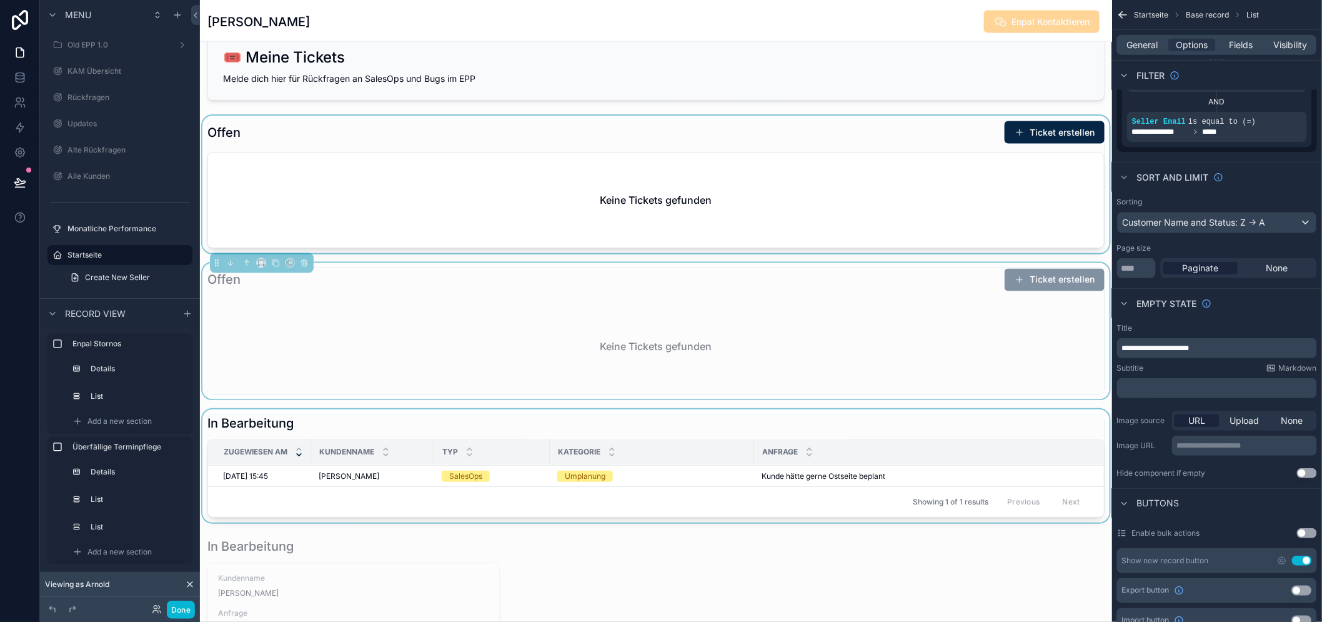
click at [1004, 421] on div "scrollable content" at bounding box center [656, 465] width 912 height 113
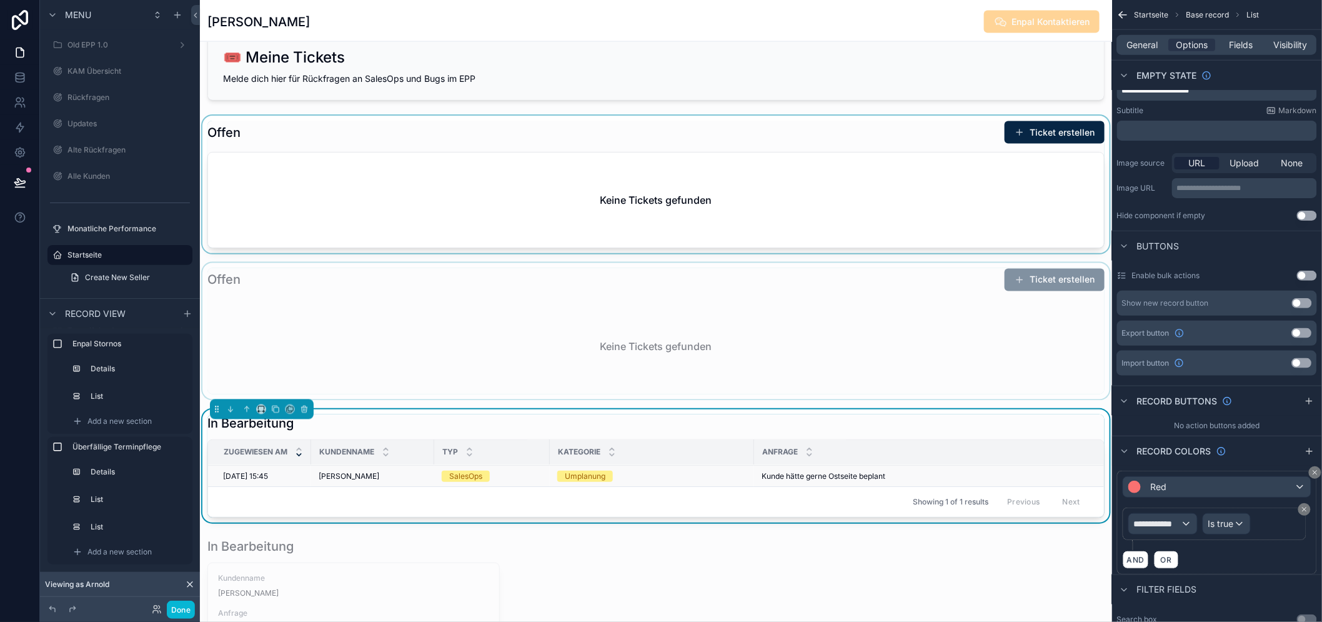
click at [647, 474] on div "Umplanung" at bounding box center [651, 475] width 189 height 11
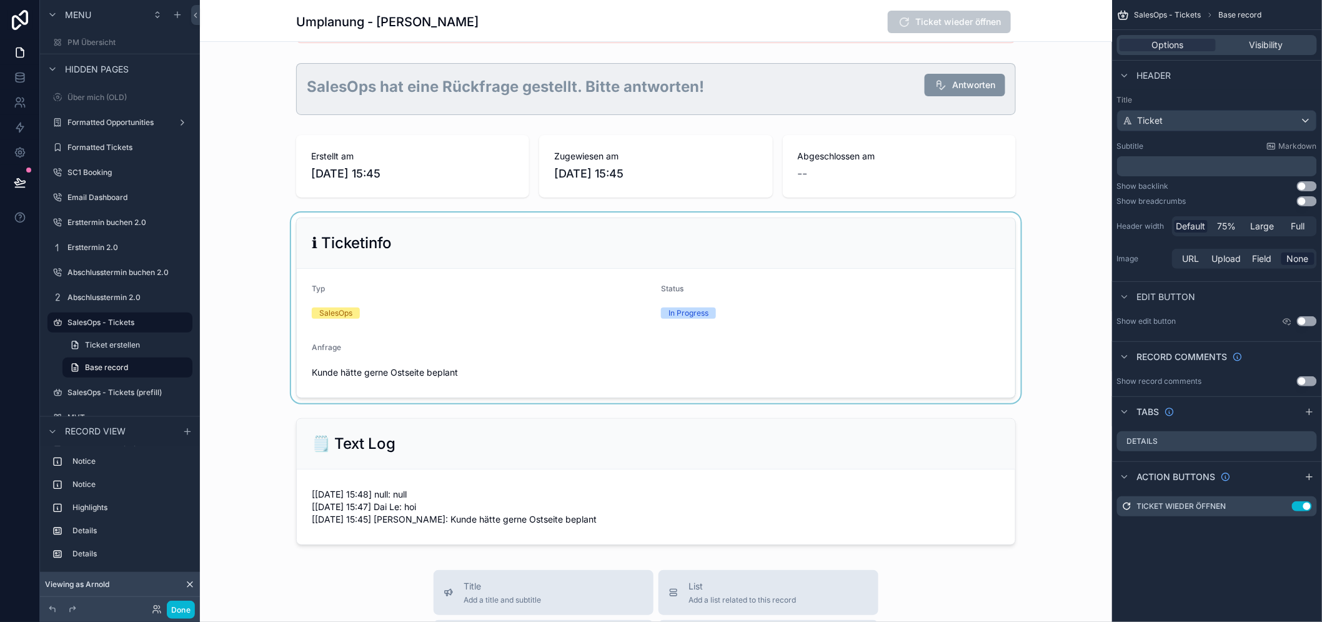
scroll to position [139, 0]
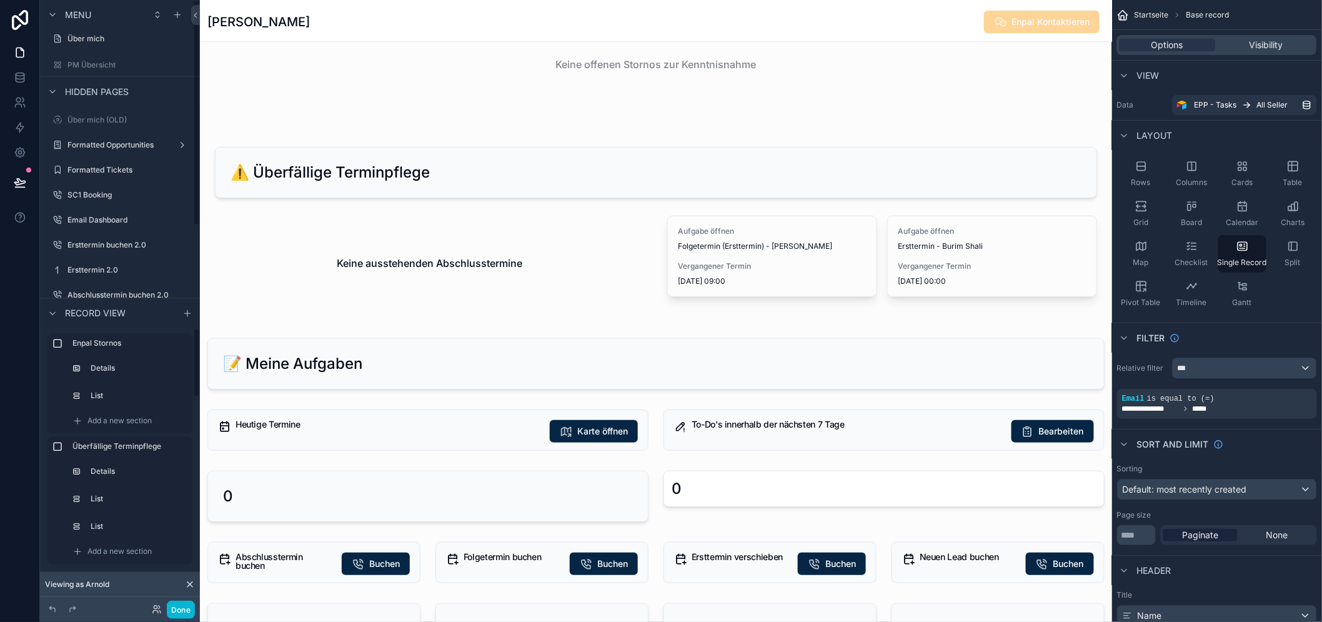
scroll to position [347, 0]
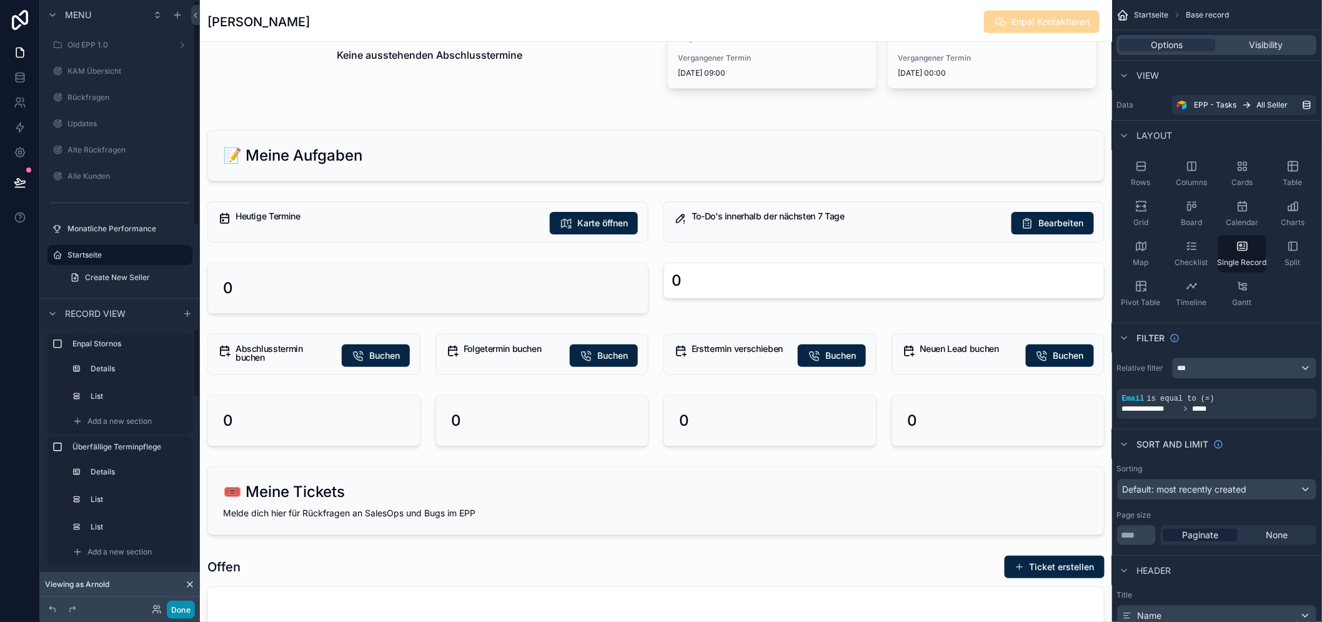
click at [187, 603] on button "Done" at bounding box center [181, 609] width 28 height 18
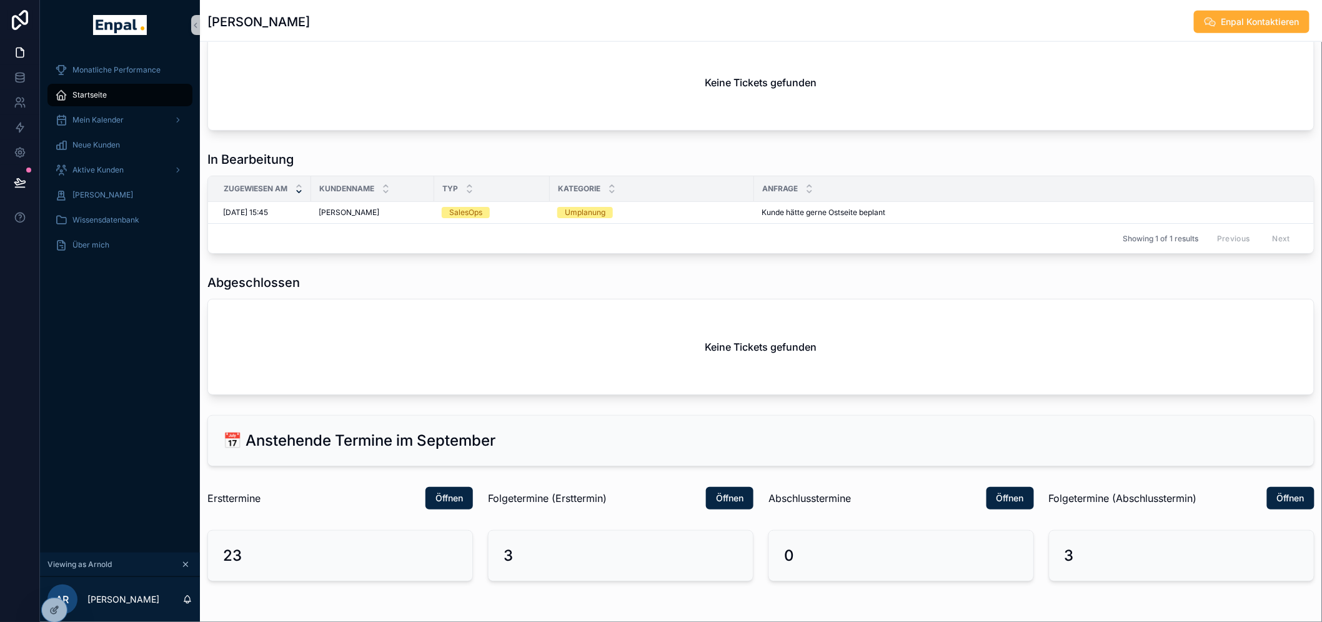
scroll to position [694, 0]
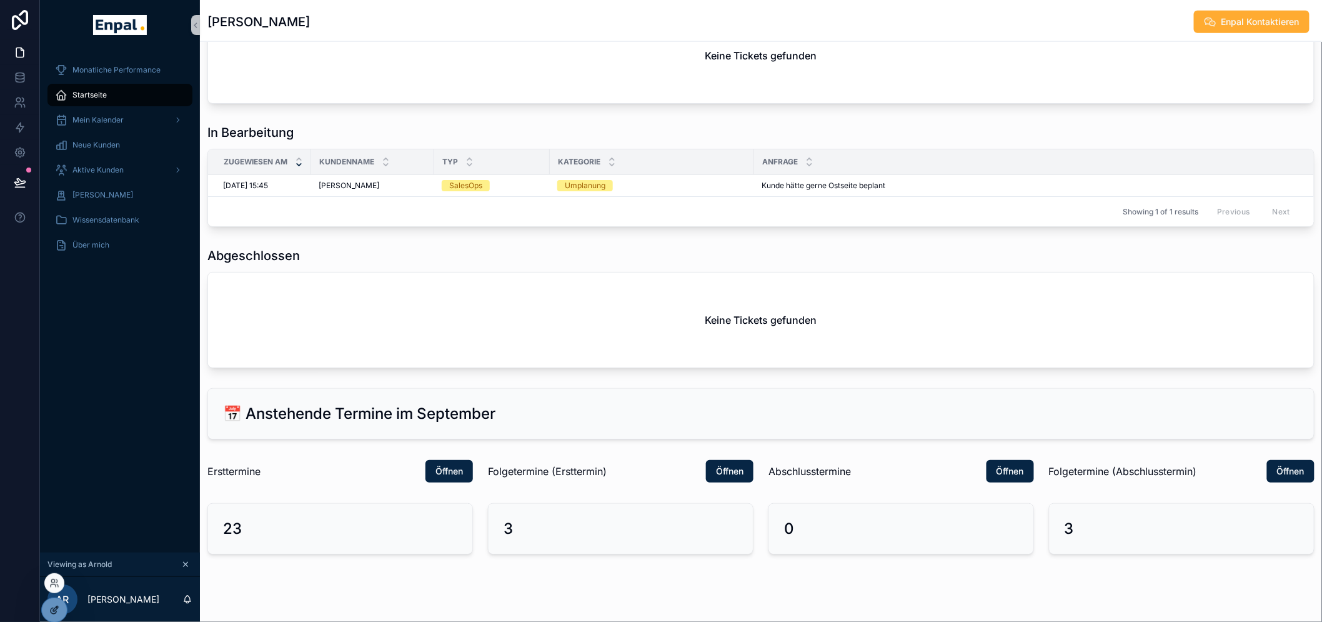
click at [57, 605] on icon at bounding box center [54, 610] width 10 height 10
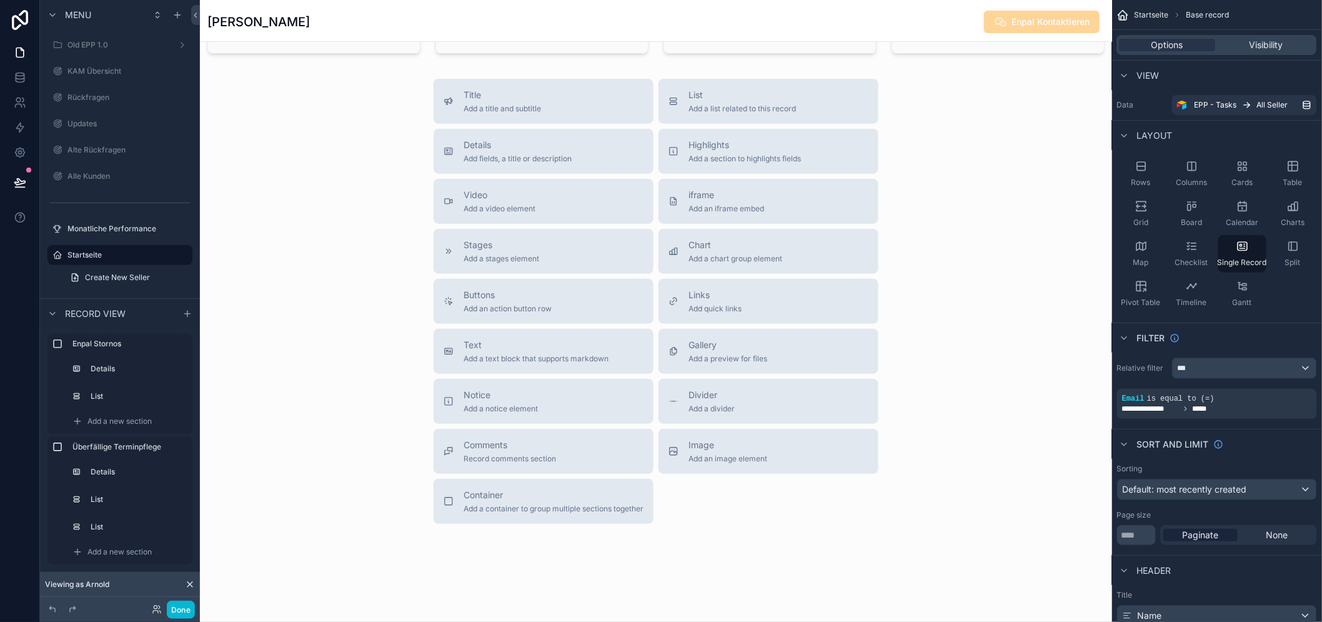
scroll to position [1571, 0]
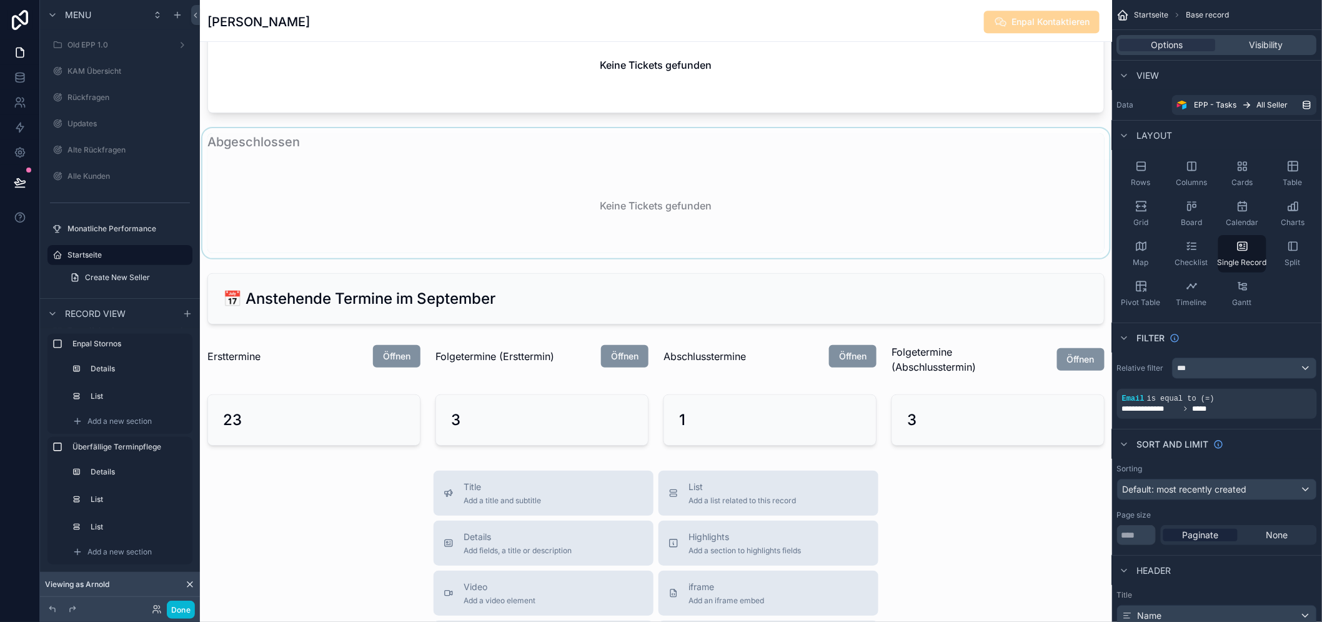
scroll to position [1502, 0]
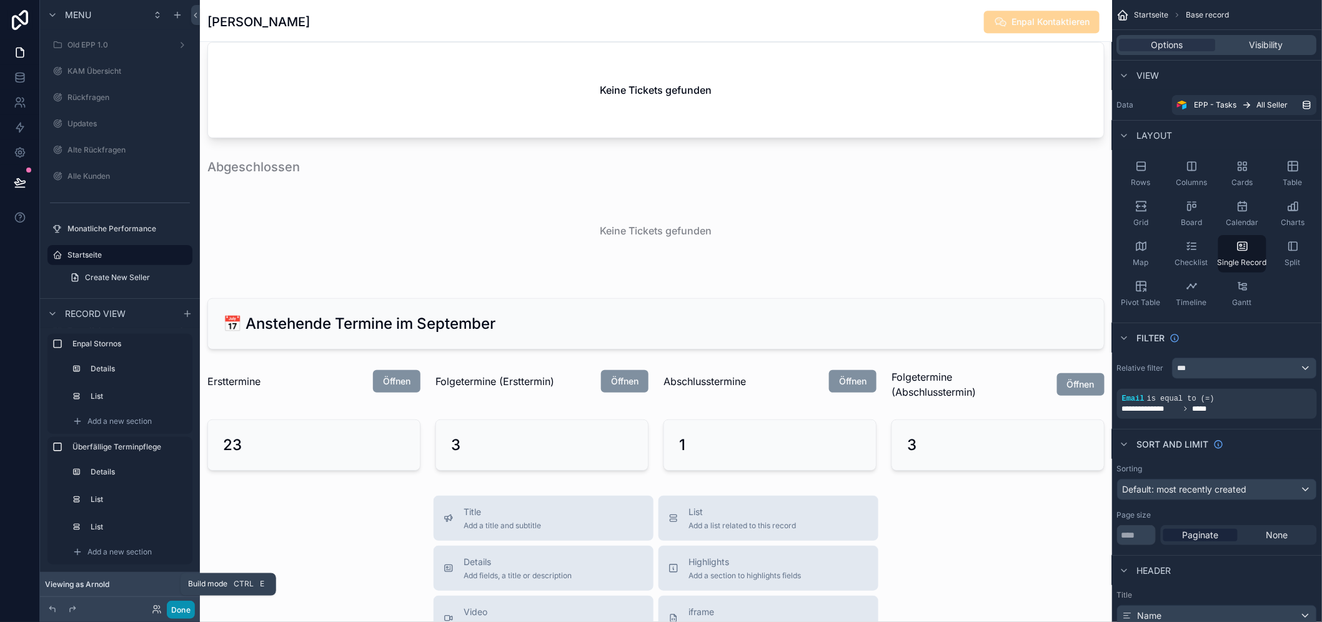
click at [192, 613] on button "Done" at bounding box center [181, 609] width 28 height 18
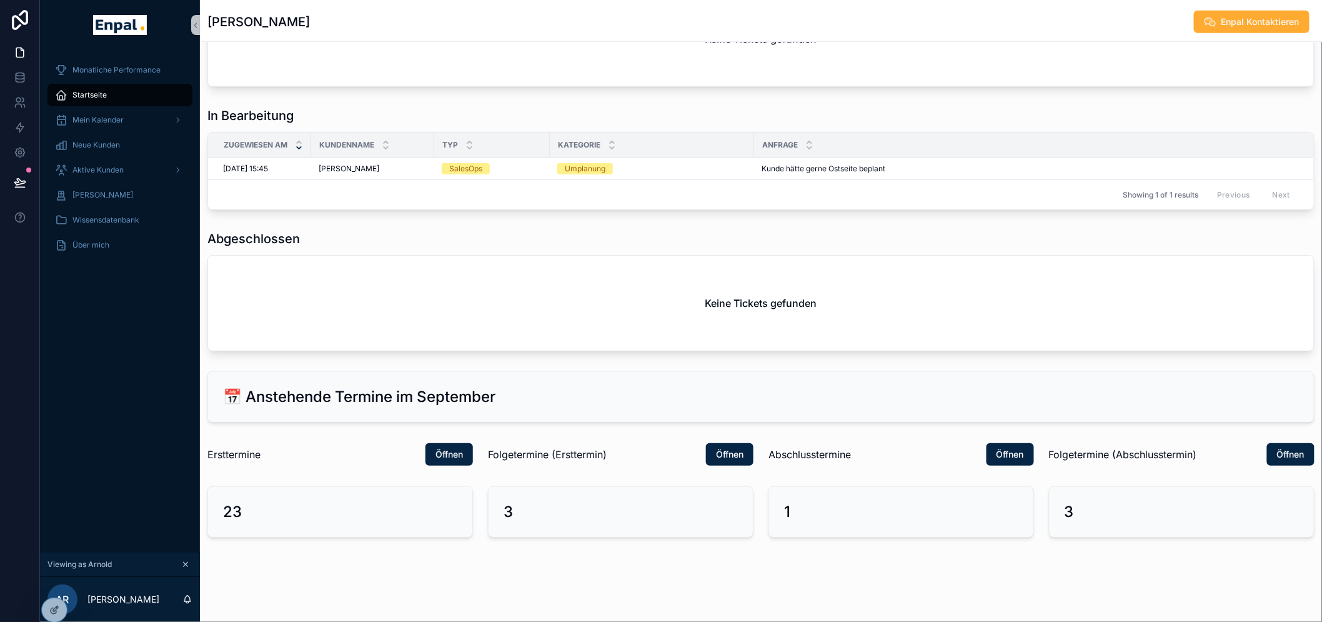
scroll to position [711, 0]
click at [1013, 460] on span "Öffnen" at bounding box center [1009, 454] width 27 height 12
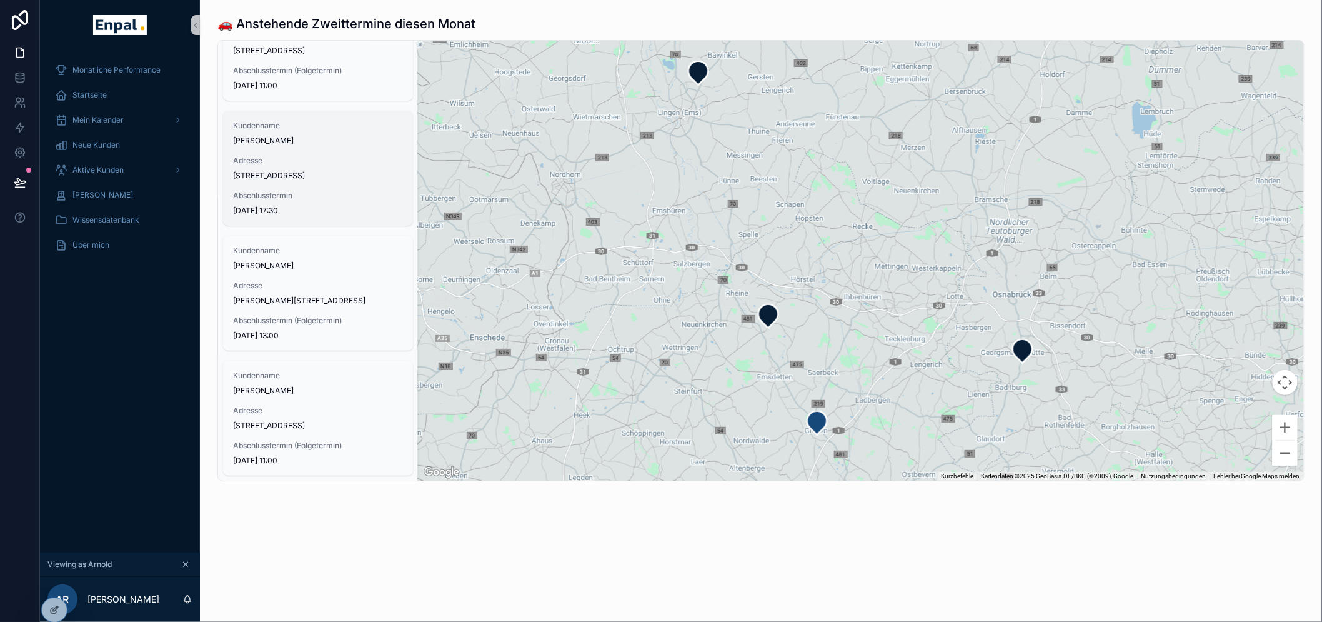
scroll to position [91, 0]
click at [404, 525] on div "🚗 Anstehende Zweittermine diesen Monat Kundenname Volker Spottke Adresse Waldst…" at bounding box center [761, 283] width 1122 height 566
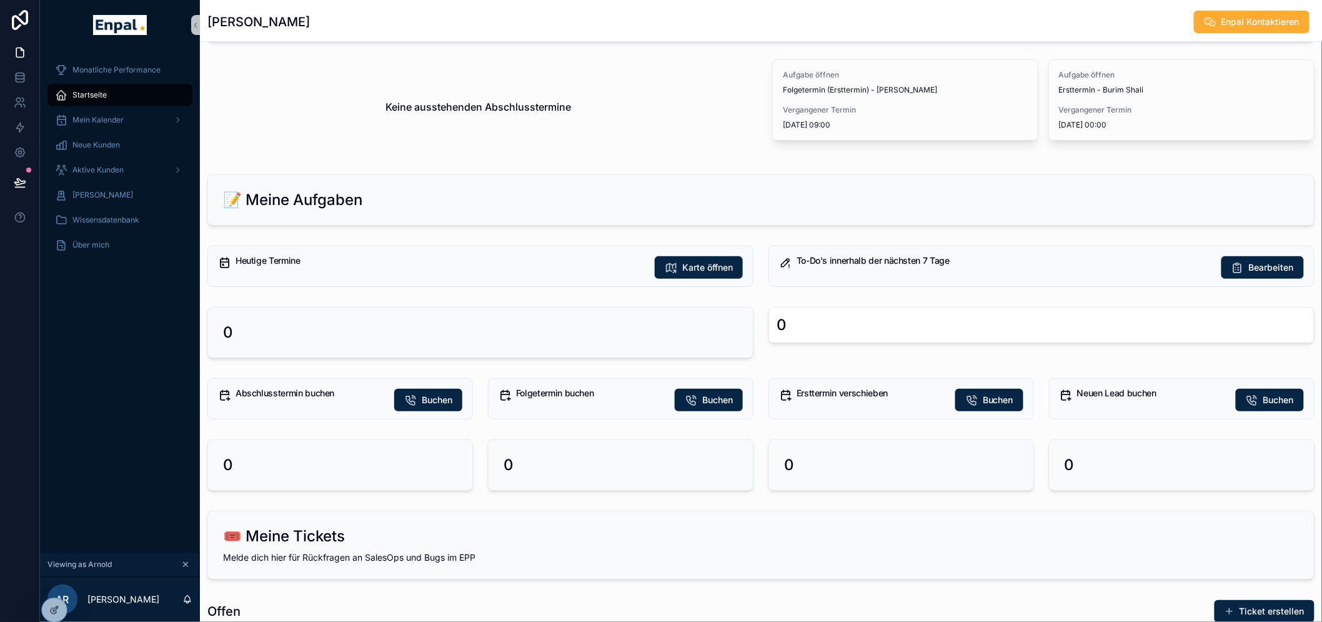
scroll to position [139, 0]
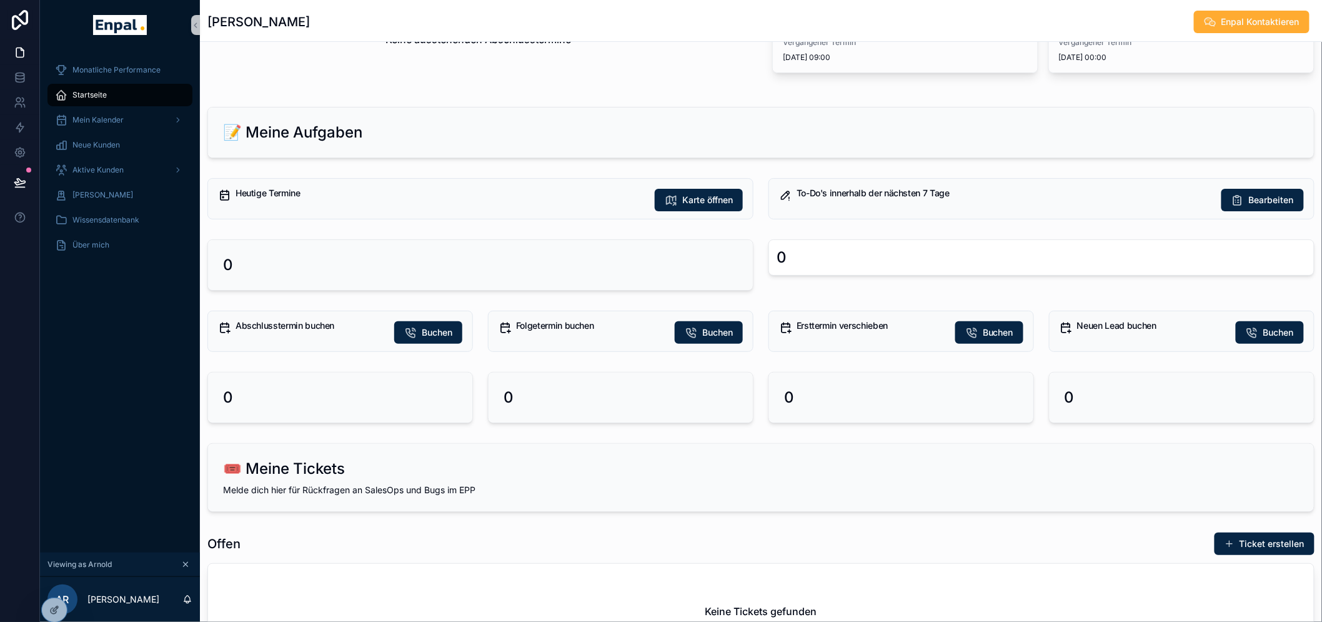
click at [873, 267] on div "0" at bounding box center [1041, 257] width 546 height 36
drag, startPoint x: 722, startPoint y: 271, endPoint x: 739, endPoint y: 275, distance: 17.9
click at [717, 270] on div "⚠️ Überfällige Terminpflege Keine ausstehenden Abschlusstermine Aufgabe öffnen …" at bounding box center [761, 516] width 1122 height 1196
click at [856, 256] on div "0" at bounding box center [1041, 257] width 530 height 20
click at [692, 203] on span "Karte öffnen" at bounding box center [707, 200] width 51 height 12
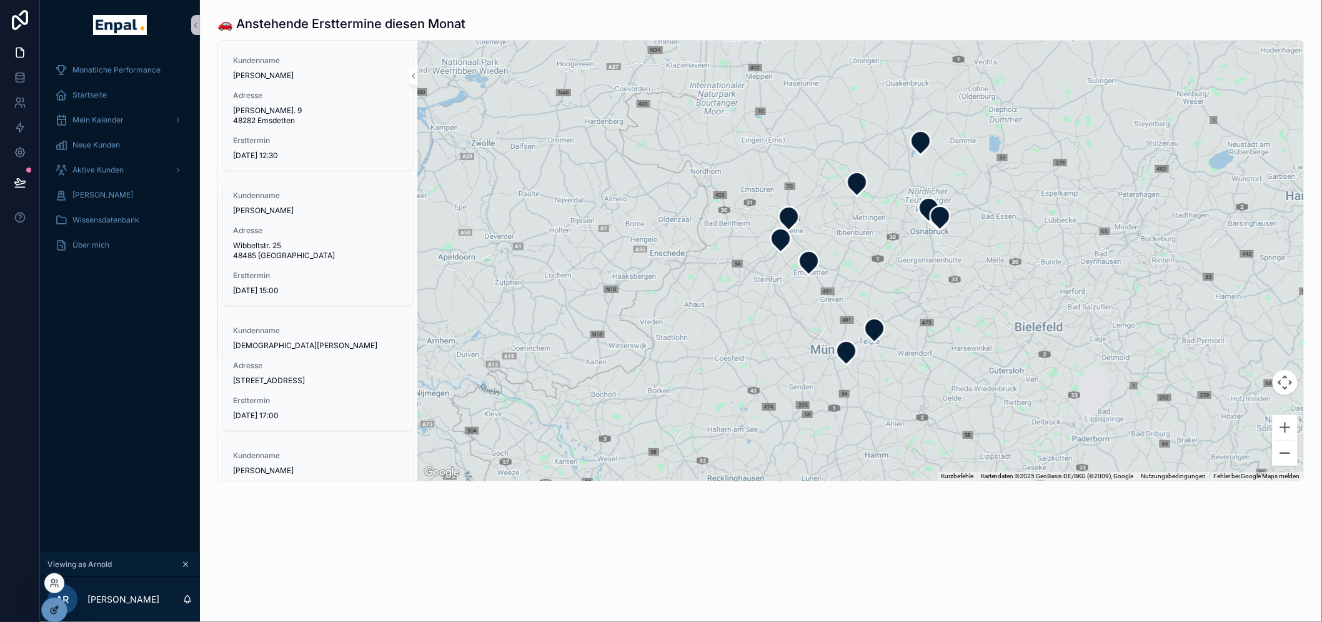
click at [53, 610] on icon at bounding box center [55, 608] width 5 height 5
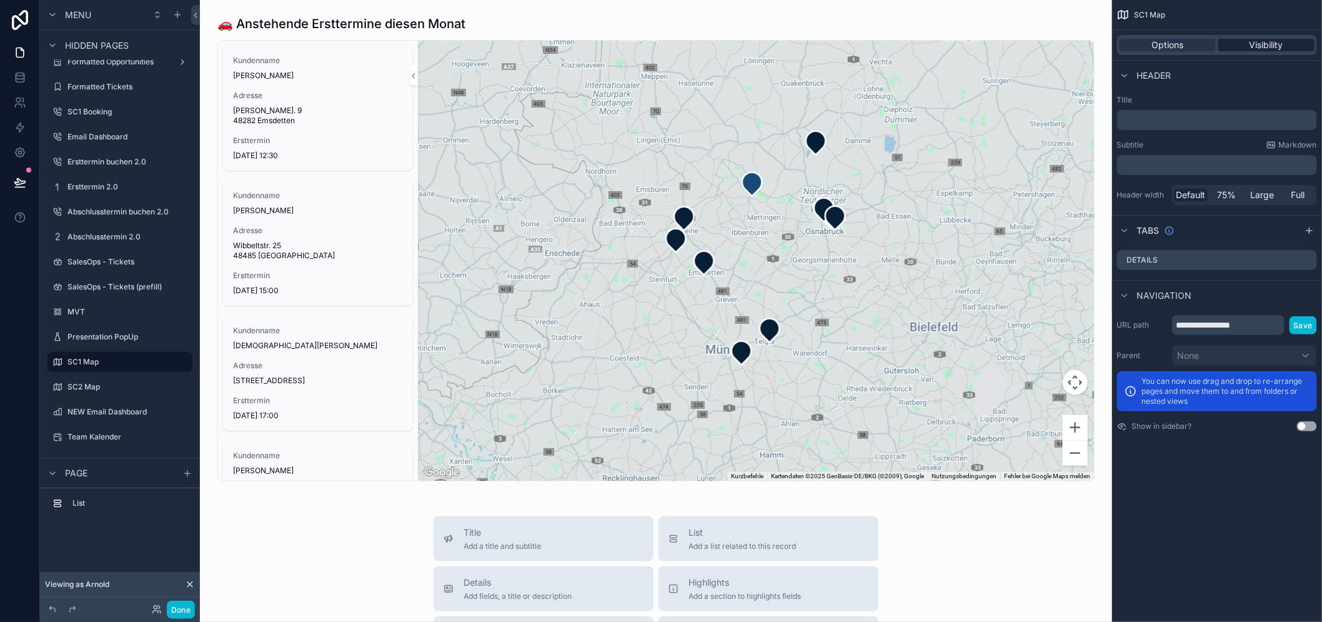
click at [1250, 46] on div "Visibility" at bounding box center [1266, 45] width 96 height 12
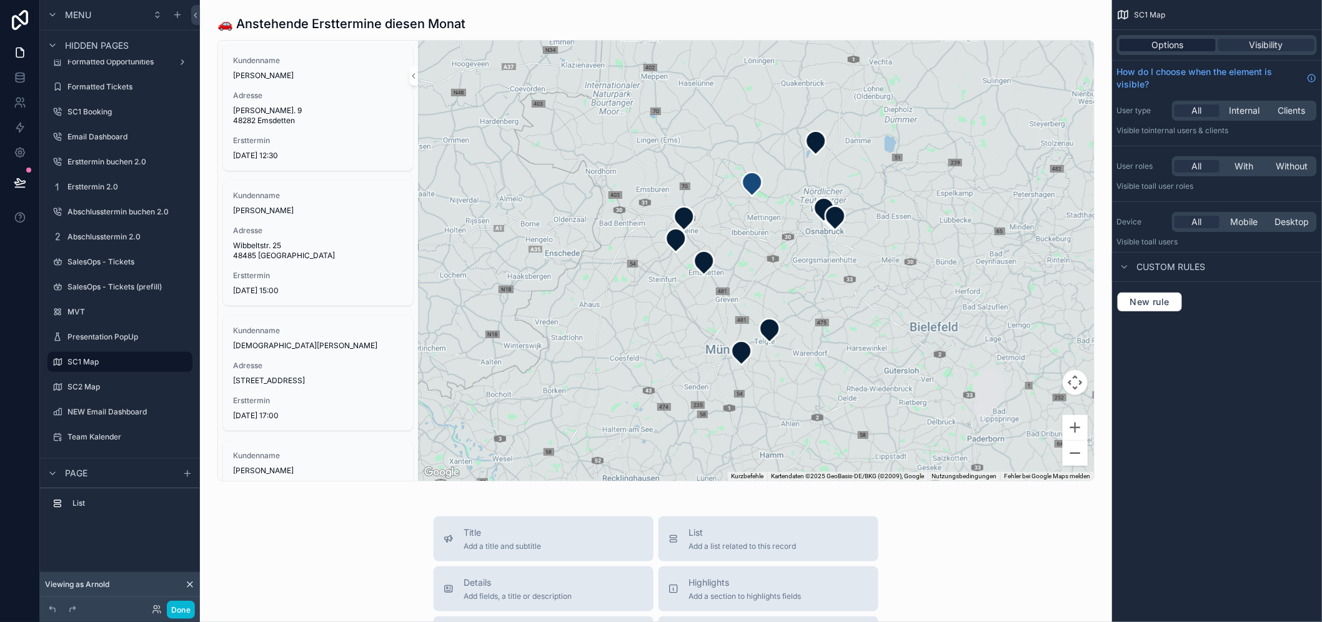
click at [1214, 45] on div "Options" at bounding box center [1167, 45] width 96 height 12
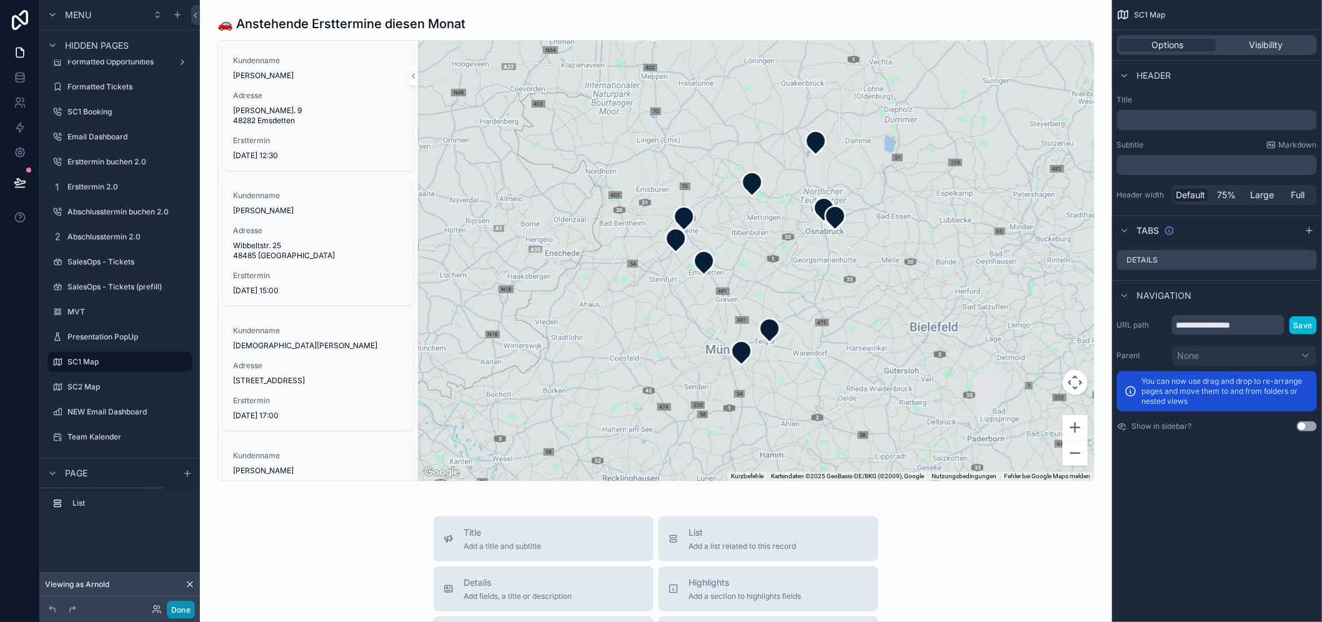
click at [186, 614] on button "Done" at bounding box center [181, 609] width 28 height 18
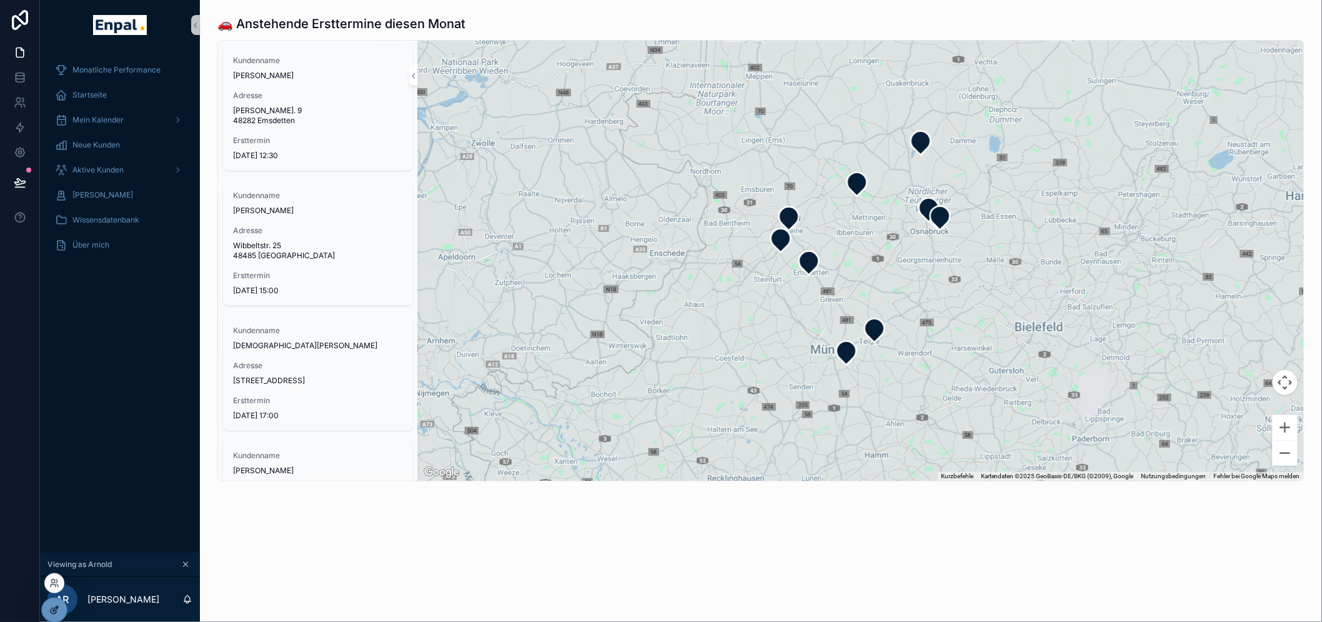
click at [50, 610] on icon at bounding box center [54, 610] width 10 height 10
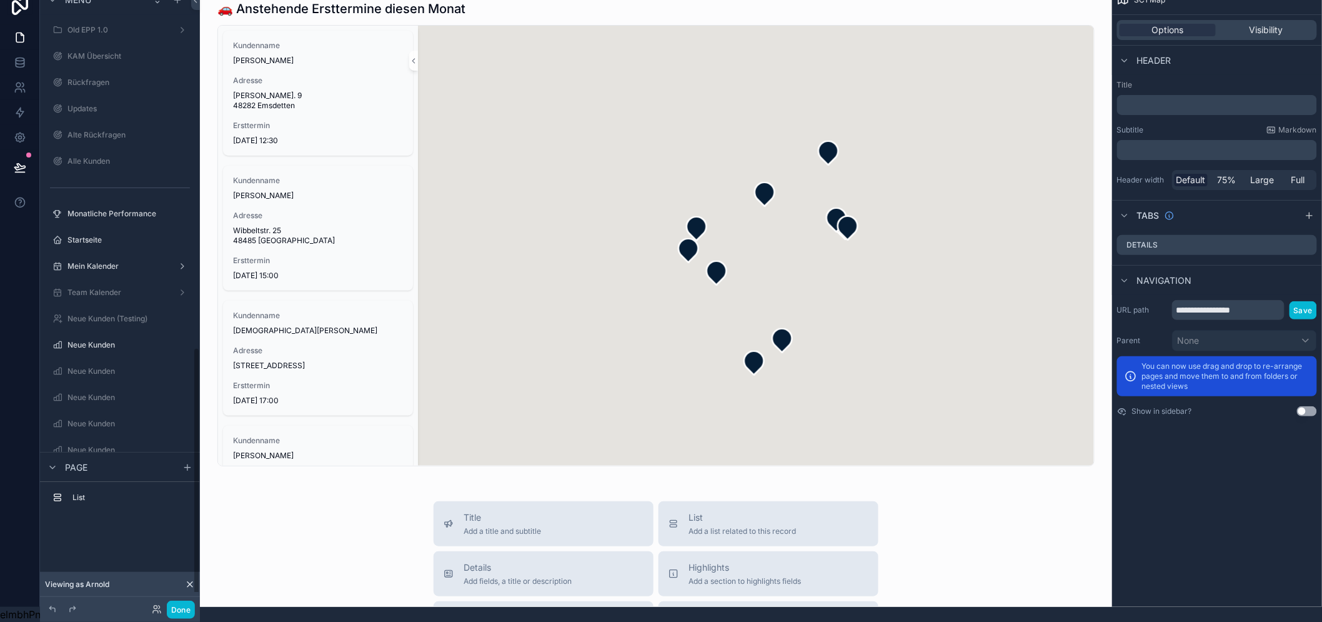
scroll to position [876, 0]
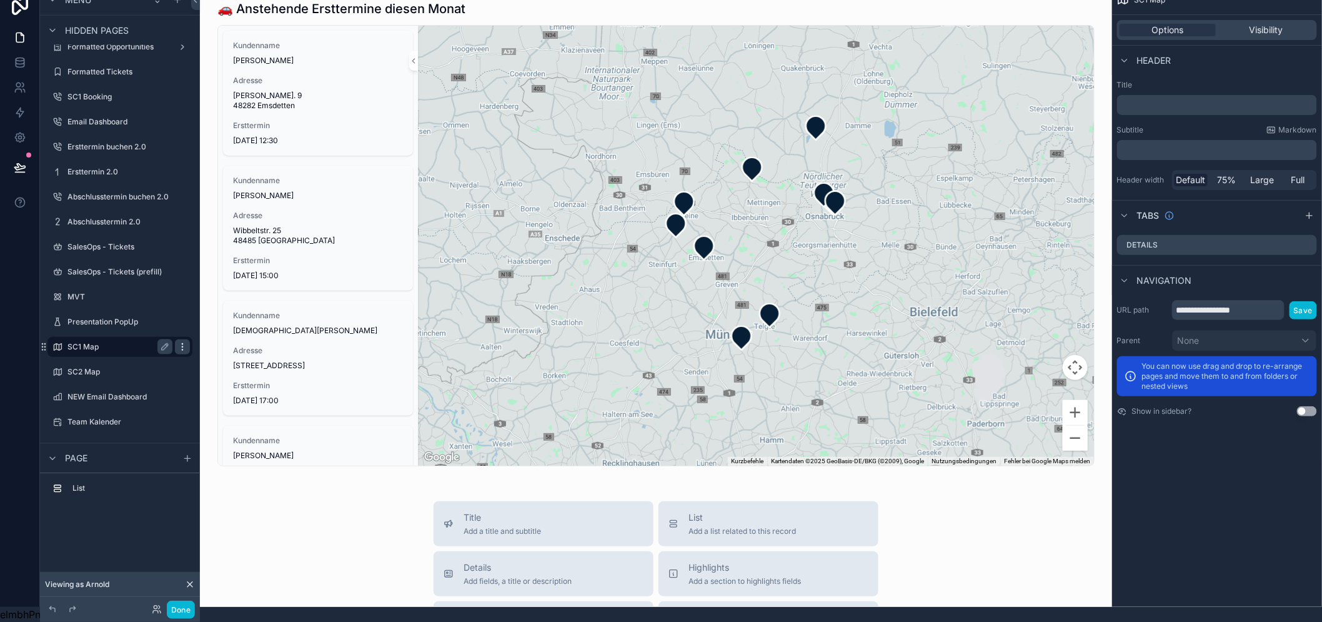
click at [179, 342] on icon "scrollable content" at bounding box center [182, 347] width 10 height 10
click at [215, 355] on icon at bounding box center [212, 360] width 10 height 10
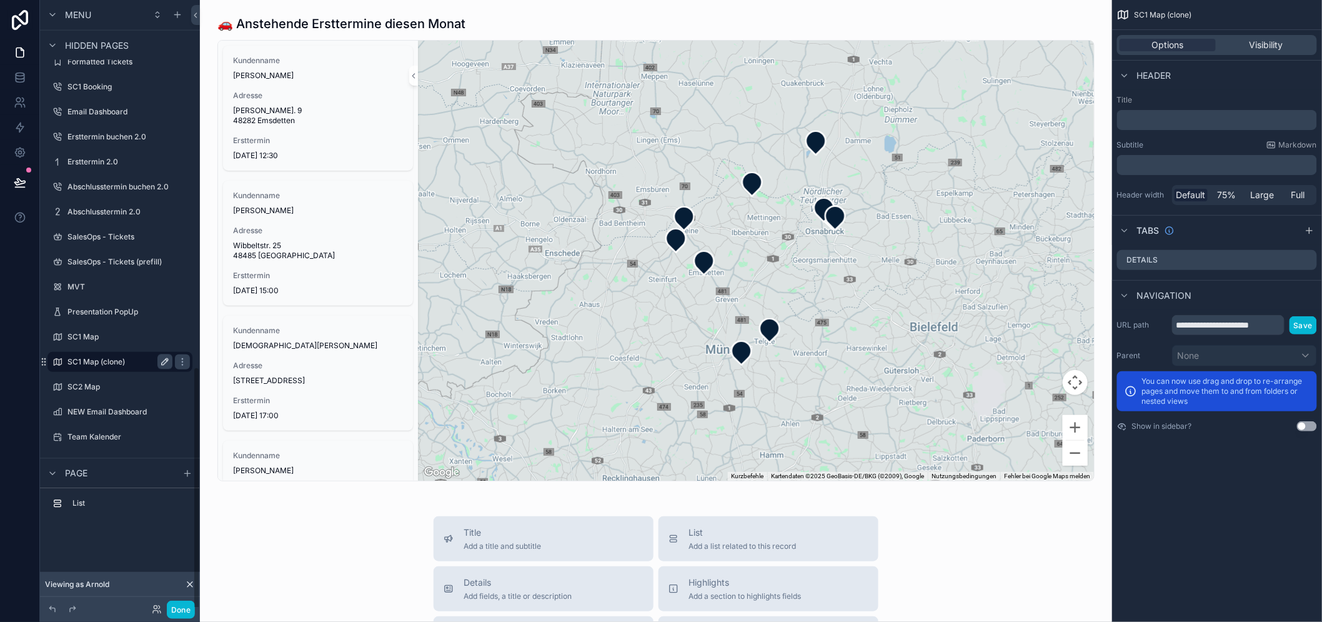
click at [159, 359] on button "scrollable content" at bounding box center [164, 361] width 15 height 15
click at [140, 359] on input "**********" at bounding box center [109, 361] width 85 height 15
click at [123, 357] on input "**********" at bounding box center [109, 361] width 85 height 15
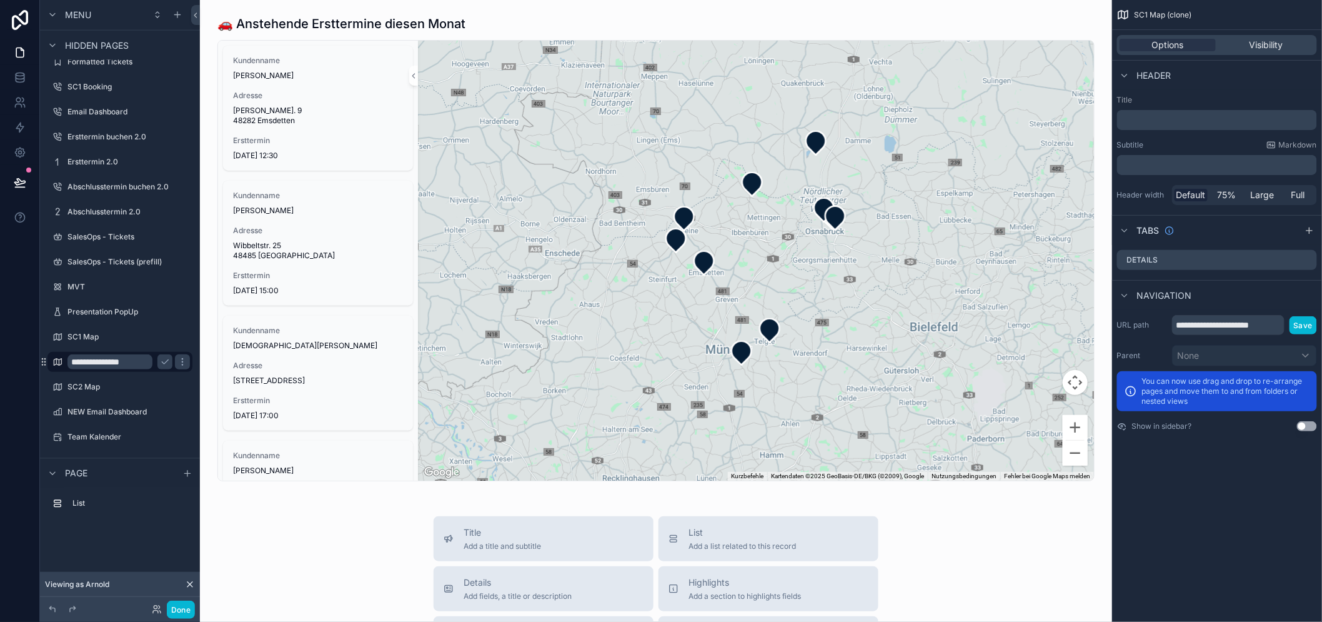
click at [123, 357] on input "**********" at bounding box center [109, 361] width 85 height 15
click at [142, 364] on input "**********" at bounding box center [109, 361] width 85 height 15
click at [88, 362] on input "**********" at bounding box center [109, 361] width 85 height 15
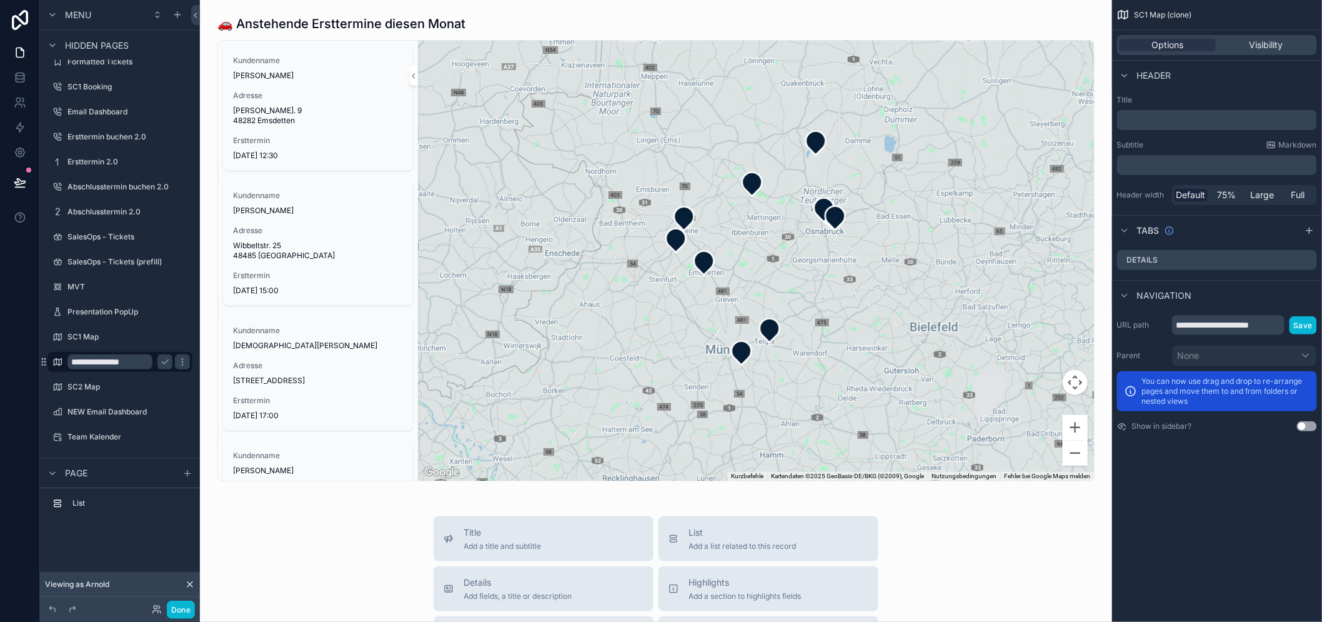
click at [88, 362] on input "**********" at bounding box center [109, 361] width 85 height 15
type input "**********"
click at [166, 359] on icon "scrollable content" at bounding box center [165, 362] width 10 height 10
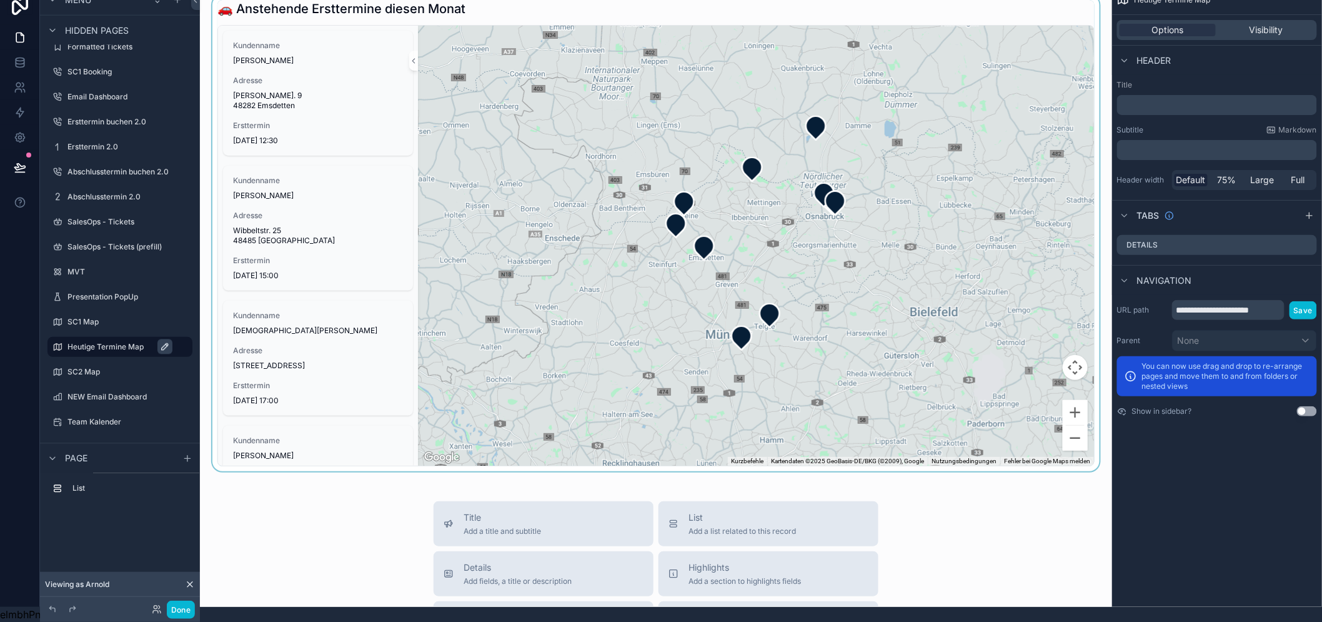
scroll to position [0, 0]
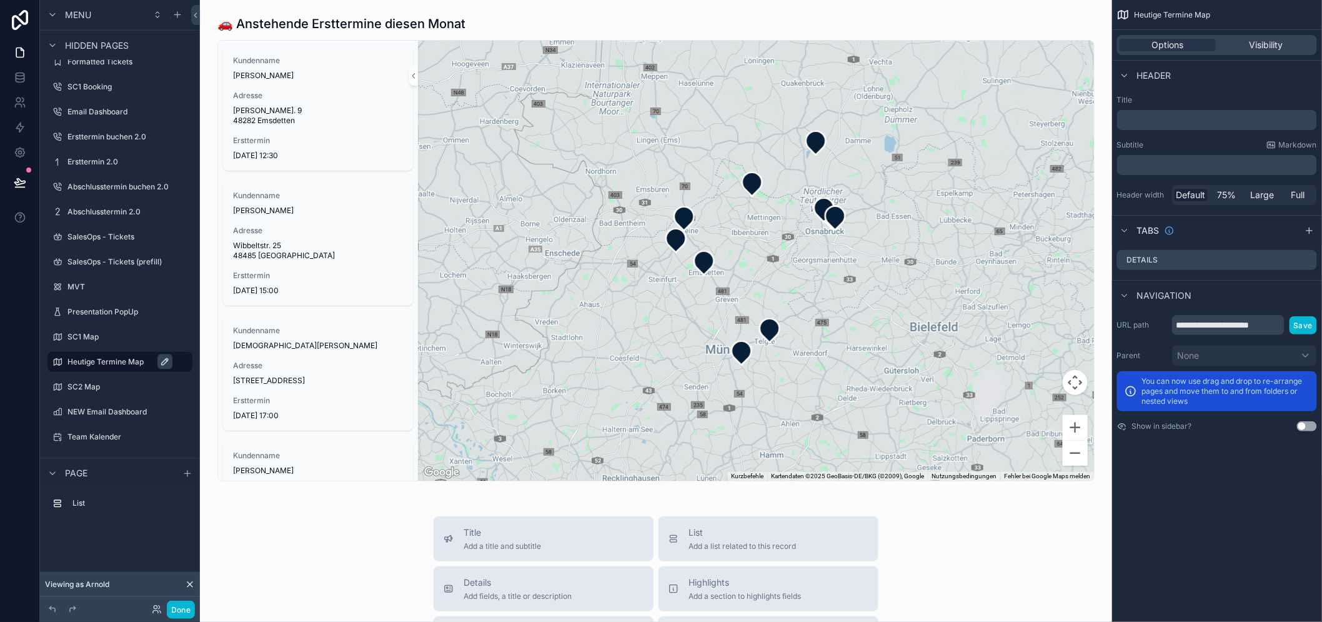
click at [1221, 91] on div "Title ﻿ Subtitle Markdown ﻿ Header width Default 75% Large Full" at bounding box center [1217, 150] width 210 height 120
click at [404, 32] on div "scrollable content" at bounding box center [656, 248] width 892 height 476
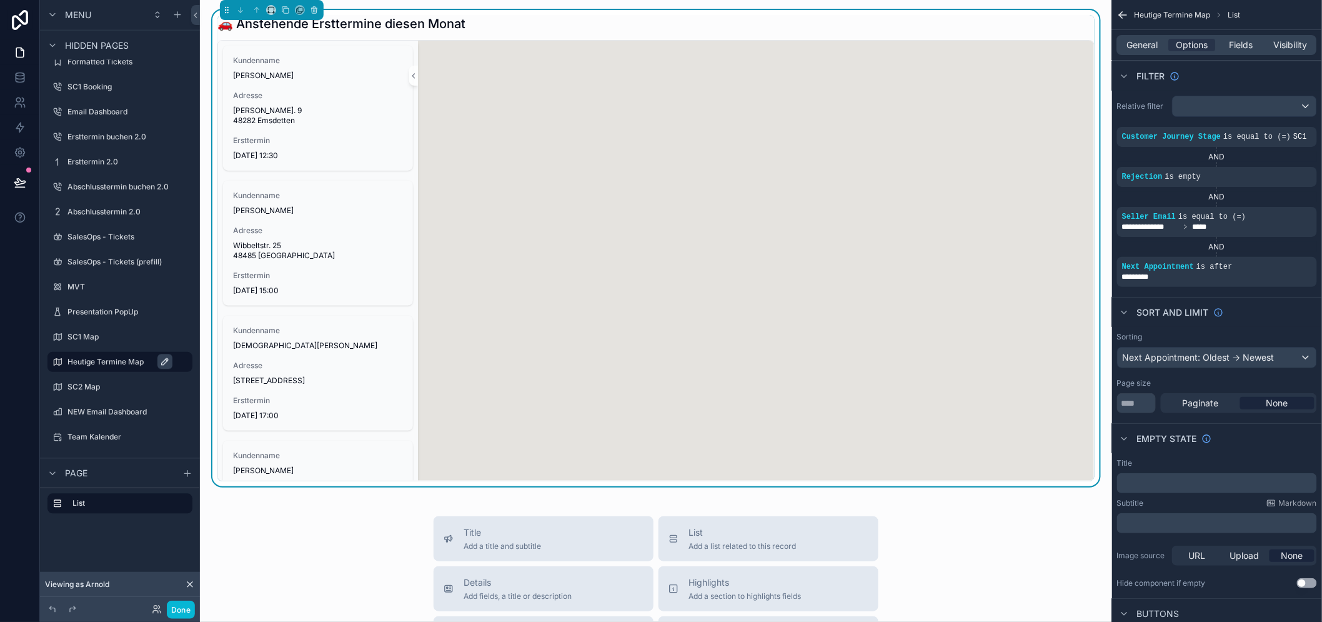
click at [367, 23] on h1 "🚗 Anstehende Ersttermine diesen Monat" at bounding box center [341, 23] width 248 height 17
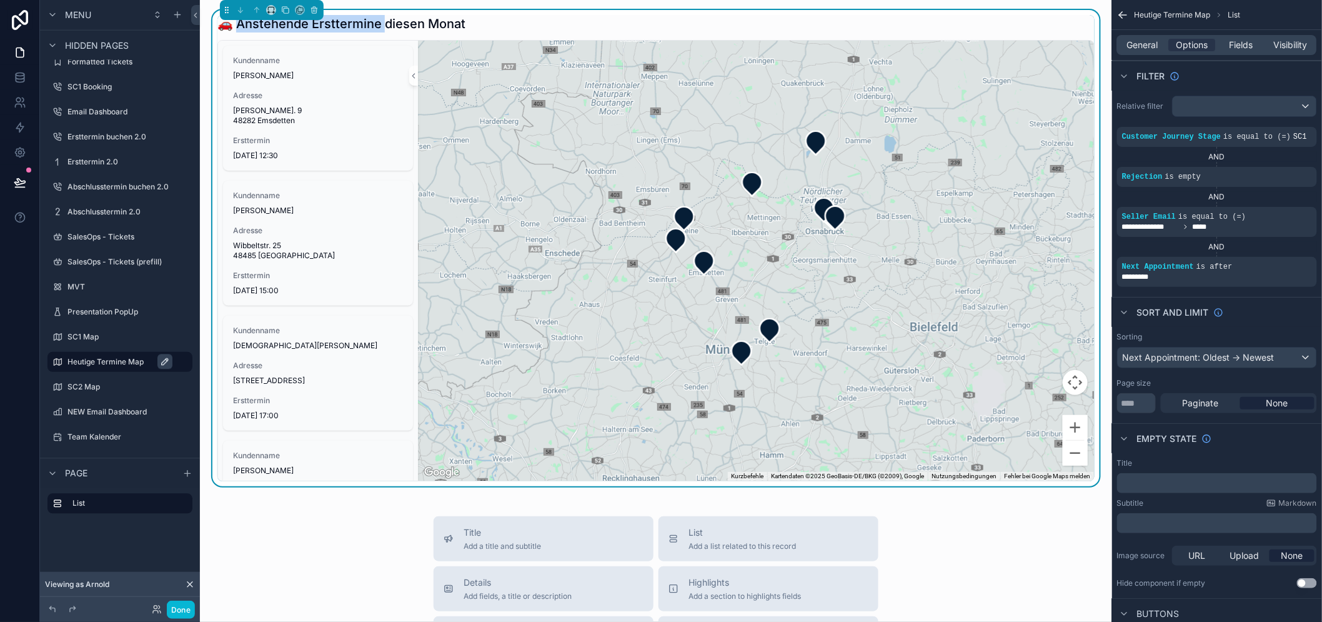
drag, startPoint x: 384, startPoint y: 24, endPoint x: 242, endPoint y: 29, distance: 141.9
click at [242, 29] on h1 "🚗 Anstehende Ersttermine diesen Monat" at bounding box center [341, 23] width 248 height 17
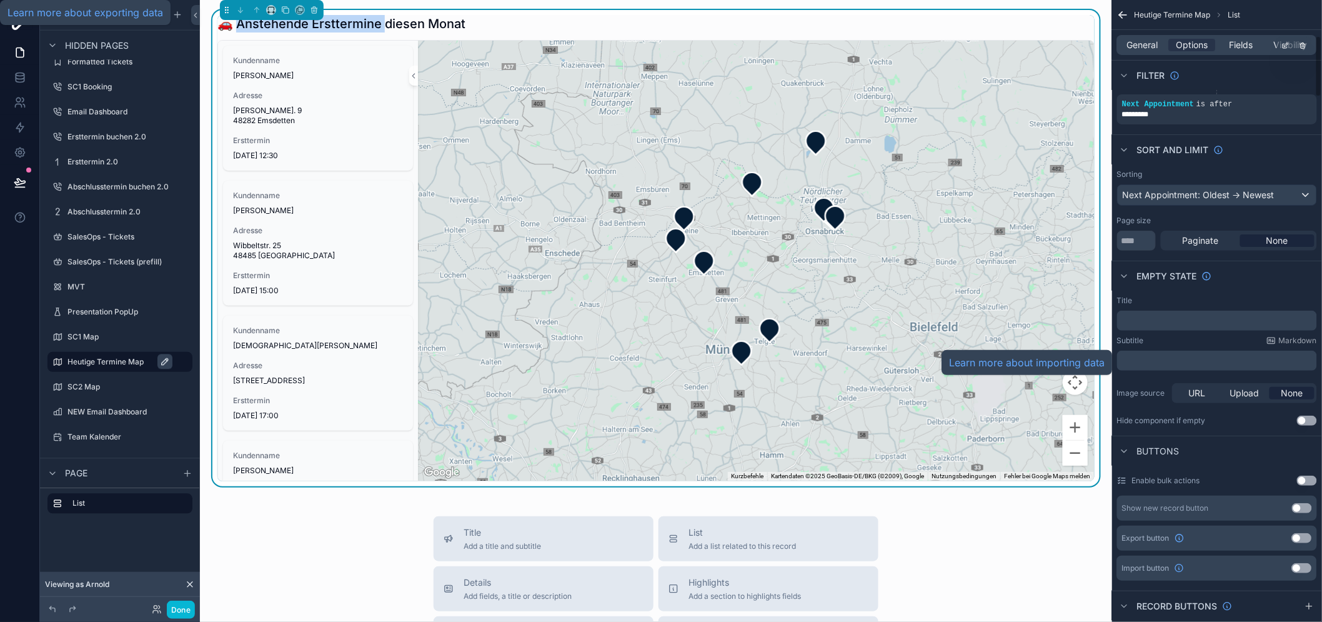
scroll to position [139, 0]
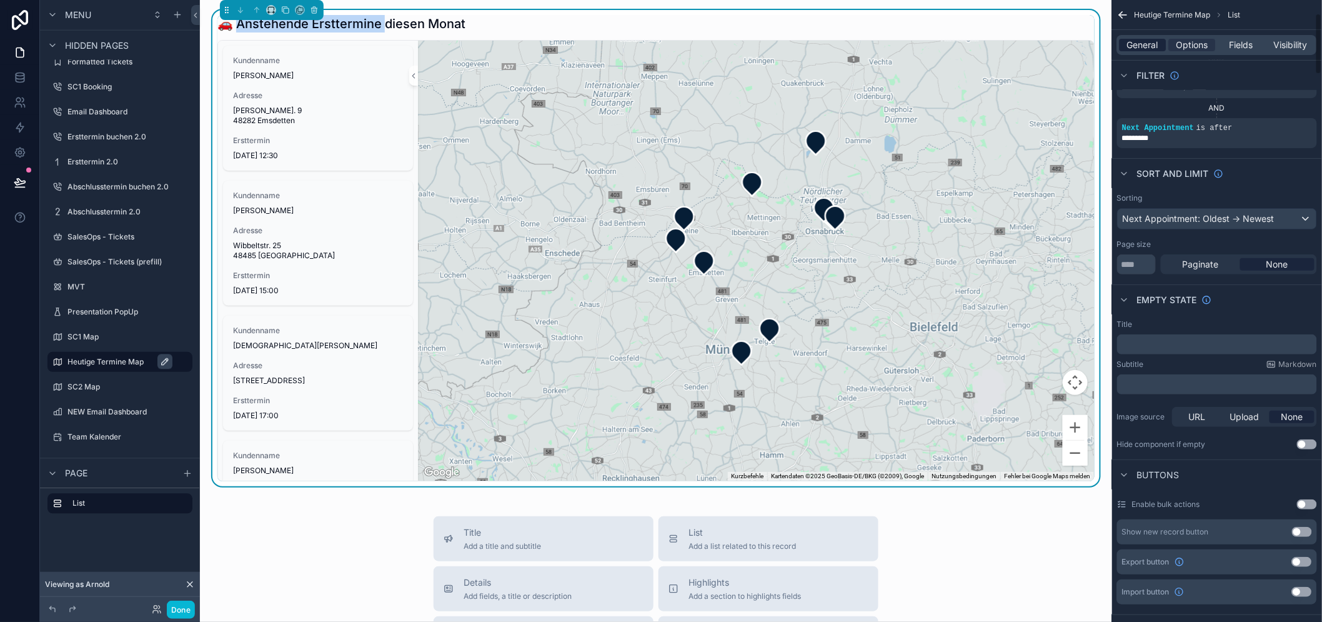
click at [1158, 46] on span "General" at bounding box center [1143, 45] width 31 height 12
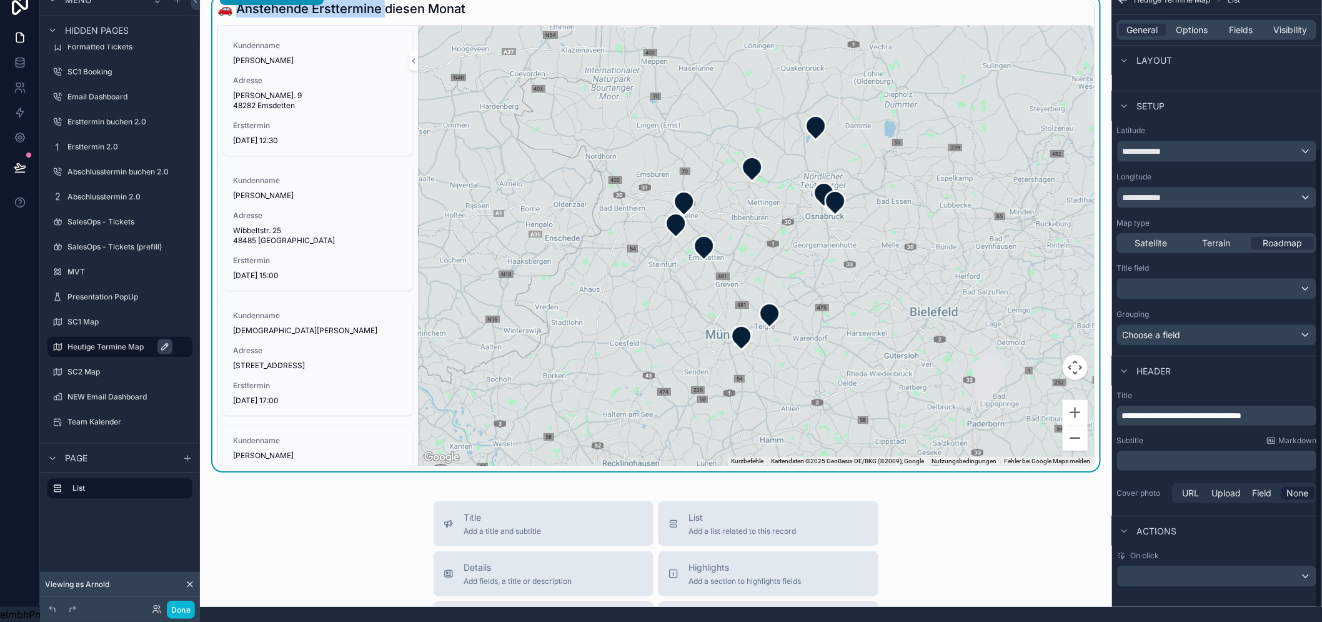
scroll to position [26, 0]
click at [1193, 411] on span "**********" at bounding box center [1182, 415] width 120 height 9
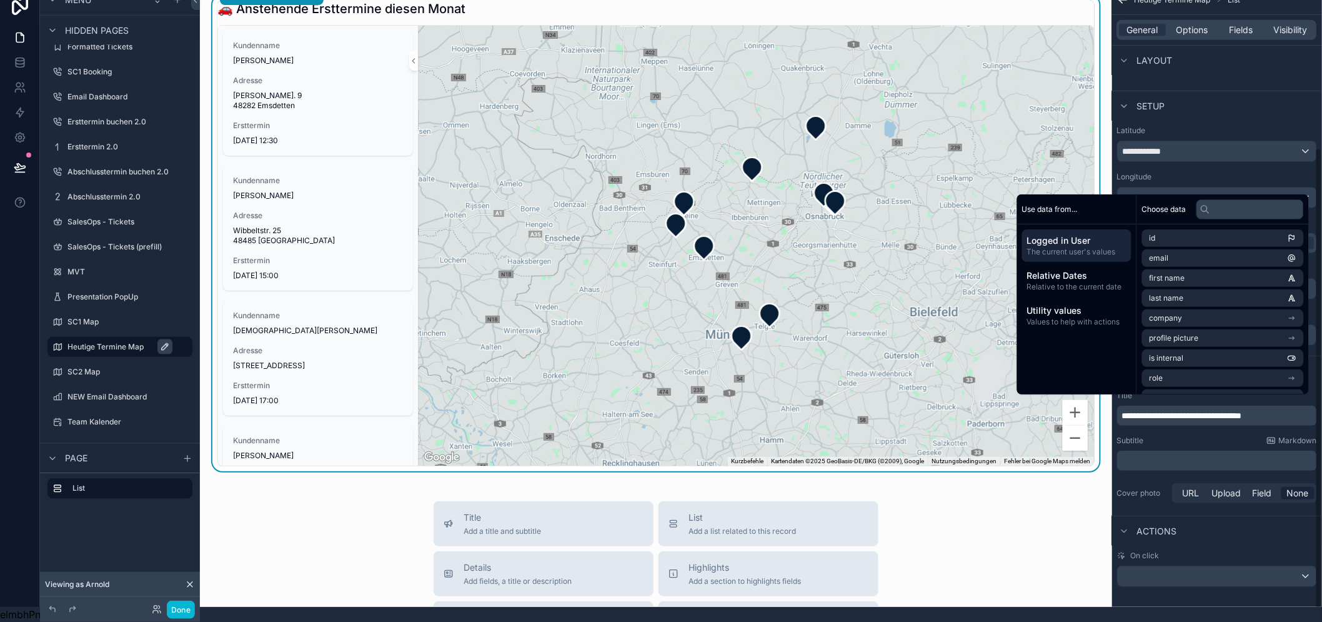
drag, startPoint x: 1256, startPoint y: 403, endPoint x: 1247, endPoint y: 407, distance: 8.9
click at [1242, 411] on span "**********" at bounding box center [1182, 415] width 120 height 9
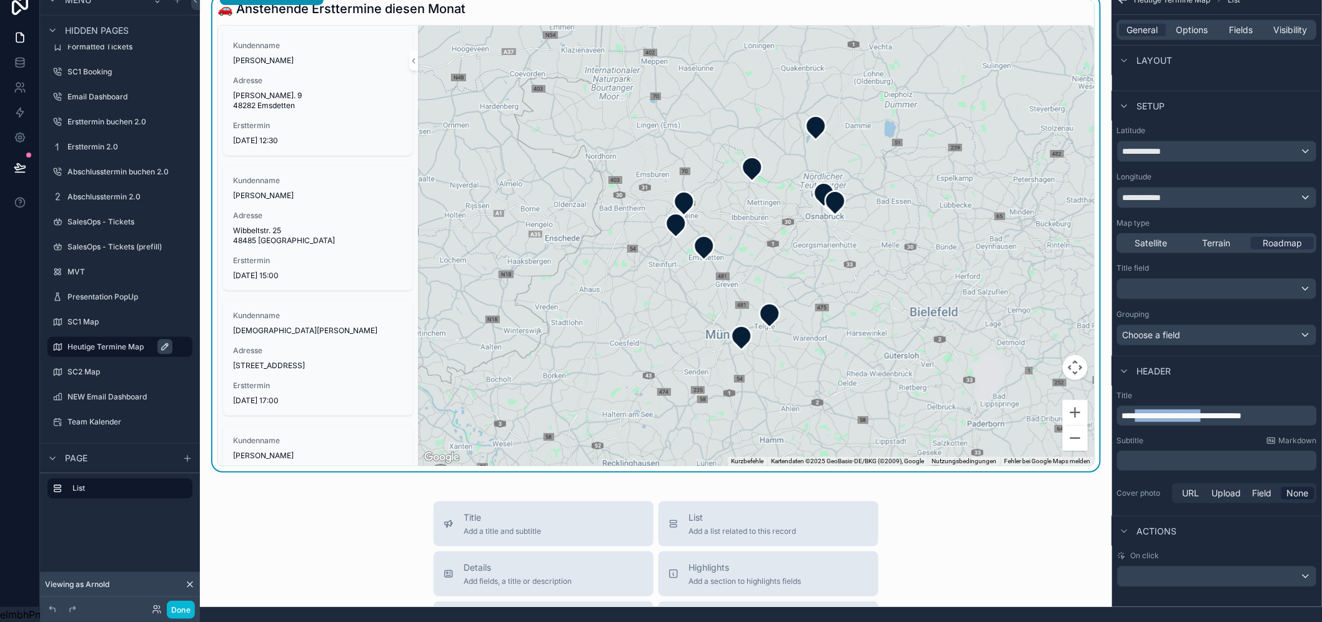
drag, startPoint x: 1246, startPoint y: 404, endPoint x: 1152, endPoint y: 404, distance: 94.3
click at [1152, 411] on span "**********" at bounding box center [1182, 415] width 120 height 9
drag, startPoint x: 1181, startPoint y: 400, endPoint x: 1234, endPoint y: 400, distance: 52.5
click at [1195, 411] on span "**********" at bounding box center [1158, 415] width 73 height 9
click at [1254, 409] on p "**********" at bounding box center [1218, 415] width 192 height 12
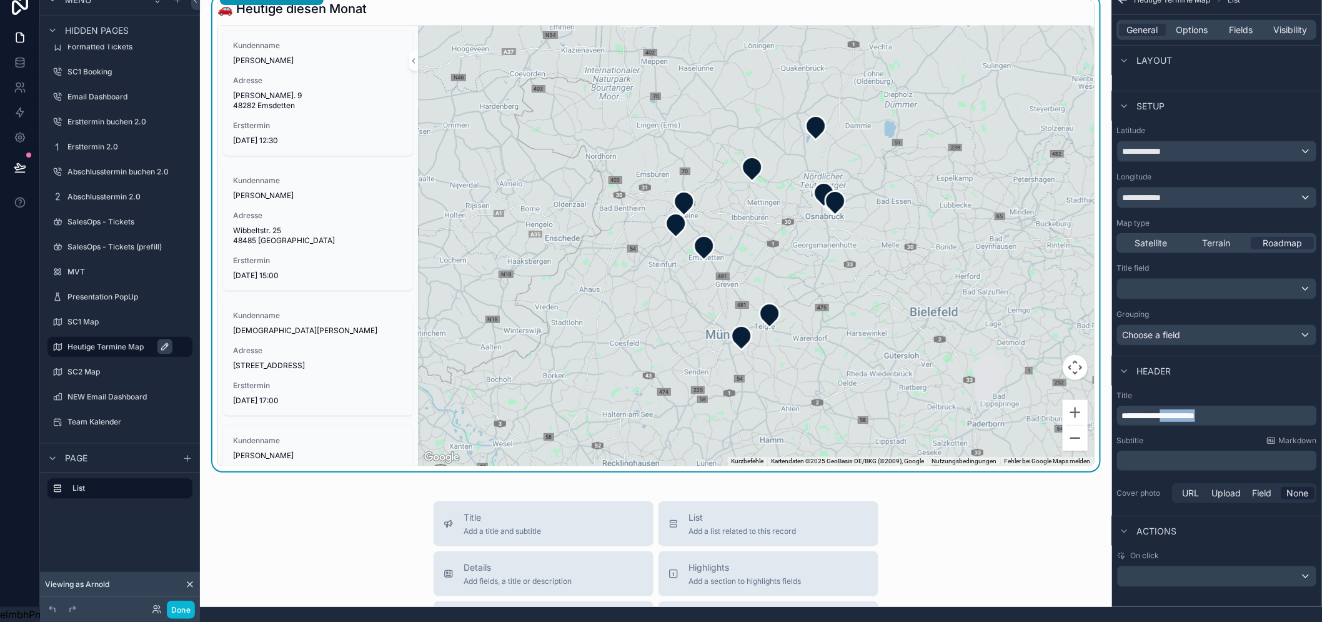
drag, startPoint x: 1254, startPoint y: 402, endPoint x: 1184, endPoint y: 403, distance: 70.0
click at [1184, 409] on p "**********" at bounding box center [1218, 415] width 192 height 12
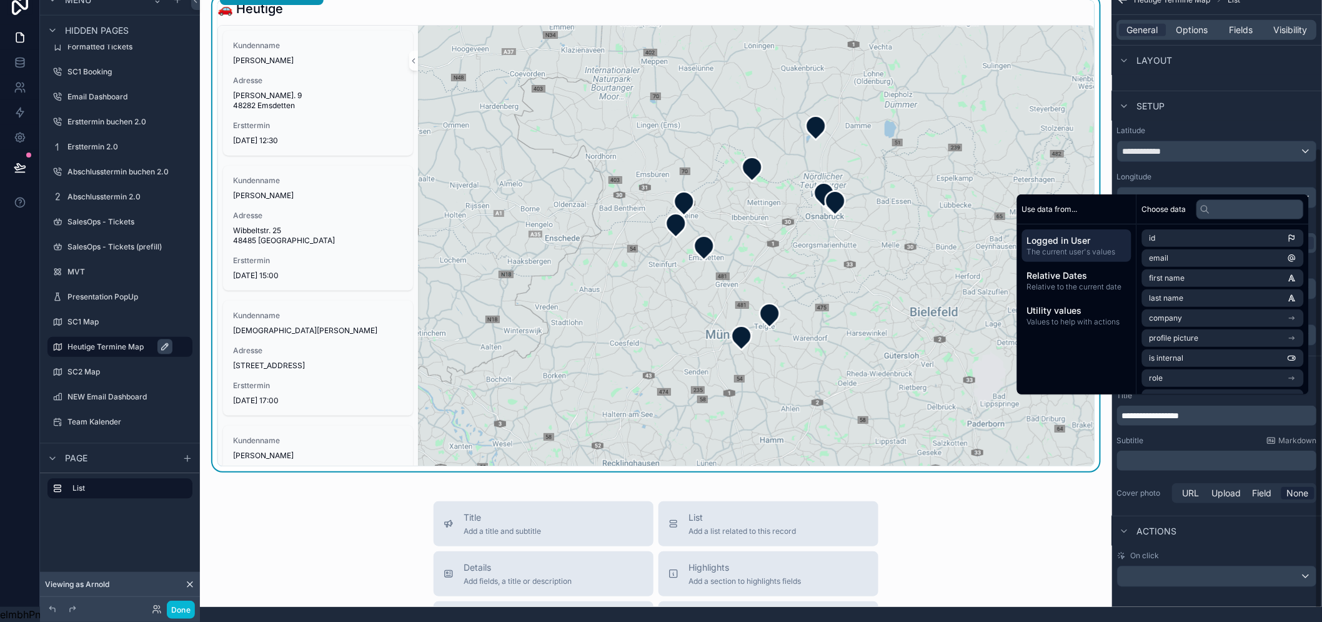
click at [1227, 594] on div "**********" at bounding box center [1217, 191] width 210 height 850
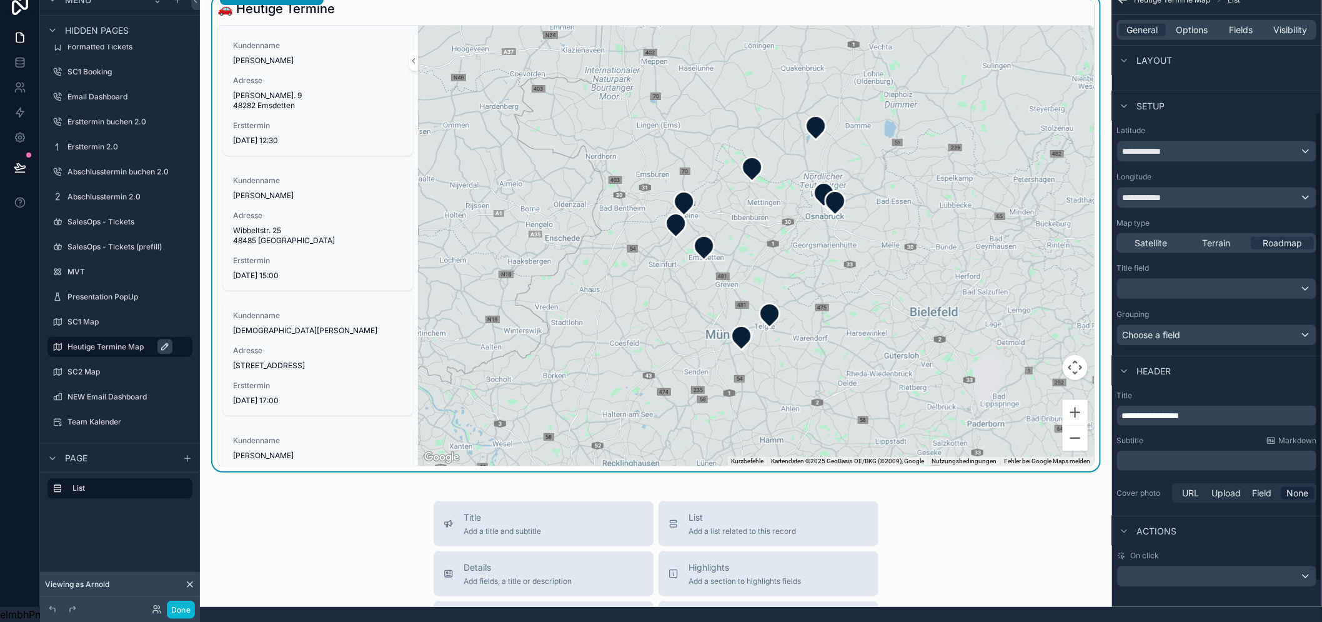
scroll to position [0, 0]
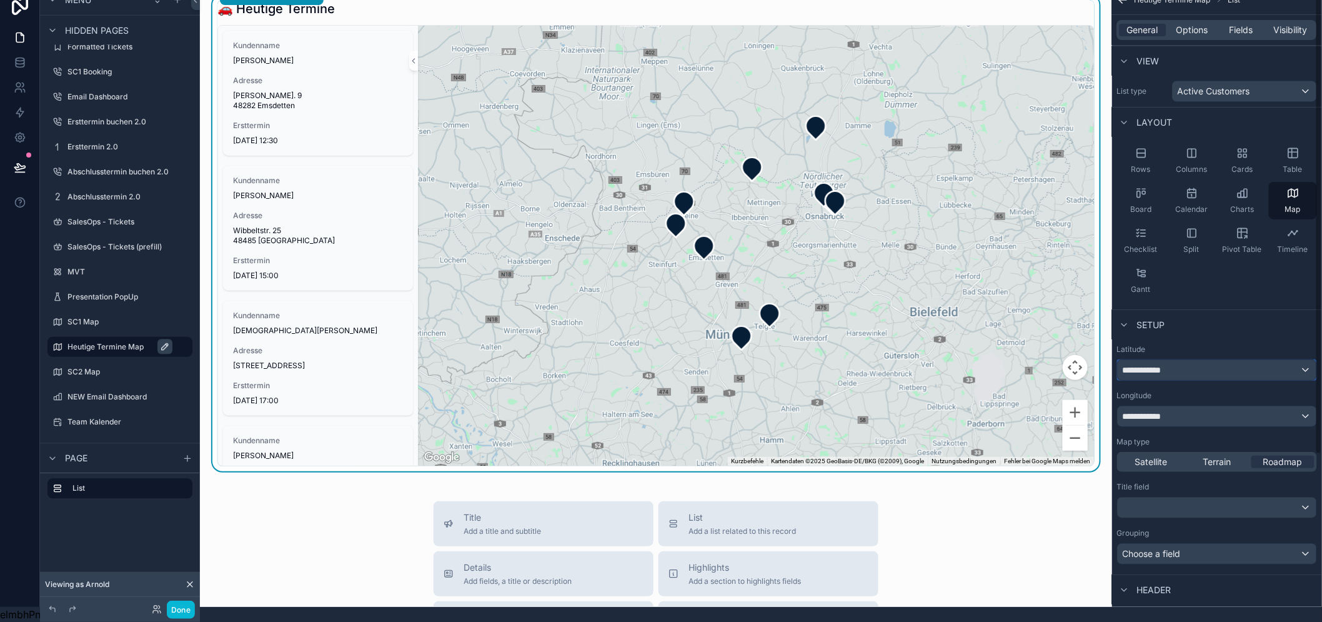
click at [1194, 360] on div "**********" at bounding box center [1217, 370] width 199 height 20
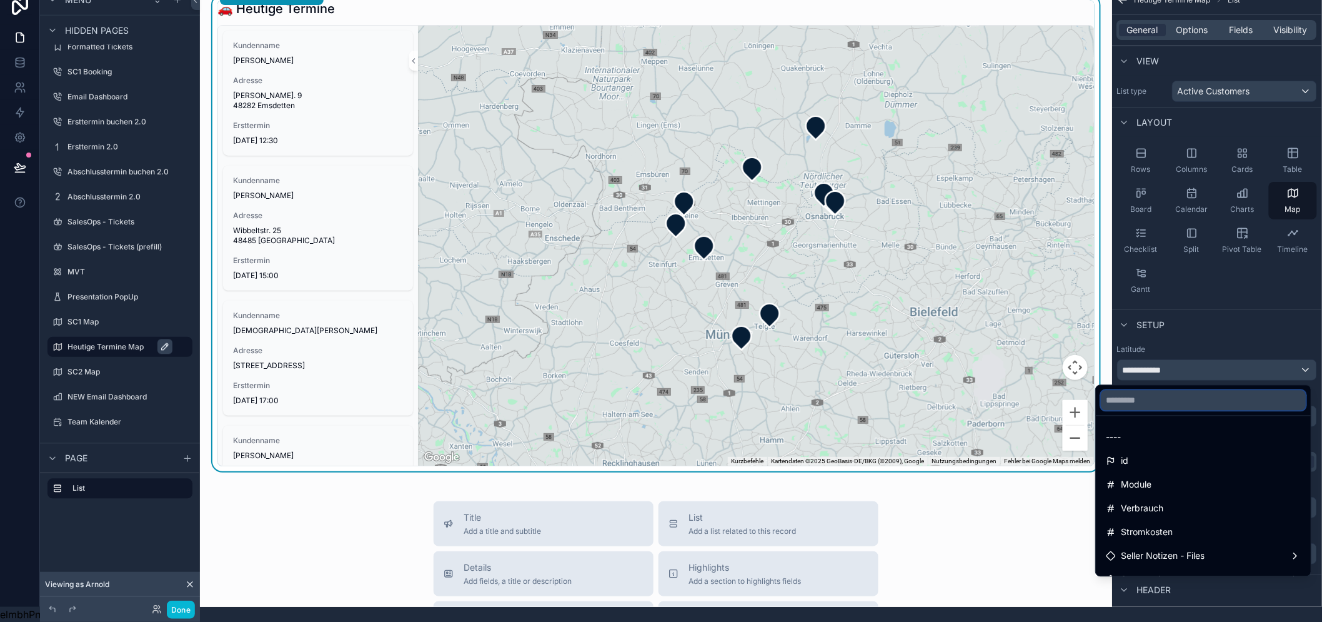
click at [1150, 390] on input "text" at bounding box center [1203, 400] width 205 height 20
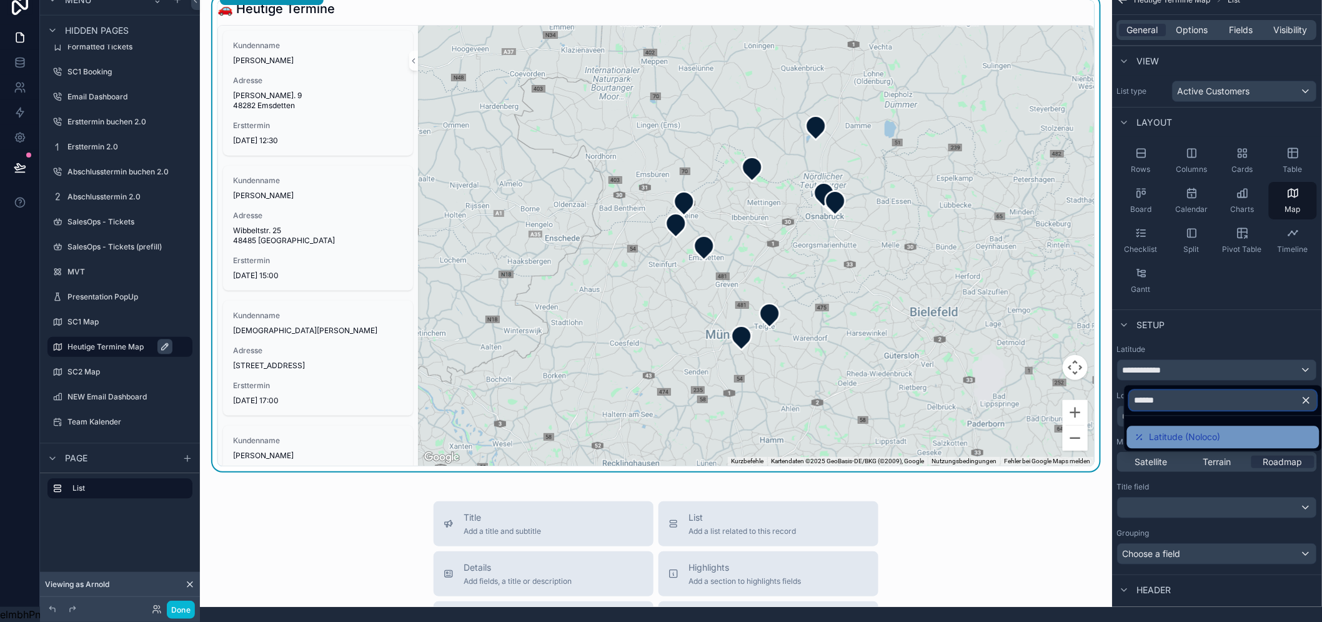
type input "******"
click at [1168, 430] on span "Latitude (Noloco)" at bounding box center [1184, 437] width 71 height 15
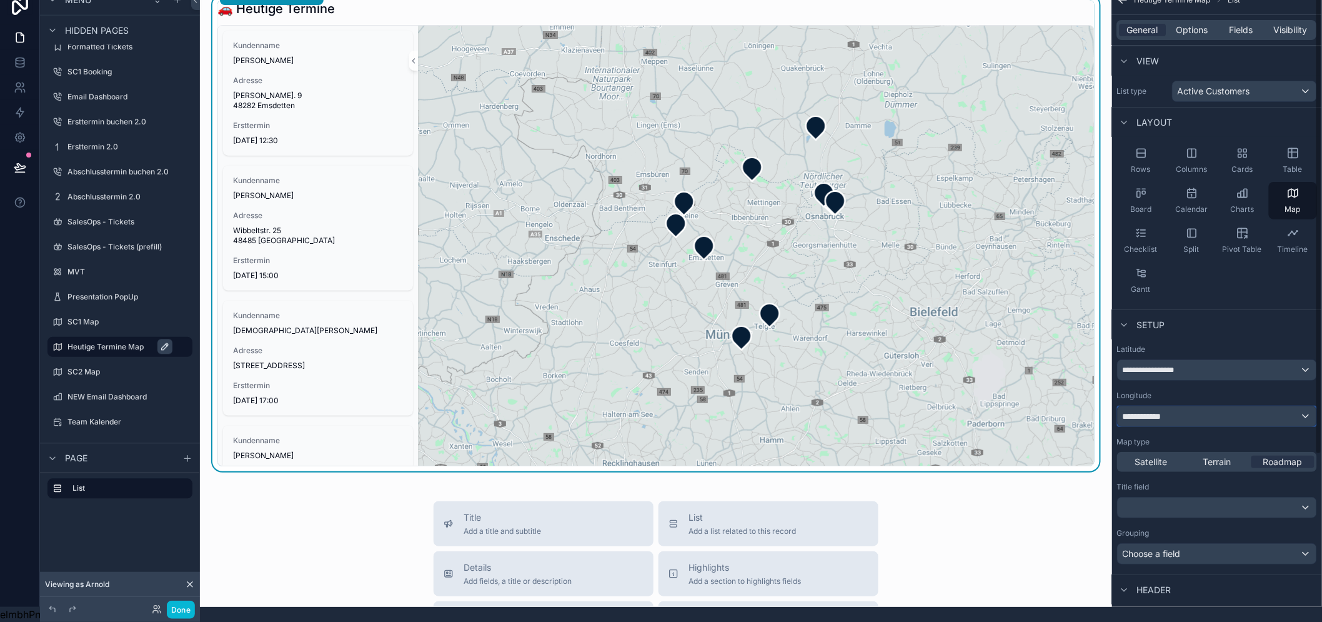
click at [1187, 406] on div "**********" at bounding box center [1217, 416] width 199 height 20
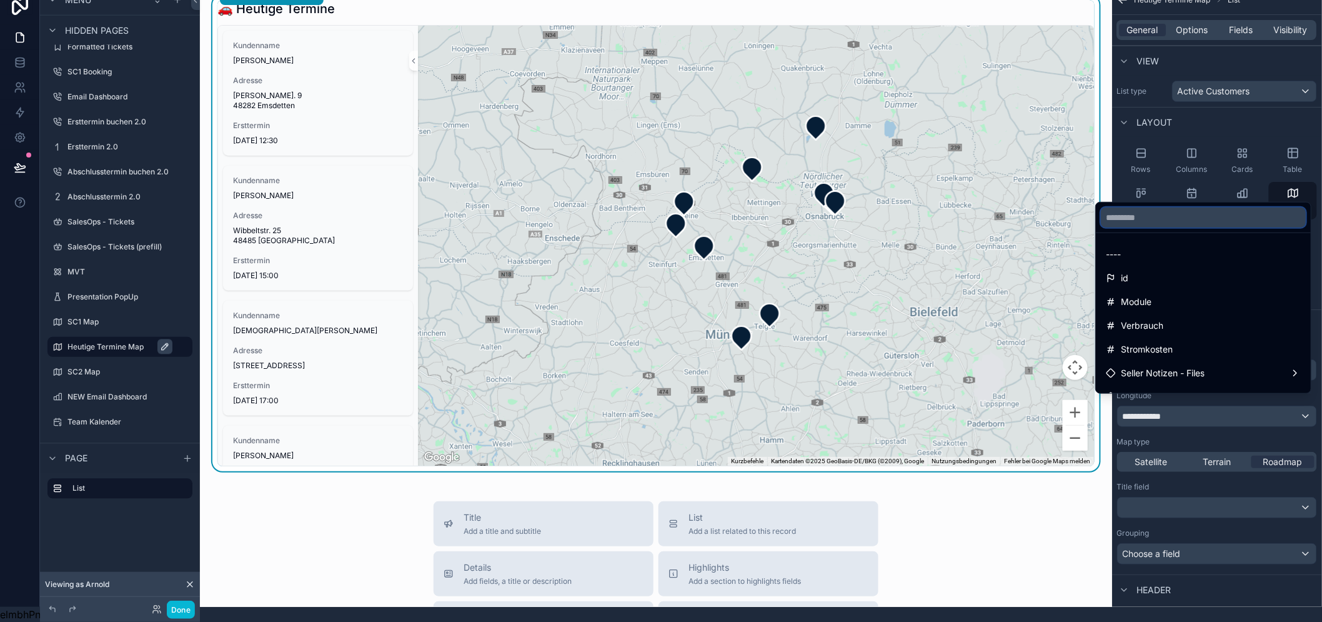
click at [1127, 213] on input "text" at bounding box center [1203, 217] width 205 height 20
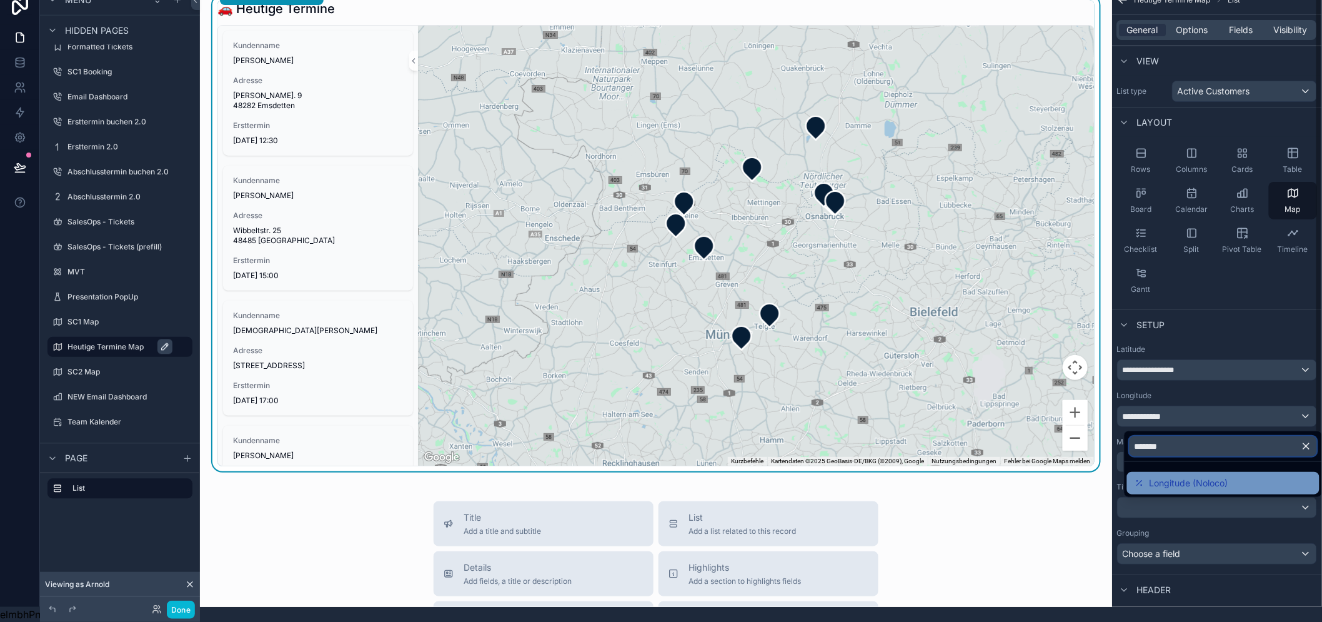
type input "*******"
click at [1224, 475] on span "Longitude (Noloco)" at bounding box center [1188, 482] width 79 height 15
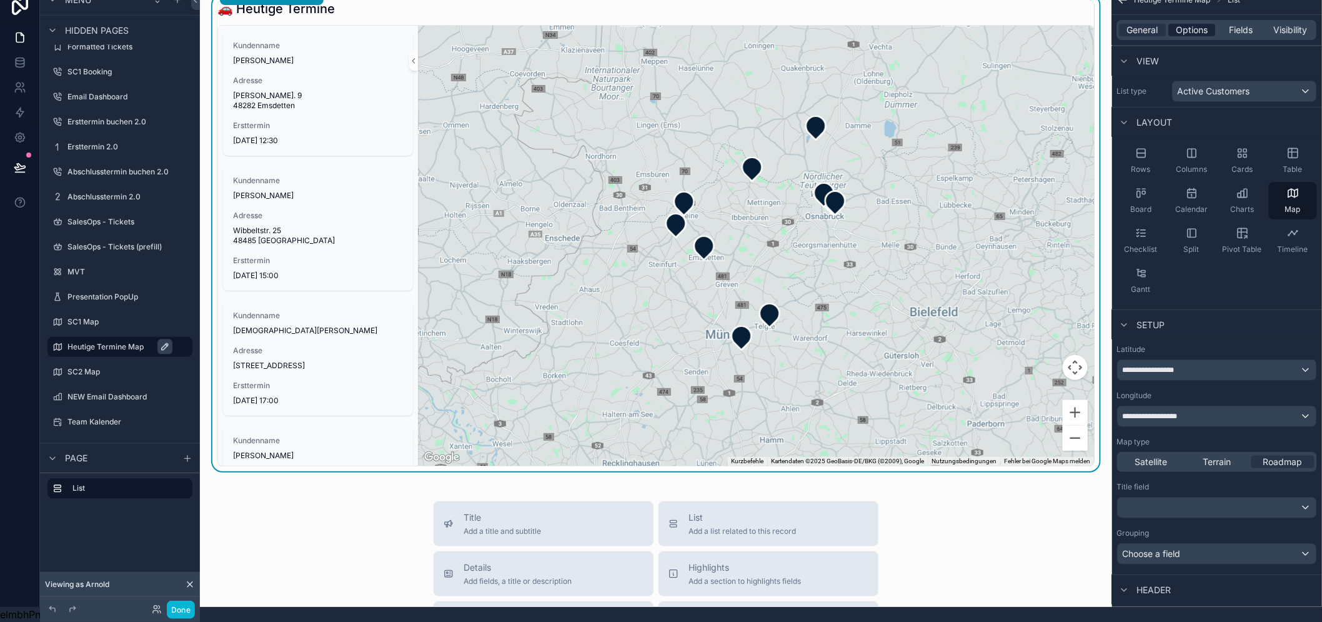
click at [1206, 24] on span "Options" at bounding box center [1192, 30] width 32 height 12
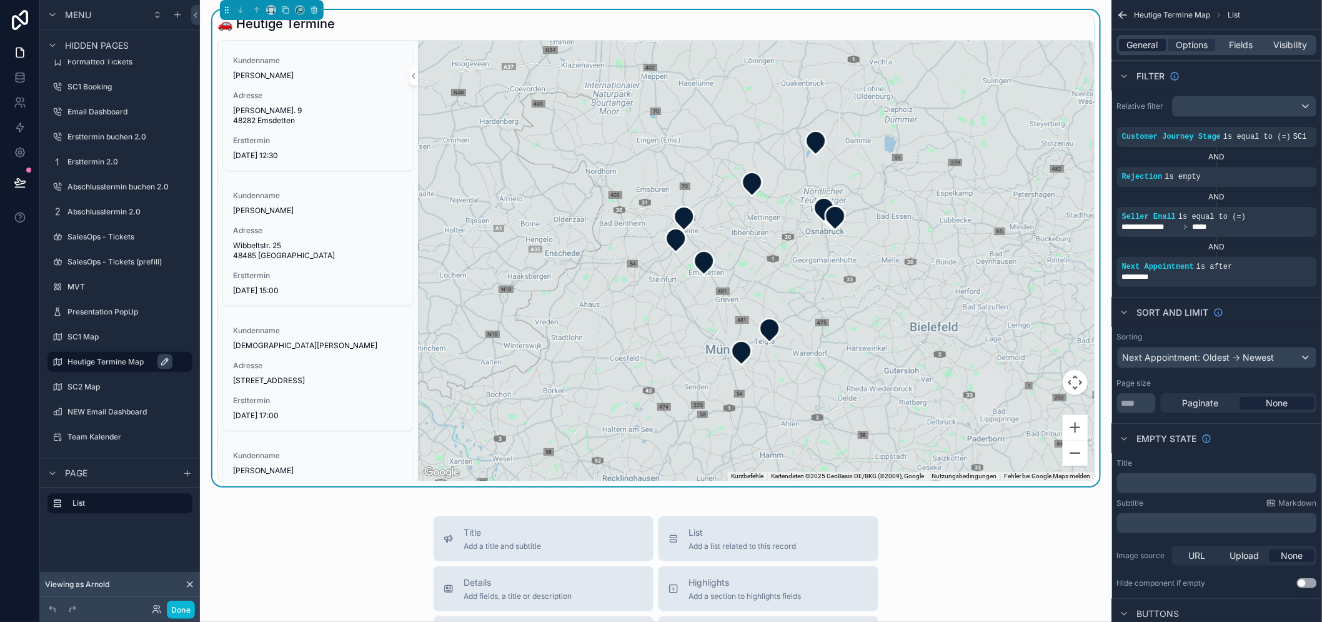
click at [1151, 46] on span "General" at bounding box center [1143, 45] width 31 height 12
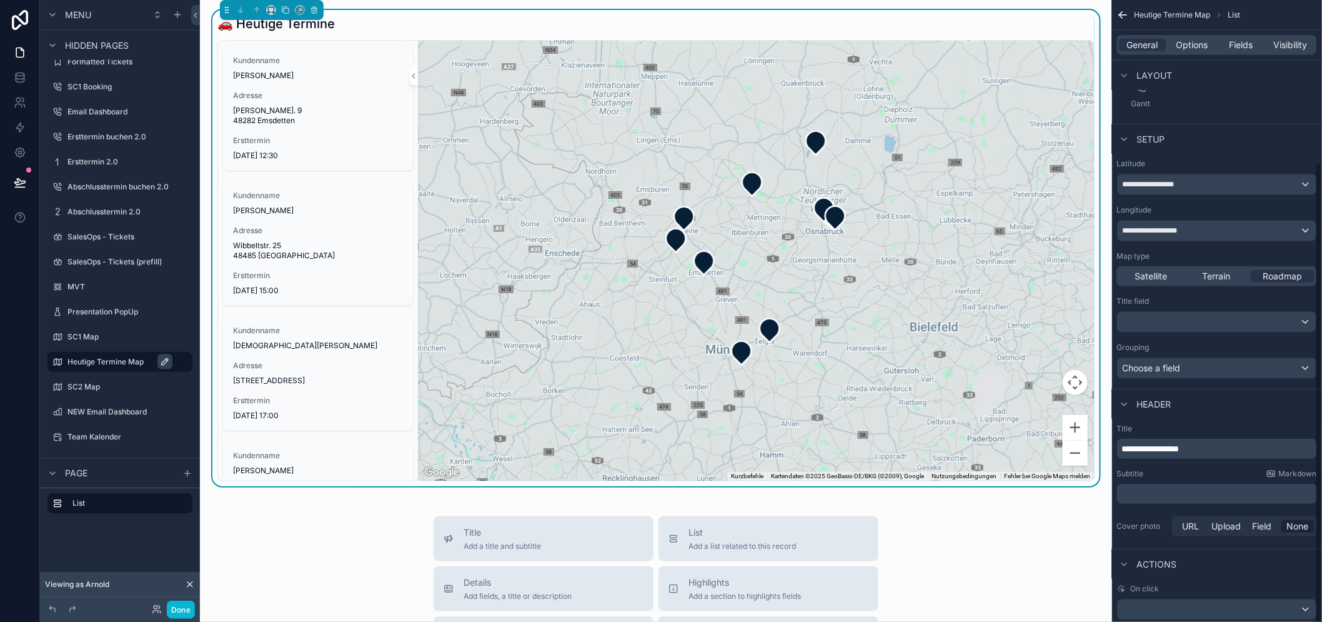
scroll to position [219, 0]
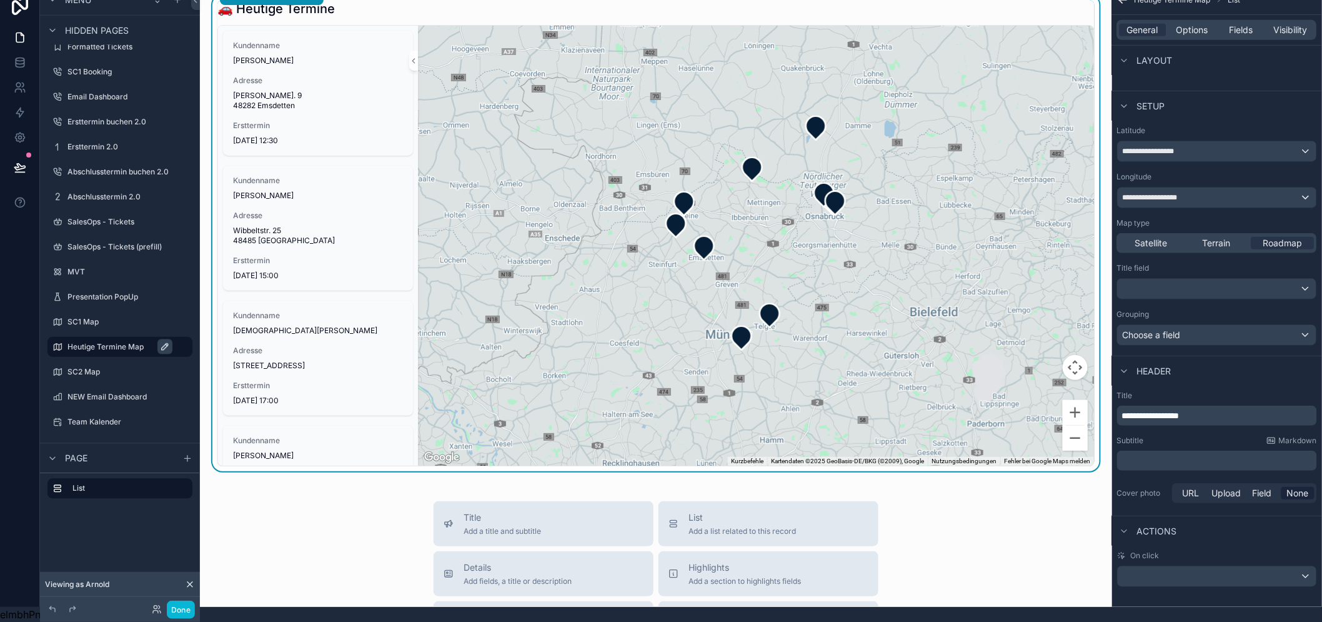
click at [1237, 409] on p "**********" at bounding box center [1218, 415] width 192 height 12
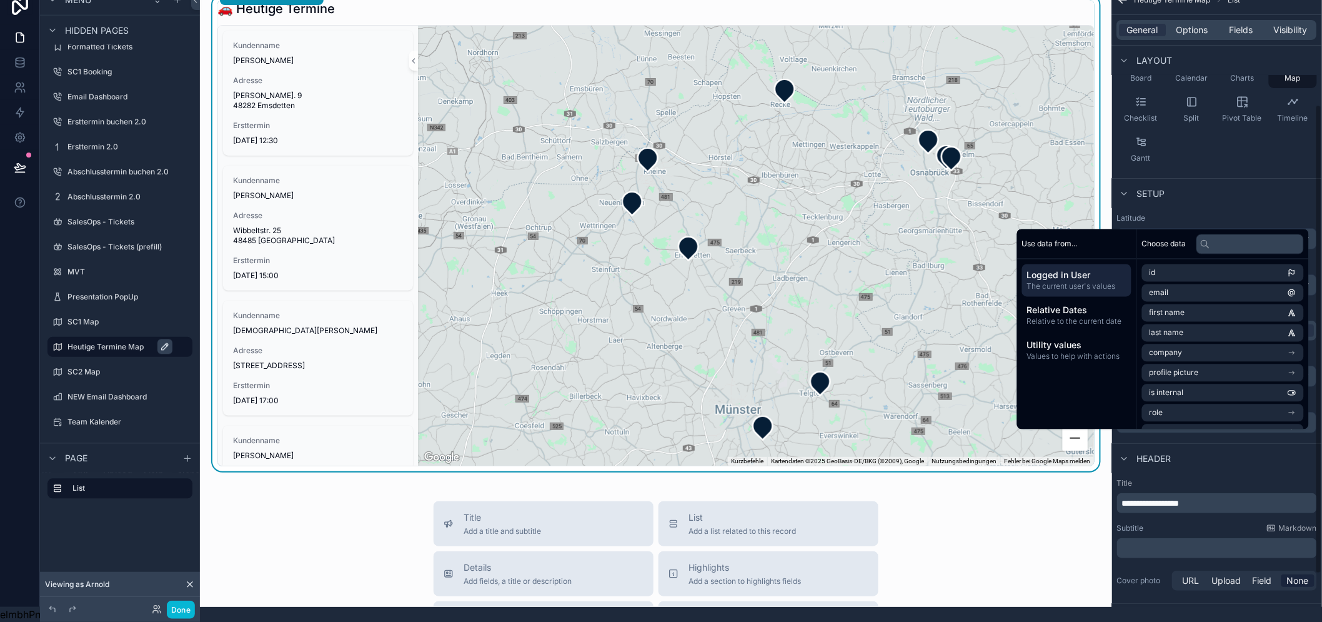
scroll to position [0, 0]
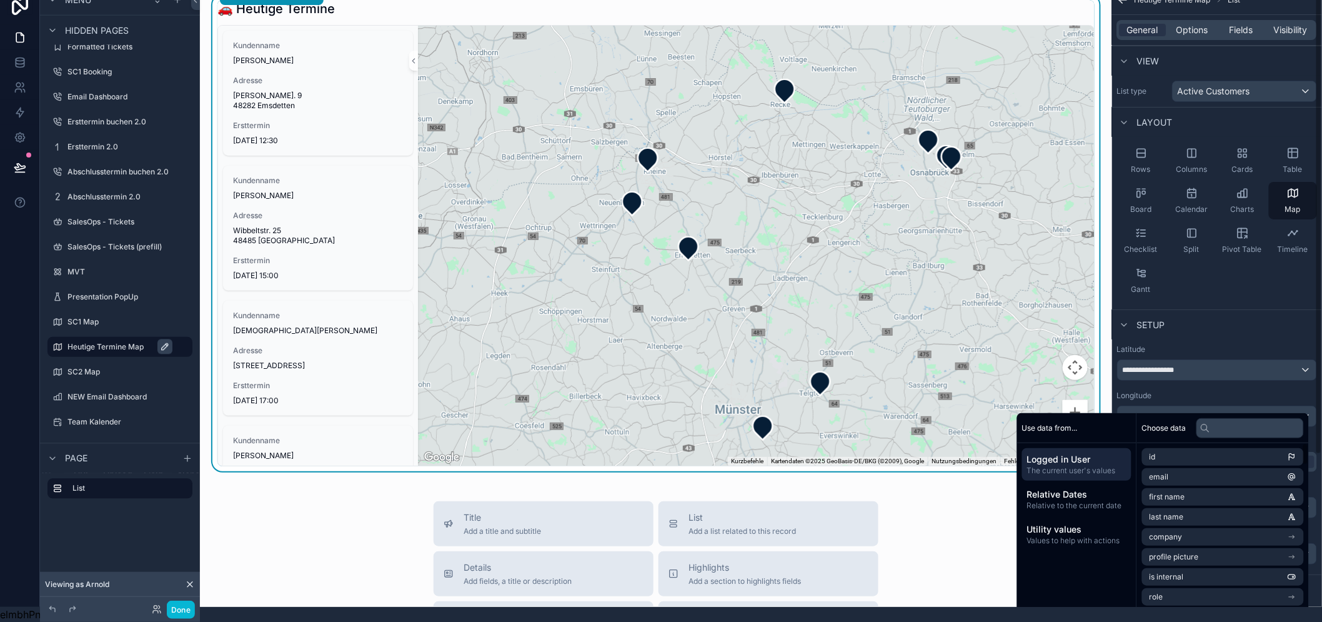
click at [1196, 26] on div "General Options Fields Visibility" at bounding box center [1217, 30] width 200 height 20
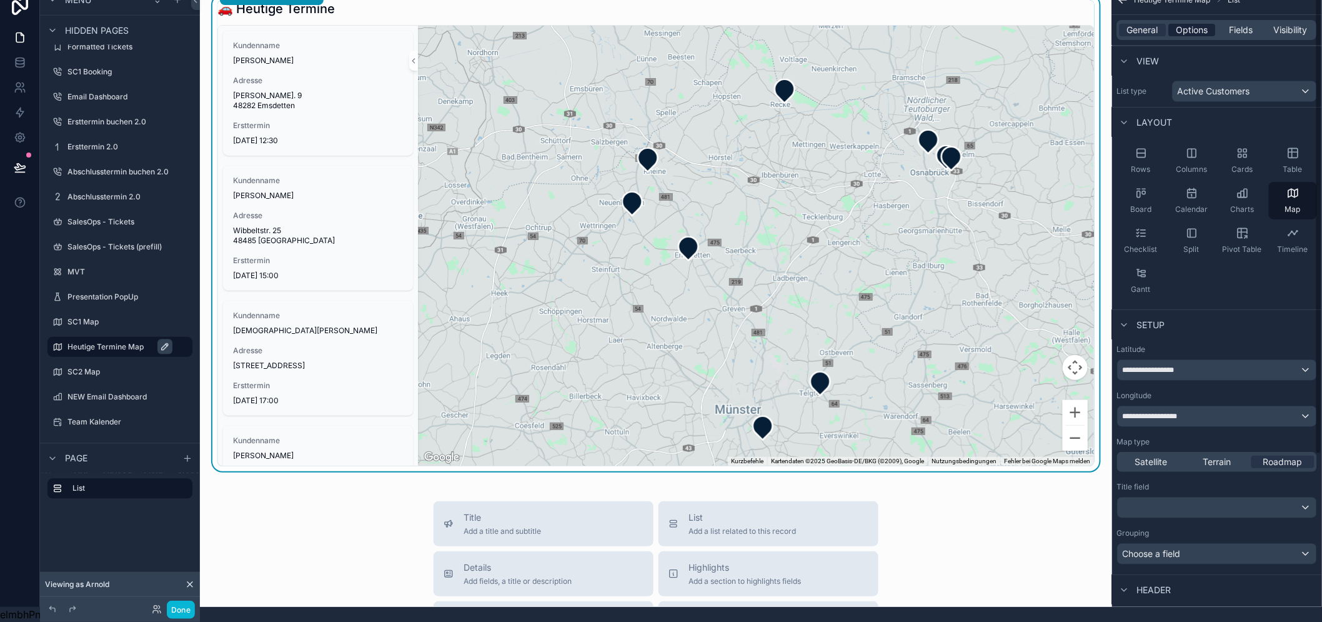
click at [1202, 24] on span "Options" at bounding box center [1192, 30] width 32 height 12
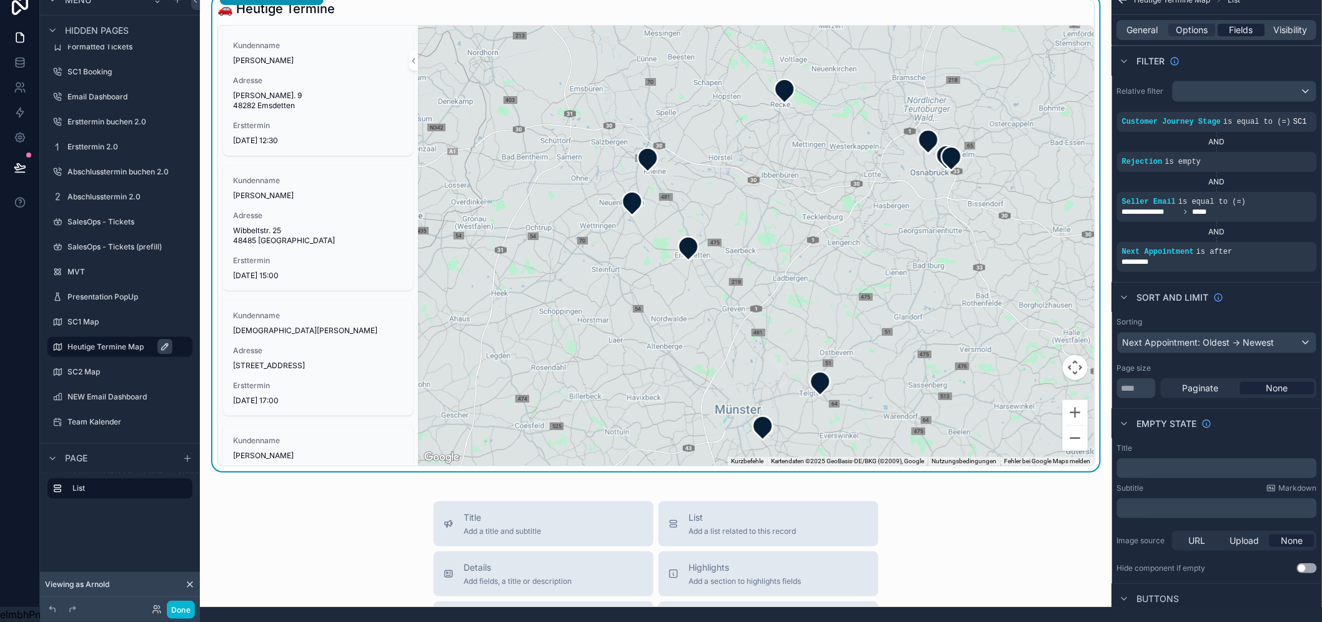
click at [1239, 24] on span "Fields" at bounding box center [1242, 30] width 24 height 12
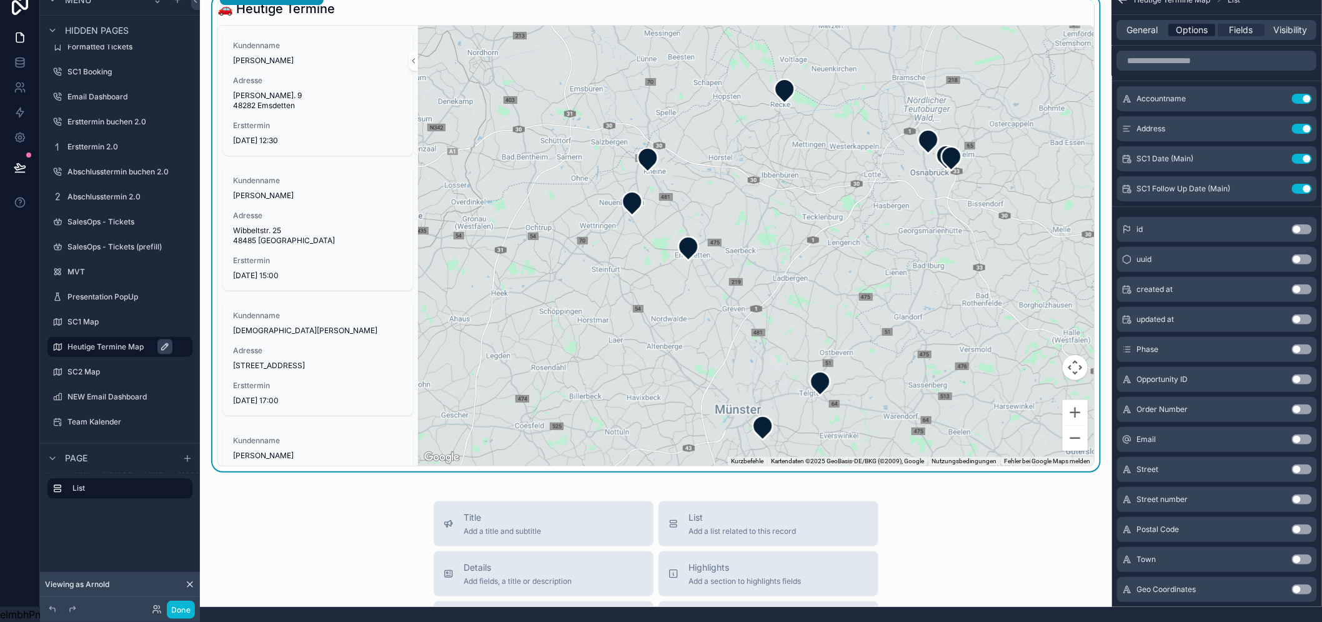
click at [1208, 24] on span "Options" at bounding box center [1192, 30] width 32 height 12
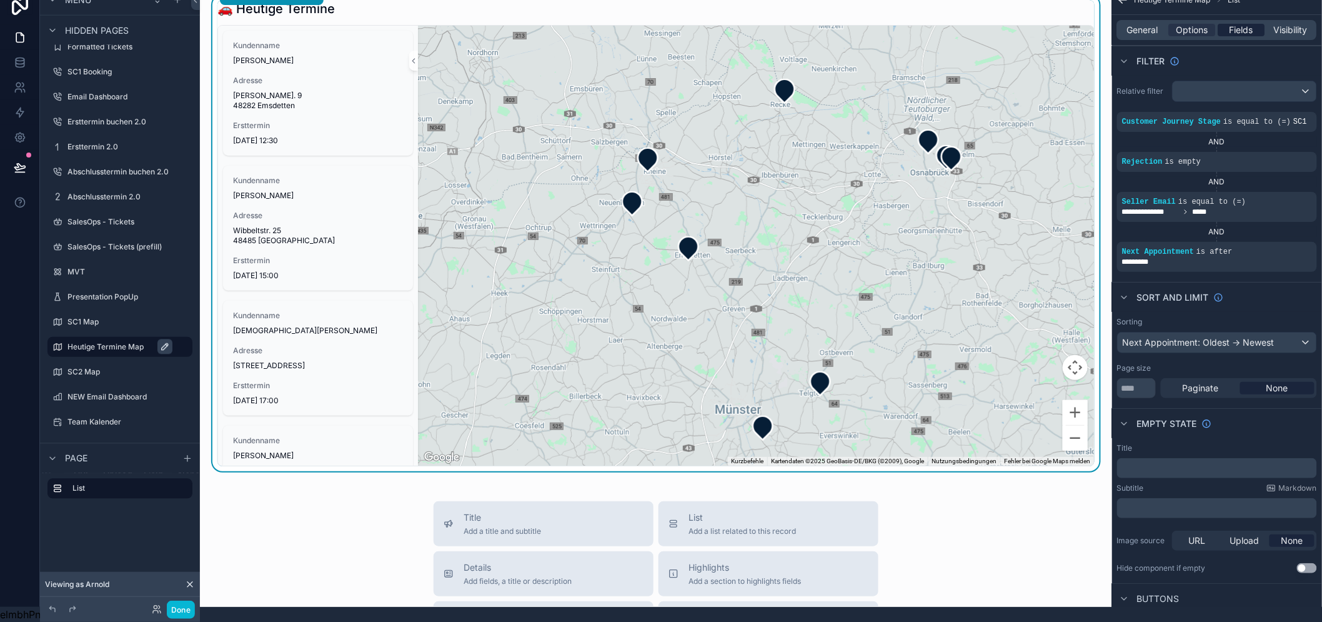
click at [1241, 24] on span "Fields" at bounding box center [1242, 30] width 24 height 12
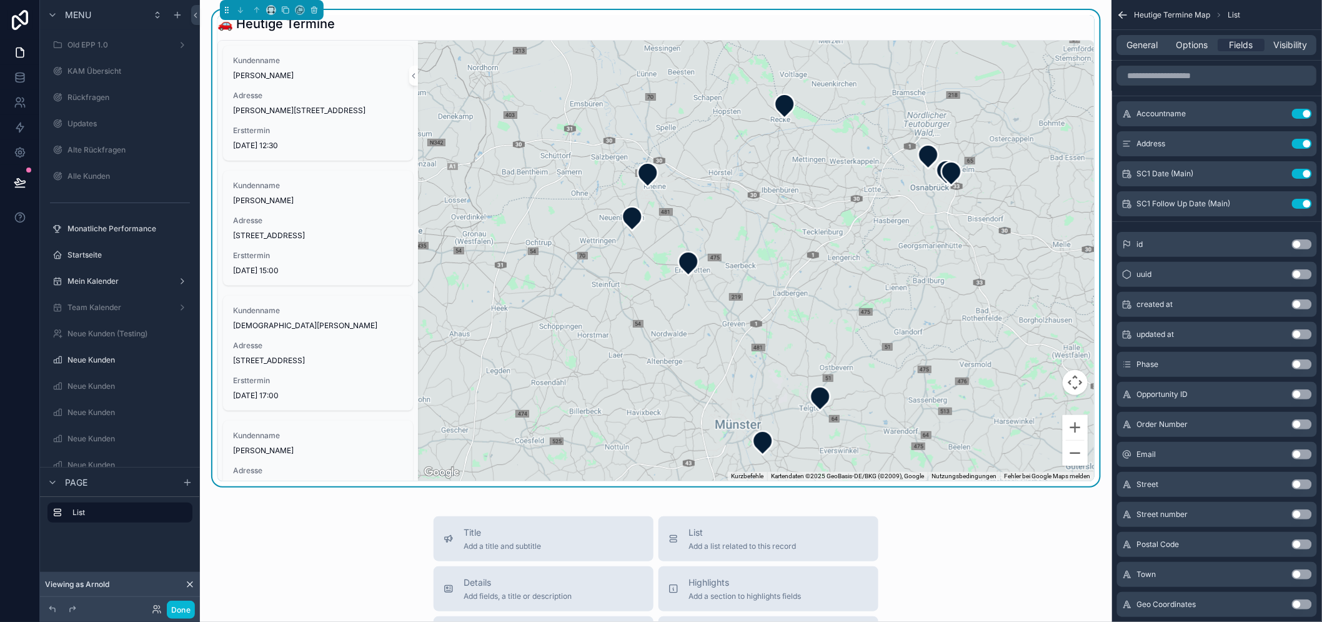
scroll to position [901, 0]
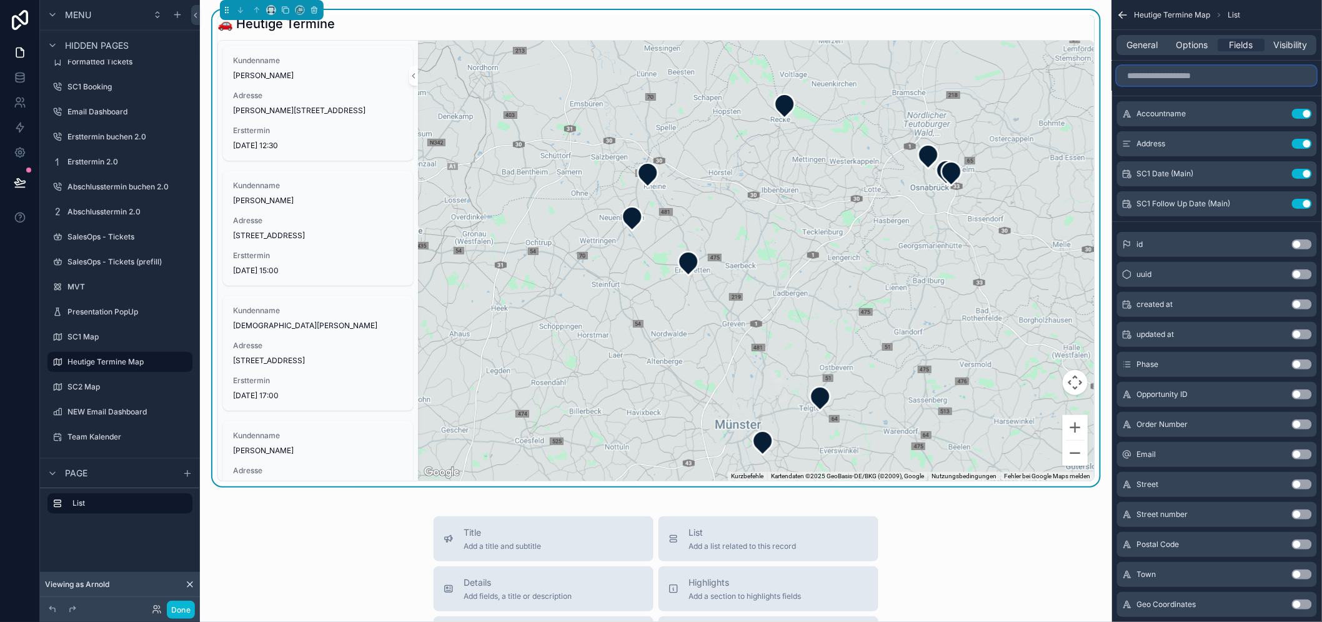
click at [1227, 74] on input "scrollable content" at bounding box center [1217, 76] width 200 height 20
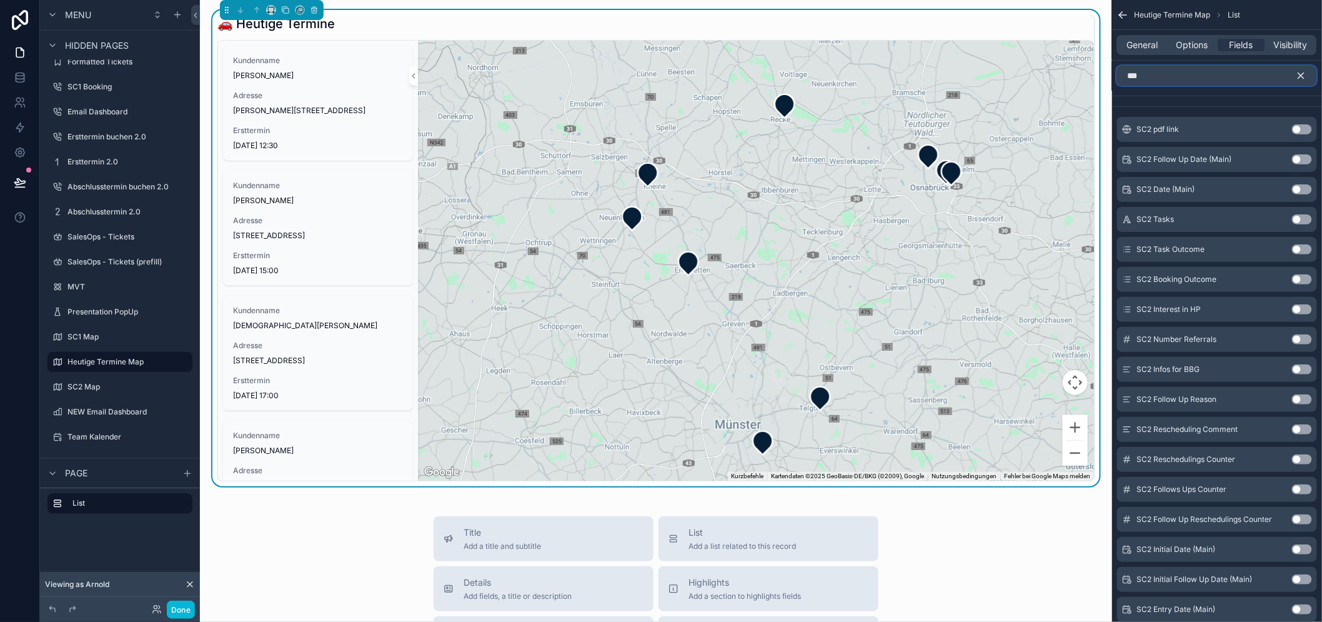
type input "***"
click at [1312, 189] on button "Use setting" at bounding box center [1302, 189] width 20 height 10
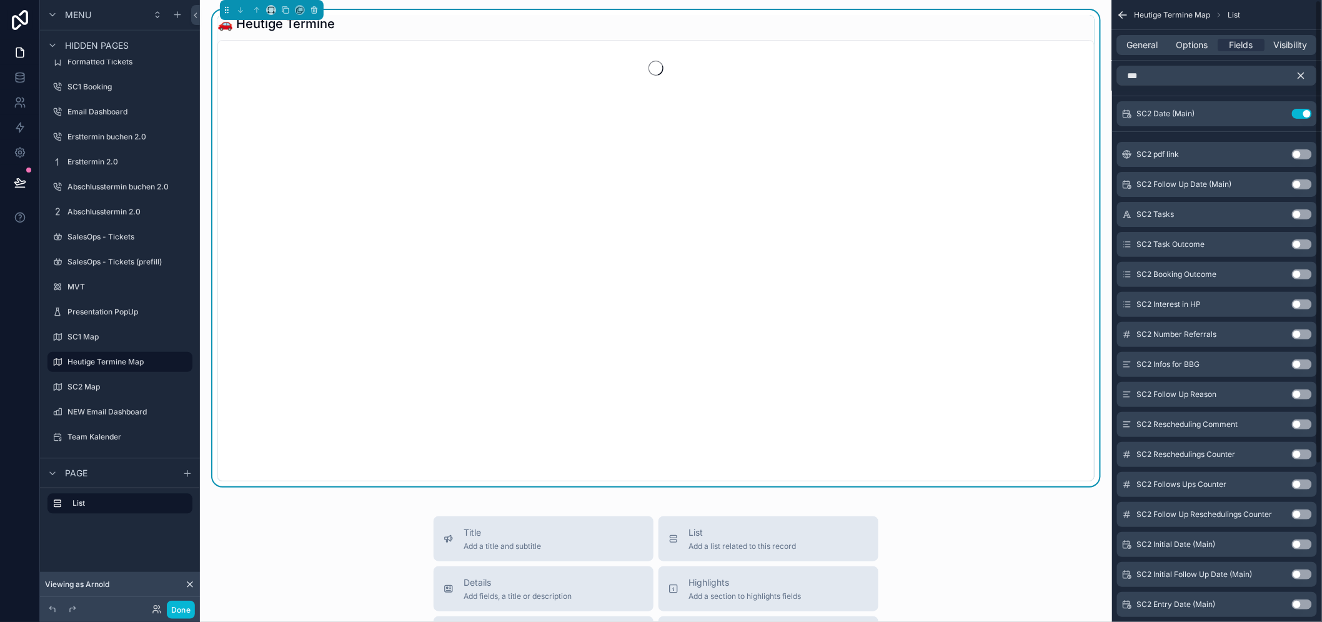
scroll to position [26, 0]
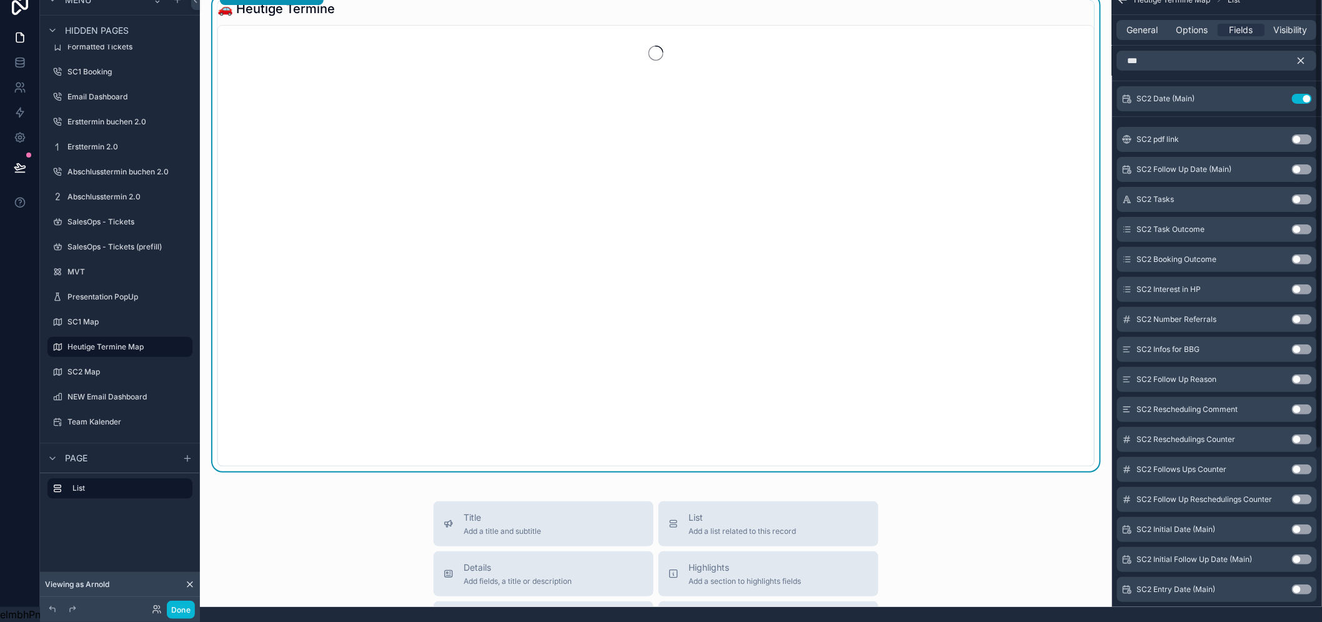
click at [1309, 164] on button "Use setting" at bounding box center [1302, 169] width 20 height 10
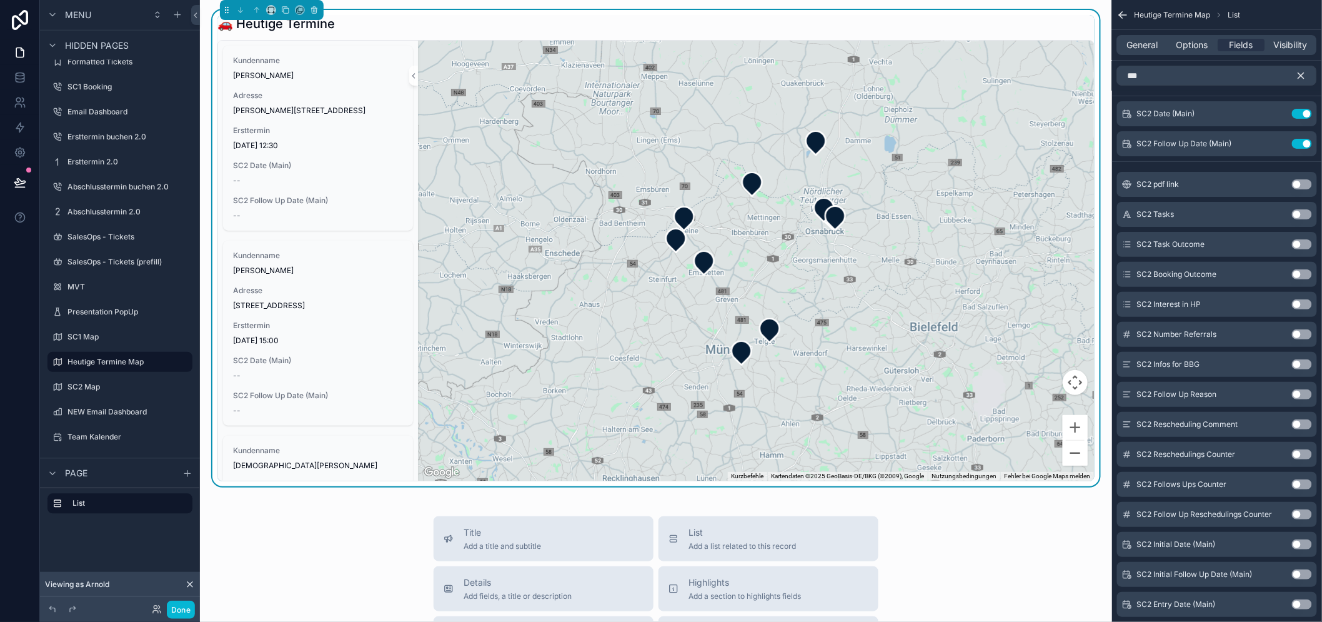
click at [1304, 75] on icon "scrollable content" at bounding box center [1302, 76] width 6 height 6
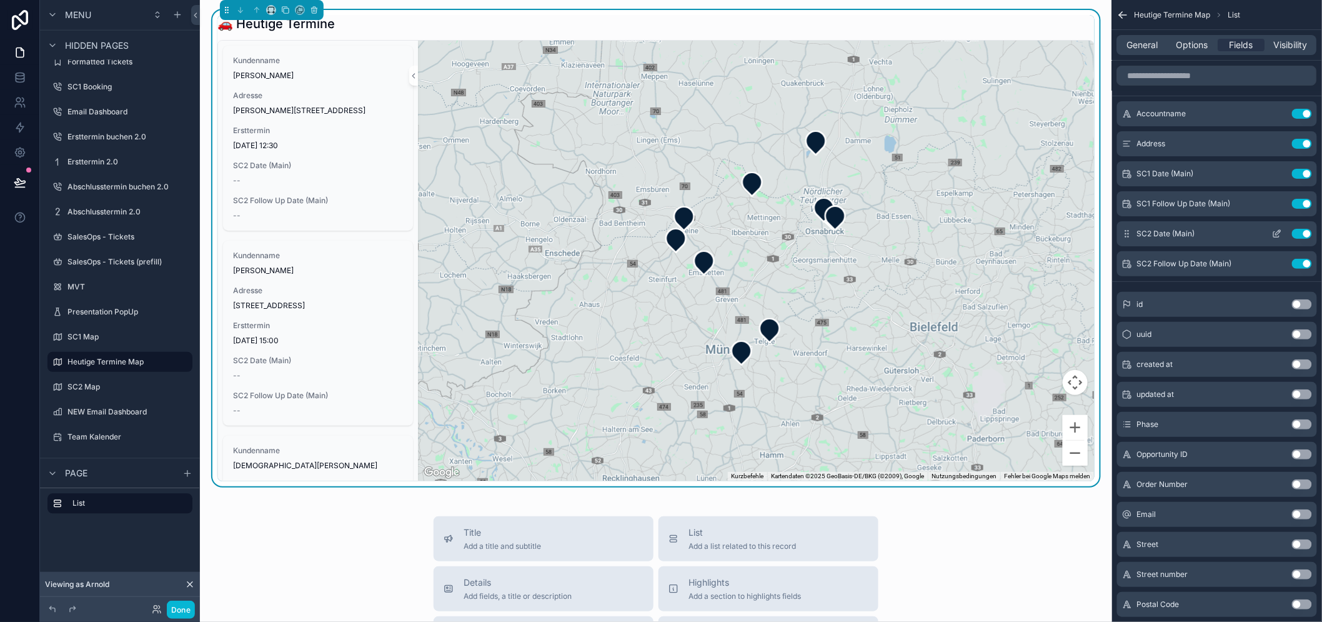
click at [1282, 232] on icon "scrollable content" at bounding box center [1277, 234] width 10 height 10
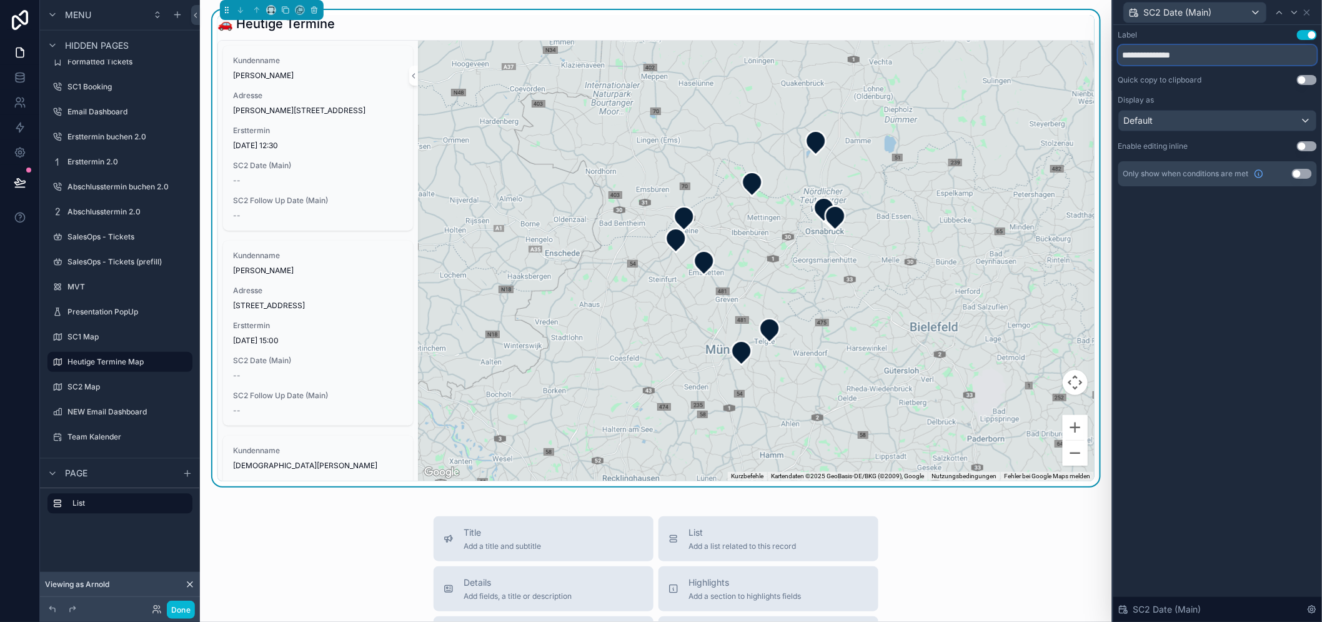
click at [1225, 57] on input "**********" at bounding box center [1217, 55] width 199 height 20
type input "**********"
click at [1299, 8] on icon at bounding box center [1294, 12] width 10 height 10
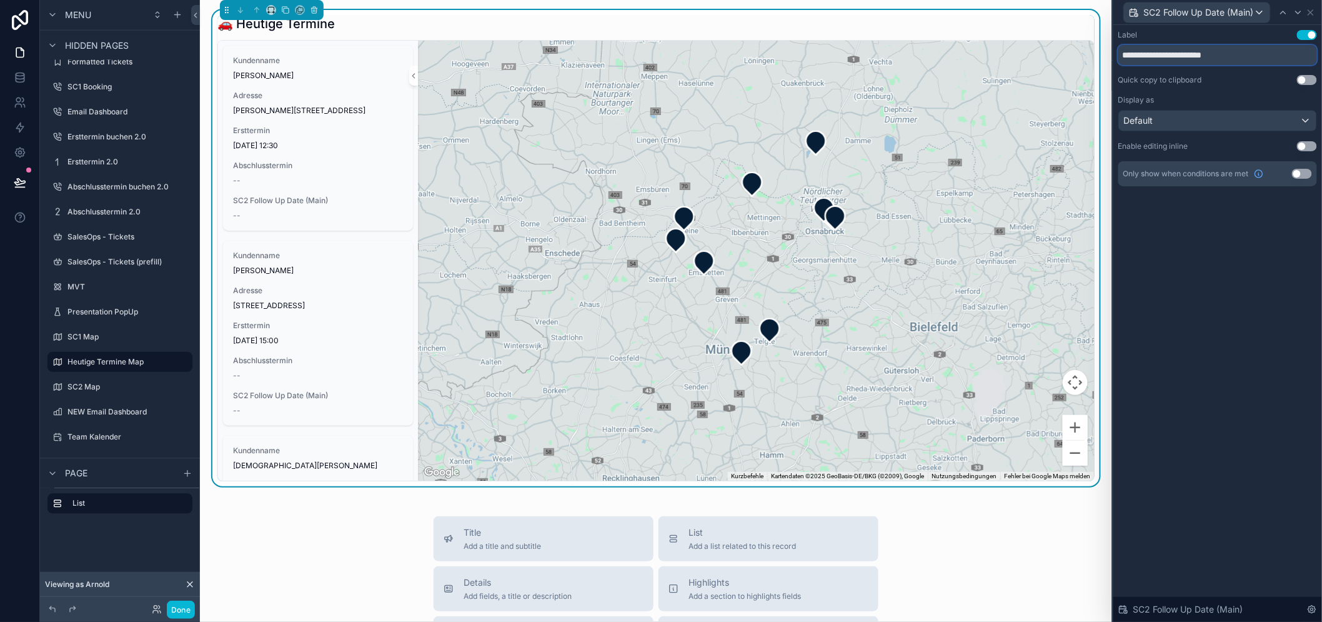
click at [1195, 54] on input "**********" at bounding box center [1217, 55] width 199 height 20
type input "*"
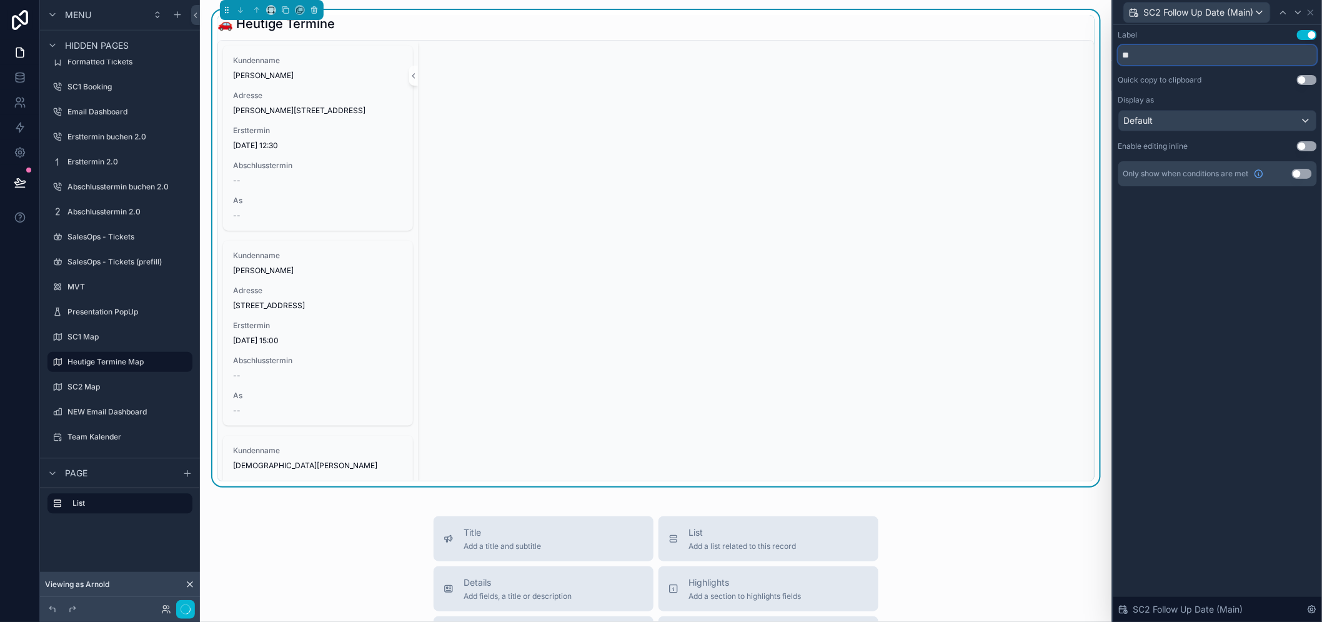
scroll to position [26, 0]
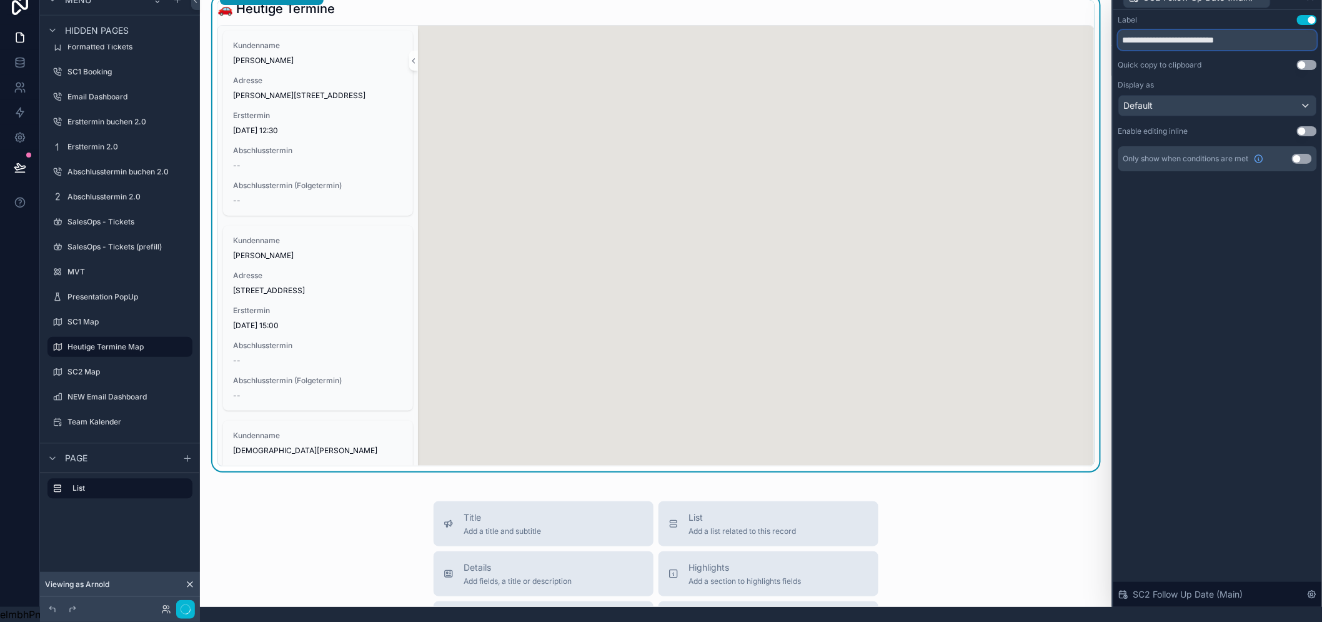
type input "**********"
click at [1204, 196] on div "**********" at bounding box center [1217, 308] width 209 height 597
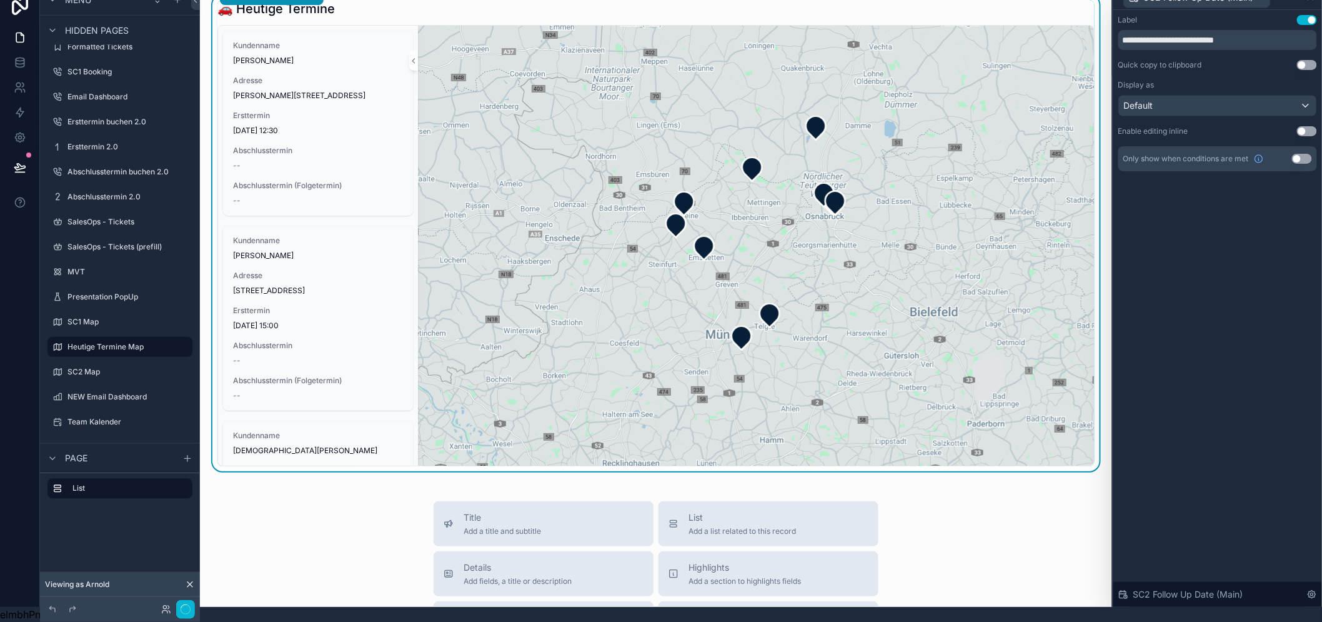
click at [1306, 154] on button "Use setting" at bounding box center [1302, 159] width 20 height 10
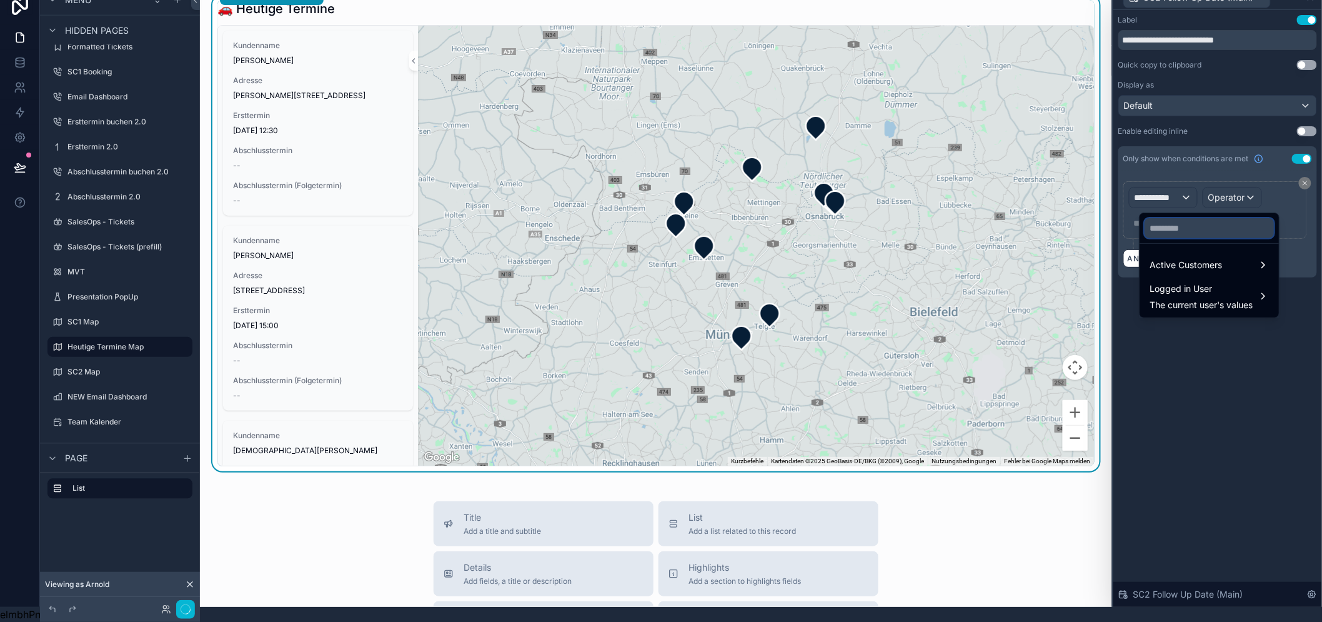
click at [1175, 221] on input "text" at bounding box center [1208, 228] width 129 height 20
click at [1186, 257] on span "Active Customers" at bounding box center [1185, 264] width 72 height 15
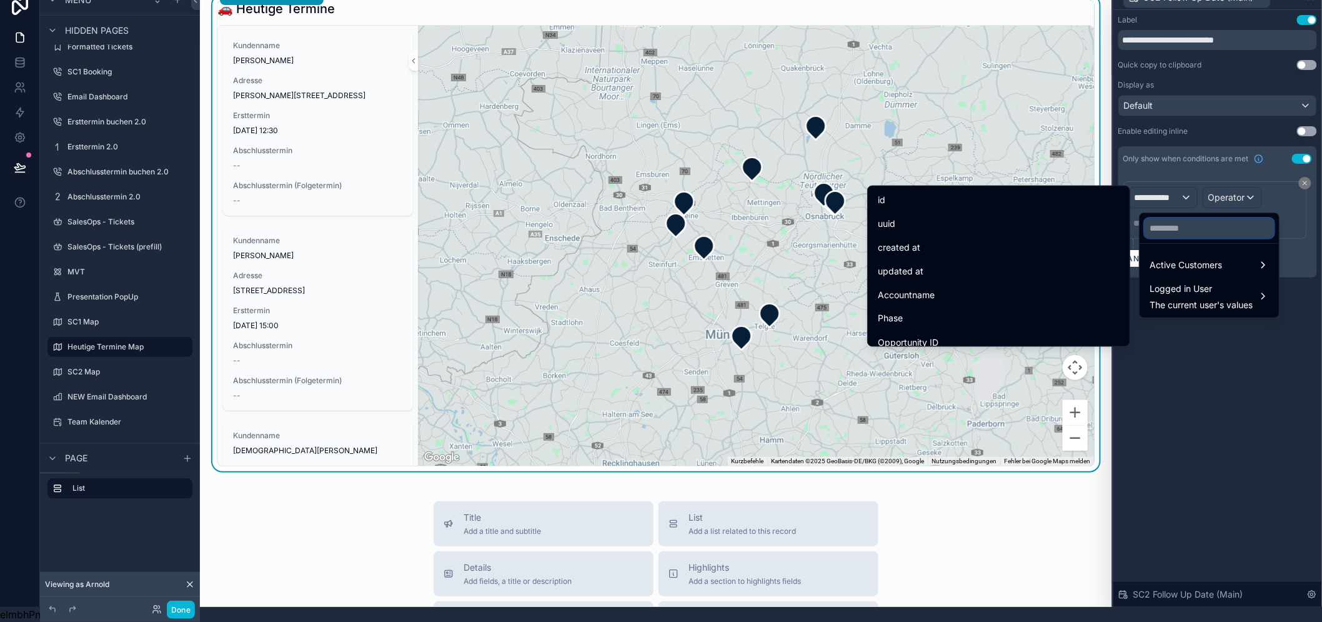
click at [1158, 218] on input "text" at bounding box center [1208, 228] width 129 height 20
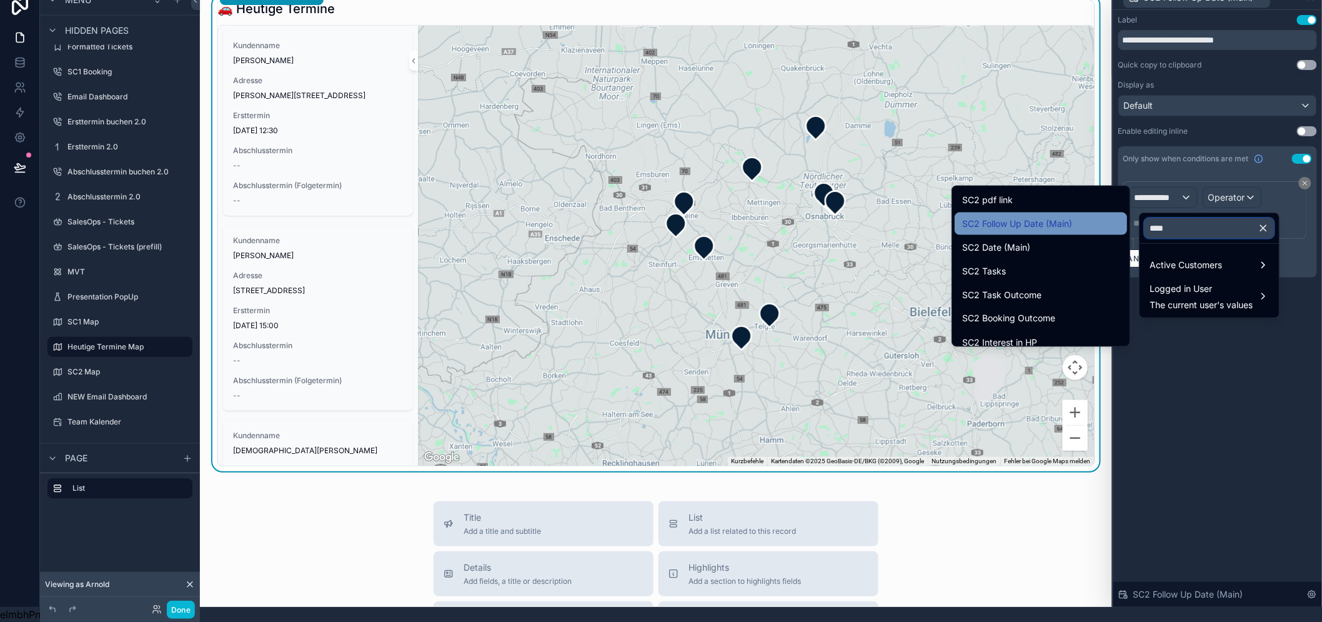
type input "***"
click at [1068, 216] on span "SC2 Follow Up Date (Main)" at bounding box center [1017, 223] width 110 height 15
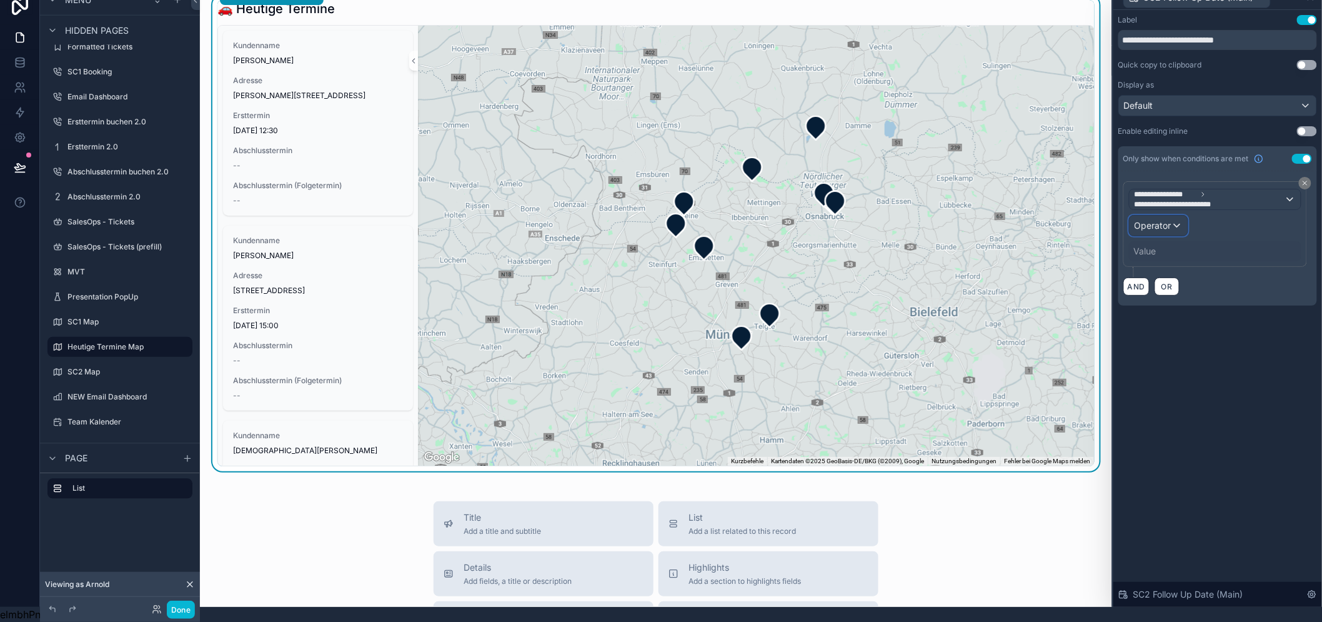
click at [1171, 220] on span "Operator" at bounding box center [1152, 225] width 37 height 11
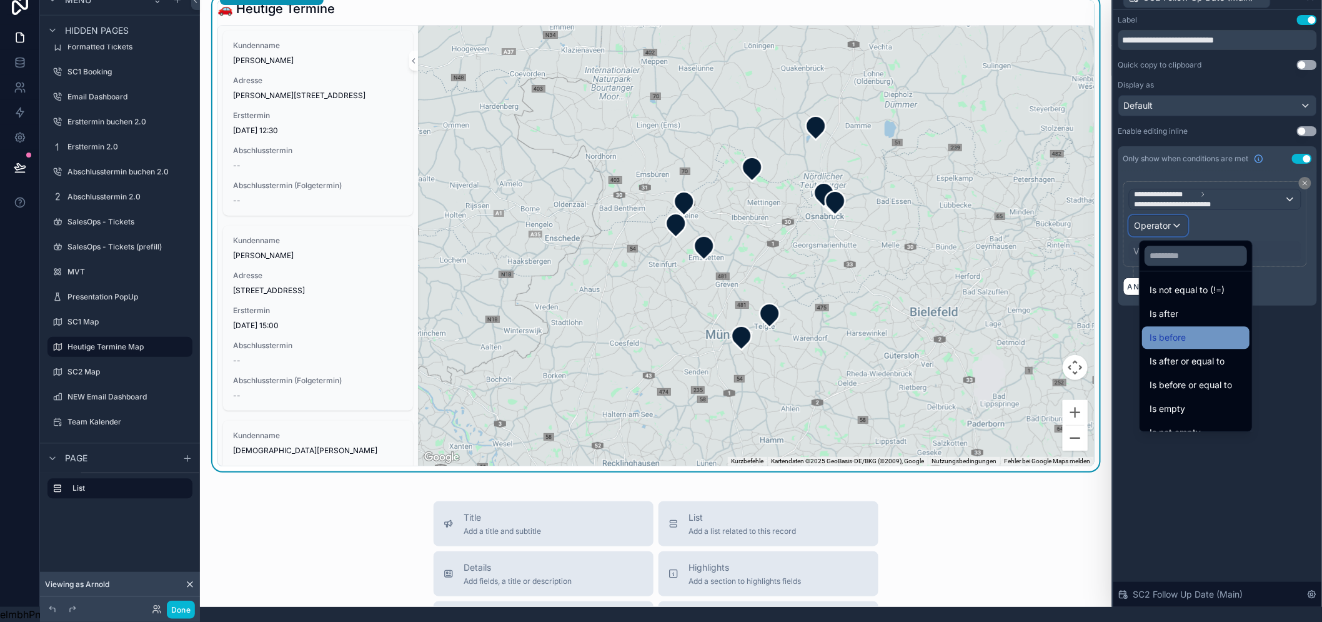
scroll to position [41, 0]
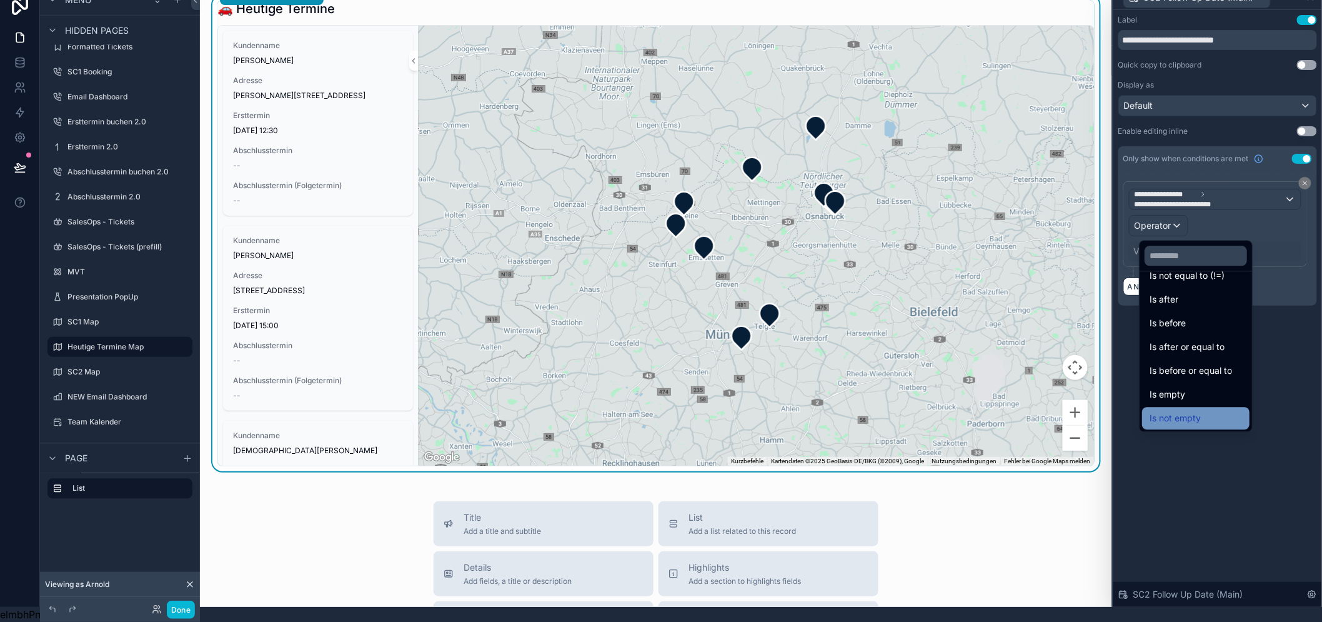
click at [1212, 407] on div "Is not empty" at bounding box center [1195, 418] width 107 height 22
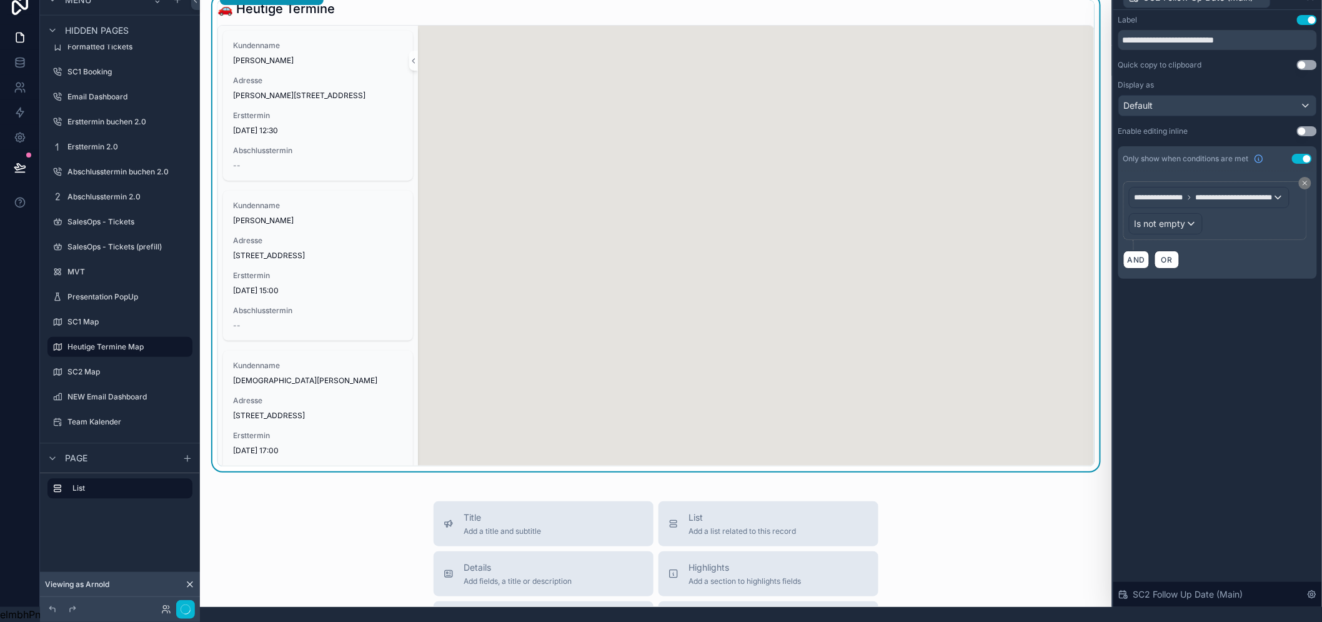
click at [1247, 446] on div "**********" at bounding box center [1217, 308] width 209 height 597
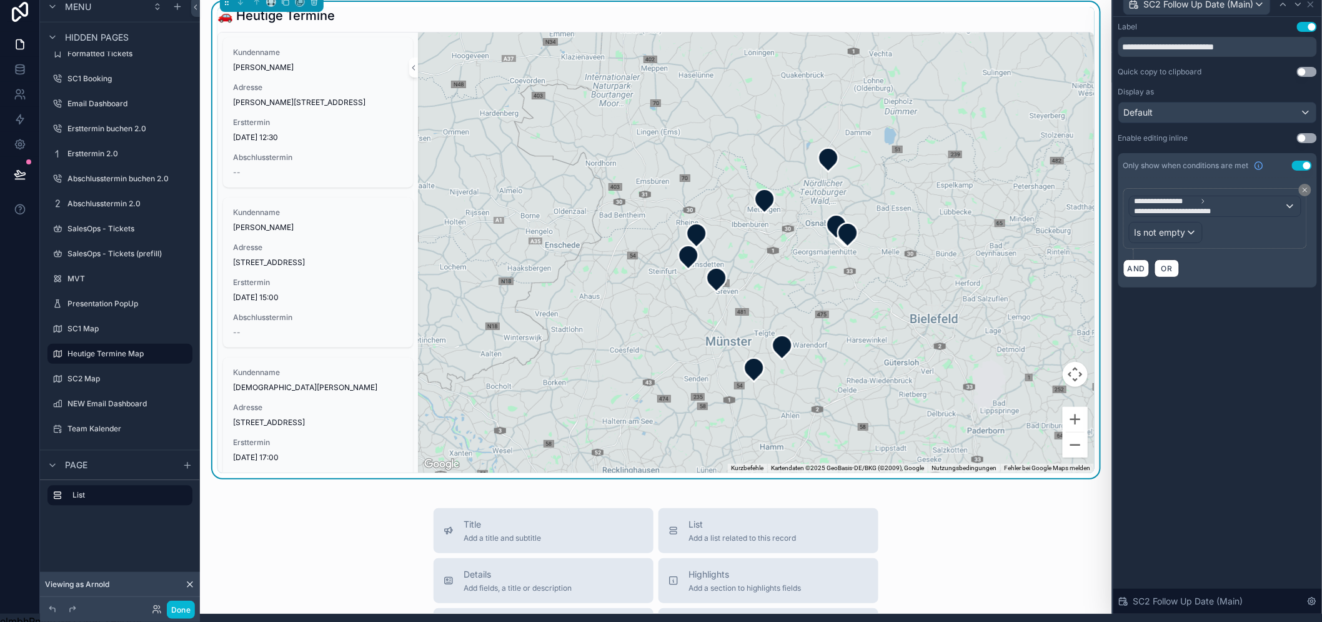
scroll to position [0, 0]
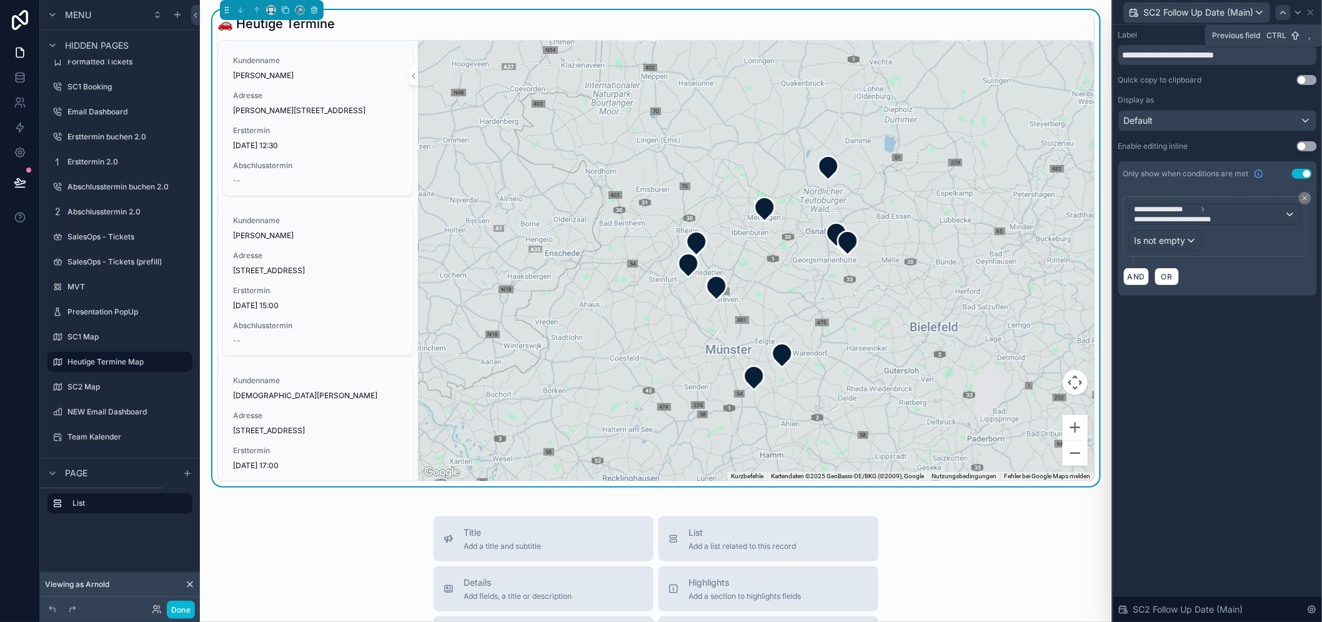
click at [1288, 14] on icon at bounding box center [1283, 12] width 10 height 10
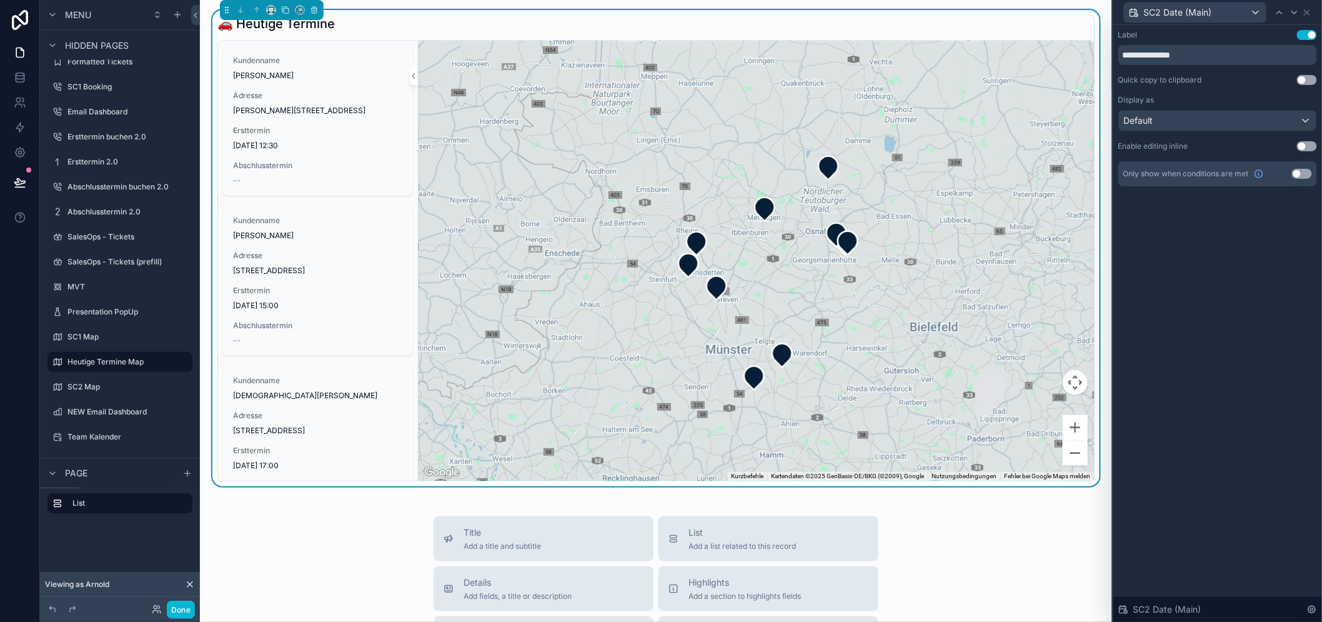
click at [1312, 175] on button "Use setting" at bounding box center [1302, 174] width 20 height 10
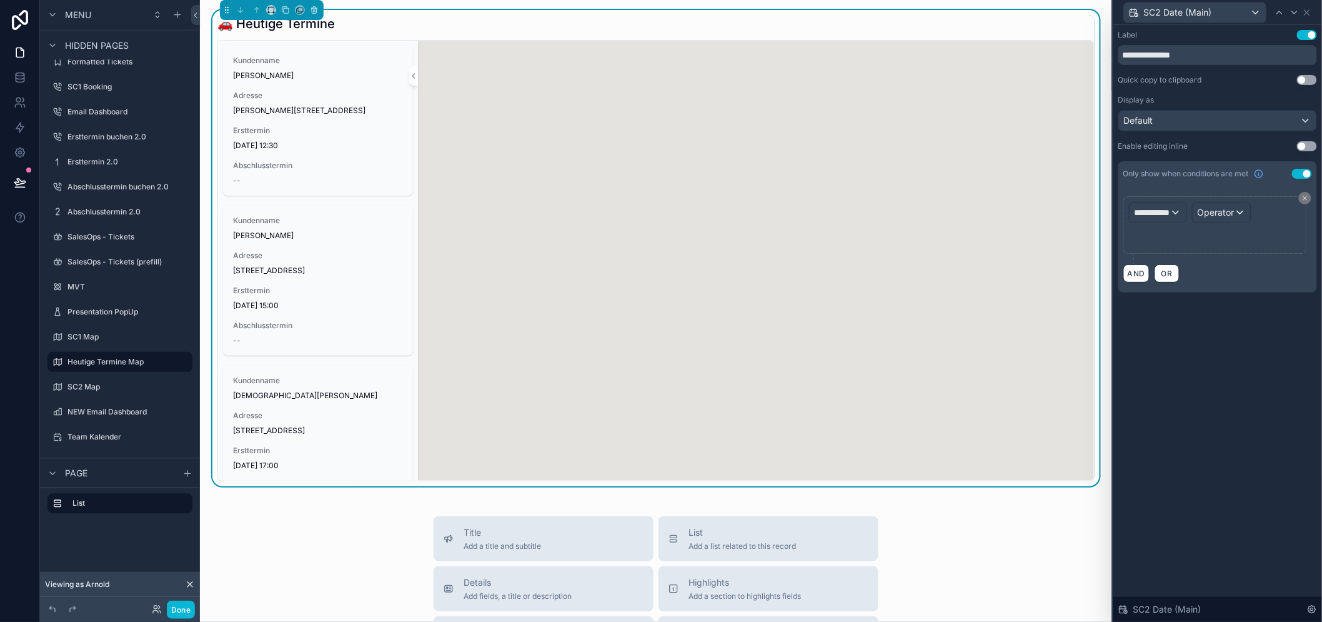
scroll to position [26, 0]
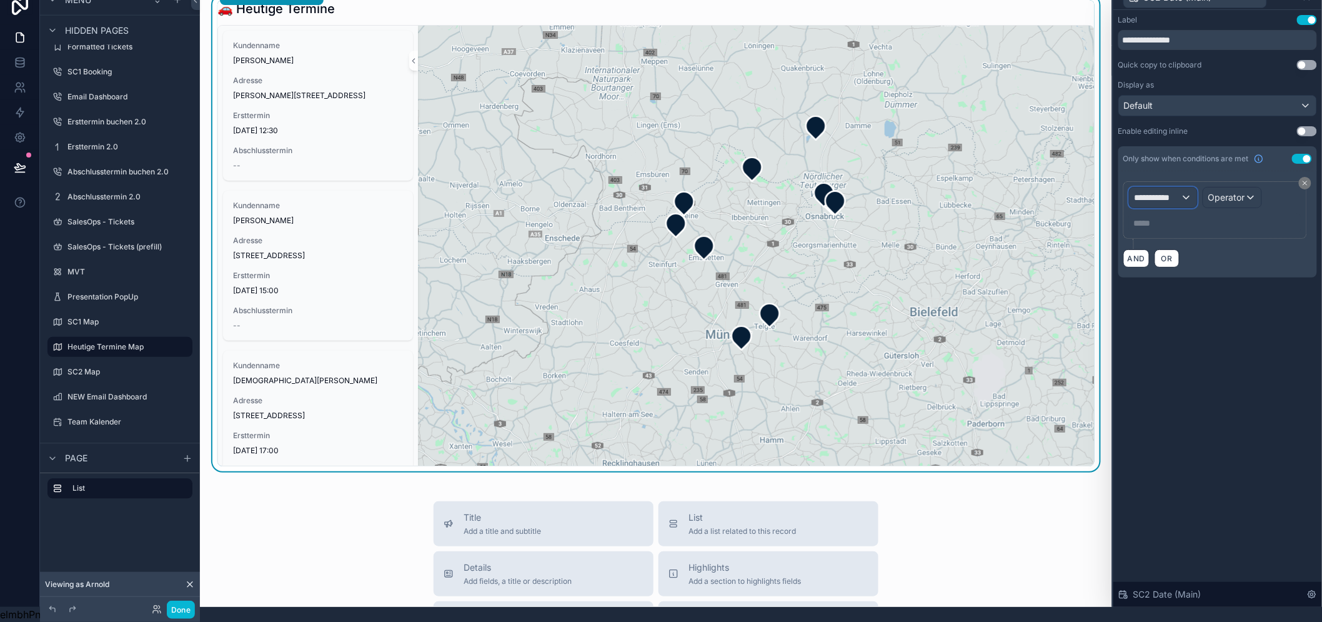
click at [1181, 191] on span "**********" at bounding box center [1157, 197] width 46 height 12
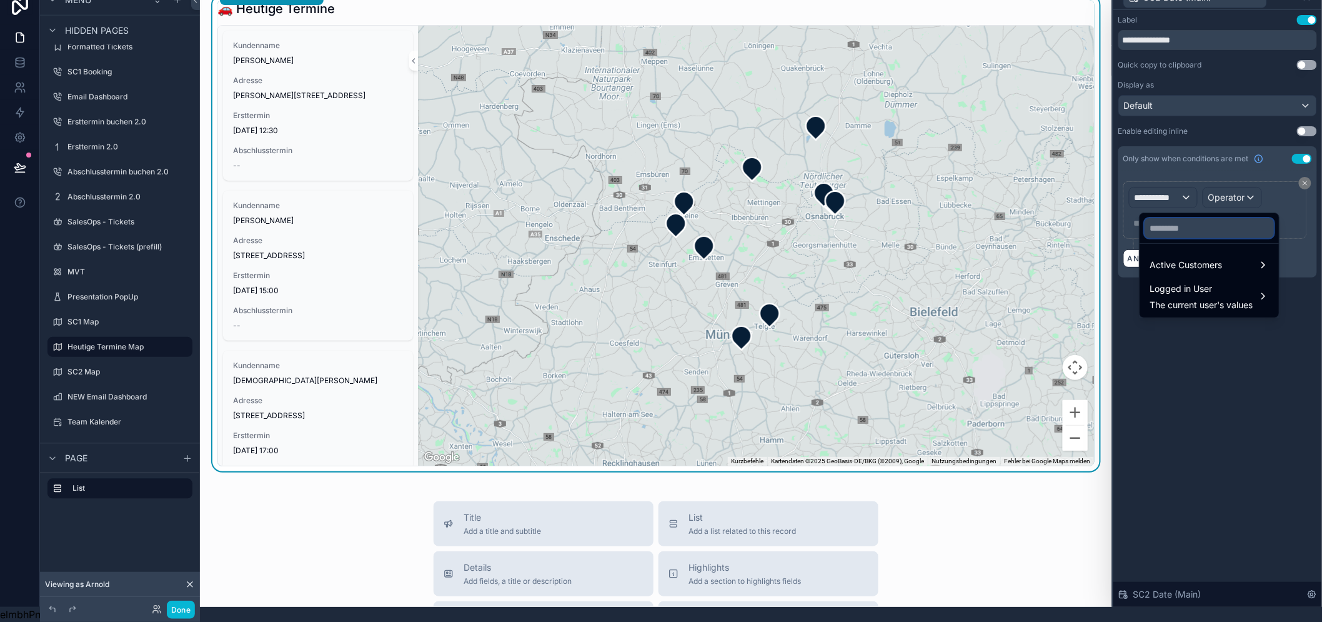
click at [1181, 218] on input "text" at bounding box center [1208, 228] width 129 height 20
type input "***"
click at [1184, 257] on span "Active Customers" at bounding box center [1185, 264] width 72 height 15
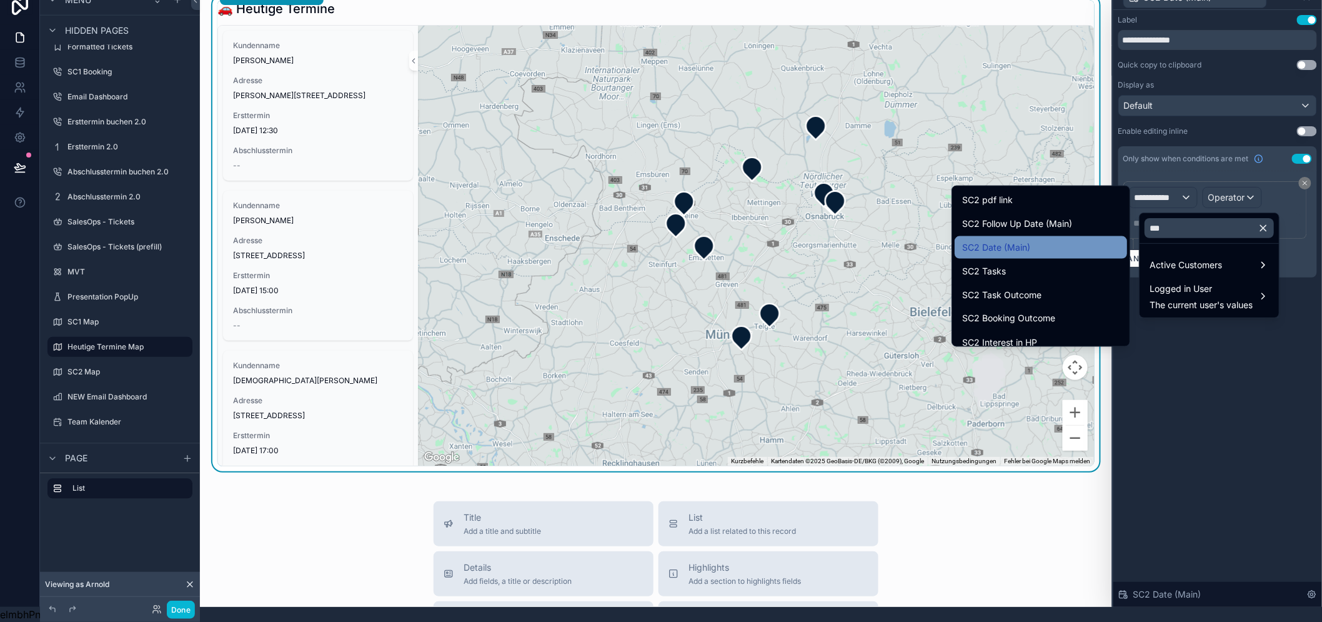
click at [1045, 240] on div "SC2 Date (Main)" at bounding box center [1040, 247] width 157 height 15
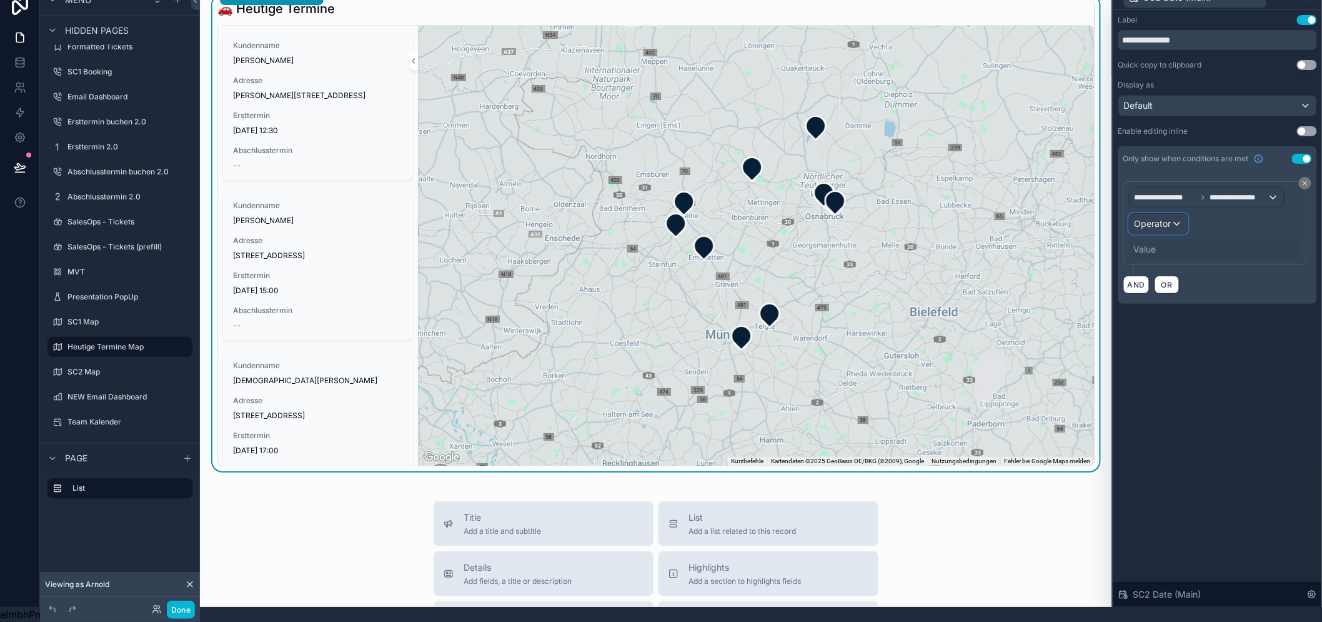
click at [1171, 218] on span "Operator" at bounding box center [1152, 223] width 37 height 11
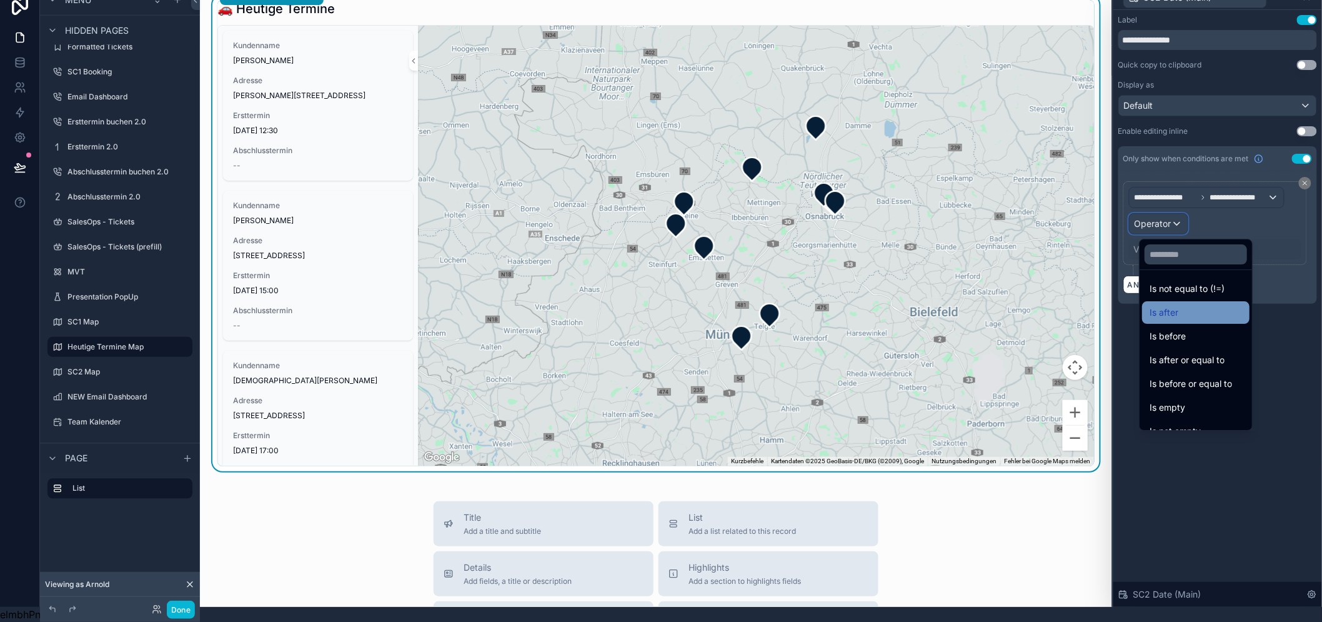
scroll to position [41, 0]
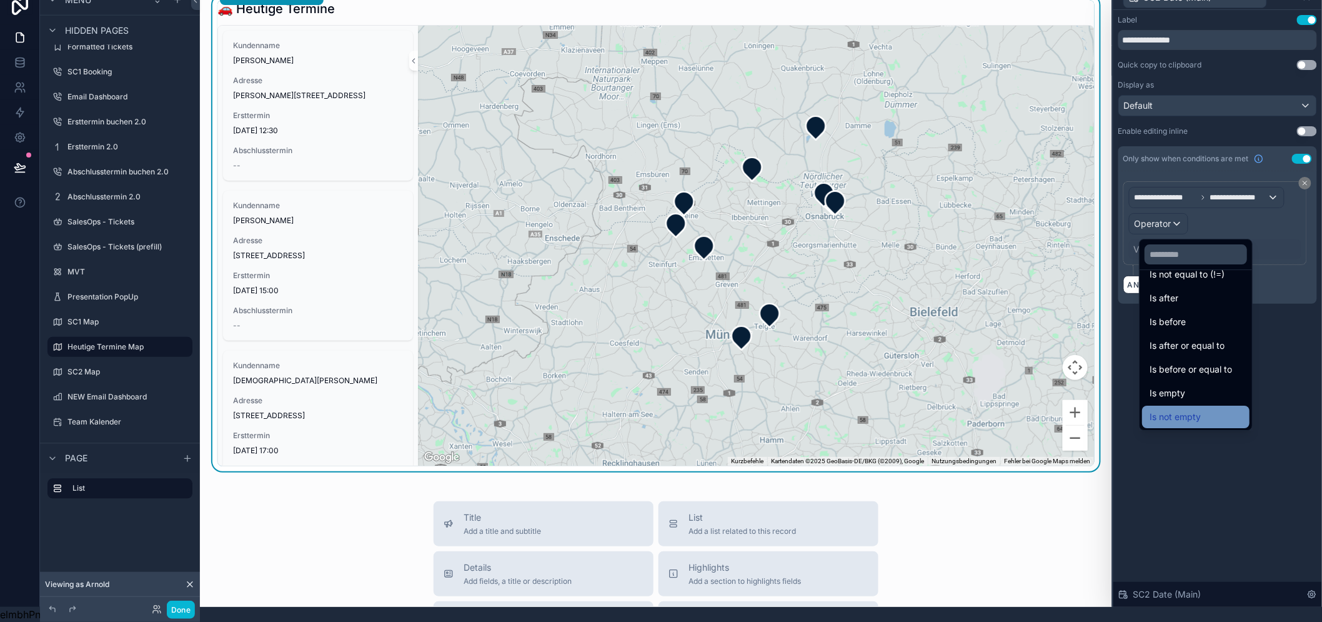
click at [1195, 409] on span "Is not empty" at bounding box center [1174, 416] width 51 height 15
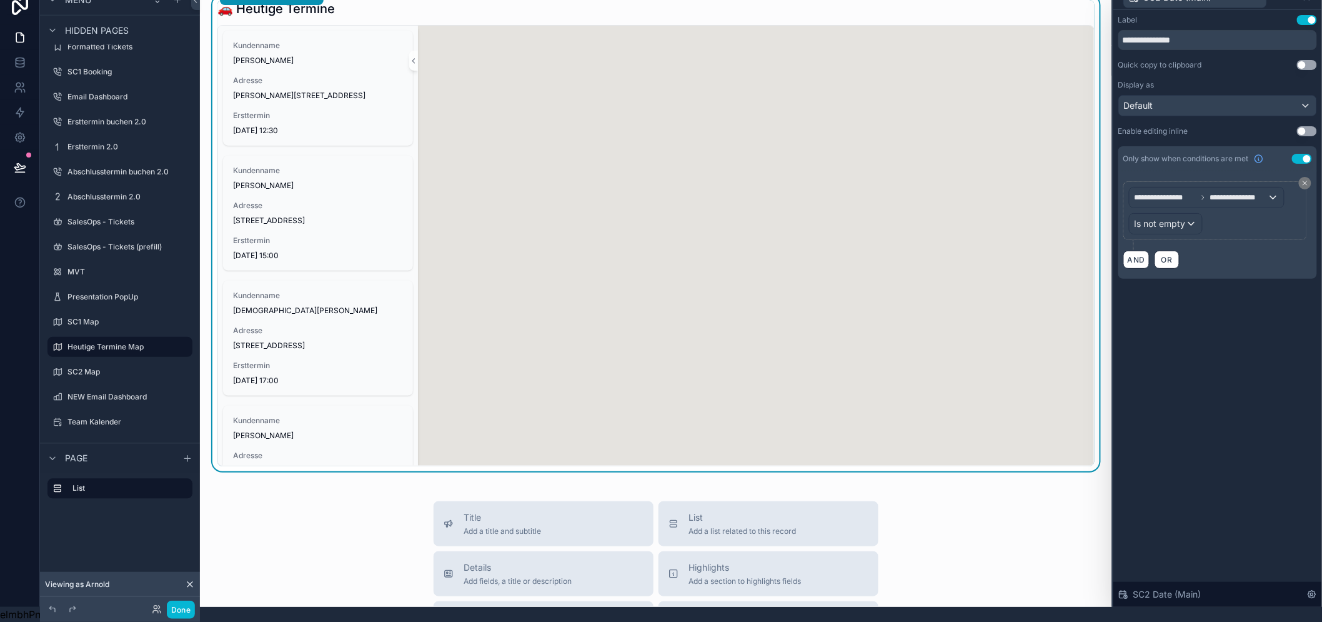
drag, startPoint x: 1206, startPoint y: 434, endPoint x: 1206, endPoint y: 427, distance: 6.9
click at [1206, 432] on div "**********" at bounding box center [1217, 308] width 209 height 597
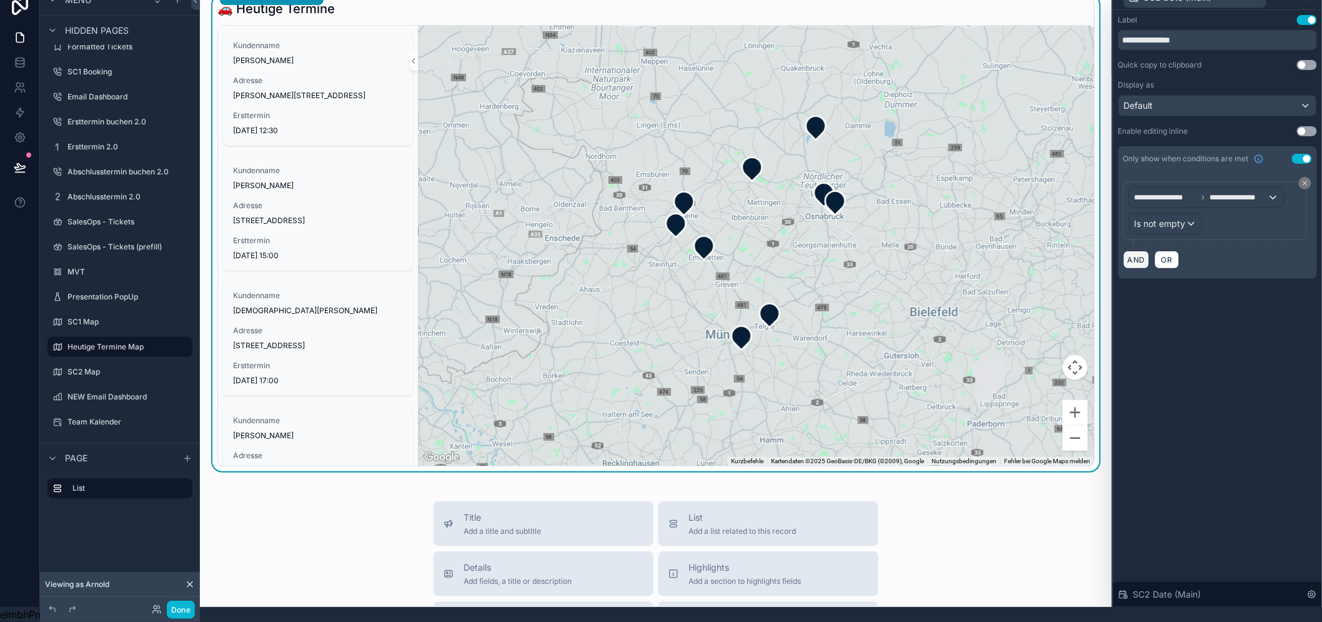
click at [1149, 250] on button "AND" at bounding box center [1136, 259] width 26 height 18
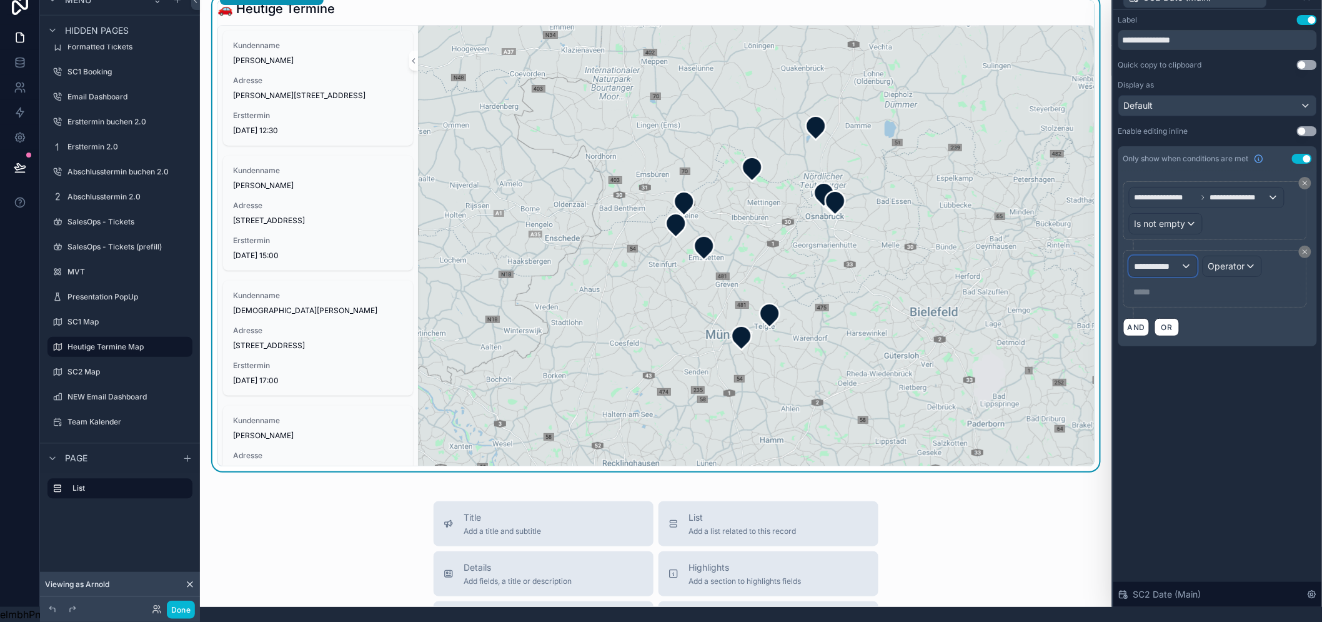
click at [1173, 260] on span "**********" at bounding box center [1157, 266] width 46 height 12
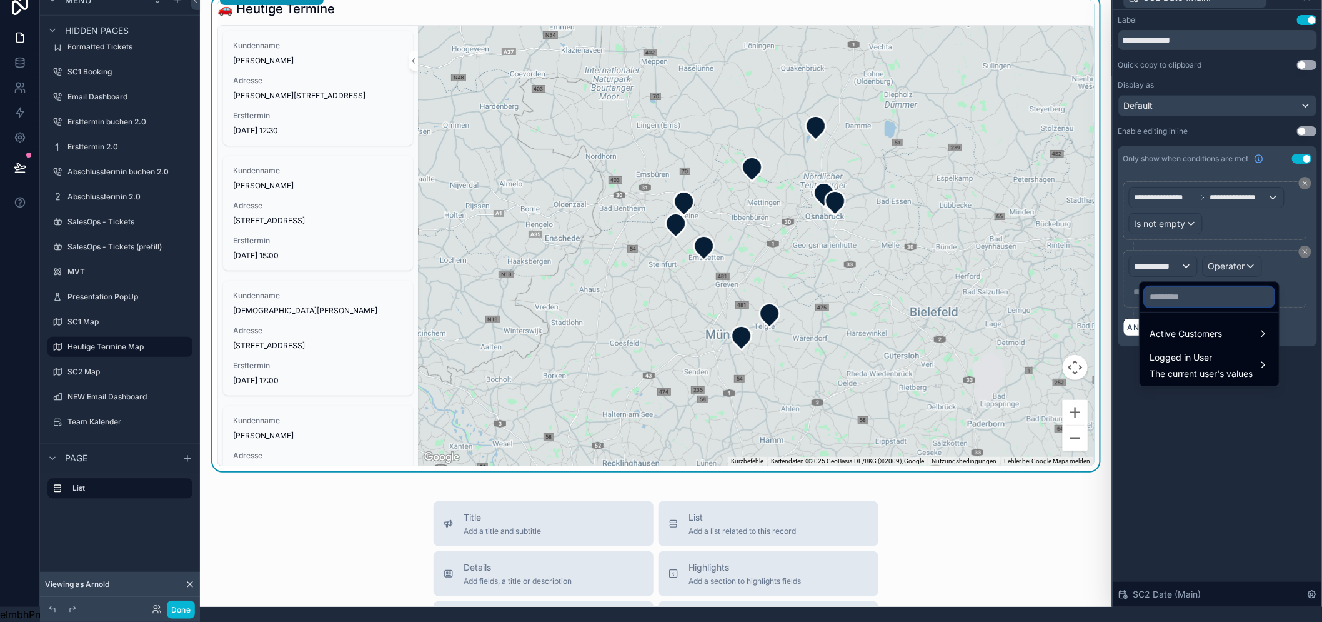
click at [1176, 287] on input "text" at bounding box center [1208, 297] width 129 height 20
type input "***"
click at [1186, 326] on span "Active Customers" at bounding box center [1185, 333] width 72 height 15
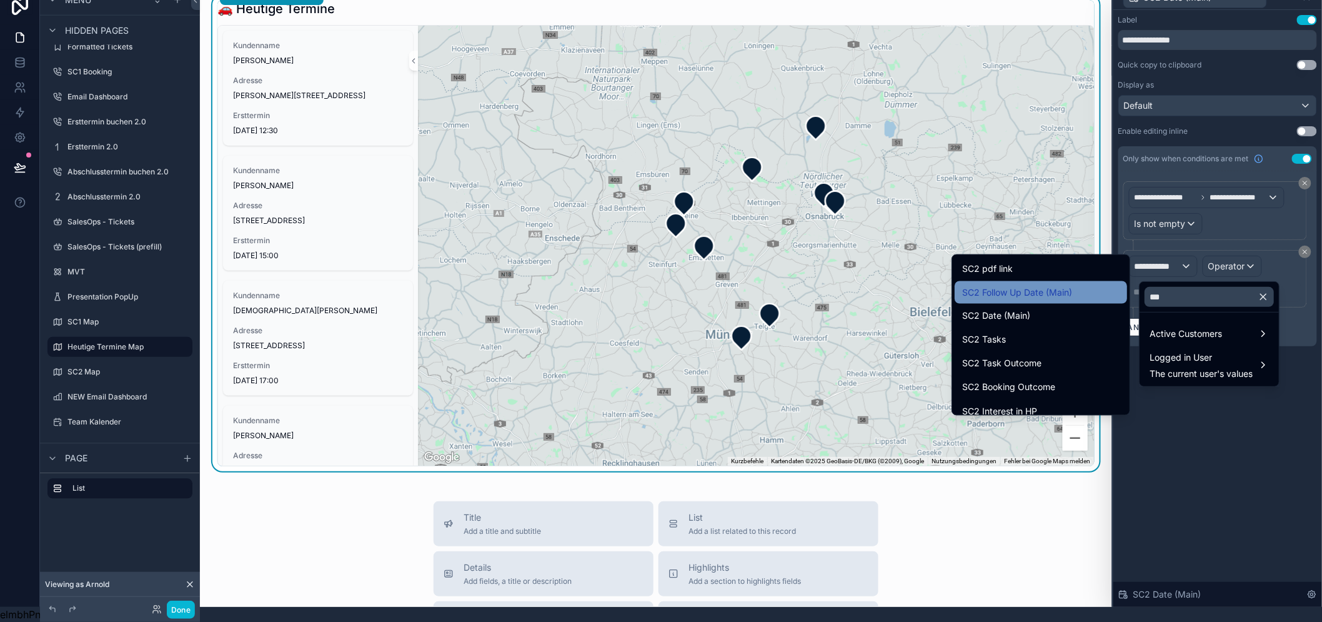
click at [1056, 285] on span "SC2 Follow Up Date (Main)" at bounding box center [1017, 292] width 110 height 15
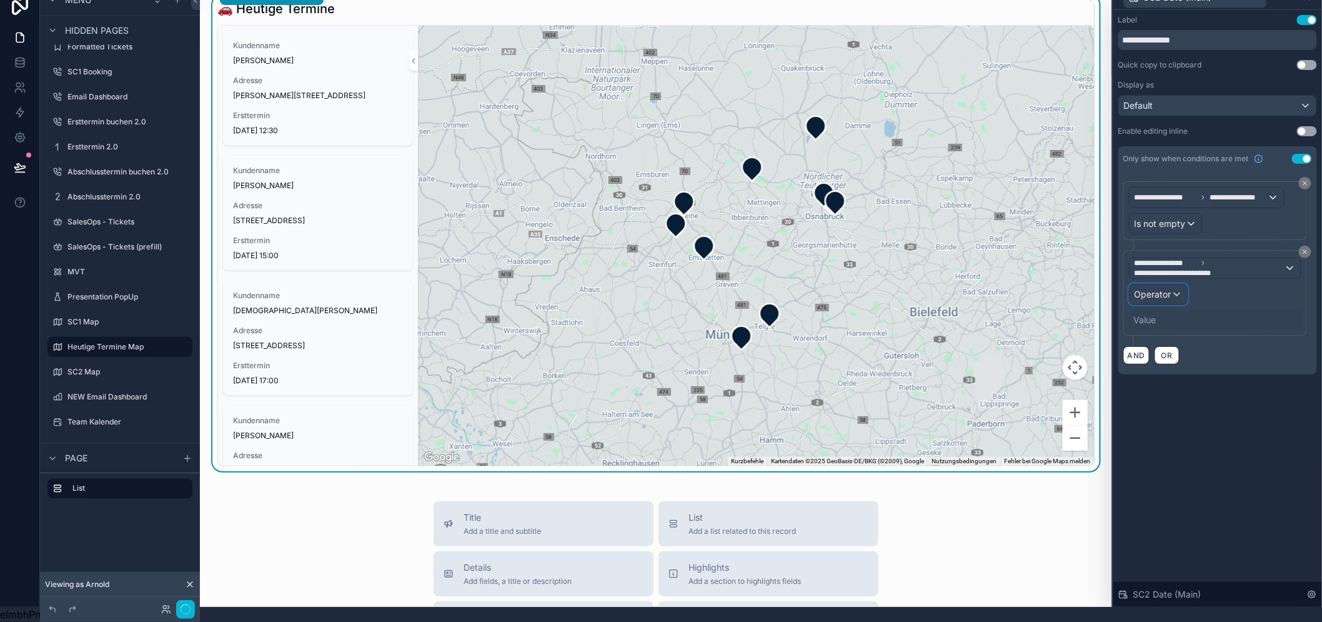
click at [1171, 289] on span "Operator" at bounding box center [1152, 294] width 37 height 11
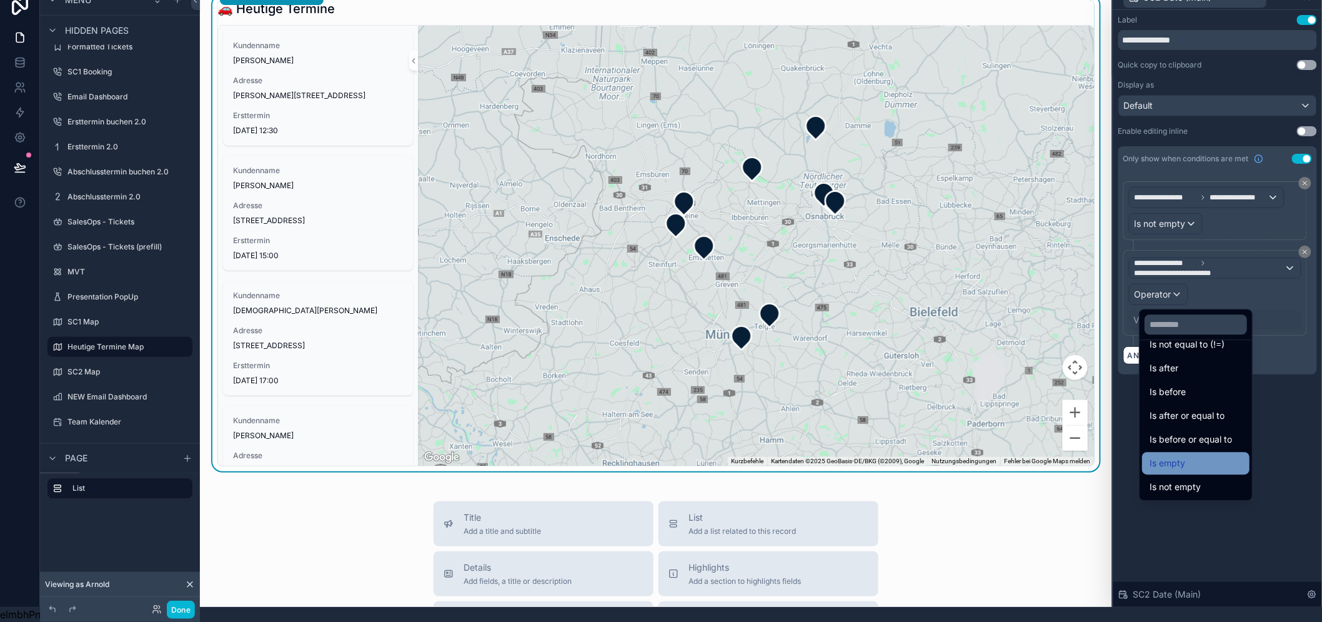
click at [1212, 455] on div "Is empty" at bounding box center [1195, 462] width 92 height 15
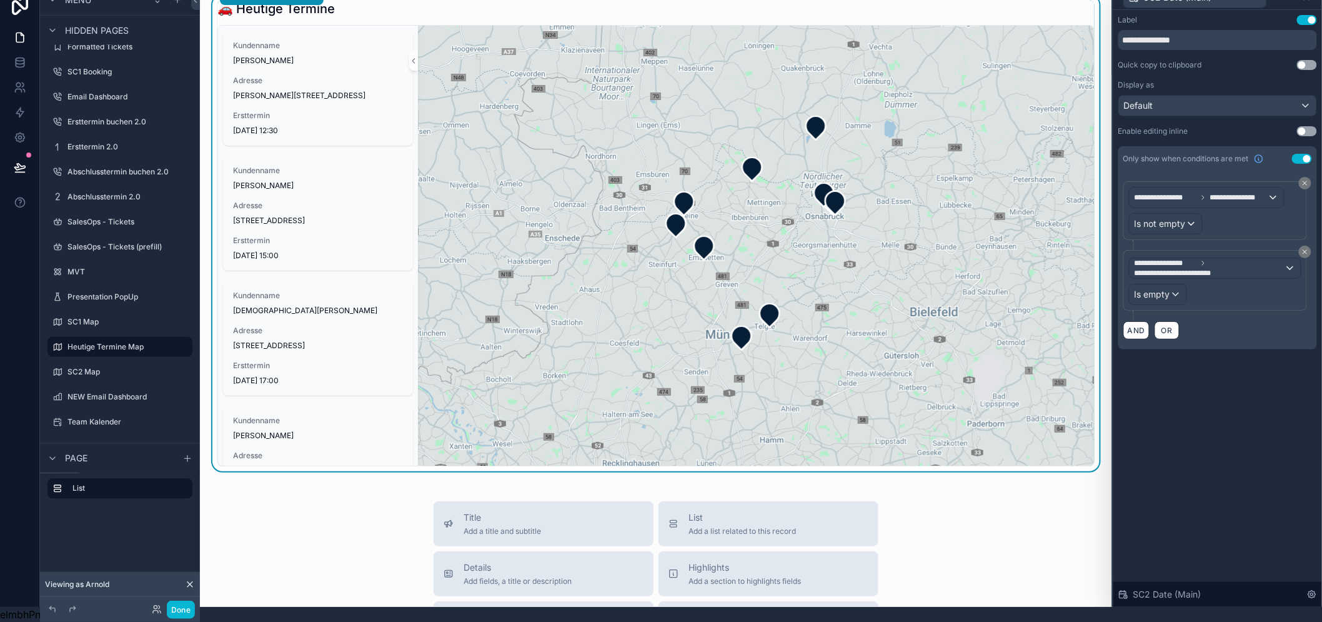
click at [1251, 475] on div "**********" at bounding box center [1217, 308] width 209 height 597
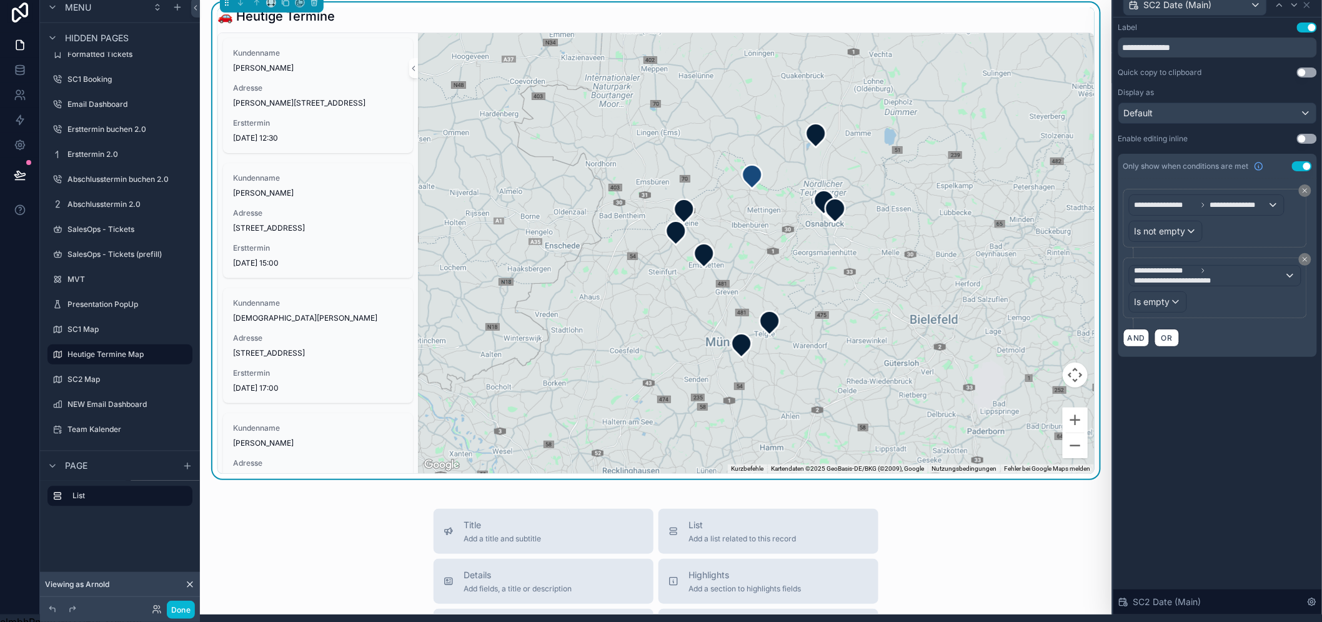
scroll to position [0, 0]
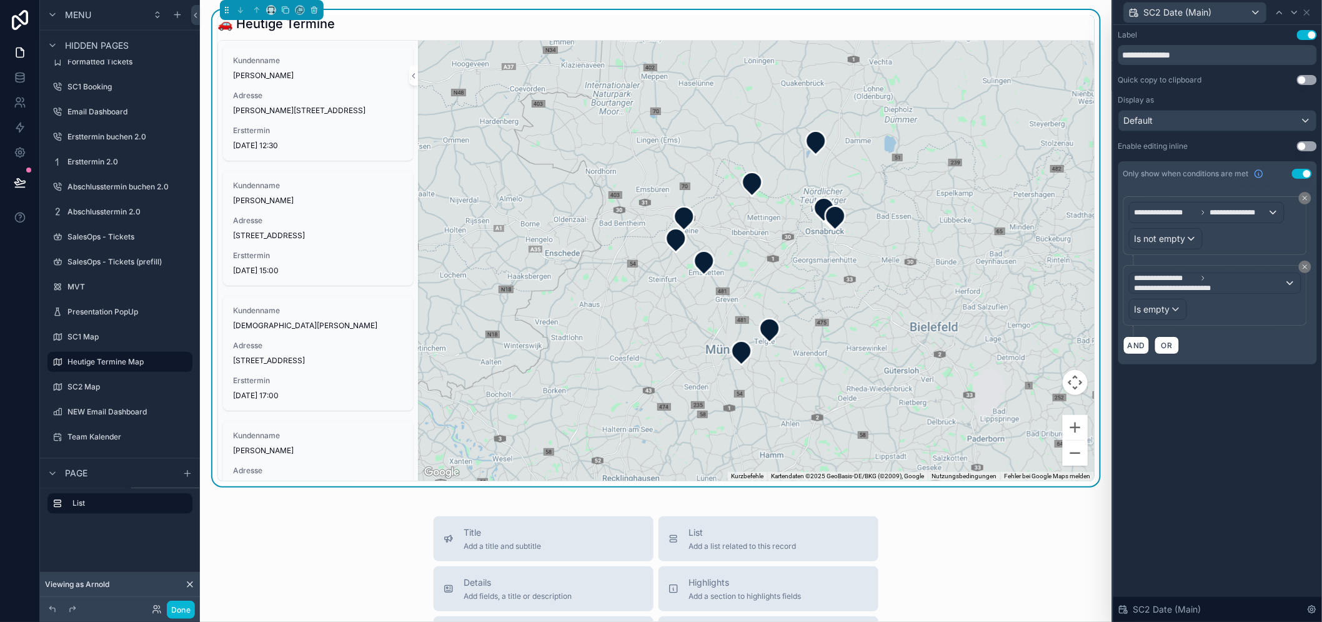
click at [1209, 431] on div "**********" at bounding box center [1217, 323] width 209 height 597
click at [1312, 14] on icon at bounding box center [1307, 12] width 10 height 10
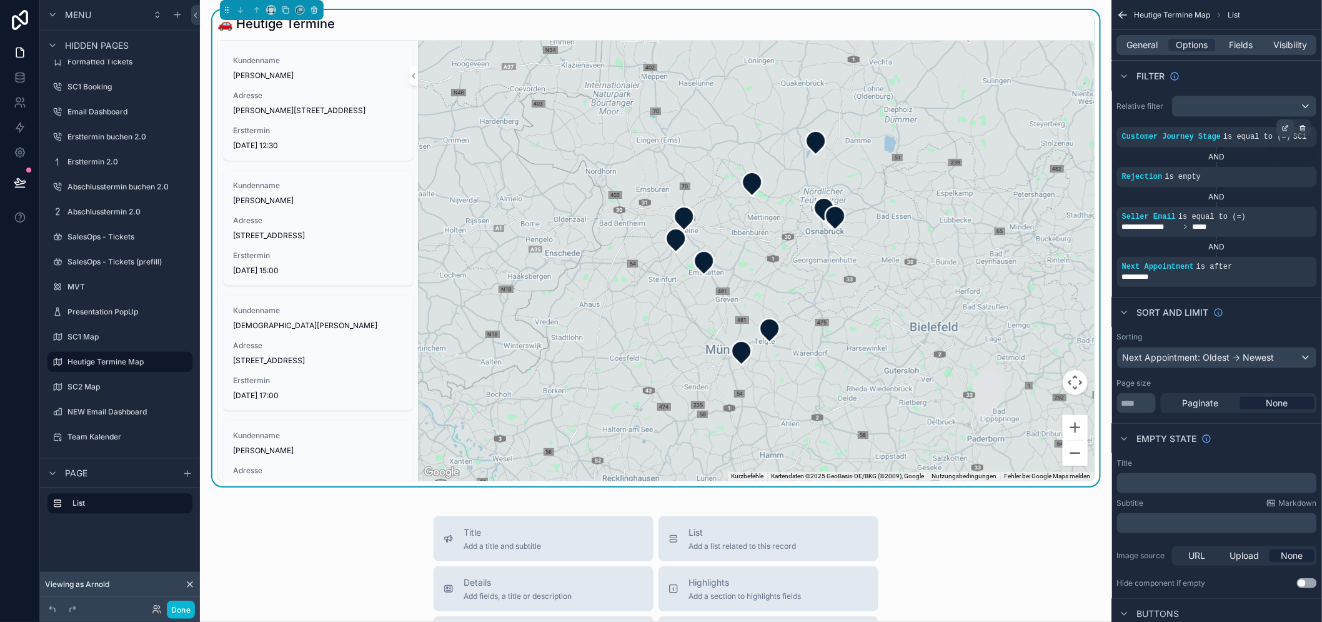
click at [1289, 126] on icon "scrollable content" at bounding box center [1287, 127] width 4 height 4
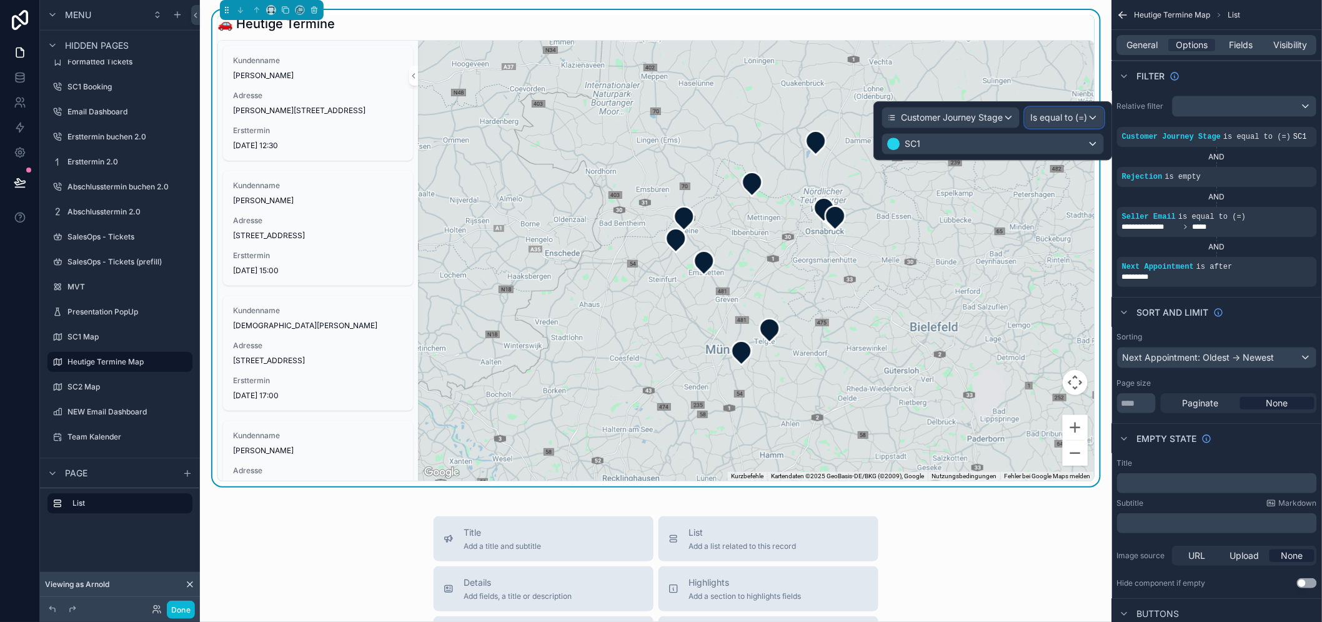
click at [1056, 114] on span "Is equal to (=)" at bounding box center [1058, 117] width 57 height 12
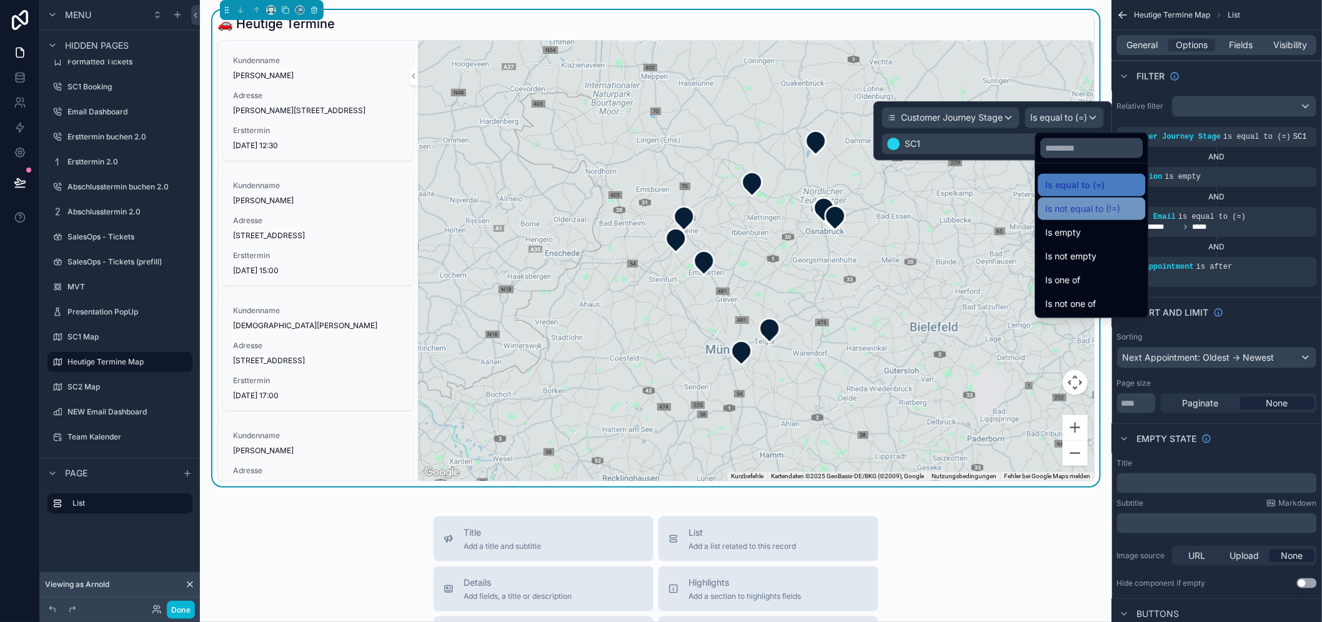
click at [1108, 207] on span "Is not equal to (!=)" at bounding box center [1083, 208] width 75 height 15
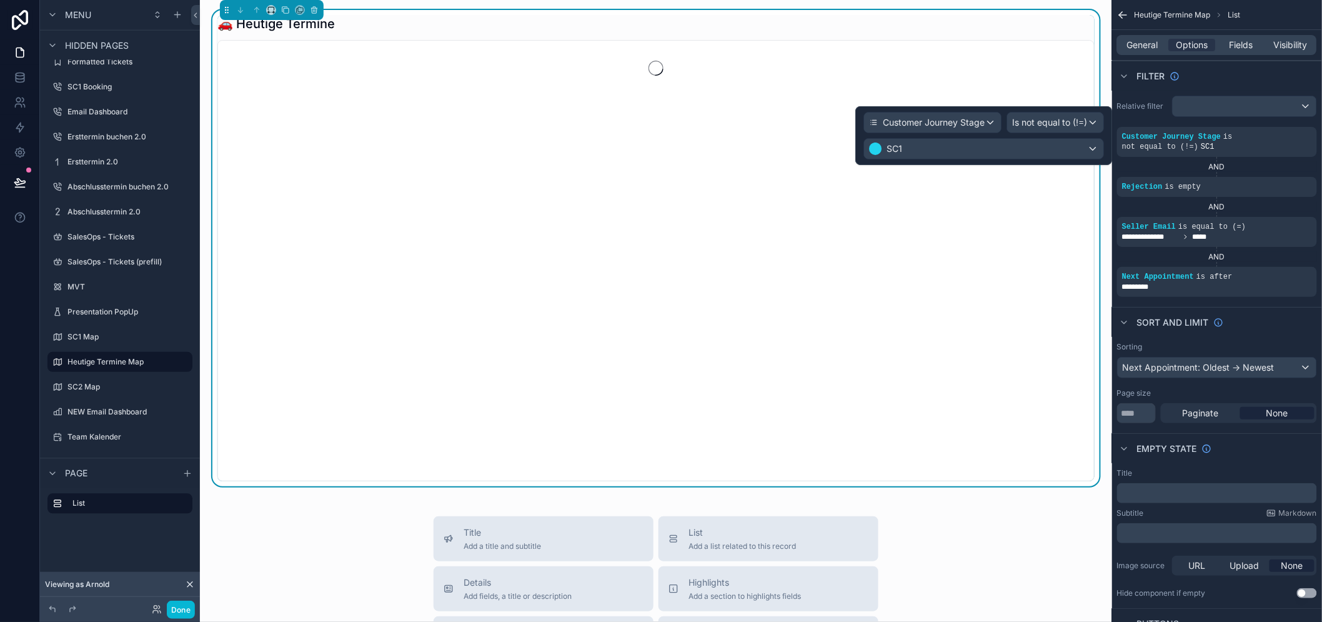
scroll to position [26, 0]
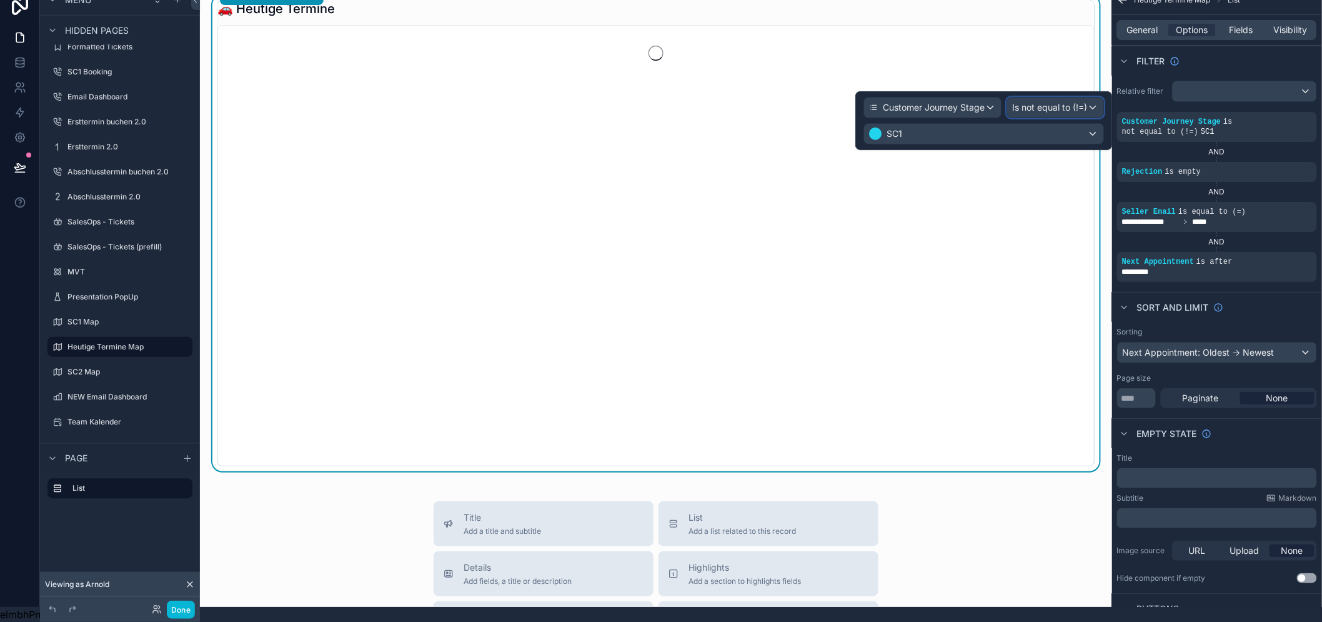
click at [1063, 101] on span "Is not equal to (!=)" at bounding box center [1049, 107] width 75 height 12
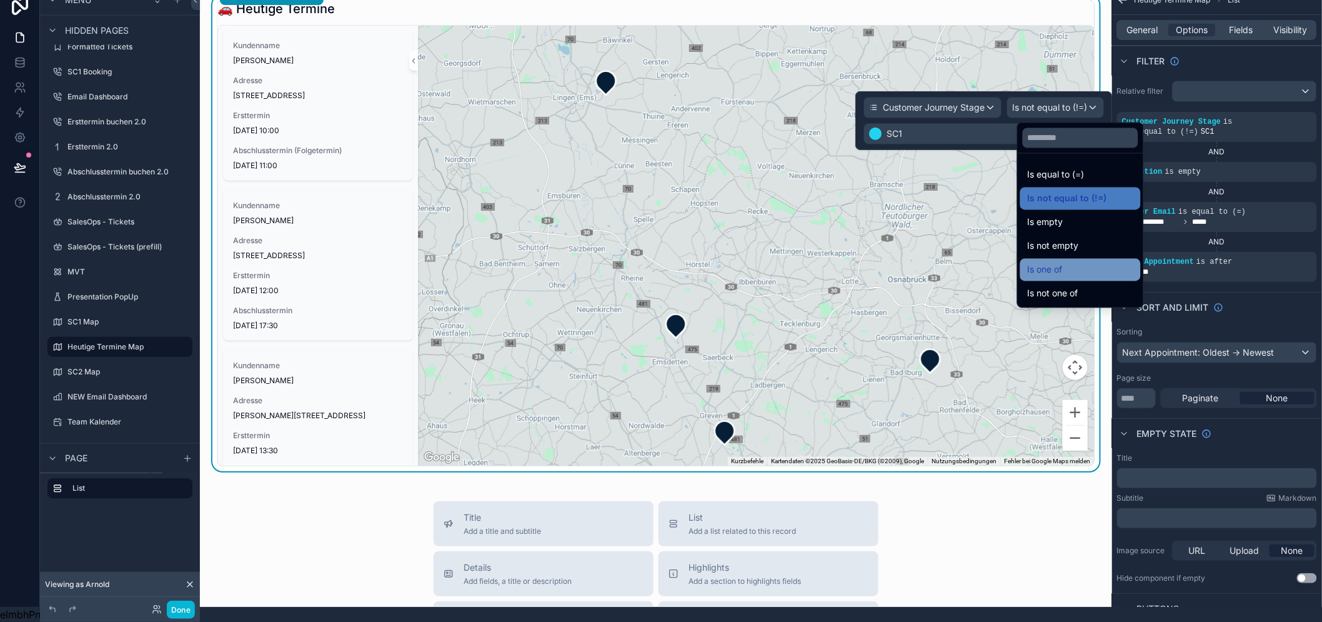
click at [1103, 259] on div "Is one of" at bounding box center [1080, 270] width 121 height 22
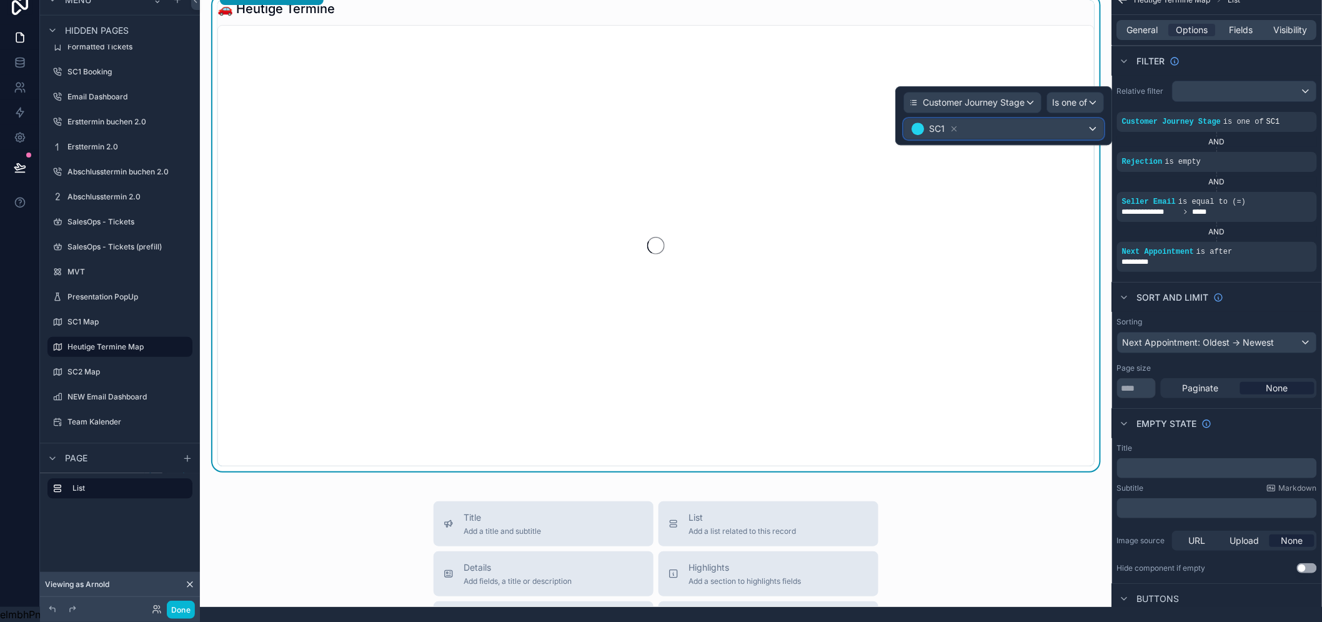
click at [1046, 119] on div "SC1" at bounding box center [1003, 129] width 199 height 20
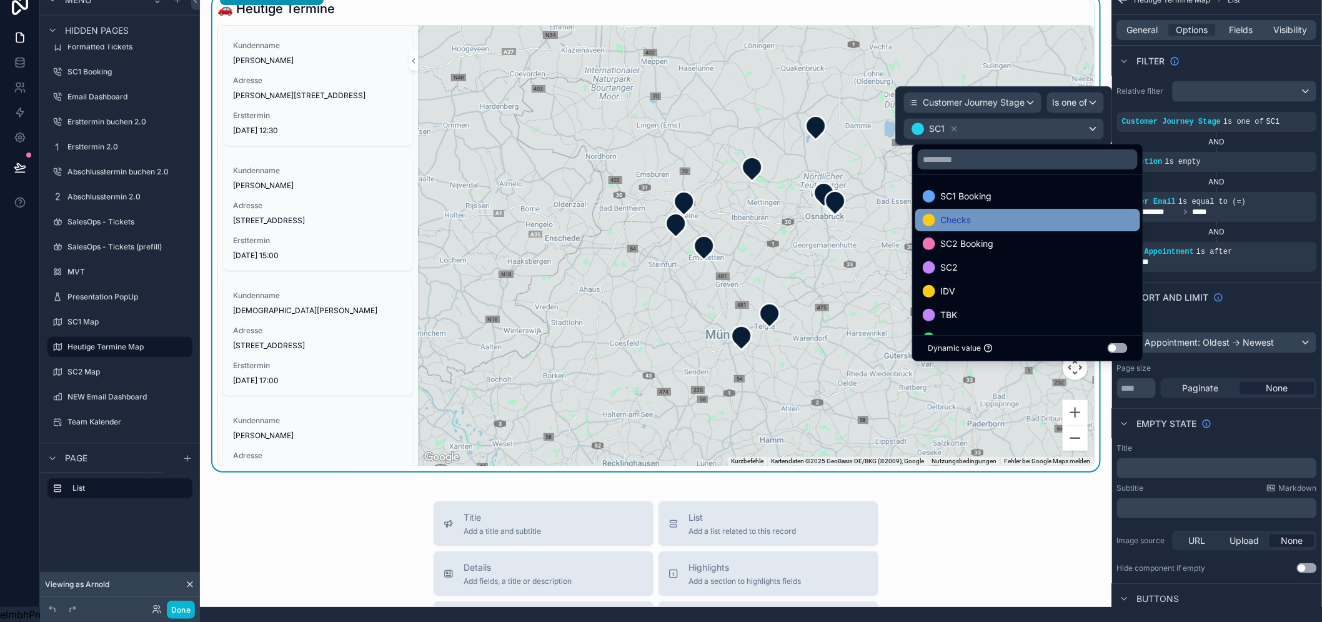
click at [1009, 215] on div "Checks" at bounding box center [1028, 219] width 210 height 15
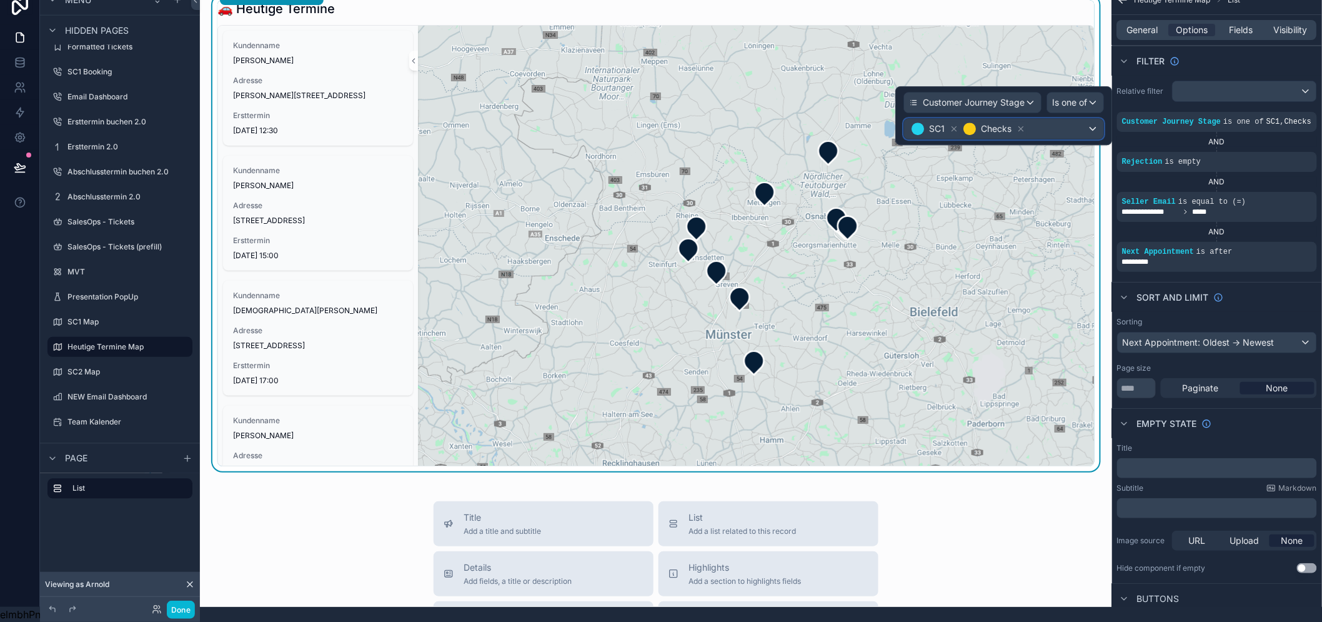
click at [1058, 121] on div "SC1 Checks" at bounding box center [1003, 129] width 199 height 20
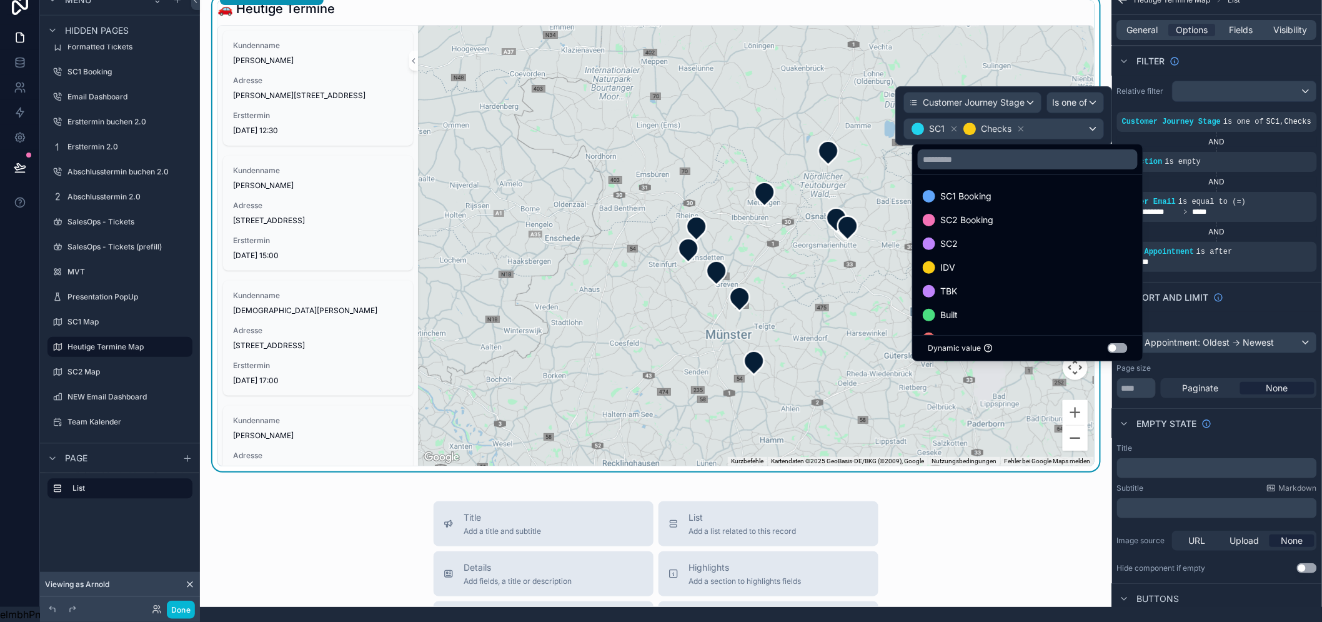
click at [1028, 117] on div at bounding box center [1003, 115] width 217 height 59
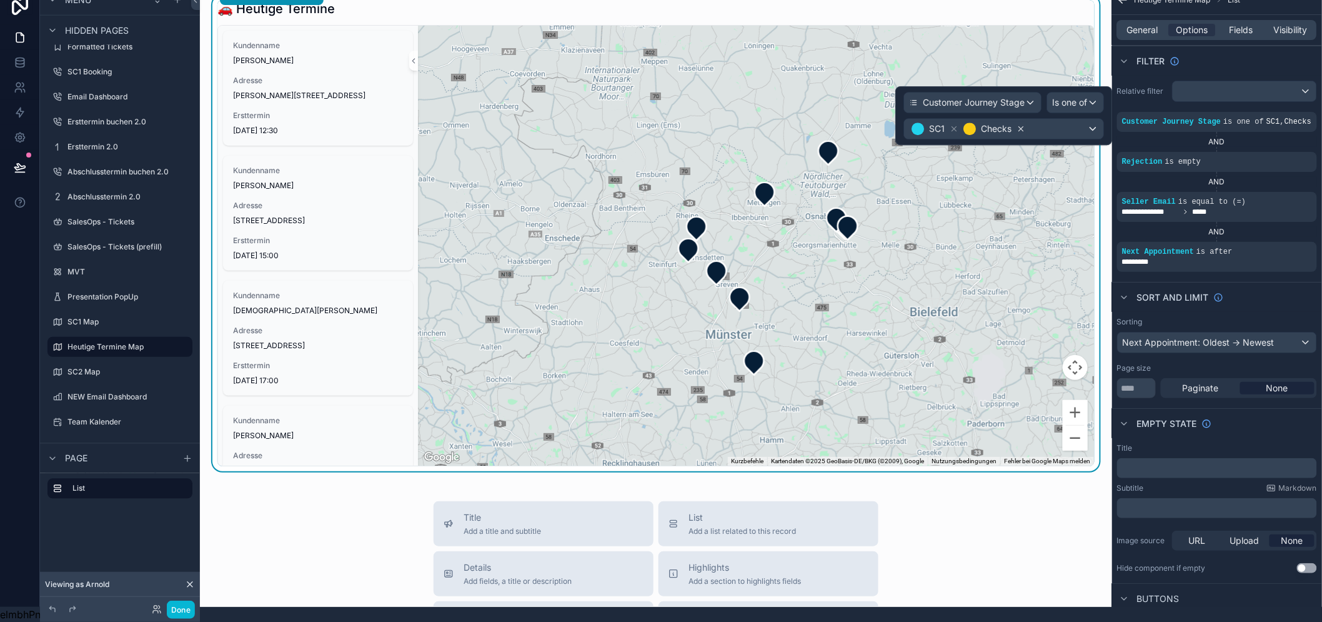
click at [1025, 124] on icon at bounding box center [1020, 128] width 9 height 9
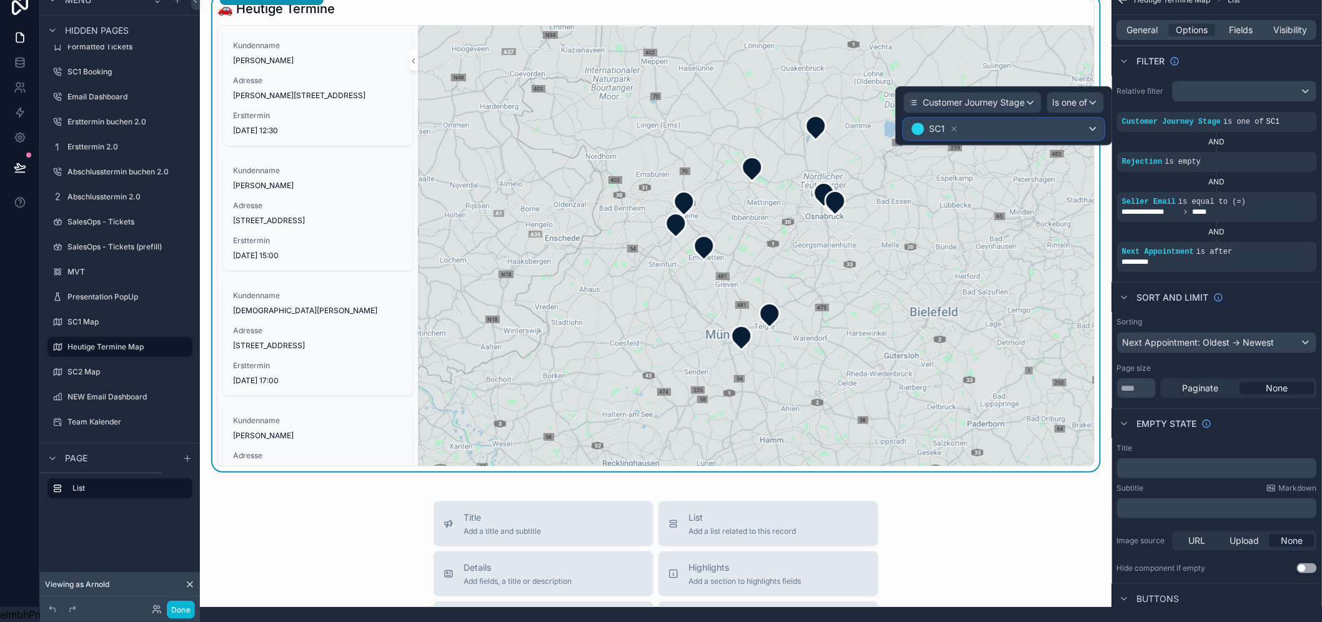
click at [1078, 119] on div "SC1" at bounding box center [1003, 129] width 199 height 20
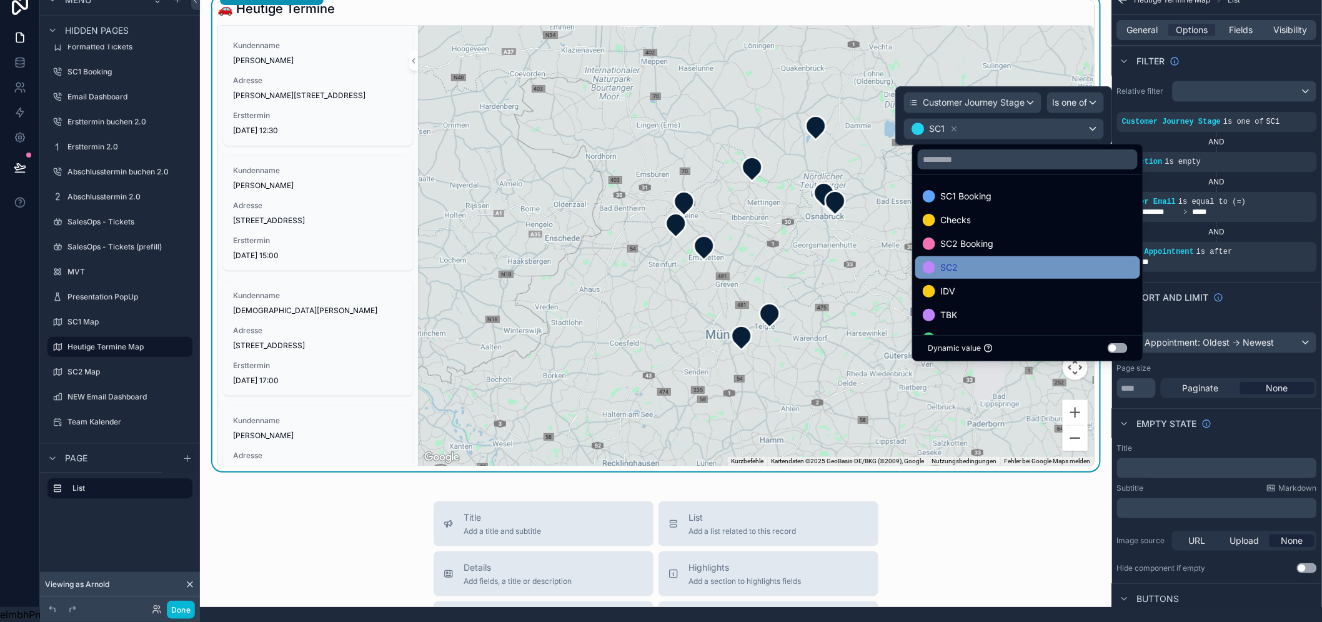
click at [1006, 265] on div "SC2" at bounding box center [1027, 267] width 225 height 22
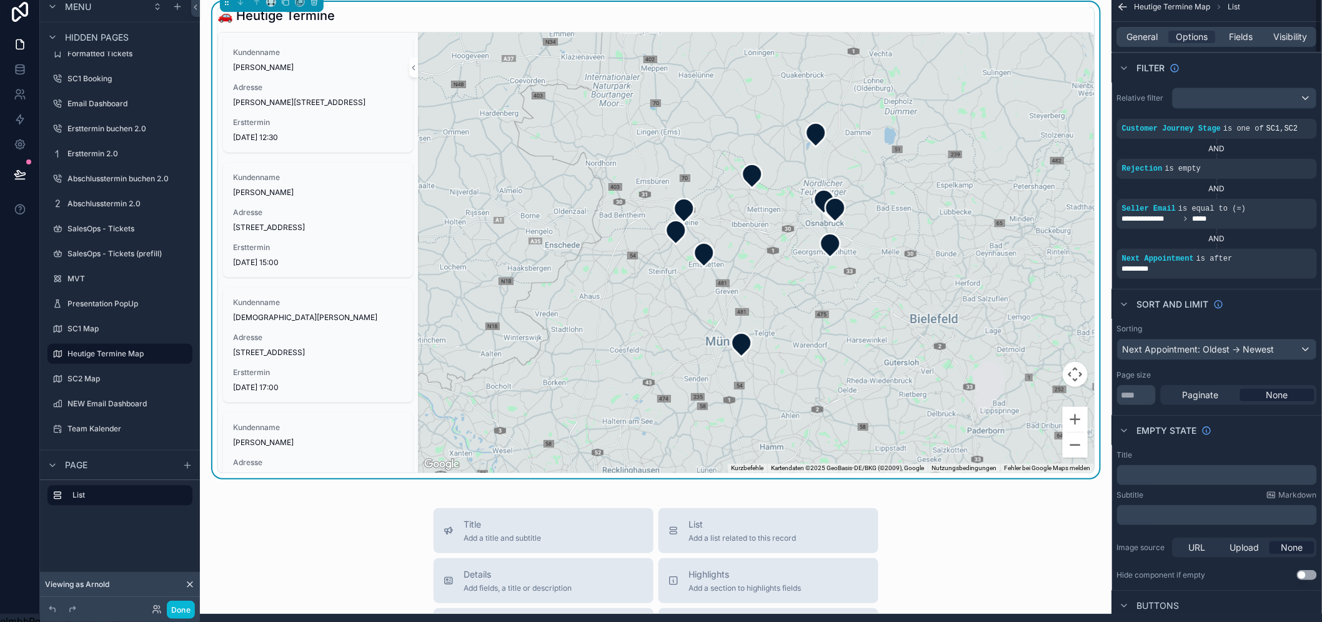
scroll to position [0, 0]
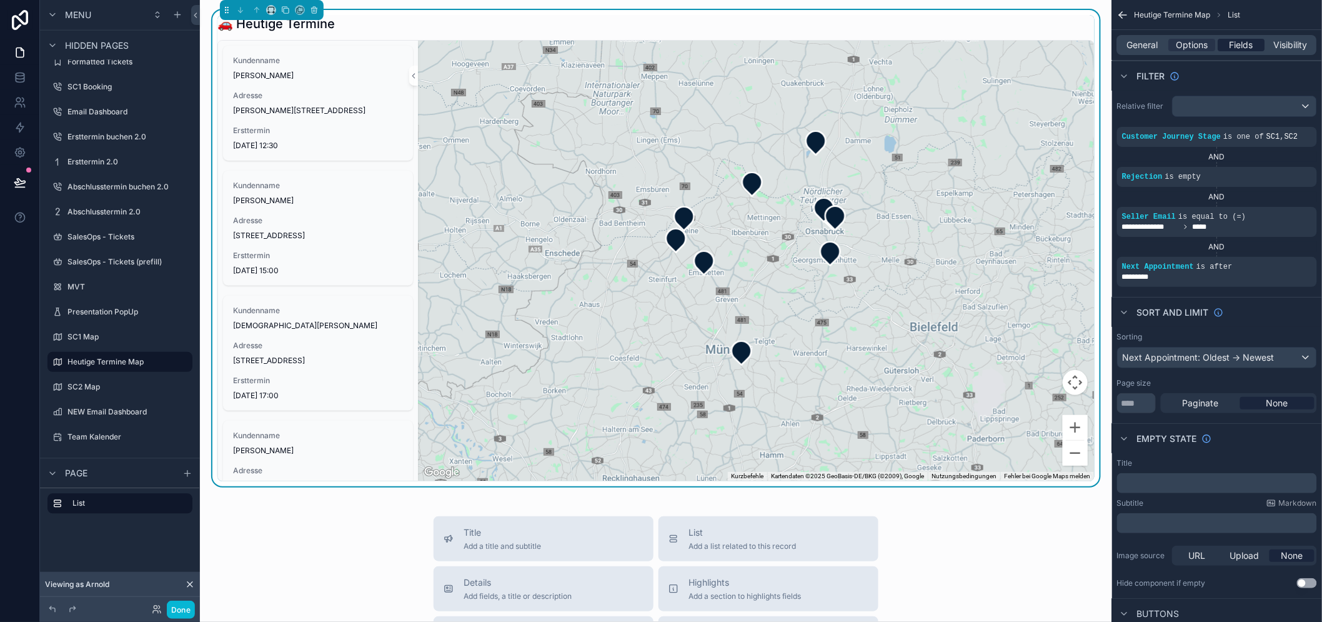
click at [1254, 47] on span "Fields" at bounding box center [1242, 45] width 24 height 12
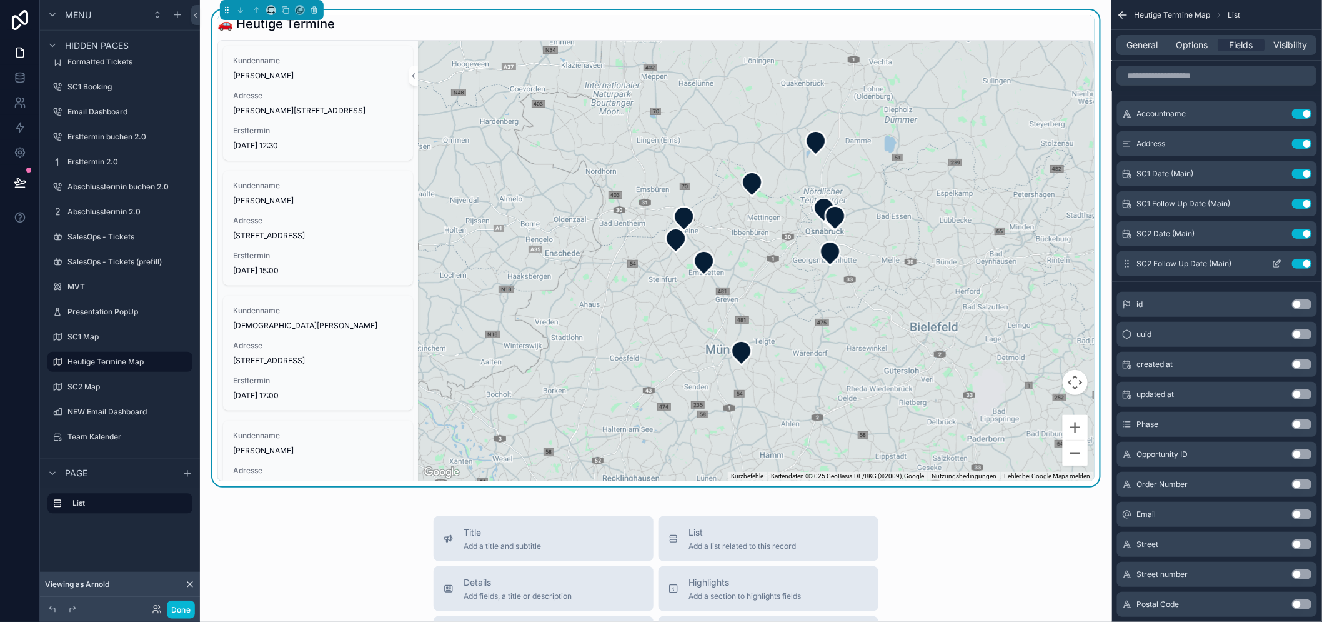
click at [1281, 260] on icon "scrollable content" at bounding box center [1278, 262] width 5 height 5
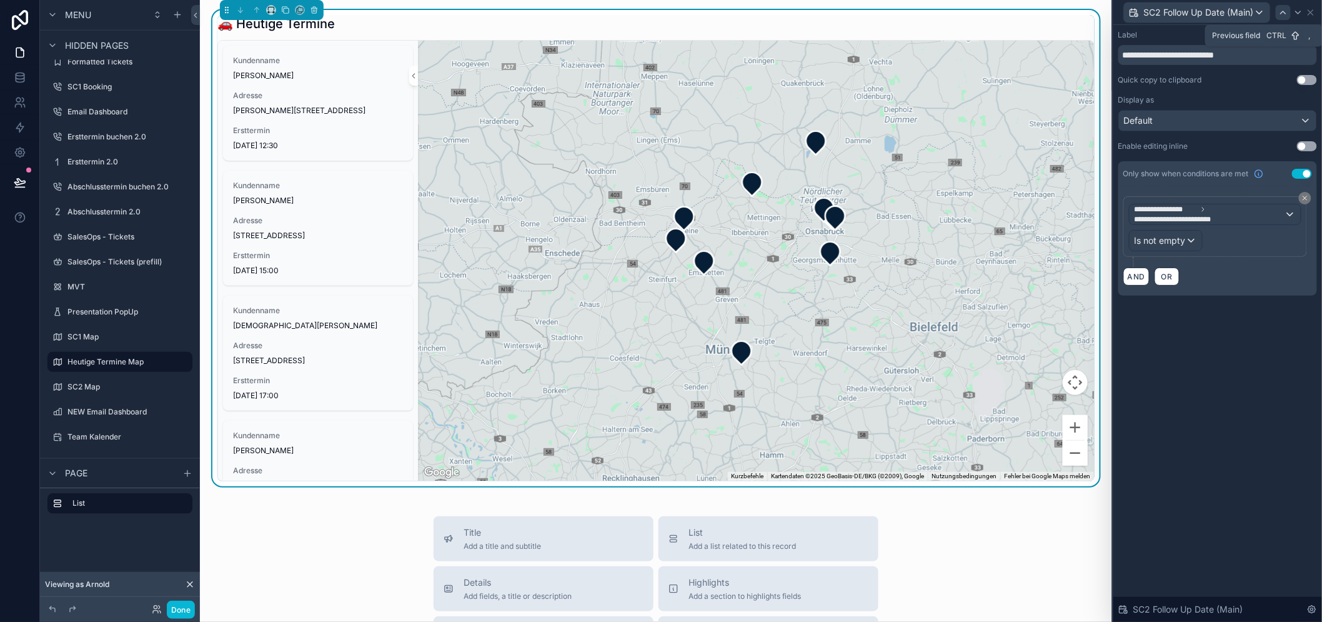
click at [1287, 7] on div at bounding box center [1283, 12] width 15 height 15
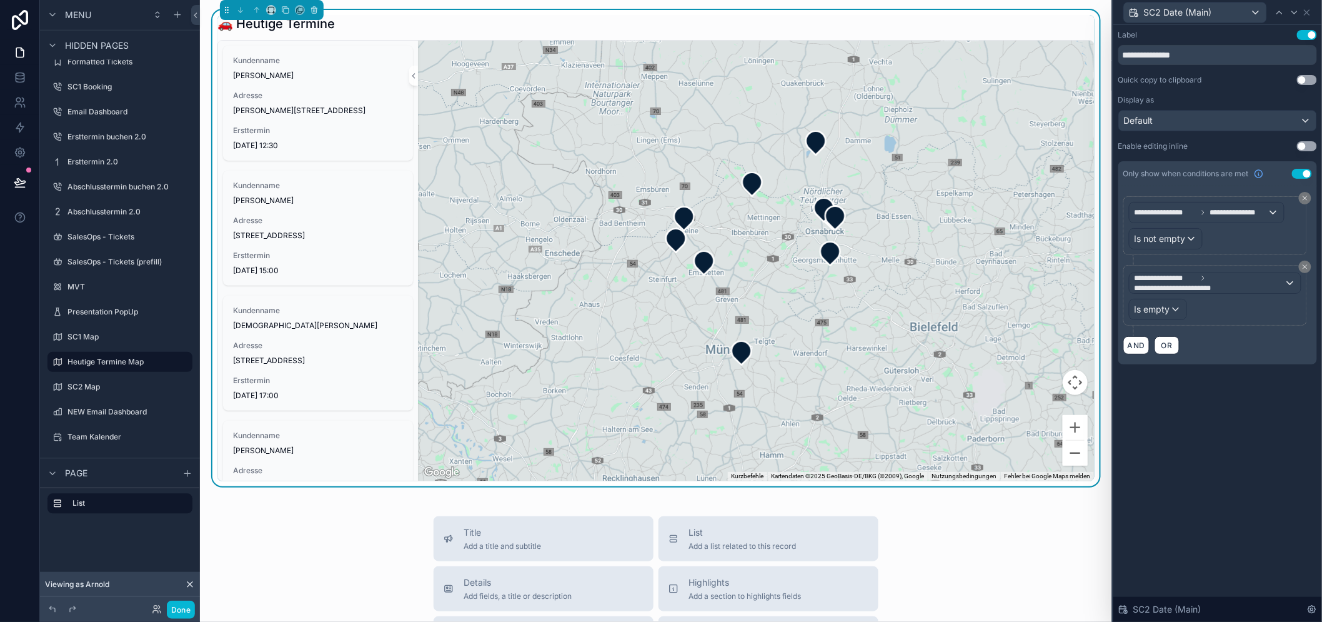
click at [1284, 17] on div at bounding box center [1279, 12] width 15 height 15
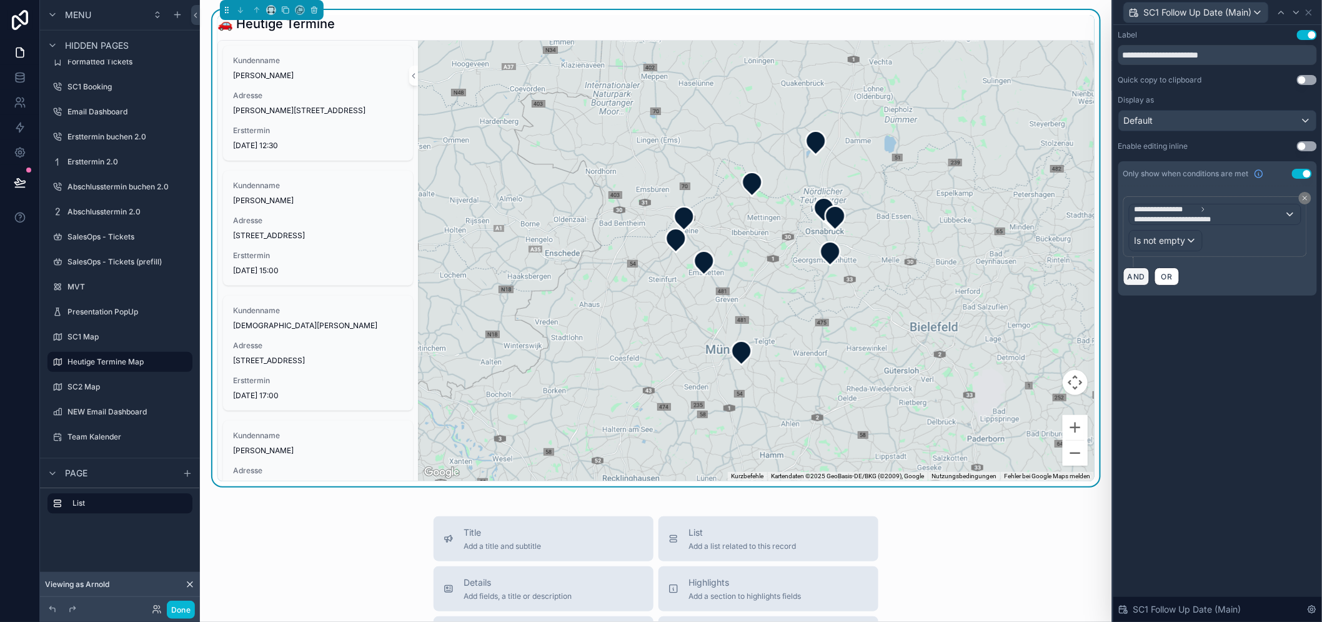
click at [1149, 279] on button "AND" at bounding box center [1136, 276] width 26 height 18
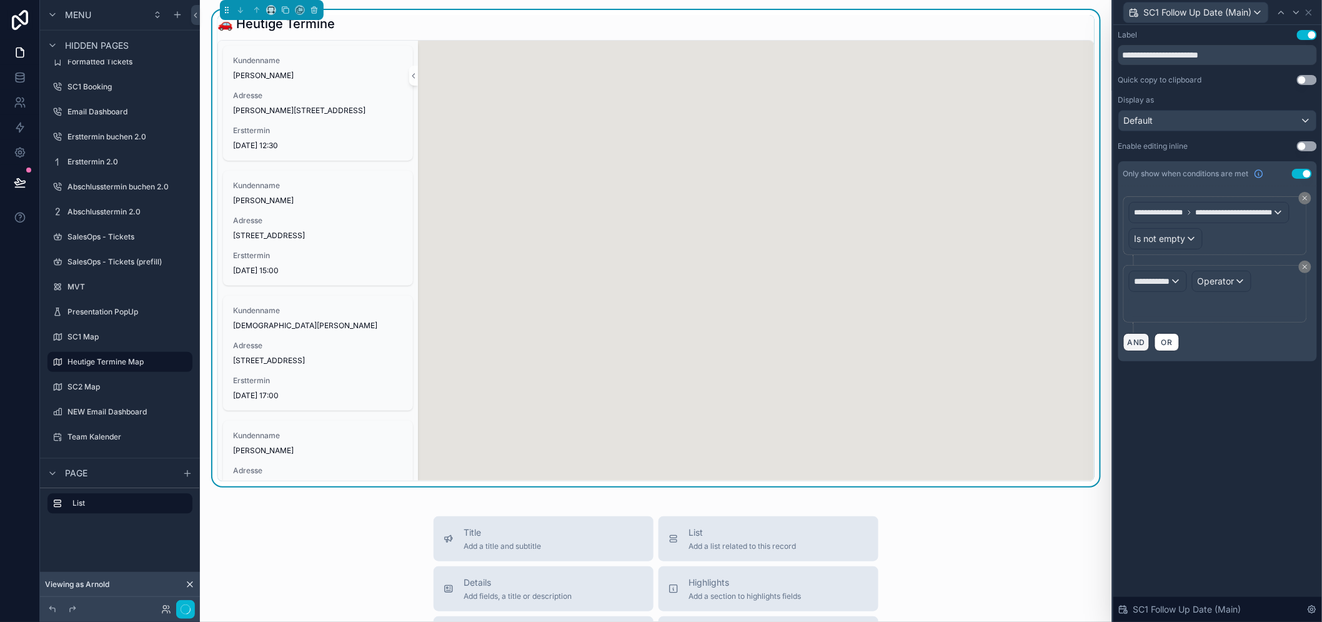
scroll to position [26, 0]
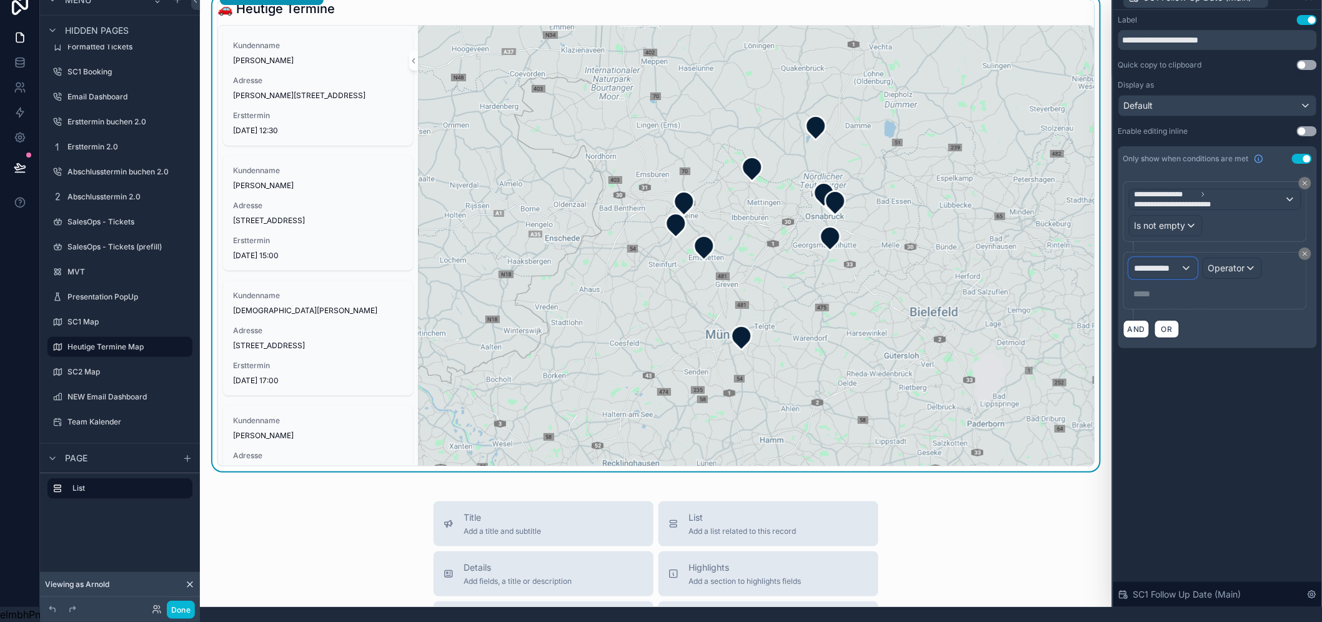
click at [1168, 262] on span "**********" at bounding box center [1157, 268] width 46 height 12
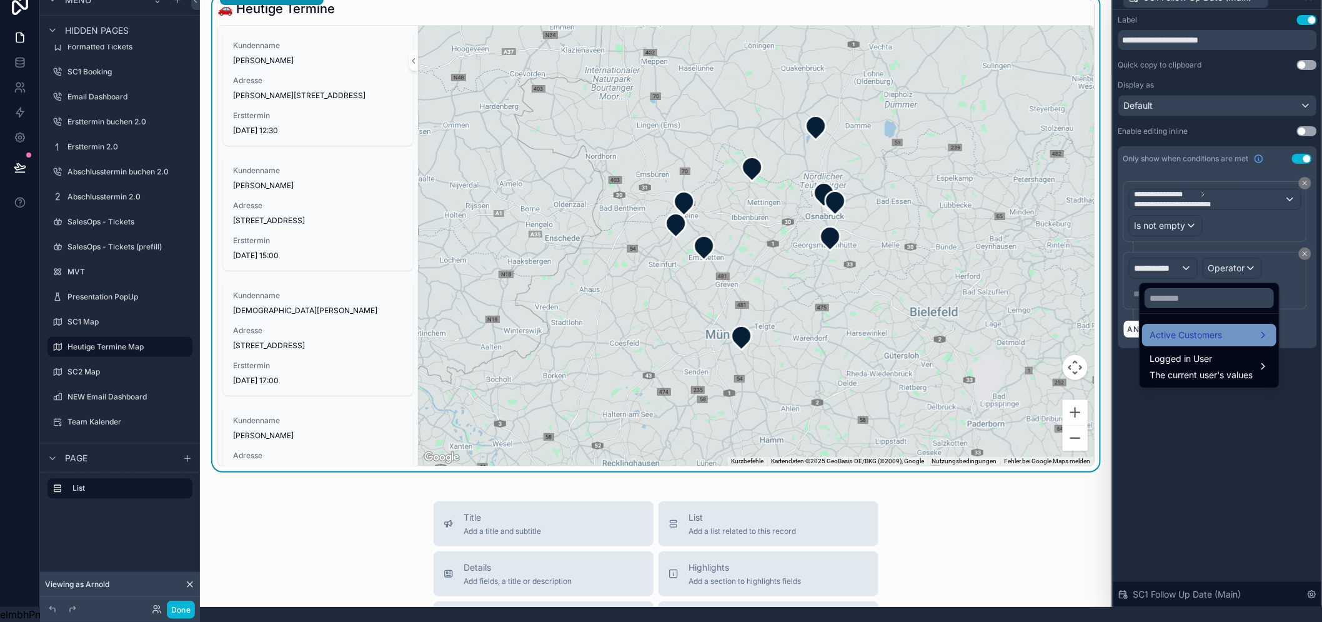
click at [1179, 324] on div "Active Customers" at bounding box center [1209, 335] width 134 height 22
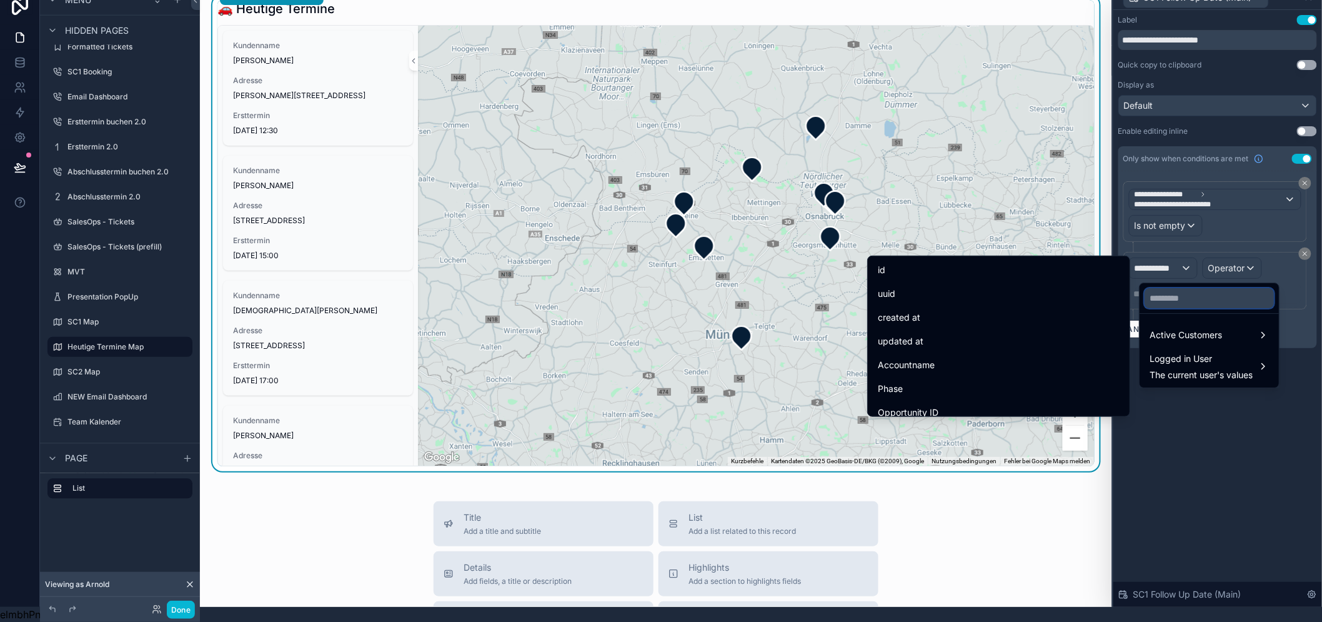
click at [1181, 288] on input "text" at bounding box center [1208, 298] width 129 height 20
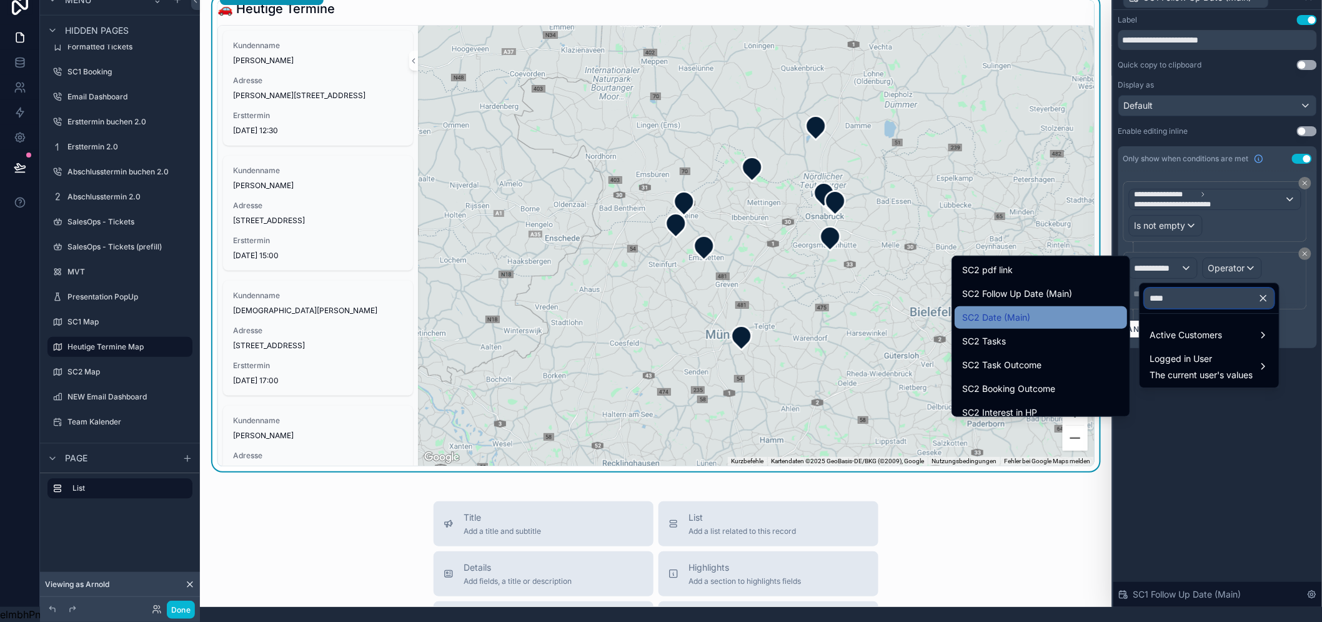
type input "***"
click at [1023, 310] on span "SC2 Date (Main)" at bounding box center [996, 317] width 68 height 15
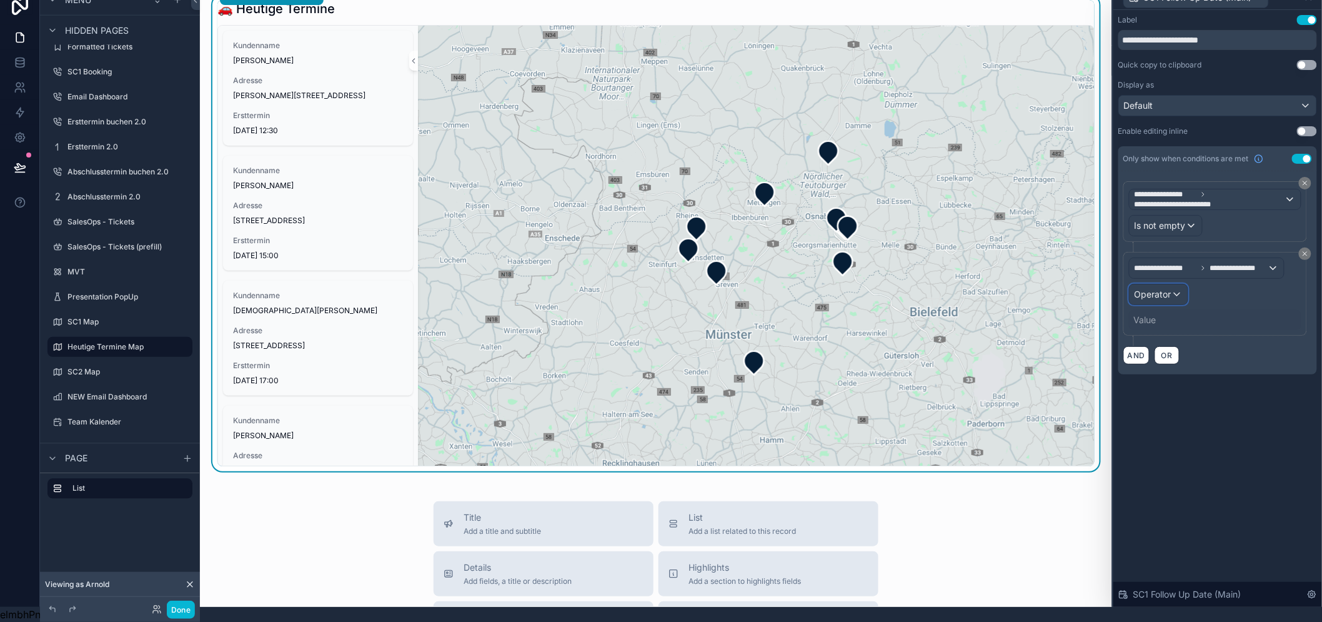
click at [1186, 287] on div "Operator" at bounding box center [1158, 294] width 58 height 20
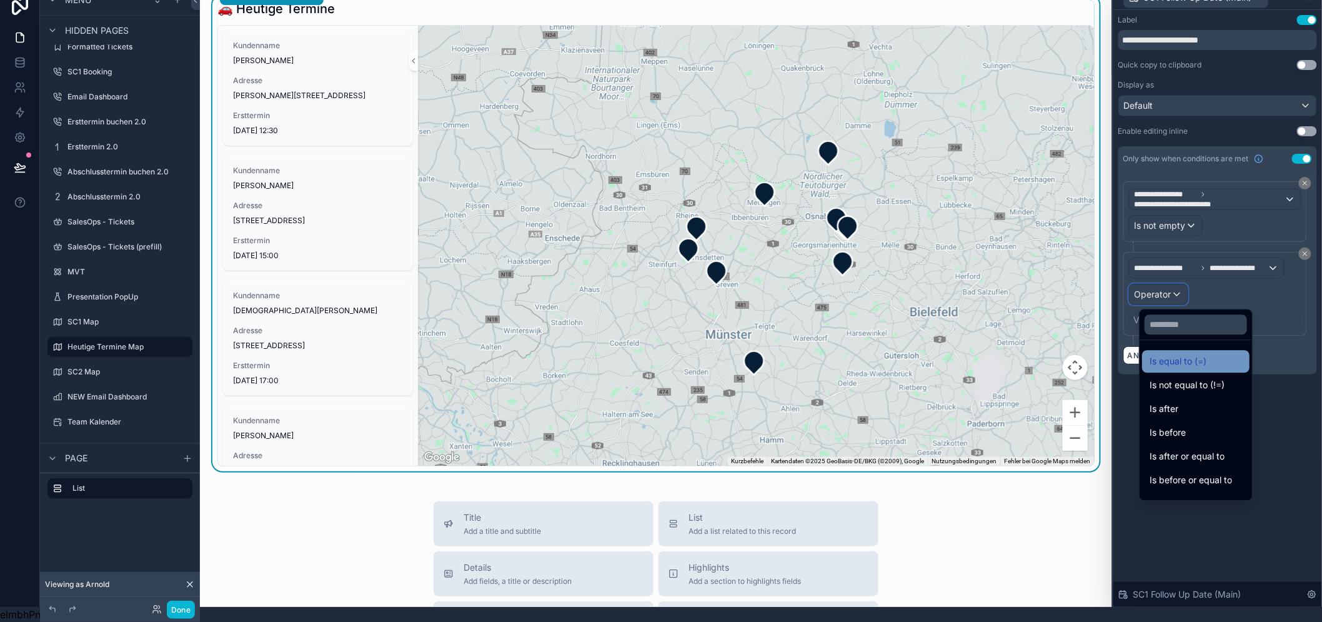
scroll to position [41, 0]
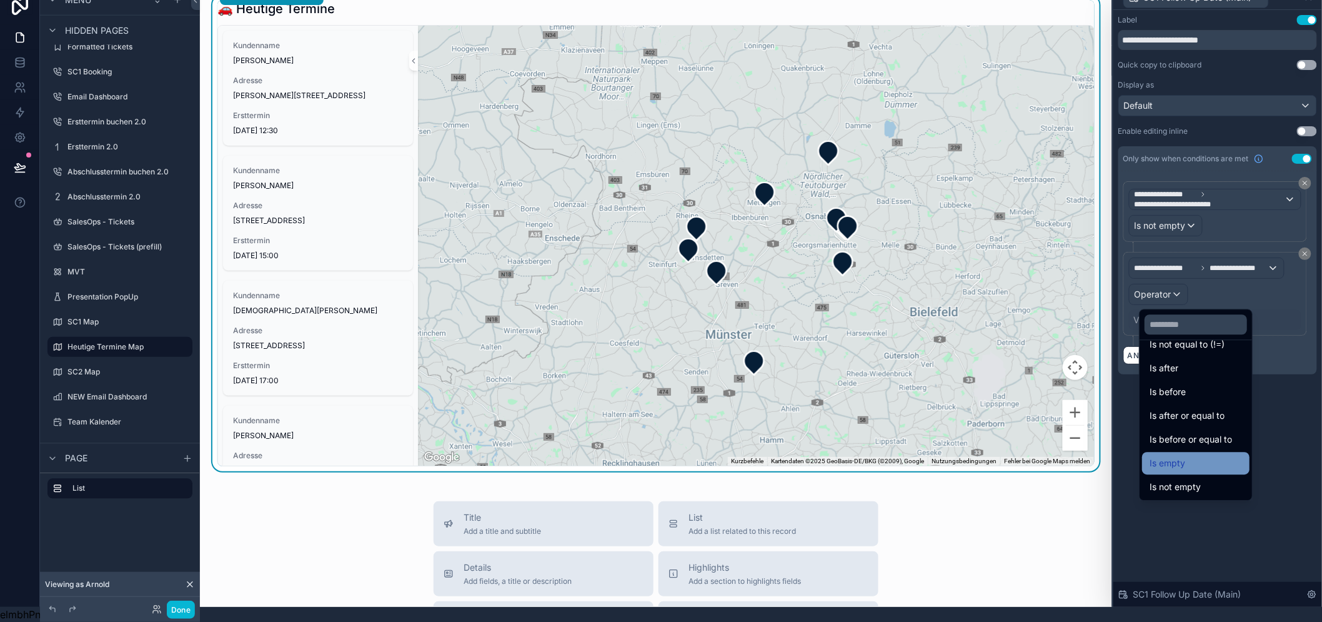
click at [1216, 455] on div "Is empty" at bounding box center [1195, 462] width 92 height 15
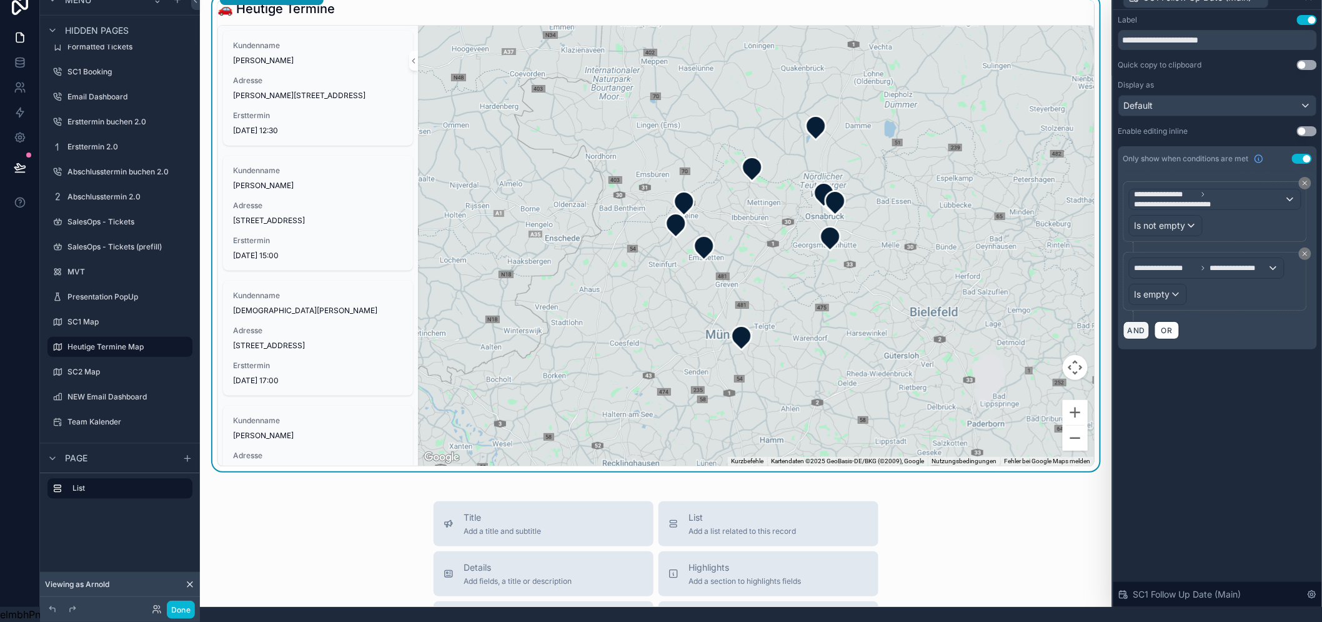
click at [1145, 321] on button "AND" at bounding box center [1136, 330] width 26 height 18
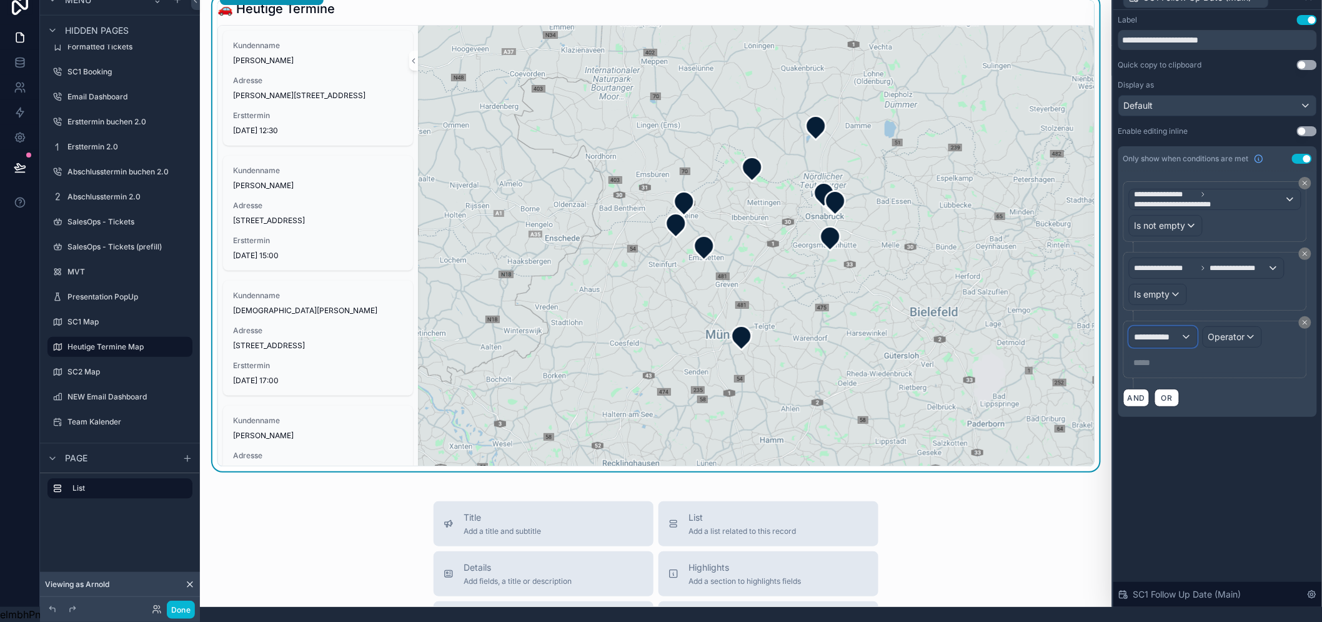
click at [1174, 330] on span "**********" at bounding box center [1157, 336] width 46 height 12
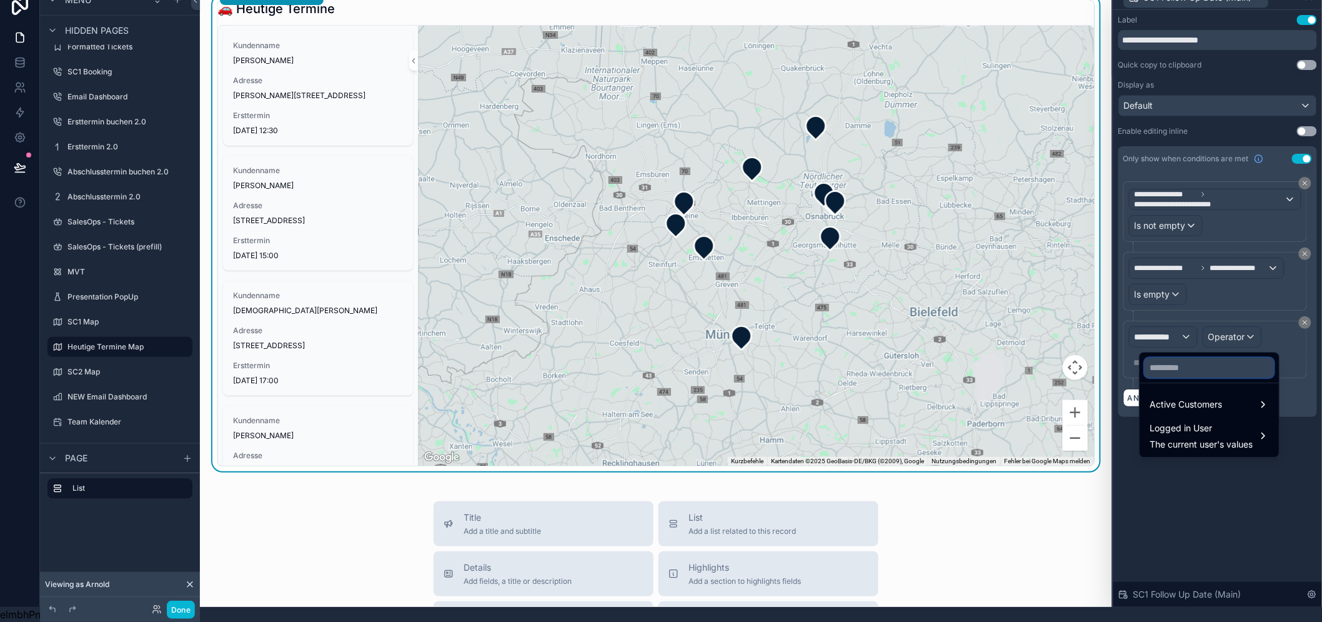
click at [1171, 357] on input "text" at bounding box center [1208, 367] width 129 height 20
type input "******"
click at [1196, 397] on span "Active Customers" at bounding box center [1185, 404] width 72 height 15
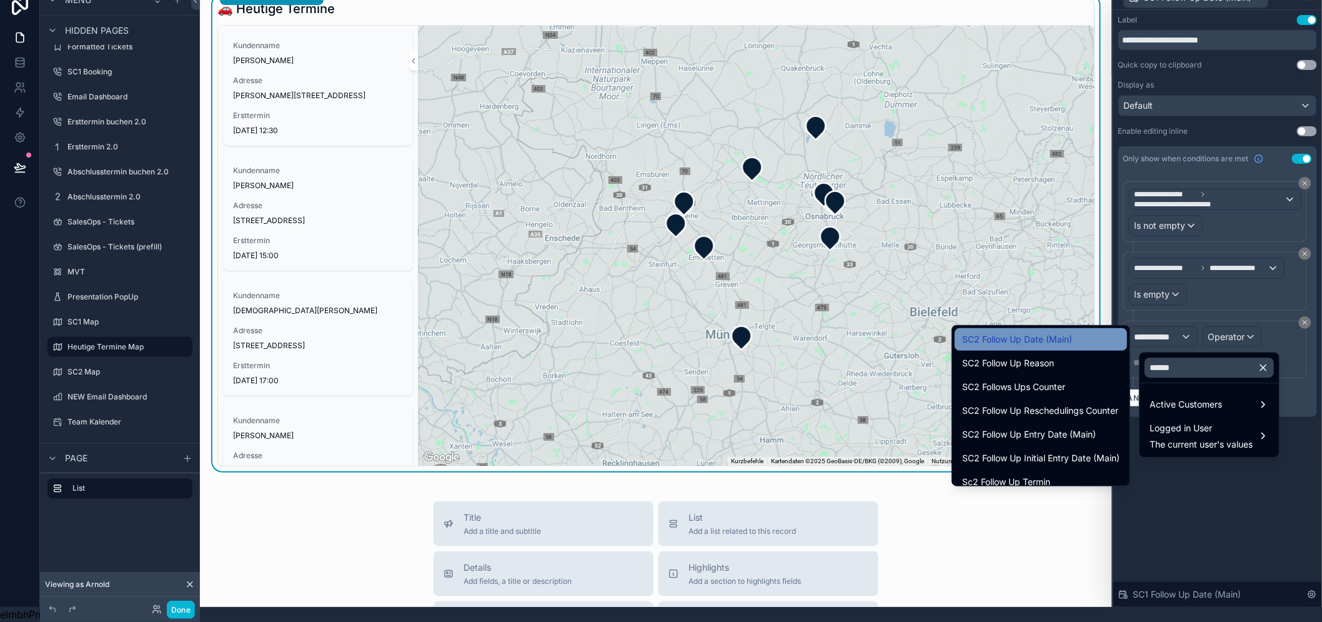
click at [1044, 332] on span "SC2 Follow Up Date (Main)" at bounding box center [1017, 339] width 110 height 15
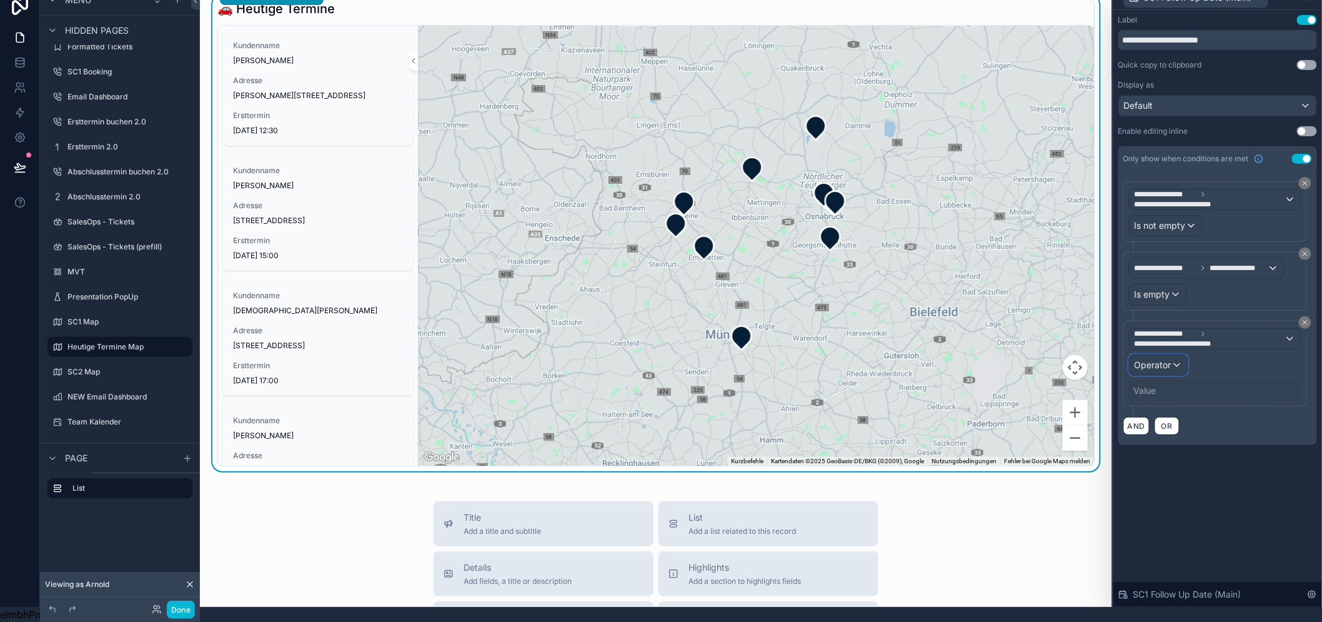
click at [1167, 359] on span "Operator" at bounding box center [1152, 364] width 37 height 11
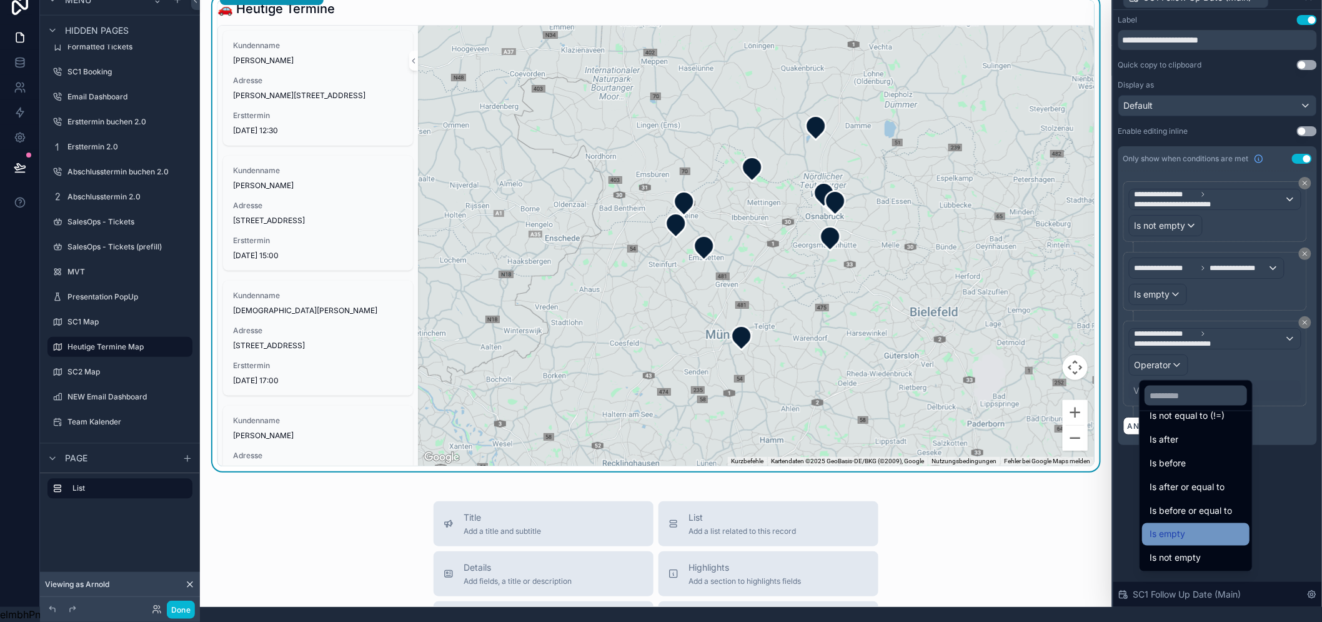
click at [1194, 527] on div "Is empty" at bounding box center [1195, 534] width 92 height 15
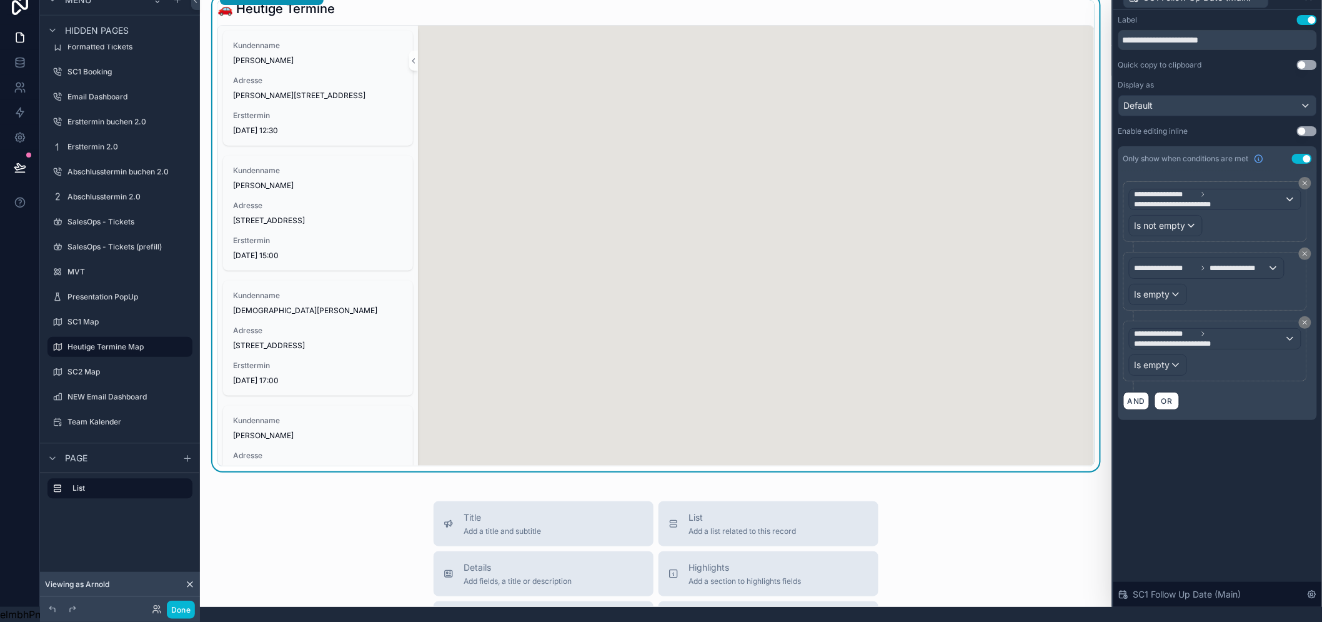
click at [1271, 517] on div "**********" at bounding box center [1217, 308] width 209 height 597
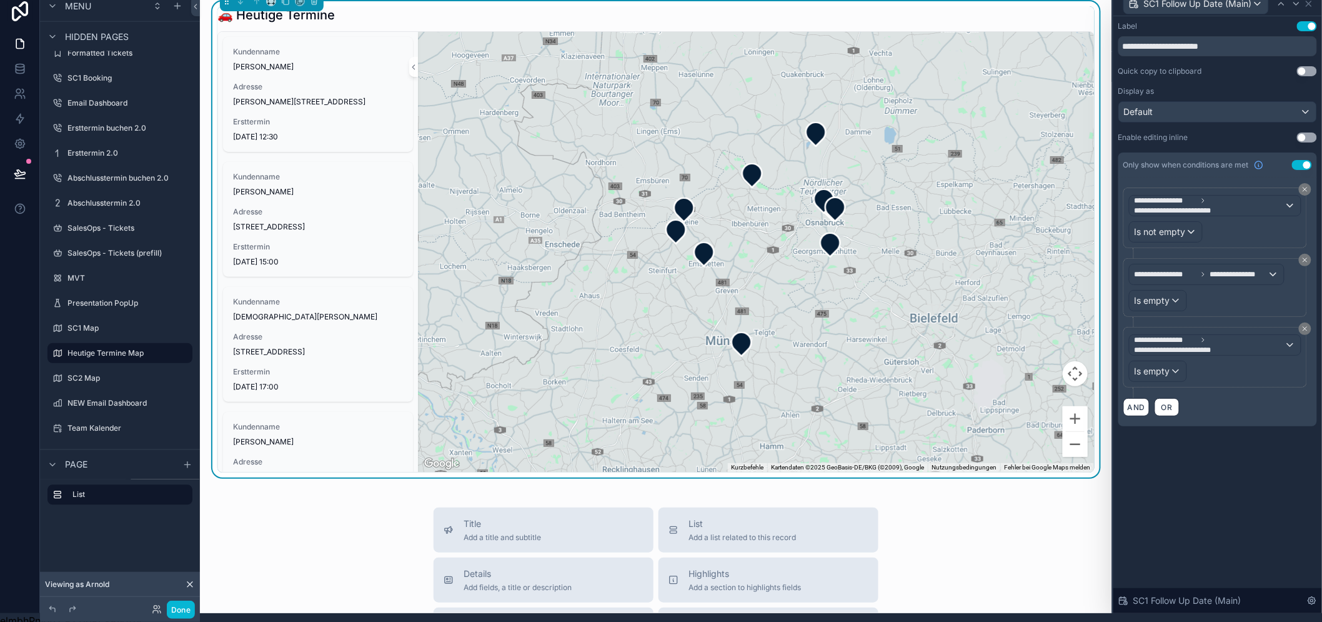
scroll to position [0, 0]
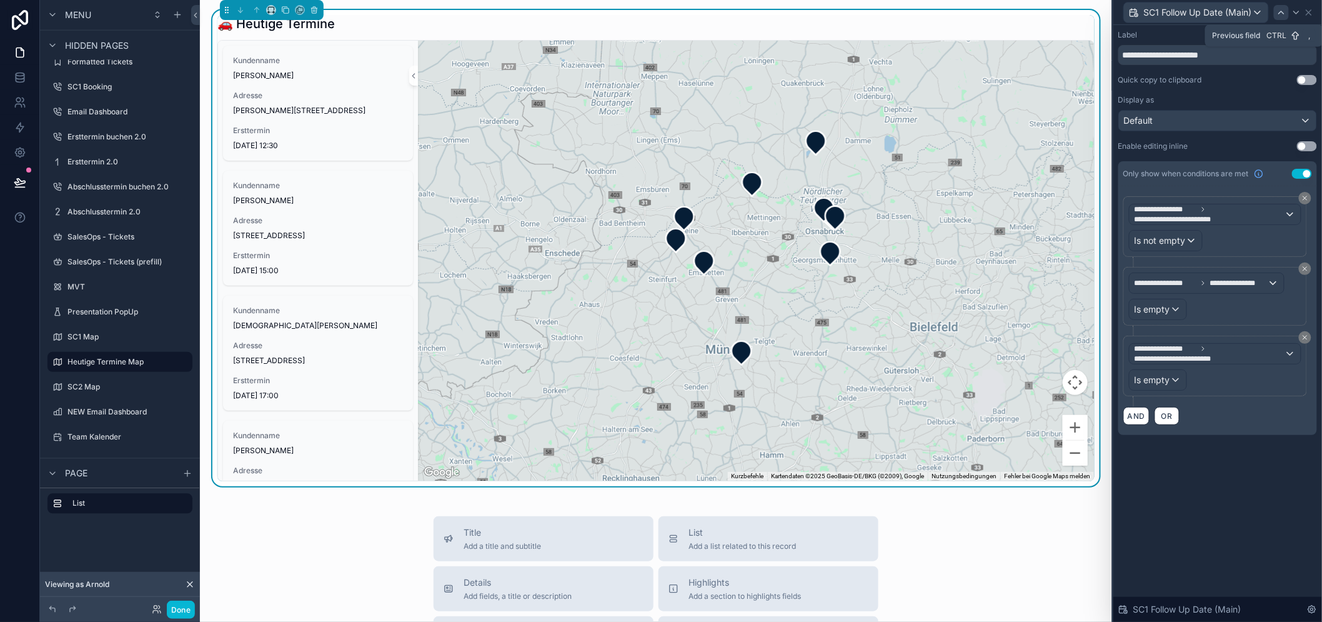
click at [1286, 12] on icon at bounding box center [1281, 12] width 10 height 10
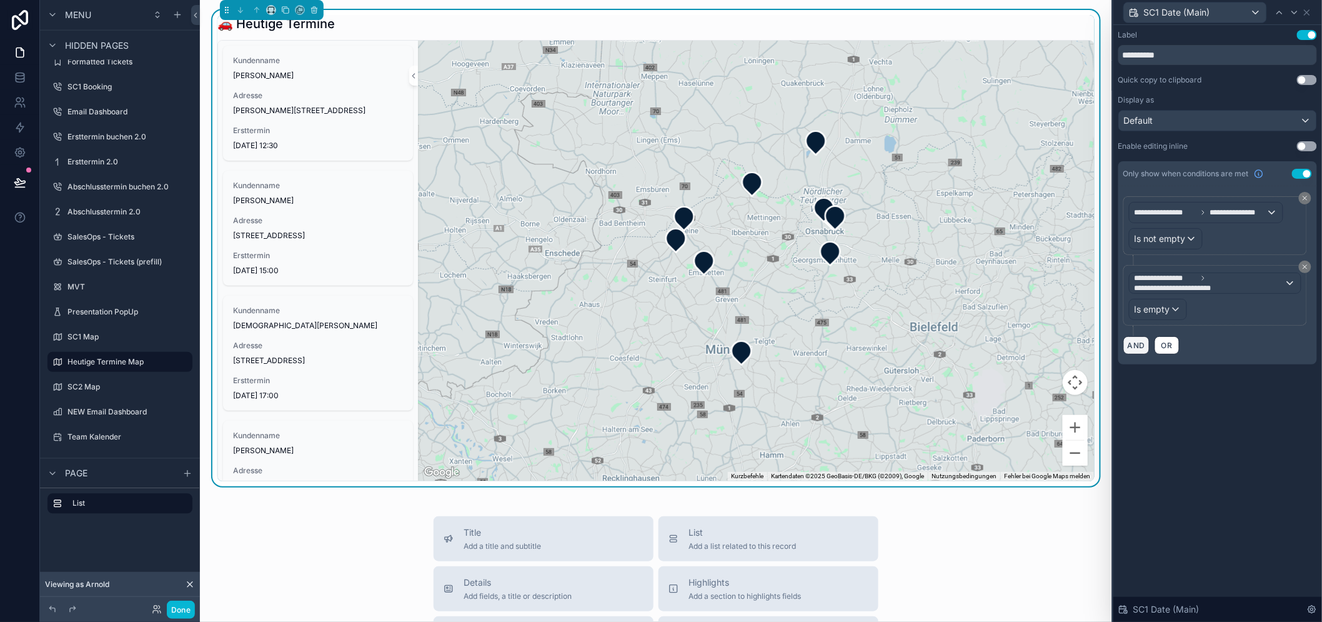
click at [1149, 347] on button "AND" at bounding box center [1136, 345] width 26 height 18
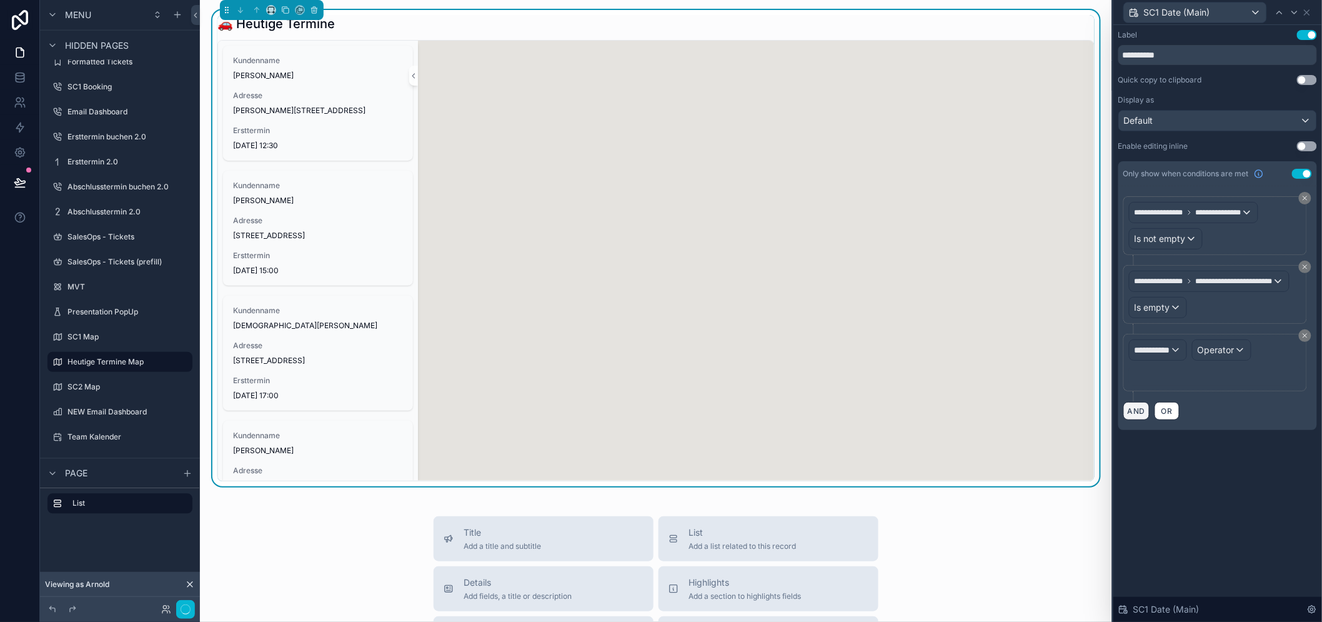
scroll to position [26, 0]
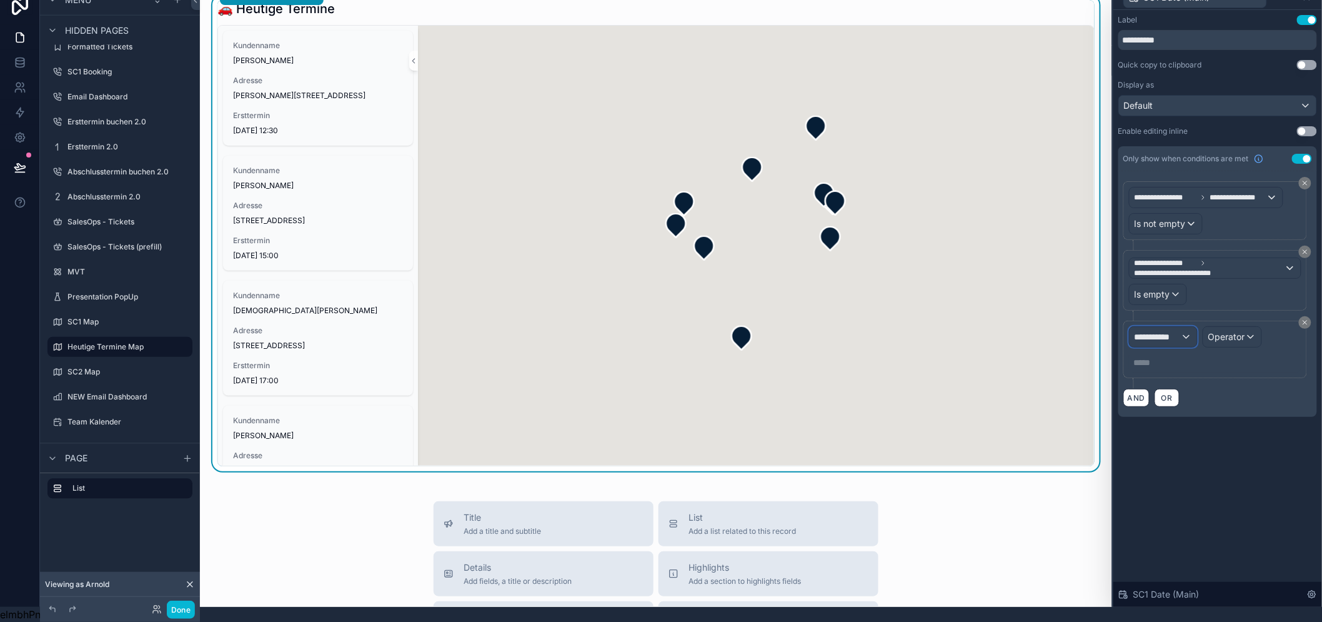
click at [1174, 330] on span "**********" at bounding box center [1157, 336] width 46 height 12
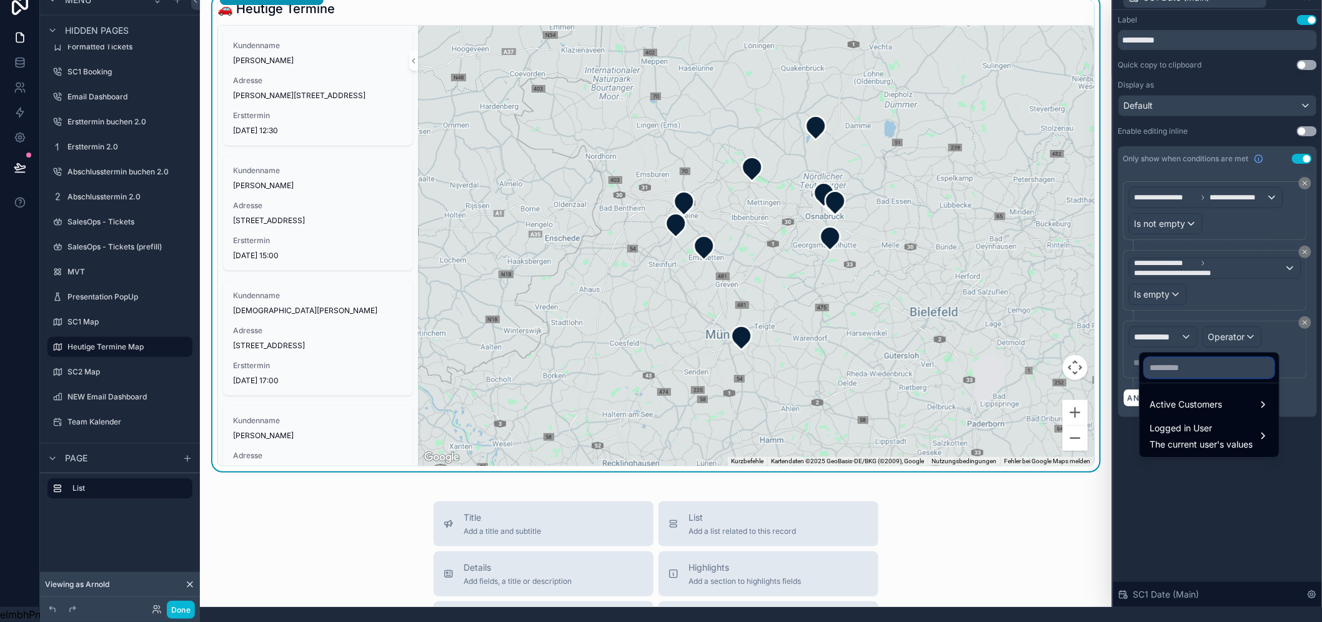
click at [1173, 365] on input "text" at bounding box center [1208, 367] width 129 height 20
click at [1181, 383] on ul "Active Customers Logged in User The current user's values" at bounding box center [1208, 420] width 139 height 74
click at [1181, 397] on span "Active Customers" at bounding box center [1185, 404] width 72 height 15
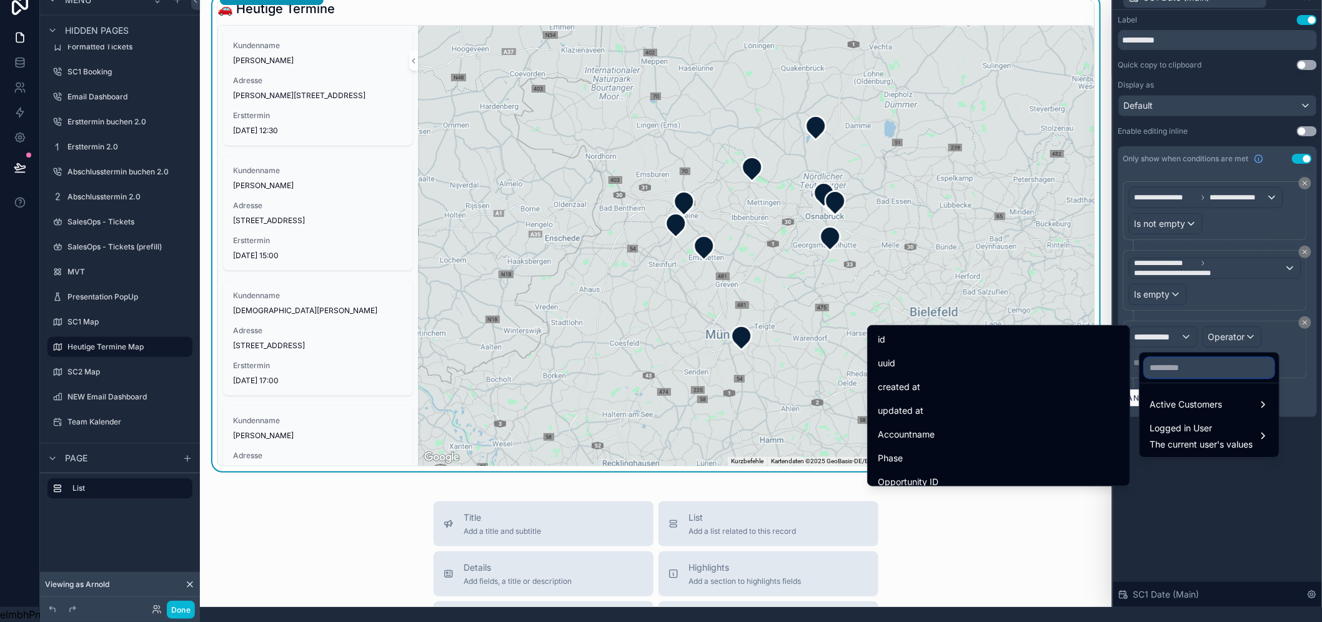
click at [1195, 359] on input "text" at bounding box center [1208, 367] width 129 height 20
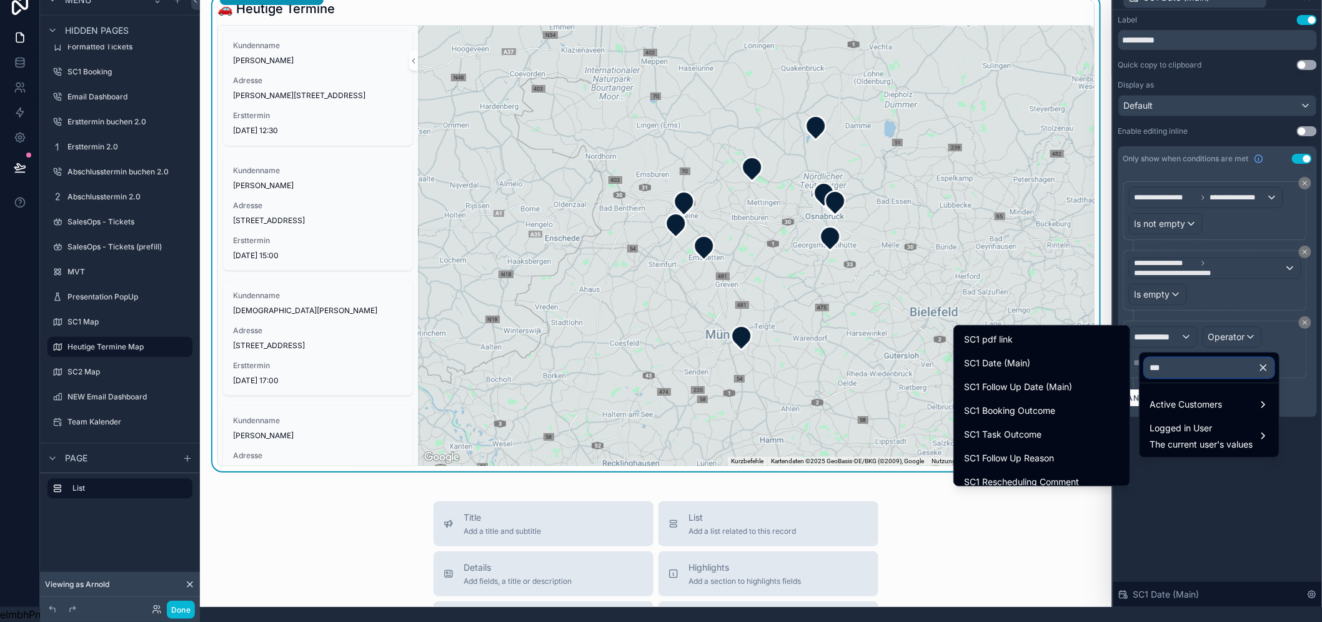
click at [1187, 357] on input "***" at bounding box center [1208, 367] width 129 height 20
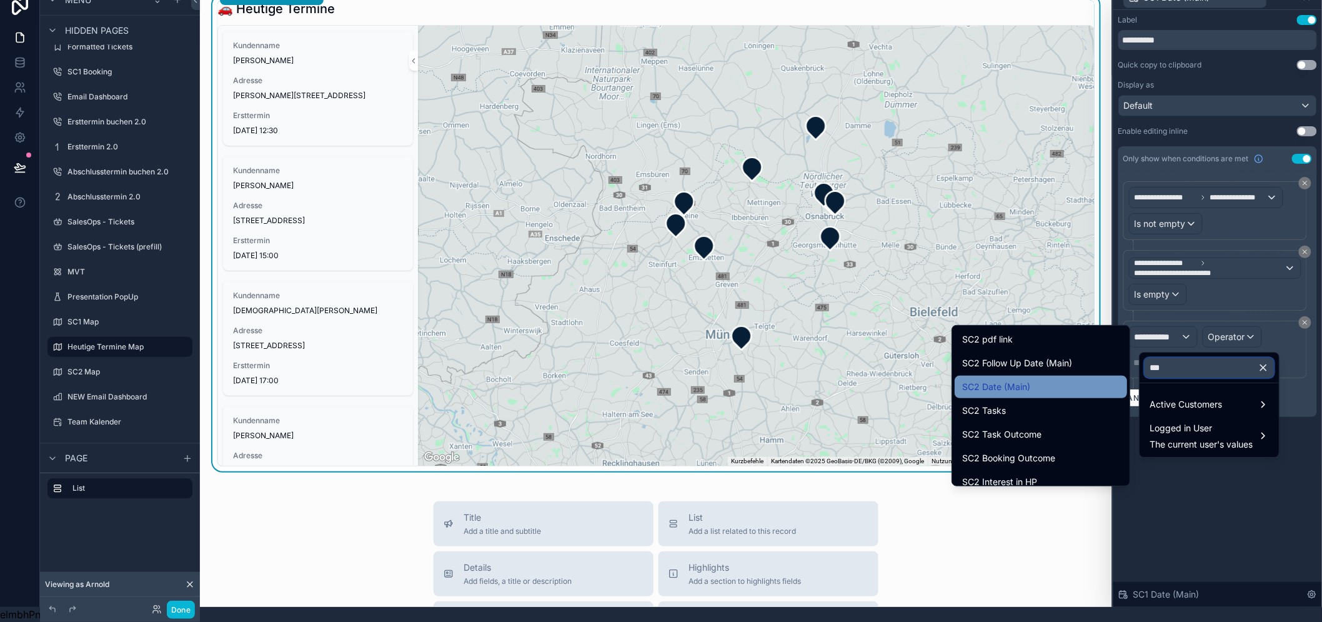
type input "***"
click at [1047, 379] on div "SC2 Date (Main)" at bounding box center [1040, 386] width 157 height 15
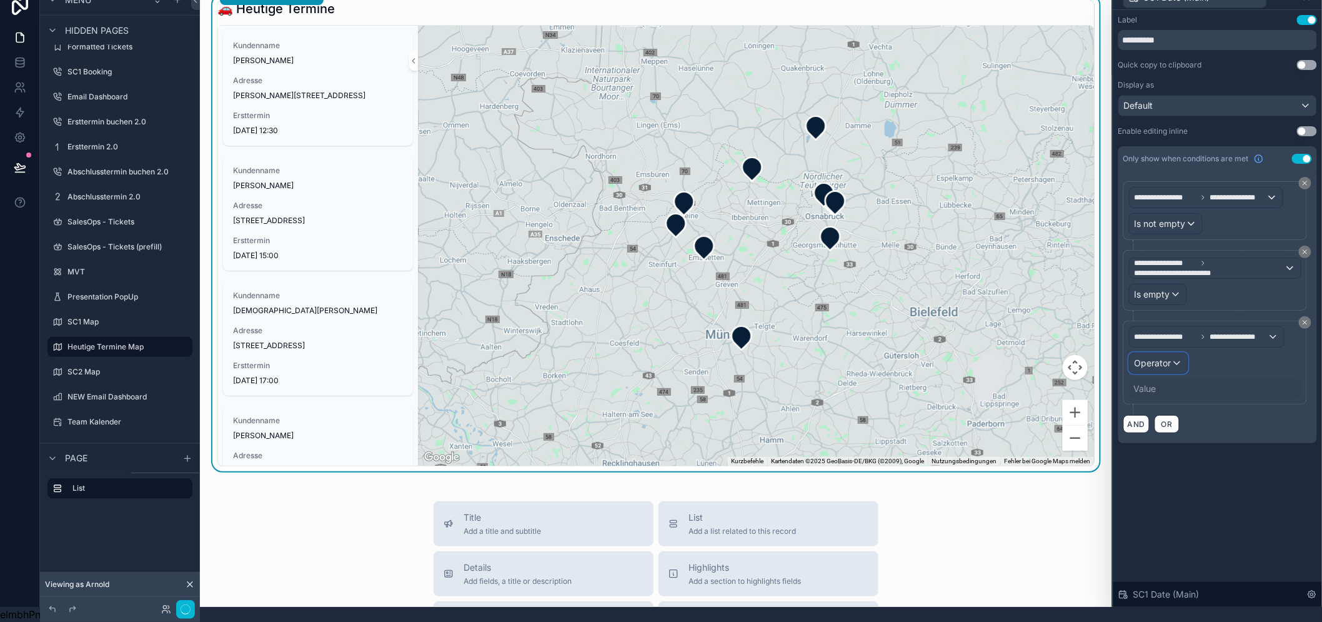
click at [1171, 357] on span "Operator" at bounding box center [1152, 362] width 37 height 11
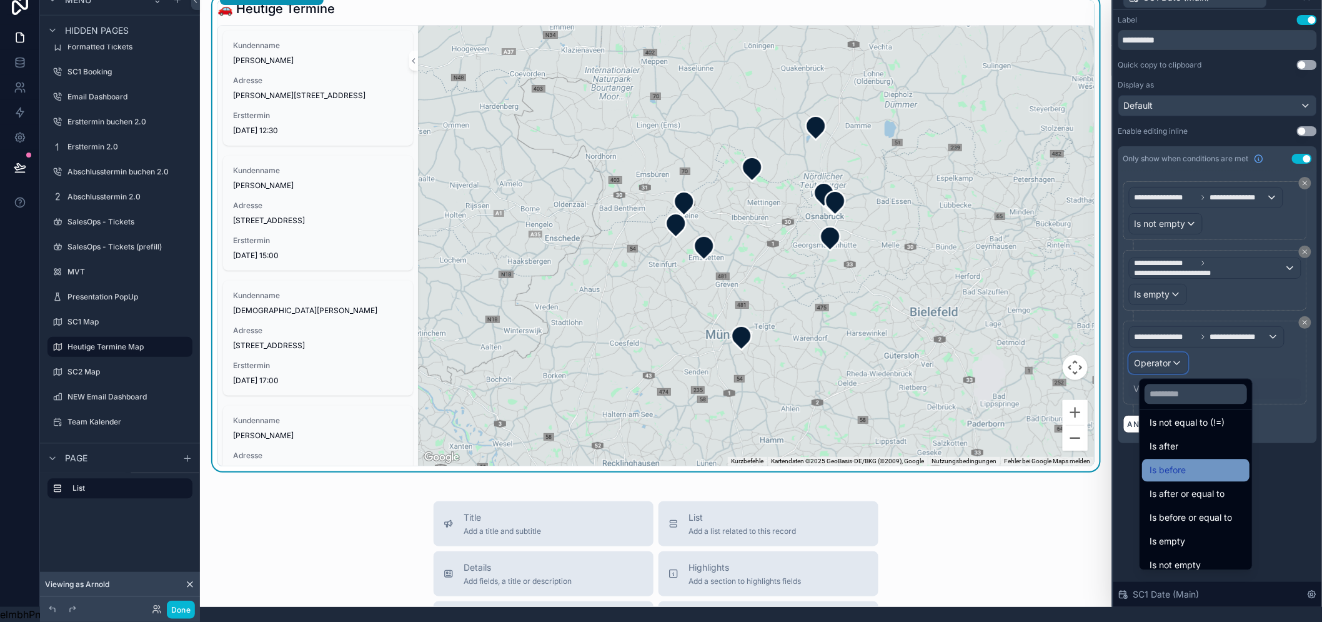
scroll to position [41, 0]
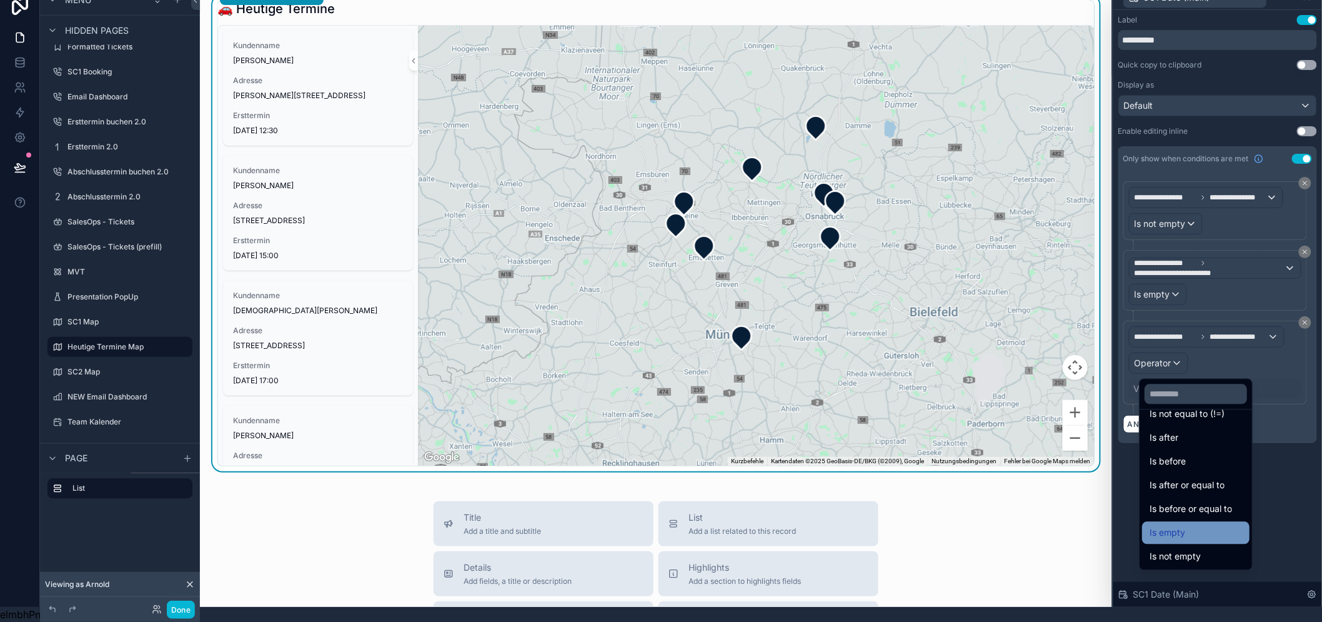
click at [1225, 525] on div "Is empty" at bounding box center [1195, 532] width 92 height 15
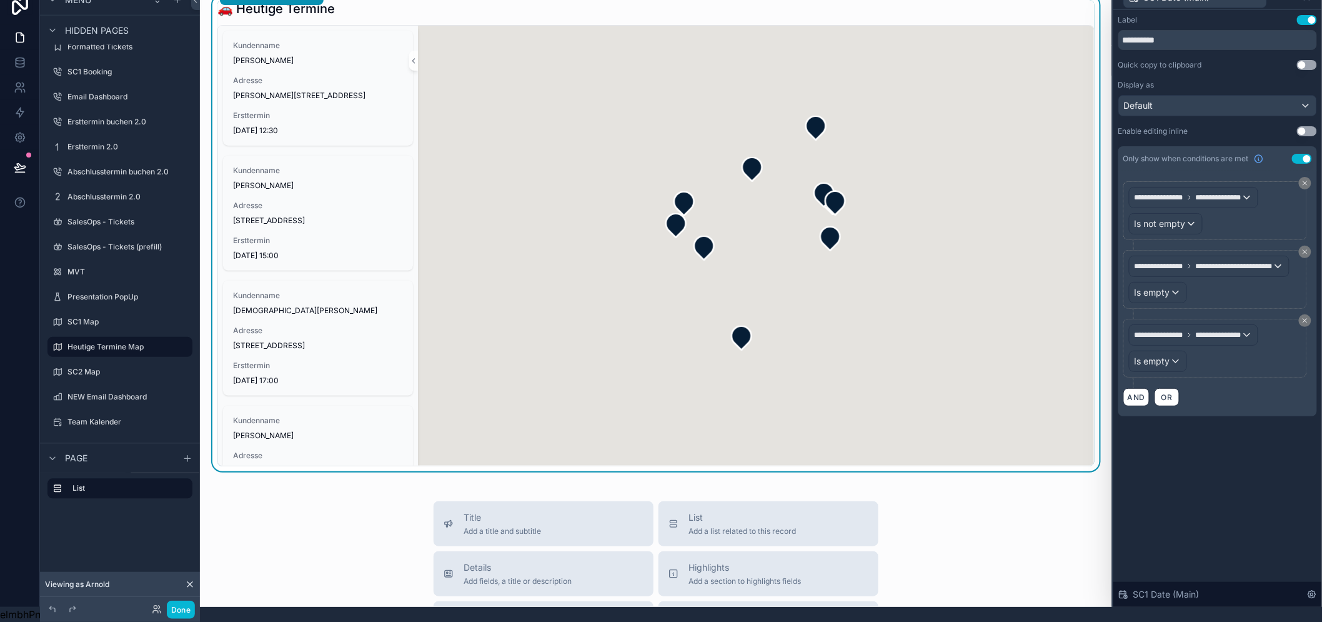
drag, startPoint x: 1298, startPoint y: 464, endPoint x: 1176, endPoint y: 415, distance: 131.4
click at [1297, 464] on div "**********" at bounding box center [1217, 308] width 209 height 597
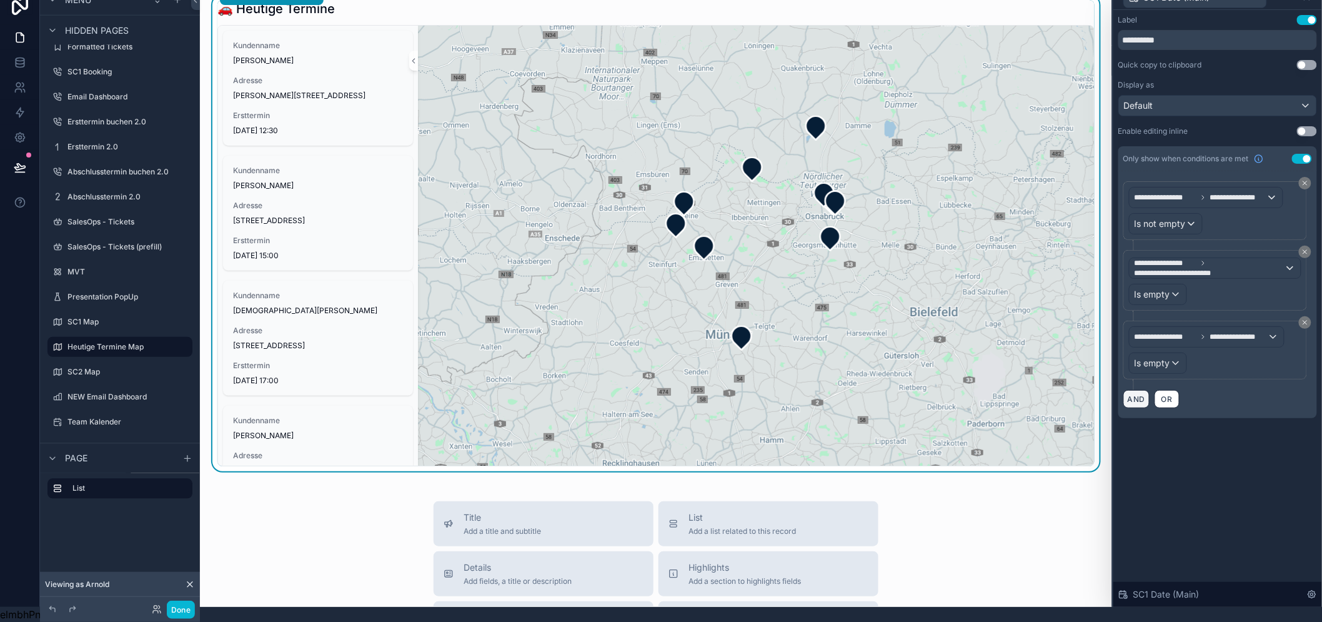
click at [1149, 391] on button "AND" at bounding box center [1136, 399] width 26 height 18
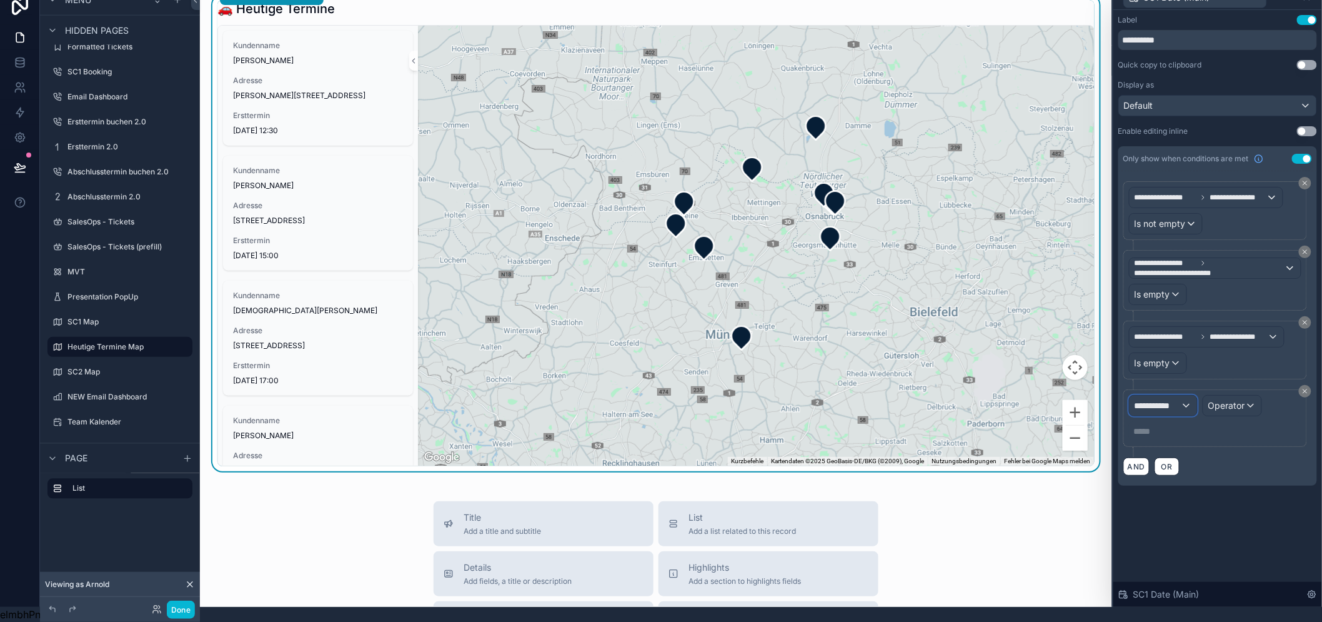
click at [1176, 399] on span "**********" at bounding box center [1157, 405] width 46 height 12
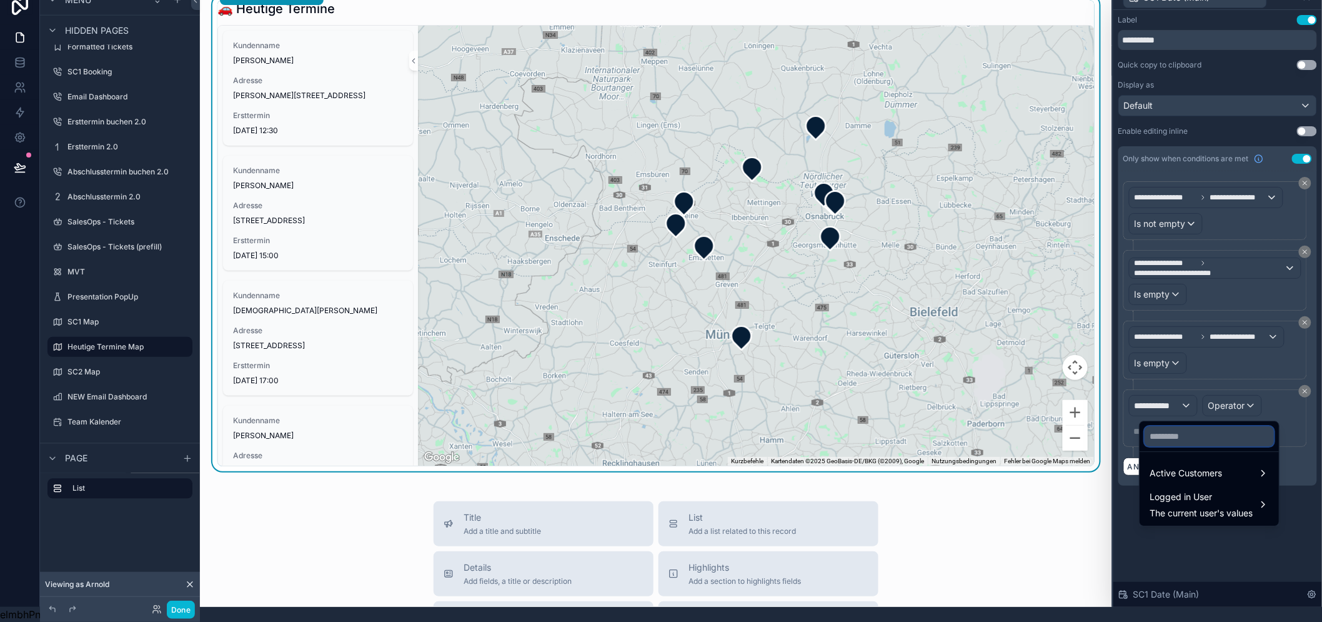
click at [1187, 426] on input "text" at bounding box center [1208, 436] width 129 height 20
type input "*****"
click at [1194, 462] on div "Active Customers" at bounding box center [1209, 473] width 134 height 22
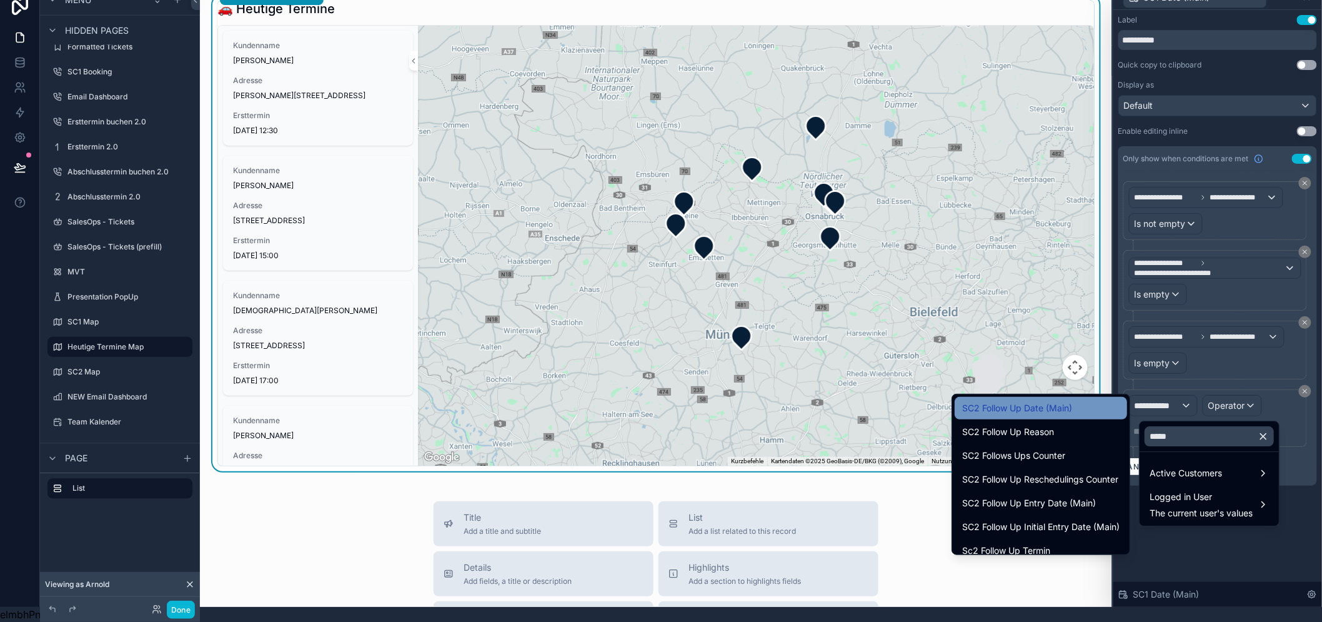
click at [1065, 400] on span "SC2 Follow Up Date (Main)" at bounding box center [1017, 407] width 110 height 15
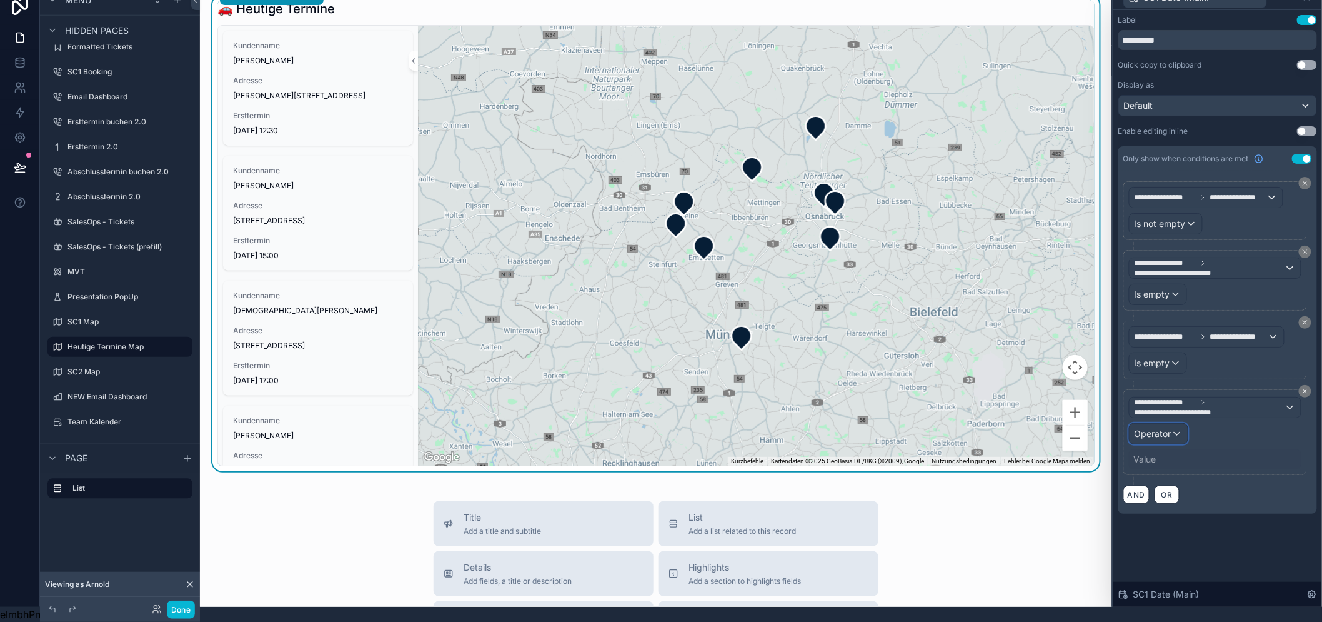
click at [1171, 428] on span "Operator" at bounding box center [1152, 433] width 37 height 11
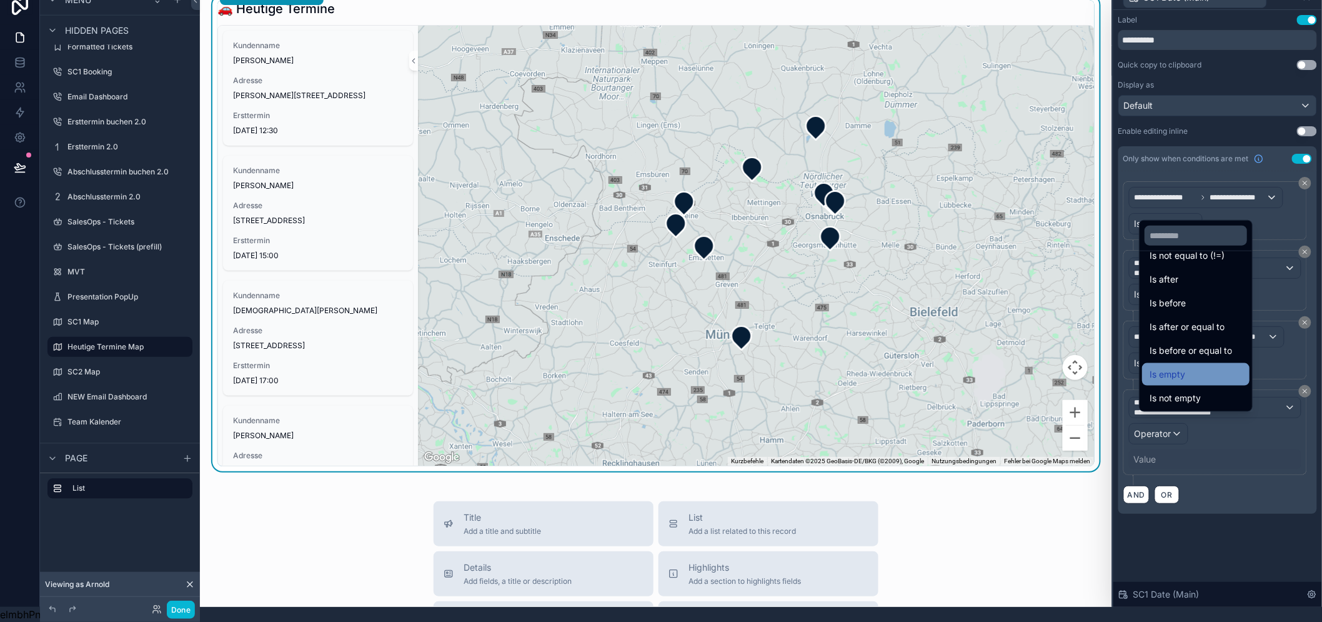
click at [1214, 373] on div "Is empty" at bounding box center [1195, 374] width 92 height 15
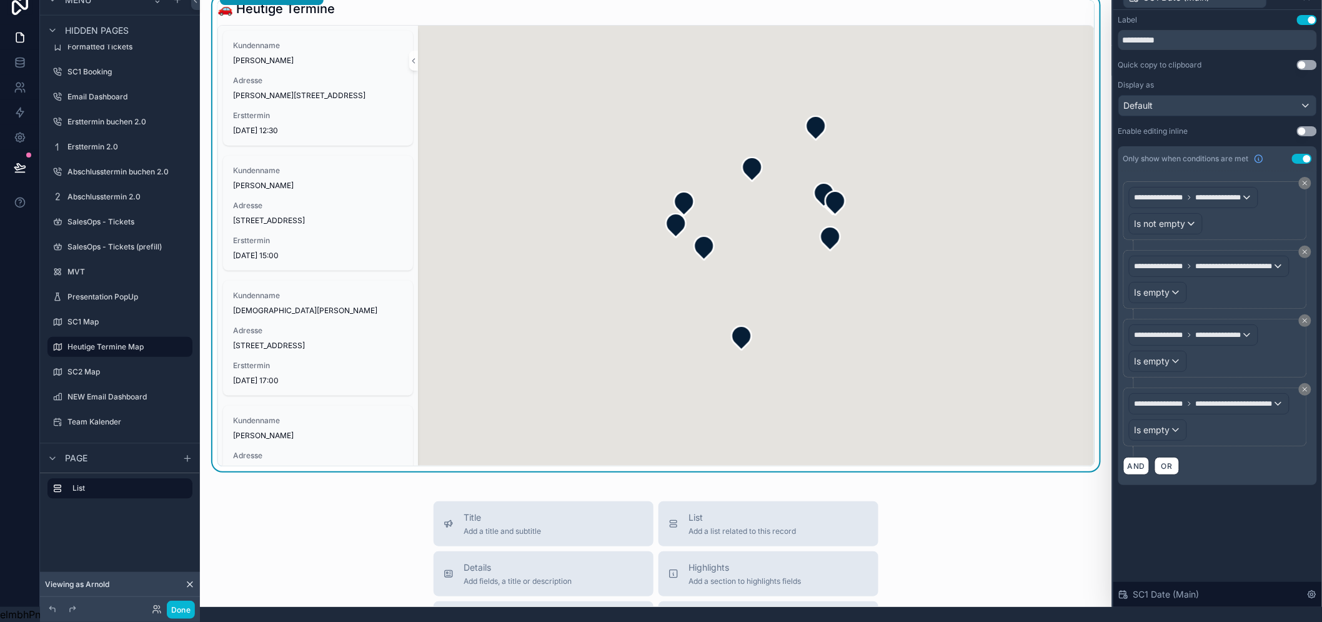
drag, startPoint x: 1257, startPoint y: 537, endPoint x: 1258, endPoint y: 501, distance: 36.3
click at [1257, 538] on div "**********" at bounding box center [1217, 308] width 209 height 597
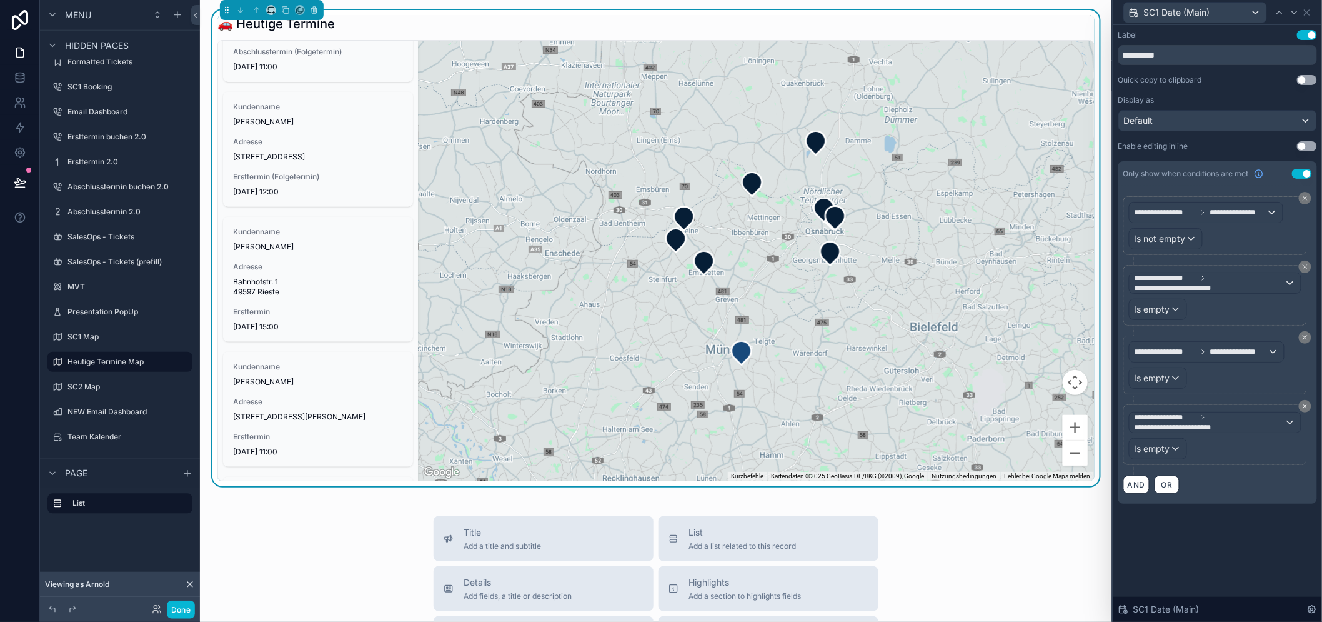
scroll to position [345, 0]
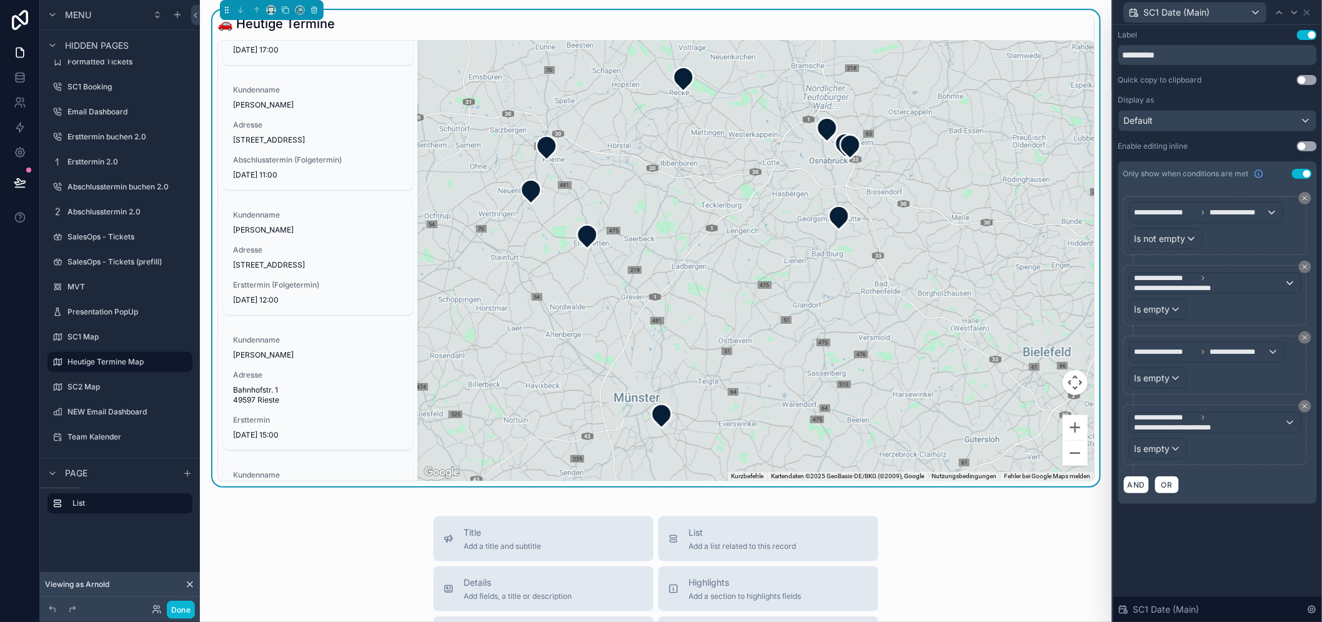
drag, startPoint x: 746, startPoint y: 306, endPoint x: 588, endPoint y: 307, distance: 158.0
click at [589, 307] on div "scrollable content" at bounding box center [756, 261] width 676 height 440
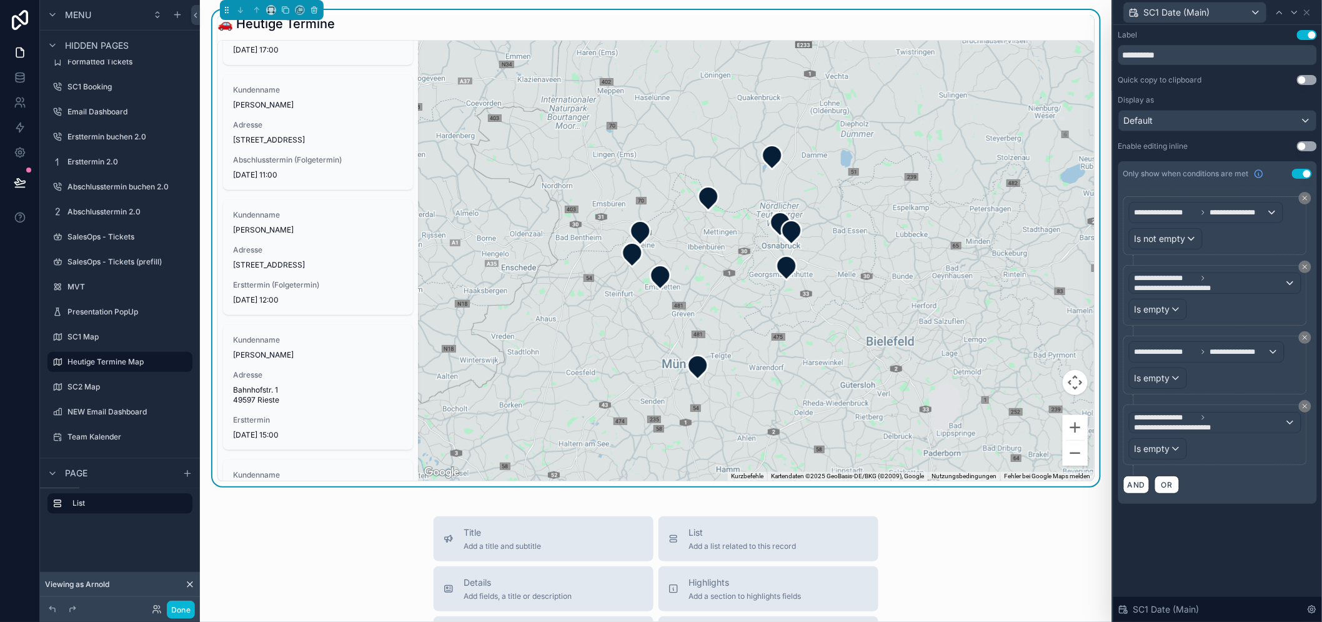
drag, startPoint x: 687, startPoint y: 332, endPoint x: 695, endPoint y: 334, distance: 7.7
click at [695, 334] on div "scrollable content" at bounding box center [756, 261] width 676 height 440
click at [1312, 11] on icon at bounding box center [1307, 12] width 10 height 10
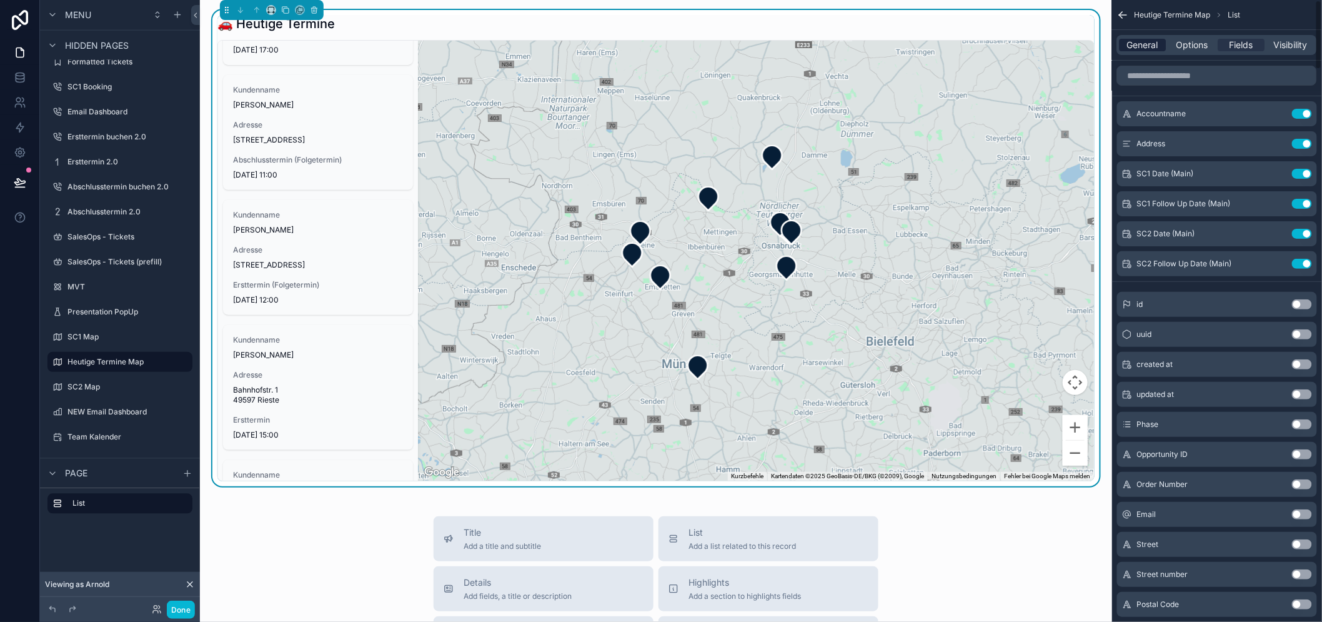
click at [1159, 40] on span "General" at bounding box center [1143, 45] width 31 height 12
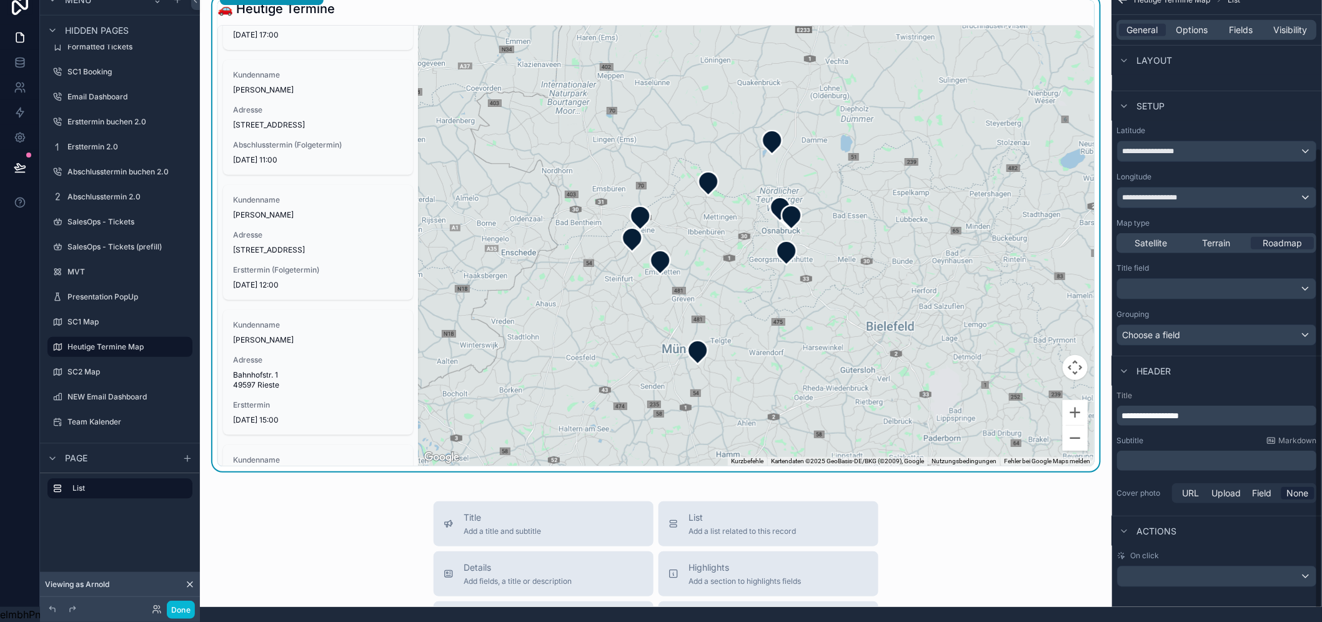
scroll to position [26, 0]
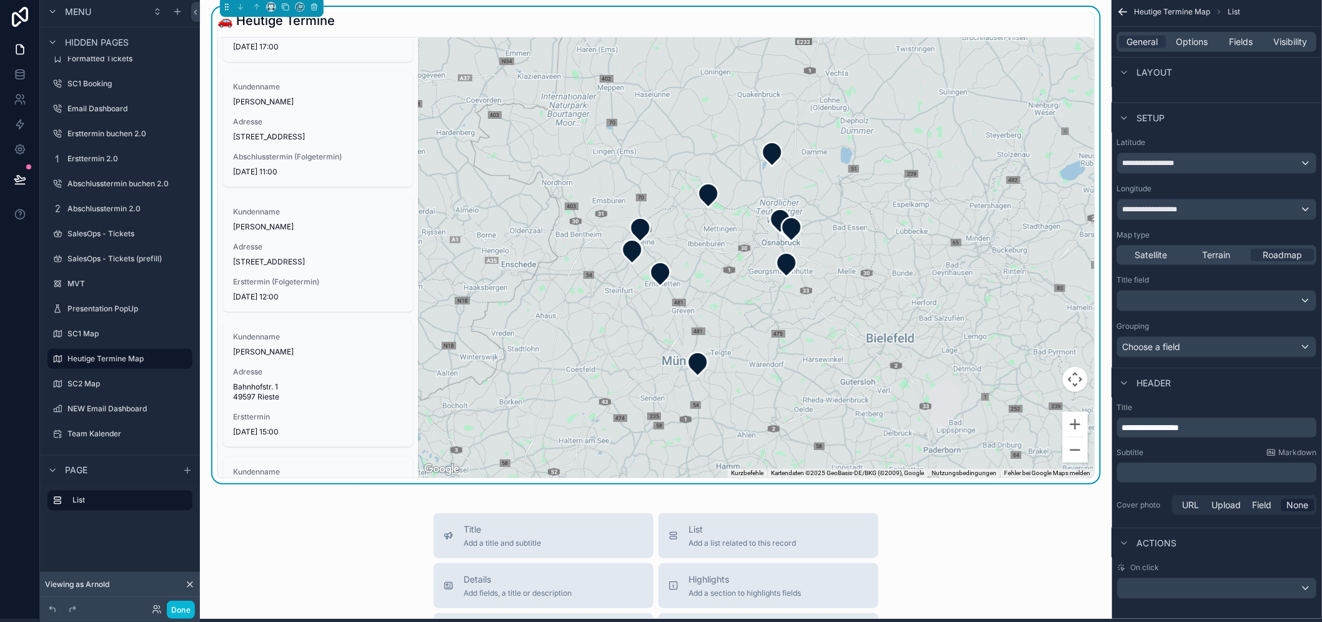
scroll to position [0, 0]
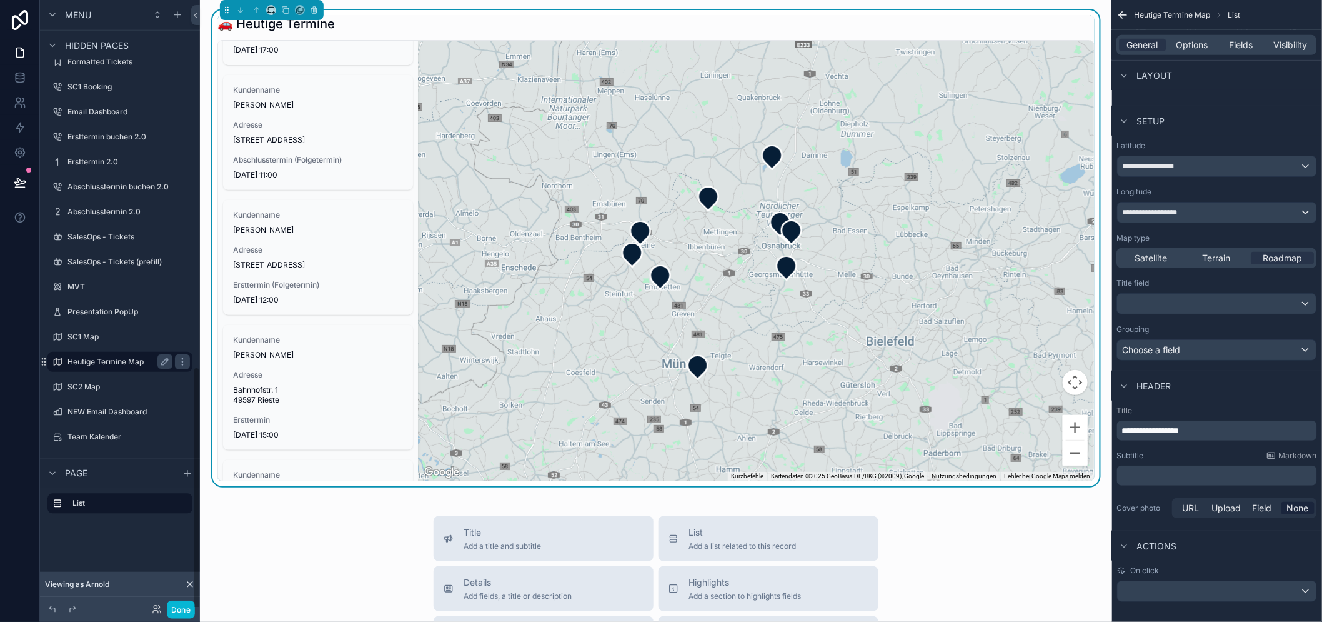
click at [125, 354] on div "Heutige Termine Map" at bounding box center [119, 361] width 105 height 15
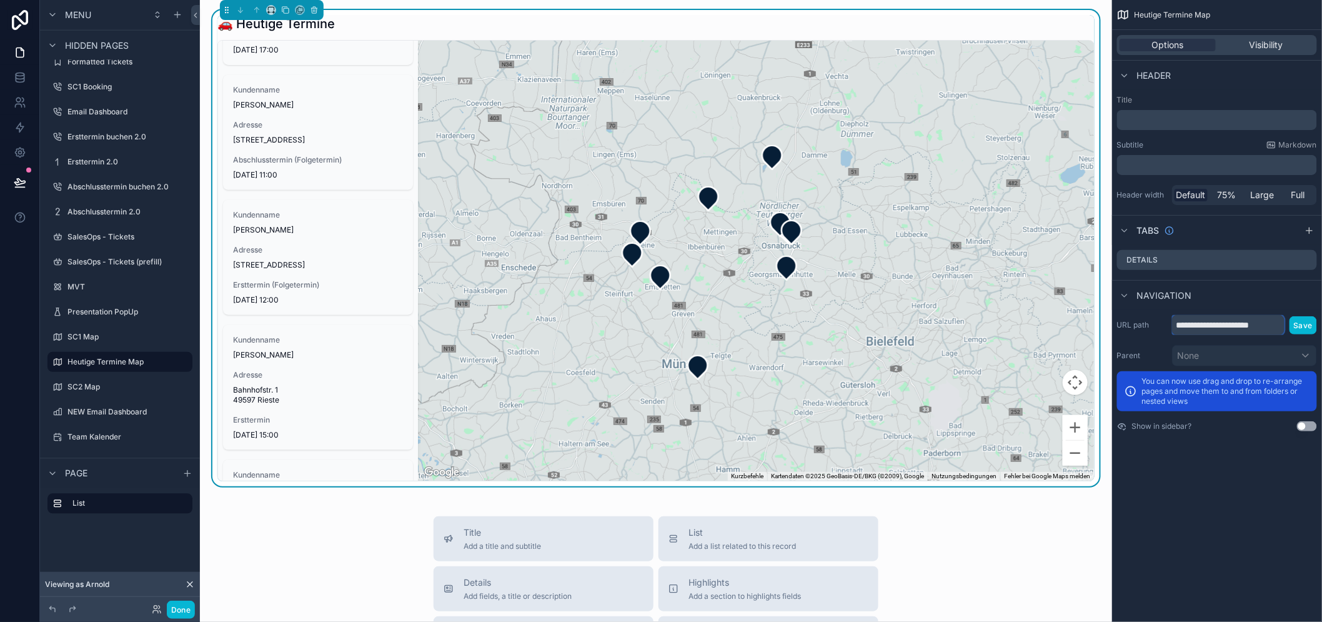
click at [1241, 319] on input "**********" at bounding box center [1228, 325] width 112 height 20
click at [1264, 322] on input "**********" at bounding box center [1228, 325] width 112 height 20
click at [1243, 324] on input "**********" at bounding box center [1228, 325] width 112 height 20
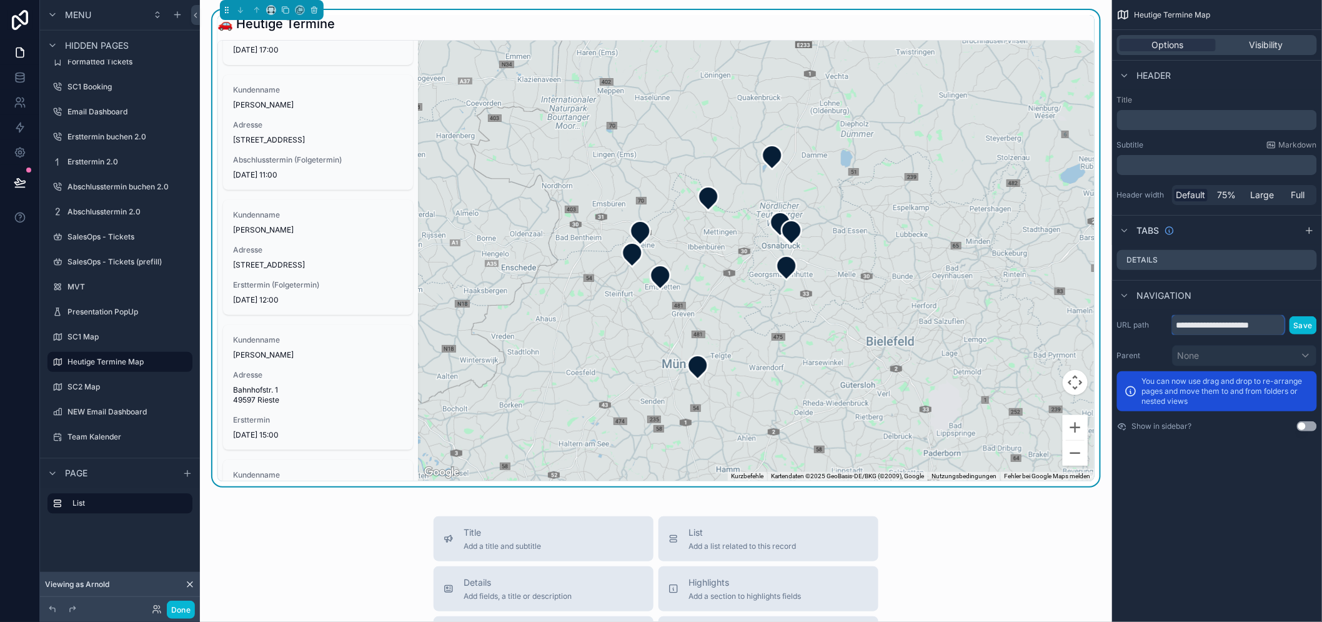
click at [1243, 324] on input "**********" at bounding box center [1228, 325] width 112 height 20
type input "*"
type input "**********"
click at [1306, 321] on button "Save" at bounding box center [1302, 325] width 27 height 18
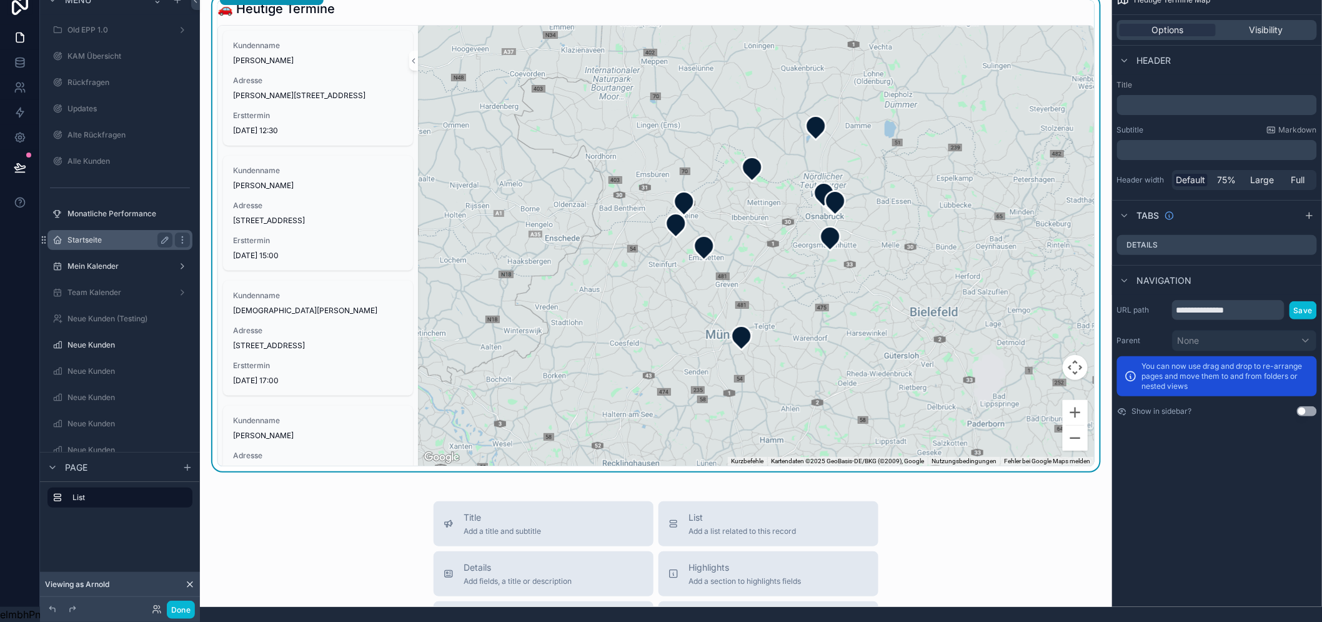
click at [103, 235] on label "Startseite" at bounding box center [117, 240] width 100 height 10
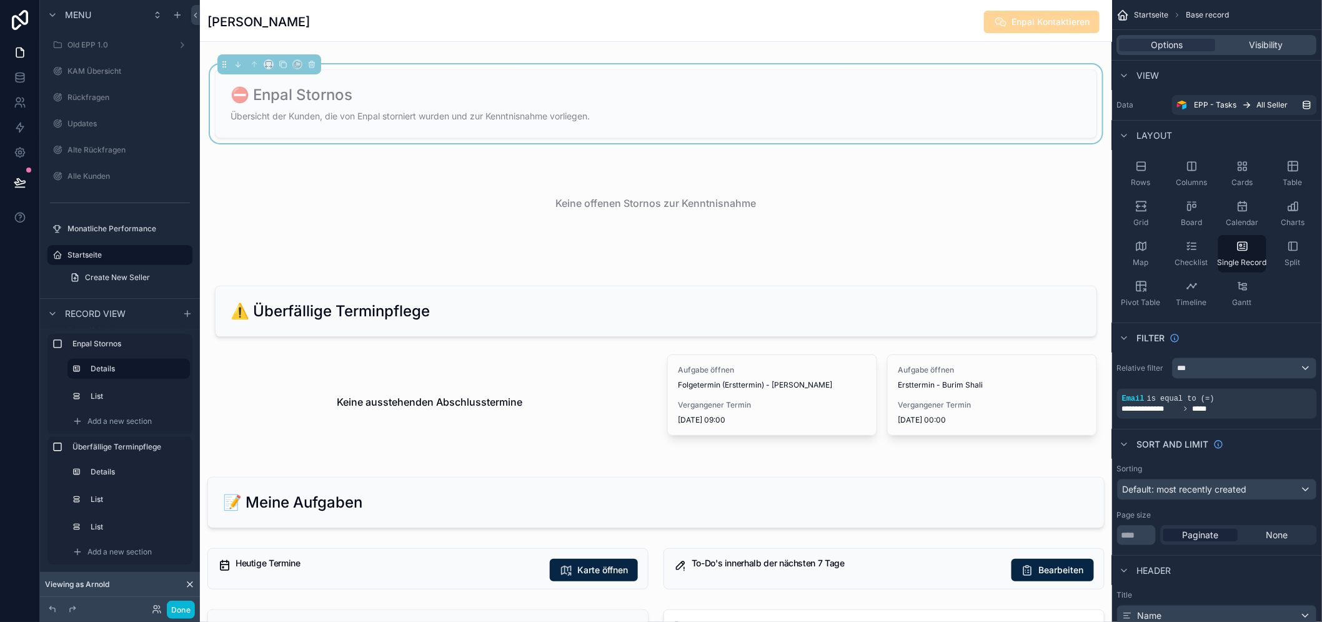
click at [640, 552] on div "scrollable content" at bounding box center [428, 568] width 456 height 51
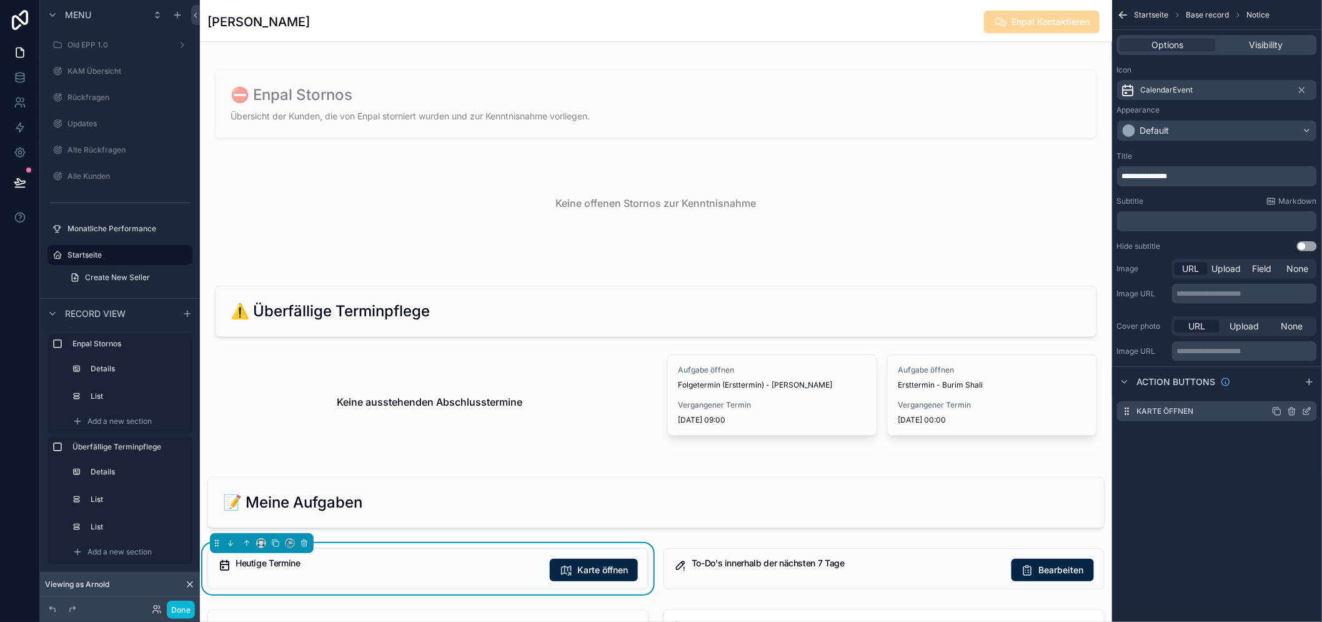
click at [1312, 411] on icon "scrollable content" at bounding box center [1307, 411] width 10 height 10
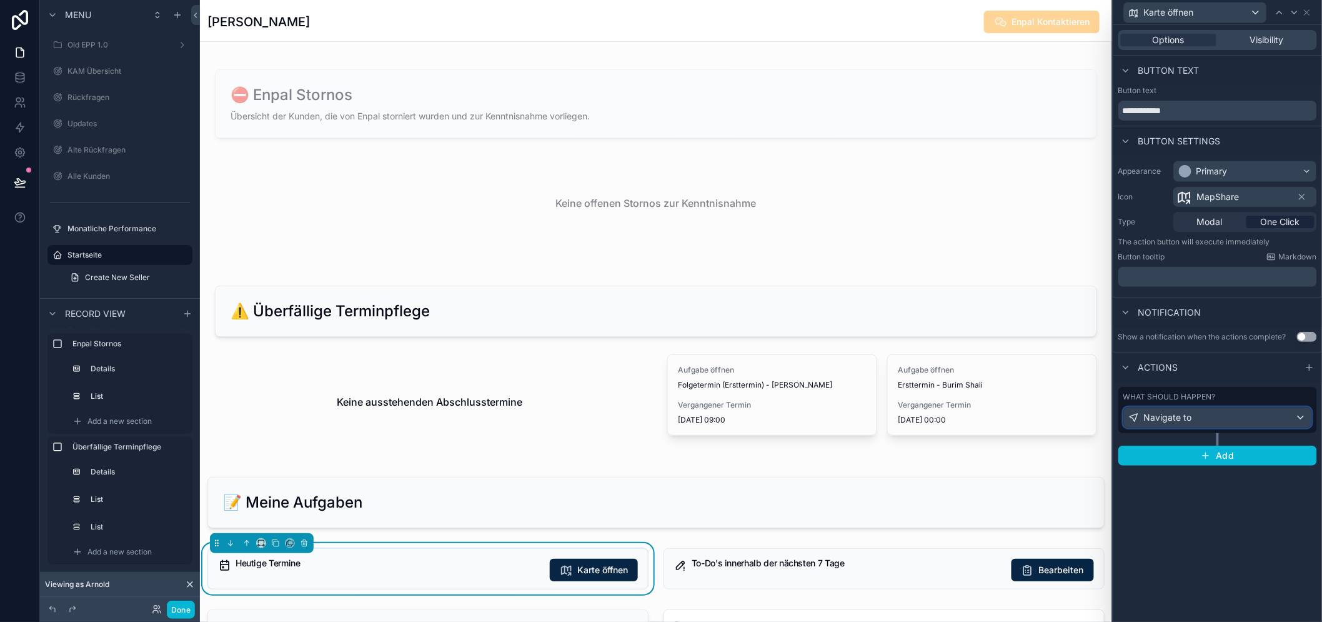
click at [1220, 415] on div "Navigate to" at bounding box center [1217, 417] width 187 height 20
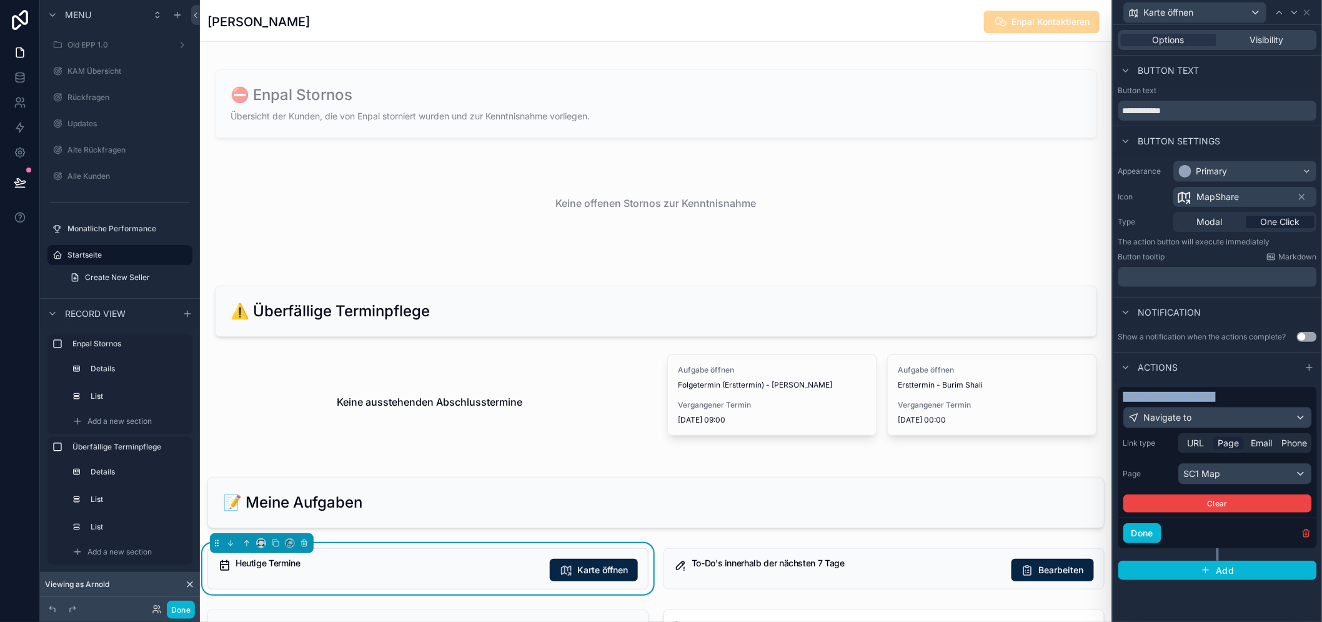
click at [1232, 445] on span "Page" at bounding box center [1228, 443] width 21 height 12
click at [1237, 466] on div "SC1 Map" at bounding box center [1245, 474] width 132 height 20
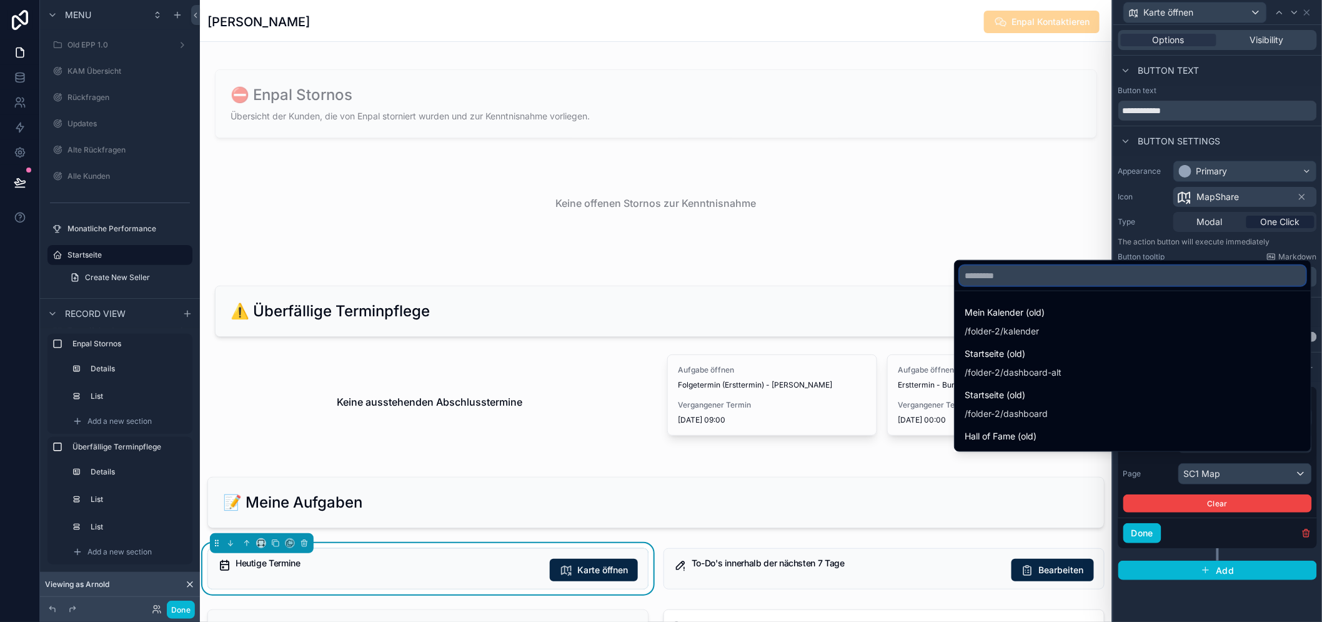
click at [1070, 285] on input "text" at bounding box center [1133, 275] width 346 height 20
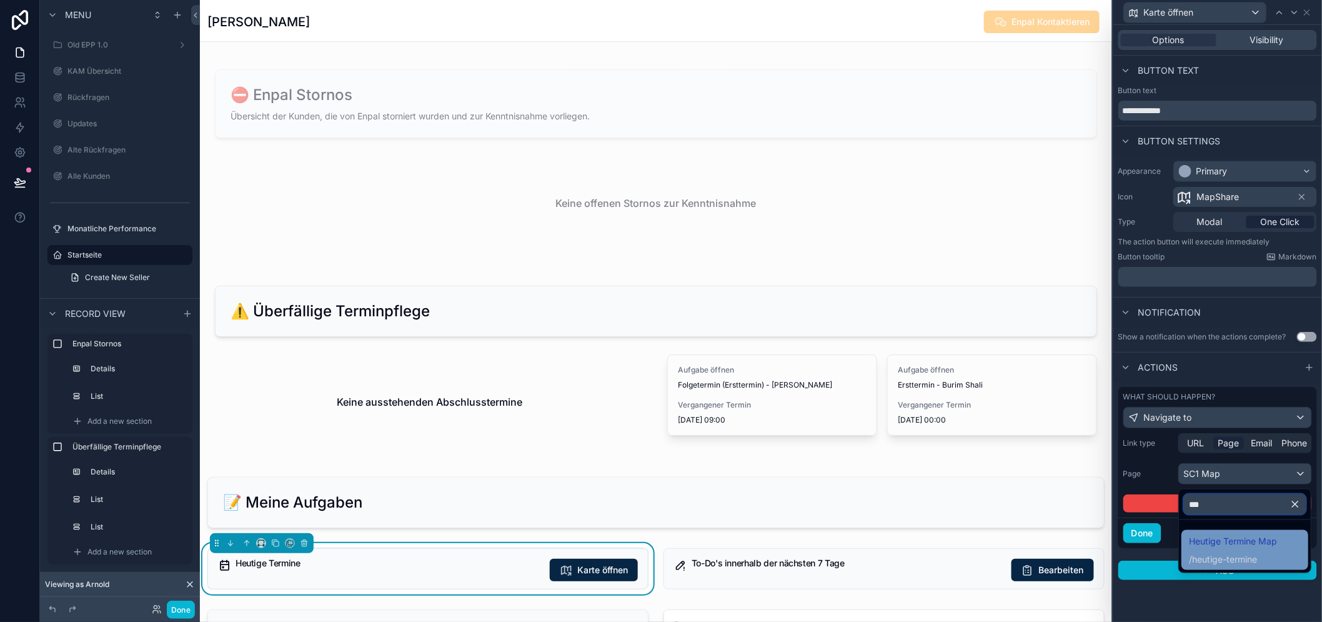
type input "***"
click at [1257, 550] on div "Heutige Termine Map / heutige-termine" at bounding box center [1233, 549] width 88 height 32
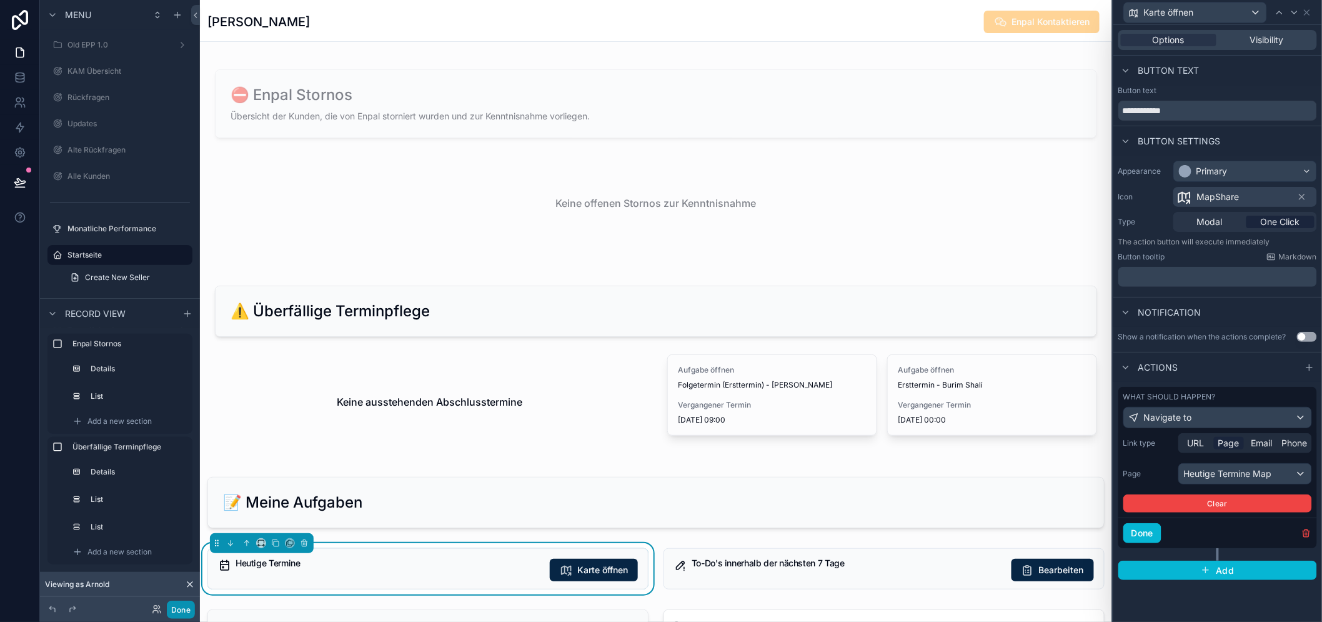
click at [180, 608] on button "Done" at bounding box center [181, 609] width 28 height 18
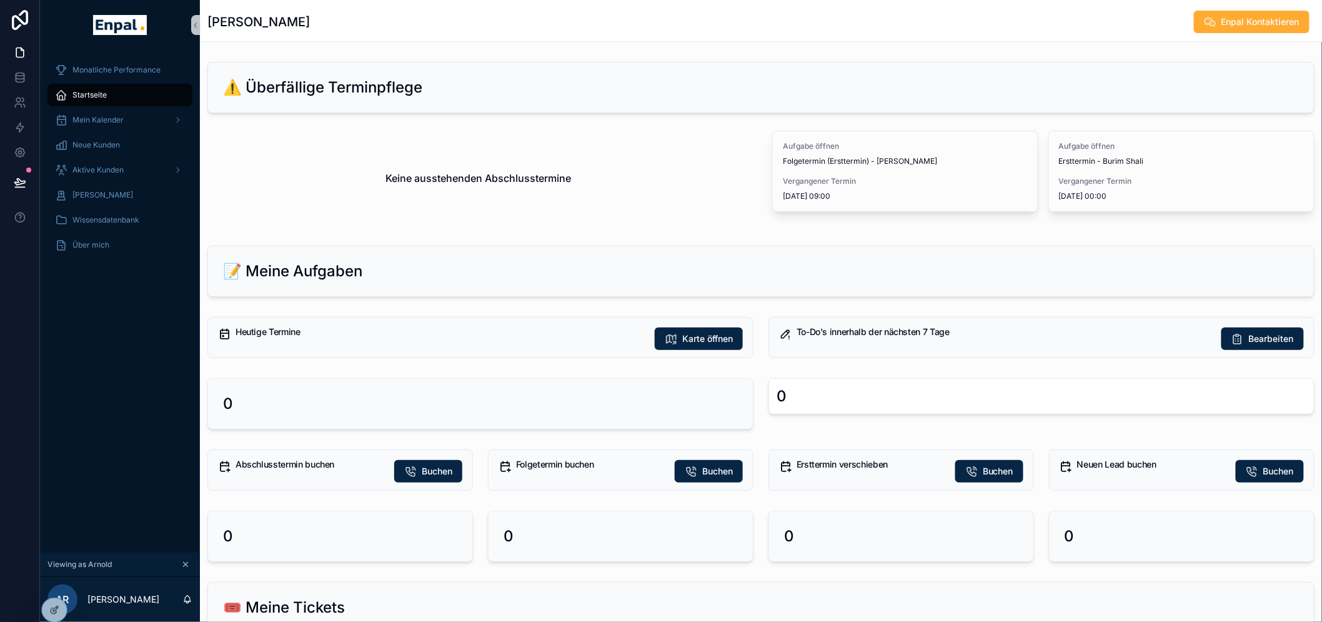
drag, startPoint x: 598, startPoint y: 410, endPoint x: 677, endPoint y: 352, distance: 97.5
click at [598, 409] on div "0" at bounding box center [480, 404] width 515 height 20
click at [682, 345] on span "Karte öffnen" at bounding box center [707, 338] width 51 height 12
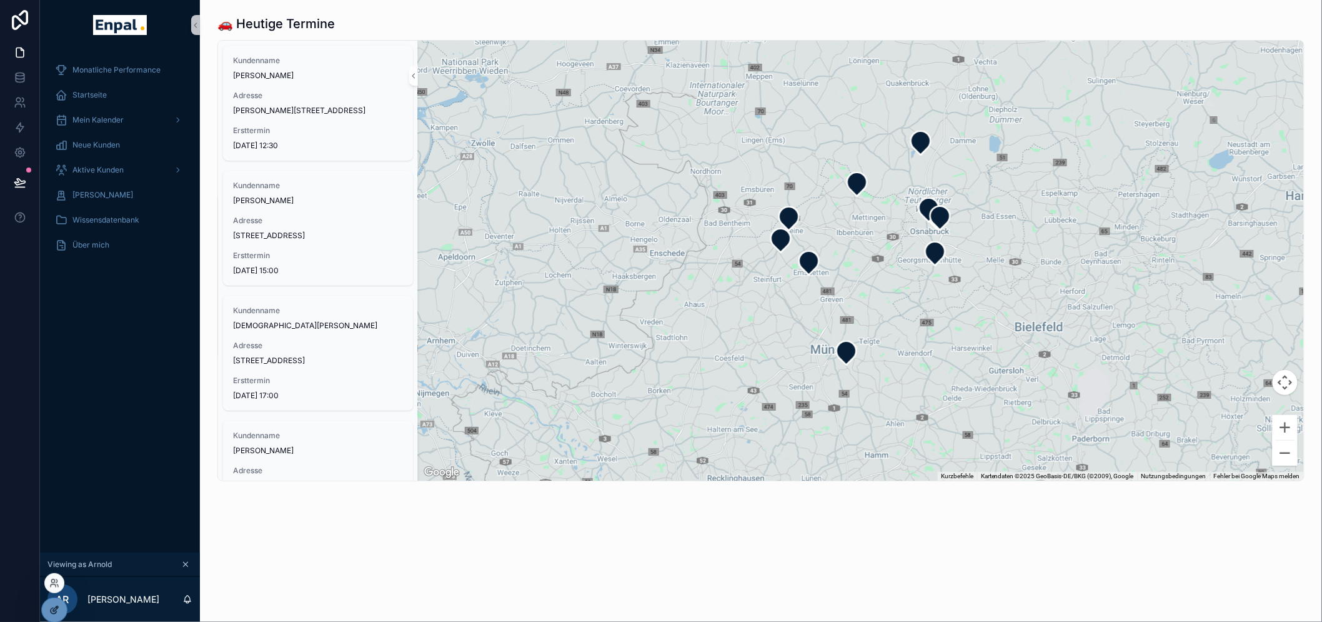
click at [53, 608] on icon at bounding box center [54, 611] width 6 height 6
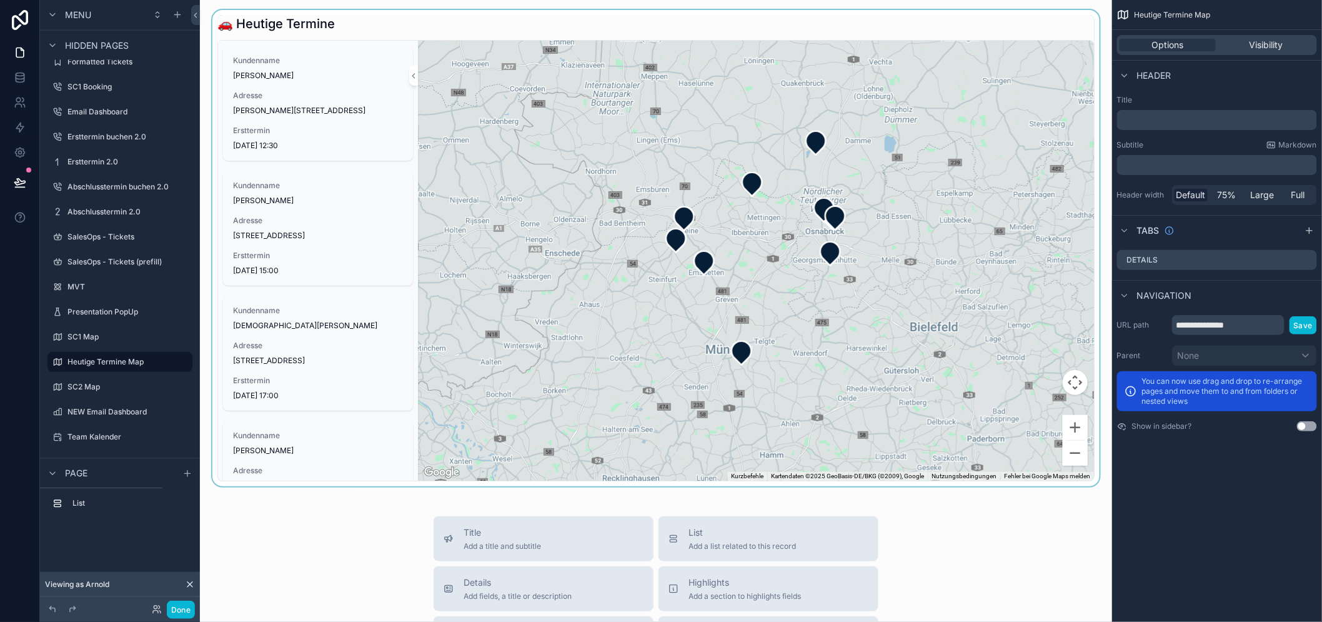
click at [968, 26] on div "scrollable content" at bounding box center [656, 248] width 892 height 476
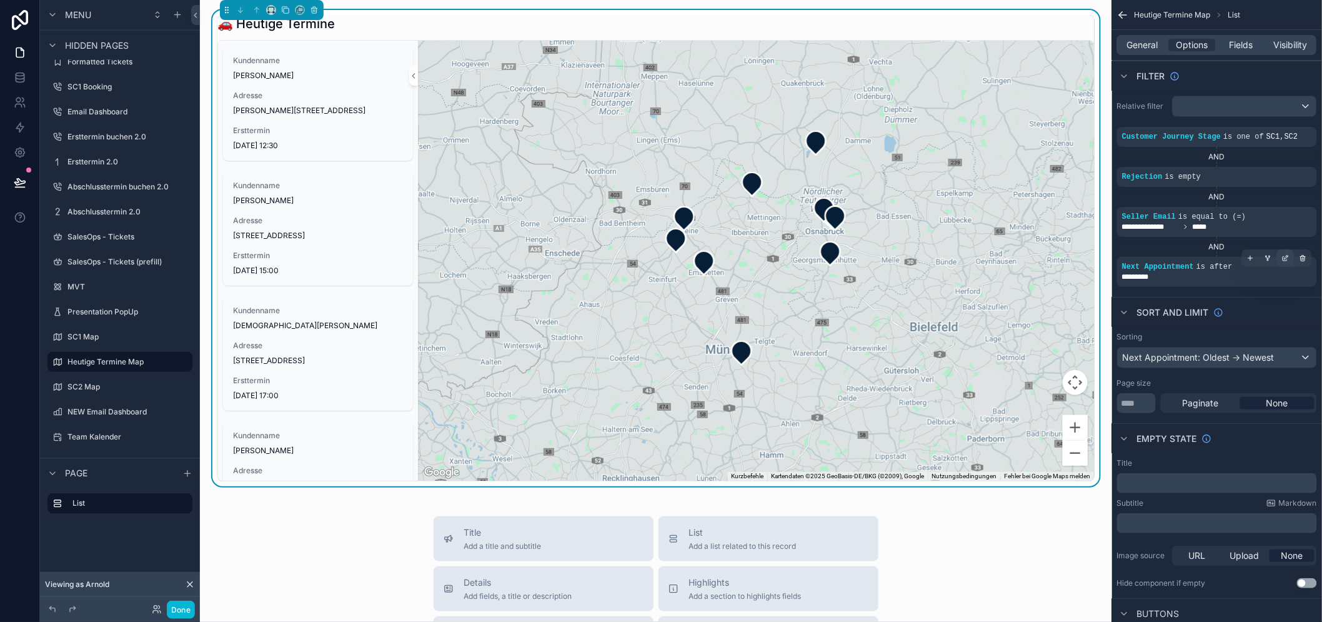
click at [1289, 255] on icon "scrollable content" at bounding box center [1287, 257] width 4 height 4
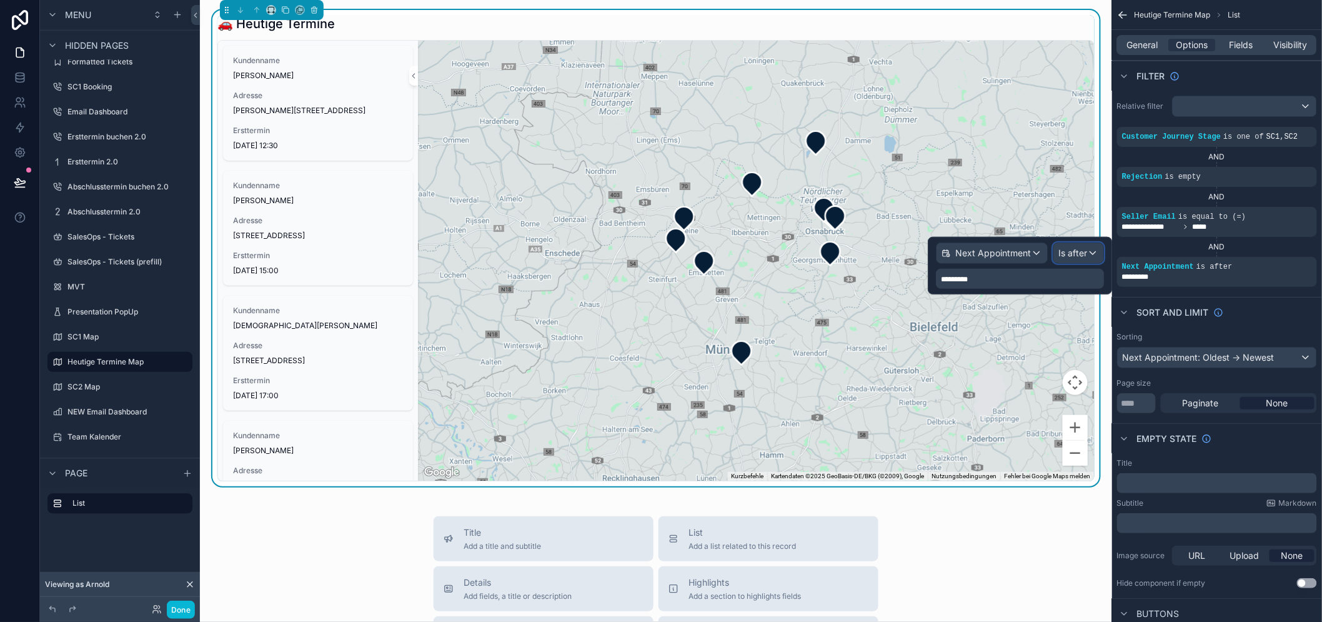
click at [1081, 256] on span "Is after" at bounding box center [1072, 253] width 29 height 12
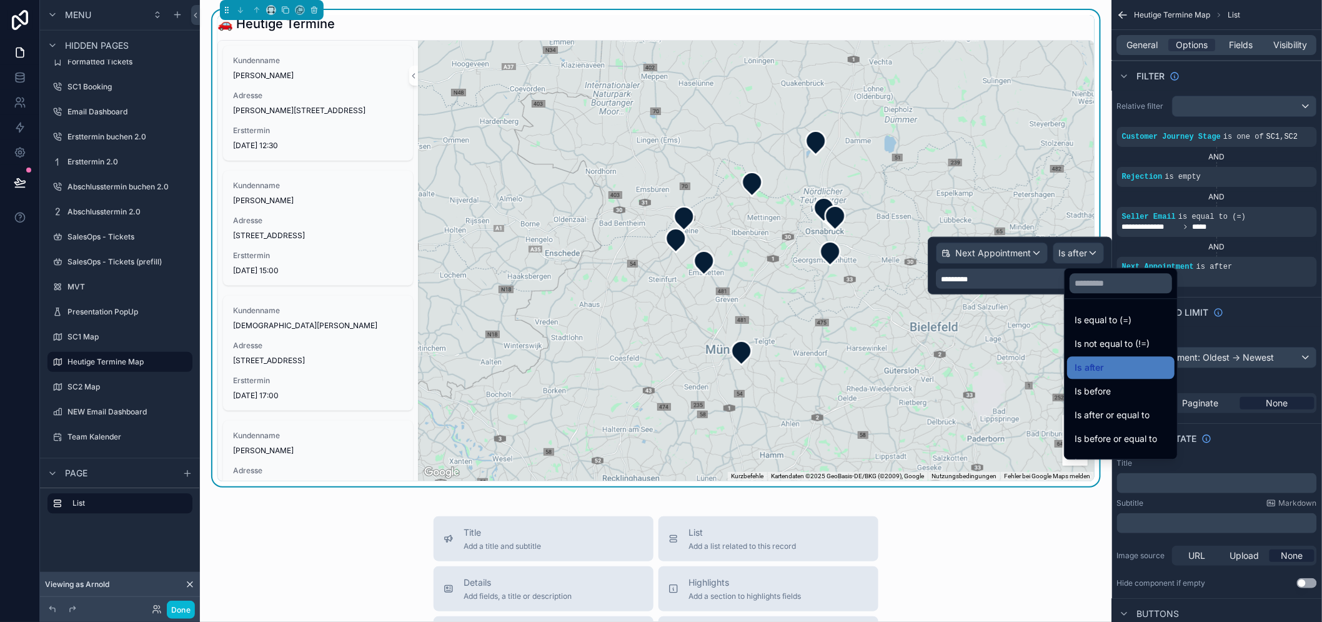
click at [1009, 275] on div at bounding box center [1020, 265] width 184 height 57
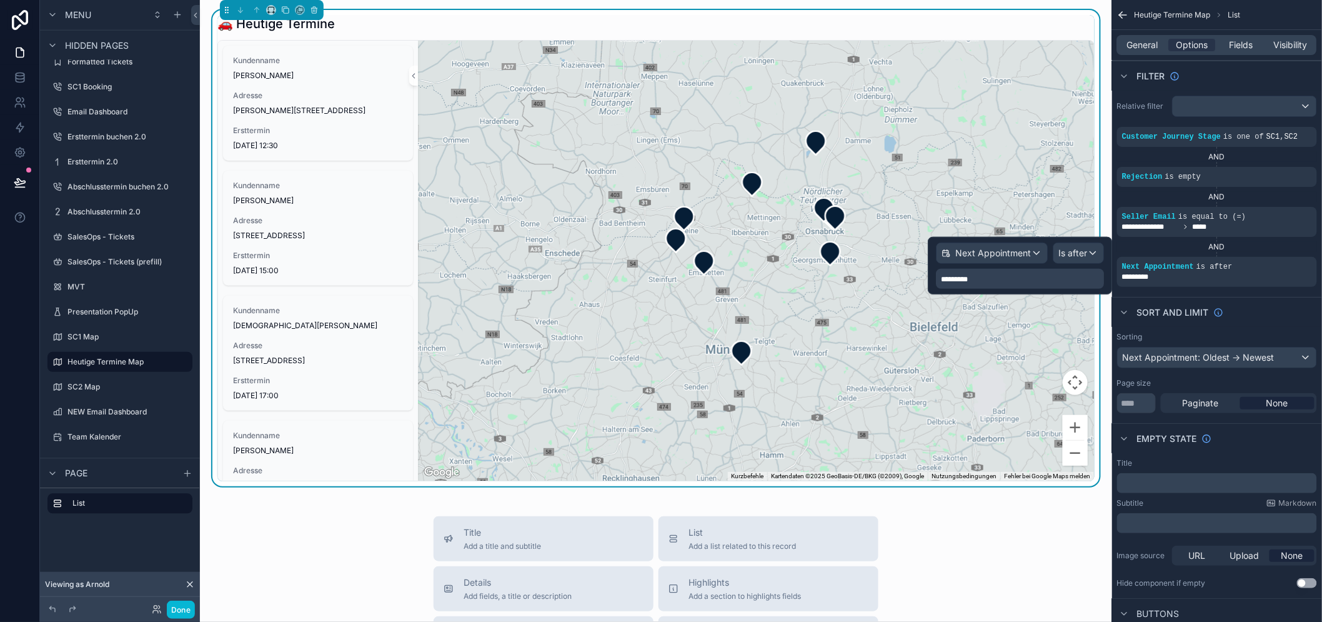
click at [1010, 275] on div "*********" at bounding box center [1020, 279] width 168 height 20
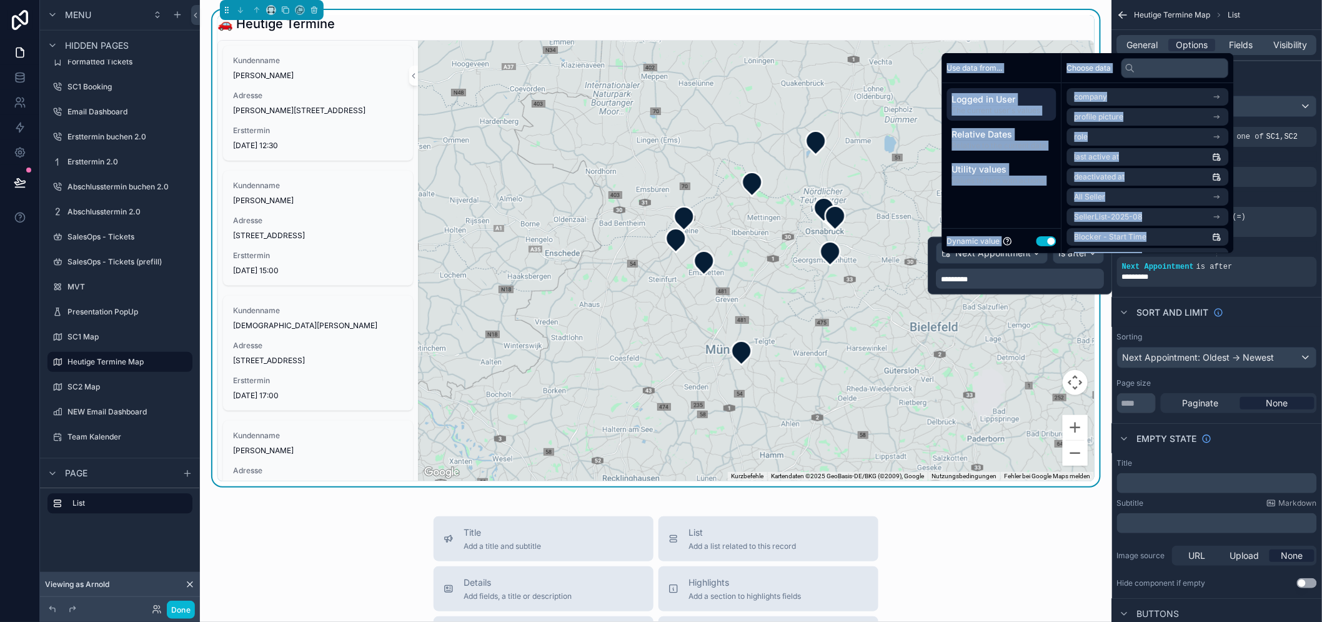
click at [1046, 246] on button "Use setting" at bounding box center [1046, 241] width 20 height 10
select select "****"
select select "*"
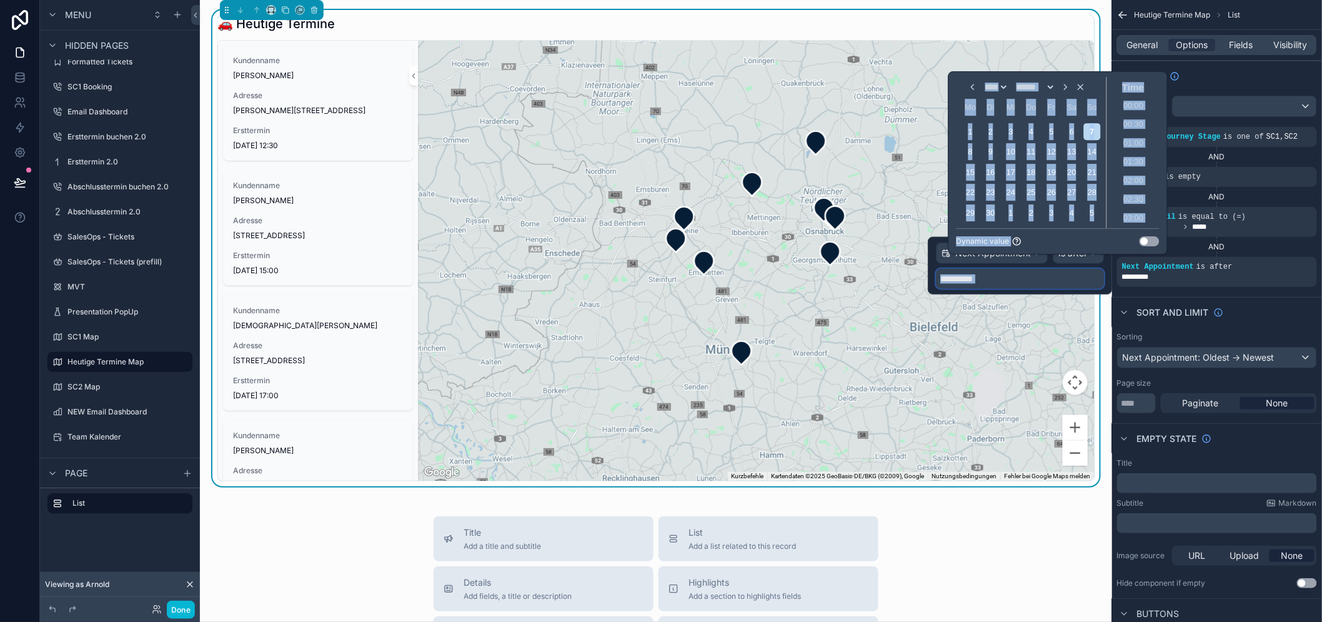
click at [1060, 275] on input "text" at bounding box center [1020, 279] width 168 height 20
select select "****"
select select "*"
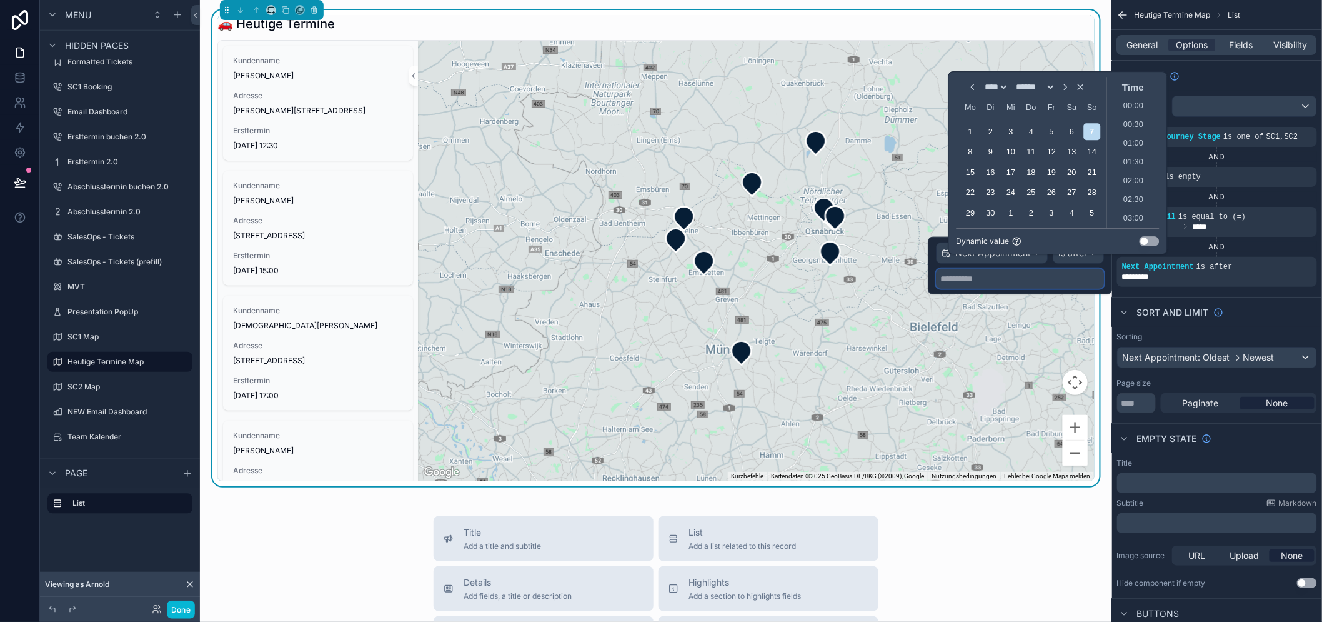
scroll to position [525, 0]
click at [1145, 246] on button "Use setting" at bounding box center [1149, 241] width 20 height 10
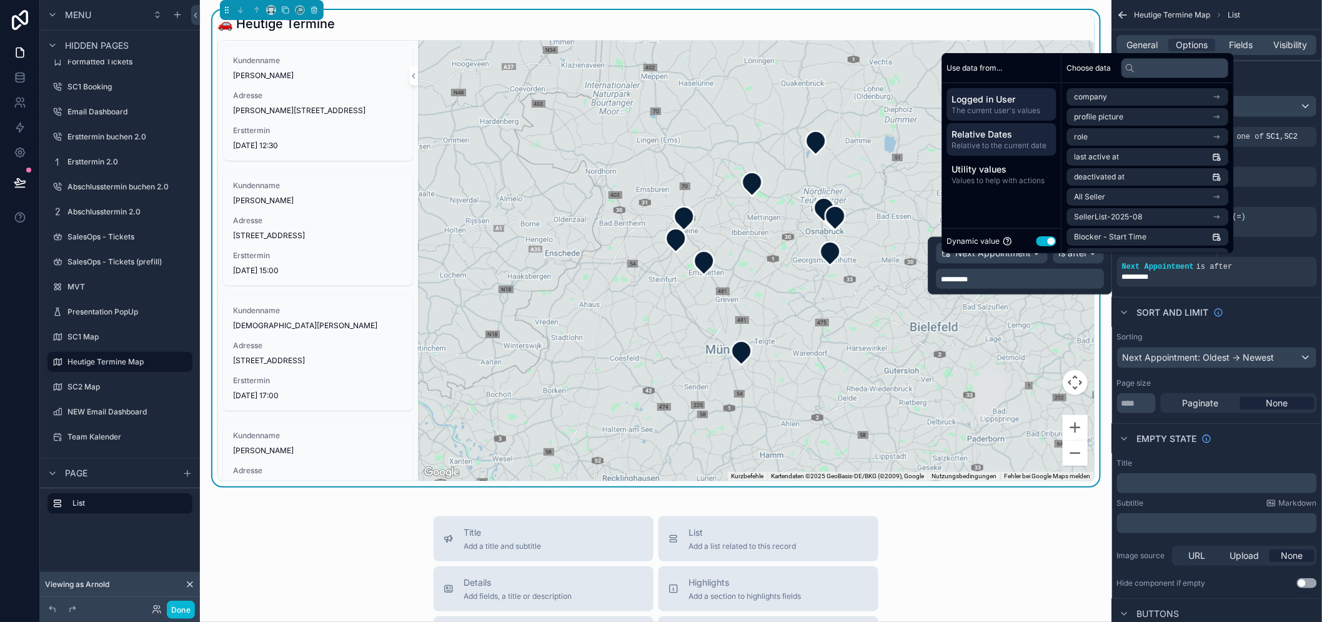
click at [1015, 151] on span "Relative to the current date" at bounding box center [1001, 146] width 99 height 10
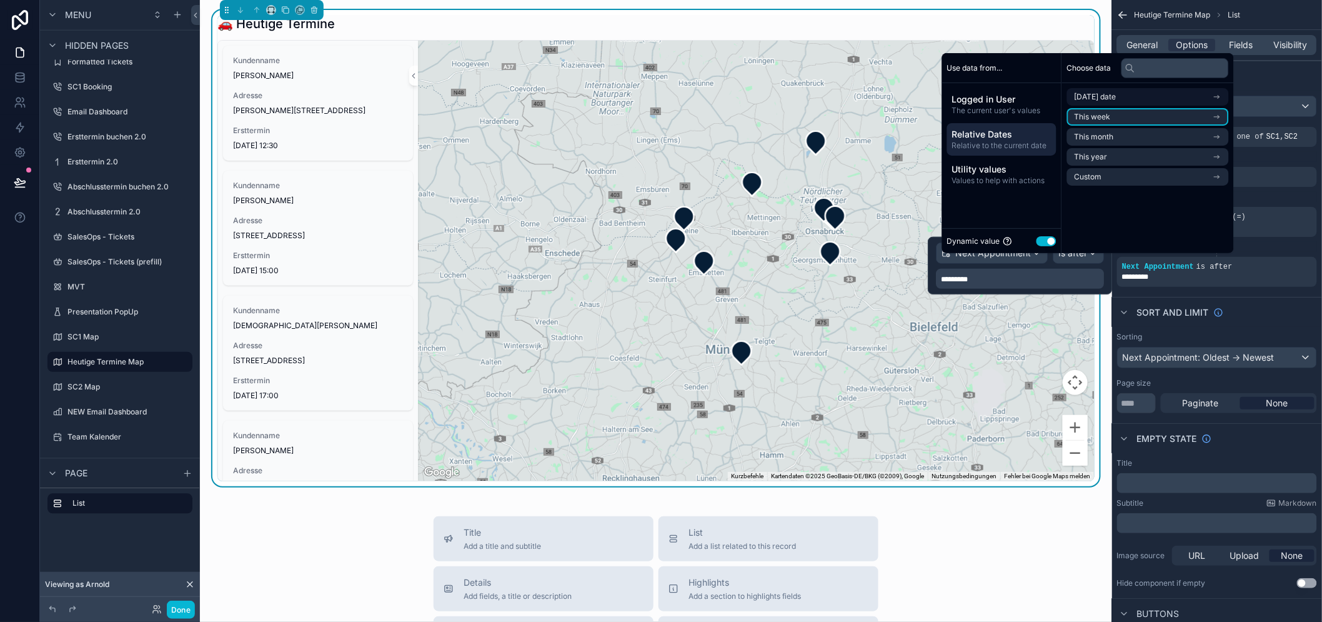
click at [1166, 102] on li "[DATE] date" at bounding box center [1148, 96] width 162 height 17
click at [1053, 278] on div "*********" at bounding box center [1020, 279] width 168 height 20
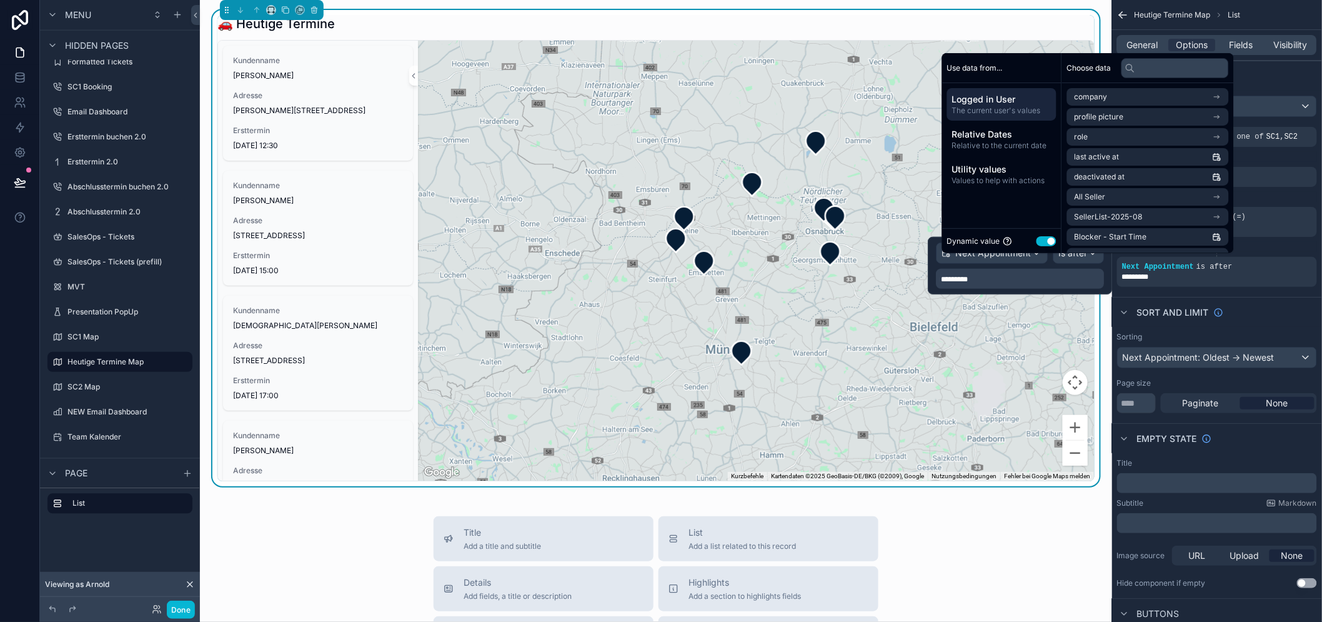
click at [1056, 276] on div "*********" at bounding box center [1020, 279] width 168 height 20
click at [999, 151] on span "Relative to the current date" at bounding box center [1001, 146] width 99 height 10
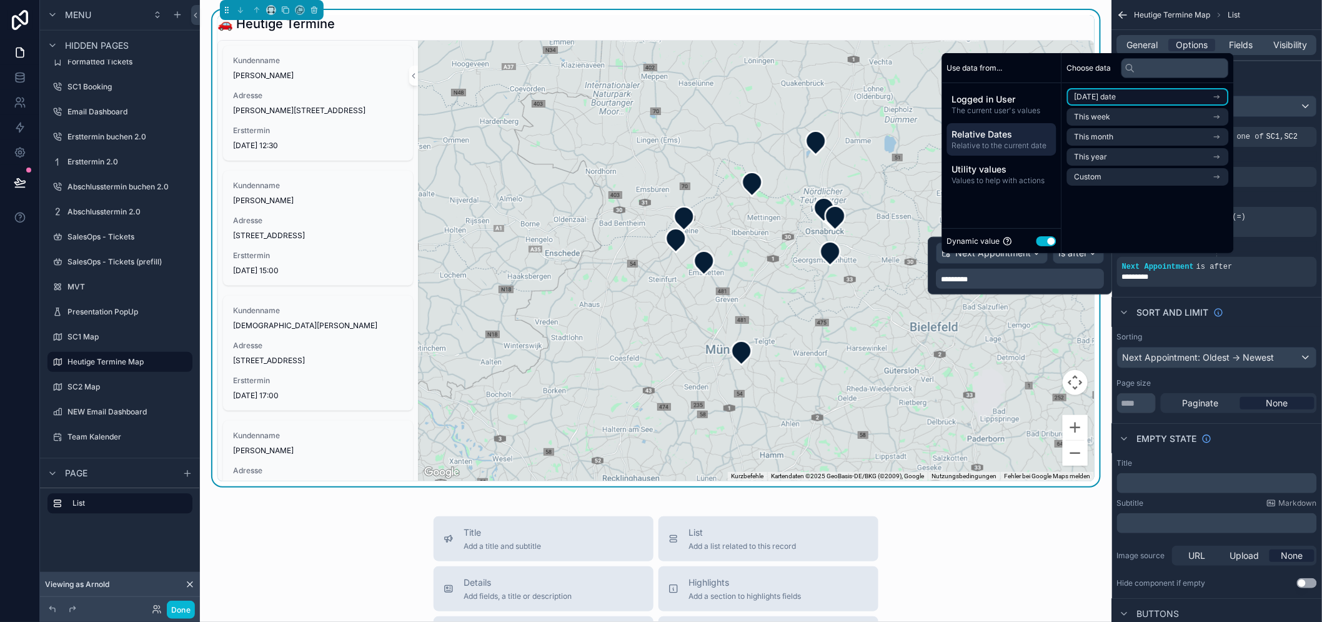
click at [1134, 106] on li "[DATE] date" at bounding box center [1148, 96] width 162 height 17
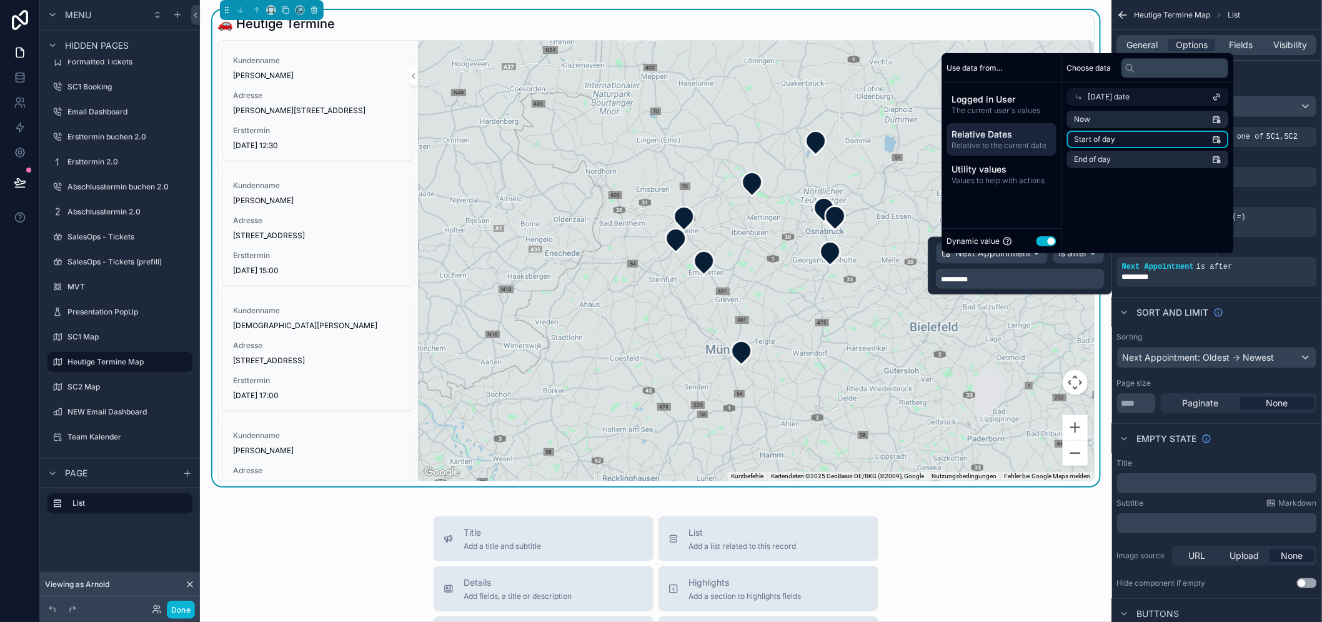
click at [1150, 148] on li "Start of day" at bounding box center [1148, 139] width 162 height 17
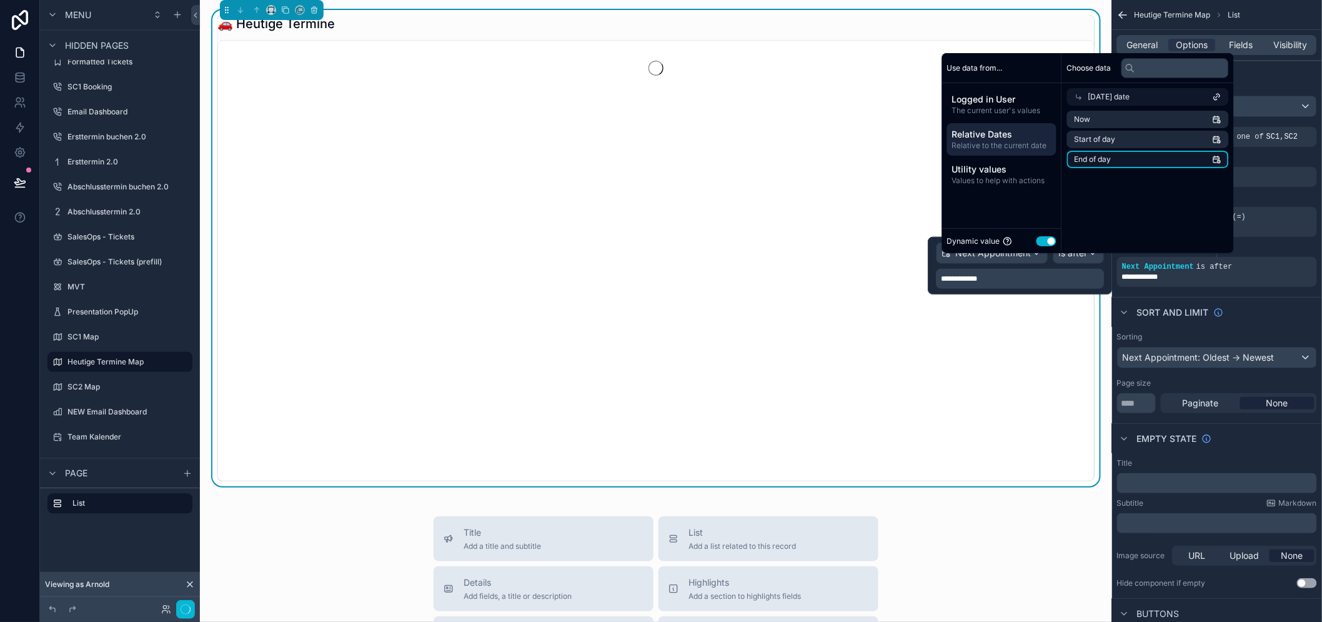
scroll to position [26, 0]
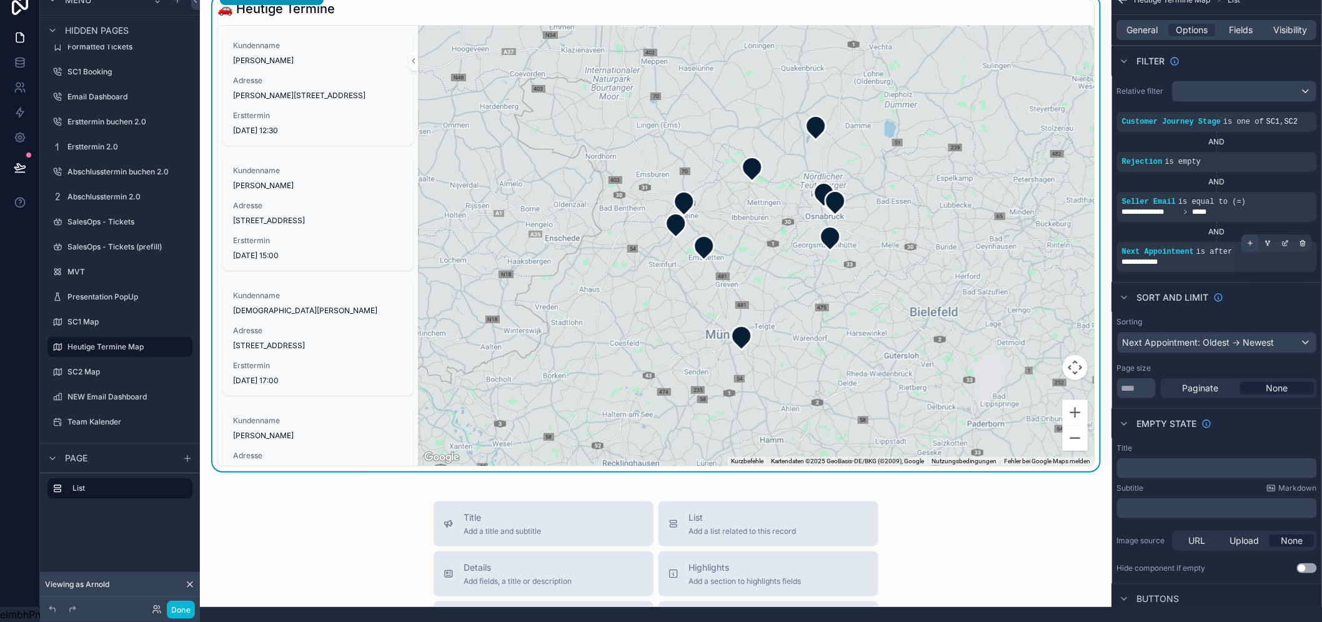
click at [1254, 239] on icon "scrollable content" at bounding box center [1250, 242] width 7 height 7
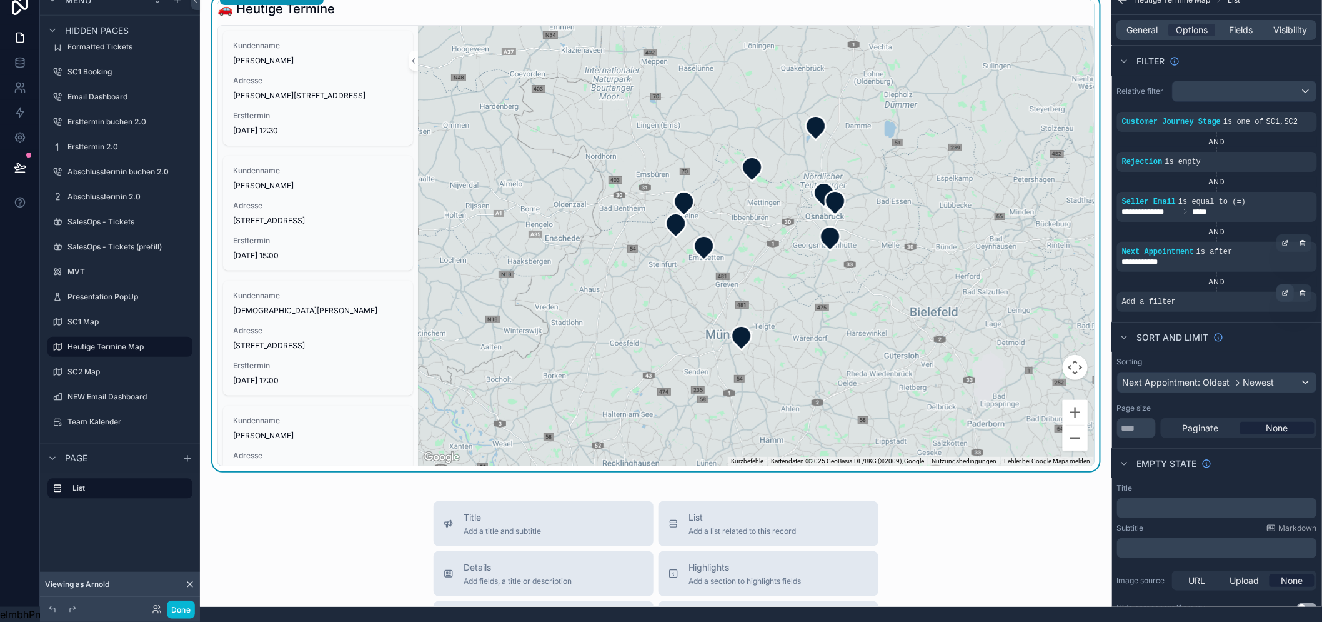
click at [1289, 289] on icon "scrollable content" at bounding box center [1285, 292] width 7 height 7
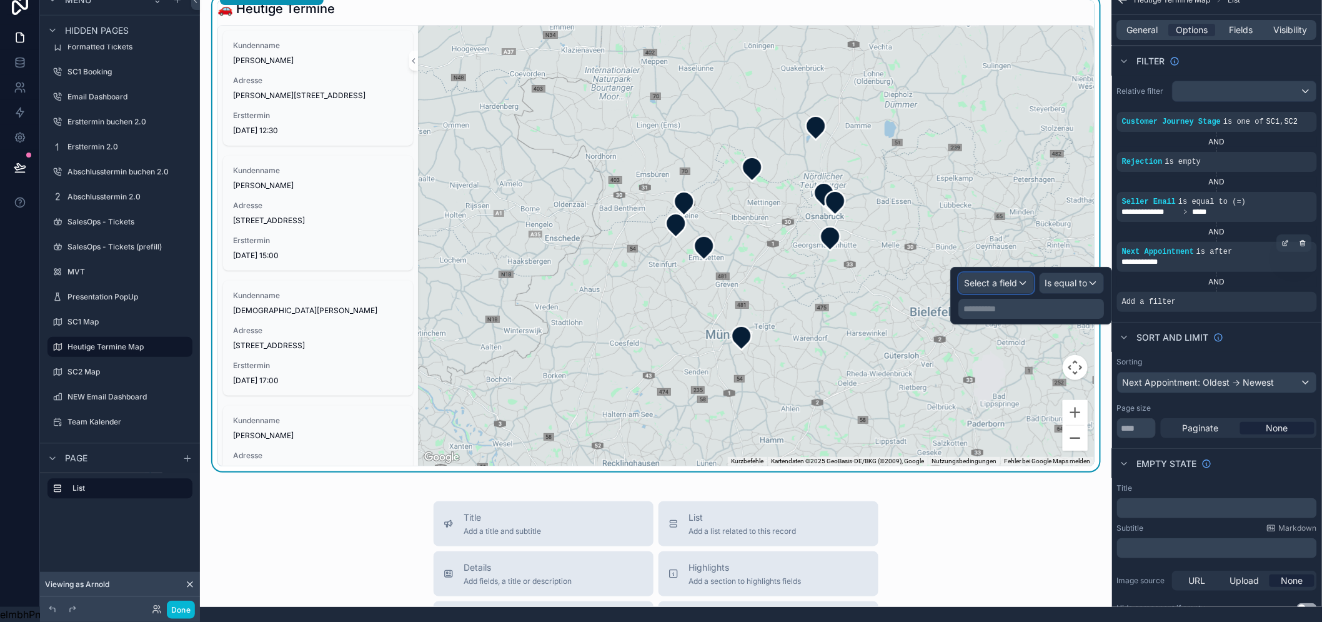
click at [1008, 277] on span "Select a field" at bounding box center [990, 282] width 53 height 11
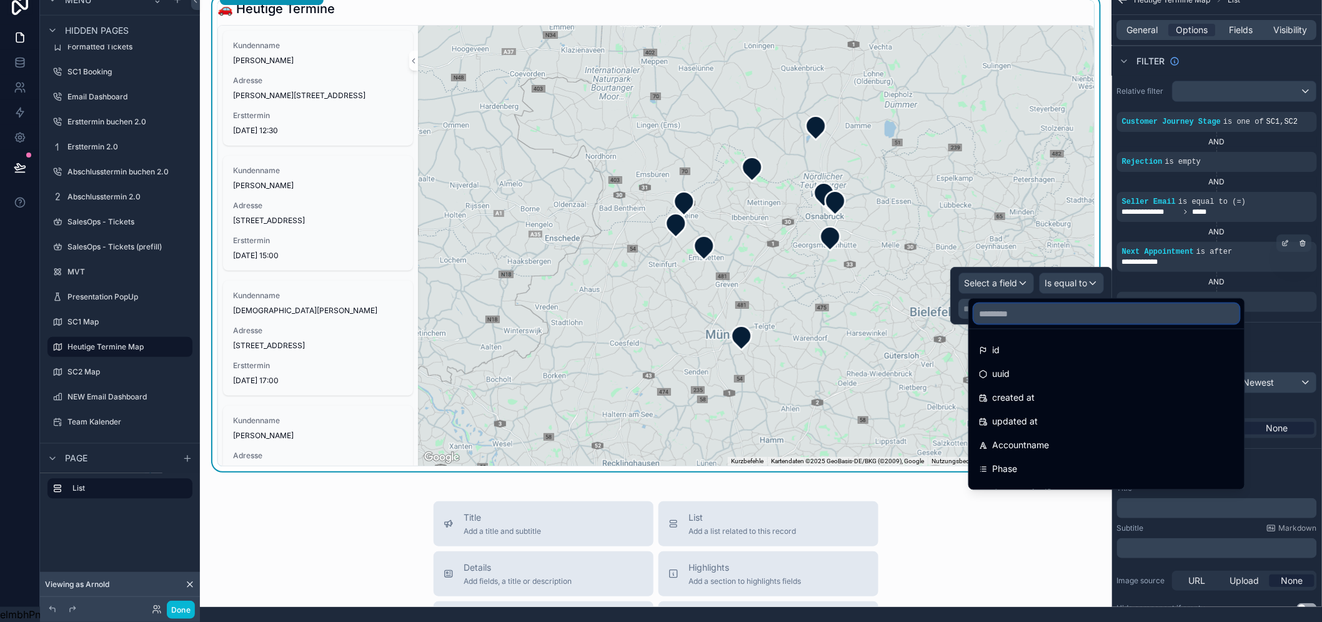
click at [1034, 308] on input "text" at bounding box center [1106, 314] width 265 height 20
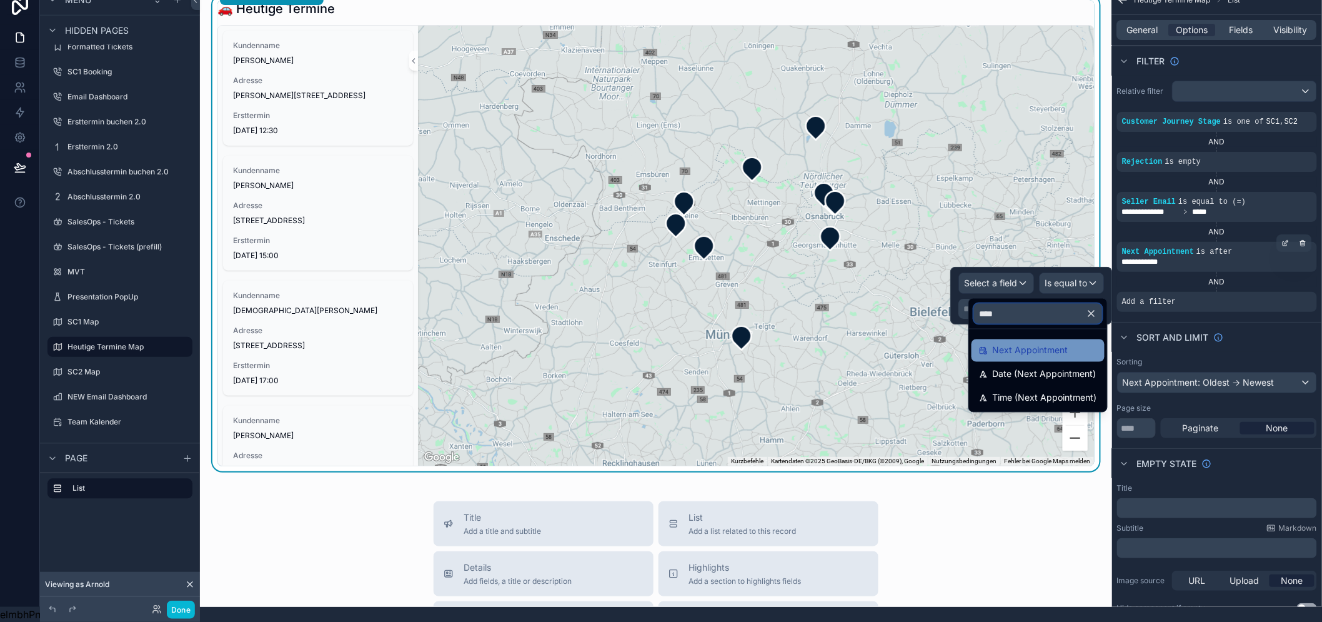
type input "****"
click at [1038, 343] on span "Next Appointment" at bounding box center [1031, 350] width 76 height 15
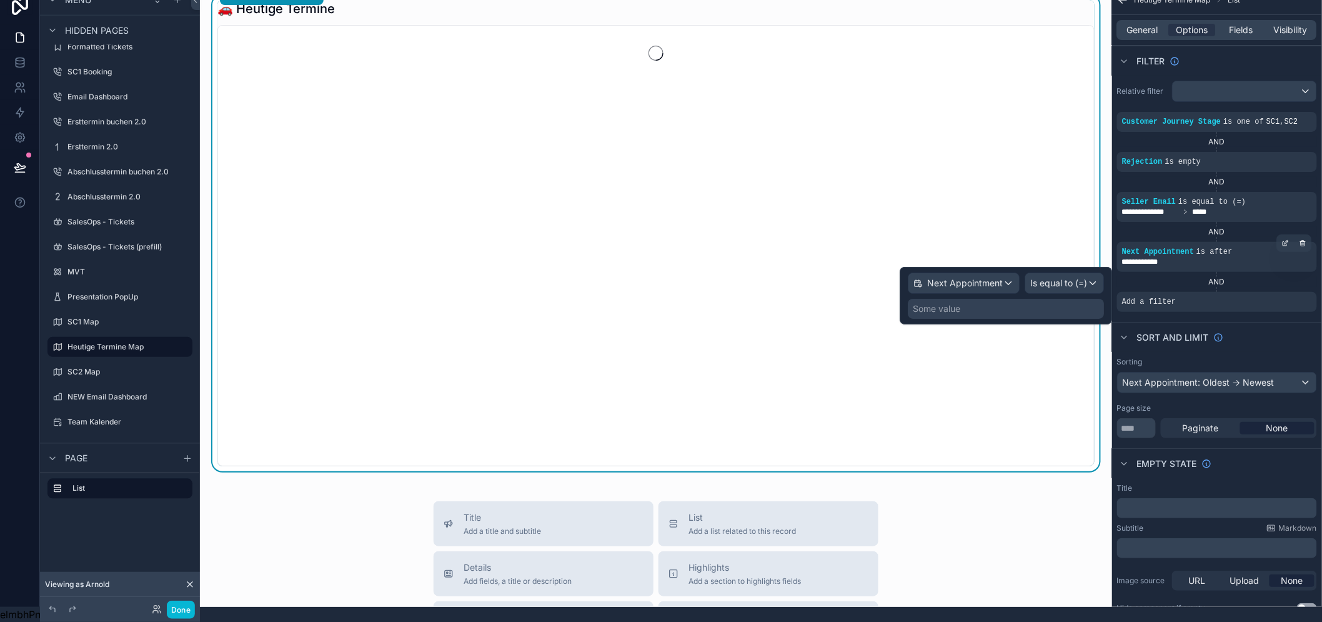
click at [1041, 299] on div "Some value" at bounding box center [1006, 309] width 196 height 20
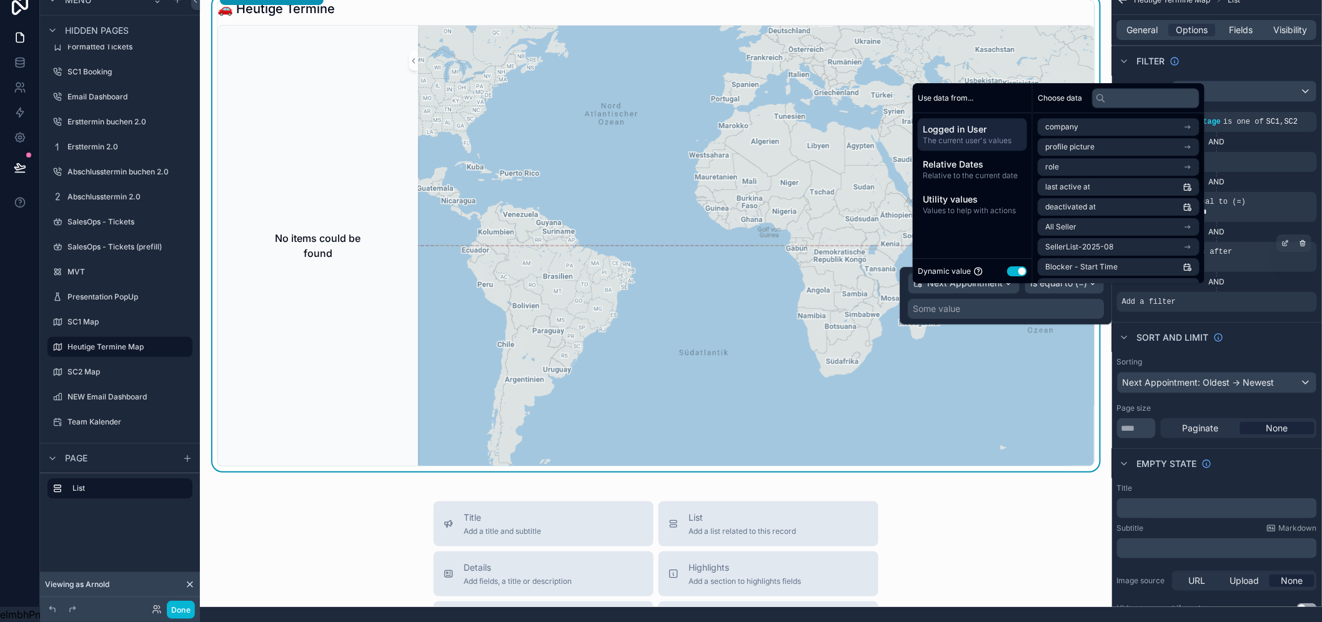
click at [1058, 299] on div "Some value" at bounding box center [1006, 309] width 196 height 20
click at [1181, 301] on div "**********" at bounding box center [1217, 196] width 210 height 241
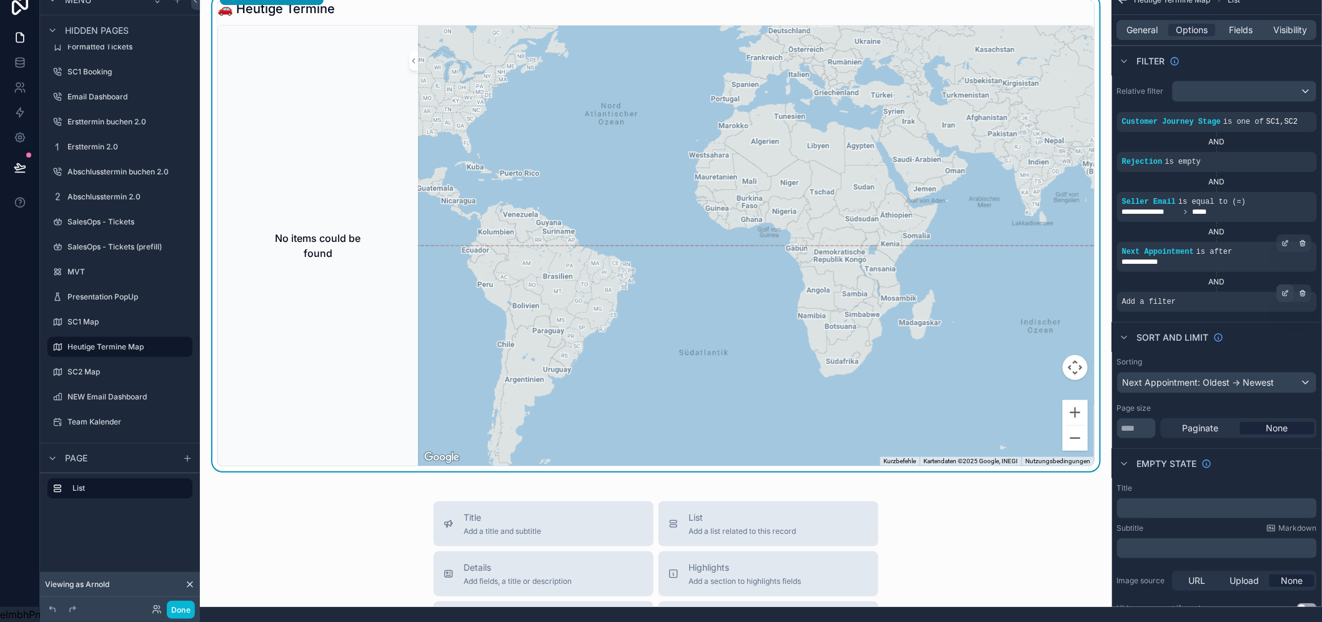
click at [1294, 287] on div "scrollable content" at bounding box center [1285, 292] width 17 height 17
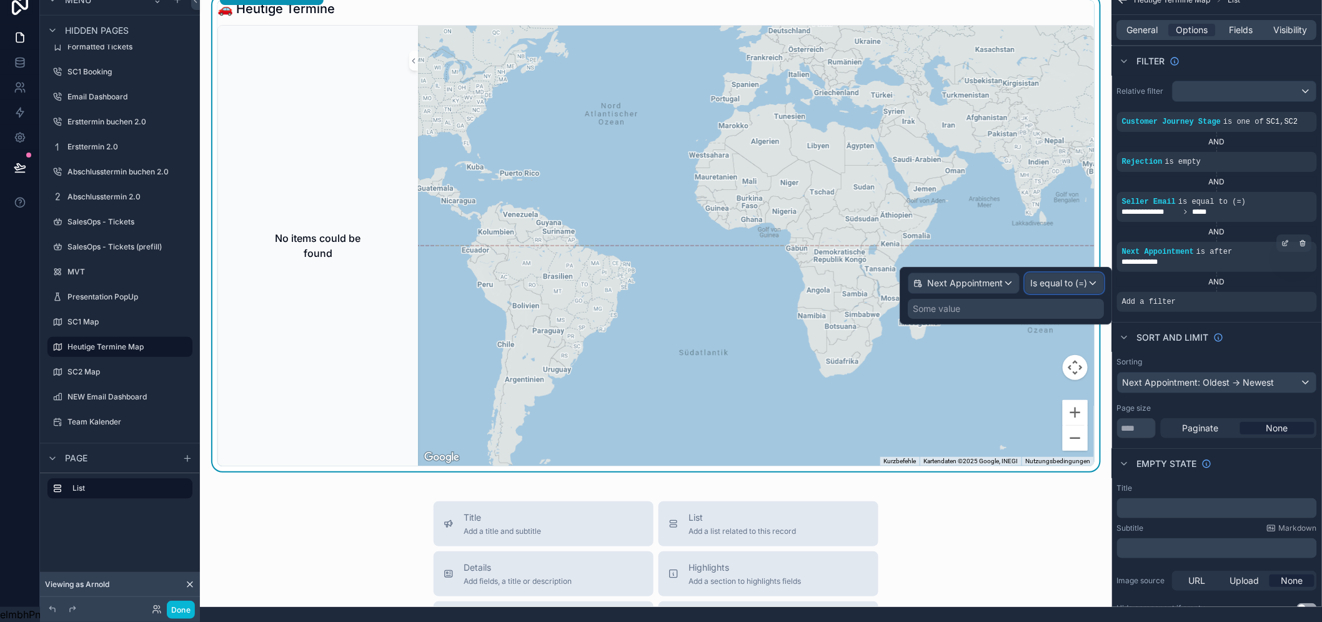
click at [1081, 277] on span "Is equal to (=)" at bounding box center [1058, 283] width 57 height 12
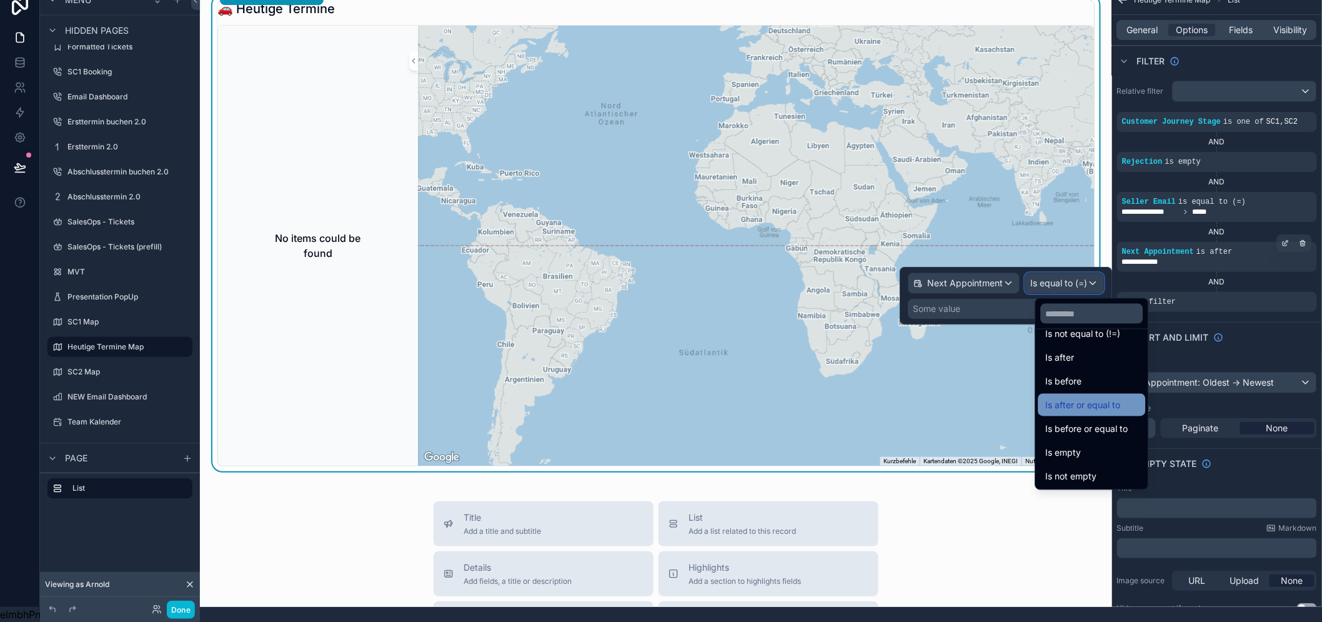
scroll to position [0, 0]
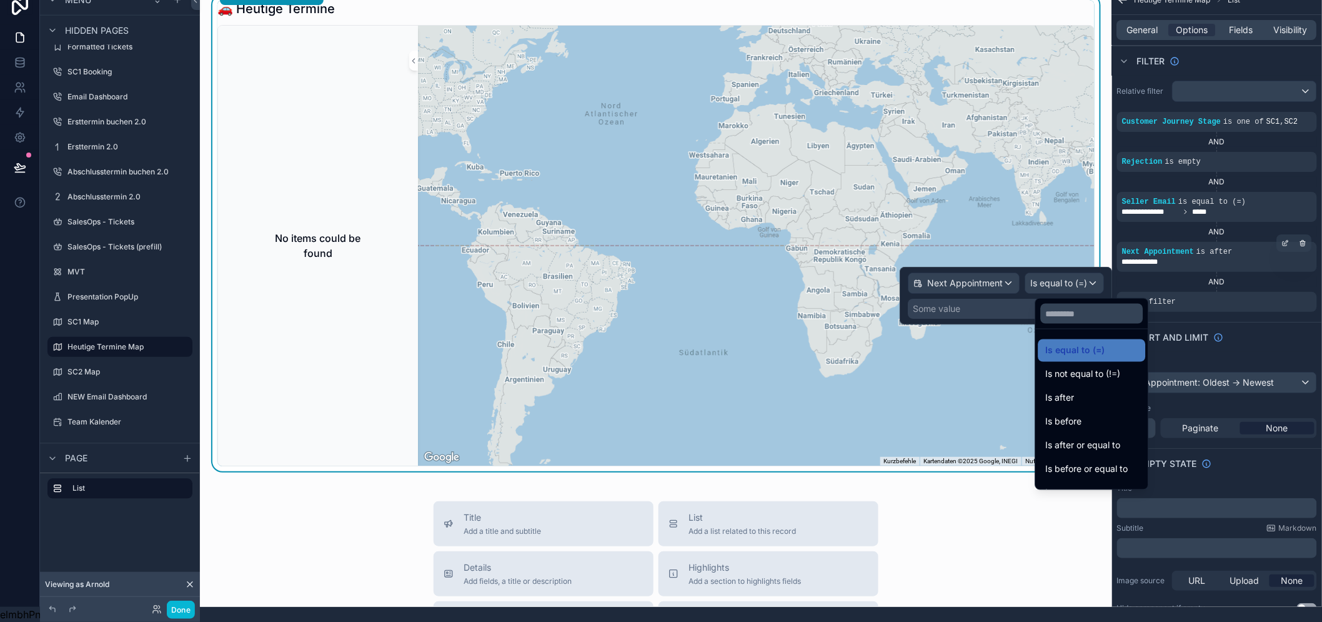
click at [1110, 414] on div "Is before" at bounding box center [1092, 421] width 92 height 15
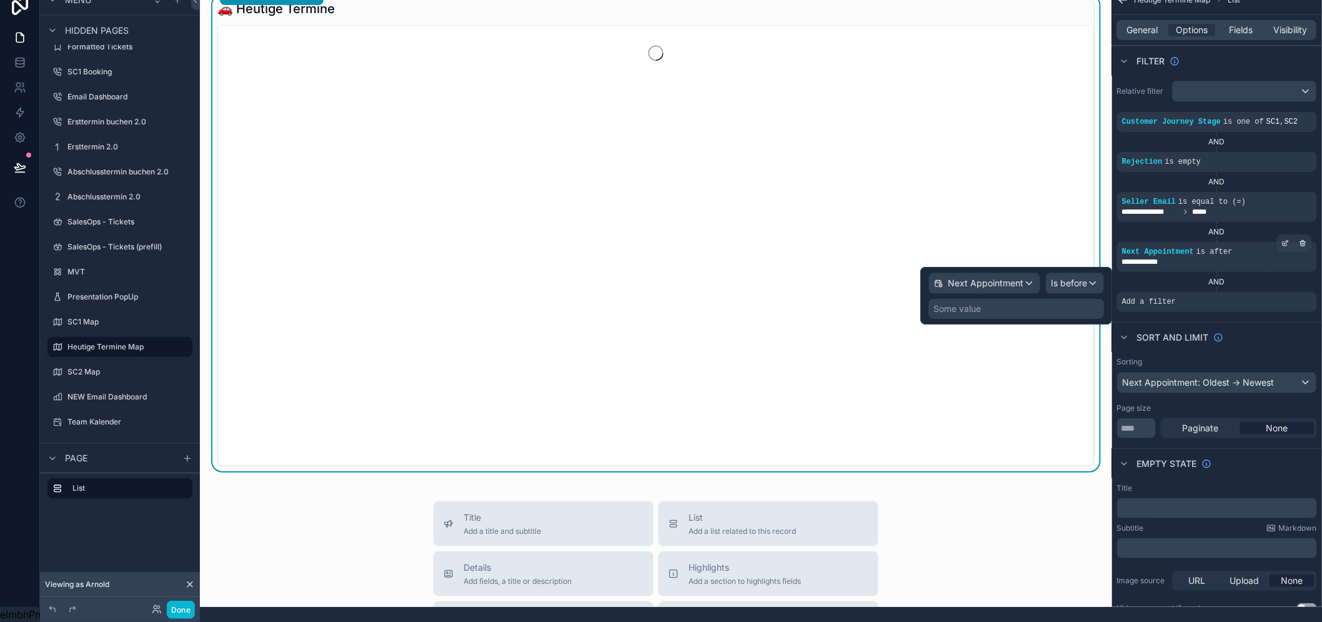
click at [1063, 299] on div "Some value" at bounding box center [1016, 309] width 176 height 20
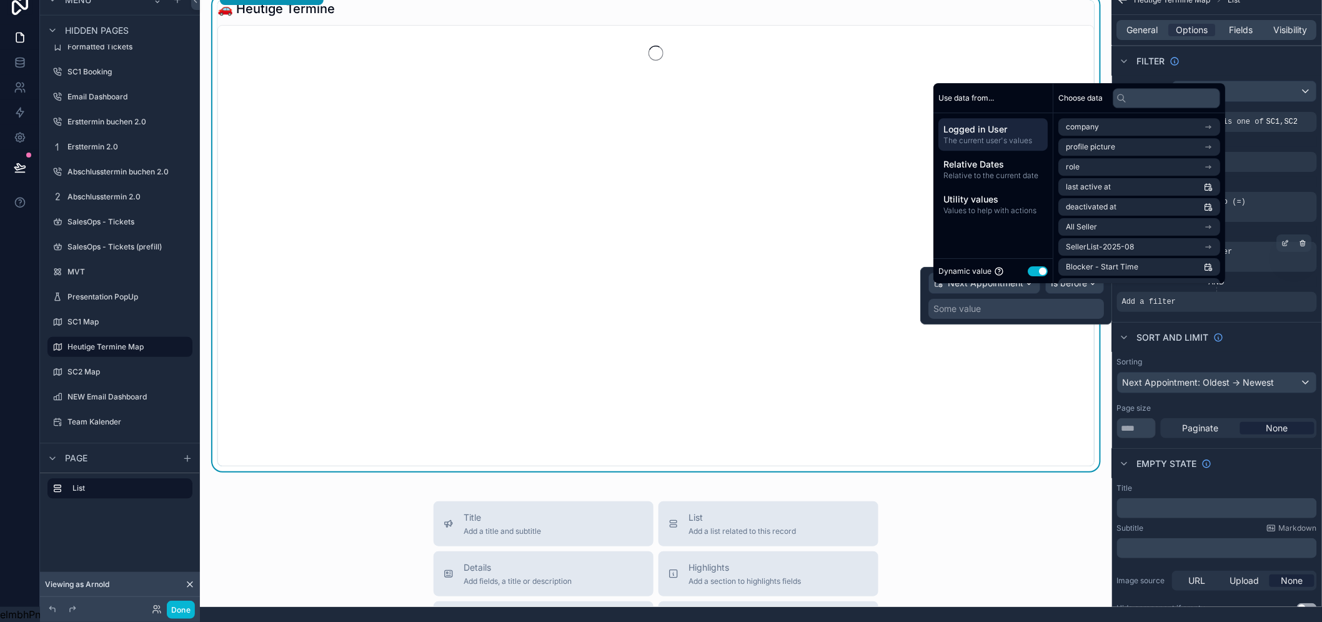
click at [1042, 272] on button "Use setting" at bounding box center [1038, 271] width 20 height 10
select select "****"
select select "*"
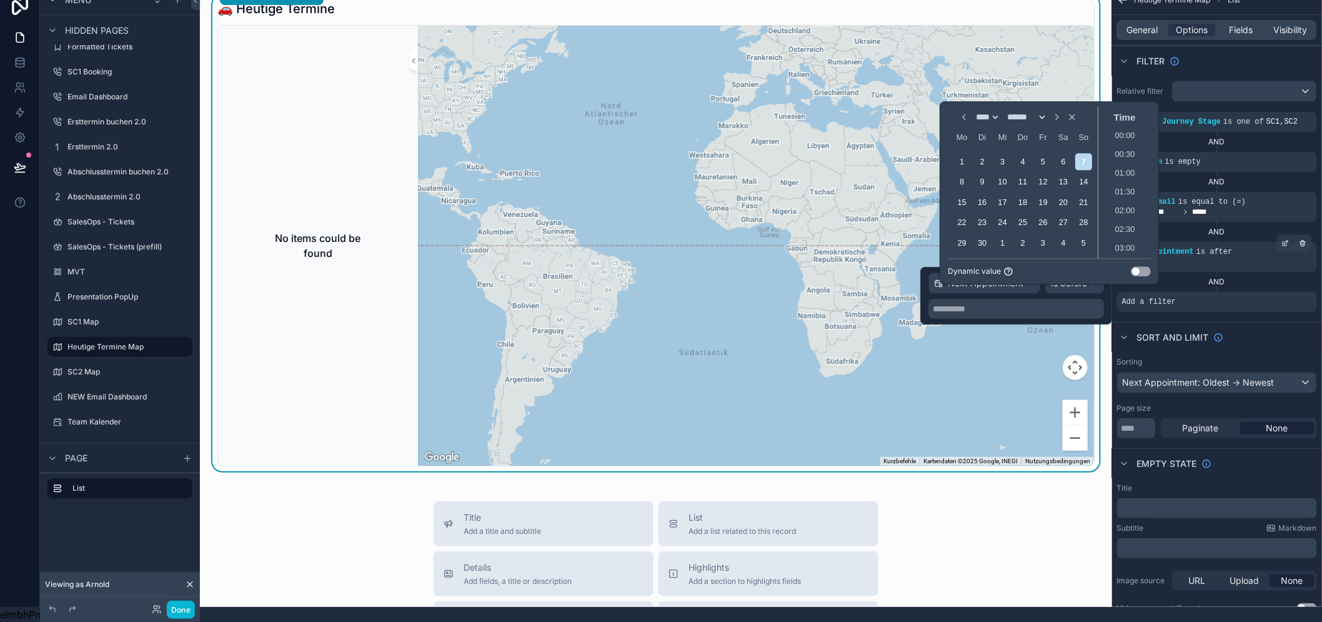
click at [1146, 270] on button "Use setting" at bounding box center [1141, 271] width 20 height 10
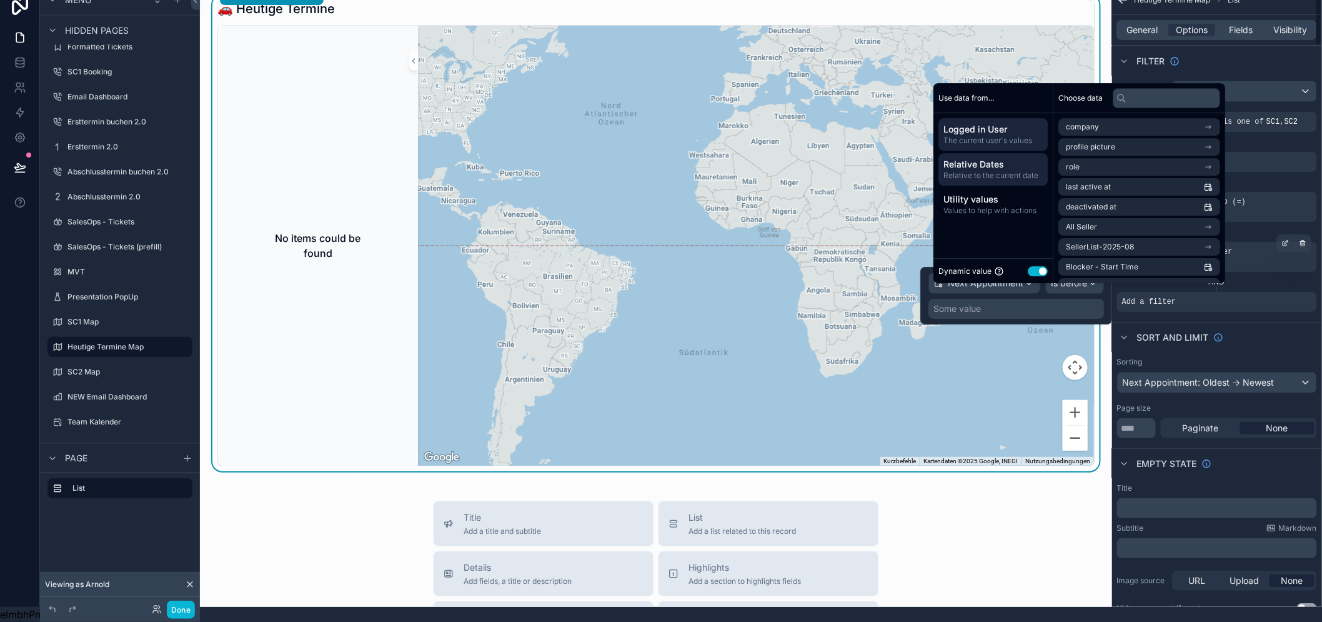
click at [977, 169] on span "Relative Dates" at bounding box center [992, 164] width 99 height 12
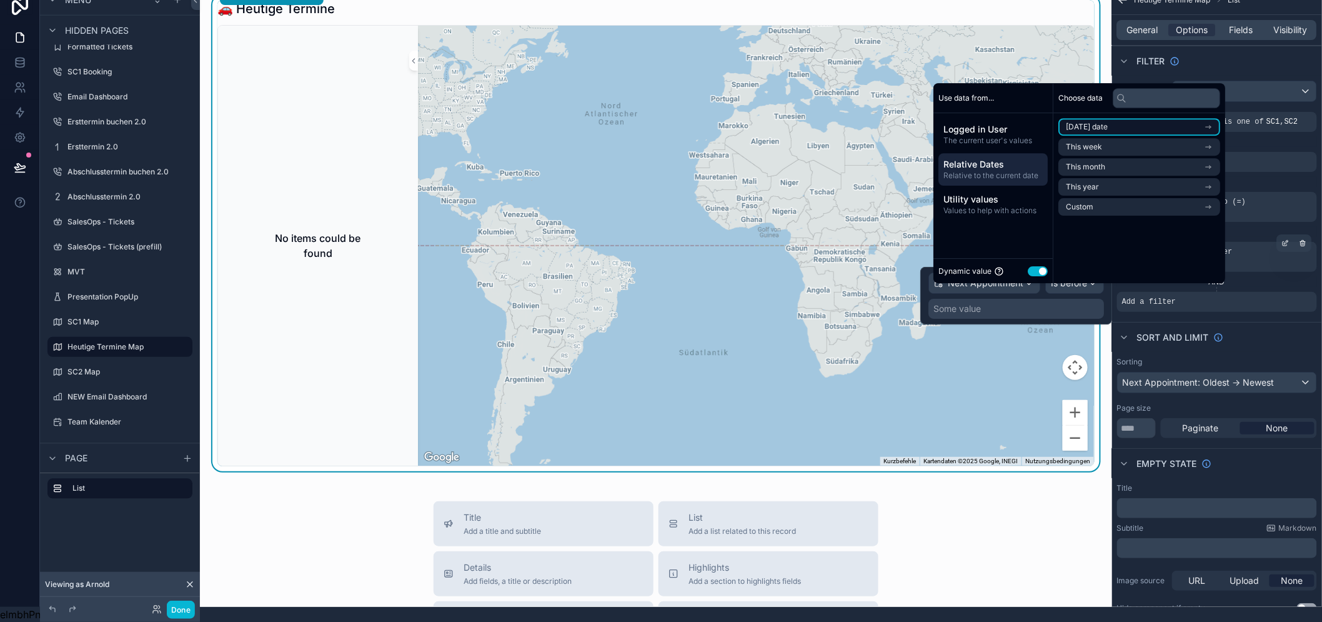
click at [1134, 124] on li "[DATE] date" at bounding box center [1139, 126] width 162 height 17
click at [1144, 199] on div "Now Start of day End of day" at bounding box center [1139, 169] width 172 height 67
click at [1144, 196] on li "End of day" at bounding box center [1139, 189] width 162 height 17
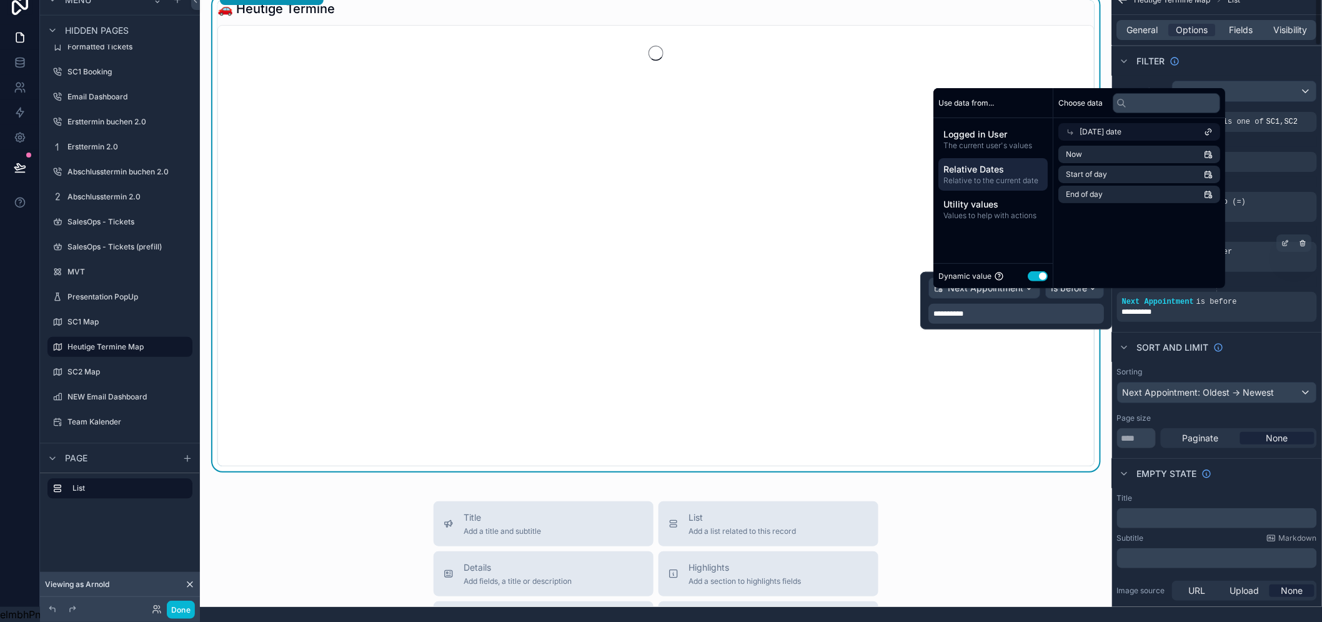
click at [1257, 314] on div "**********" at bounding box center [1217, 201] width 210 height 251
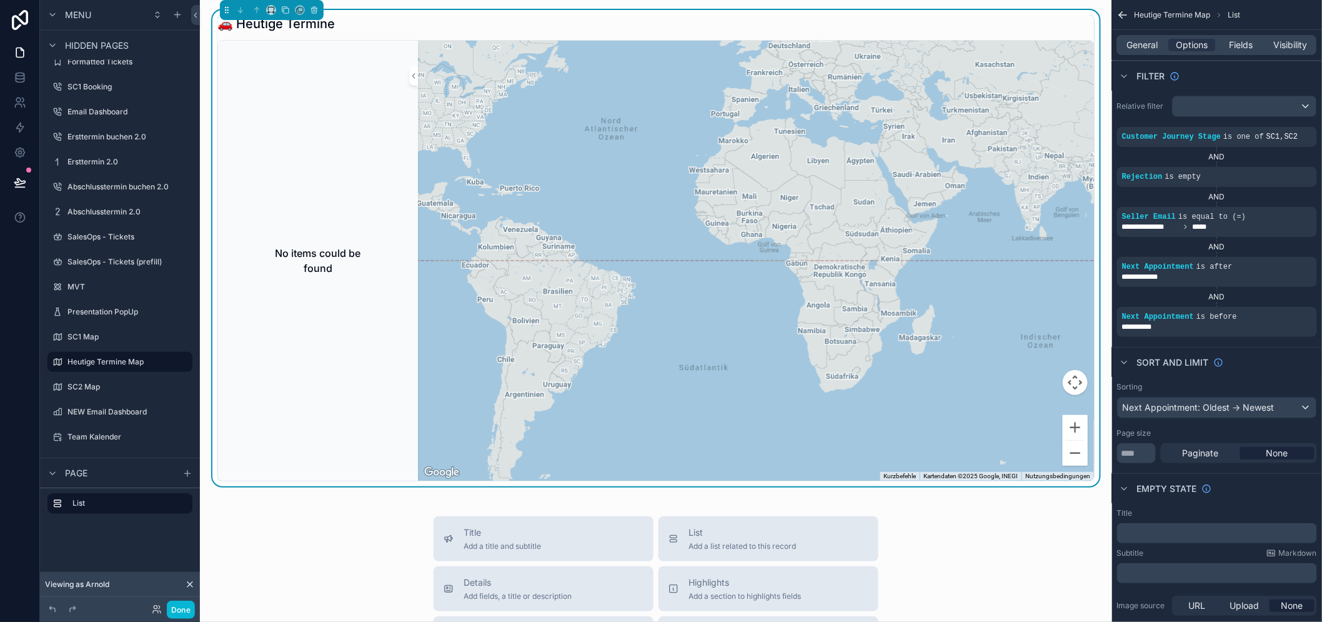
click at [1232, 32] on div "General Options Fields Visibility" at bounding box center [1217, 45] width 210 height 30
click at [1231, 46] on div "Fields" at bounding box center [1241, 45] width 47 height 12
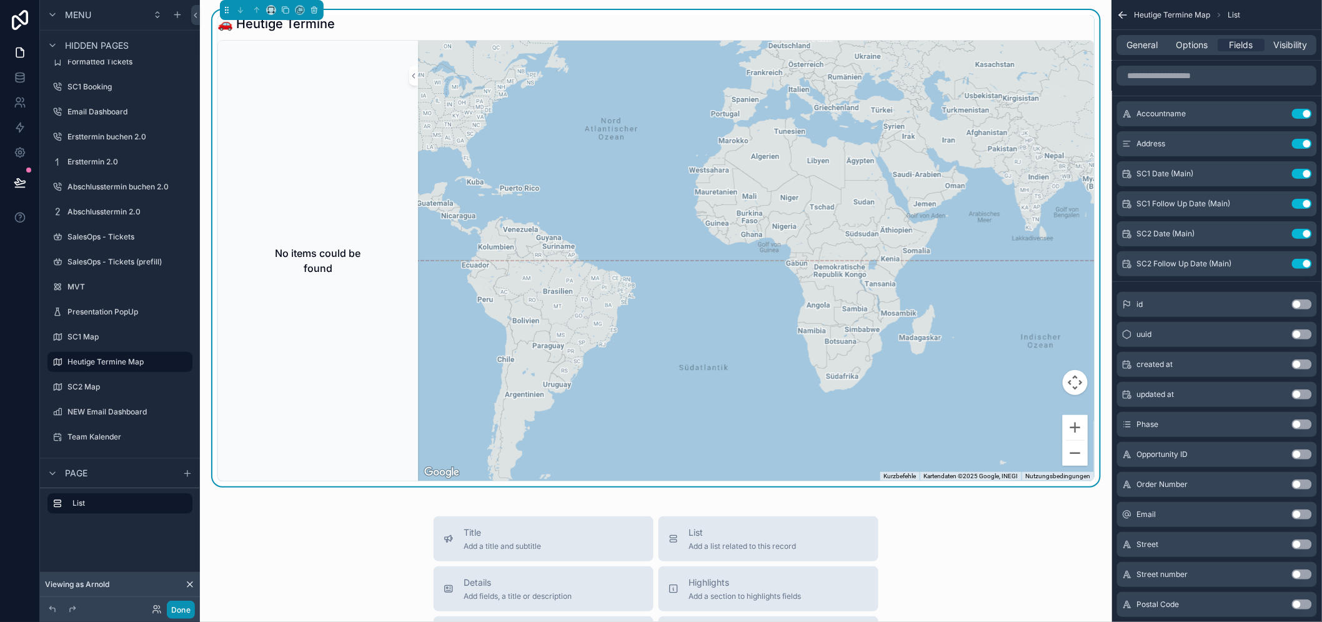
click at [190, 609] on button "Done" at bounding box center [181, 609] width 28 height 18
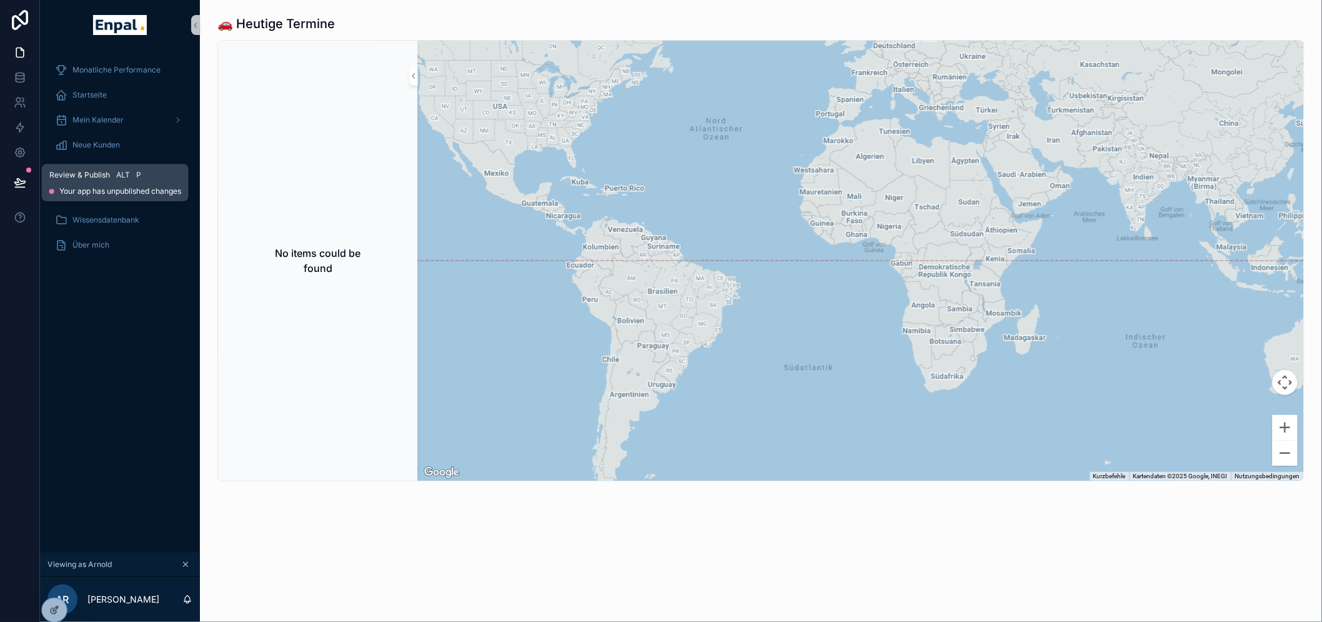
click at [9, 185] on button at bounding box center [19, 182] width 27 height 35
click at [290, 383] on div "No items could be found" at bounding box center [318, 261] width 190 height 430
click at [84, 91] on span "Startseite" at bounding box center [89, 95] width 34 height 10
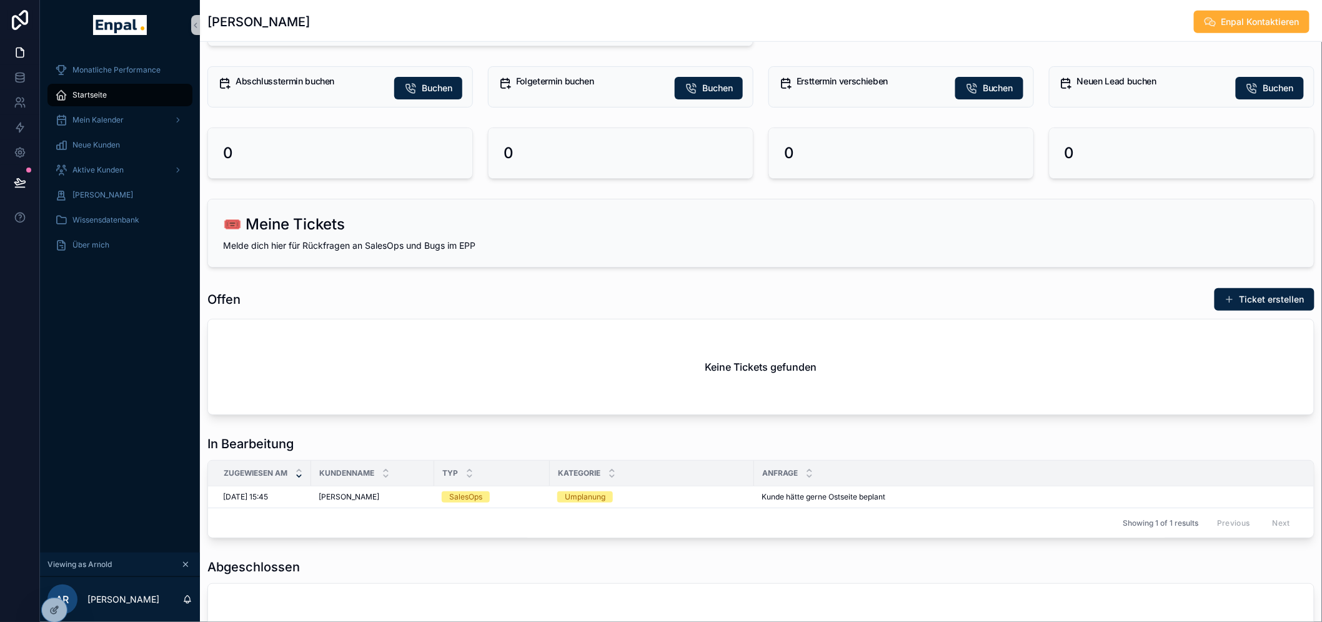
scroll to position [416, 0]
